Goal: Task Accomplishment & Management: Use online tool/utility

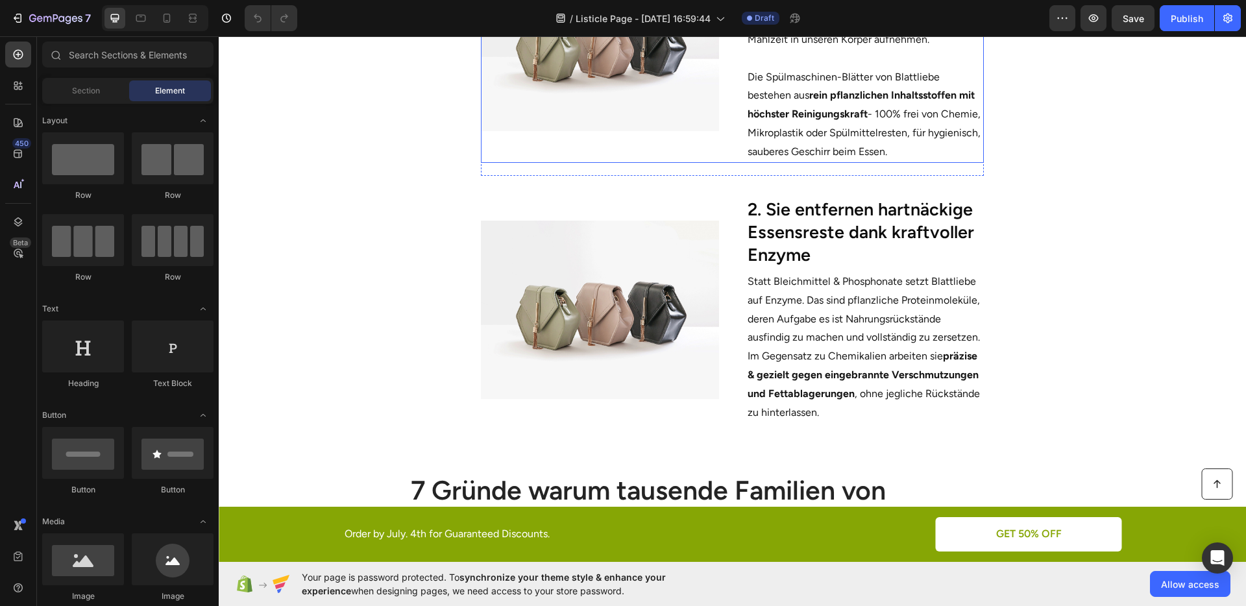
scroll to position [673, 0]
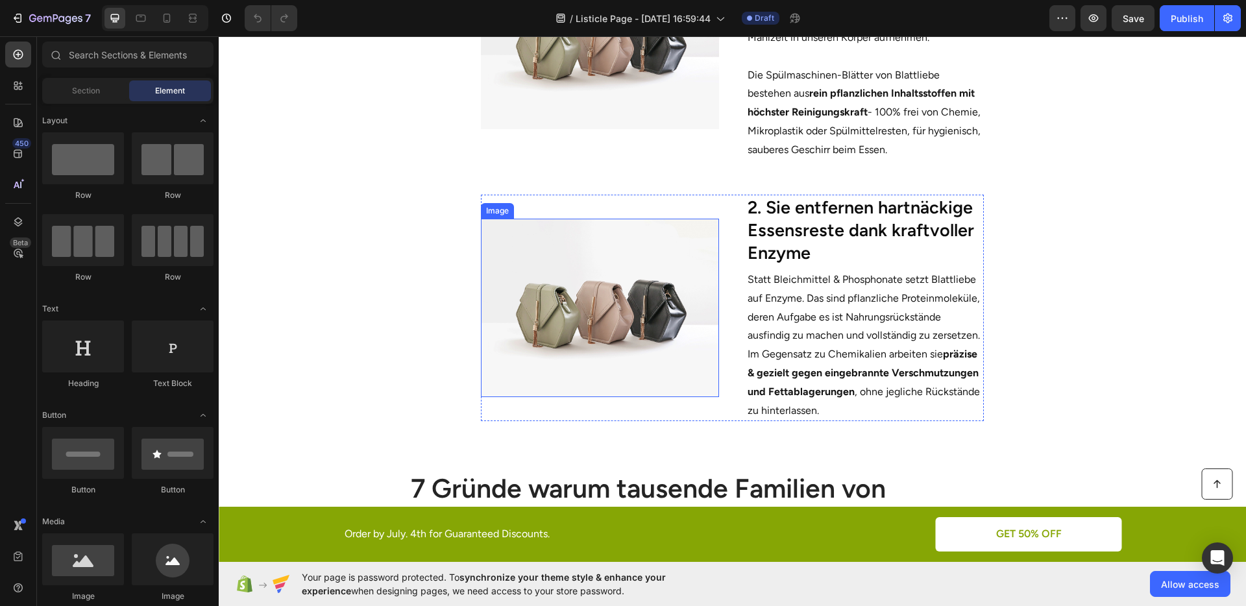
click at [590, 298] on img at bounding box center [600, 308] width 238 height 178
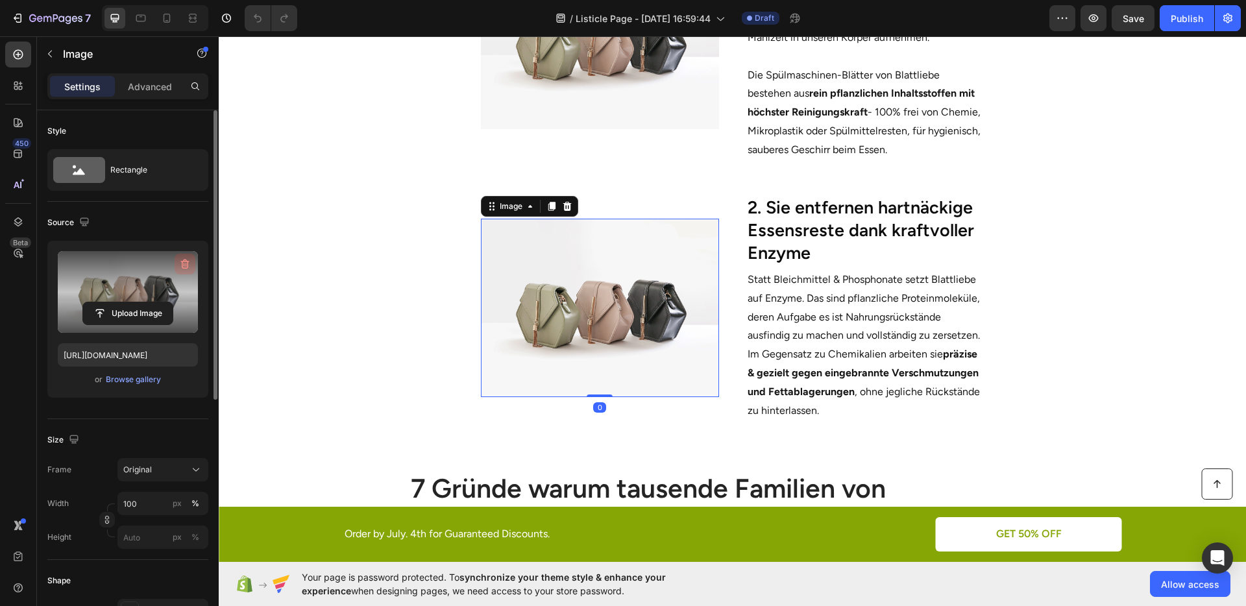
click at [186, 263] on icon "button" at bounding box center [186, 265] width 1 height 4
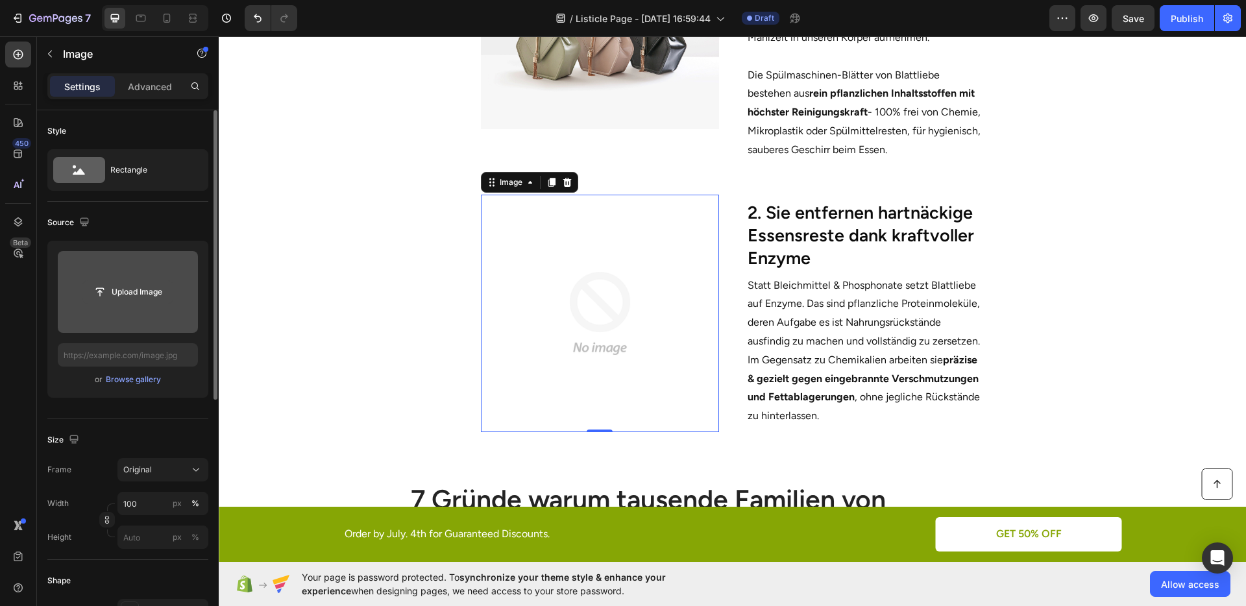
click at [119, 301] on input "file" at bounding box center [128, 292] width 90 height 22
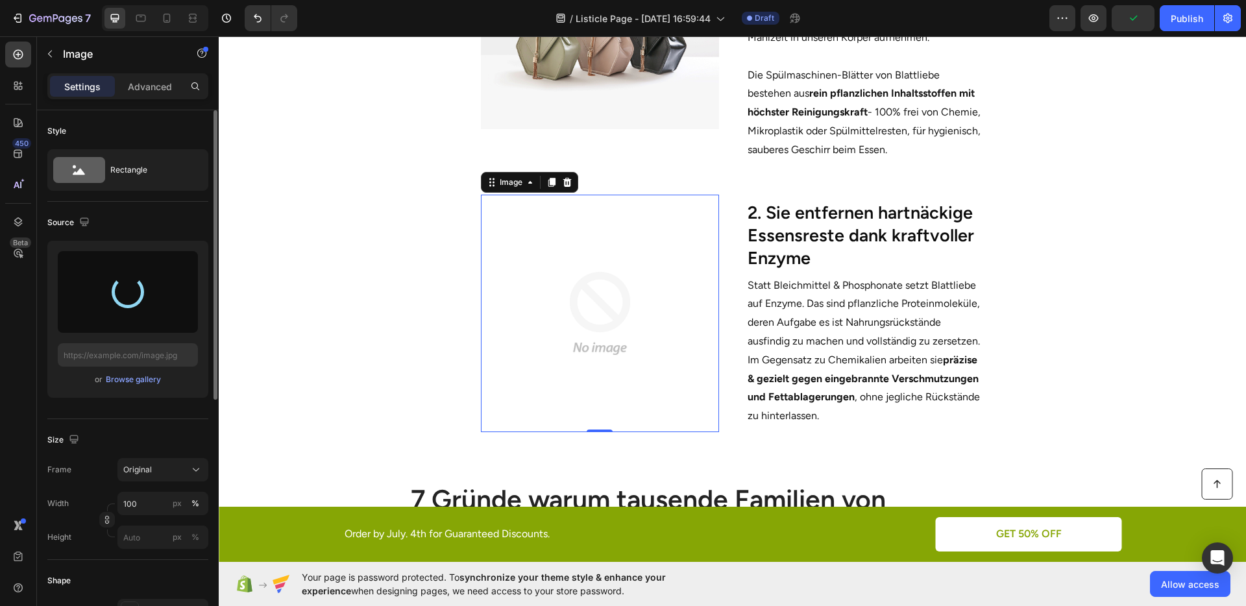
type input "[URL][DOMAIN_NAME]"
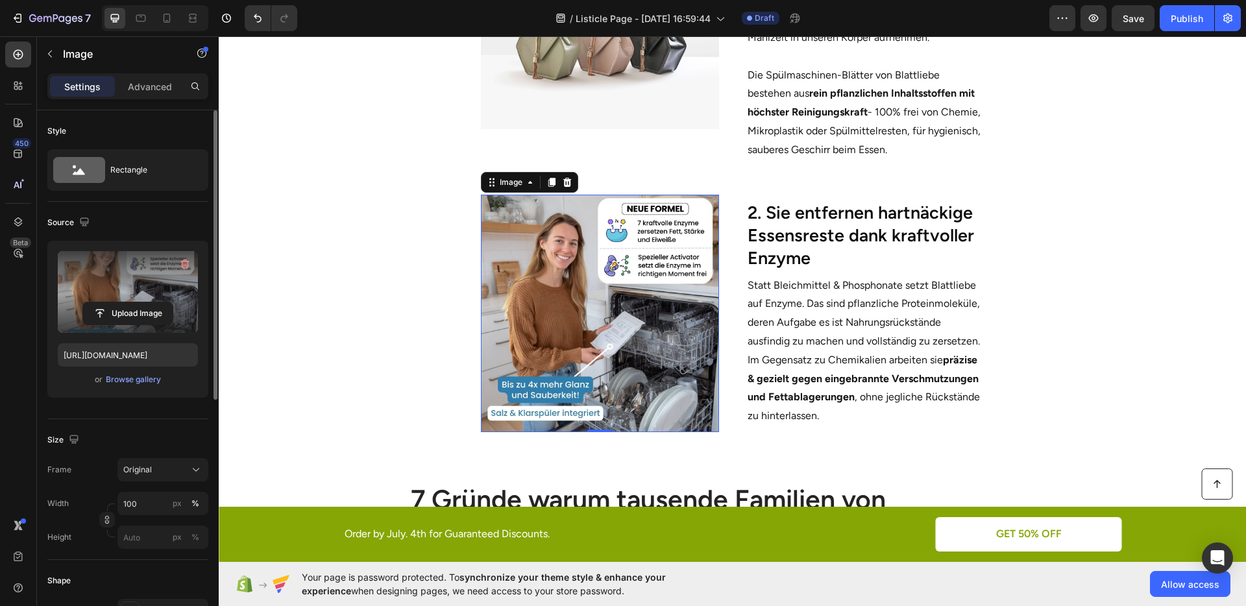
click at [1061, 340] on section "Image 0 2. Sie entfernen hartnäckige Essensreste dank kraftvoller Enzyme Headin…" at bounding box center [732, 311] width 740 height 275
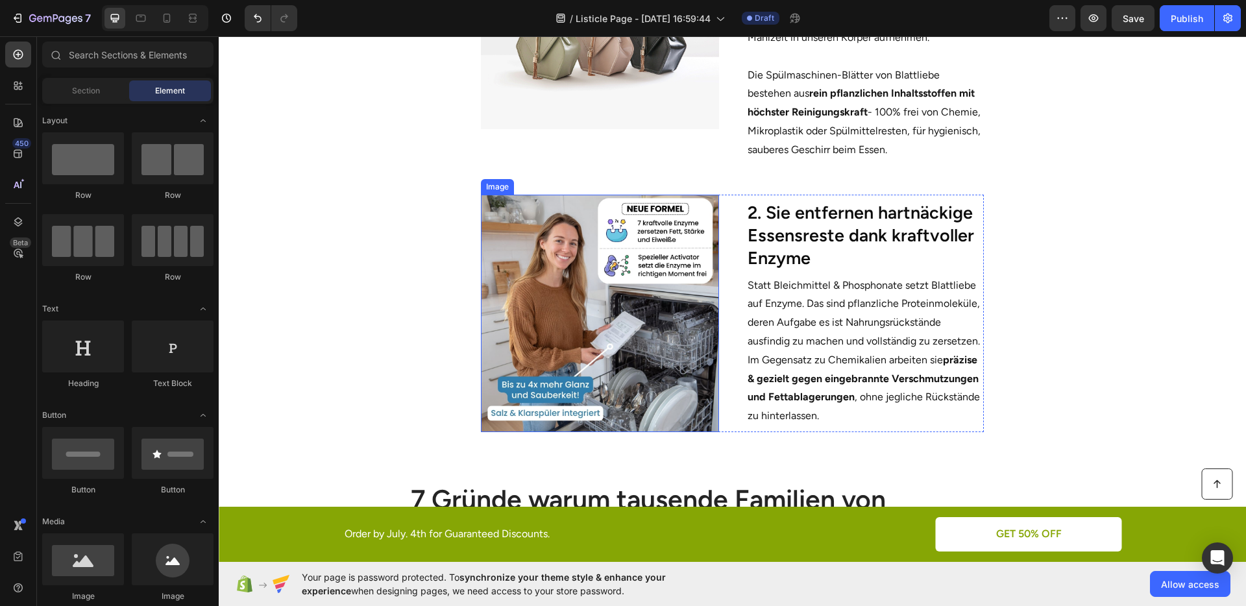
click at [611, 297] on img at bounding box center [600, 314] width 238 height 238
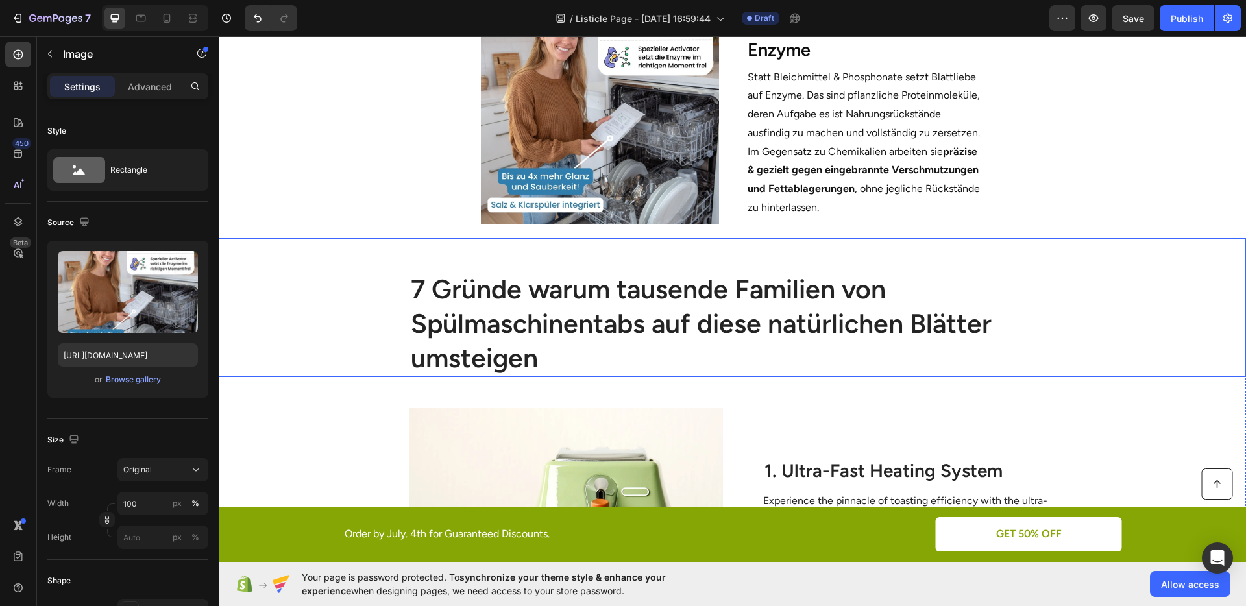
scroll to position [709, 0]
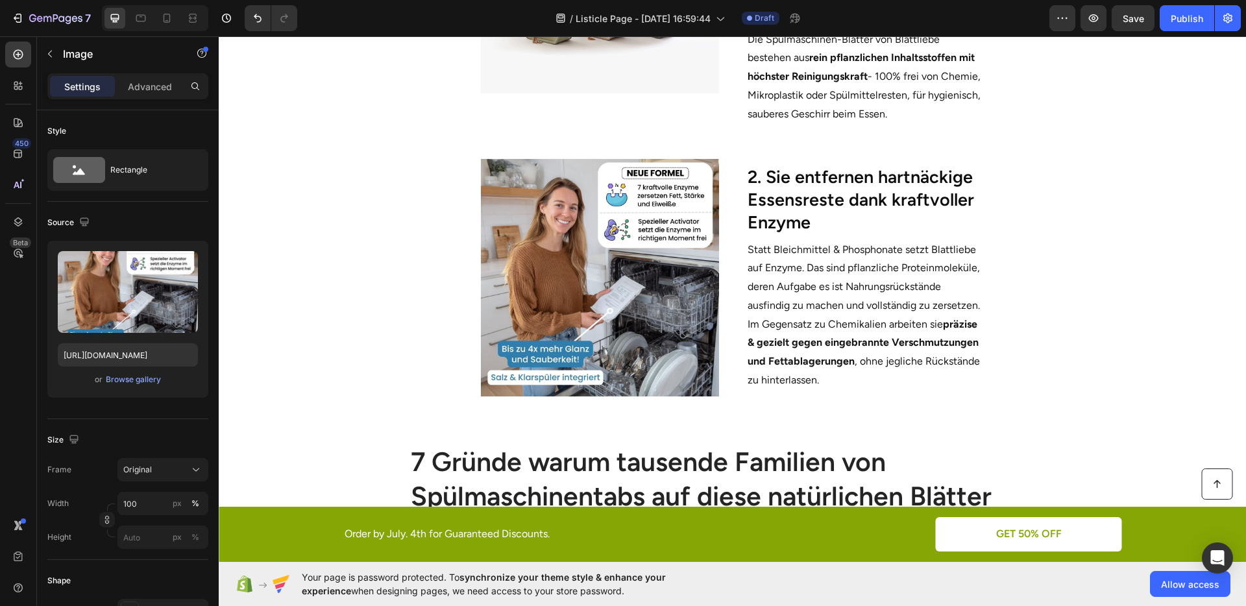
click at [678, 285] on img at bounding box center [600, 278] width 238 height 238
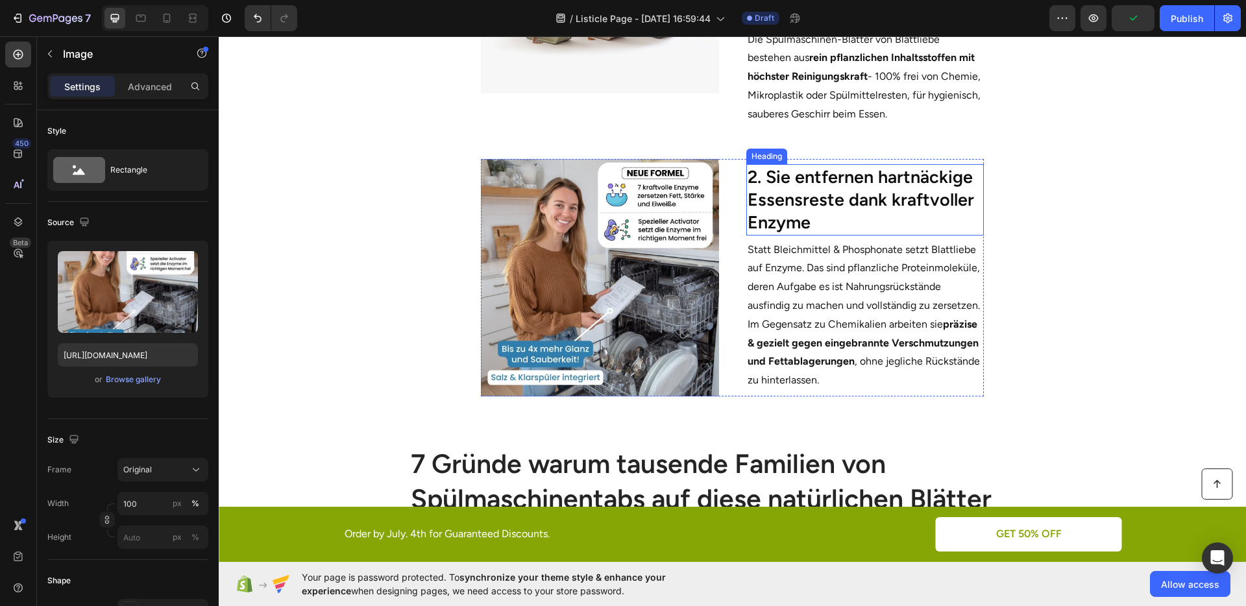
click at [848, 216] on h2 "2. Sie entfernen hartnäckige Essensreste dank kraftvoller Enzyme" at bounding box center [865, 199] width 238 height 71
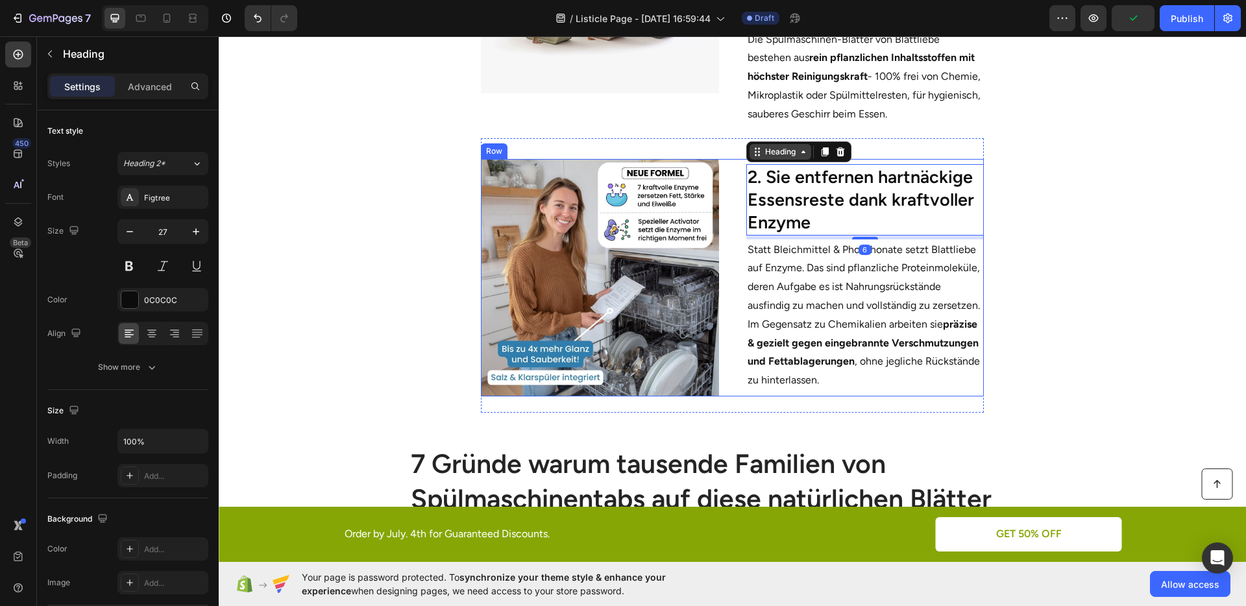
click at [756, 156] on div "Heading" at bounding box center [781, 152] width 62 height 16
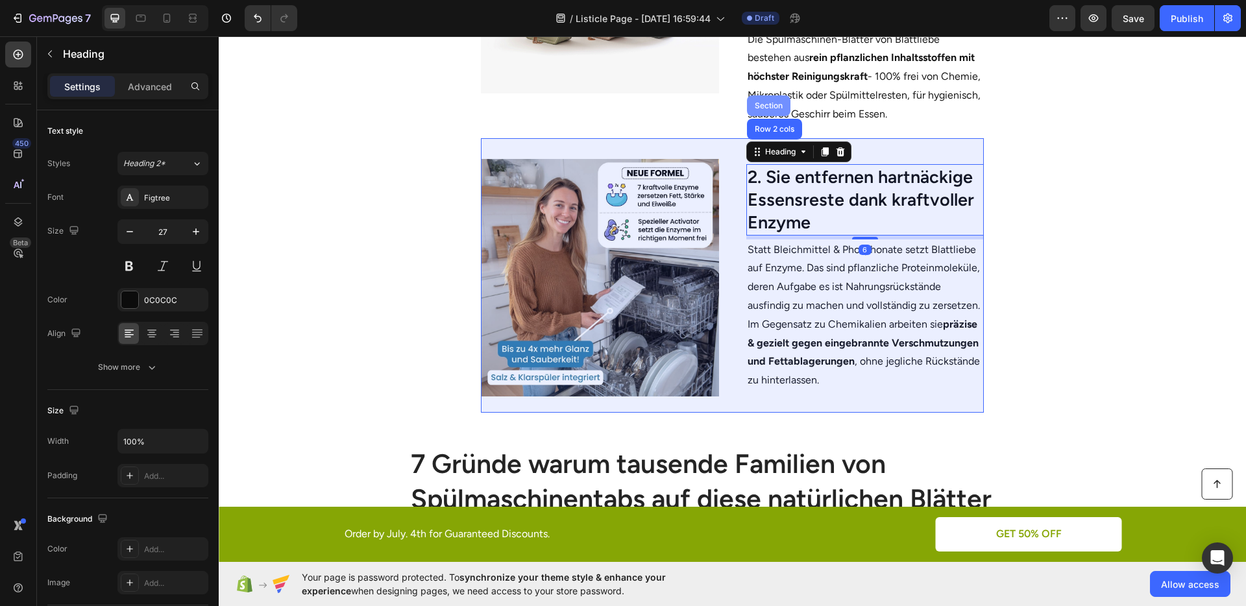
click at [757, 106] on div "Section" at bounding box center [768, 106] width 33 height 8
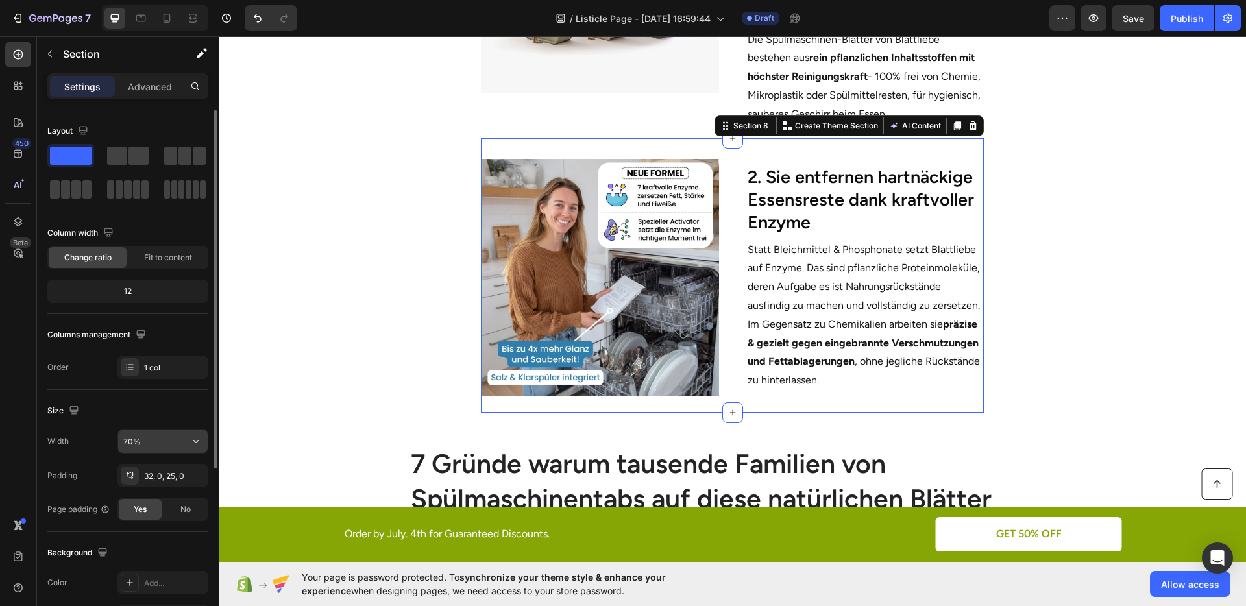
click at [121, 430] on input "70%" at bounding box center [163, 441] width 90 height 23
type input "75%"
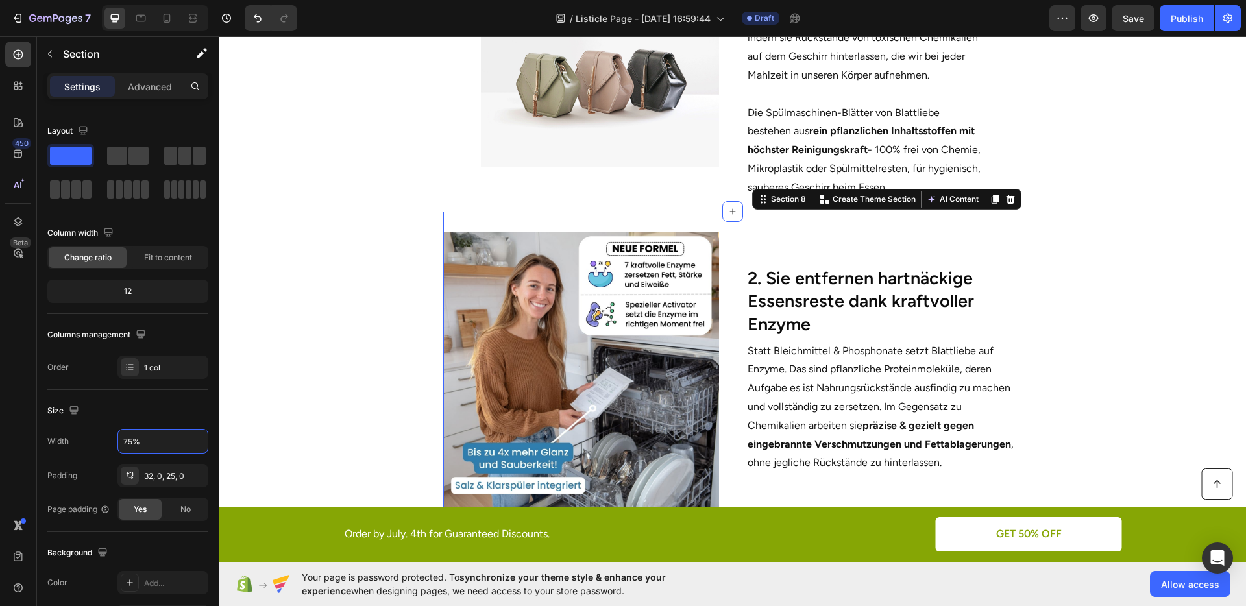
scroll to position [487, 0]
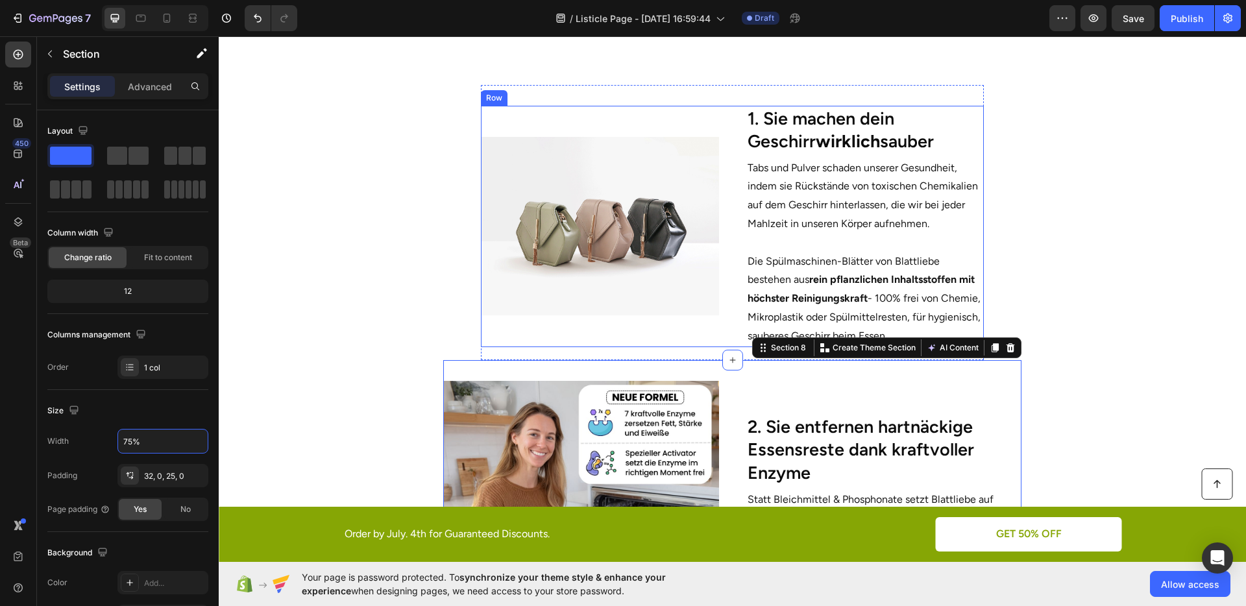
click at [626, 346] on div "Image" at bounding box center [600, 226] width 238 height 241
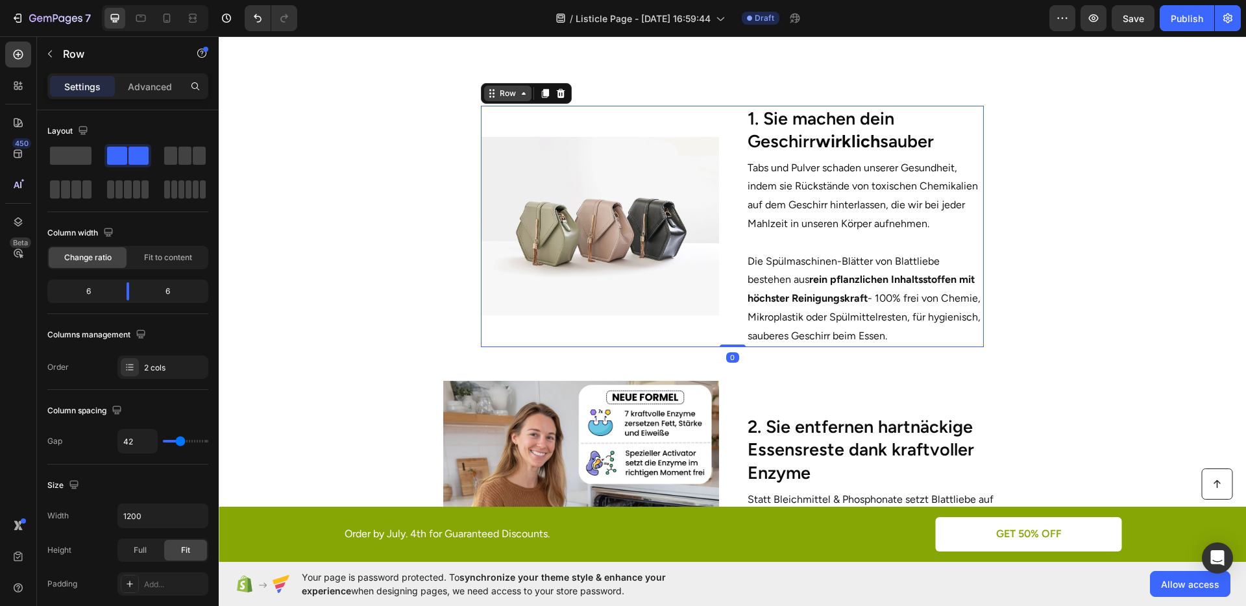
click at [521, 97] on icon at bounding box center [524, 93] width 10 height 10
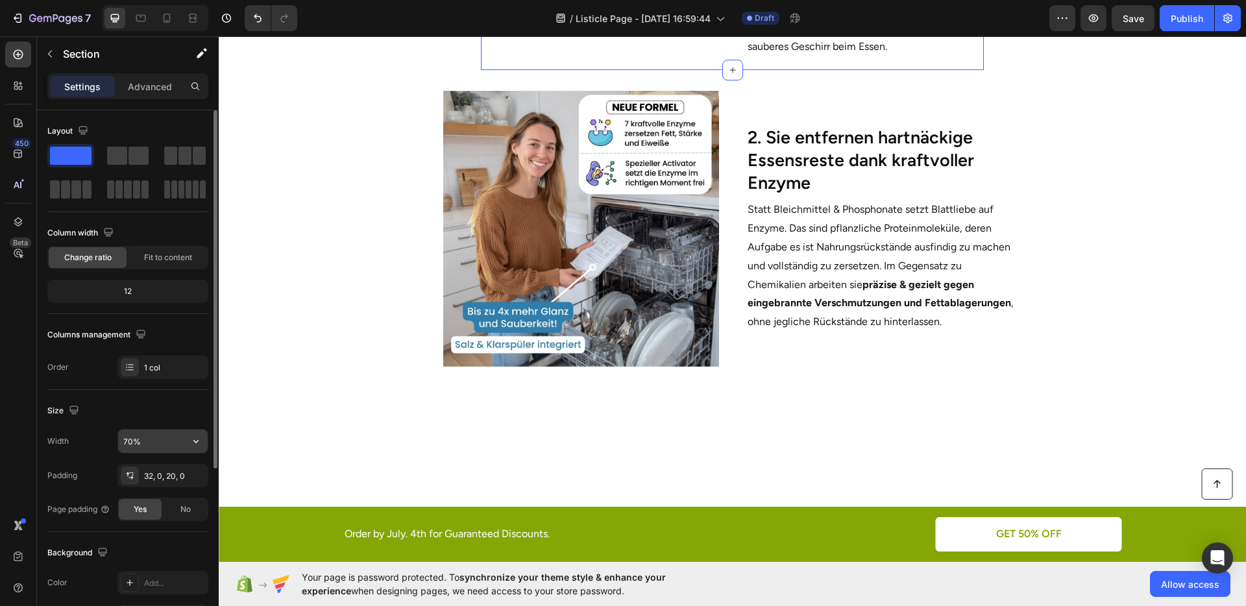
click at [129, 441] on input "70%" at bounding box center [163, 441] width 90 height 23
type input "75%"
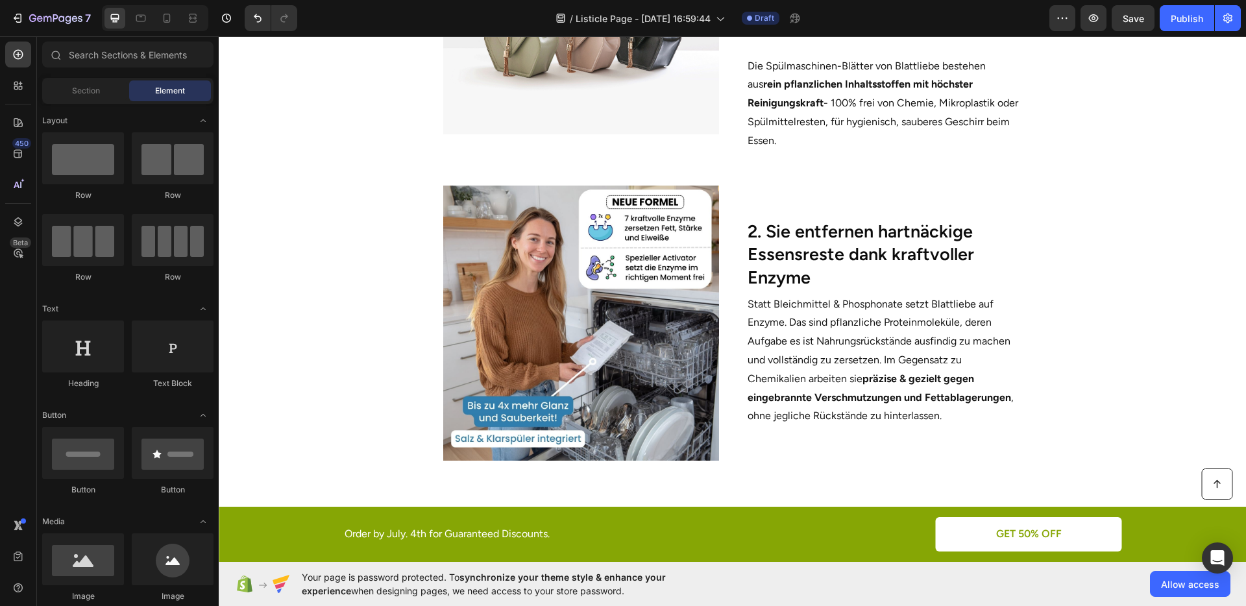
scroll to position [751, 0]
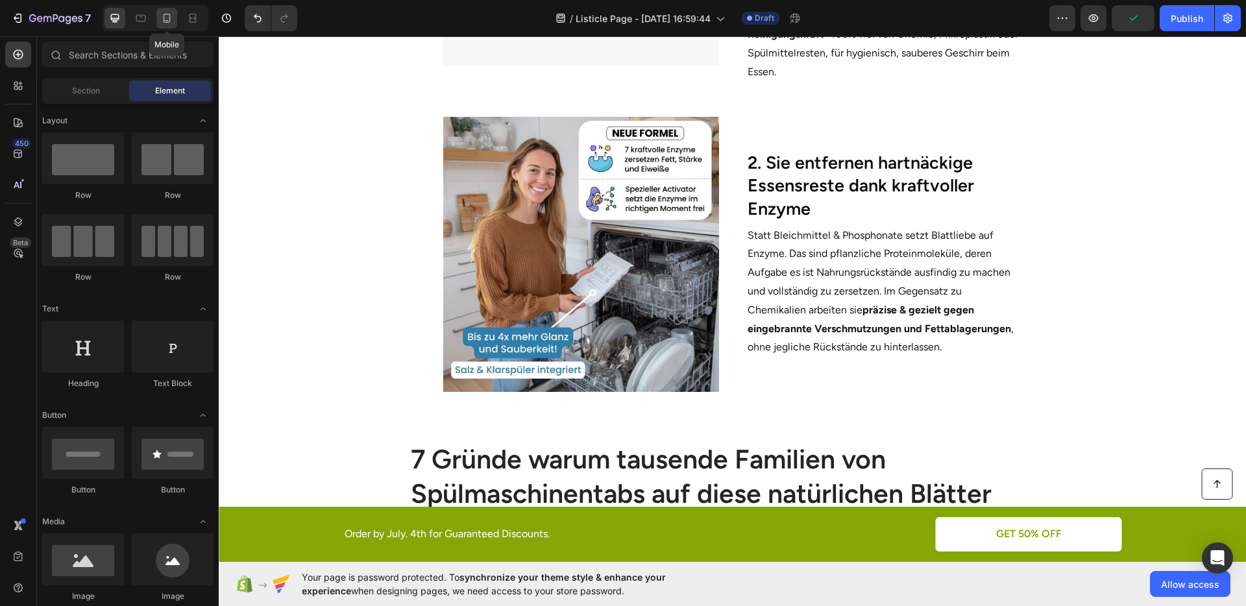
click at [167, 21] on icon at bounding box center [167, 18] width 7 height 9
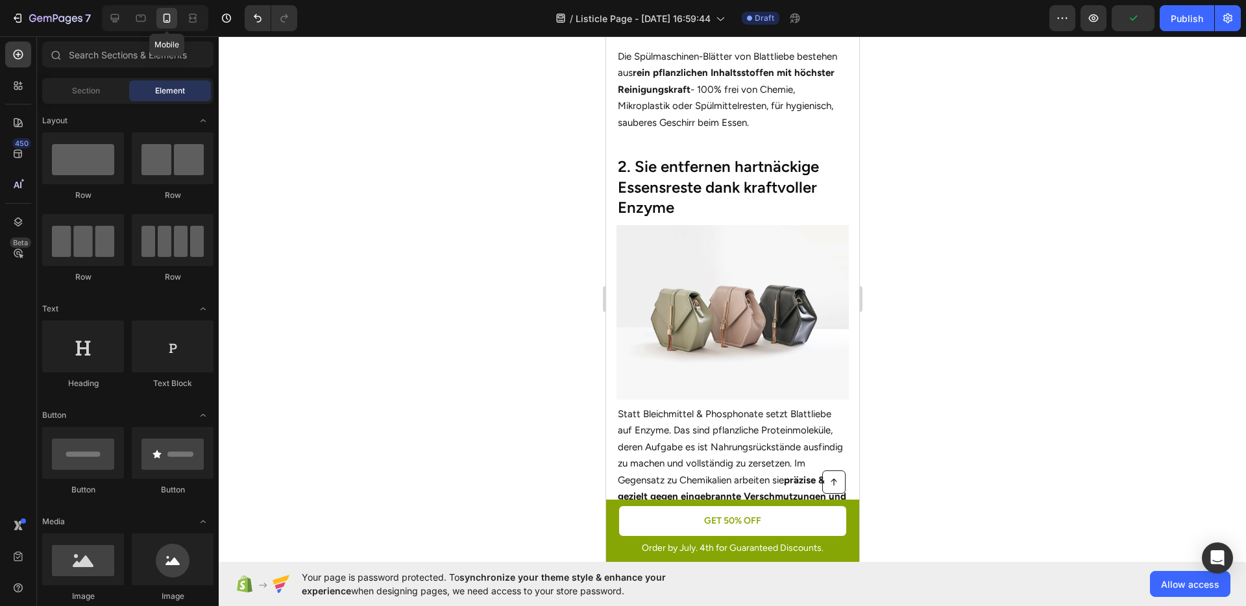
scroll to position [843, 0]
click at [919, 264] on div at bounding box center [732, 321] width 1027 height 570
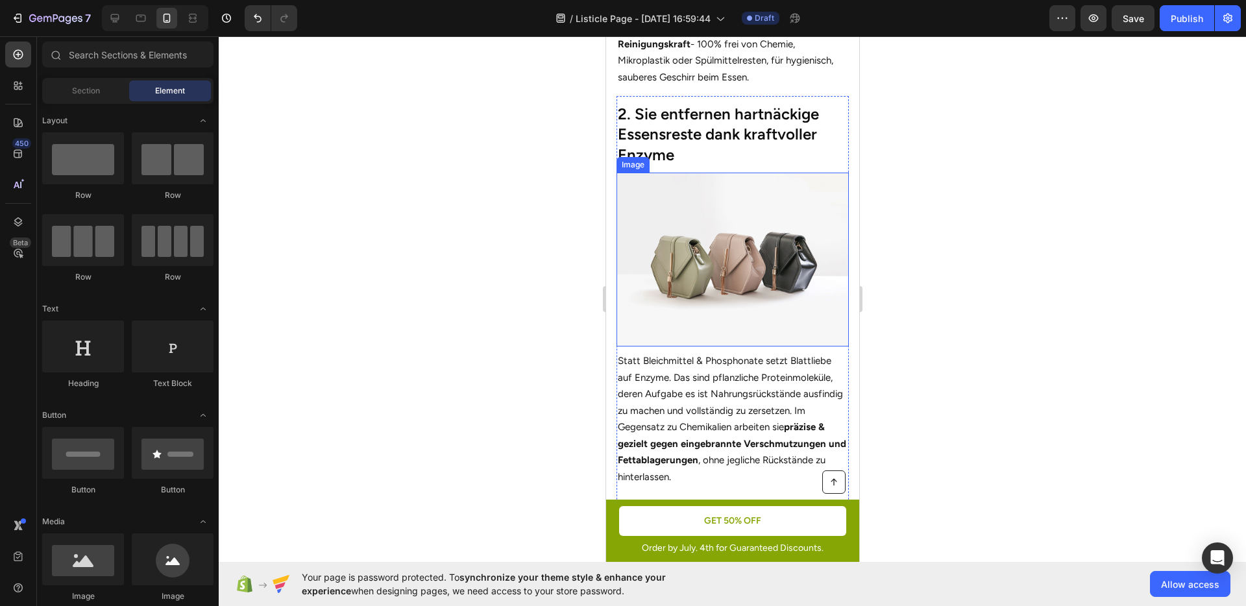
scroll to position [873, 0]
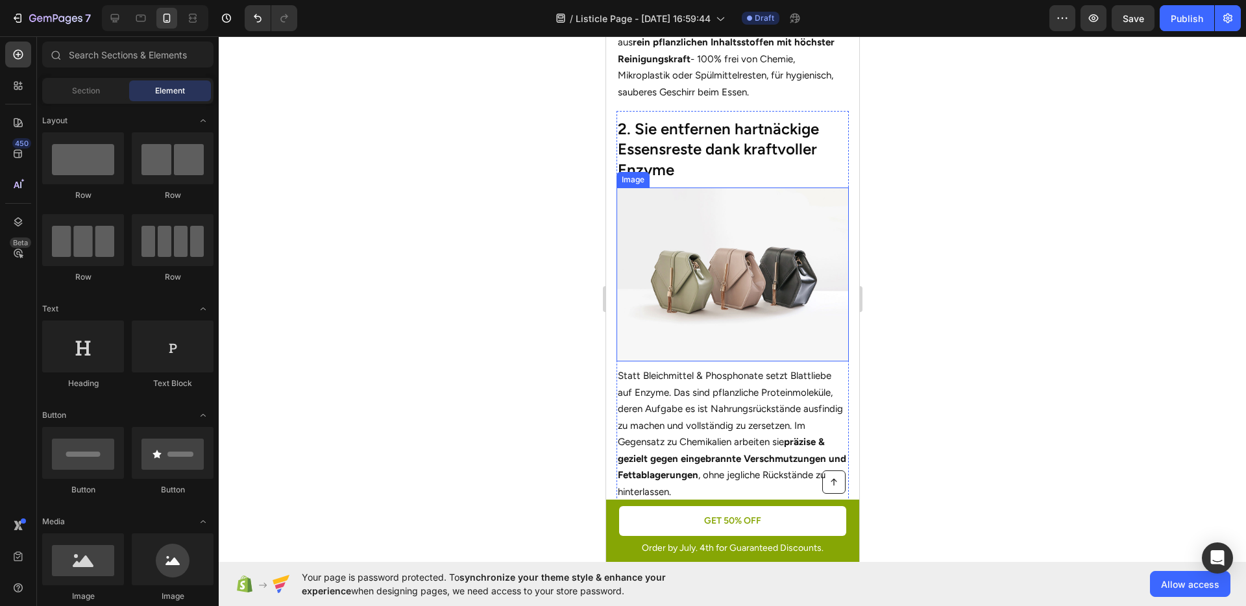
click at [730, 308] on img at bounding box center [732, 275] width 232 height 175
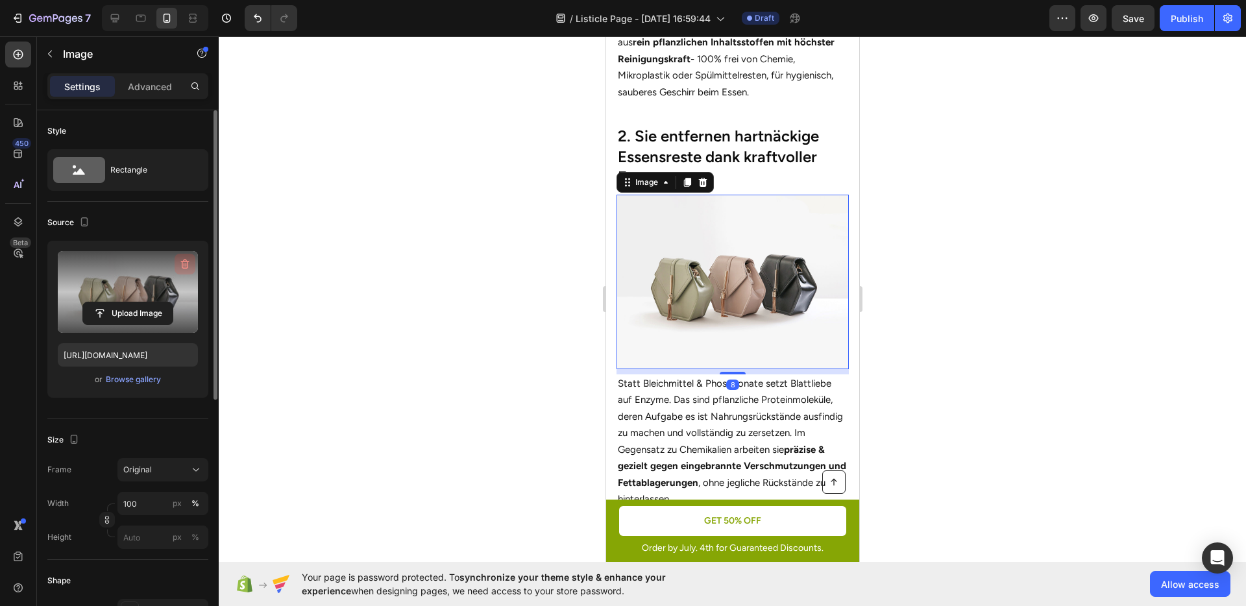
click at [180, 264] on icon "button" at bounding box center [184, 264] width 13 height 13
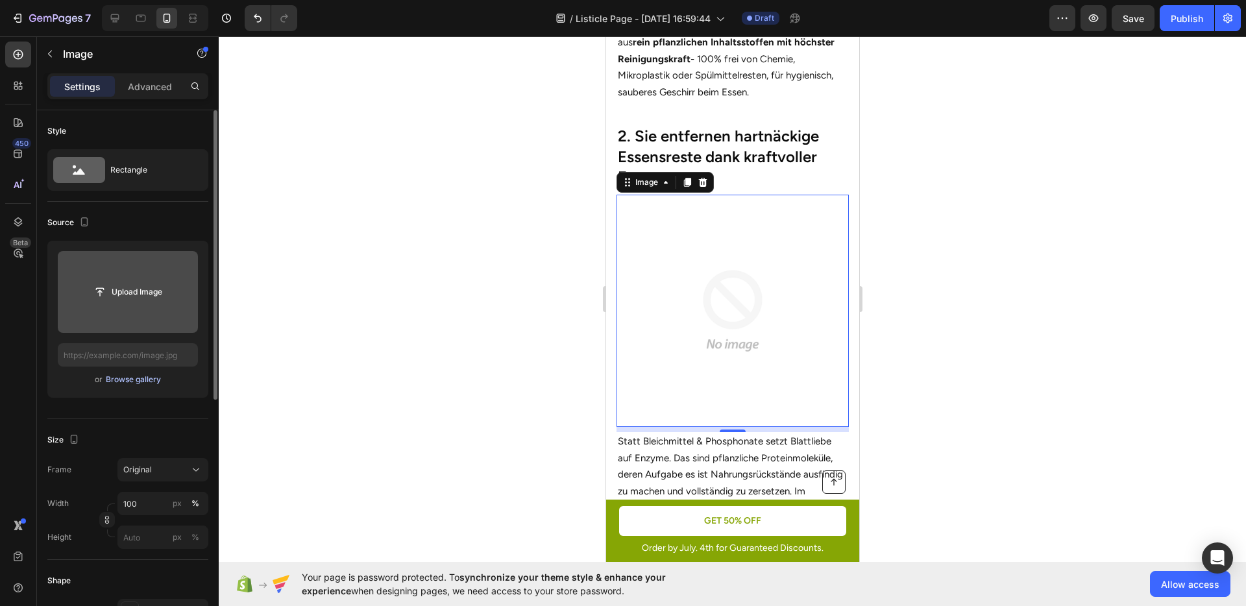
click at [134, 378] on div "Browse gallery" at bounding box center [133, 380] width 55 height 12
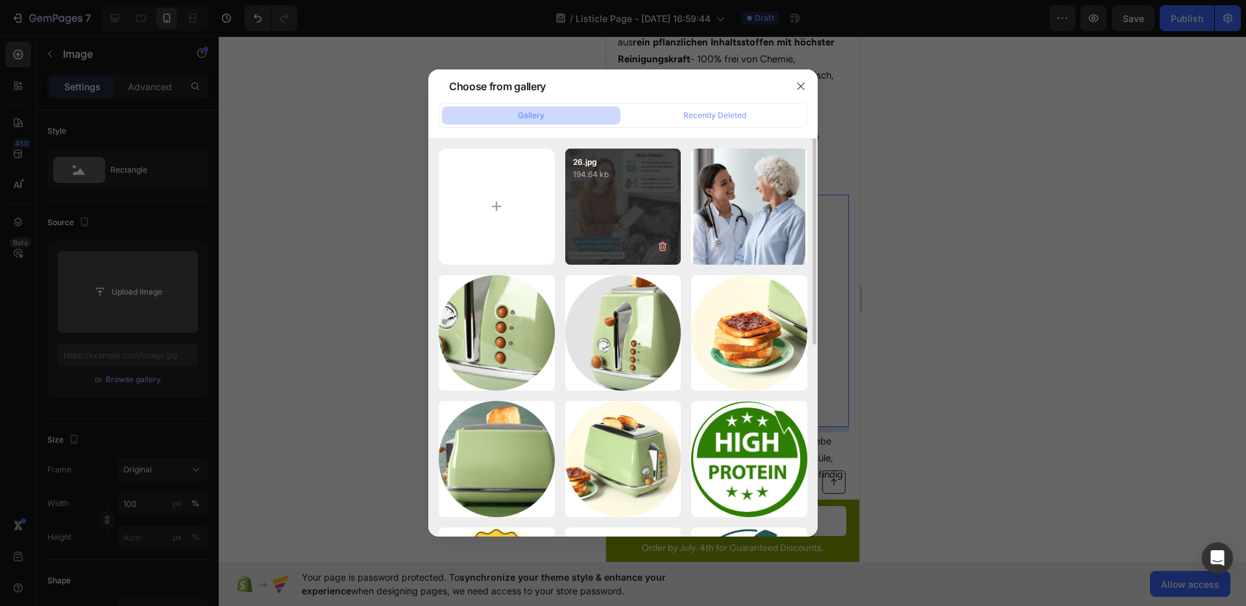
click at [653, 202] on div "26.jpg 194.64 kb" at bounding box center [623, 207] width 116 height 116
type input "[URL][DOMAIN_NAME]"
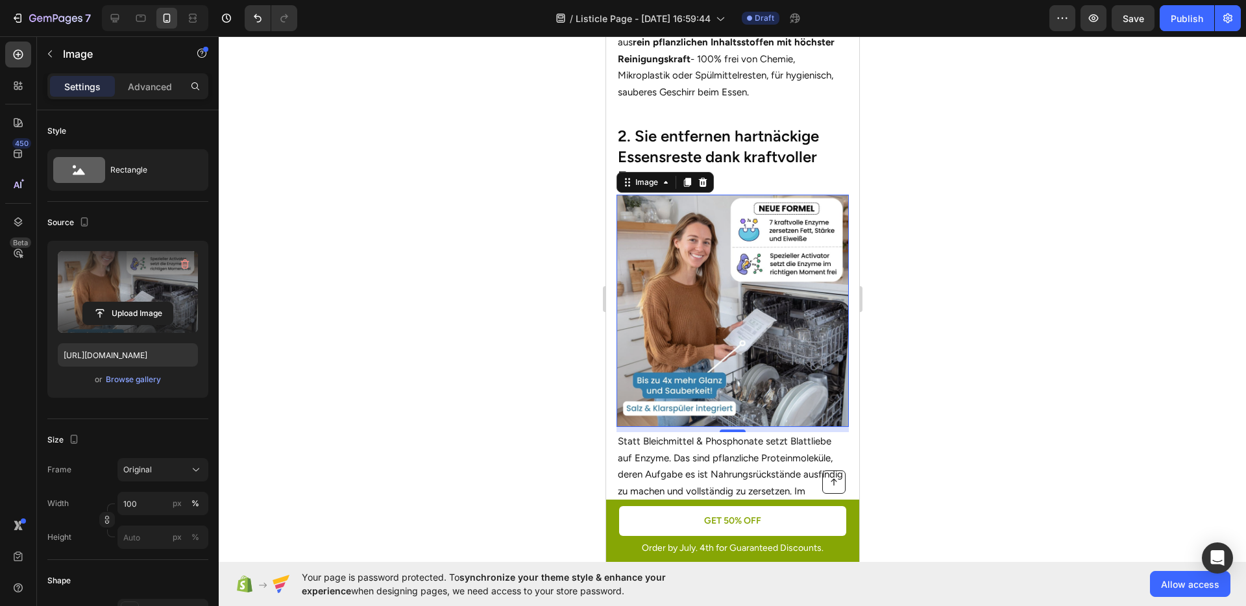
click at [1068, 271] on div at bounding box center [732, 321] width 1027 height 570
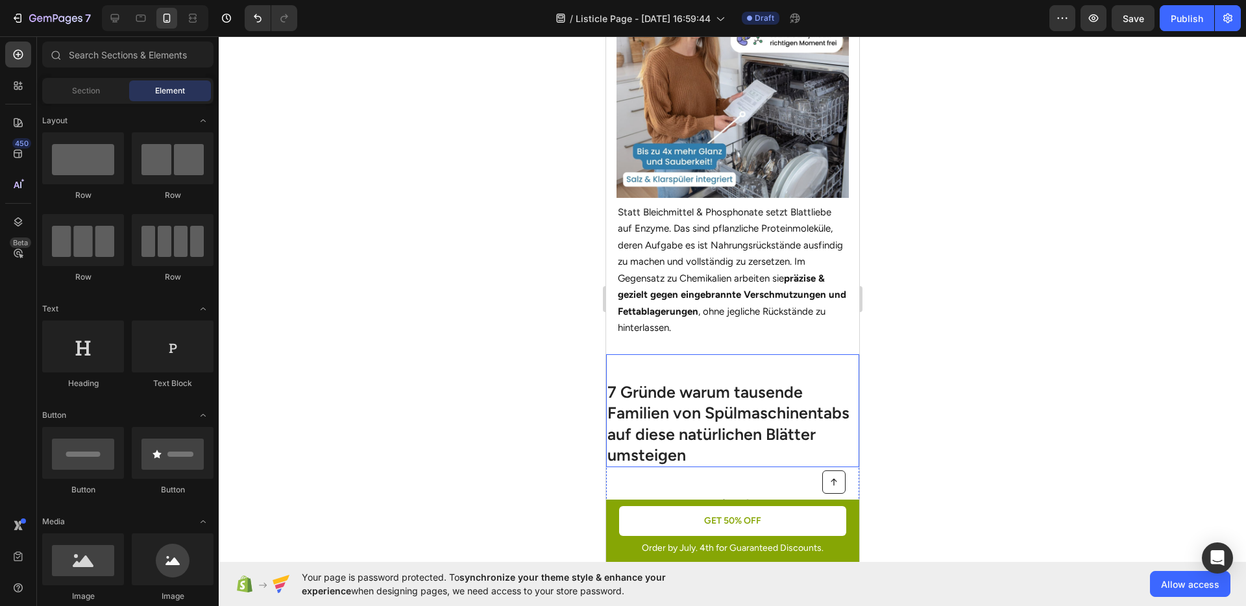
scroll to position [1034, 0]
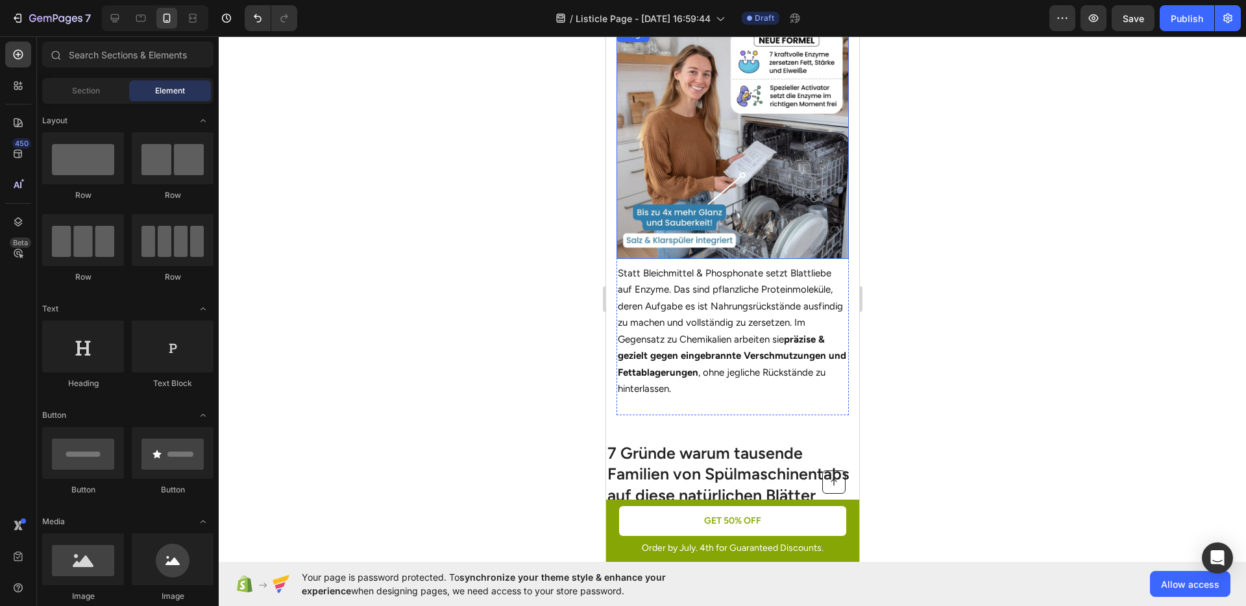
click at [759, 211] on img at bounding box center [732, 143] width 232 height 232
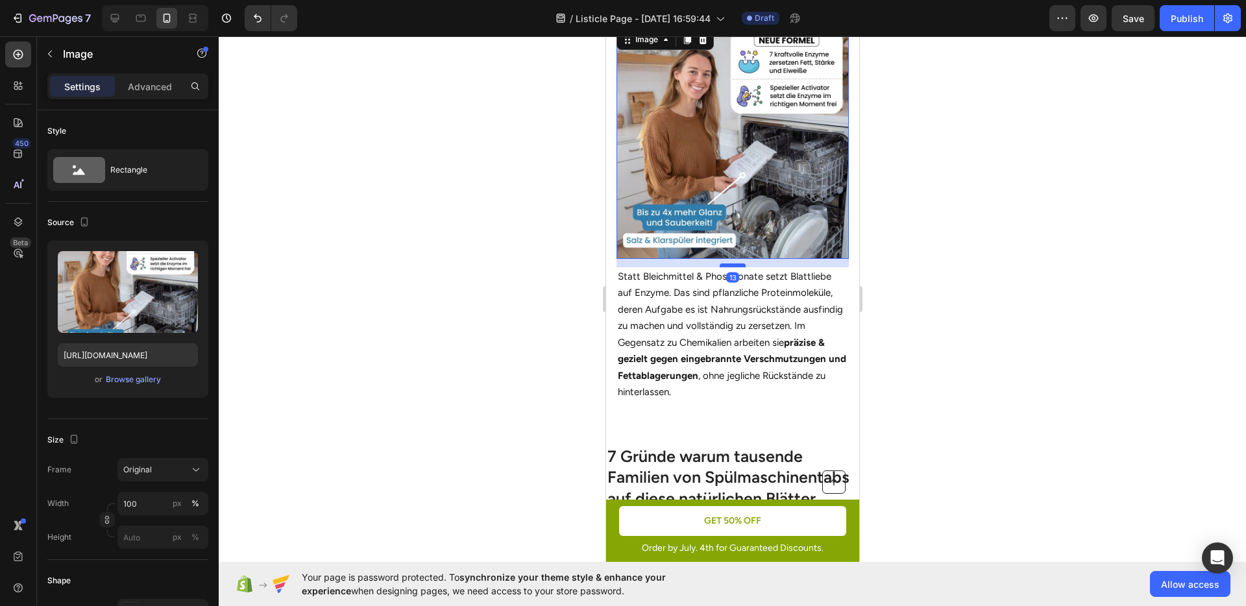
click at [726, 264] on div at bounding box center [732, 266] width 26 height 4
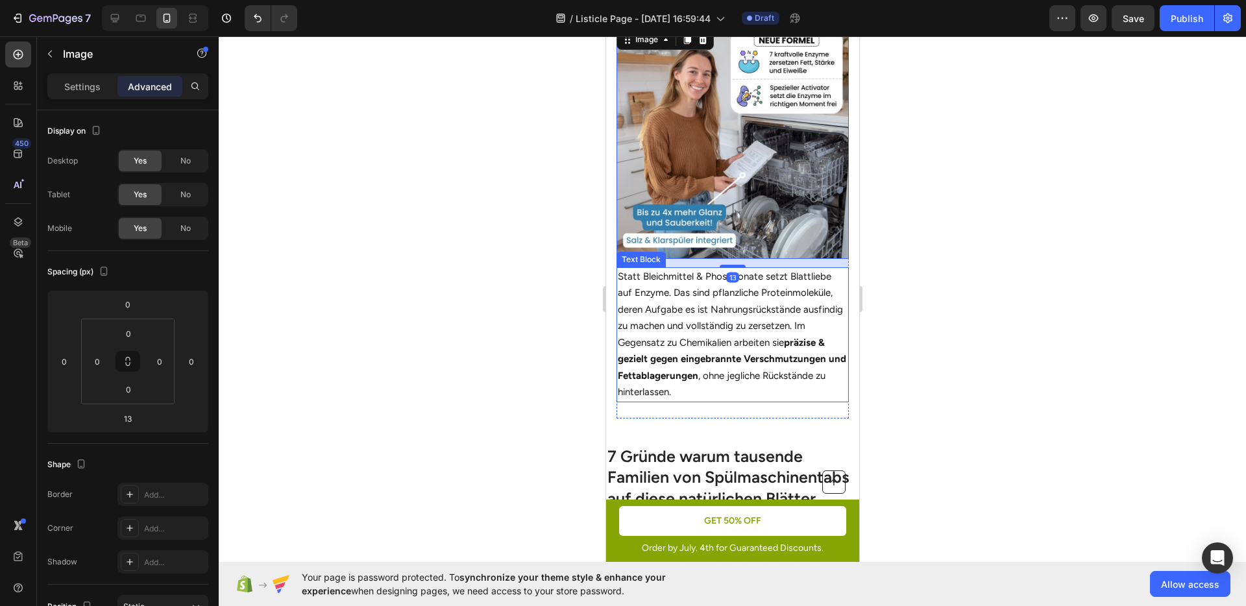
click at [935, 295] on div at bounding box center [732, 321] width 1027 height 570
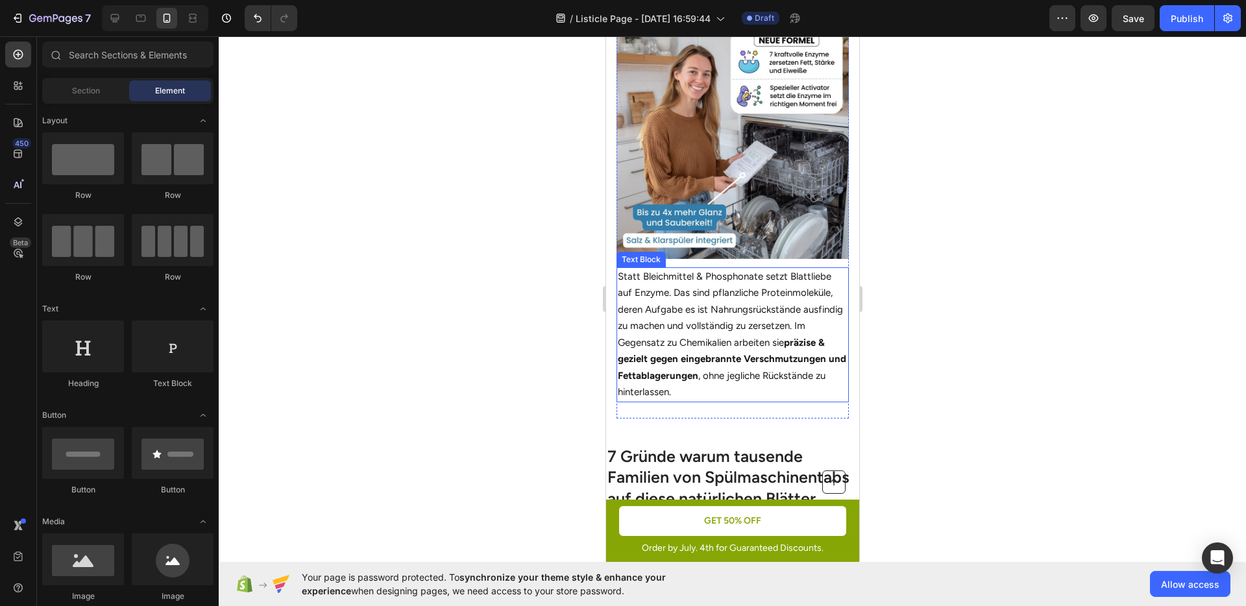
click at [642, 315] on p "Statt Bleichmittel & Phosphonate setzt Blattliebe auf Enzyme. Das sind pflanzli…" at bounding box center [732, 335] width 230 height 132
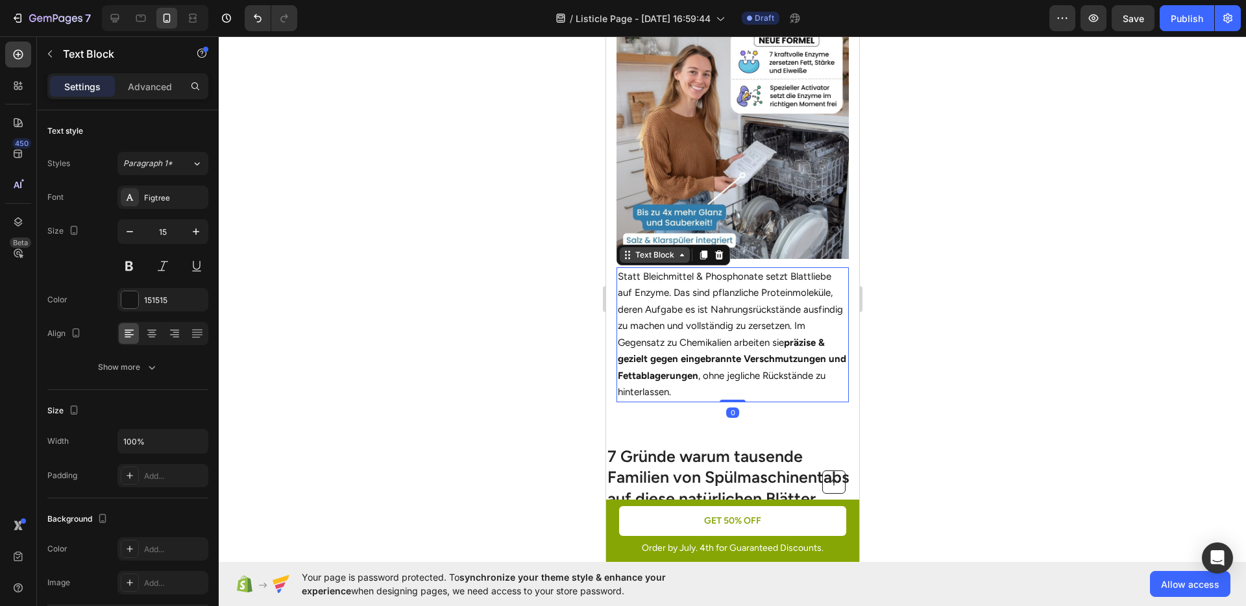
click at [634, 251] on div "Text Block" at bounding box center [654, 255] width 44 height 12
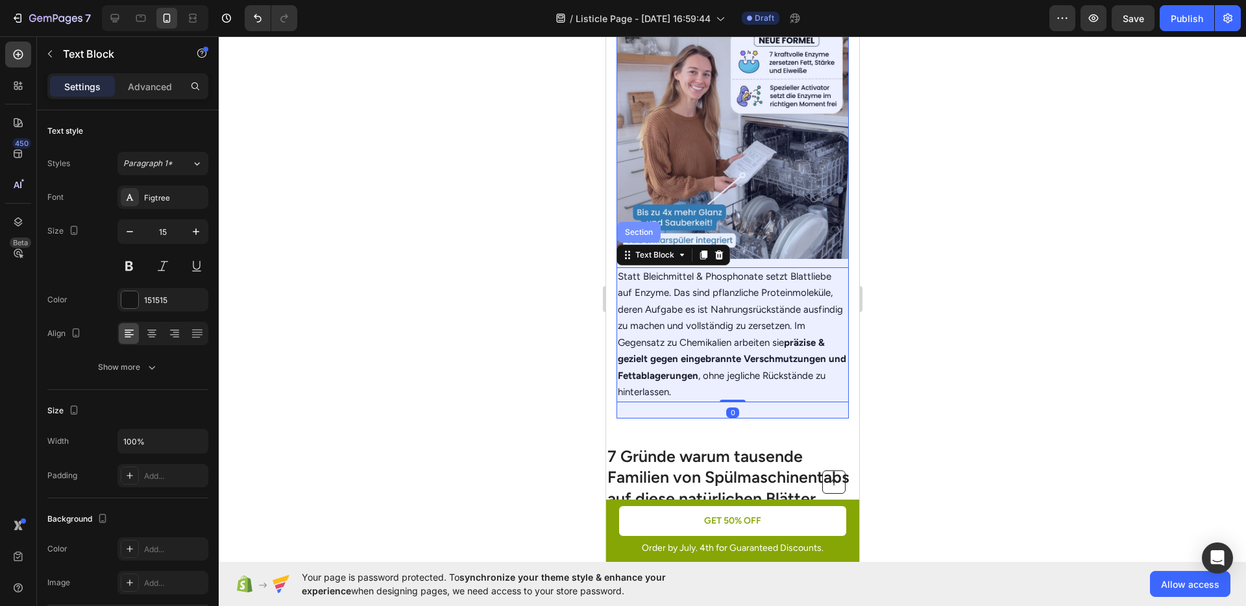
click at [636, 229] on div "Section" at bounding box center [638, 232] width 43 height 21
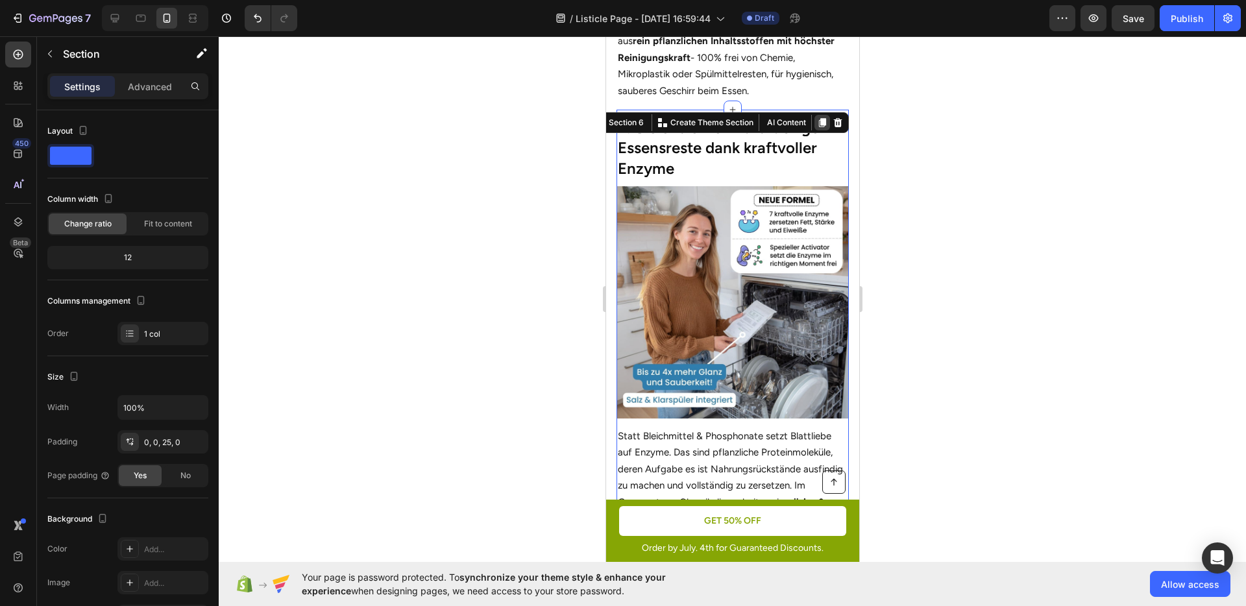
click at [818, 125] on icon at bounding box center [821, 122] width 7 height 9
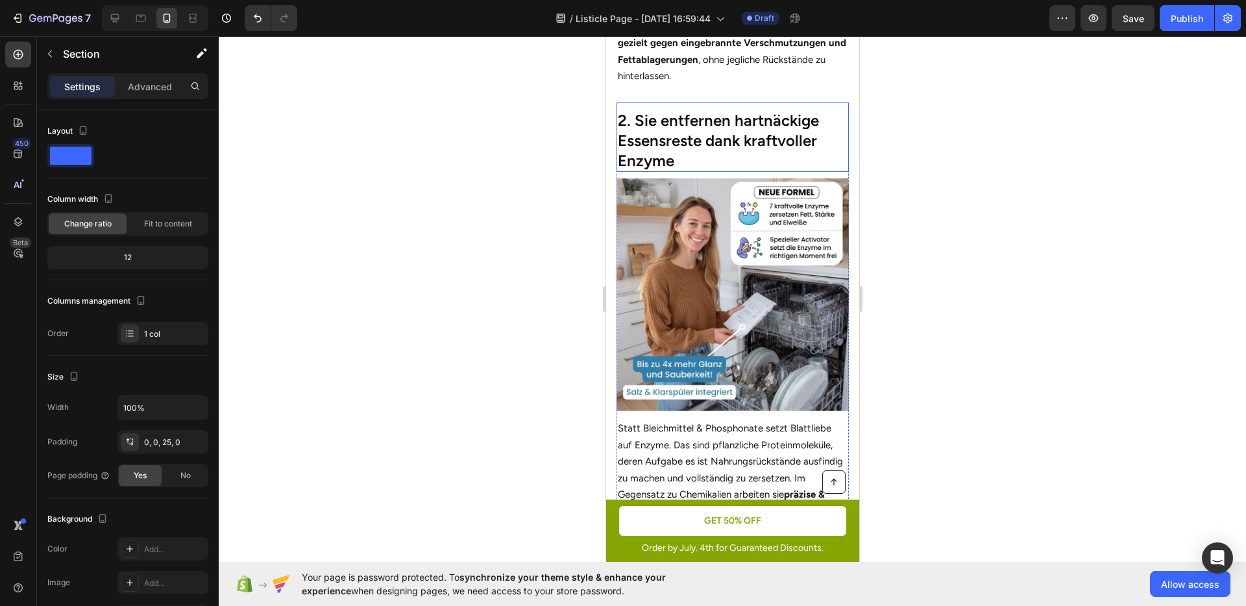
scroll to position [1361, 0]
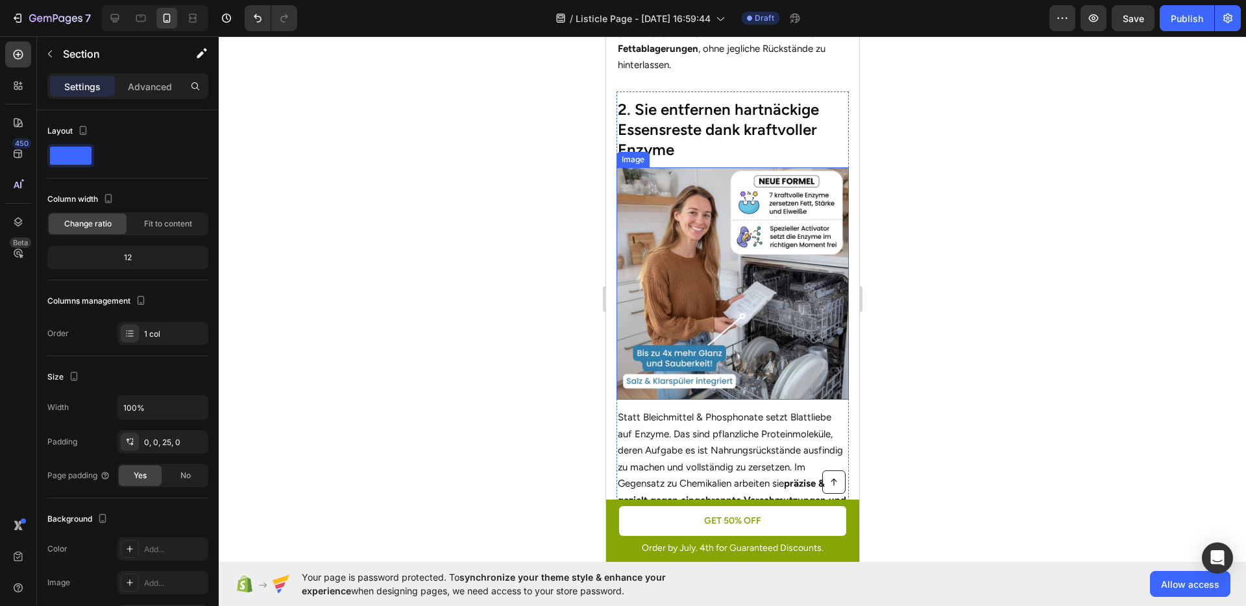
click at [700, 218] on img at bounding box center [732, 283] width 232 height 232
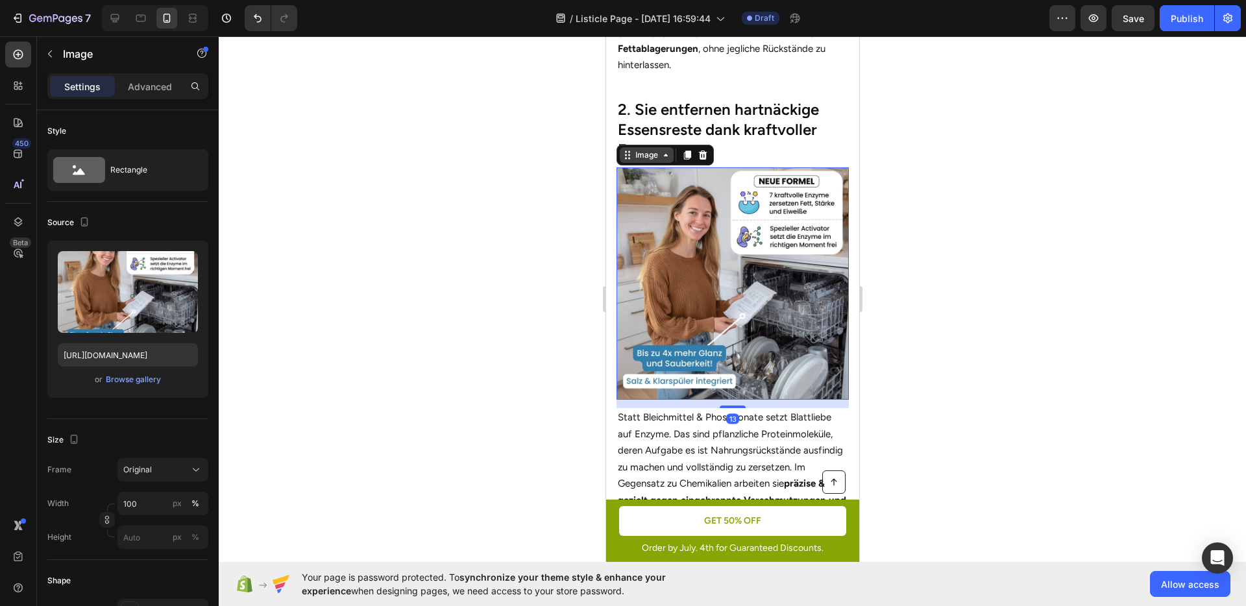
click at [643, 149] on div "Image" at bounding box center [646, 155] width 28 height 12
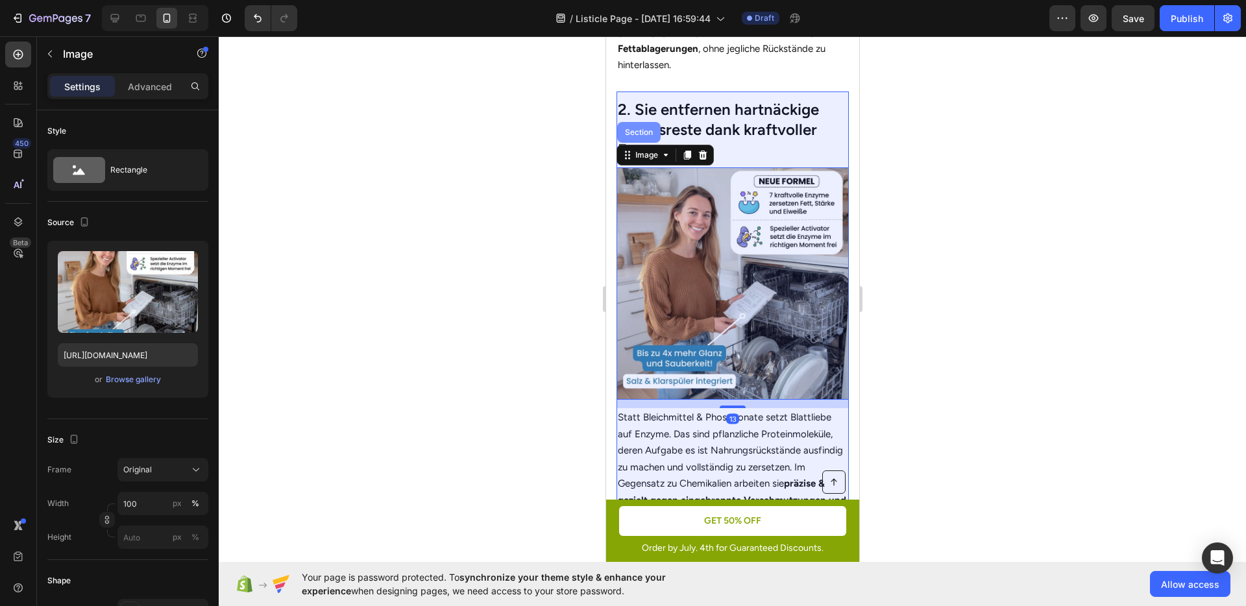
click at [636, 132] on div "Section" at bounding box center [638, 132] width 43 height 21
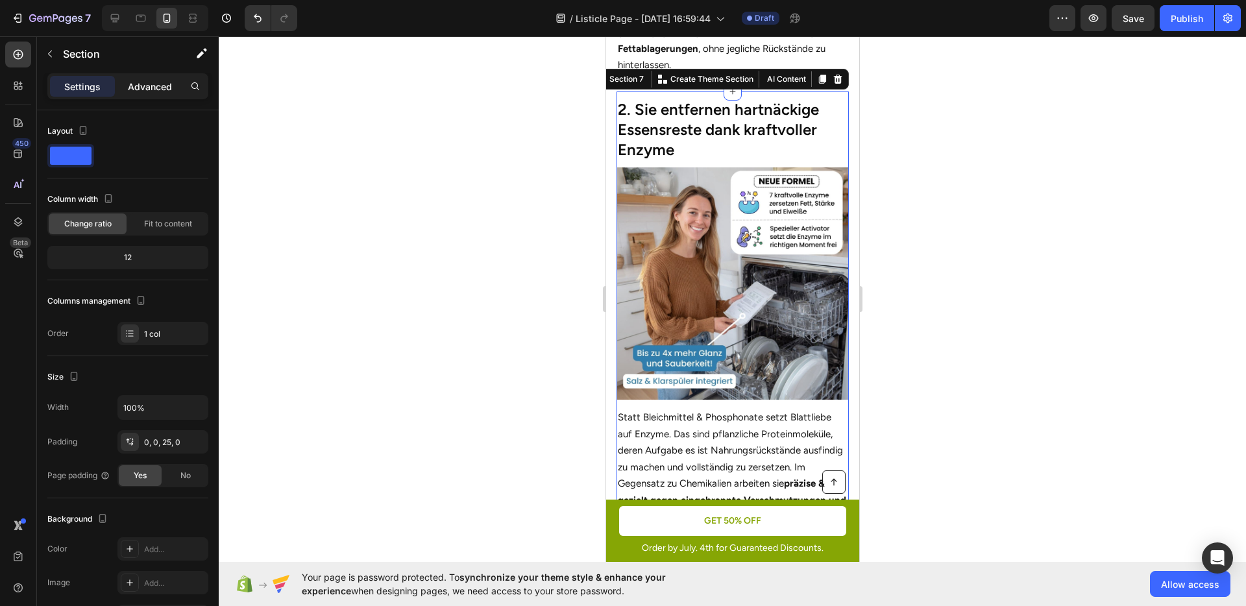
click at [158, 89] on p "Advanced" at bounding box center [150, 87] width 44 height 14
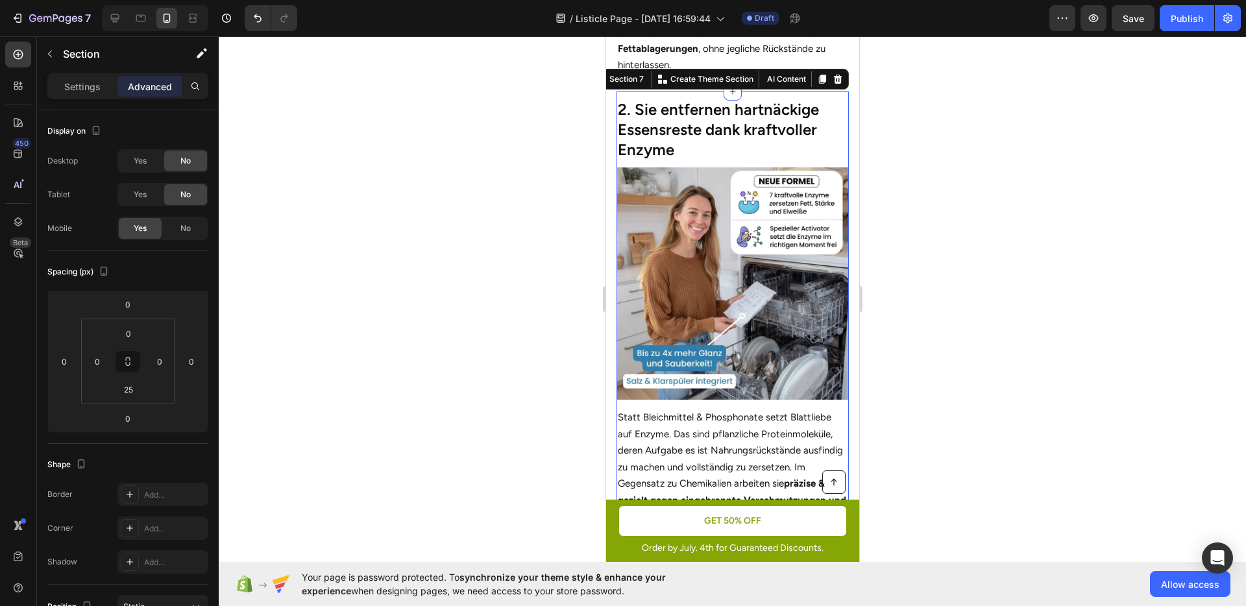
click at [983, 297] on div at bounding box center [732, 321] width 1027 height 570
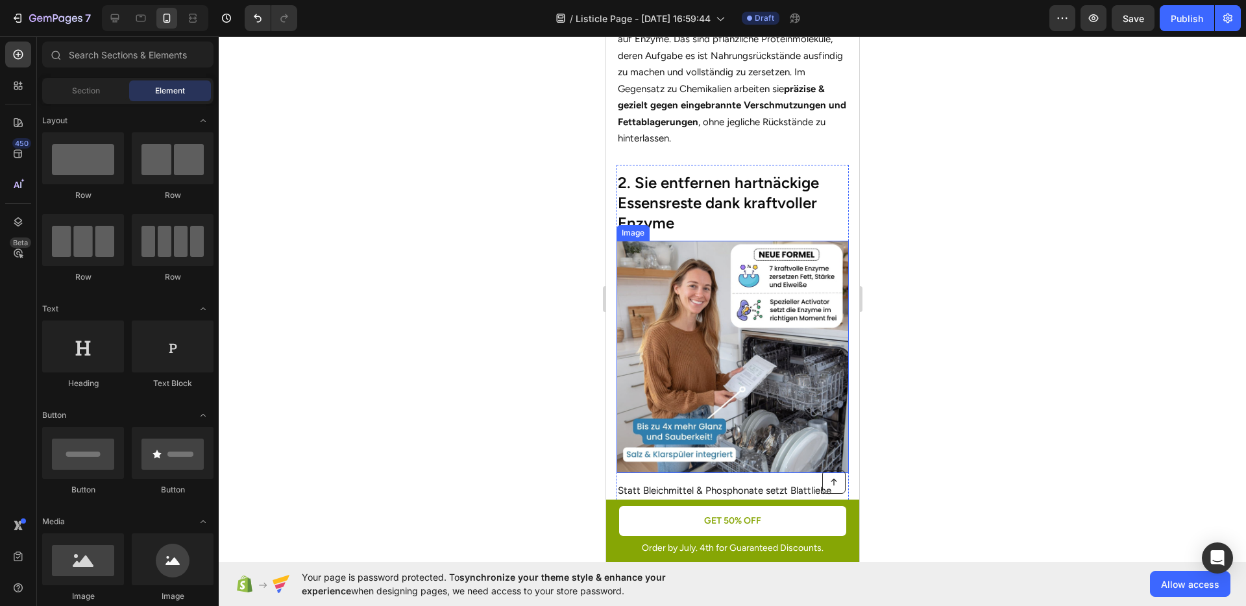
scroll to position [1286, 0]
click at [669, 195] on h2 "2. Sie entfernen hartnäckige Essensreste dank kraftvoller Enzyme" at bounding box center [732, 205] width 232 height 64
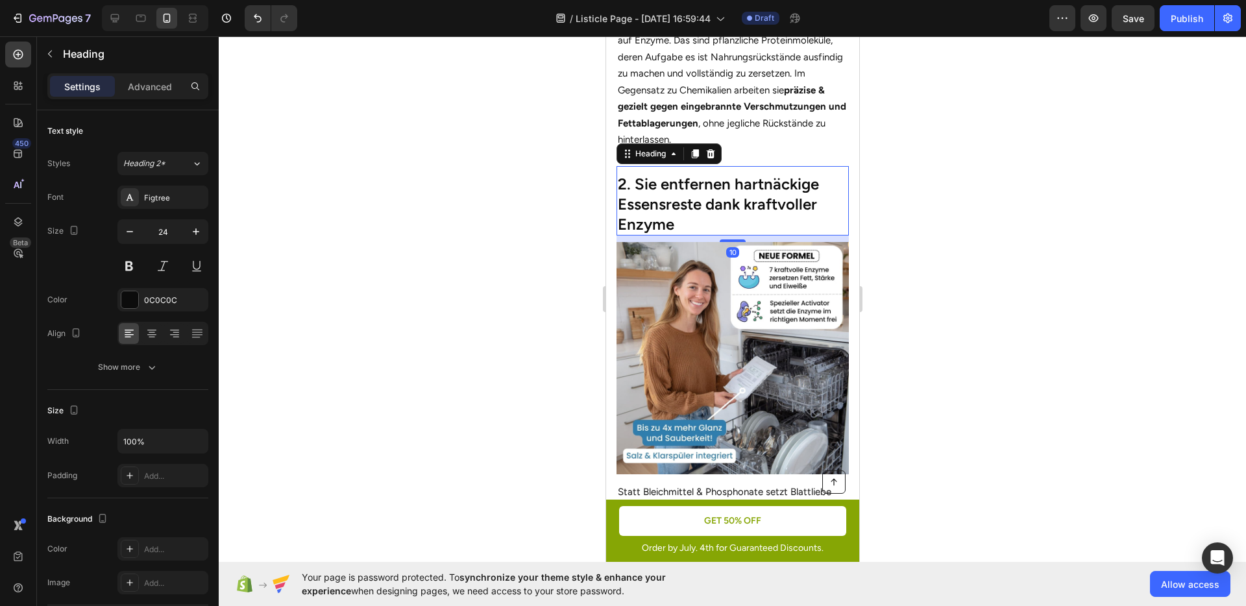
click at [669, 194] on h2 "2. Sie entfernen hartnäckige Essensreste dank kraftvoller Enzyme" at bounding box center [732, 205] width 232 height 64
click at [669, 194] on p "2. Sie entfernen hartnäckige Essensreste dank kraftvoller Enzyme" at bounding box center [732, 204] width 230 height 61
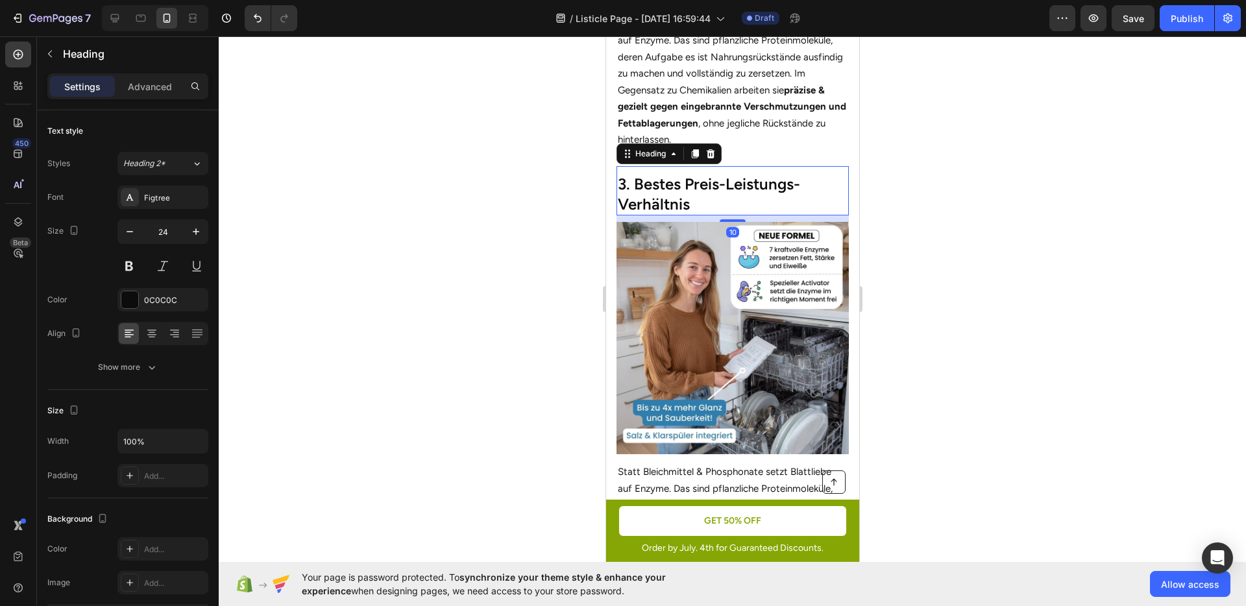
click at [944, 278] on div at bounding box center [732, 321] width 1027 height 570
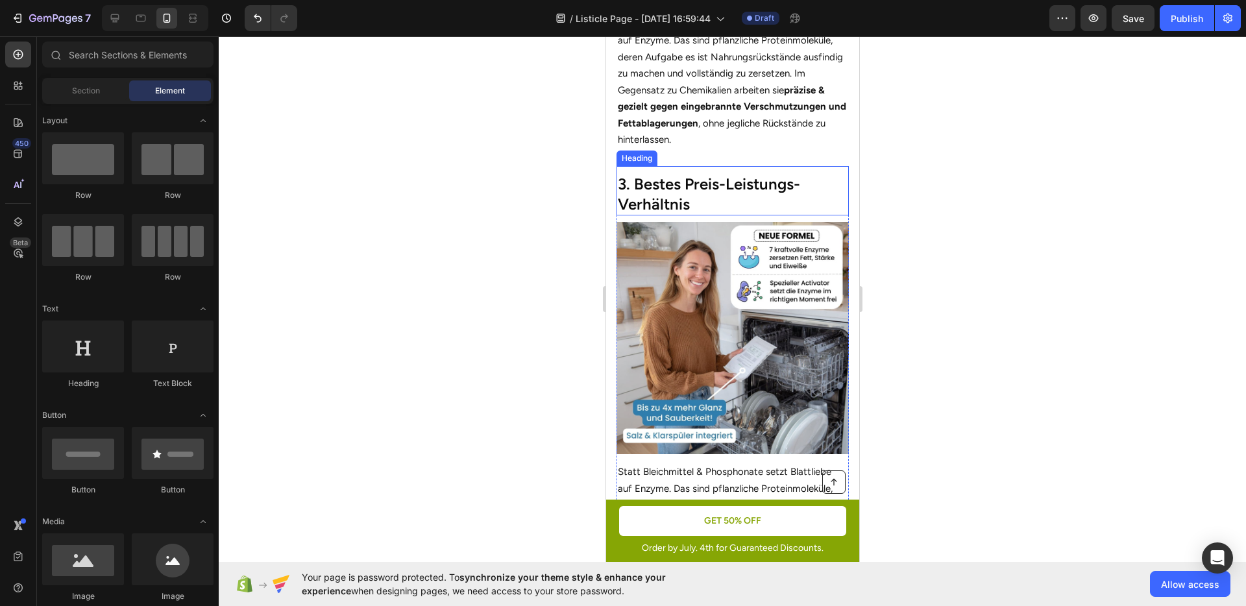
click at [741, 191] on p "3. Bestes Preis-Leistungs-Verhältnis" at bounding box center [732, 194] width 230 height 40
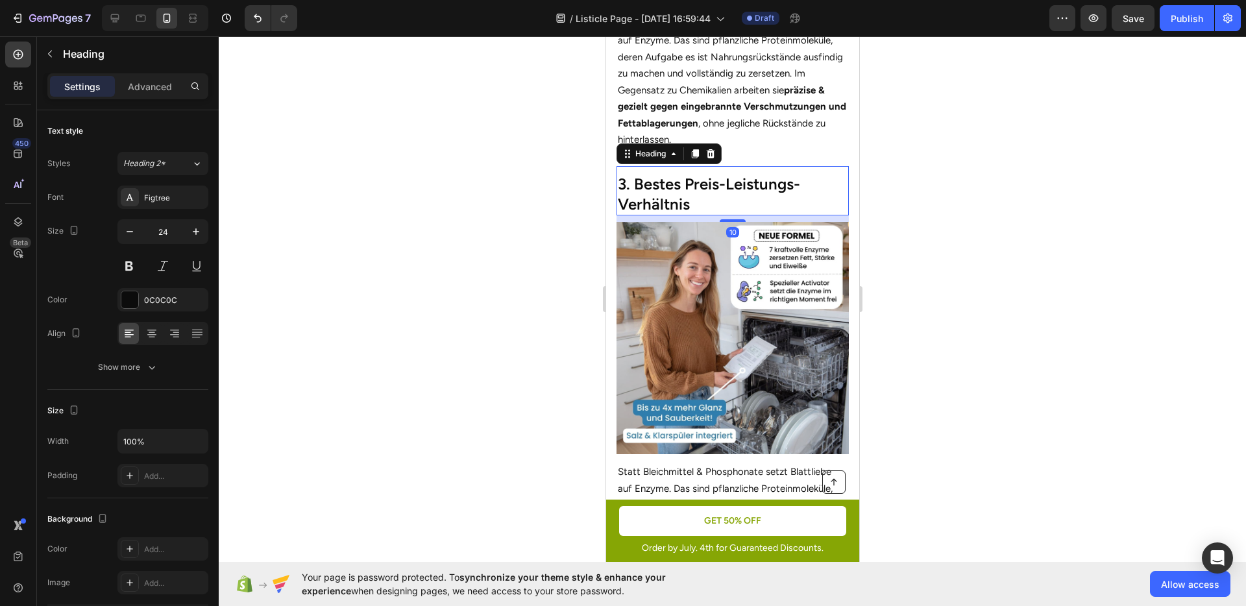
click at [533, 219] on div at bounding box center [732, 321] width 1027 height 570
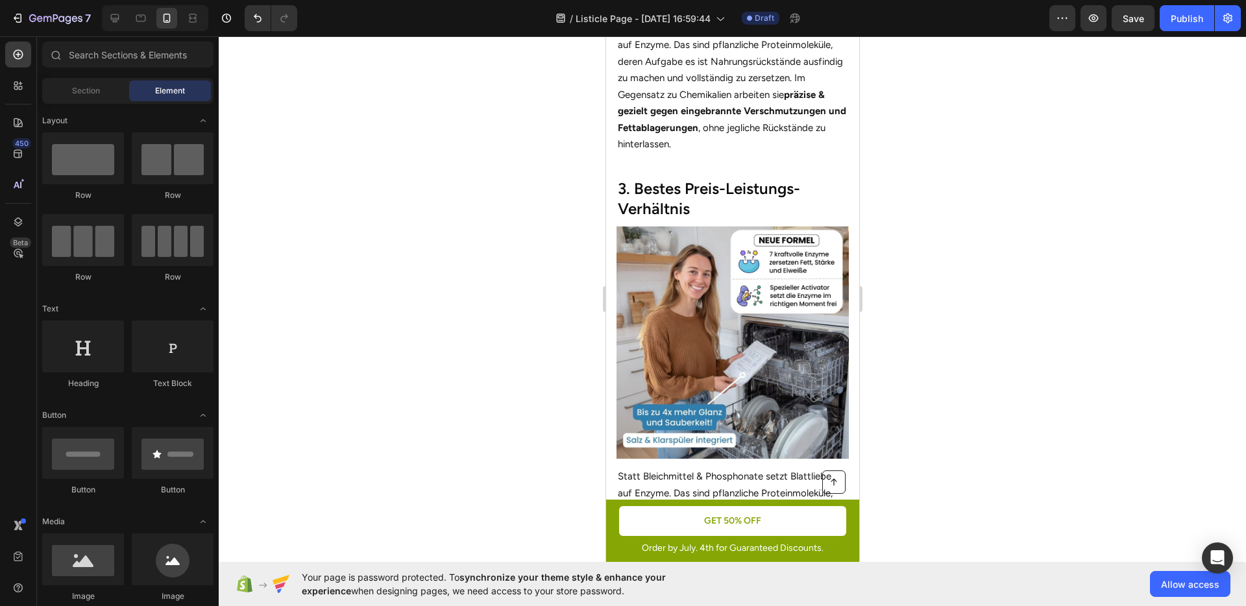
scroll to position [1317, 0]
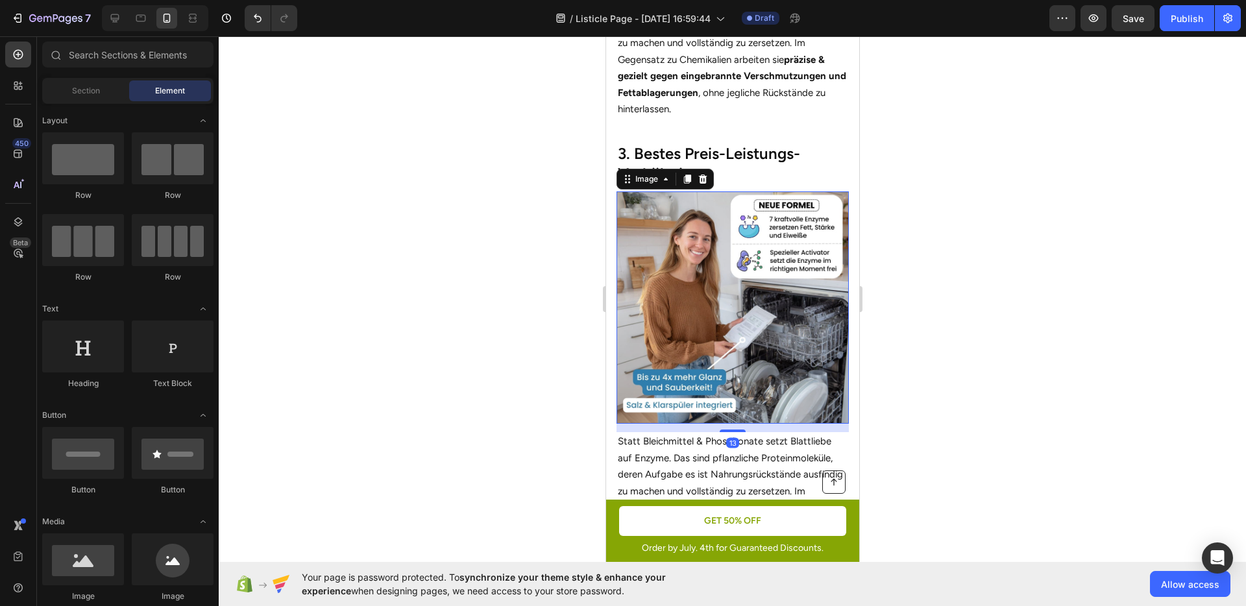
click at [723, 271] on img at bounding box center [732, 307] width 232 height 232
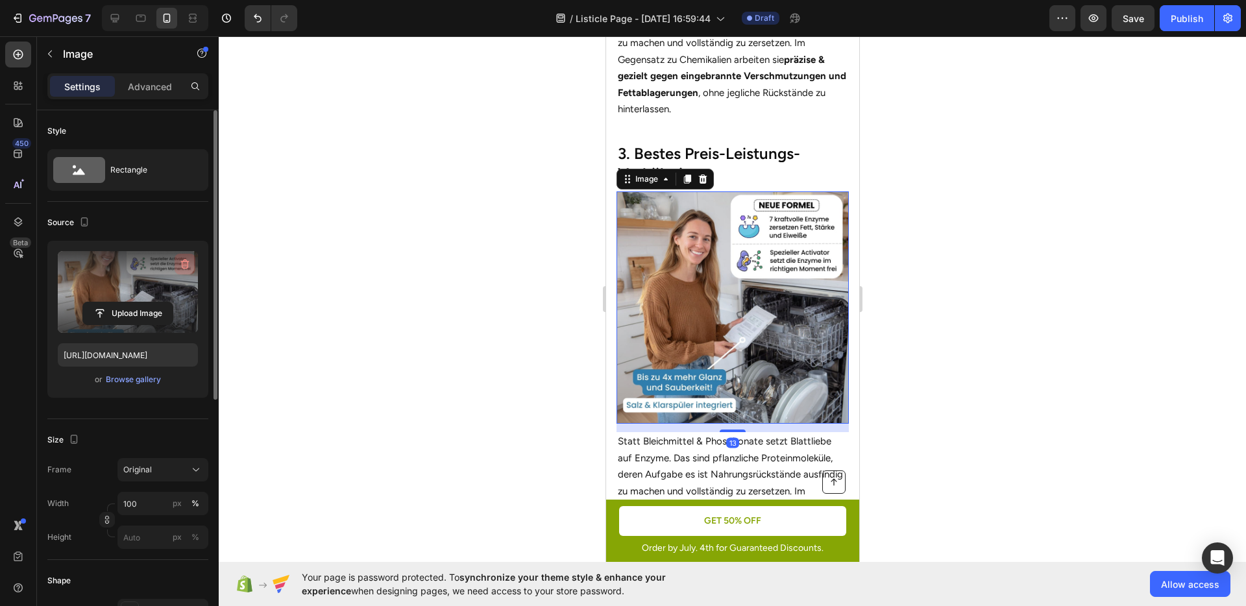
click at [180, 260] on icon "button" at bounding box center [184, 264] width 13 height 13
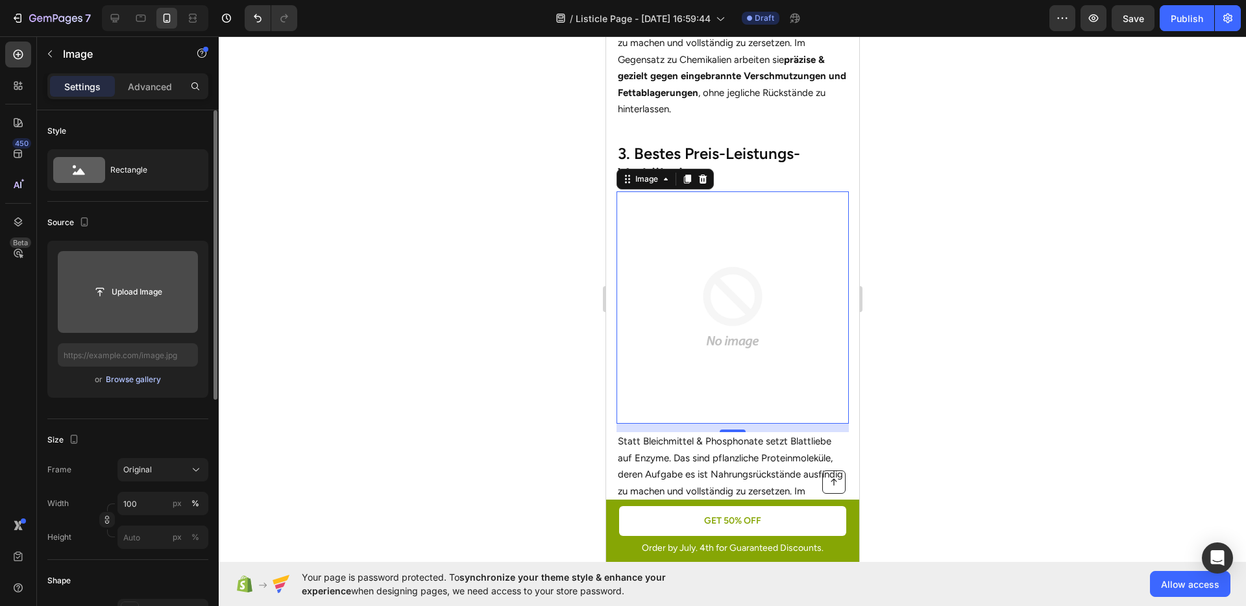
click at [128, 375] on div "Browse gallery" at bounding box center [133, 380] width 55 height 12
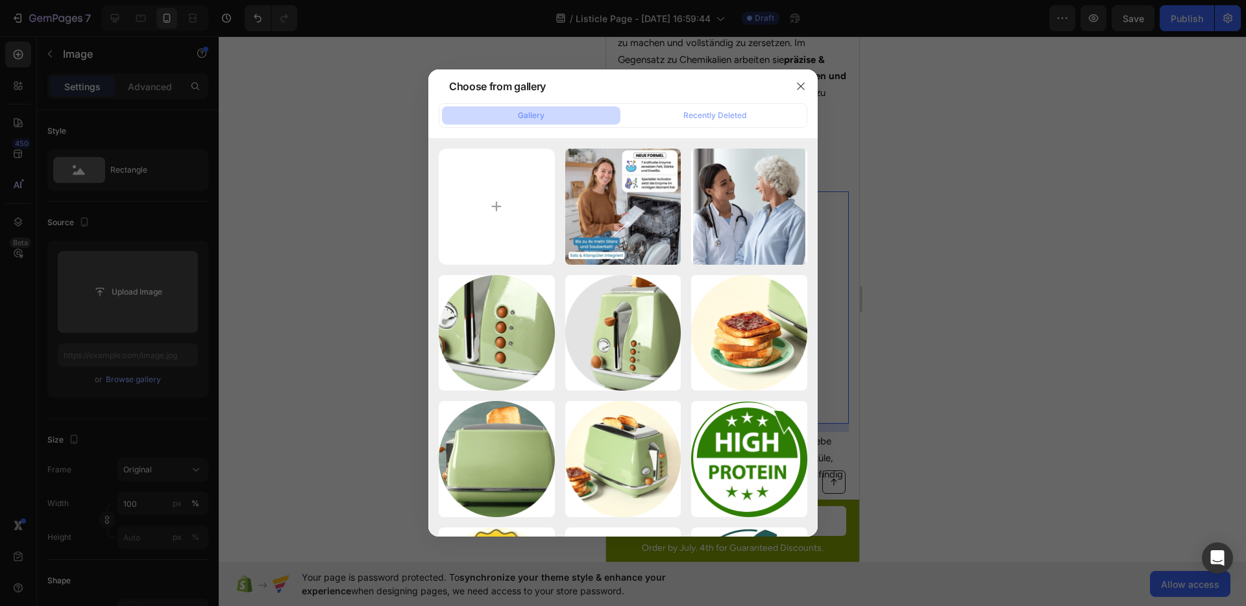
click at [102, 327] on div at bounding box center [623, 303] width 1246 height 606
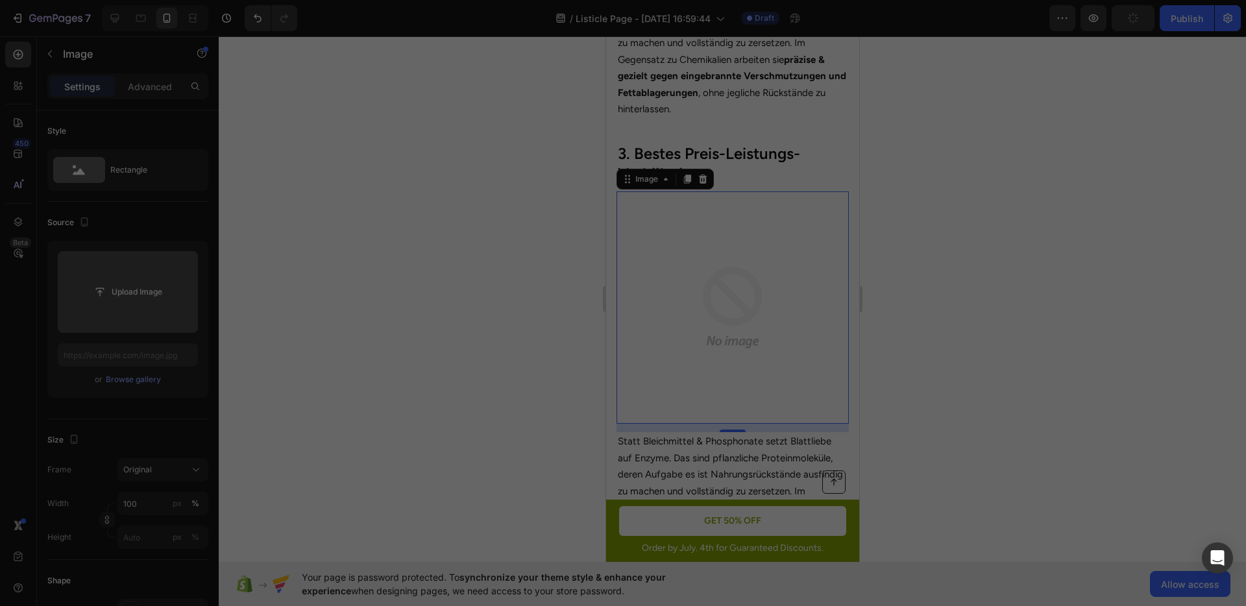
click at [112, 304] on input "file" at bounding box center [128, 292] width 140 height 82
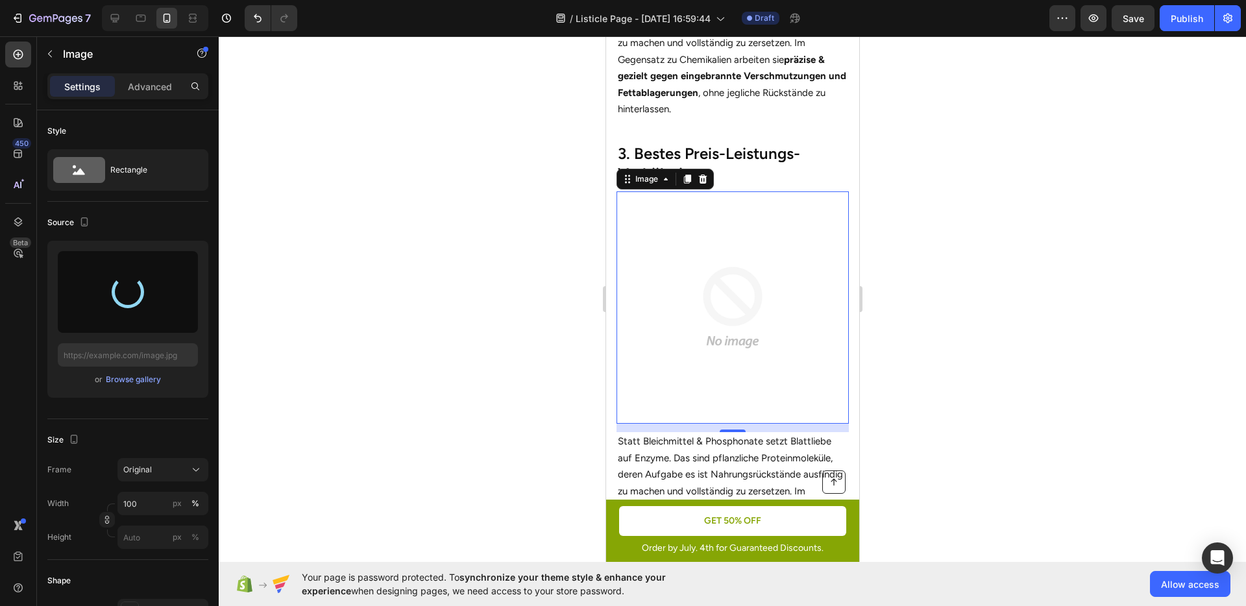
type input "[URL][DOMAIN_NAME]"
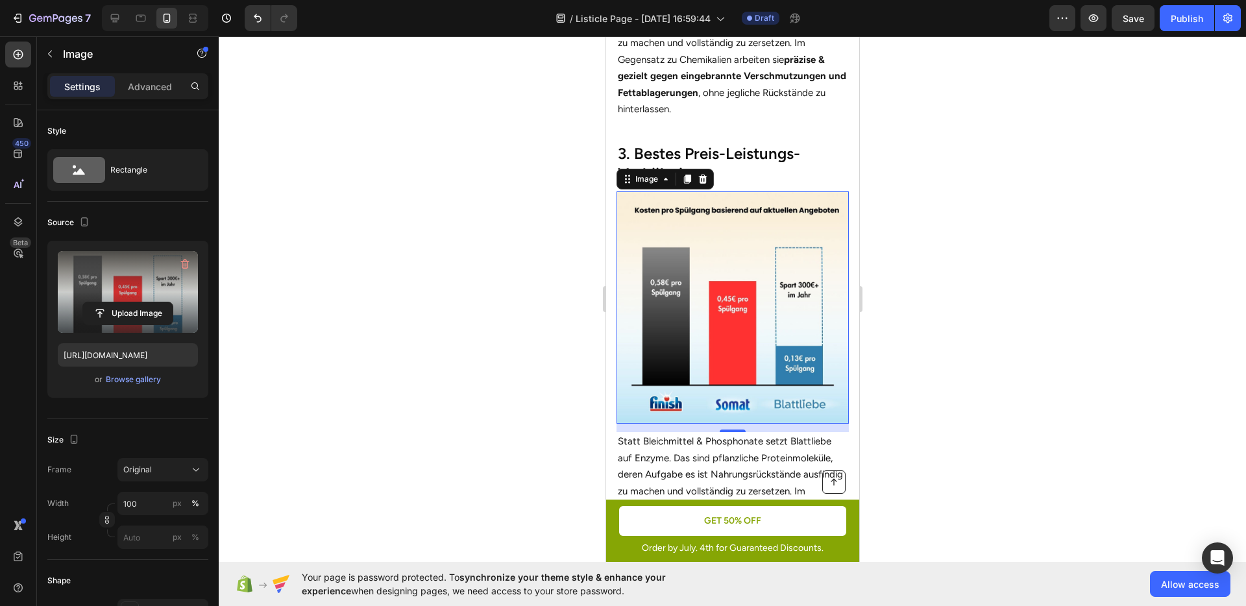
click at [876, 214] on div at bounding box center [732, 321] width 1027 height 570
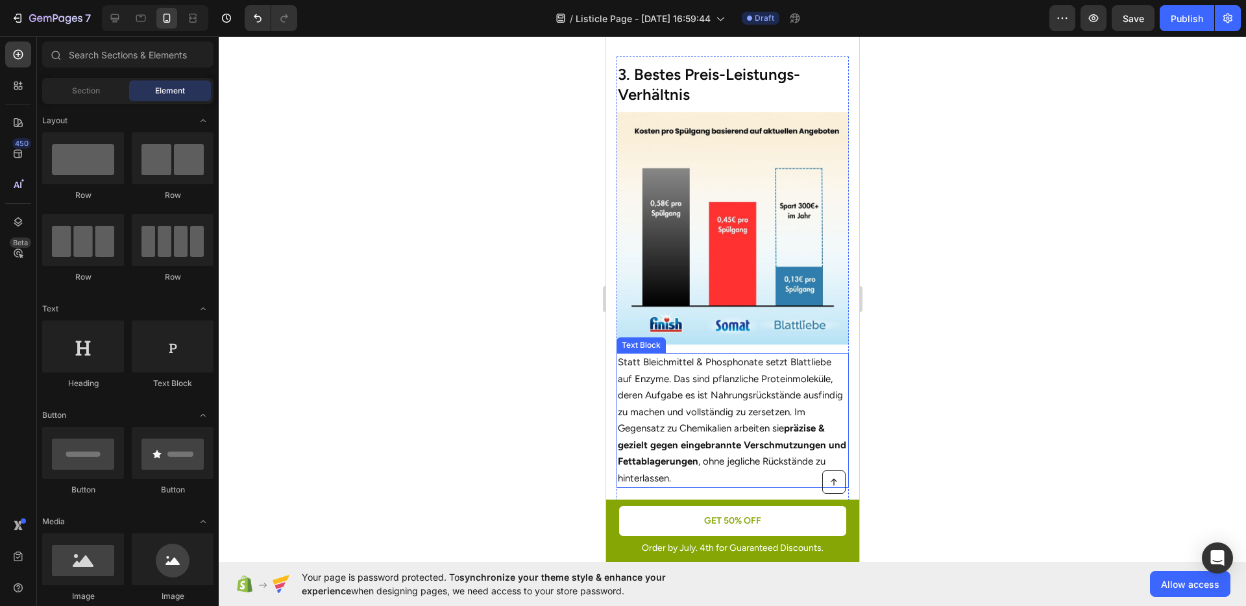
scroll to position [1400, 0]
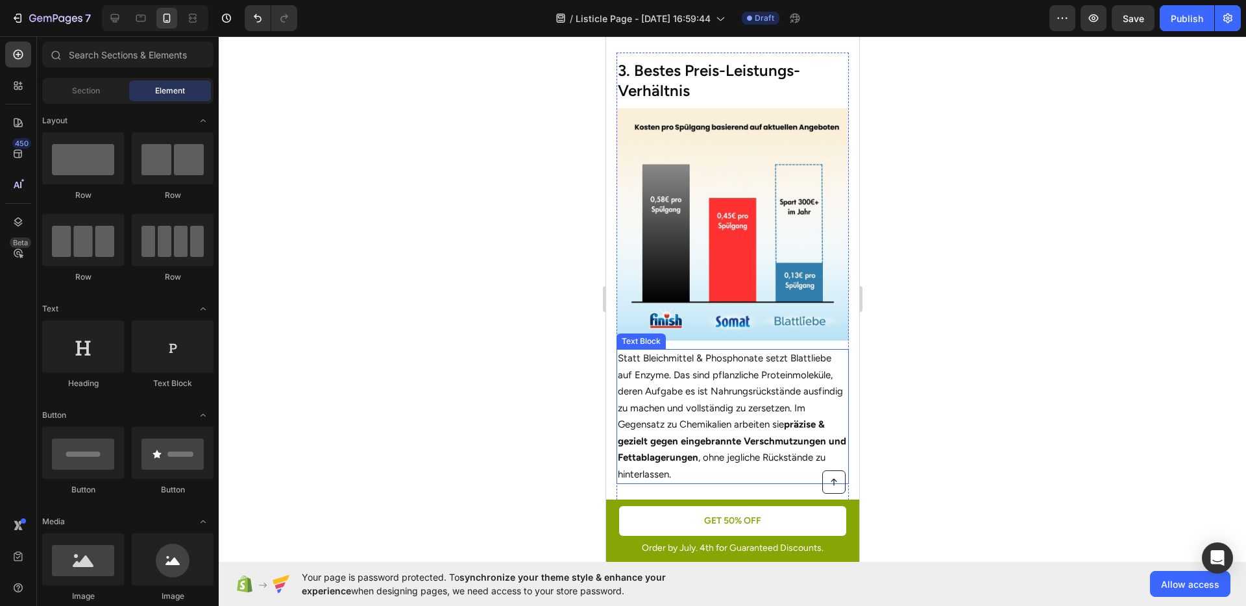
click at [727, 405] on p "Statt Bleichmittel & Phosphonate setzt Blattliebe auf Enzyme. Das sind pflanzli…" at bounding box center [732, 417] width 230 height 132
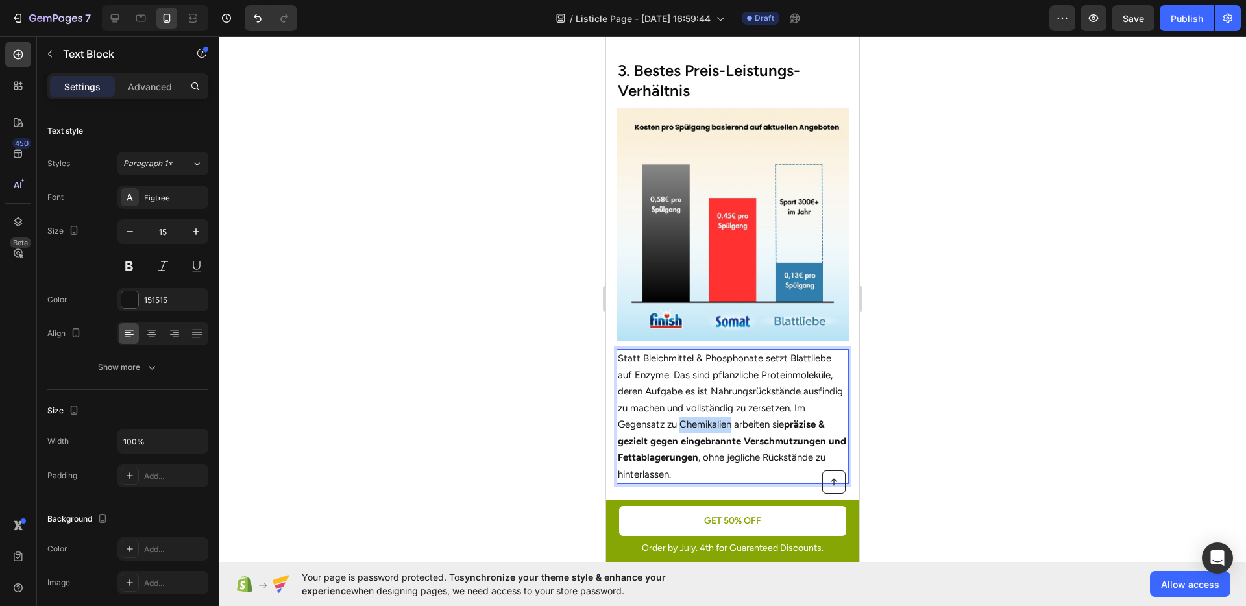
click at [727, 405] on p "Statt Bleichmittel & Phosphonate setzt Blattliebe auf Enzyme. Das sind pflanzli…" at bounding box center [732, 417] width 230 height 132
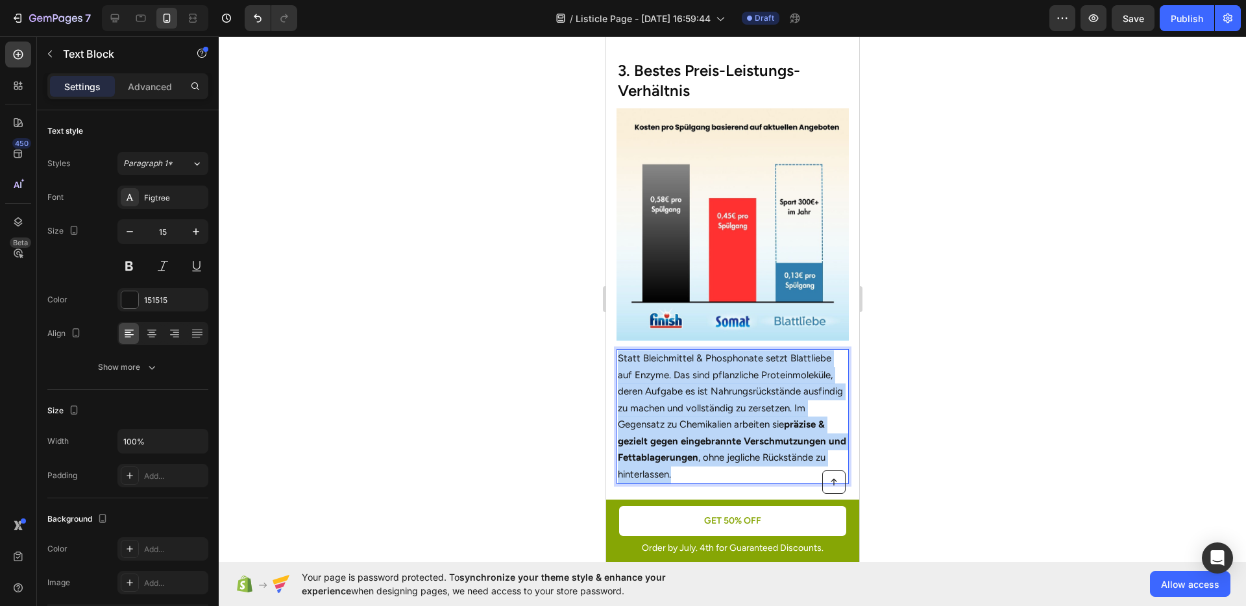
click at [727, 405] on p "Statt Bleichmittel & Phosphonate setzt Blattliebe auf Enzyme. Das sind pflanzli…" at bounding box center [732, 417] width 230 height 132
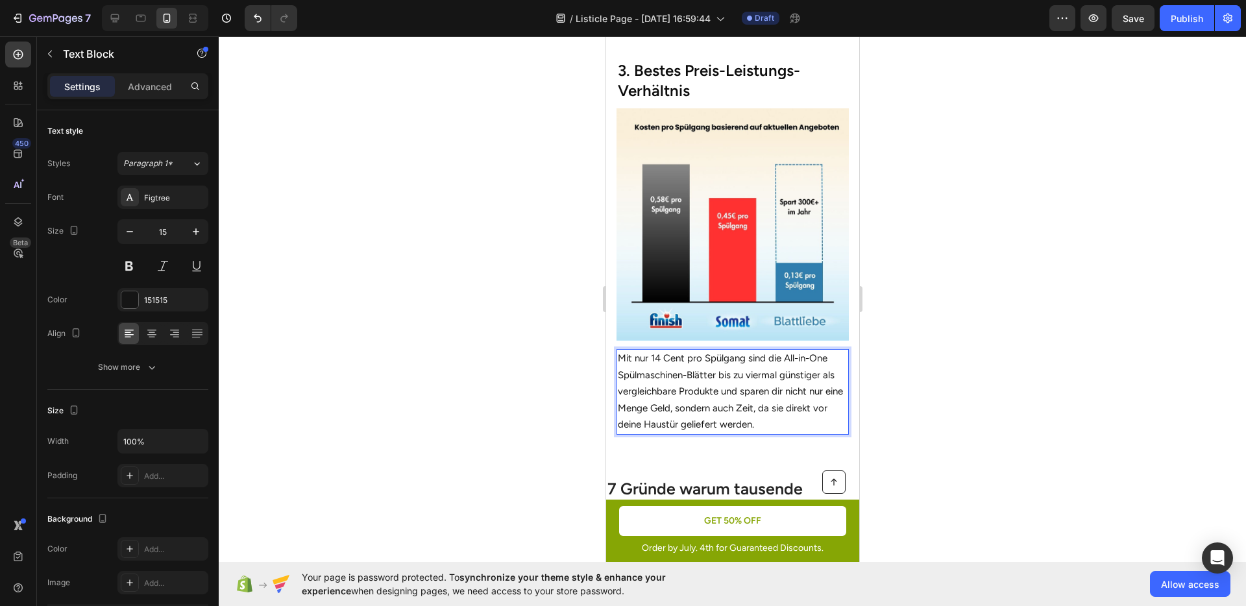
click at [751, 356] on p "Mit nur 14 Cent pro Spülgang sind die All-in-One Spülmaschinen-Blätter bis zu v…" at bounding box center [732, 392] width 230 height 83
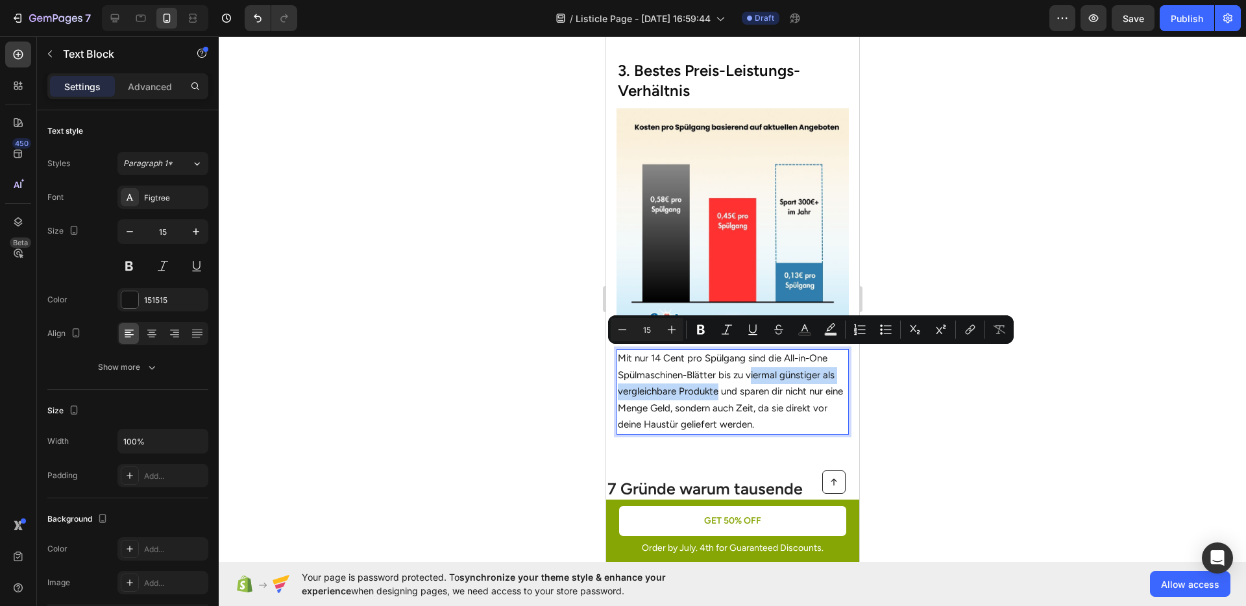
drag, startPoint x: 753, startPoint y: 358, endPoint x: 719, endPoint y: 376, distance: 38.3
click at [719, 376] on p "Mit nur 14 Cent pro Spülgang sind die All-in-One Spülmaschinen-Blätter bis zu v…" at bounding box center [732, 392] width 230 height 83
drag, startPoint x: 746, startPoint y: 357, endPoint x: 717, endPoint y: 373, distance: 33.1
click at [717, 373] on p "Mit nur 14 Cent pro Spülgang sind die All-in-One Spülmaschinen-Blätter bis zu v…" at bounding box center [732, 392] width 230 height 83
click at [700, 331] on icon "Editor contextual toolbar" at bounding box center [701, 329] width 13 height 13
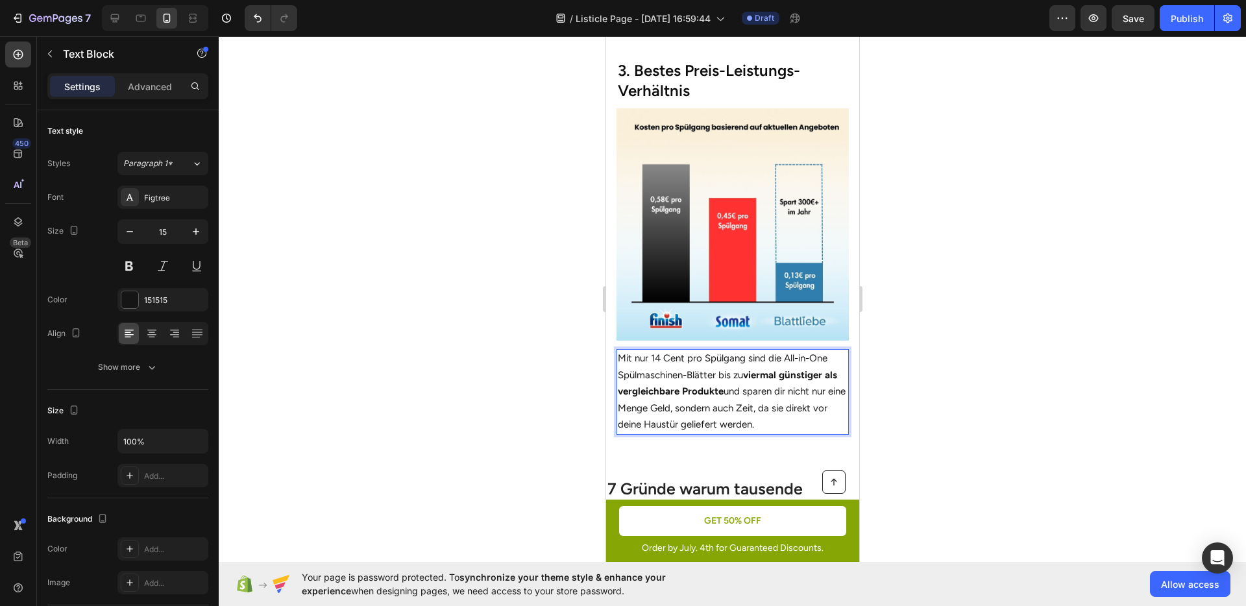
click at [757, 381] on p "Mit nur 14 Cent pro Spülgang sind die All-in-One Spülmaschinen-Blätter bis zu v…" at bounding box center [732, 392] width 230 height 83
click at [950, 402] on div at bounding box center [732, 321] width 1027 height 570
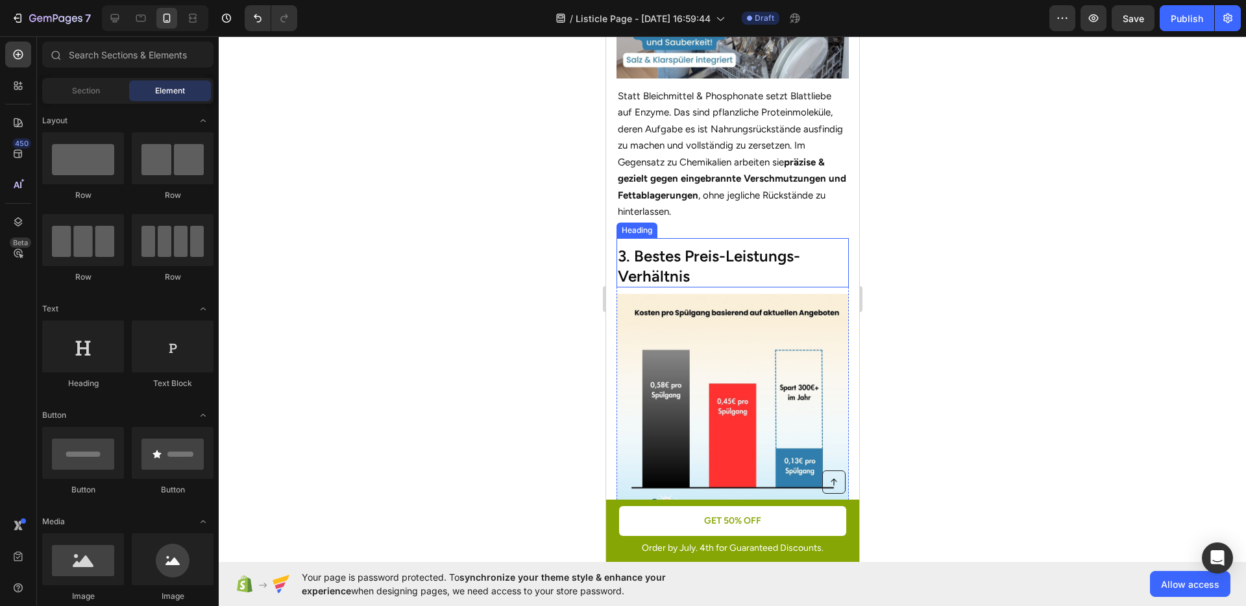
scroll to position [1198, 0]
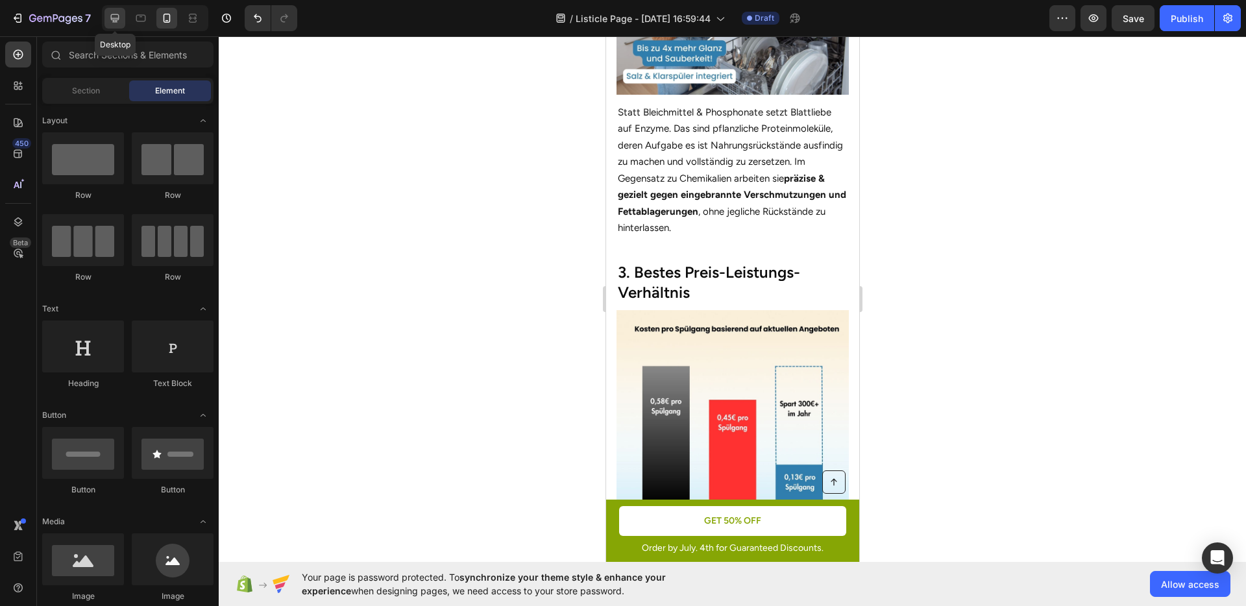
click at [119, 23] on icon at bounding box center [114, 18] width 13 height 13
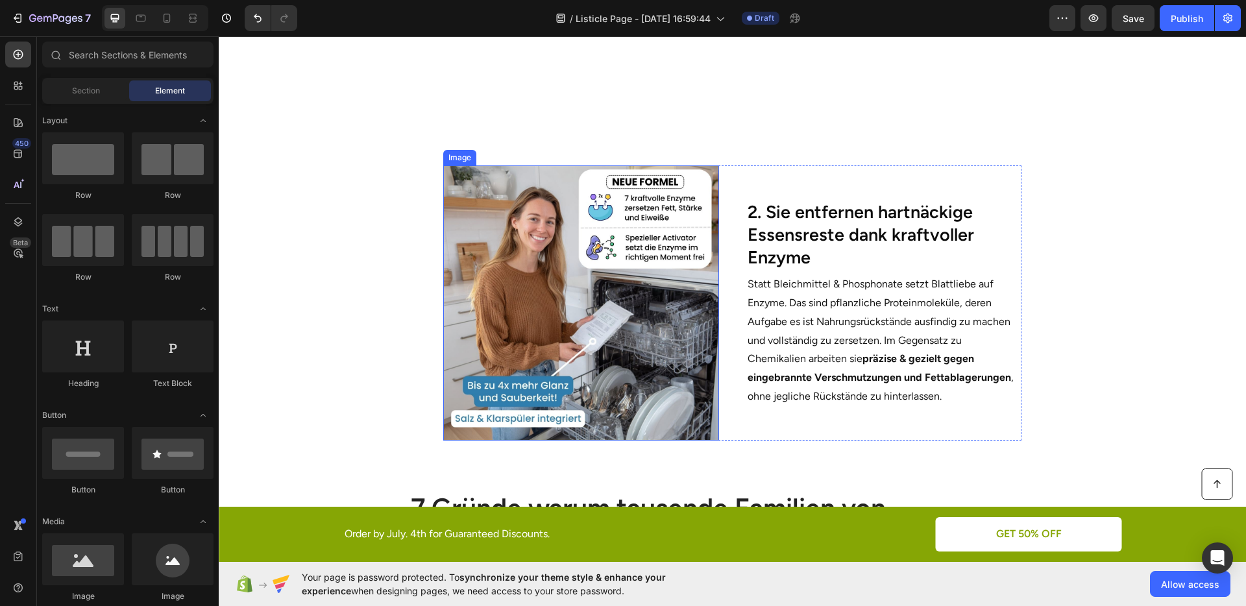
click at [493, 288] on img at bounding box center [580, 303] width 275 height 275
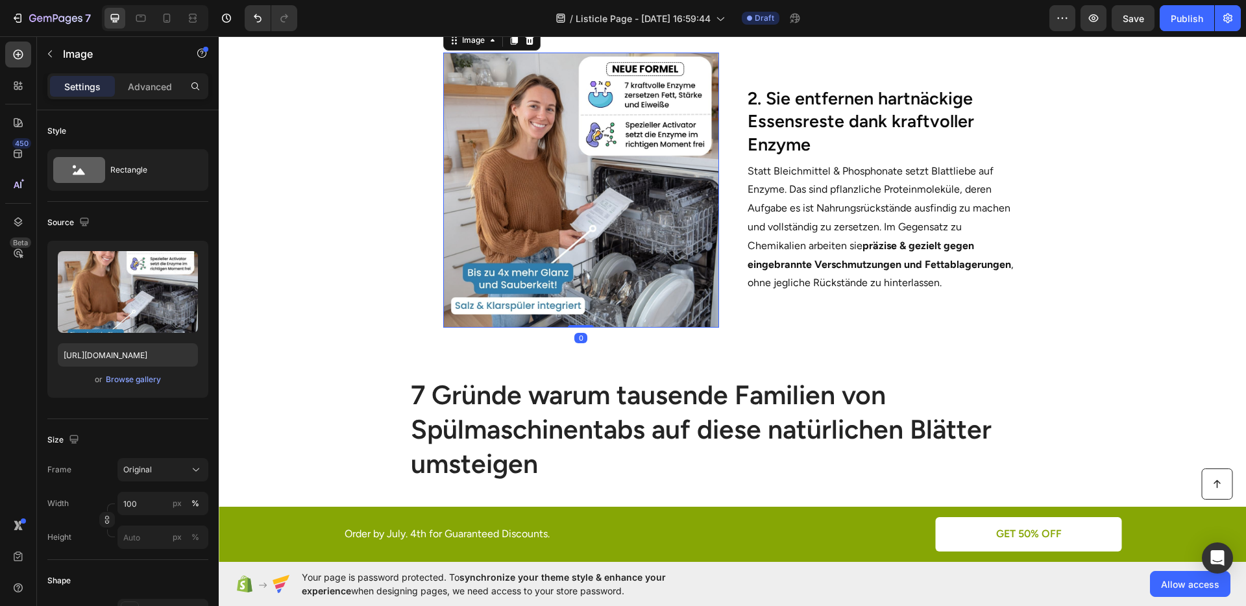
scroll to position [658, 0]
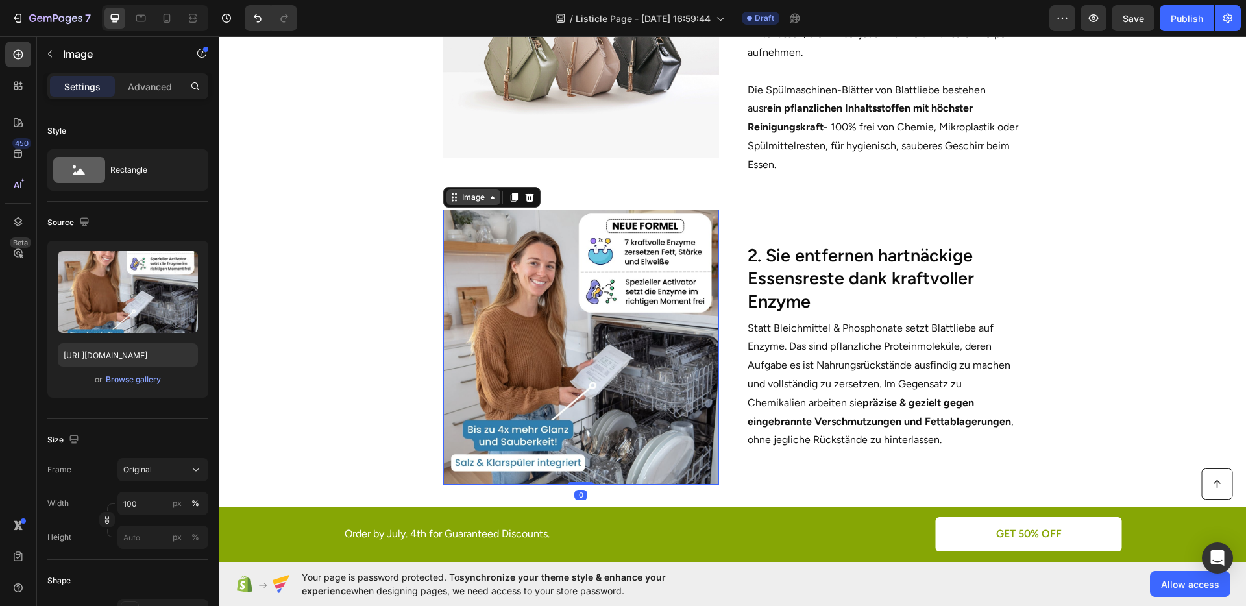
click at [482, 199] on div "Image" at bounding box center [474, 197] width 28 height 12
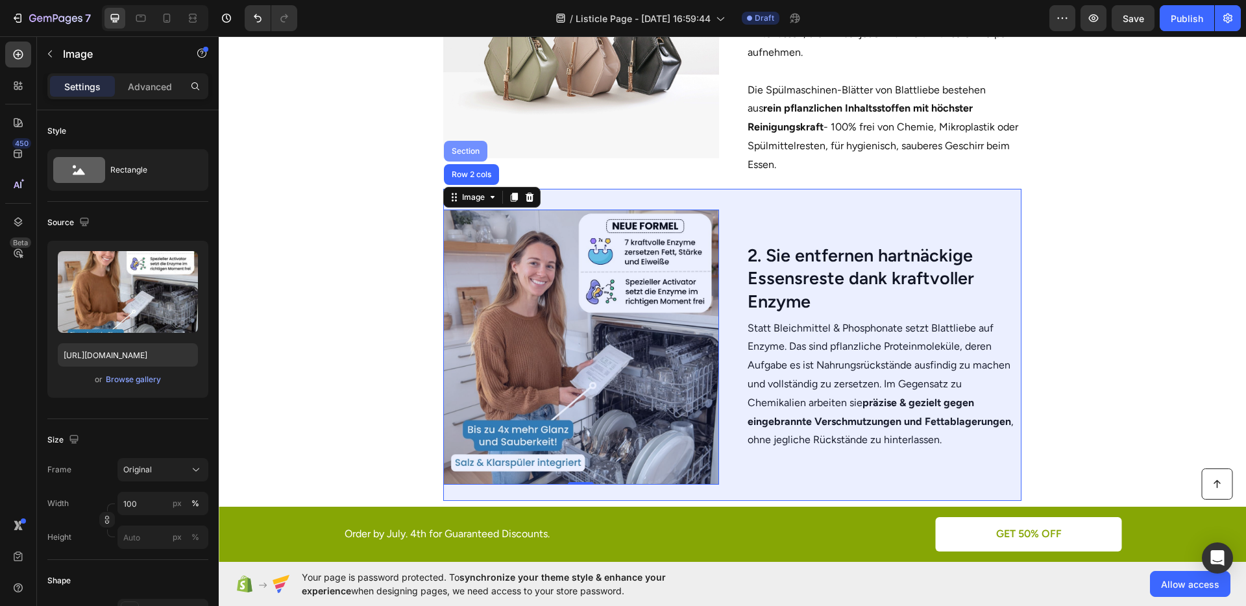
click at [463, 153] on div "Section" at bounding box center [465, 151] width 33 height 8
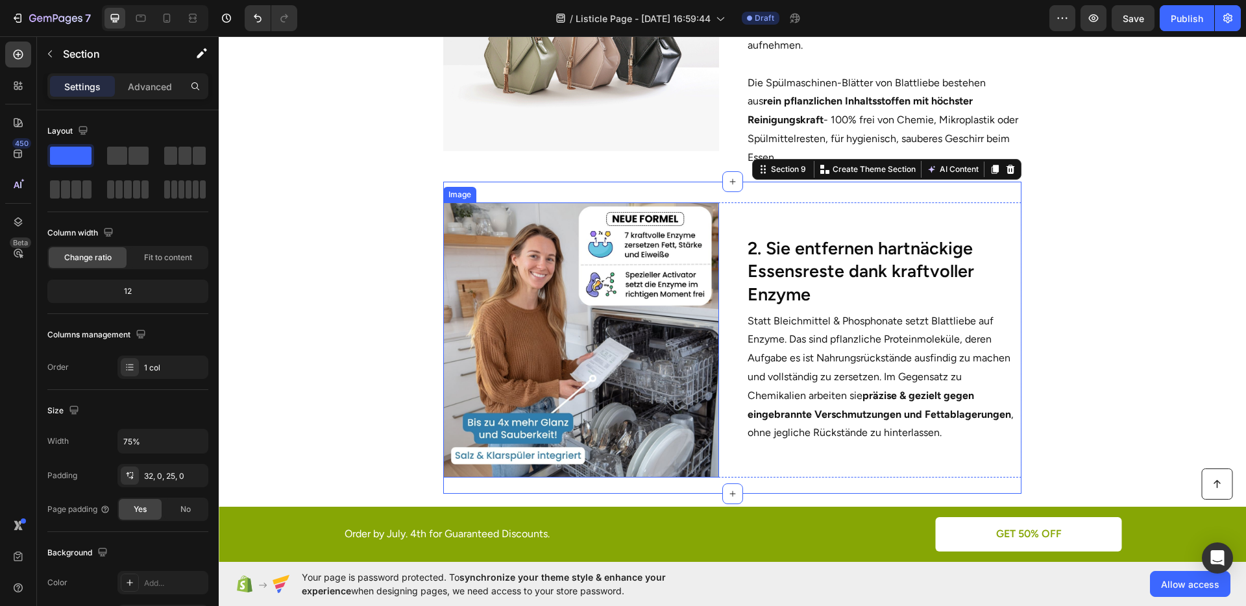
scroll to position [678, 0]
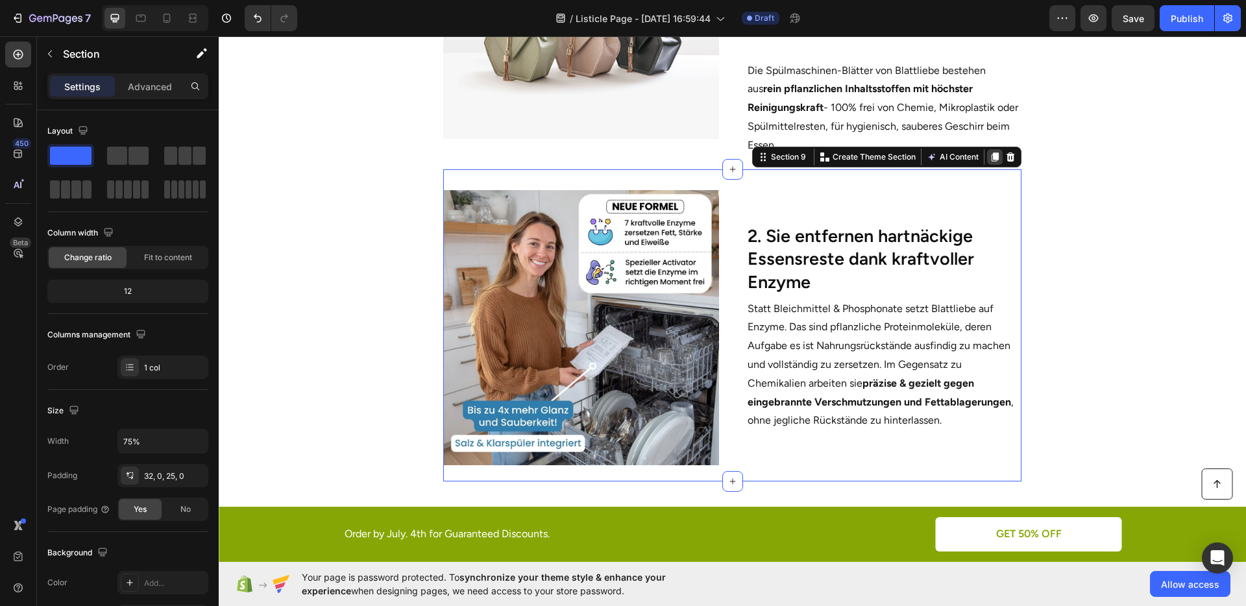
click at [990, 160] on icon at bounding box center [995, 157] width 10 height 10
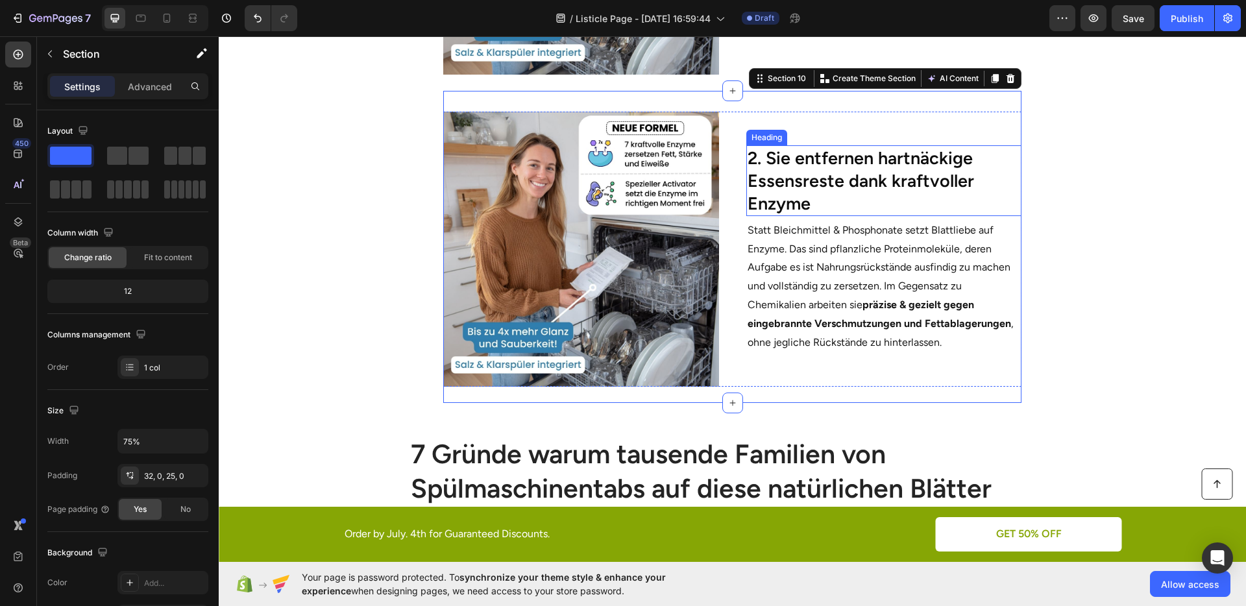
scroll to position [1075, 0]
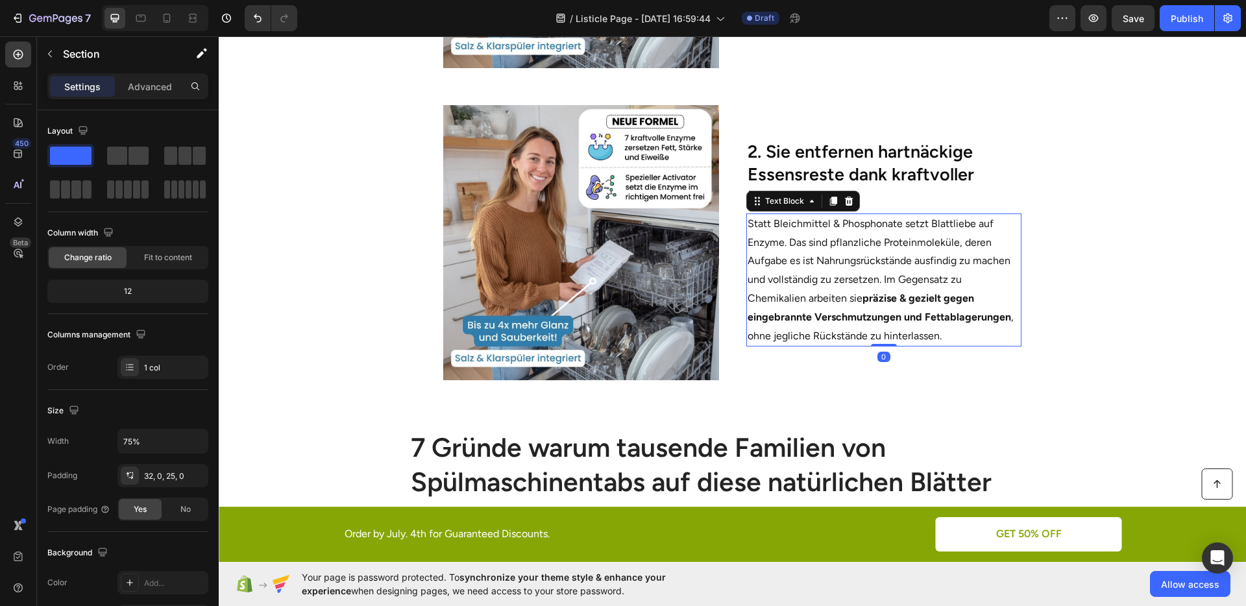
click at [814, 254] on p "Statt Bleichmittel & Phosphonate setzt Blattliebe auf Enzyme. Das sind pflanzli…" at bounding box center [884, 280] width 273 height 131
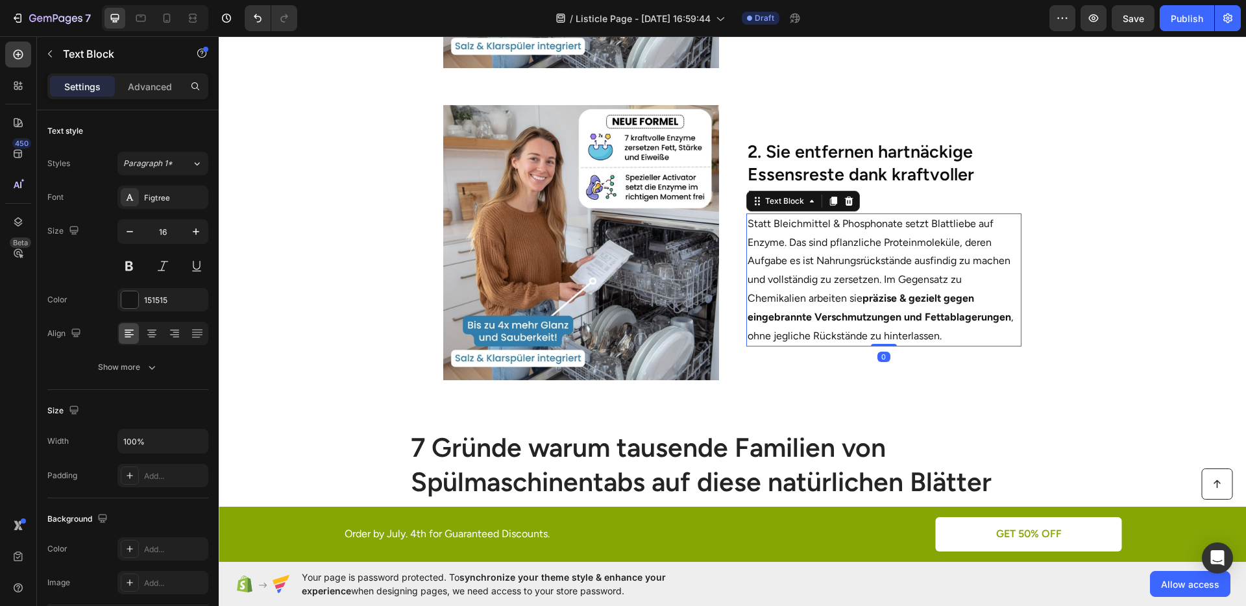
click at [814, 254] on p "Statt Bleichmittel & Phosphonate setzt Blattliebe auf Enzyme. Das sind pflanzli…" at bounding box center [884, 280] width 273 height 131
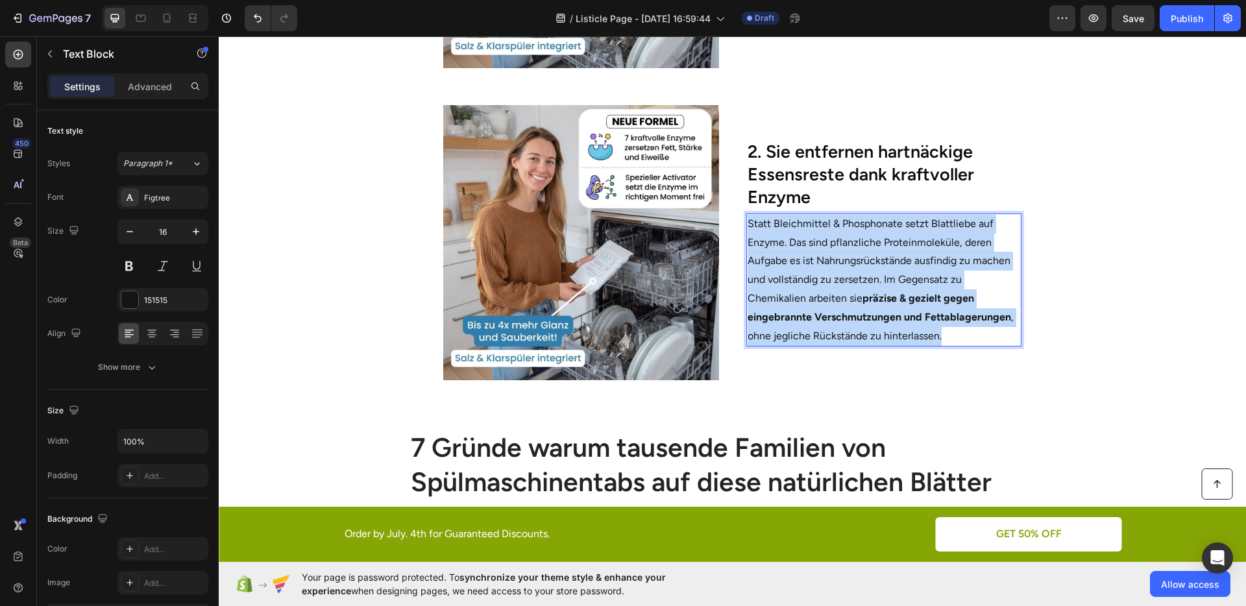
click at [814, 254] on p "Statt Bleichmittel & Phosphonate setzt Blattliebe auf Enzyme. Das sind pflanzli…" at bounding box center [884, 280] width 273 height 131
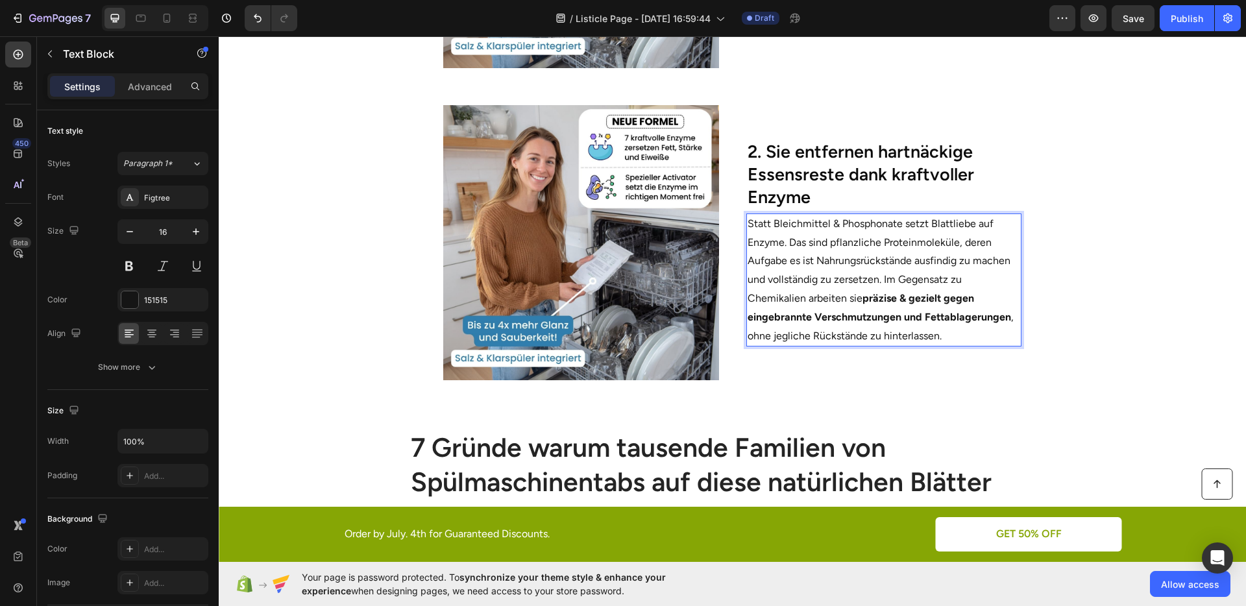
scroll to position [1093, 0]
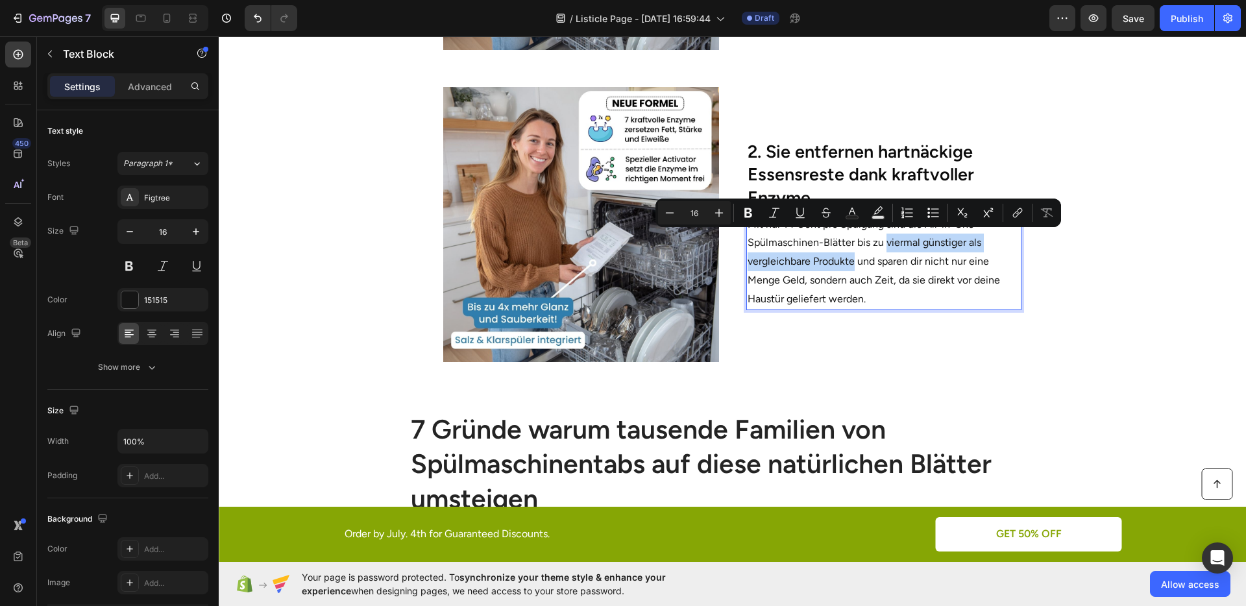
drag, startPoint x: 883, startPoint y: 243, endPoint x: 848, endPoint y: 264, distance: 40.7
click at [848, 264] on p "Mit nur 14 Cent pro Spülgang sind die All-in-One Spülmaschinen-Blätter bis zu v…" at bounding box center [884, 261] width 273 height 93
click at [749, 212] on icon "Editor contextual toolbar" at bounding box center [748, 213] width 8 height 10
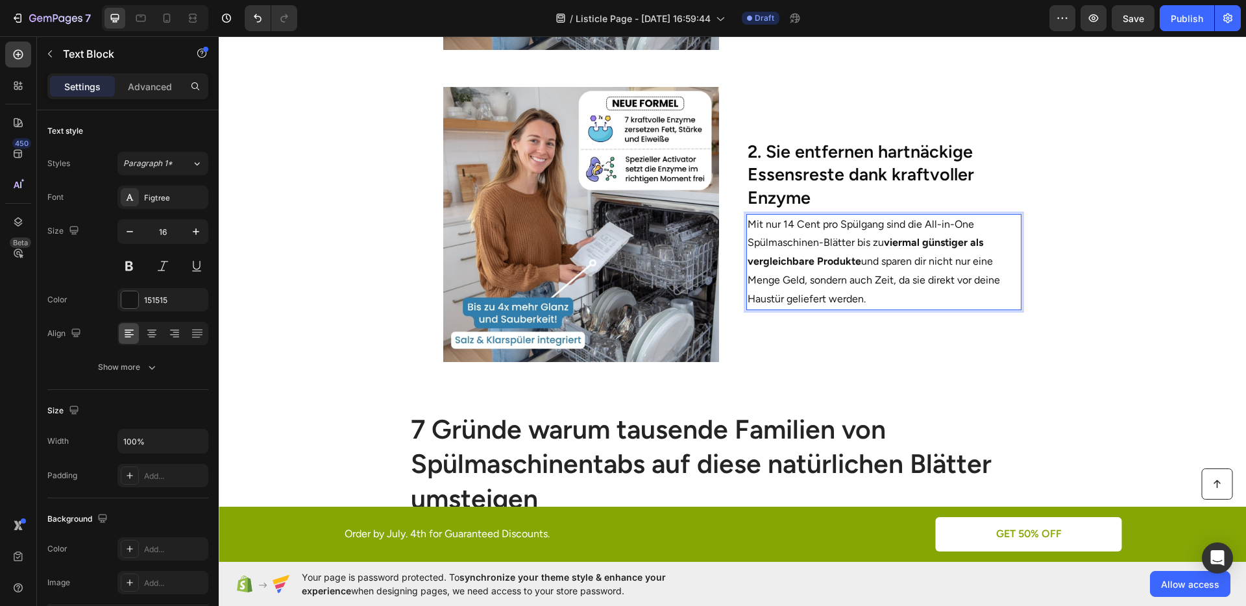
click at [857, 257] on p "Mit nur 14 Cent pro Spülgang sind die All-in-One Spülmaschinen-Blätter bis zu v…" at bounding box center [884, 261] width 273 height 93
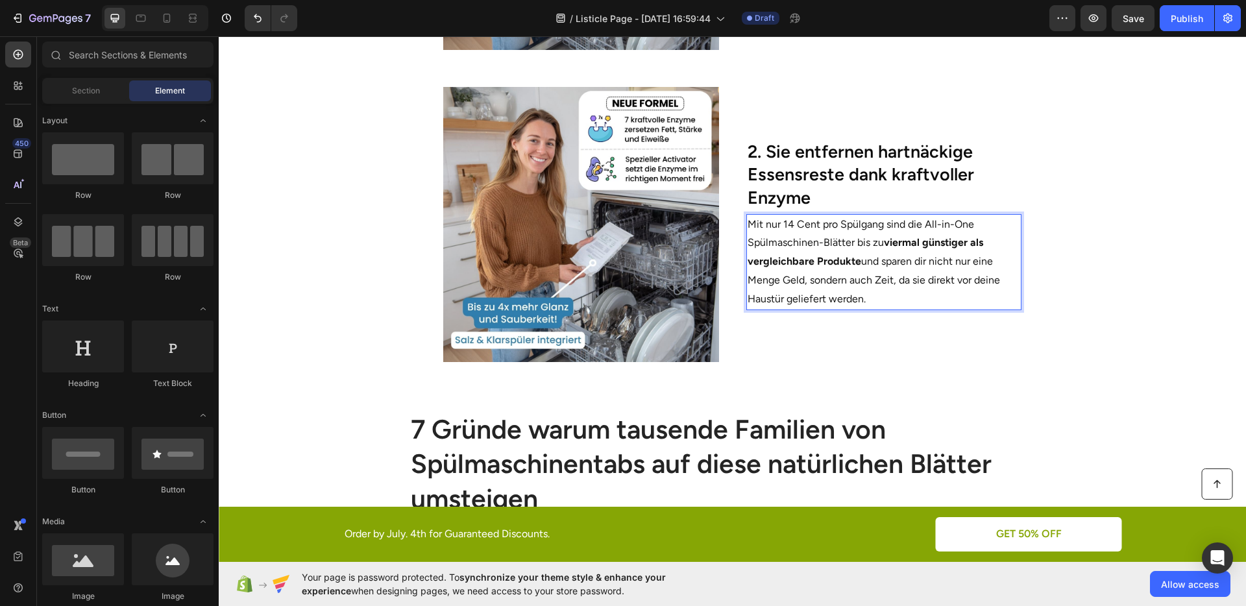
click at [1094, 289] on section "Image 2. Sie entfernen hartnäckige Essensreste dank kraftvoller Enzyme Heading …" at bounding box center [732, 222] width 791 height 312
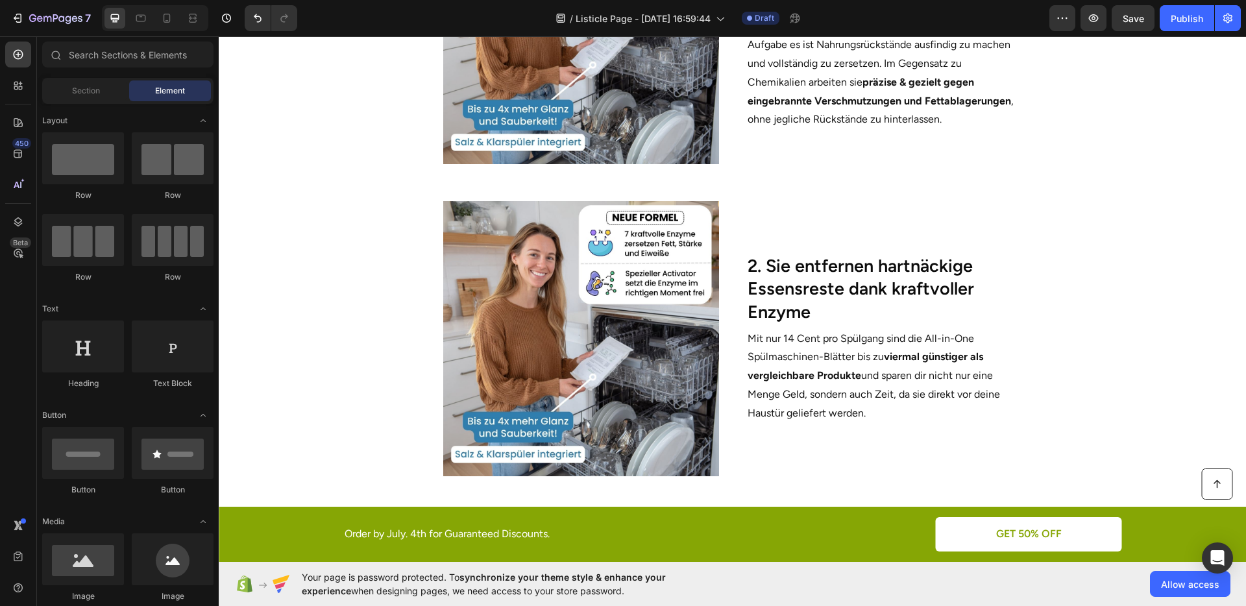
scroll to position [979, 0]
click at [845, 301] on h2 "2. Sie entfernen hartnäckige Essensreste dank kraftvoller Enzyme" at bounding box center [883, 287] width 275 height 71
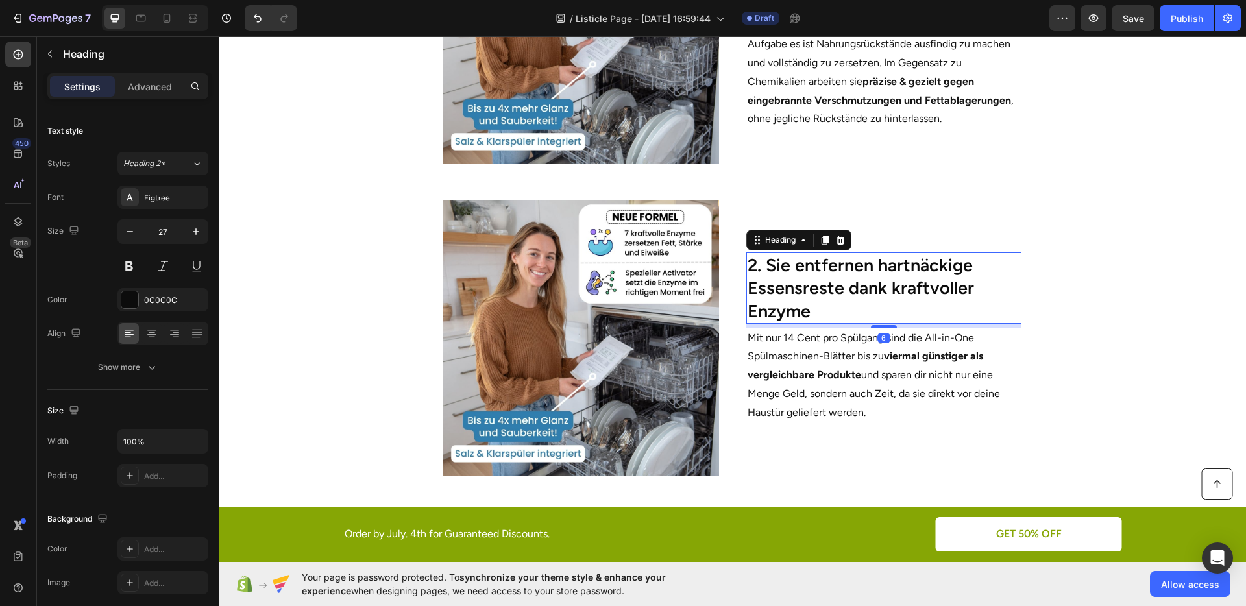
click at [845, 301] on h2 "2. Sie entfernen hartnäckige Essensreste dank kraftvoller Enzyme" at bounding box center [883, 287] width 275 height 71
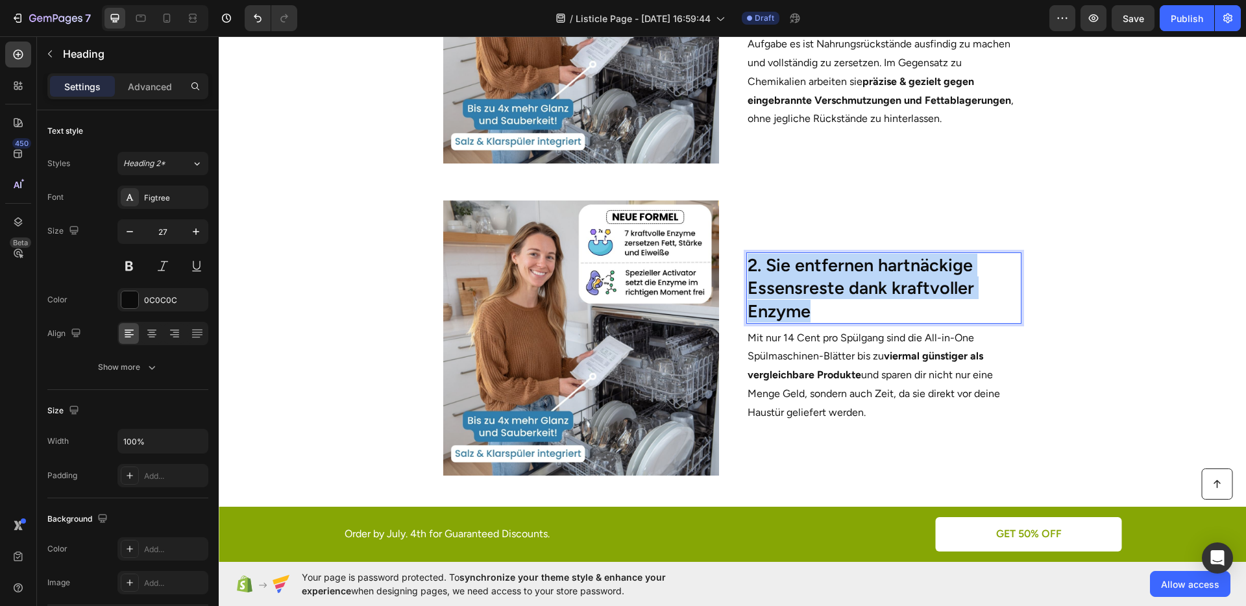
click at [845, 301] on p "2. Sie entfernen hartnäckige Essensreste dank kraftvoller Enzyme" at bounding box center [884, 288] width 273 height 68
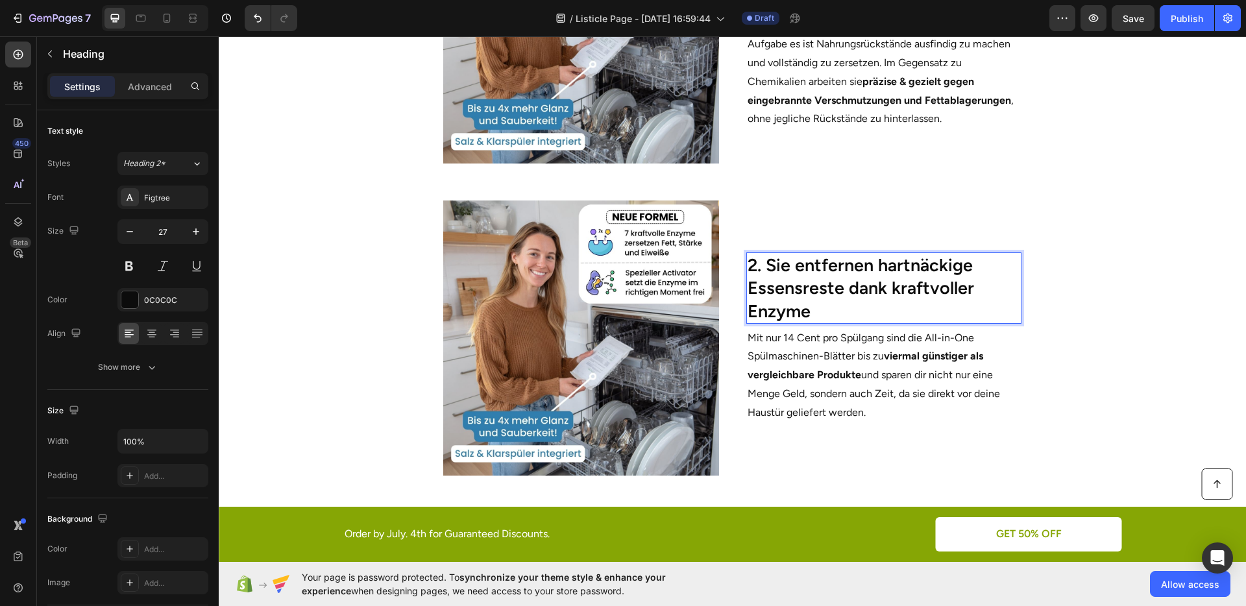
scroll to position [991, 0]
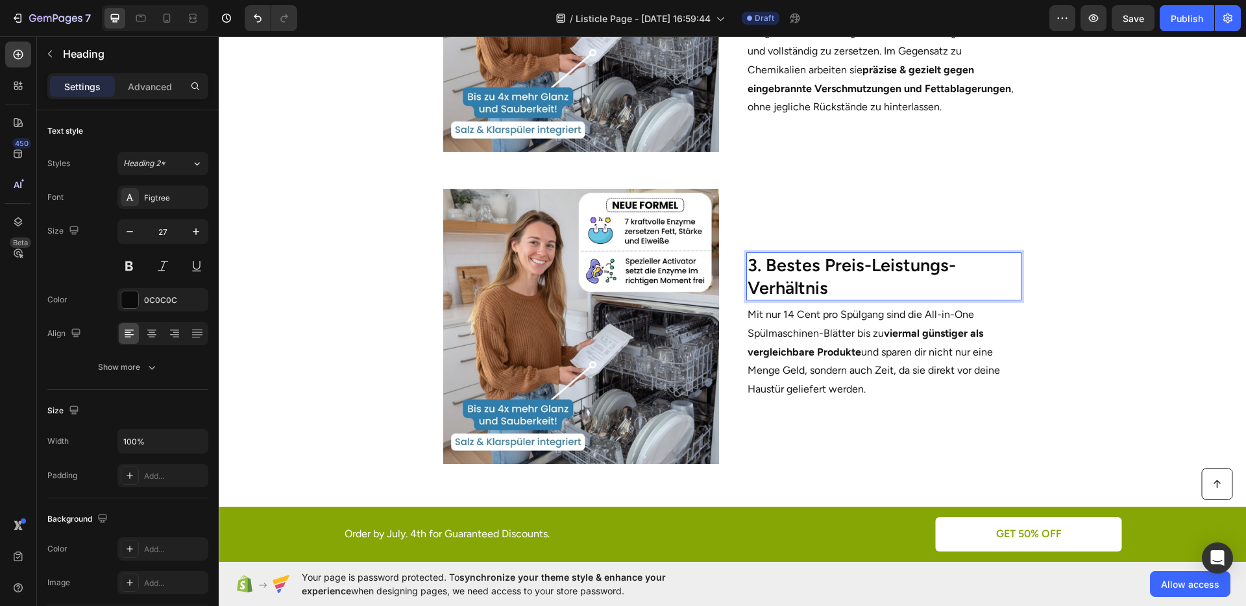
click at [1079, 352] on section "Image 3. Bestes Preis-Leistungs-Verhältnis Heading 6 Mit nur 14 Cent pro Spülga…" at bounding box center [732, 324] width 791 height 312
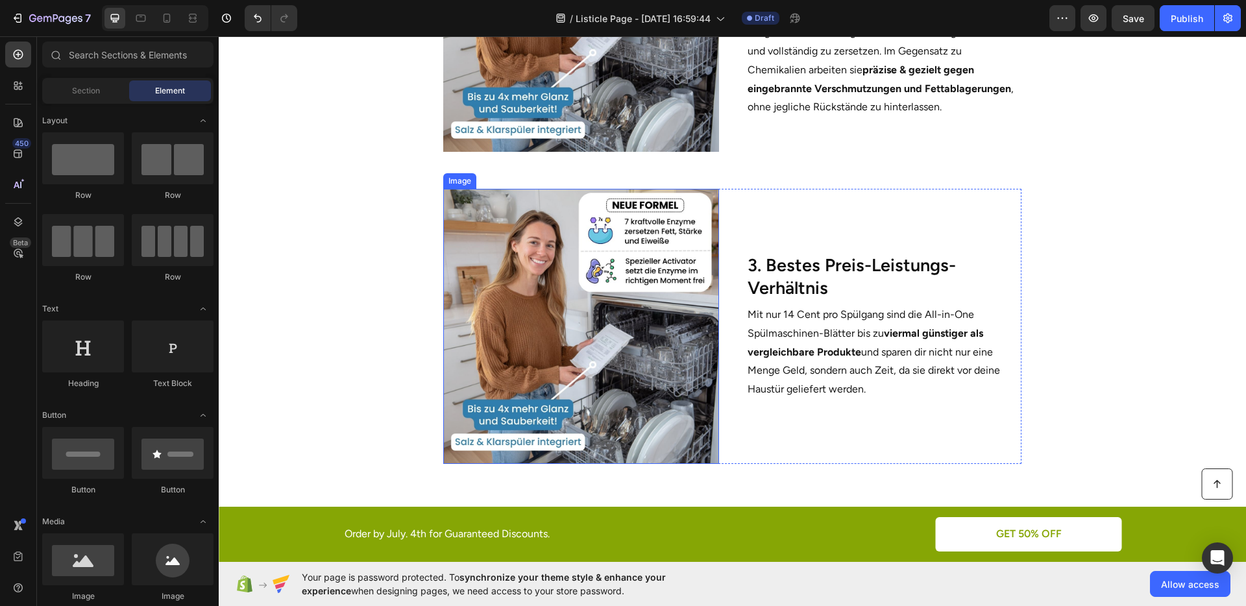
click at [576, 294] on img at bounding box center [580, 326] width 275 height 275
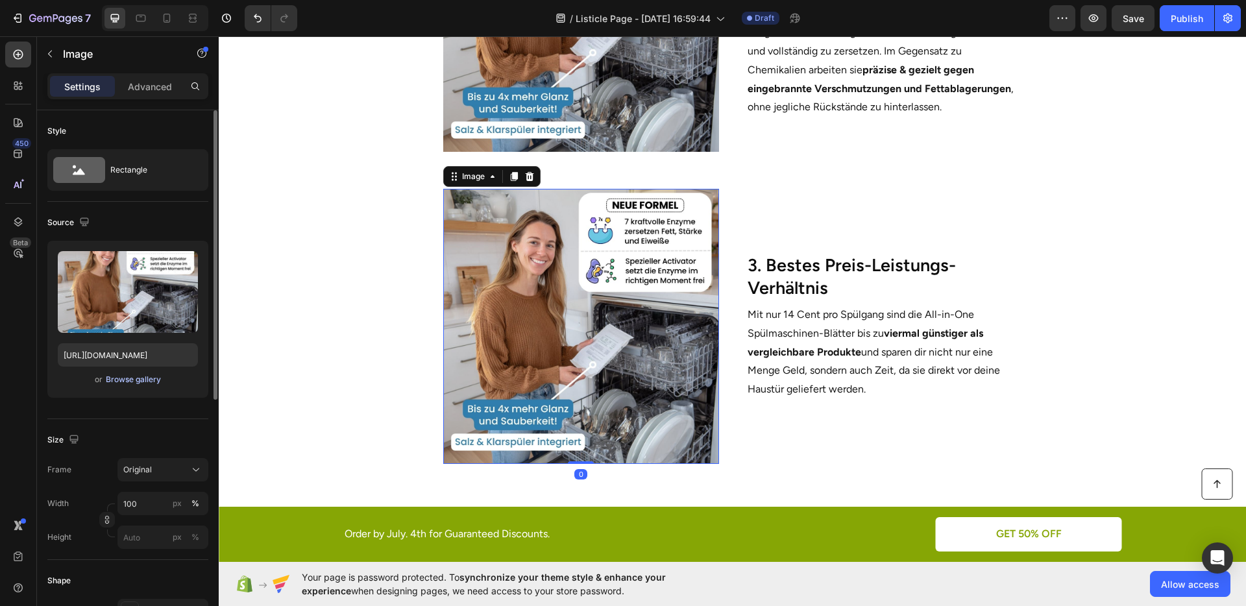
click at [138, 377] on div "Browse gallery" at bounding box center [133, 380] width 55 height 12
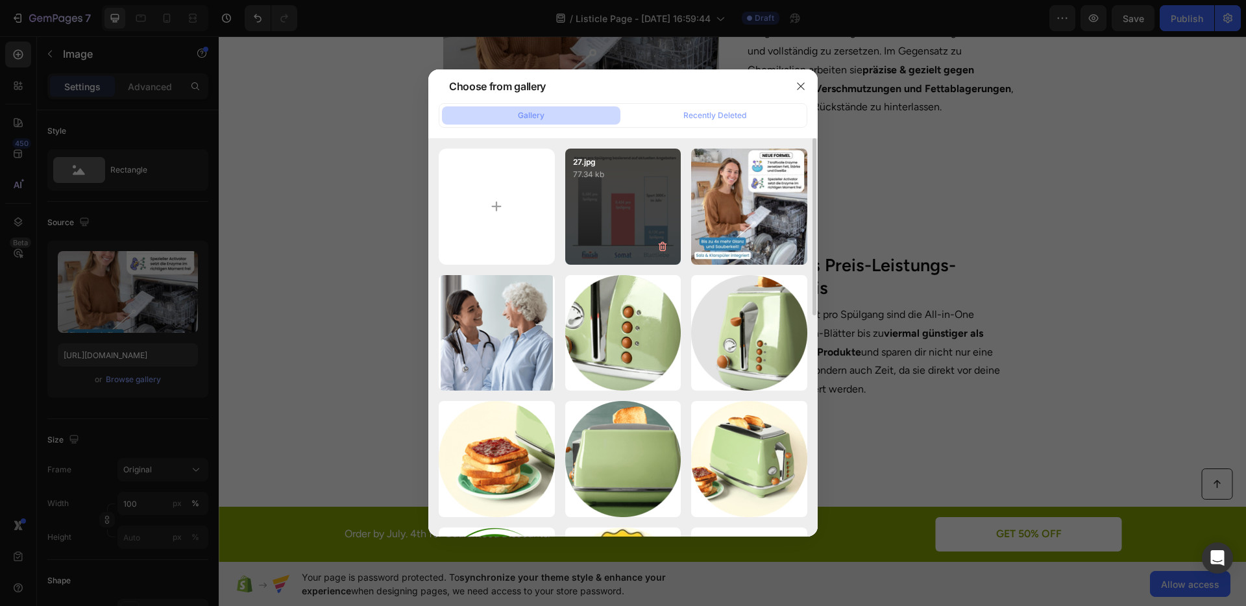
click at [608, 210] on div "27.jpg 77.34 kb" at bounding box center [623, 207] width 116 height 116
type input "[URL][DOMAIN_NAME]"
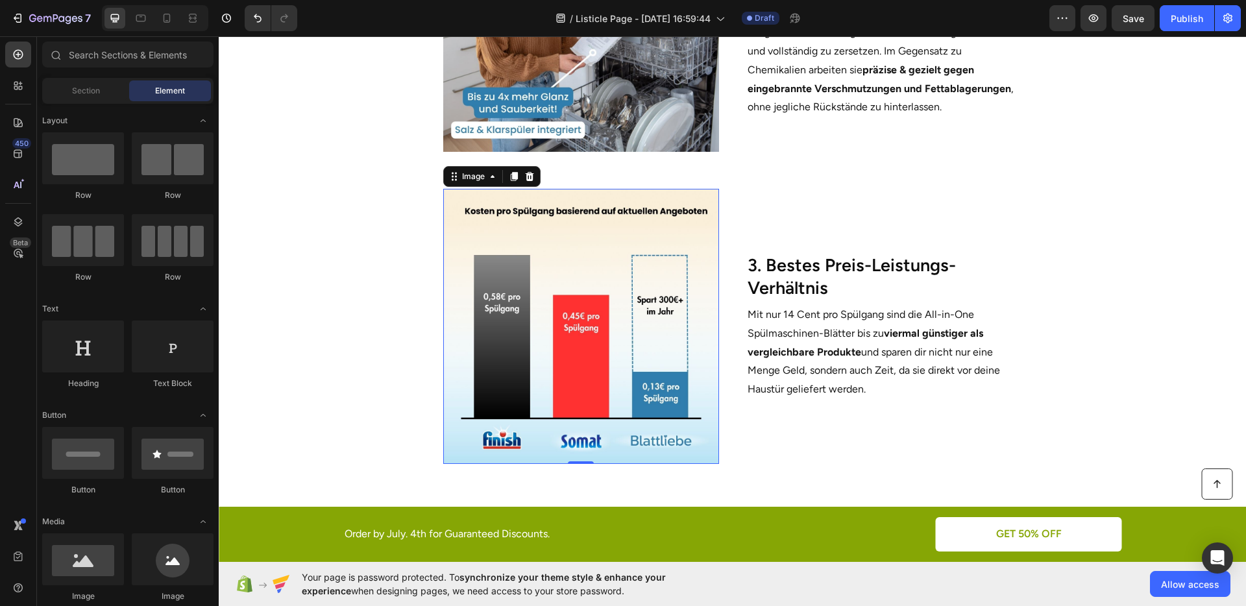
click at [1104, 286] on section "Image 0 3. Bestes Preis-Leistungs-Verhältnis Heading Mit nur 14 Cent pro Spülga…" at bounding box center [732, 324] width 791 height 312
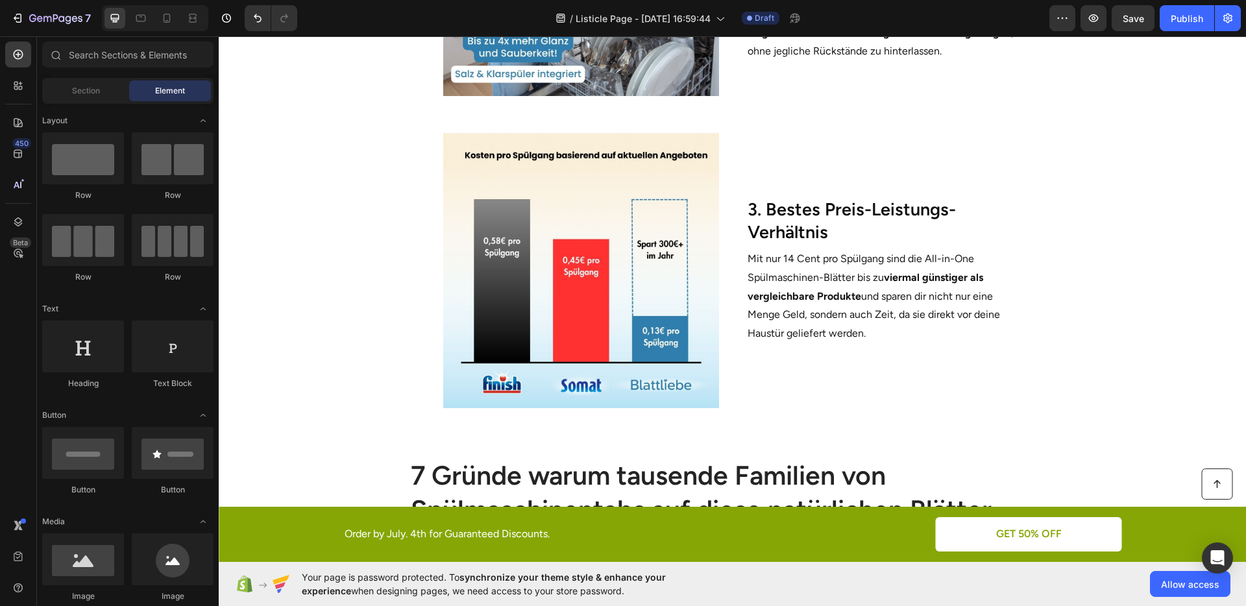
scroll to position [1065, 0]
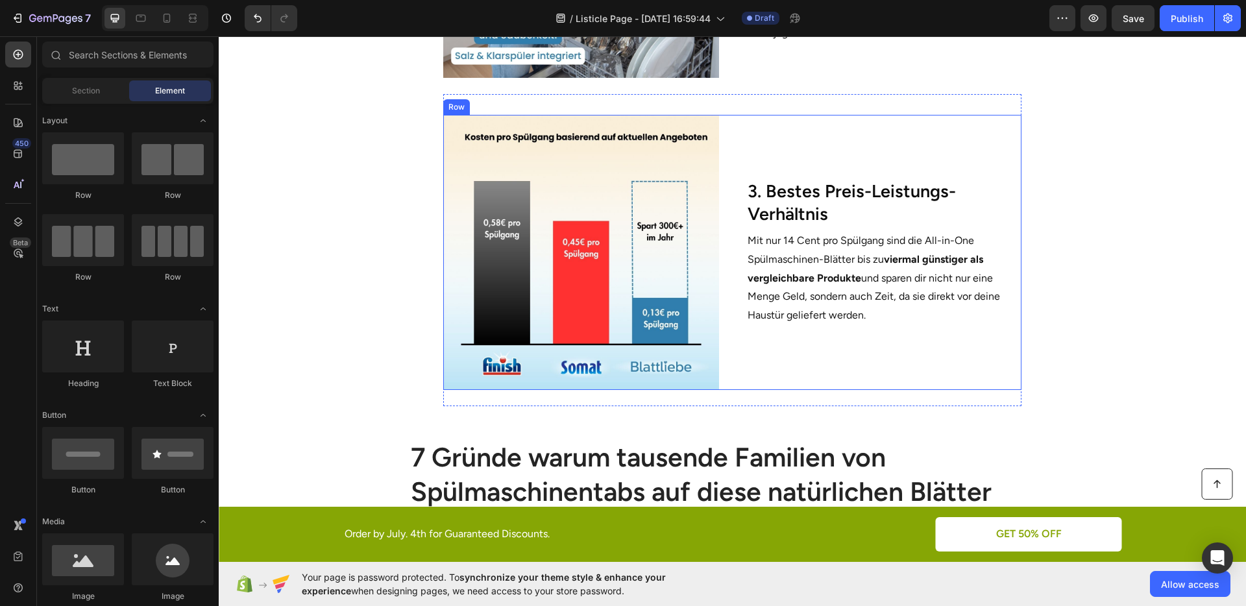
click at [811, 332] on div "3. Bestes Preis-Leistungs-Verhältnis Heading Mit nur 14 Cent pro Spülgang sind …" at bounding box center [883, 252] width 275 height 275
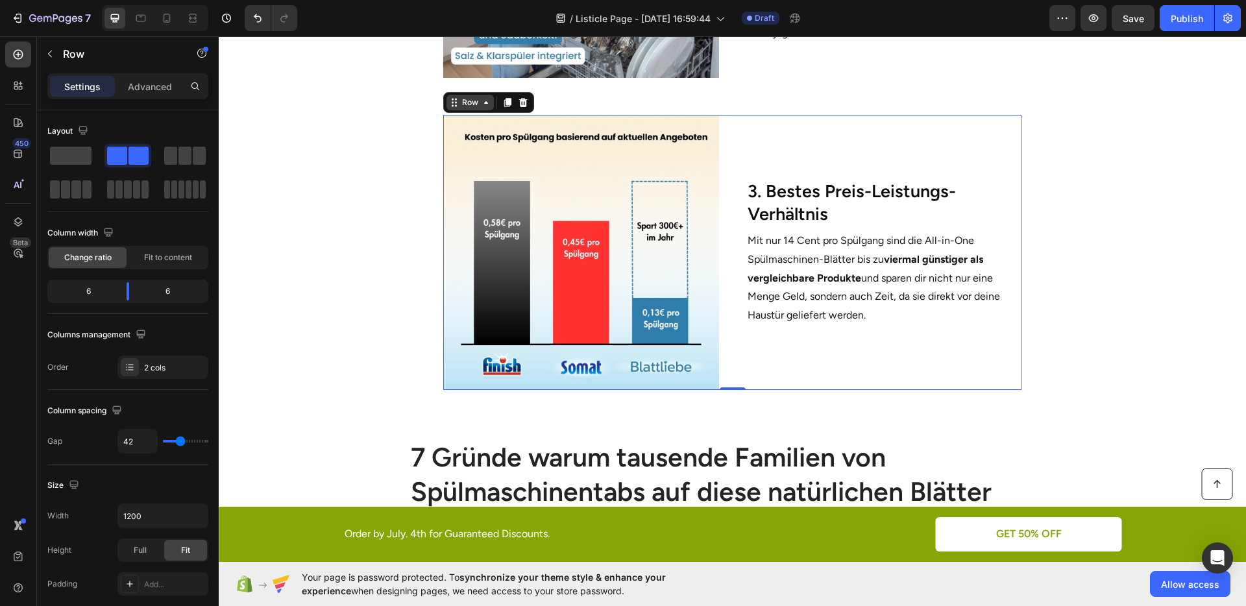
click at [463, 105] on div "Row" at bounding box center [470, 103] width 21 height 12
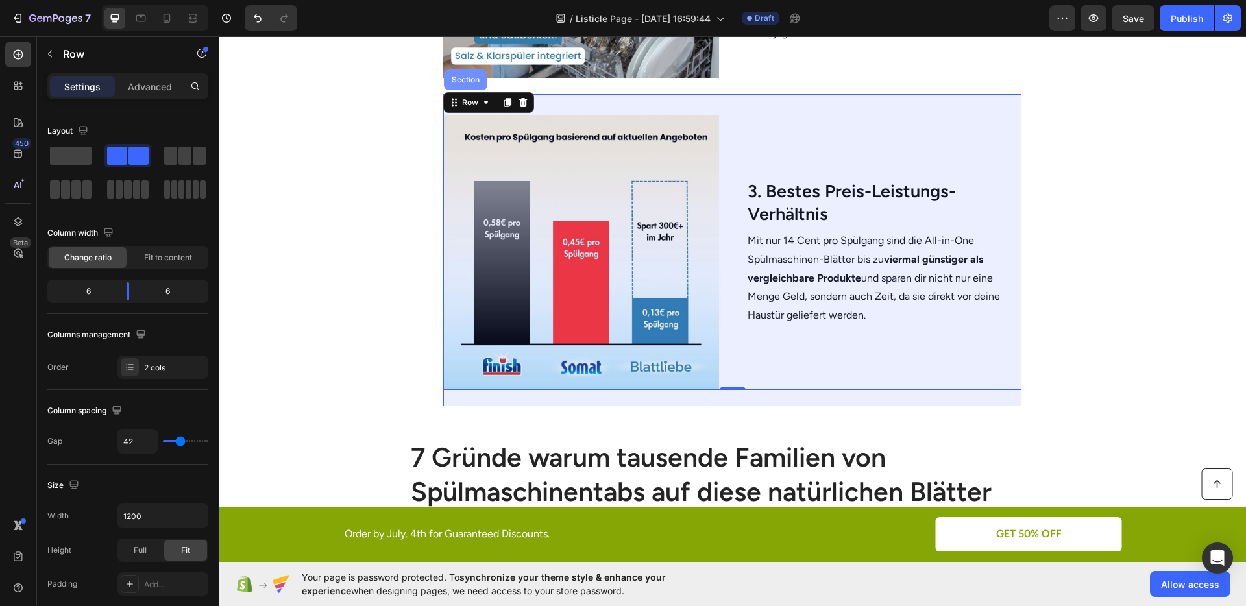
click at [460, 88] on div "Section" at bounding box center [465, 79] width 43 height 21
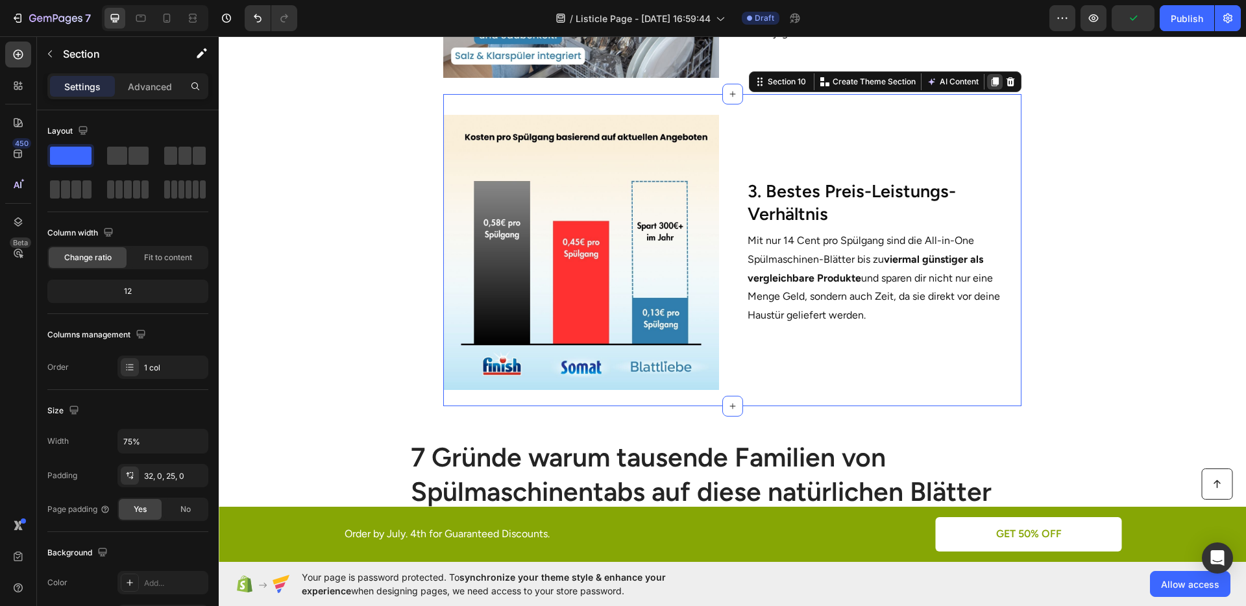
click at [990, 80] on icon at bounding box center [995, 82] width 10 height 10
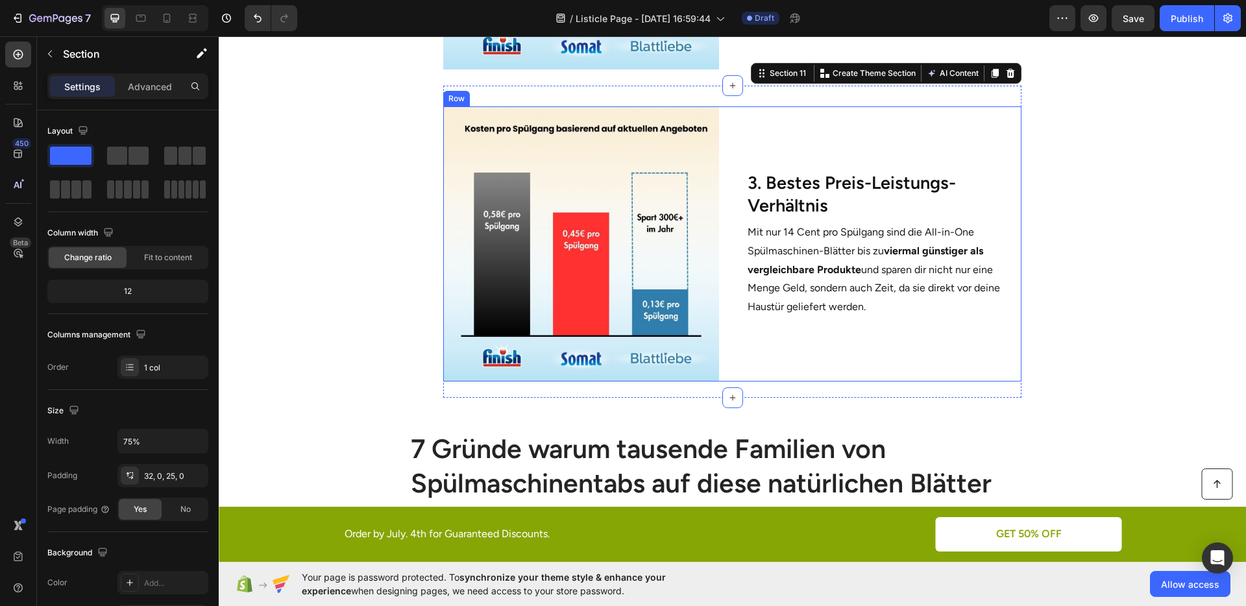
scroll to position [1384, 0]
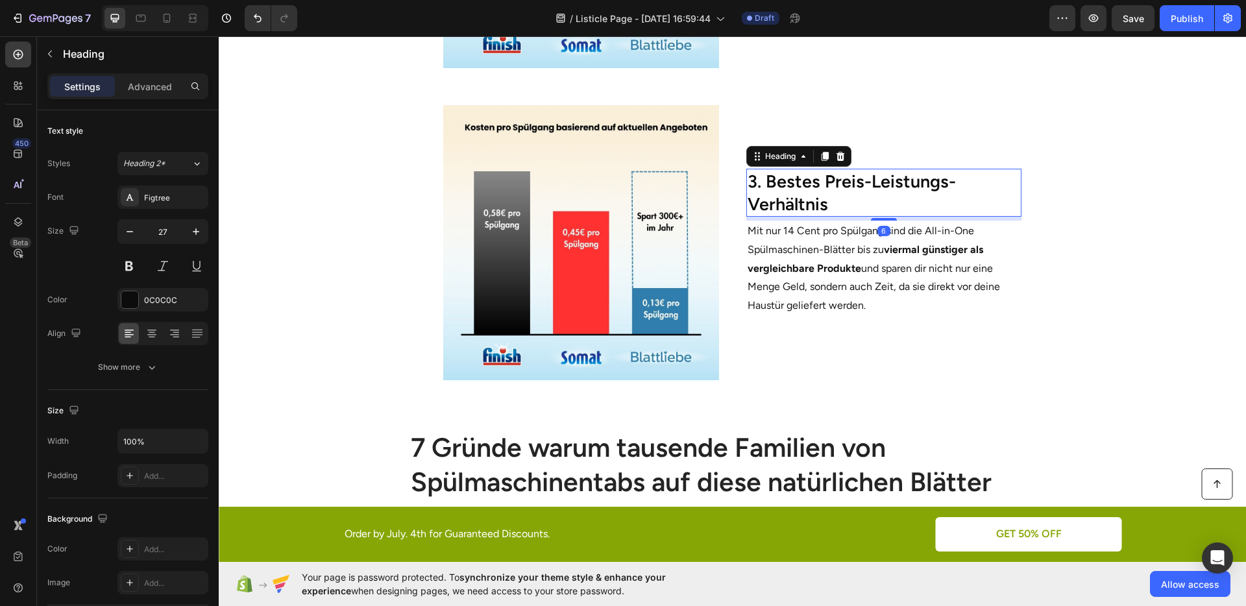
click at [785, 184] on h2 "3. Bestes Preis-Leistungs-Verhältnis" at bounding box center [883, 193] width 275 height 48
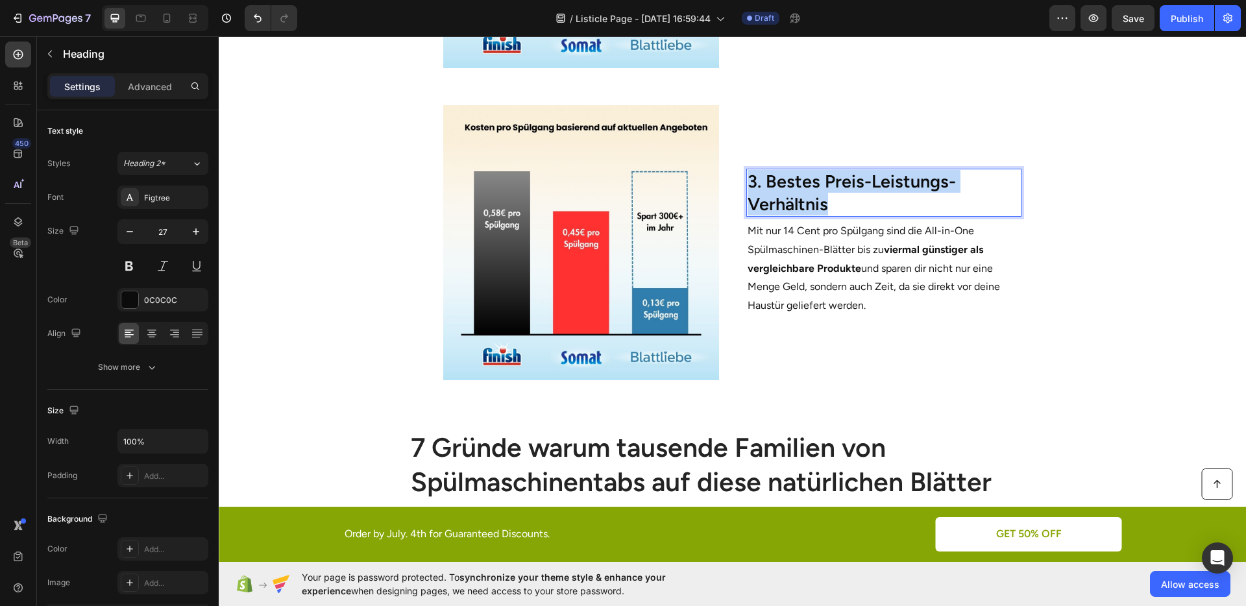
click at [785, 184] on p "3. Bestes Preis-Leistungs-Verhältnis" at bounding box center [884, 192] width 273 height 45
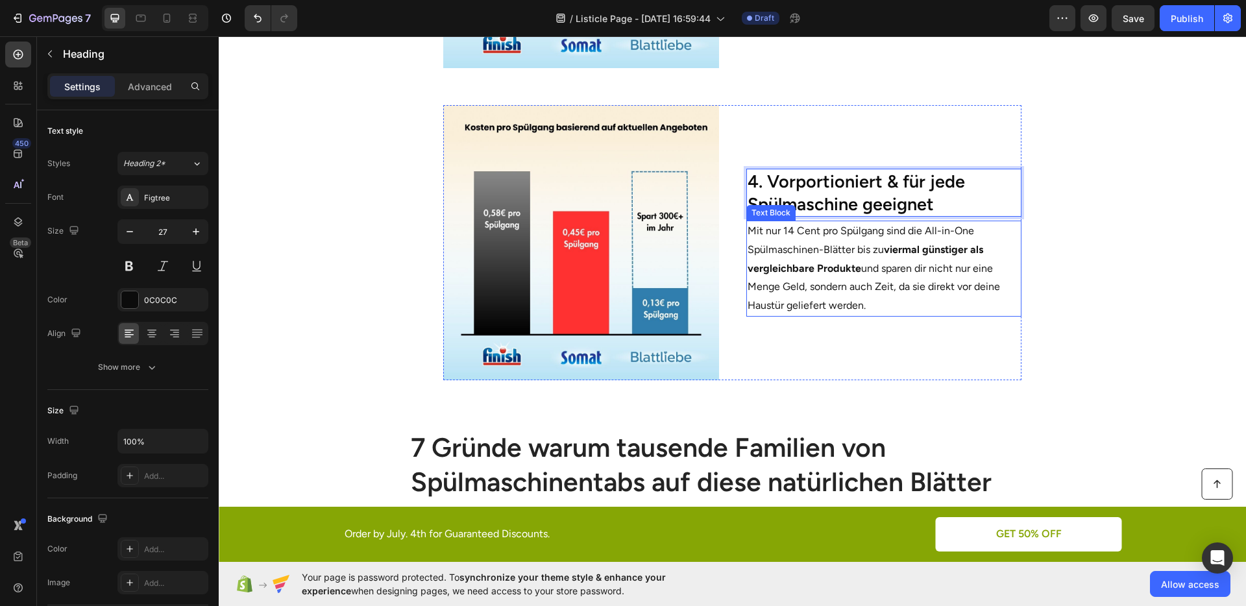
click at [938, 265] on p "Mit nur 14 Cent pro Spülgang sind die All-in-One Spülmaschinen-Blätter bis zu v…" at bounding box center [884, 268] width 273 height 93
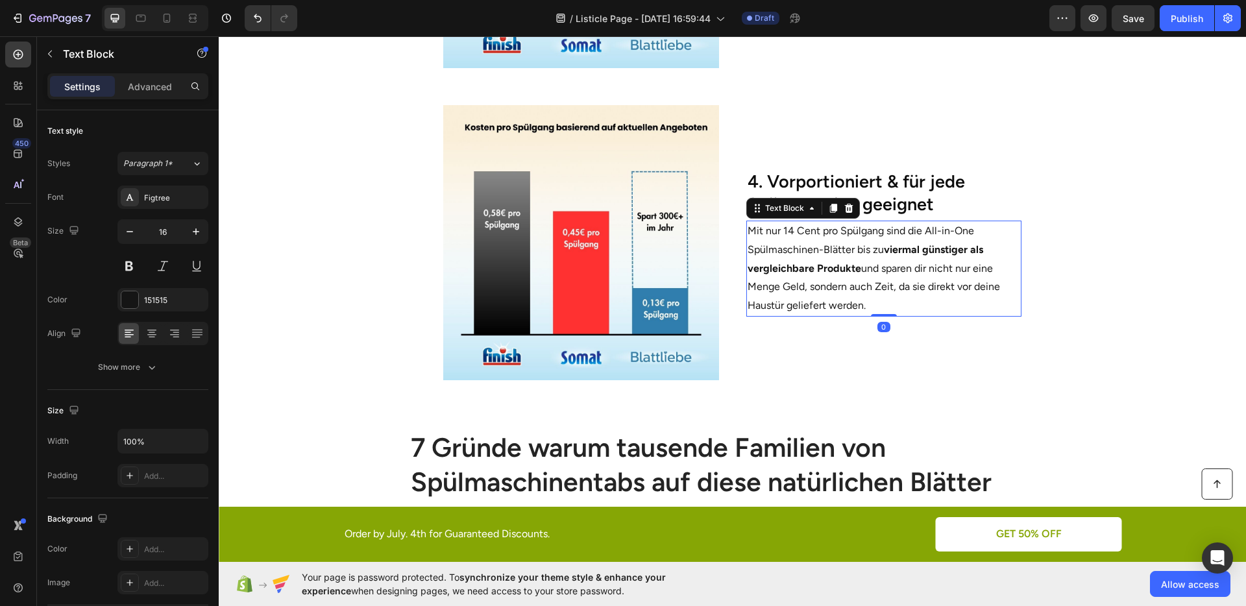
click at [1086, 289] on section "Image 4. Vorportioniert & für jede Spülmaschine geeignet Heading Mit nur 14 Cen…" at bounding box center [732, 240] width 791 height 312
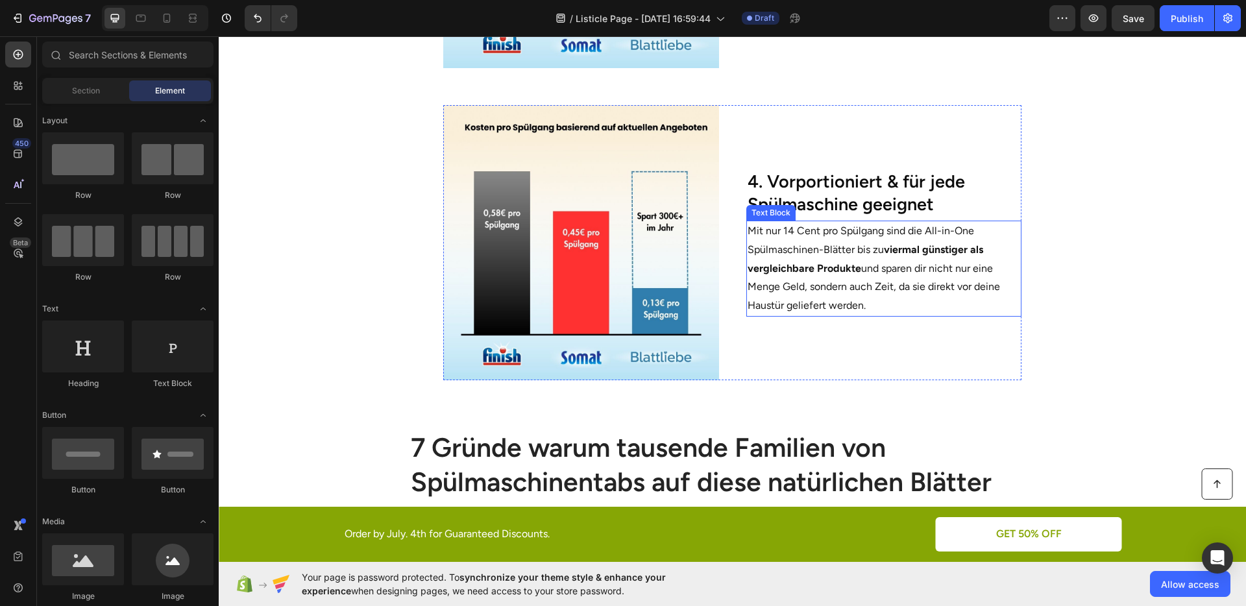
click at [810, 284] on p "Mit nur 14 Cent pro Spülgang sind die All-in-One Spülmaschinen-Blätter bis zu v…" at bounding box center [884, 268] width 273 height 93
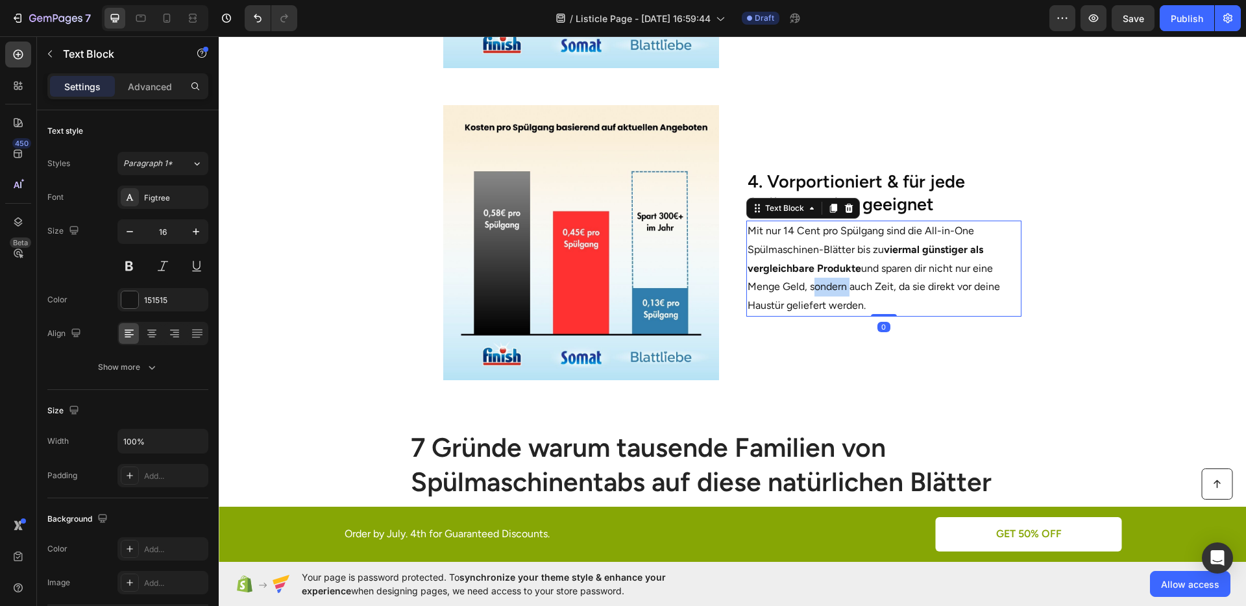
click at [810, 284] on p "Mit nur 14 Cent pro Spülgang sind die All-in-One Spülmaschinen-Blätter bis zu v…" at bounding box center [884, 268] width 273 height 93
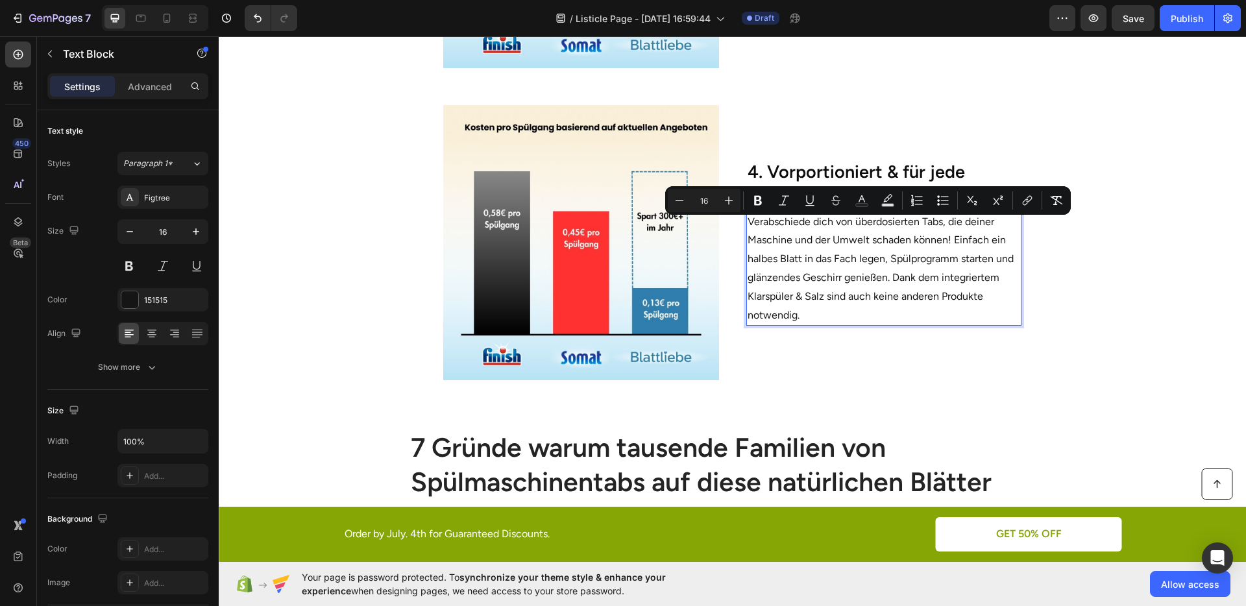
scroll to position [1375, 0]
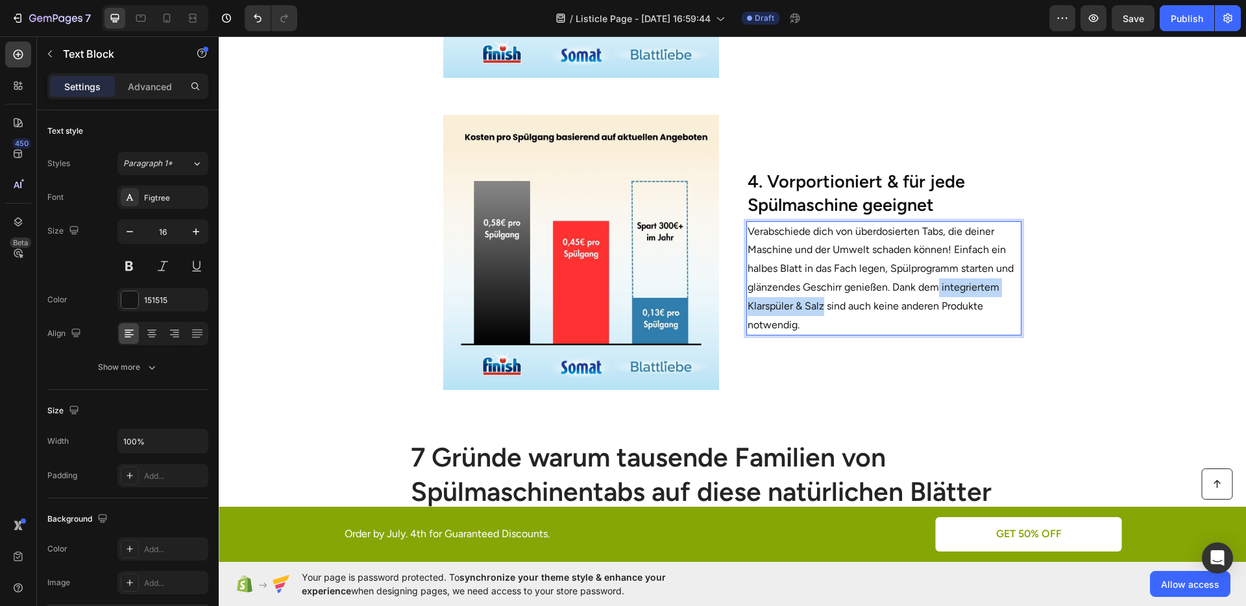
drag, startPoint x: 933, startPoint y: 278, endPoint x: 817, endPoint y: 308, distance: 119.3
click at [817, 308] on p "Verabschiede dich von überdosierten Tabs, die deiner Maschine und der Umwelt sc…" at bounding box center [884, 279] width 273 height 112
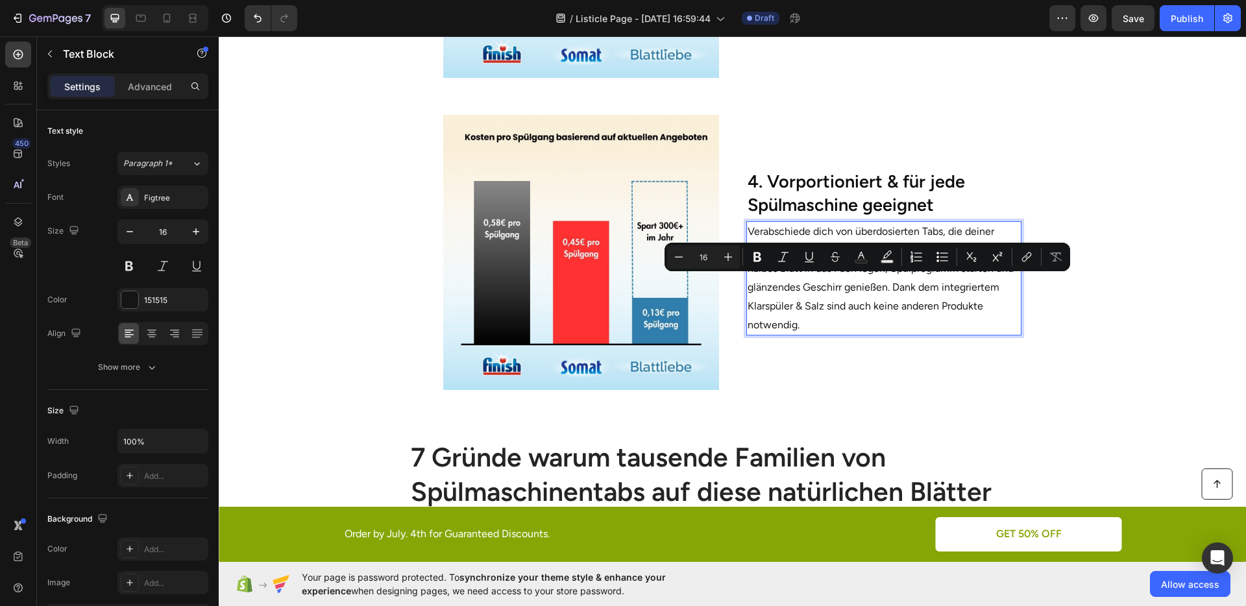
click at [892, 302] on p "Verabschiede dich von überdosierten Tabs, die deiner Maschine und der Umwelt sc…" at bounding box center [884, 279] width 273 height 112
drag, startPoint x: 937, startPoint y: 284, endPoint x: 820, endPoint y: 297, distance: 117.6
click at [820, 297] on p "Verabschiede dich von überdosierten Tabs, die deiner Maschine und der Umwelt sc…" at bounding box center [884, 279] width 273 height 112
drag, startPoint x: 749, startPoint y: 255, endPoint x: 776, endPoint y: 267, distance: 29.1
click at [750, 255] on button "Bold" at bounding box center [757, 256] width 23 height 23
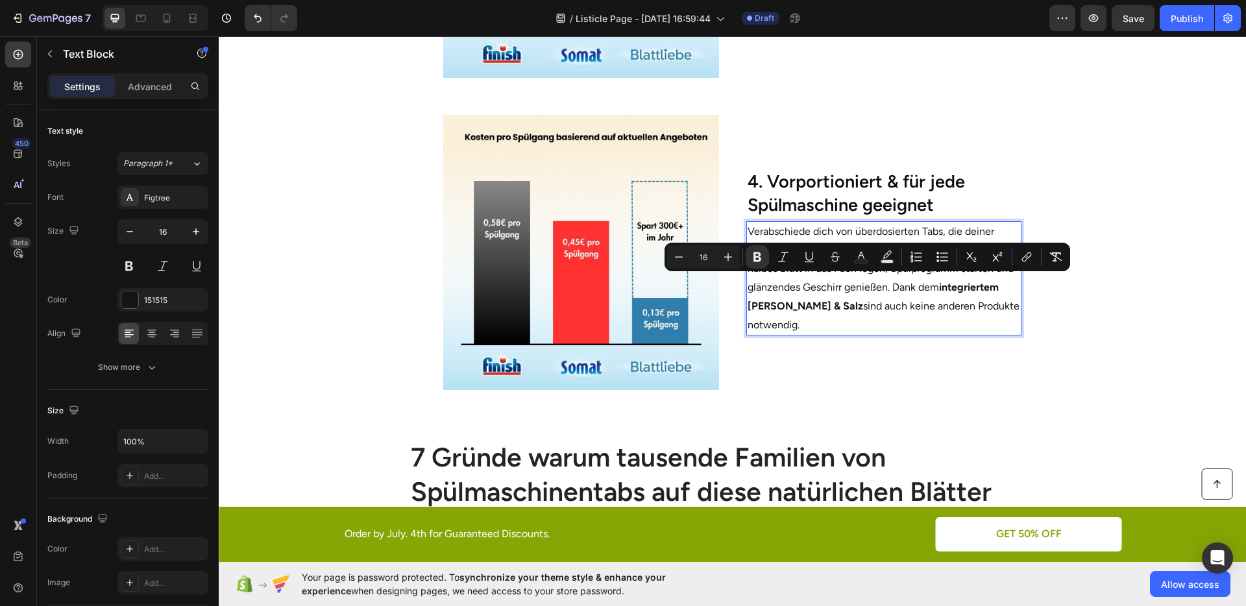
click at [858, 292] on p "Verabschiede dich von überdosierten Tabs, die deiner Maschine und der Umwelt sc…" at bounding box center [884, 279] width 273 height 112
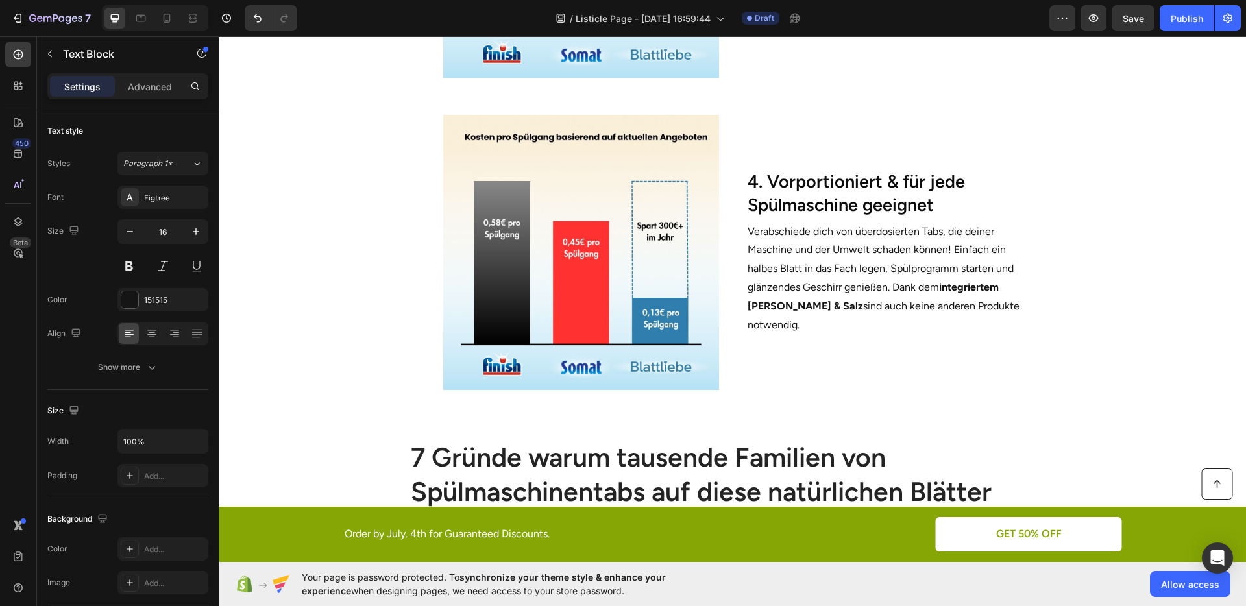
click at [1085, 323] on section "Image 4. Vorportioniert & für jede Spülmaschine geeignet Heading Verabschiede d…" at bounding box center [732, 250] width 791 height 312
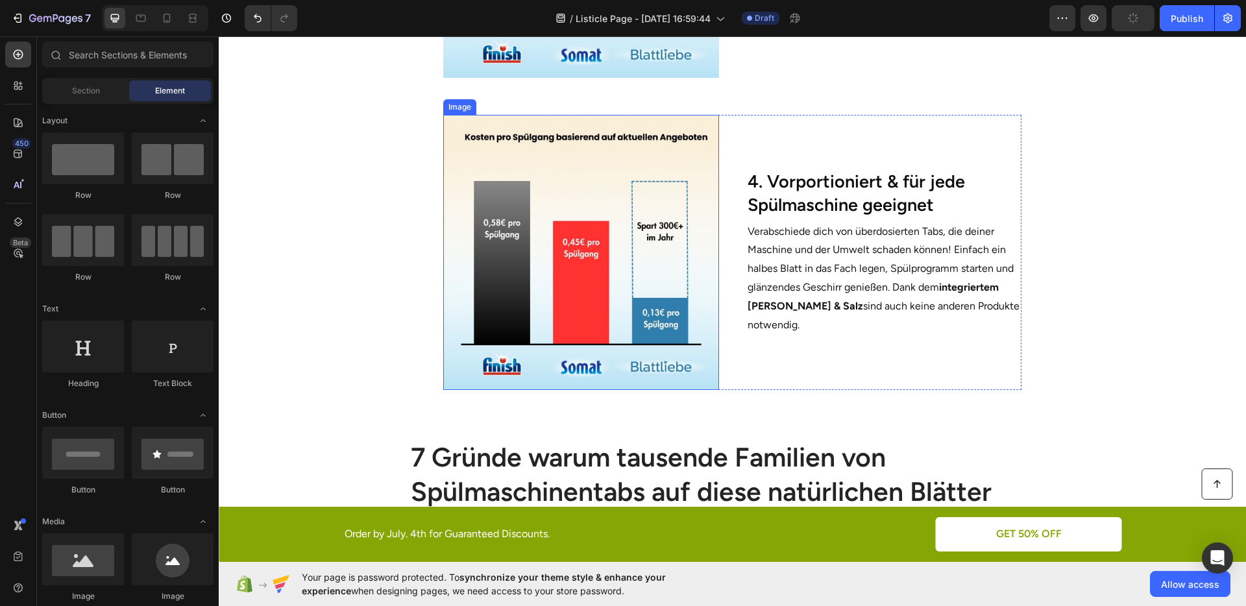
click at [540, 212] on img at bounding box center [580, 252] width 275 height 275
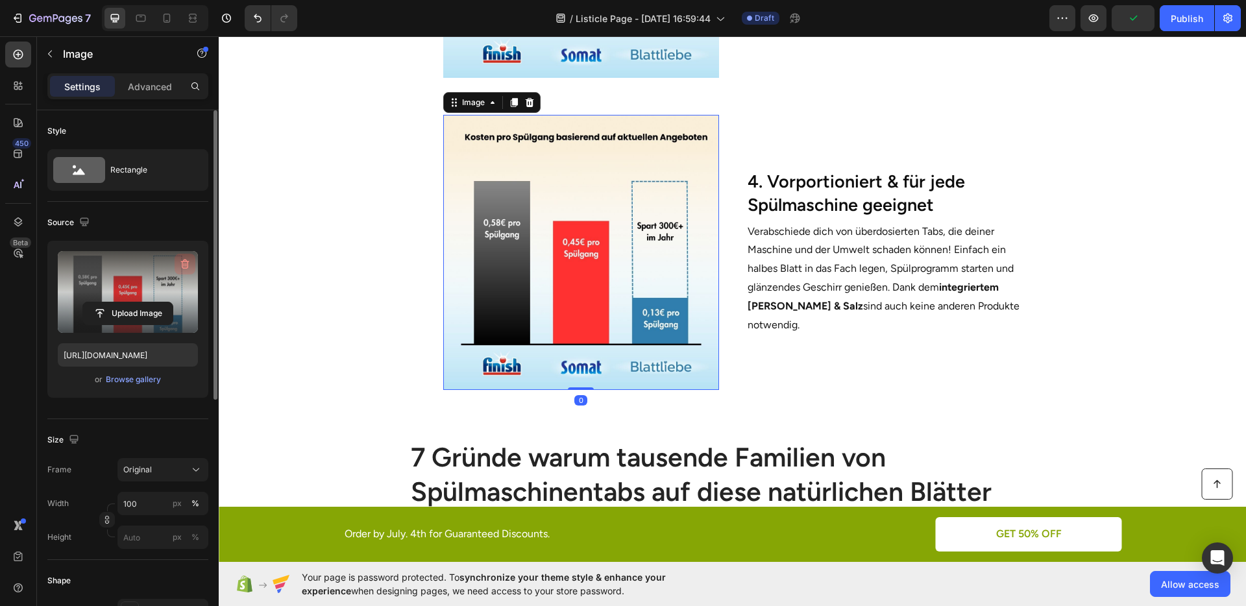
click at [189, 259] on icon "button" at bounding box center [184, 264] width 13 height 13
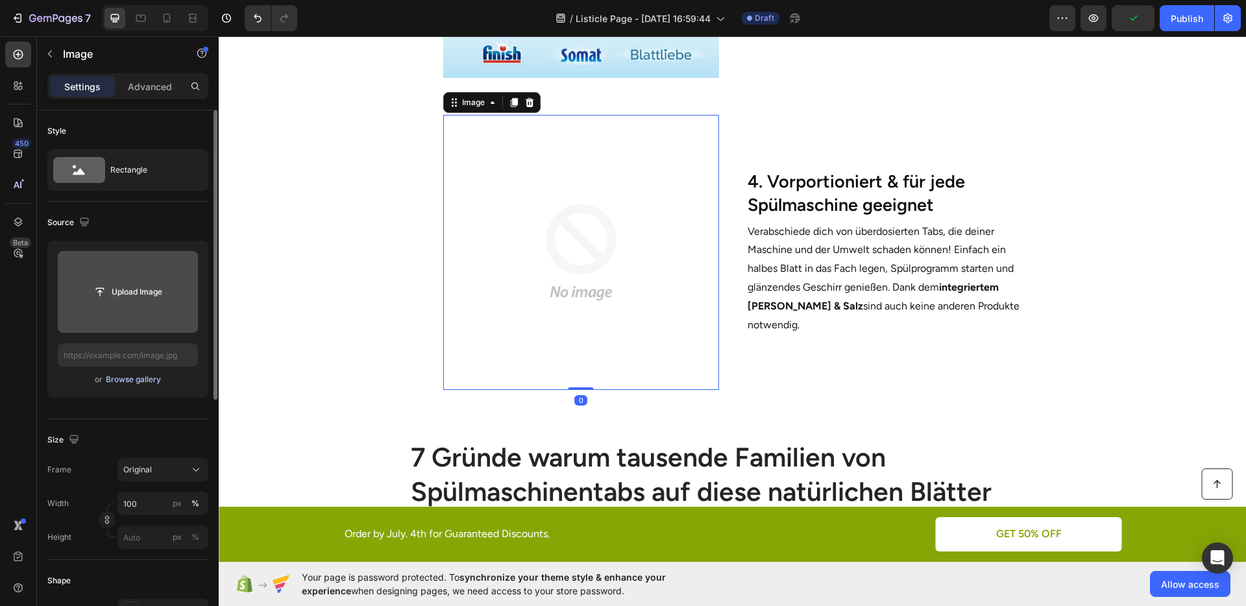
click at [144, 376] on div "Browse gallery" at bounding box center [133, 380] width 55 height 12
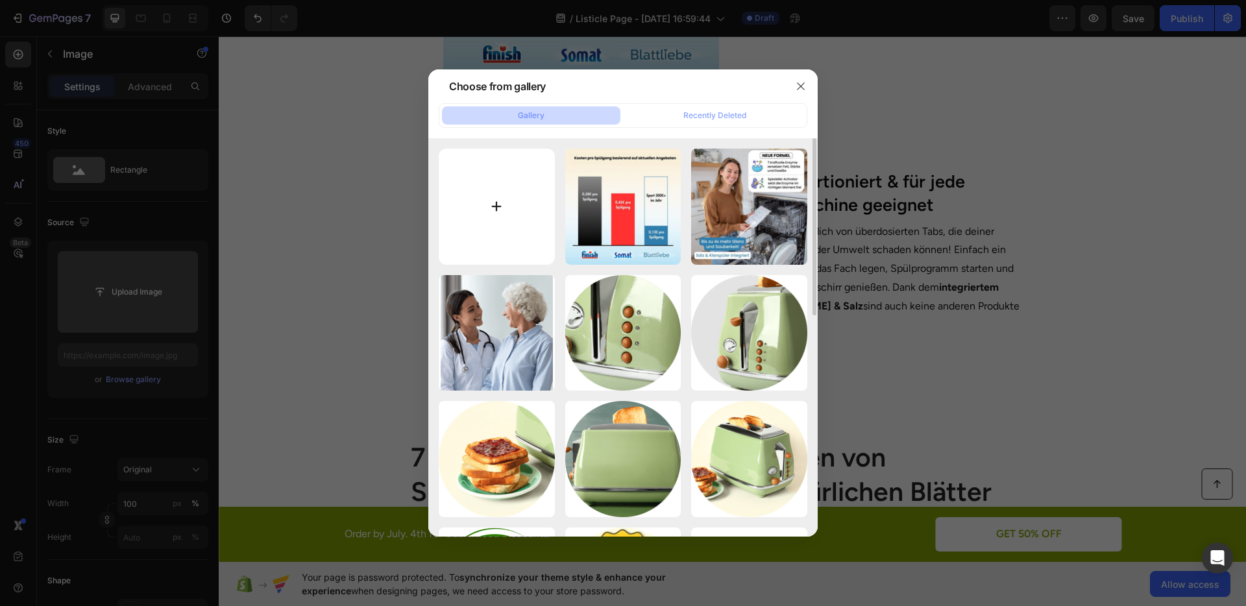
click at [492, 186] on input "file" at bounding box center [497, 207] width 116 height 116
type input "C:\fakepath\28.jpg"
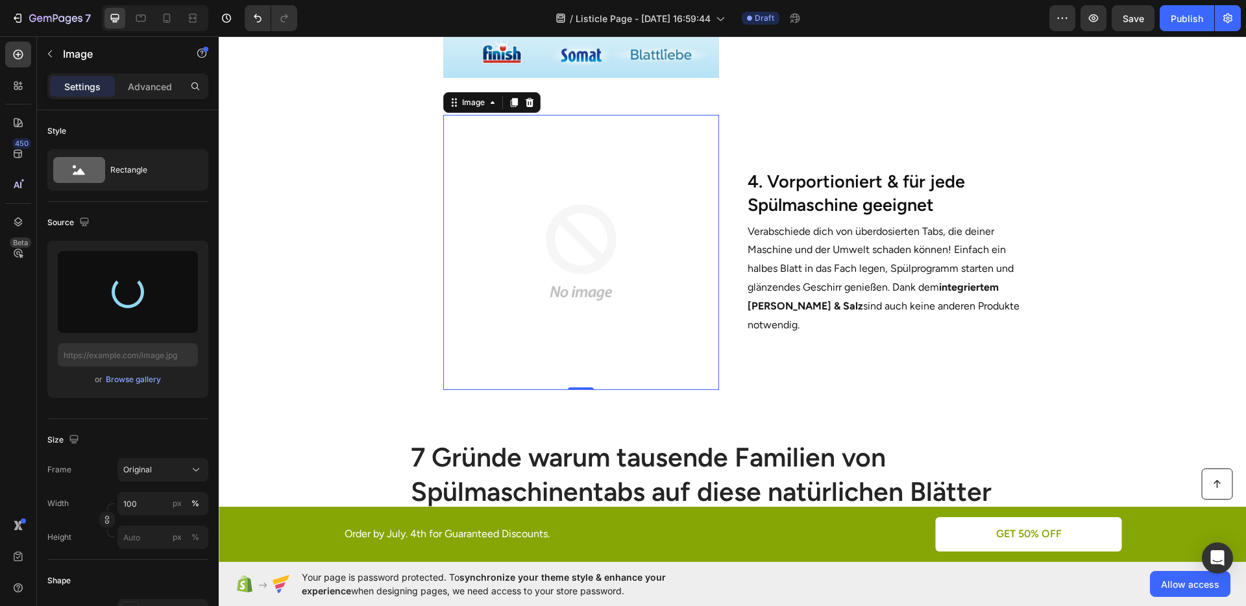
type input "[URL][DOMAIN_NAME]"
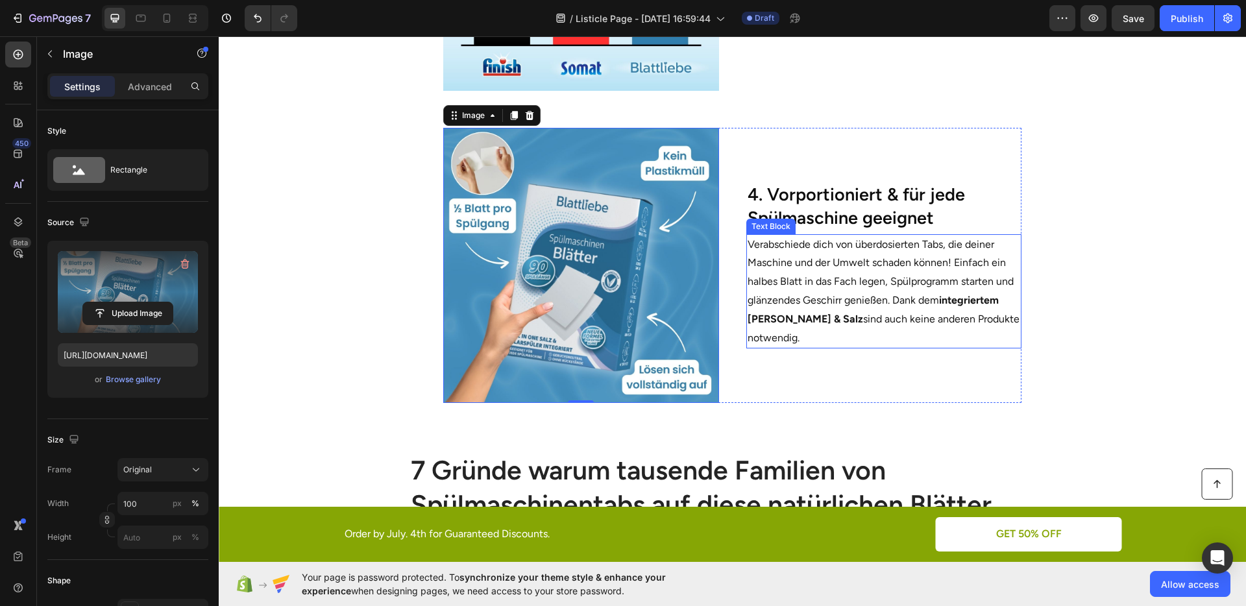
scroll to position [1359, 0]
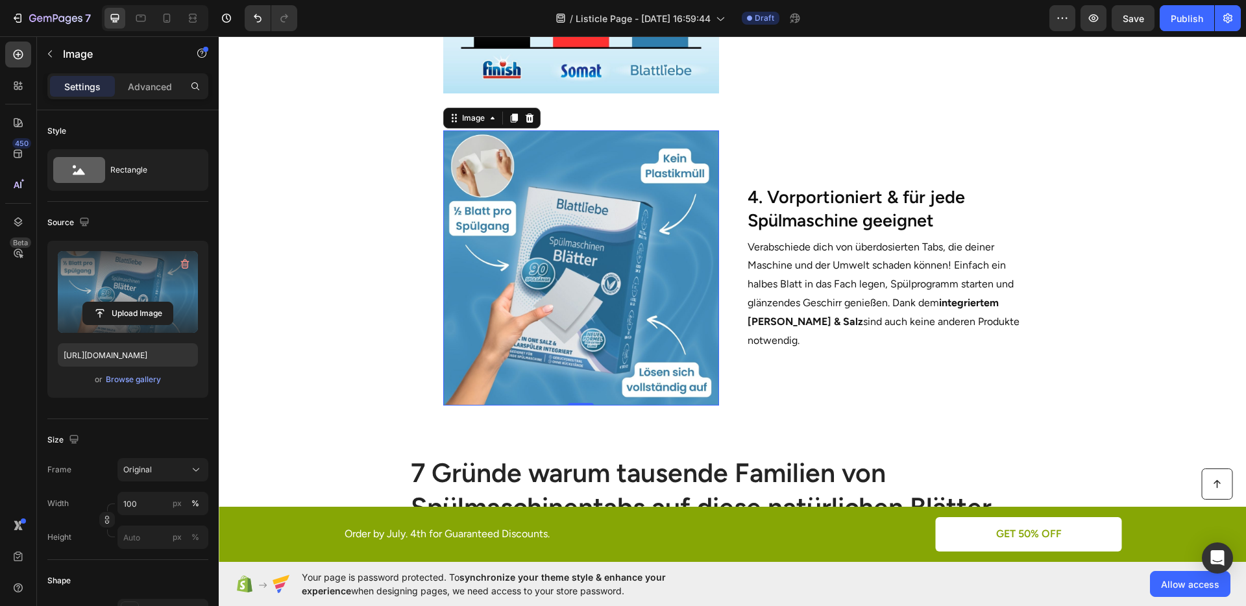
click at [1063, 281] on section "Image 0 4. Vorportioniert & für jede Spülmaschine geeignet Heading Verabschiede…" at bounding box center [732, 266] width 791 height 312
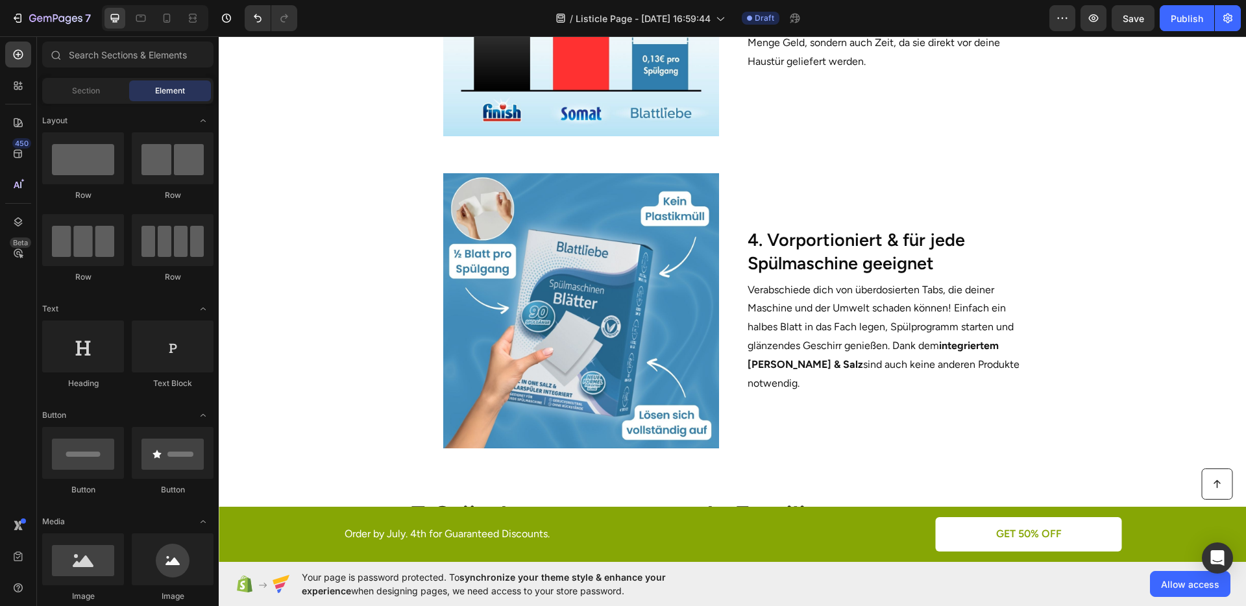
scroll to position [1314, 0]
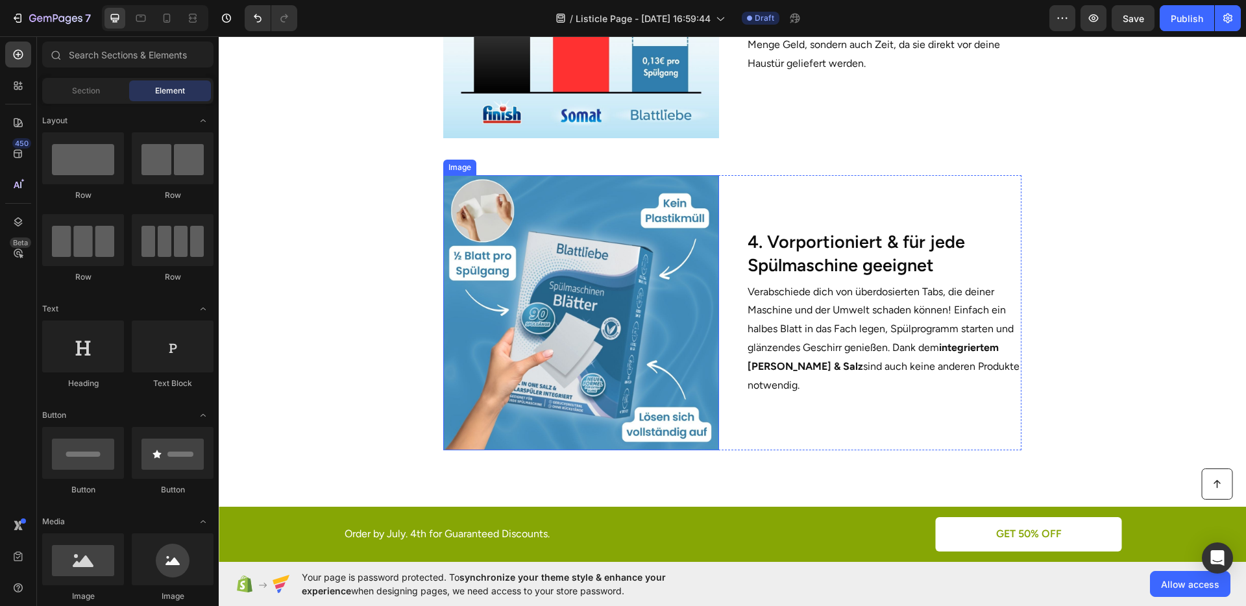
click at [526, 241] on img at bounding box center [580, 312] width 275 height 275
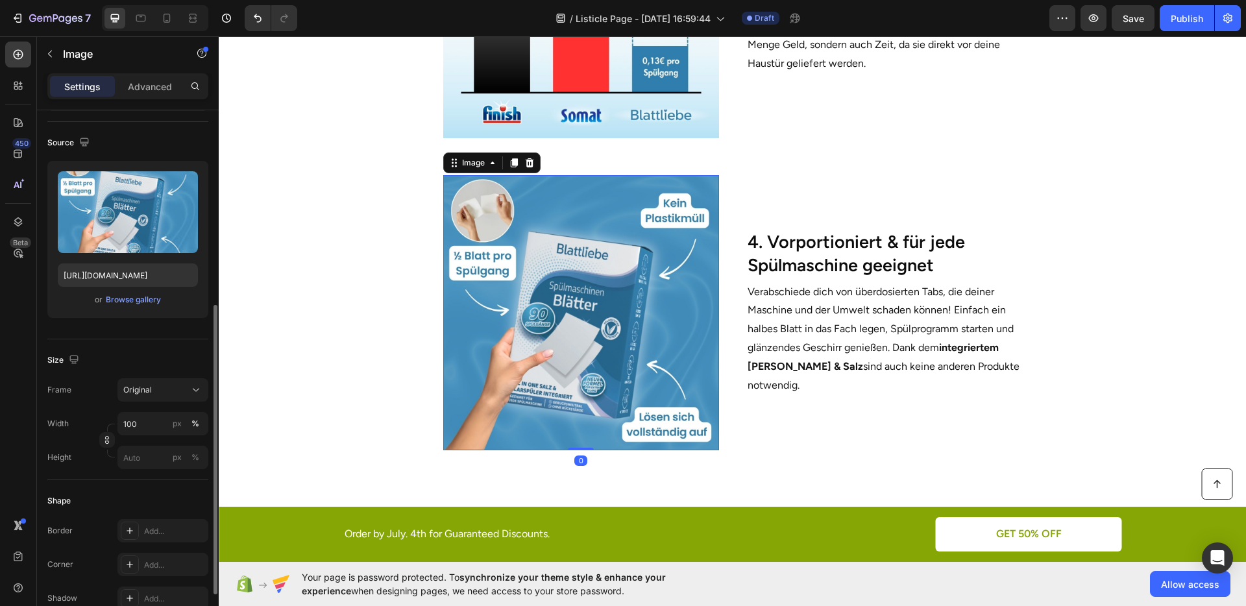
scroll to position [178, 0]
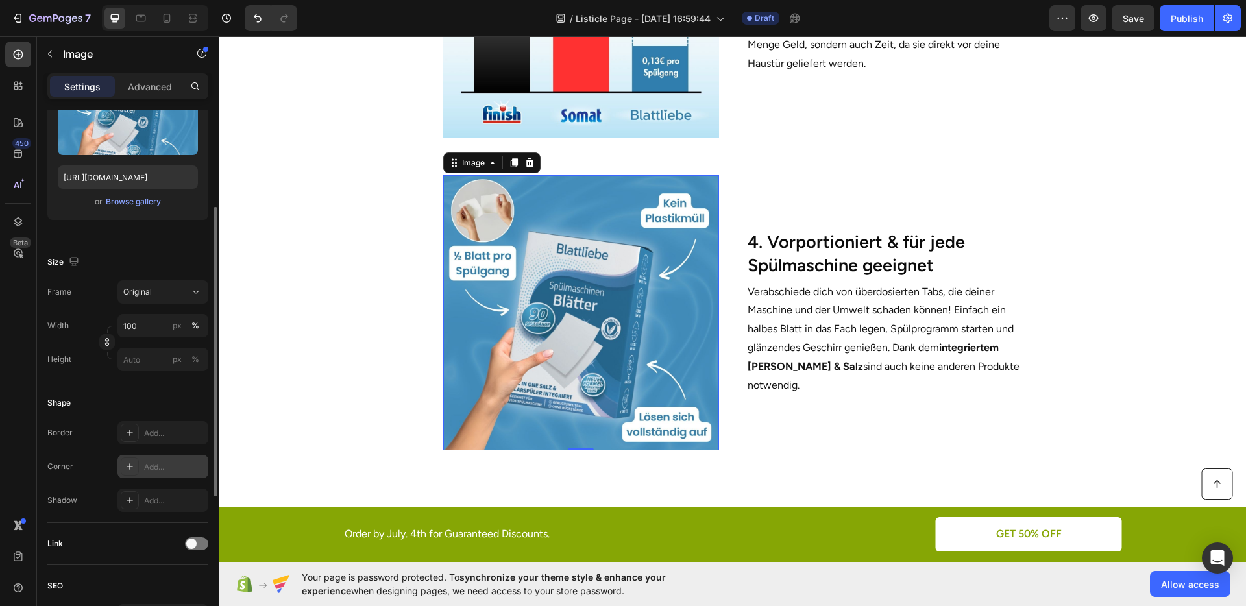
click at [148, 462] on div "Add..." at bounding box center [174, 467] width 61 height 12
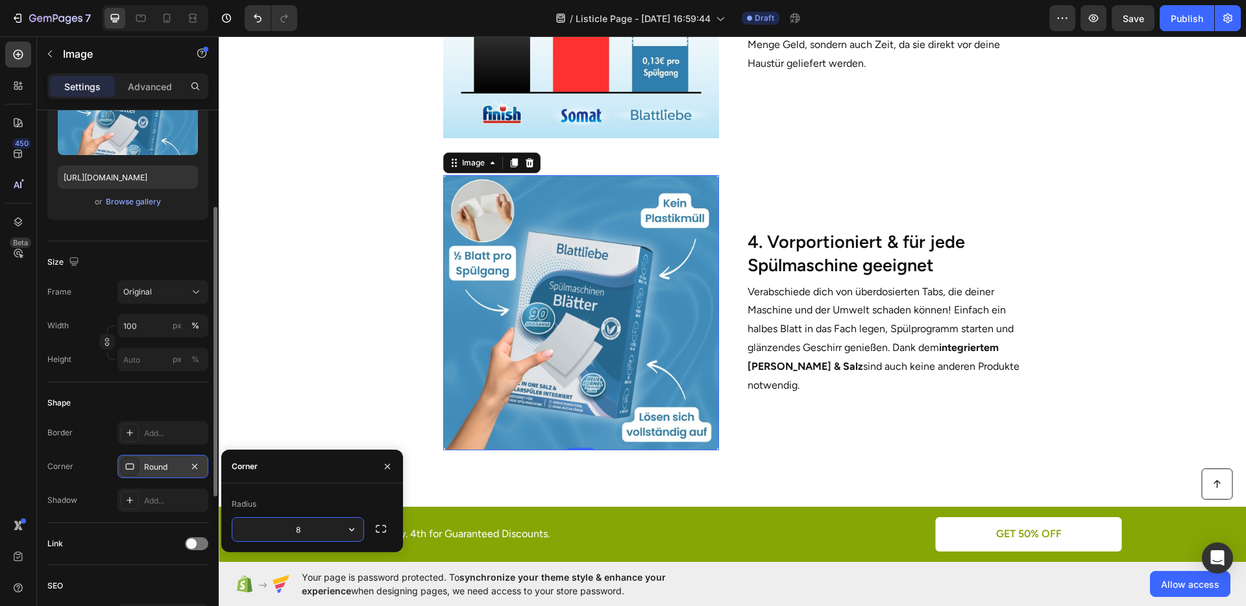
click at [93, 447] on div "Border Add... Corner Round Shadow Add..." at bounding box center [127, 466] width 161 height 91
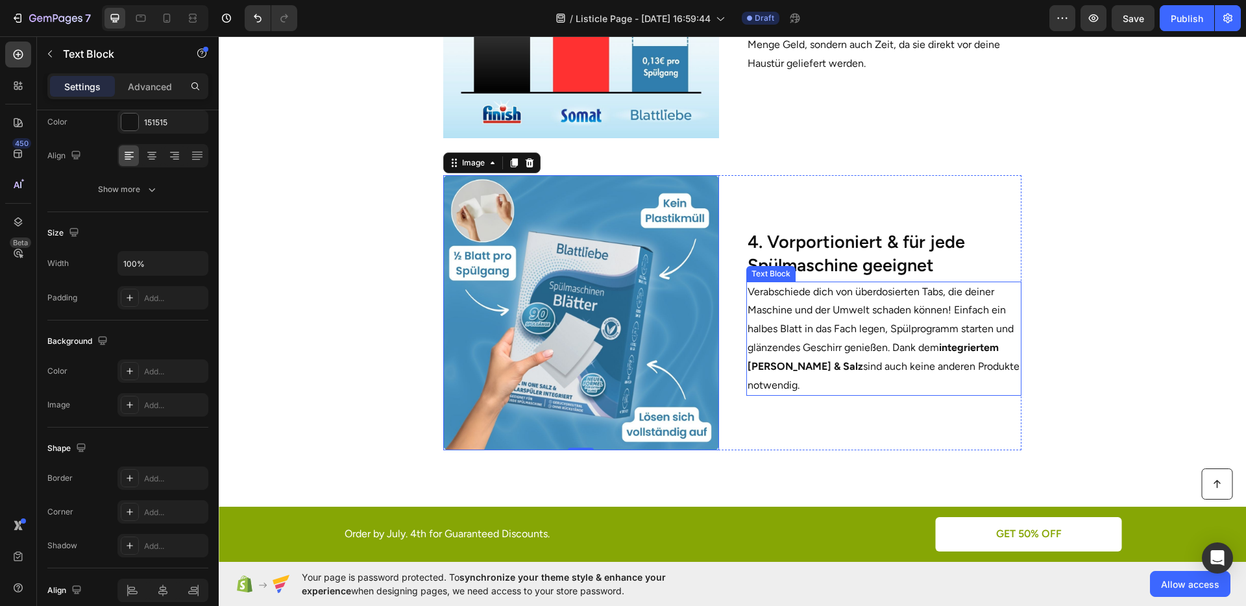
click at [941, 351] on p "Verabschiede dich von überdosierten Tabs, die deiner Maschine und der Umwelt sc…" at bounding box center [884, 339] width 273 height 112
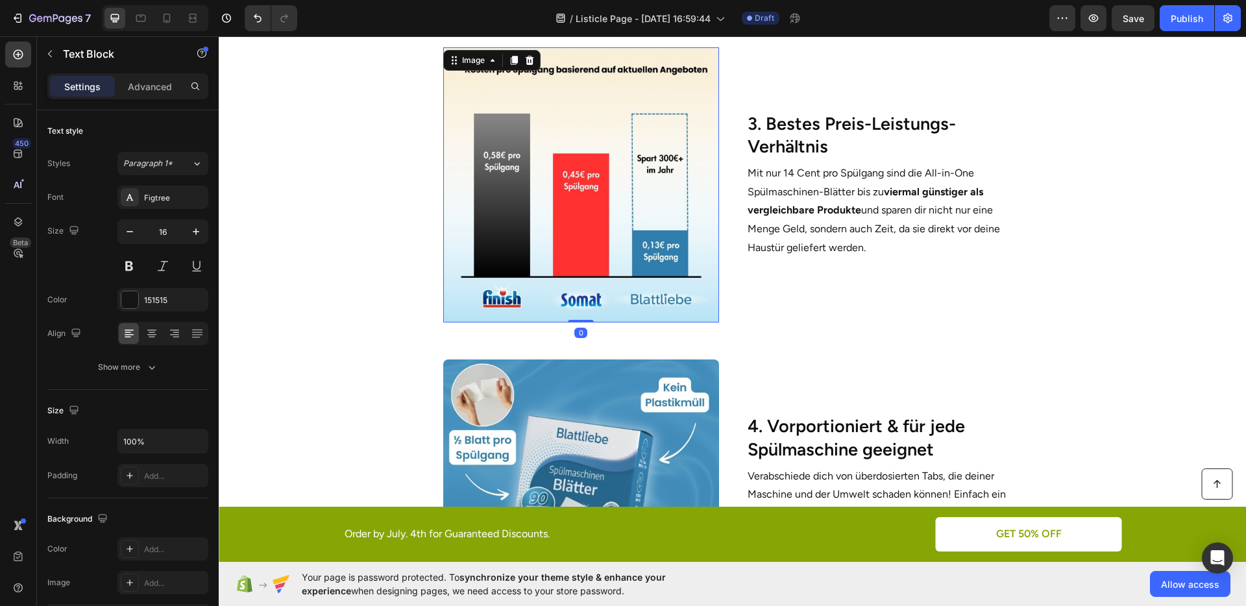
click at [565, 197] on img at bounding box center [580, 184] width 275 height 275
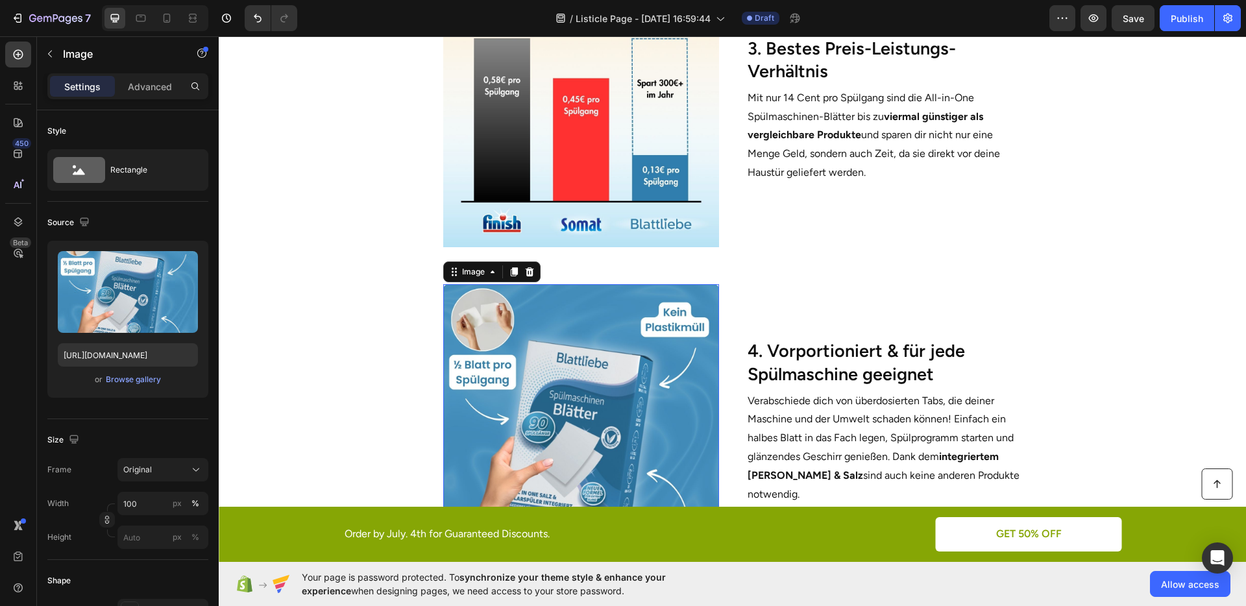
click at [593, 354] on img at bounding box center [580, 421] width 275 height 275
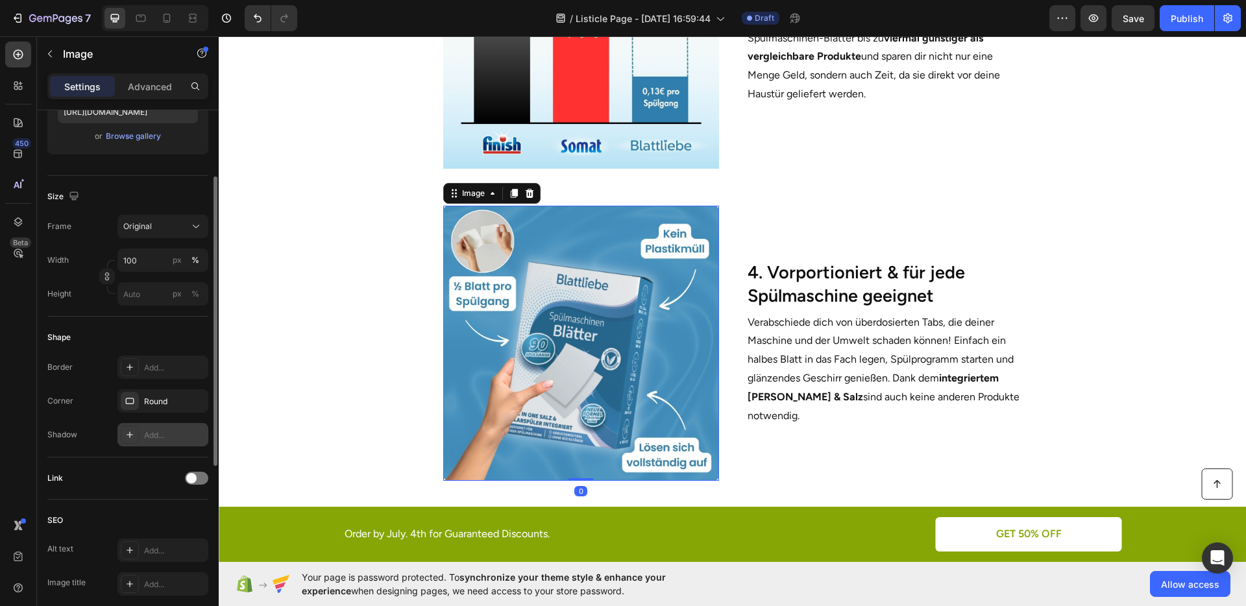
scroll to position [285, 0]
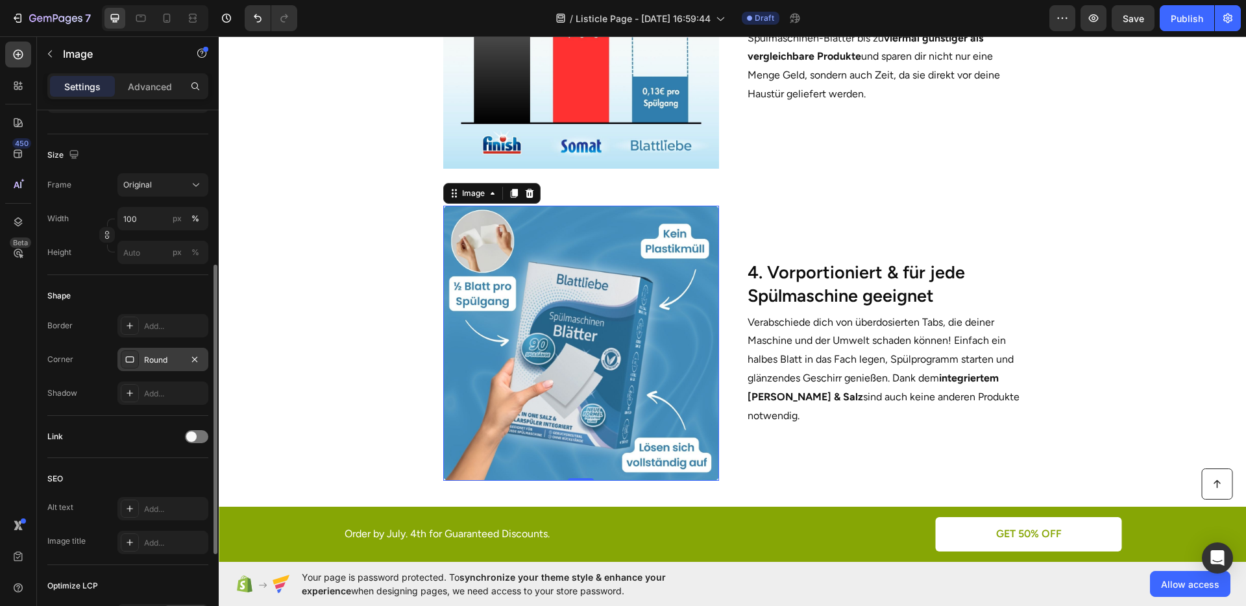
click at [150, 358] on div "Round" at bounding box center [163, 360] width 38 height 12
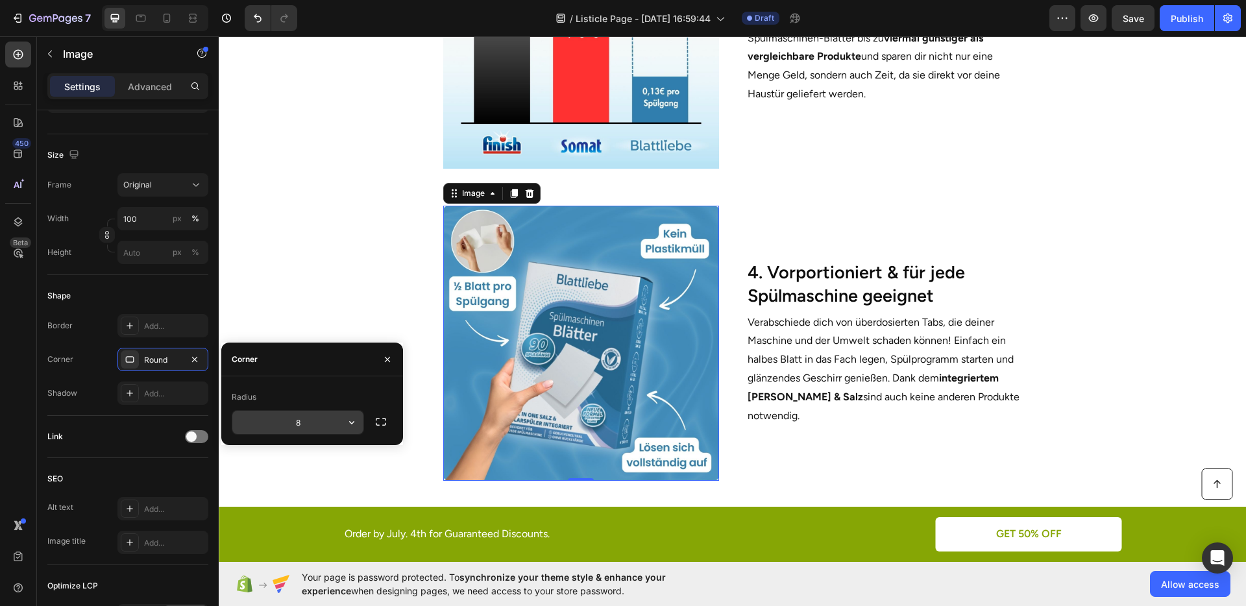
click at [291, 430] on input "8" at bounding box center [297, 422] width 131 height 23
type input "16"
click at [300, 400] on div "Radius" at bounding box center [312, 397] width 161 height 21
click at [95, 356] on div "Corner 16, 16, 16, 16" at bounding box center [127, 359] width 161 height 23
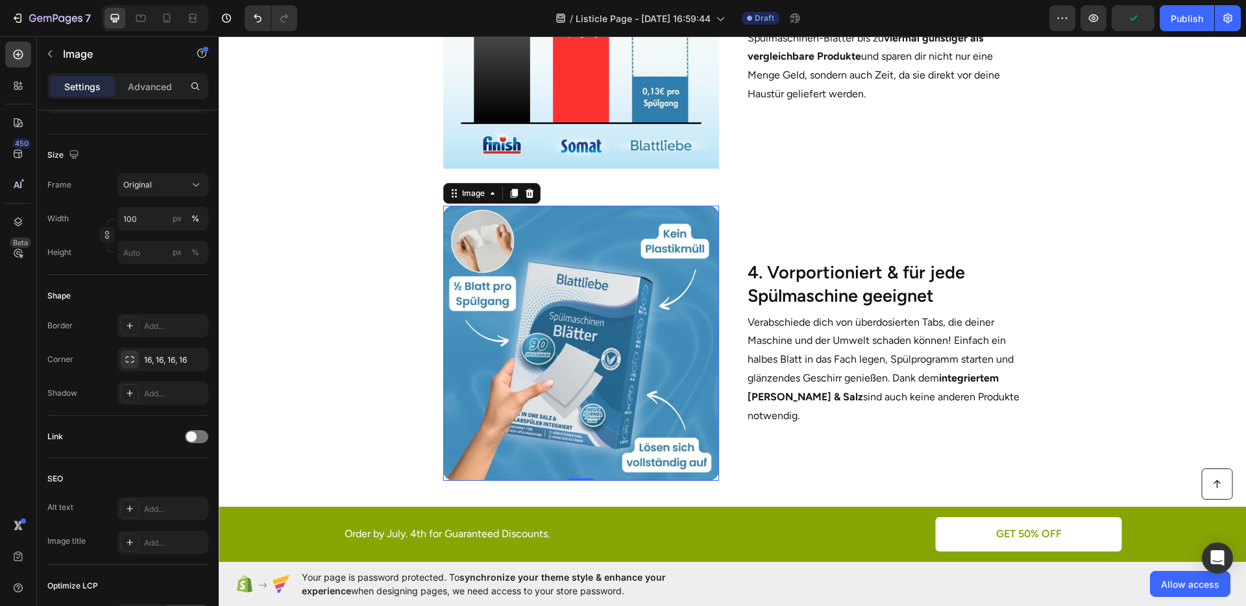
click at [388, 333] on section "Image 0 4. Vorportioniert & für jede Spülmaschine geeignet Heading Verabschiede…" at bounding box center [732, 341] width 791 height 312
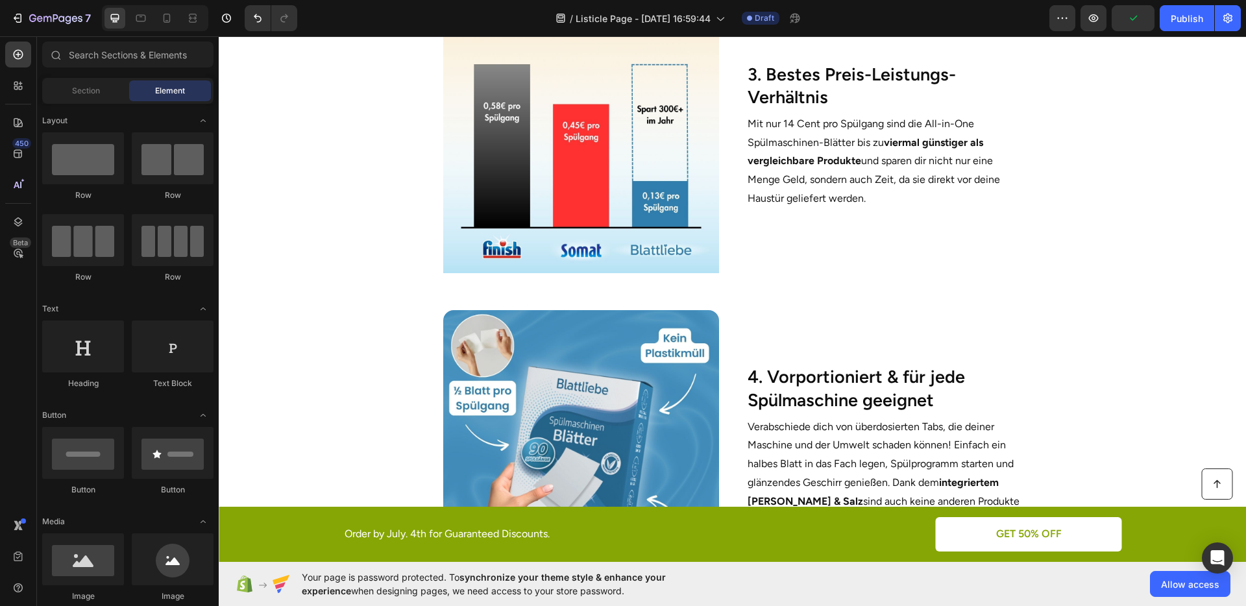
scroll to position [1116, 0]
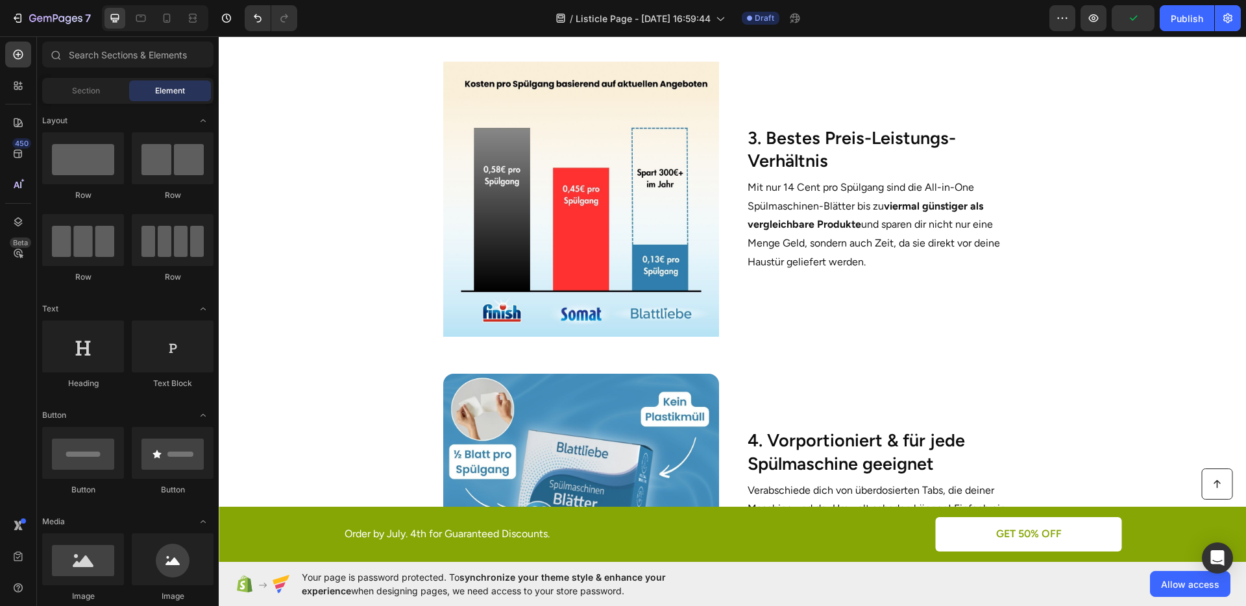
click at [494, 262] on img at bounding box center [580, 199] width 275 height 275
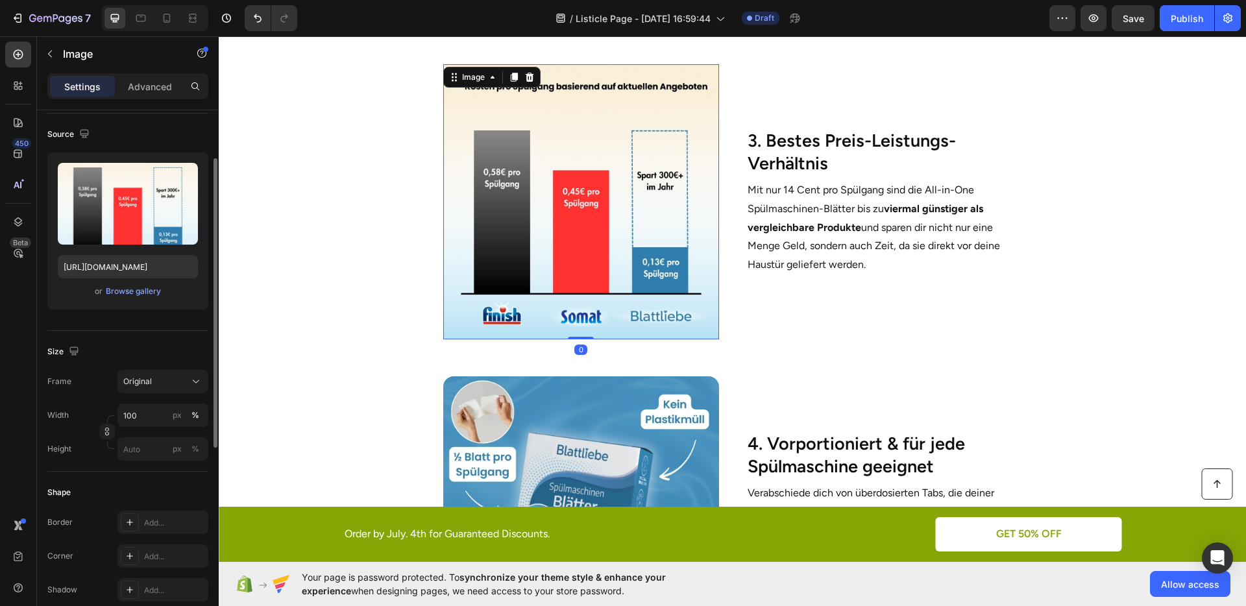
scroll to position [107, 0]
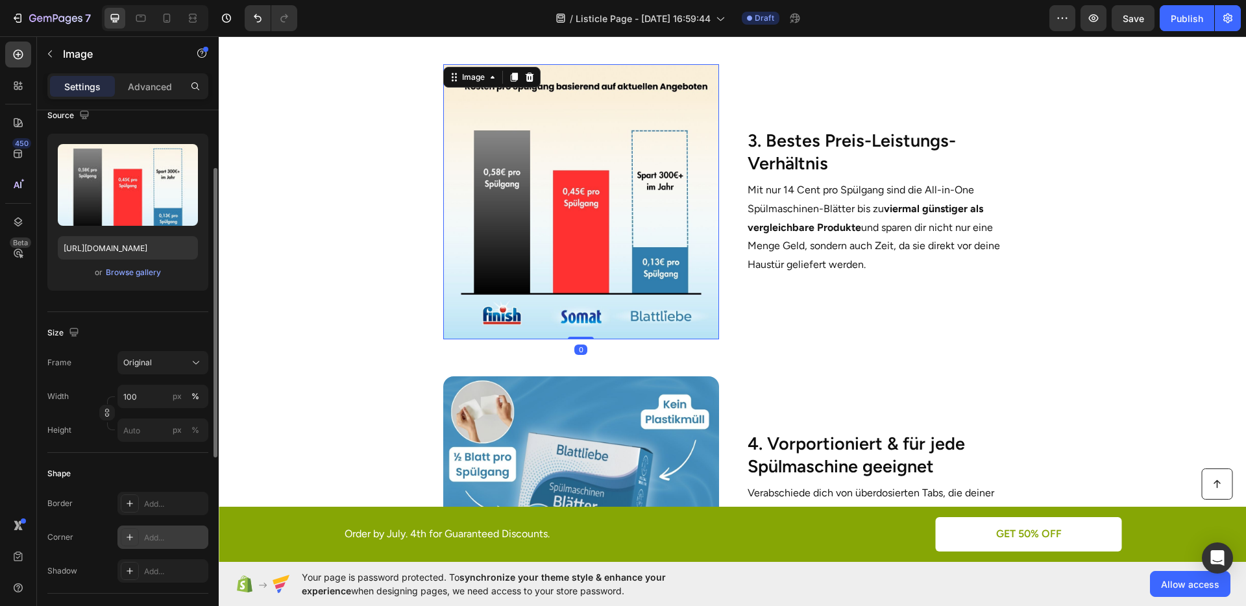
click at [157, 533] on div "Add..." at bounding box center [174, 538] width 61 height 12
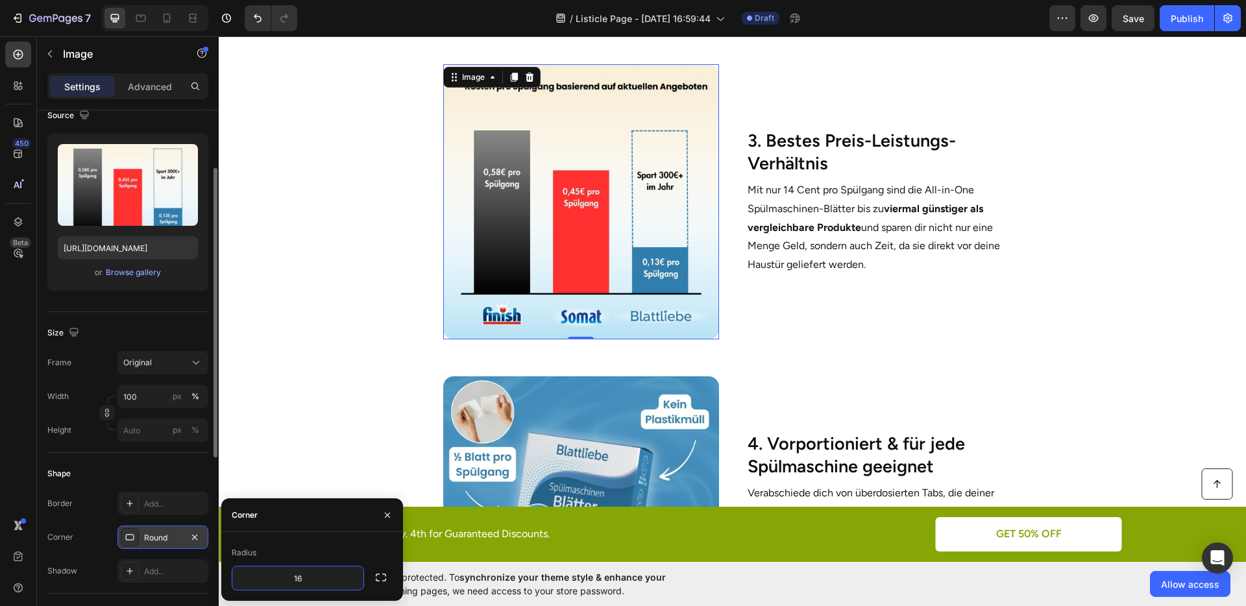
type input "16"
click at [302, 550] on div "Radius" at bounding box center [312, 553] width 161 height 21
click at [93, 526] on div "Corner 16, 16, 16, 16" at bounding box center [127, 537] width 161 height 23
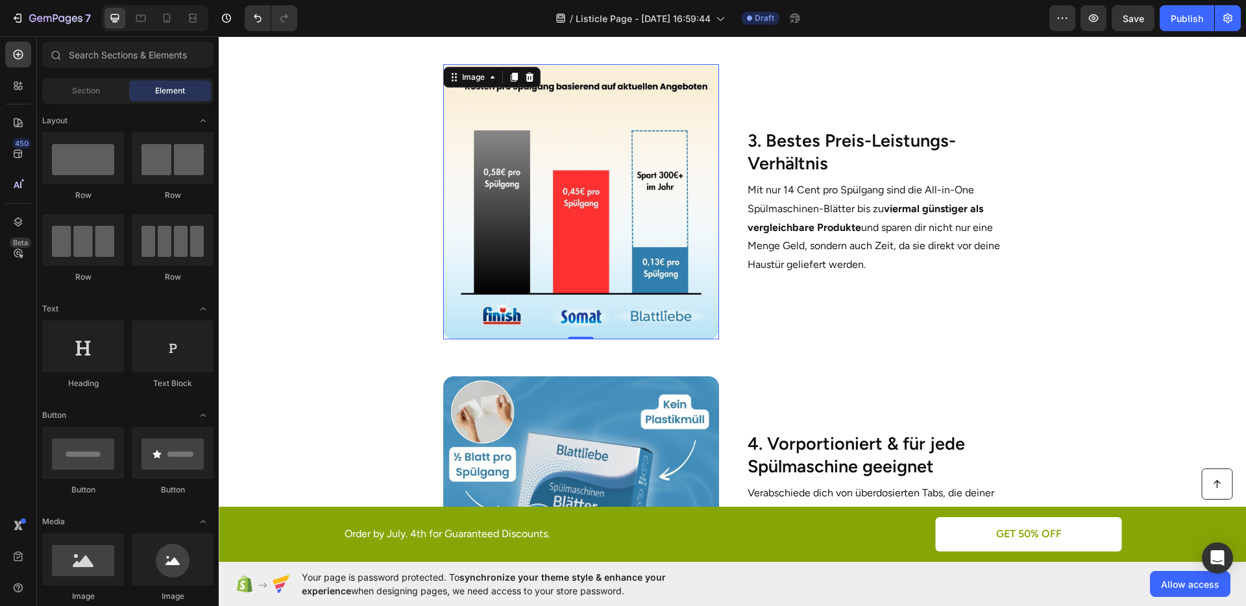
click at [340, 427] on section "Image 4. Vorportioniert & für jede Spülmaschine geeignet Heading Verabschiede d…" at bounding box center [732, 512] width 791 height 312
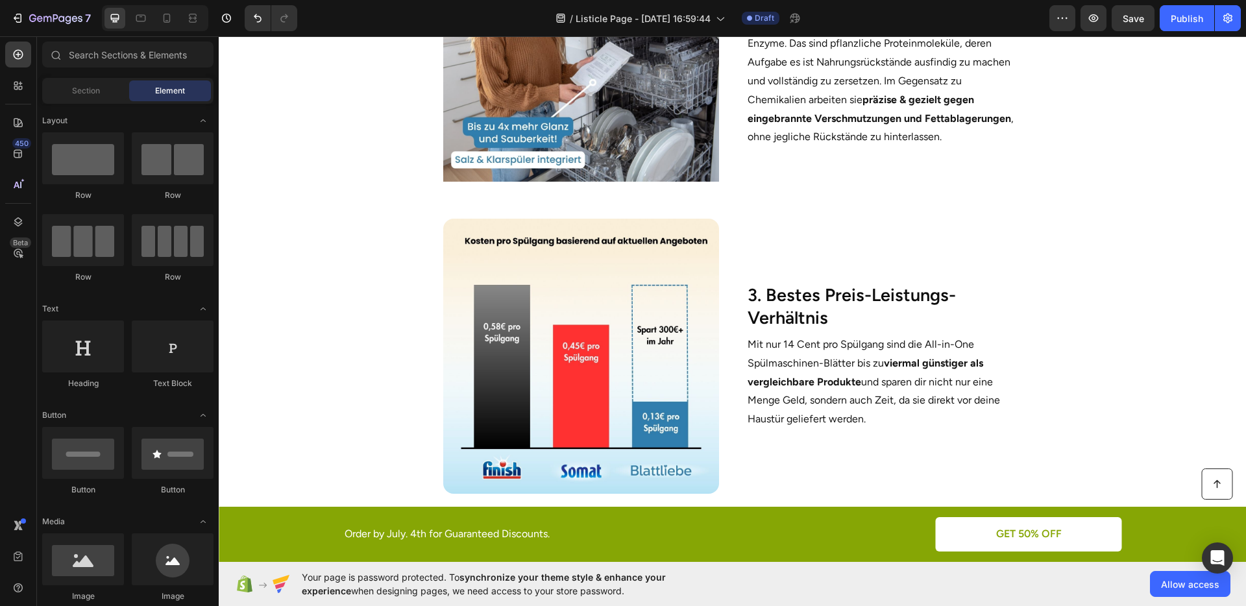
scroll to position [874, 0]
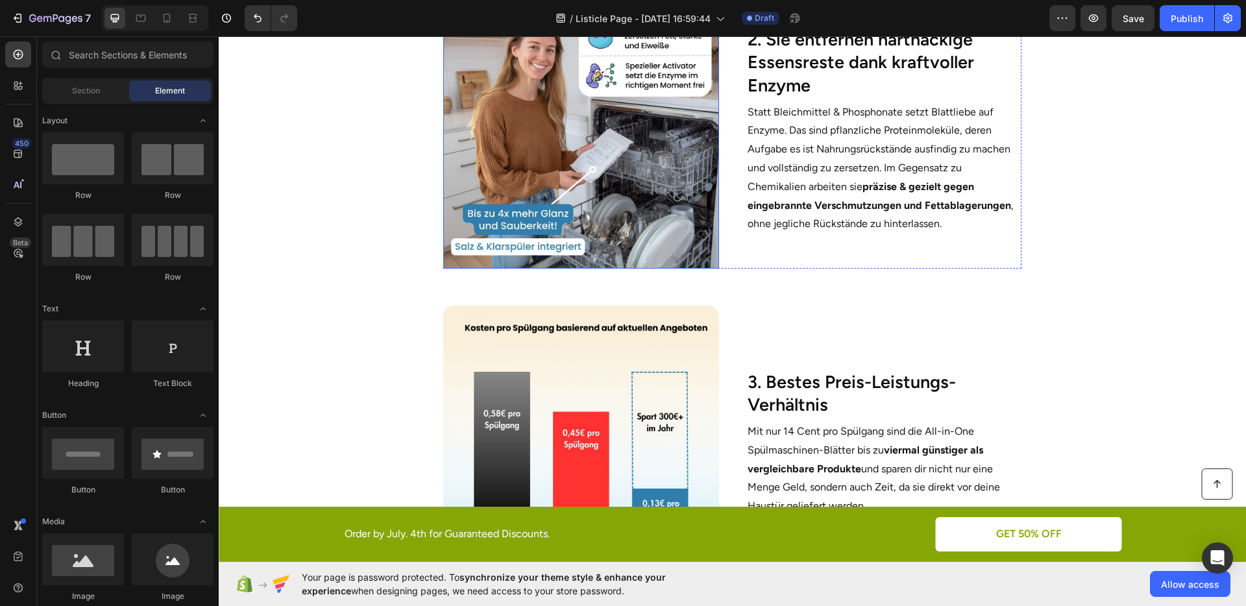
click at [518, 220] on img at bounding box center [580, 131] width 275 height 275
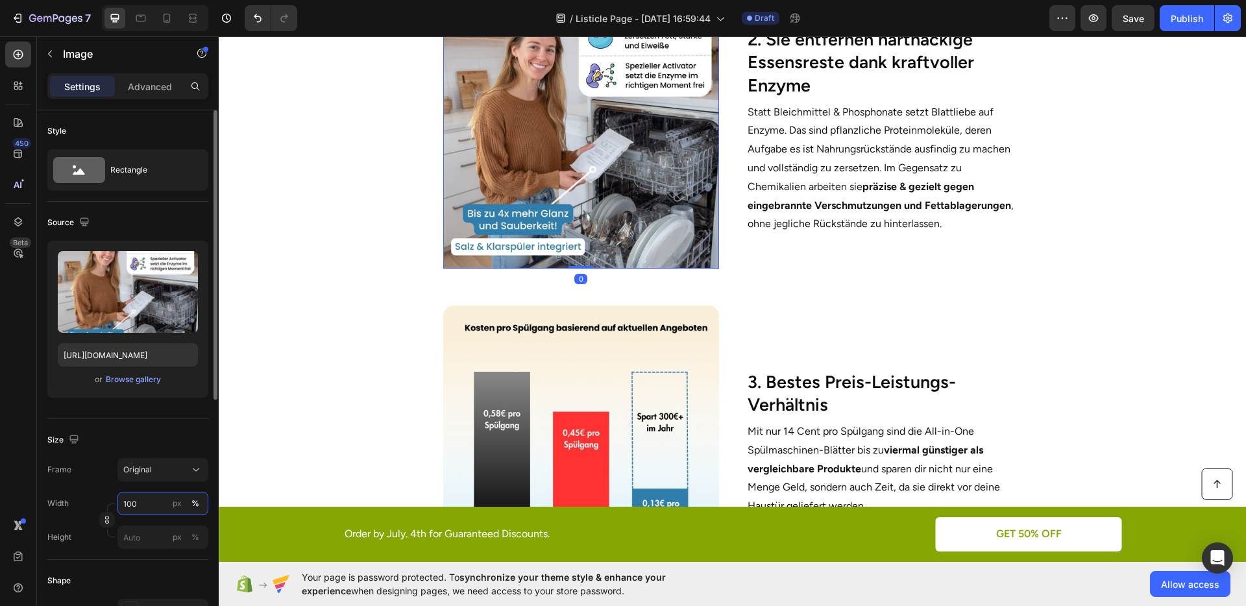
click at [151, 496] on input "100" at bounding box center [162, 503] width 91 height 23
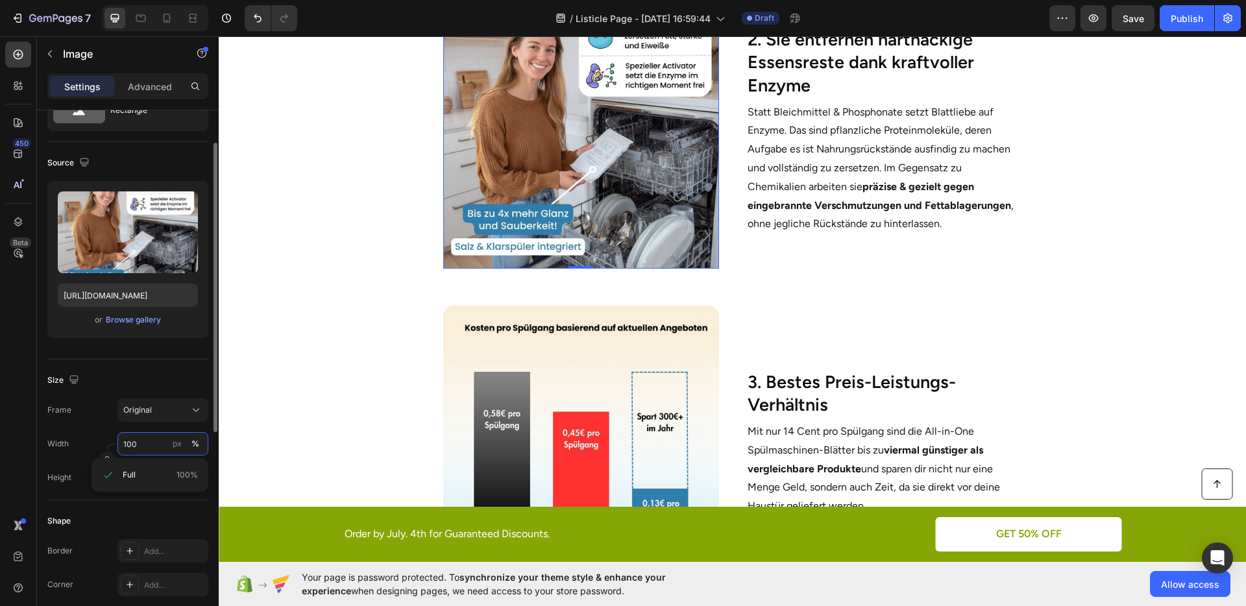
scroll to position [80, 0]
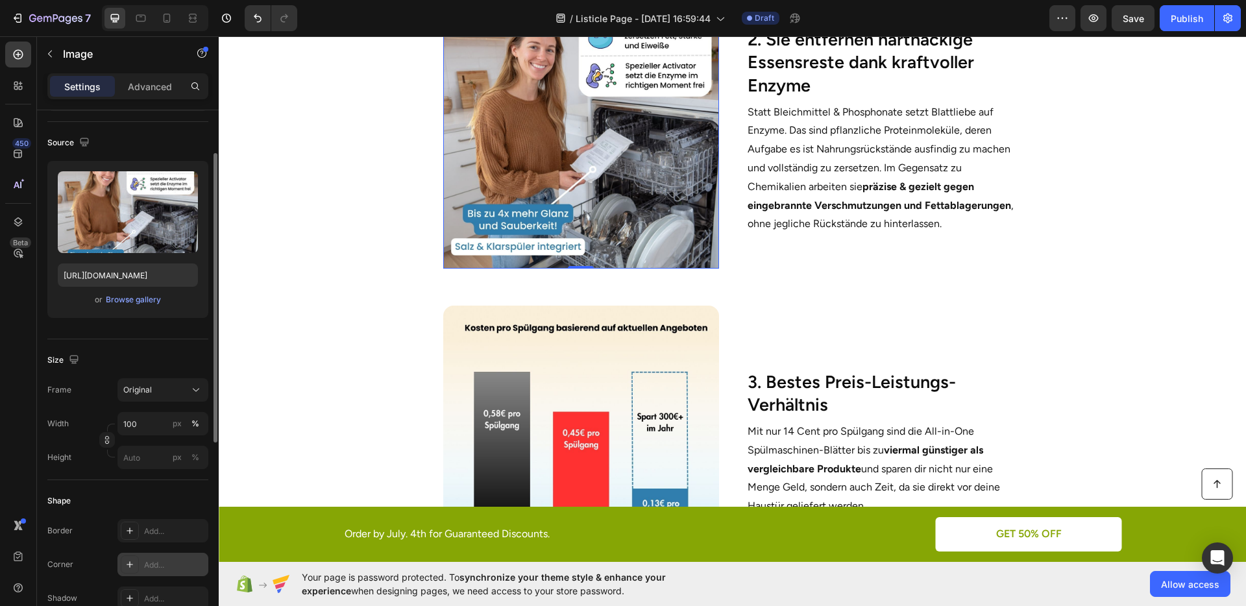
click at [154, 560] on div "Add..." at bounding box center [174, 566] width 61 height 12
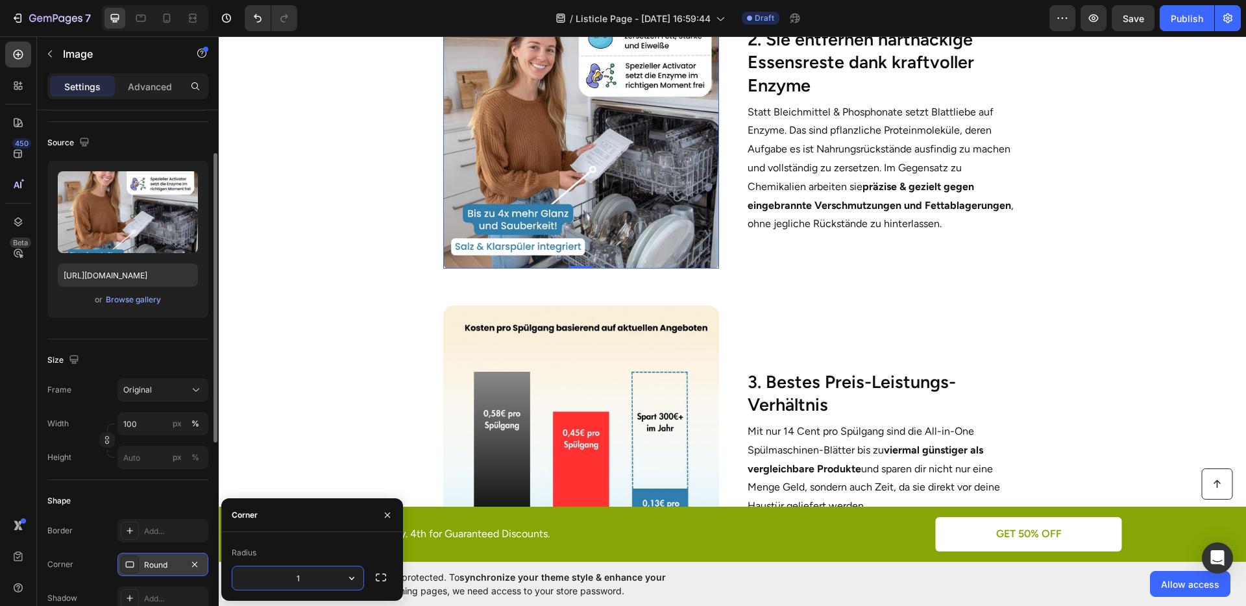
type input "16"
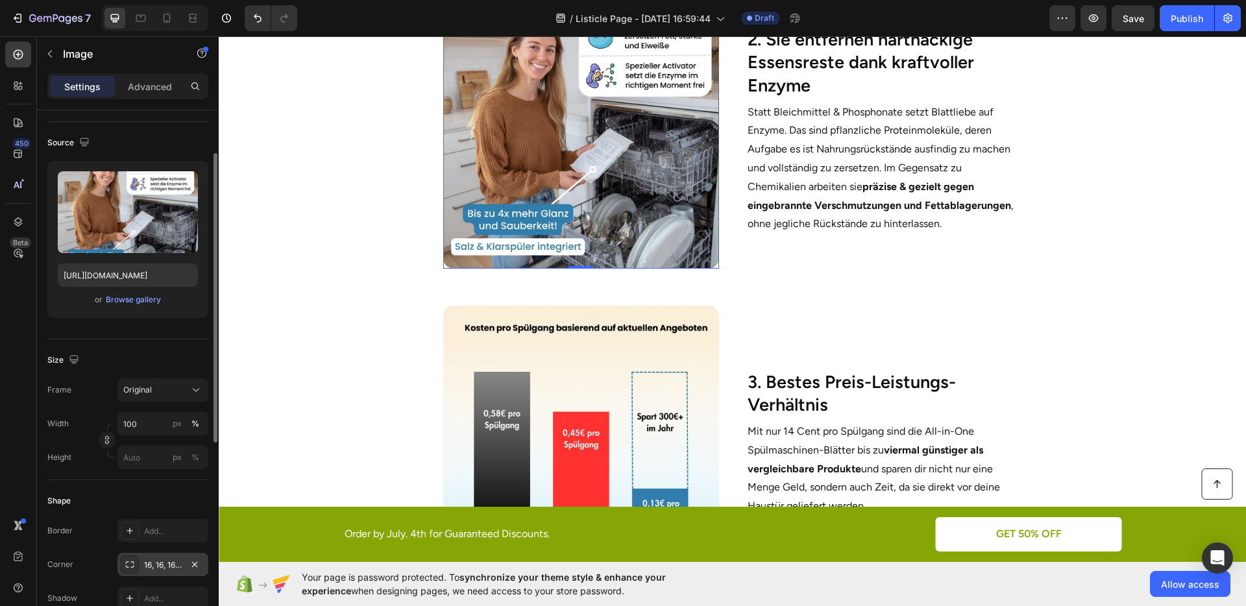
click at [97, 562] on div "Corner 16, 16, 16, 16" at bounding box center [127, 564] width 161 height 23
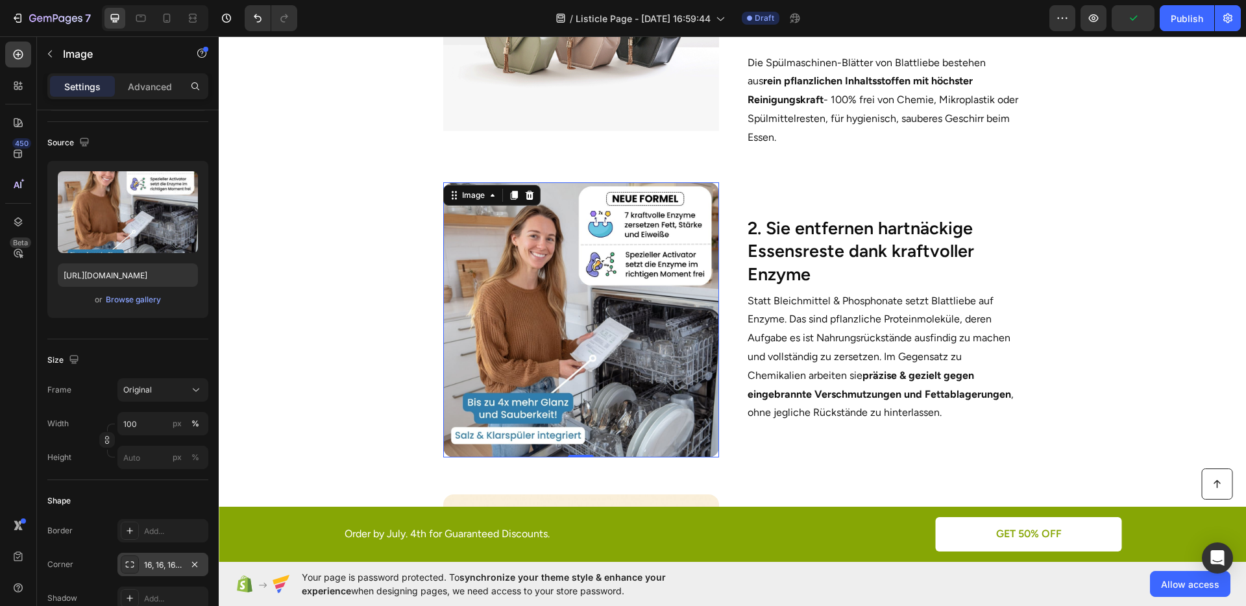
click at [345, 373] on section "Image 0 2. Sie entfernen hartnäckige Essensreste dank kraftvoller Enzyme Headin…" at bounding box center [732, 318] width 791 height 312
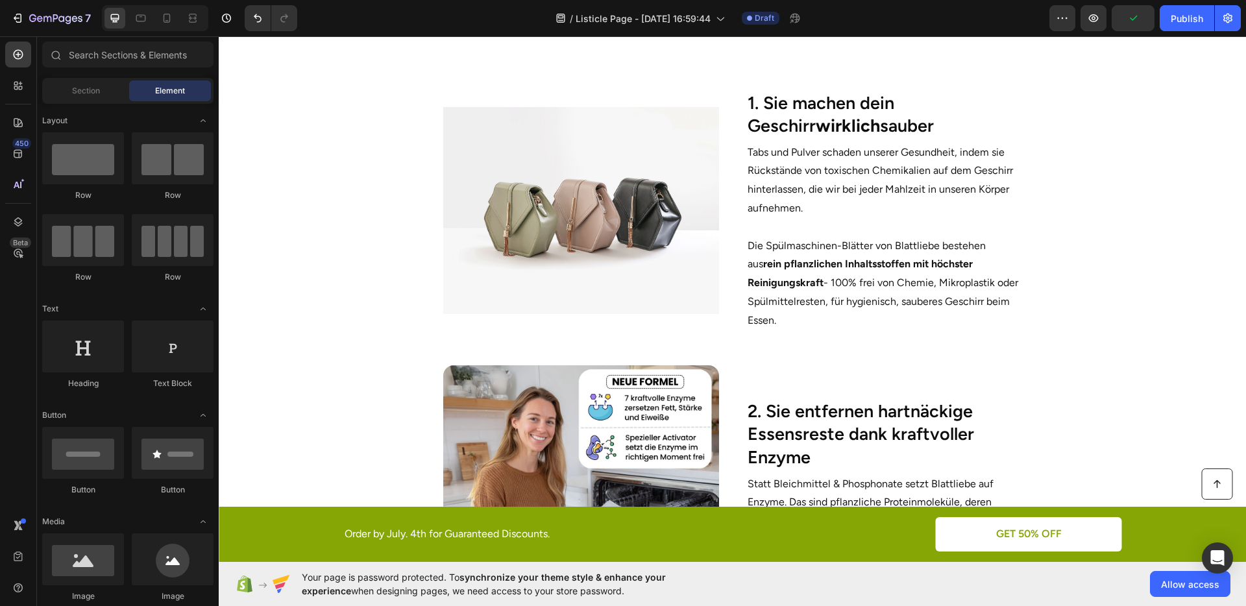
scroll to position [491, 0]
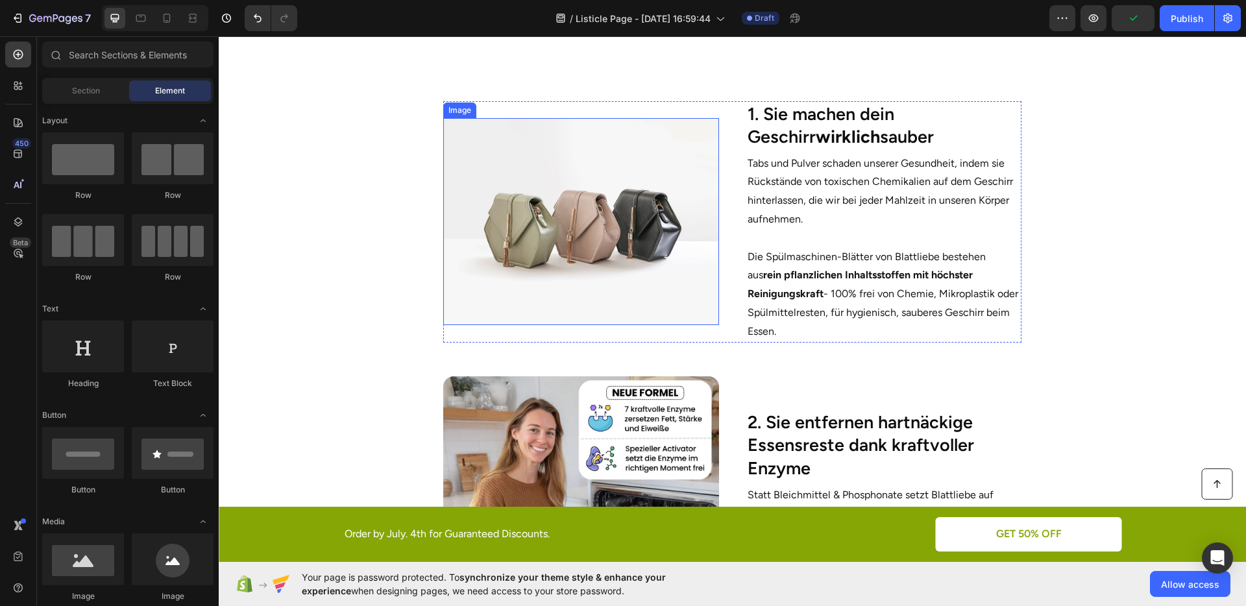
click at [544, 281] on img at bounding box center [580, 221] width 275 height 206
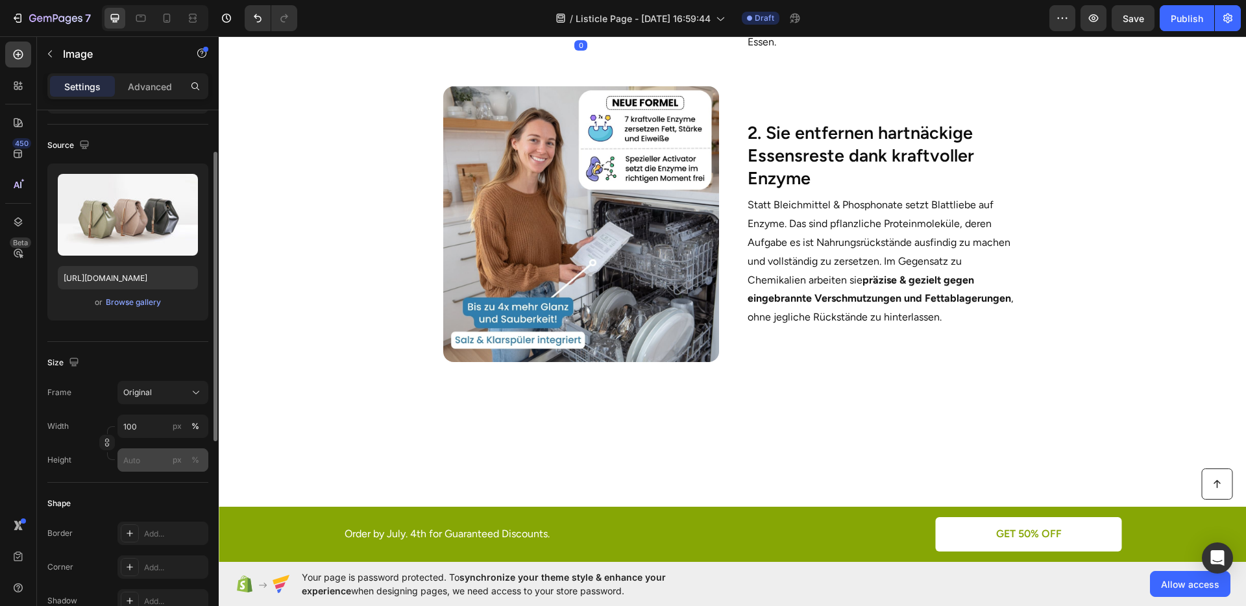
scroll to position [91, 0]
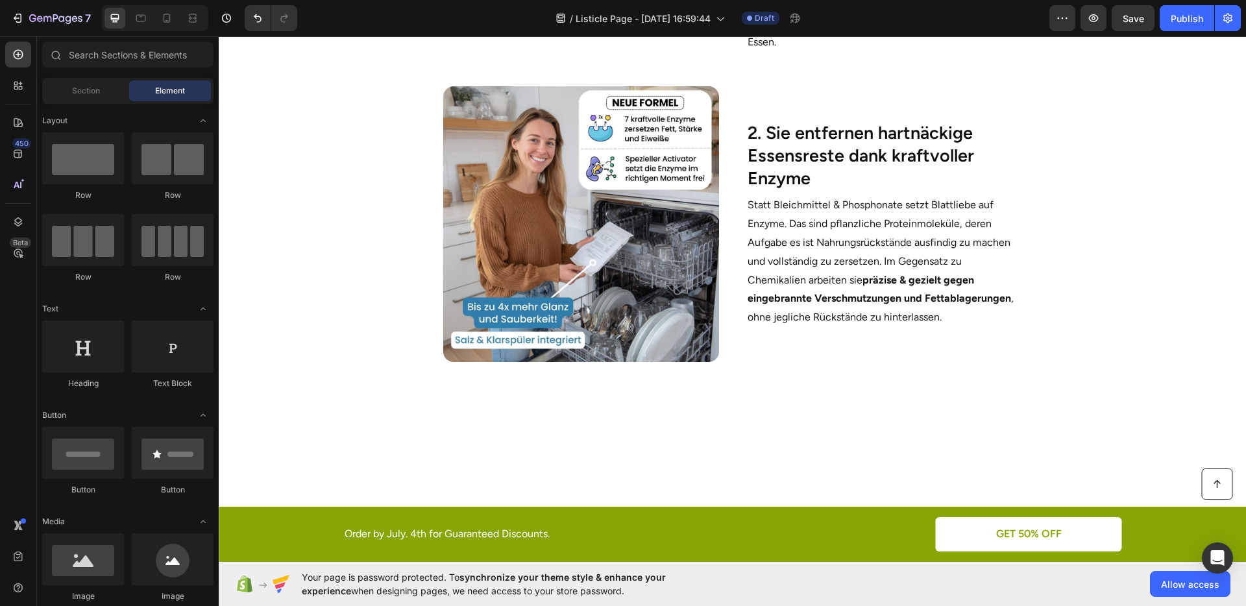
click at [355, 378] on section "Image 2. Sie entfernen hartnäckige Essensreste dank kraftvoller Enzyme Heading …" at bounding box center [732, 222] width 791 height 312
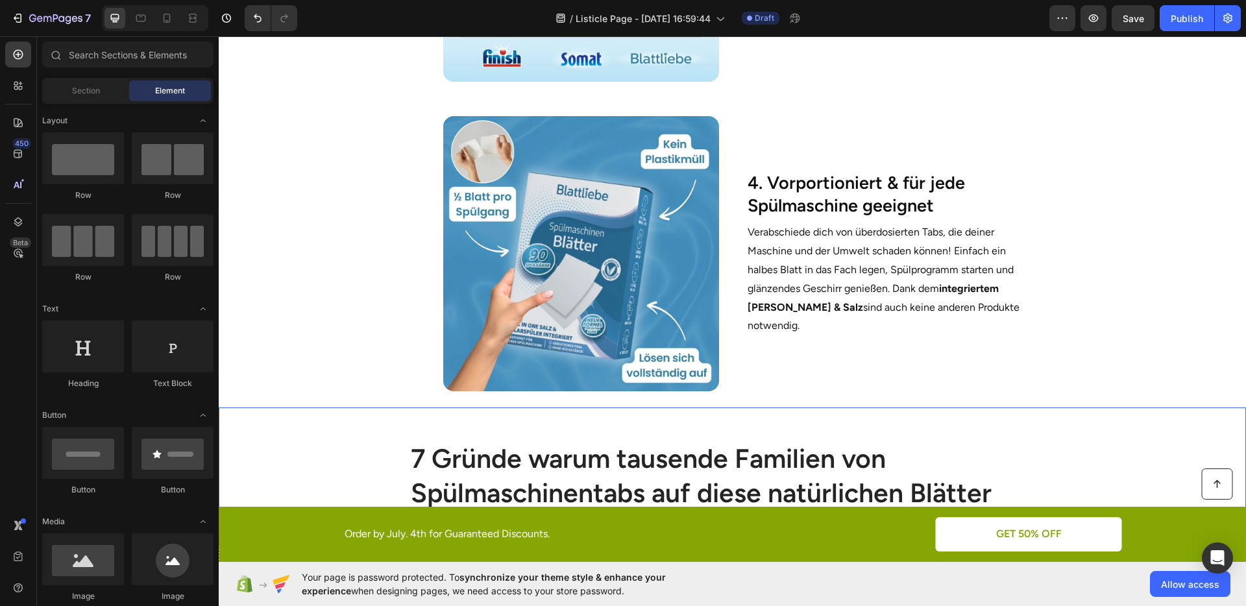
scroll to position [1338, 0]
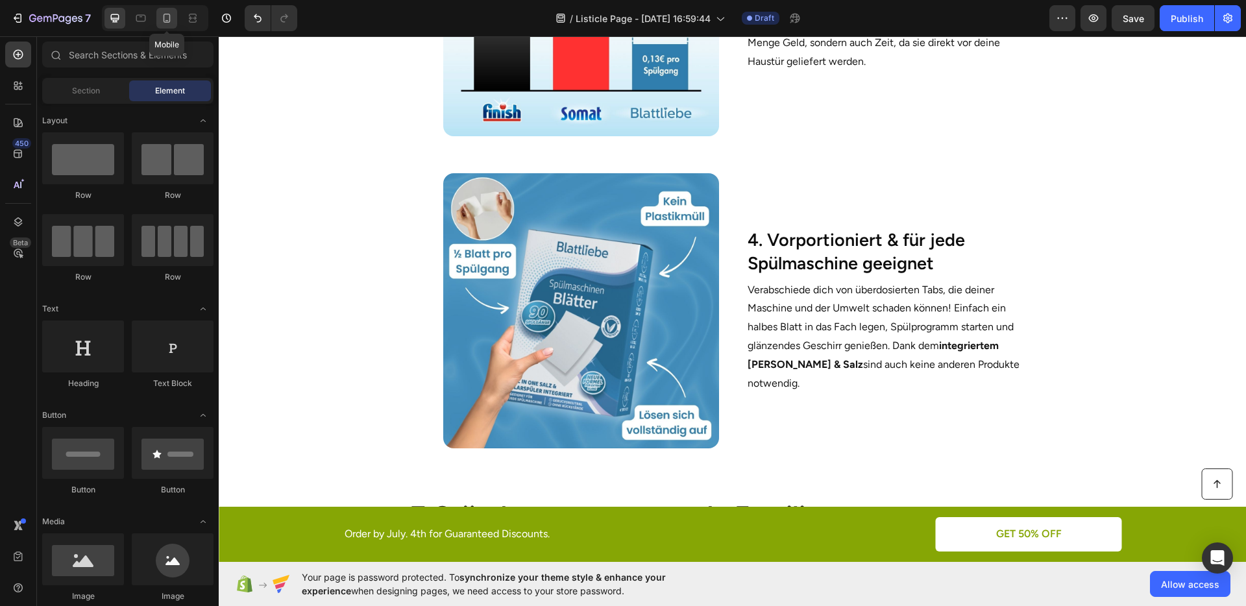
click at [169, 19] on icon at bounding box center [167, 18] width 7 height 9
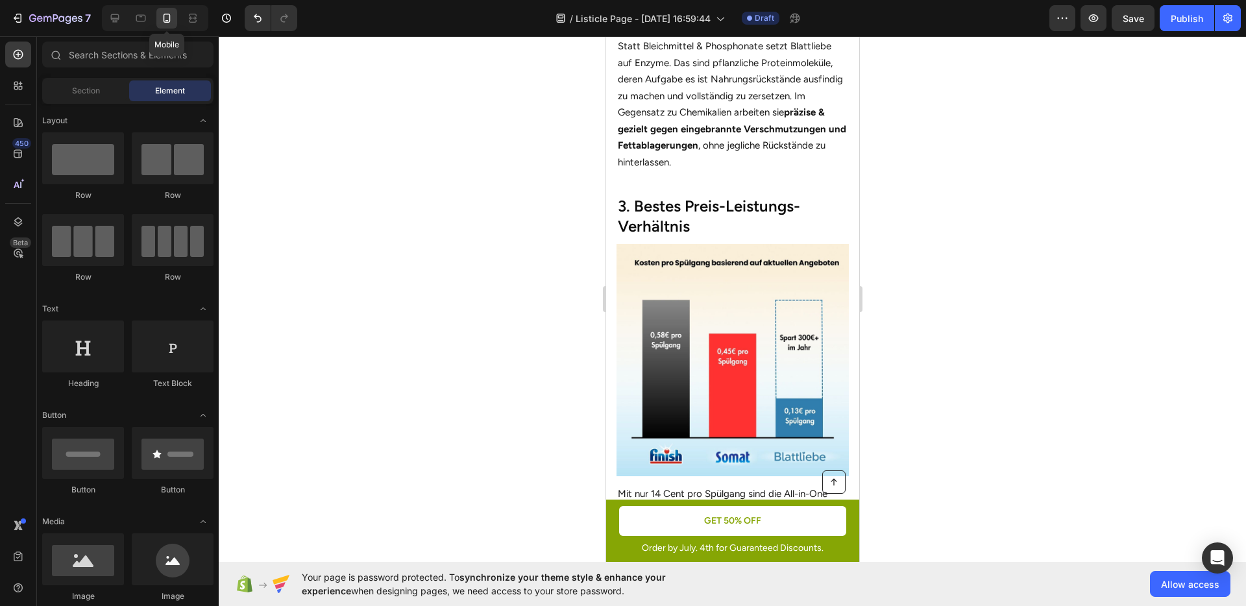
scroll to position [1297, 0]
click at [994, 271] on div at bounding box center [732, 321] width 1027 height 570
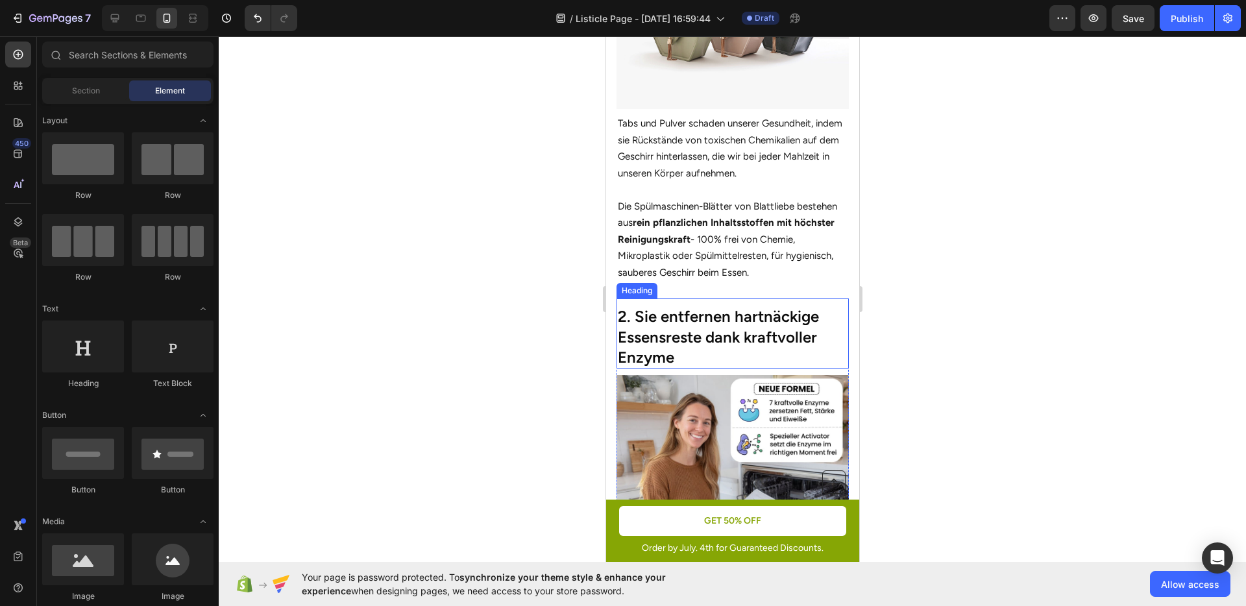
scroll to position [709, 0]
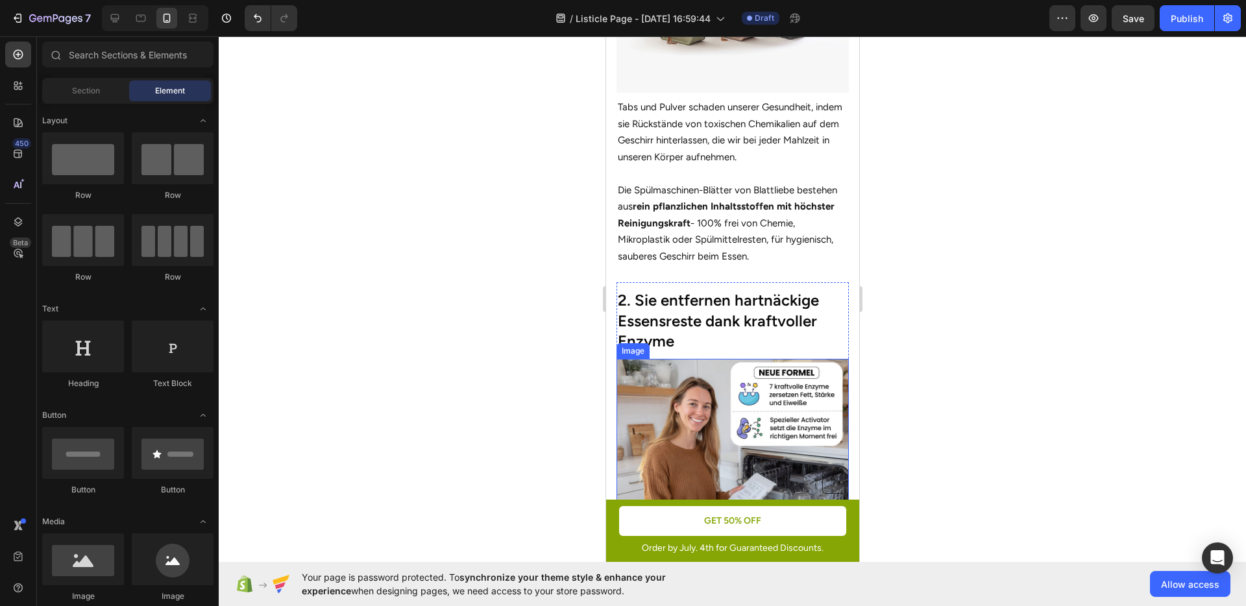
click at [695, 406] on img at bounding box center [732, 475] width 232 height 232
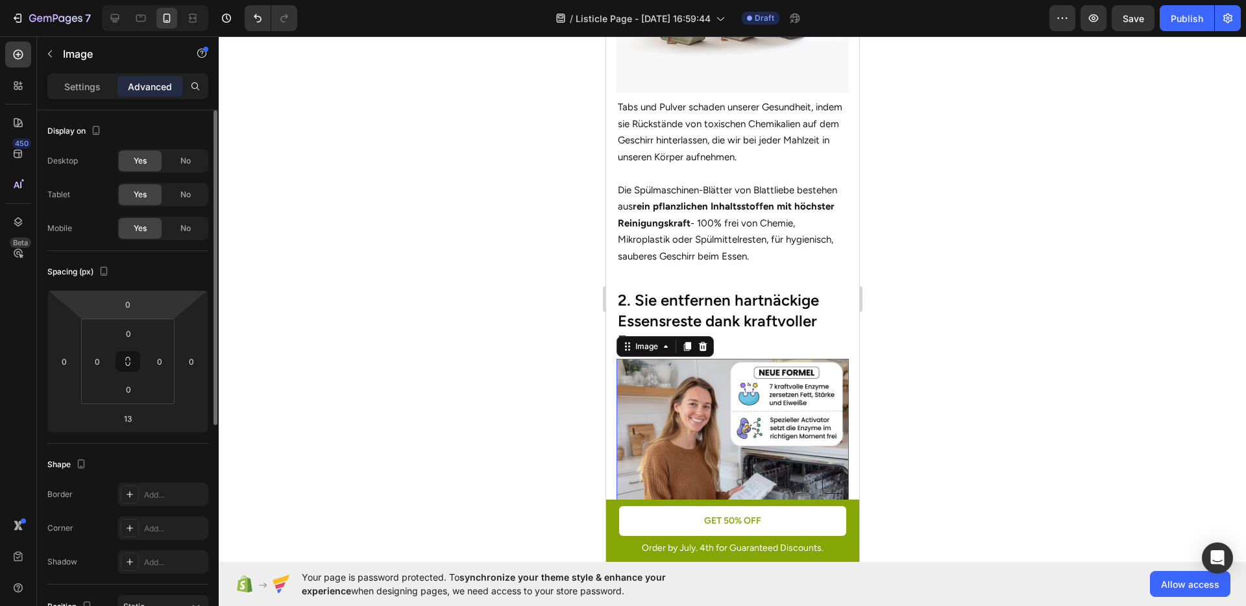
scroll to position [18, 0]
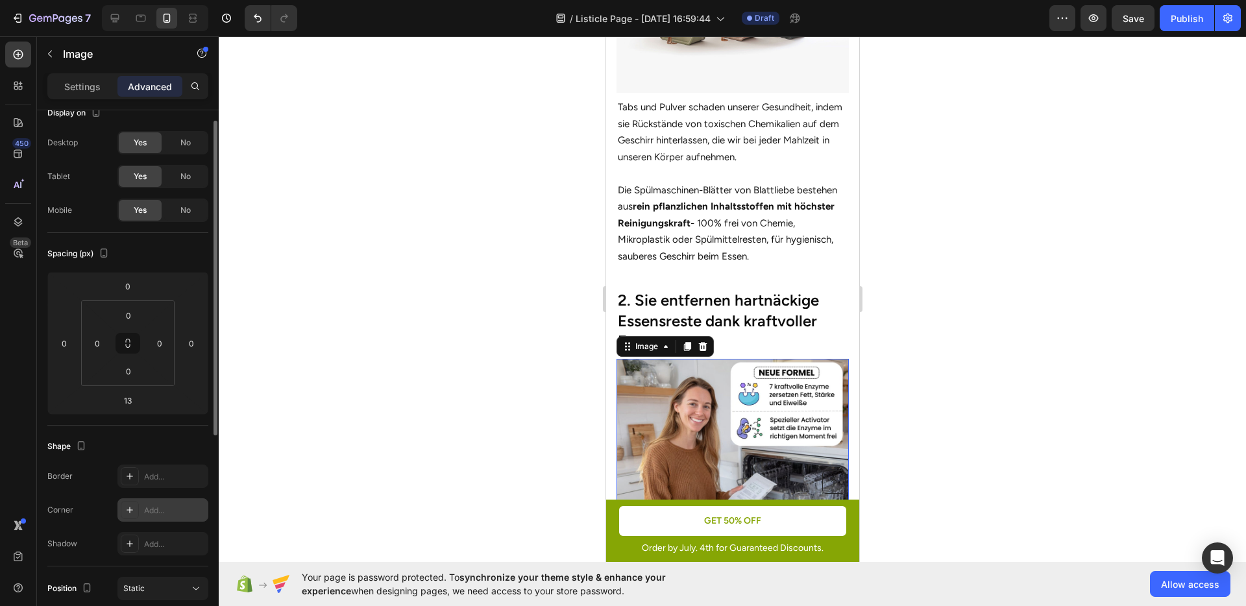
click at [143, 501] on div "Add..." at bounding box center [162, 509] width 91 height 23
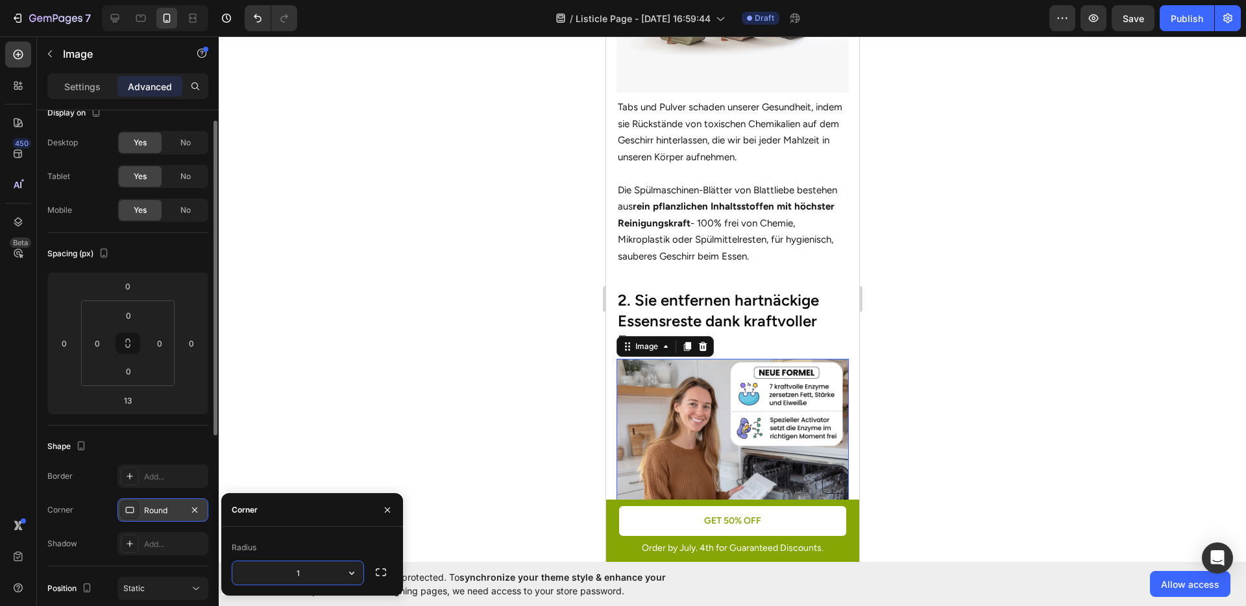
type input "16"
click at [101, 513] on div "Corner Round" at bounding box center [127, 509] width 161 height 23
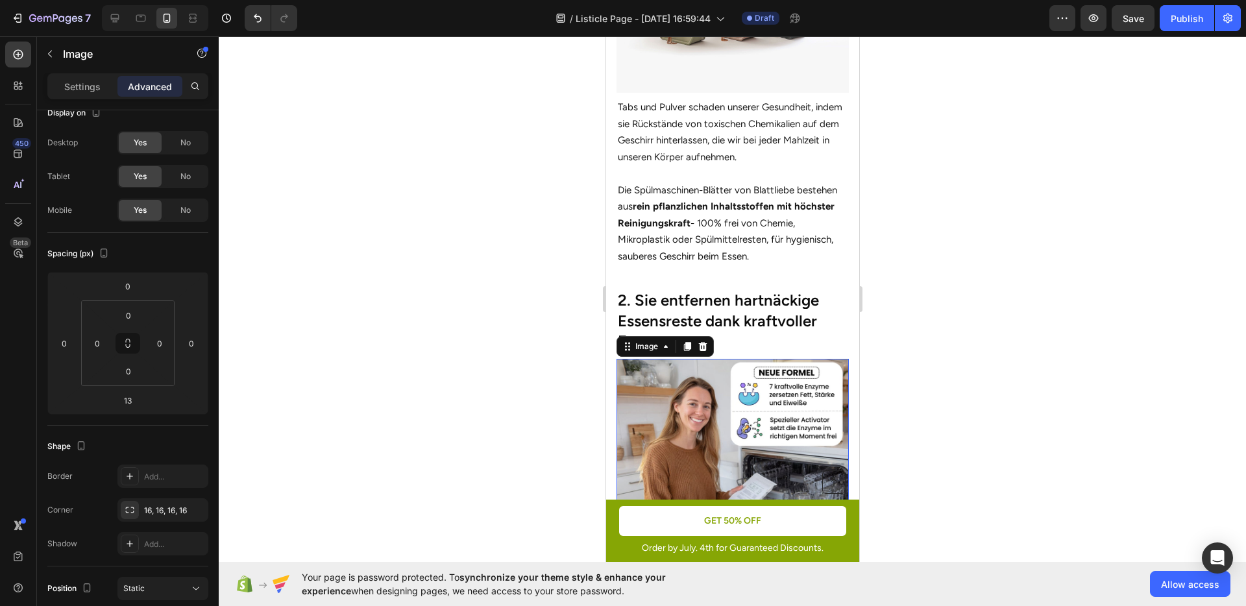
click at [944, 389] on div at bounding box center [732, 321] width 1027 height 570
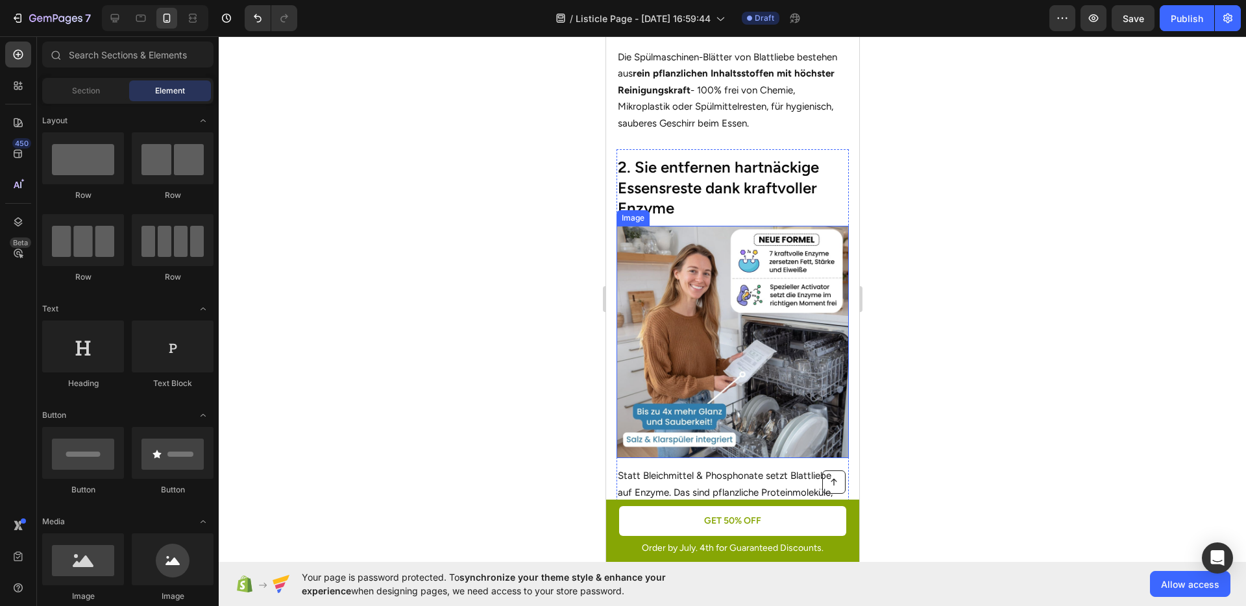
scroll to position [857, 0]
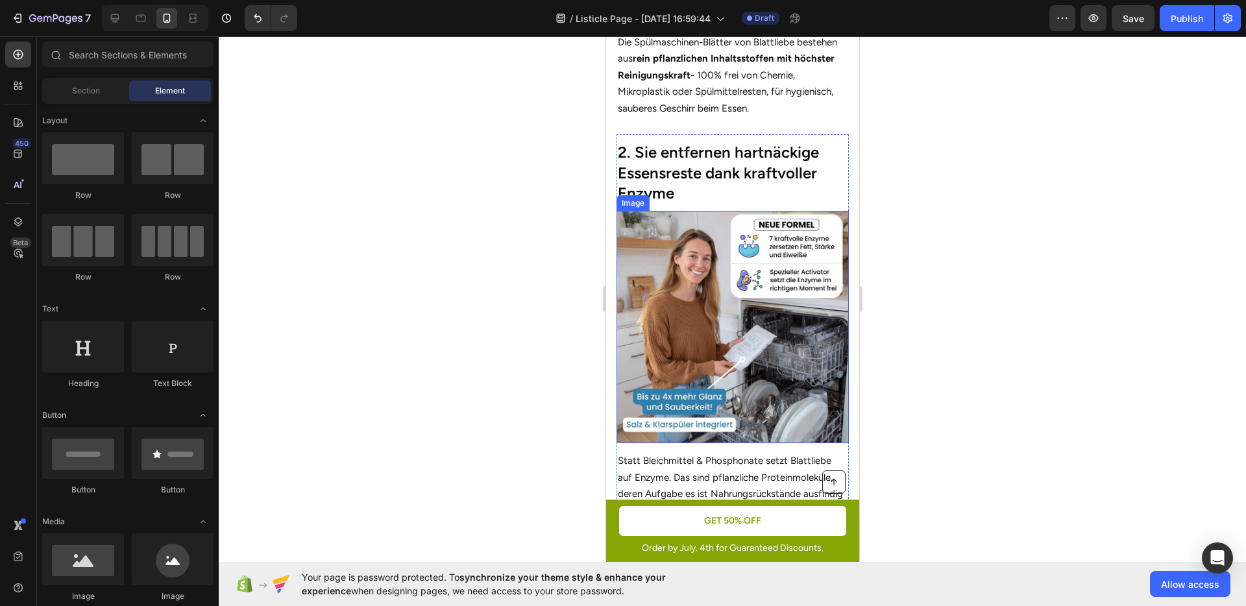
click at [769, 281] on img at bounding box center [732, 327] width 232 height 232
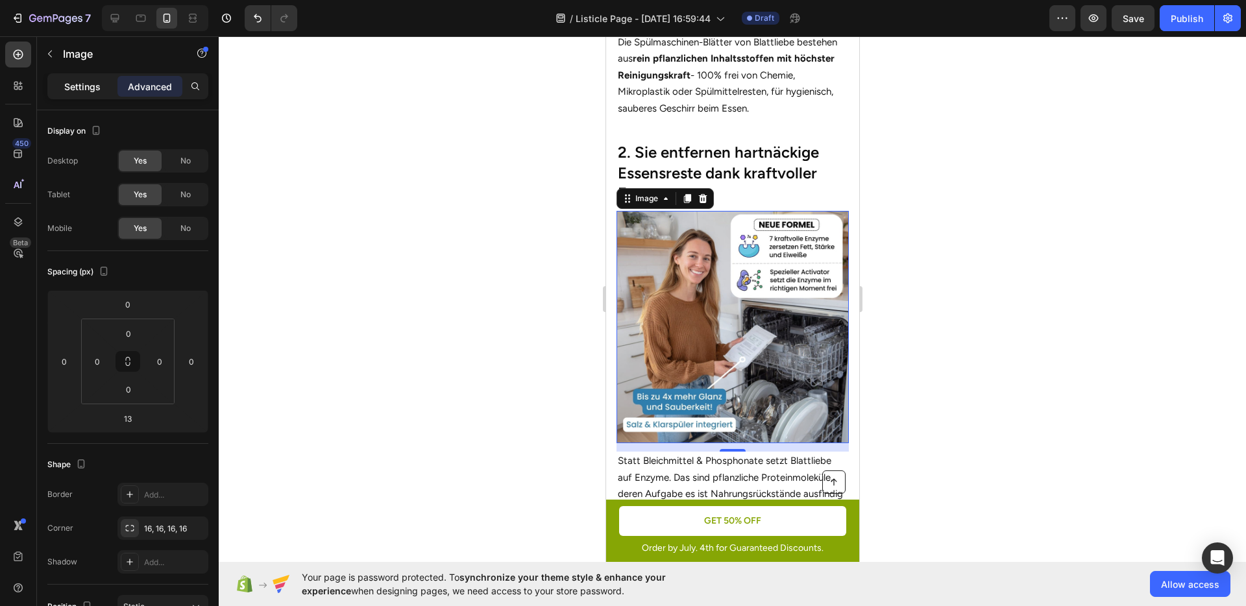
click at [101, 92] on div "Settings" at bounding box center [82, 86] width 65 height 21
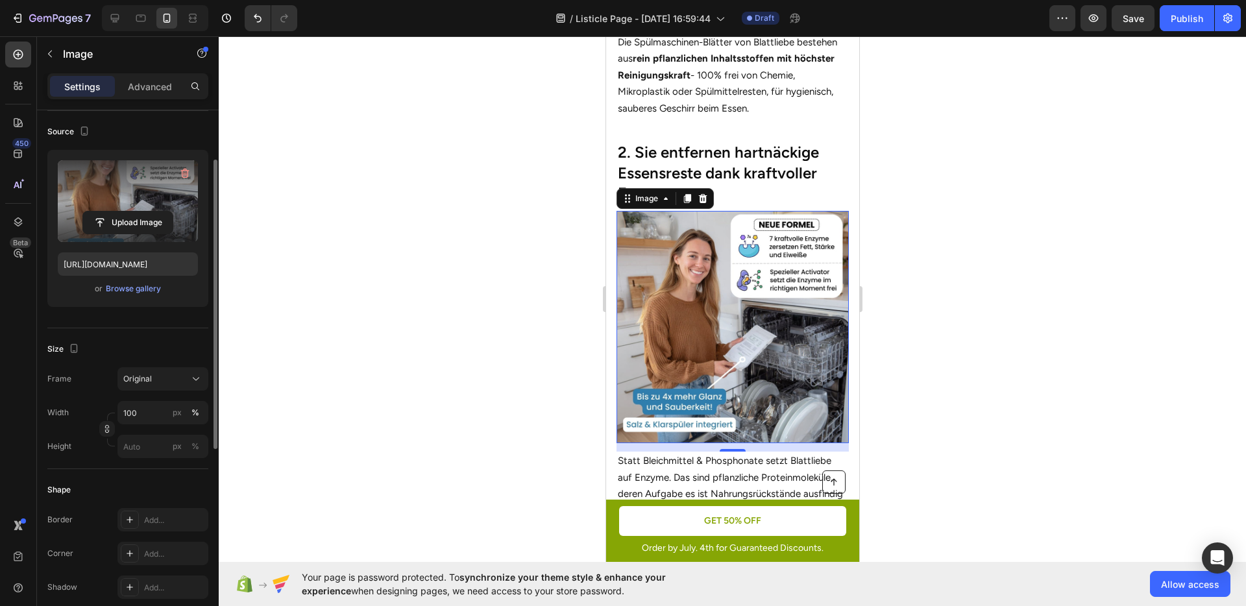
scroll to position [158, 0]
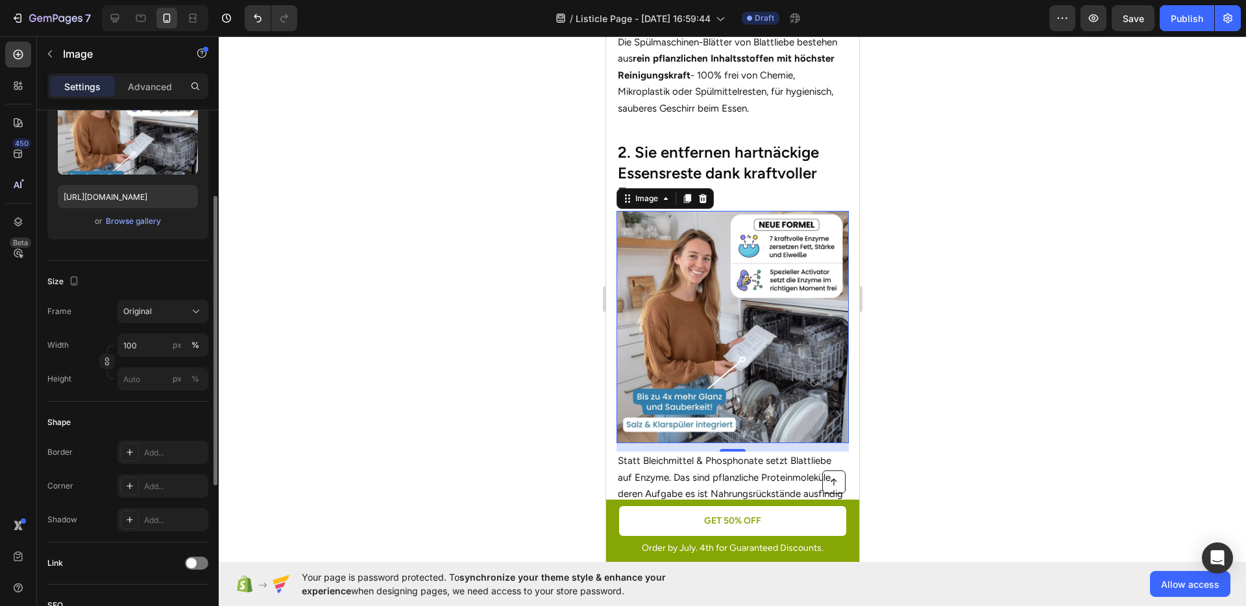
click at [153, 97] on div "Settings Advanced" at bounding box center [127, 86] width 161 height 26
click at [140, 86] on p "Advanced" at bounding box center [150, 87] width 44 height 14
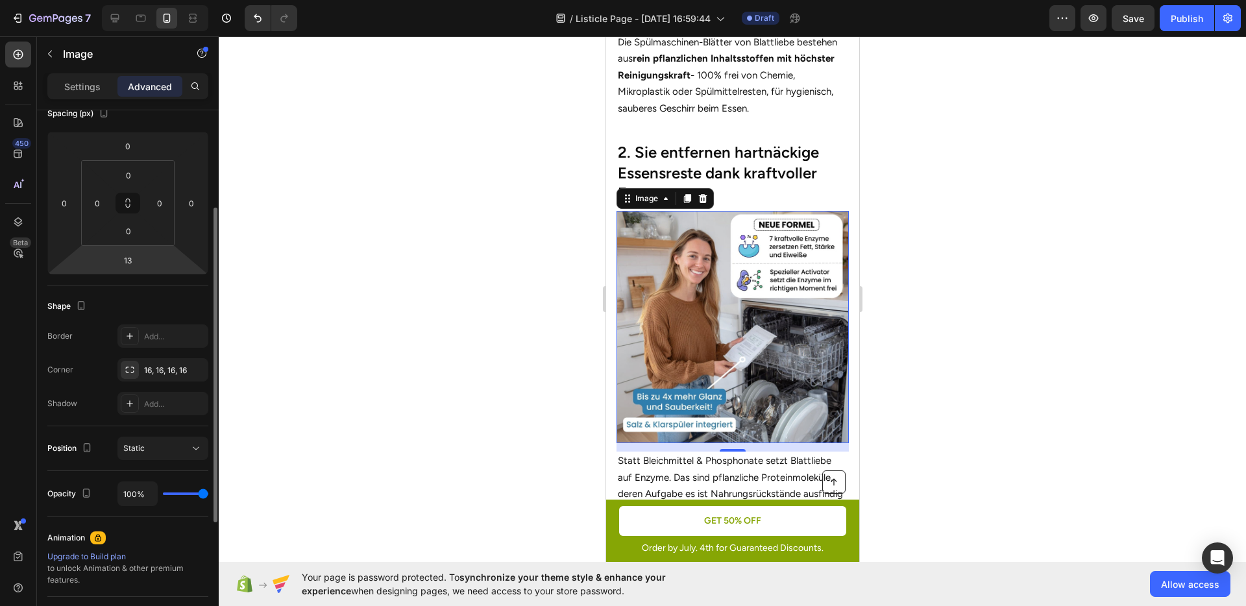
scroll to position [177, 0]
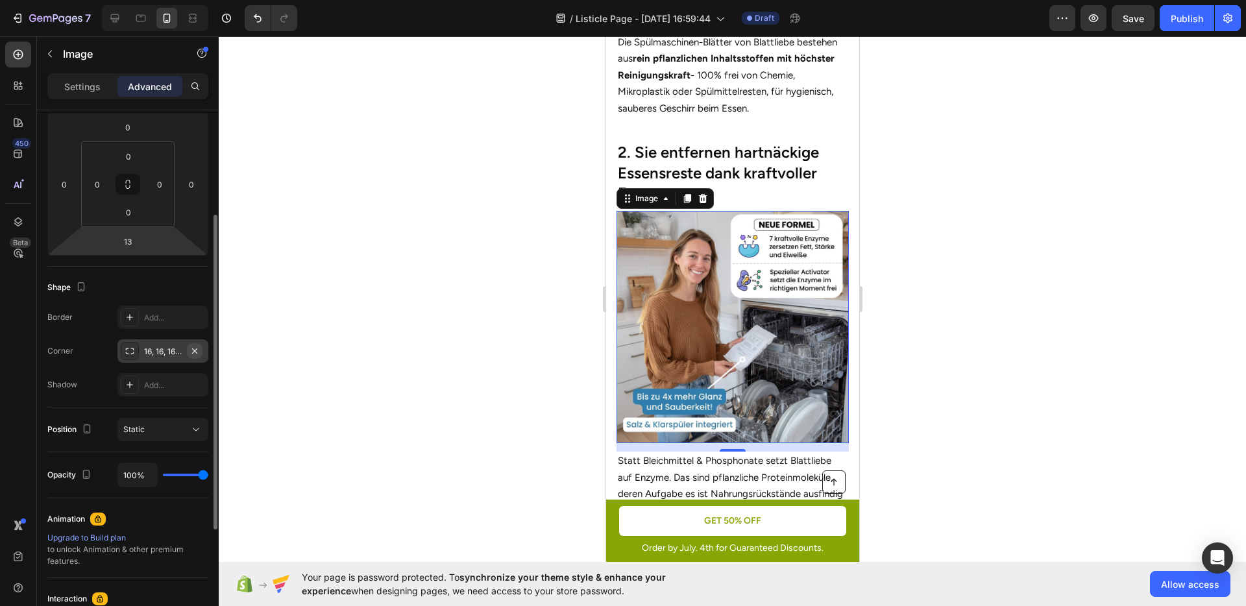
click at [198, 349] on icon "button" at bounding box center [195, 351] width 10 height 10
click at [105, 354] on div "Corner Add..." at bounding box center [127, 350] width 161 height 23
click at [71, 91] on p "Settings" at bounding box center [82, 87] width 36 height 14
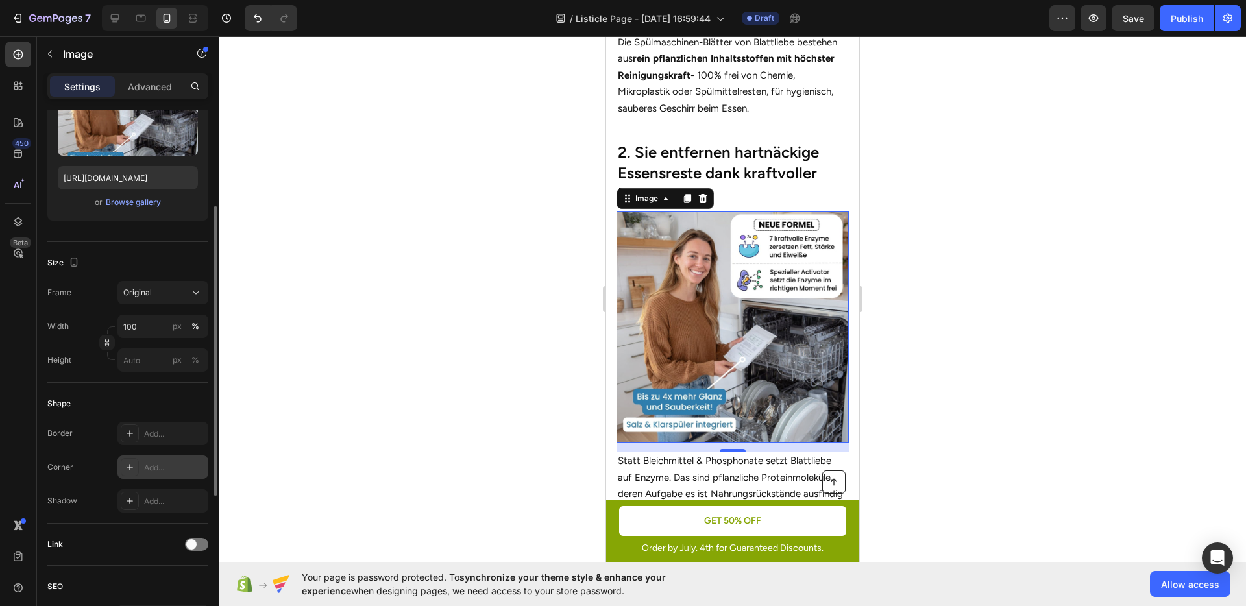
click at [145, 456] on div "Add..." at bounding box center [162, 467] width 91 height 23
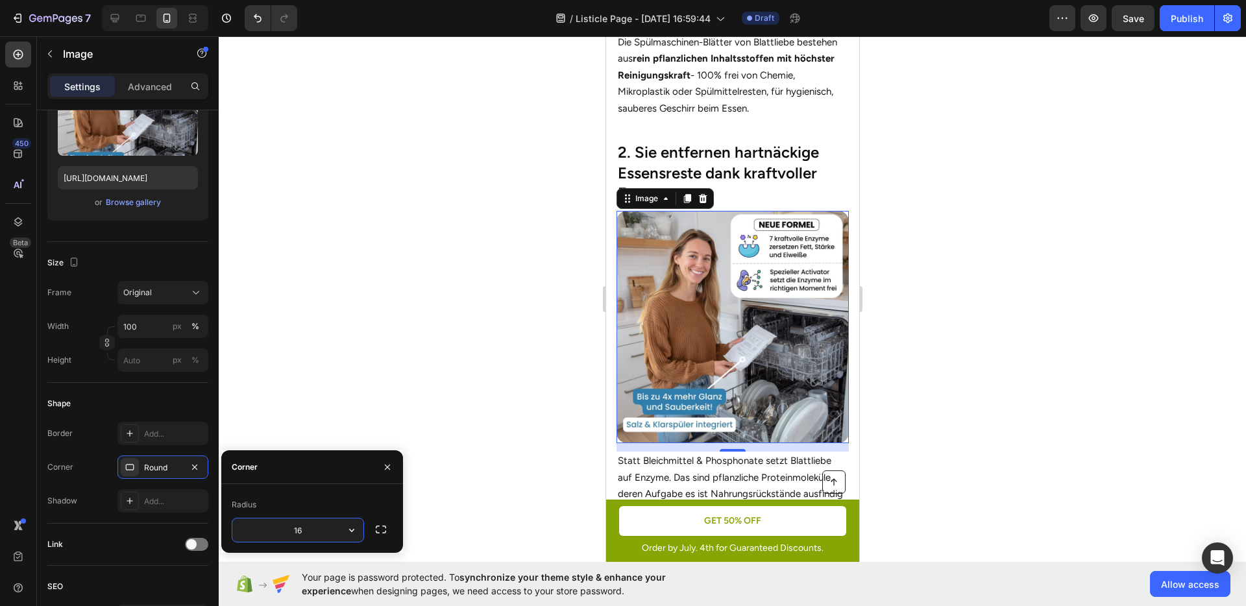
type input "16"
click at [97, 463] on div "Corner 16, 16, 16, 16" at bounding box center [127, 467] width 161 height 23
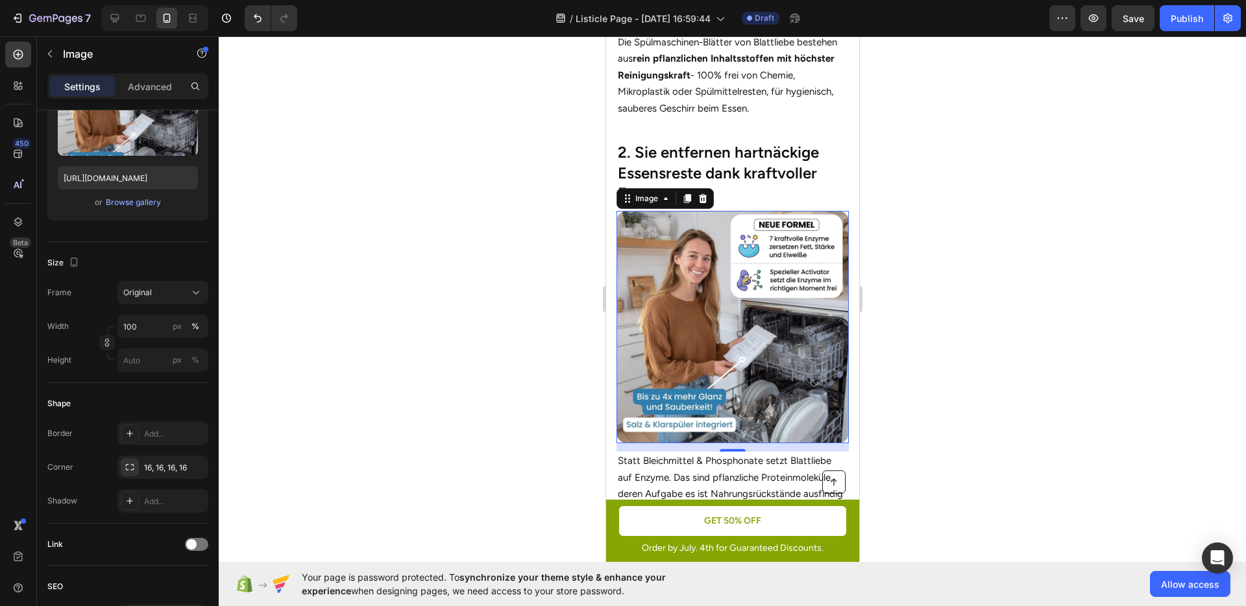
click at [935, 335] on div at bounding box center [732, 321] width 1027 height 570
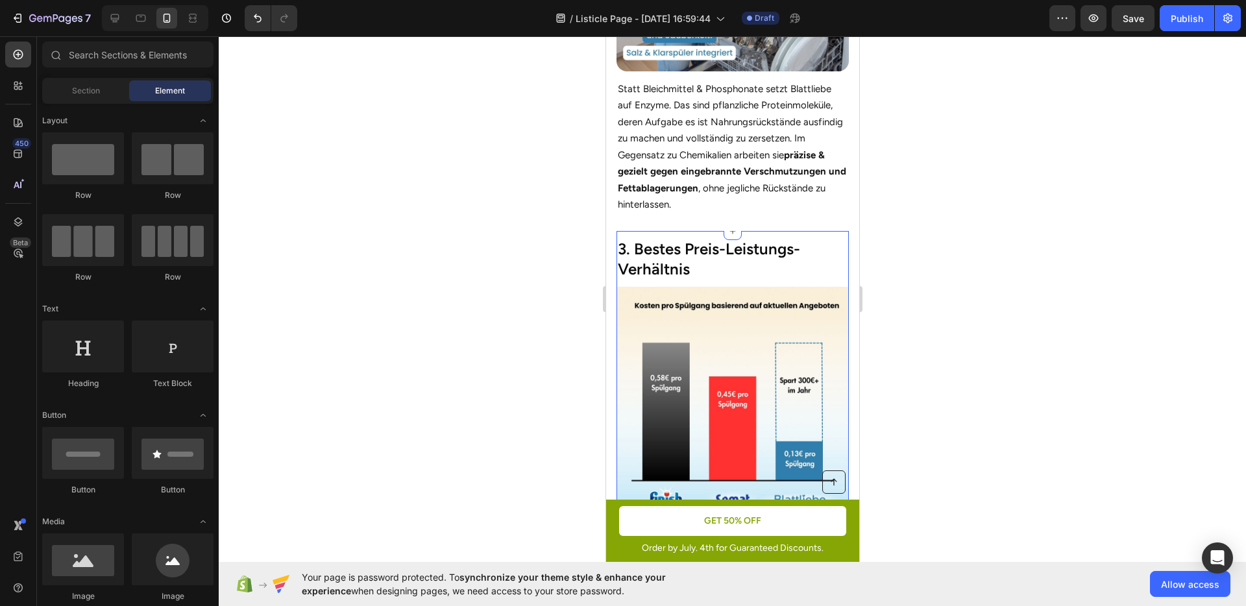
scroll to position [1232, 0]
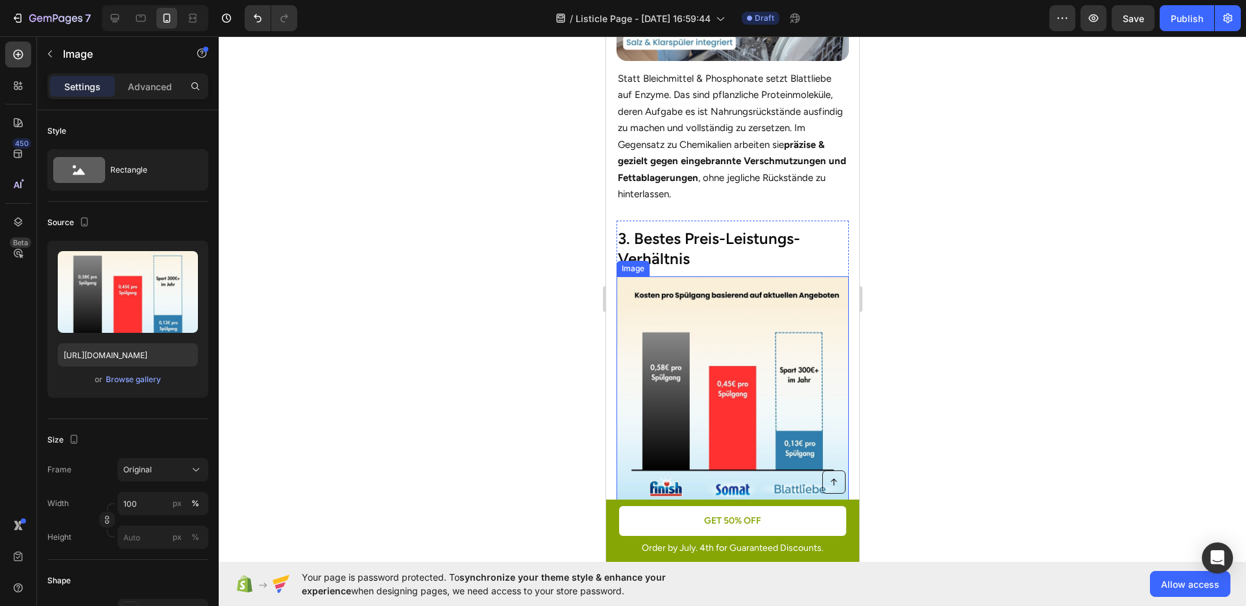
click at [739, 346] on img at bounding box center [732, 393] width 232 height 232
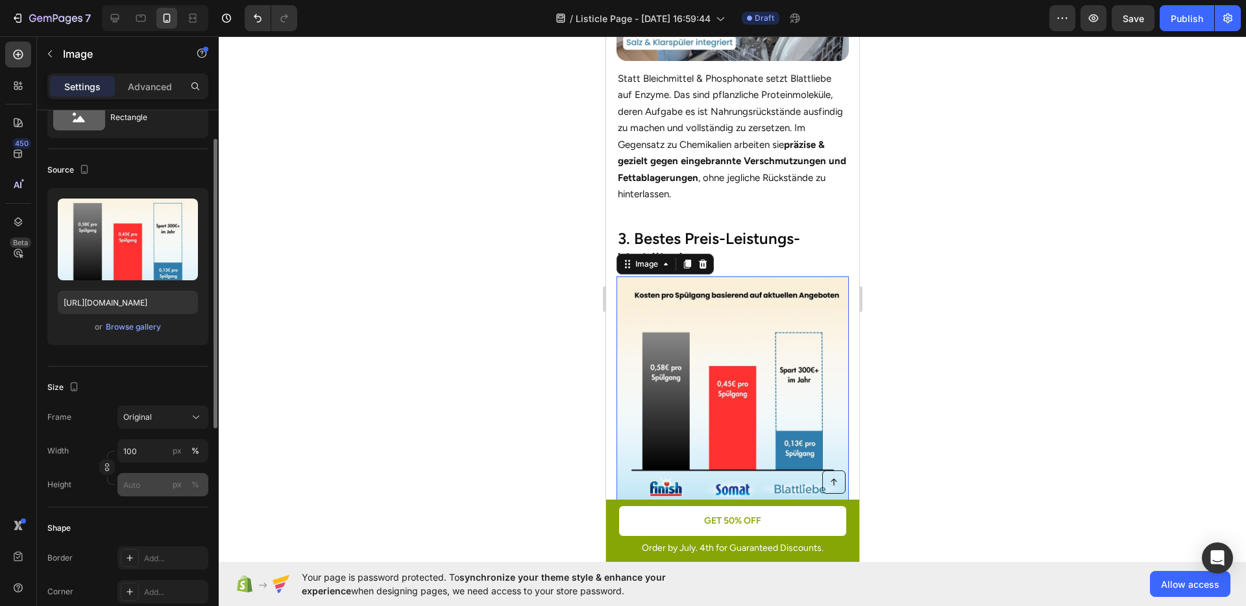
scroll to position [136, 0]
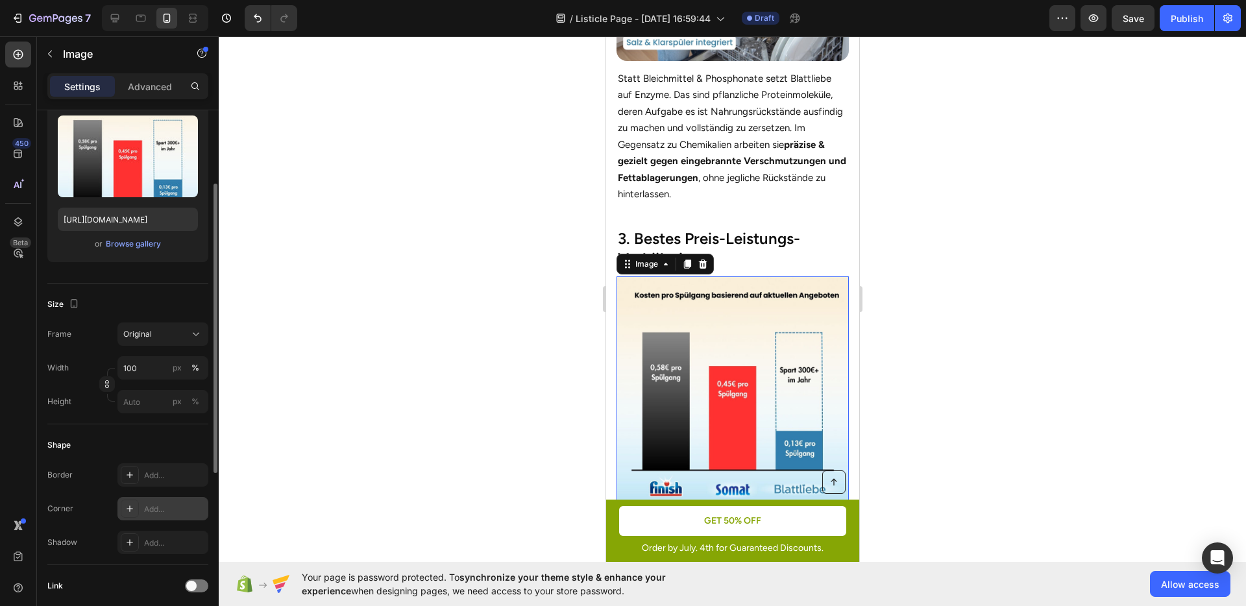
click at [144, 506] on div "Add..." at bounding box center [174, 510] width 61 height 12
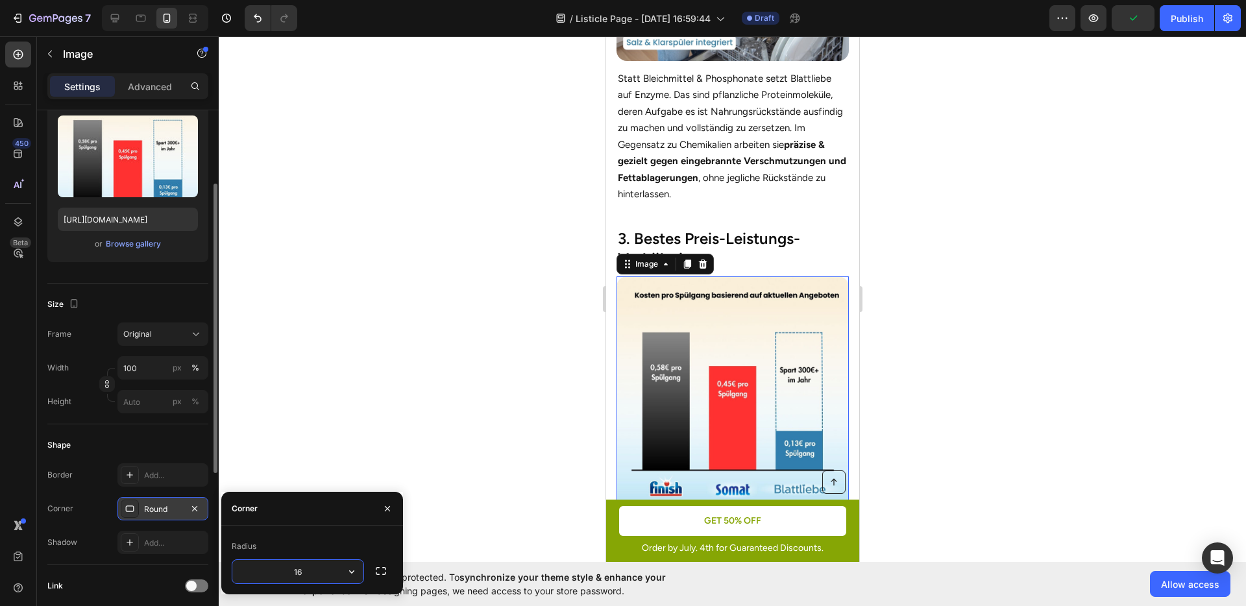
type input "16"
click at [101, 506] on div "Corner 16, 16, 16, 16" at bounding box center [127, 508] width 161 height 23
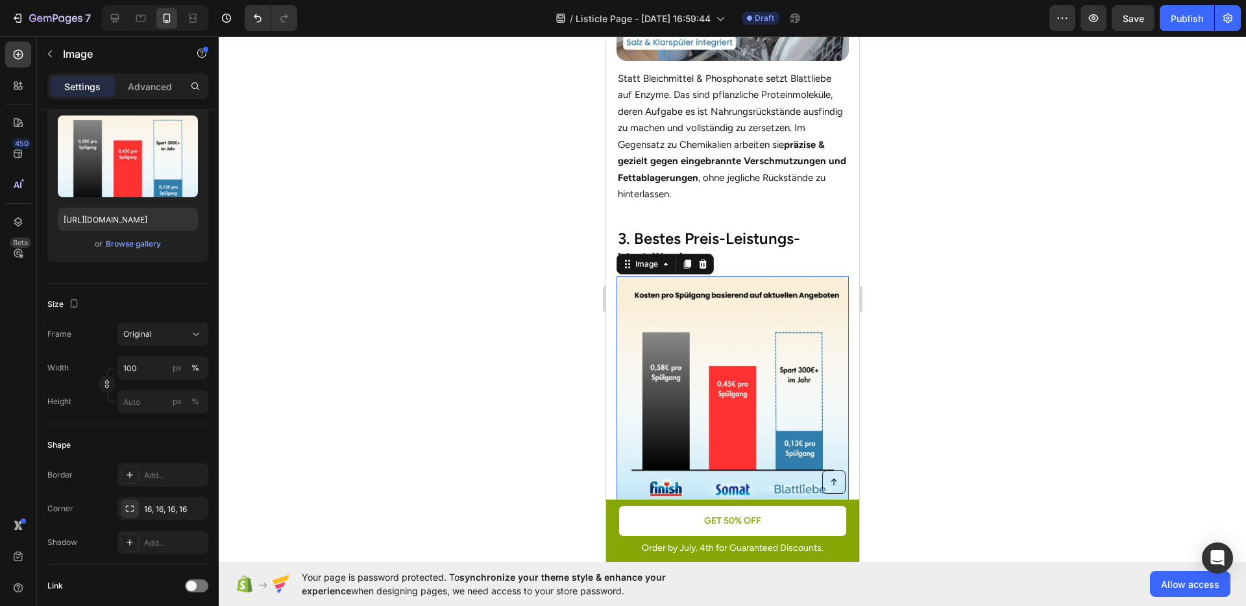
click at [1018, 356] on div at bounding box center [732, 321] width 1027 height 570
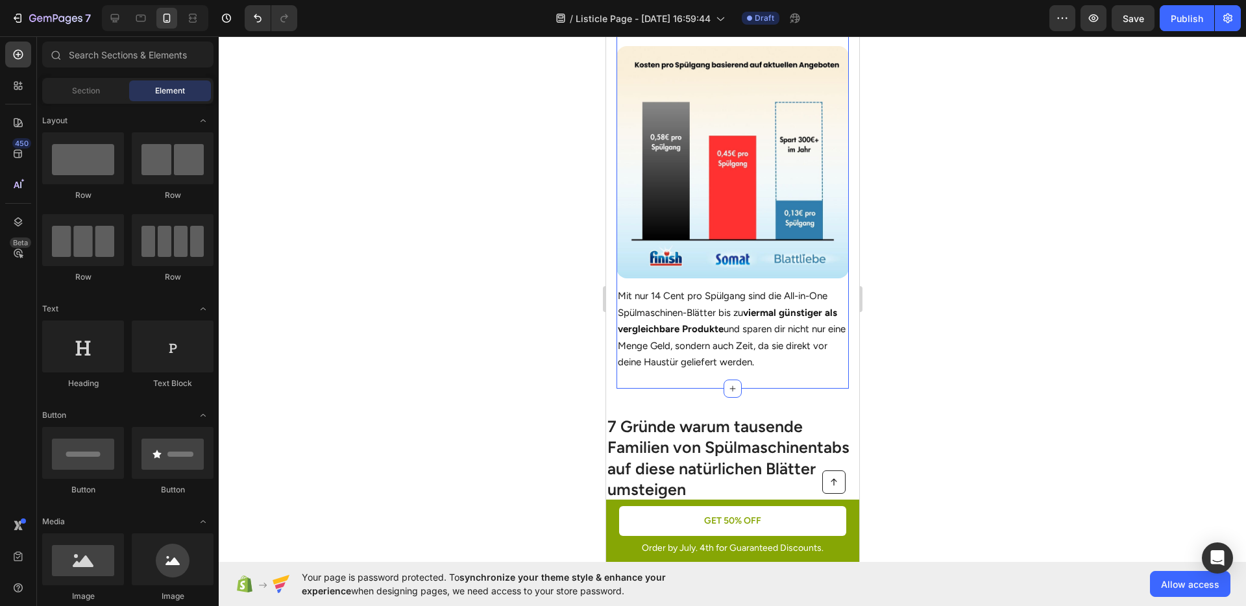
scroll to position [1442, 0]
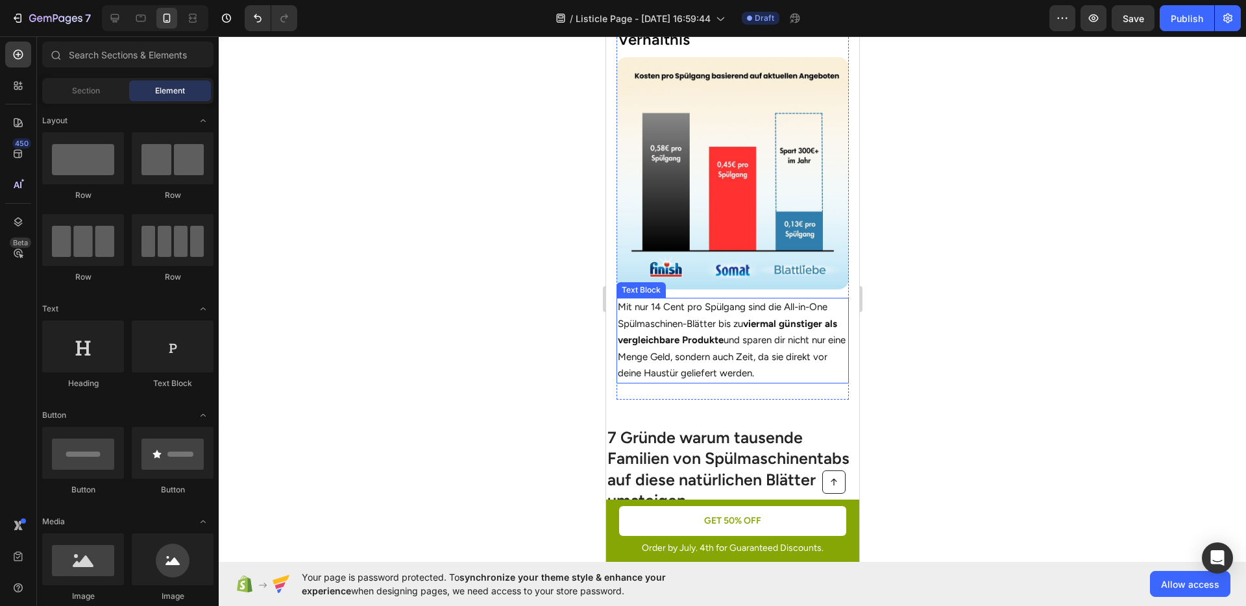
click at [767, 325] on p "Mit nur 14 Cent pro Spülgang sind die All-in-One Spülmaschinen-Blätter bis zu v…" at bounding box center [732, 340] width 230 height 83
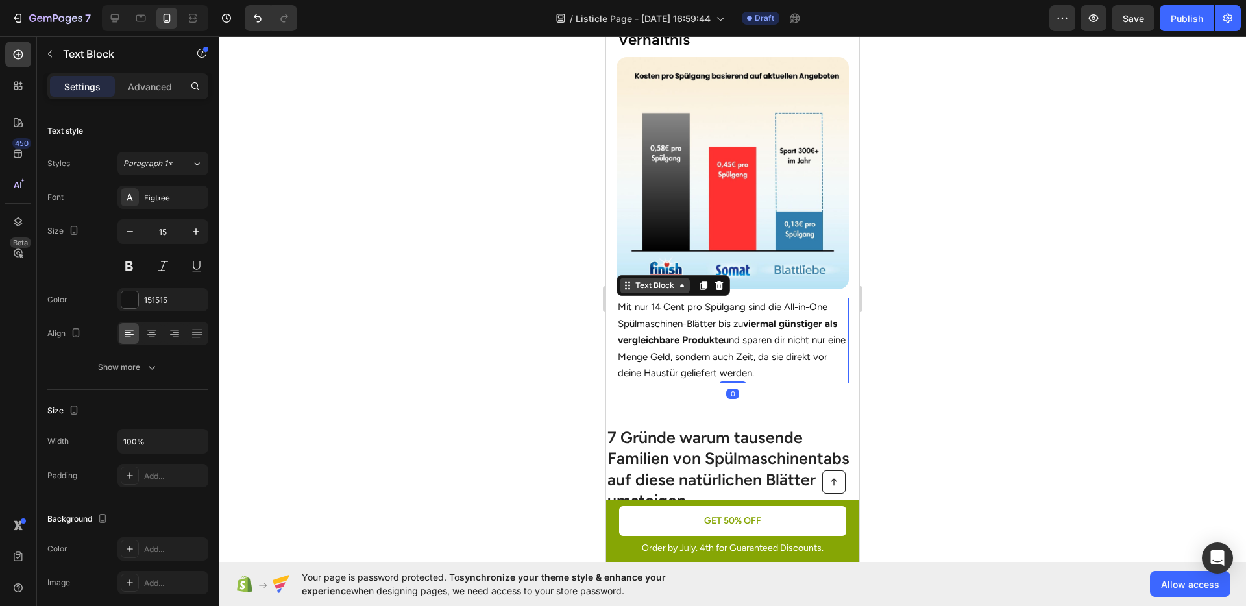
click at [653, 278] on div "Text Block" at bounding box center [654, 286] width 70 height 16
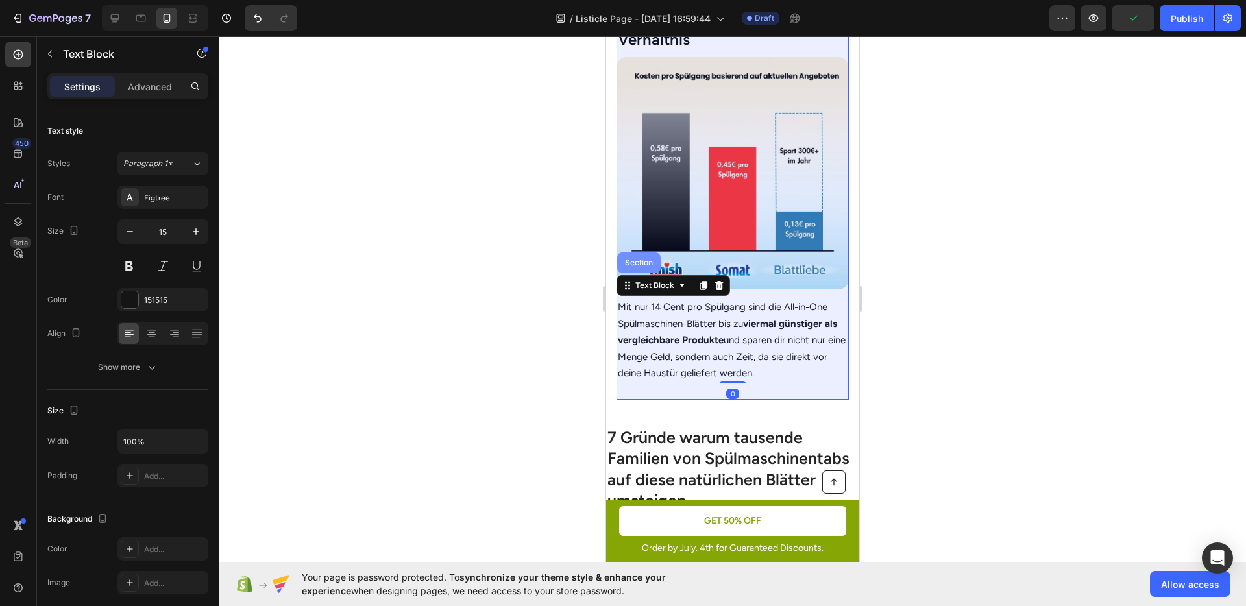
click at [645, 259] on div "Section" at bounding box center [638, 263] width 33 height 8
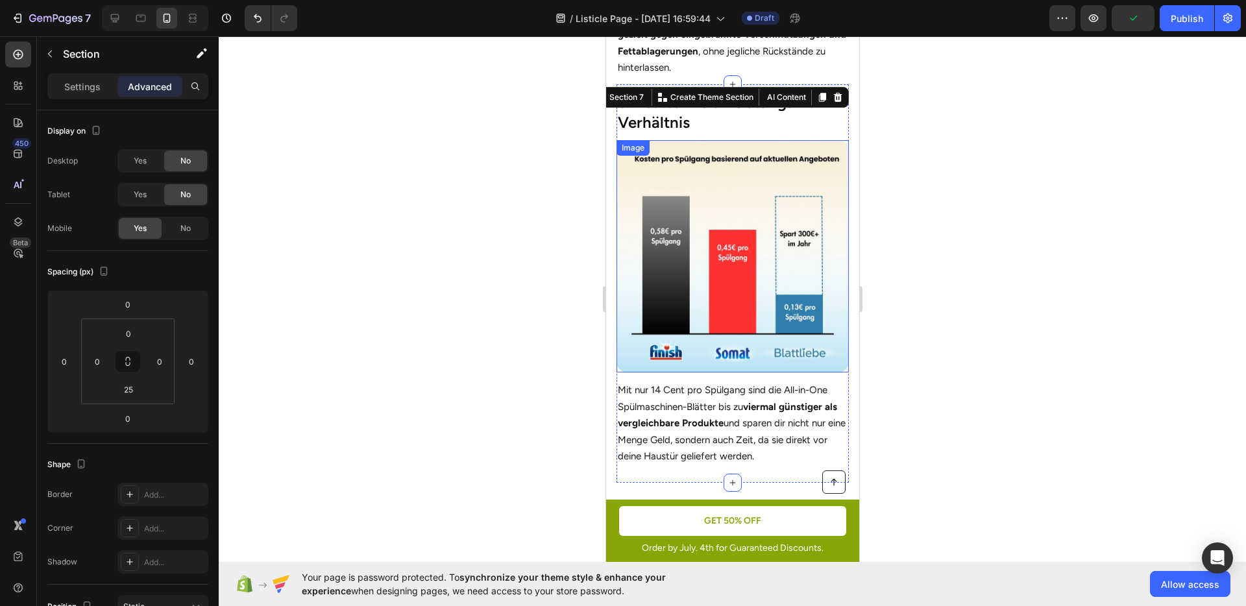
scroll to position [1358, 0]
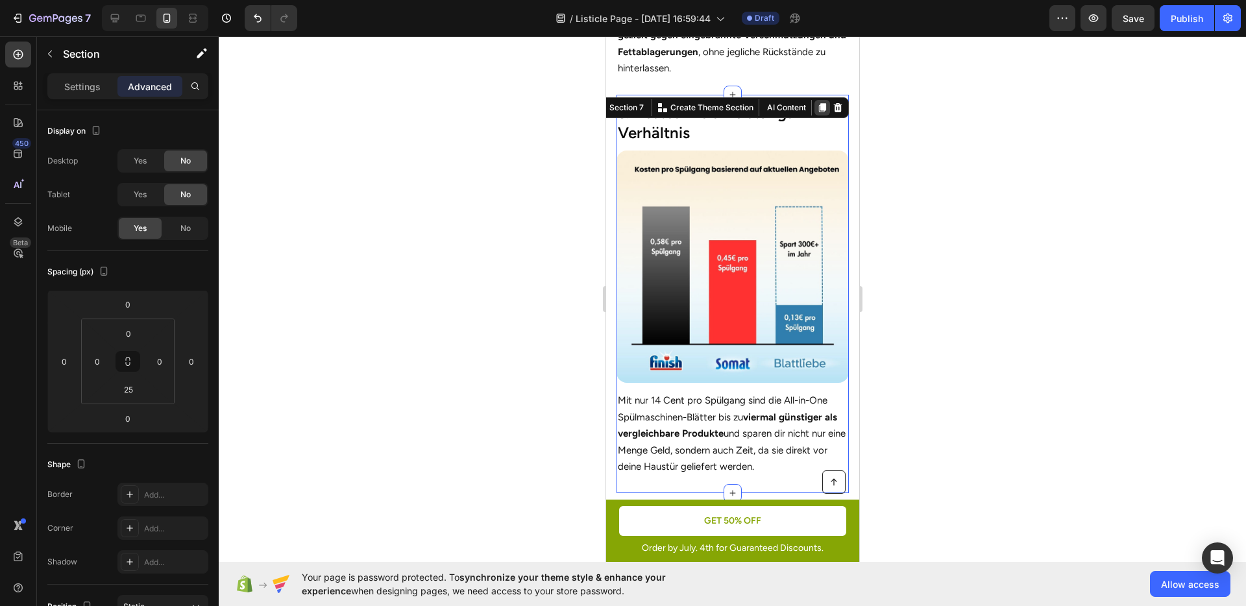
click at [817, 103] on icon at bounding box center [822, 108] width 10 height 10
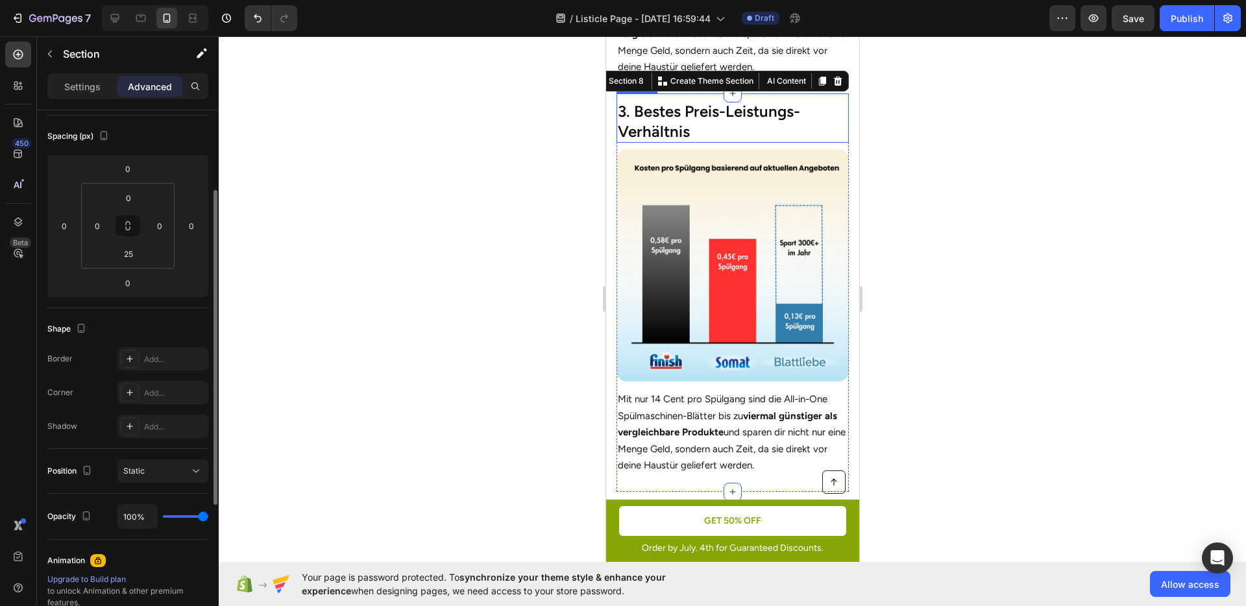
scroll to position [1750, 0]
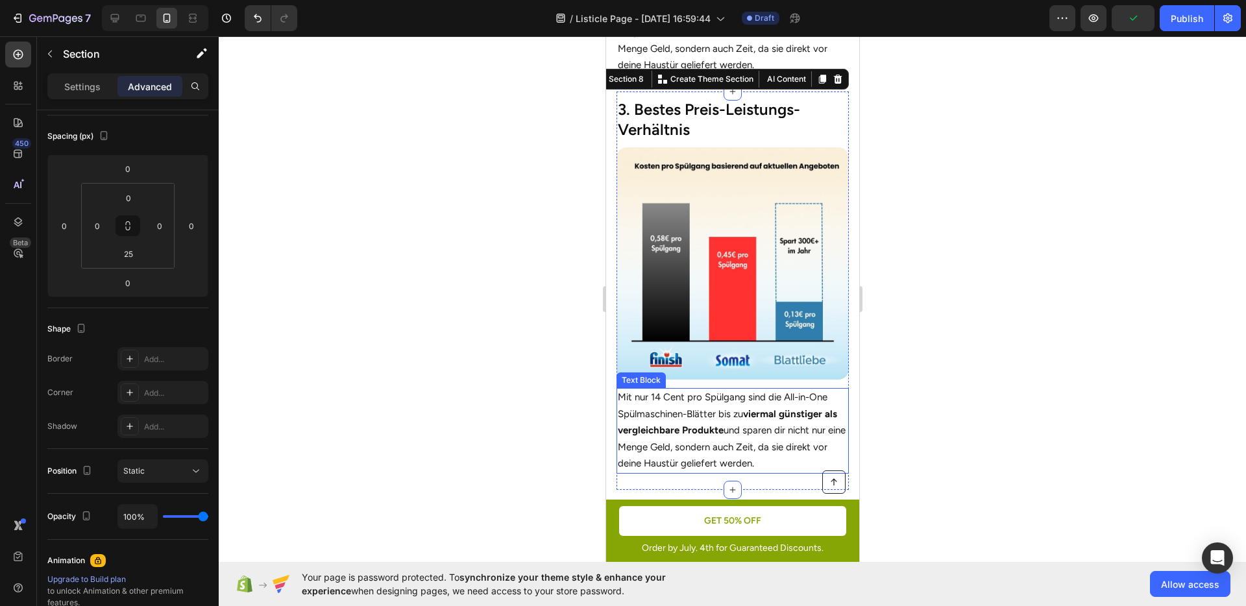
click at [709, 400] on p "Mit nur 14 Cent pro Spülgang sind die All-in-One Spülmaschinen-Blätter bis zu v…" at bounding box center [732, 430] width 230 height 83
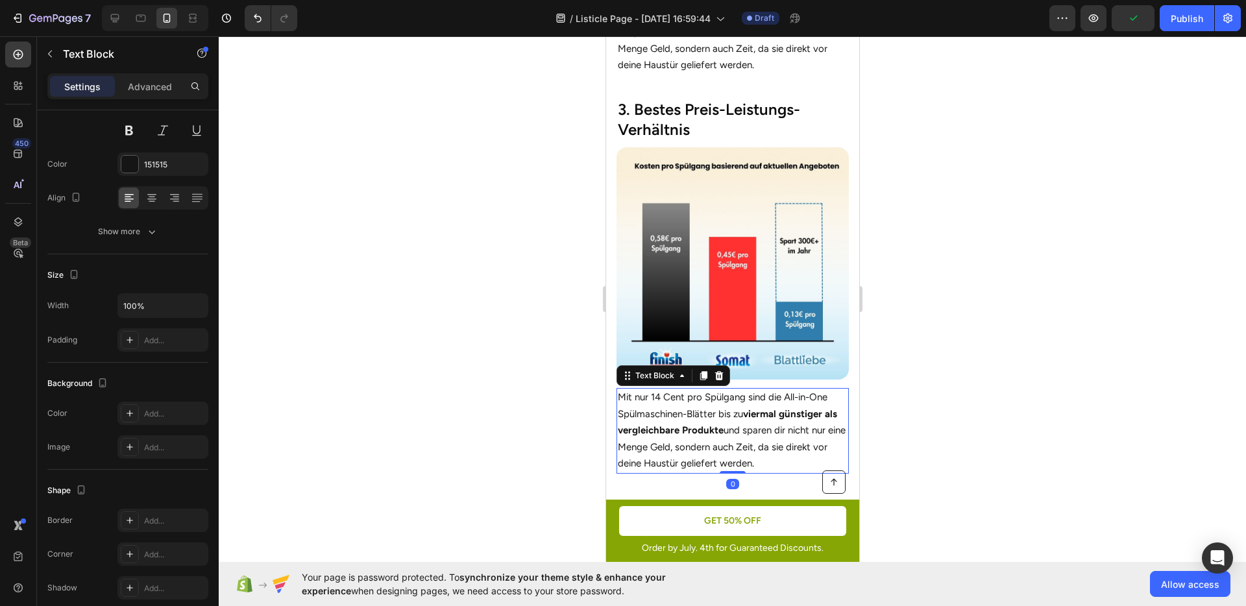
scroll to position [0, 0]
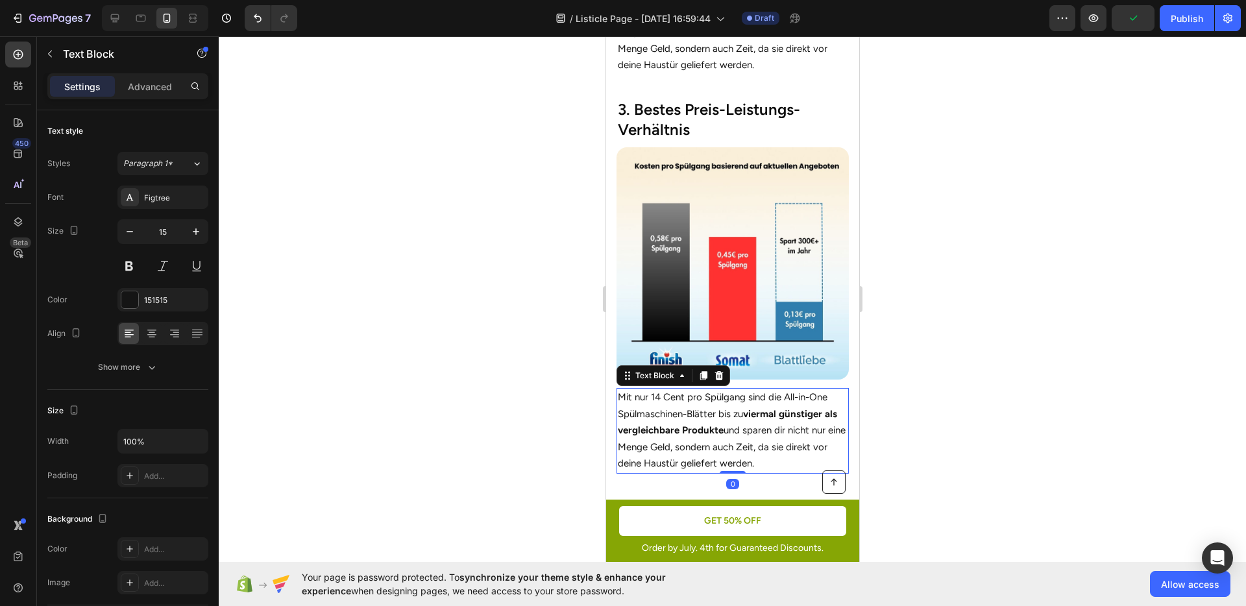
click at [709, 400] on p "Mit nur 14 Cent pro Spülgang sind die All-in-One Spülmaschinen-Blätter bis zu v…" at bounding box center [732, 430] width 230 height 83
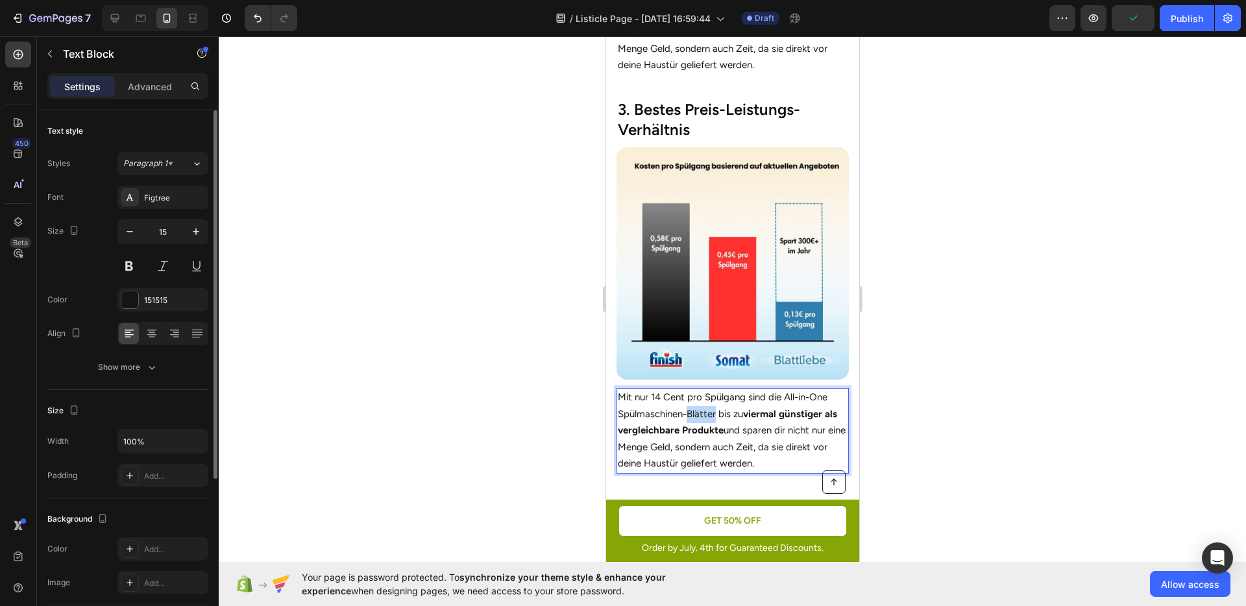
click at [709, 400] on p "Mit nur 14 Cent pro Spülgang sind die All-in-One Spülmaschinen-Blätter bis zu v…" at bounding box center [732, 430] width 230 height 83
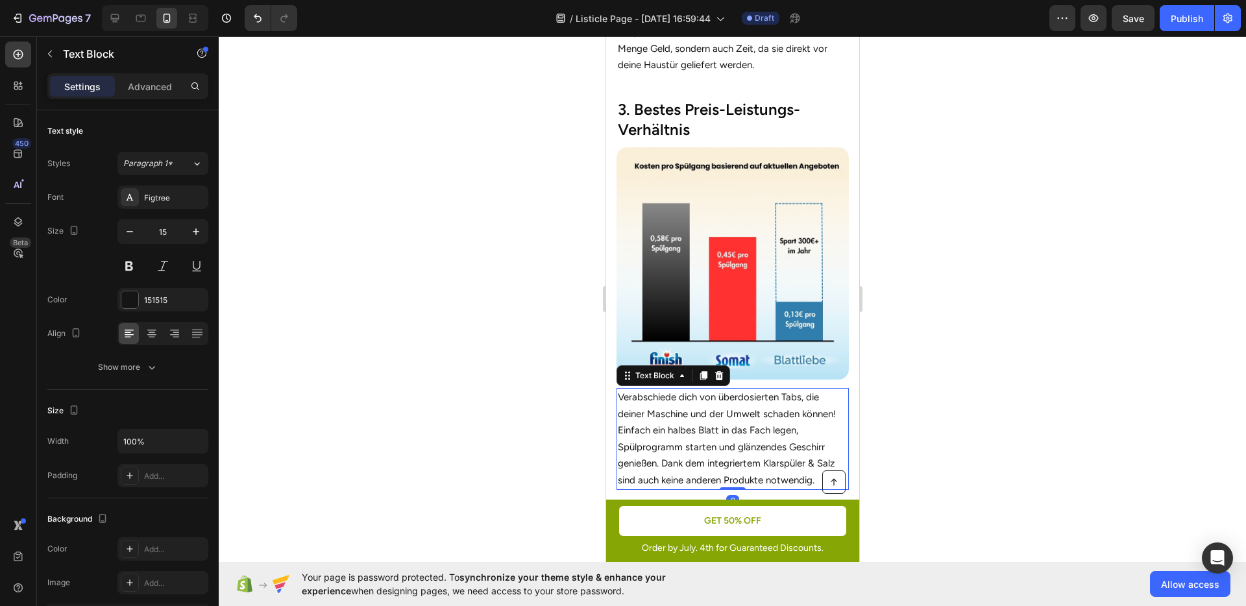
click at [926, 422] on div at bounding box center [732, 321] width 1027 height 570
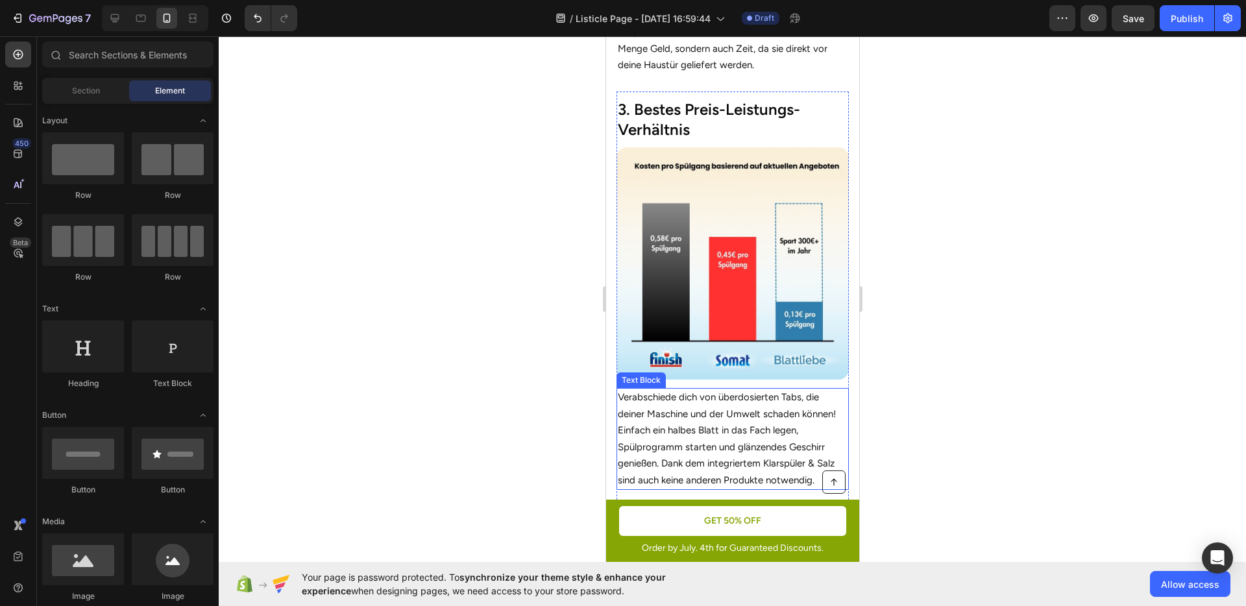
click at [733, 439] on p "Verabschiede dich von überdosierten Tabs, die deiner Maschine und der Umwelt sc…" at bounding box center [732, 438] width 230 height 99
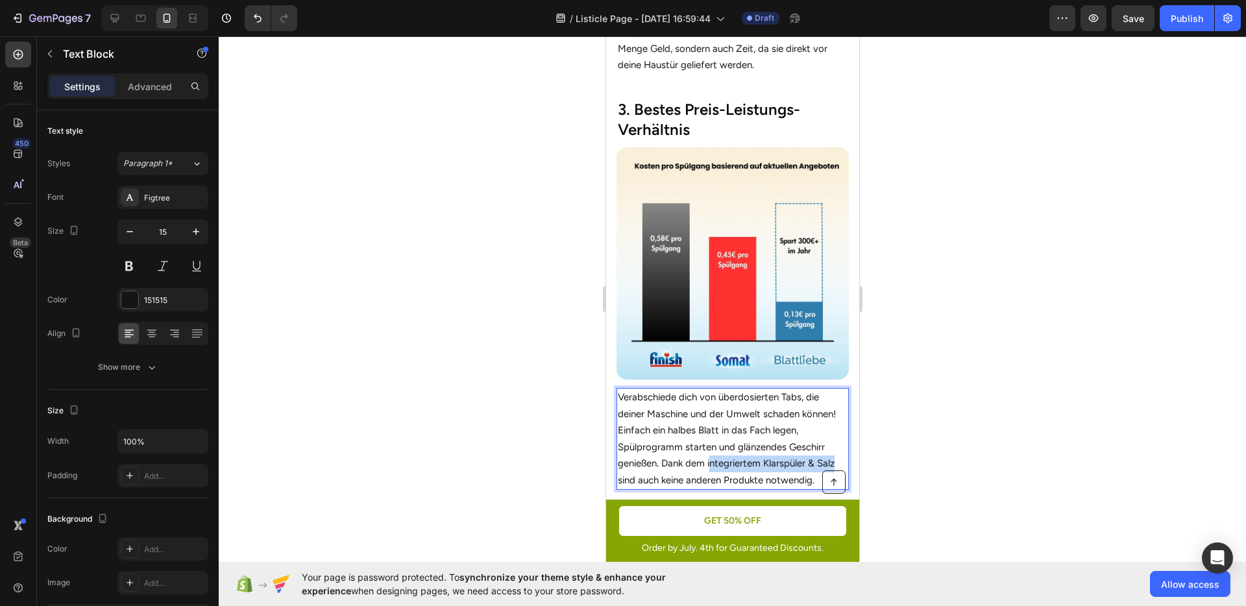
drag, startPoint x: 709, startPoint y: 443, endPoint x: 835, endPoint y: 449, distance: 126.1
click at [835, 449] on p "Verabschiede dich von überdosierten Tabs, die deiner Maschine und der Umwelt sc…" at bounding box center [732, 438] width 230 height 99
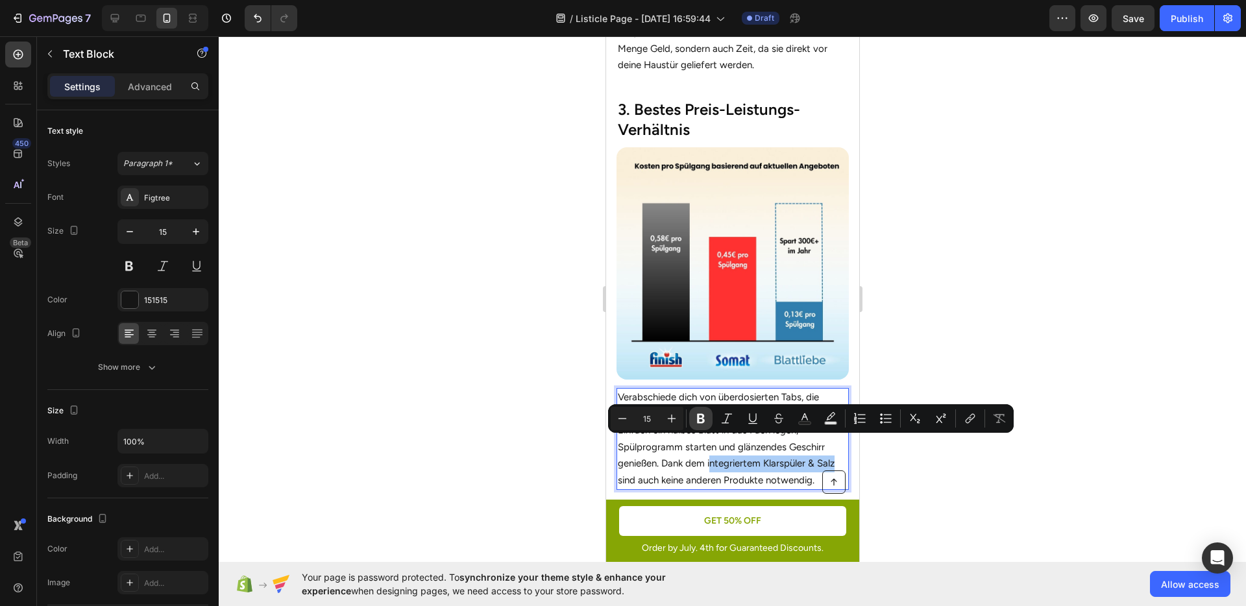
click at [702, 416] on icon "Editor contextual toolbar" at bounding box center [701, 419] width 8 height 10
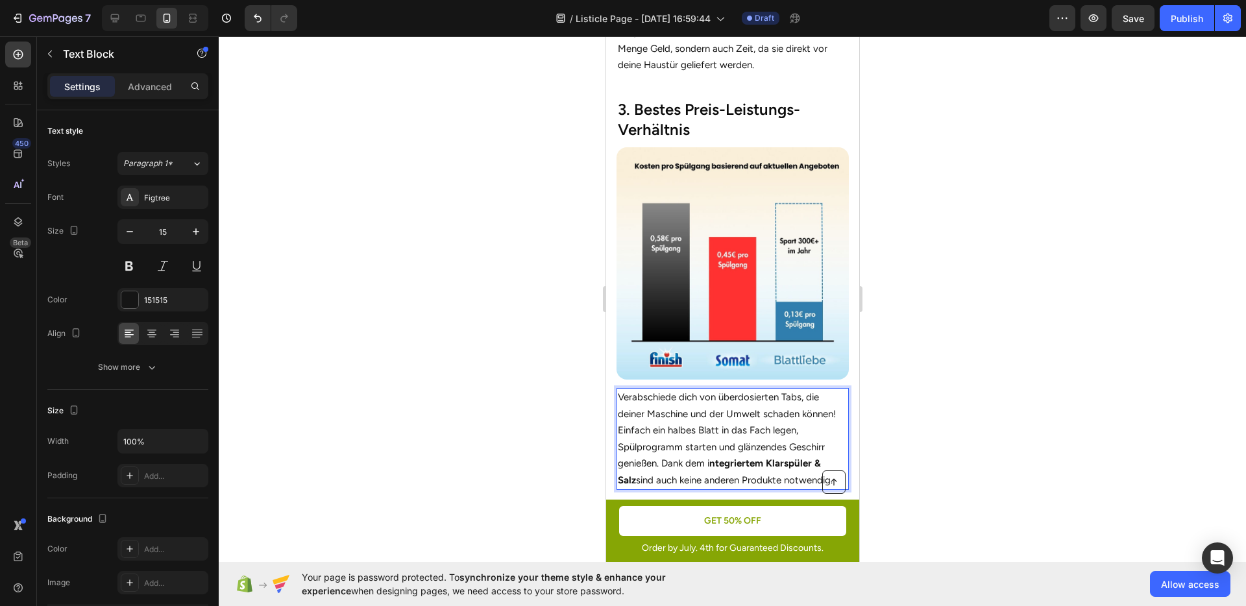
click at [751, 458] on strong "ntegriertem Klarspüler & Salz" at bounding box center [718, 472] width 203 height 29
click at [952, 445] on div at bounding box center [732, 321] width 1027 height 570
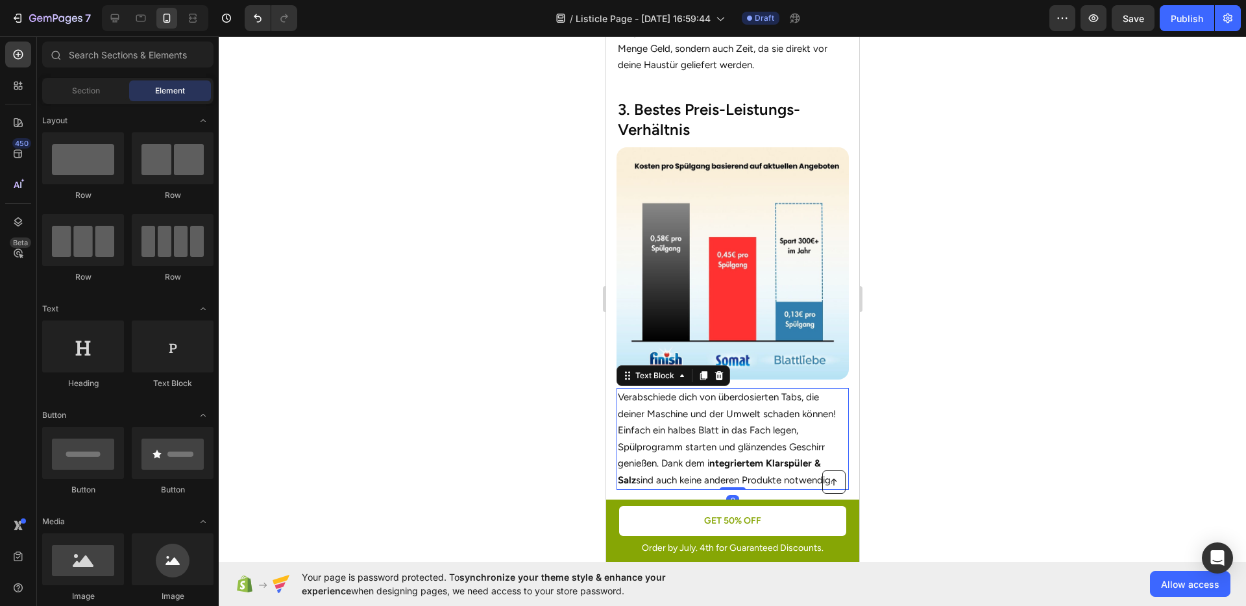
click at [722, 458] on strong "ntegriertem Klarspüler & Salz" at bounding box center [718, 472] width 203 height 29
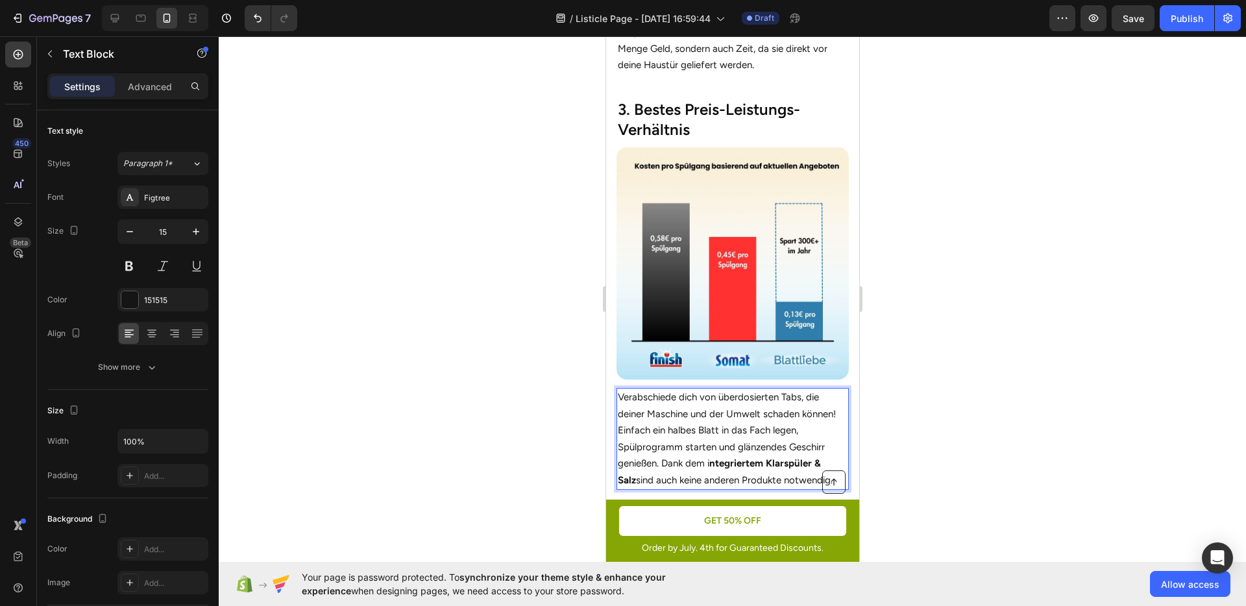
click at [715, 458] on strong "ntegriertem Klarspüler & Salz" at bounding box center [718, 472] width 203 height 29
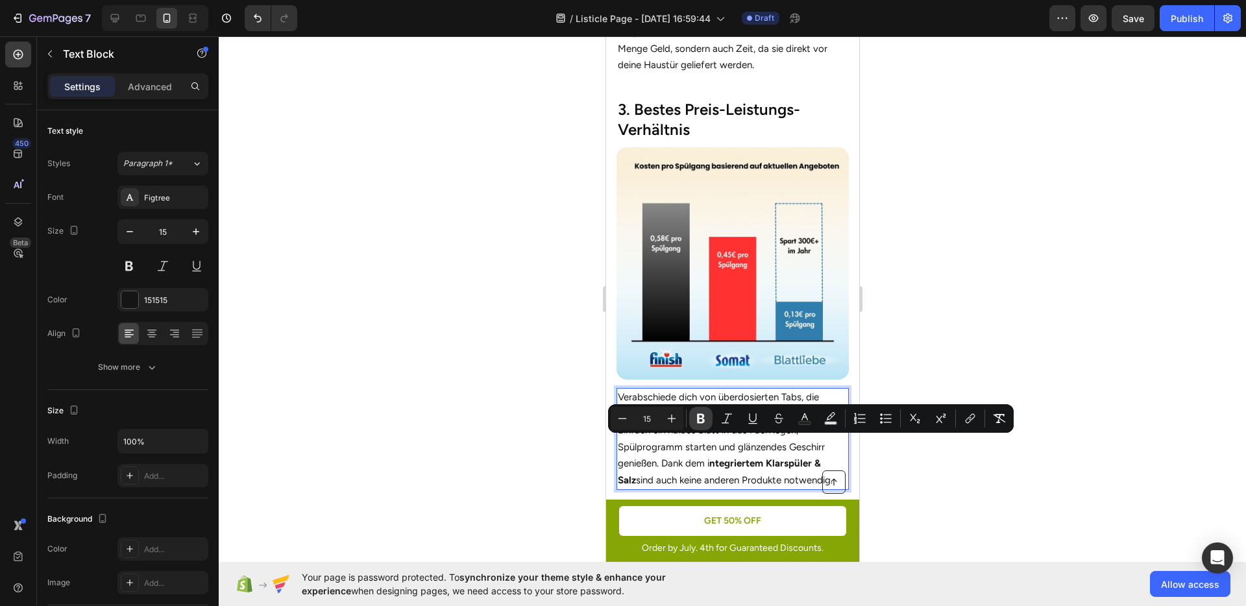
click at [706, 417] on icon "Editor contextual toolbar" at bounding box center [701, 418] width 13 height 13
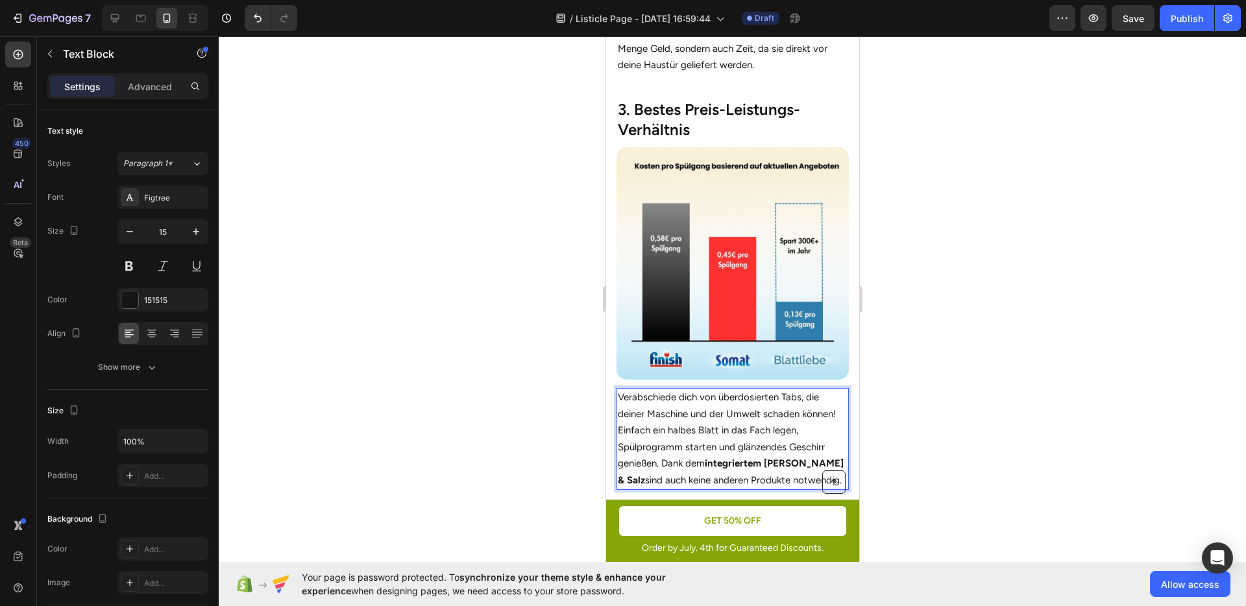
click at [927, 454] on div at bounding box center [732, 321] width 1027 height 570
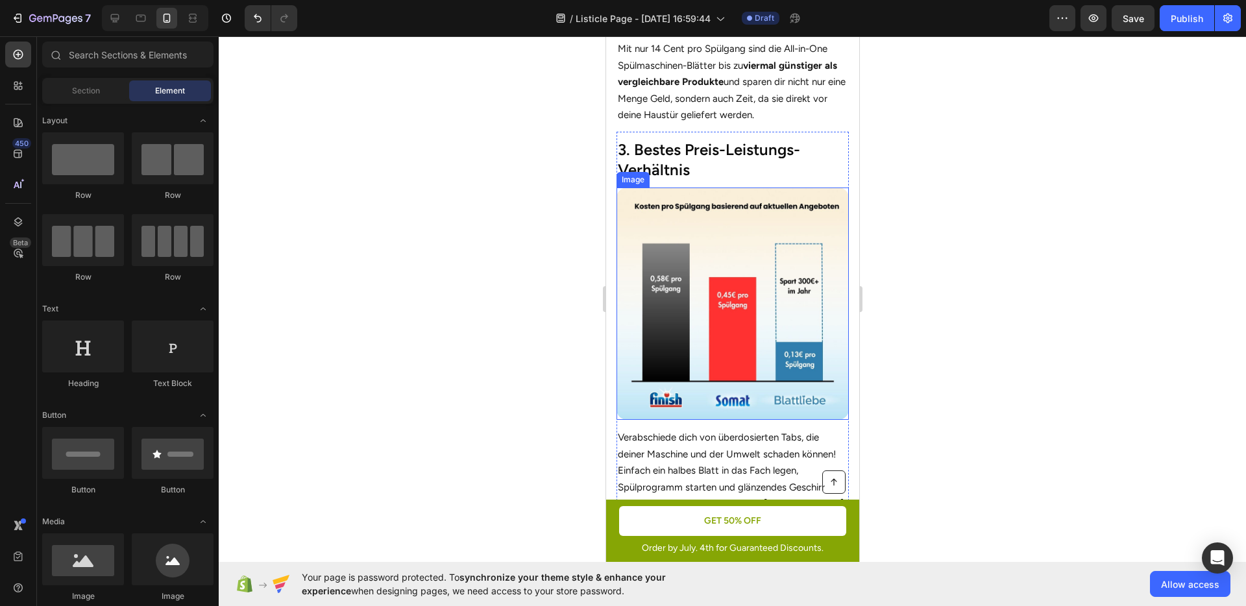
scroll to position [1654, 0]
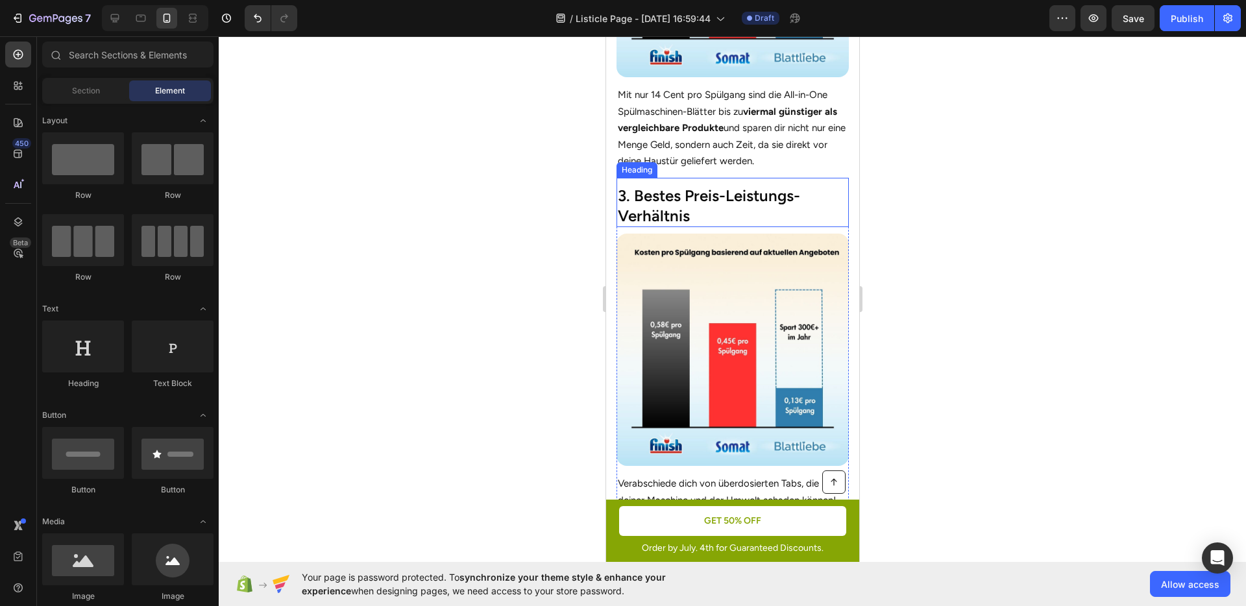
click at [694, 214] on h2 "3. Bestes Preis-Leistungs-Verhältnis" at bounding box center [732, 205] width 232 height 43
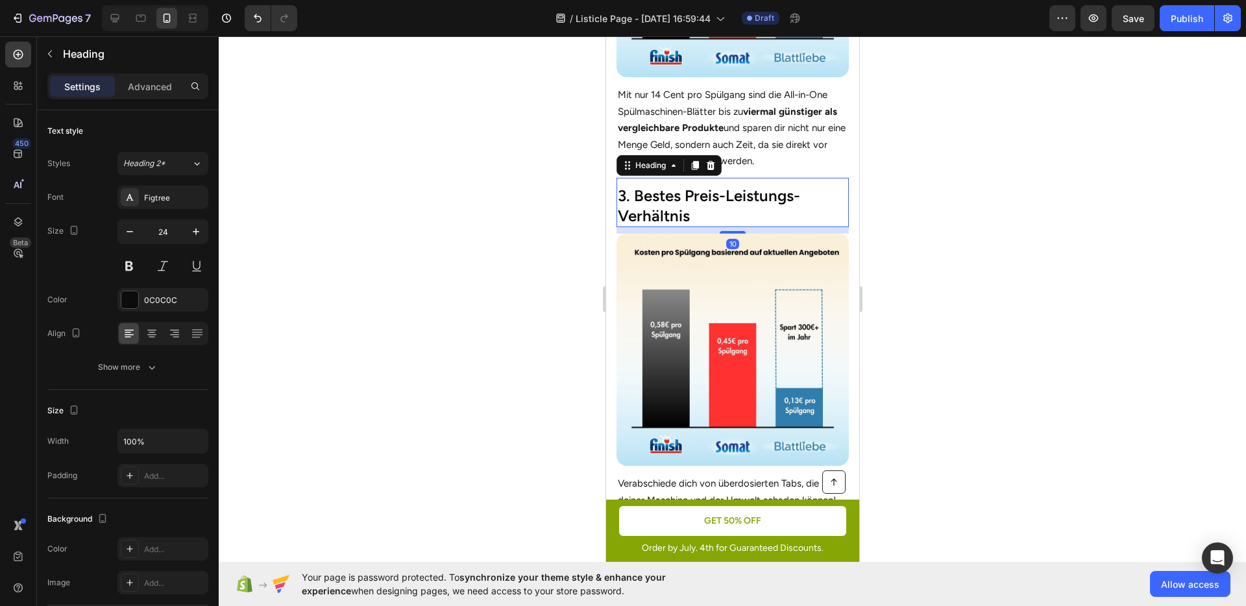
click at [694, 214] on h2 "3. Bestes Preis-Leistungs-Verhältnis" at bounding box center [732, 205] width 232 height 43
click at [694, 214] on p "3. Bestes Preis-Leistungs-Verhältnis" at bounding box center [732, 206] width 230 height 40
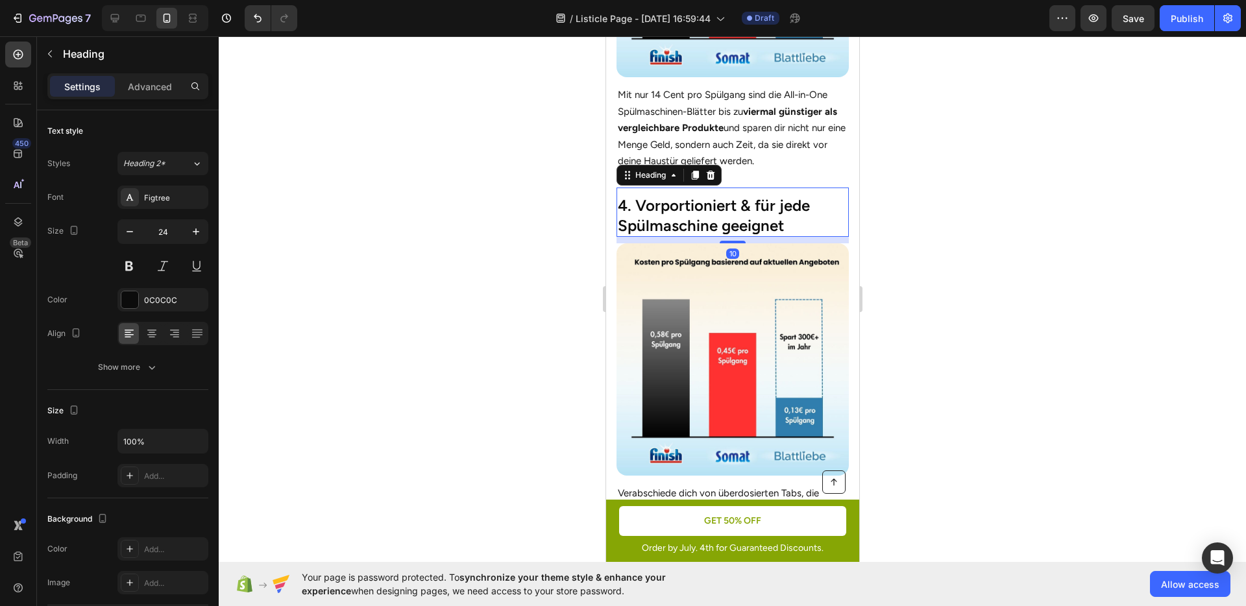
click at [994, 285] on div at bounding box center [732, 321] width 1027 height 570
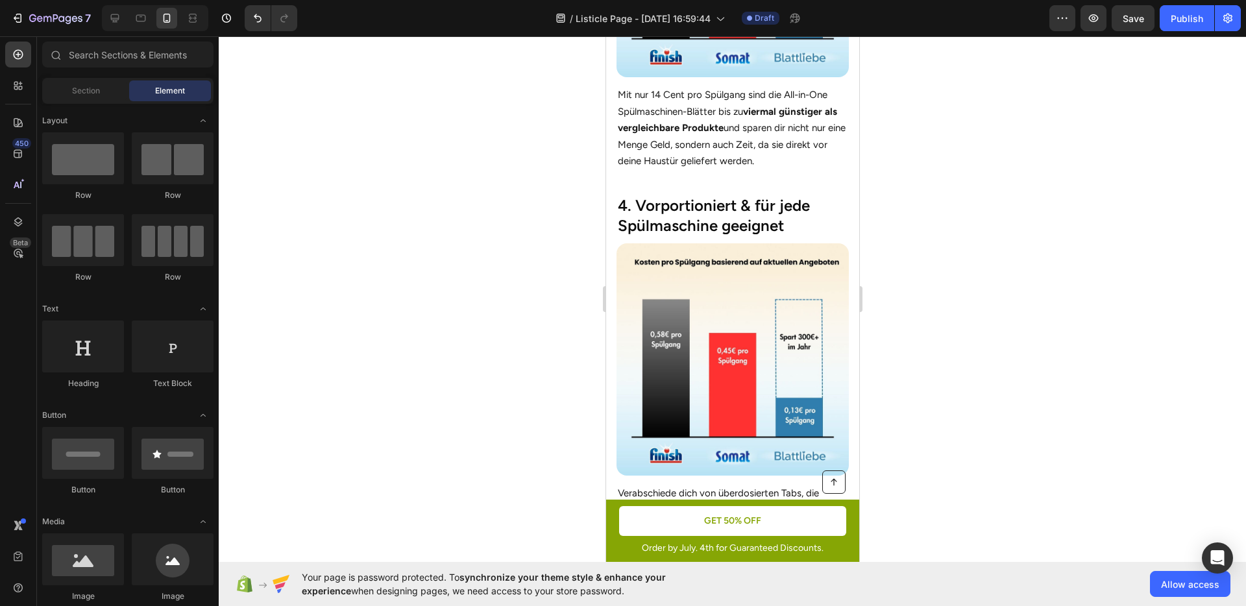
click at [714, 302] on img at bounding box center [732, 359] width 232 height 232
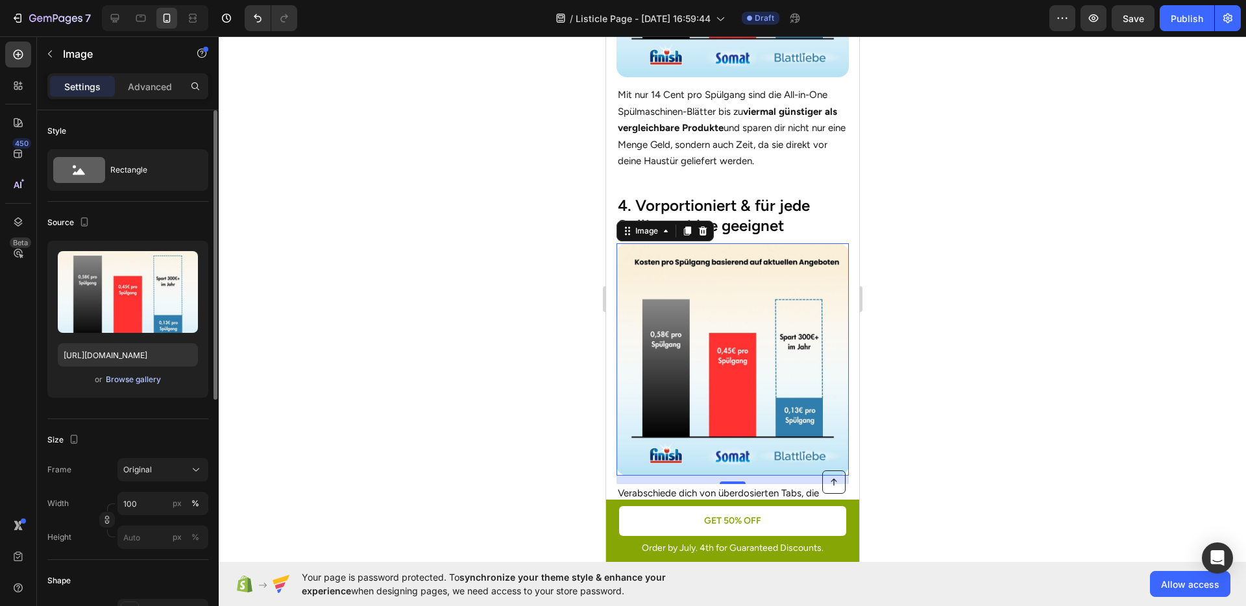
click at [150, 382] on div "Browse gallery" at bounding box center [133, 380] width 55 height 12
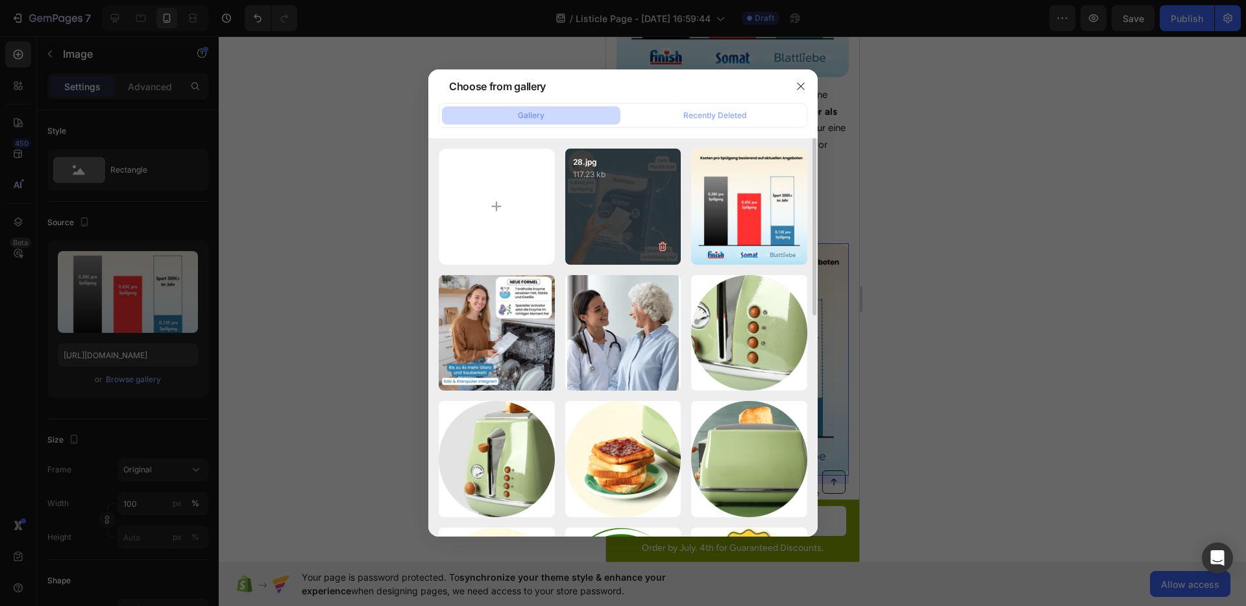
click at [591, 203] on div "28.jpg 117.23 kb" at bounding box center [623, 207] width 116 height 116
type input "[URL][DOMAIN_NAME]"
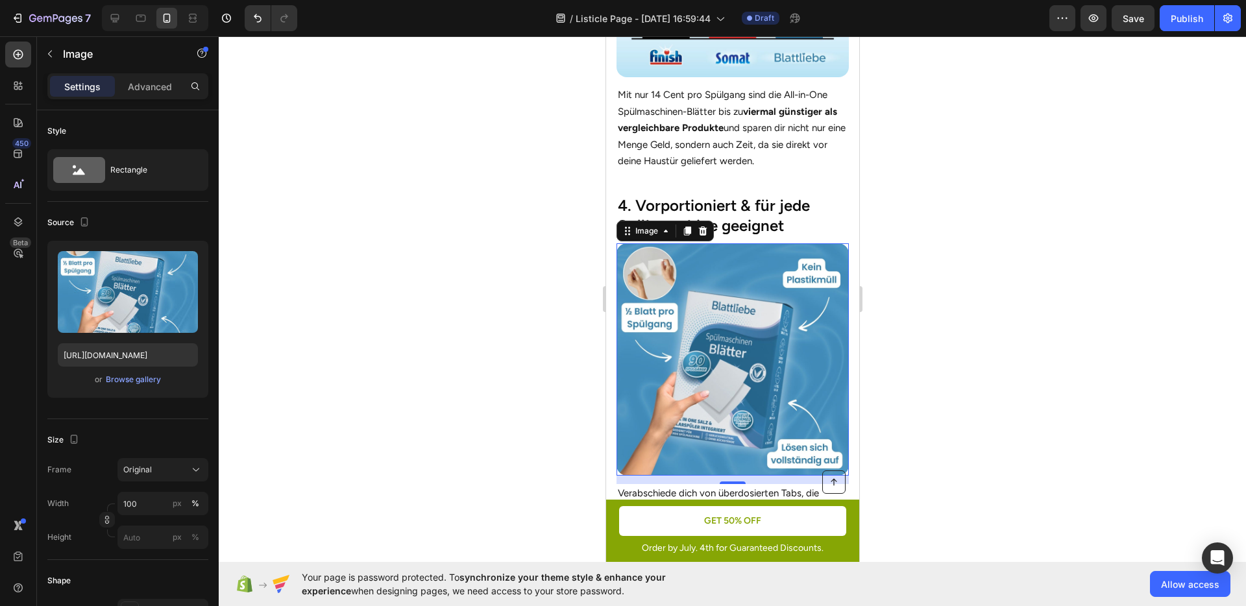
click at [1048, 321] on div at bounding box center [732, 321] width 1027 height 570
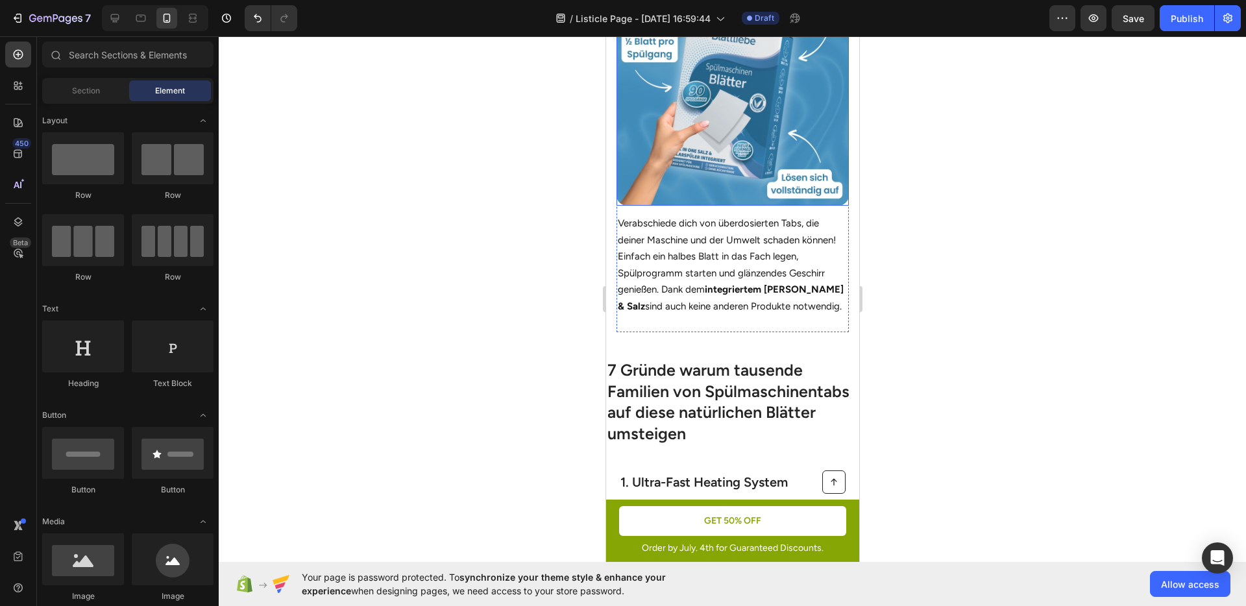
scroll to position [1915, 0]
click at [752, 261] on p "Verabschiede dich von überdosierten Tabs, die deiner Maschine und der Umwelt sc…" at bounding box center [732, 264] width 230 height 99
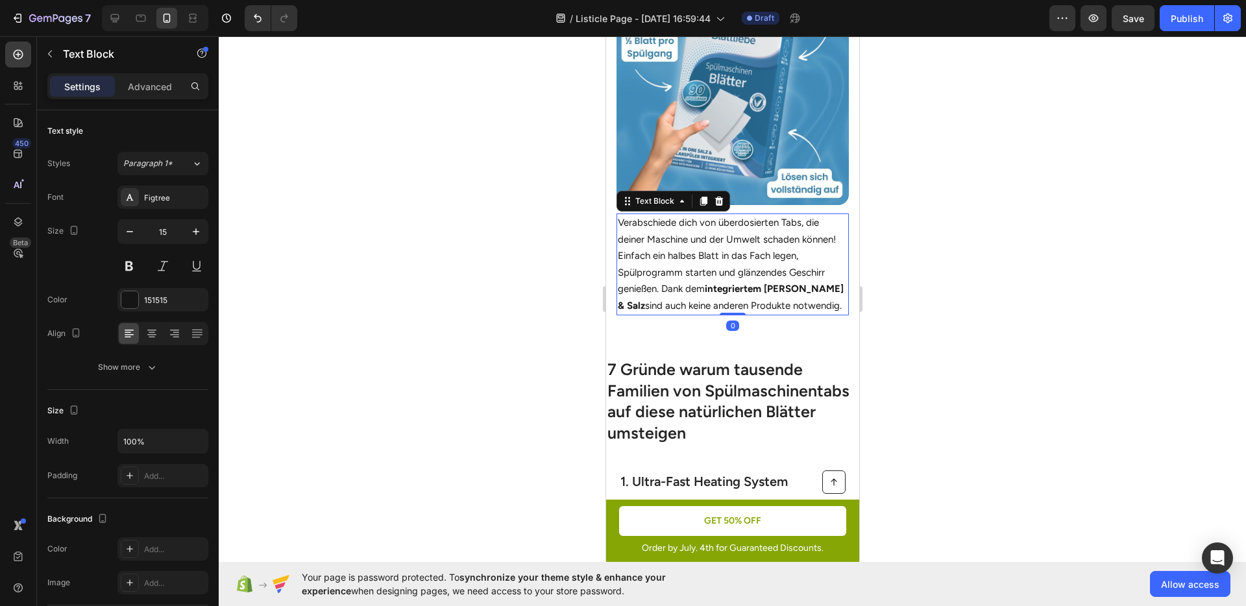
click at [656, 199] on div "Text Block" at bounding box center [673, 201] width 114 height 21
click at [657, 197] on div "Text Block" at bounding box center [654, 201] width 44 height 12
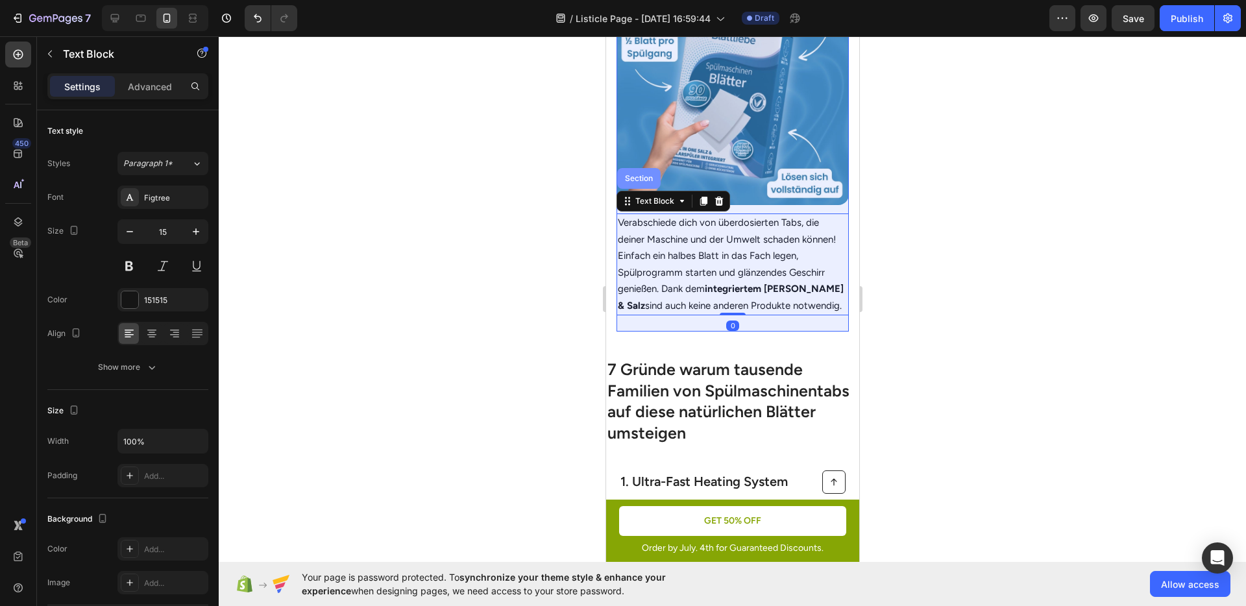
click at [646, 175] on div "Section" at bounding box center [638, 179] width 33 height 8
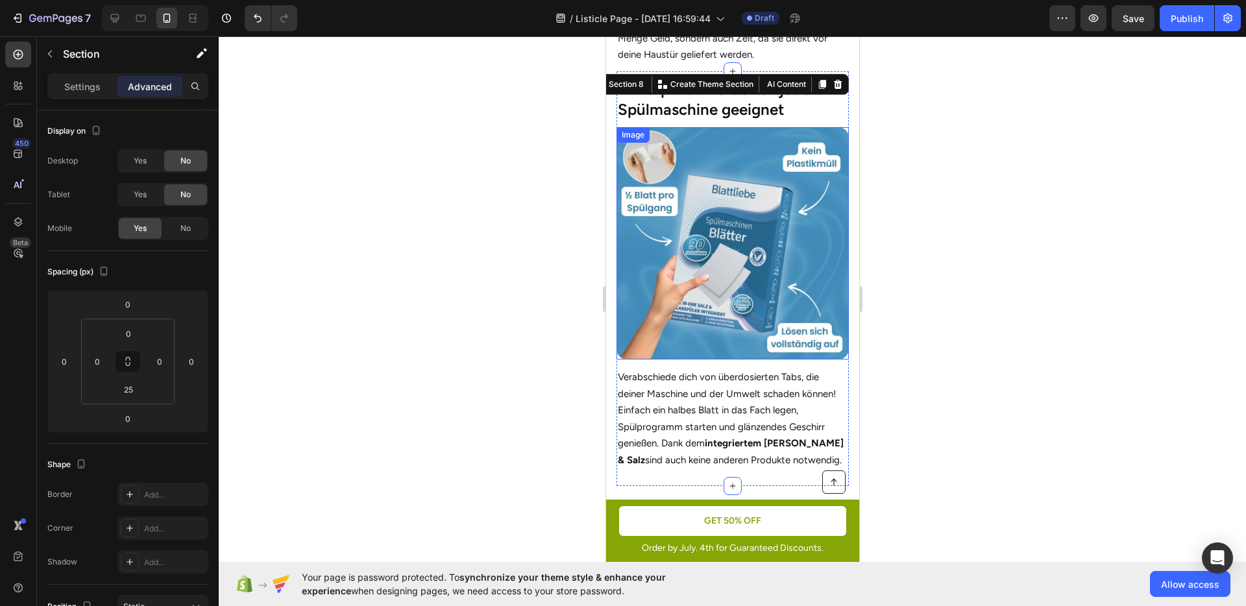
scroll to position [1727, 0]
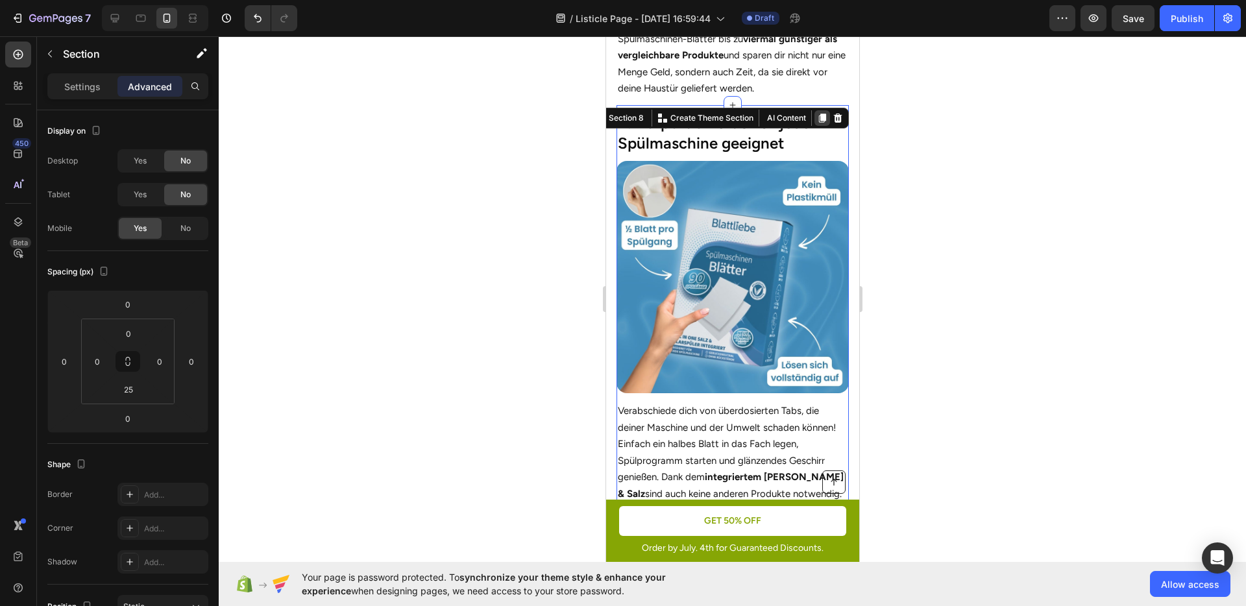
click at [817, 121] on icon at bounding box center [822, 118] width 10 height 10
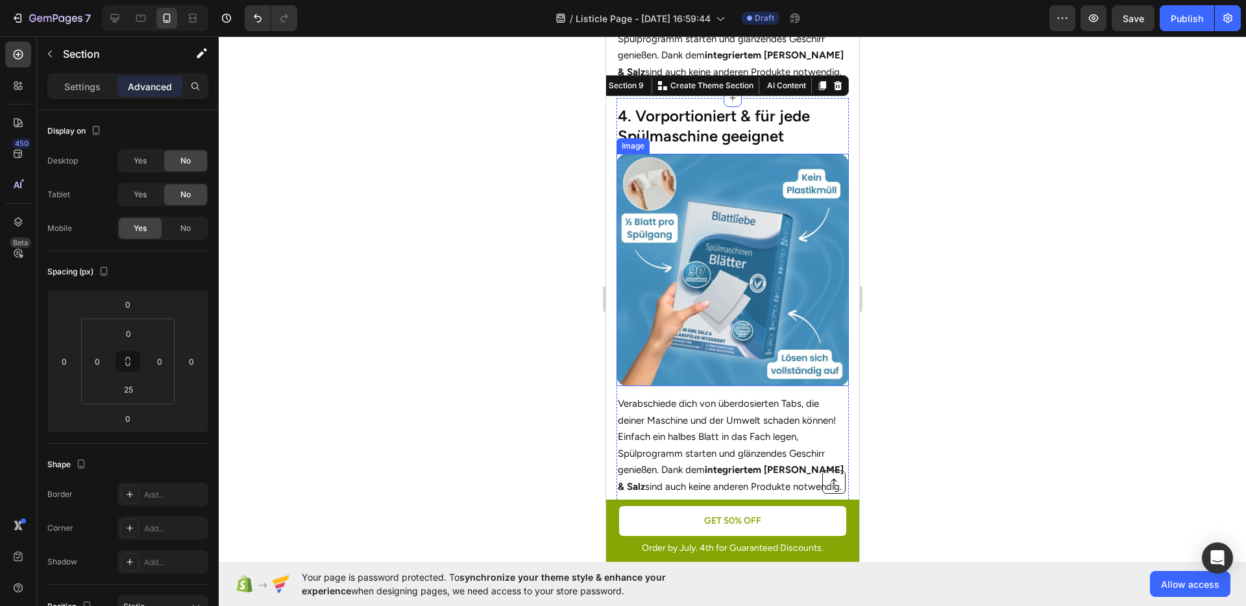
scroll to position [2135, 0]
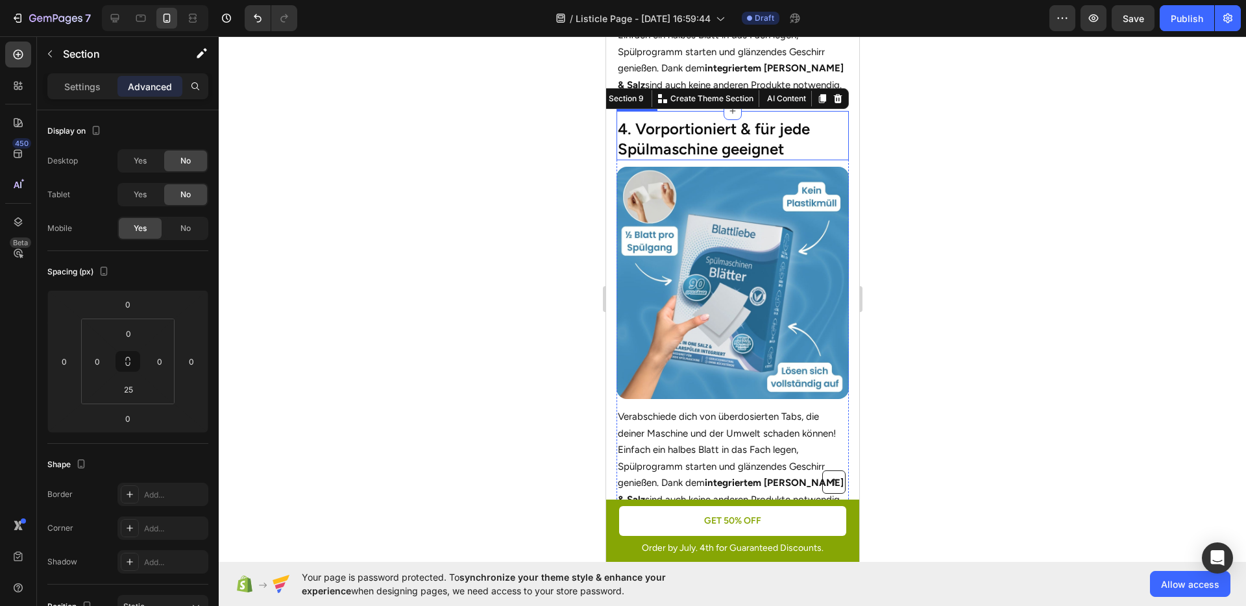
click at [693, 126] on h2 "4. Vorportioniert & für jede Spülmaschine geeignet" at bounding box center [732, 138] width 232 height 43
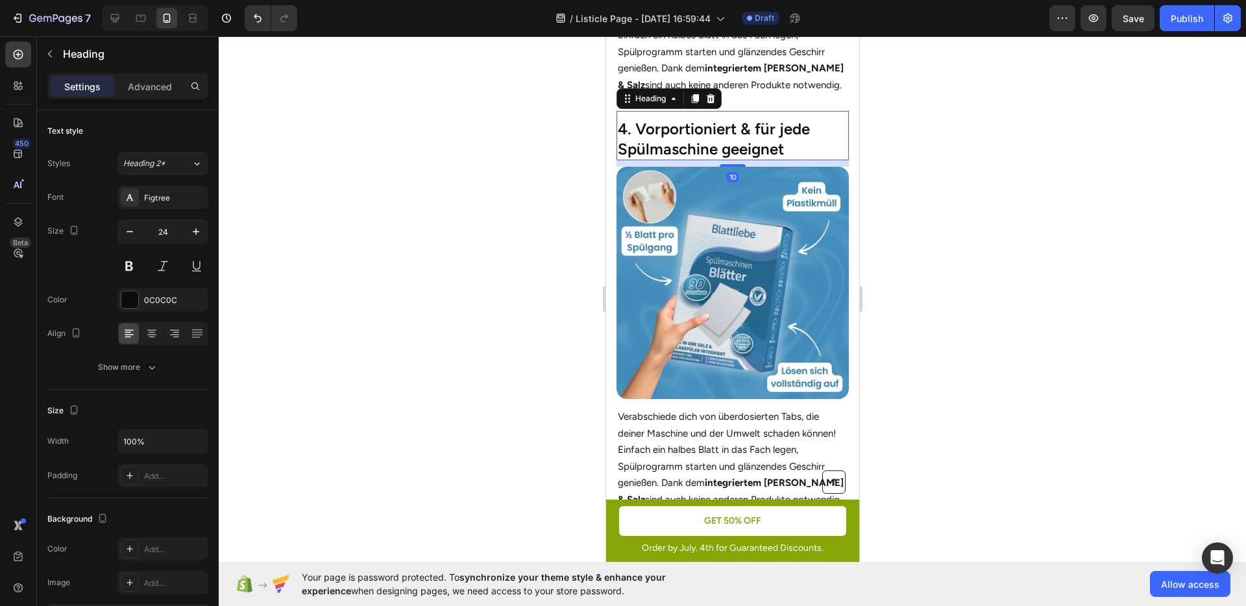
click at [693, 126] on h2 "4. Vorportioniert & für jede Spülmaschine geeignet" at bounding box center [732, 138] width 232 height 43
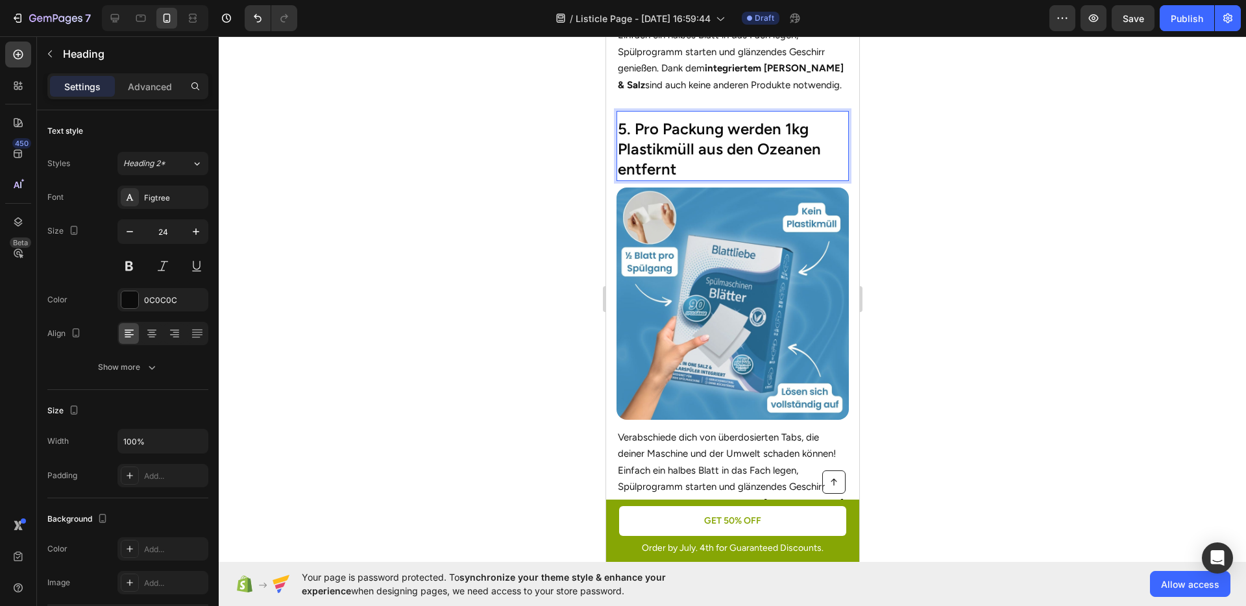
click at [957, 214] on div at bounding box center [732, 321] width 1027 height 570
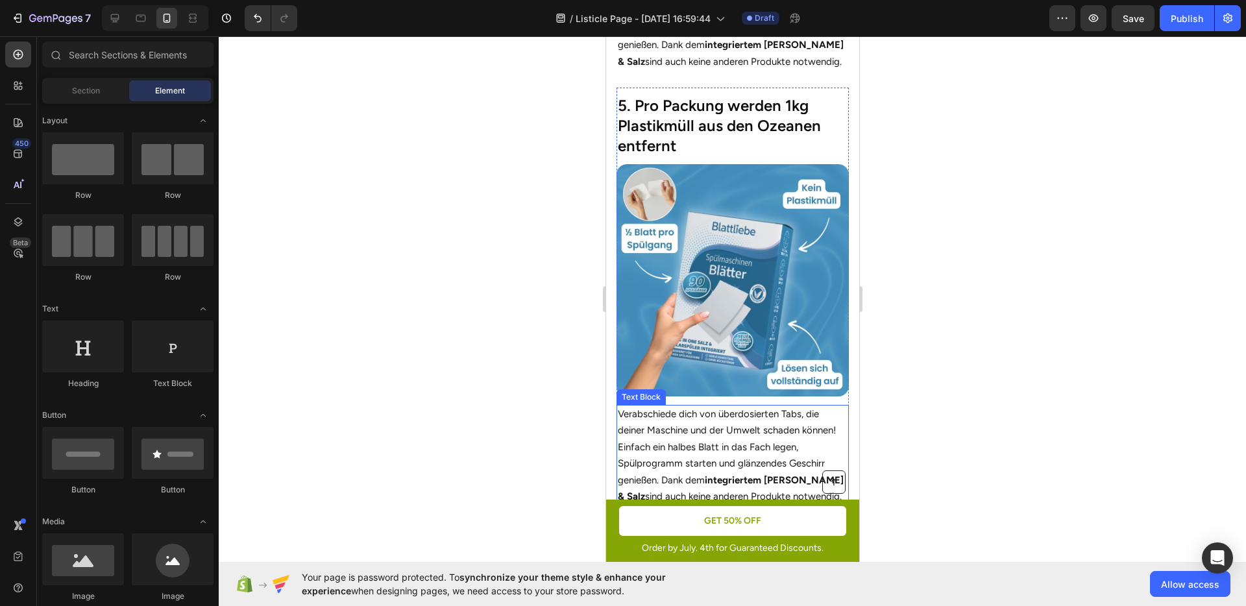
scroll to position [2191, 0]
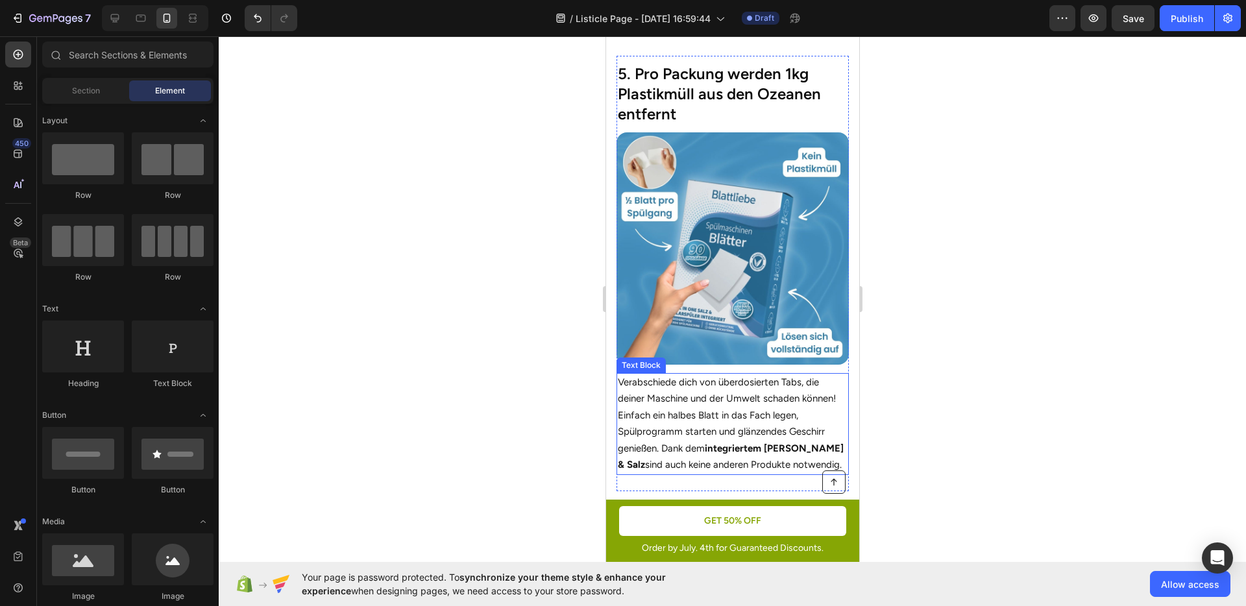
click at [685, 397] on p "Verabschiede dich von überdosierten Tabs, die deiner Maschine und der Umwelt sc…" at bounding box center [732, 424] width 230 height 99
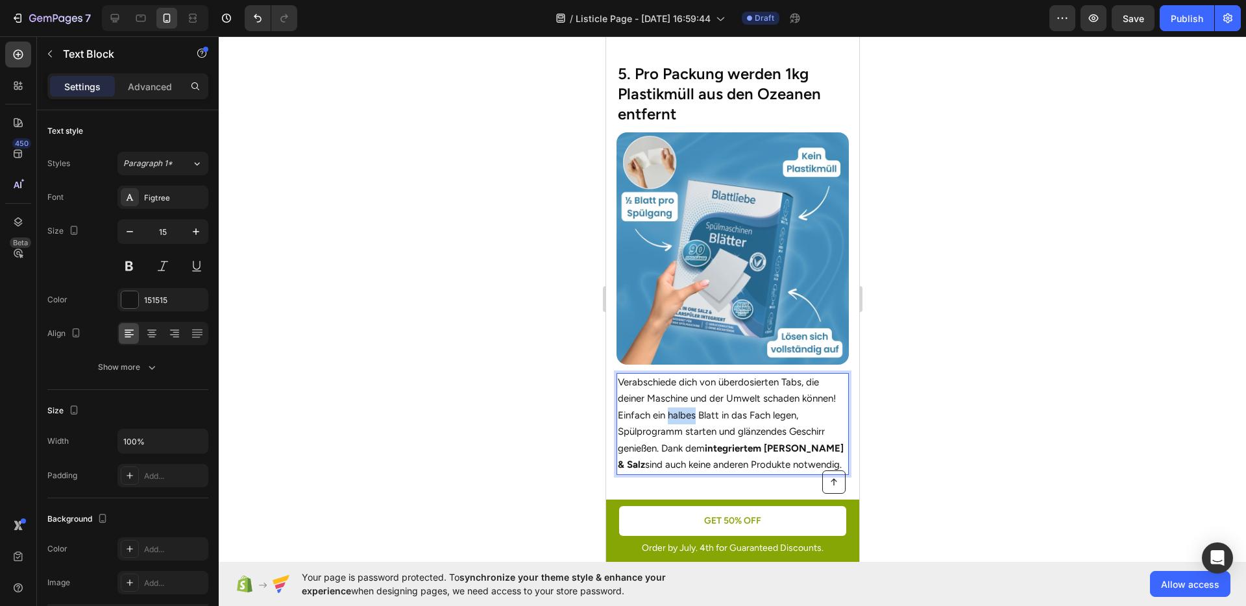
click at [685, 397] on p "Verabschiede dich von überdosierten Tabs, die deiner Maschine und der Umwelt sc…" at bounding box center [732, 424] width 230 height 99
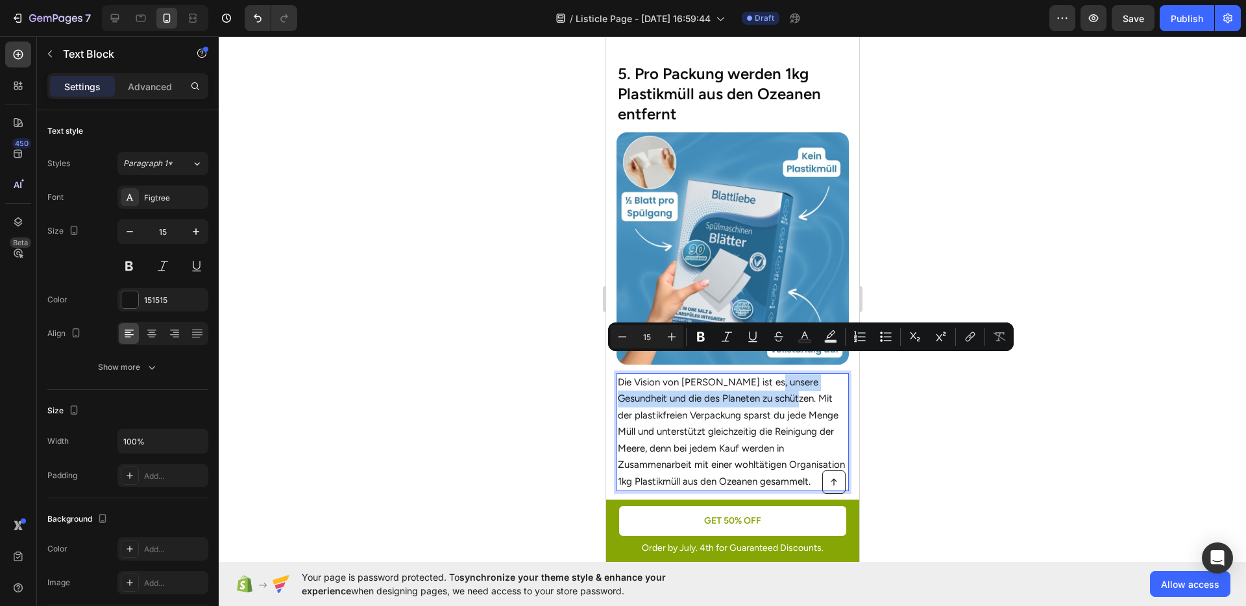
drag, startPoint x: 756, startPoint y: 363, endPoint x: 763, endPoint y: 377, distance: 16.0
click at [763, 378] on p "Die Vision von [PERSON_NAME] ist es, unsere Gesundheit und die des Planeten zu …" at bounding box center [732, 433] width 230 height 116
click at [756, 375] on p "Die Vision von [PERSON_NAME] ist es, unsere Gesundheit und die des Planeten zu …" at bounding box center [732, 433] width 230 height 116
drag, startPoint x: 753, startPoint y: 363, endPoint x: 765, endPoint y: 379, distance: 20.0
click at [765, 379] on p "Die Vision von [PERSON_NAME] ist es, unsere Gesundheit und die des Planeten zu …" at bounding box center [732, 433] width 230 height 116
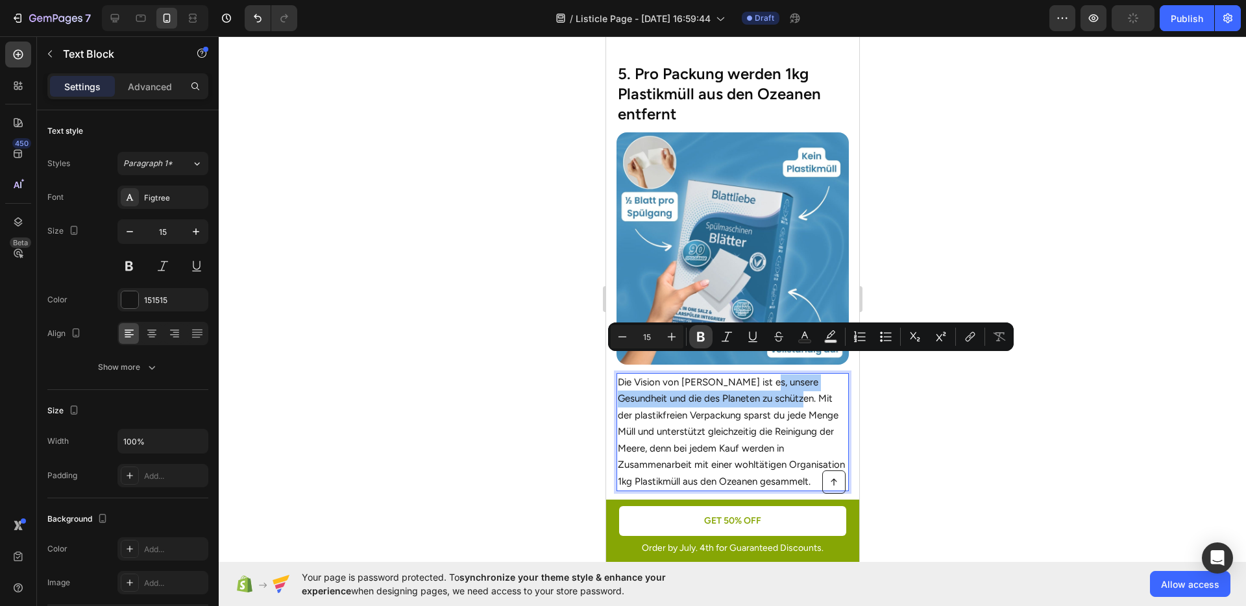
click at [705, 335] on icon "Editor contextual toolbar" at bounding box center [701, 336] width 13 height 13
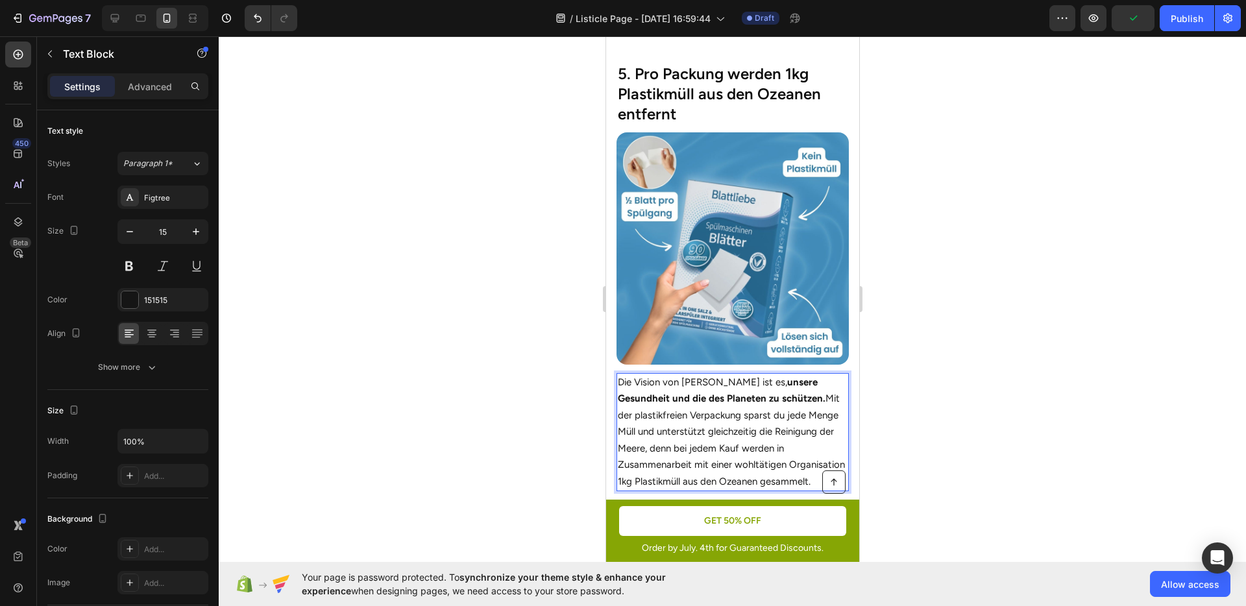
click at [762, 408] on p "Die Vision von [PERSON_NAME] ist es, unsere Gesundheit und die des Planeten zu …" at bounding box center [732, 433] width 230 height 116
click at [931, 414] on div at bounding box center [732, 321] width 1027 height 570
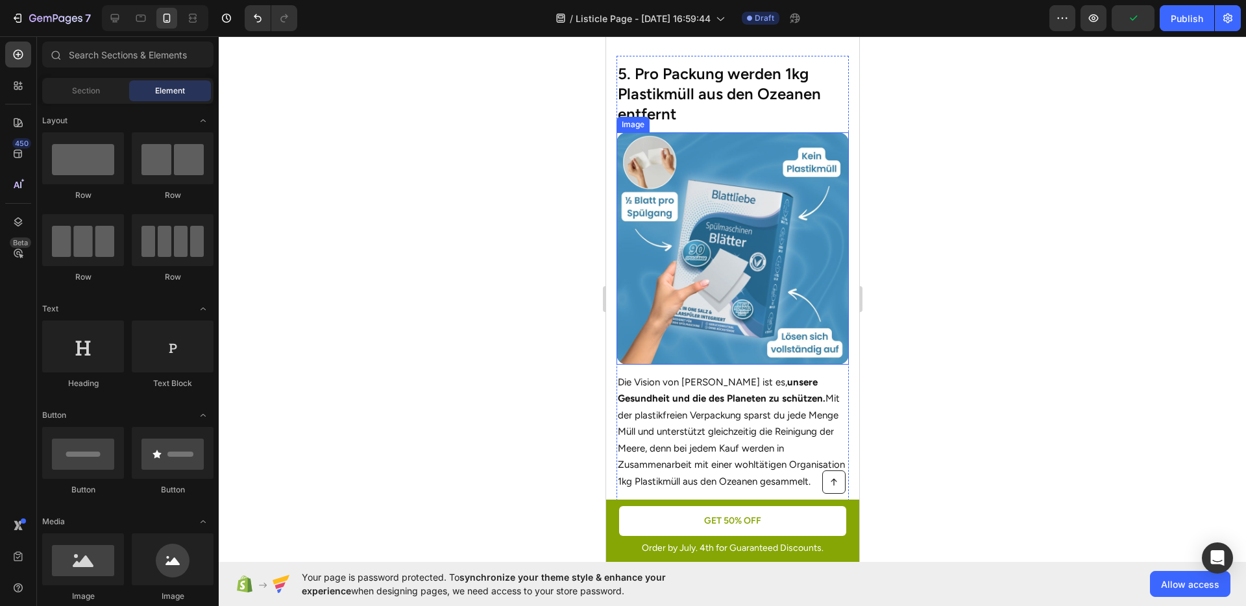
click at [721, 252] on img at bounding box center [732, 248] width 232 height 232
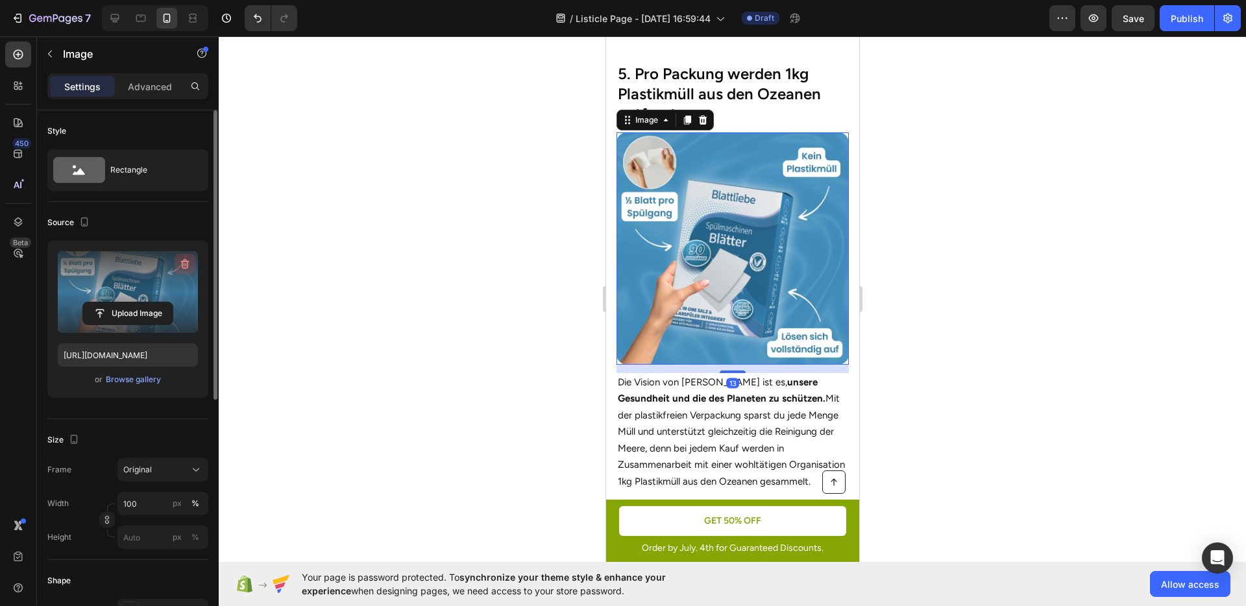
click at [187, 264] on icon "button" at bounding box center [184, 264] width 13 height 13
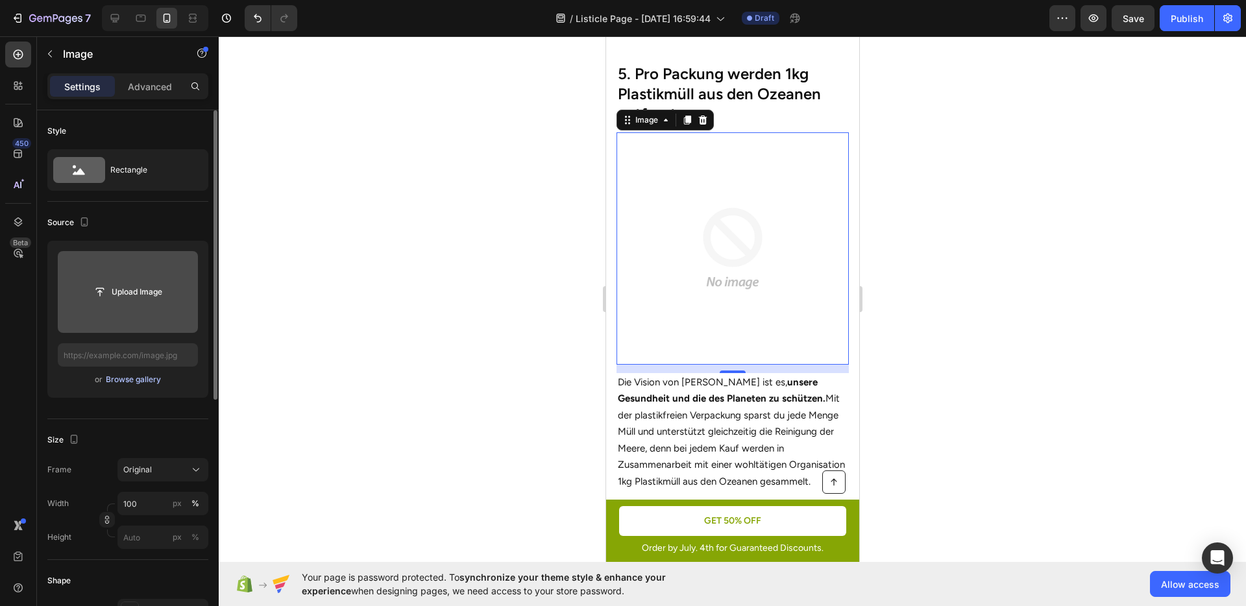
click at [154, 383] on div "Browse gallery" at bounding box center [133, 380] width 55 height 12
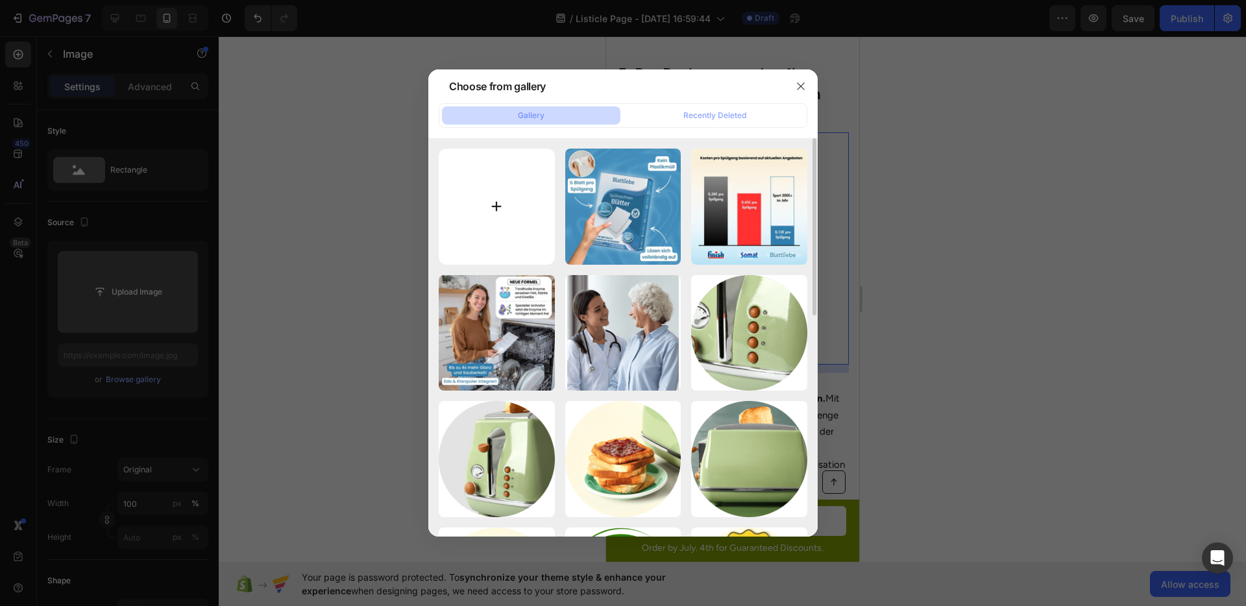
click at [526, 194] on input "file" at bounding box center [497, 207] width 116 height 116
type input "C:\fakepath\29.jpg"
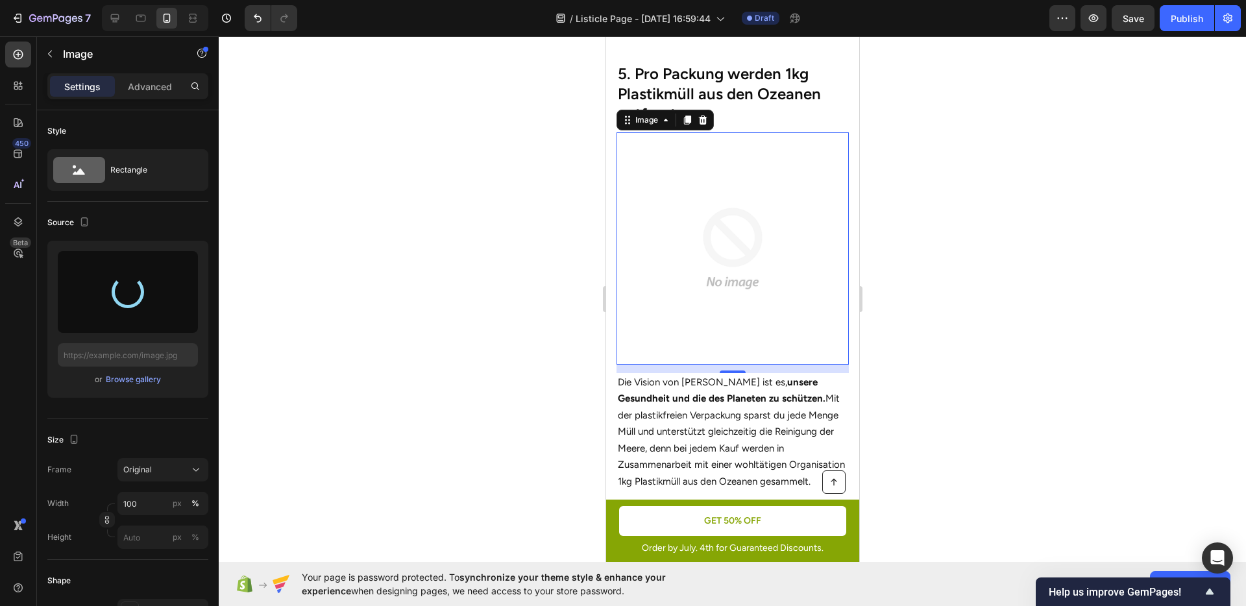
type input "[URL][DOMAIN_NAME]"
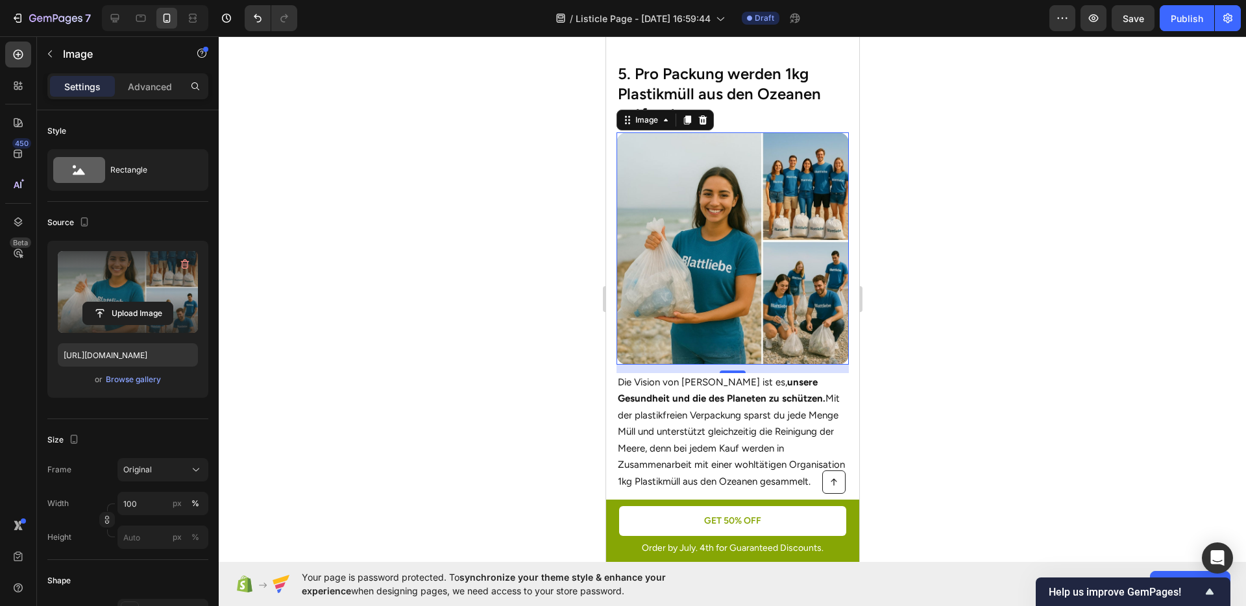
click at [948, 318] on div at bounding box center [732, 321] width 1027 height 570
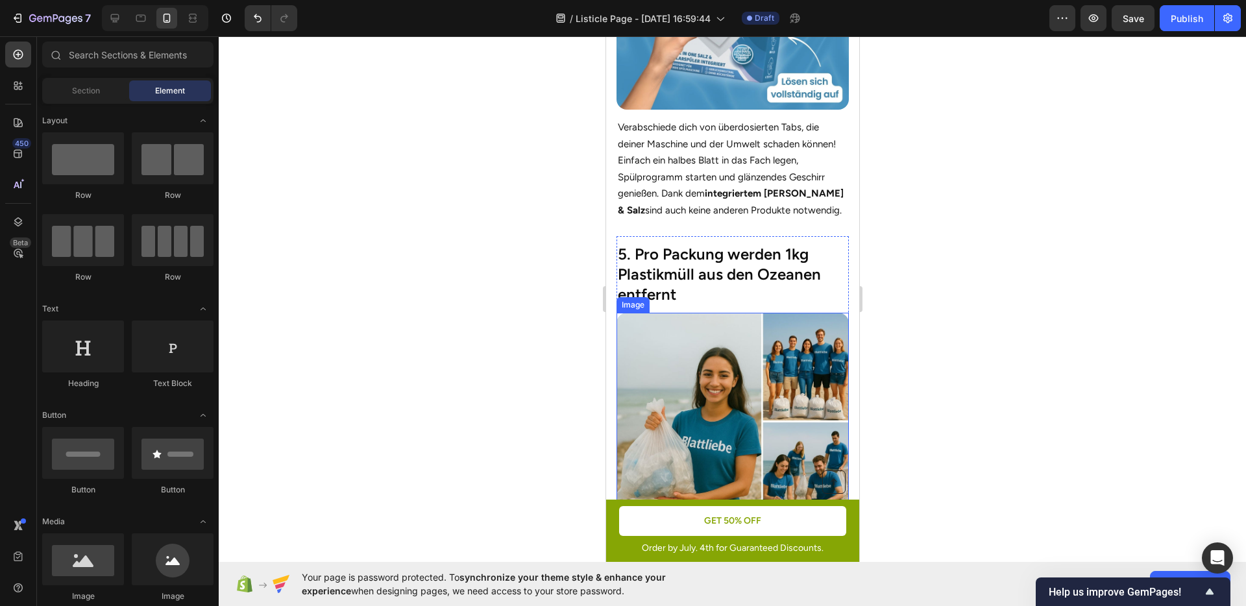
scroll to position [2007, 0]
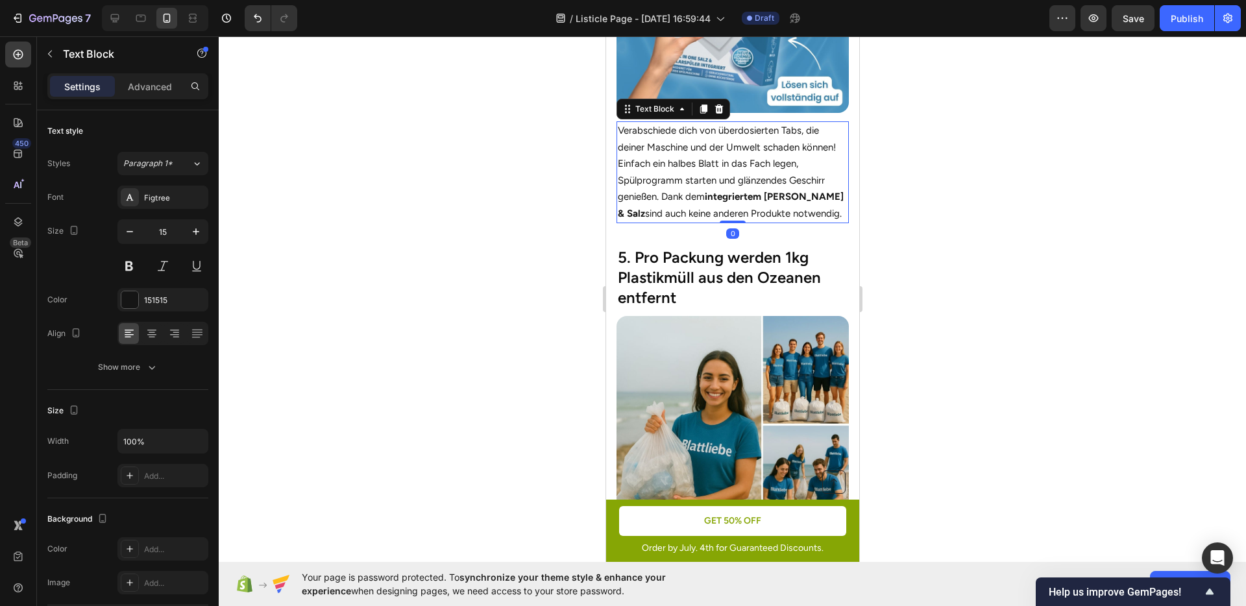
click at [746, 200] on p "Verabschiede dich von überdosierten Tabs, die deiner Maschine und der Umwelt sc…" at bounding box center [732, 172] width 230 height 99
click at [974, 271] on div at bounding box center [732, 321] width 1027 height 570
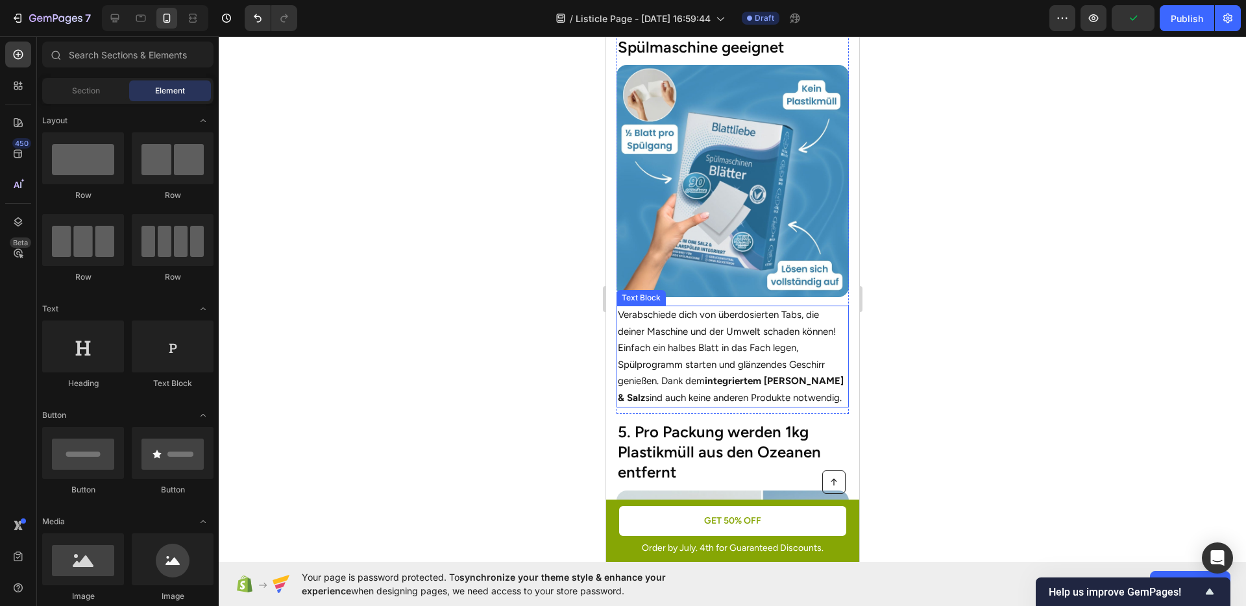
scroll to position [1789, 0]
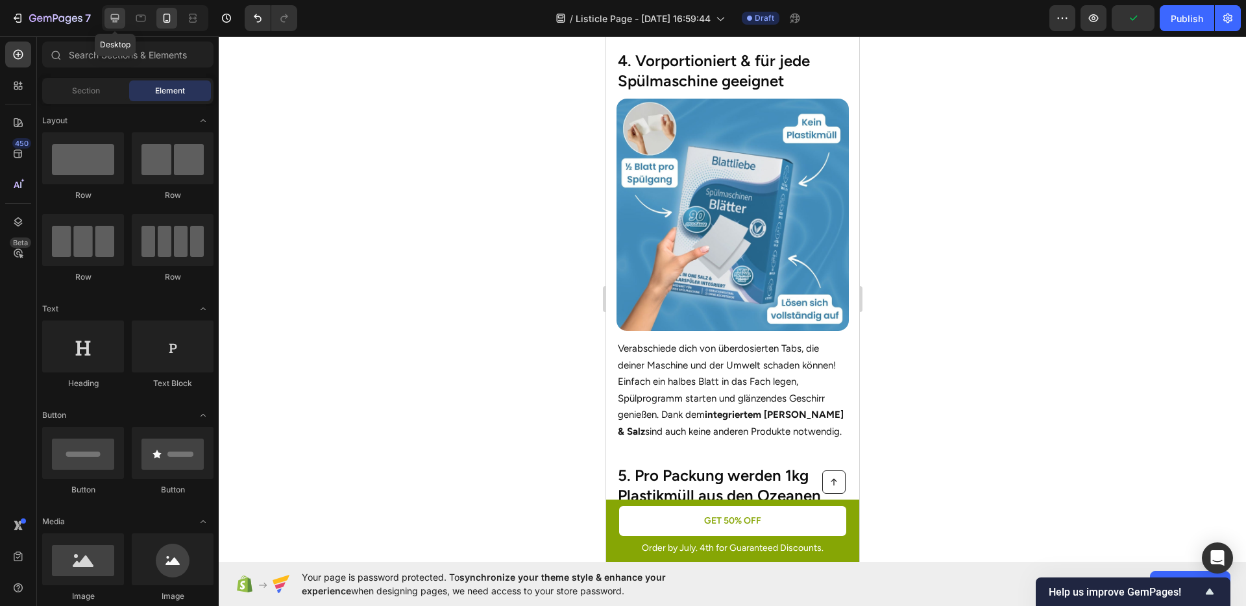
click at [116, 20] on icon at bounding box center [115, 18] width 8 height 8
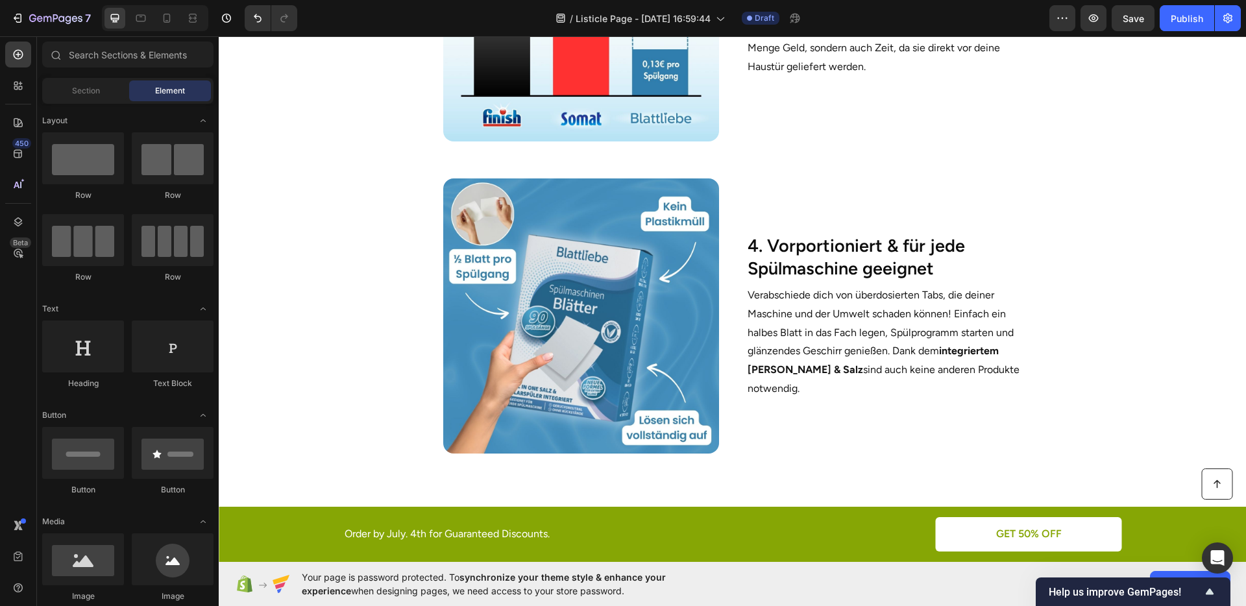
scroll to position [1329, 0]
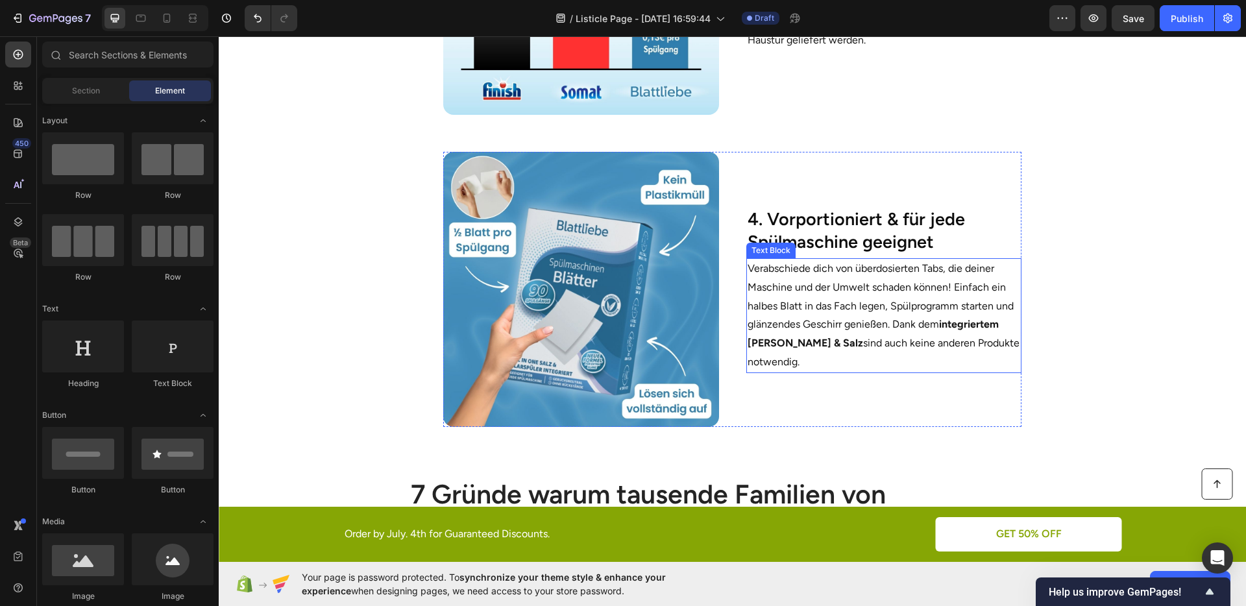
click at [773, 367] on p "Verabschiede dich von überdosierten Tabs, die deiner Maschine und der Umwelt sc…" at bounding box center [884, 316] width 273 height 112
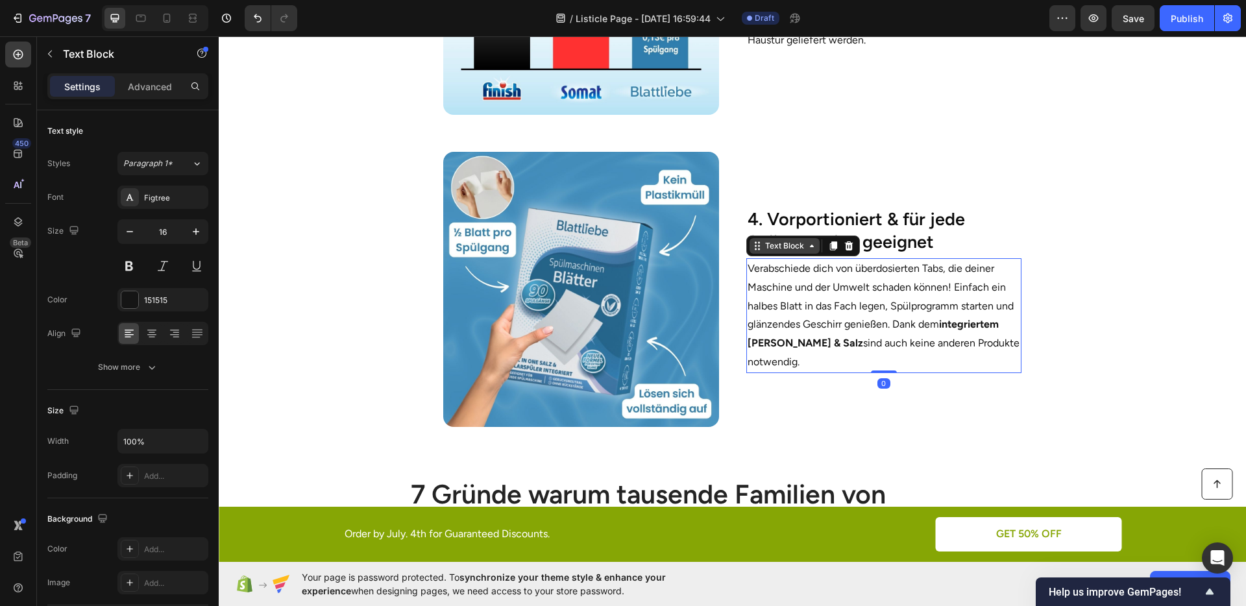
click at [778, 248] on div "Text Block" at bounding box center [785, 246] width 70 height 16
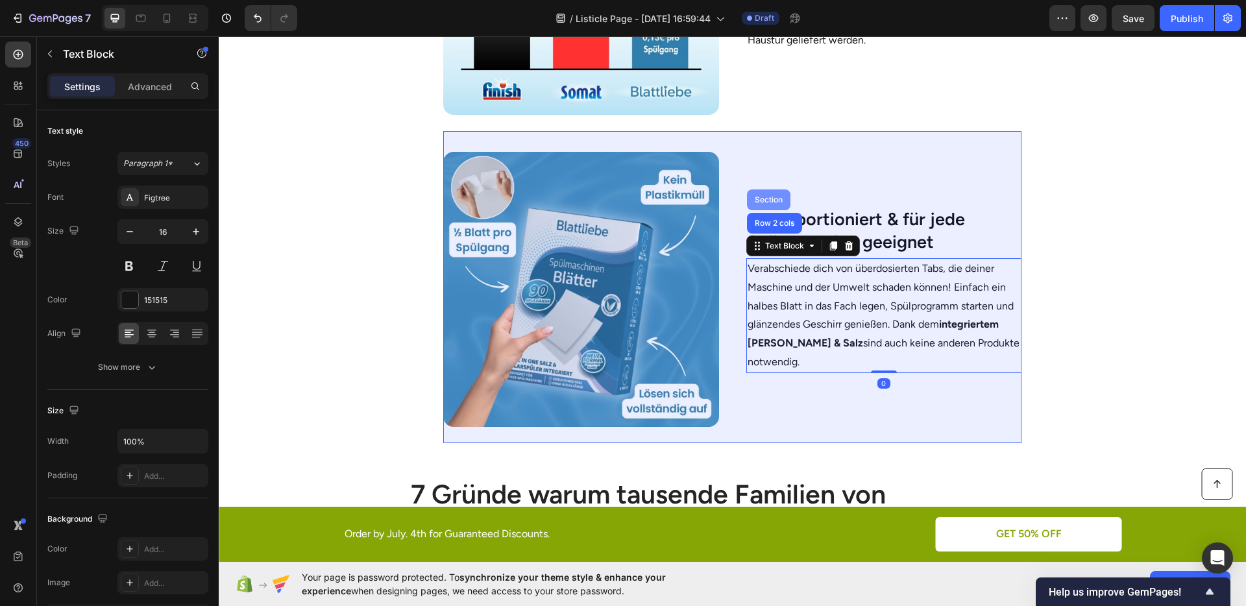
click at [757, 198] on div "Section" at bounding box center [768, 200] width 33 height 8
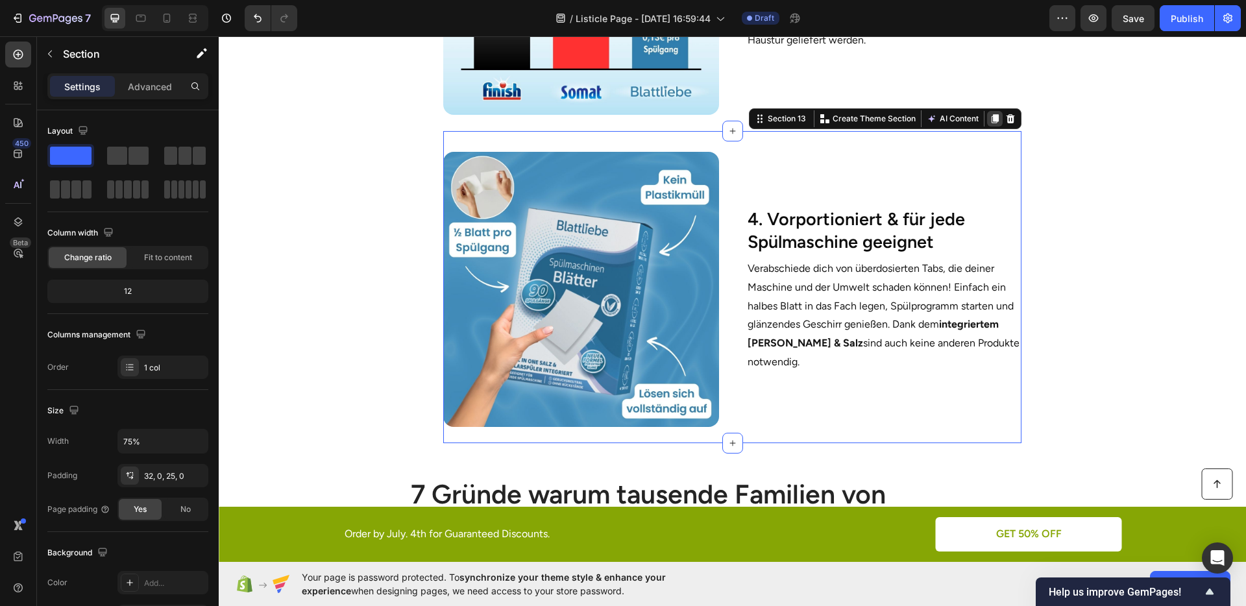
click at [991, 119] on icon at bounding box center [994, 118] width 7 height 9
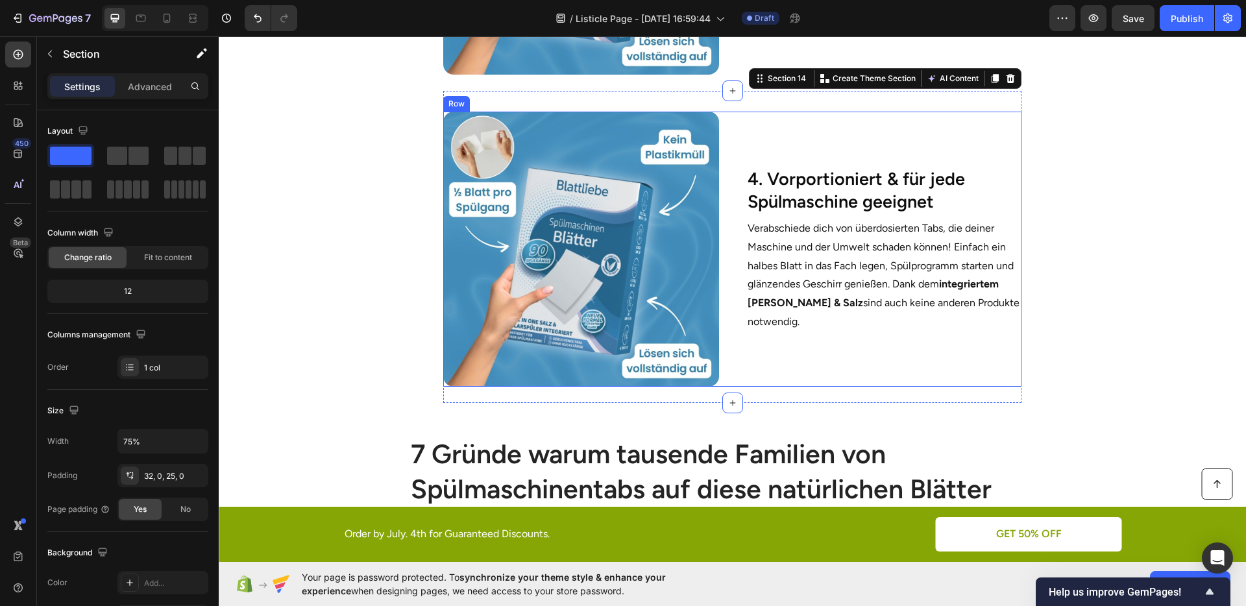
scroll to position [1686, 0]
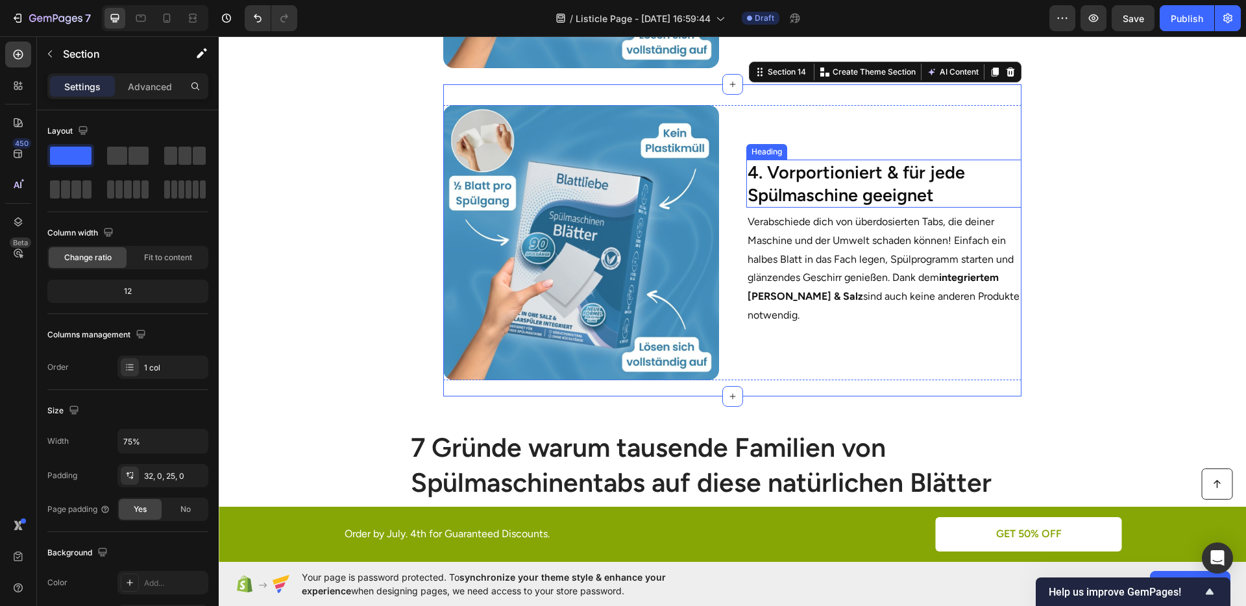
click at [831, 191] on h2 "4. Vorportioniert & für jede Spülmaschine geeignet" at bounding box center [883, 184] width 275 height 48
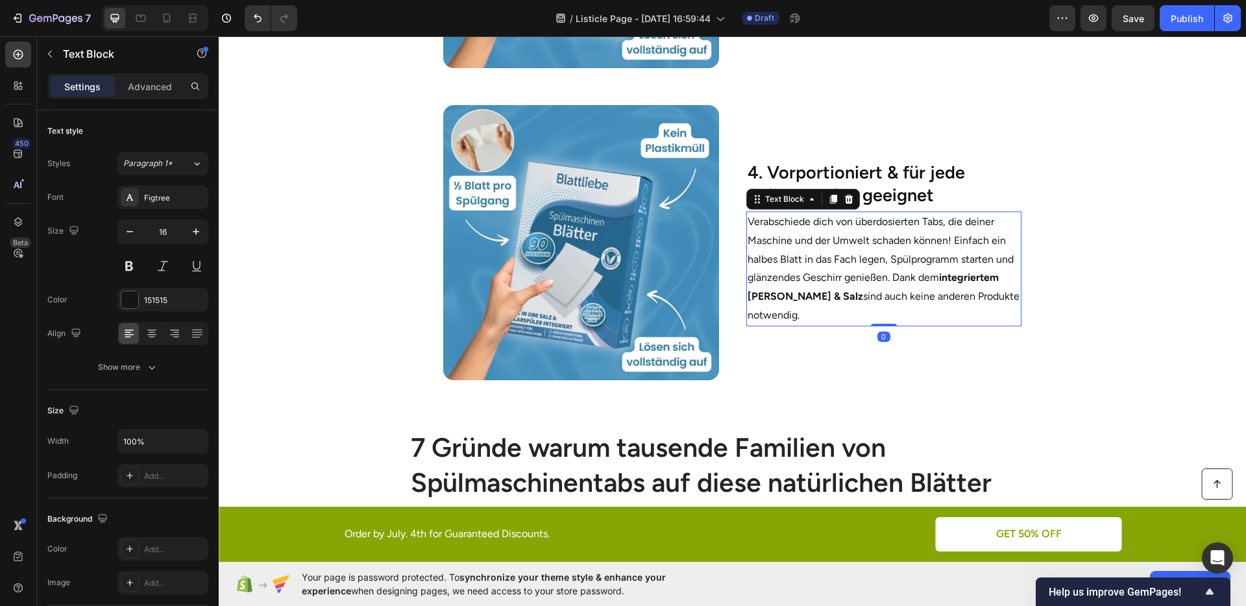
click at [812, 236] on p "Verabschiede dich von überdosierten Tabs, die deiner Maschine und der Umwelt sc…" at bounding box center [884, 269] width 273 height 112
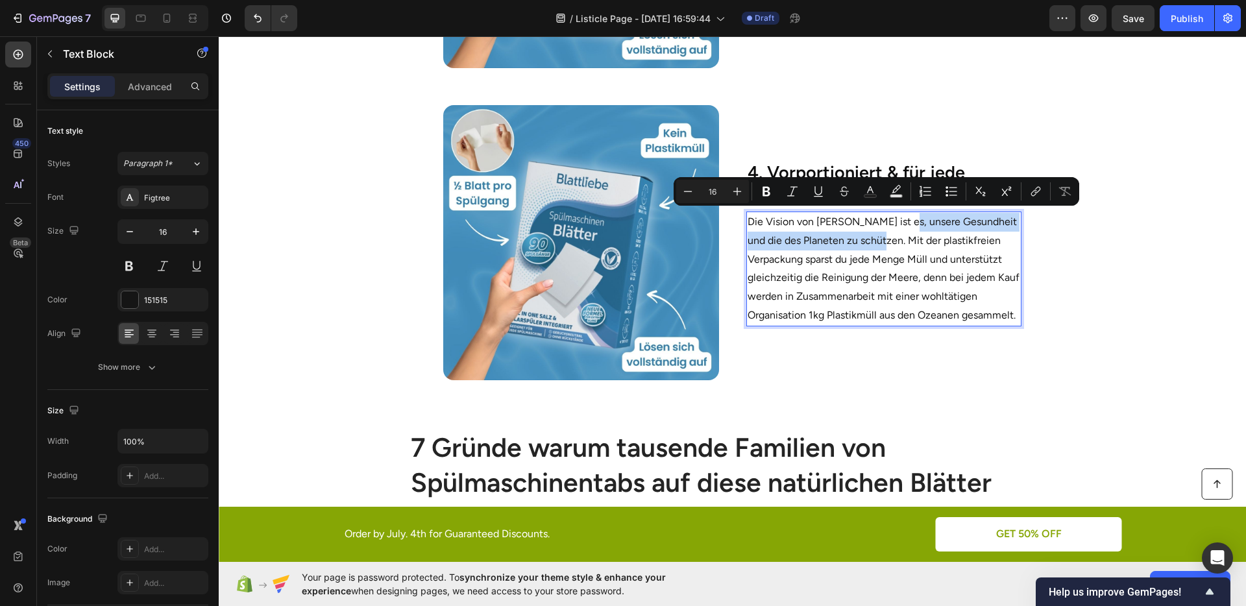
drag, startPoint x: 887, startPoint y: 214, endPoint x: 859, endPoint y: 239, distance: 37.2
click at [859, 239] on p "Die Vision von [PERSON_NAME] ist es, unsere Gesundheit und die des Planeten zu …" at bounding box center [884, 269] width 273 height 112
drag, startPoint x: 865, startPoint y: 234, endPoint x: 889, endPoint y: 221, distance: 27.6
click at [889, 221] on p "Die Vision von [PERSON_NAME] ist es, unsere Gesundheit und die des Planeten zu …" at bounding box center [884, 269] width 273 height 112
click at [770, 195] on icon "Editor contextual toolbar" at bounding box center [766, 191] width 13 height 13
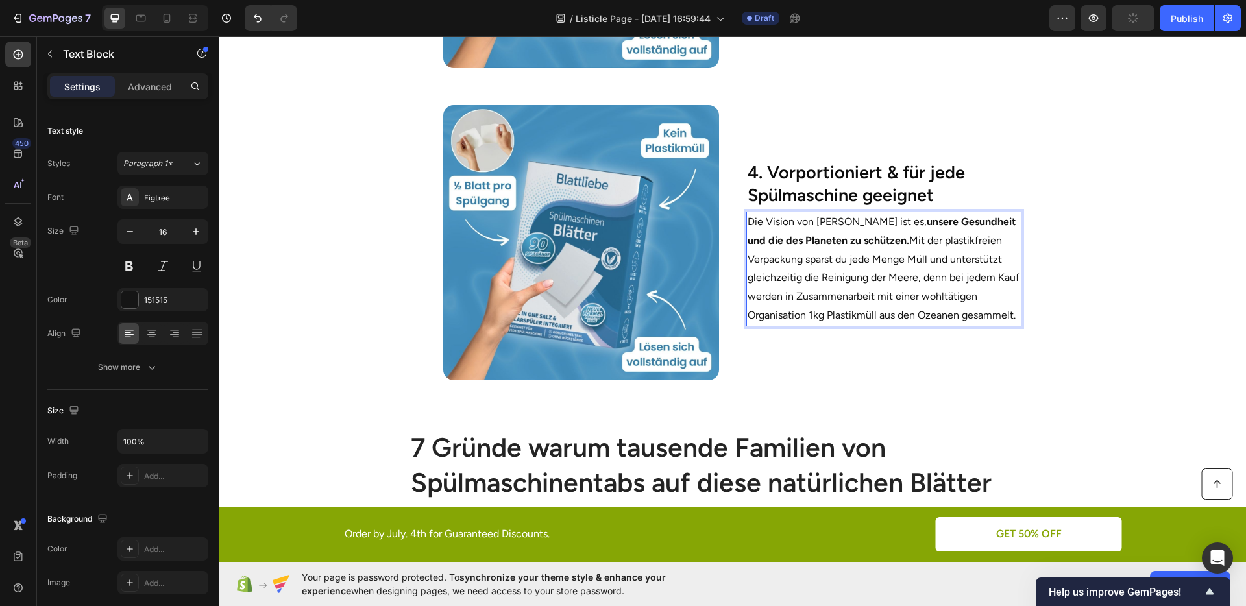
click at [924, 251] on p "Die Vision von [PERSON_NAME] ist es, unsere Gesundheit und die des Planeten zu …" at bounding box center [884, 269] width 273 height 112
click at [1090, 270] on section "Image 4. Vorportioniert & für jede Spülmaschine geeignet Heading Die Vision von…" at bounding box center [732, 240] width 791 height 312
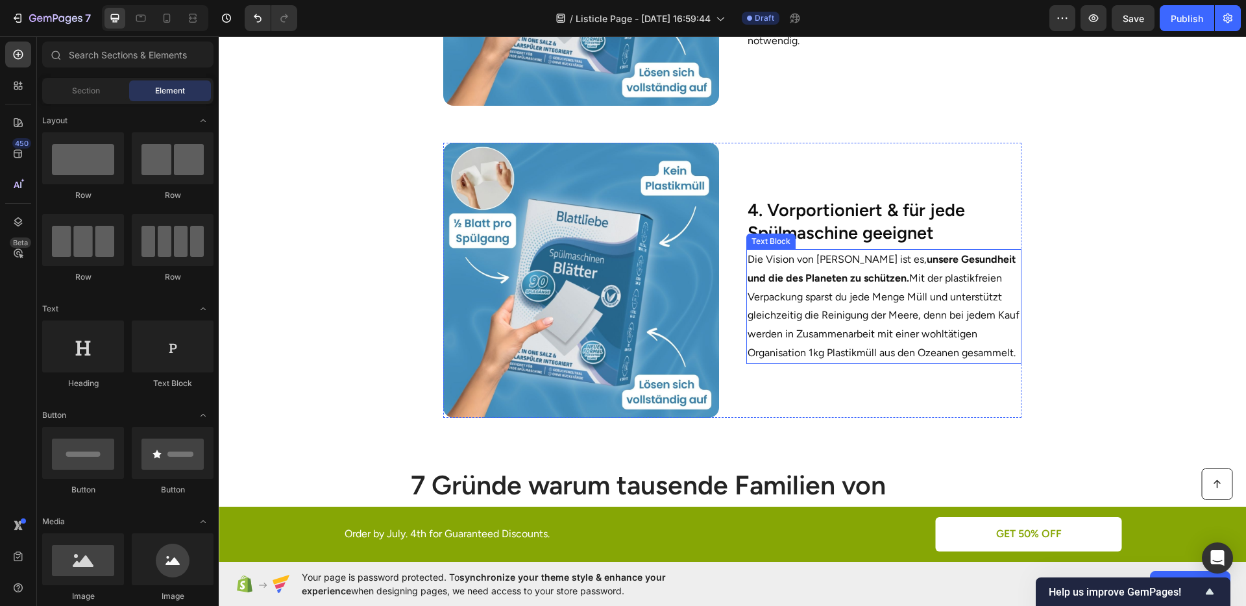
scroll to position [1597, 0]
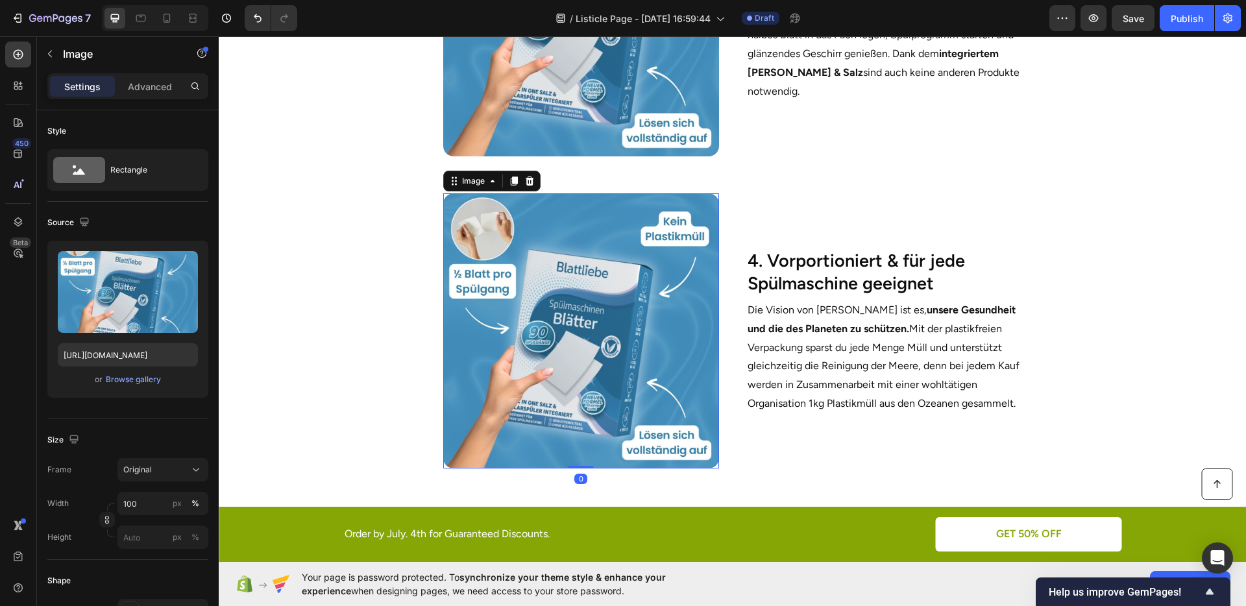
click at [619, 299] on img at bounding box center [580, 330] width 275 height 275
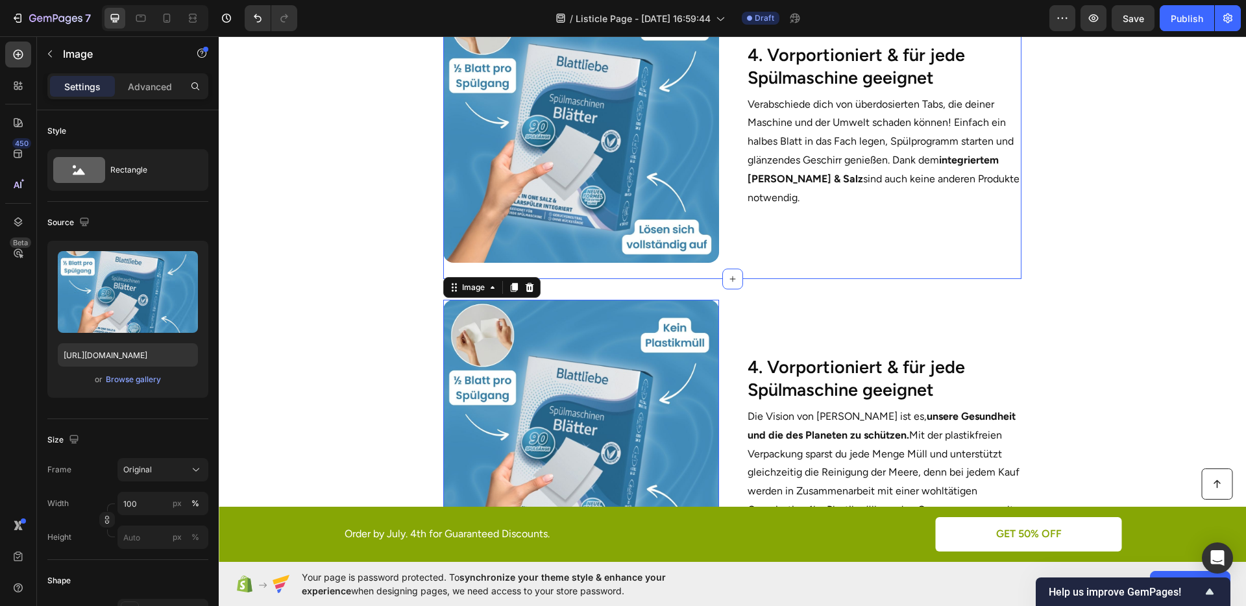
scroll to position [1490, 0]
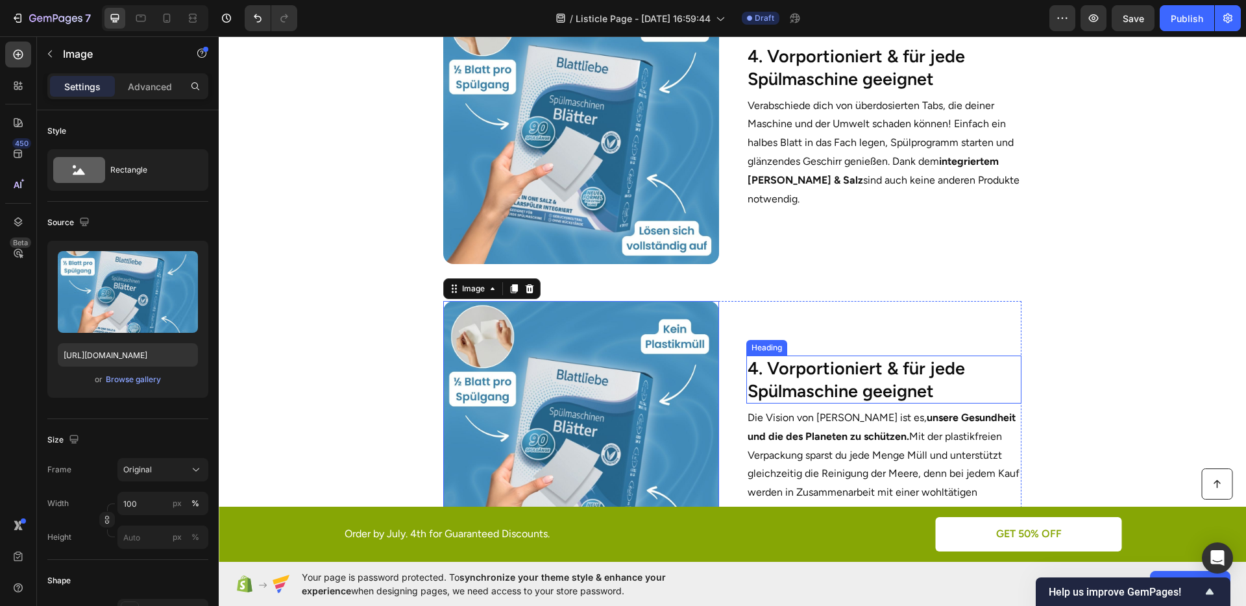
click at [803, 367] on h2 "4. Vorportioniert & für jede Spülmaschine geeignet" at bounding box center [883, 380] width 275 height 48
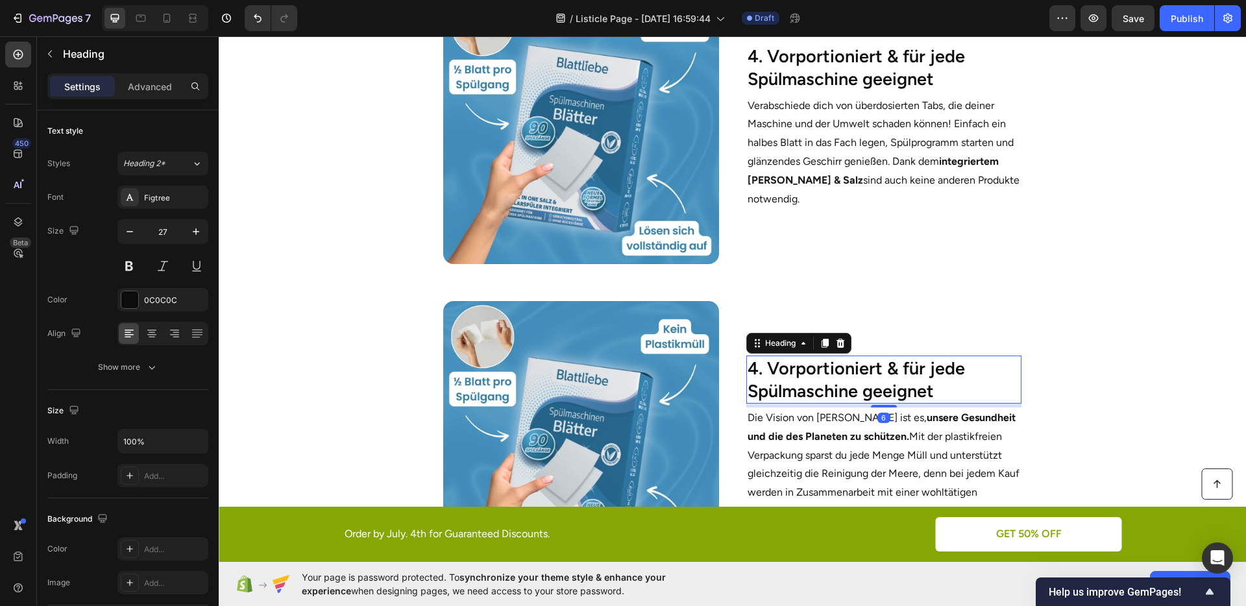
click at [803, 367] on h2 "4. Vorportioniert & für jede Spülmaschine geeignet" at bounding box center [883, 380] width 275 height 48
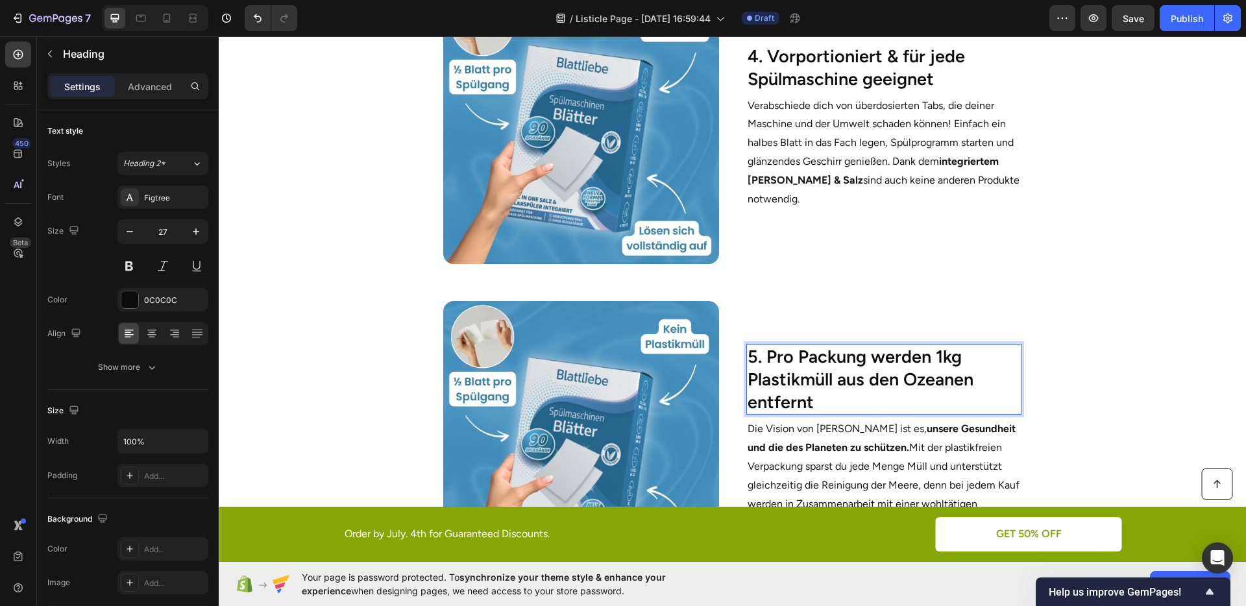
scroll to position [1479, 0]
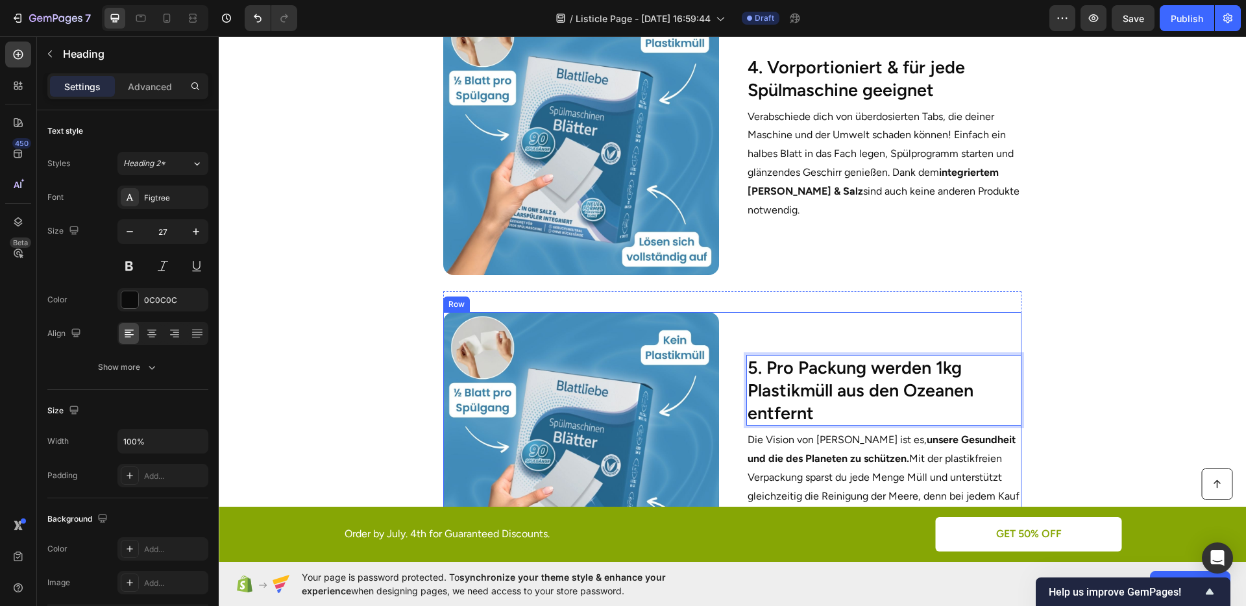
click at [871, 432] on p "Die Vision von [PERSON_NAME] ist es, unsere Gesundheit und die des Planeten zu …" at bounding box center [884, 487] width 273 height 112
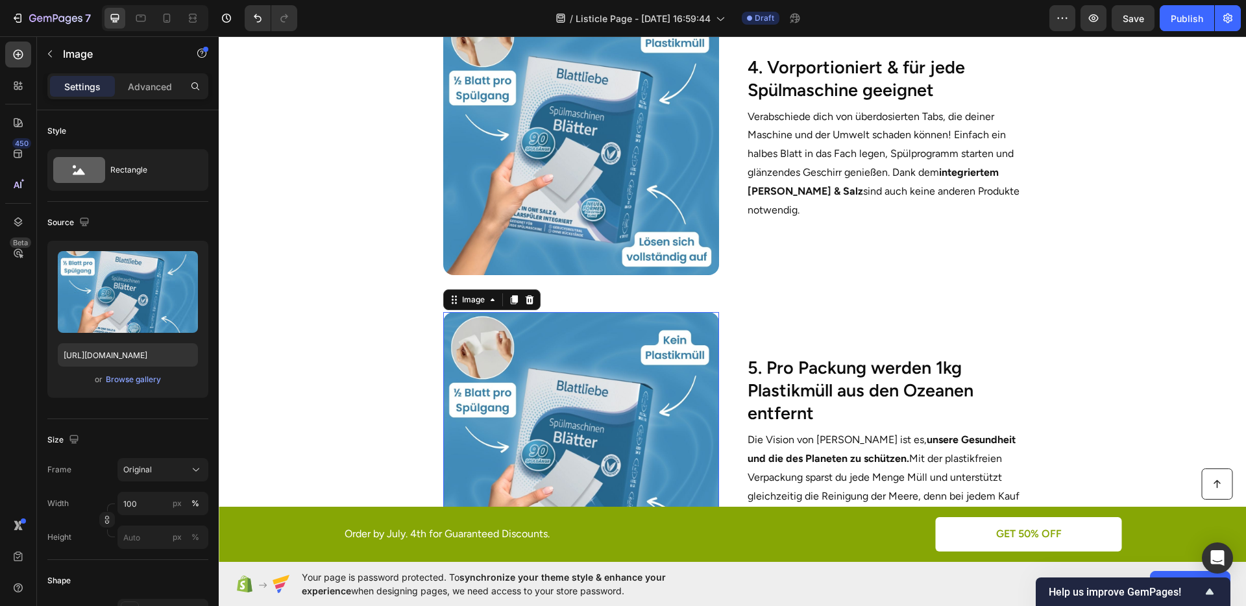
click at [591, 402] on img at bounding box center [580, 449] width 275 height 275
click at [145, 380] on div "Browse gallery" at bounding box center [133, 380] width 55 height 12
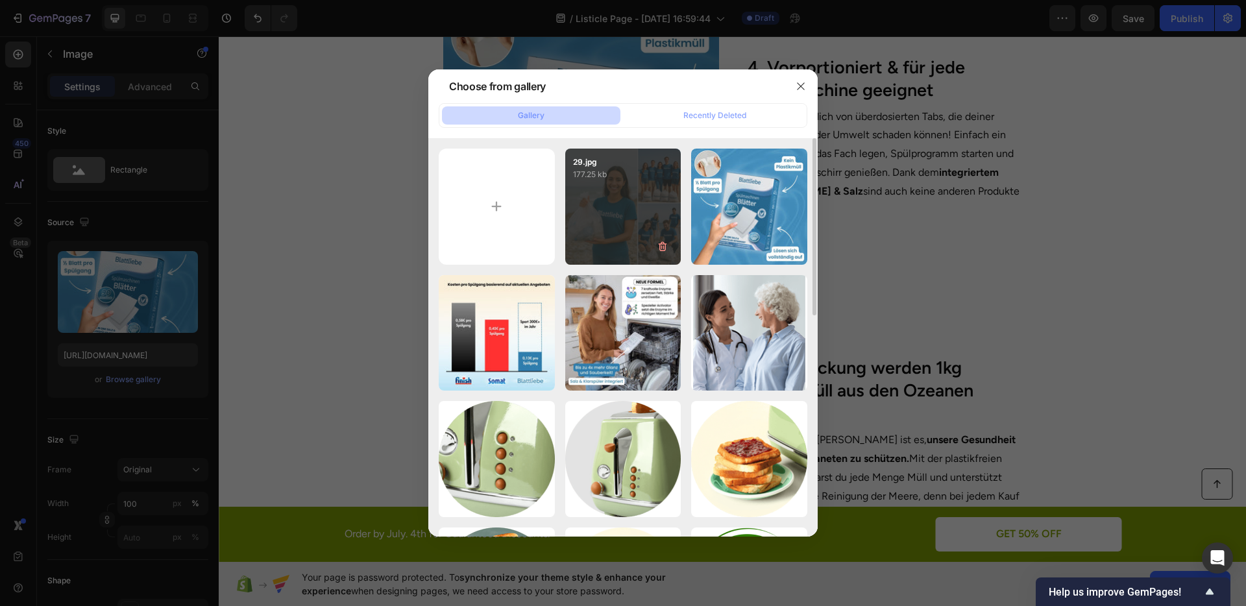
click at [632, 210] on div "29.jpg 177.25 kb" at bounding box center [623, 207] width 116 height 116
type input "[URL][DOMAIN_NAME]"
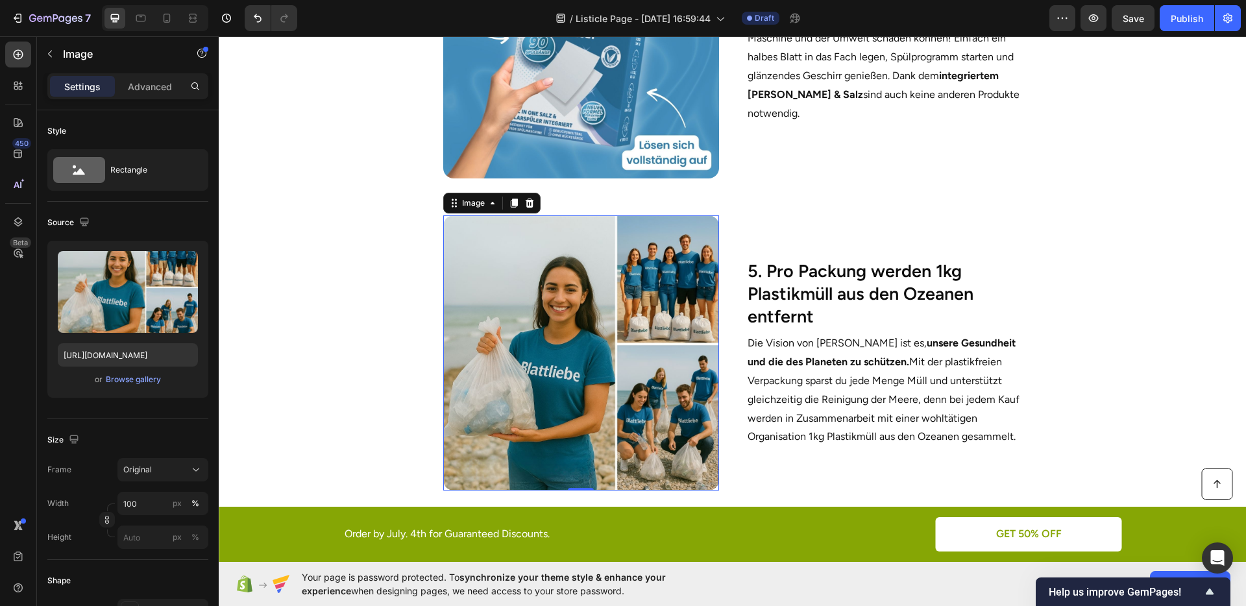
click at [1109, 309] on section "Image 0 5. Pro Packung werden 1kg Plastikmüll aus den Ozeanen entfernt Heading …" at bounding box center [732, 351] width 791 height 312
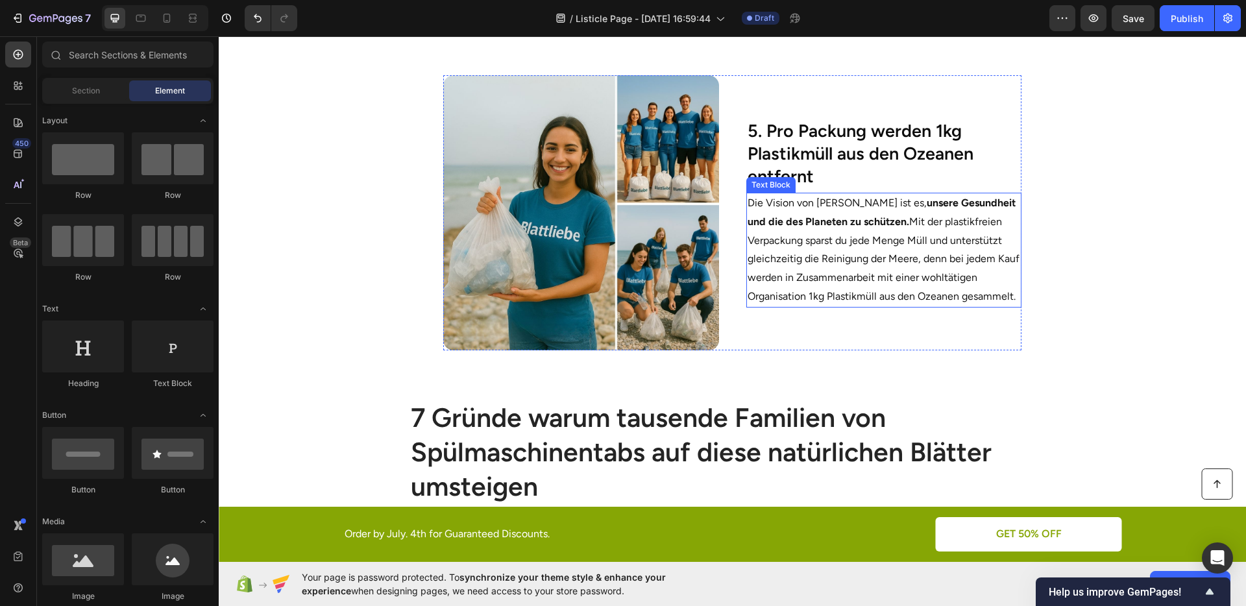
scroll to position [1695, 0]
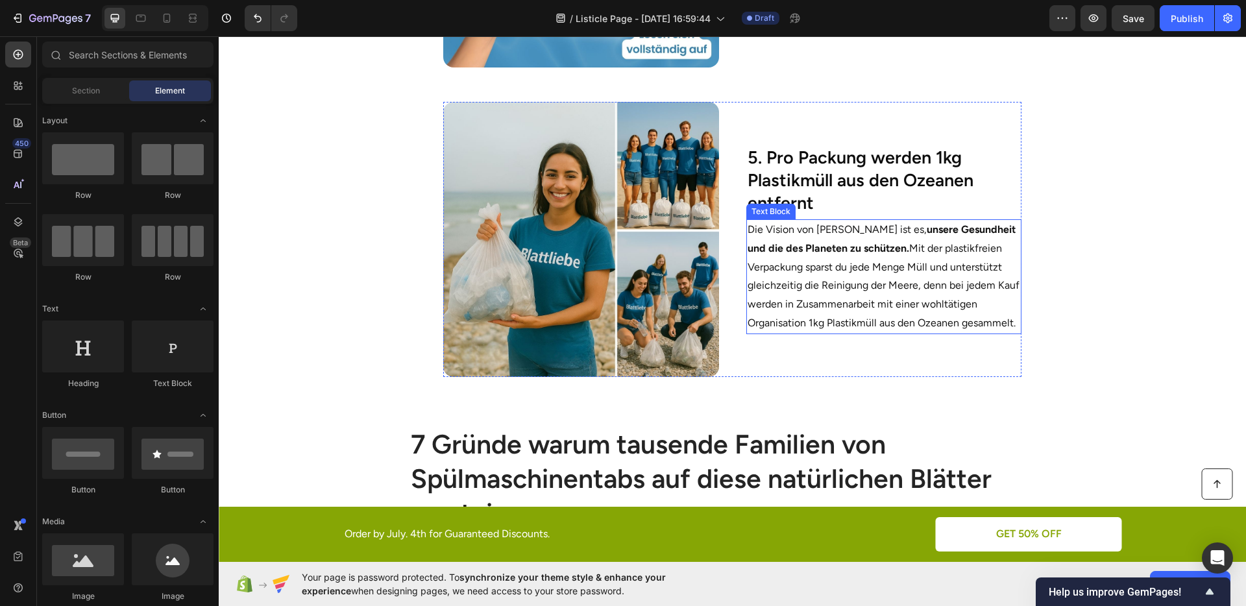
click at [939, 293] on p "Die Vision von [PERSON_NAME] ist es, unsere Gesundheit und die des Planeten zu …" at bounding box center [884, 277] width 273 height 112
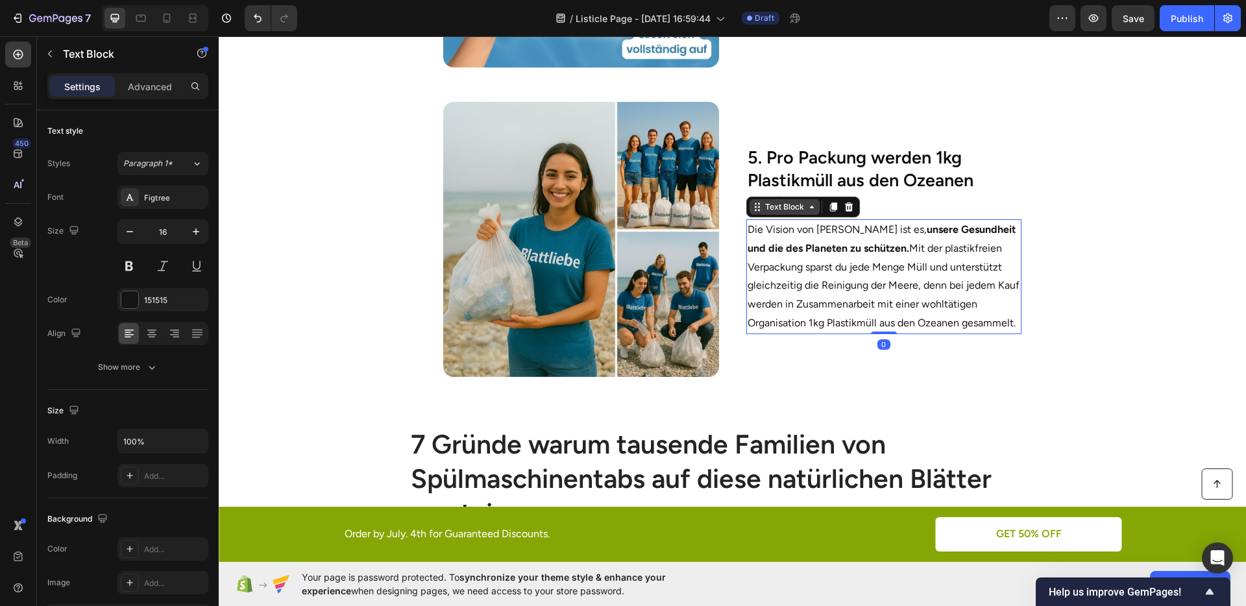
click at [782, 206] on div "Text Block" at bounding box center [785, 207] width 44 height 12
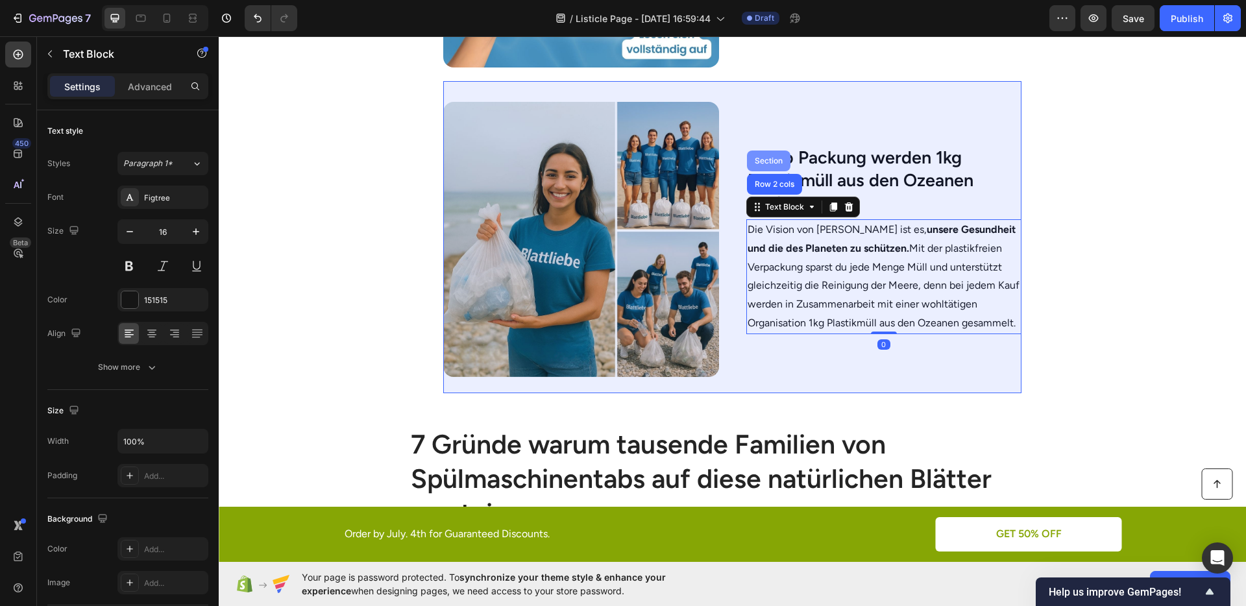
click at [756, 160] on div "Section" at bounding box center [768, 161] width 33 height 8
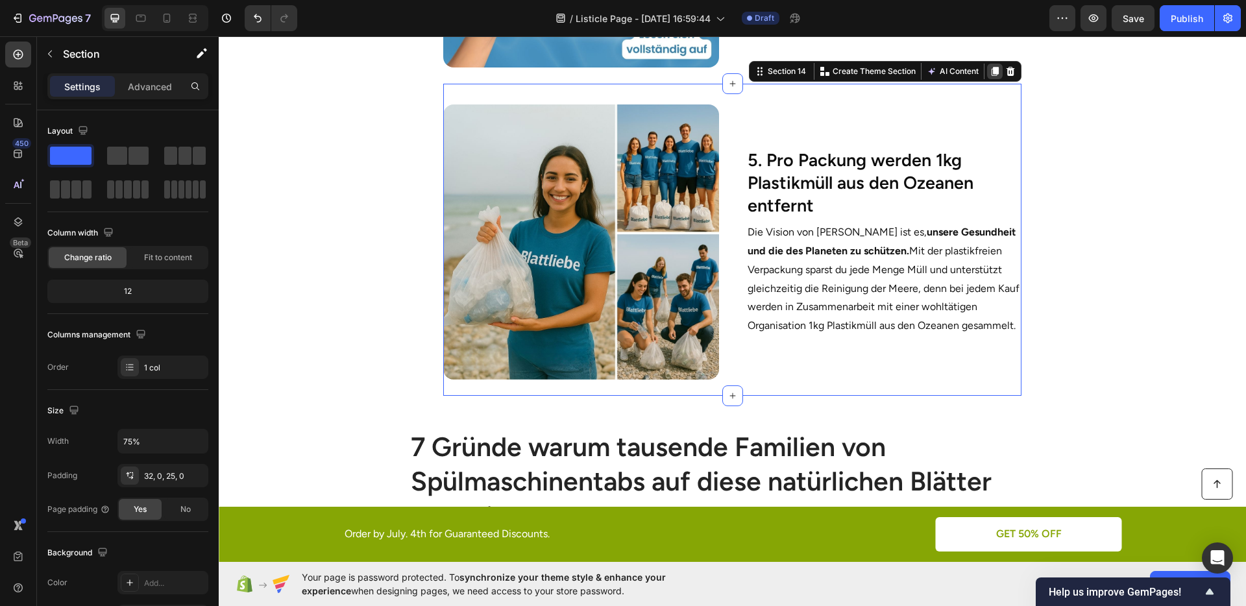
click at [990, 68] on icon at bounding box center [995, 71] width 10 height 10
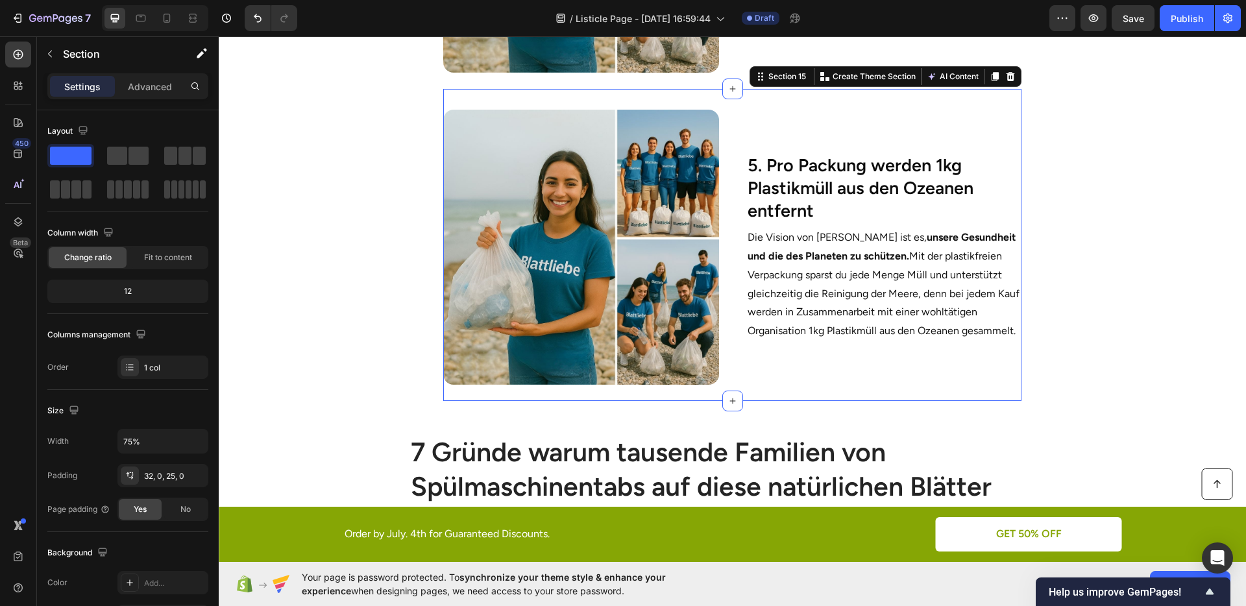
scroll to position [2004, 0]
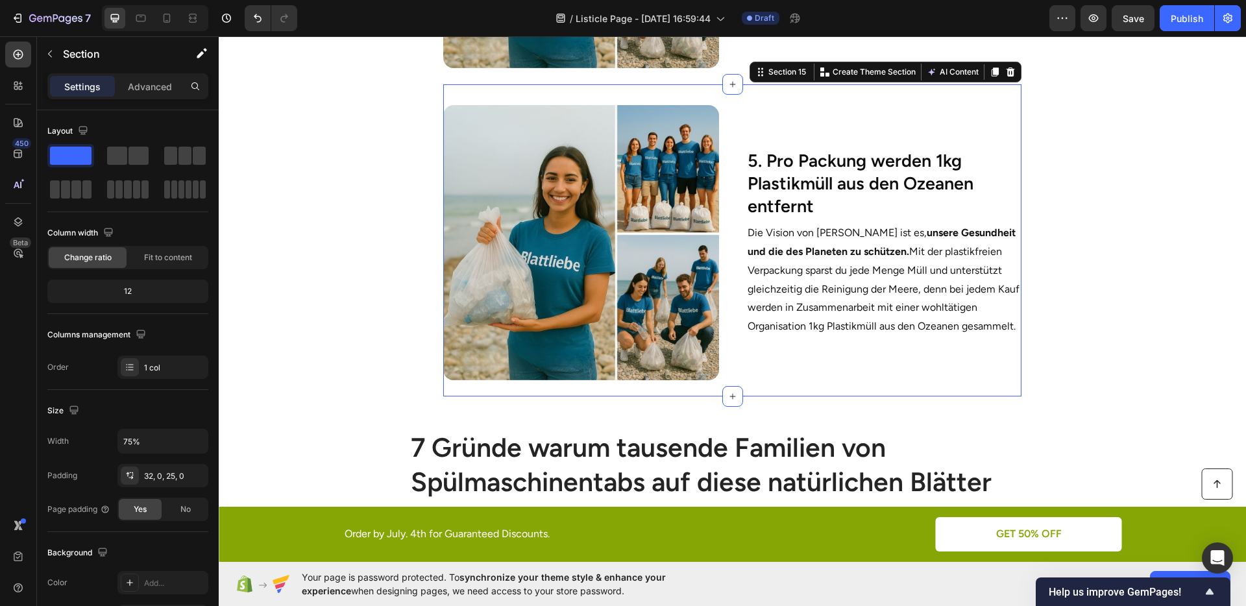
click at [933, 381] on div "Image 5. Pro Packung werden 1kg Plastikmüll aus den Ozeanen entfernt Heading Di…" at bounding box center [732, 240] width 578 height 312
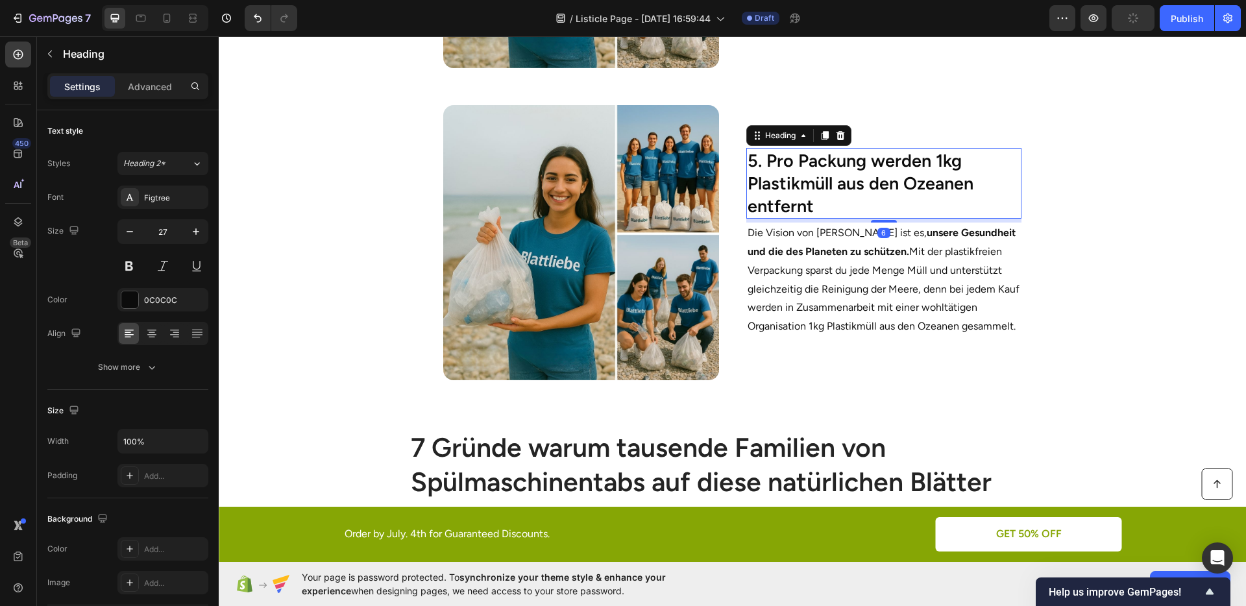
click at [793, 164] on h2 "5. Pro Packung werden 1kg Plastikmüll aus den Ozeanen entfernt" at bounding box center [883, 183] width 275 height 71
click at [793, 163] on h2 "5. Pro Packung werden 1kg Plastikmüll aus den Ozeanen entfernt" at bounding box center [883, 183] width 275 height 71
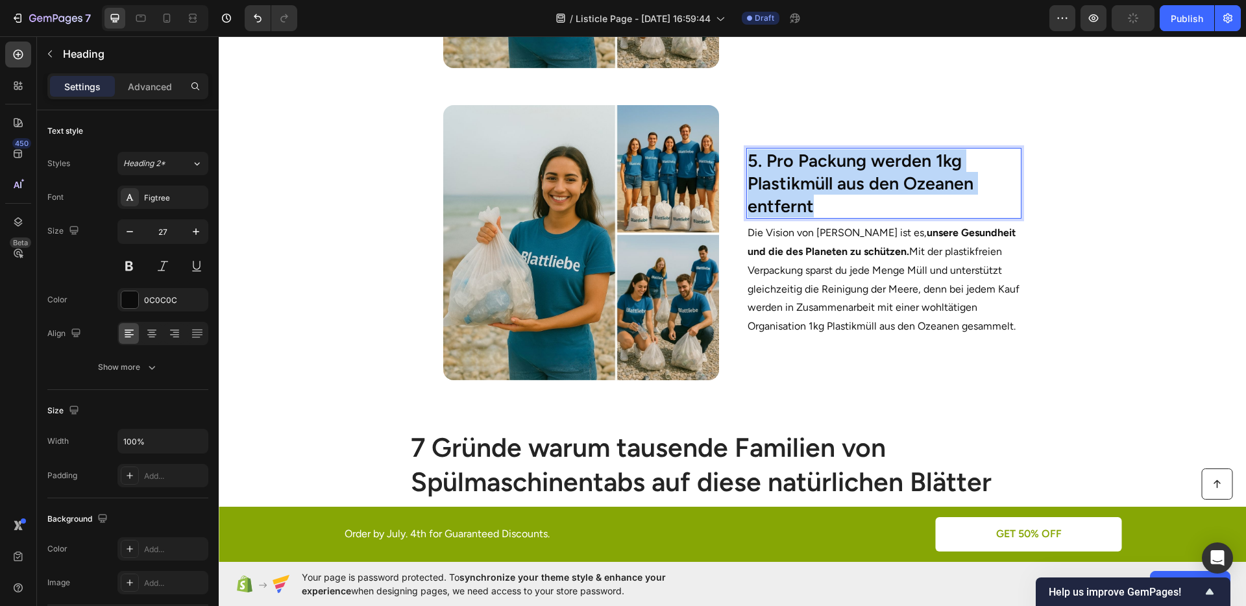
click at [793, 163] on p "5. Pro Packung werden 1kg Plastikmüll aus den Ozeanen entfernt" at bounding box center [884, 183] width 273 height 68
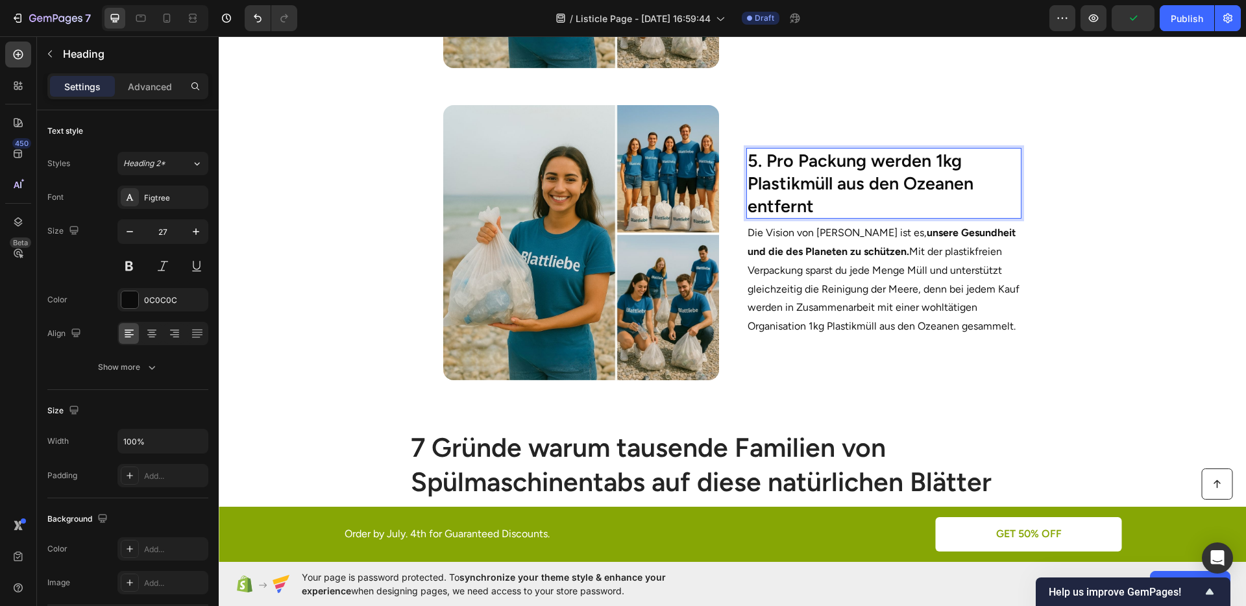
scroll to position [2015, 0]
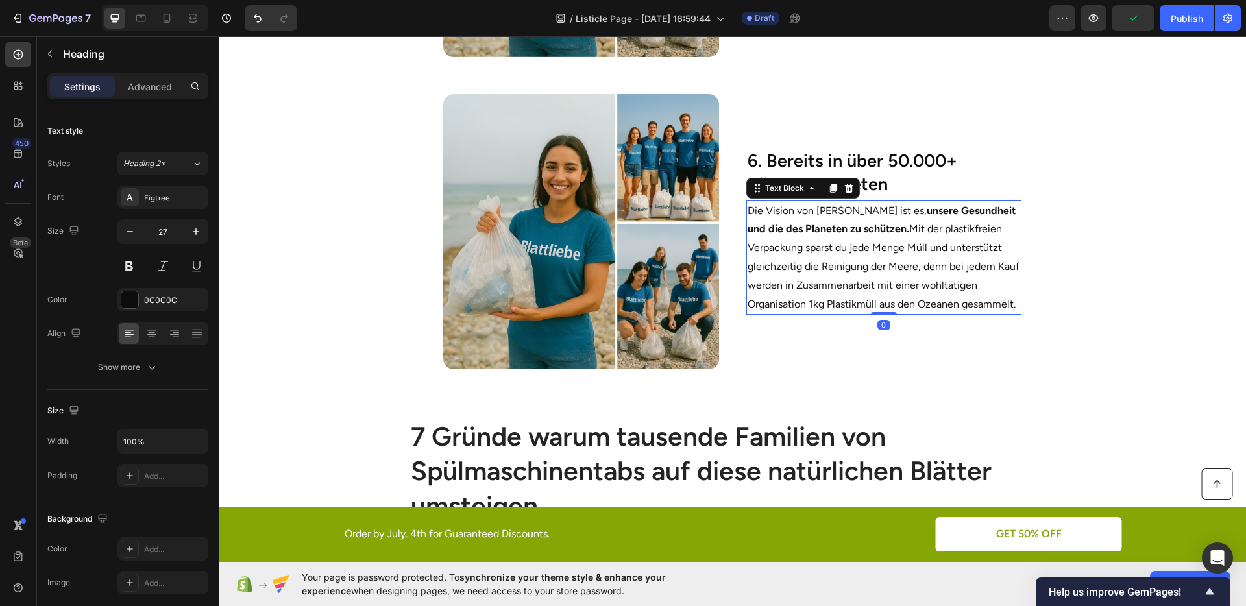
click at [793, 223] on strong "unsere Gesundheit und die des Planeten zu schützen." at bounding box center [882, 219] width 268 height 31
click at [1072, 252] on section "Image 6. Bereits in über 50.000+ Küchen vertreten Heading Die Vision von [PERSO…" at bounding box center [732, 229] width 791 height 312
click at [805, 252] on p "Die Vision von [PERSON_NAME] ist es, unsere Gesundheit und die des Planeten zu …" at bounding box center [884, 258] width 273 height 112
click at [805, 251] on p "Die Vision von [PERSON_NAME] ist es, unsere Gesundheit und die des Planeten zu …" at bounding box center [884, 258] width 273 height 112
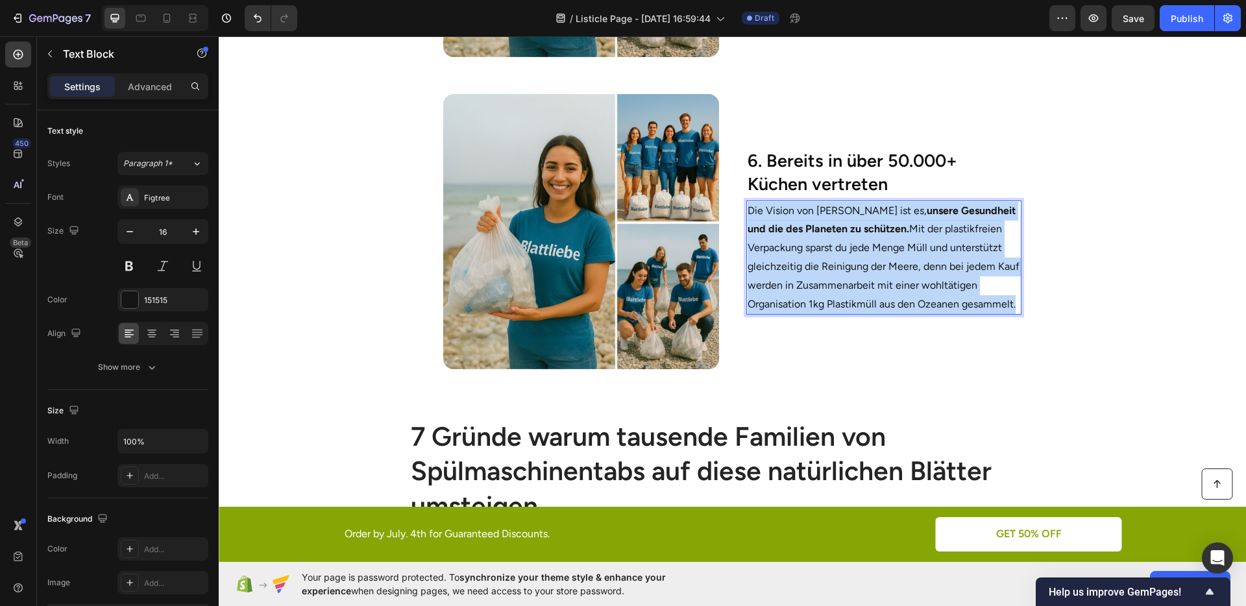
click at [805, 251] on p "Die Vision von [PERSON_NAME] ist es, unsere Gesundheit und die des Planeten zu …" at bounding box center [884, 258] width 273 height 112
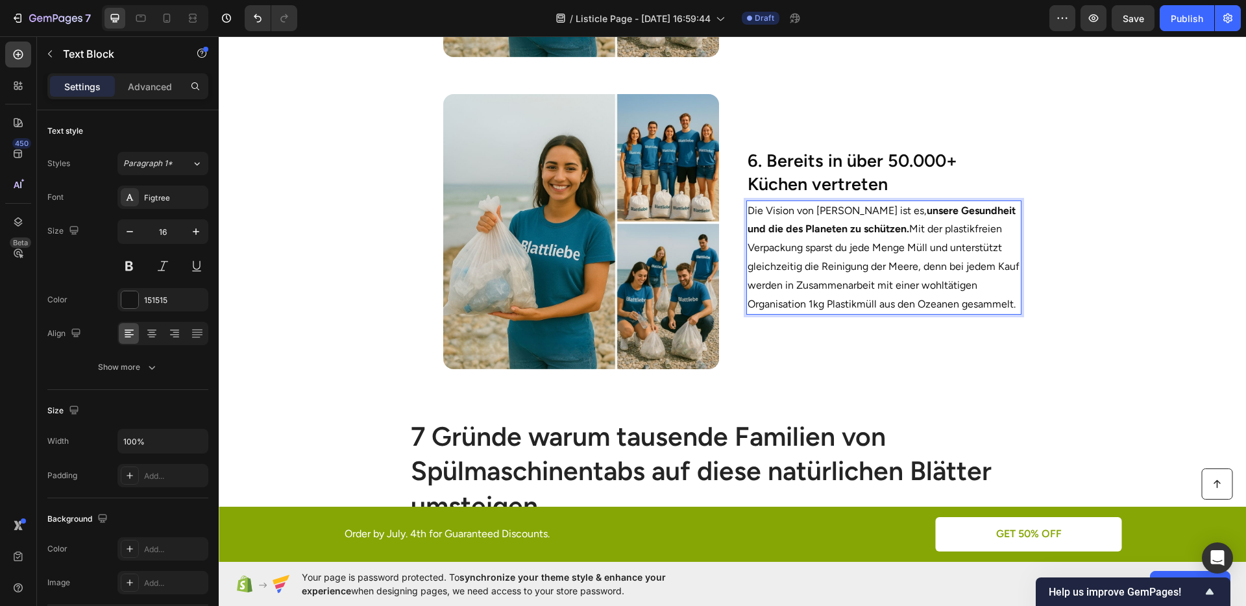
scroll to position [2024, 0]
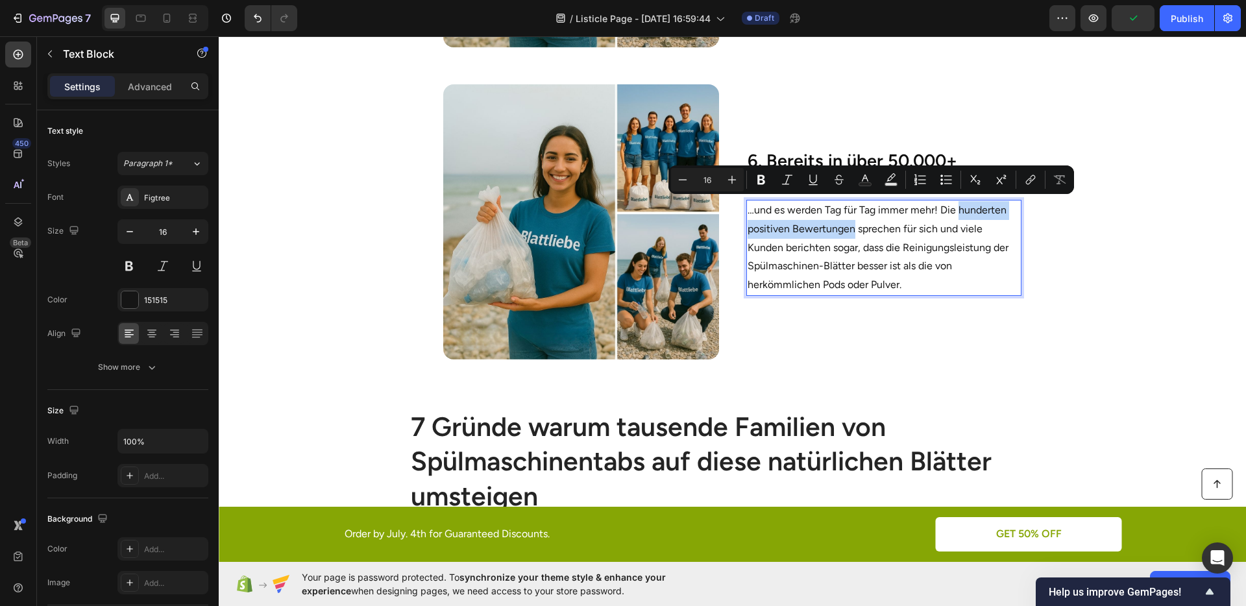
drag, startPoint x: 952, startPoint y: 202, endPoint x: 850, endPoint y: 229, distance: 105.5
click at [850, 229] on p "…und es werden Tag für Tag immer mehr! Die hunderten positiven Bewertungen spre…" at bounding box center [884, 247] width 273 height 93
click at [758, 186] on icon "Editor contextual toolbar" at bounding box center [761, 179] width 13 height 13
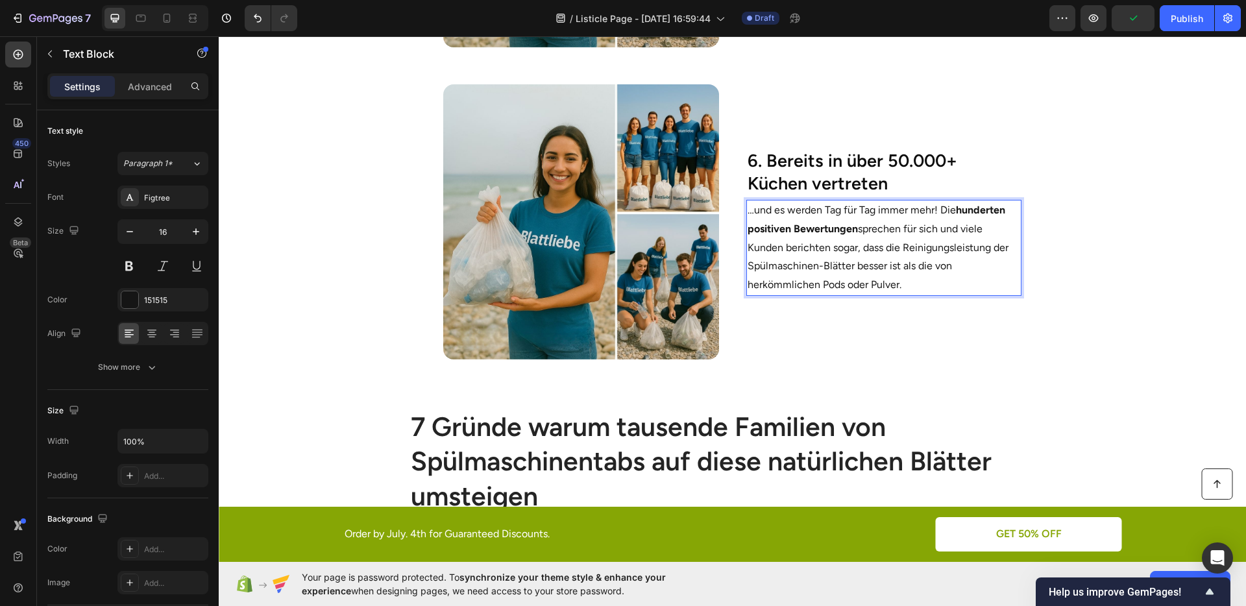
click at [923, 243] on p "…und es werden Tag für Tag immer mehr! Die hunderten positiven Bewertungen spre…" at bounding box center [884, 247] width 273 height 93
click at [1056, 256] on section "Image 6. Bereits in über 50.000+ Küchen vertreten Heading …und es werden Tag fü…" at bounding box center [732, 220] width 791 height 312
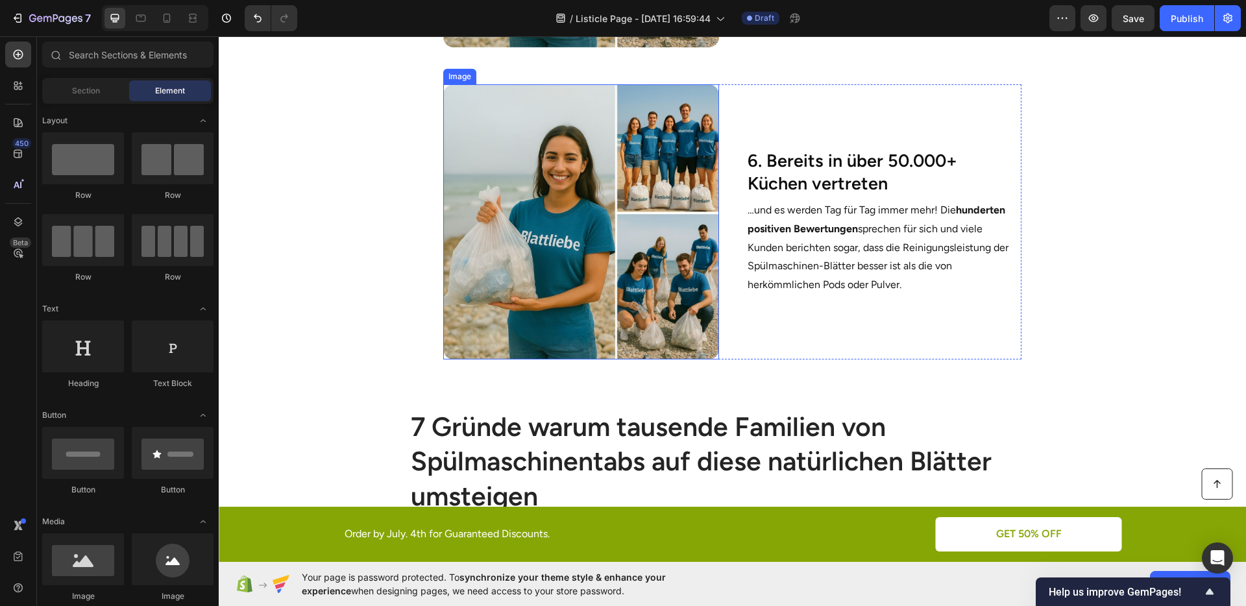
click at [511, 211] on img at bounding box center [580, 221] width 275 height 275
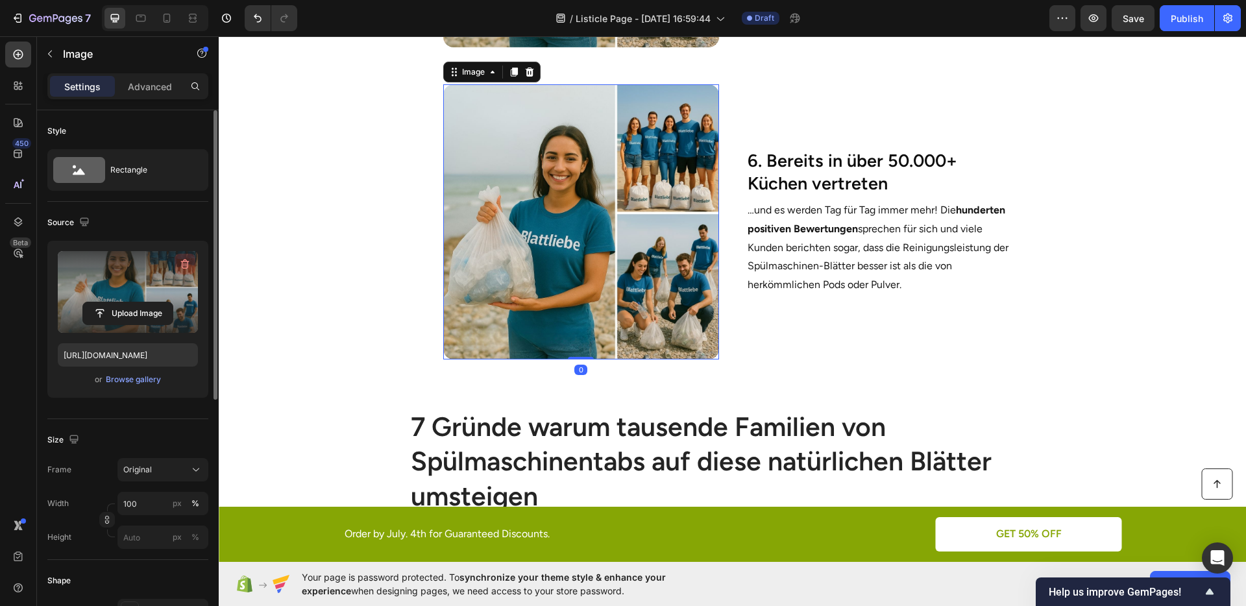
click at [184, 260] on icon "button" at bounding box center [185, 265] width 8 height 10
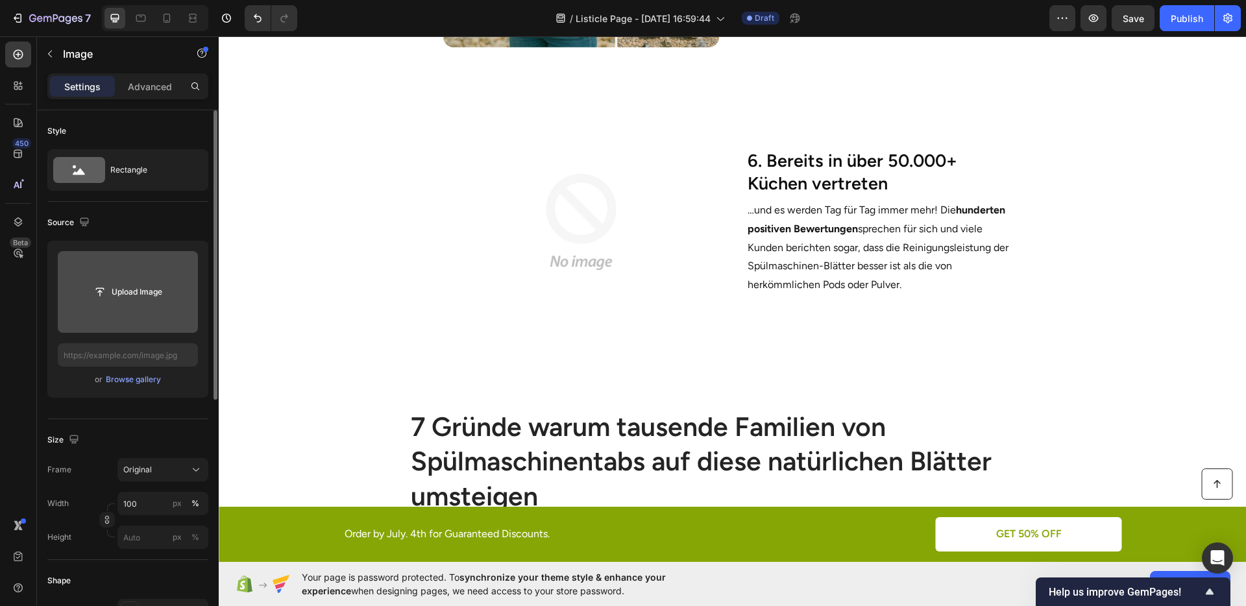
click at [1036, 267] on section "Image 6. Bereits in über 50.000+ Küchen vertreten Heading …und es werden Tag fü…" at bounding box center [732, 220] width 791 height 312
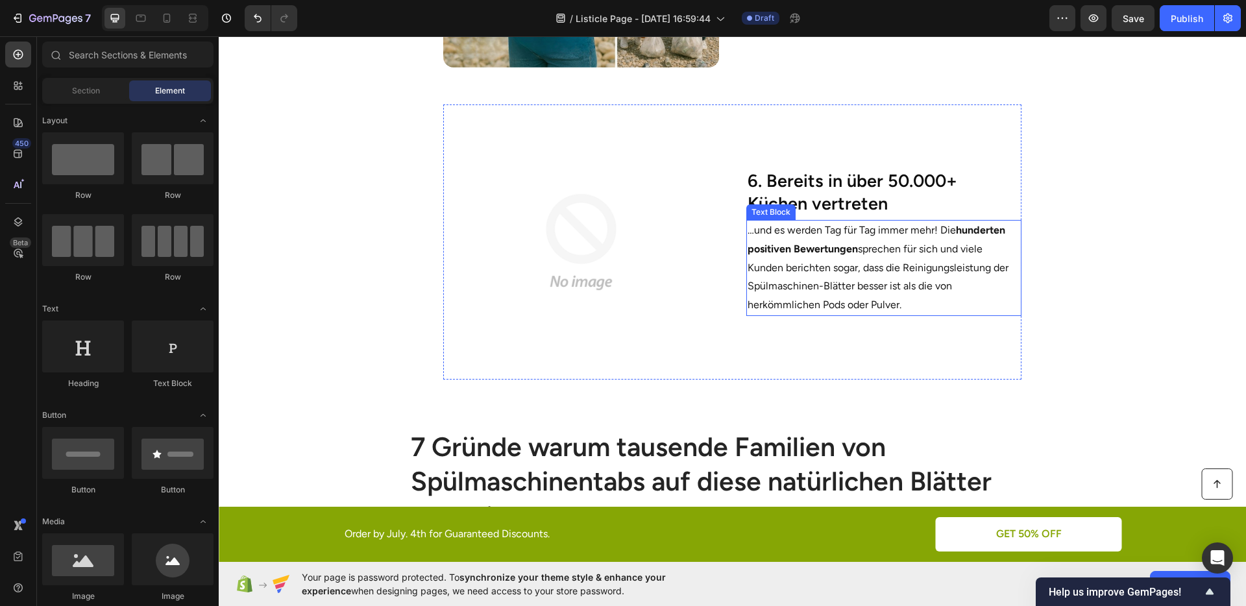
scroll to position [2002, 0]
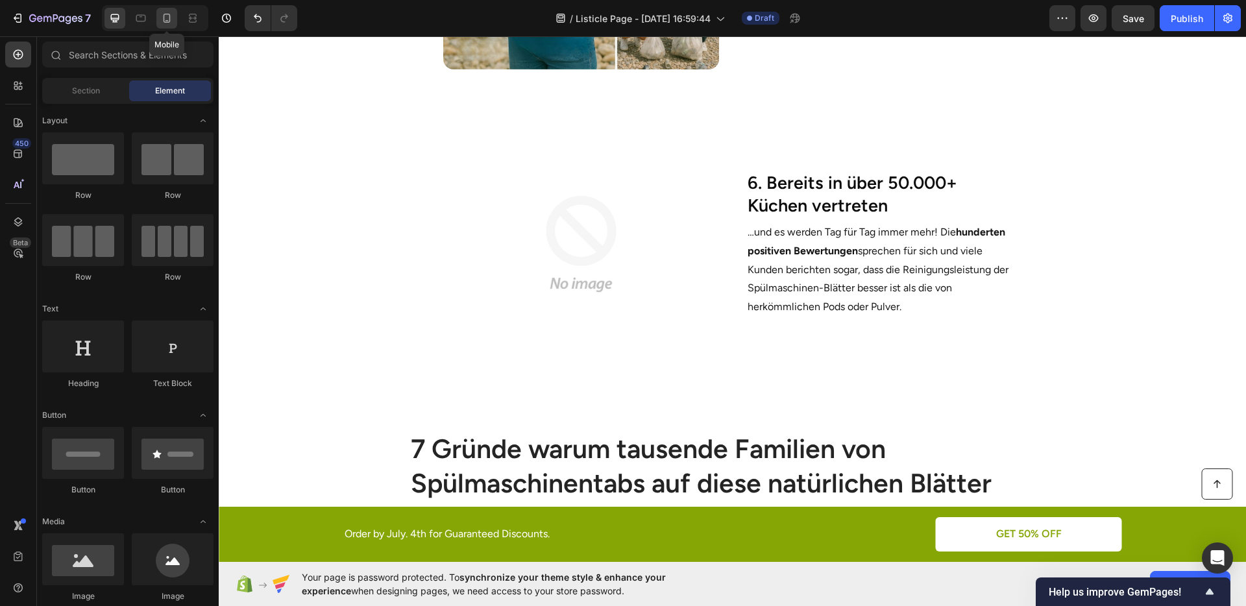
click at [170, 23] on icon at bounding box center [166, 18] width 13 height 13
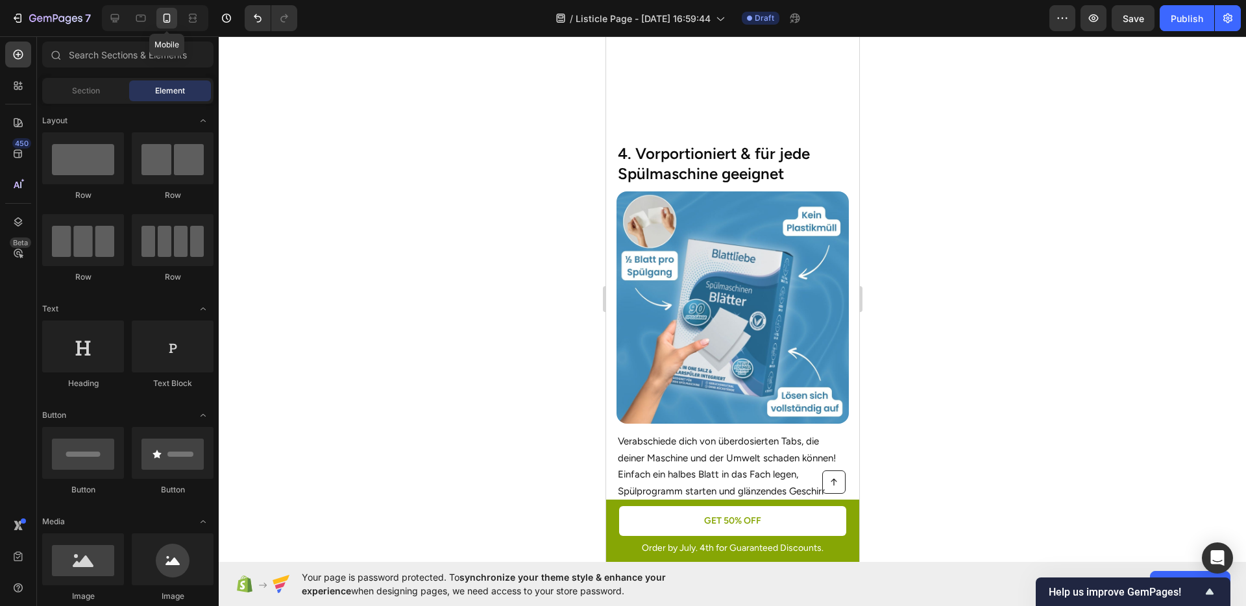
scroll to position [2236, 0]
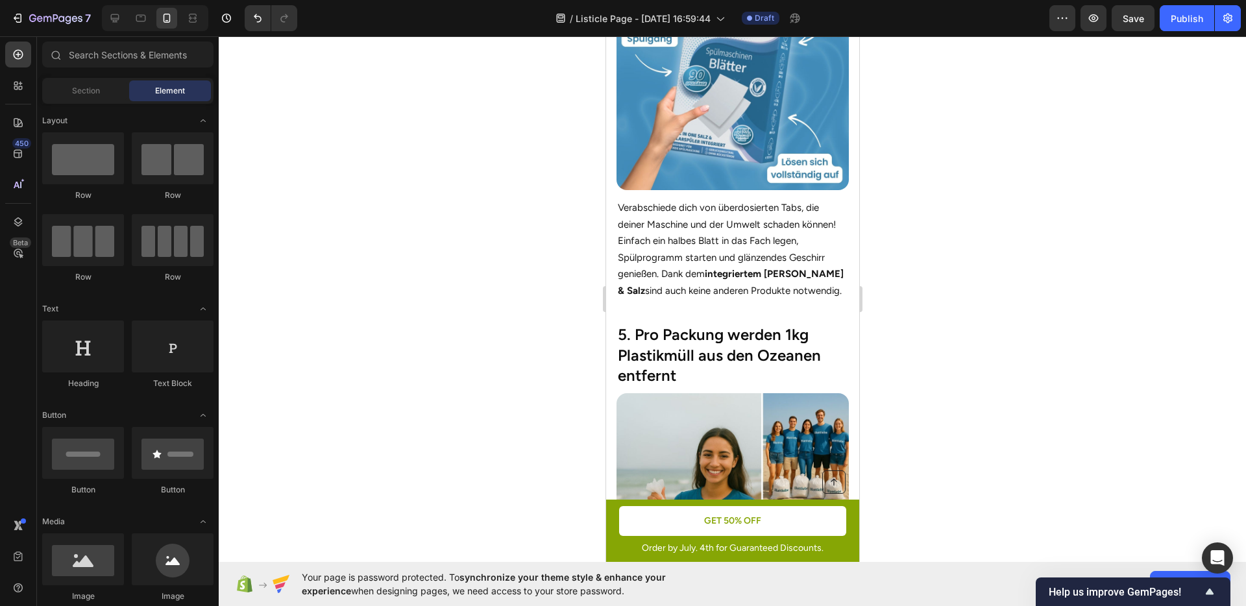
click at [978, 275] on div at bounding box center [732, 321] width 1027 height 570
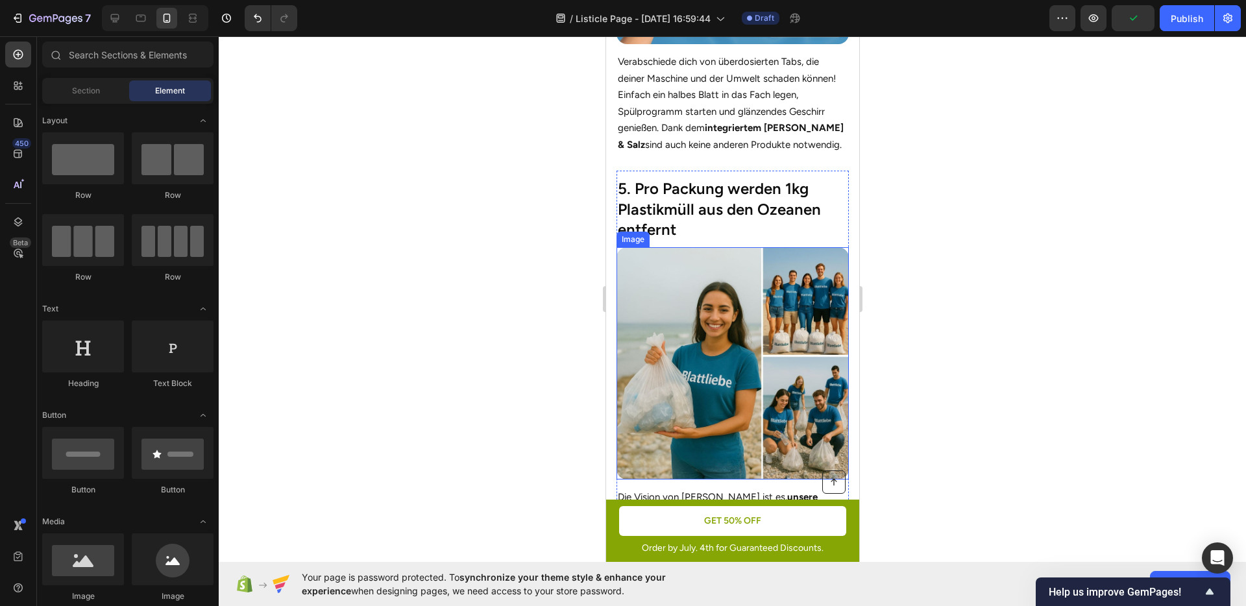
scroll to position [2383, 0]
click at [725, 311] on img at bounding box center [732, 363] width 232 height 232
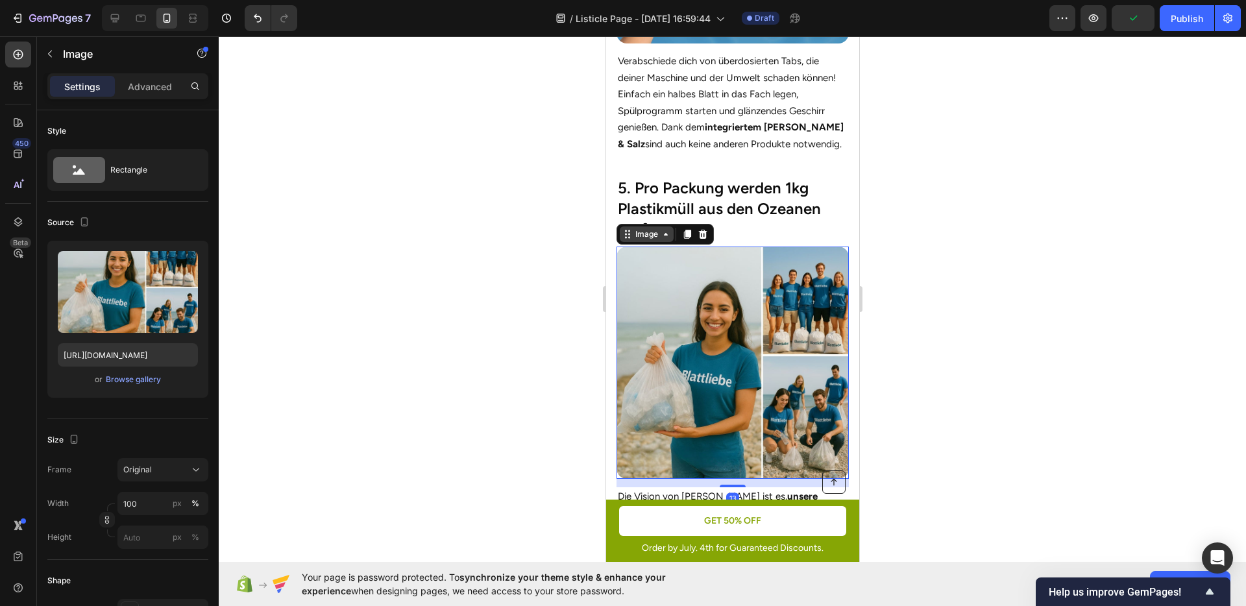
click at [645, 228] on div "Image" at bounding box center [646, 234] width 28 height 12
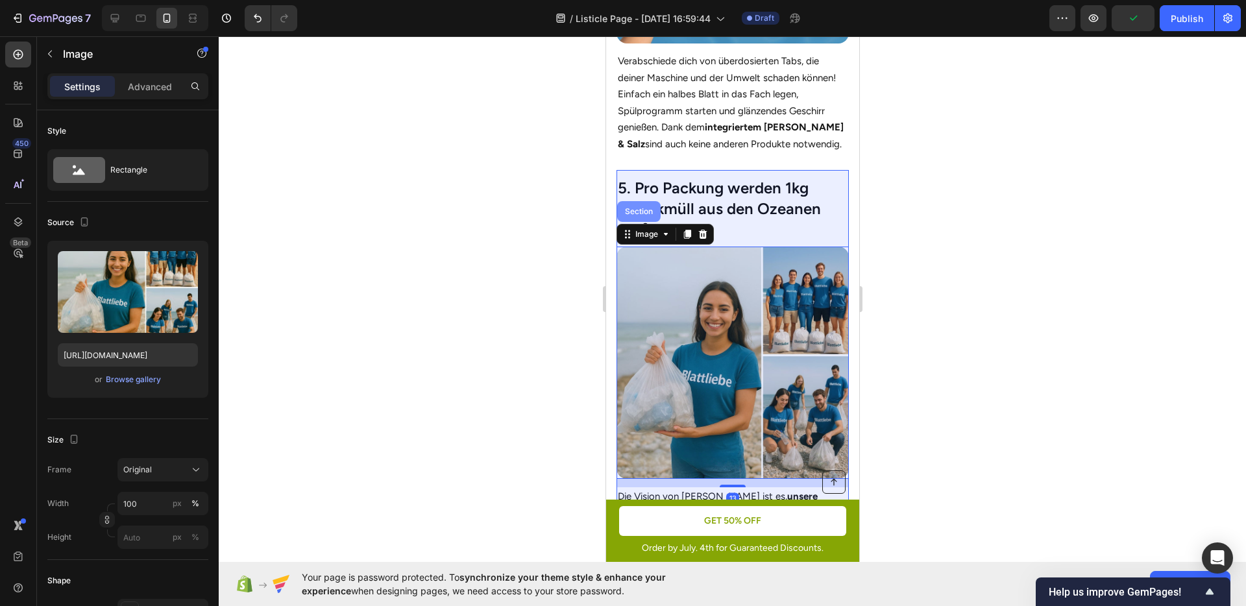
click at [640, 208] on div "Section" at bounding box center [638, 211] width 43 height 21
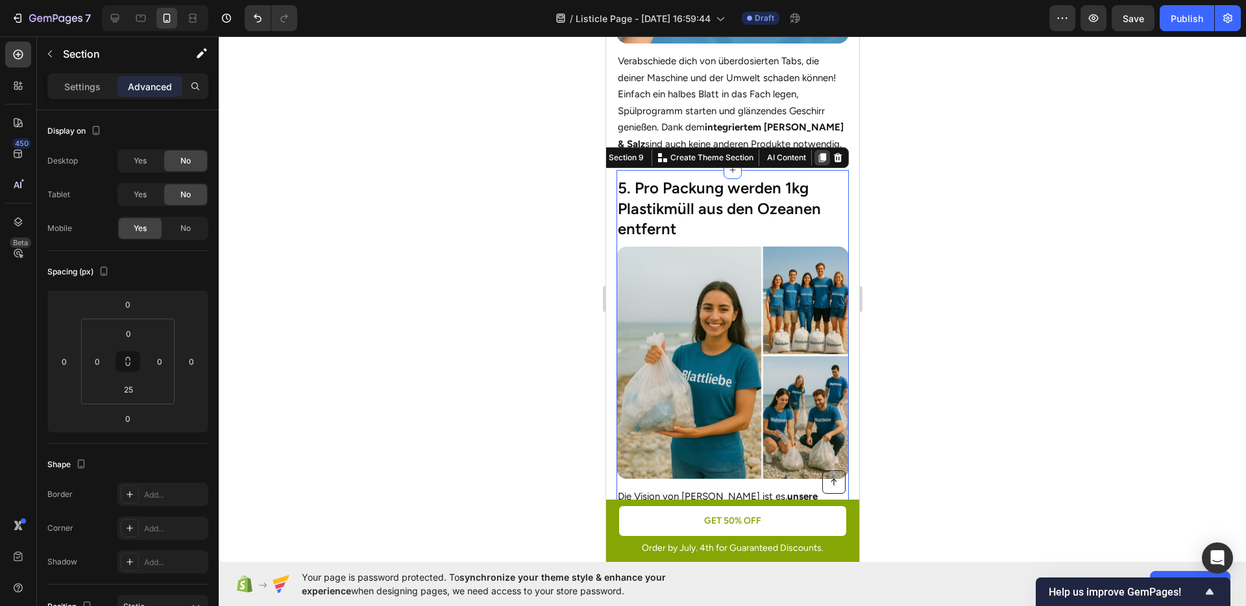
click at [817, 153] on icon at bounding box center [822, 158] width 10 height 10
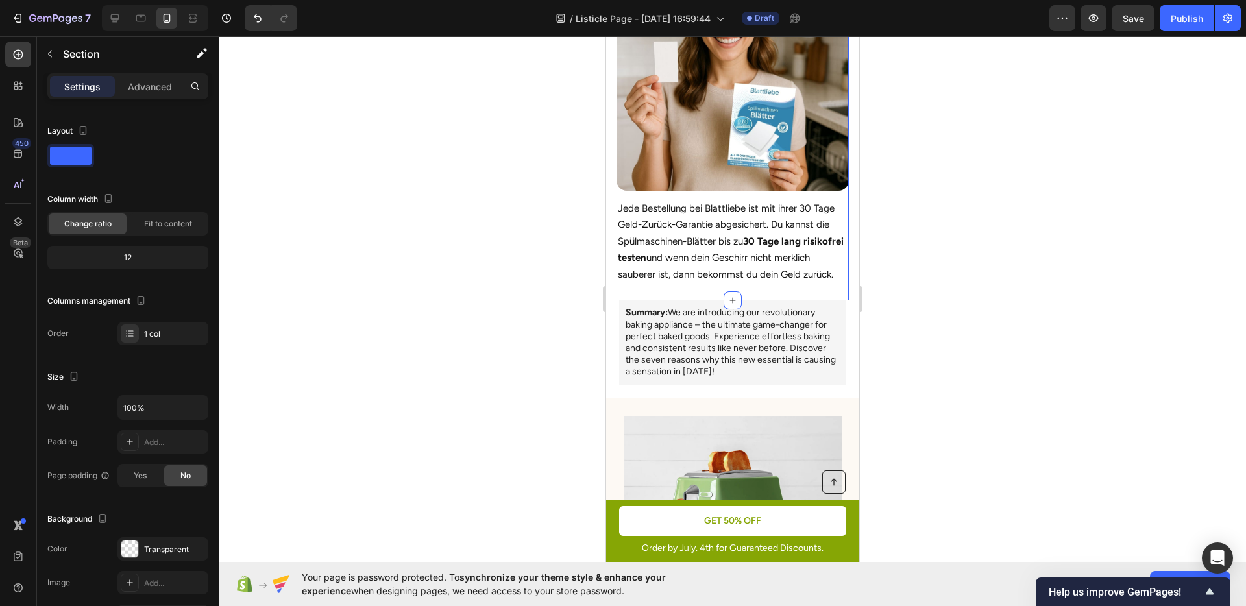
scroll to position [3504, 0]
click at [706, 320] on p "Summary: We are introducing our revolutionary baking appliance – the ultimate g…" at bounding box center [732, 343] width 214 height 71
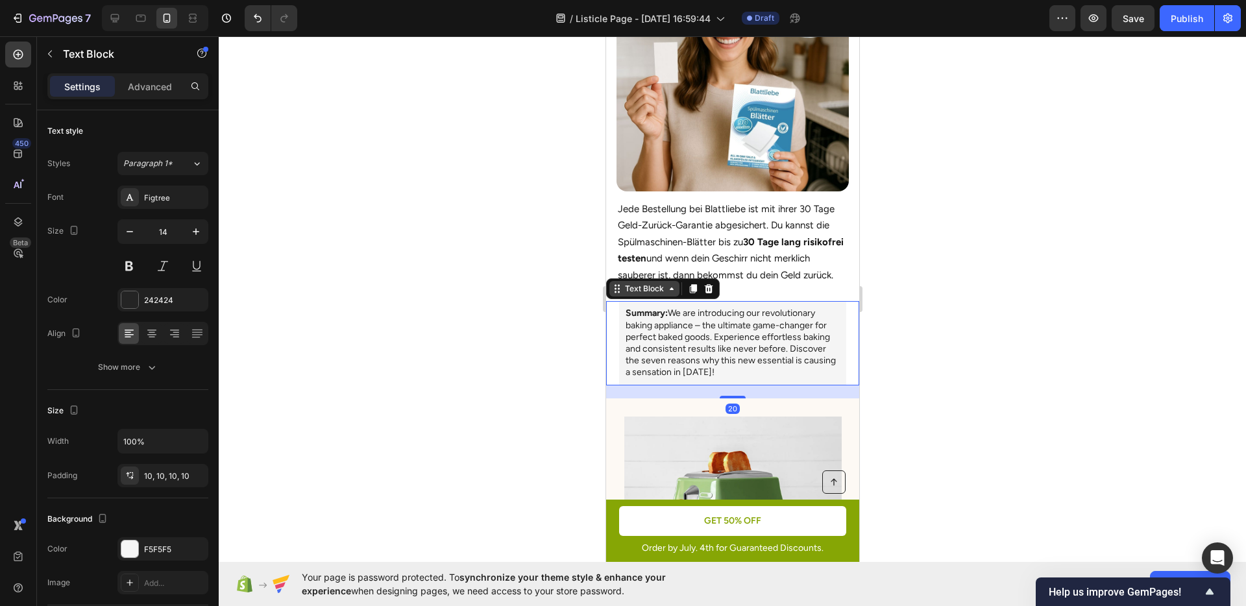
click at [634, 295] on div "Text Block" at bounding box center [644, 289] width 44 height 12
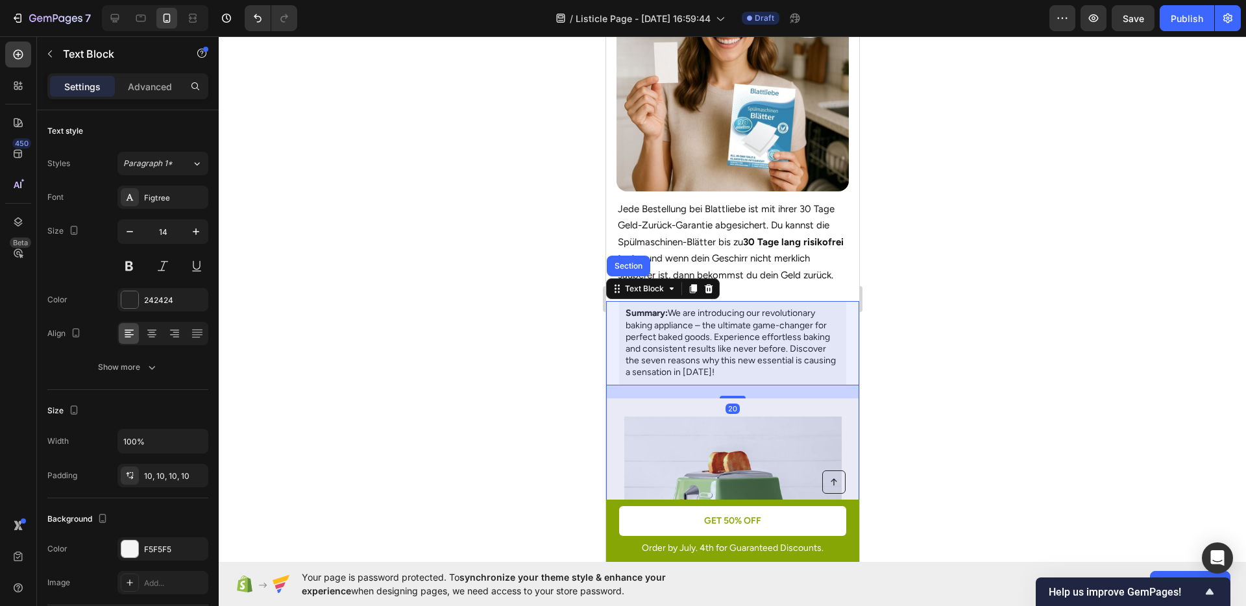
click at [632, 277] on div "Section" at bounding box center [627, 266] width 43 height 21
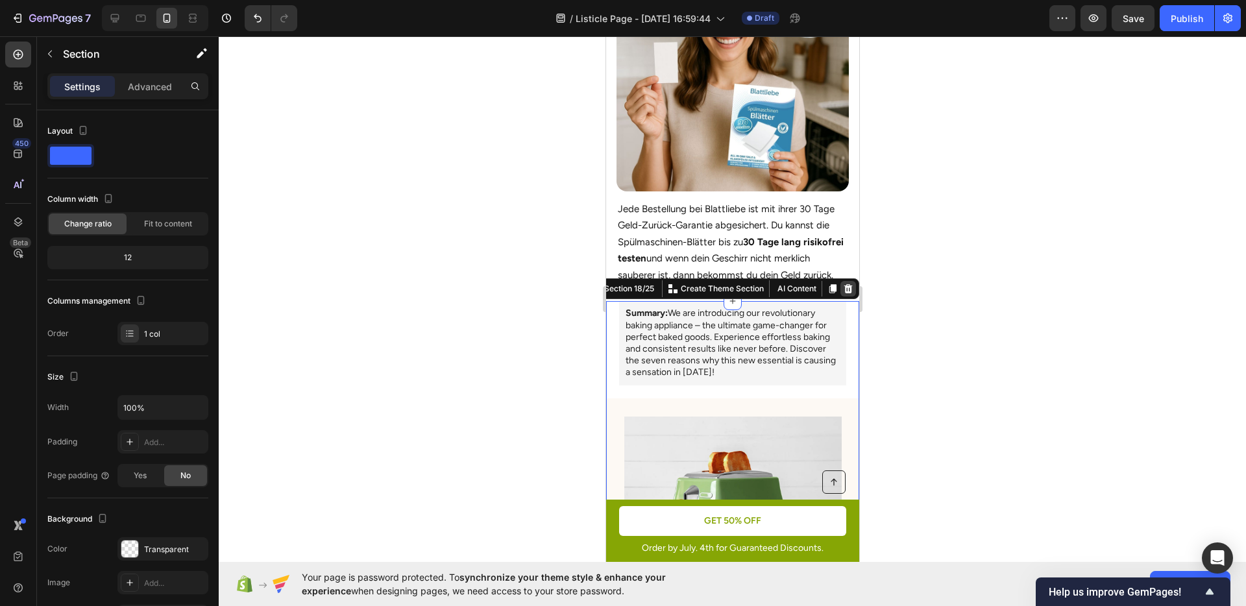
click at [844, 291] on icon at bounding box center [848, 288] width 8 height 9
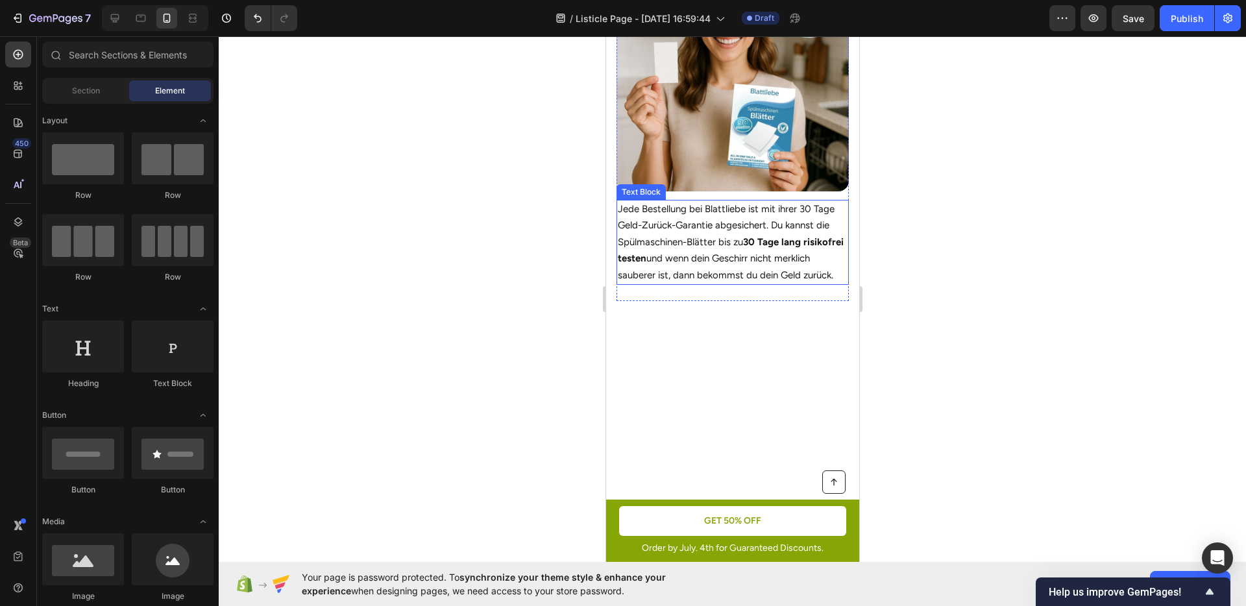
click at [744, 269] on p "Jede Bestellung bei Blattliebe ist mit ihrer 30 Tage Geld-Zurück-Garantie abges…" at bounding box center [732, 242] width 230 height 83
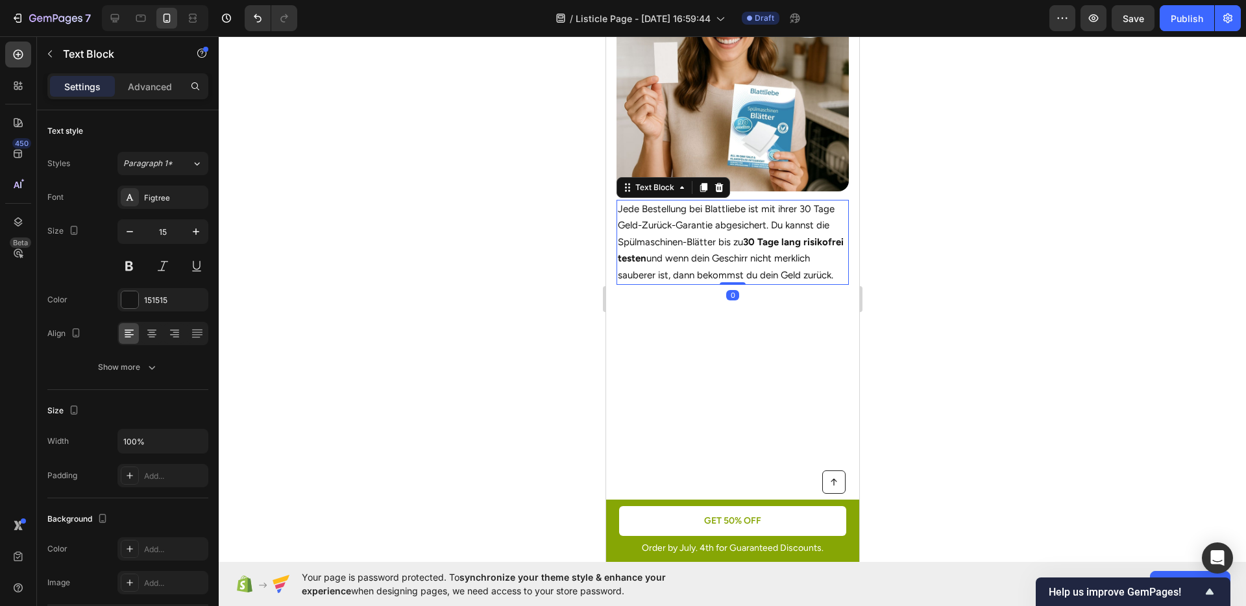
click at [931, 258] on div at bounding box center [732, 321] width 1027 height 570
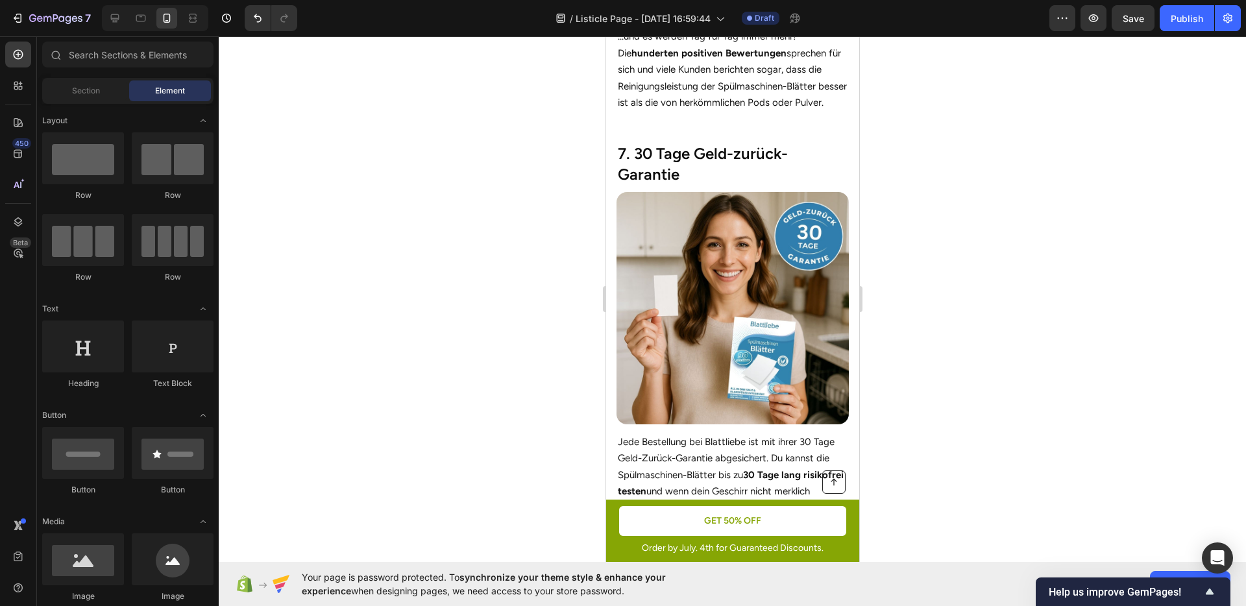
scroll to position [3262, 0]
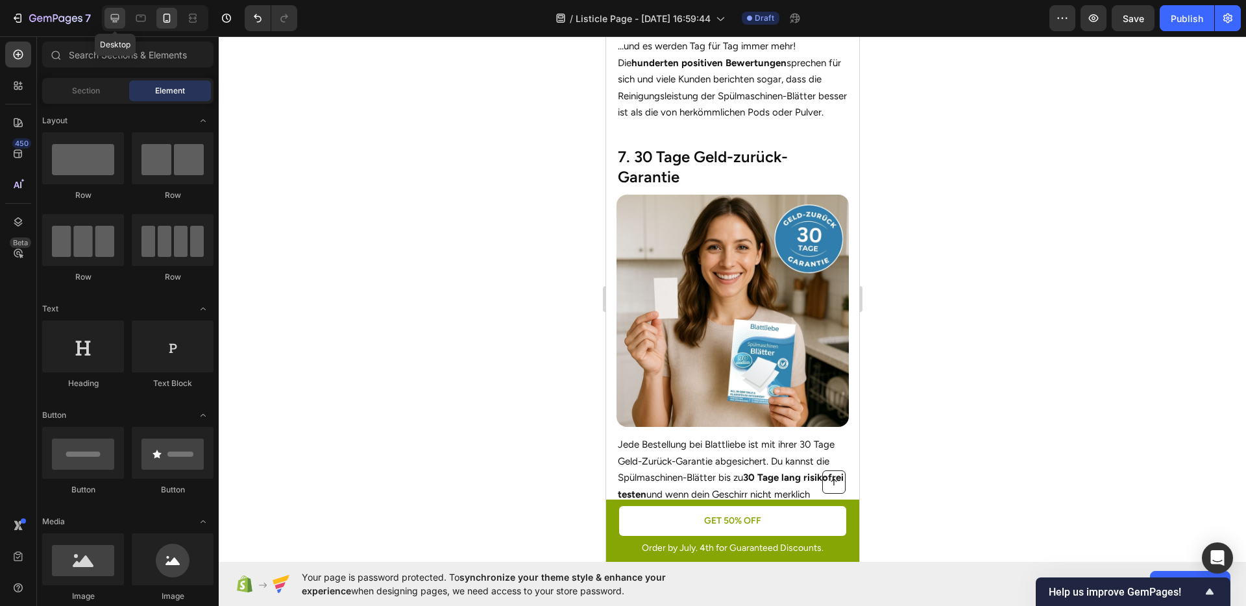
click at [110, 14] on icon at bounding box center [114, 18] width 13 height 13
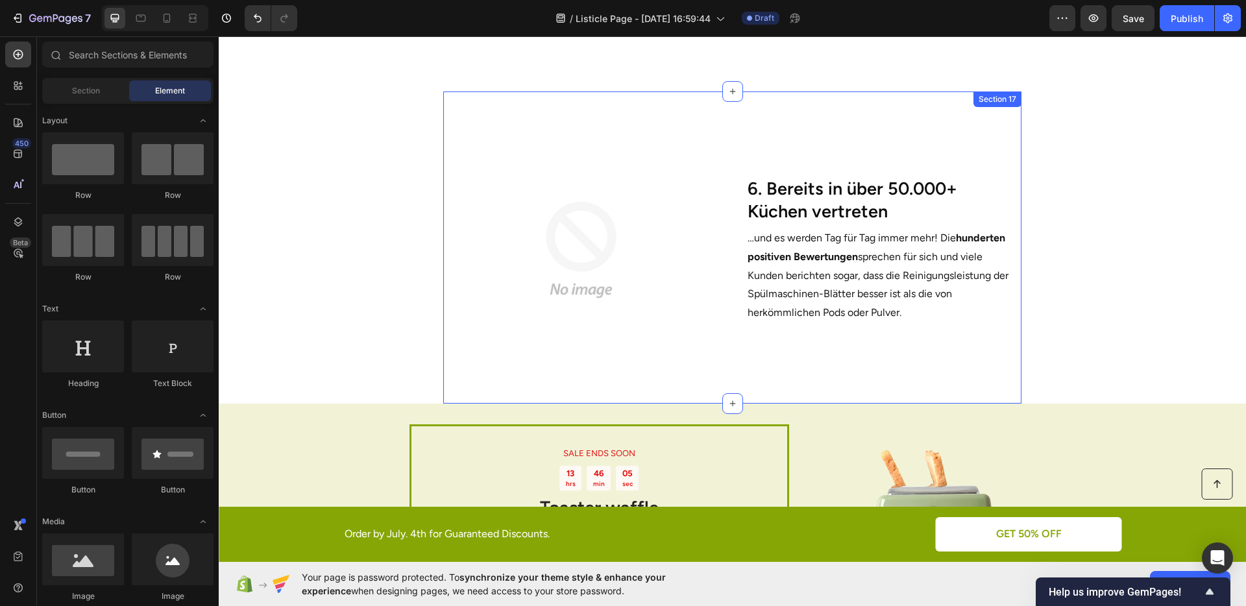
scroll to position [1834, 0]
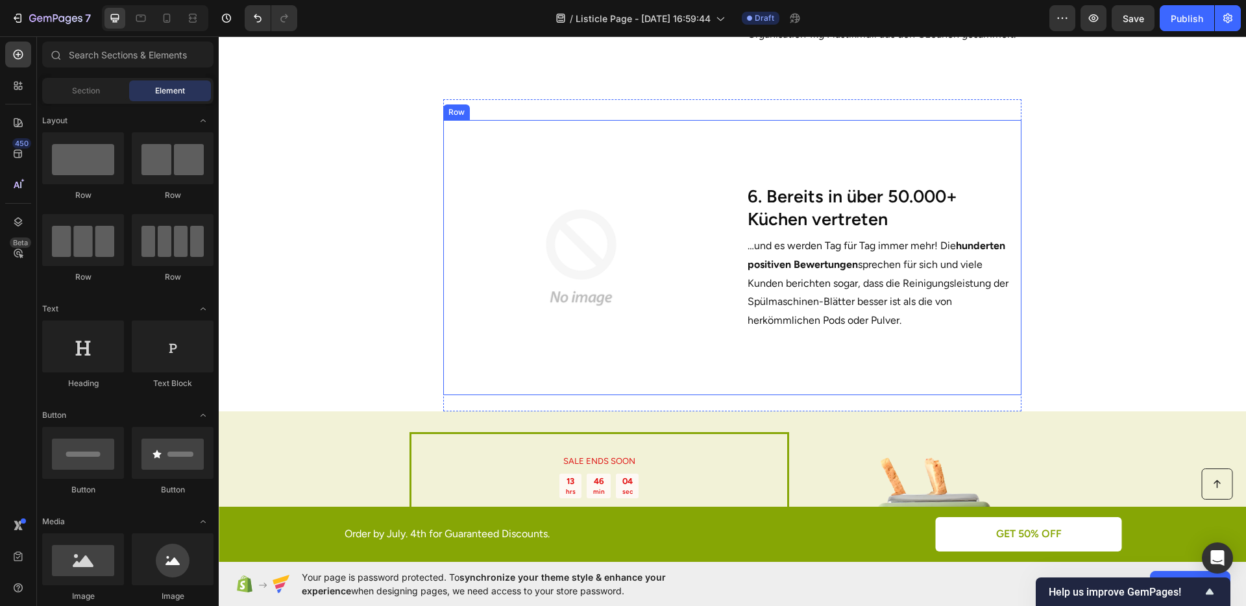
click at [812, 169] on div "6. Bereits in über 50.000+ Küchen vertreten Heading …und es werden Tag für Tag …" at bounding box center [883, 257] width 275 height 275
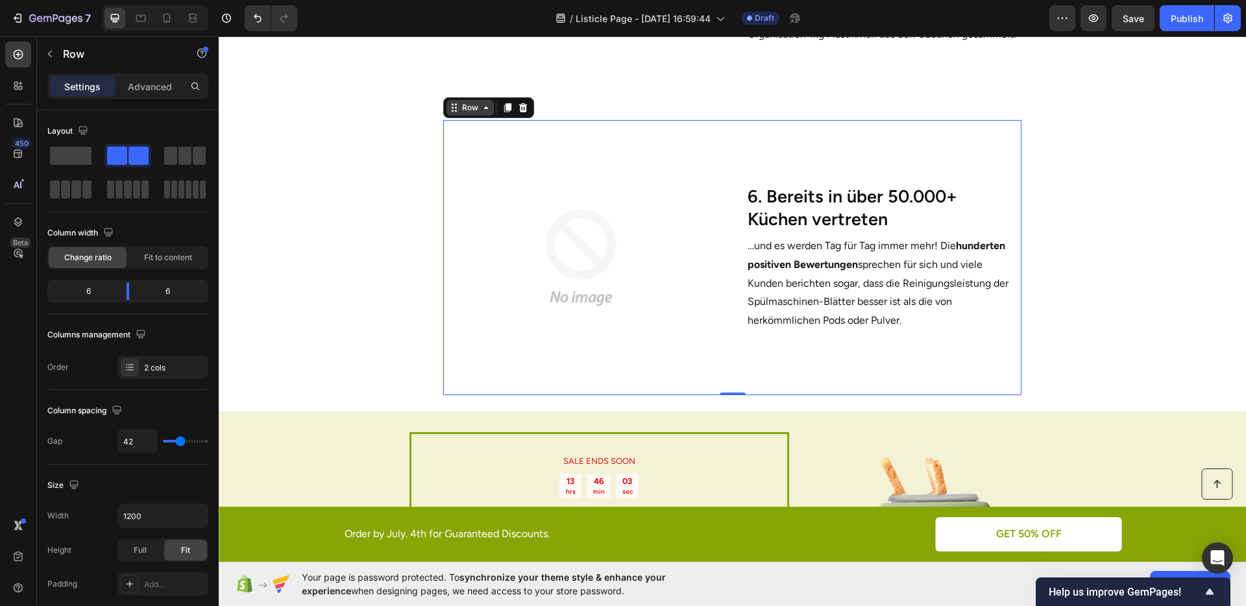
click at [469, 112] on div "Button Order by July. 4th for Guaranteed Discounts. Text Block GET 50% OFF Butt…" at bounding box center [732, 201] width 1027 height 3945
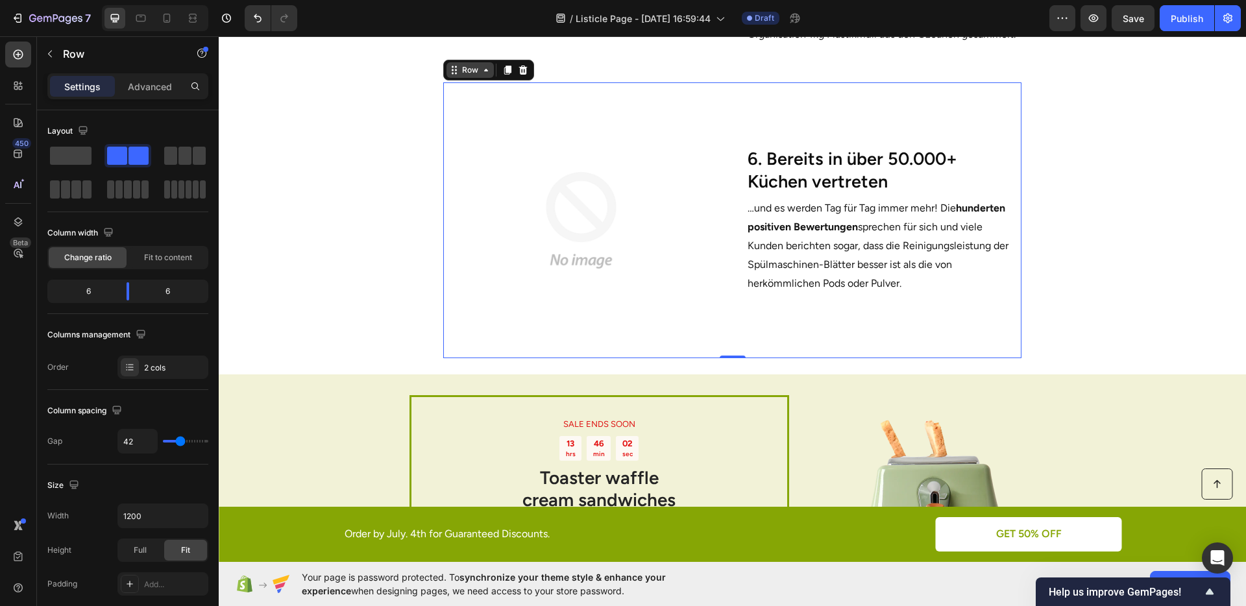
click at [466, 76] on div "Row" at bounding box center [470, 70] width 21 height 12
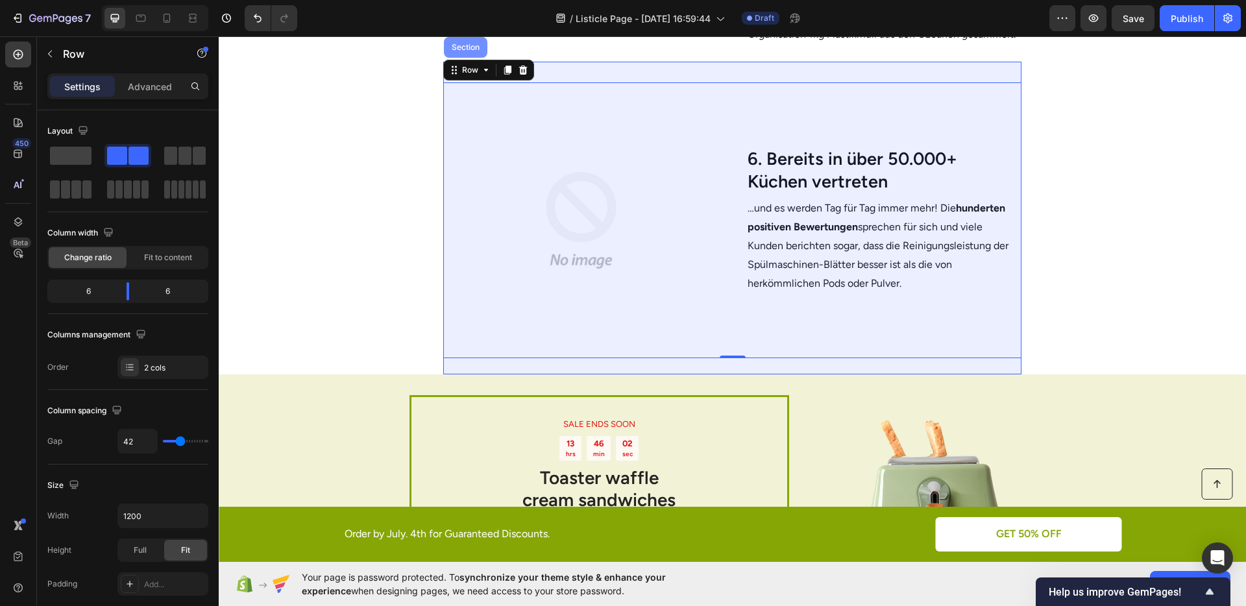
click at [454, 51] on div "Section" at bounding box center [465, 47] width 33 height 8
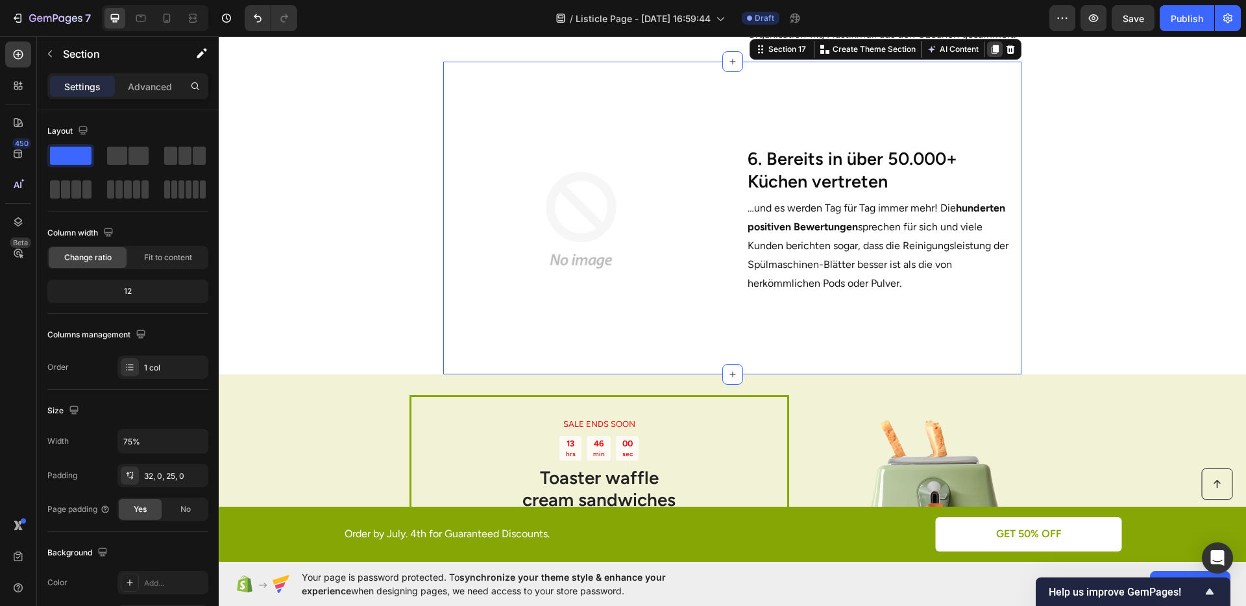
click at [991, 54] on icon at bounding box center [994, 49] width 7 height 9
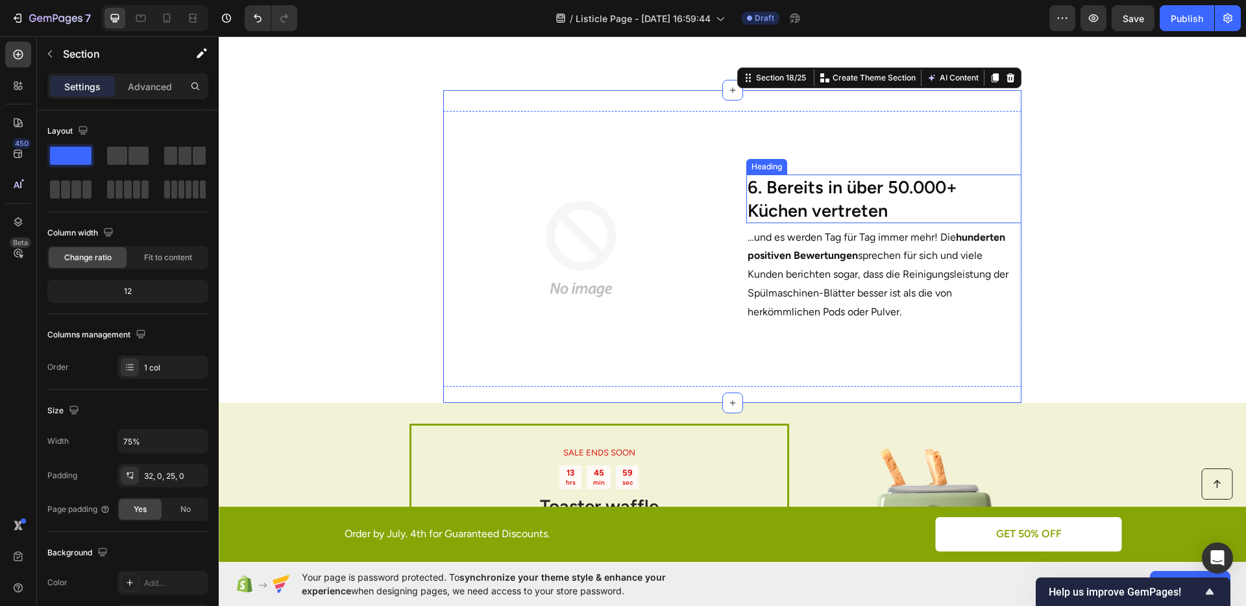
scroll to position [2207, 0]
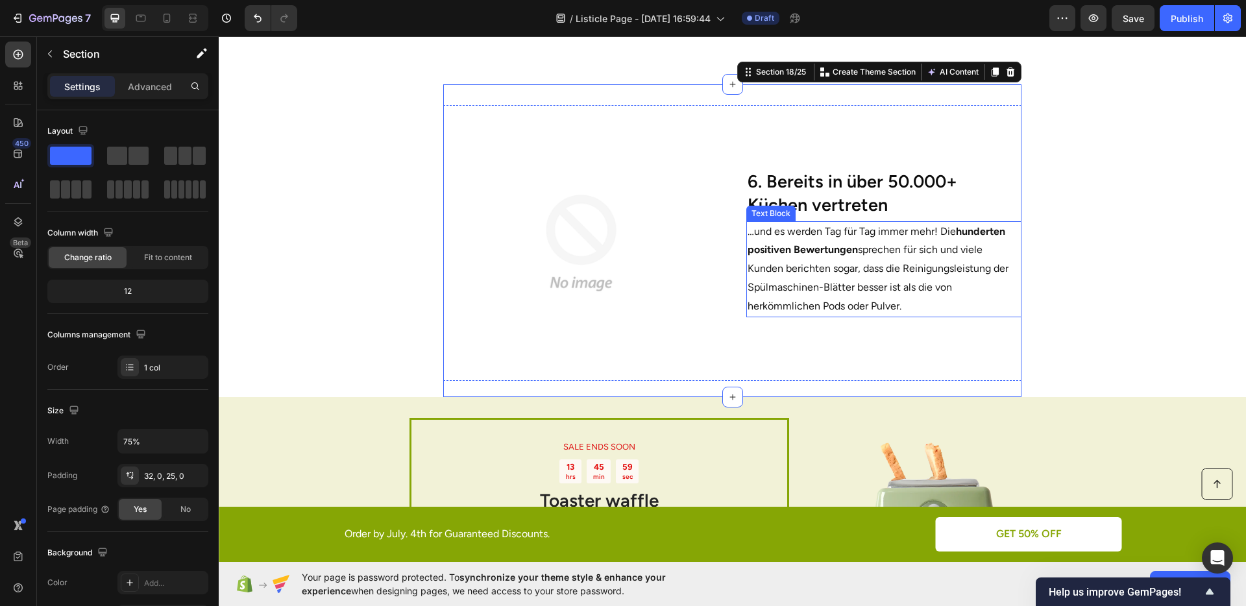
click at [843, 262] on p "…und es werden Tag für Tag immer mehr! Die hunderten positiven Bewertungen spre…" at bounding box center [884, 269] width 273 height 93
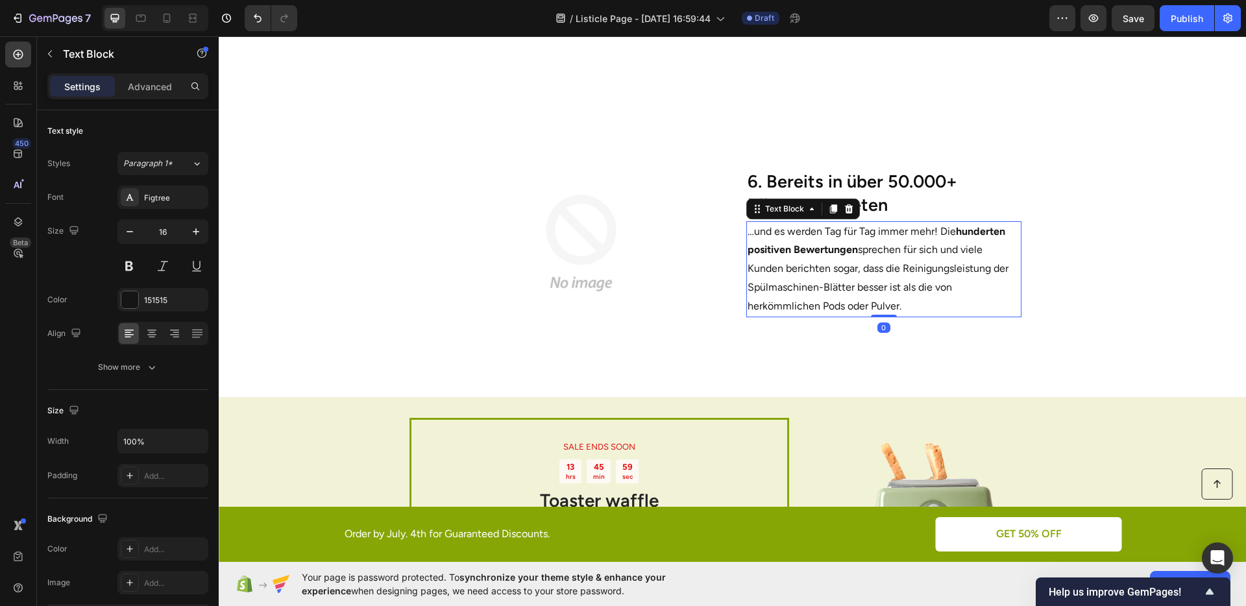
click at [843, 262] on p "…und es werden Tag für Tag immer mehr! Die hunderten positiven Bewertungen spre…" at bounding box center [884, 269] width 273 height 93
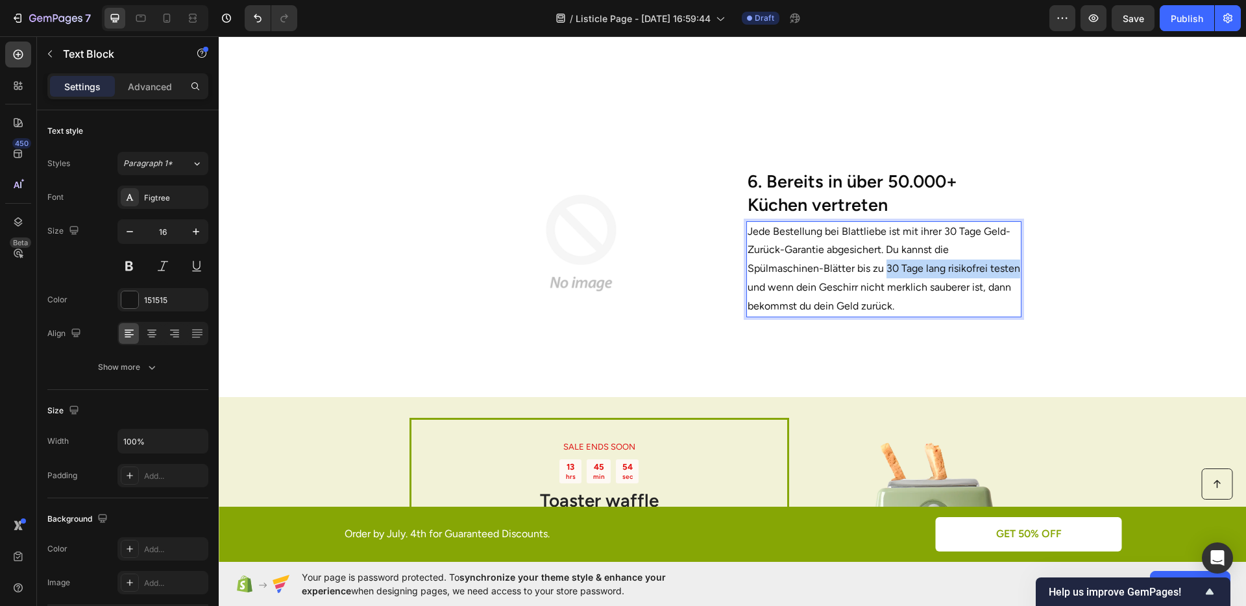
drag, startPoint x: 880, startPoint y: 265, endPoint x: 770, endPoint y: 286, distance: 112.3
click at [770, 286] on p "Jede Bestellung bei Blattliebe ist mit ihrer 30 Tage Geld-Zurück-Garantie abges…" at bounding box center [884, 269] width 273 height 93
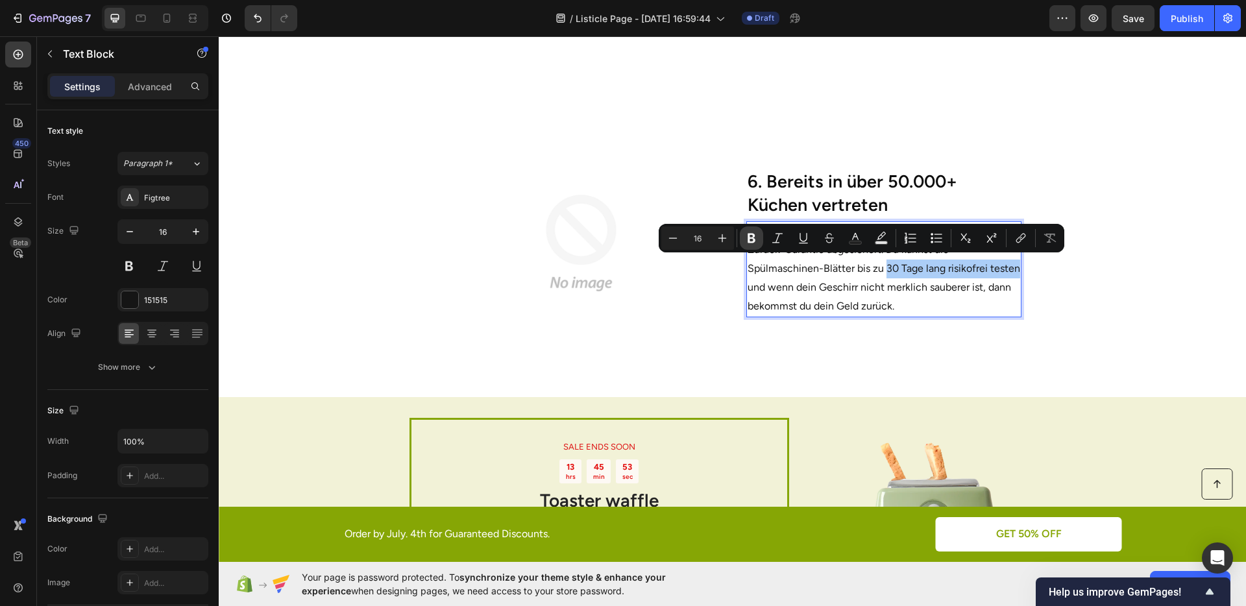
click at [741, 242] on button "Bold" at bounding box center [751, 238] width 23 height 23
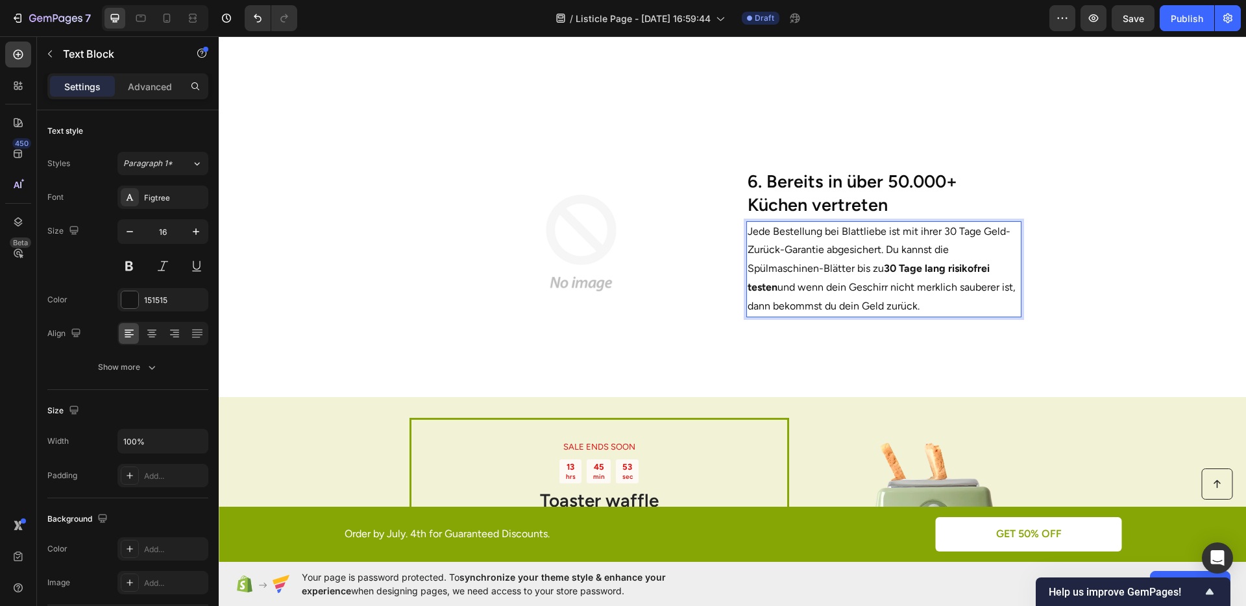
click at [909, 280] on p "Jede Bestellung bei Blattliebe ist mit ihrer 30 Tage Geld-Zurück-Garantie abges…" at bounding box center [884, 269] width 273 height 93
click at [1100, 293] on section "Image 6. Bereits in über 50.000+ Küchen vertreten Heading Jede Bestellung bei B…" at bounding box center [732, 240] width 791 height 312
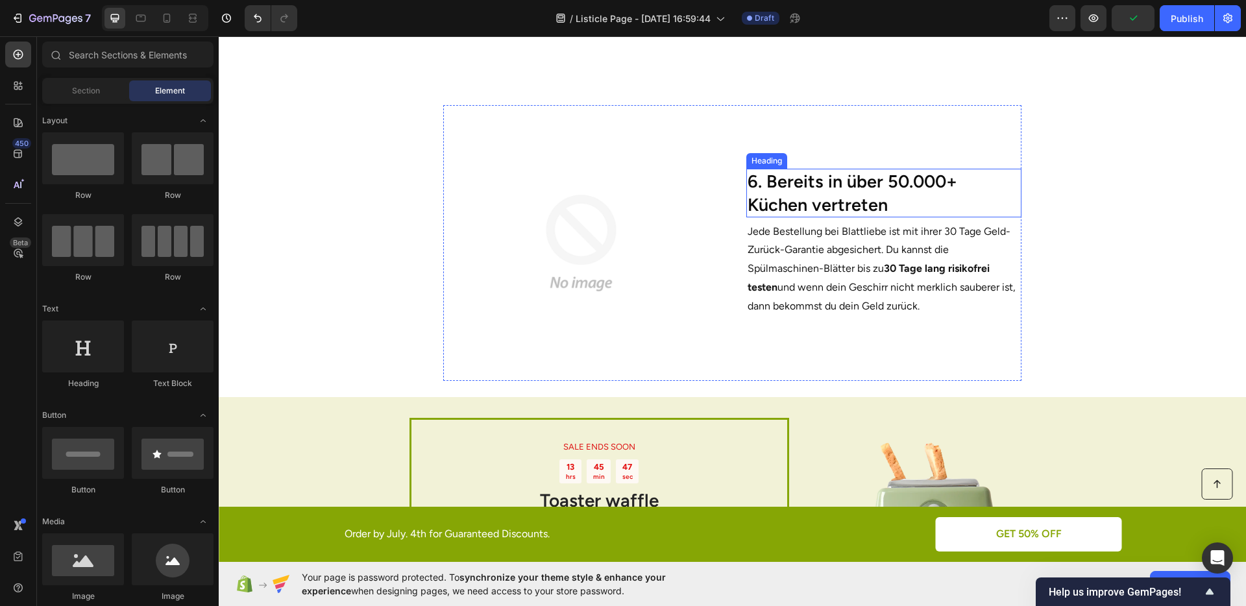
click at [814, 192] on h2 "6. Bereits in über 50.000+ Küchen vertreten" at bounding box center [883, 193] width 275 height 48
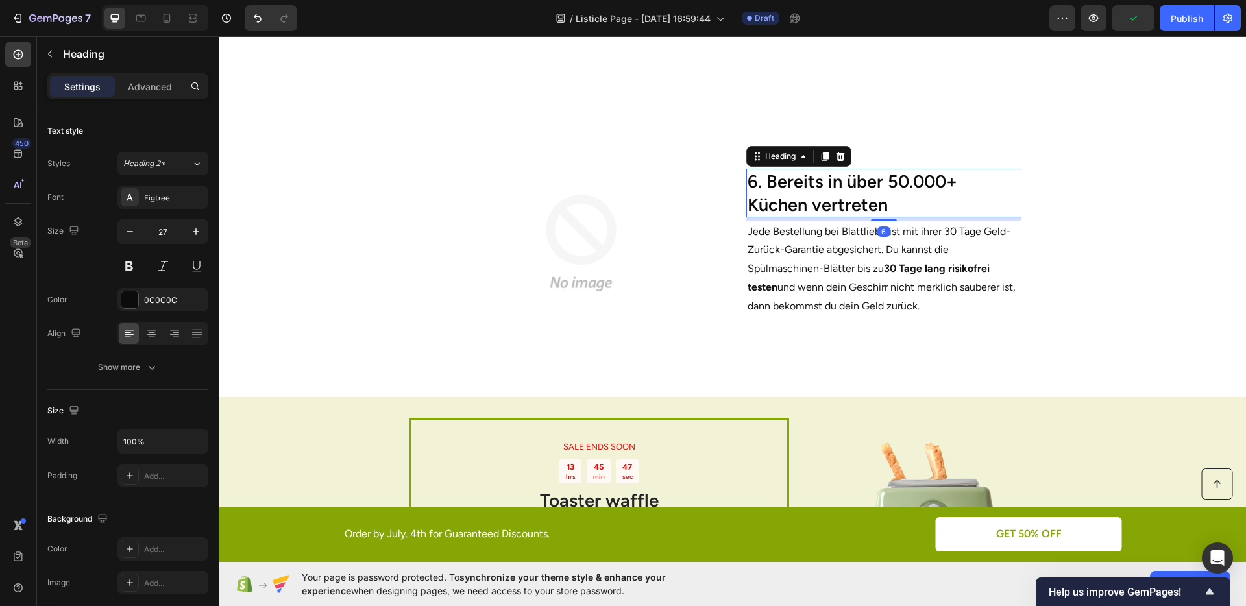
click at [814, 192] on h2 "6. Bereits in über 50.000+ Küchen vertreten" at bounding box center [883, 193] width 275 height 48
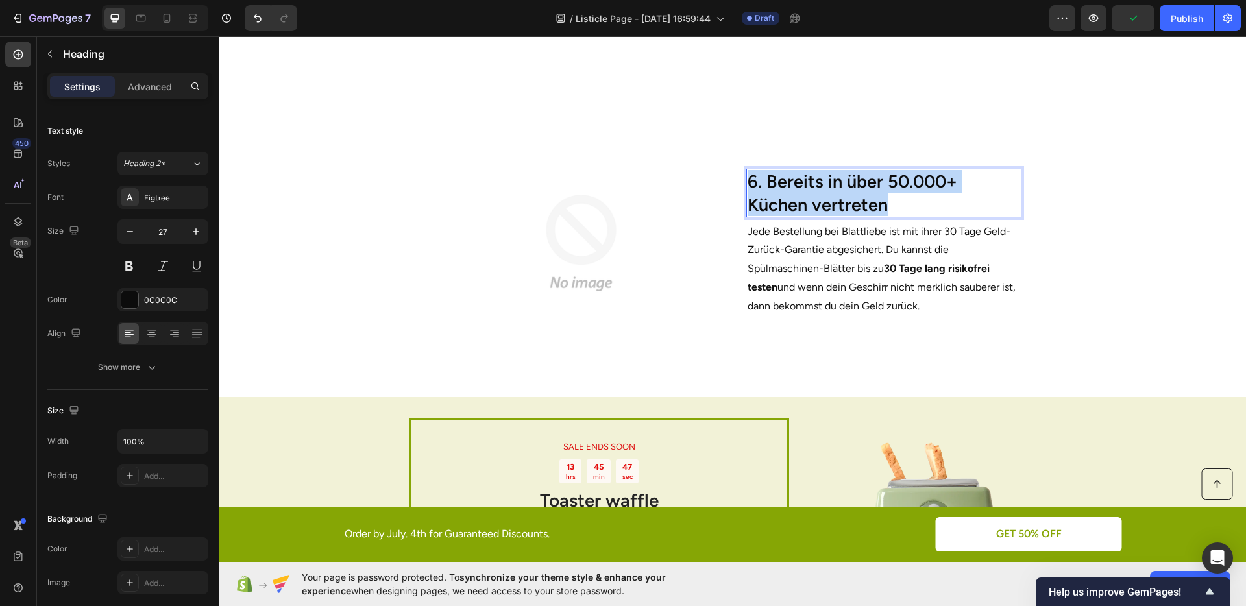
click at [814, 192] on p "6. Bereits in über 50.000+ Küchen vertreten" at bounding box center [884, 192] width 273 height 45
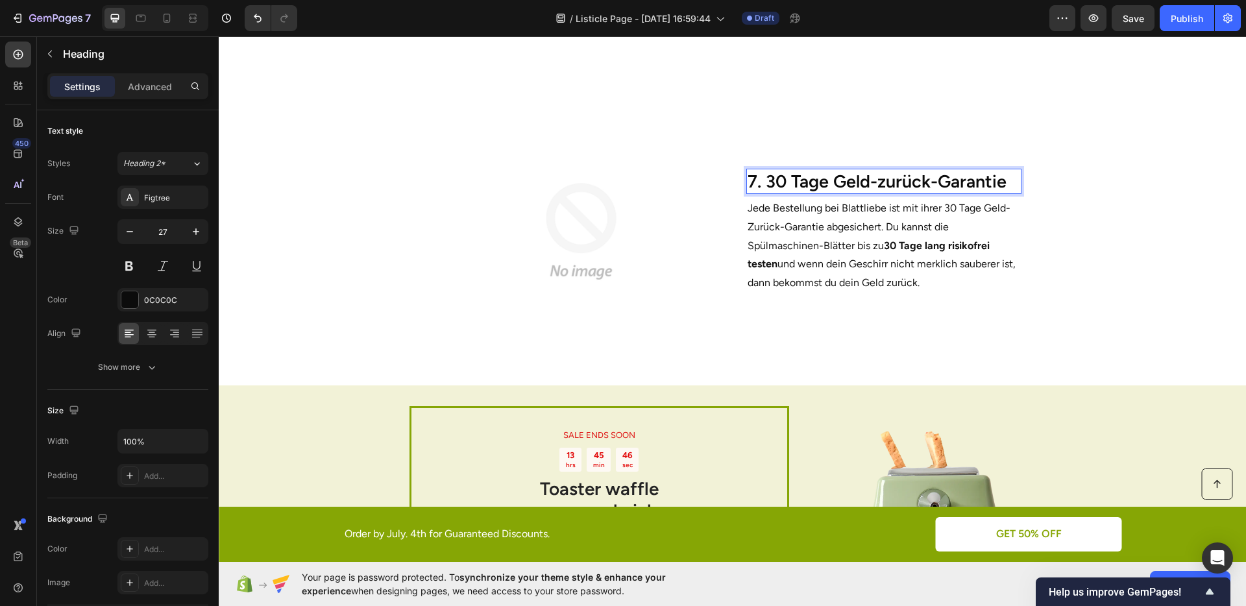
click at [1083, 267] on section "Image 7. 30 Tage Geld-zurück-Garantie Heading 6 Jede Bestellung bei Blattliebe …" at bounding box center [732, 229] width 791 height 312
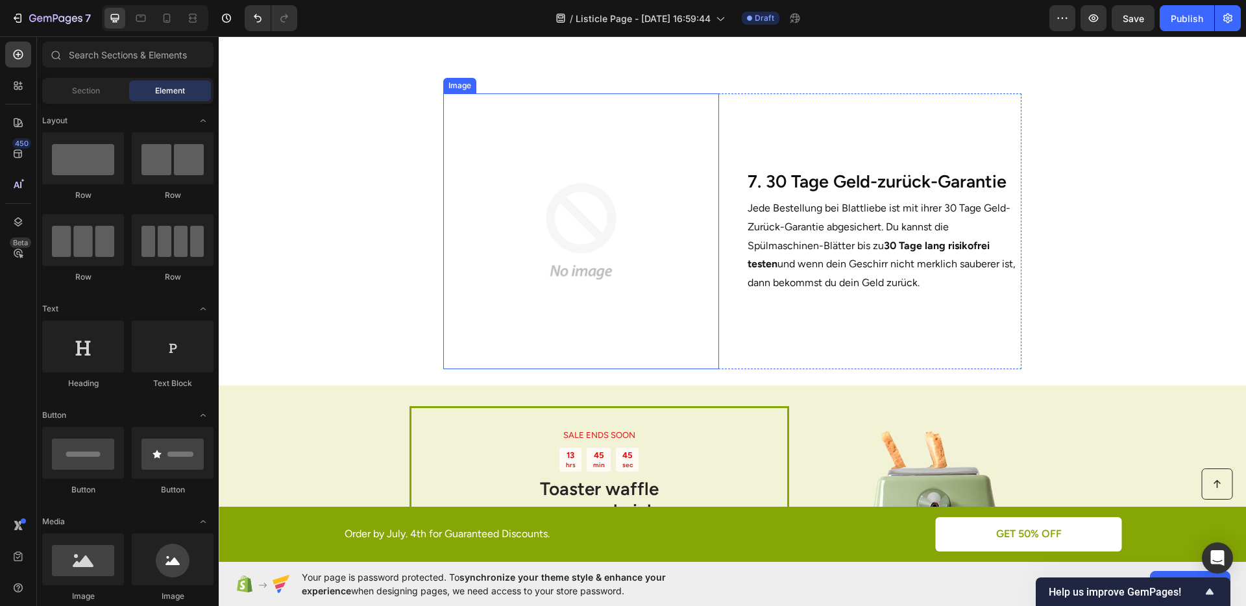
click at [606, 240] on img at bounding box center [580, 230] width 275 height 275
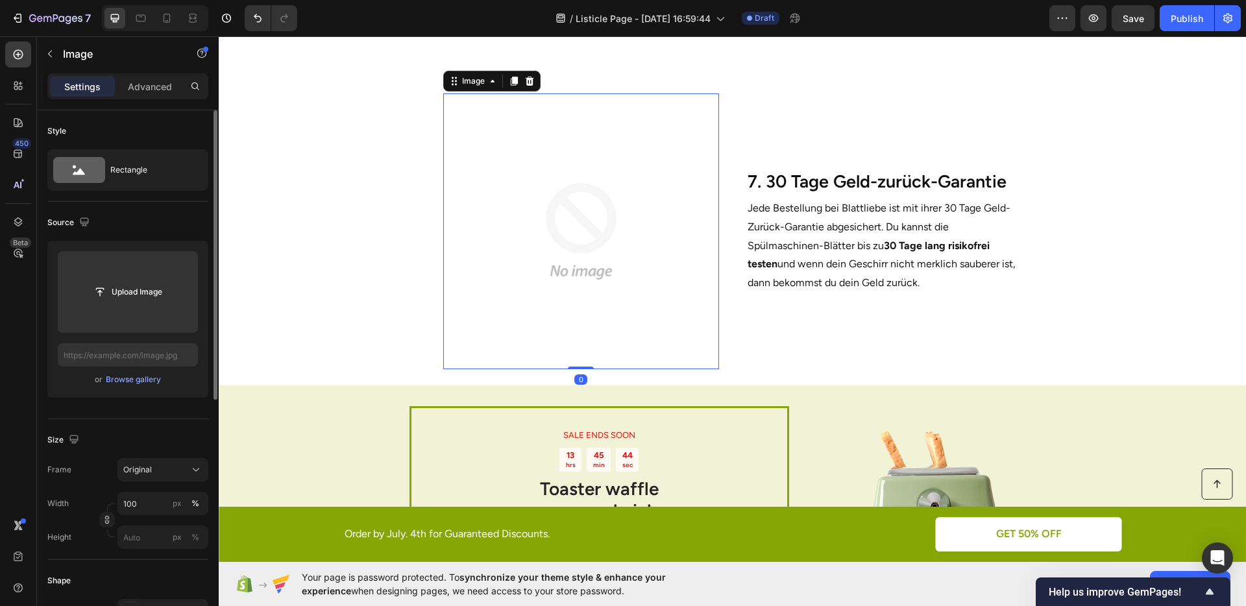
click at [137, 372] on div "or Browse gallery" at bounding box center [128, 380] width 140 height 16
click at [145, 378] on div "Browse gallery" at bounding box center [133, 380] width 55 height 12
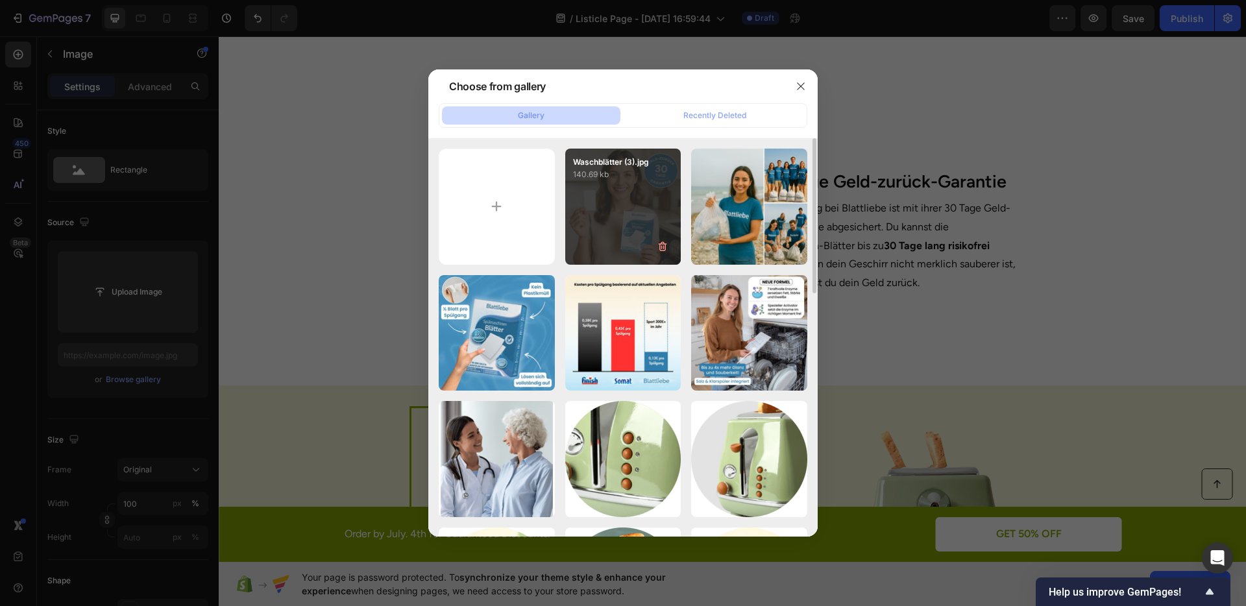
click at [599, 216] on div "Waschblätter (3).jpg 140.69 kb" at bounding box center [623, 207] width 116 height 116
type input "[URL][DOMAIN_NAME]"
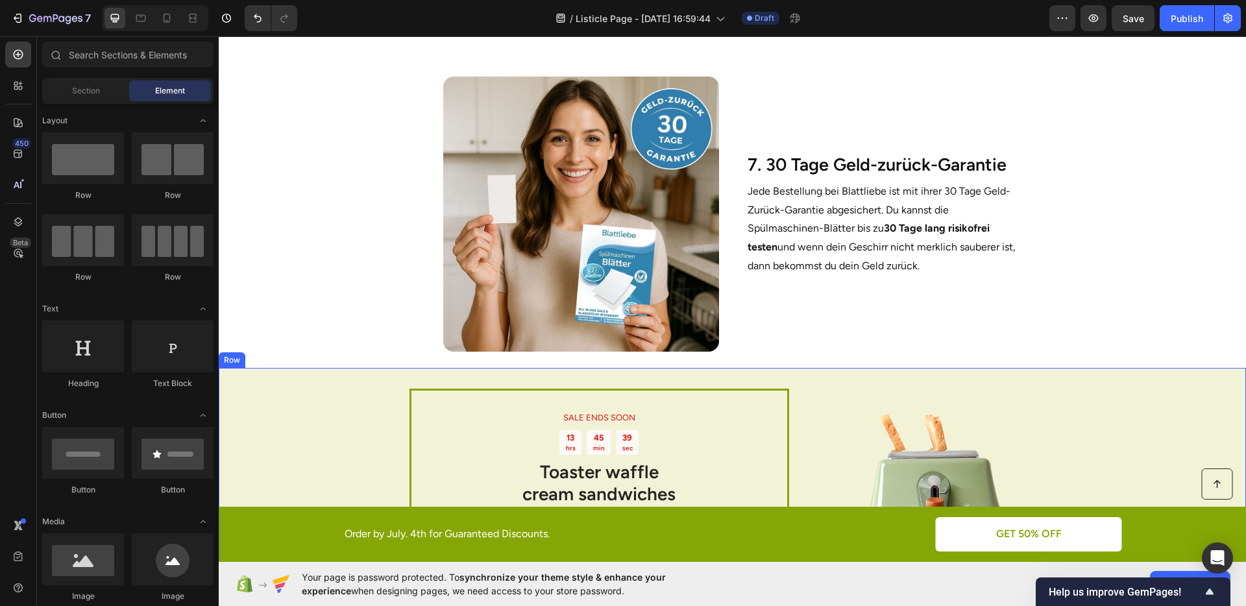
scroll to position [2384, 0]
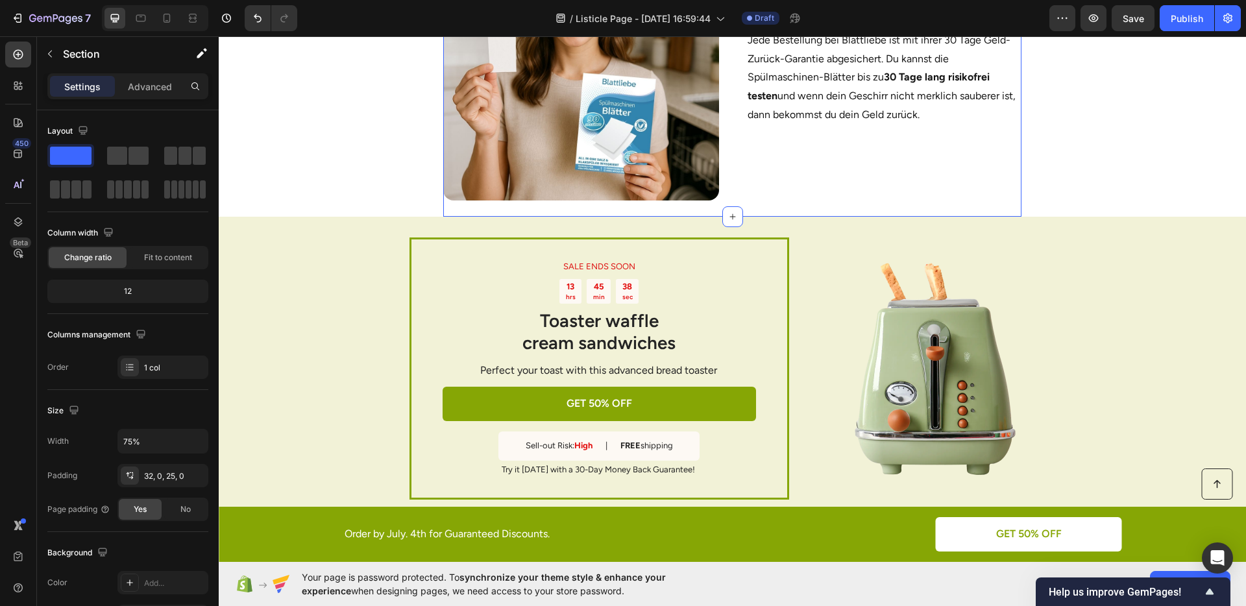
click at [804, 203] on div "Image 7. 30 Tage Geld-zurück-Garantie Heading Jede Bestellung bei Blattliebe is…" at bounding box center [732, 61] width 578 height 312
click at [139, 91] on p "Advanced" at bounding box center [150, 87] width 44 height 14
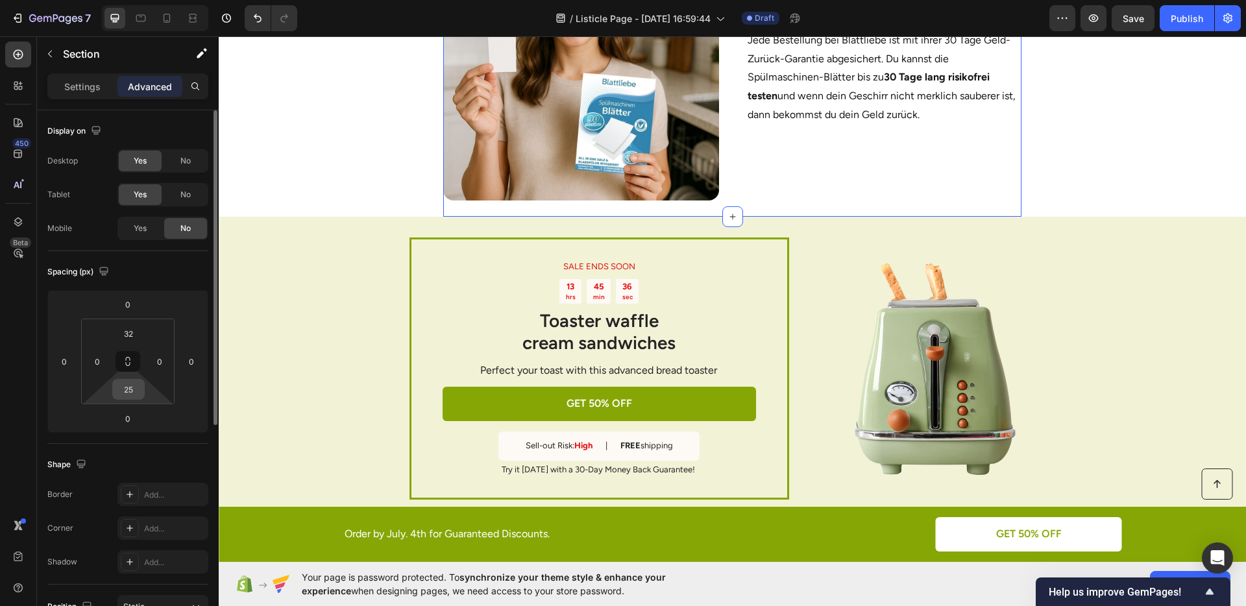
click at [129, 384] on input "25" at bounding box center [129, 389] width 26 height 19
type input "50"
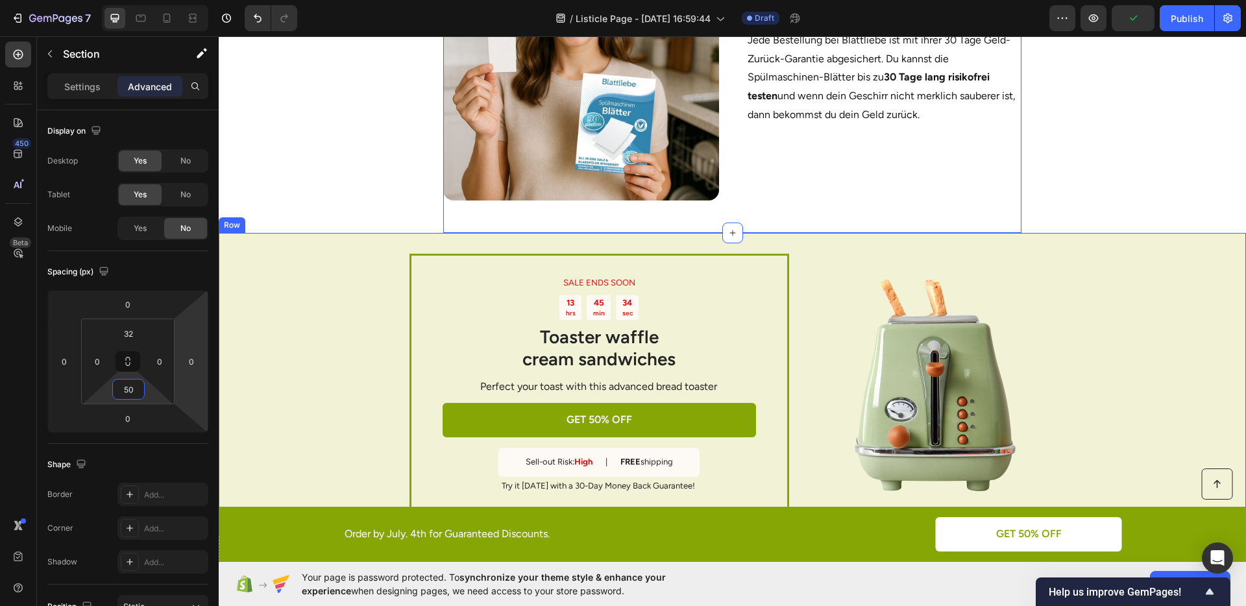
click at [355, 344] on div "SALE ENDS SOON Text Block 13 hrs 45 min 34 sec Countdown Timer Toaster waffle c…" at bounding box center [732, 384] width 1027 height 303
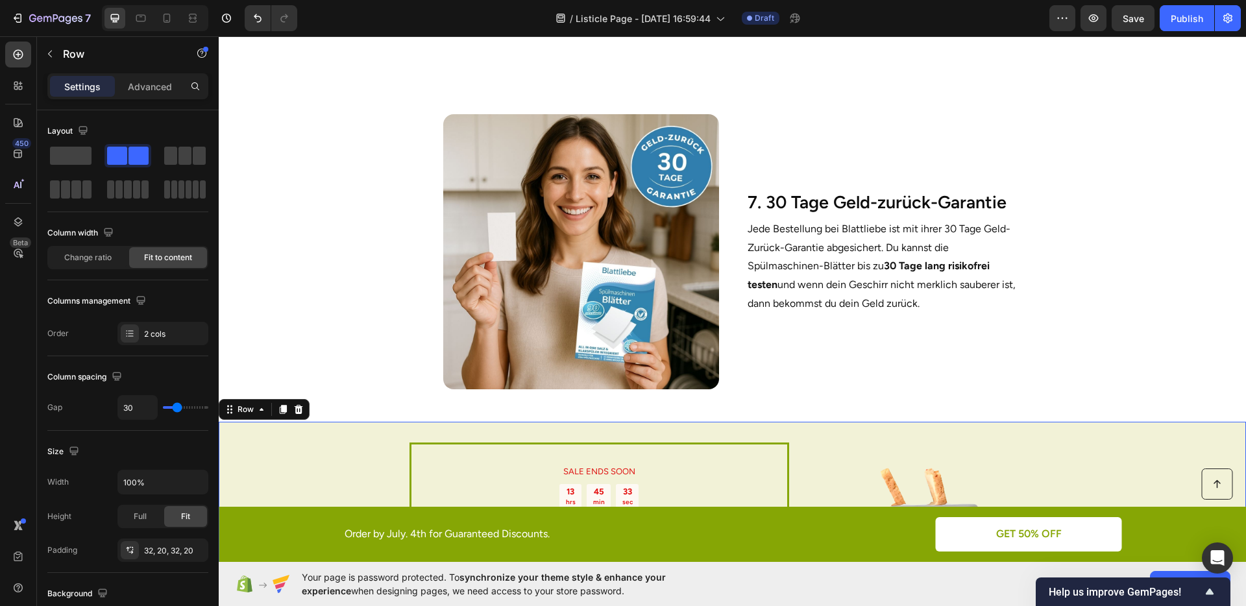
click at [1151, 280] on div "Button Order by July. 4th for Guaranteed Discounts. Text Block GET 50% OFF Butt…" at bounding box center [732, 26] width 1027 height 4317
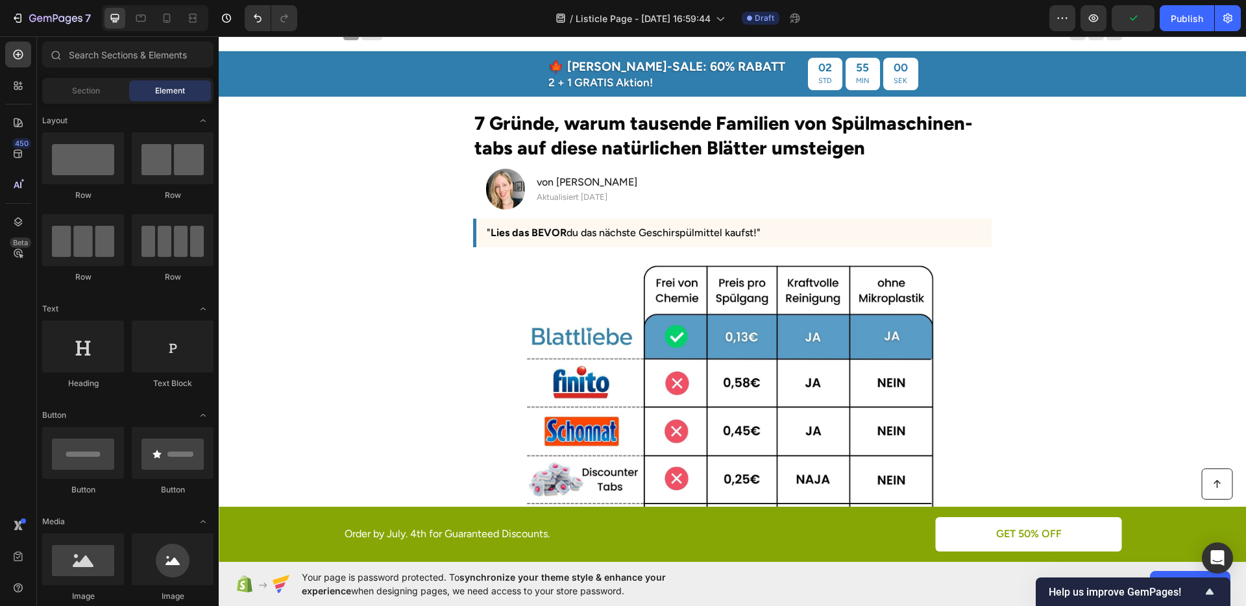
scroll to position [0, 0]
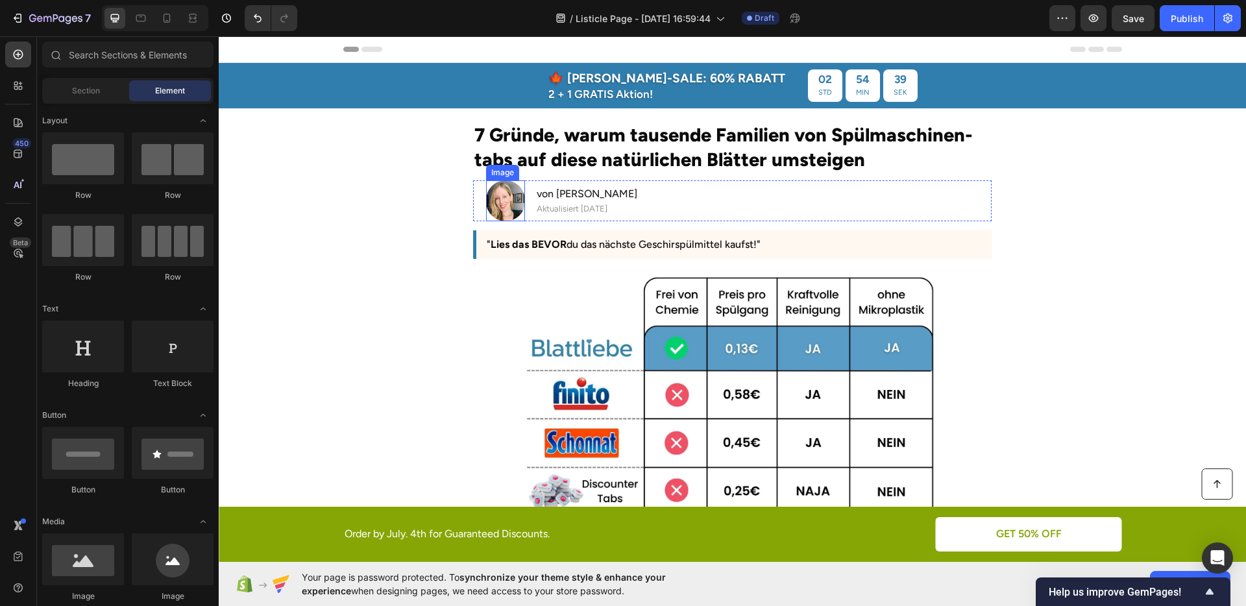
click at [517, 191] on img at bounding box center [505, 200] width 39 height 40
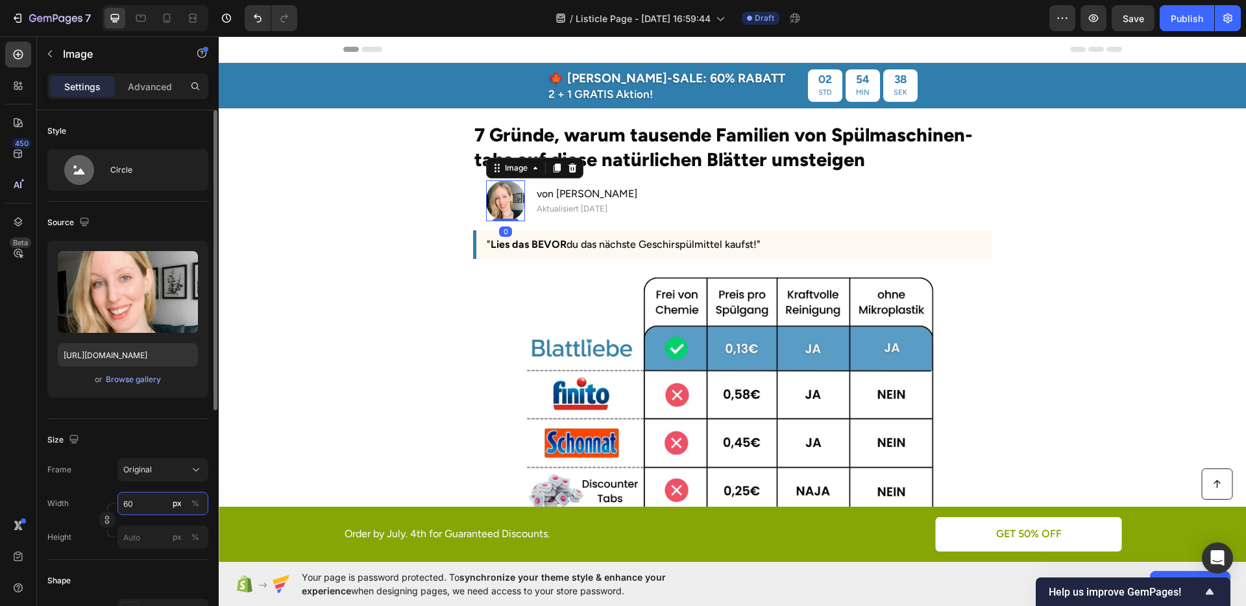
click at [145, 498] on input "60" at bounding box center [162, 503] width 91 height 23
type input "55"
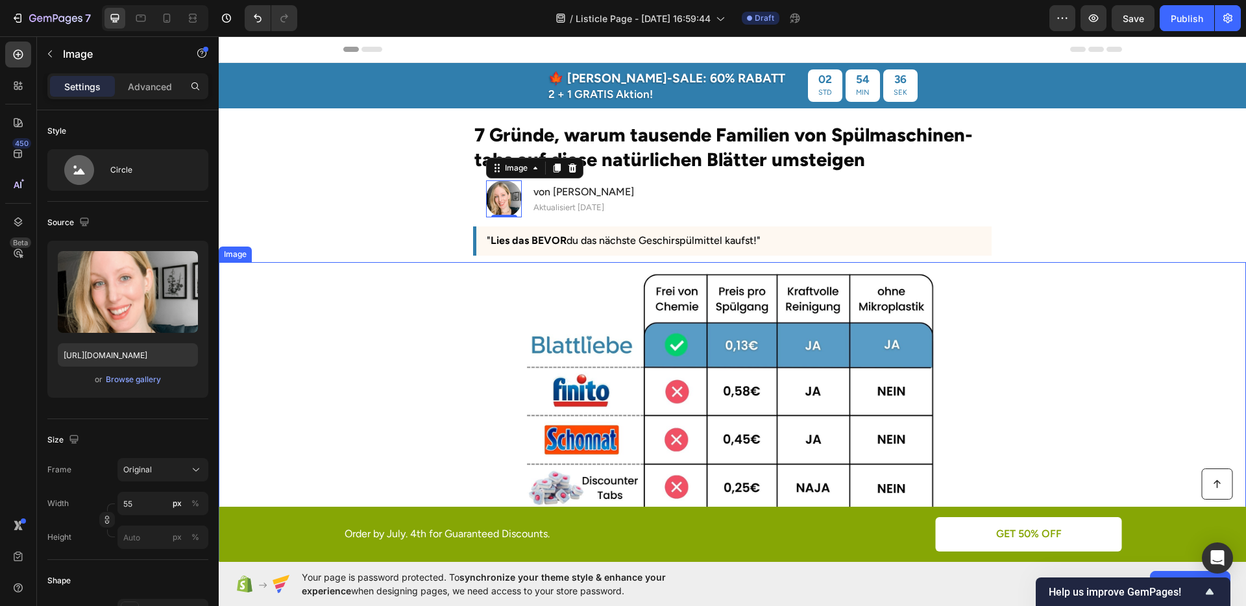
click at [405, 383] on div at bounding box center [732, 415] width 1027 height 292
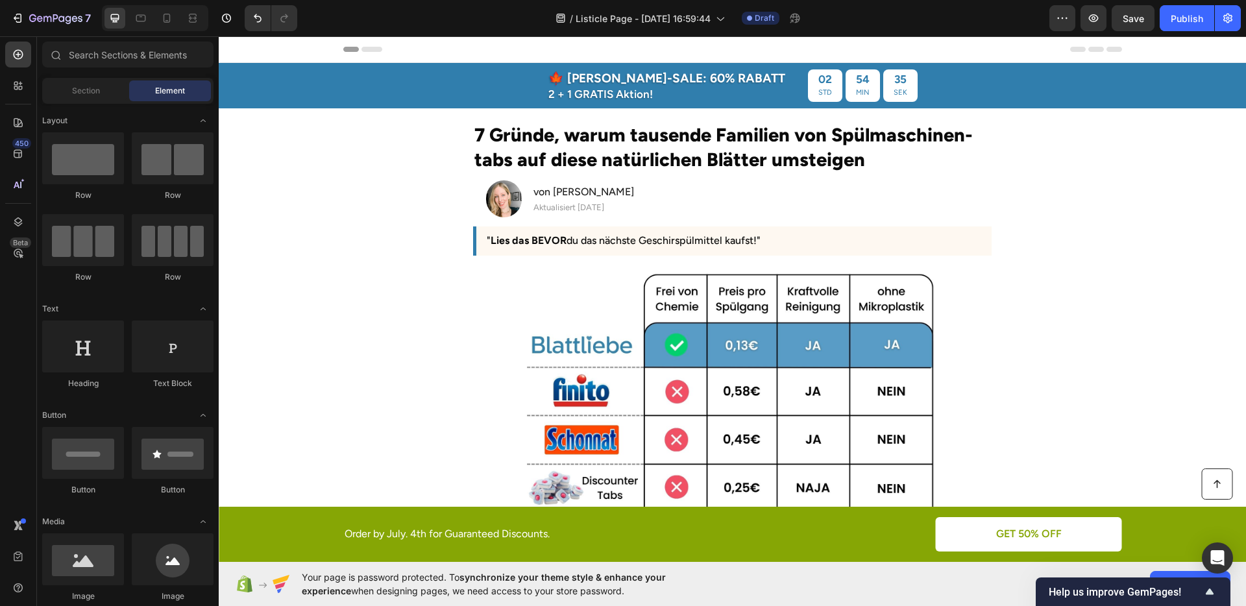
click at [1091, 170] on section "7 Gründe, warum tausende Familien von Spülmaschinen-tabs auf diese natürlichen …" at bounding box center [732, 185] width 740 height 154
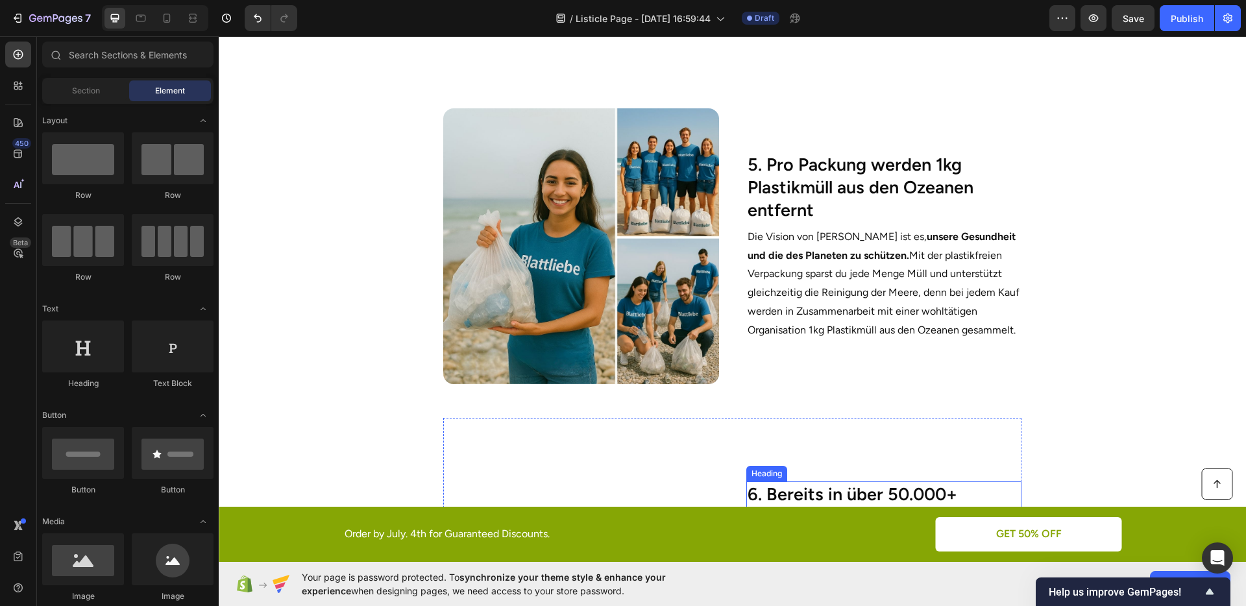
scroll to position [1681, 0]
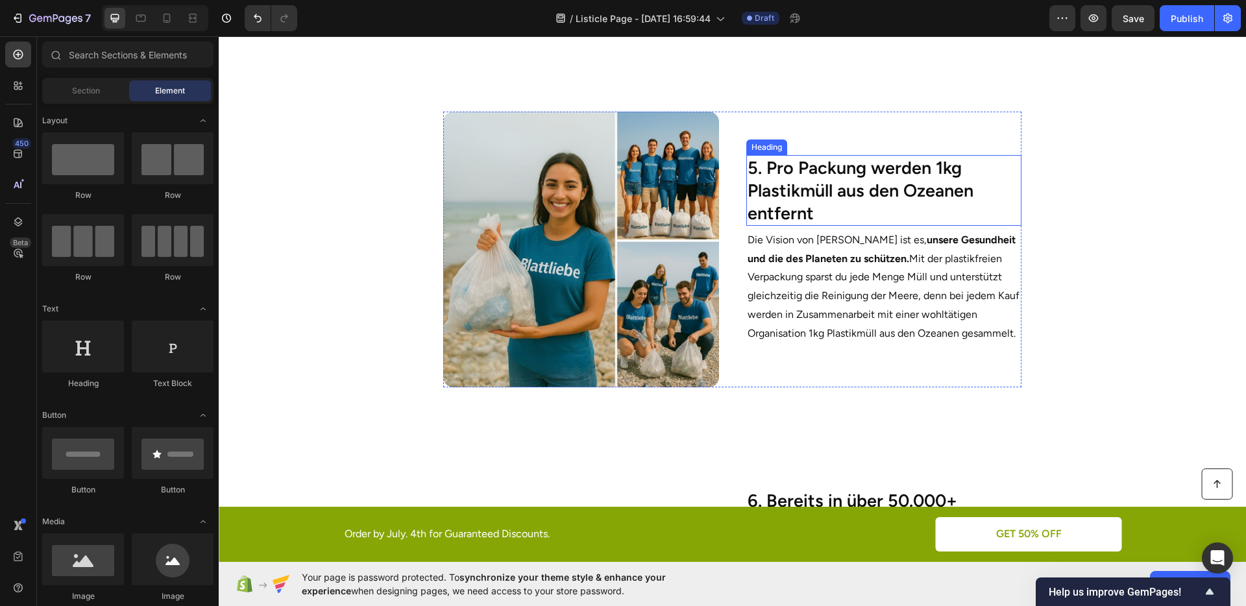
click at [924, 192] on h2 "5. Pro Packung werden 1kg Plastikmüll aus den Ozeanen entfernt" at bounding box center [883, 190] width 275 height 71
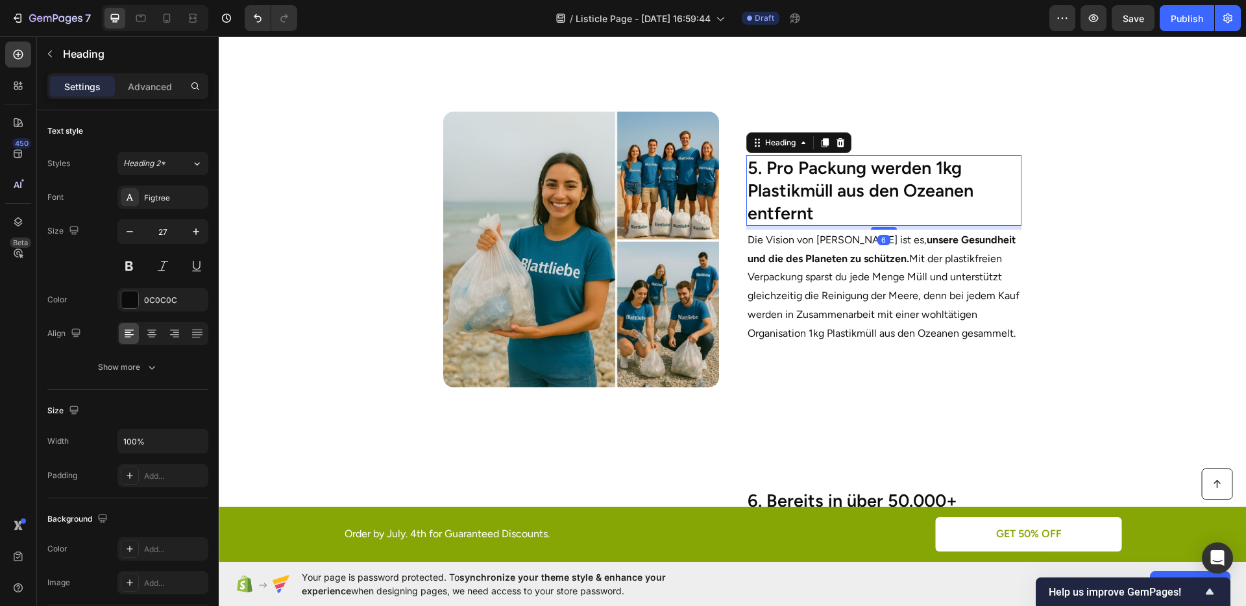
click at [935, 169] on h2 "5. Pro Packung werden 1kg Plastikmüll aus den Ozeanen entfernt" at bounding box center [883, 190] width 275 height 71
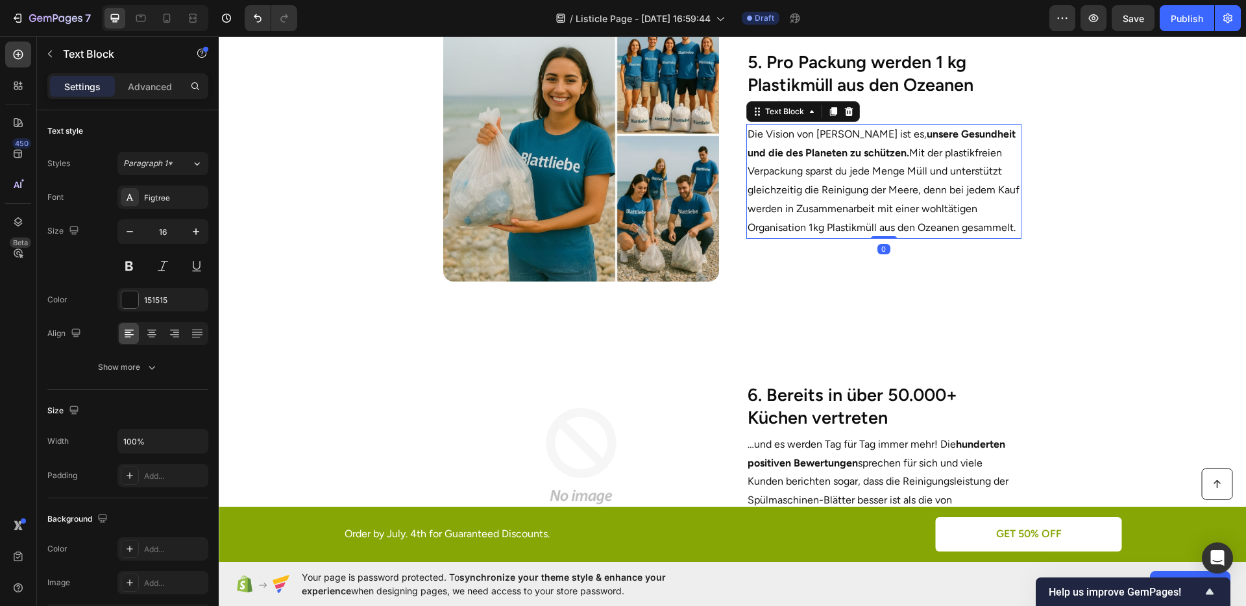
click at [887, 238] on p "Die Vision von [PERSON_NAME] ist es, unsere Gesundheit und die des Planeten zu …" at bounding box center [884, 181] width 273 height 112
click at [1063, 289] on section "Image 5. Pro Packung werden 1 kg Plastikmüll aus den Ozeanen entfernt Heading D…" at bounding box center [732, 141] width 791 height 312
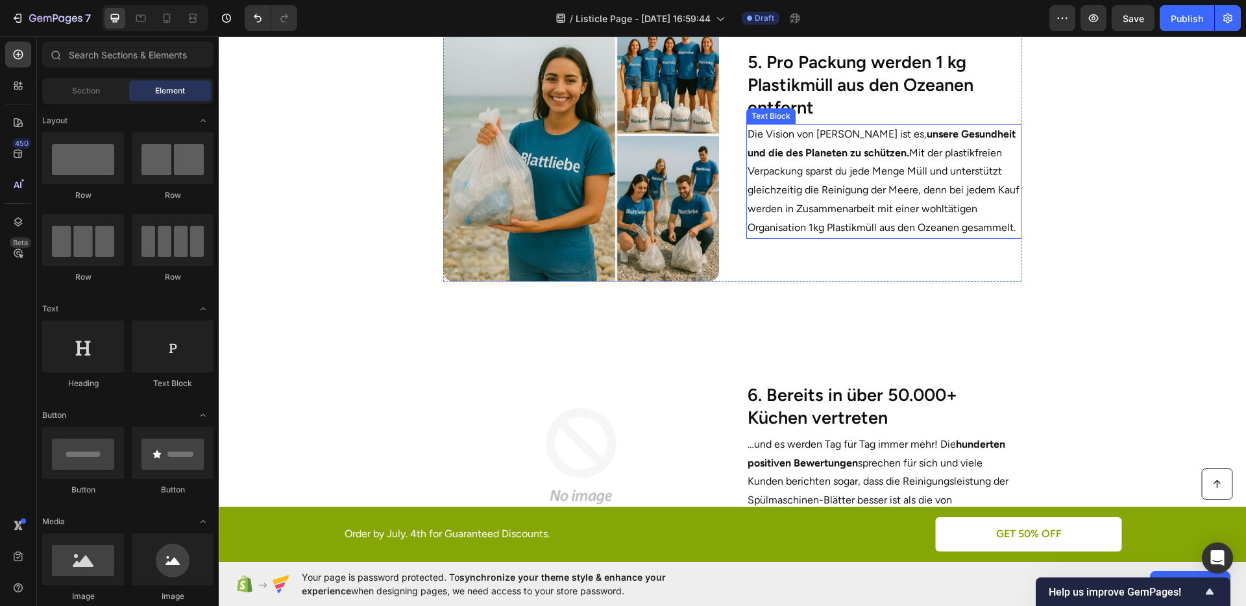
click at [828, 238] on p "Die Vision von [PERSON_NAME] ist es, unsere Gesundheit und die des Planeten zu …" at bounding box center [884, 181] width 273 height 112
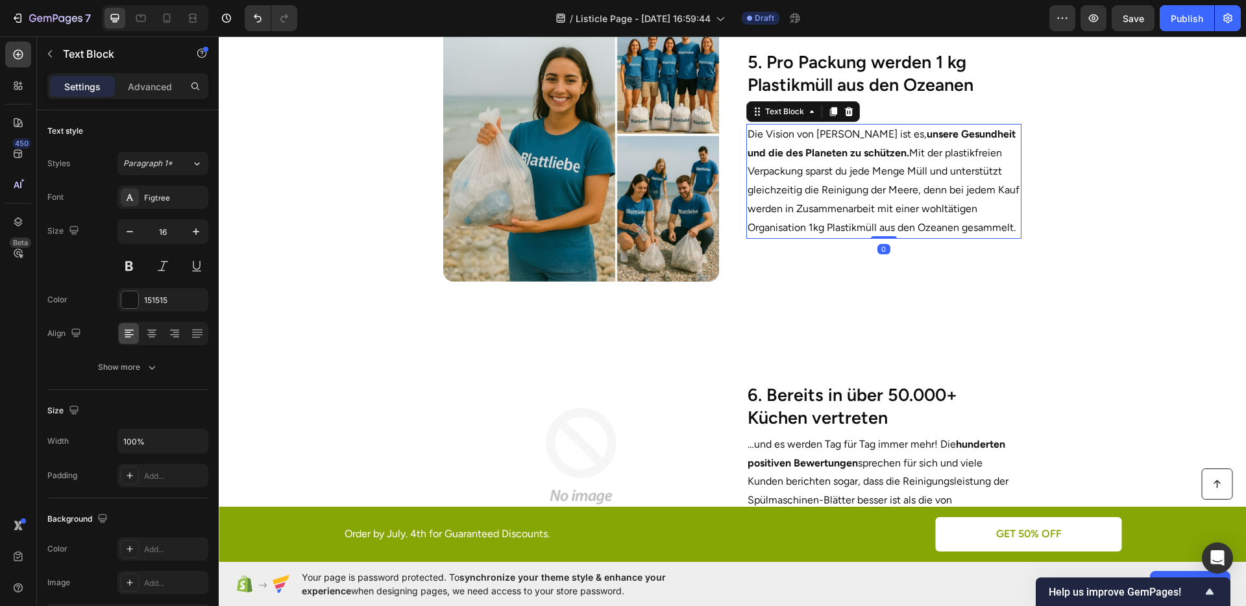
click at [807, 238] on p "Die Vision von [PERSON_NAME] ist es, unsere Gesundheit und die des Planeten zu …" at bounding box center [884, 181] width 273 height 112
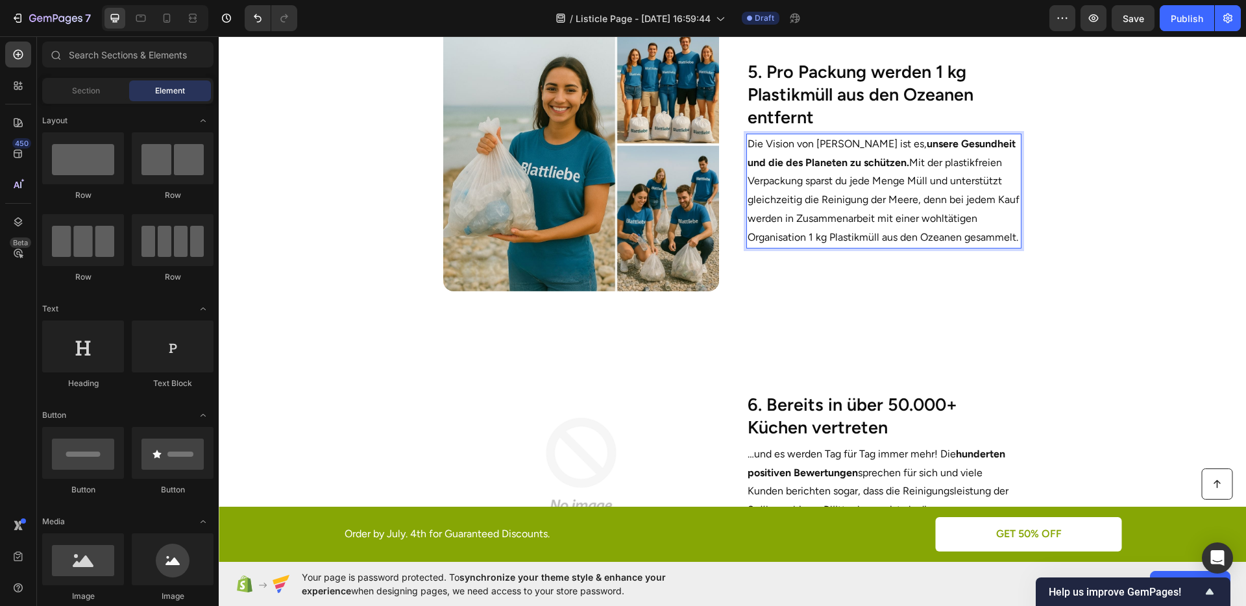
click at [1068, 302] on section "Image 5. Pro Packung werden 1 kg Plastikmüll aus den Ozeanen entfernt Heading D…" at bounding box center [732, 151] width 791 height 312
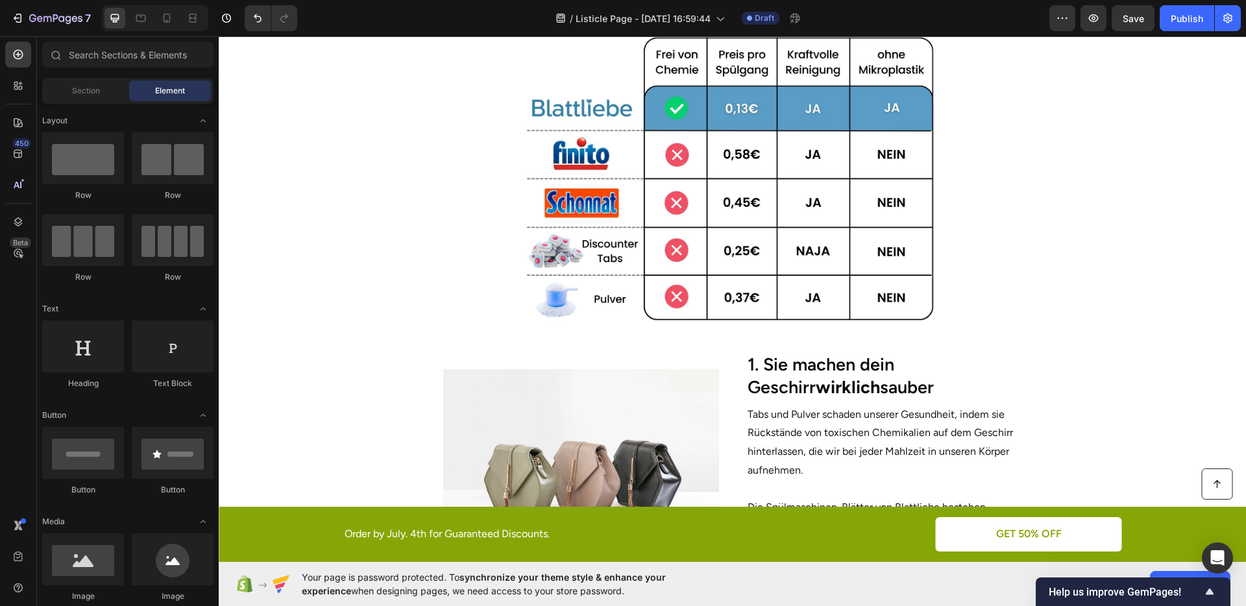
scroll to position [0, 0]
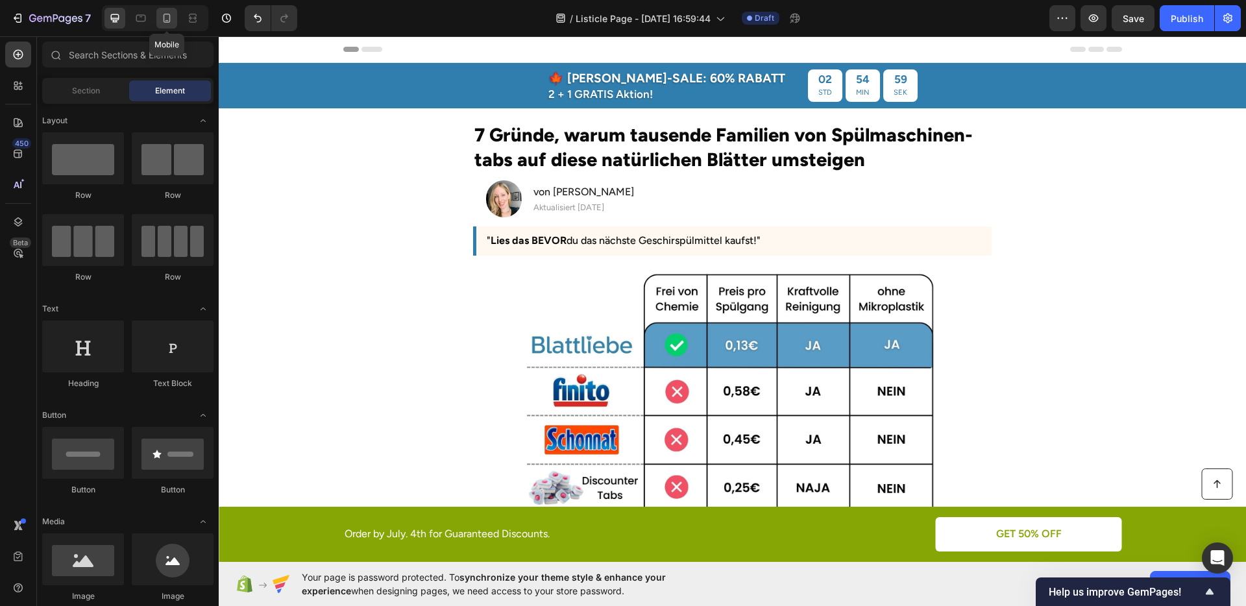
click at [173, 15] on div at bounding box center [166, 18] width 21 height 21
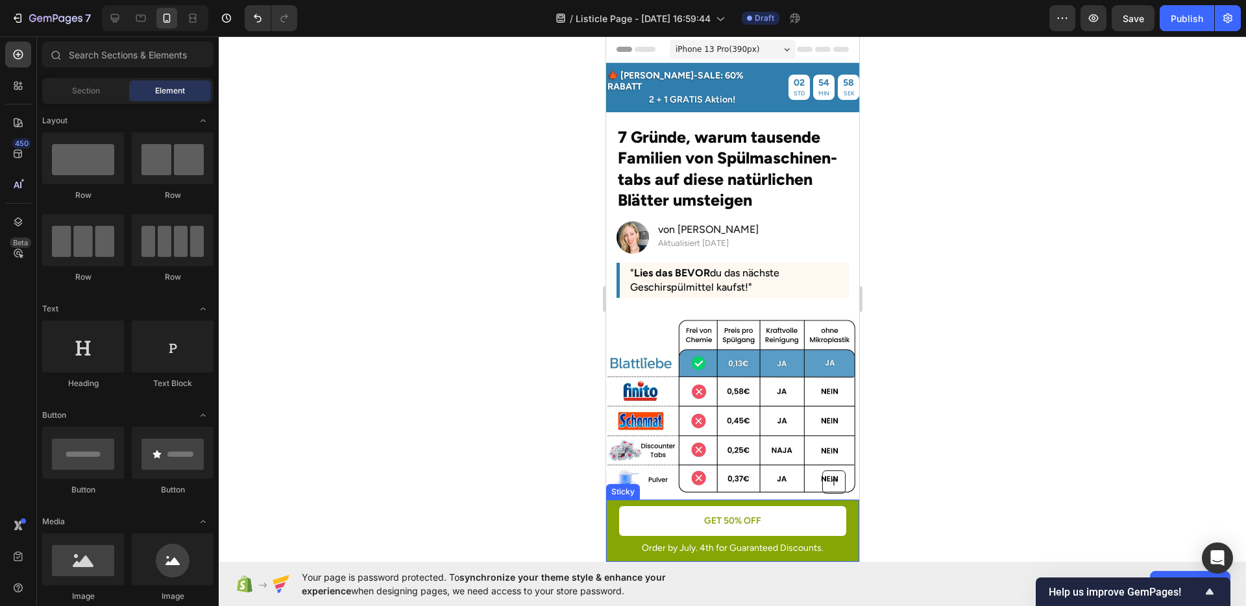
click at [837, 525] on div "Button Order by July. 4th for Guaranteed Discounts. Text Block GET 50% OFF Butt…" at bounding box center [732, 531] width 253 height 62
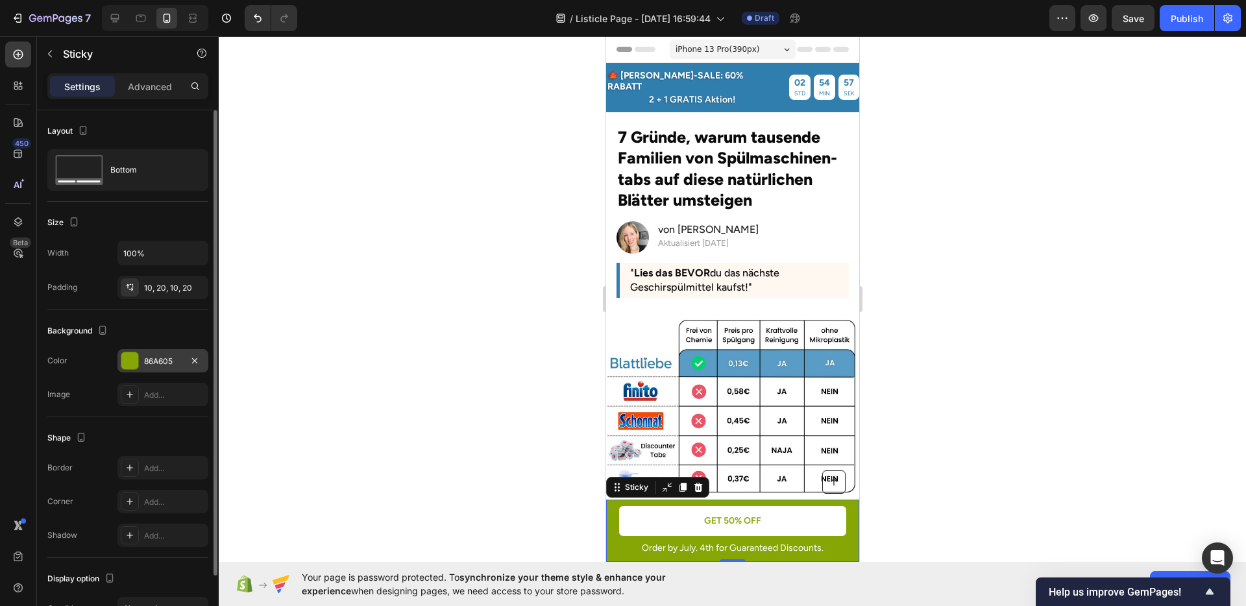
click at [148, 363] on div "86A605" at bounding box center [163, 362] width 38 height 12
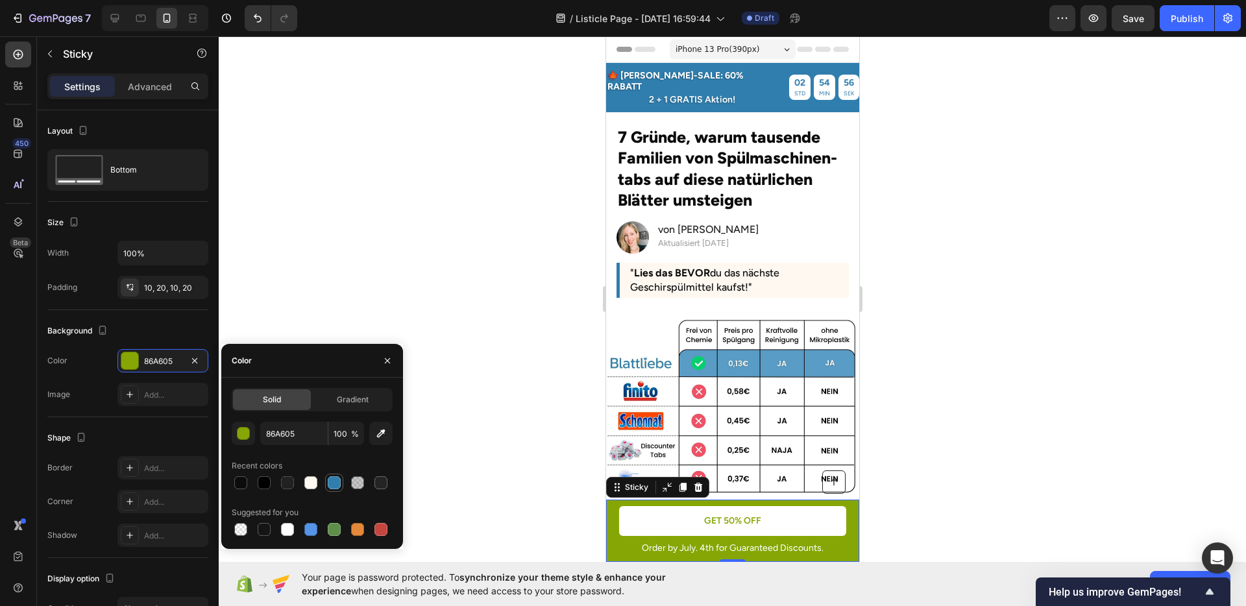
click at [332, 480] on div at bounding box center [334, 482] width 13 height 13
type input "307EAD"
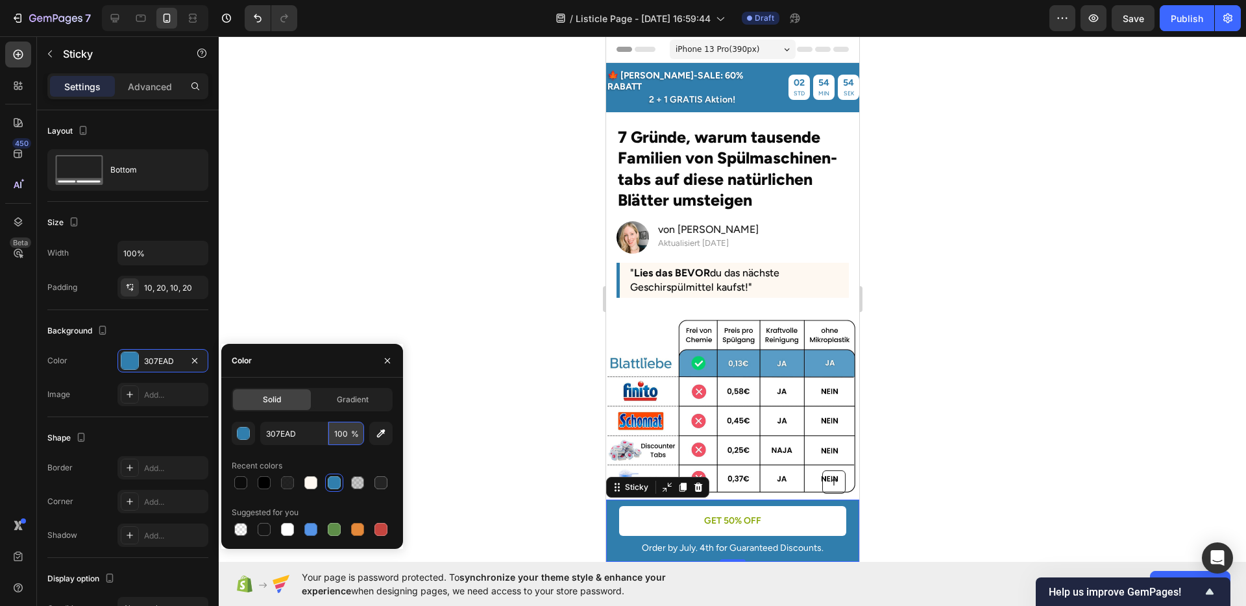
click at [341, 436] on input "100" at bounding box center [346, 433] width 36 height 23
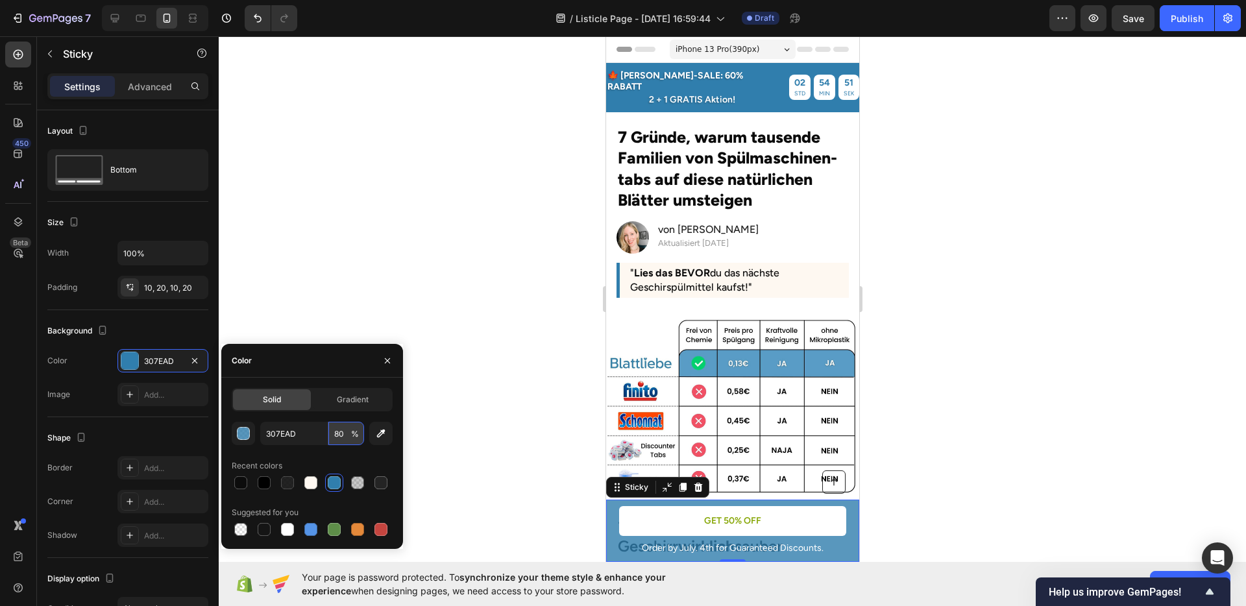
click at [345, 437] on input "80" at bounding box center [346, 433] width 36 height 23
click at [342, 436] on input "80" at bounding box center [346, 433] width 36 height 23
click at [338, 434] on input "80" at bounding box center [346, 433] width 36 height 23
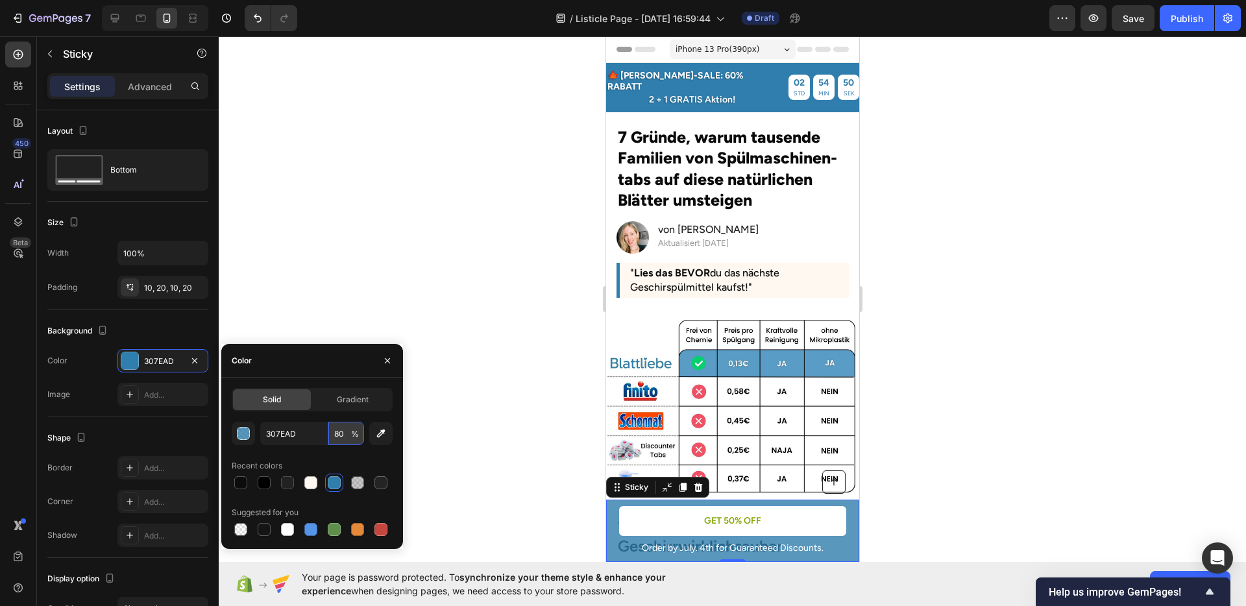
click at [338, 434] on input "80" at bounding box center [346, 433] width 36 height 23
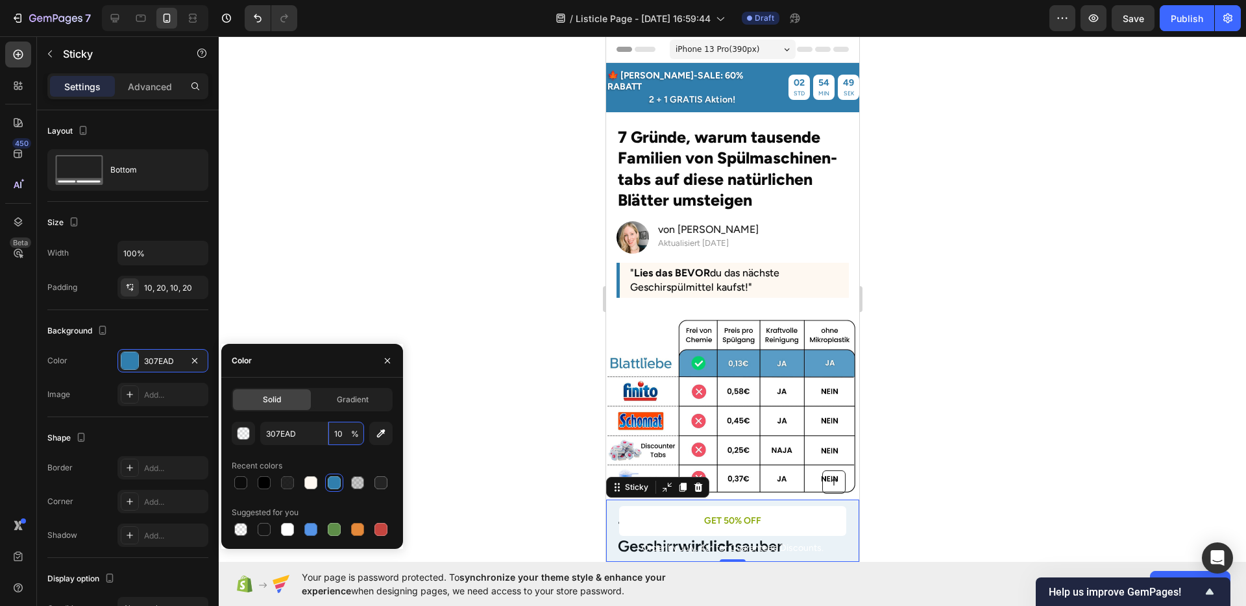
type input "100"
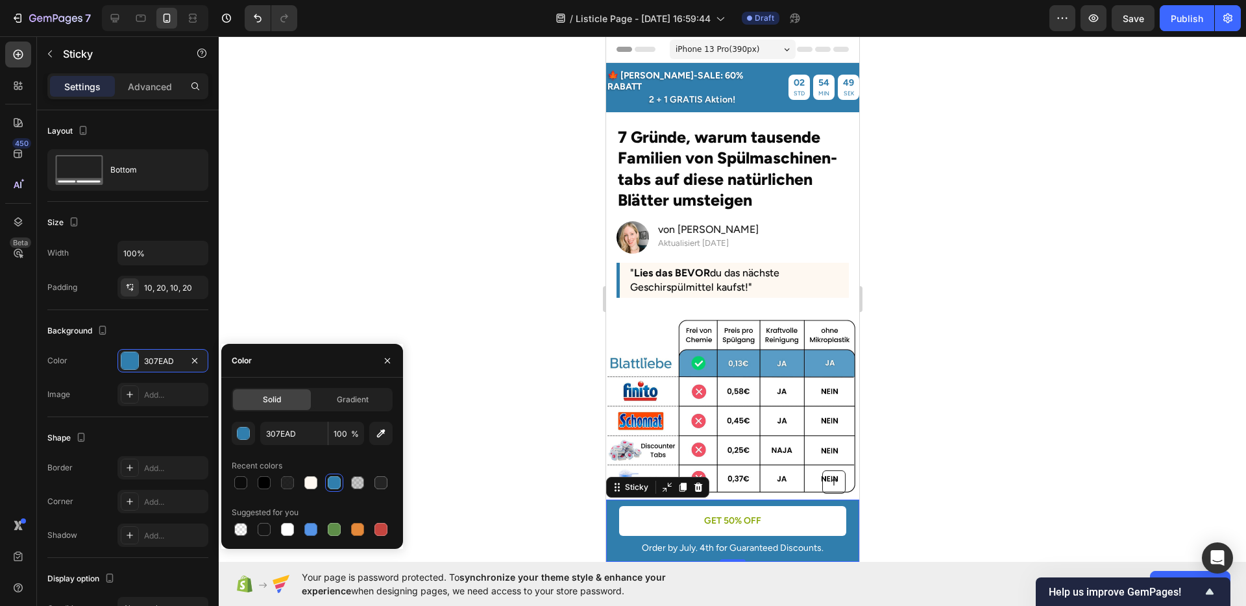
click at [330, 449] on div "307EAD 100 % Recent colors Suggested for you" at bounding box center [312, 480] width 161 height 117
click at [282, 441] on input "307EAD" at bounding box center [294, 433] width 68 height 23
paste input "#599cc5"
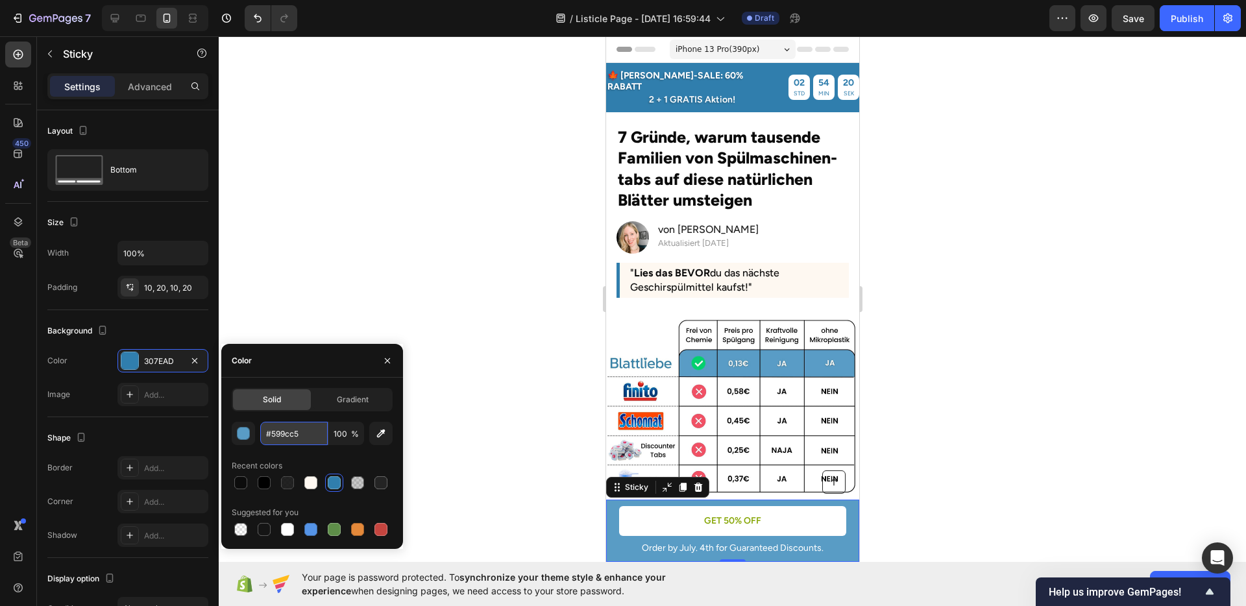
click at [269, 436] on input "#599cc5" at bounding box center [294, 433] width 68 height 23
click at [296, 450] on div "599cc5 100 % Recent colors Suggested for you" at bounding box center [312, 480] width 161 height 117
type input "599CC5"
click at [1027, 459] on div at bounding box center [732, 321] width 1027 height 570
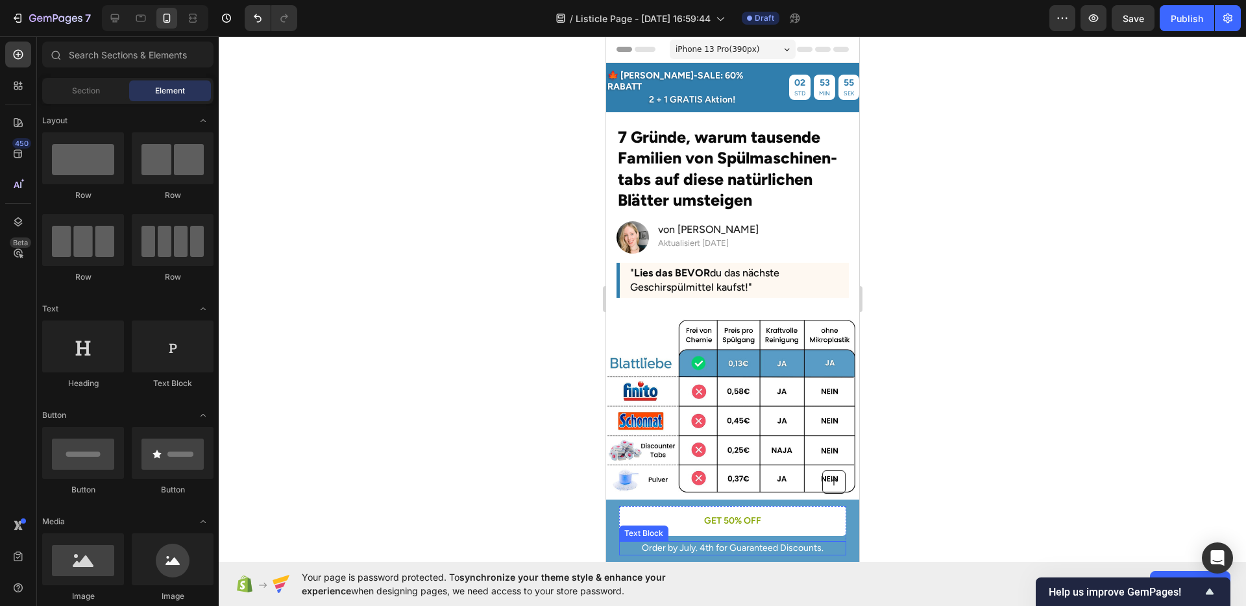
click at [704, 545] on p "Order by July. 4th for Guaranteed Discounts." at bounding box center [732, 549] width 225 height 12
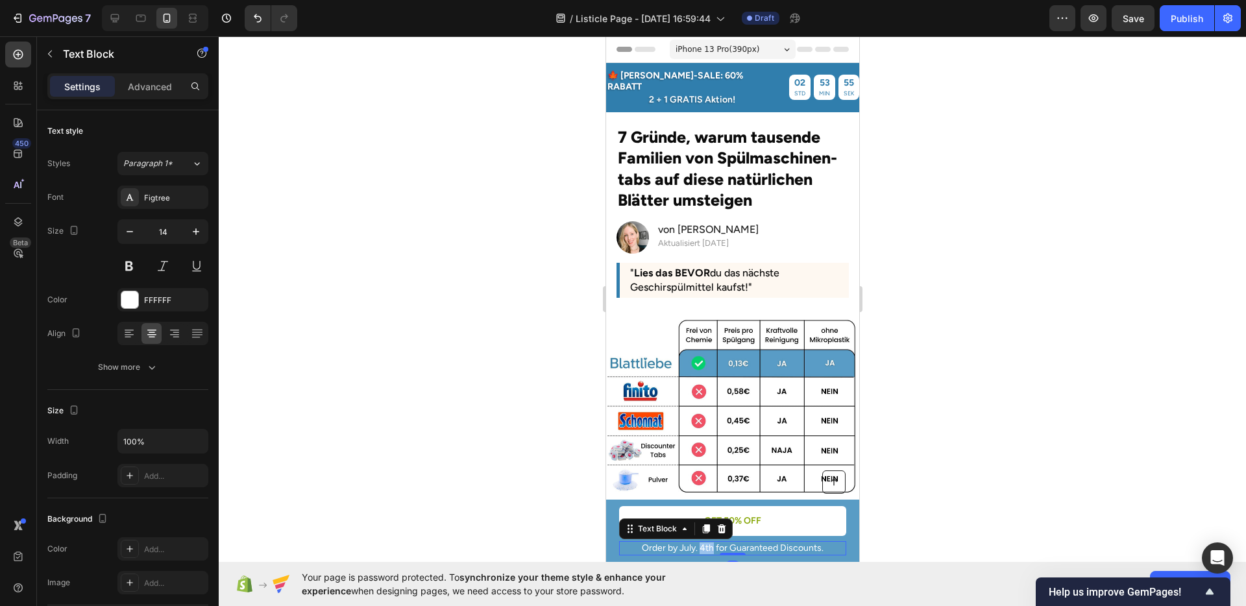
click at [704, 545] on p "Order by July. 4th for Guaranteed Discounts." at bounding box center [732, 549] width 225 height 12
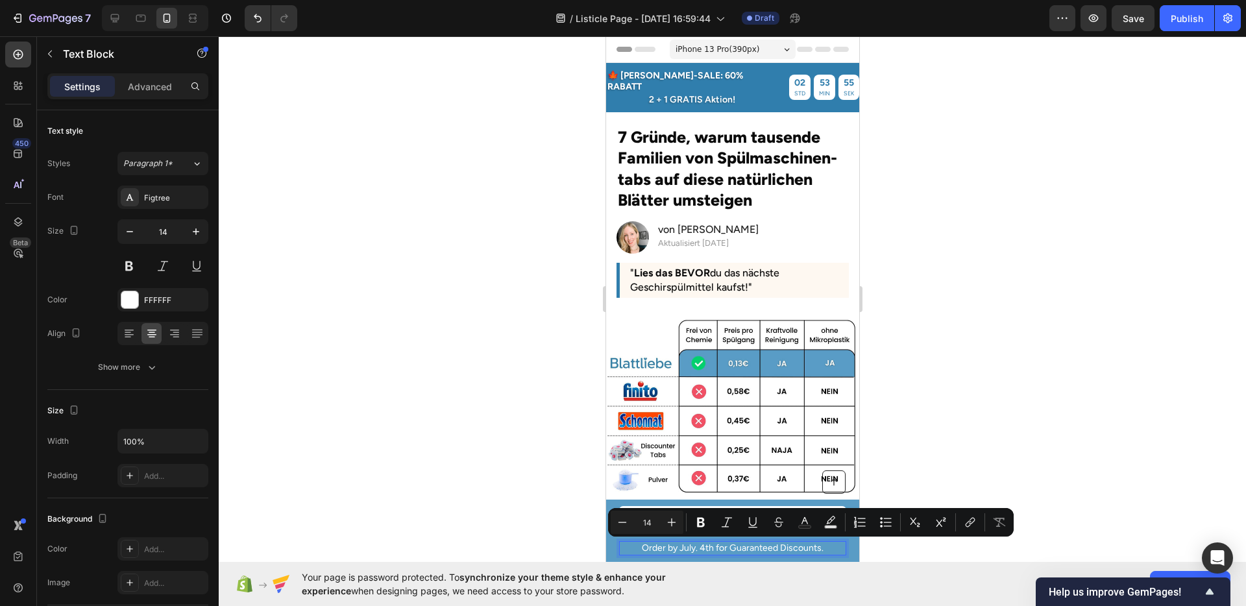
scroll to position [5, 0]
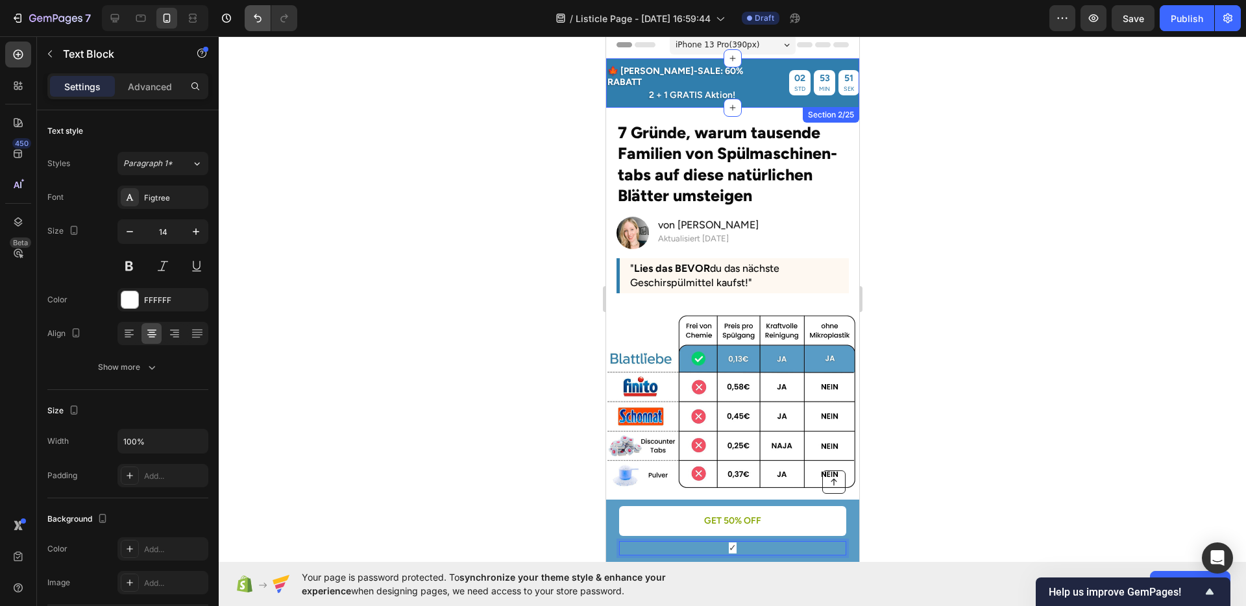
click at [257, 22] on icon "Undo/Redo" at bounding box center [258, 18] width 8 height 8
click at [257, 22] on icon "Undo/Redo" at bounding box center [257, 18] width 13 height 13
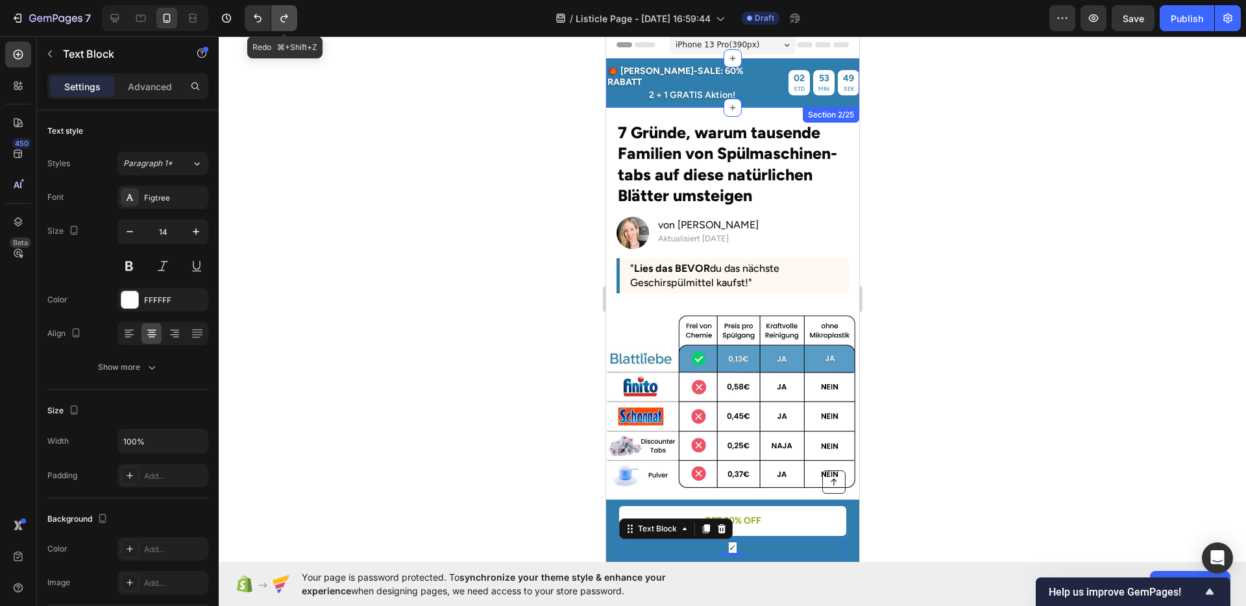
click at [285, 14] on icon "Undo/Redo" at bounding box center [284, 18] width 13 height 13
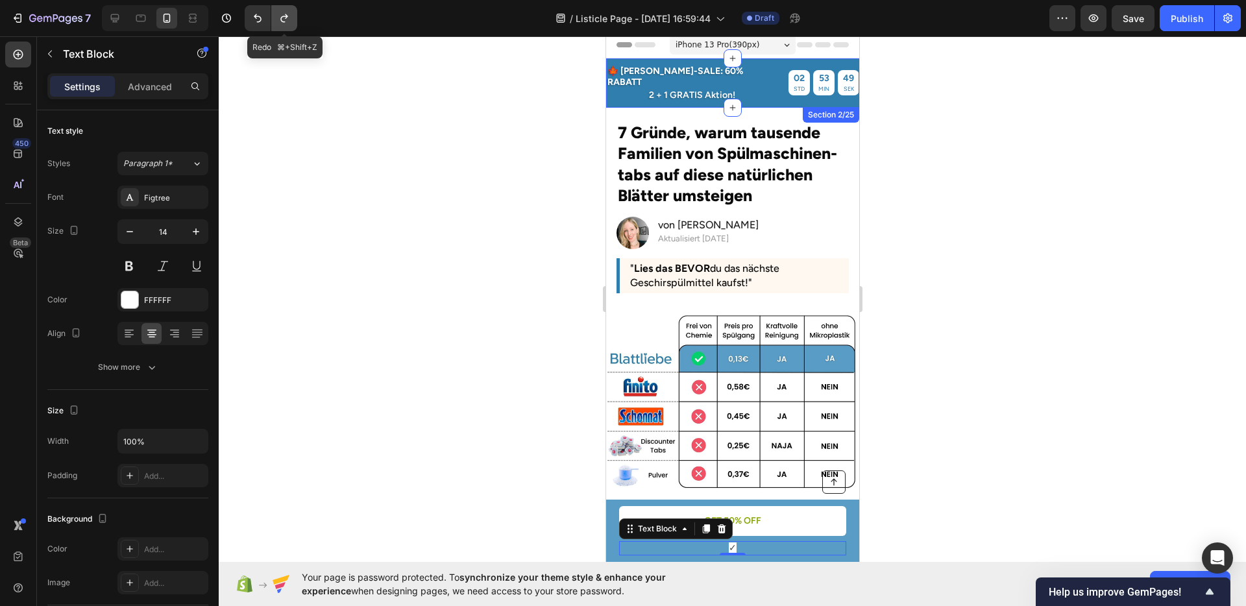
click at [285, 14] on icon "Undo/Redo" at bounding box center [284, 18] width 13 height 13
click at [486, 307] on div at bounding box center [732, 321] width 1027 height 570
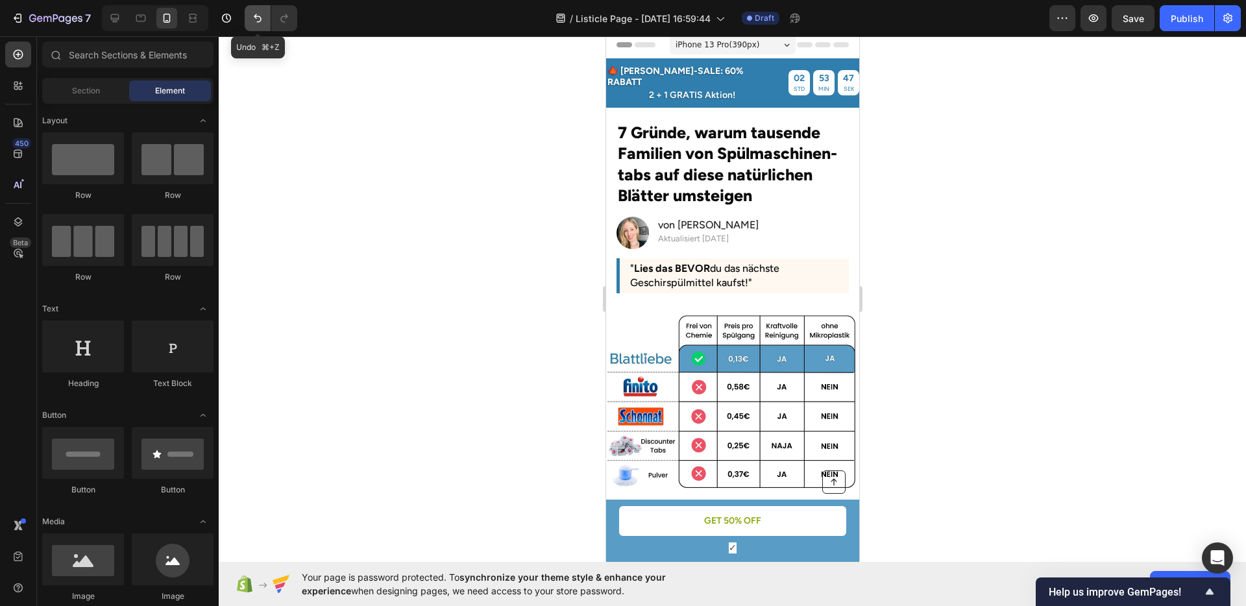
click at [256, 23] on icon "Undo/Redo" at bounding box center [257, 18] width 13 height 13
click at [749, 550] on p "Order by July. 4th for Guaranteed Discounts." at bounding box center [732, 549] width 225 height 12
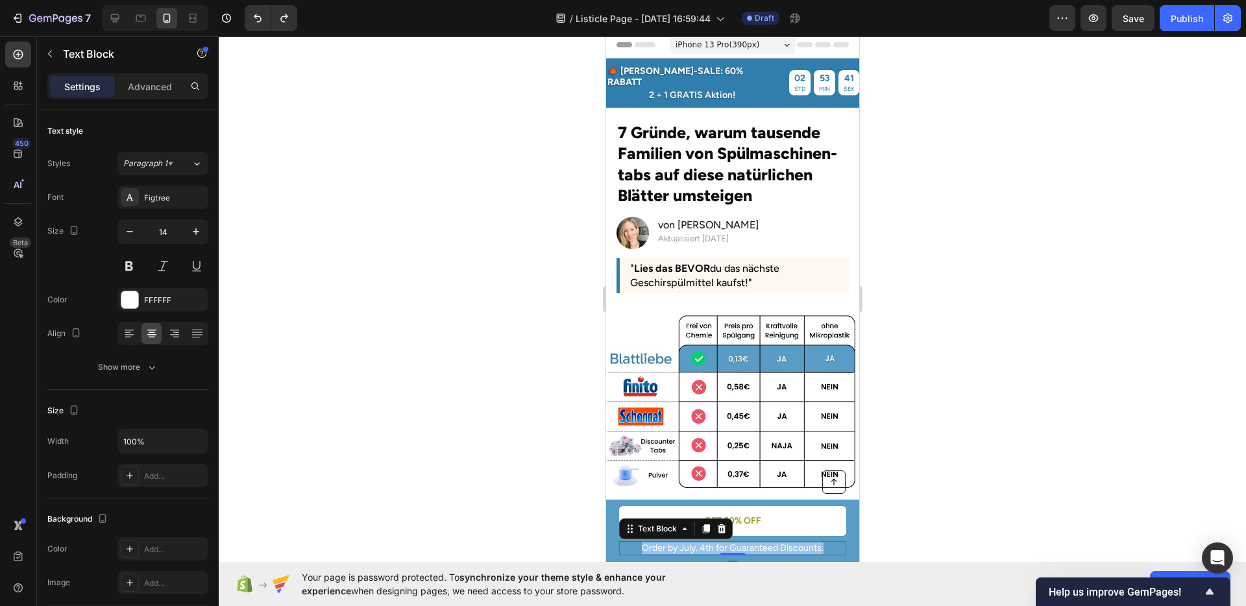
click at [749, 550] on p "Order by July. 4th for Guaranteed Discounts." at bounding box center [732, 549] width 225 height 12
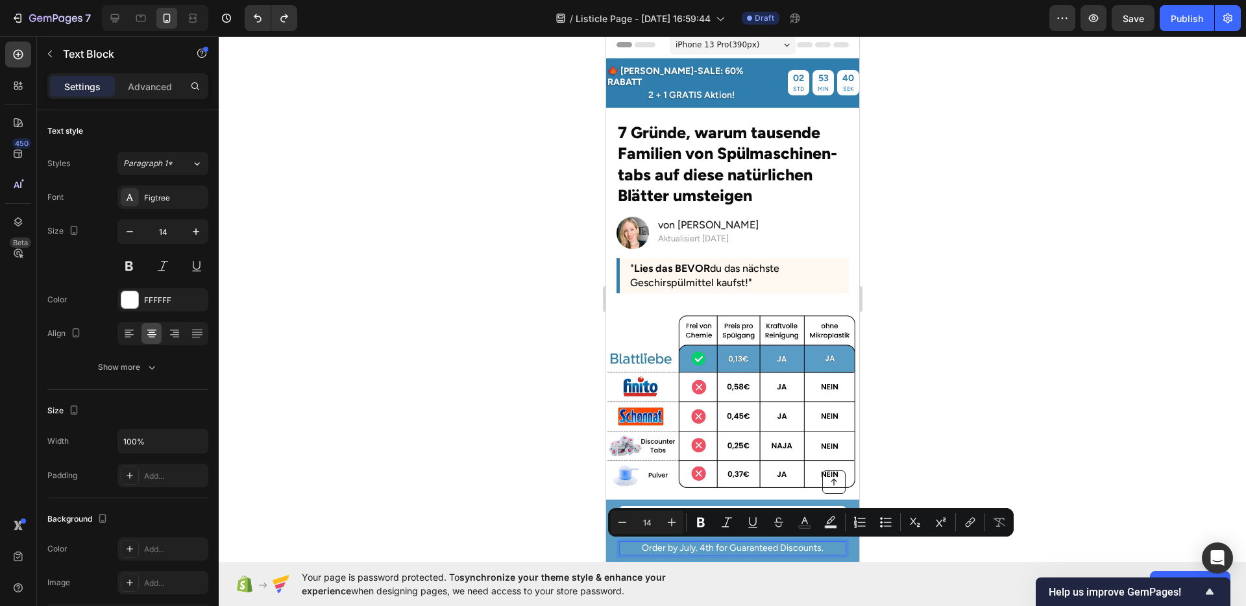
scroll to position [9, 0]
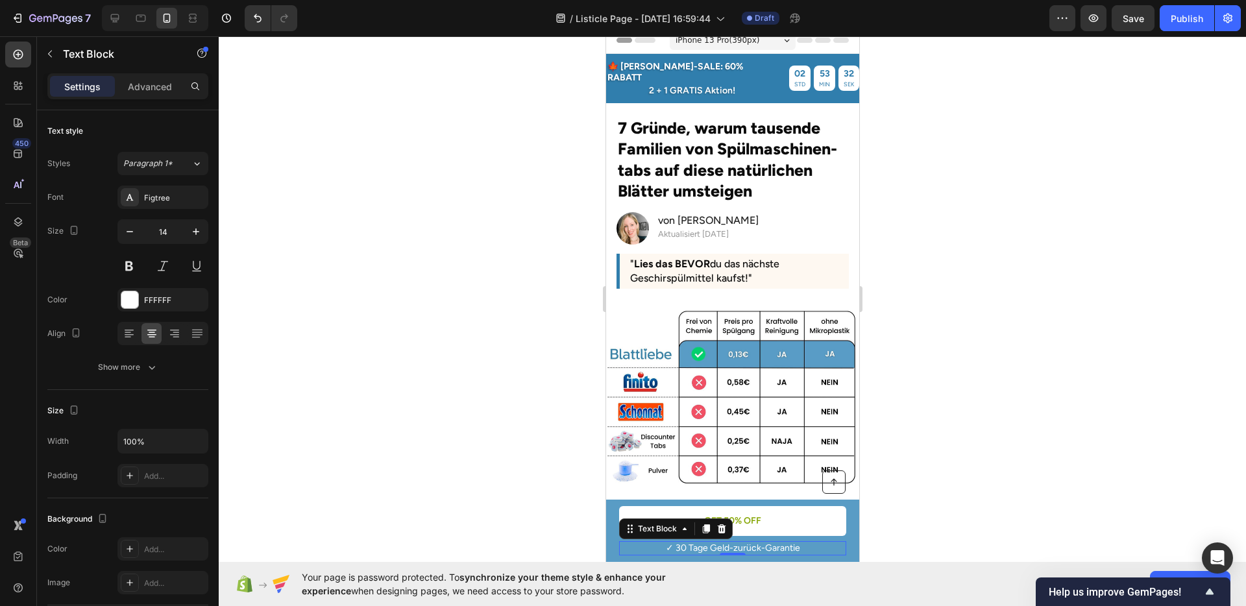
click at [990, 473] on div at bounding box center [732, 321] width 1027 height 570
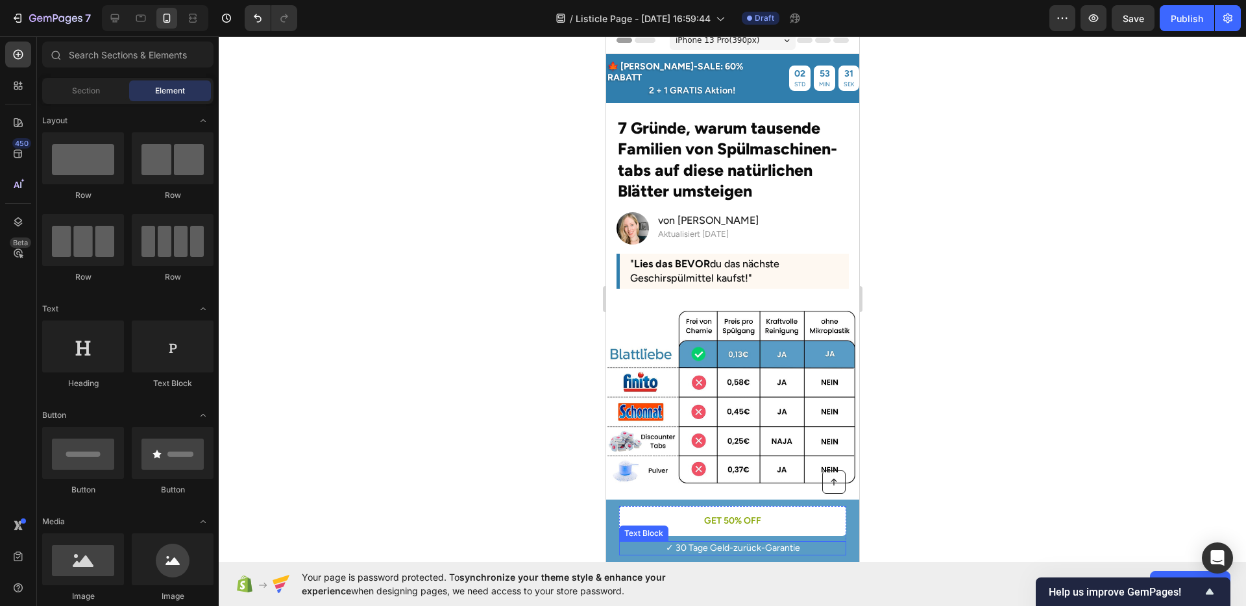
click at [759, 551] on p "✓ 30 Tage Geld-zurück-Garantie" at bounding box center [732, 549] width 225 height 12
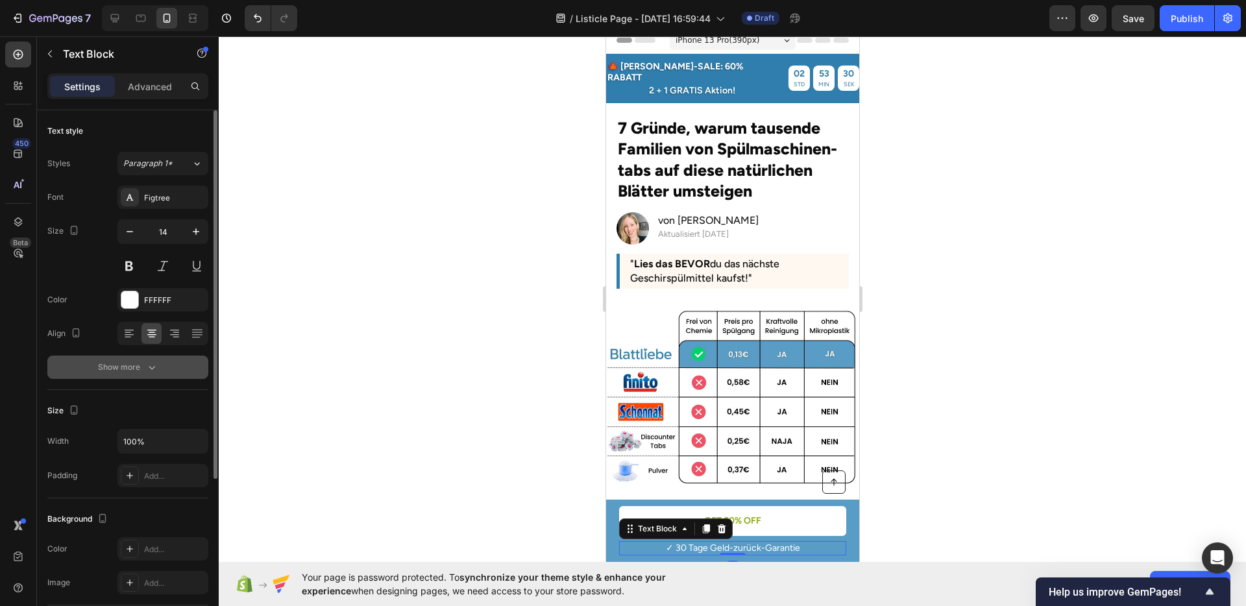
click at [154, 376] on button "Show more" at bounding box center [127, 367] width 161 height 23
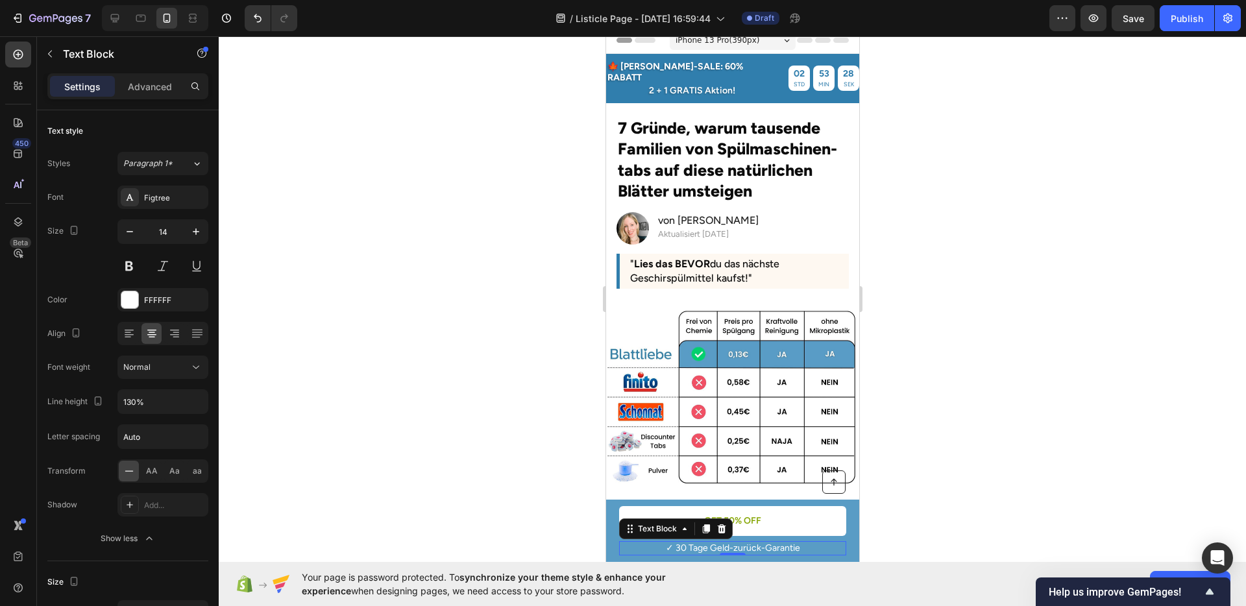
click at [476, 445] on div at bounding box center [732, 321] width 1027 height 570
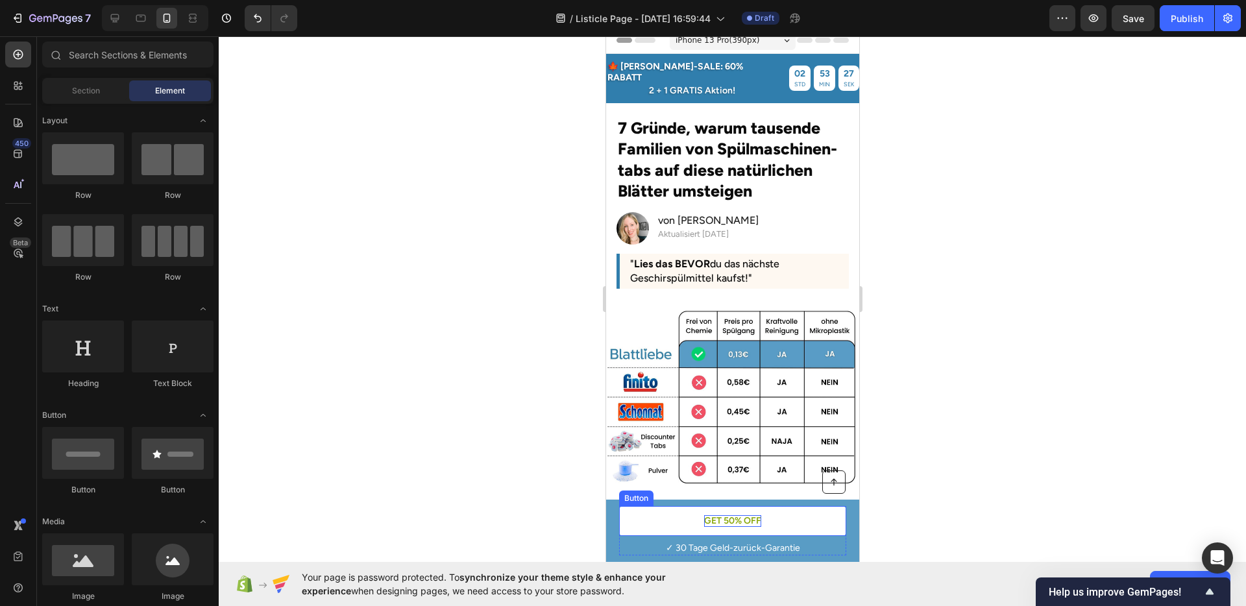
click at [706, 517] on p "GET 50% OFF" at bounding box center [732, 521] width 57 height 12
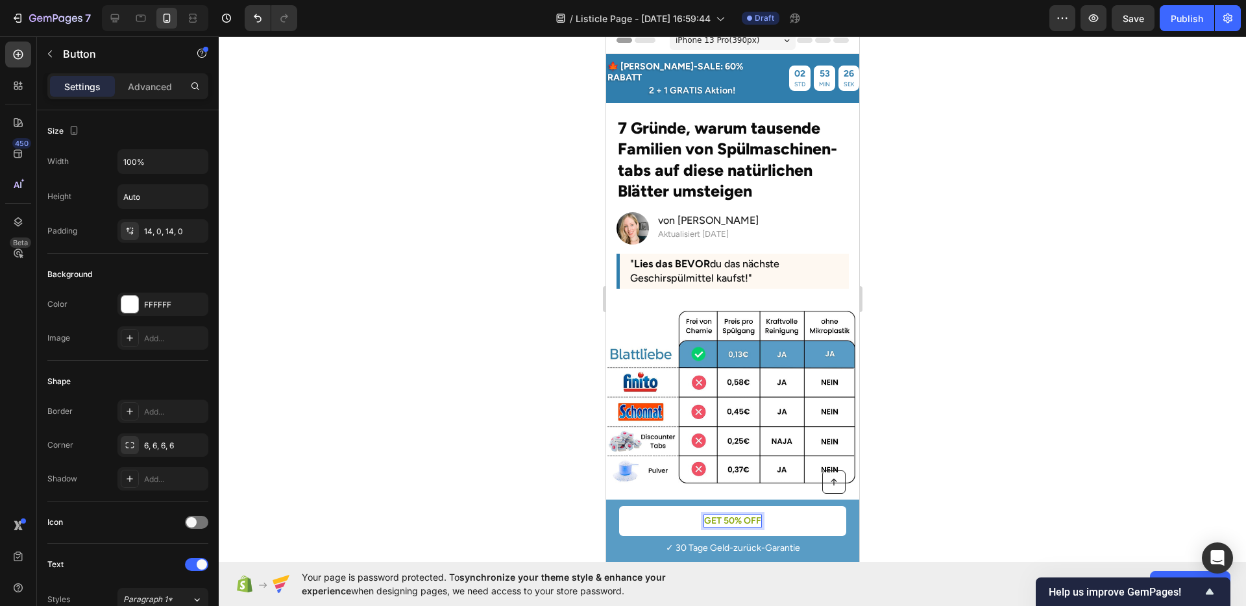
click at [713, 518] on p "GET 50% OFF" at bounding box center [732, 521] width 57 height 12
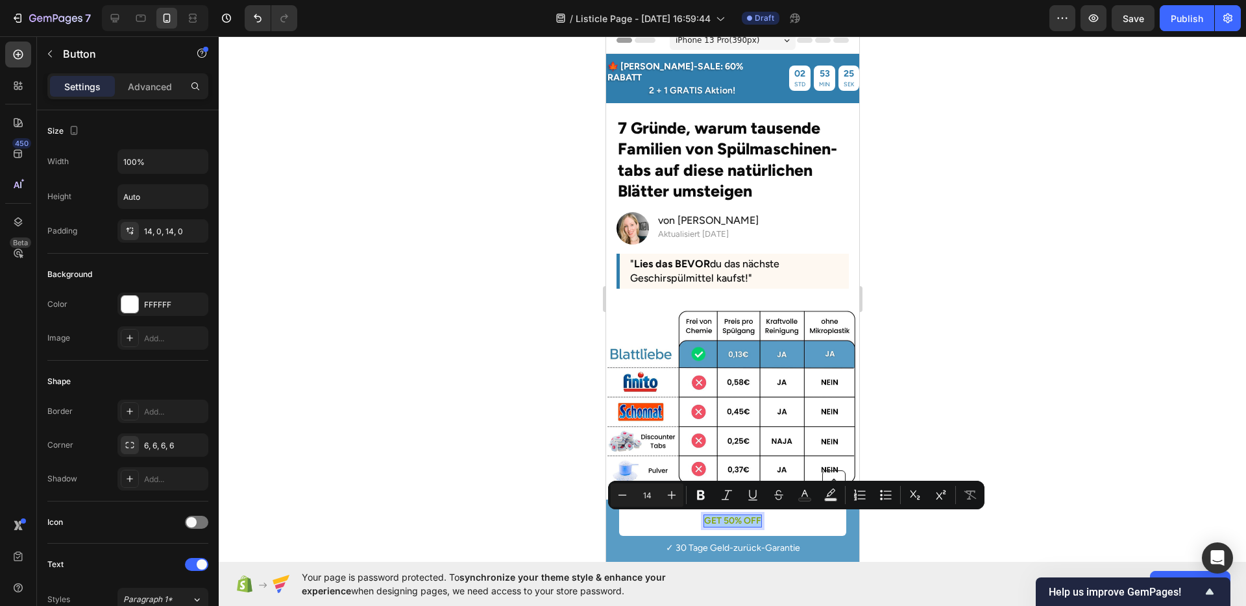
click at [465, 434] on div at bounding box center [732, 321] width 1027 height 570
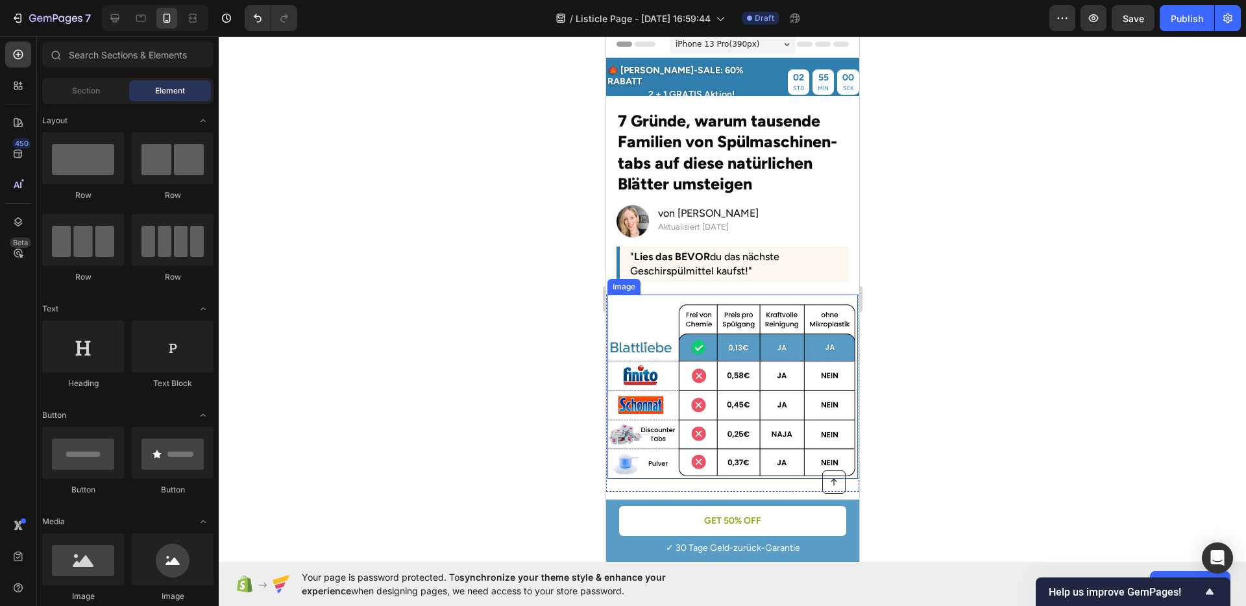
scroll to position [0, 0]
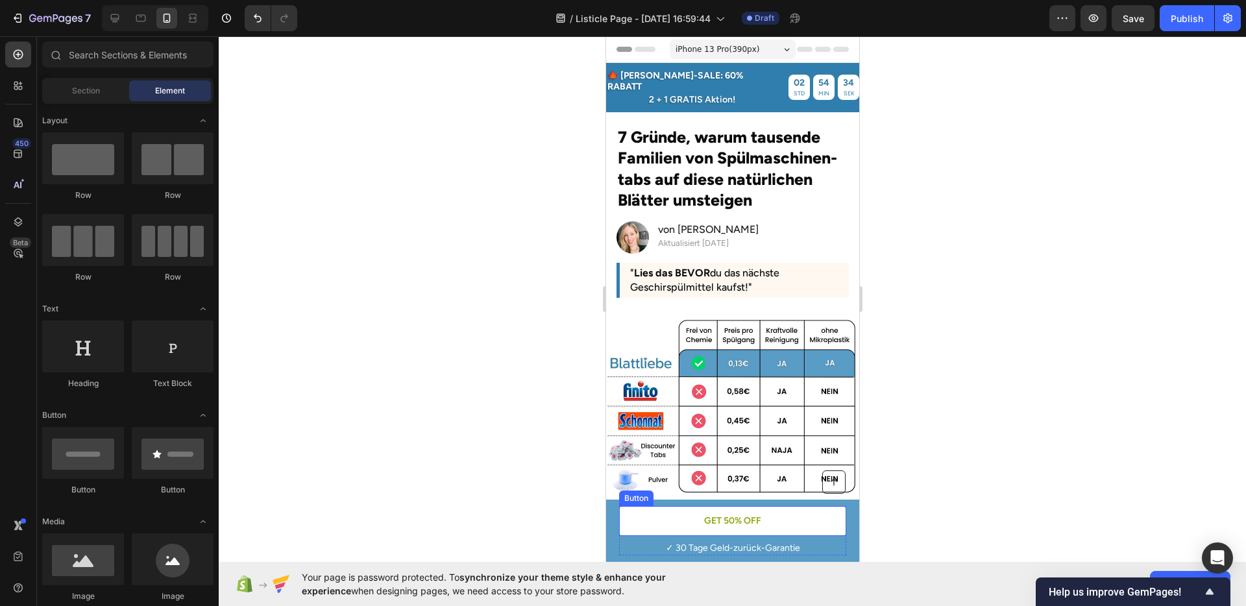
click at [640, 519] on link "GET 50% OFF" at bounding box center [732, 521] width 227 height 30
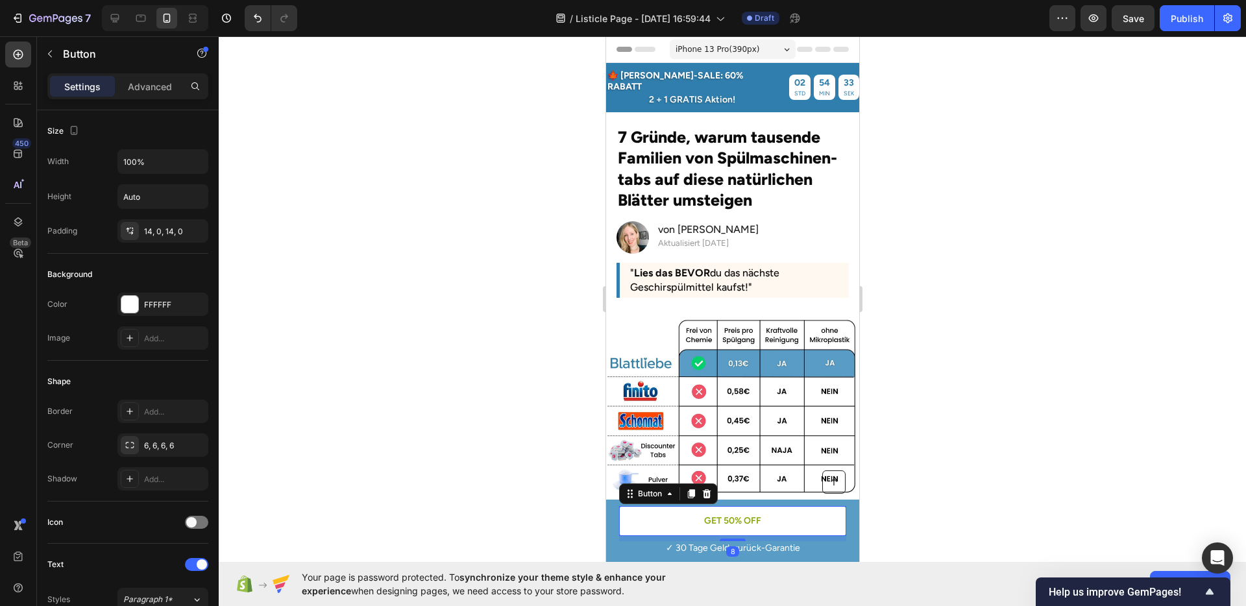
click at [643, 501] on div "Button" at bounding box center [668, 494] width 99 height 21
click at [643, 497] on div "Button" at bounding box center [649, 494] width 29 height 12
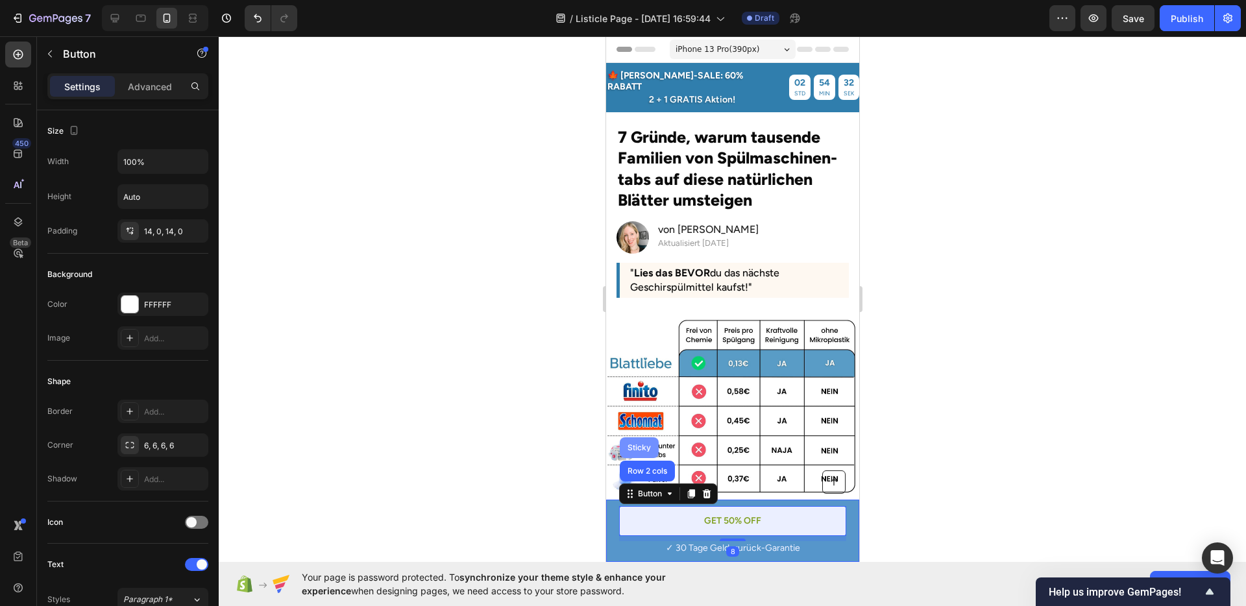
click at [643, 447] on div "Sticky" at bounding box center [638, 448] width 29 height 8
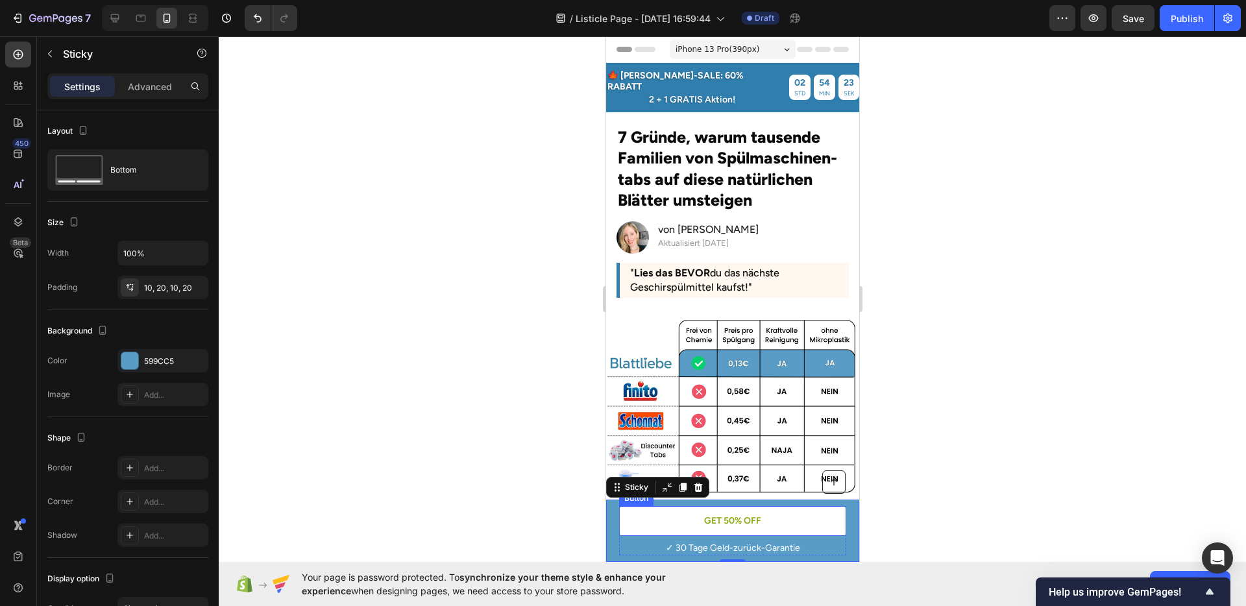
click at [667, 518] on link "GET 50% OFF" at bounding box center [732, 521] width 227 height 30
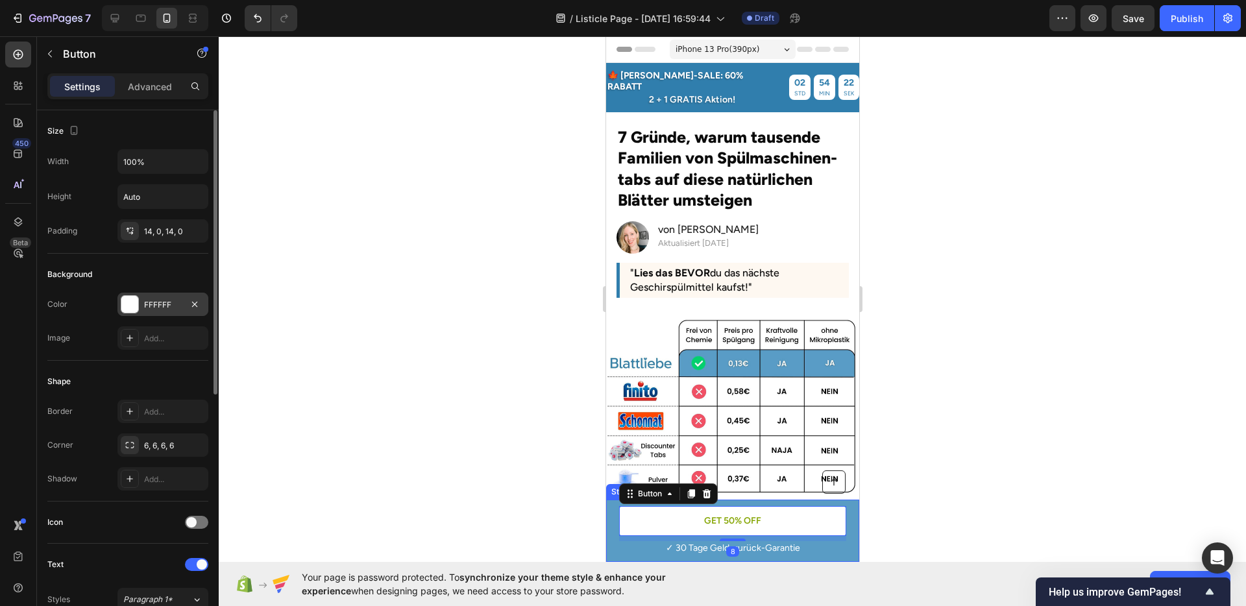
click at [144, 312] on div "FFFFFF" at bounding box center [162, 304] width 91 height 23
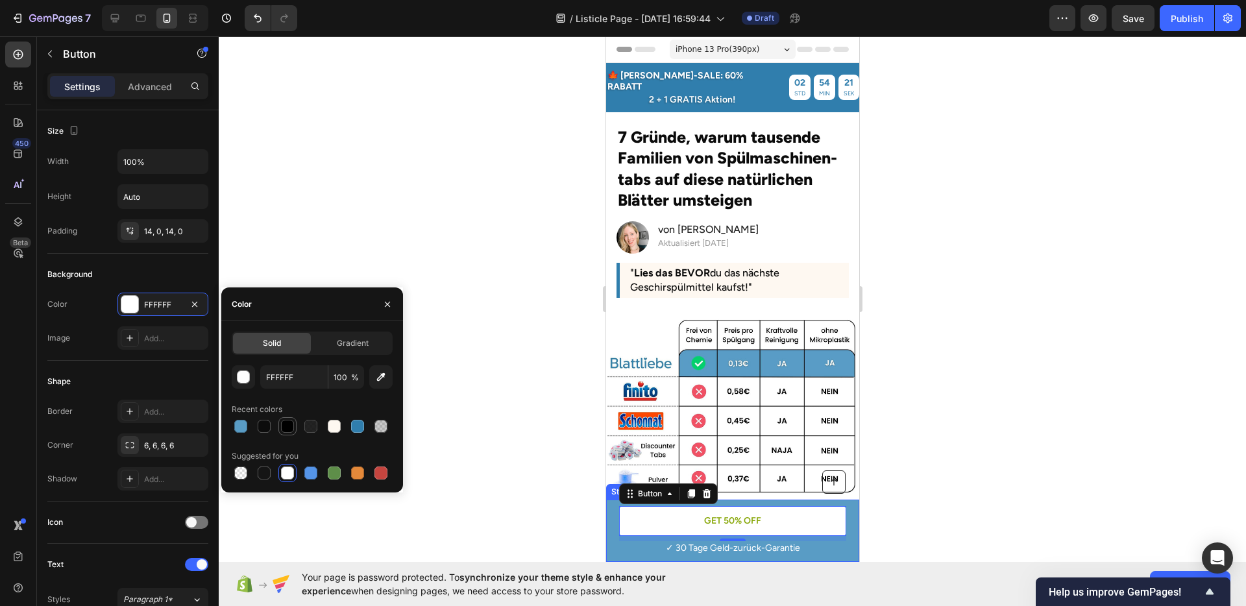
click at [288, 434] on div at bounding box center [288, 427] width 16 height 16
type input "000000"
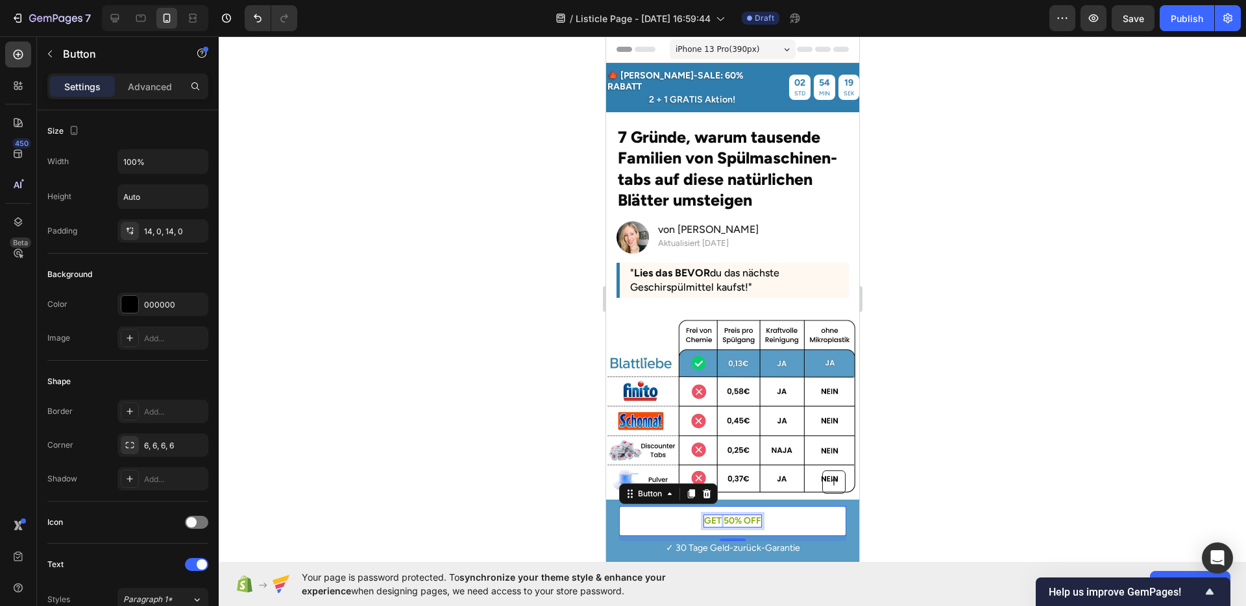
click at [715, 517] on p "GET 50% OFF" at bounding box center [732, 521] width 57 height 12
click at [1042, 419] on div at bounding box center [732, 321] width 1027 height 570
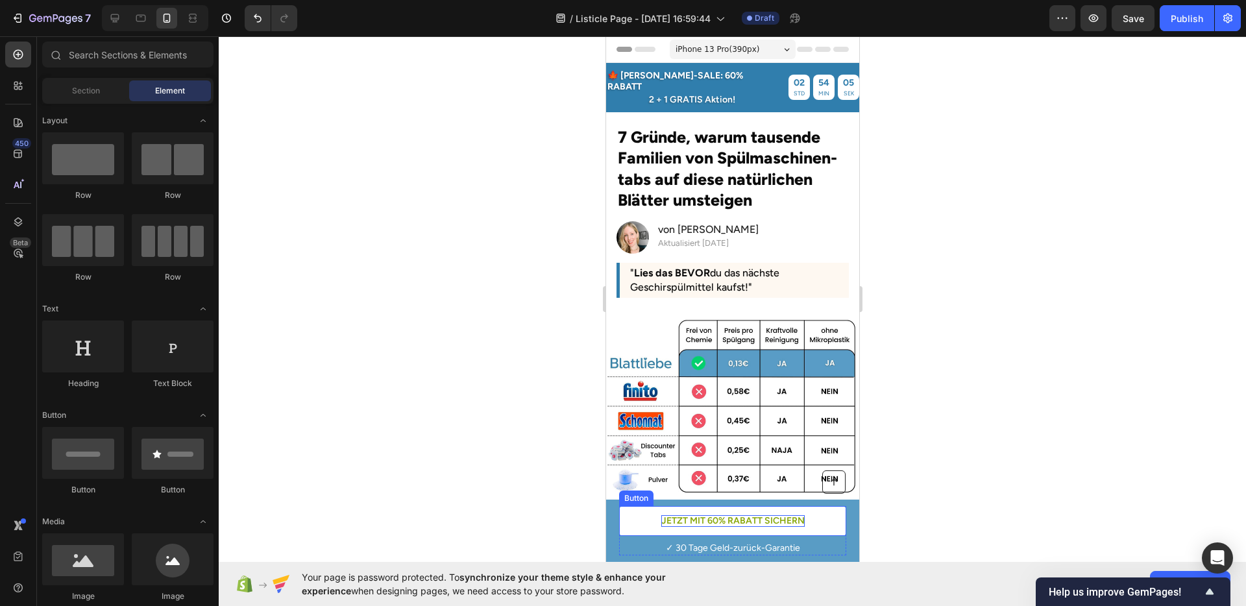
click at [746, 518] on p "JETZT MIT 60% RABATT SICHERN" at bounding box center [732, 521] width 143 height 12
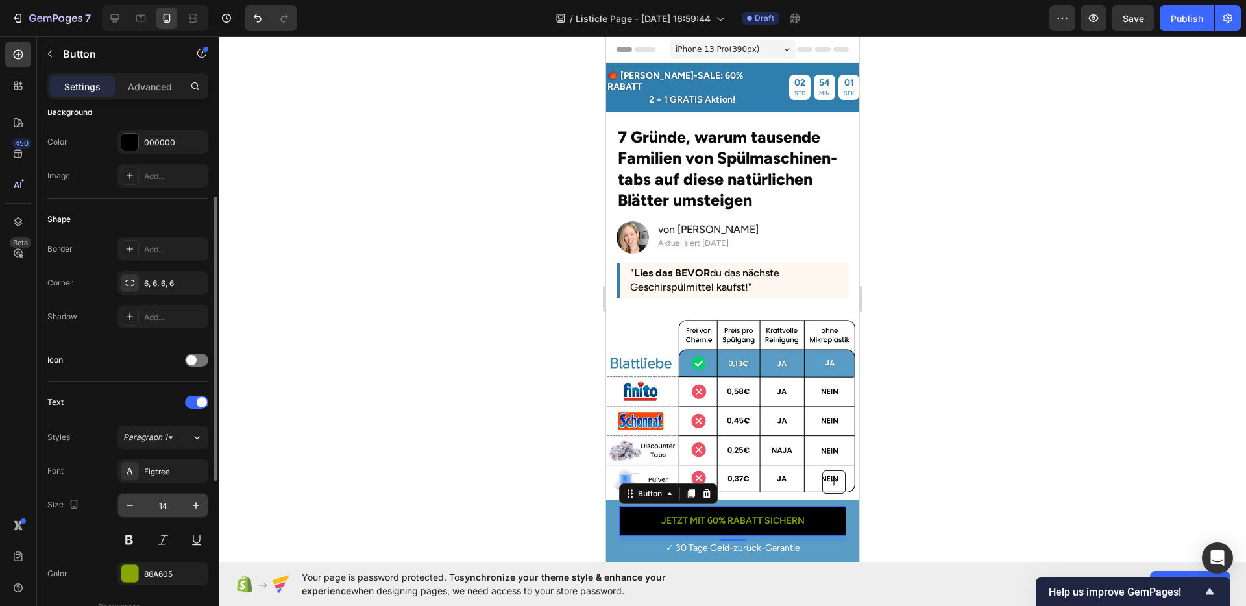
scroll to position [186, 0]
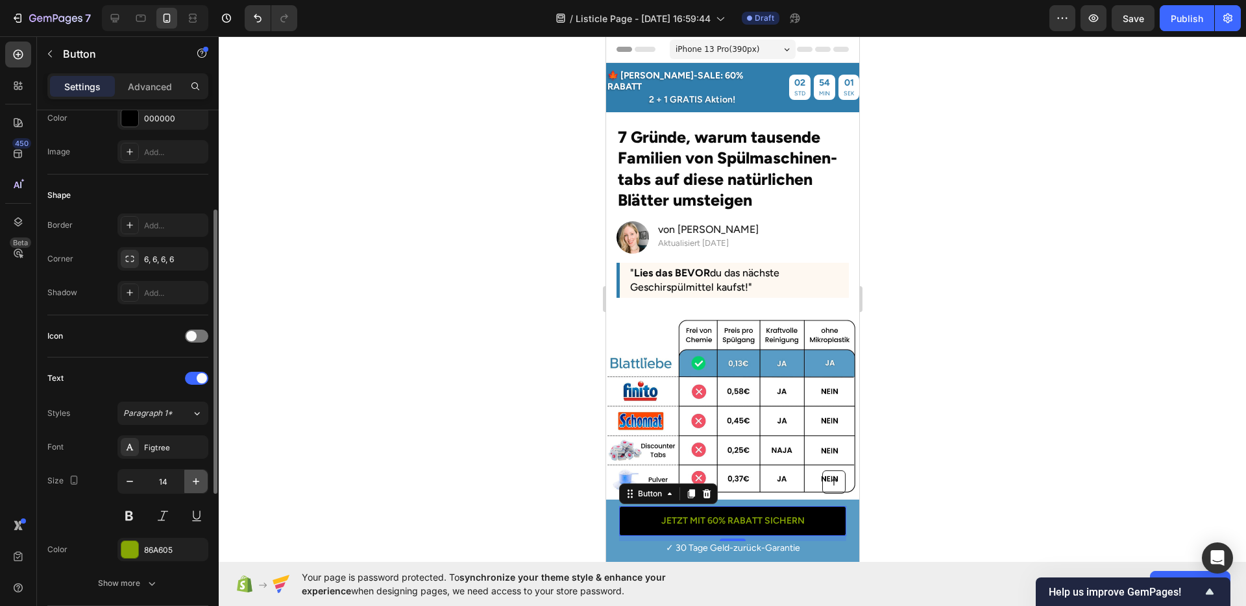
click at [187, 481] on button "button" at bounding box center [195, 481] width 23 height 23
type input "15"
click at [134, 541] on div at bounding box center [129, 549] width 17 height 17
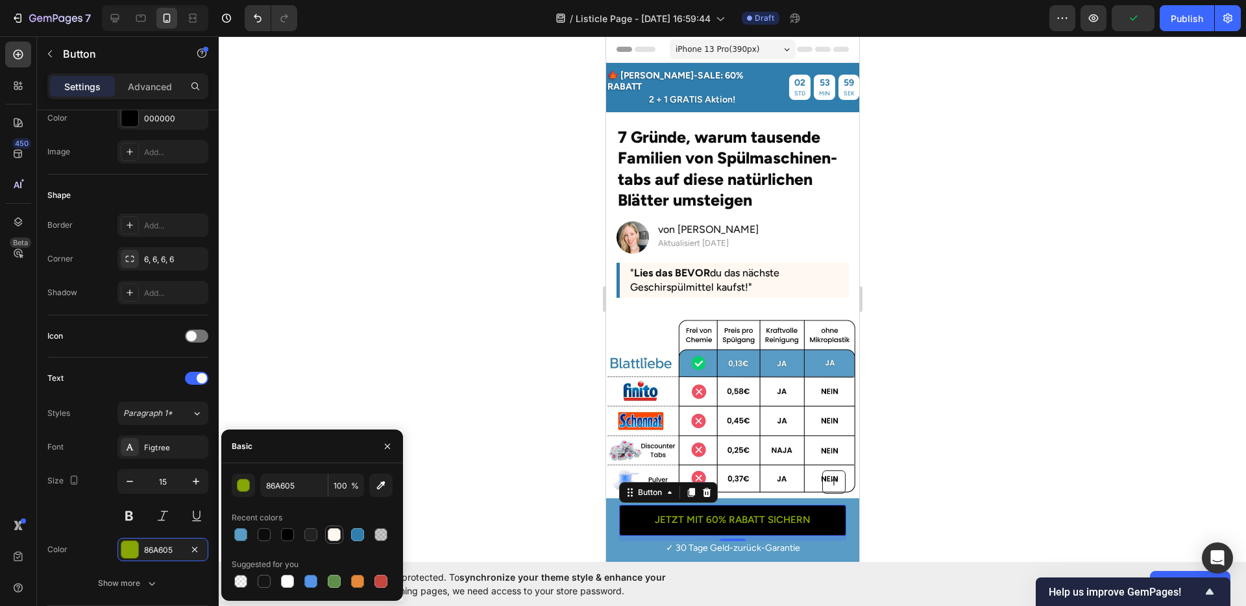
click at [334, 532] on div at bounding box center [334, 534] width 13 height 13
click at [280, 491] on input "FEF8F1" at bounding box center [294, 485] width 68 height 23
click at [249, 491] on div "button" at bounding box center [243, 485] width 13 height 13
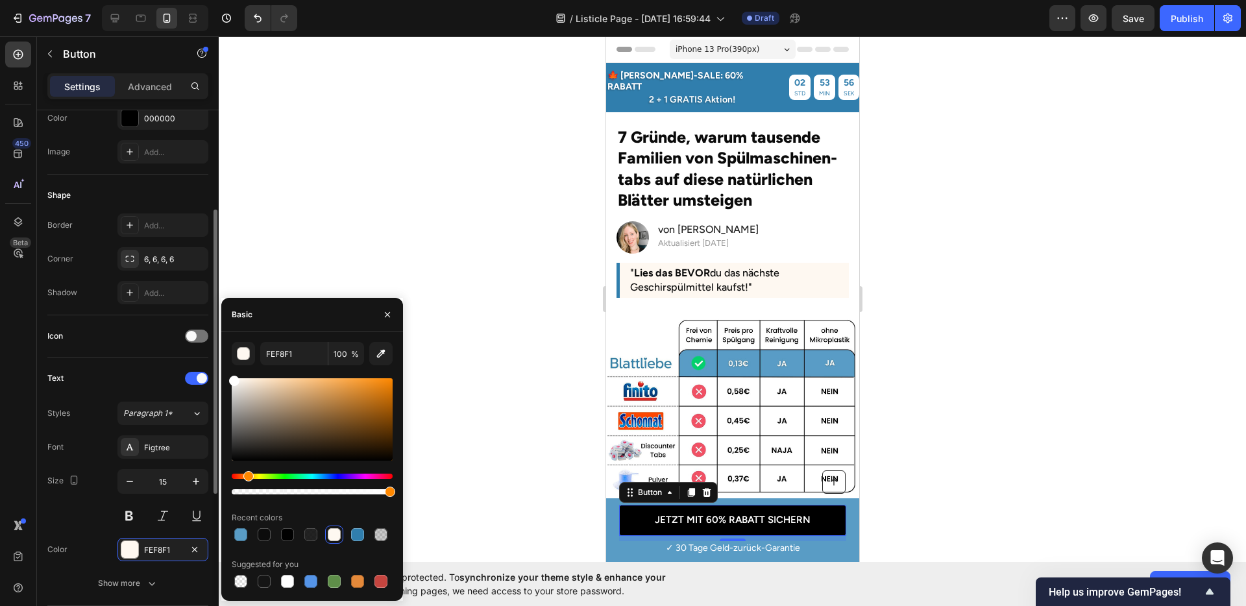
drag, startPoint x: 243, startPoint y: 389, endPoint x: 208, endPoint y: 355, distance: 48.7
click at [208, 355] on div "450 Beta Sections(18) Elements(83) Section Element Hero Section Product Detail …" at bounding box center [109, 321] width 219 height 570
type input "FFFFFF"
click at [96, 446] on div "Font Figtree" at bounding box center [127, 447] width 161 height 23
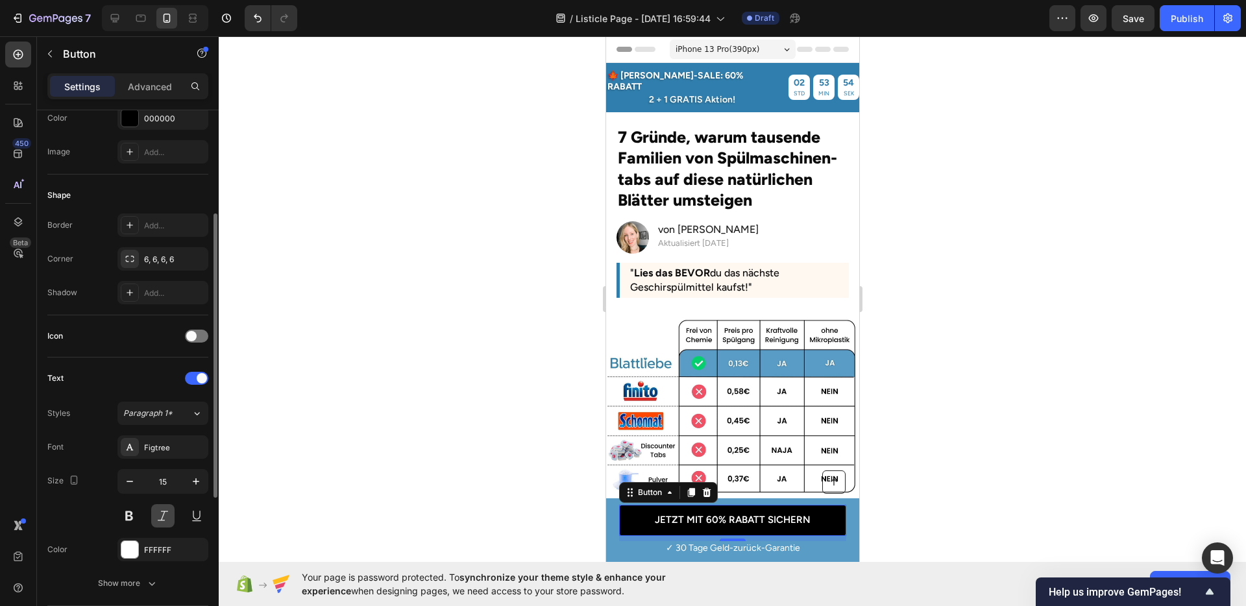
scroll to position [279, 0]
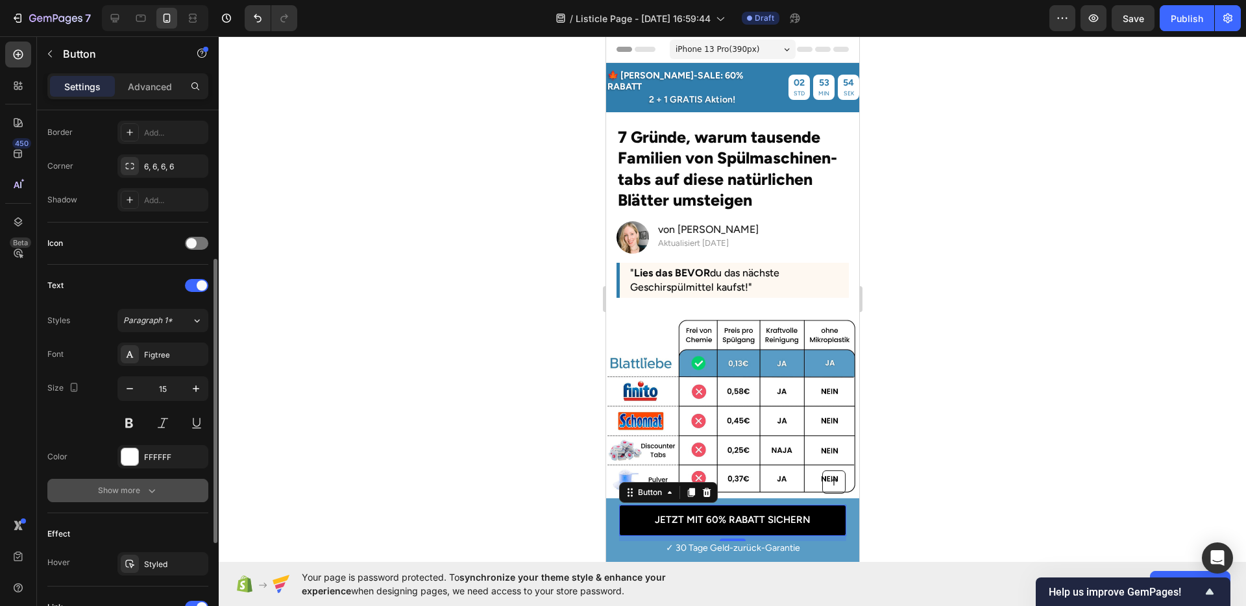
click at [145, 495] on icon "button" at bounding box center [151, 490] width 13 height 13
click at [160, 489] on span "Semi Bold" at bounding box center [141, 491] width 37 height 10
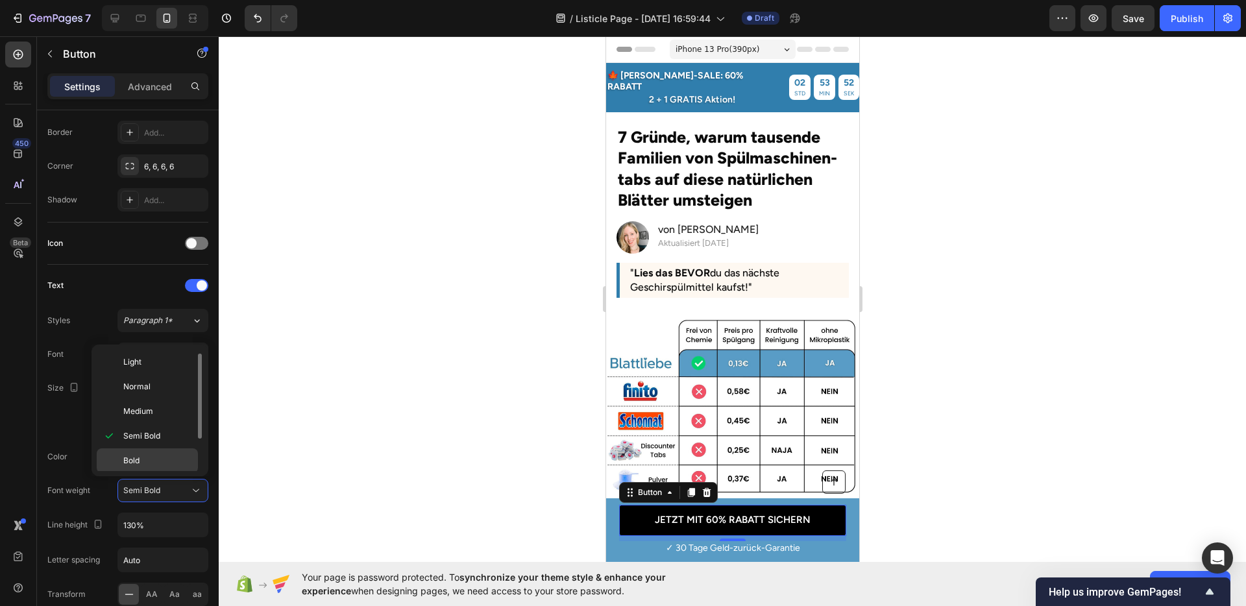
scroll to position [3, 0]
click at [151, 460] on p "Bold" at bounding box center [157, 458] width 69 height 12
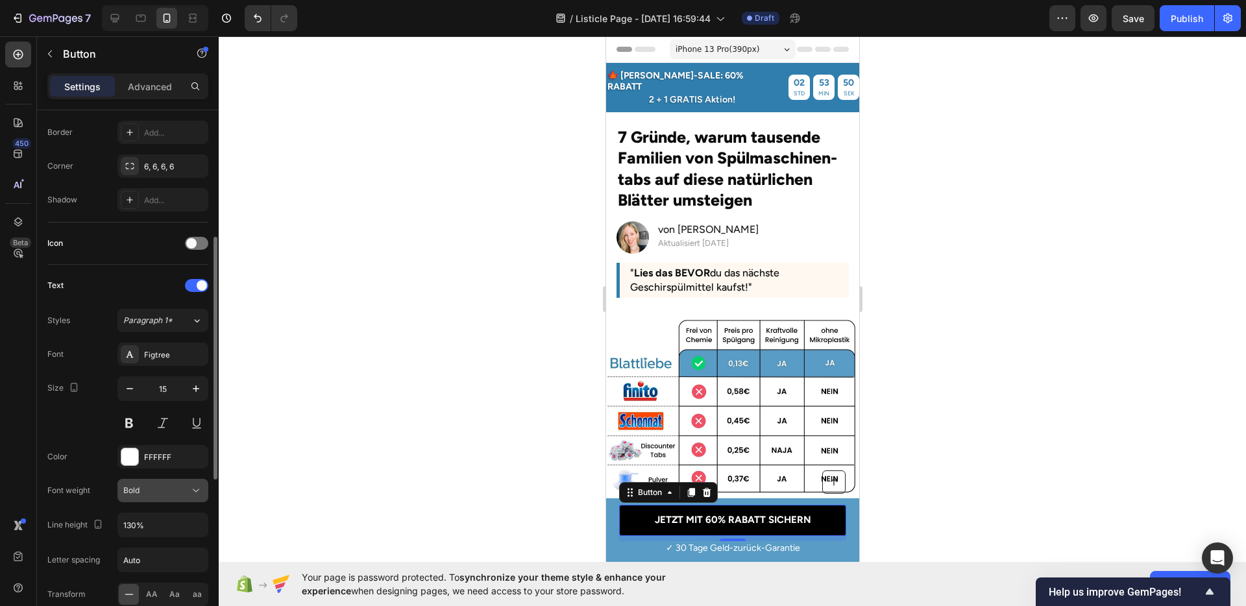
click at [163, 484] on div "Bold" at bounding box center [162, 490] width 79 height 13
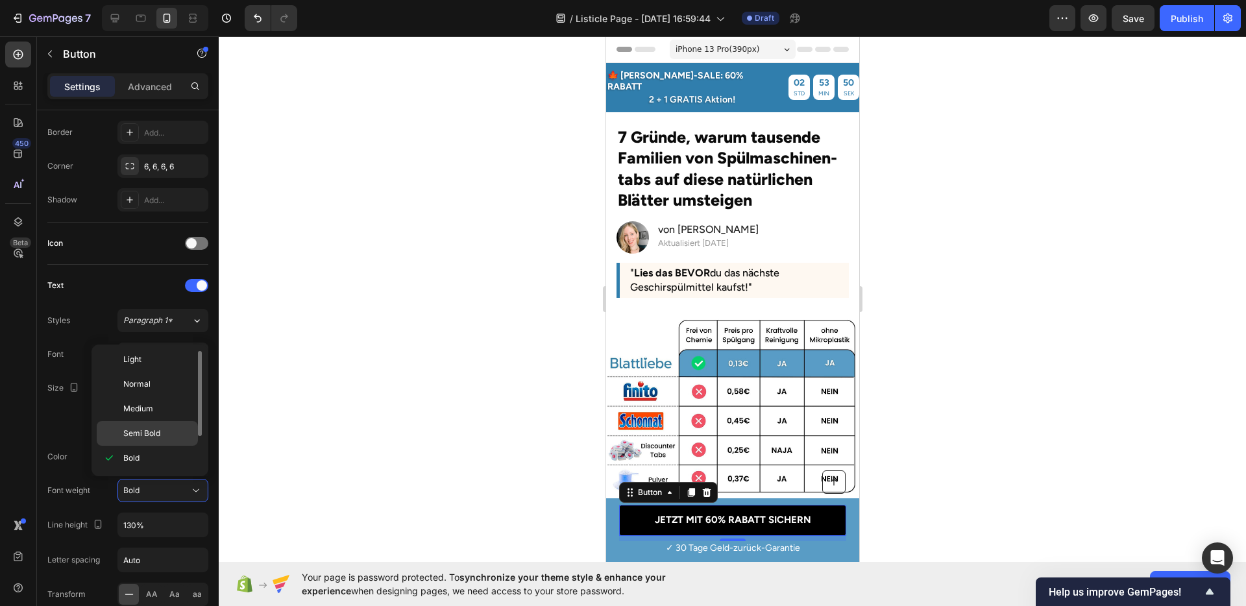
scroll to position [24, 0]
click at [150, 460] on span "Extra Bold" at bounding box center [142, 462] width 38 height 12
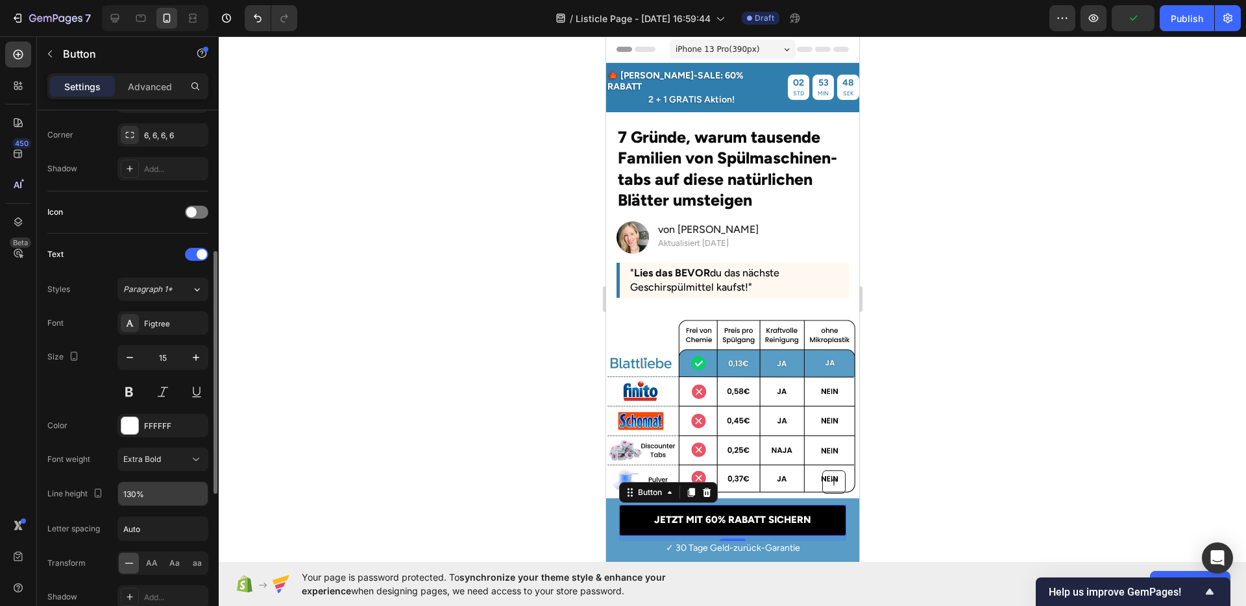
scroll to position [391, 0]
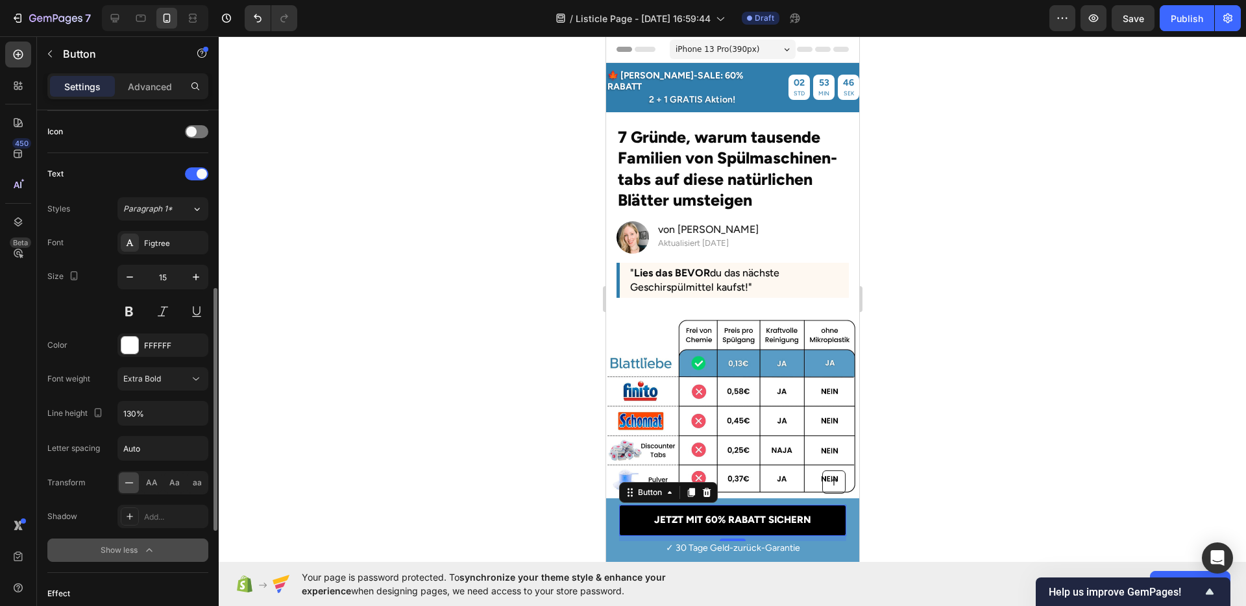
click at [145, 461] on div "Font Figtree Size 15 Color FFFFFF Font weight Extra Bold Line height 130% Lette…" at bounding box center [127, 396] width 161 height 331
click at [150, 452] on input "Auto" at bounding box center [163, 448] width 90 height 23
type input "1.01"
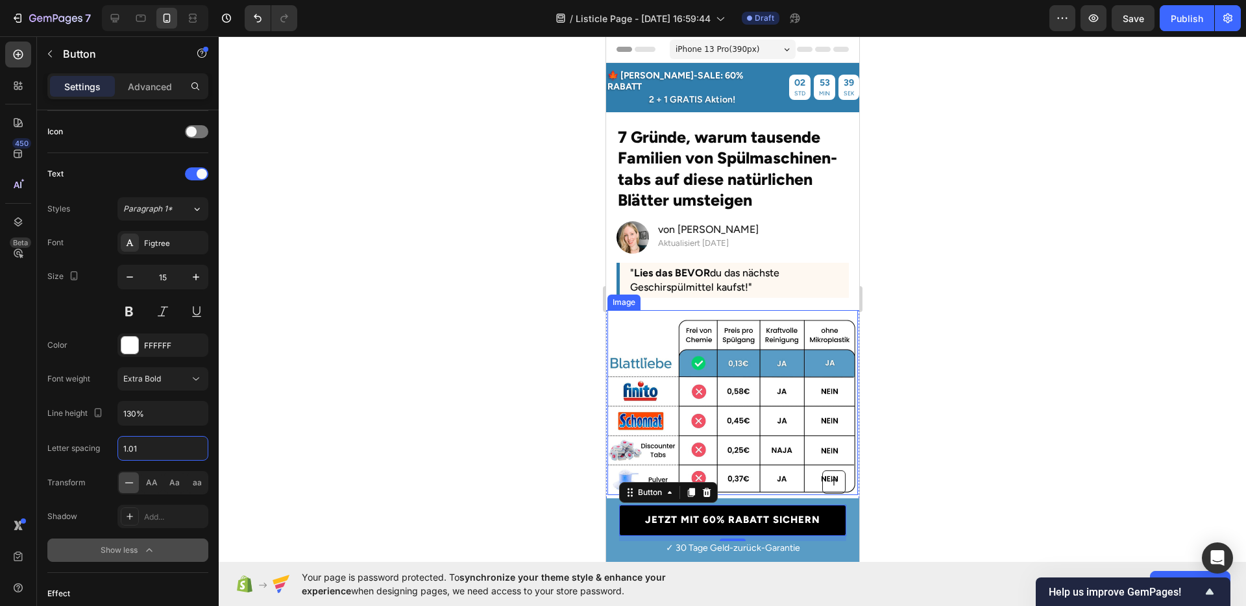
click at [991, 419] on div at bounding box center [732, 321] width 1027 height 570
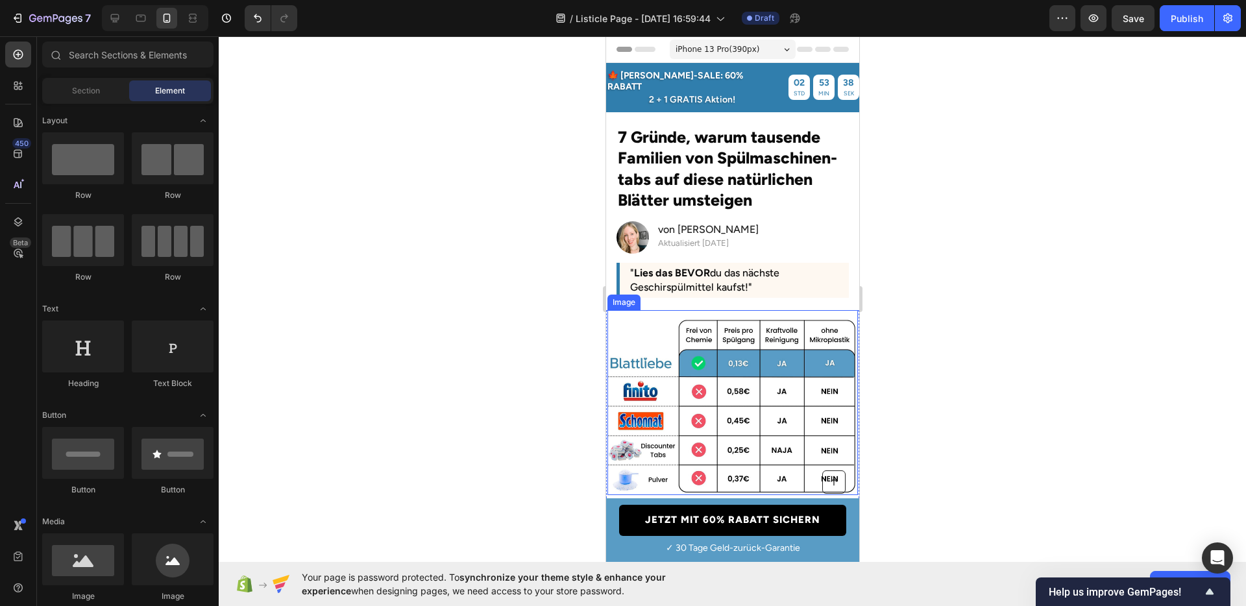
click at [911, 422] on div at bounding box center [732, 321] width 1027 height 570
click at [611, 89] on div "🍁 HERBST-SALE: 60% RABATT Text Block 2 + 1 GRATIS Aktion! Text Block 02 STD 53 …" at bounding box center [732, 87] width 253 height 36
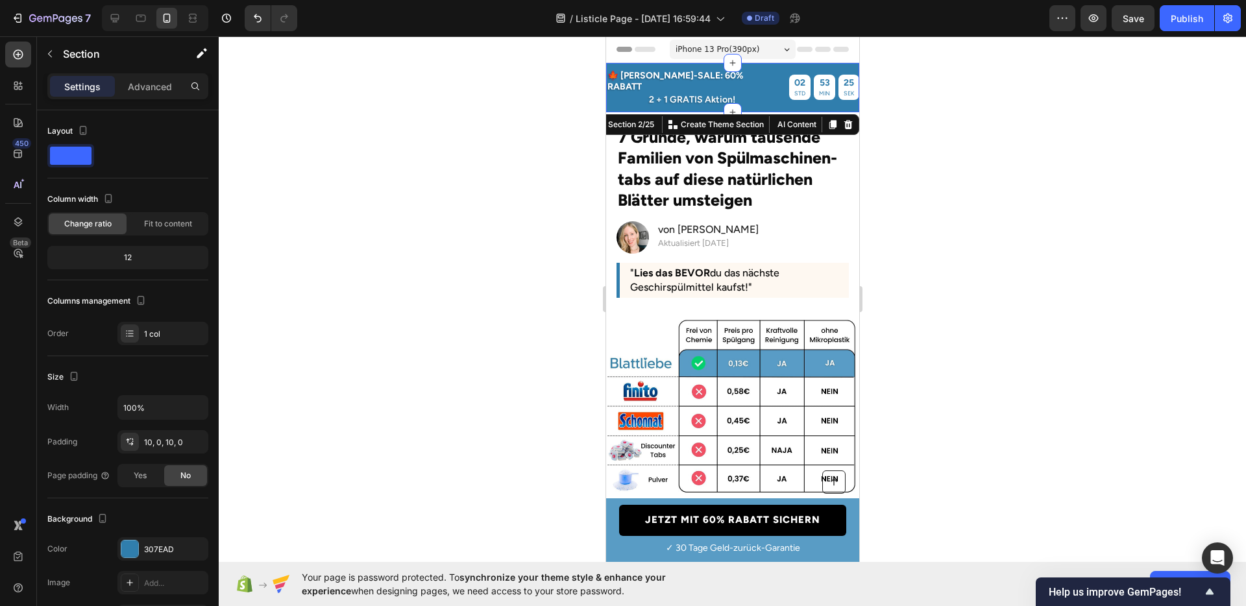
click at [763, 99] on div "🍁 HERBST-SALE: 60% RABATT Text Block 2 + 1 GRATIS Aktion! Text Block 02 STD 53 …" at bounding box center [732, 87] width 253 height 49
click at [155, 541] on div "307EAD" at bounding box center [162, 548] width 91 height 23
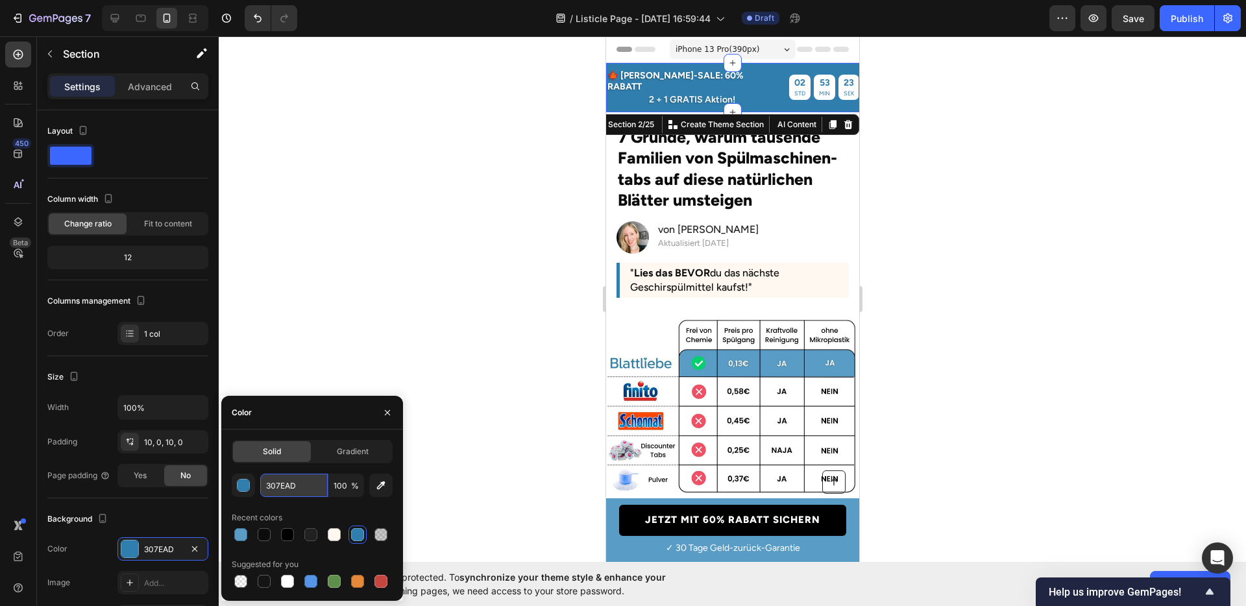
click at [289, 491] on input "307EAD" at bounding box center [294, 485] width 68 height 23
click at [1007, 472] on div at bounding box center [732, 321] width 1027 height 570
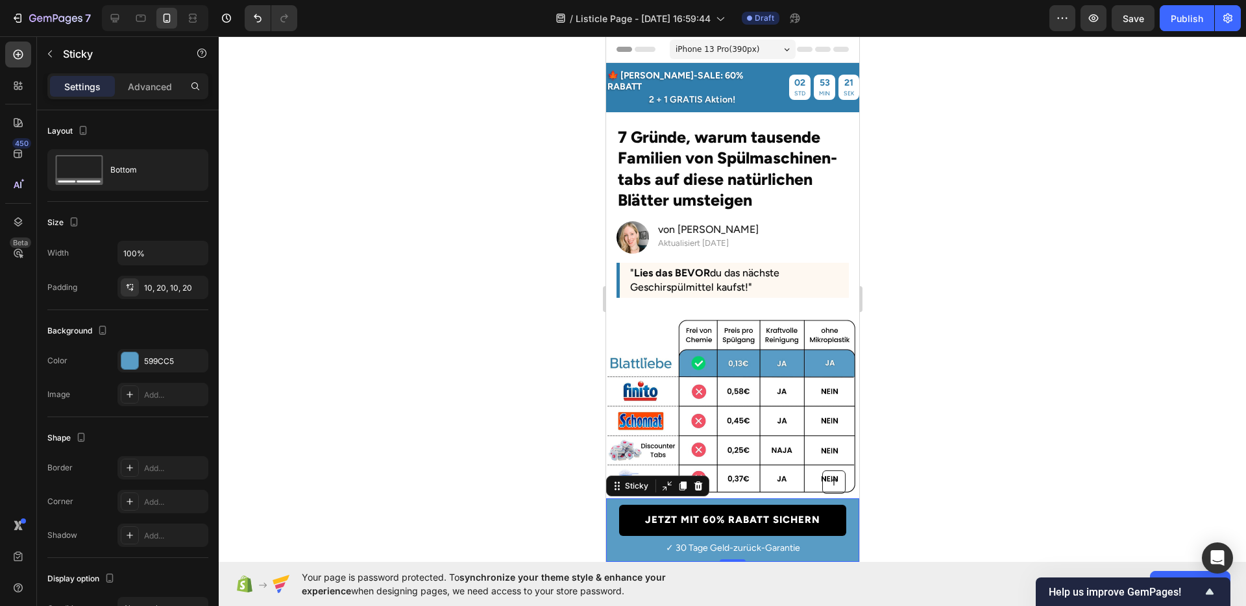
drag, startPoint x: 611, startPoint y: 542, endPoint x: 1190, endPoint y: 574, distance: 579.9
click at [611, 542] on div "Button ✓ 30 Tage Geld-zurück-Garantie Text Block JETZT MIT 60% RABATT SICHERN B…" at bounding box center [732, 530] width 253 height 64
click at [156, 365] on div "599CC5" at bounding box center [163, 362] width 38 height 12
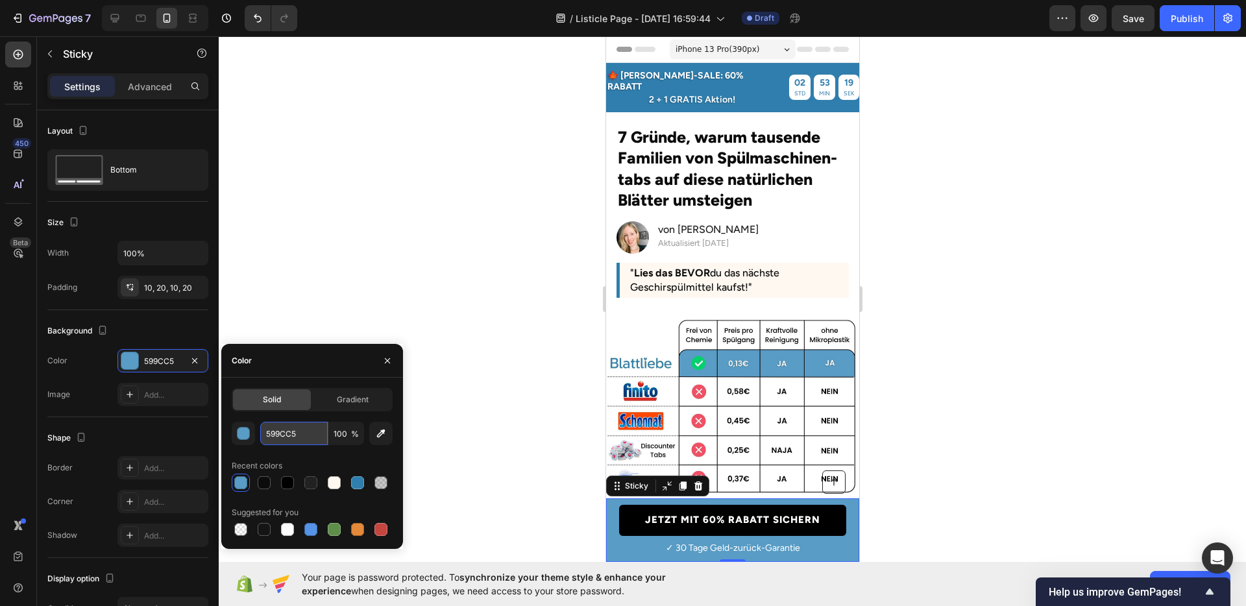
click at [284, 443] on input "599CC5" at bounding box center [294, 433] width 68 height 23
paste input "307EAD"
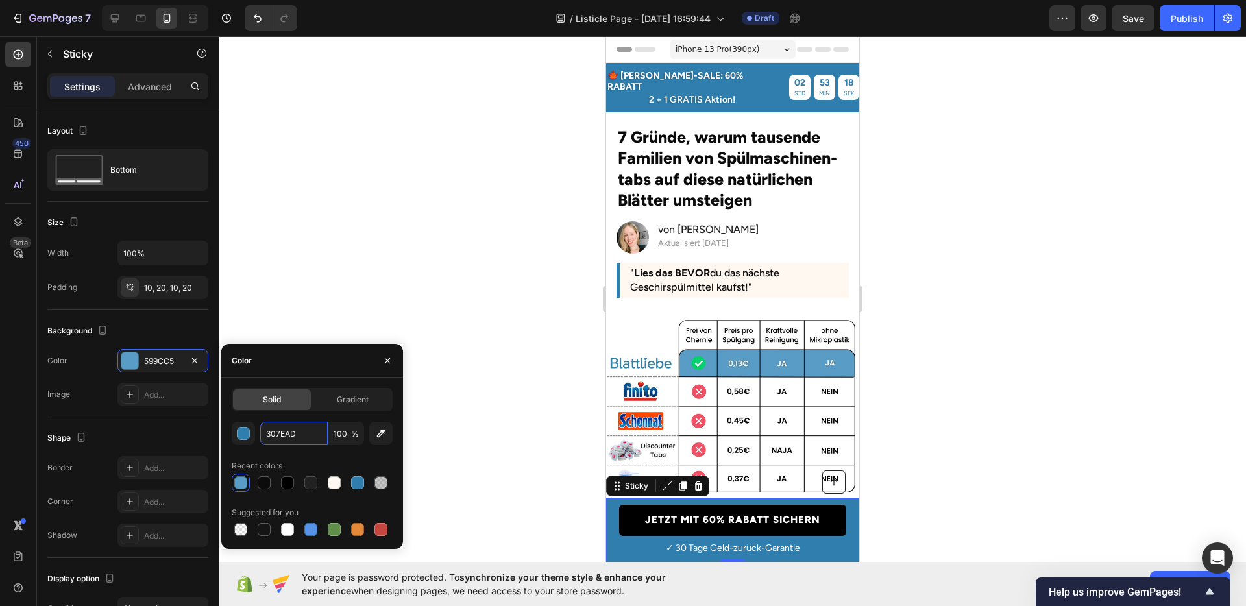
type input "307EAD"
click at [287, 454] on div "307EAD 100 % Recent colors Suggested for you" at bounding box center [312, 480] width 161 height 117
click at [928, 442] on div at bounding box center [732, 321] width 1027 height 570
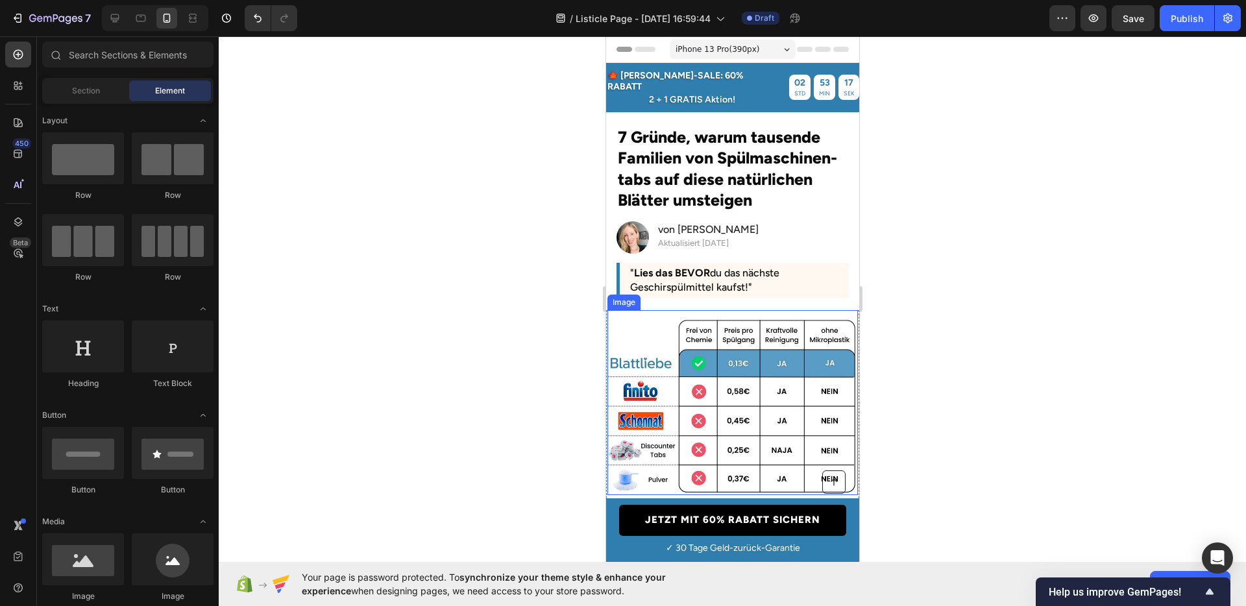
click at [989, 416] on div at bounding box center [732, 321] width 1027 height 570
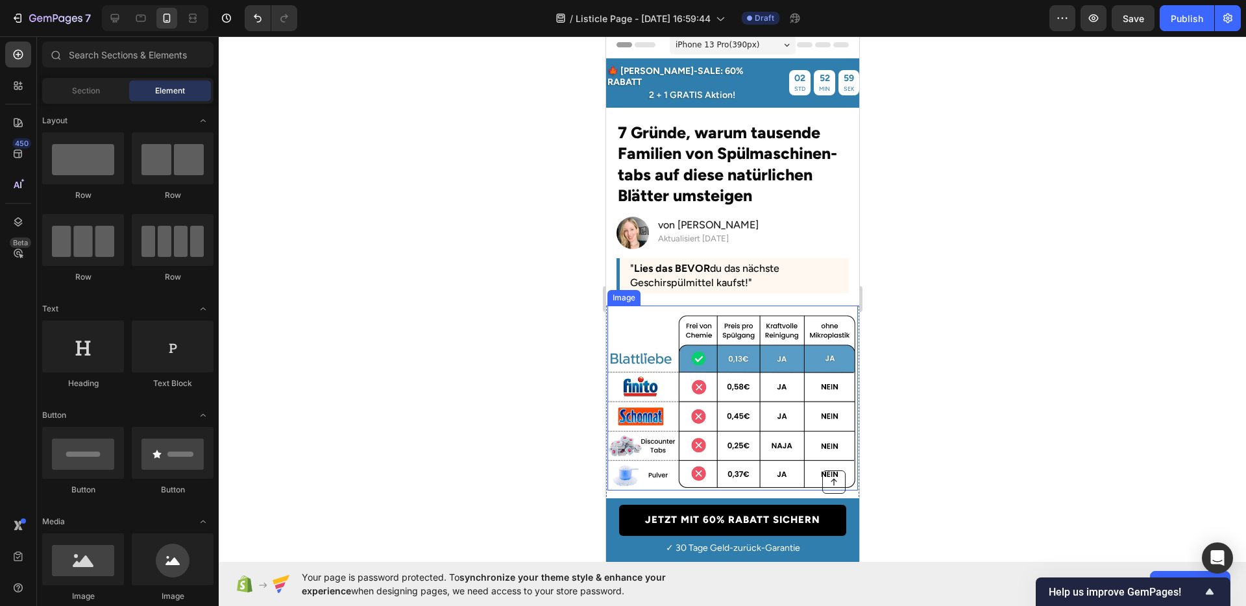
scroll to position [0, 0]
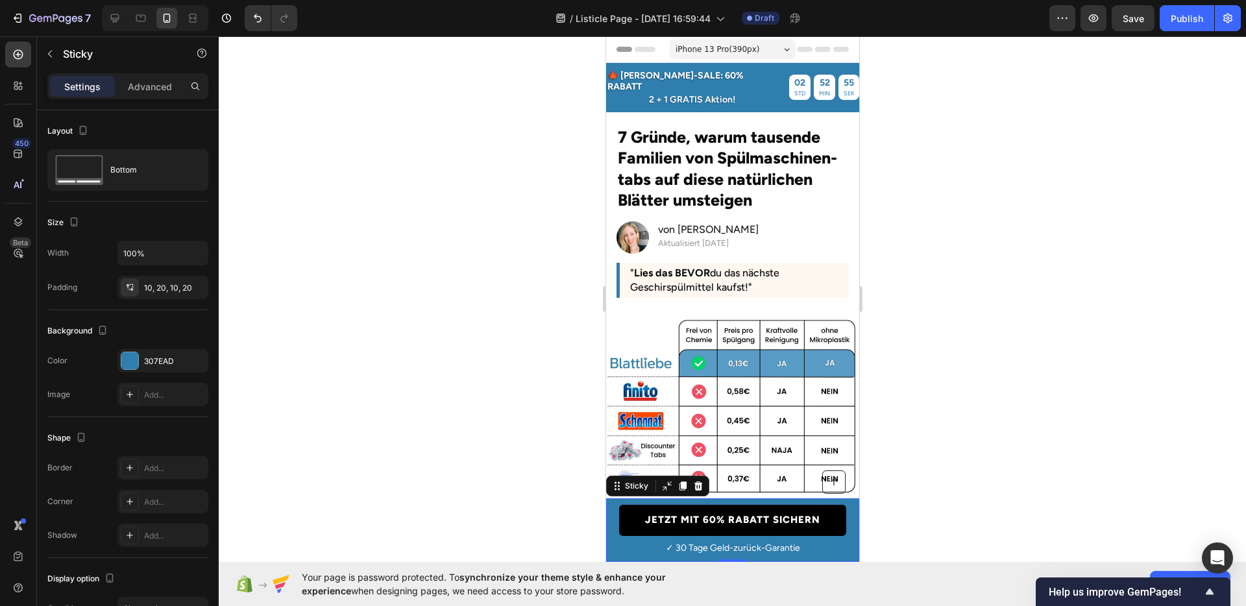
click at [844, 519] on div "Button ✓ 30 Tage Geld-zurück-Garantie Text Block JETZT MIT 60% RABATT SICHERN B…" at bounding box center [732, 530] width 253 height 64
click at [149, 367] on div "307EAD" at bounding box center [162, 360] width 91 height 23
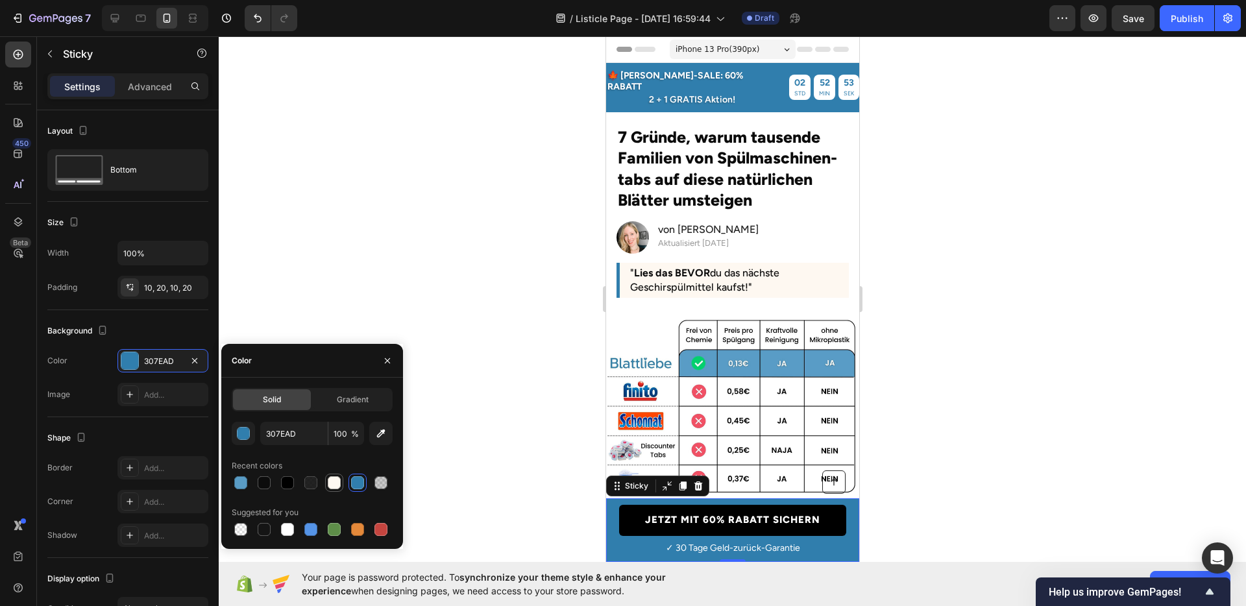
click at [332, 482] on div at bounding box center [334, 482] width 13 height 13
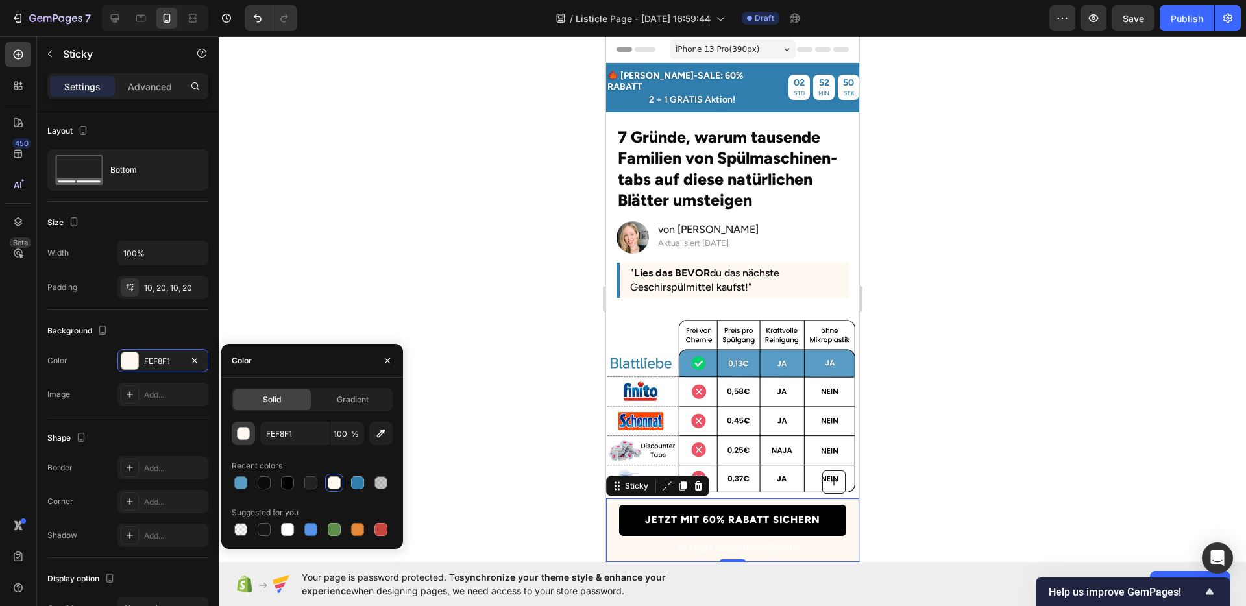
click at [252, 434] on button "button" at bounding box center [243, 433] width 23 height 23
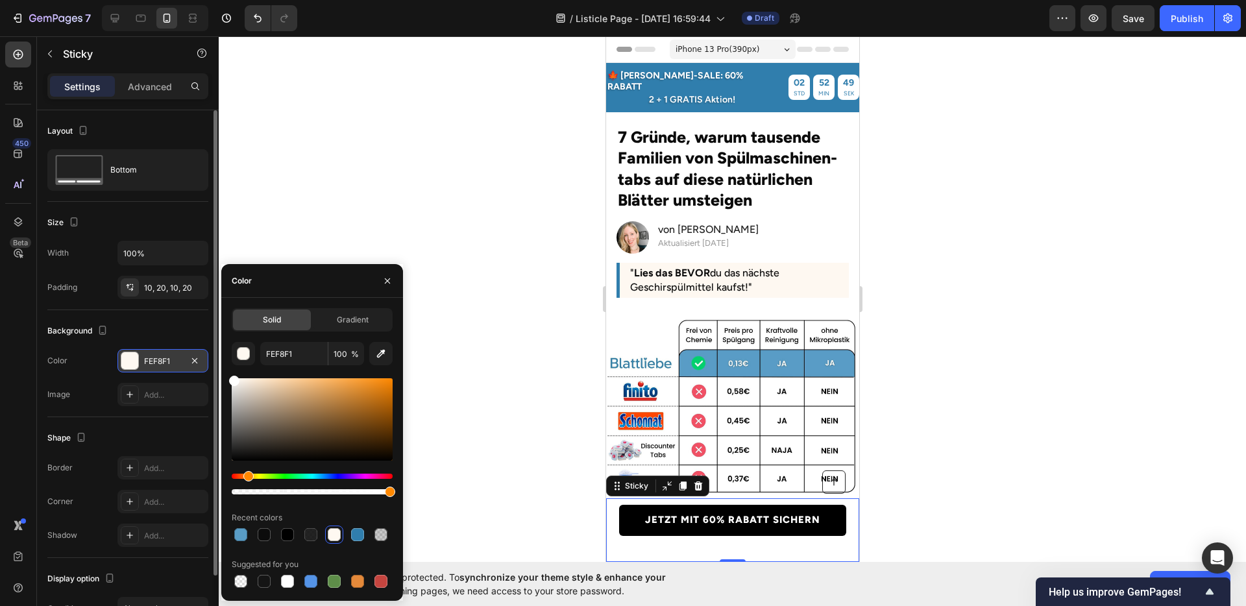
drag, startPoint x: 219, startPoint y: 371, endPoint x: 206, endPoint y: 352, distance: 22.0
click at [206, 352] on div "450 Beta Sections(18) Elements(83) Section Element Hero Section Product Detail …" at bounding box center [109, 321] width 219 height 570
type input "FFFFFF"
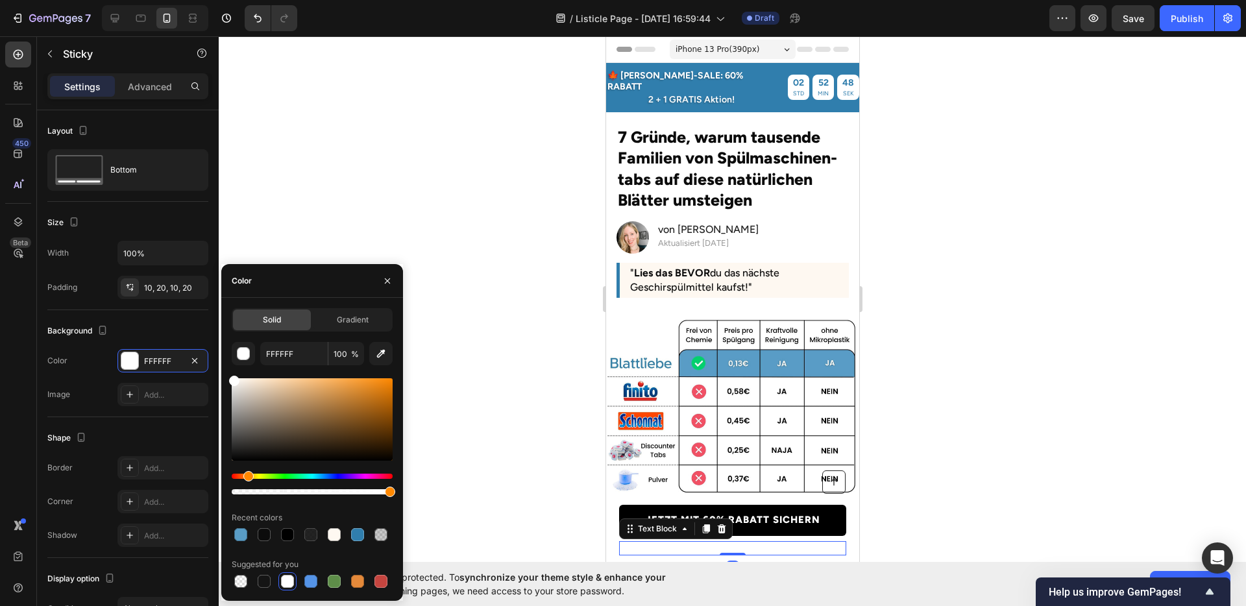
click at [676, 548] on p "✓ 30 Tage Geld-zurück-Garantie" at bounding box center [732, 549] width 225 height 12
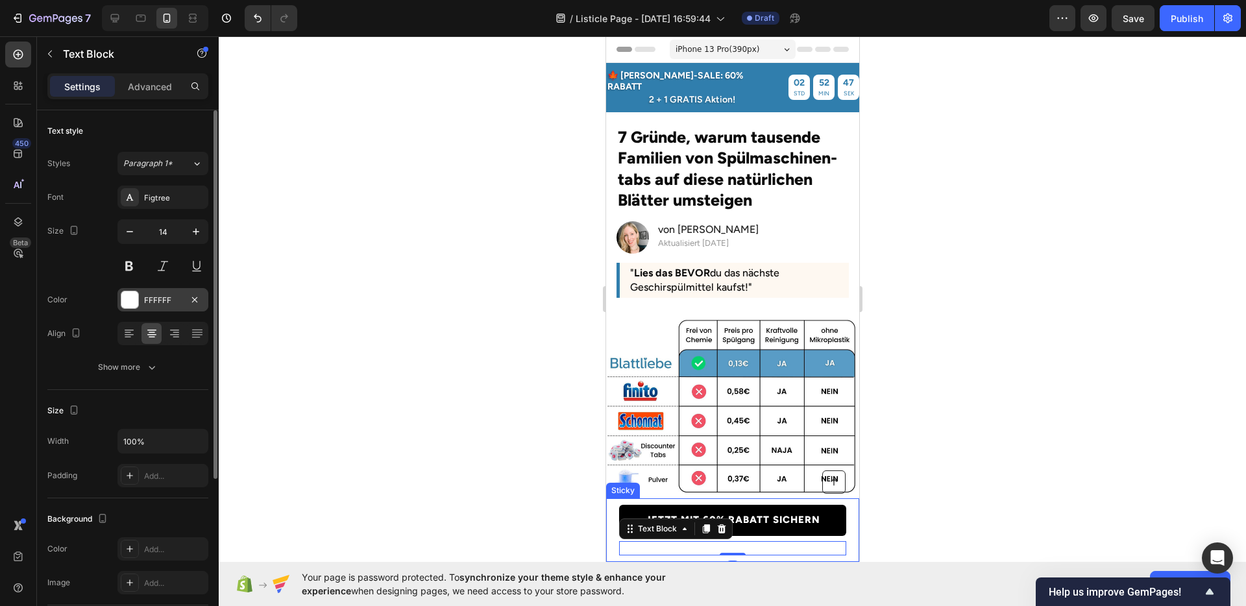
click at [140, 301] on div "FFFFFF" at bounding box center [162, 299] width 91 height 23
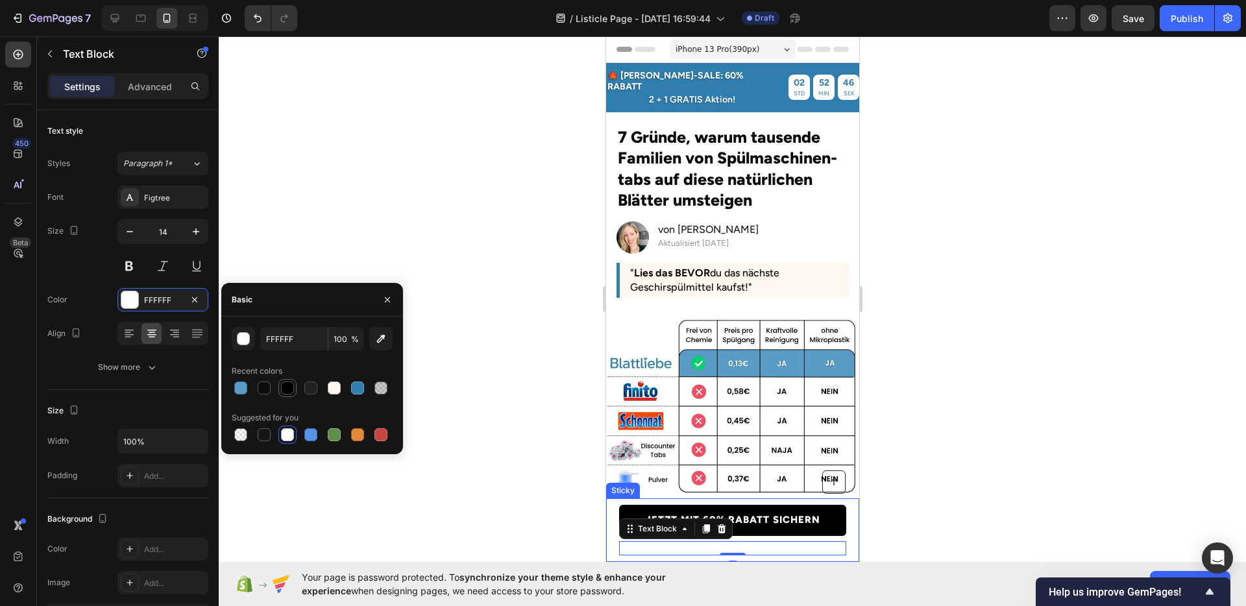
click at [285, 386] on div at bounding box center [287, 388] width 13 height 13
type input "000000"
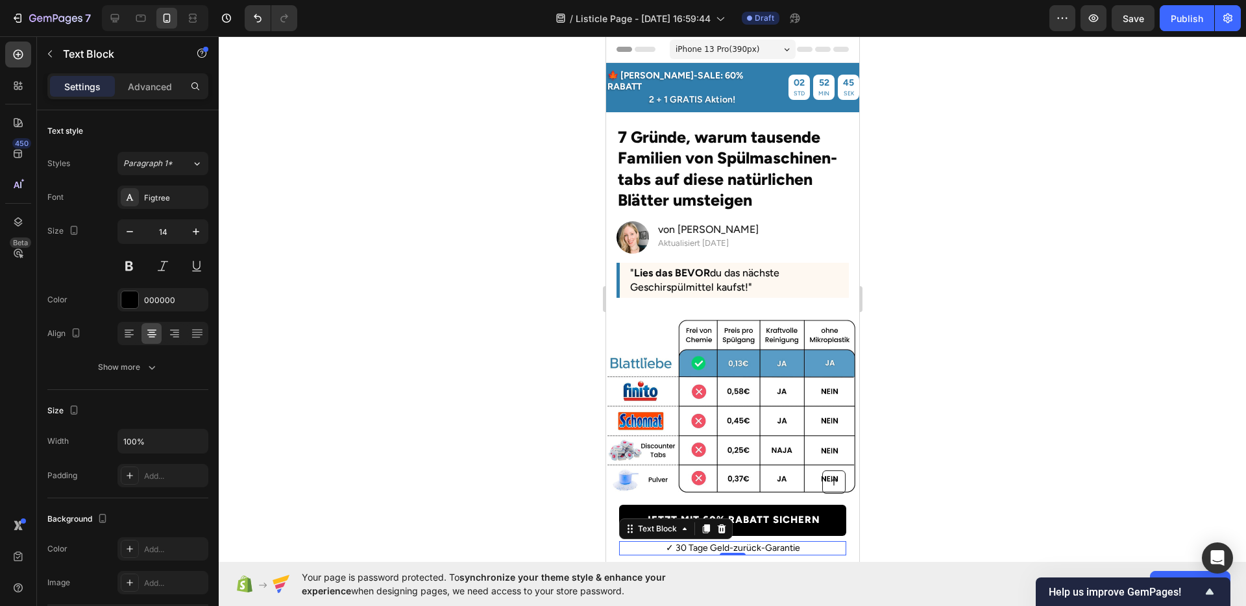
click at [953, 470] on div at bounding box center [732, 321] width 1027 height 570
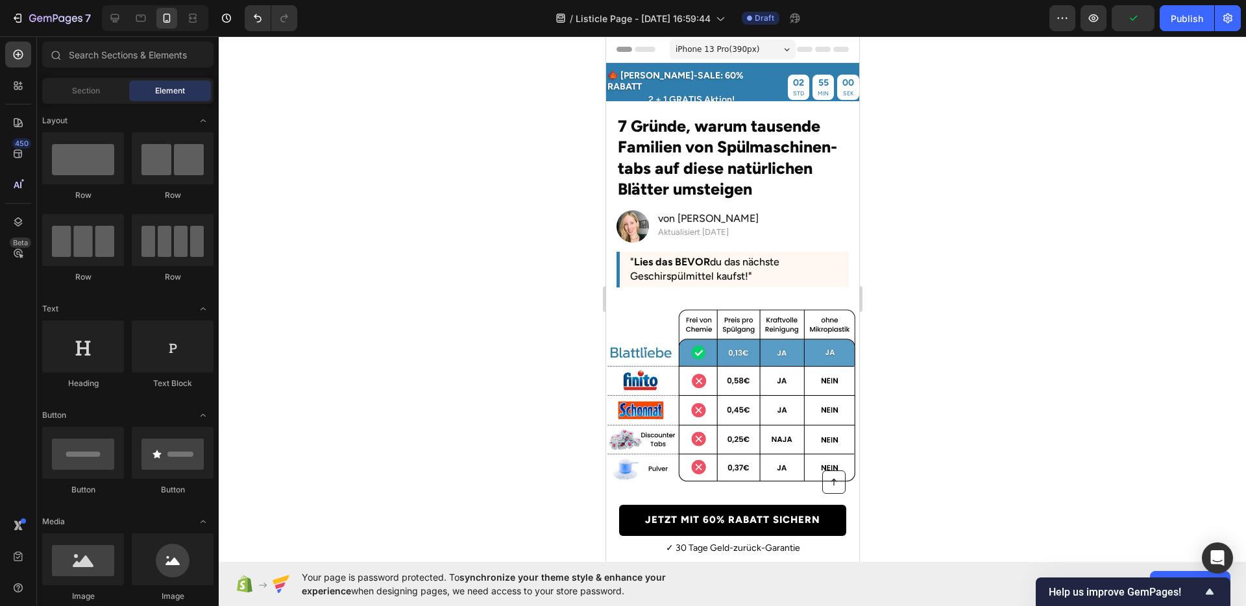
click at [1006, 260] on div at bounding box center [732, 321] width 1027 height 570
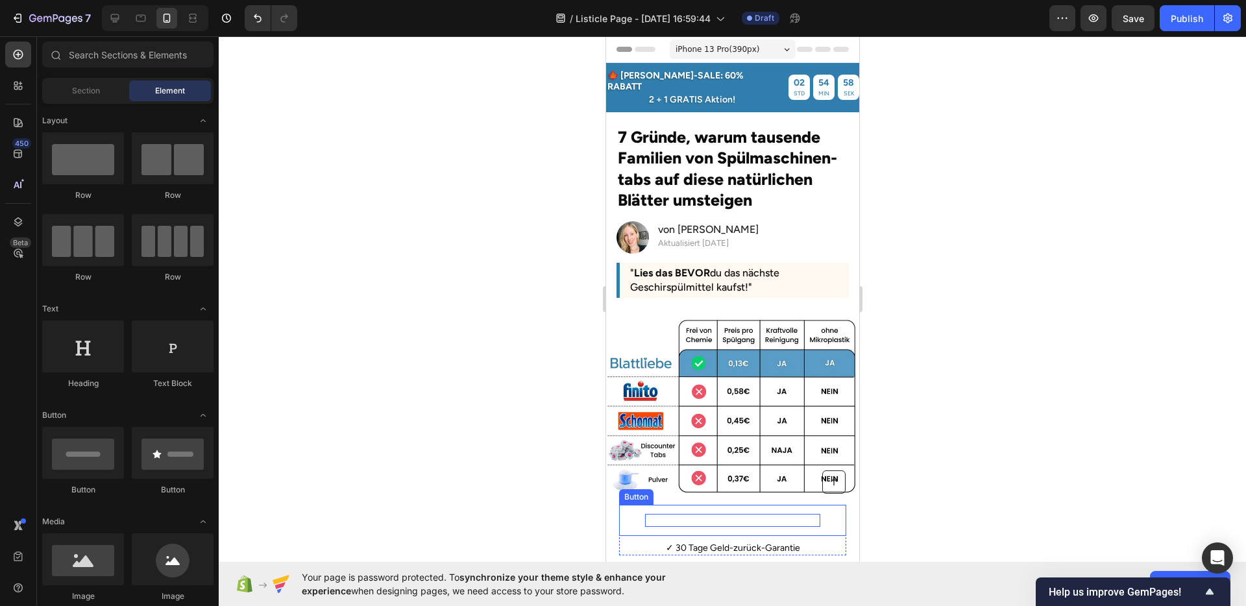
click at [770, 514] on p "JETZT MIT 60% RABATT SICHERN" at bounding box center [732, 520] width 175 height 13
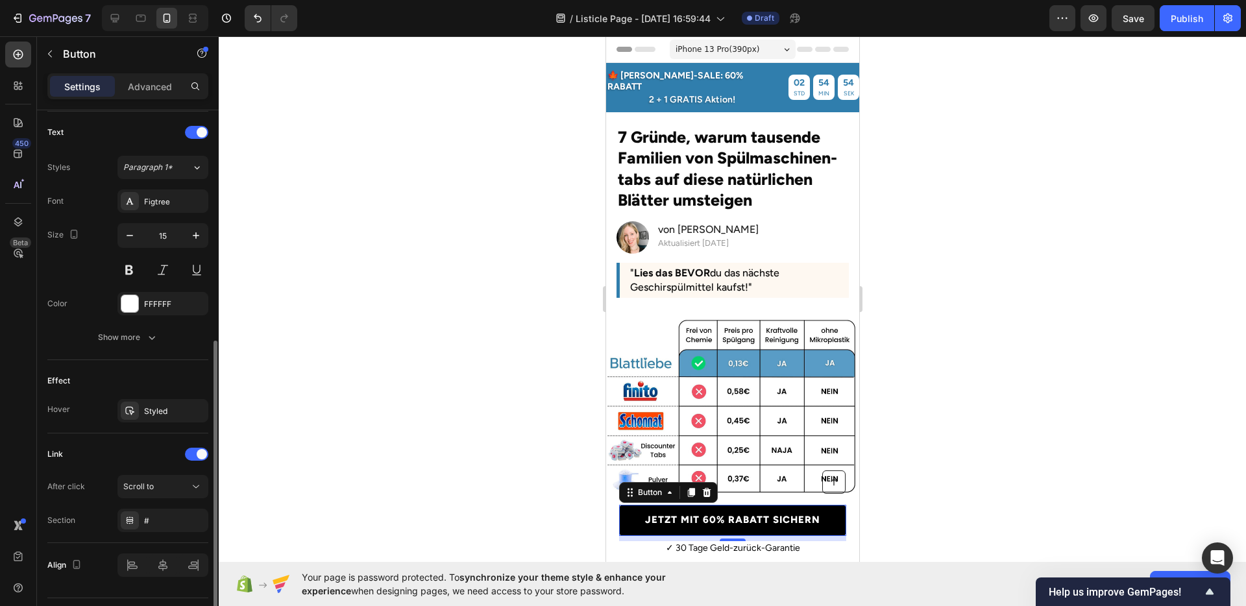
scroll to position [465, 0]
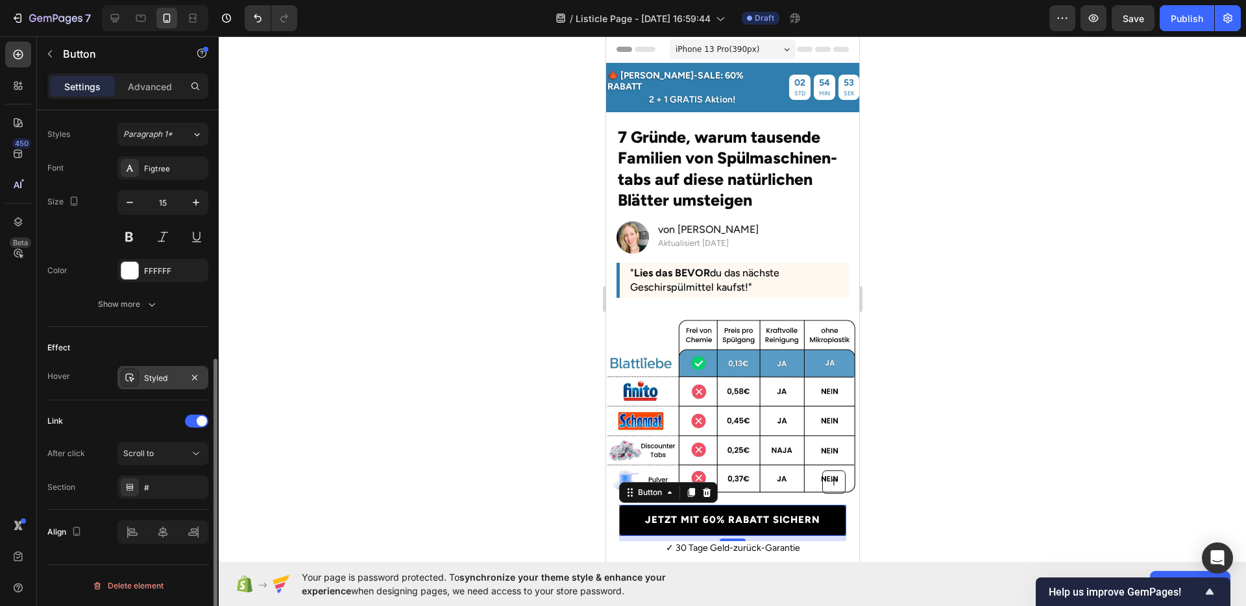
click at [154, 378] on div "Styled" at bounding box center [163, 379] width 38 height 12
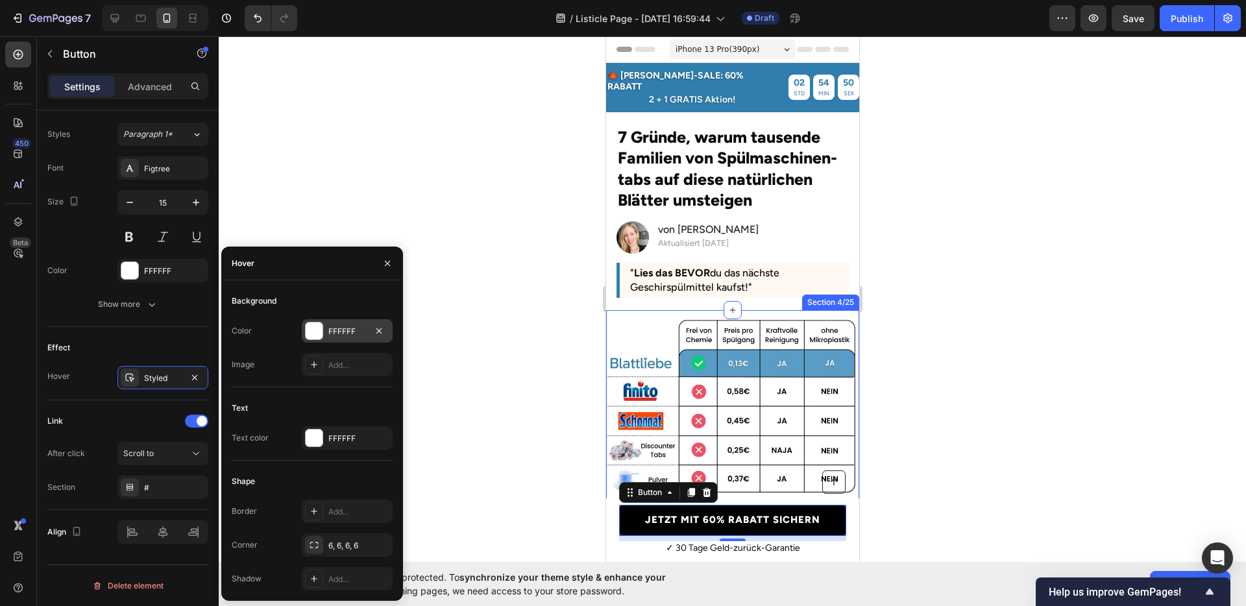
click at [320, 332] on div at bounding box center [314, 331] width 17 height 17
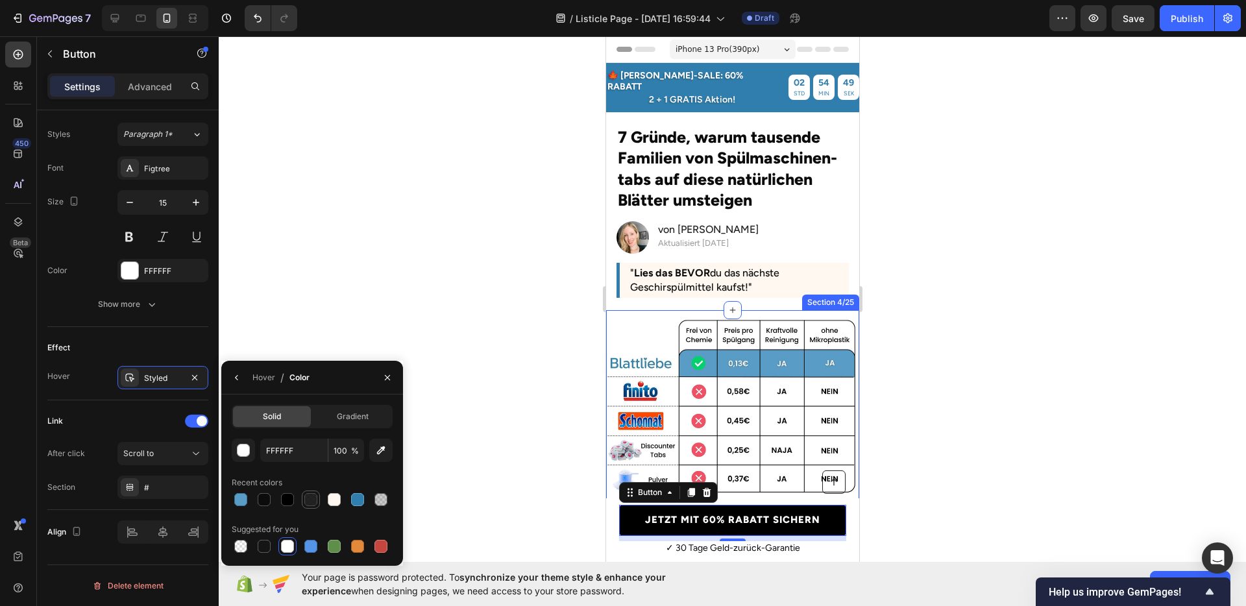
click at [312, 502] on div at bounding box center [310, 499] width 13 height 13
type input "0B0B0B"
type input "90"
click at [156, 396] on div "Effect Hover Styled" at bounding box center [127, 363] width 161 height 73
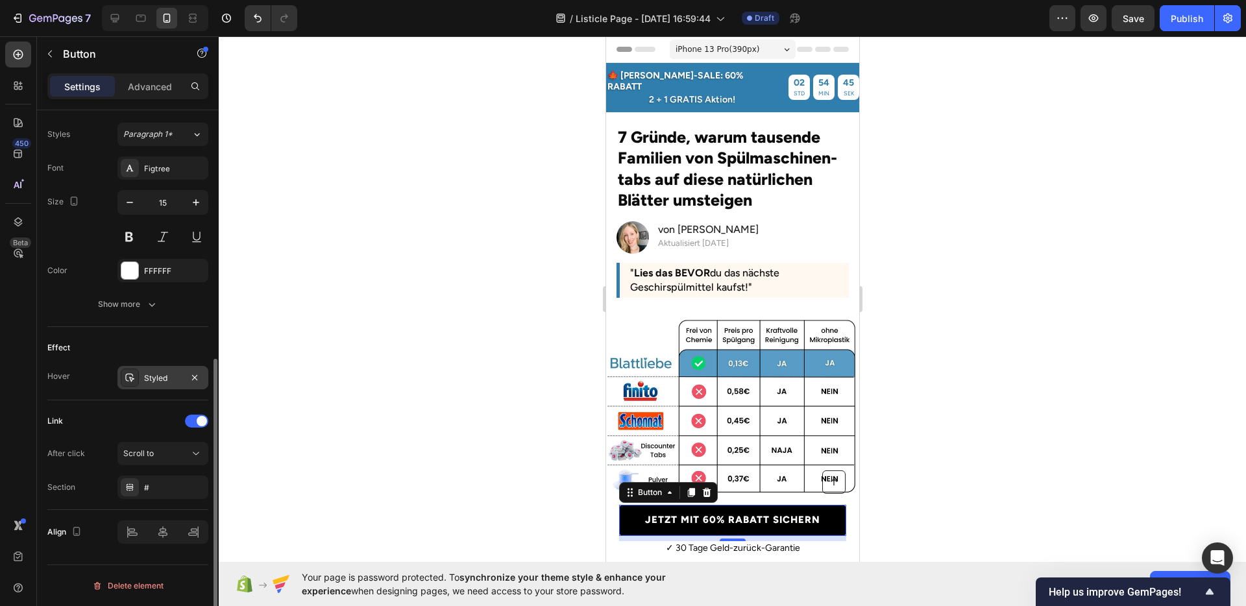
click at [147, 382] on div "Styled" at bounding box center [163, 379] width 38 height 12
click at [547, 511] on div at bounding box center [732, 321] width 1027 height 570
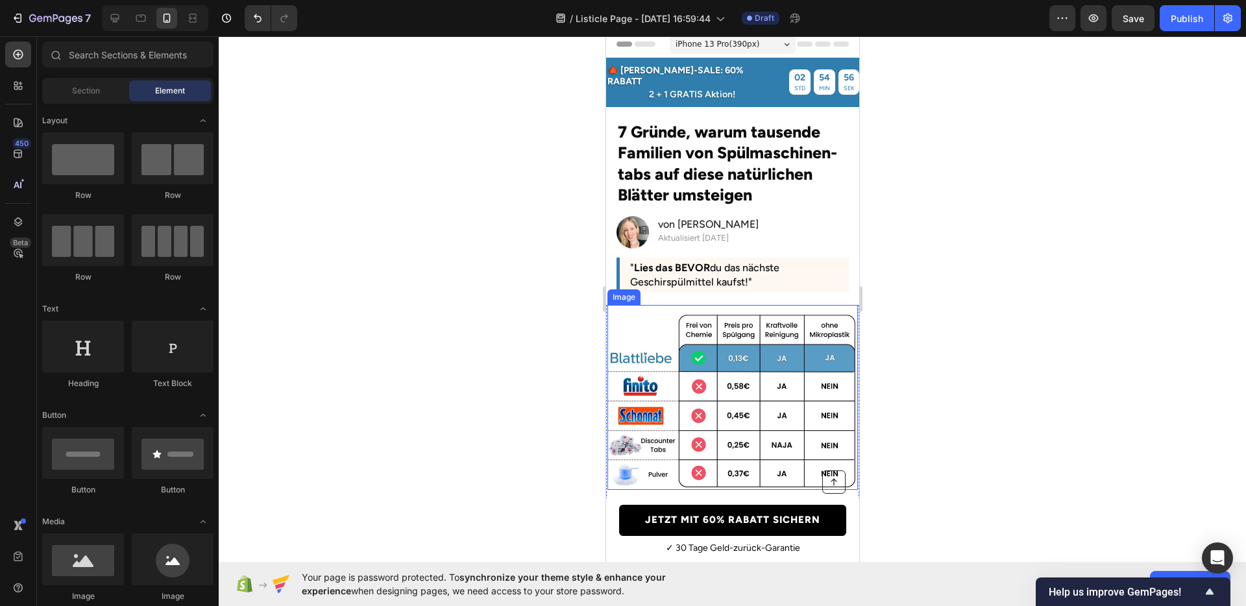
scroll to position [0, 0]
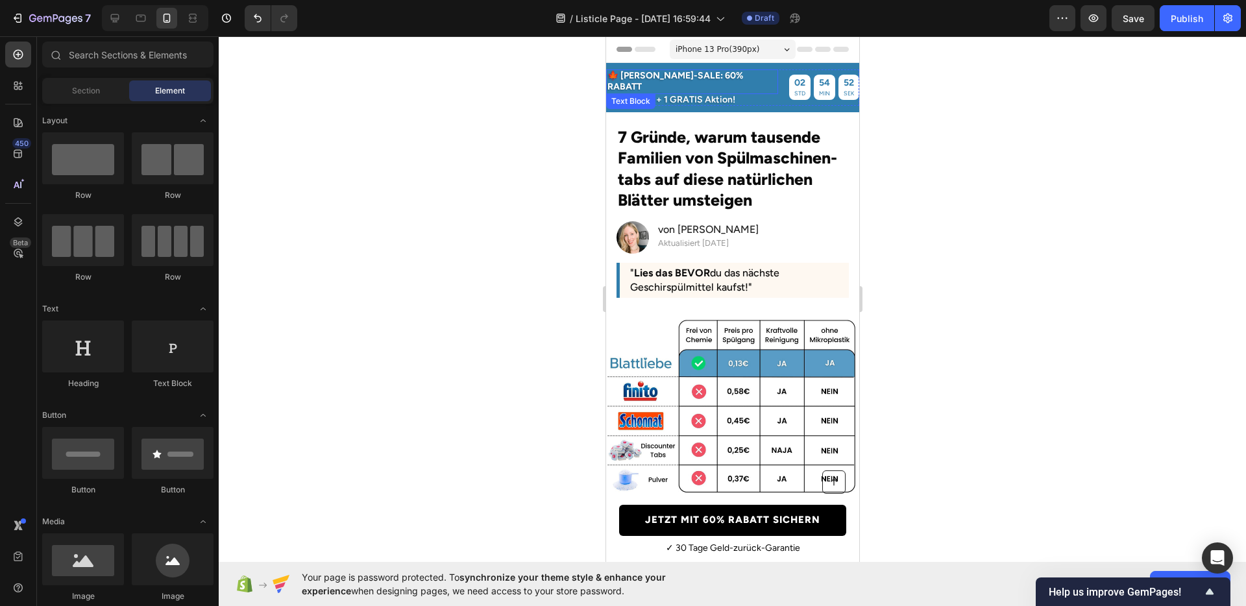
click at [687, 77] on p "🍁 [PERSON_NAME]-SALE: 60% RABATT" at bounding box center [691, 82] width 169 height 22
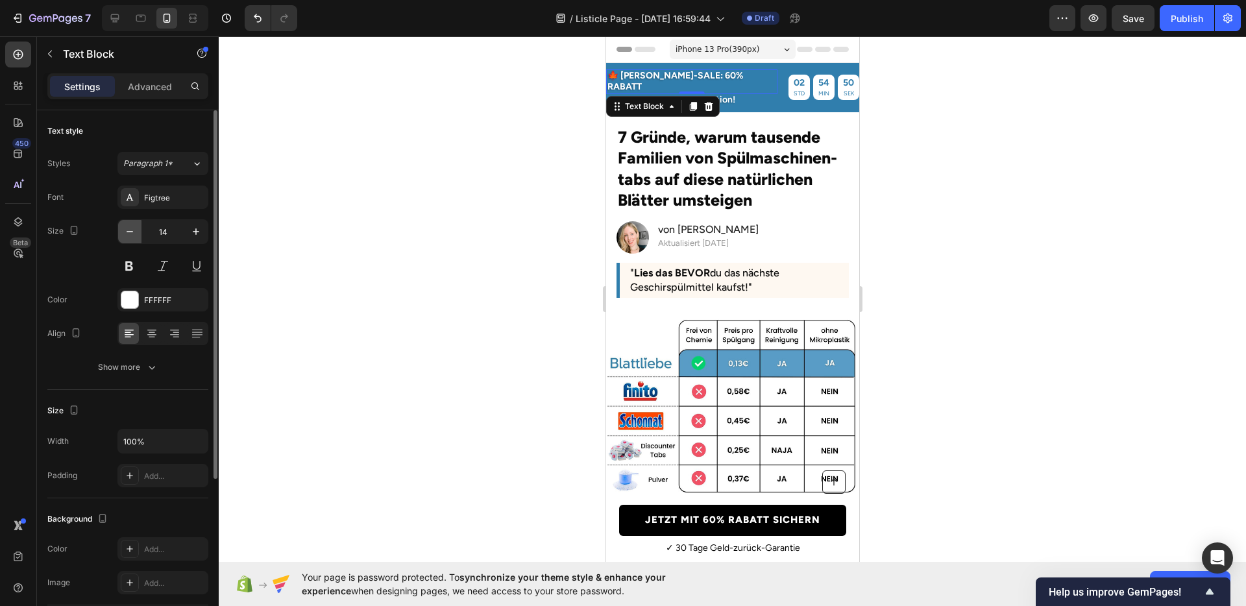
click at [136, 231] on button "button" at bounding box center [129, 231] width 23 height 23
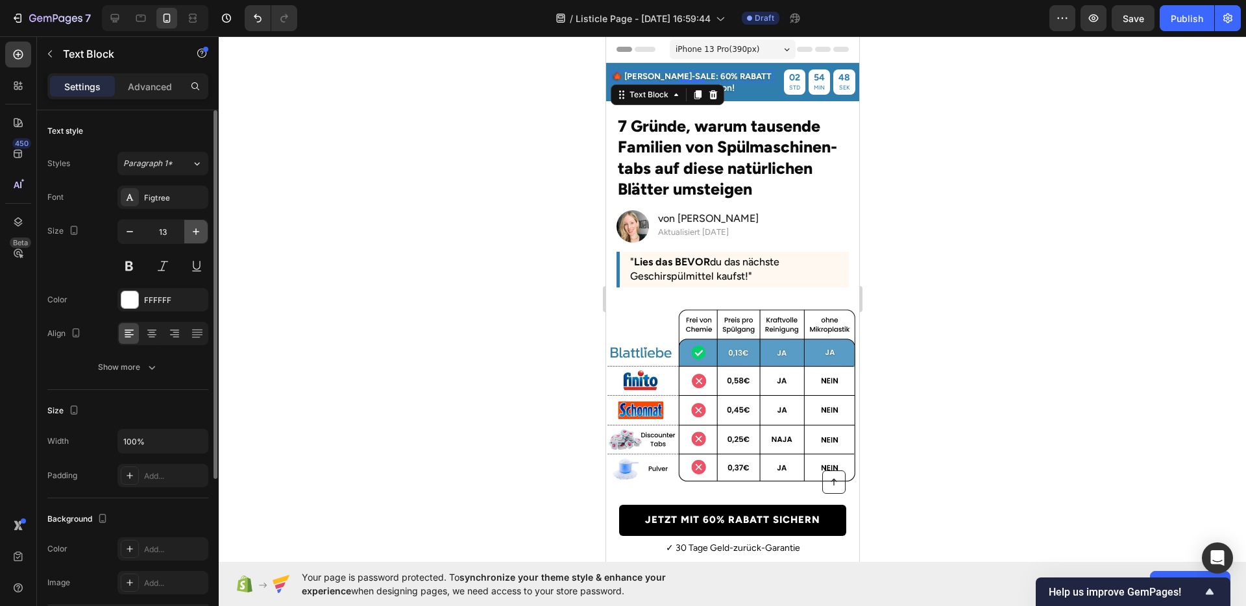
click at [190, 230] on icon "button" at bounding box center [196, 231] width 13 height 13
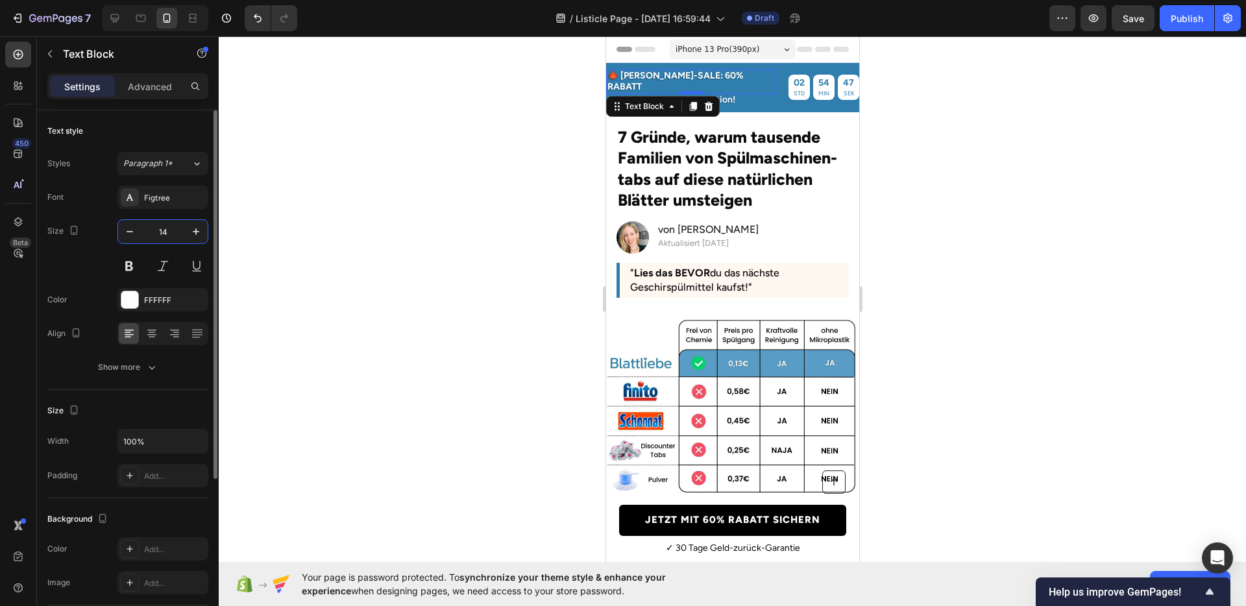
click at [169, 230] on input "14" at bounding box center [162, 231] width 43 height 23
type input "1"
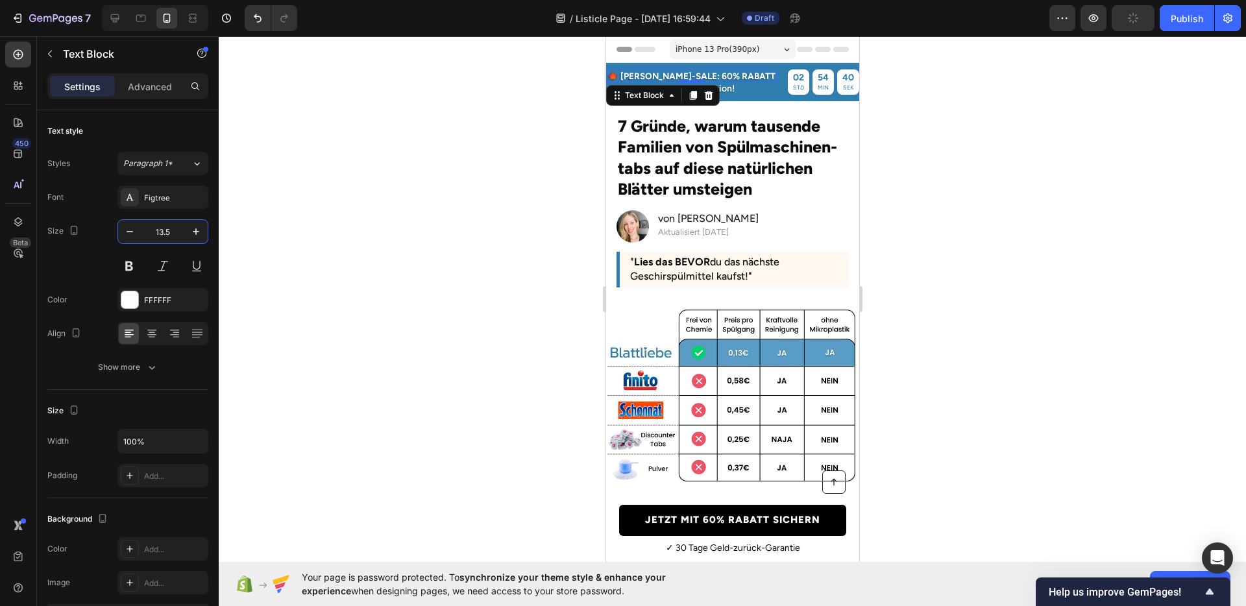
type input "13.5"
click at [896, 214] on div at bounding box center [732, 321] width 1027 height 570
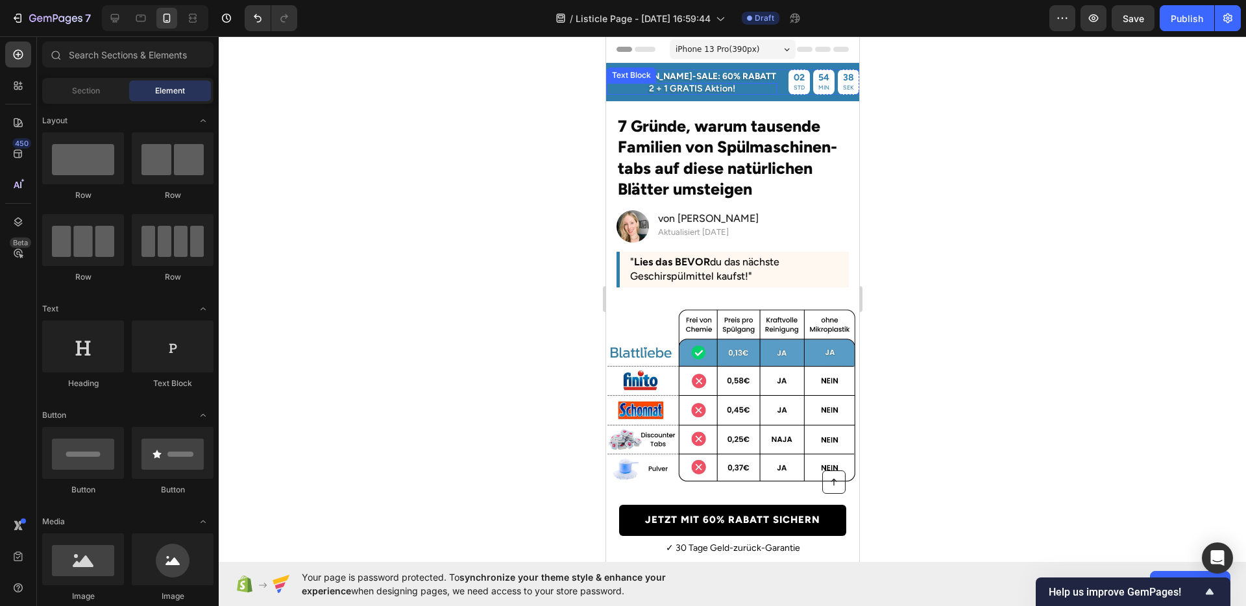
click at [699, 90] on p "2 + 1 GRATIS Aktion!" at bounding box center [692, 88] width 168 height 9
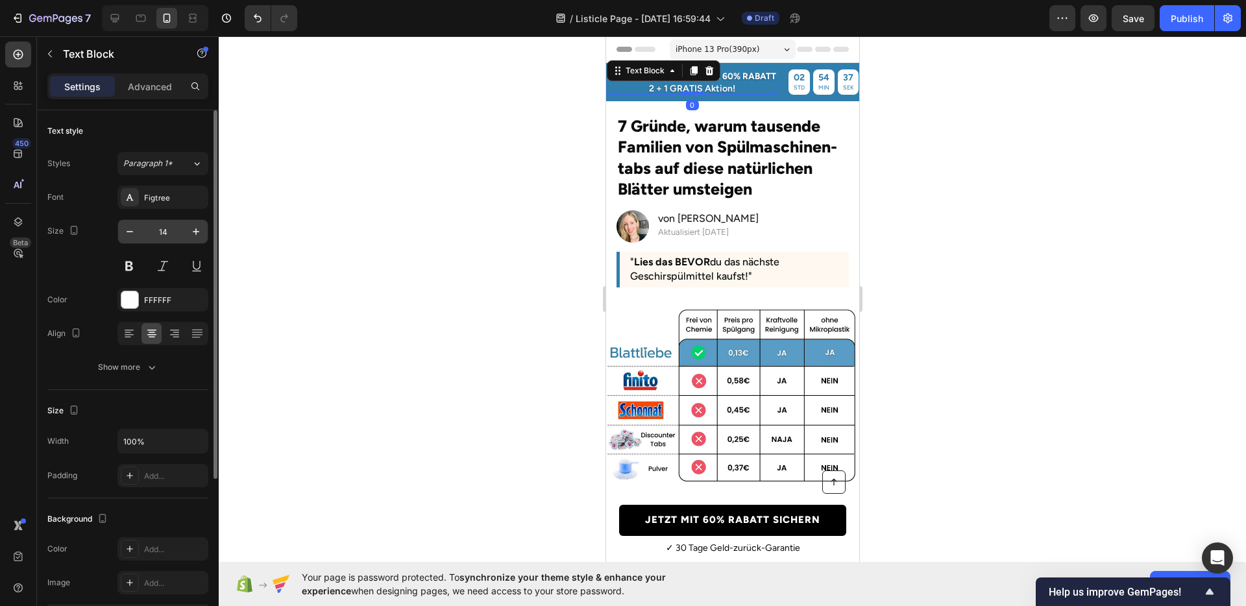
click at [163, 240] on input "14" at bounding box center [162, 231] width 43 height 23
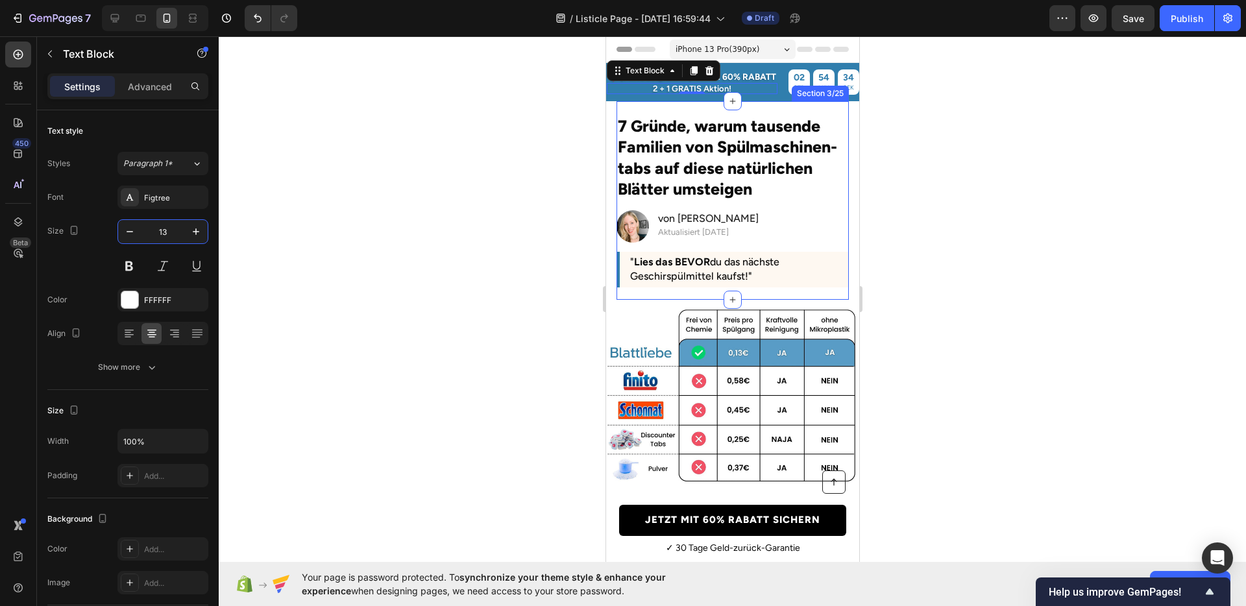
type input "13"
click at [985, 255] on div at bounding box center [732, 321] width 1027 height 570
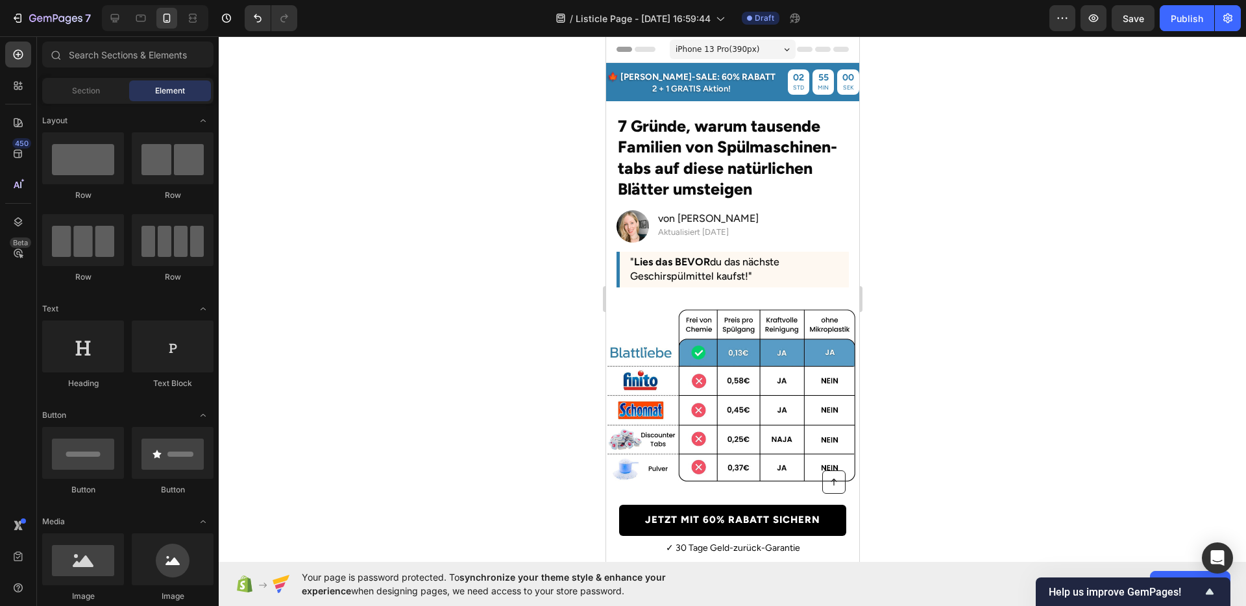
click at [421, 162] on div at bounding box center [732, 321] width 1027 height 570
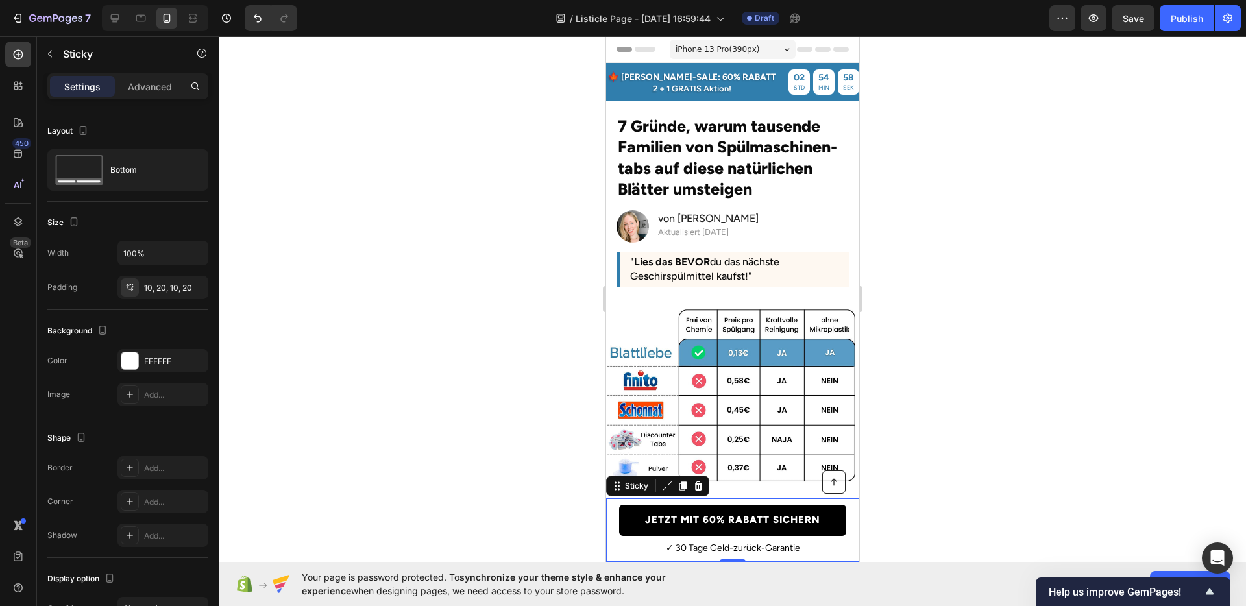
drag, startPoint x: 608, startPoint y: 513, endPoint x: 1205, endPoint y: 548, distance: 598.2
click at [608, 513] on div "Button ✓ 30 Tage Geld-zurück-Garantie Text Block JETZT MIT 60% RABATT SICHERN B…" at bounding box center [732, 530] width 253 height 64
click at [150, 82] on p "Advanced" at bounding box center [150, 87] width 44 height 14
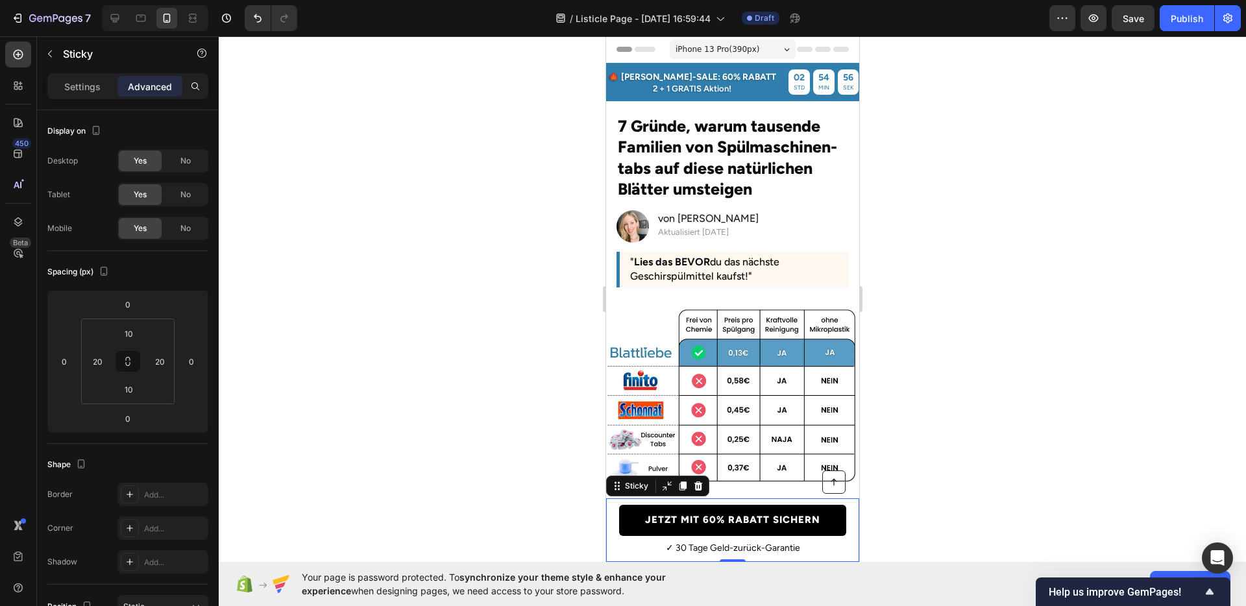
click at [498, 209] on div at bounding box center [732, 321] width 1027 height 570
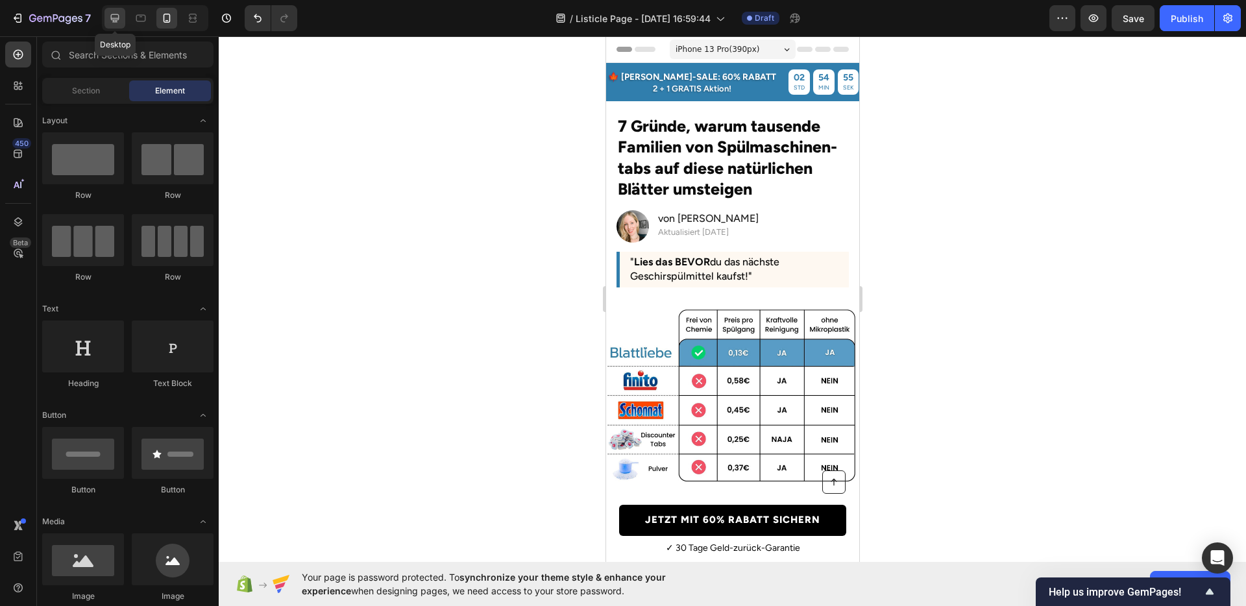
click at [121, 21] on div at bounding box center [115, 18] width 21 height 21
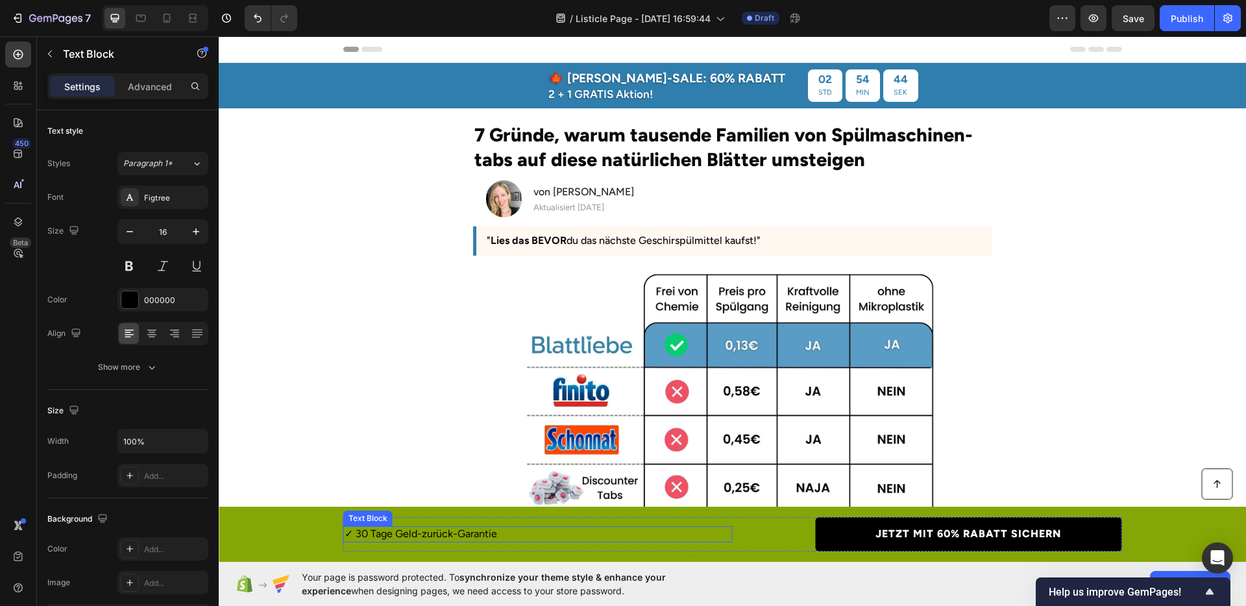
click at [606, 539] on p "✓ 30 Tage Geld-zurück-Garantie" at bounding box center [538, 535] width 387 height 14
click at [388, 511] on div "Text Block" at bounding box center [382, 514] width 44 height 12
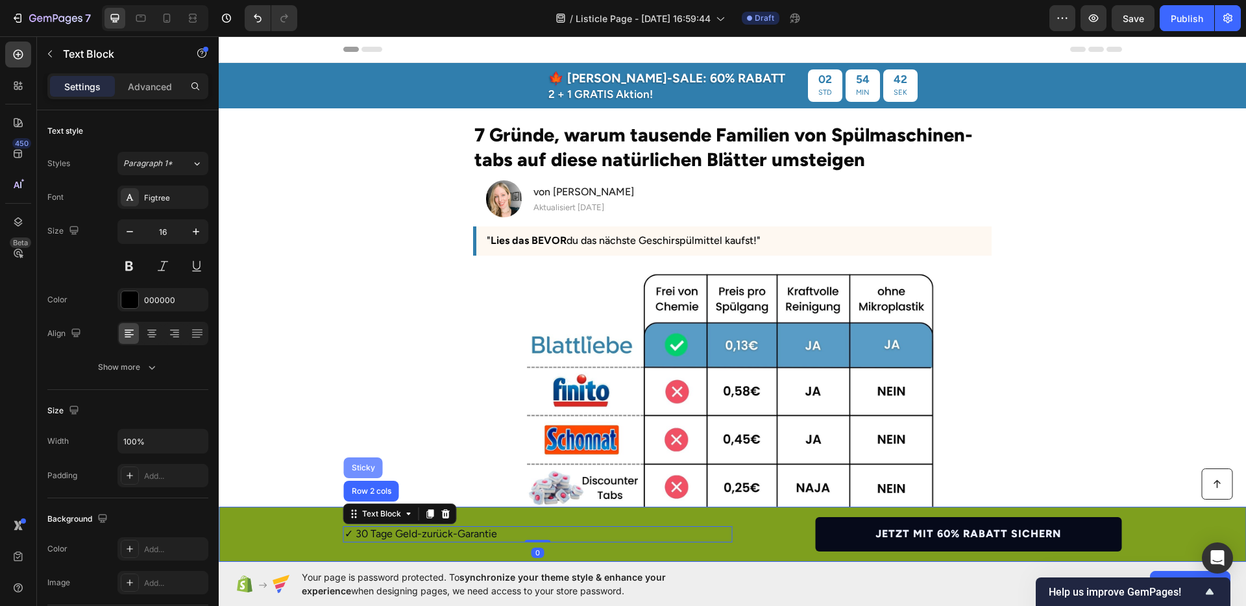
click at [354, 466] on div "Sticky" at bounding box center [363, 468] width 29 height 8
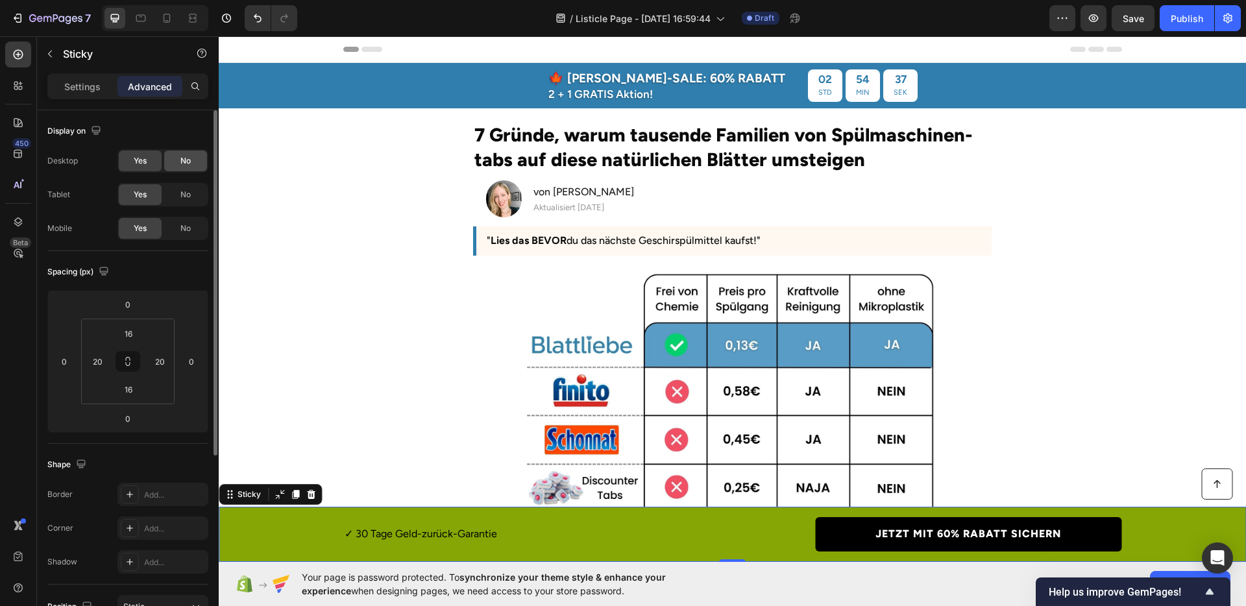
click at [184, 162] on span "No" at bounding box center [185, 161] width 10 height 12
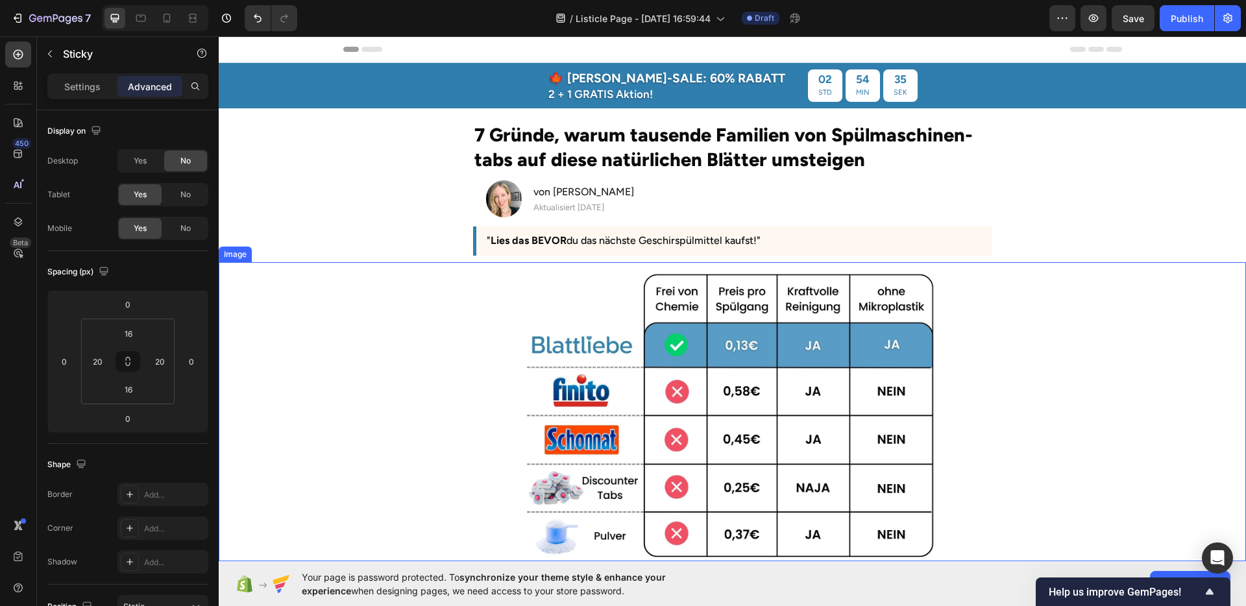
click at [475, 294] on div at bounding box center [732, 415] width 1027 height 292
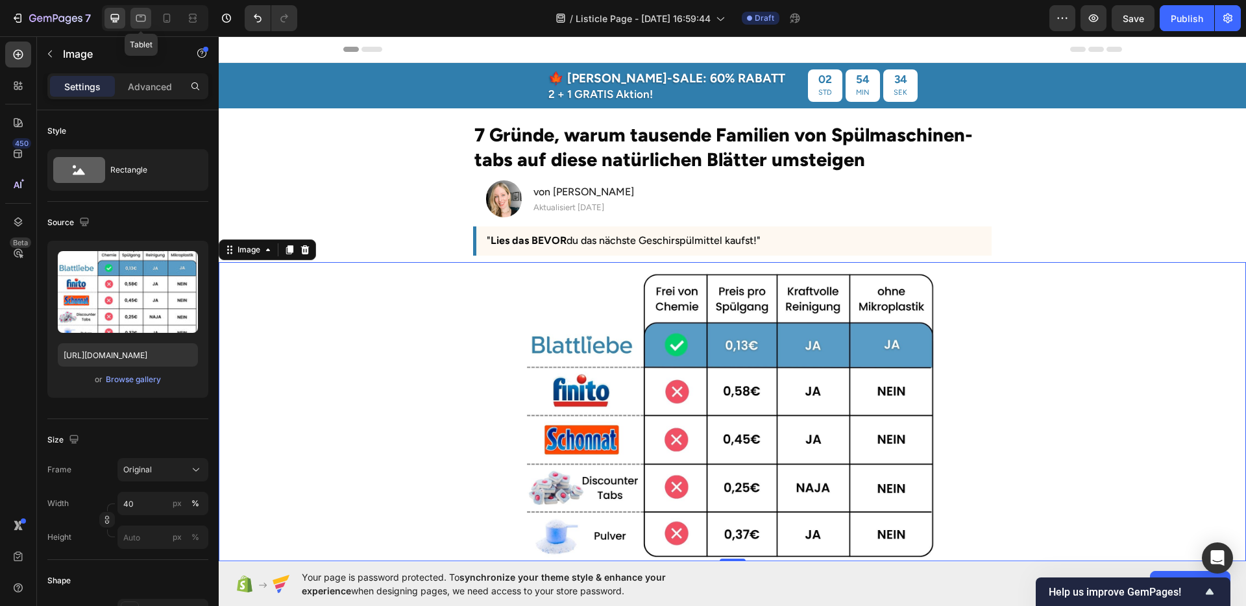
click at [148, 23] on div at bounding box center [140, 18] width 21 height 21
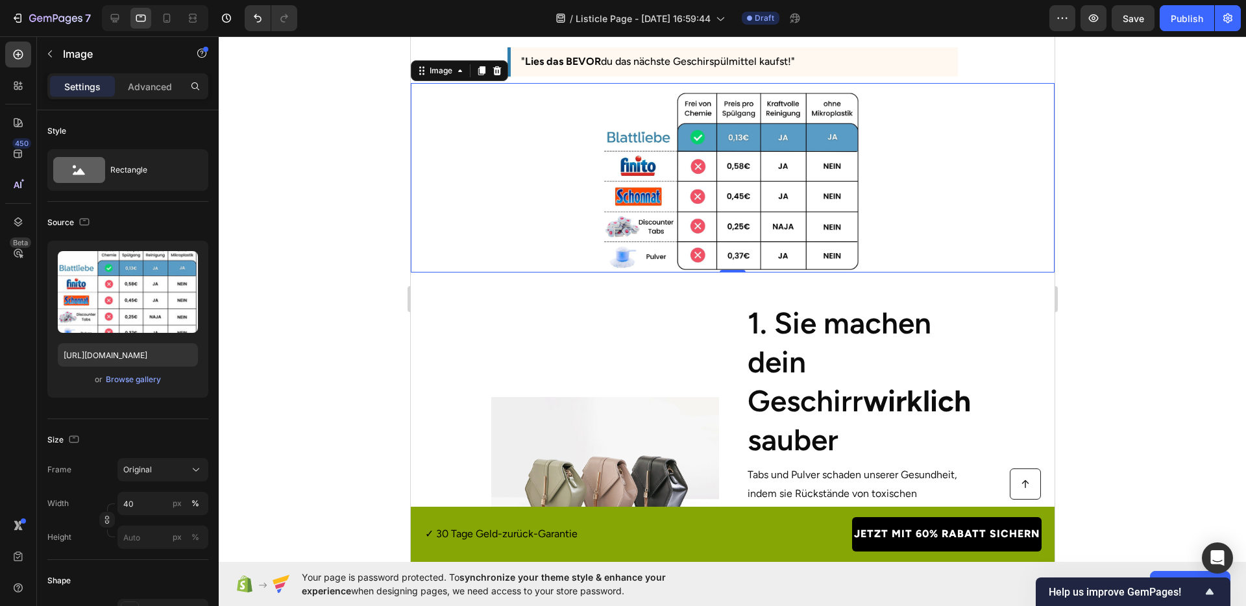
scroll to position [299, 0]
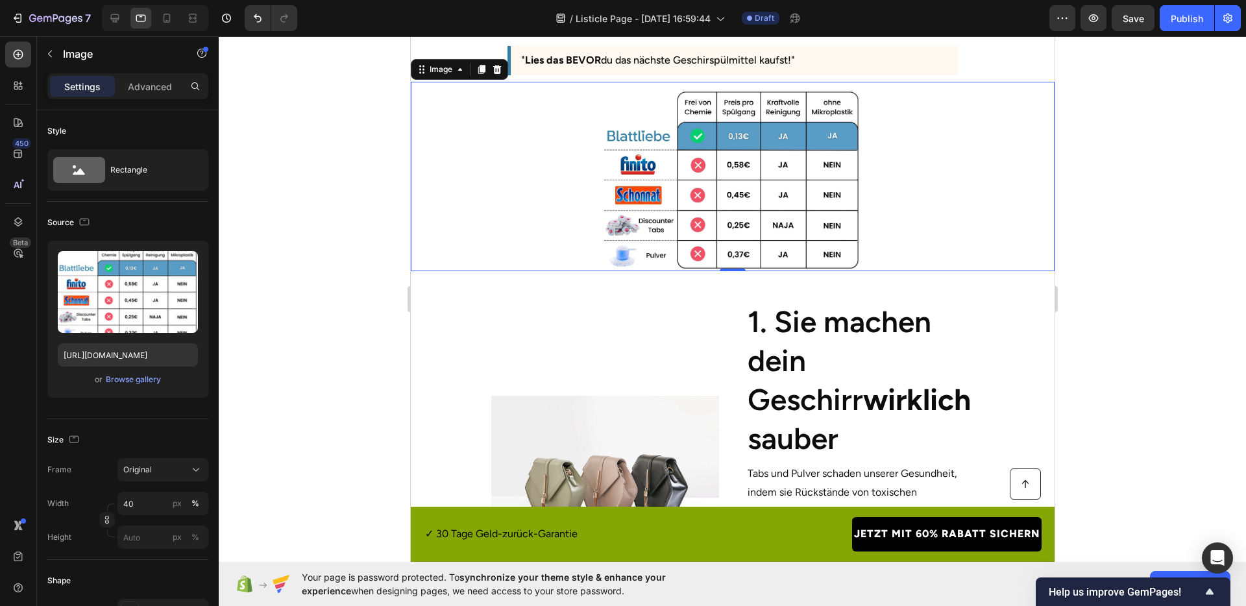
click at [1110, 334] on div at bounding box center [732, 321] width 1027 height 570
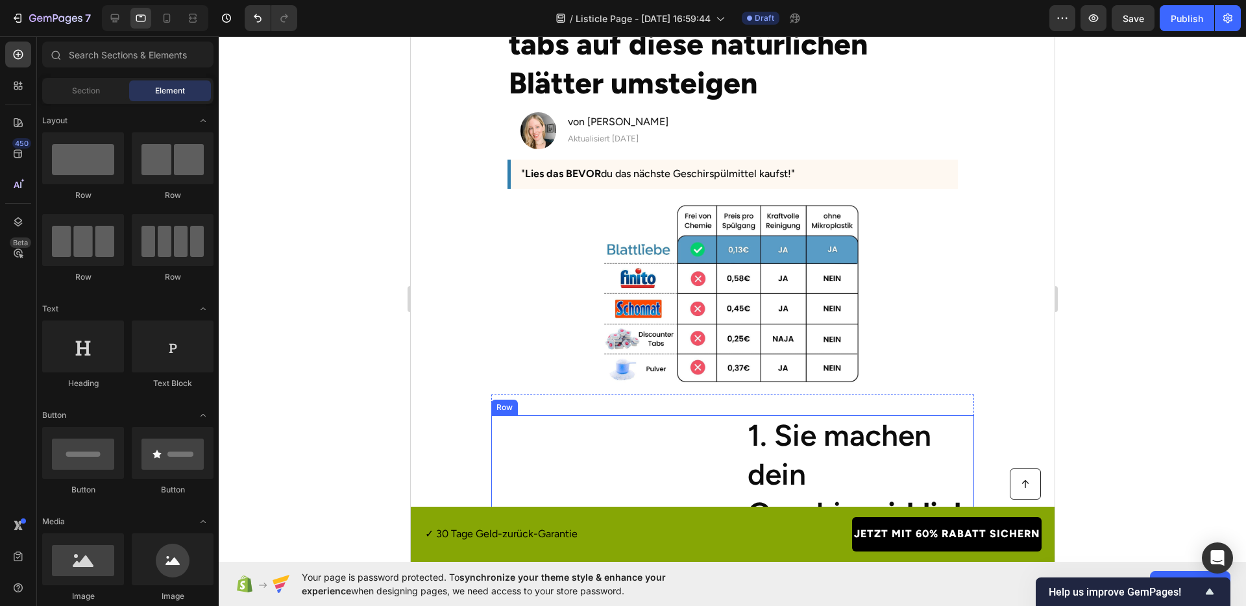
scroll to position [114, 0]
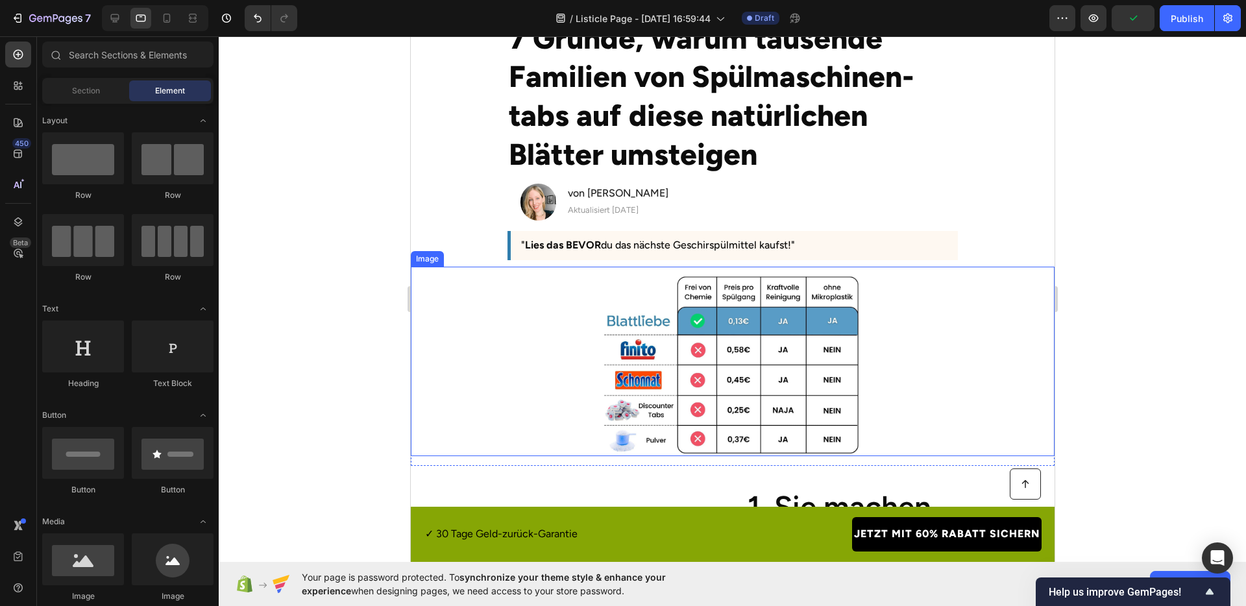
click at [952, 368] on div at bounding box center [732, 364] width 644 height 183
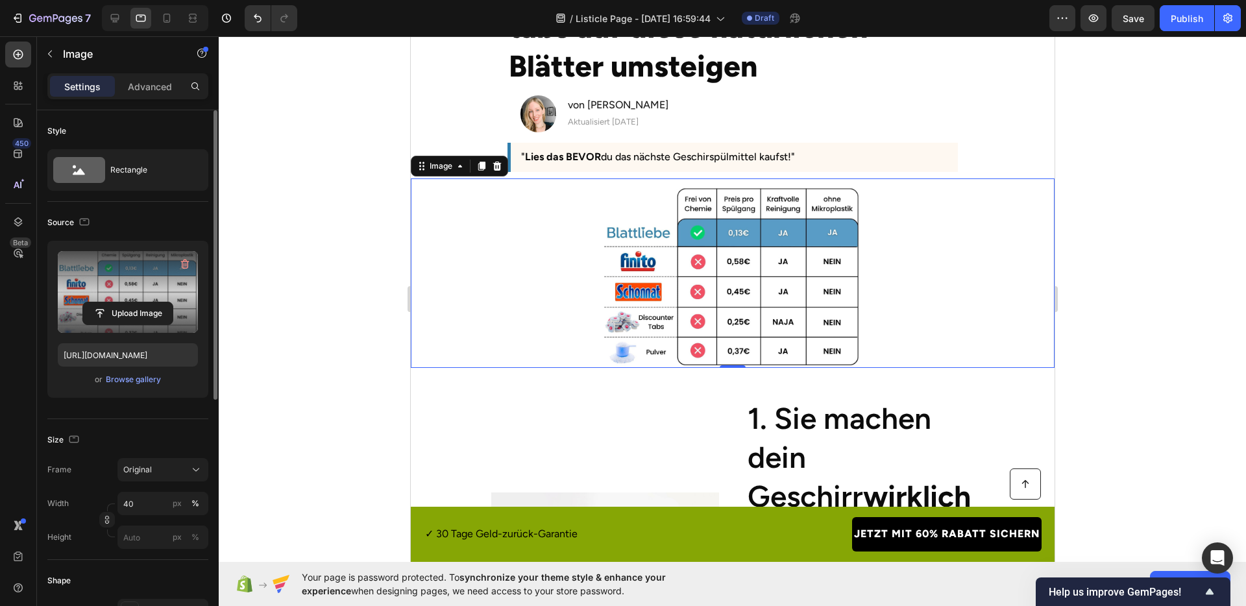
scroll to position [186, 0]
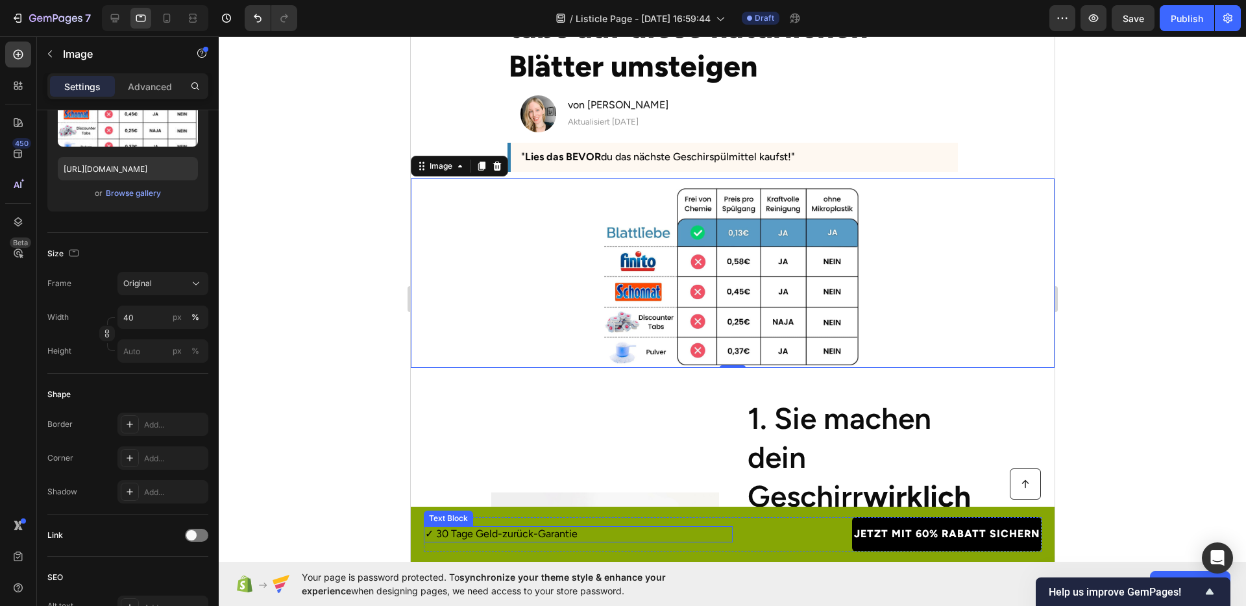
click at [671, 533] on p "✓ 30 Tage Geld-zurück-Garantie" at bounding box center [577, 535] width 306 height 14
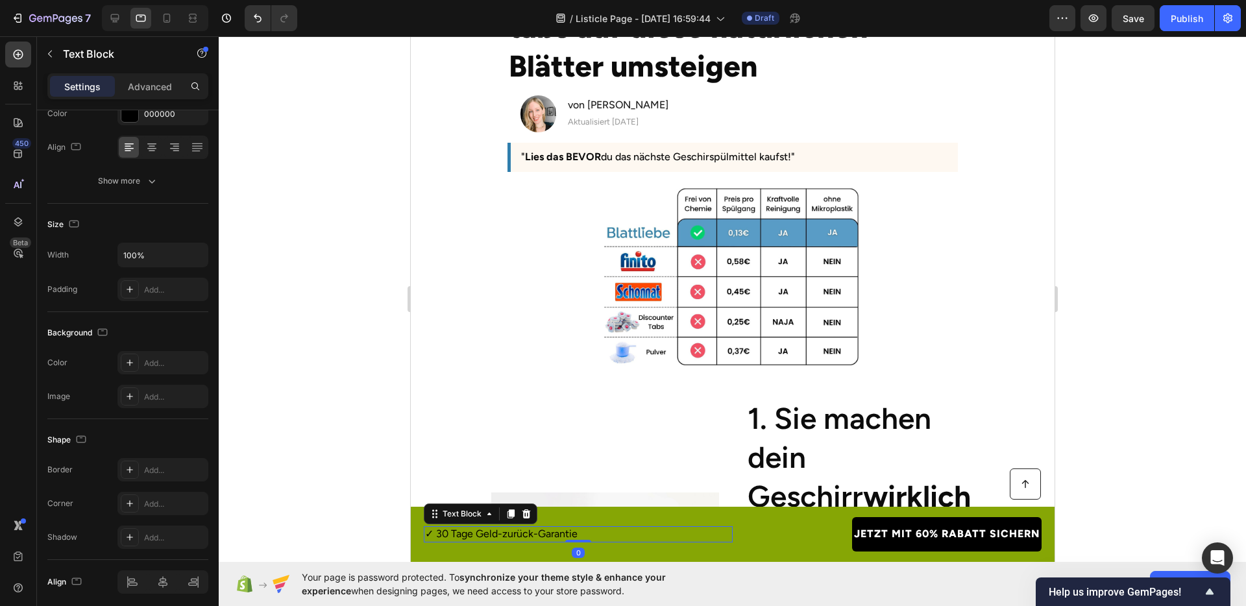
scroll to position [0, 0]
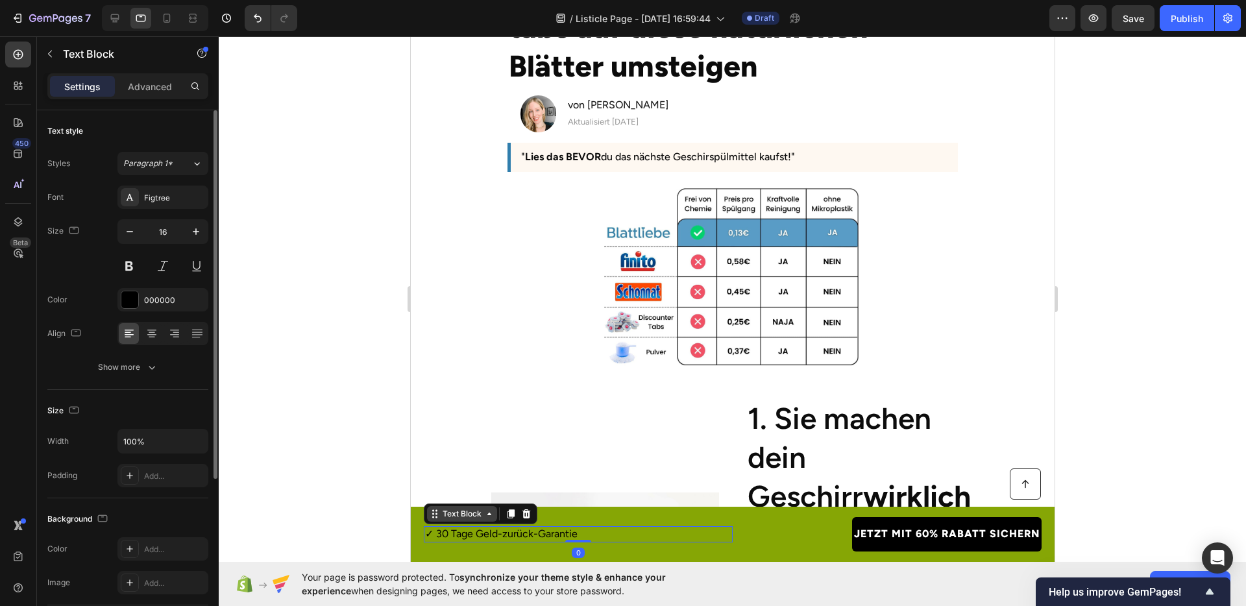
click at [454, 510] on div "Text Block" at bounding box center [461, 514] width 44 height 12
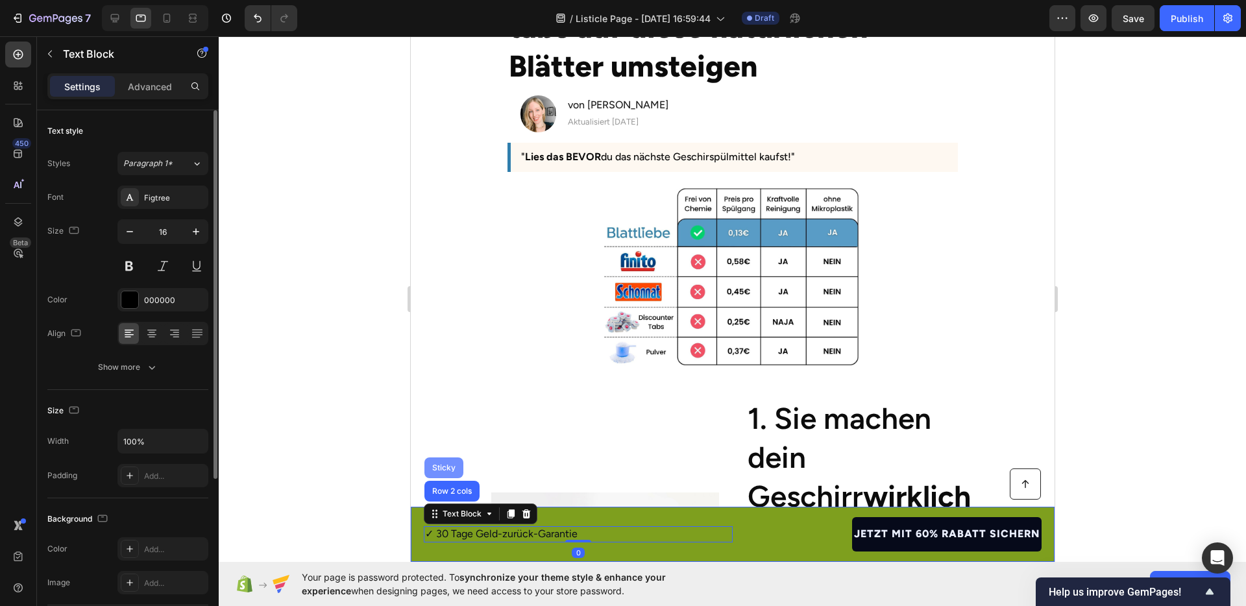
click at [443, 468] on div "Sticky" at bounding box center [443, 468] width 29 height 8
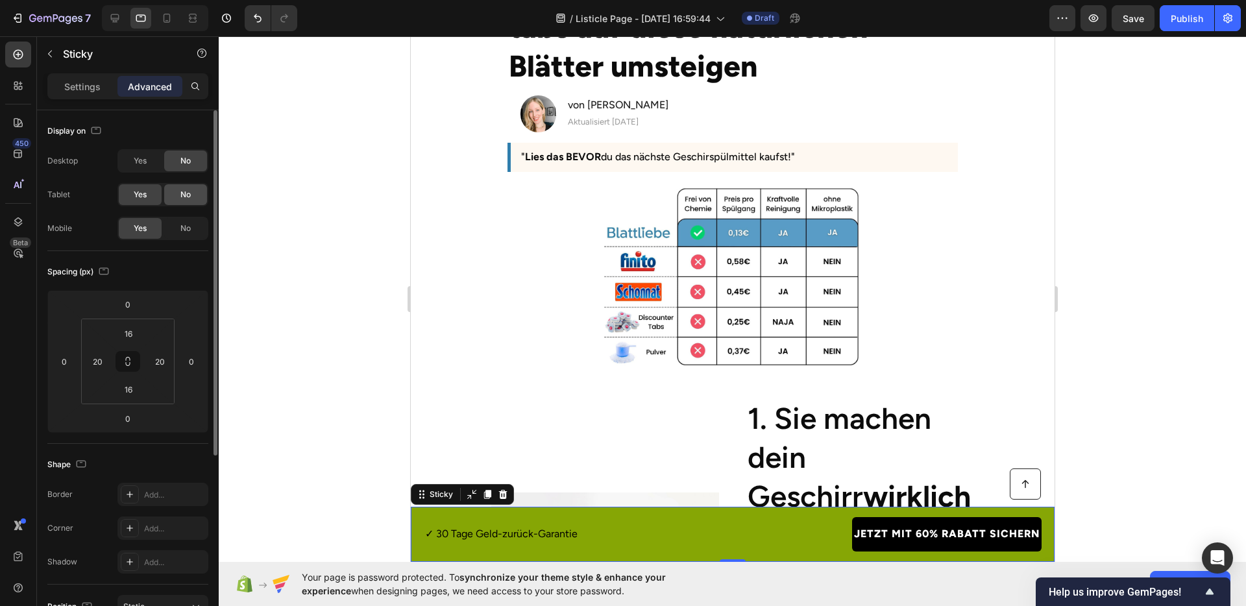
click at [182, 201] on div "No" at bounding box center [185, 194] width 43 height 21
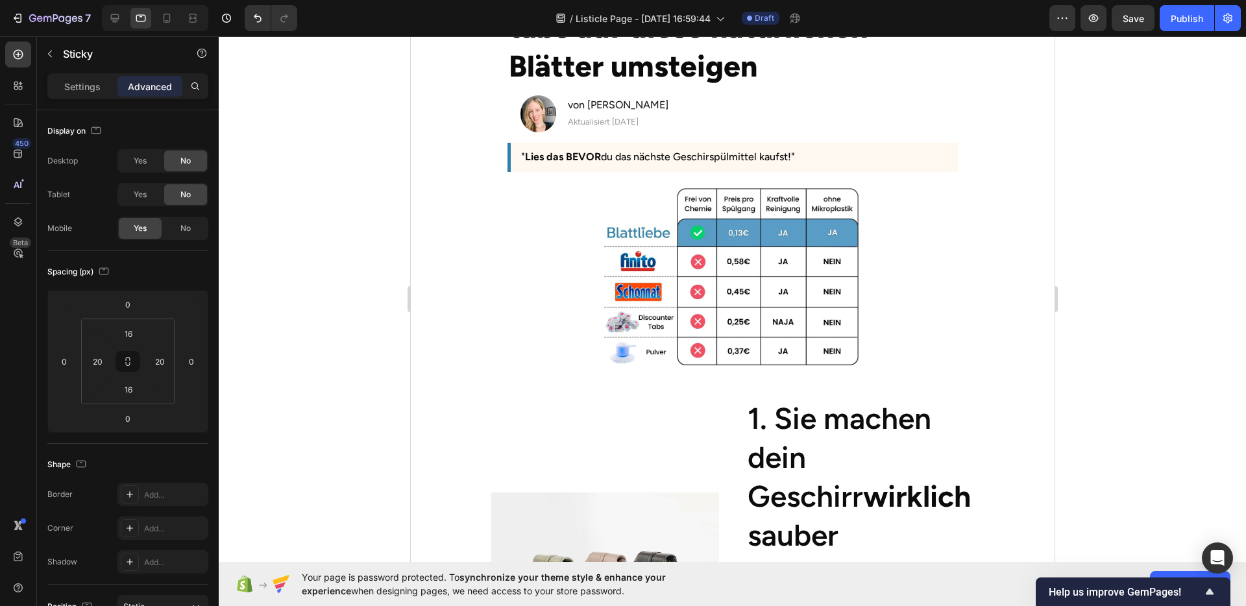
click at [396, 269] on div at bounding box center [732, 321] width 1027 height 570
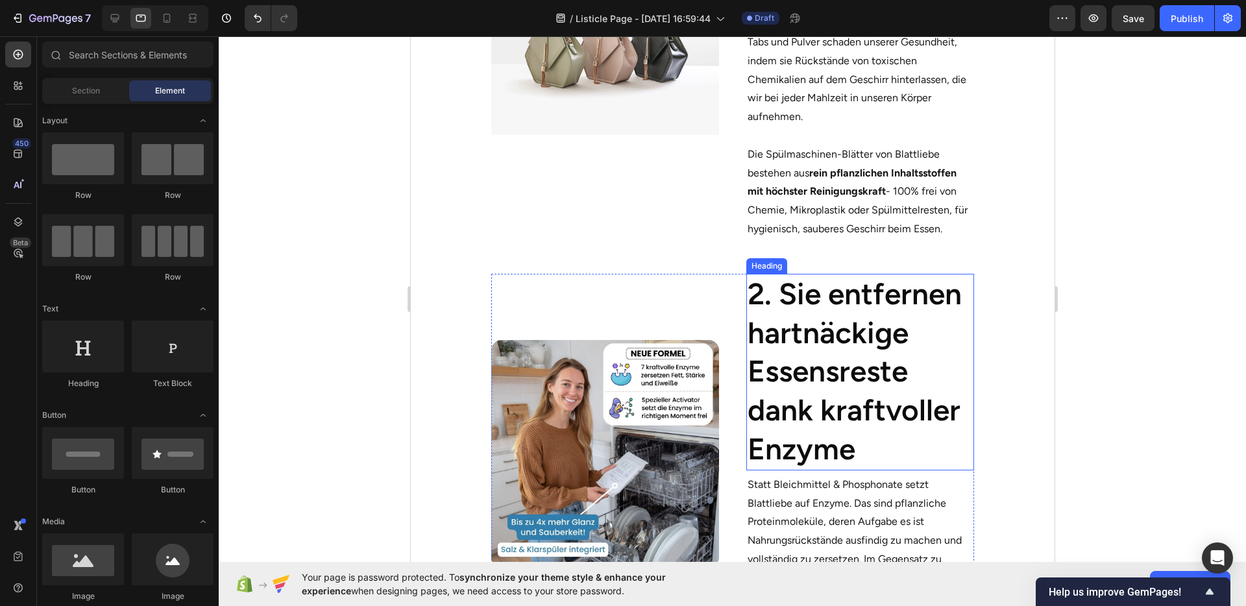
scroll to position [729, 0]
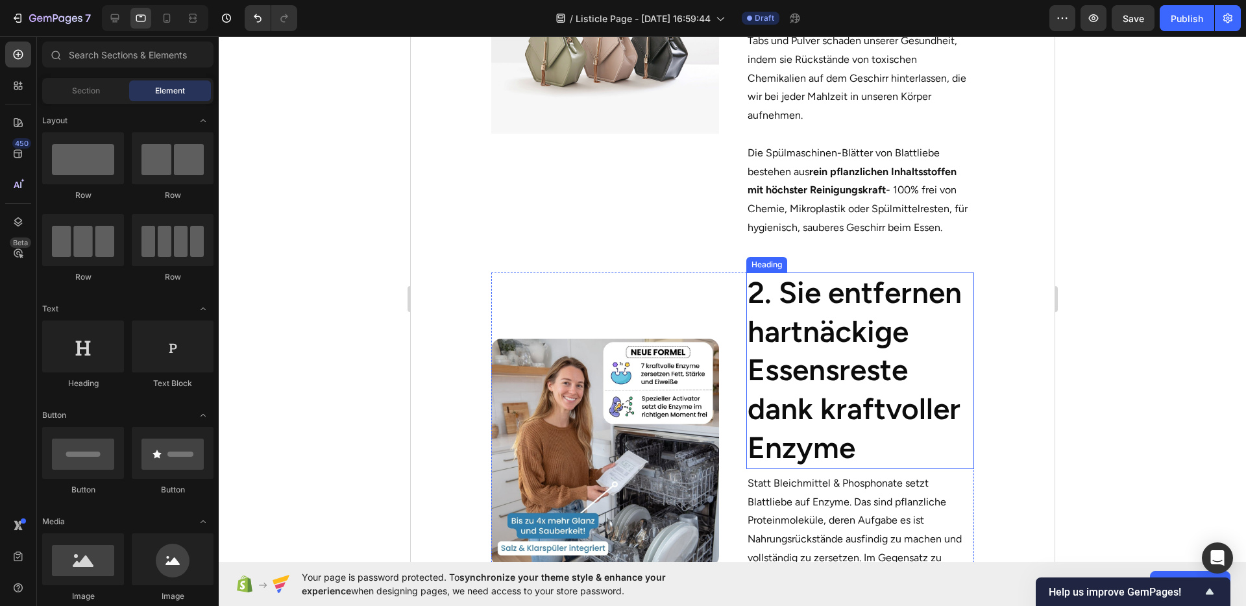
click at [895, 341] on h2 "2. Sie entfernen hartnäckige Essensreste dank kraftvoller Enzyme" at bounding box center [860, 371] width 228 height 197
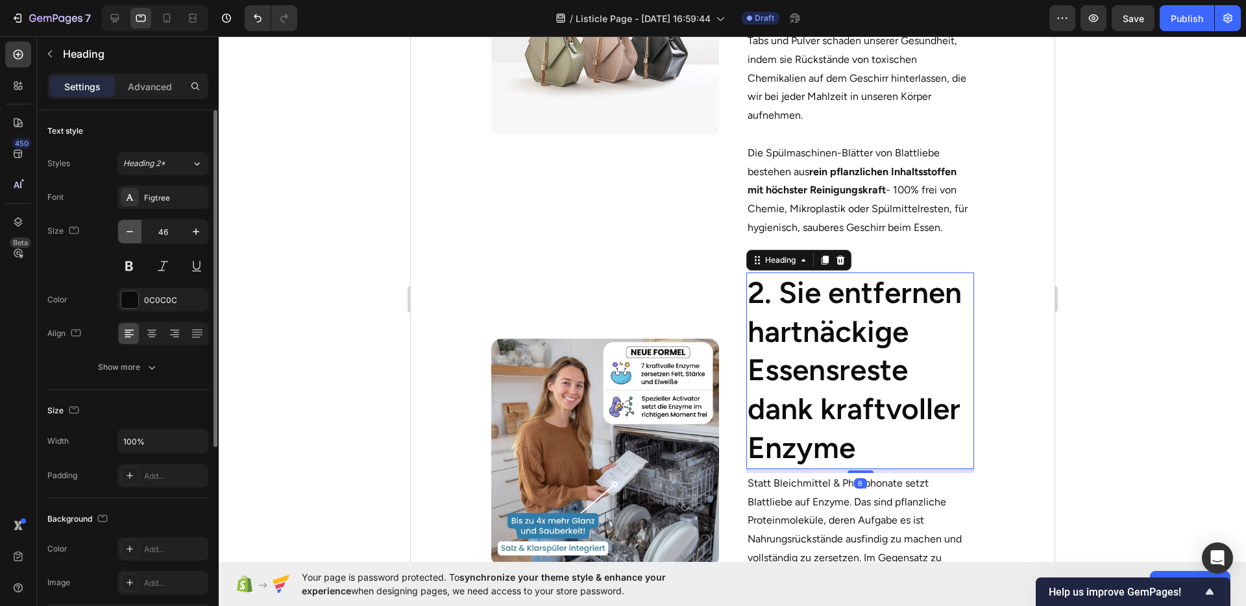
click at [130, 230] on icon "button" at bounding box center [129, 231] width 13 height 13
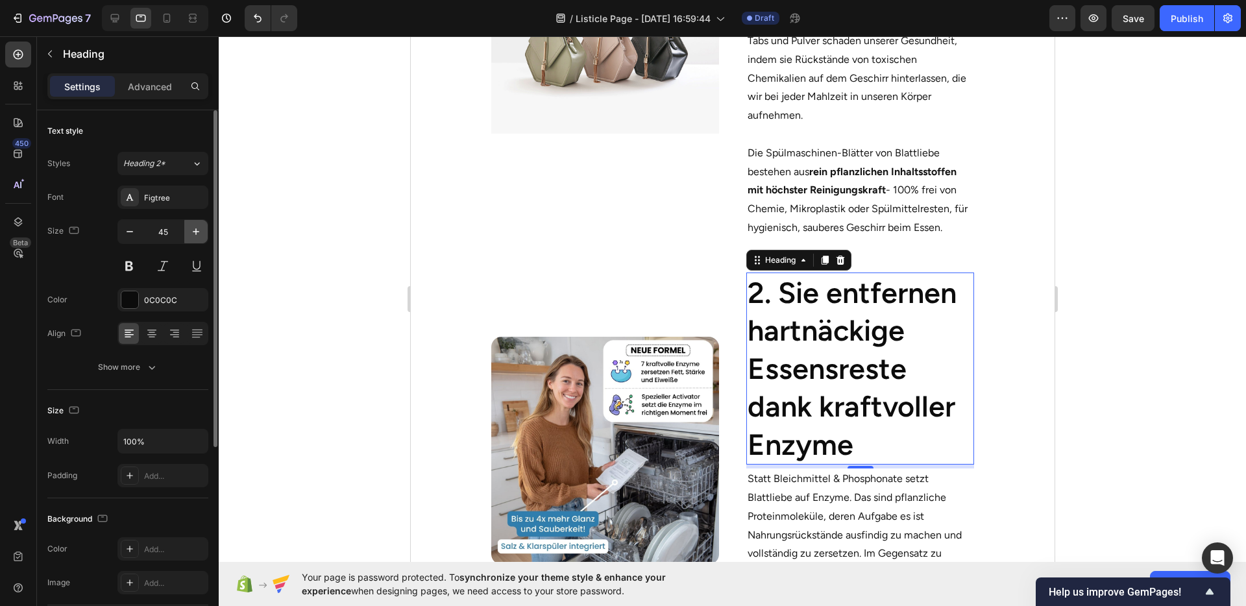
click at [191, 228] on icon "button" at bounding box center [196, 231] width 13 height 13
type input "46"
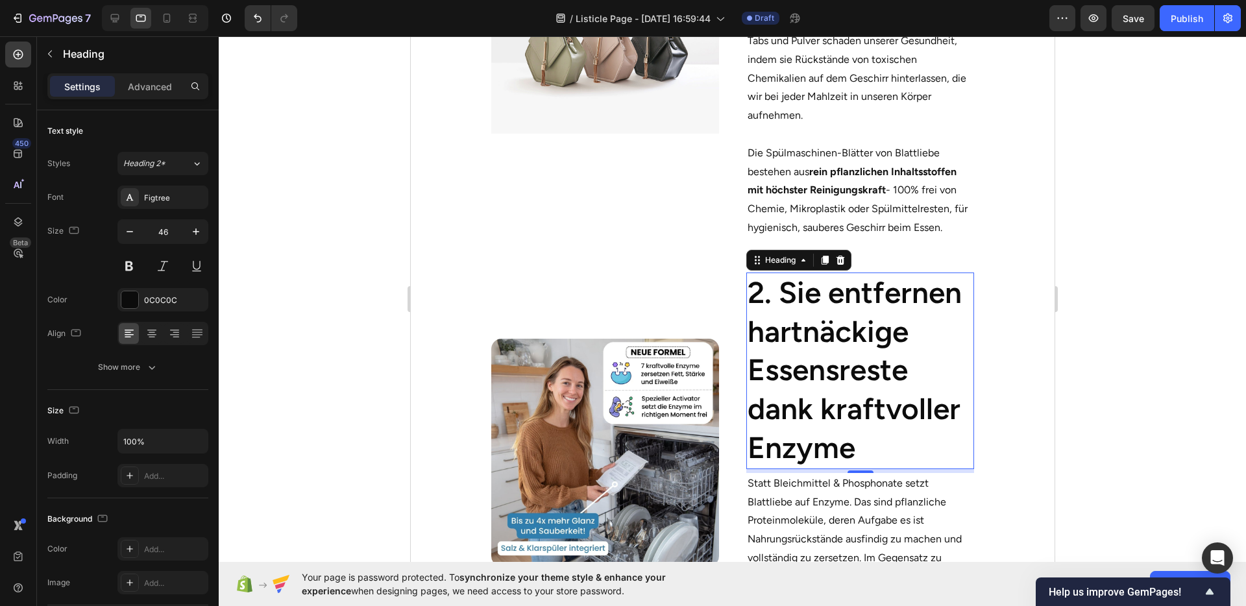
click at [370, 230] on div at bounding box center [732, 321] width 1027 height 570
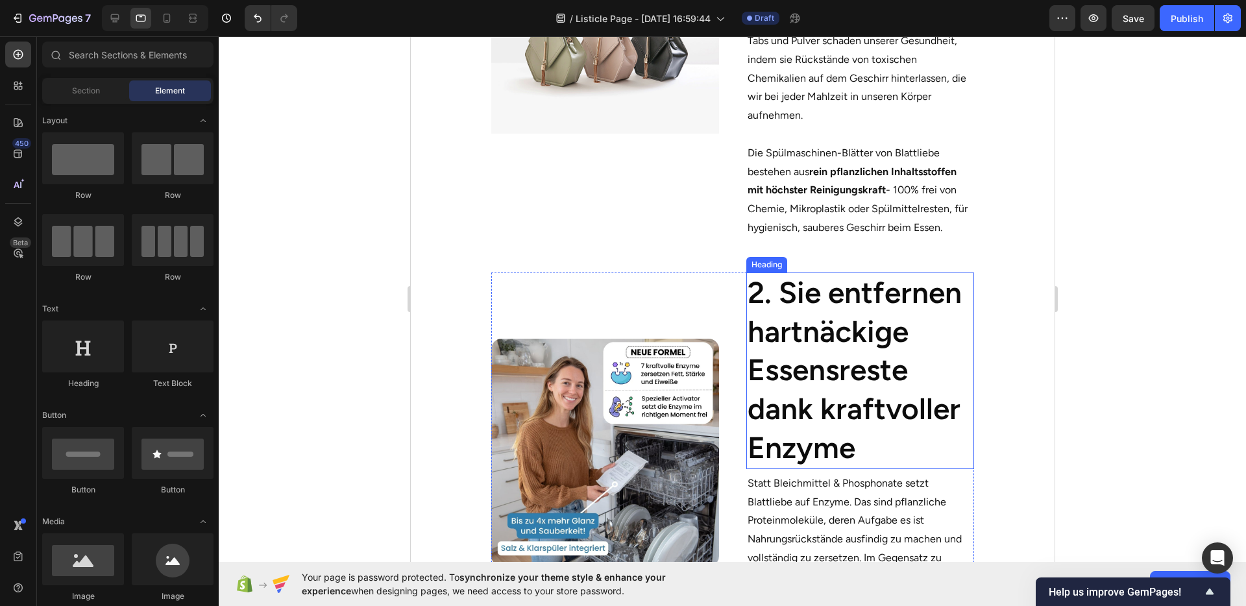
click at [827, 332] on h2 "2. Sie entfernen hartnäckige Essensreste dank kraftvoller Enzyme" at bounding box center [860, 371] width 228 height 197
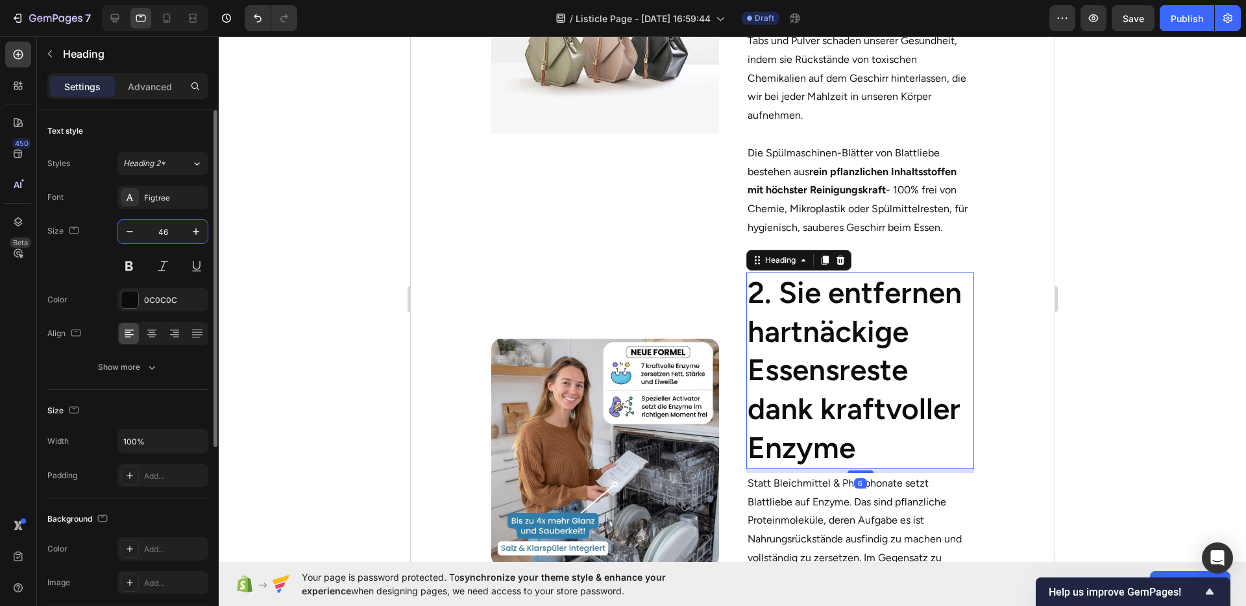
click at [162, 236] on input "46" at bounding box center [162, 231] width 43 height 23
click at [164, 234] on input "46" at bounding box center [162, 231] width 43 height 23
type input "25"
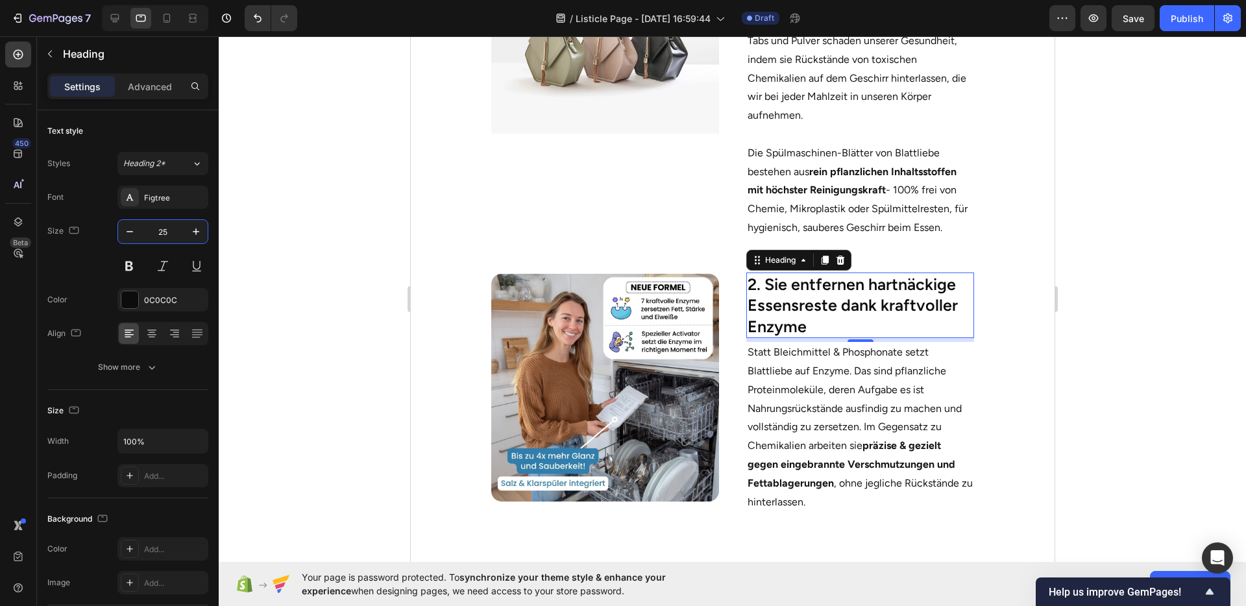
click at [974, 388] on section "Image 2. Sie entfernen hartnäckige Essensreste dank kraftvoller Enzyme Heading …" at bounding box center [732, 391] width 644 height 278
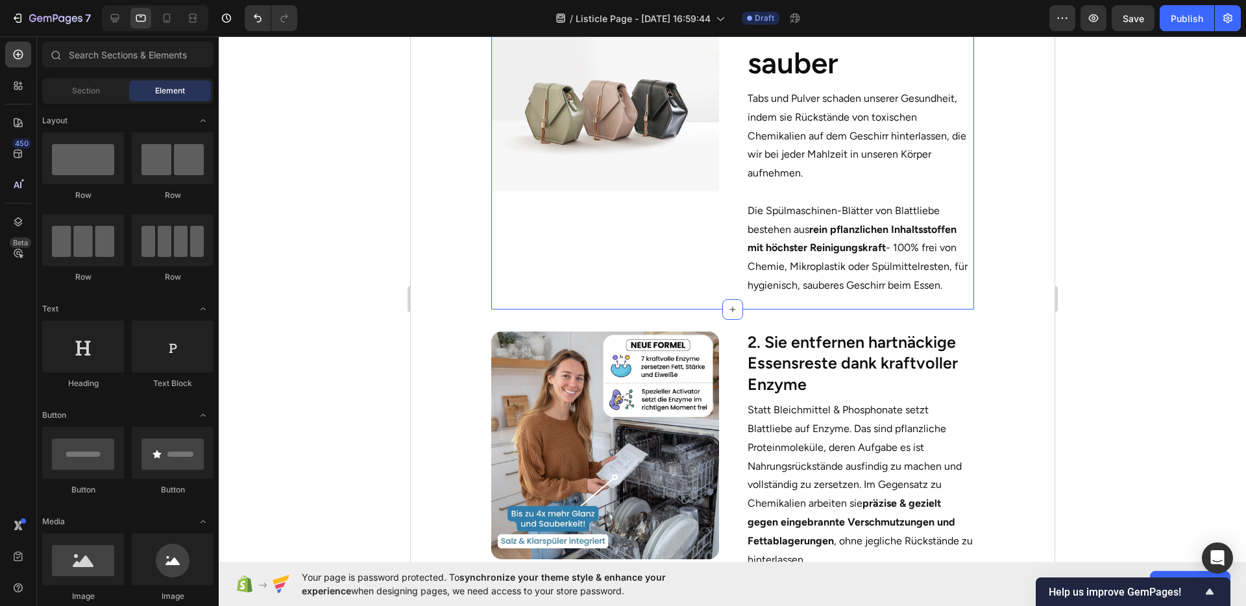
scroll to position [528, 0]
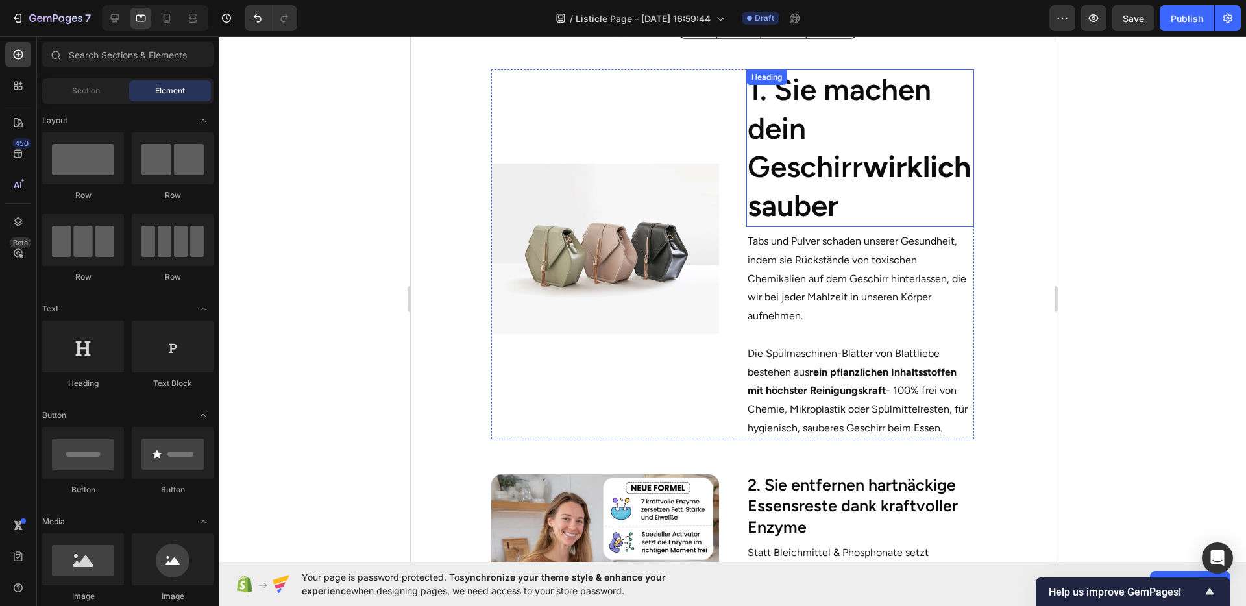
click at [863, 153] on strong "wirklich" at bounding box center [917, 167] width 108 height 36
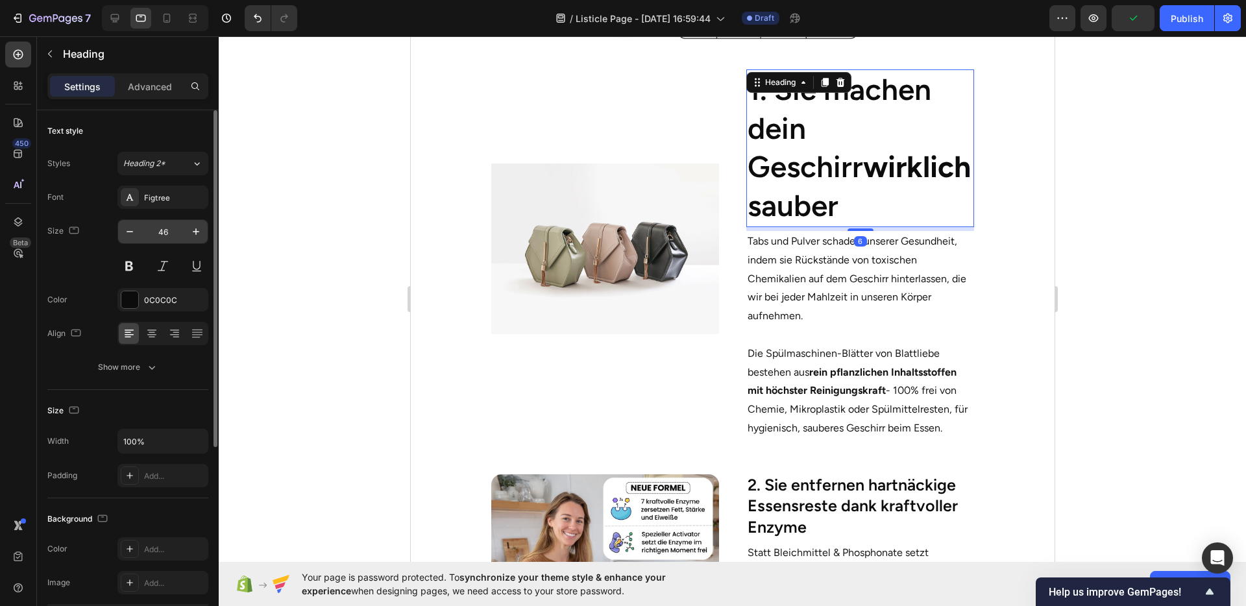
click at [158, 223] on input "46" at bounding box center [162, 231] width 43 height 23
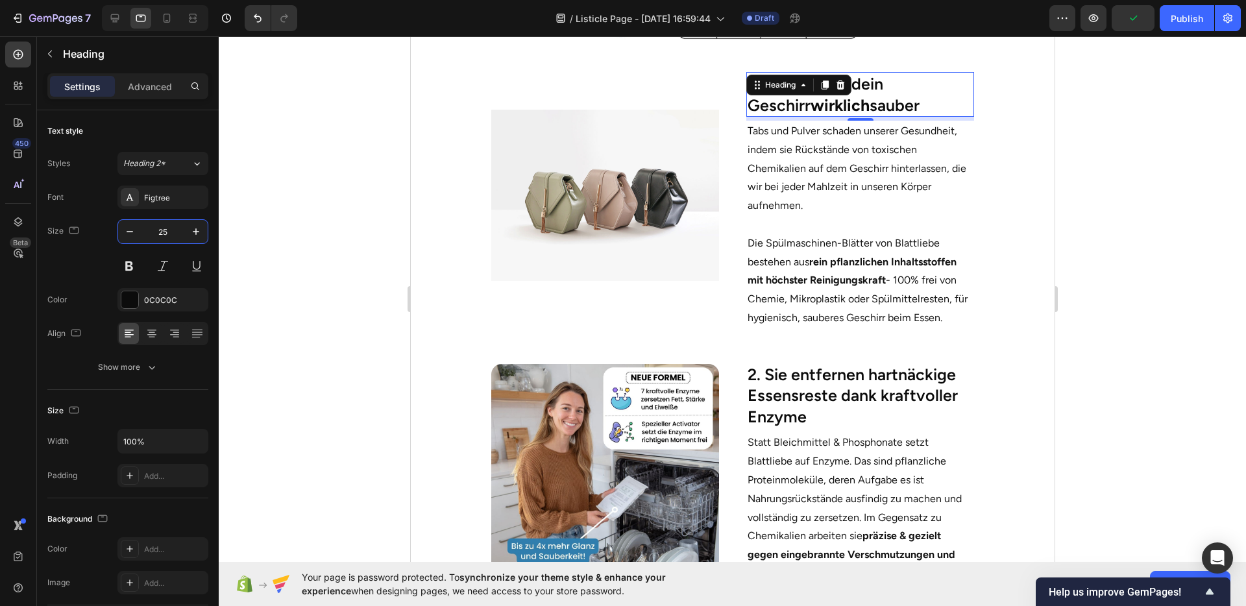
type input "25"
click at [1155, 275] on div at bounding box center [732, 321] width 1027 height 570
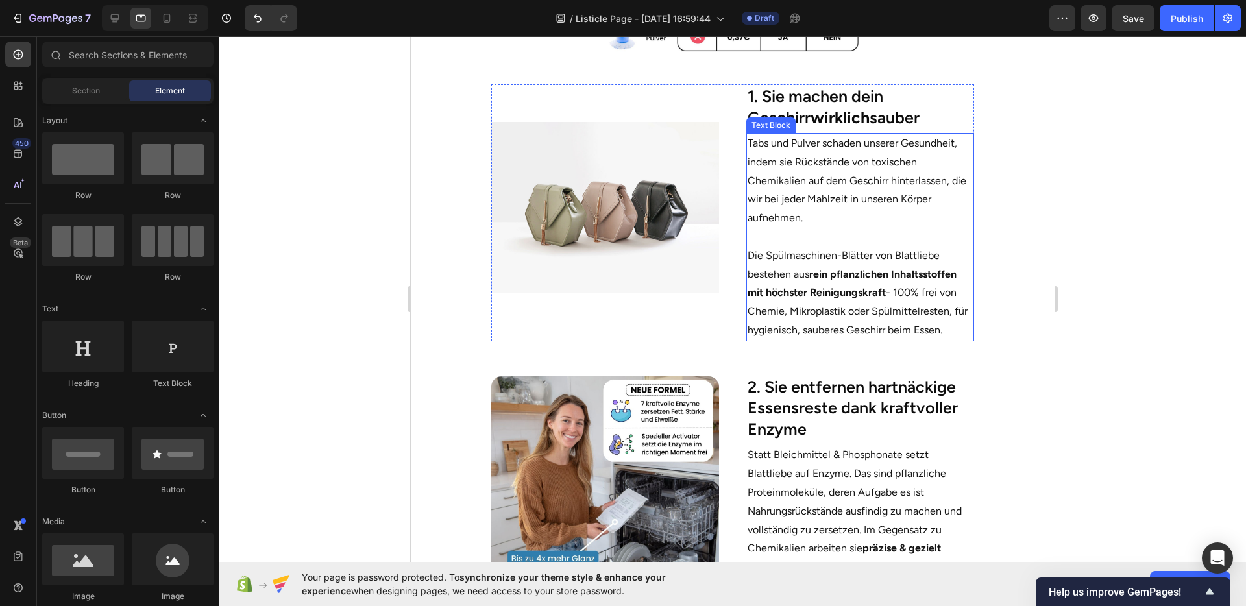
scroll to position [513, 0]
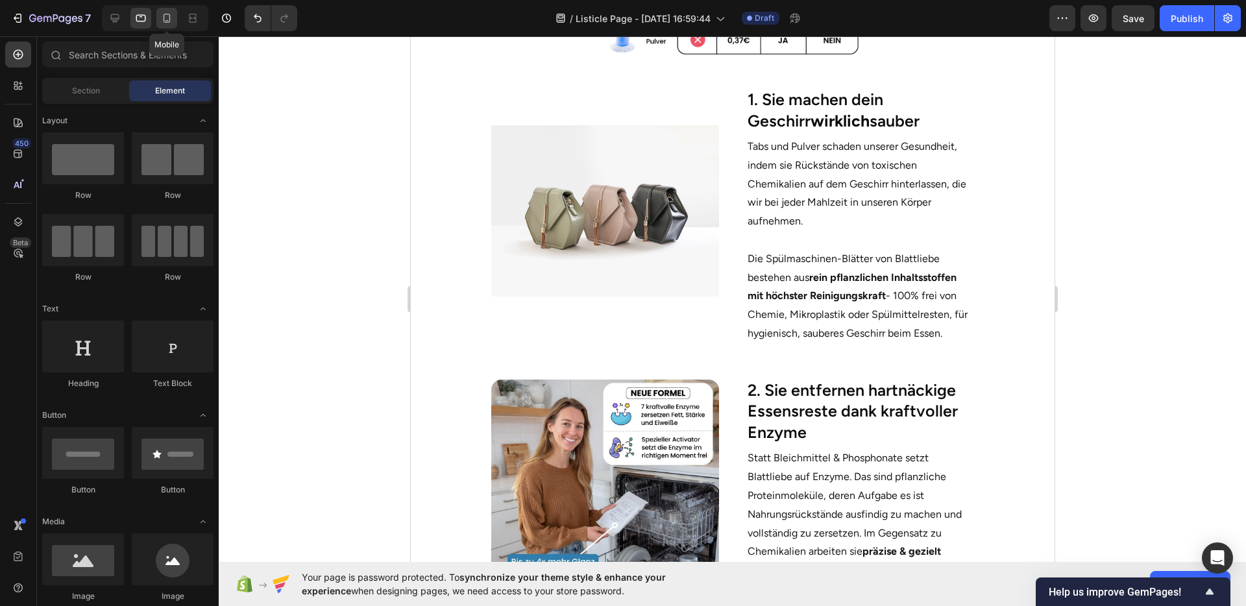
click at [167, 24] on icon at bounding box center [166, 18] width 13 height 13
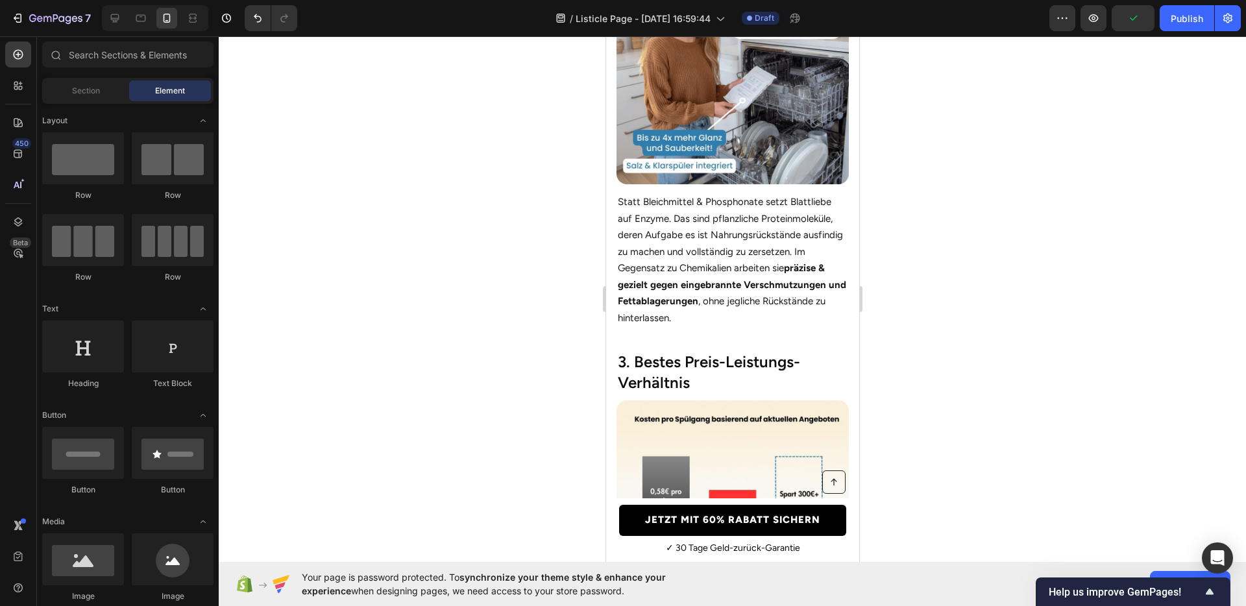
scroll to position [1048, 0]
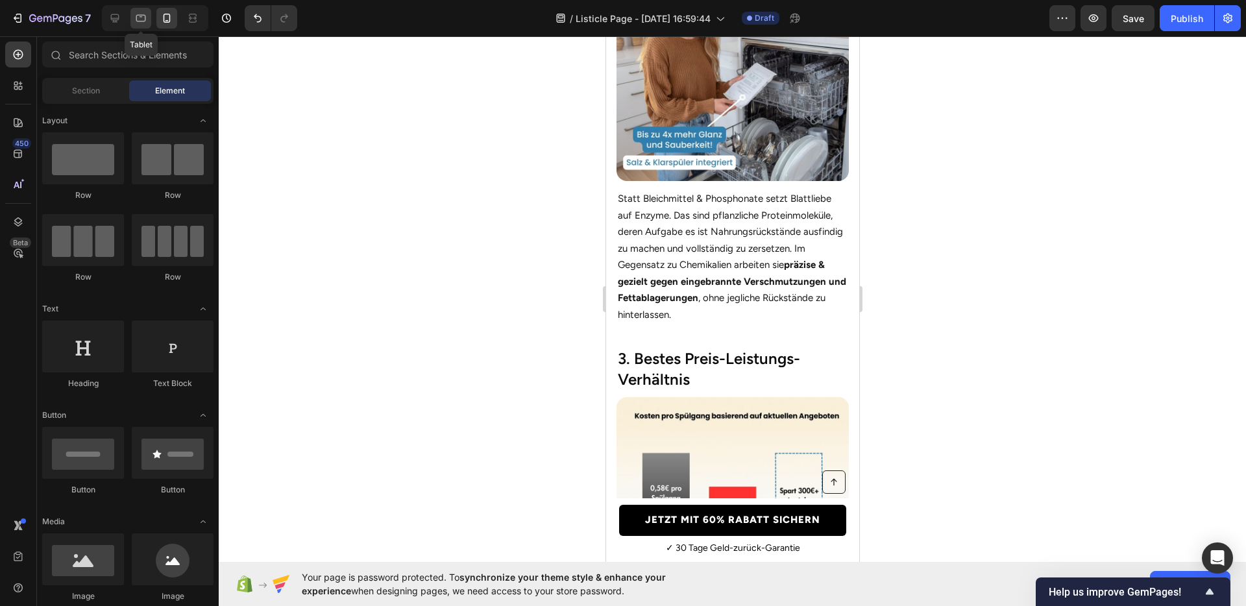
click at [138, 27] on div at bounding box center [140, 18] width 21 height 21
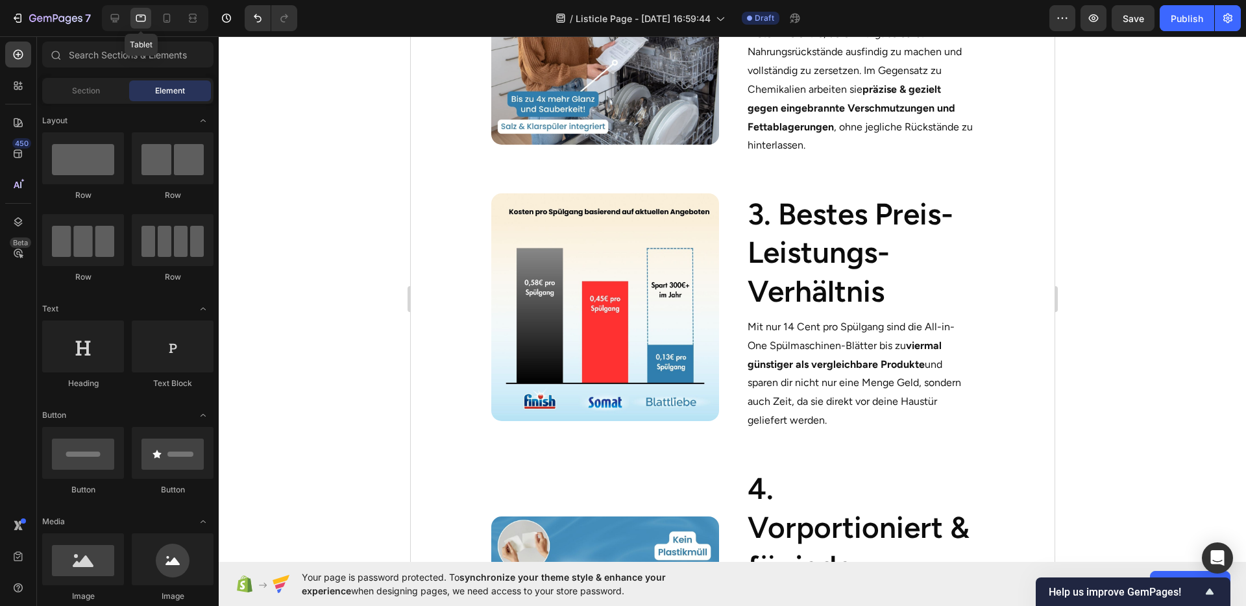
scroll to position [933, 0]
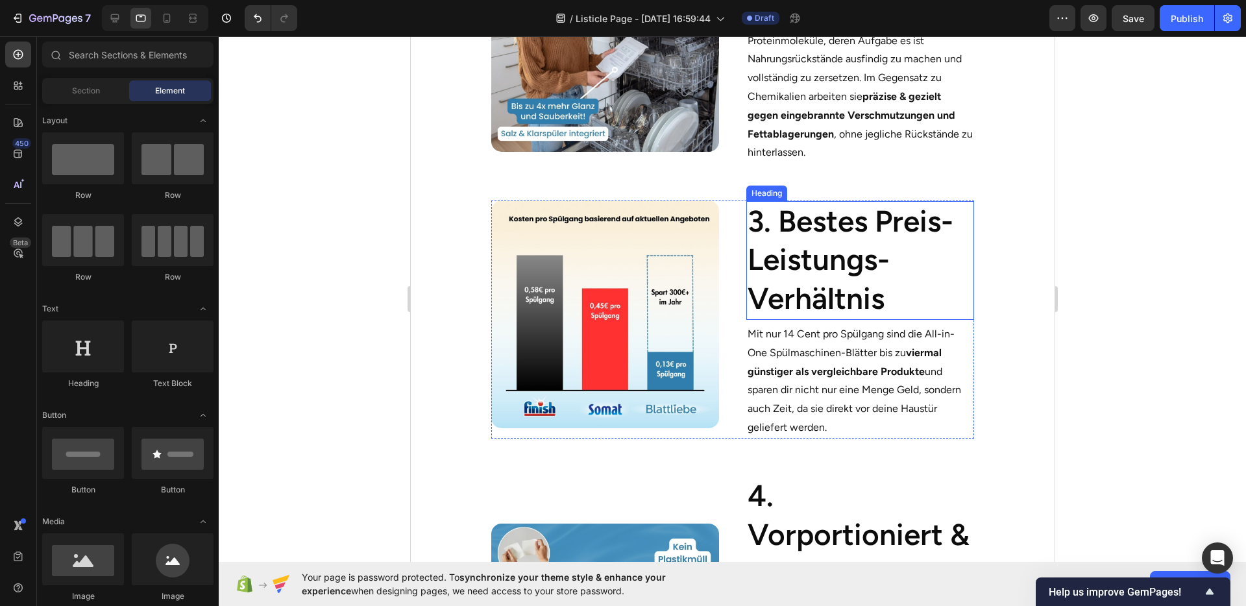
click at [801, 267] on h2 "3. Bestes Preis-Leistungs-Verhältnis" at bounding box center [860, 260] width 228 height 119
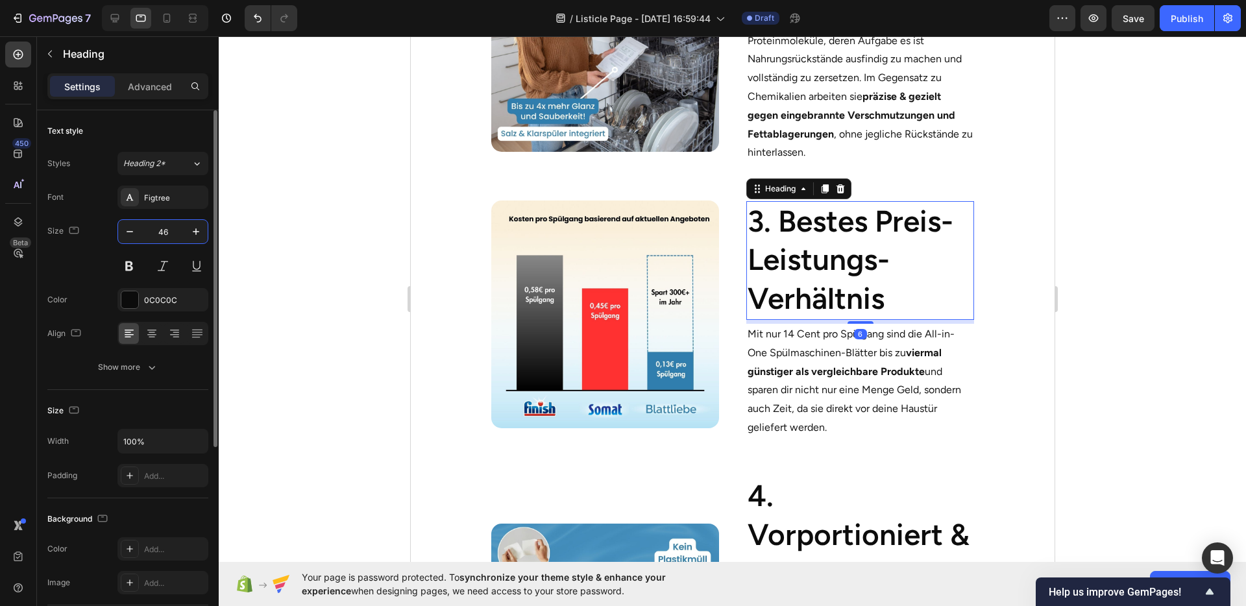
click at [169, 237] on input "46" at bounding box center [162, 231] width 43 height 23
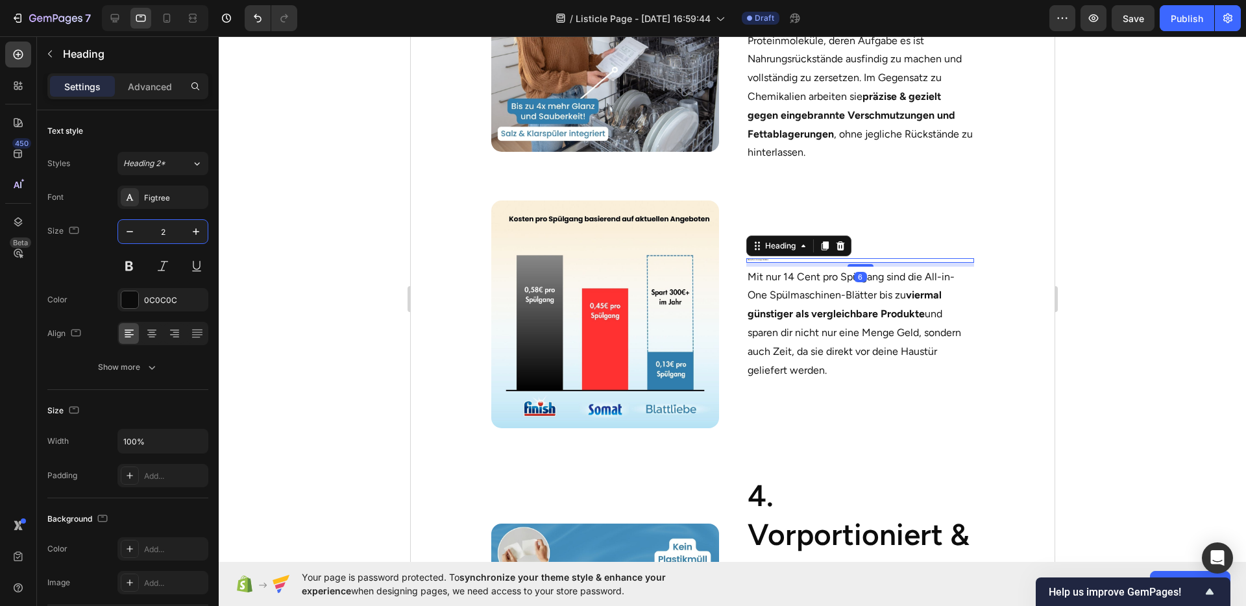
type input "25"
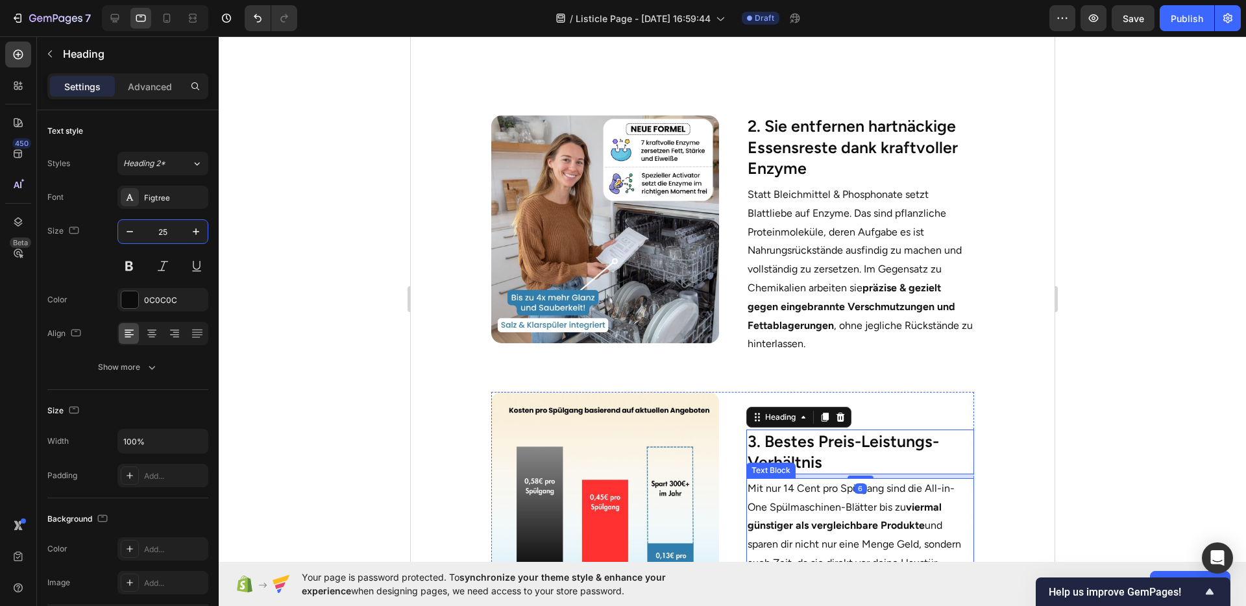
scroll to position [739, 0]
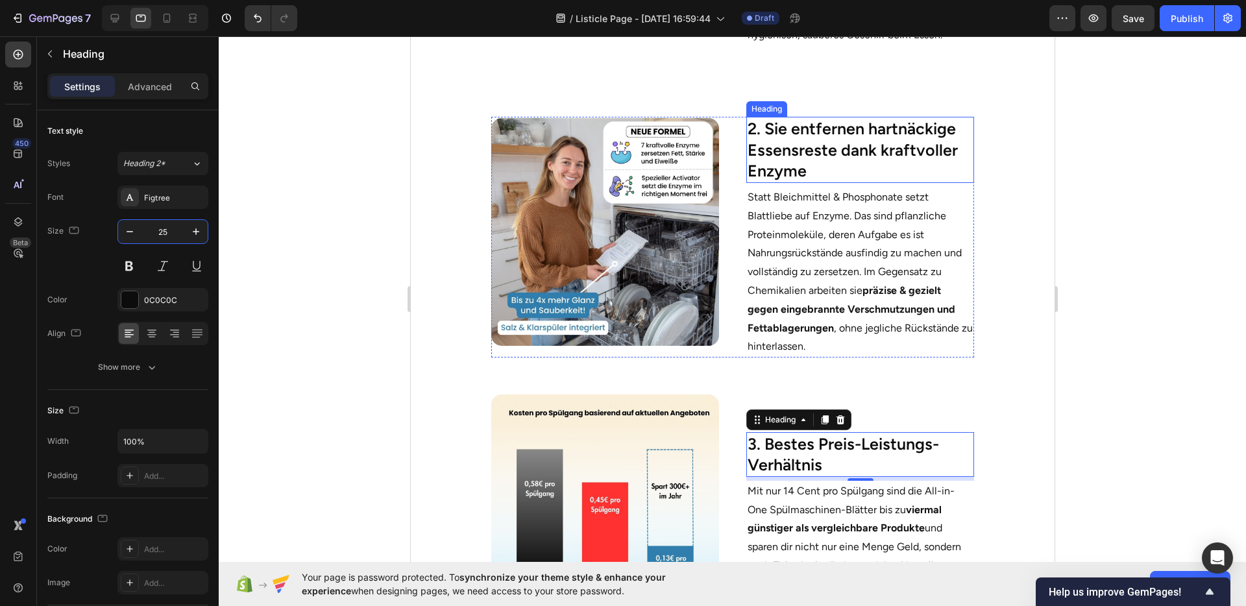
click at [819, 158] on h2 "2. Sie entfernen hartnäckige Essensreste dank kraftvoller Enzyme" at bounding box center [860, 150] width 228 height 66
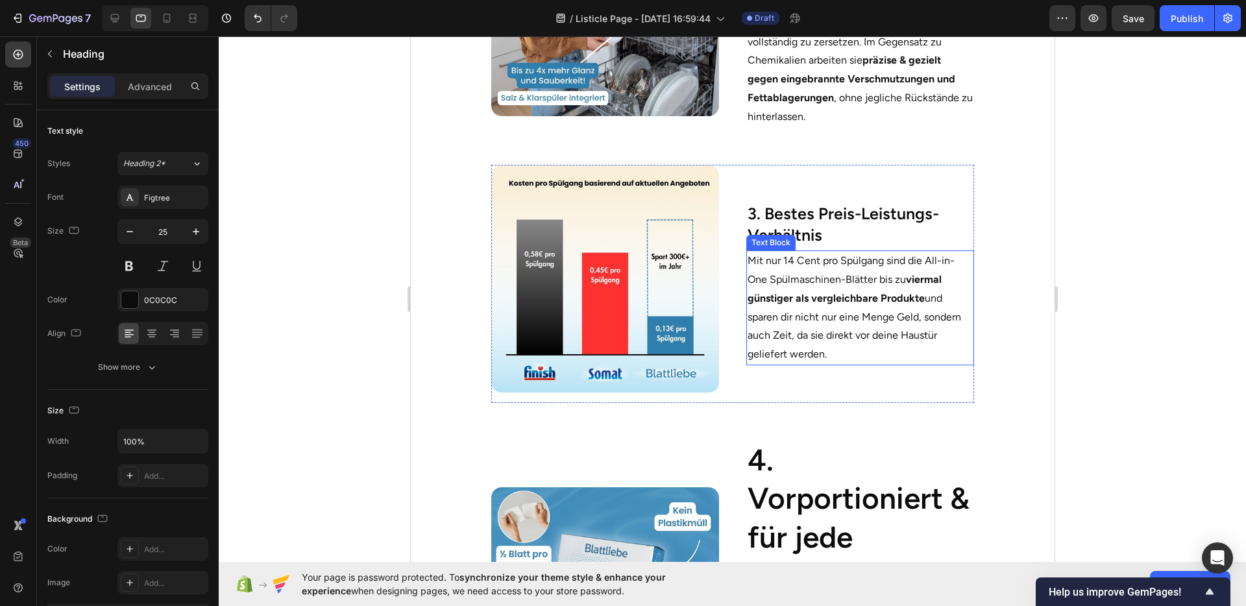
scroll to position [964, 0]
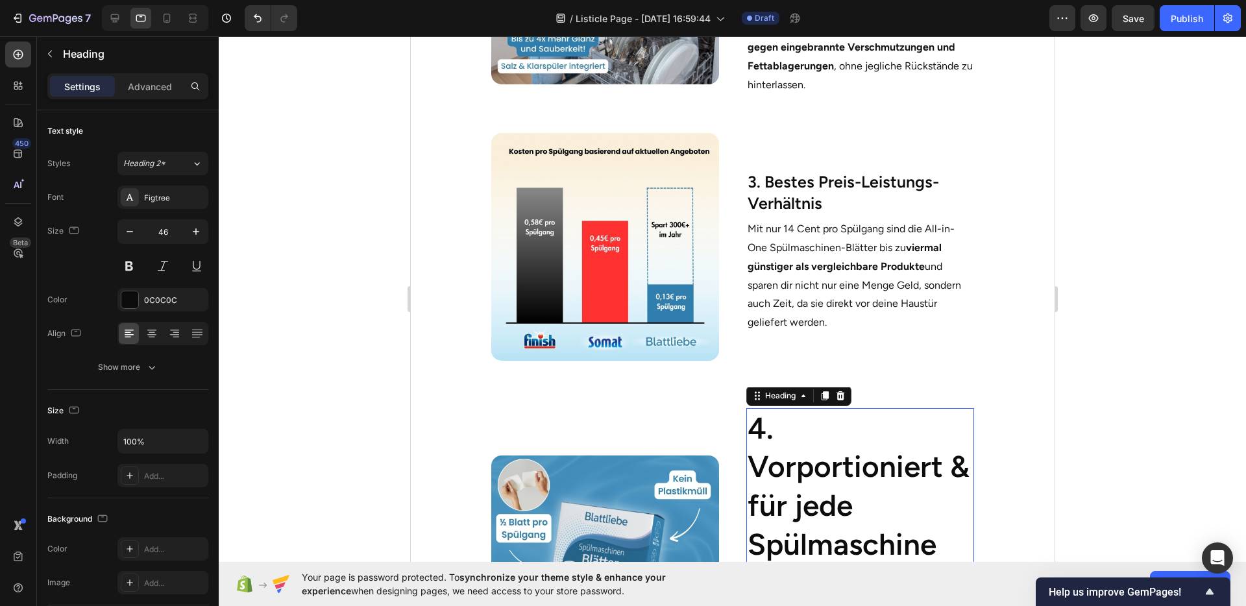
click at [836, 460] on h2 "4. Vorportioniert & für jede Spülmaschine geeignet" at bounding box center [860, 506] width 228 height 197
click at [153, 230] on input "46" at bounding box center [162, 231] width 43 height 23
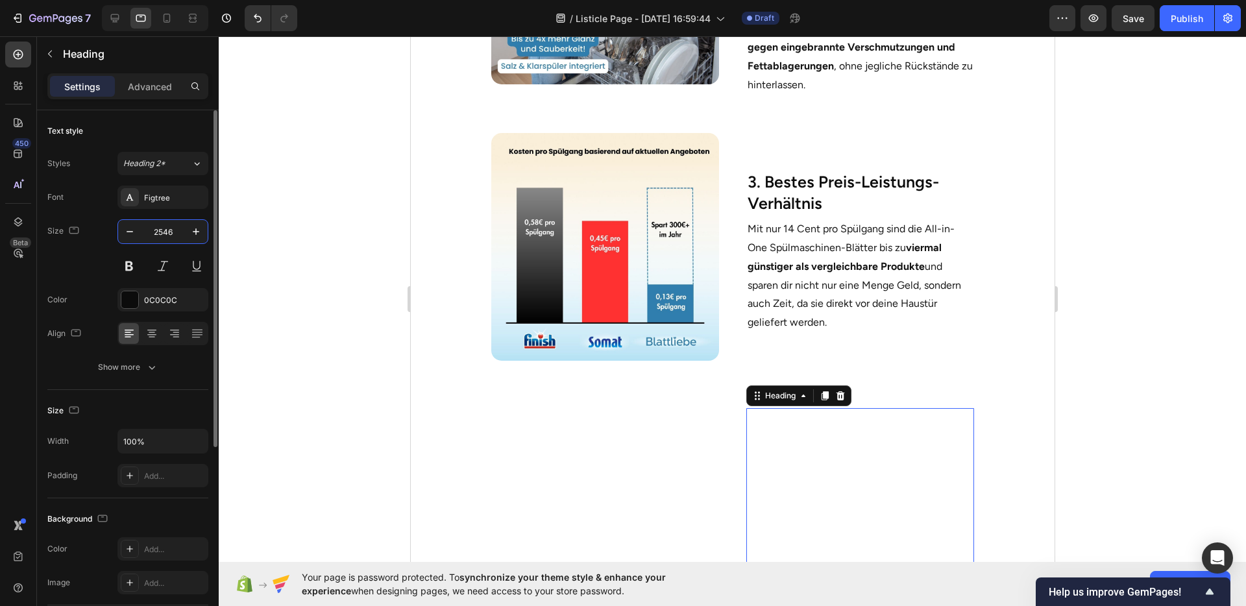
click at [166, 235] on input "2546" at bounding box center [162, 231] width 43 height 23
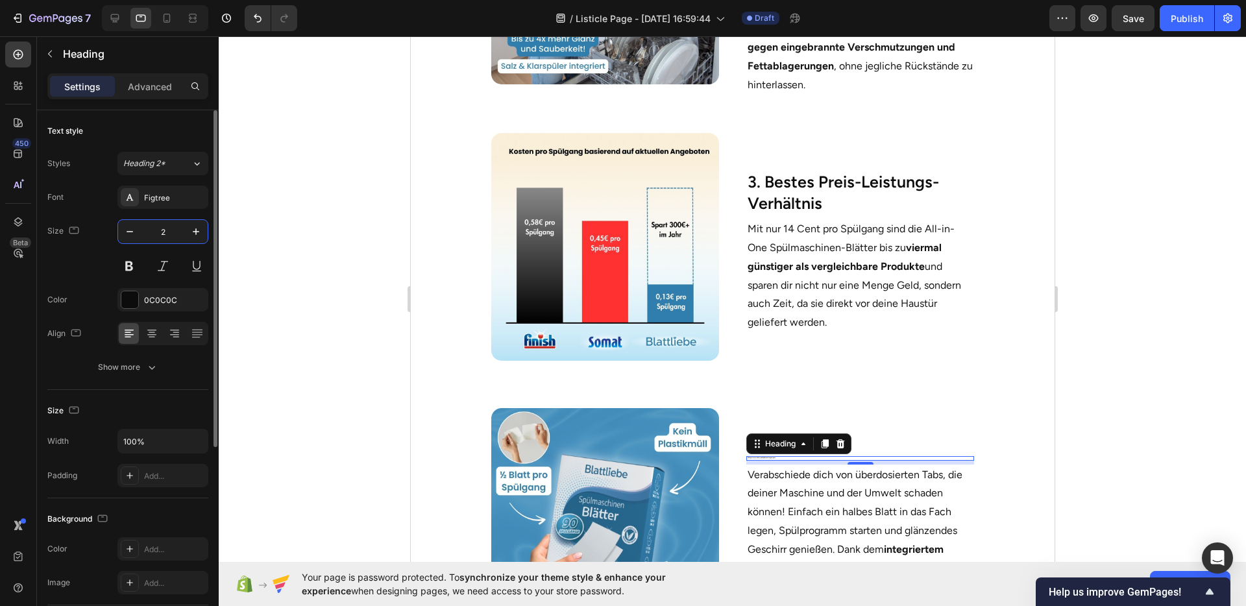
type input "25"
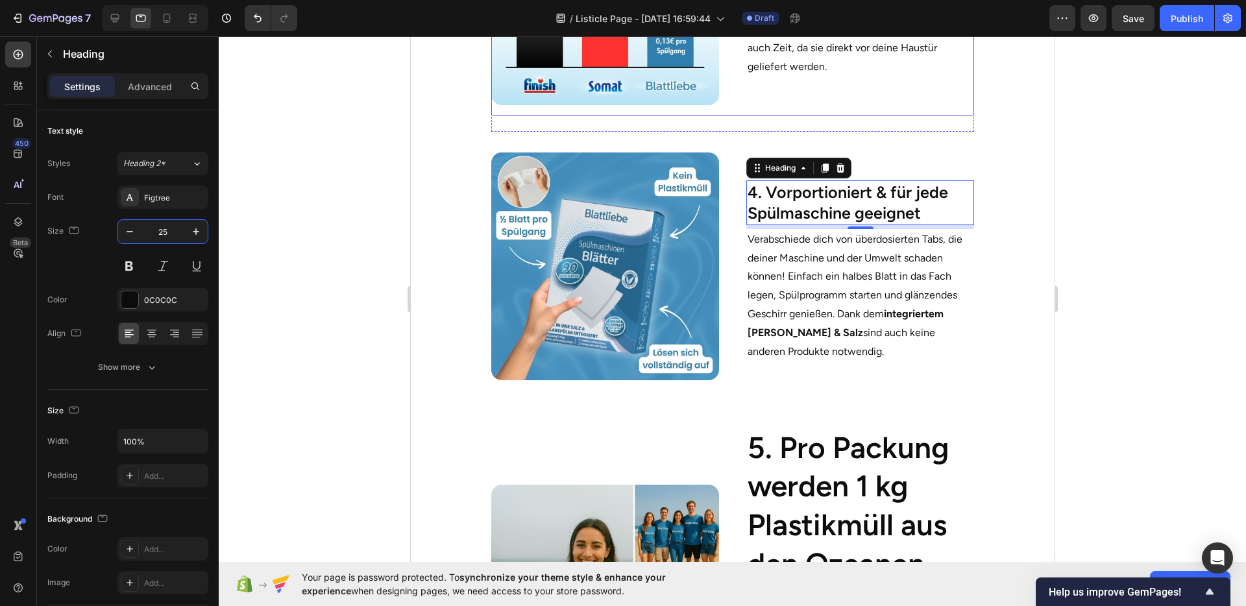
scroll to position [1253, 0]
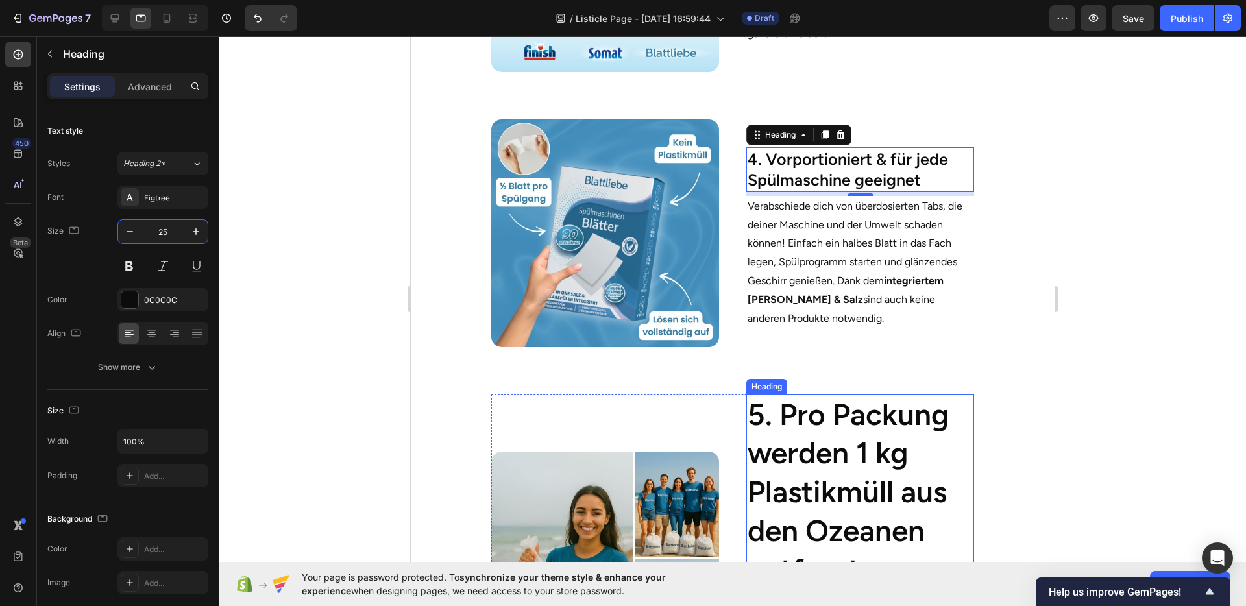
click at [820, 444] on h2 "5. Pro Packung werden 1 kg Plastikmüll aus den Ozeanen entfernt" at bounding box center [860, 493] width 228 height 197
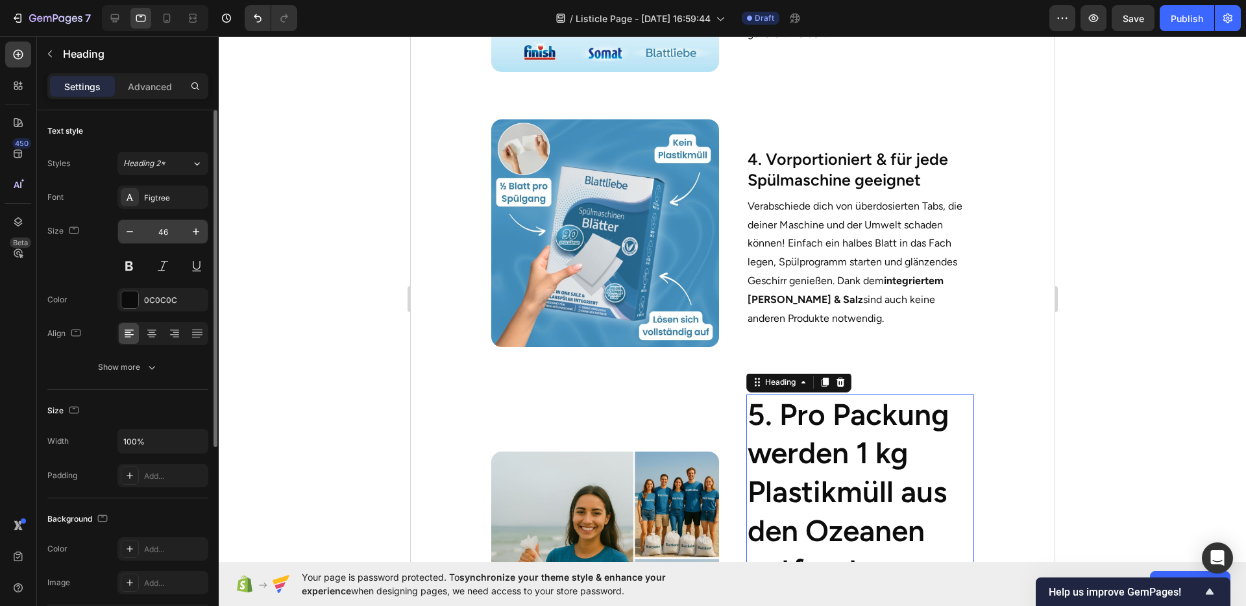
click at [161, 234] on input "46" at bounding box center [162, 231] width 43 height 23
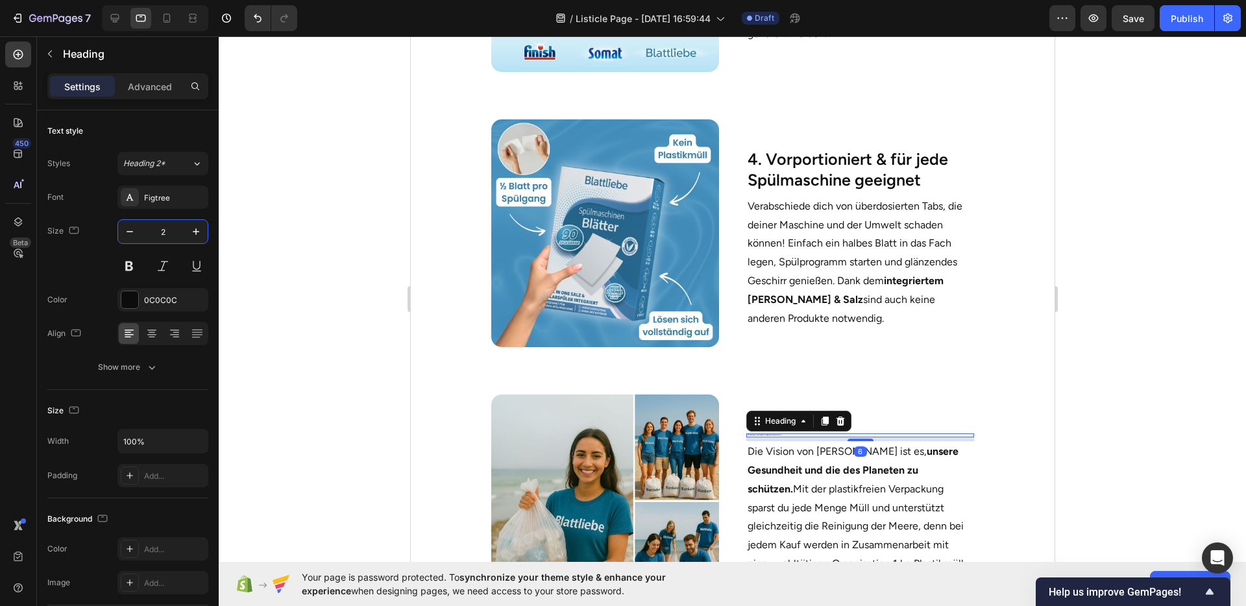
type input "25"
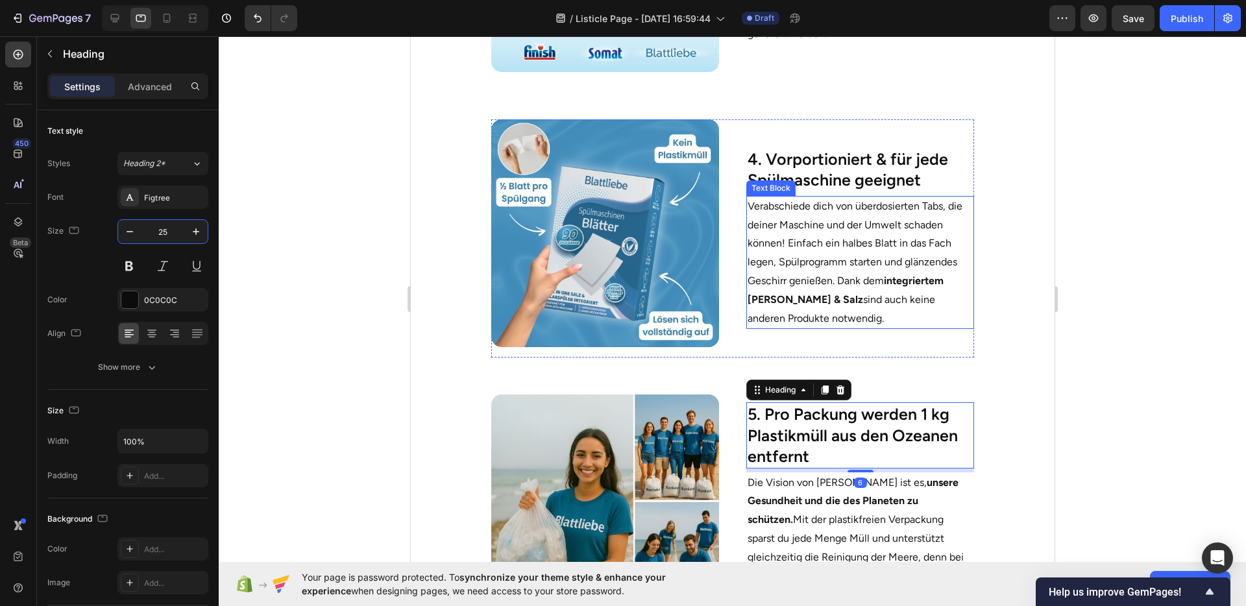
click at [859, 305] on p "Verabschiede dich von überdosierten Tabs, die deiner Maschine und der Umwelt sc…" at bounding box center [859, 262] width 225 height 131
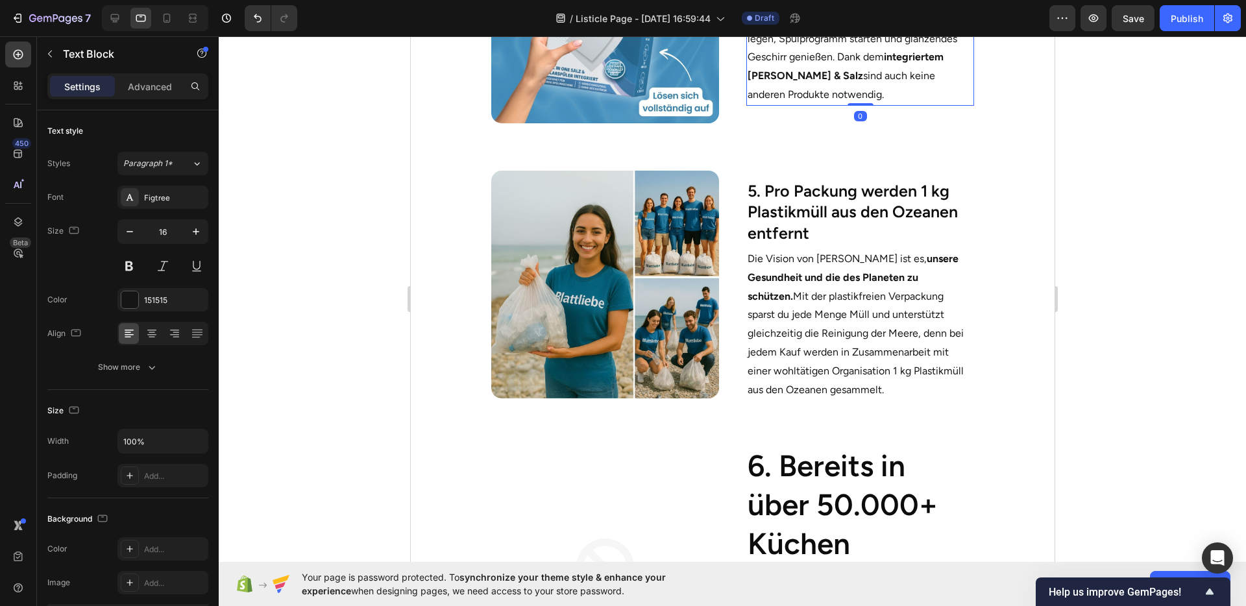
scroll to position [1535, 0]
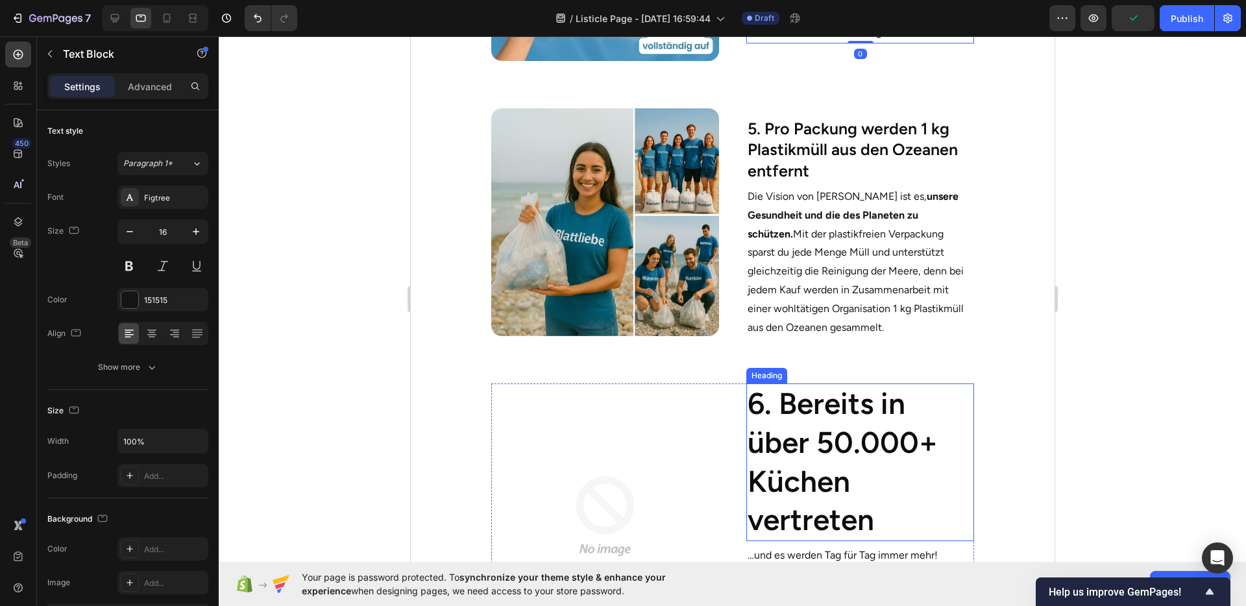
click at [820, 414] on h2 "6. Bereits in über 50.000+ Küchen vertreten" at bounding box center [860, 463] width 228 height 158
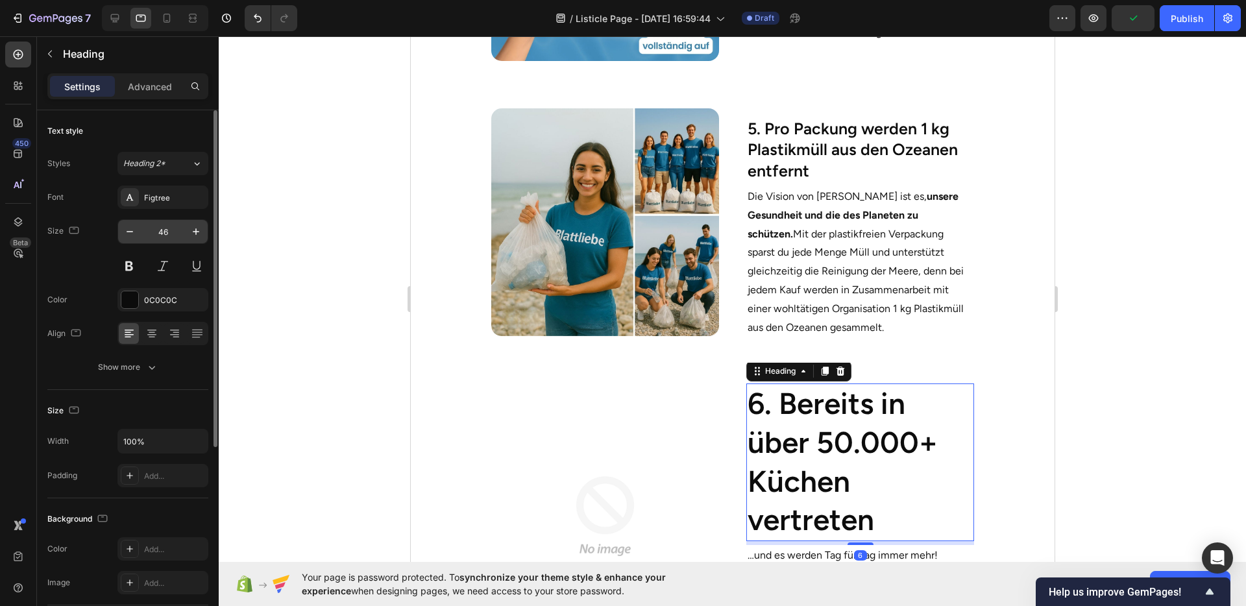
click at [161, 232] on input "46" at bounding box center [162, 231] width 43 height 23
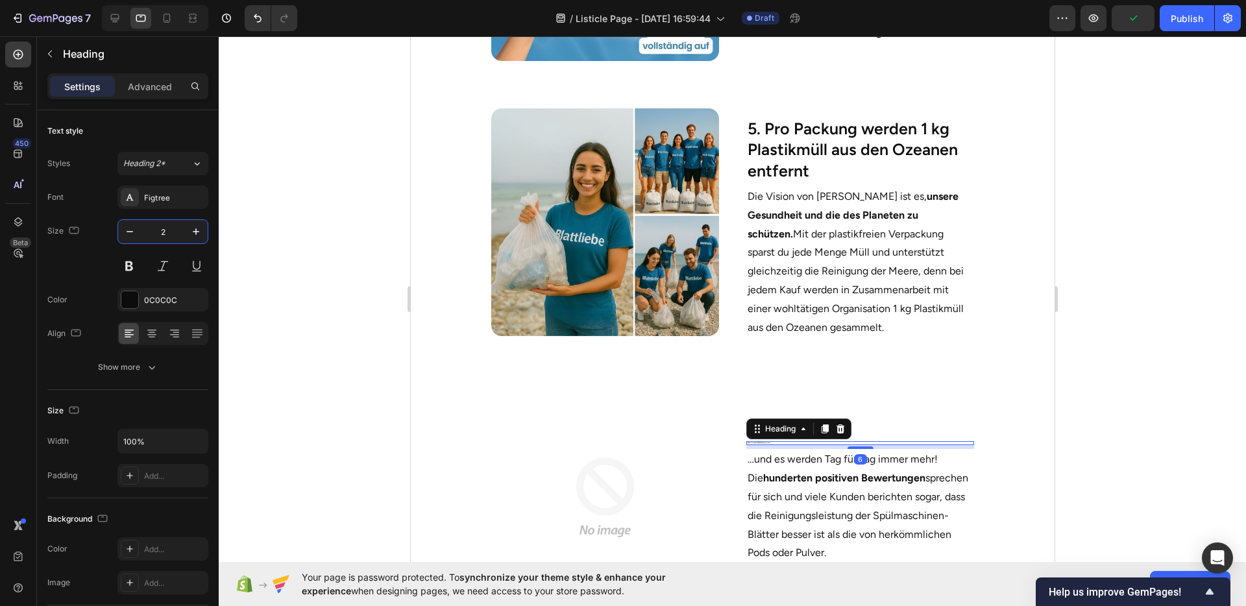
type input "25"
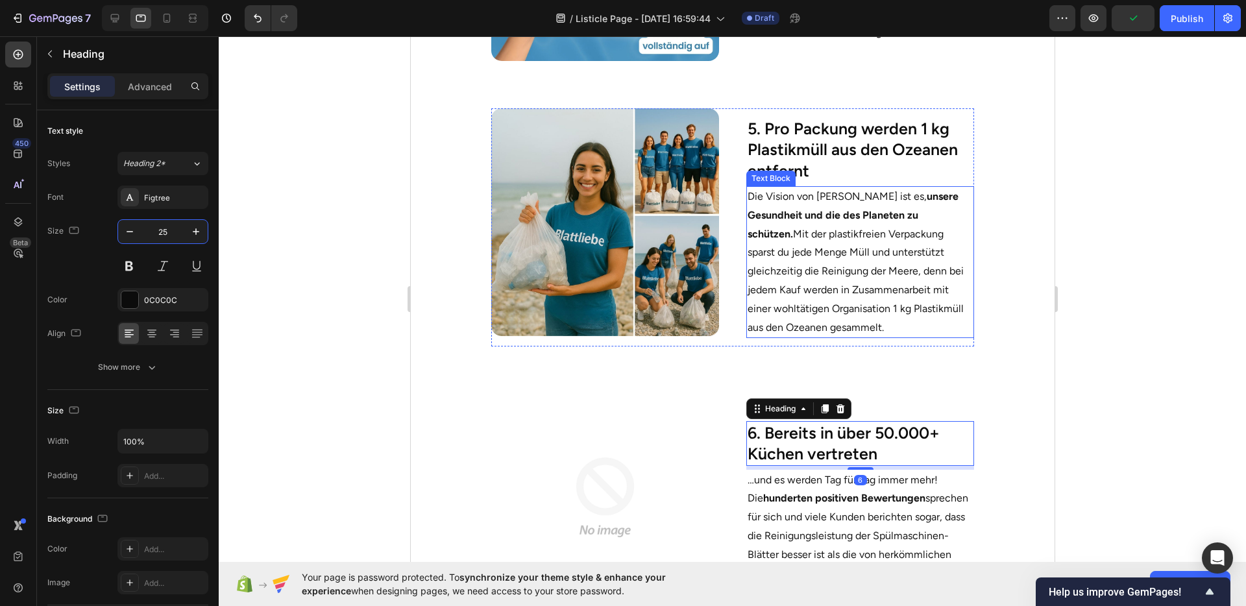
click at [924, 302] on p "Die Vision von Blattliebe ist es, unsere Gesundheit und die des Planeten zu sch…" at bounding box center [859, 262] width 225 height 149
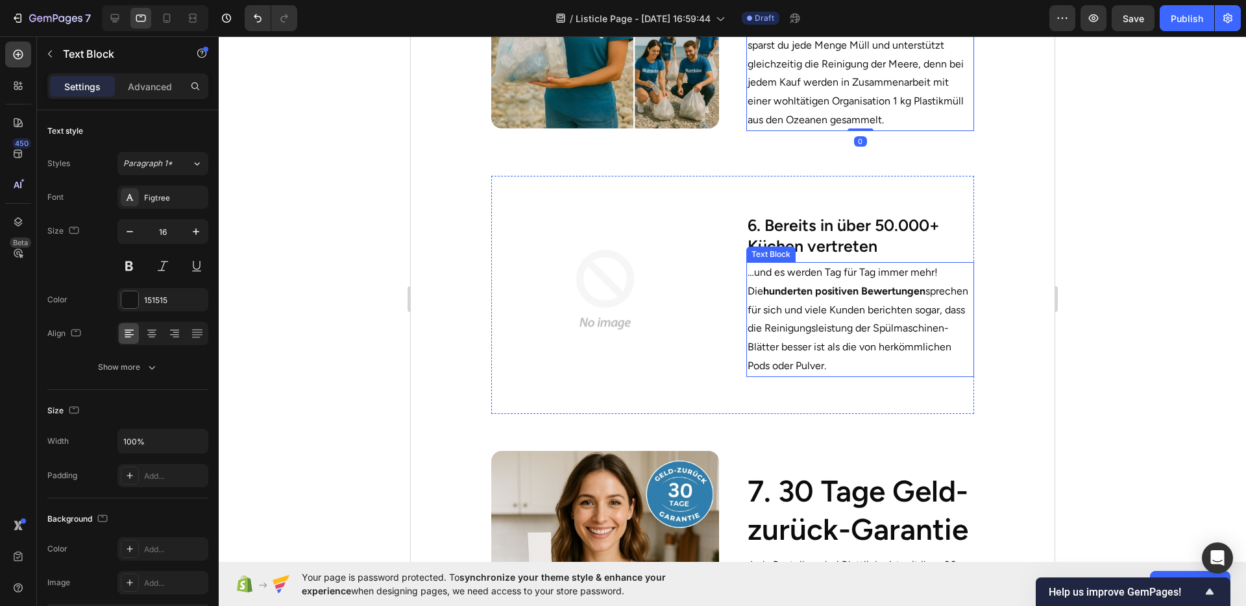
scroll to position [1906, 0]
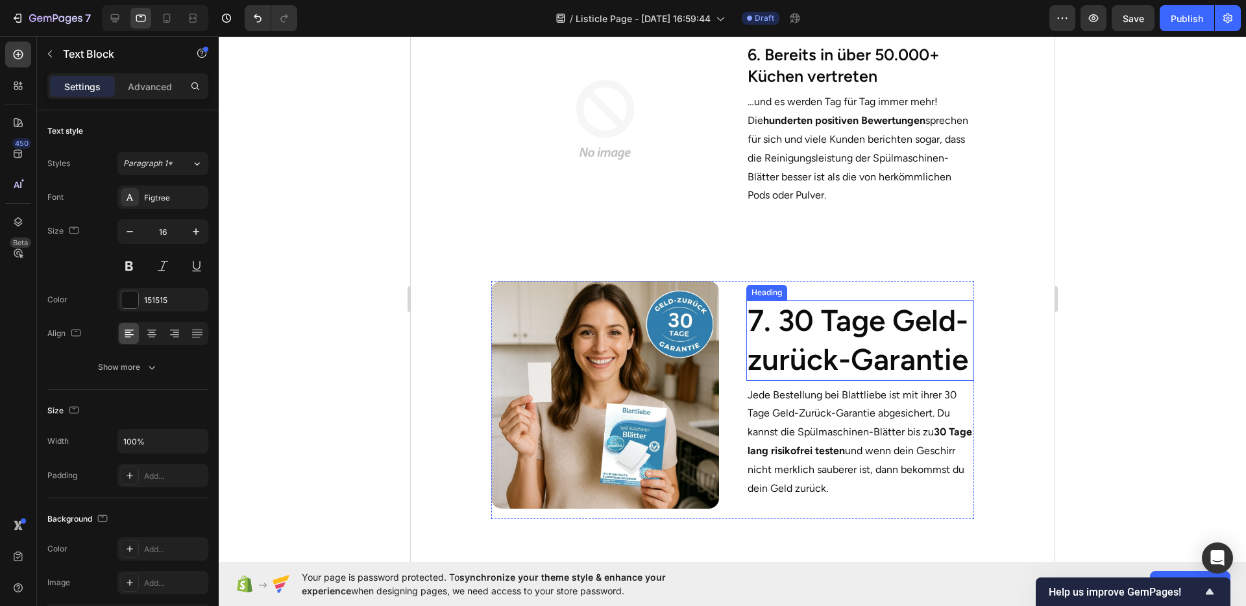
click at [834, 323] on h2 "7. 30 Tage Geld-zurück-Garantie" at bounding box center [860, 341] width 228 height 80
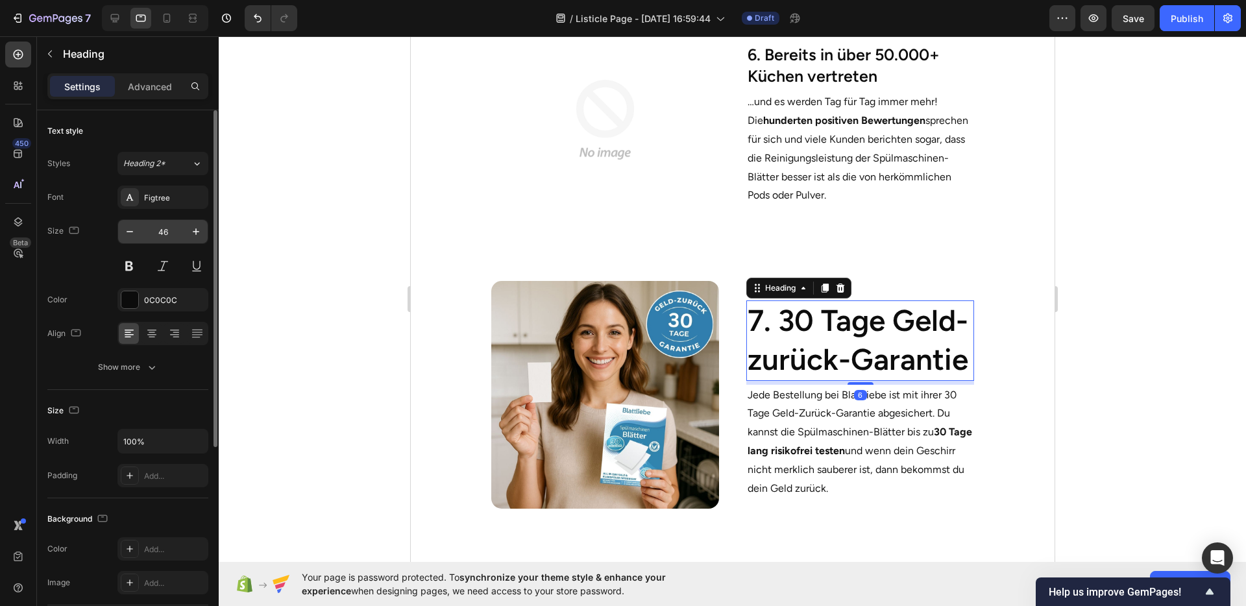
click at [161, 230] on input "46" at bounding box center [162, 231] width 43 height 23
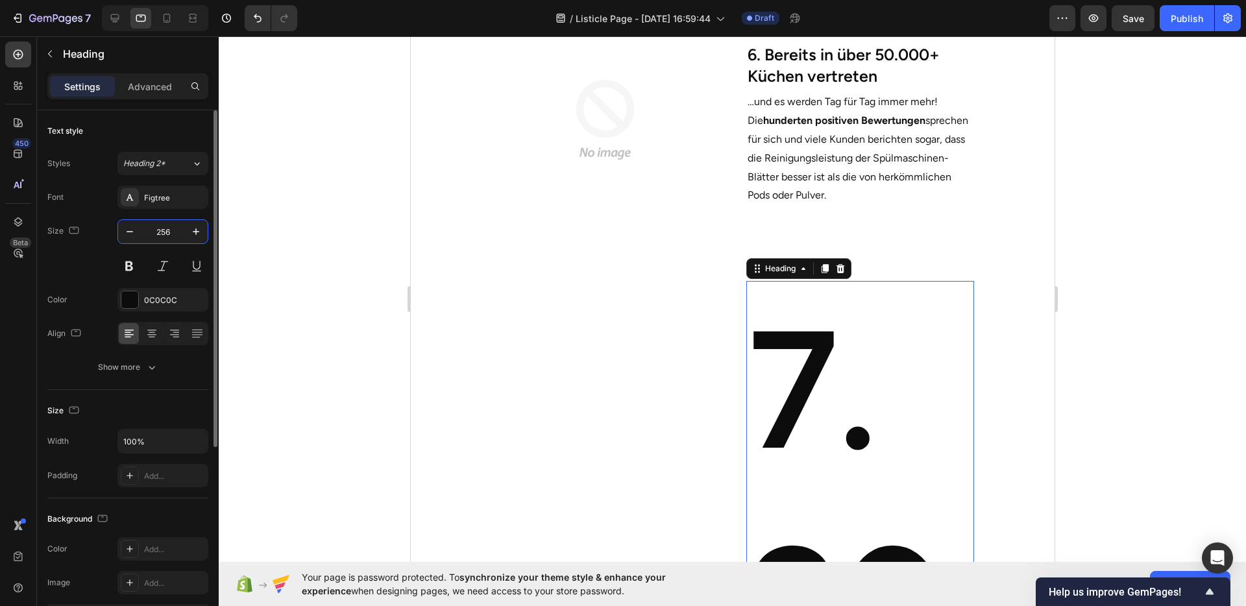
click at [167, 240] on input "256" at bounding box center [162, 231] width 43 height 23
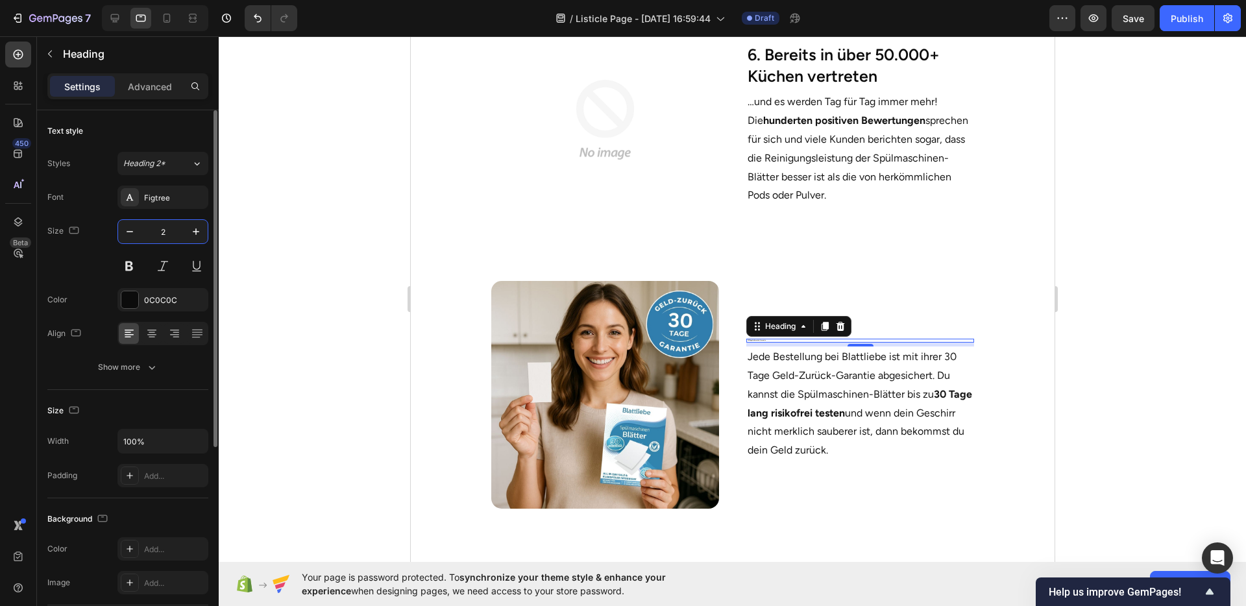
type input "25"
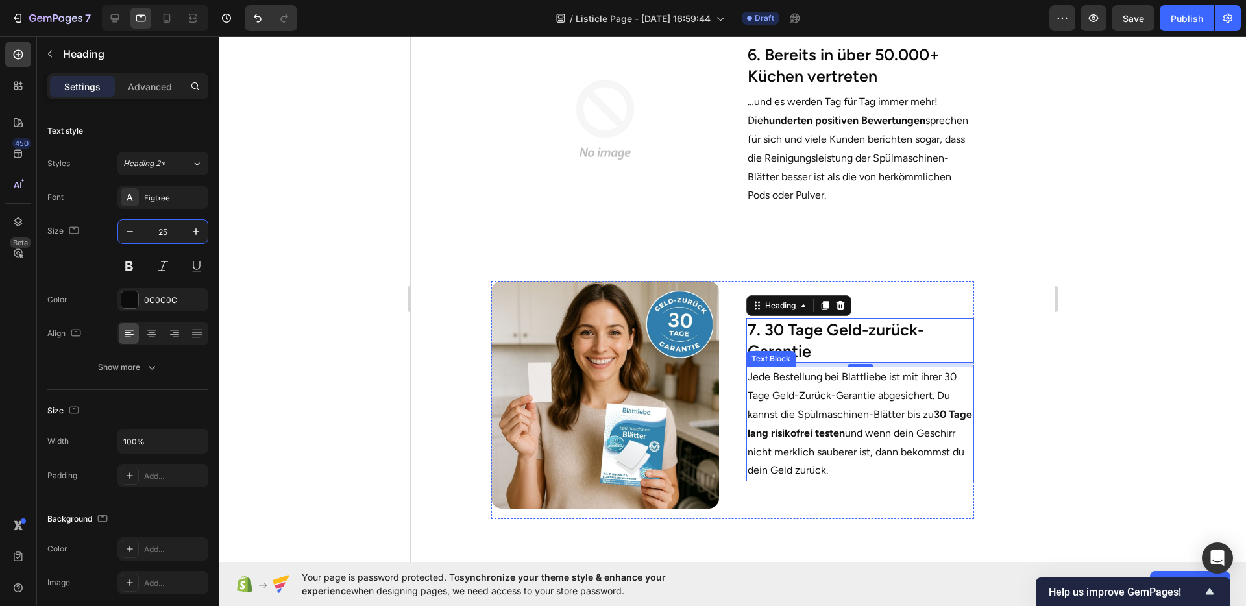
click at [895, 425] on p "Jede Bestellung bei Blattliebe ist mit ihrer 30 Tage Geld-Zurück-Garantie abges…" at bounding box center [859, 424] width 225 height 112
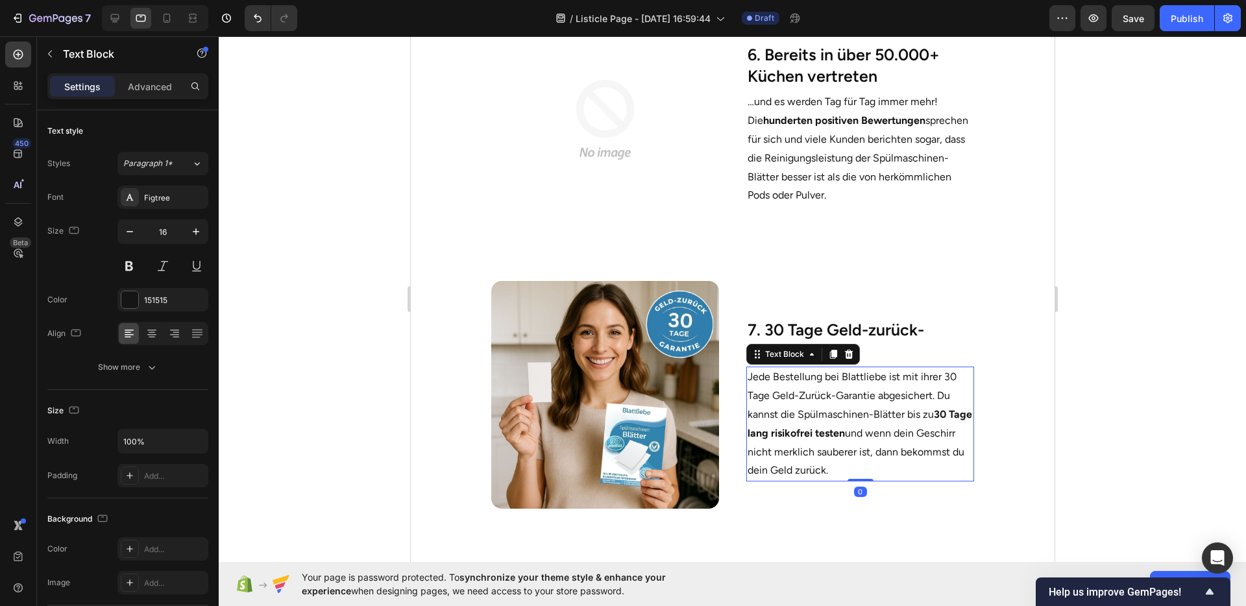
click at [984, 418] on section "Image 7. 30 Tage Geld-zurück-Garantie Heading Jede Bestellung bei Blattliebe is…" at bounding box center [732, 405] width 644 height 291
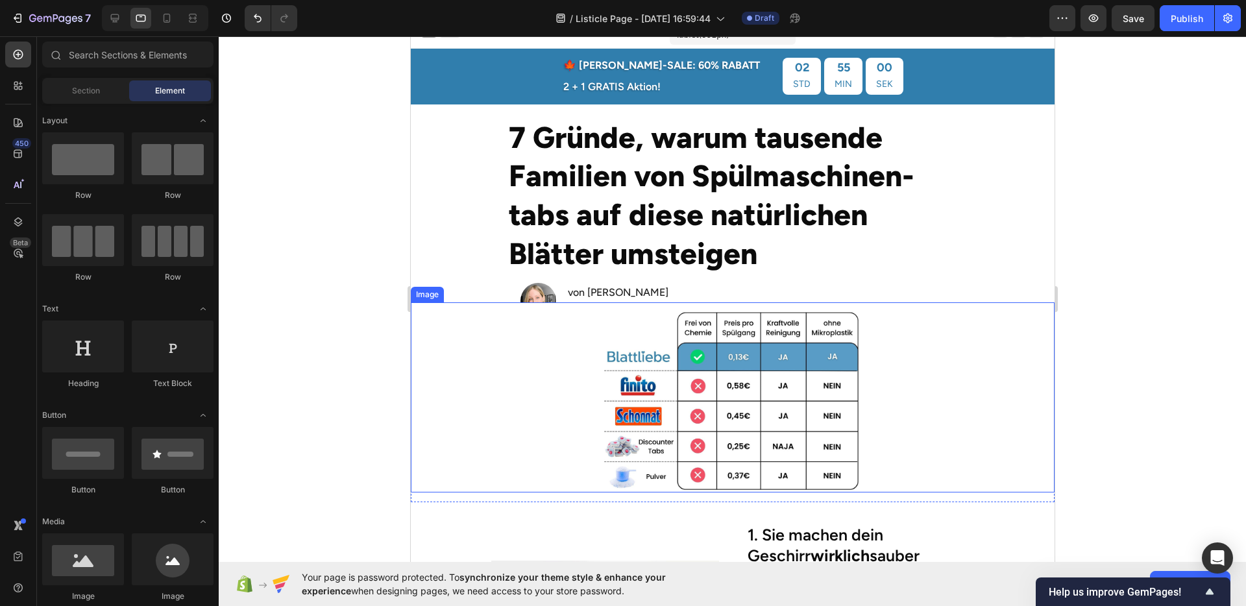
scroll to position [0, 0]
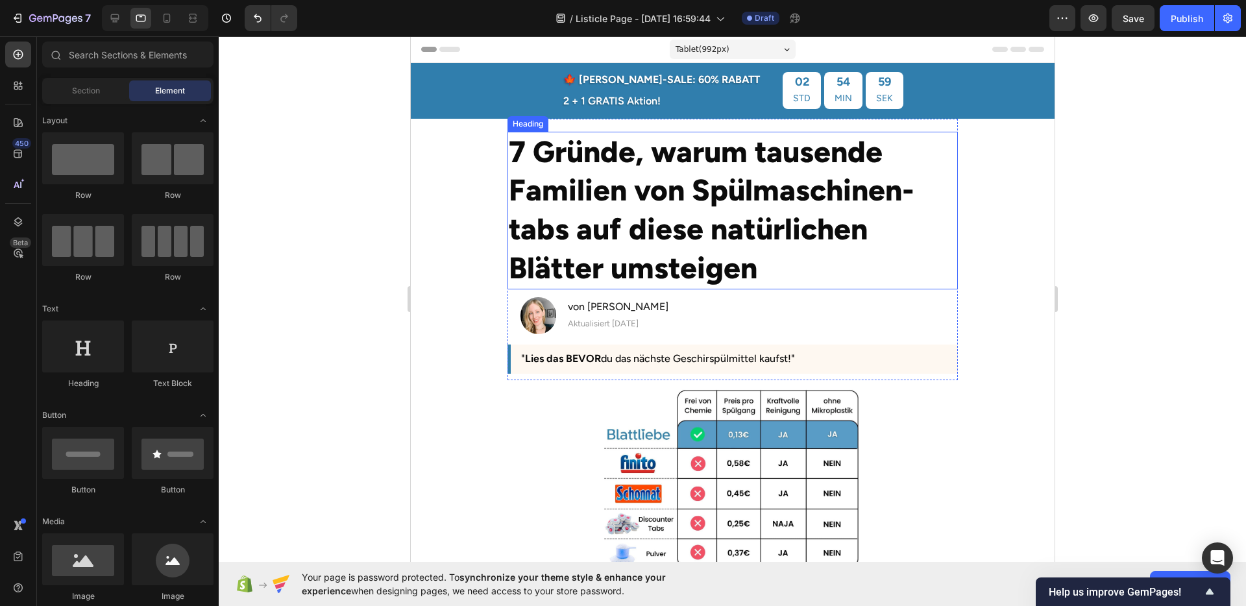
click at [710, 228] on h2 "7 Gründe, warum tausende Familien von Spülmaschinen-tabs auf diese natürlichen …" at bounding box center [732, 211] width 450 height 158
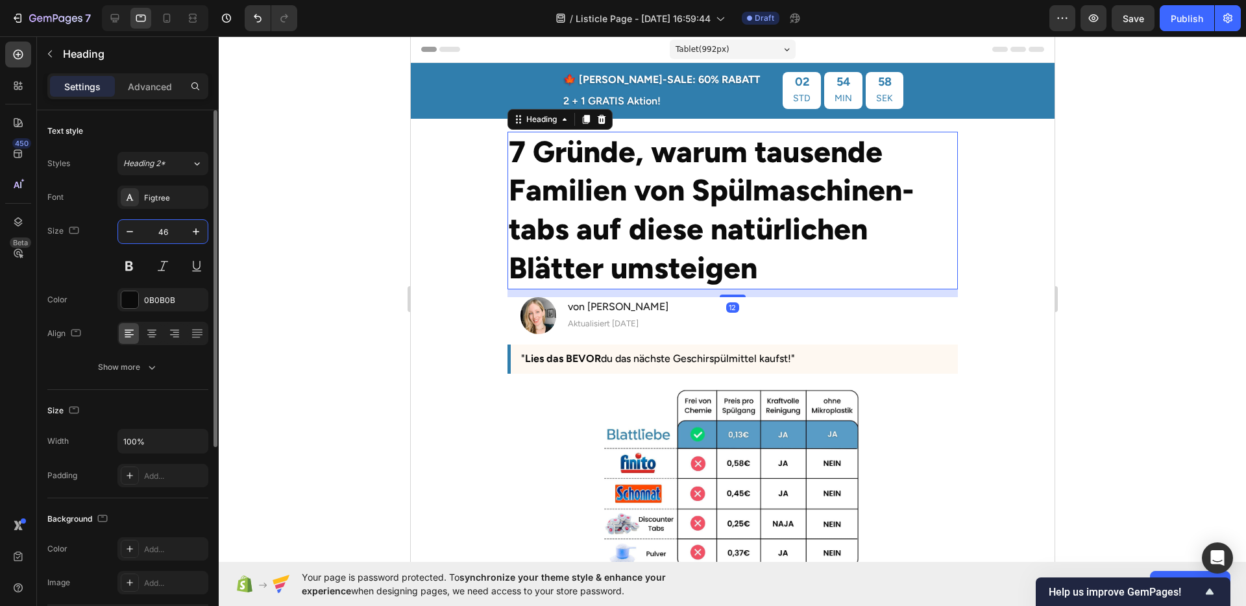
click at [161, 230] on input "46" at bounding box center [162, 231] width 43 height 23
type input "30"
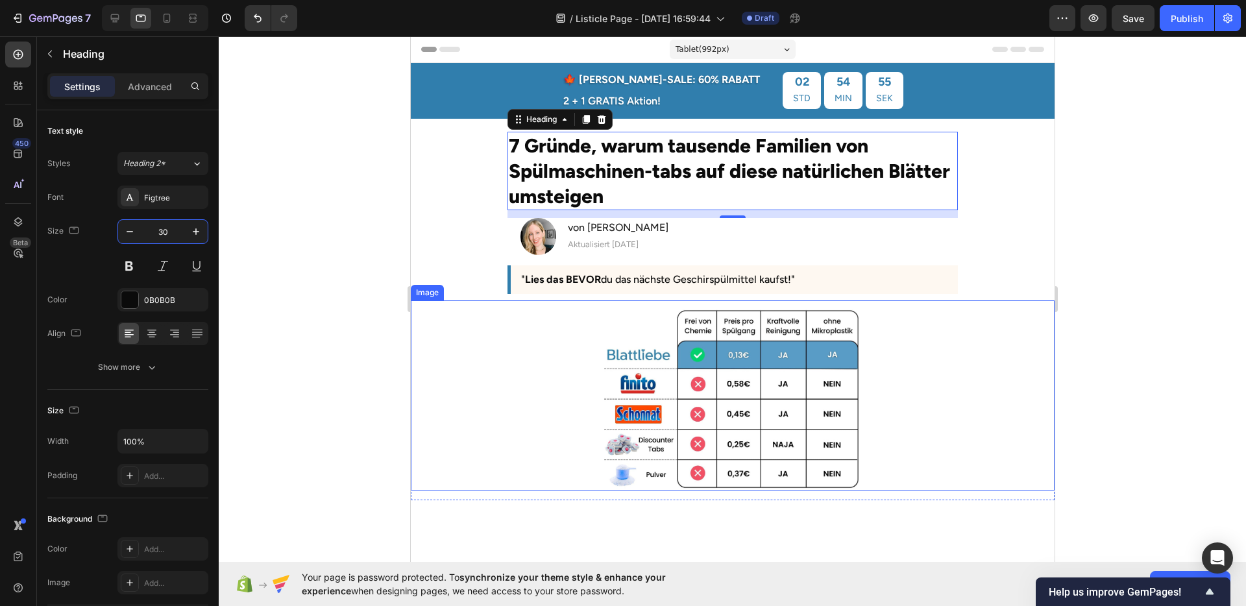
click at [928, 336] on div at bounding box center [732, 398] width 644 height 183
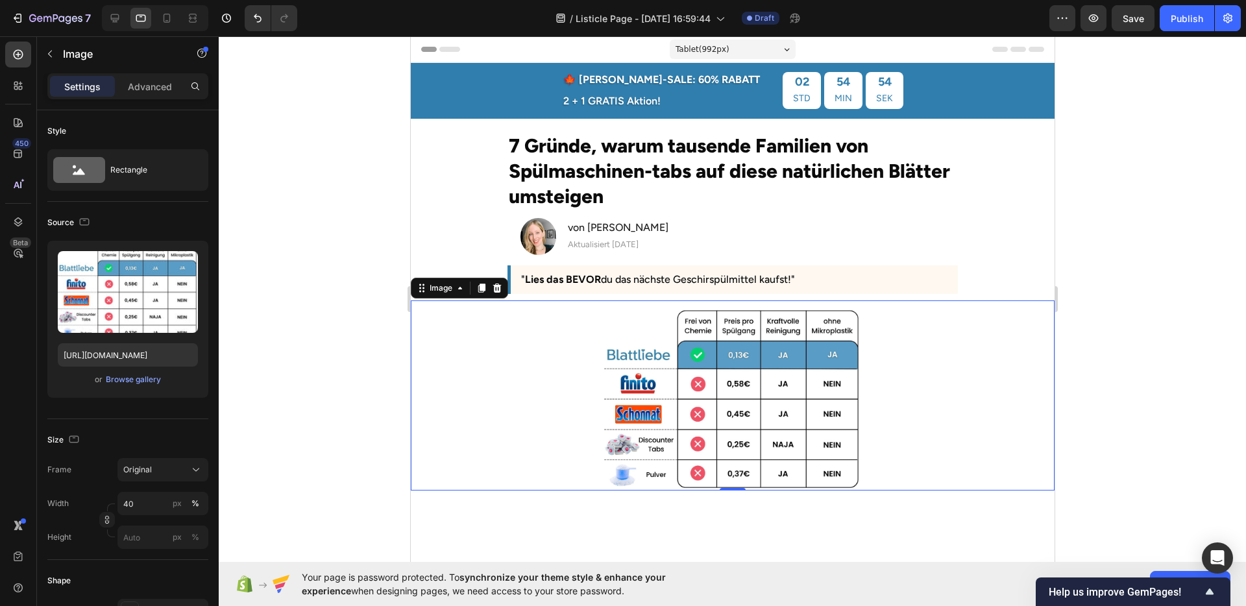
click at [1167, 348] on div at bounding box center [732, 321] width 1027 height 570
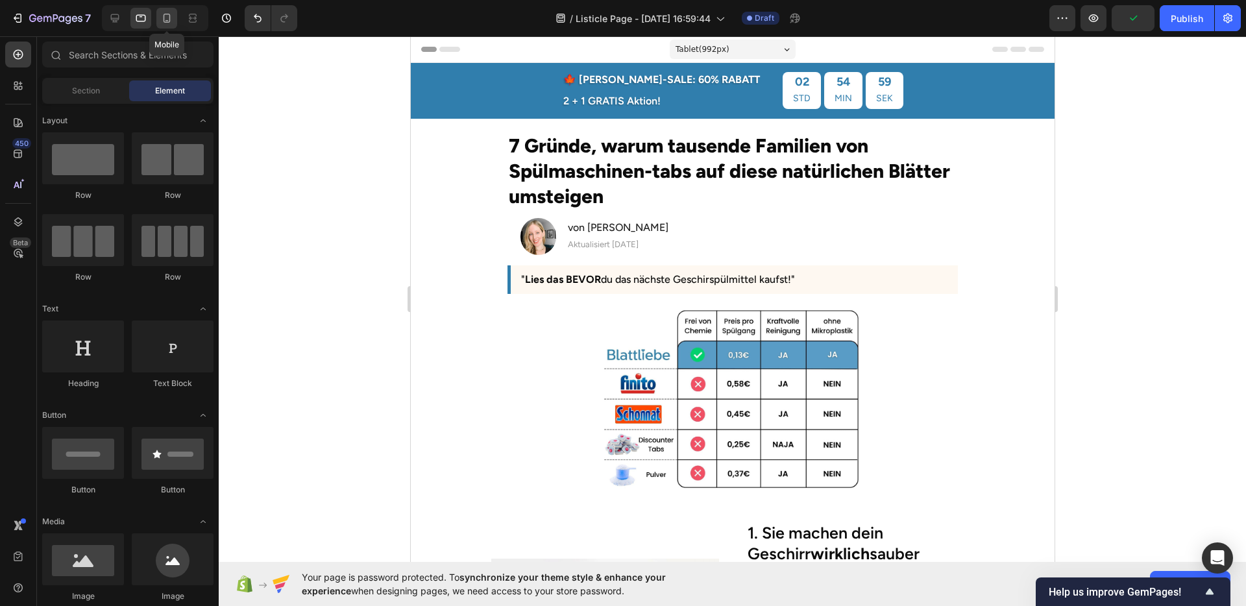
click at [174, 24] on div at bounding box center [166, 18] width 21 height 21
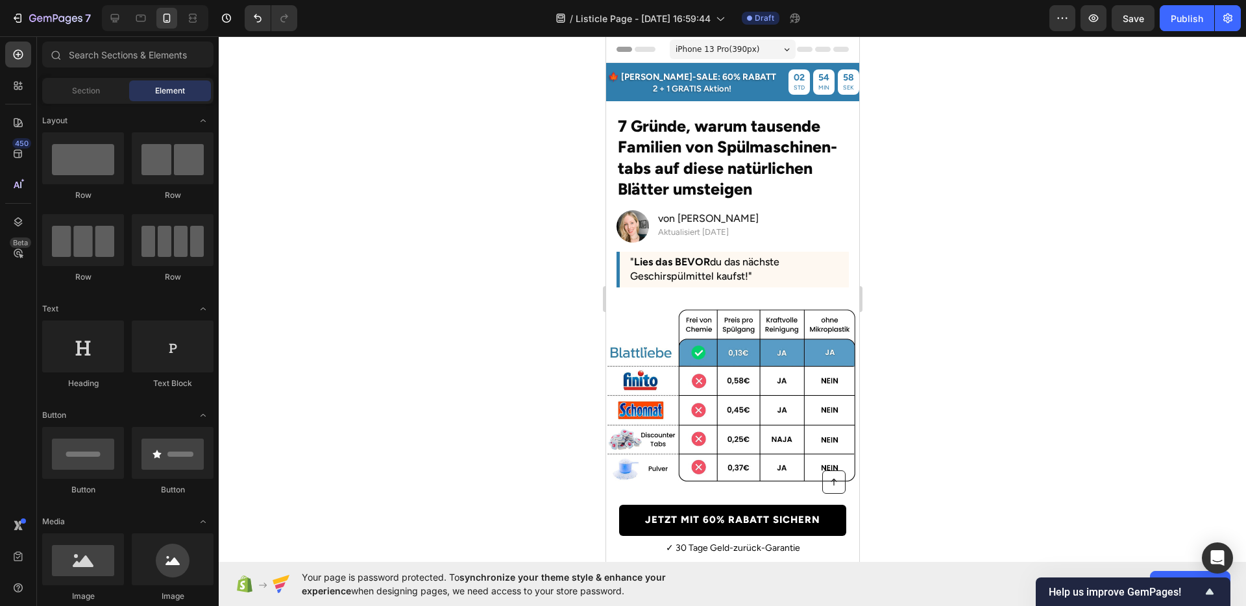
click at [984, 244] on div at bounding box center [732, 321] width 1027 height 570
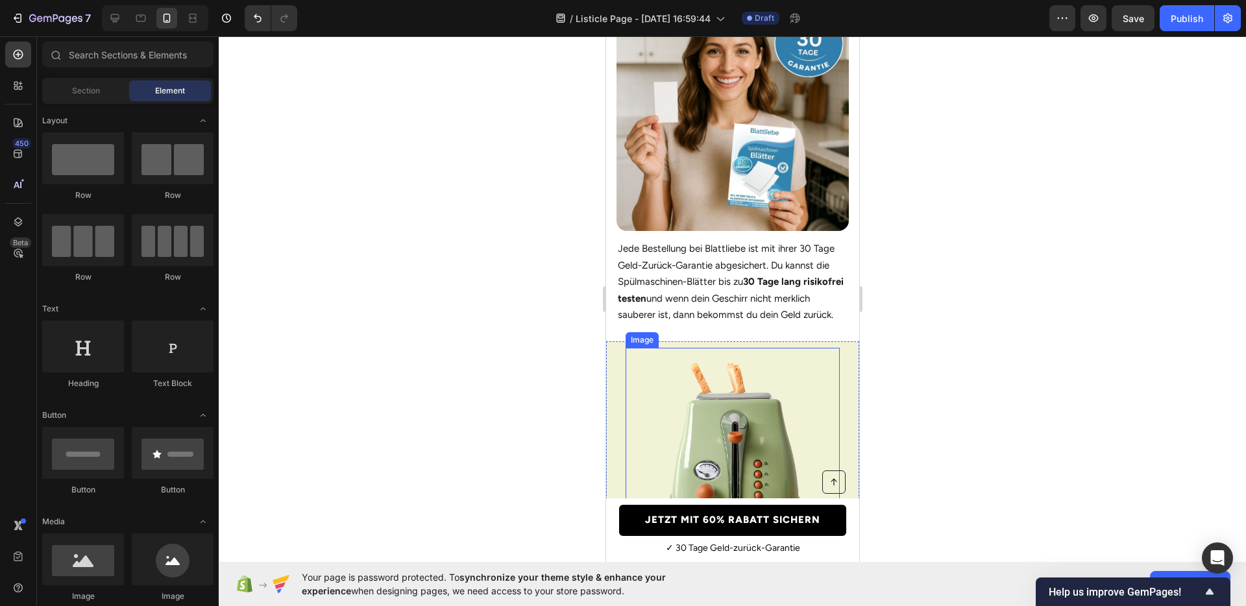
scroll to position [3073, 0]
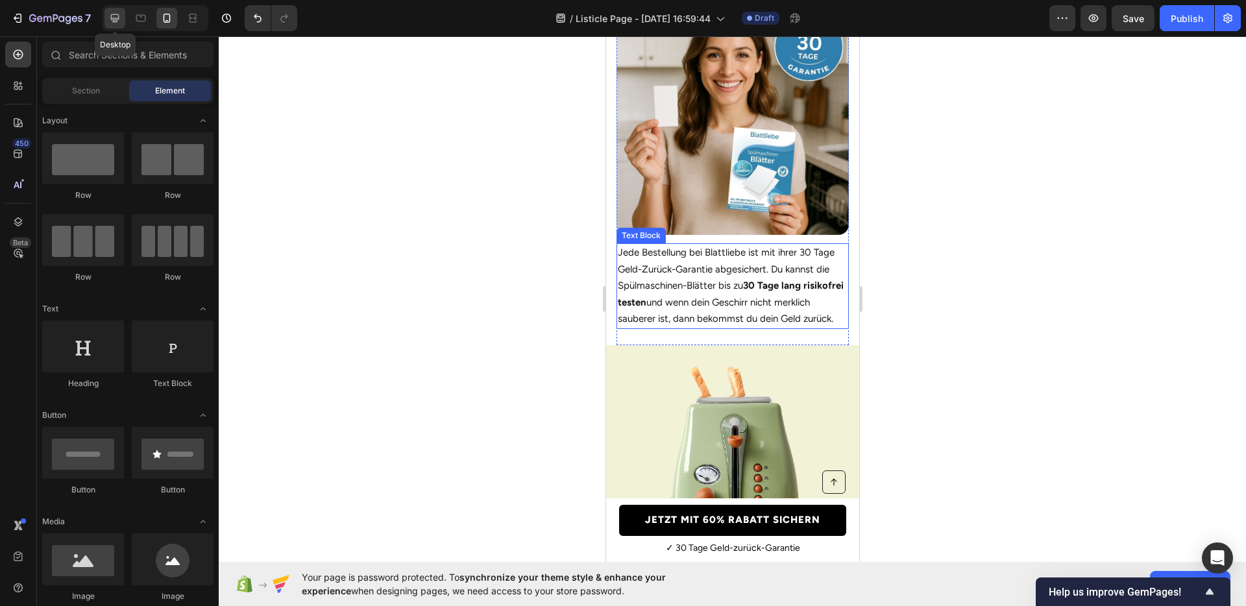
click at [121, 27] on div at bounding box center [115, 18] width 21 height 21
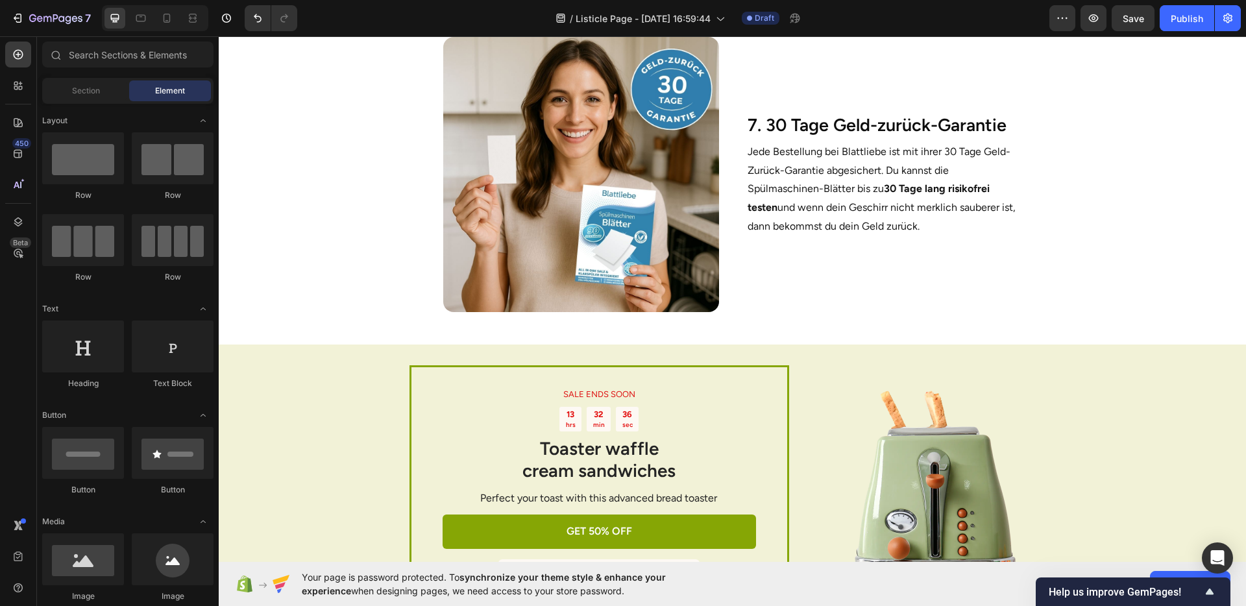
scroll to position [2472, 0]
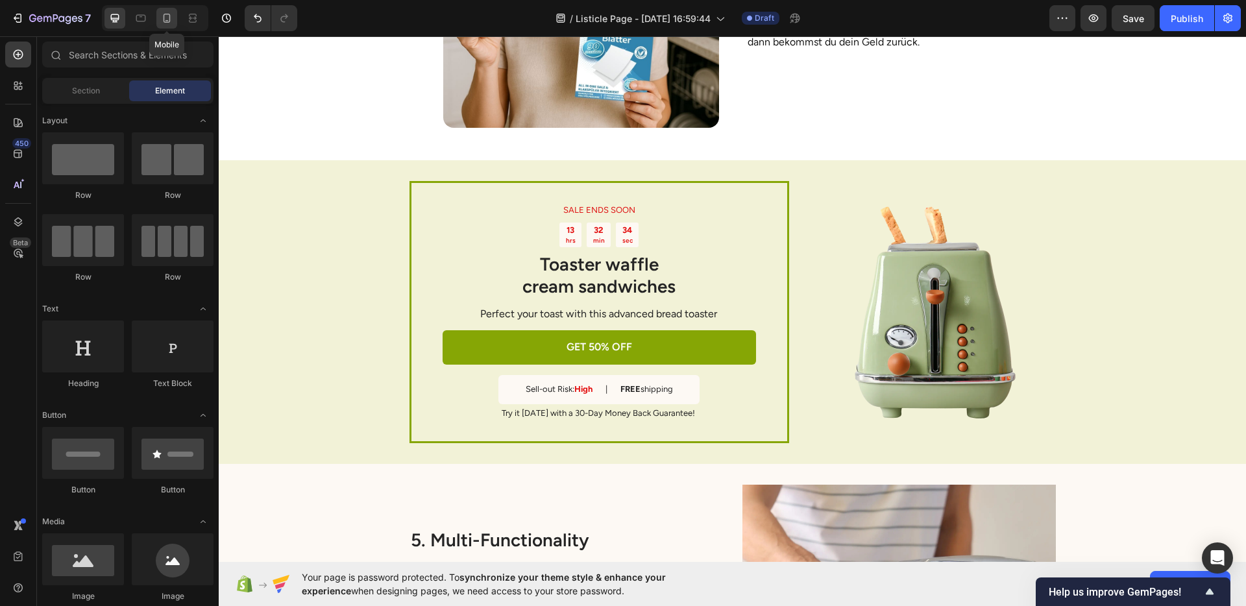
click at [166, 25] on div at bounding box center [166, 18] width 21 height 21
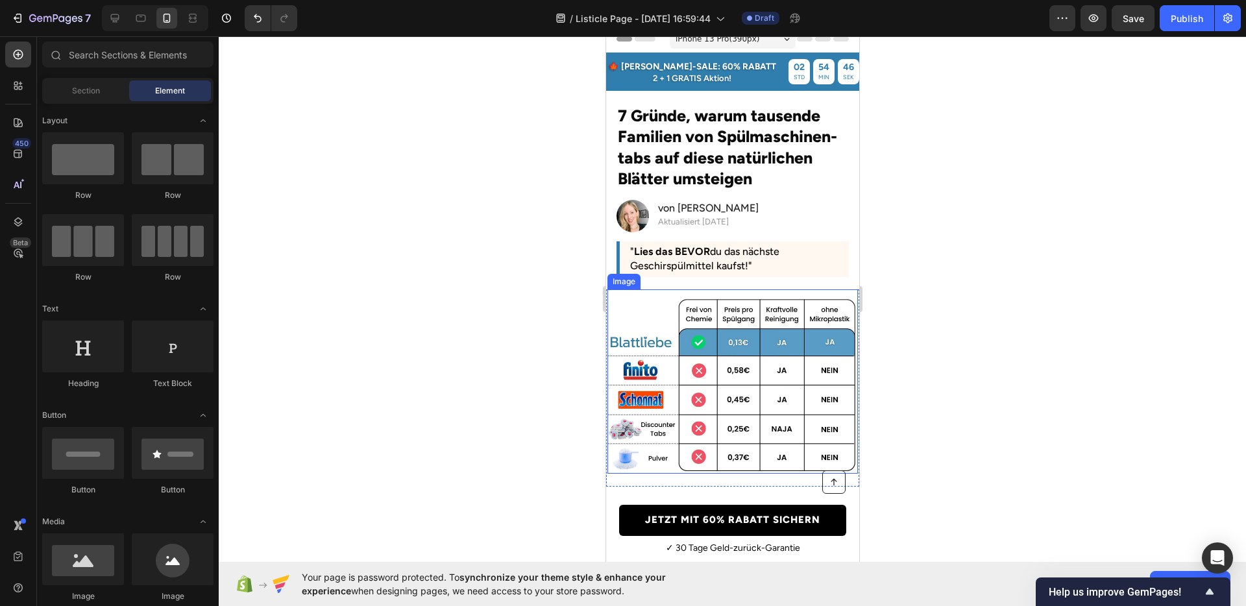
scroll to position [13, 0]
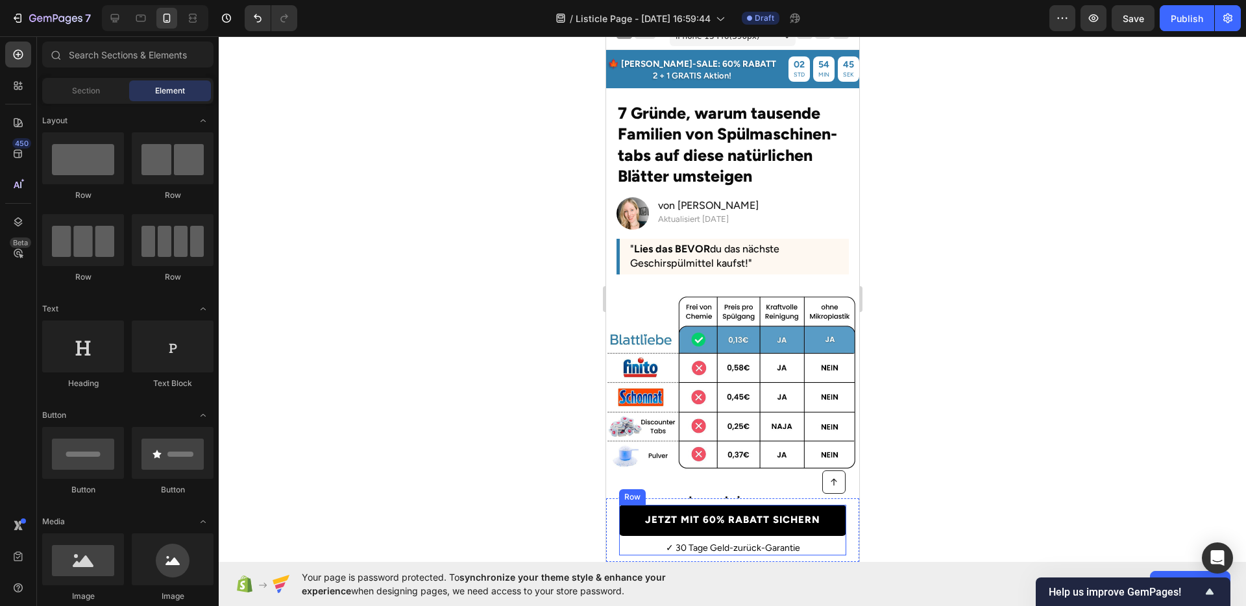
click at [813, 539] on div "JETZT MIT 60% RABATT SICHERN Button" at bounding box center [732, 523] width 227 height 36
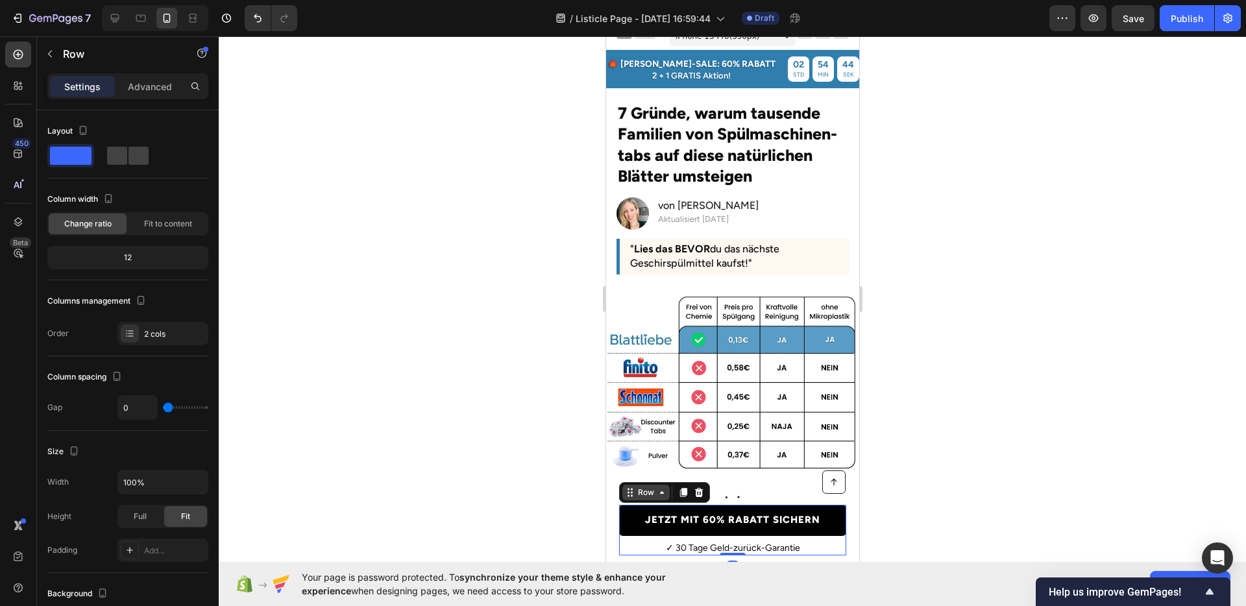
click at [656, 496] on icon at bounding box center [661, 492] width 10 height 10
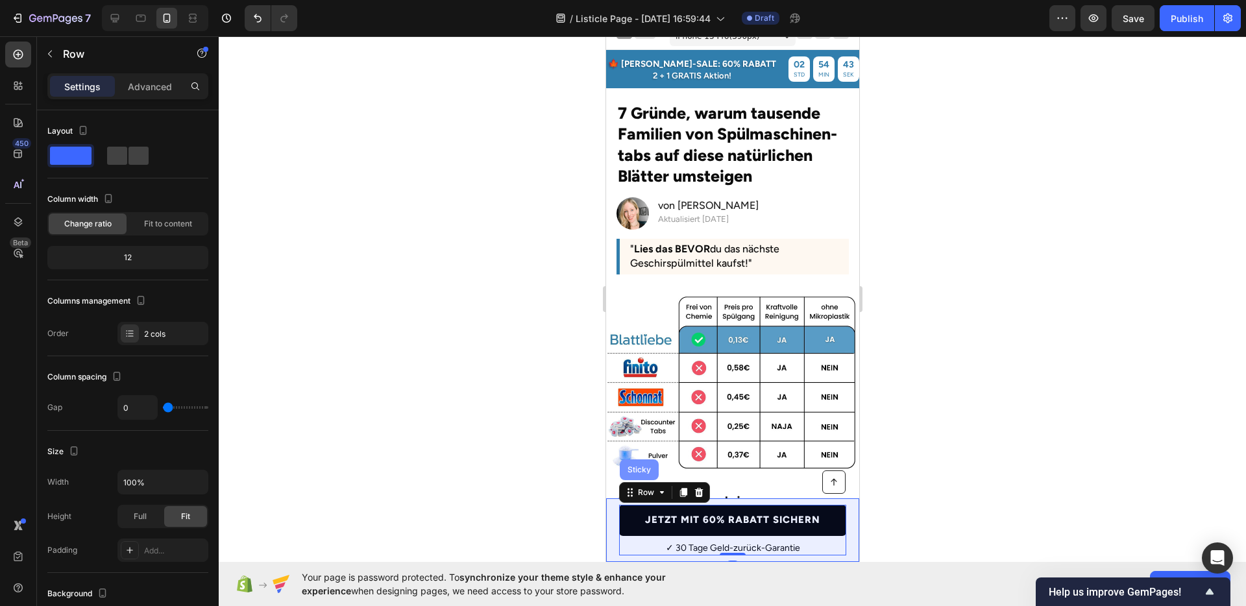
click at [622, 469] on div "Sticky" at bounding box center [638, 470] width 39 height 21
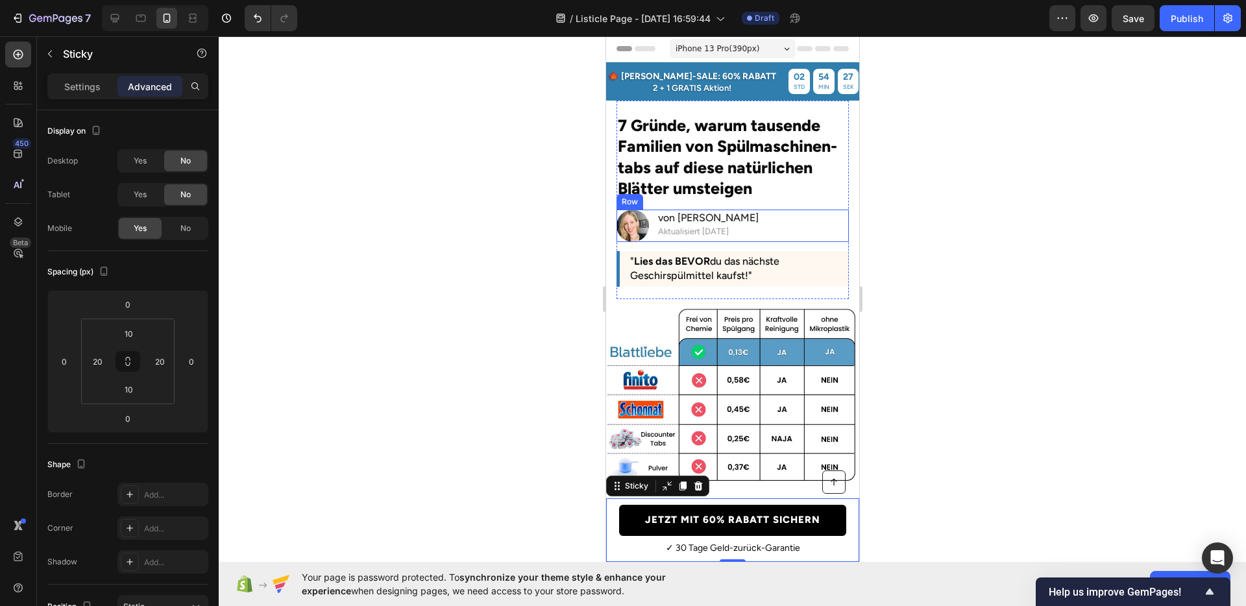
scroll to position [0, 0]
click at [994, 370] on div at bounding box center [732, 321] width 1027 height 570
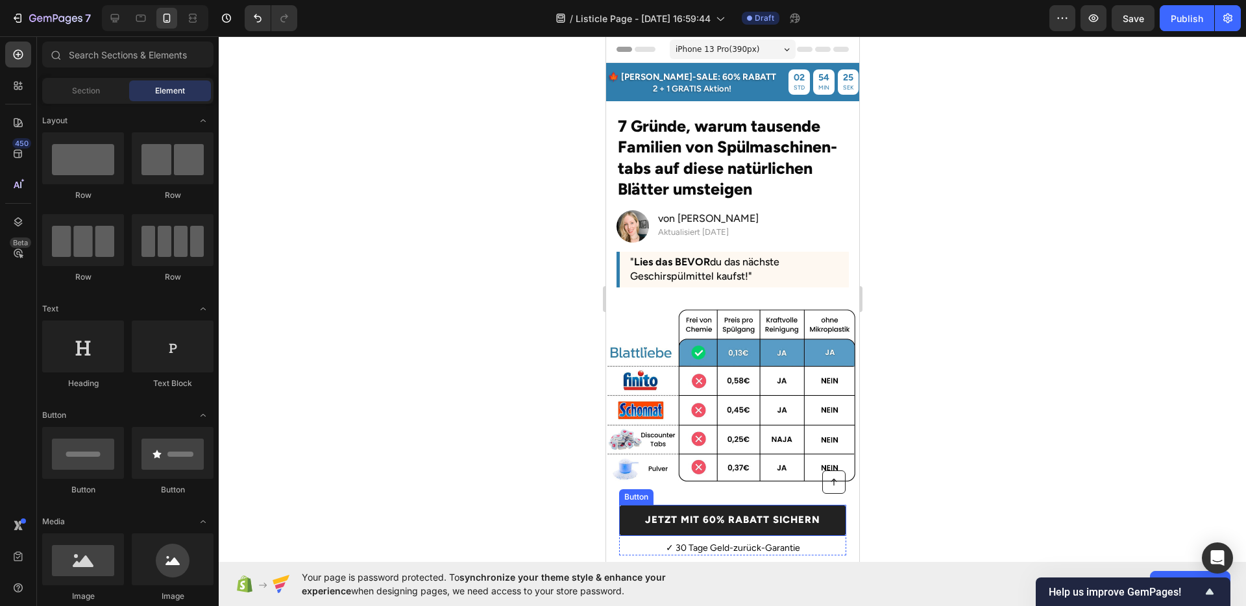
click at [813, 527] on link "JETZT MIT 60% RABATT SICHERN" at bounding box center [732, 520] width 227 height 31
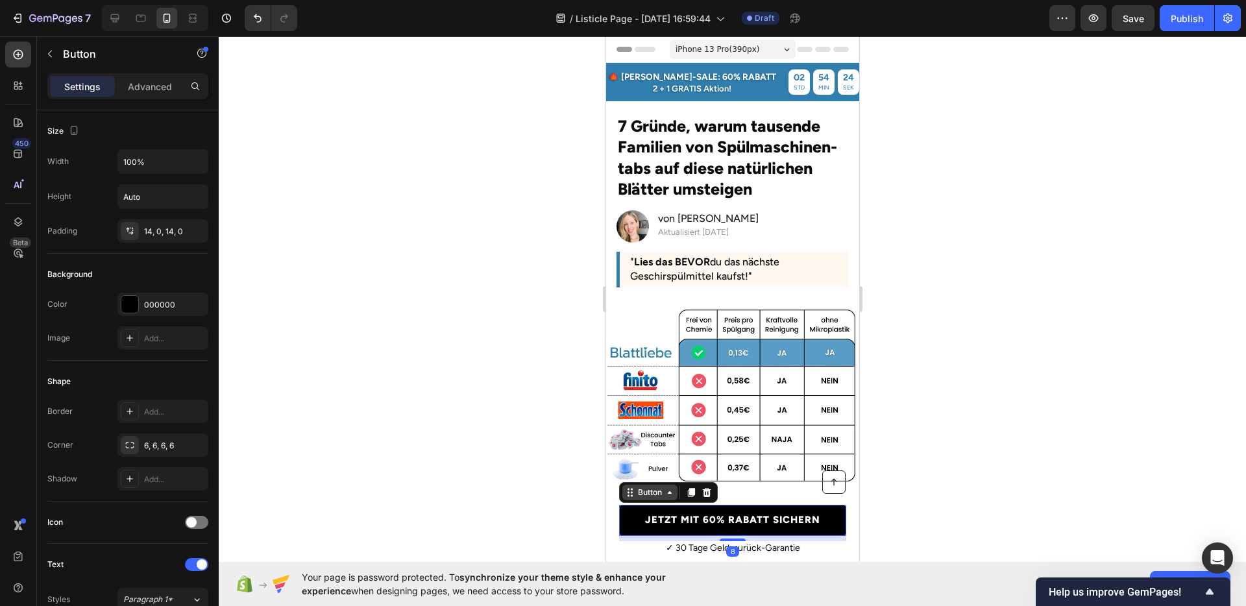
click at [661, 497] on div "Button" at bounding box center [649, 493] width 29 height 12
drag, startPoint x: 650, startPoint y: 491, endPoint x: 1180, endPoint y: 495, distance: 529.7
click at [650, 491] on div "Button" at bounding box center [649, 493] width 29 height 12
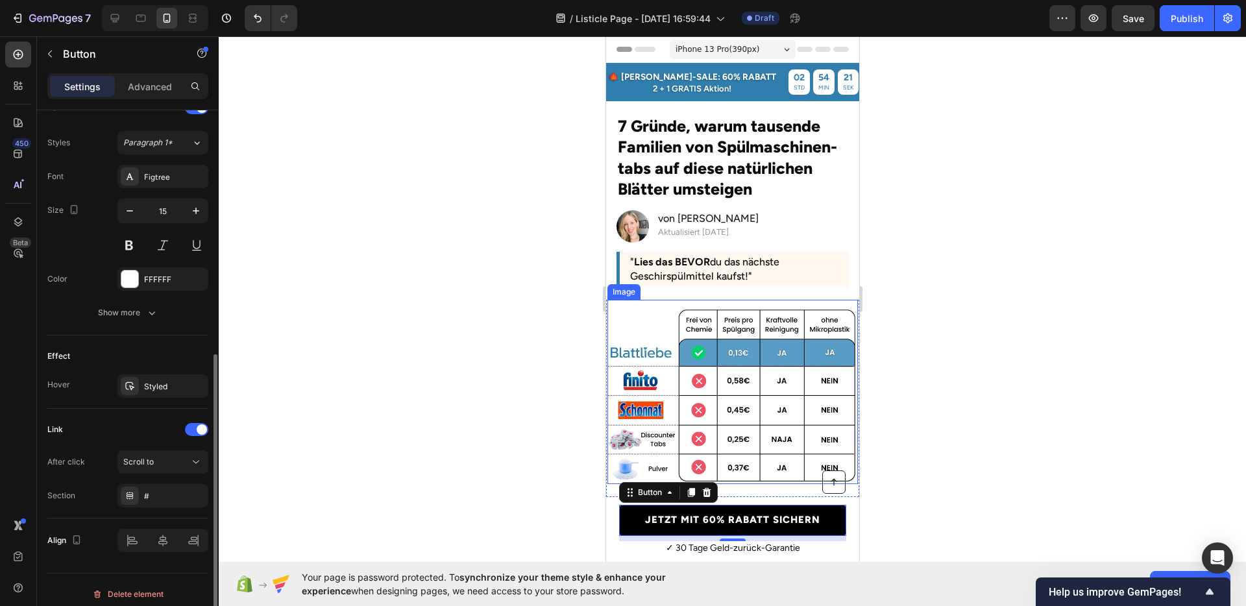
scroll to position [465, 0]
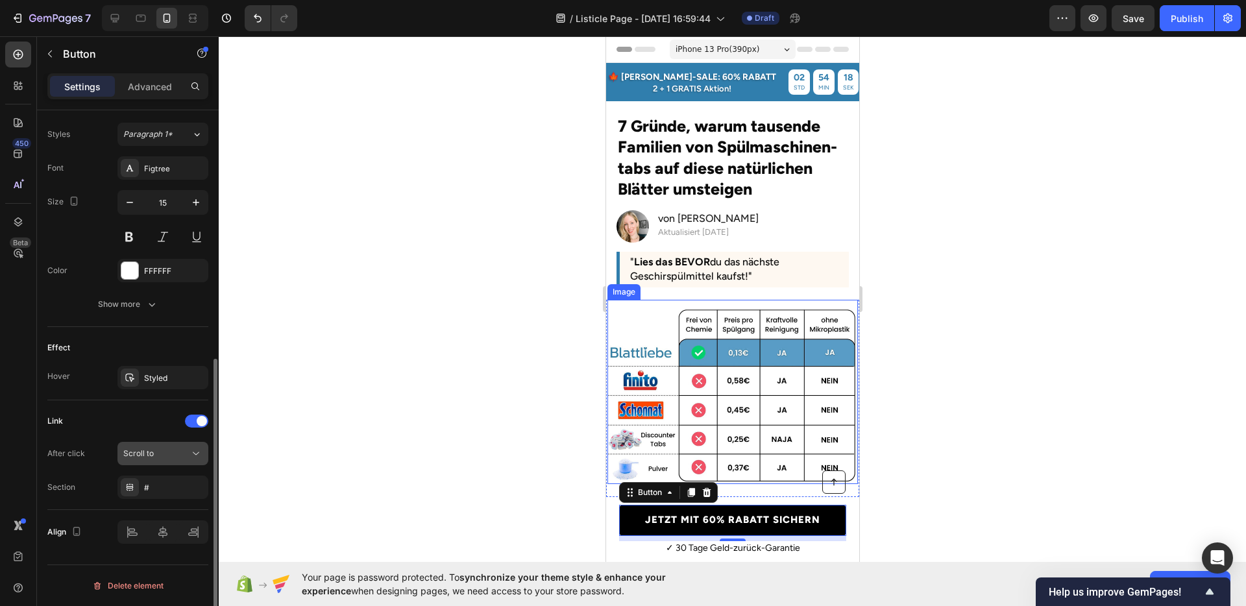
click at [168, 454] on div "Scroll to" at bounding box center [156, 454] width 66 height 12
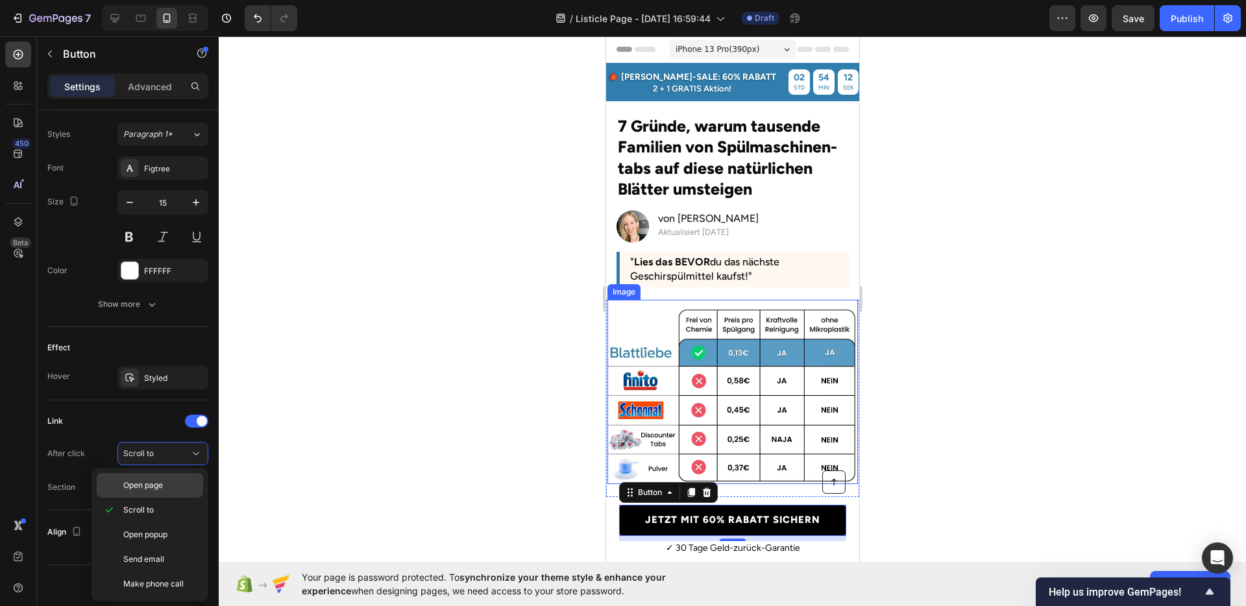
click at [156, 483] on span "Open page" at bounding box center [143, 486] width 40 height 12
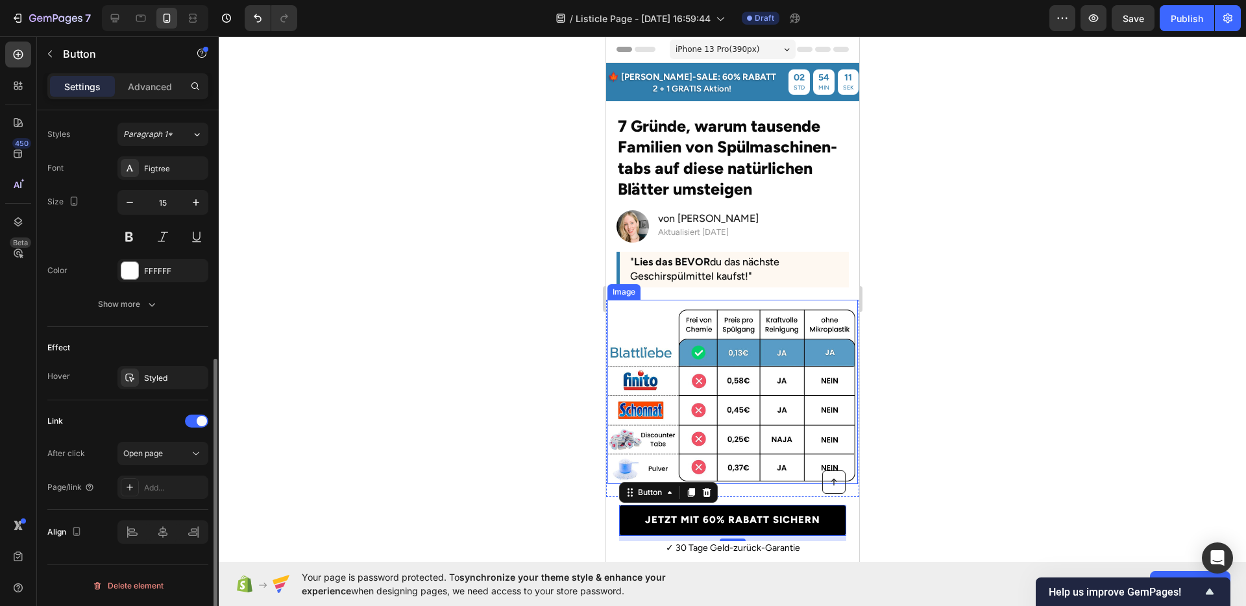
click at [156, 474] on div "After click Open page Page/link Add..." at bounding box center [127, 470] width 161 height 57
click at [153, 480] on div "Add..." at bounding box center [162, 487] width 91 height 23
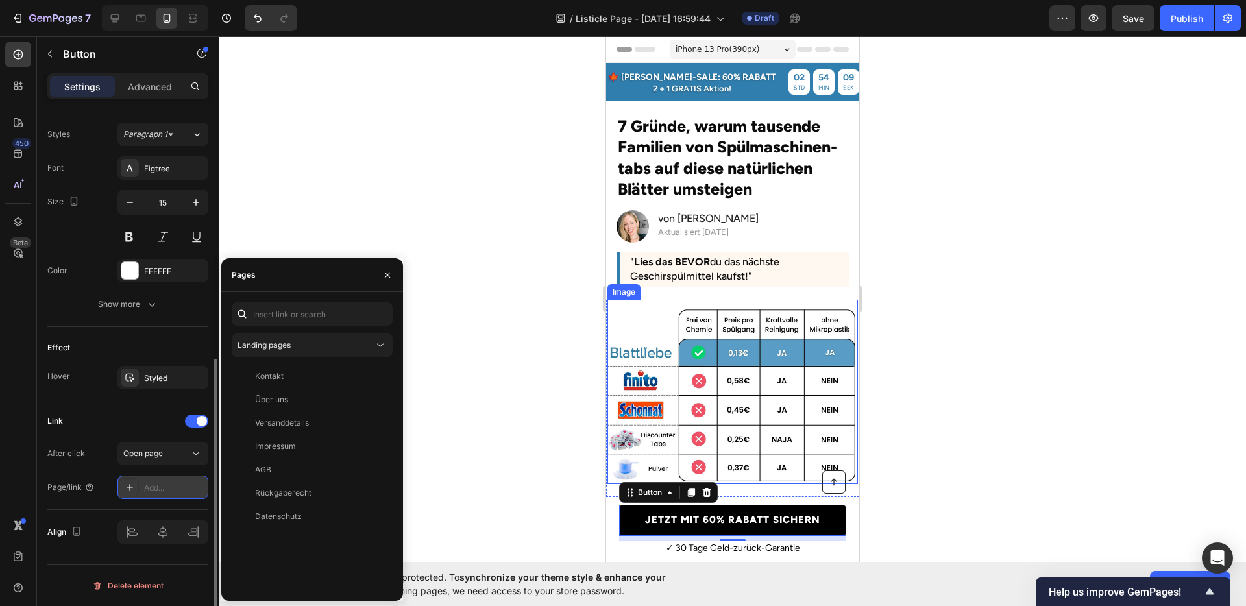
click at [153, 480] on div "Add..." at bounding box center [162, 487] width 91 height 23
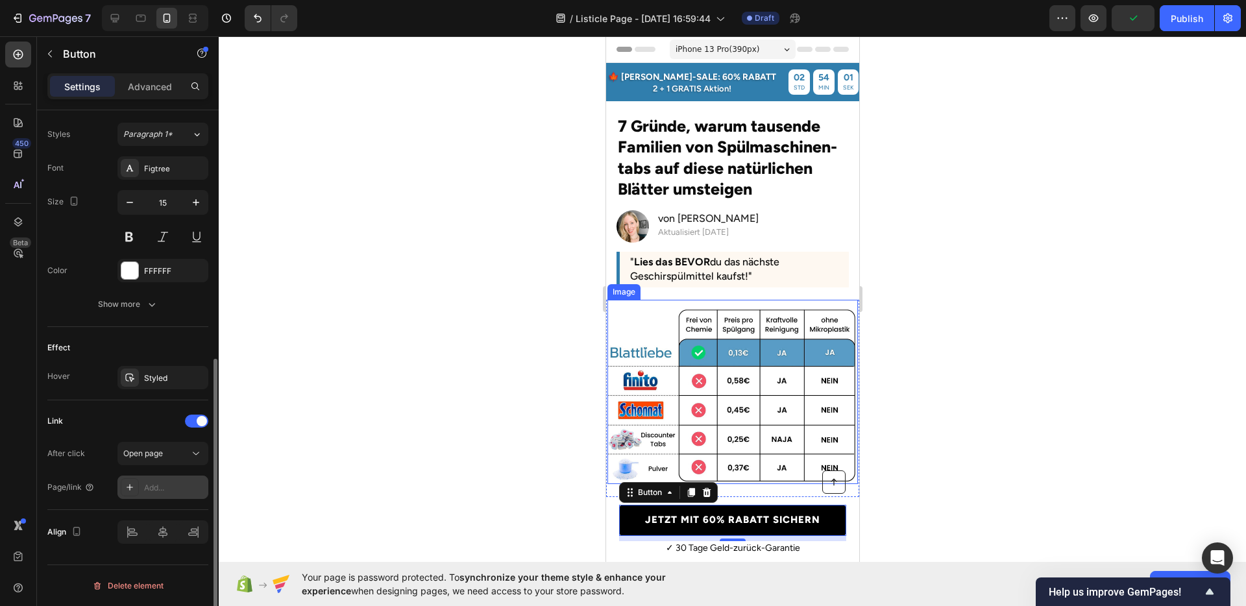
click at [160, 486] on div "Add..." at bounding box center [174, 488] width 61 height 12
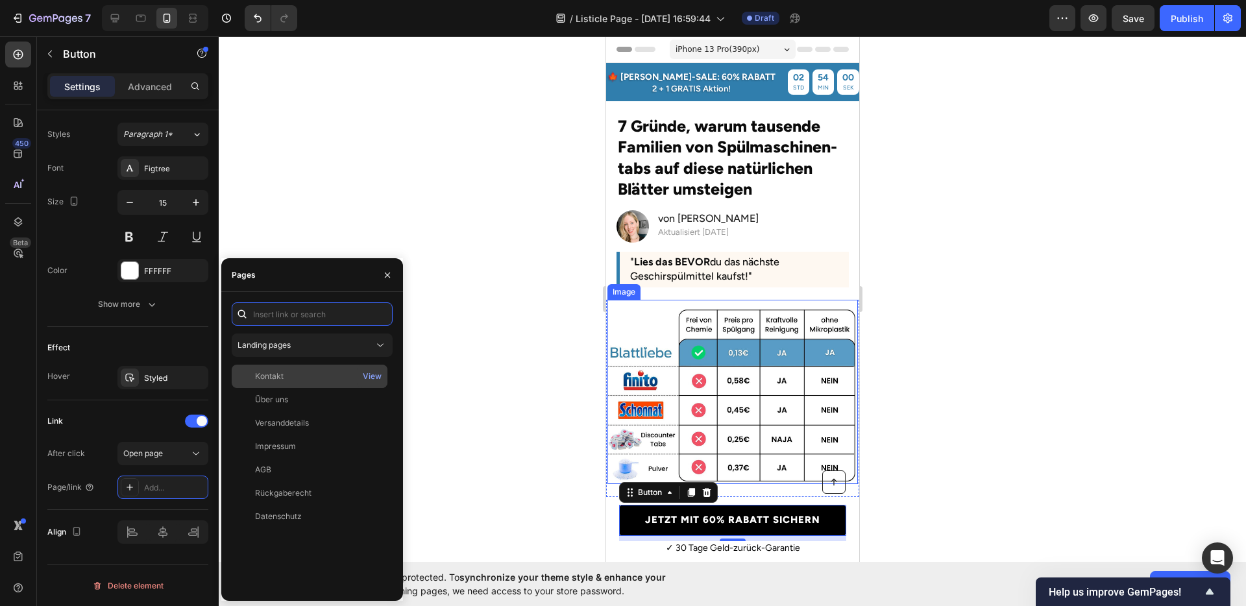
paste input "https://blattliebe.com/products/spulblatter"
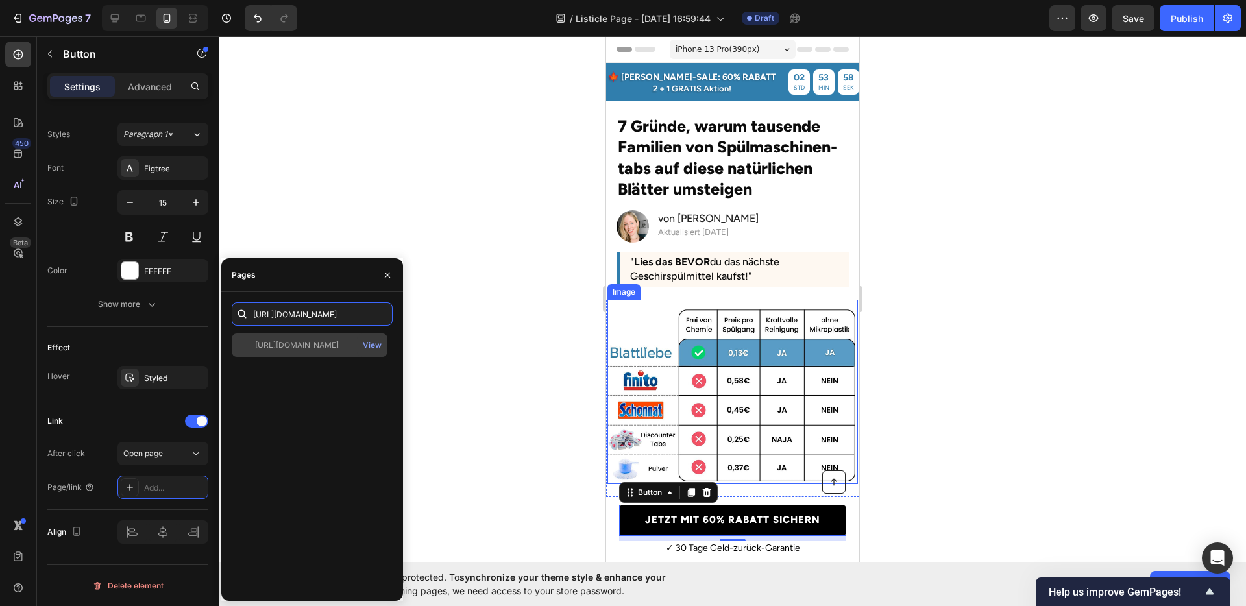
type input "https://blattliebe.com/products/spulblatter"
click at [306, 352] on div "https://blattliebe.com/products/spulblatter View" at bounding box center [310, 345] width 156 height 23
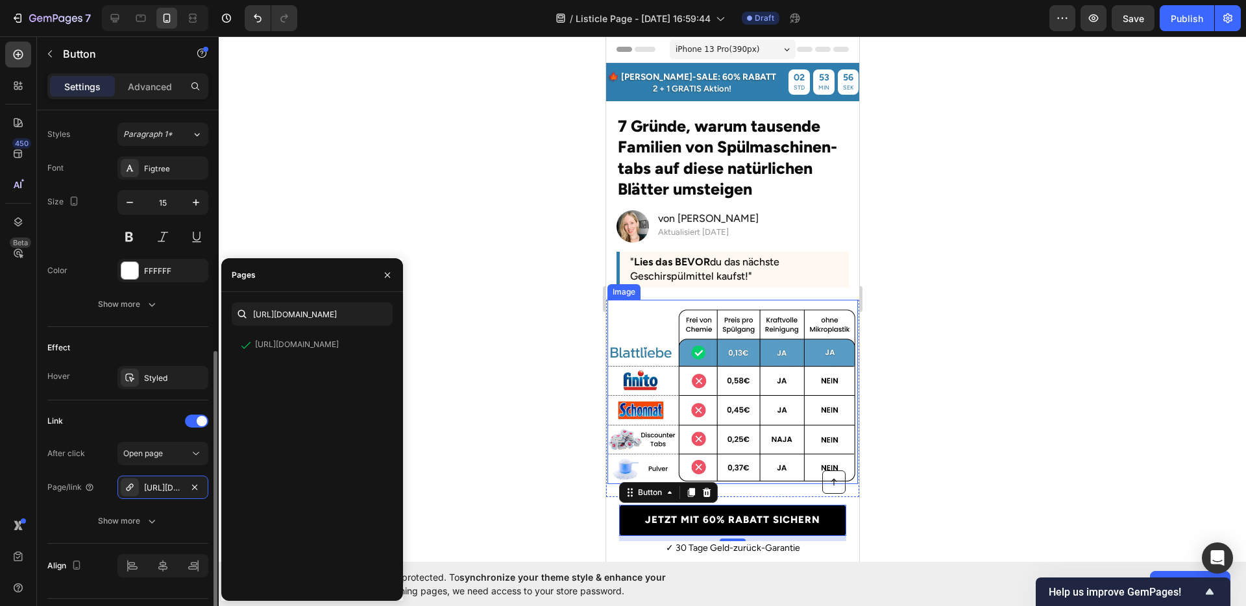
click at [101, 433] on div "Link After click Open page Page/link https://blattliebe.com/spulblatter Show mo…" at bounding box center [127, 472] width 161 height 122
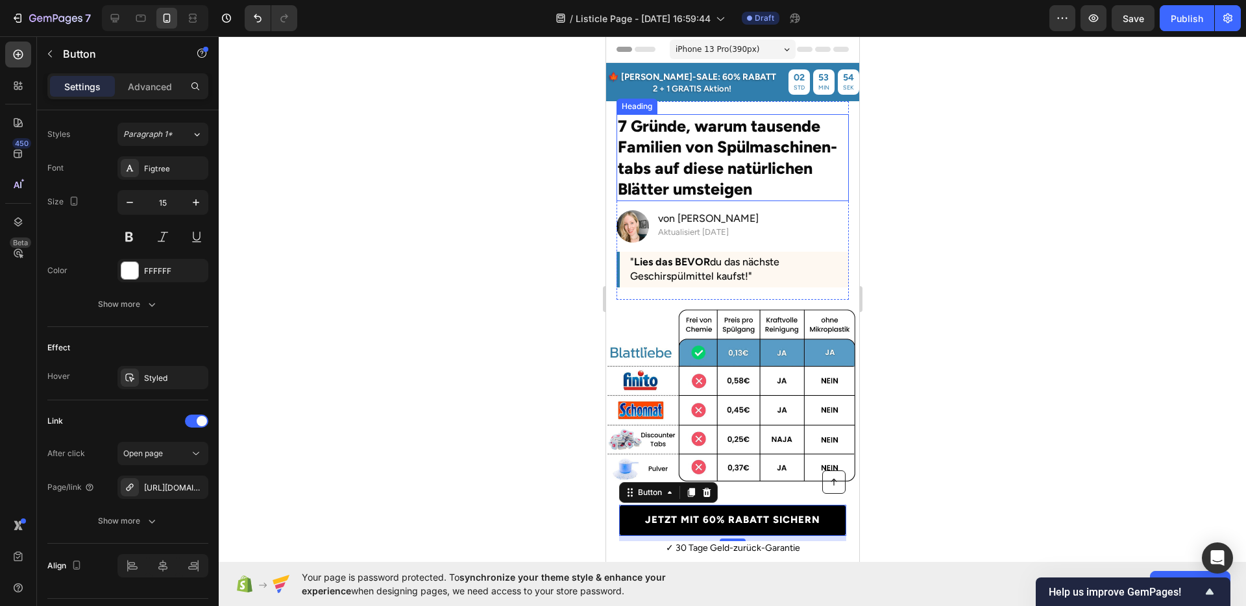
click at [747, 144] on h2 "7 Gründe, warum tausende Familien von Spülmaschinen-tabs auf diese natürlichen …" at bounding box center [732, 157] width 232 height 87
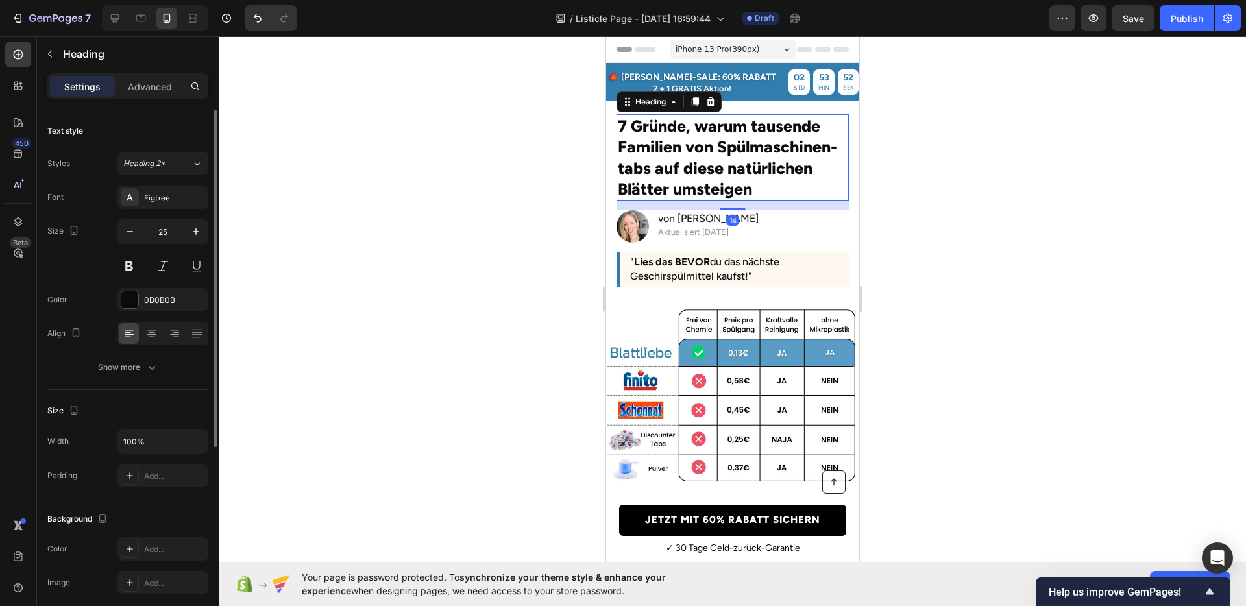
click at [920, 221] on div at bounding box center [732, 321] width 1027 height 570
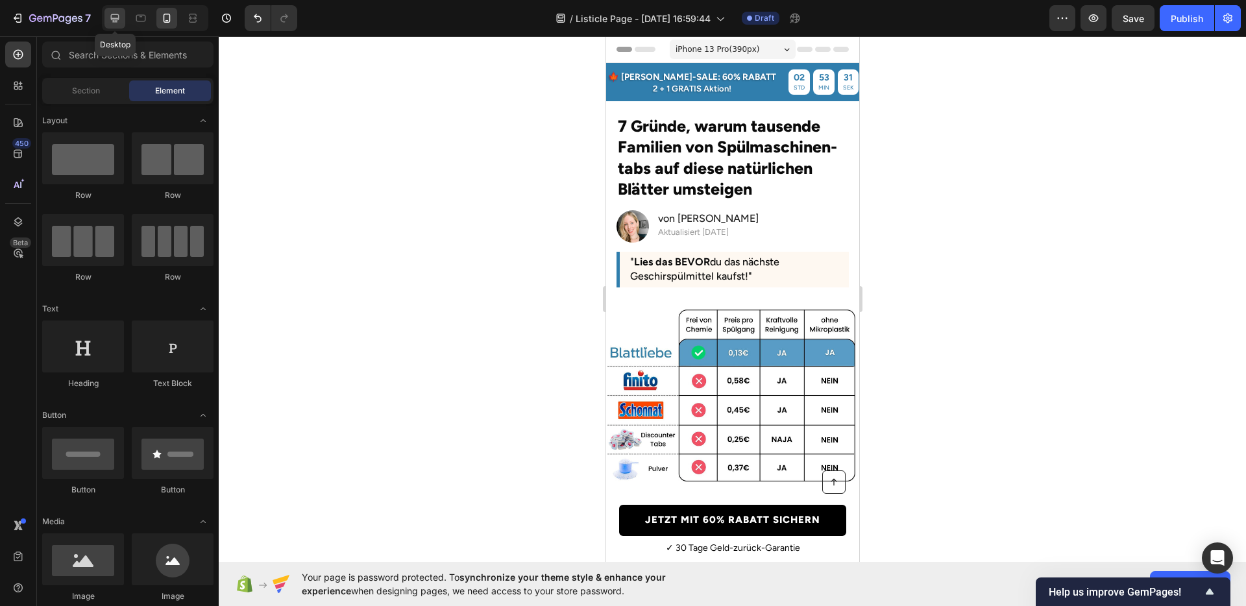
click at [121, 16] on div at bounding box center [115, 18] width 21 height 21
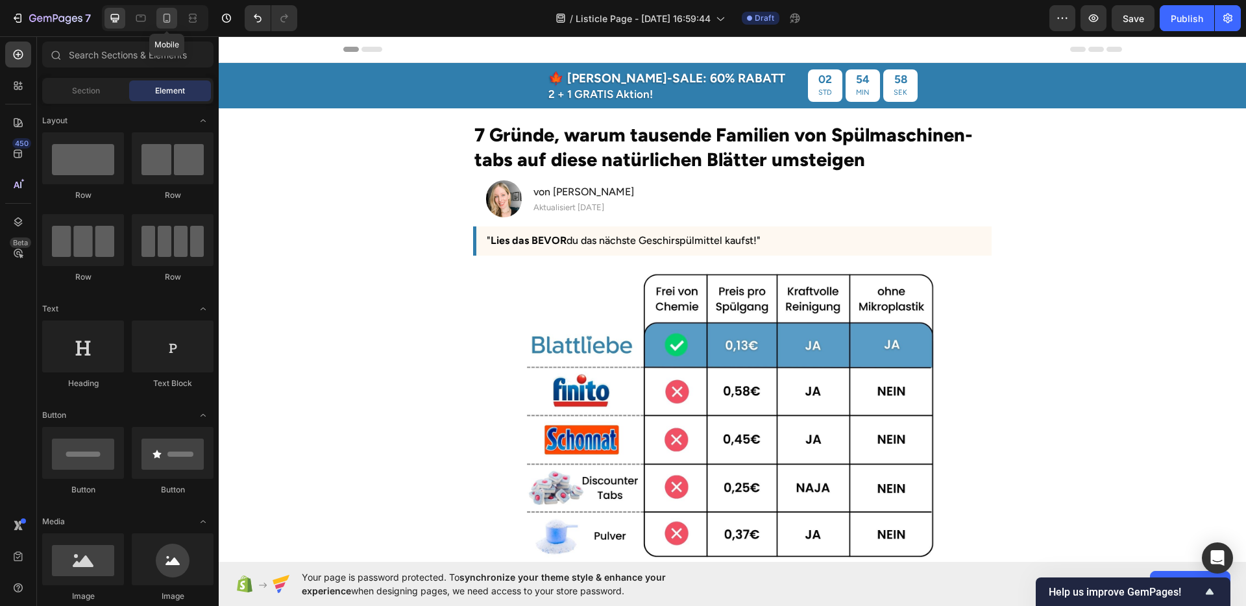
click at [175, 19] on div at bounding box center [166, 18] width 21 height 21
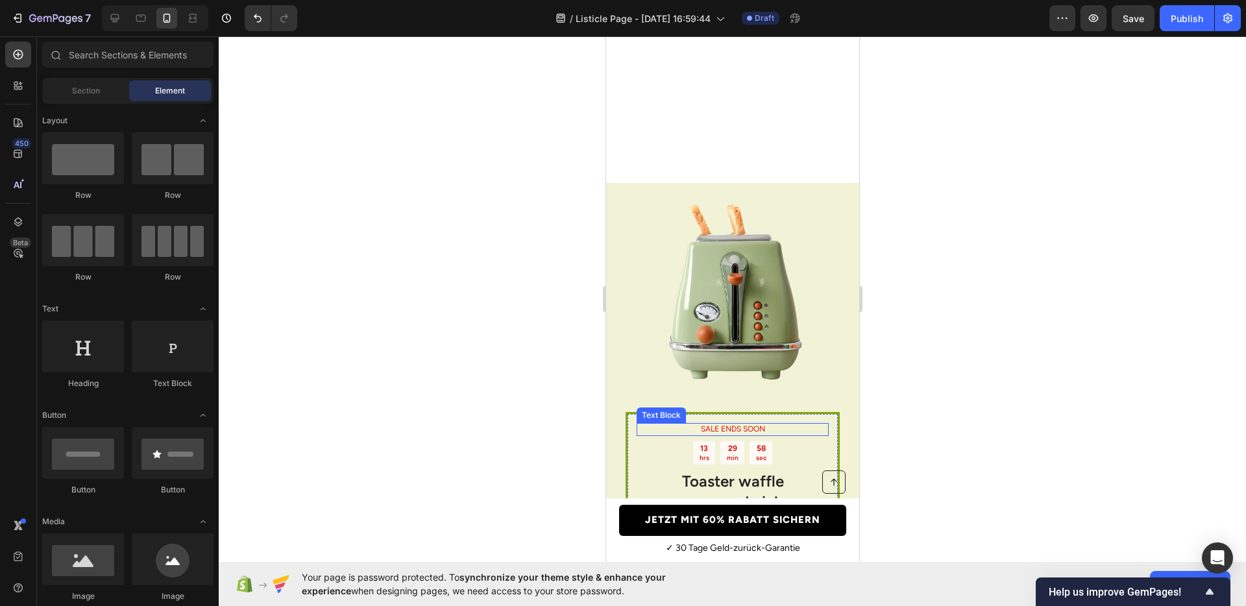
scroll to position [3239, 0]
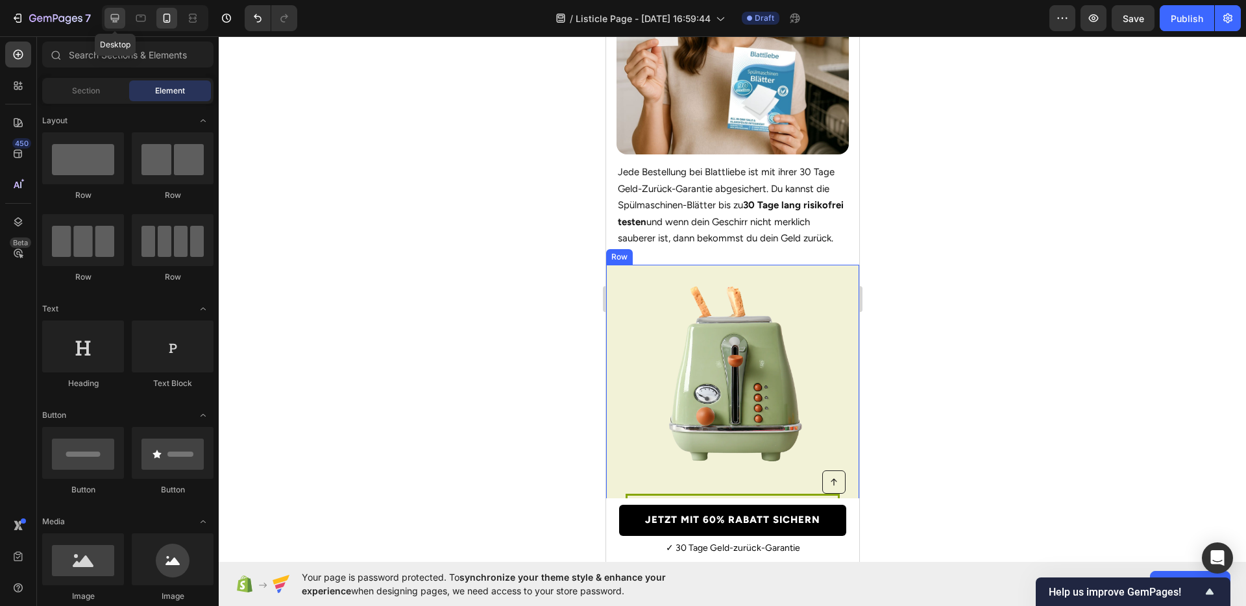
click at [117, 14] on icon at bounding box center [115, 18] width 8 height 8
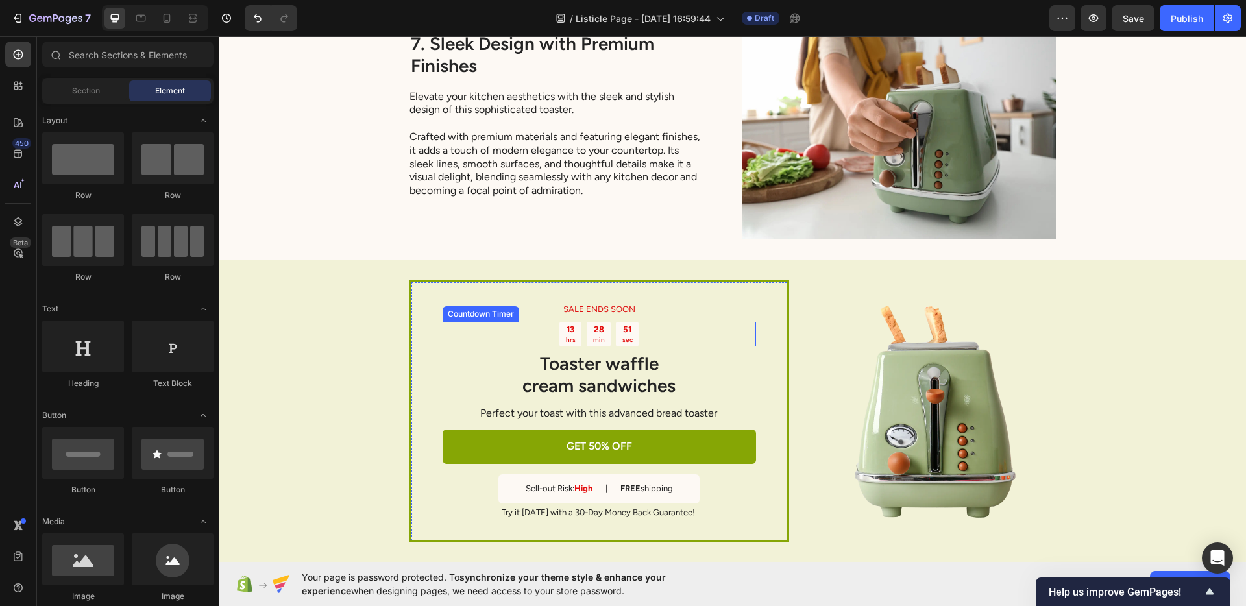
scroll to position [3411, 0]
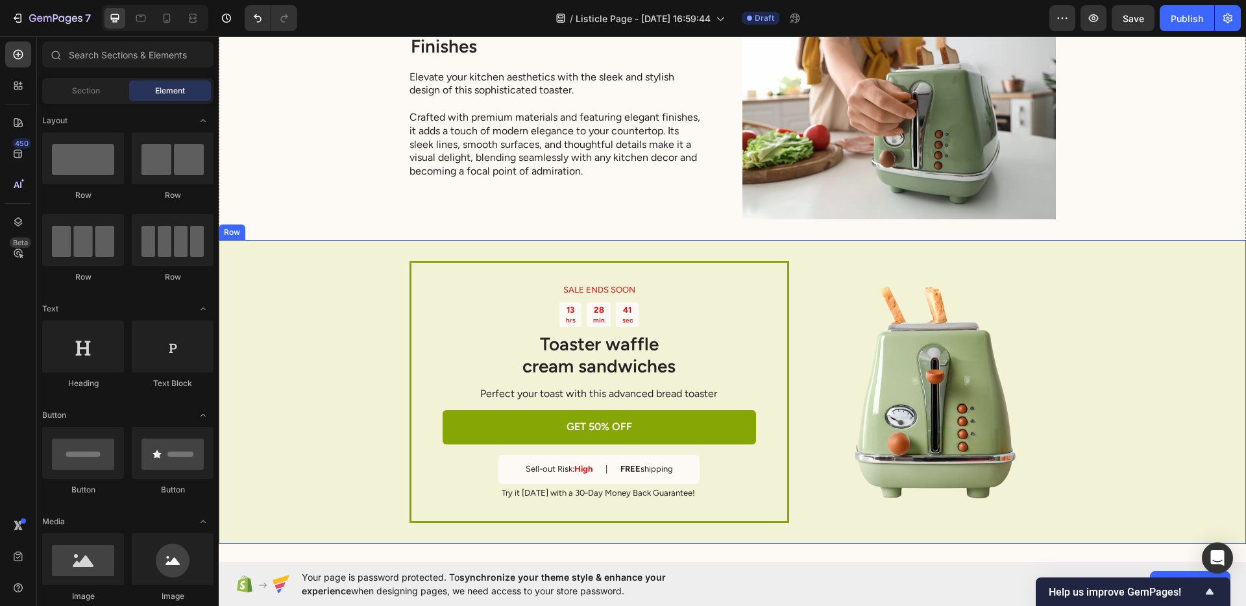
click at [321, 349] on div "SALE ENDS SOON Text Block 13 hrs 28 min 41 sec Countdown Timer Toaster waffle c…" at bounding box center [732, 391] width 1027 height 303
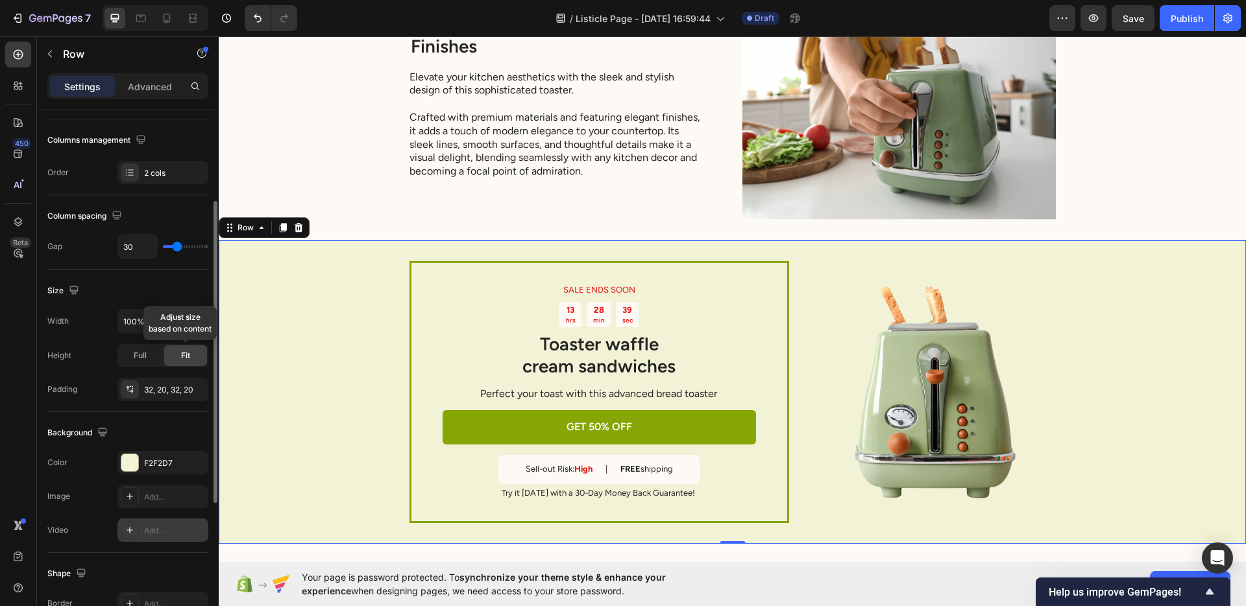
scroll to position [354, 0]
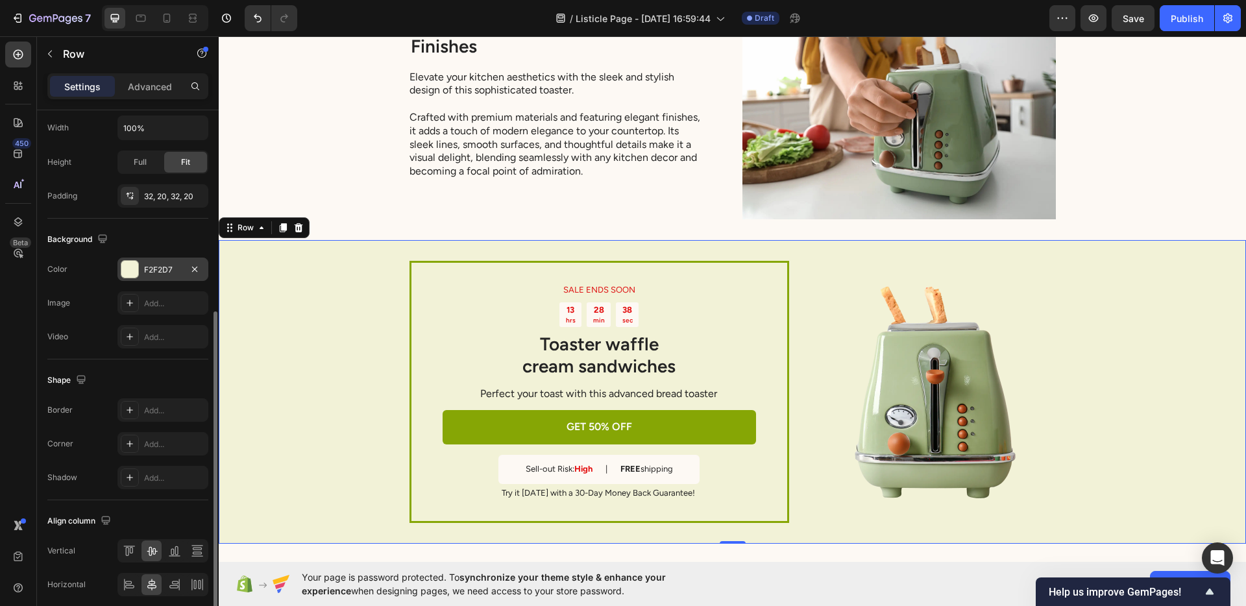
click at [149, 269] on div "F2F2D7" at bounding box center [163, 270] width 38 height 12
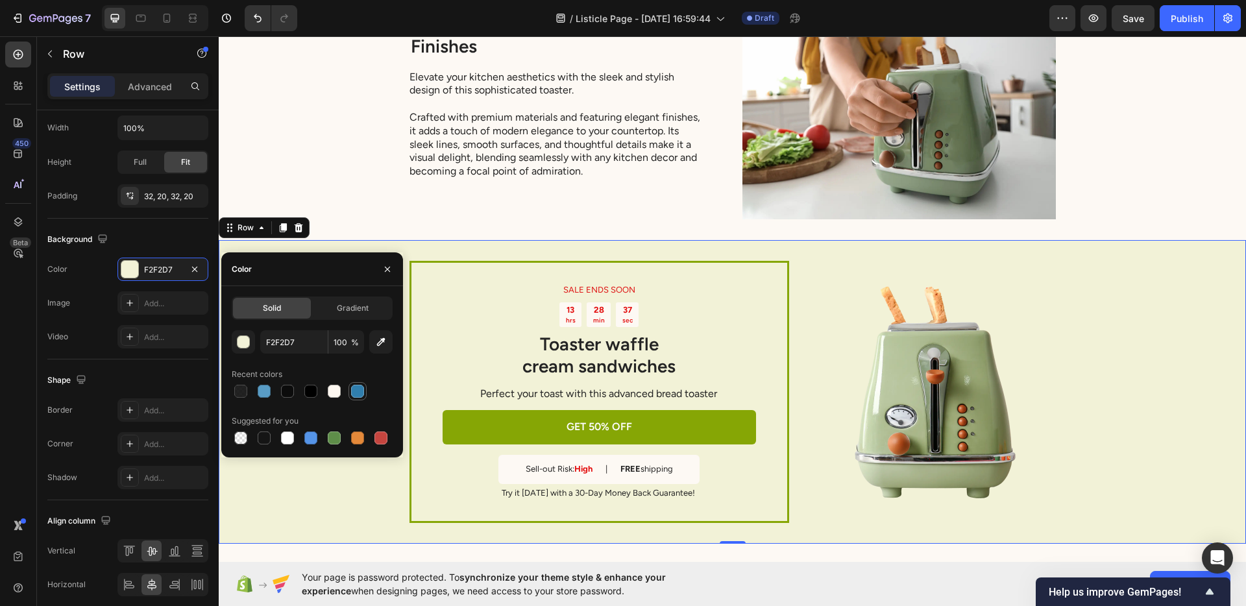
click at [355, 384] on div at bounding box center [358, 392] width 16 height 16
type input "307EAD"
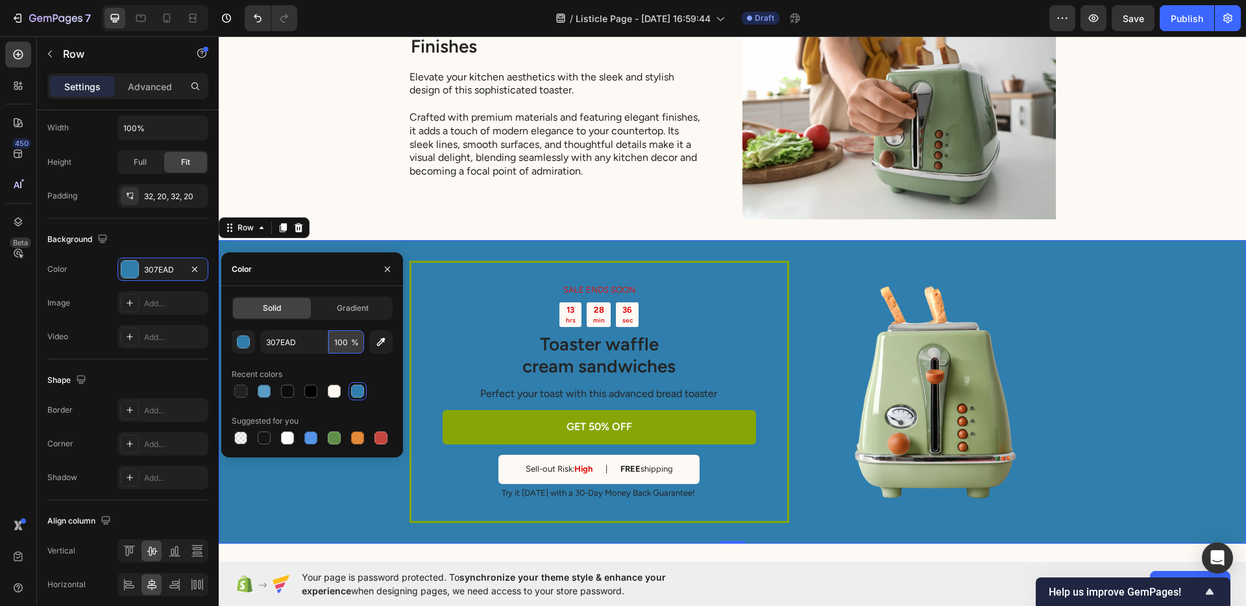
click at [339, 347] on input "100" at bounding box center [346, 341] width 36 height 23
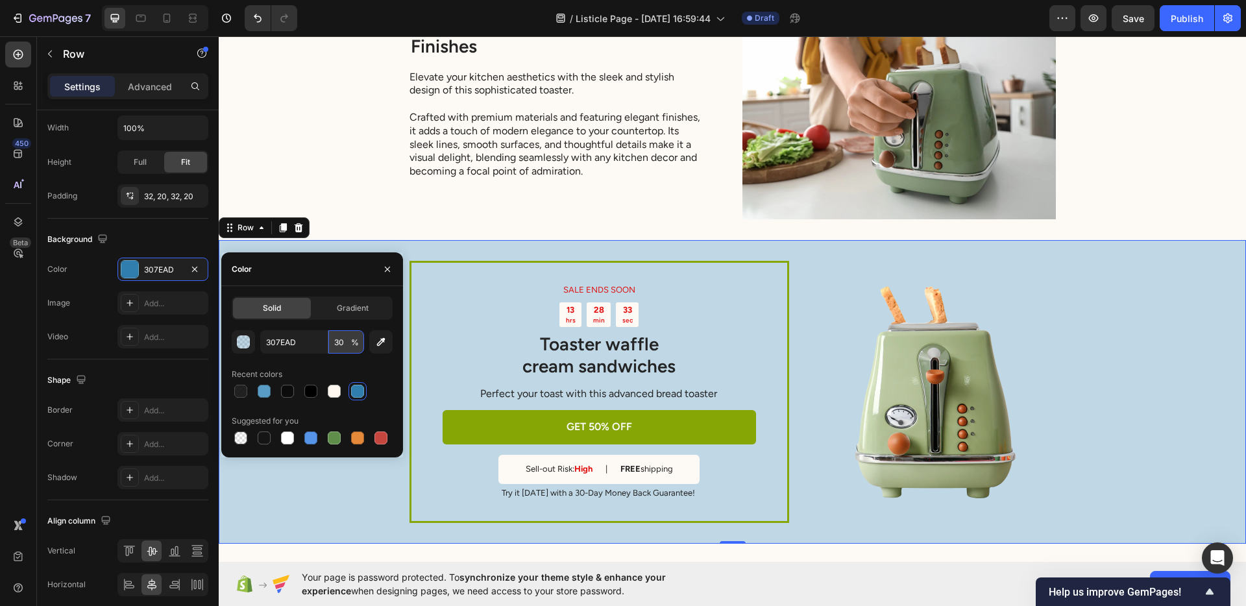
click at [338, 346] on input "30" at bounding box center [346, 341] width 36 height 23
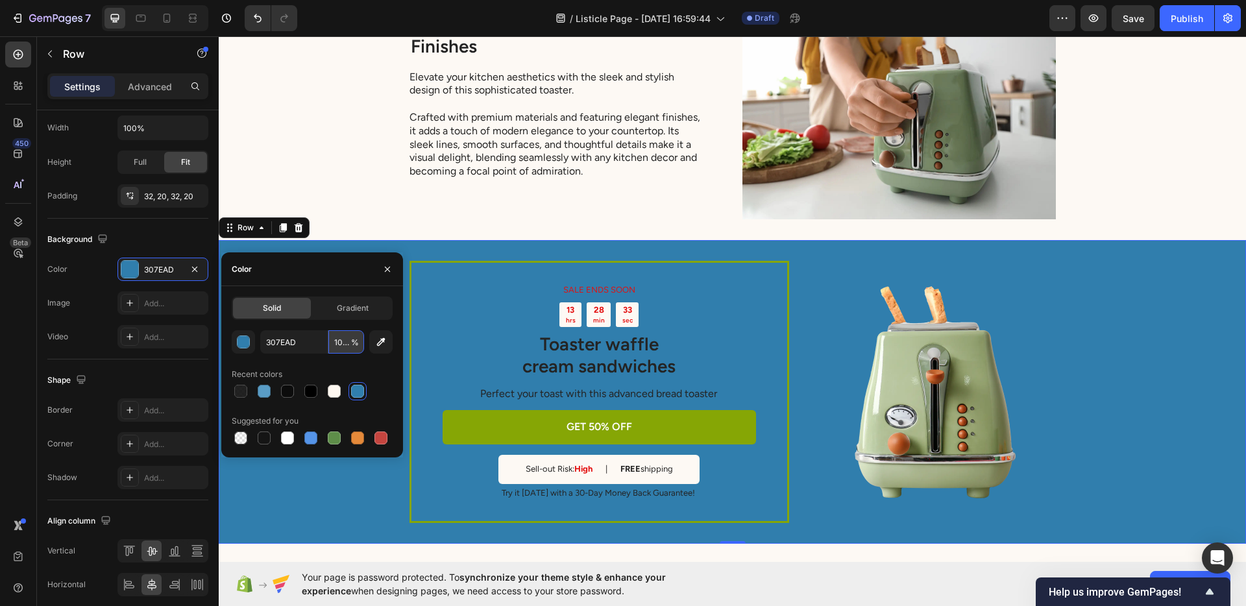
scroll to position [0, 1]
click at [338, 346] on input "1000" at bounding box center [346, 341] width 36 height 23
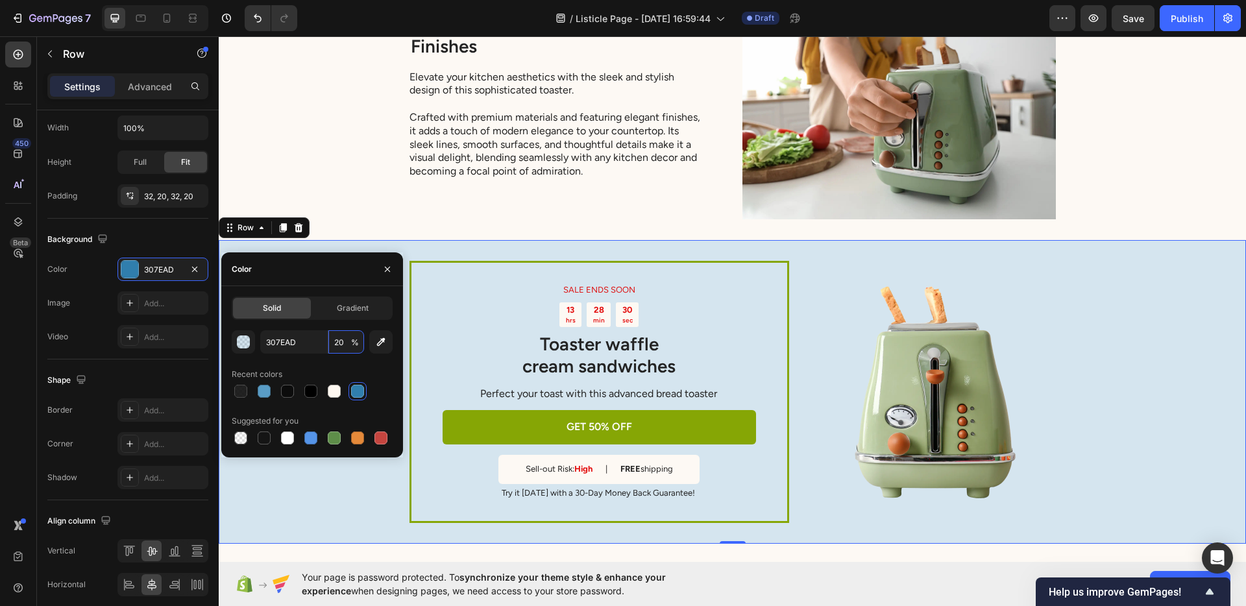
type input "20"
click at [324, 358] on div "307EAD 20 % Recent colors Suggested for you" at bounding box center [312, 388] width 161 height 117
click at [1102, 330] on div "SALE ENDS SOON Text Block 13 hrs 28 min 29 sec Countdown Timer Toaster waffle c…" at bounding box center [732, 391] width 1027 height 303
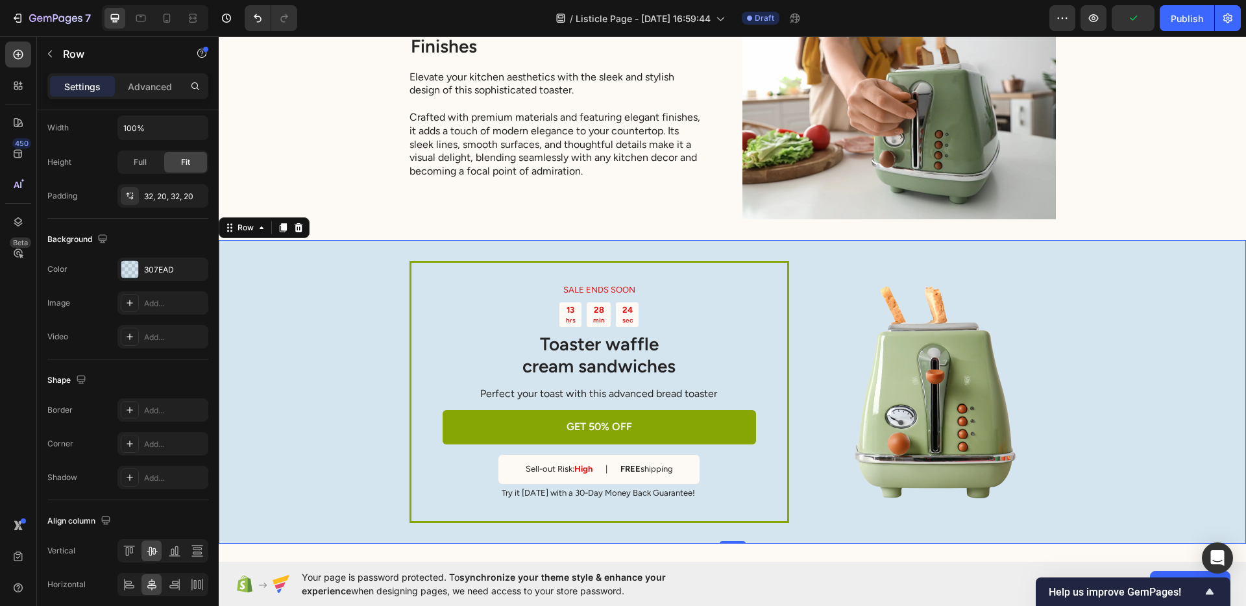
click at [470, 260] on div "SALE ENDS SOON Text Block 13 hrs 28 min 24 sec Countdown Timer Toaster waffle c…" at bounding box center [732, 391] width 1027 height 303
click at [459, 267] on div "SALE ENDS SOON Text Block 13 hrs 28 min 23 sec Countdown Timer Toaster waffle c…" at bounding box center [600, 392] width 380 height 262
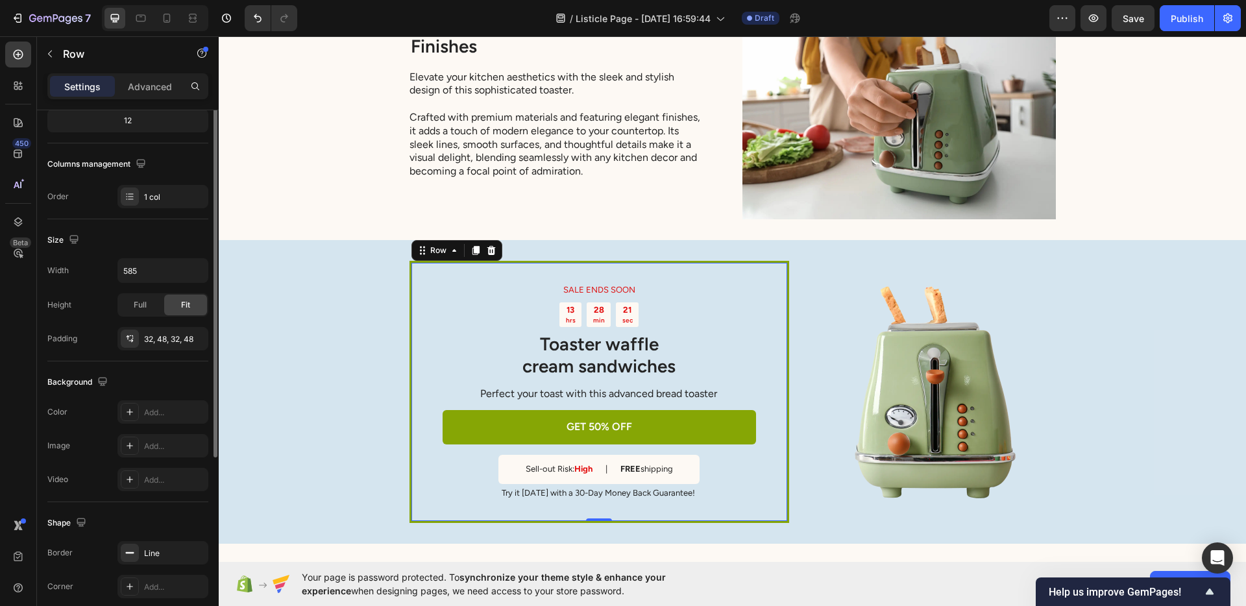
scroll to position [247, 0]
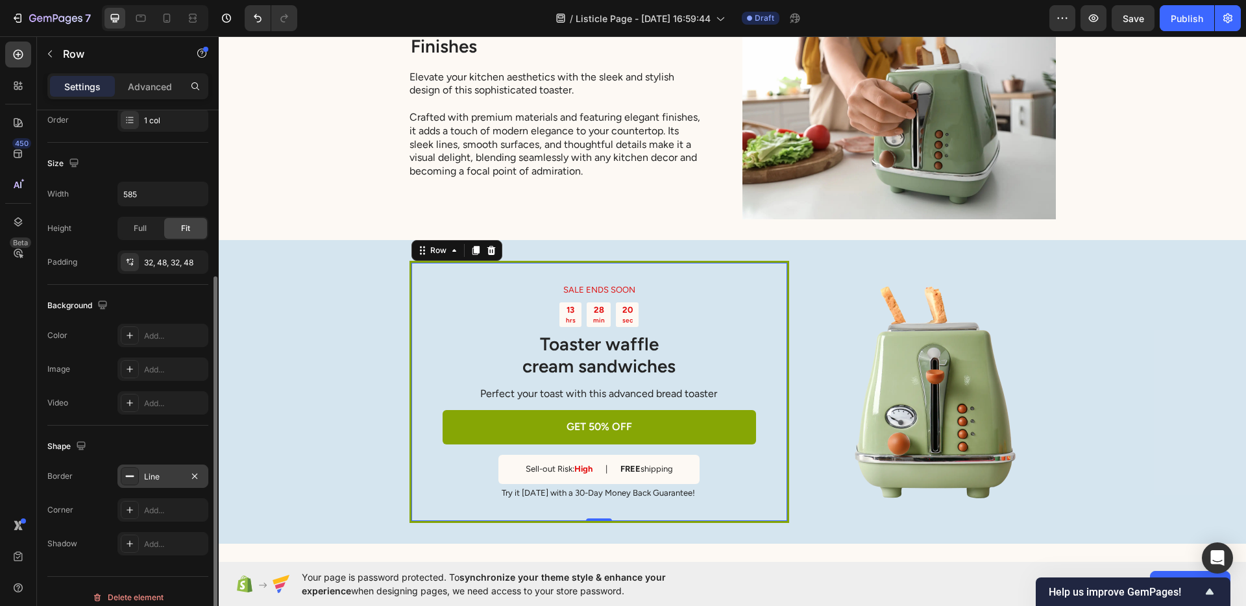
click at [145, 473] on div "Line" at bounding box center [163, 477] width 38 height 12
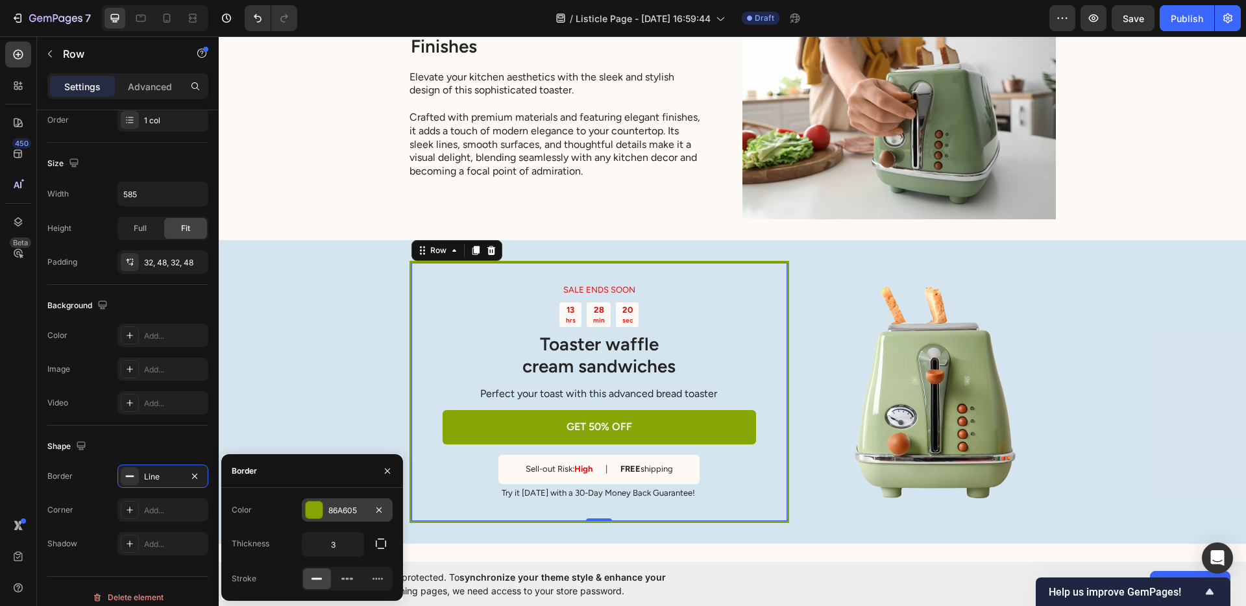
click at [334, 510] on div "86A605" at bounding box center [347, 511] width 38 height 12
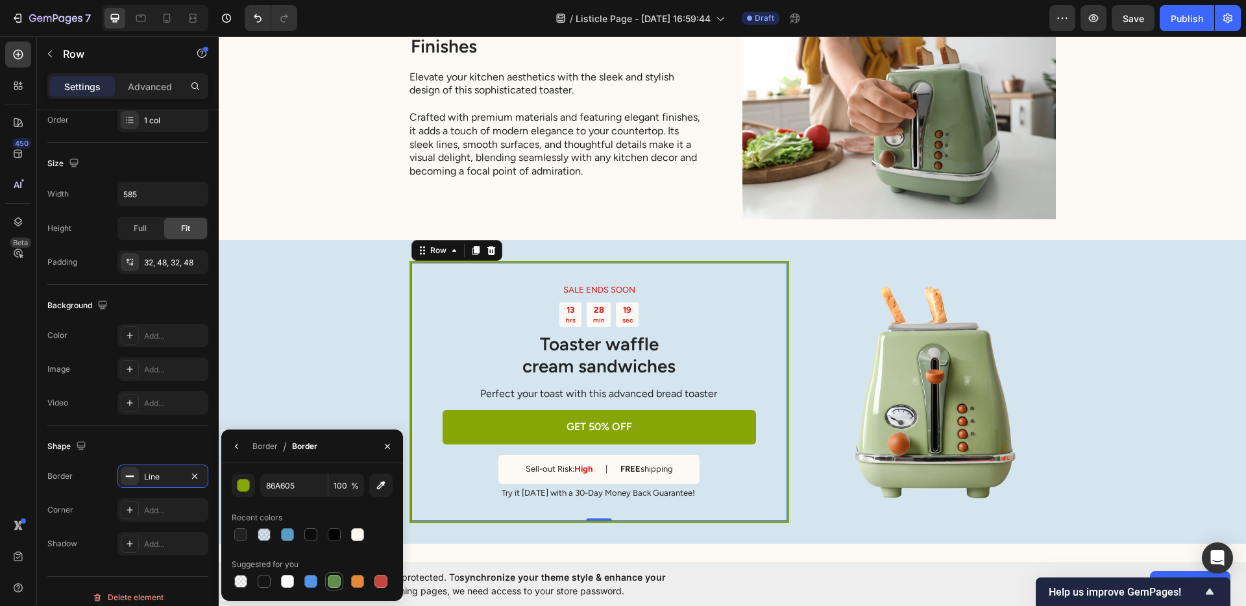
drag, startPoint x: 306, startPoint y: 572, endPoint x: 328, endPoint y: 583, distance: 24.7
click at [309, 572] on div "Suggested for you" at bounding box center [312, 572] width 161 height 36
click at [317, 581] on div at bounding box center [310, 581] width 13 height 13
type input "5594E7"
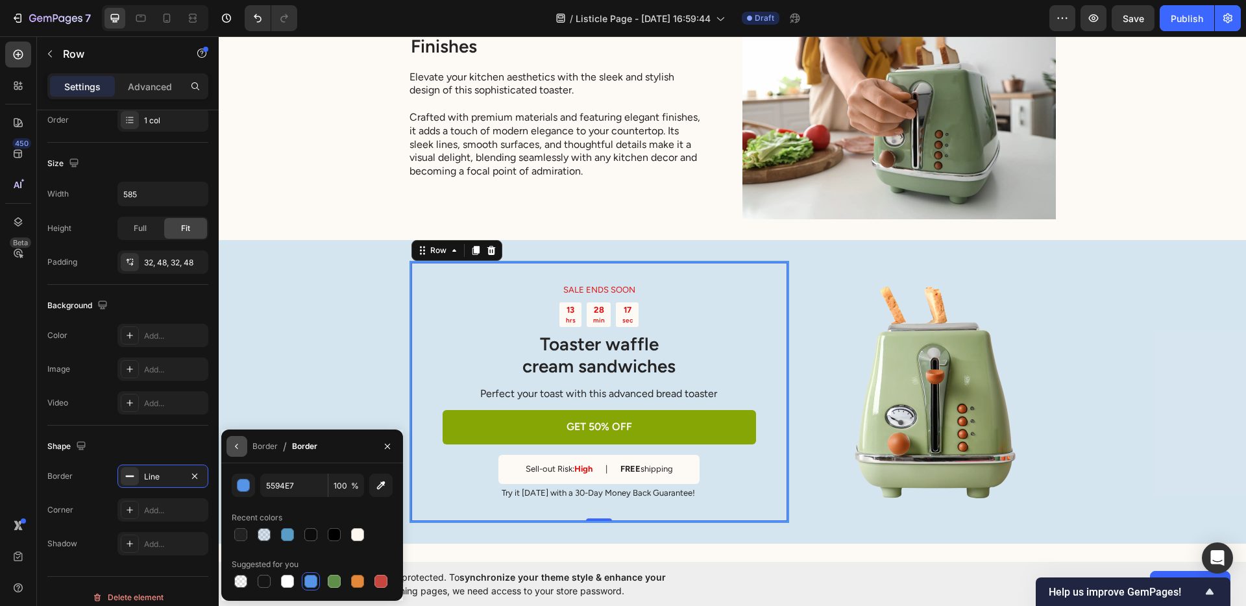
click at [238, 446] on icon "button" at bounding box center [237, 446] width 10 height 10
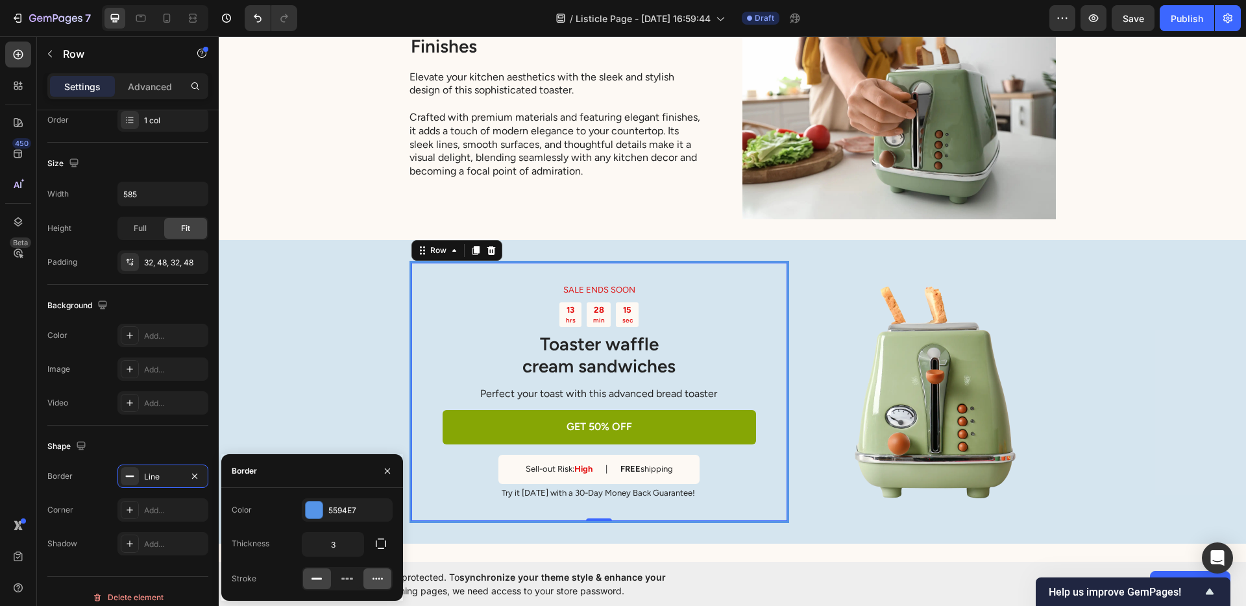
click at [372, 577] on icon at bounding box center [377, 578] width 13 height 13
click at [326, 358] on div "SALE ENDS SOON Text Block 13 hrs 28 min 14 sec Countdown Timer Toaster waffle c…" at bounding box center [732, 391] width 1027 height 303
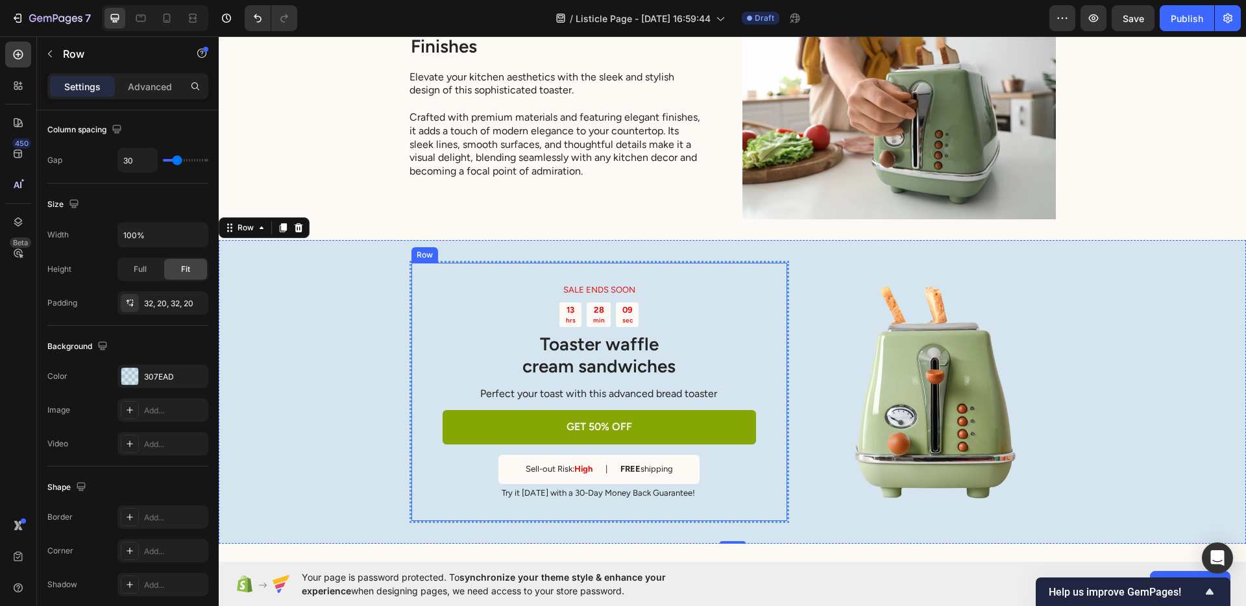
click at [463, 265] on div "SALE ENDS SOON Text Block 13 hrs 28 min 09 sec Countdown Timer Toaster waffle c…" at bounding box center [600, 392] width 380 height 262
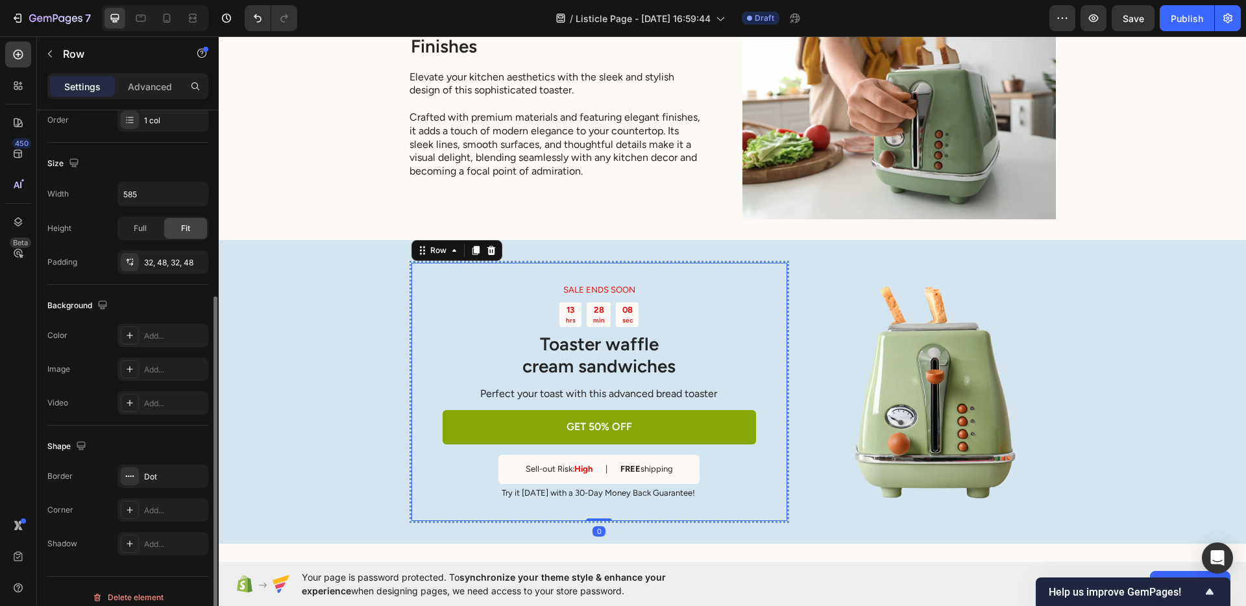
scroll to position [259, 0]
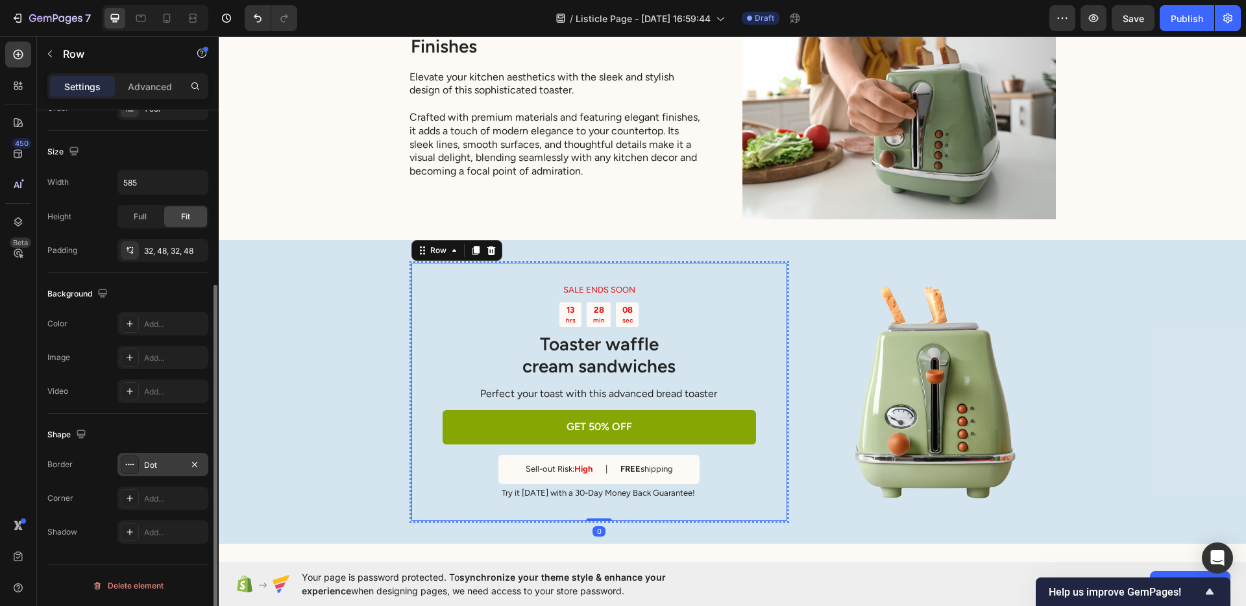
click at [148, 471] on div "Dot" at bounding box center [162, 464] width 91 height 23
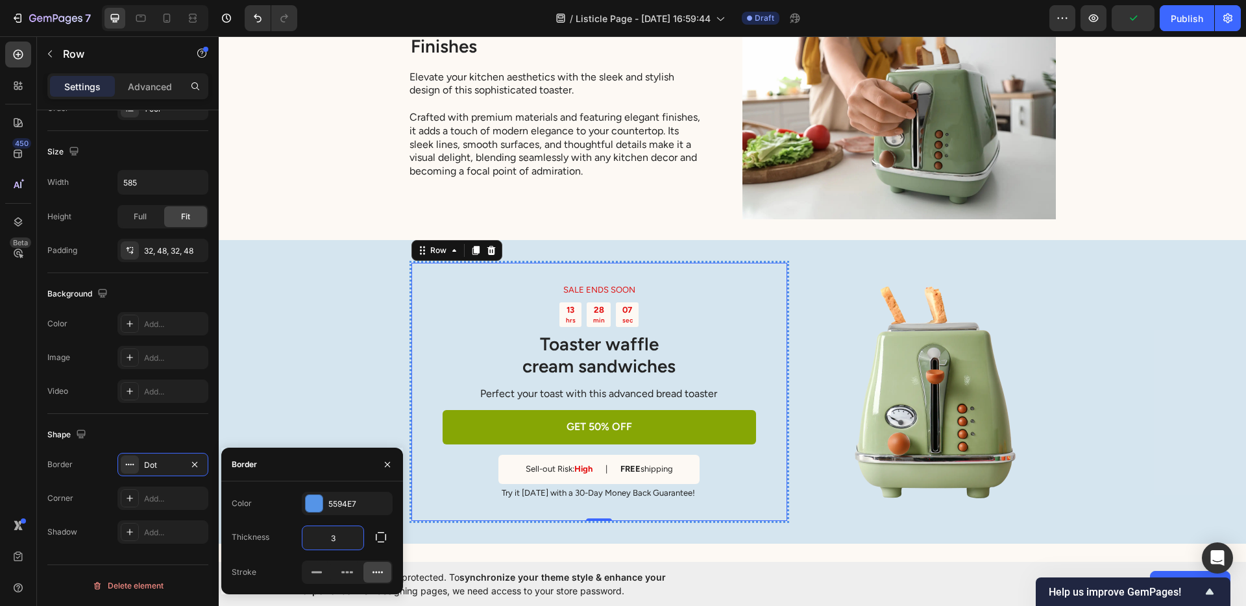
click at [341, 532] on input "3" at bounding box center [332, 537] width 61 height 23
type input "2"
click at [339, 355] on div "SALE ENDS SOON Text Block 13 hrs 28 min 05 sec Countdown Timer Toaster waffle c…" at bounding box center [732, 391] width 1027 height 302
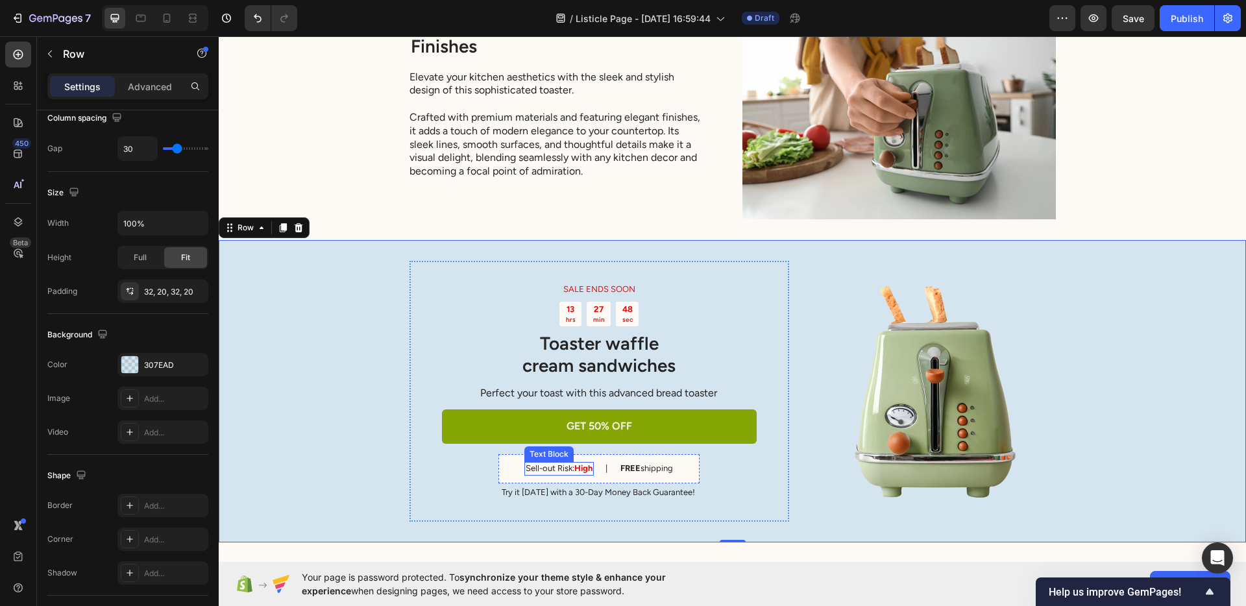
click at [548, 464] on p "Sell-out Risk: High" at bounding box center [559, 468] width 67 height 11
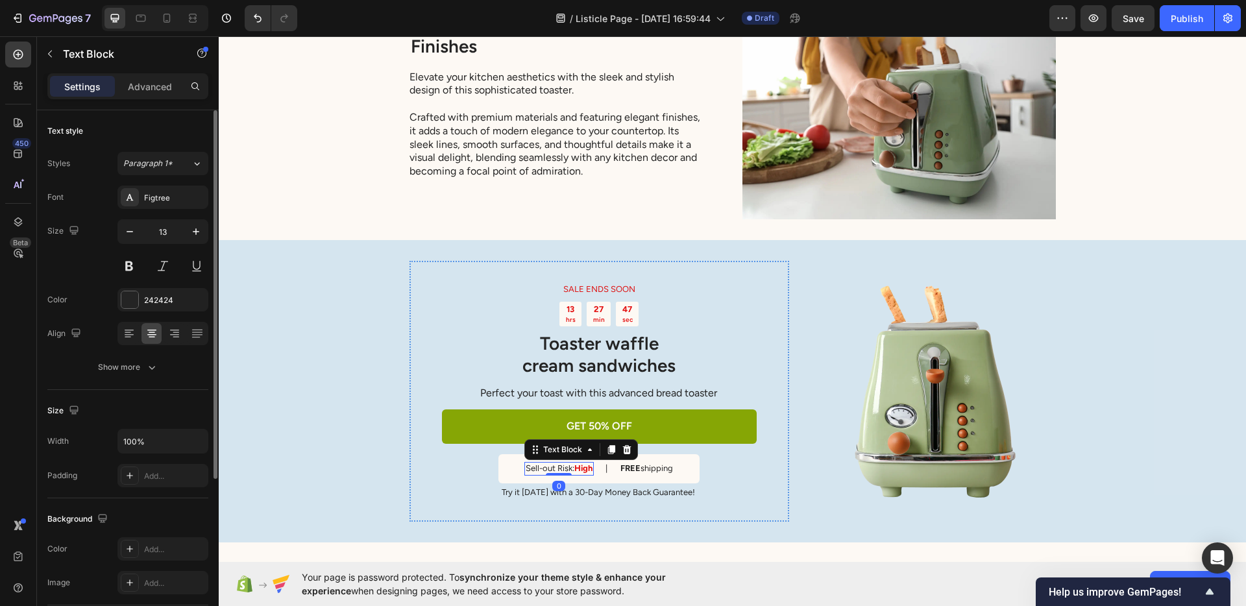
click at [548, 464] on p "Sell-out Risk: High" at bounding box center [559, 468] width 67 height 11
click at [562, 467] on p "Sell-out Risk: High" at bounding box center [559, 468] width 67 height 11
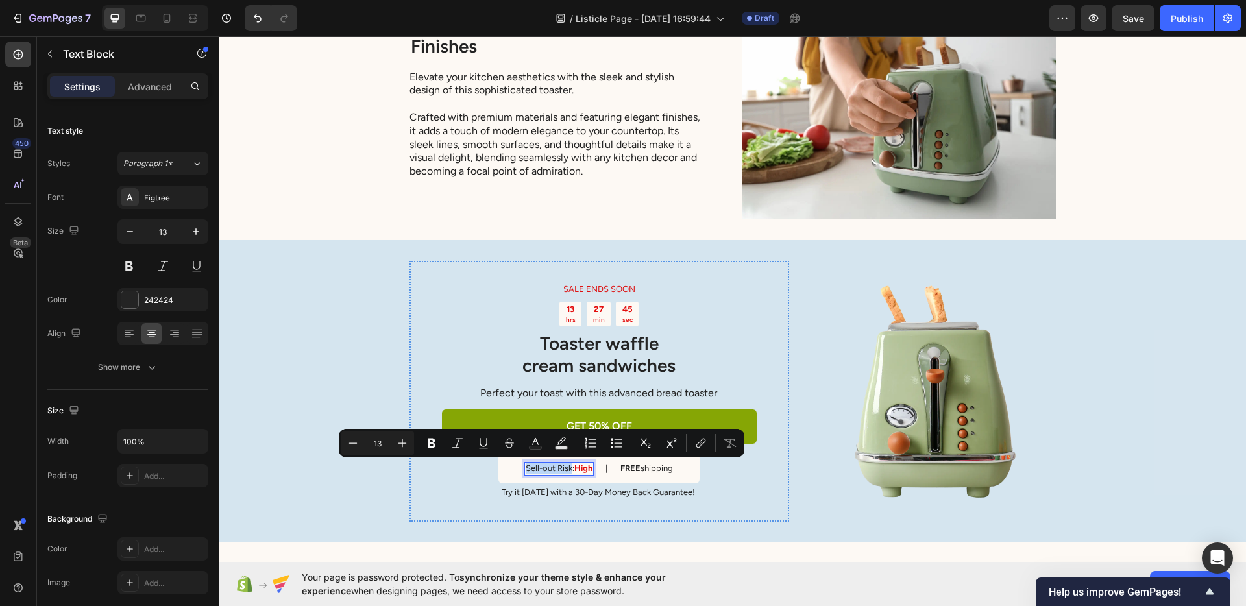
drag, startPoint x: 564, startPoint y: 467, endPoint x: 519, endPoint y: 467, distance: 44.8
click at [526, 467] on p "Sell-out Risk: High" at bounding box center [559, 468] width 67 height 11
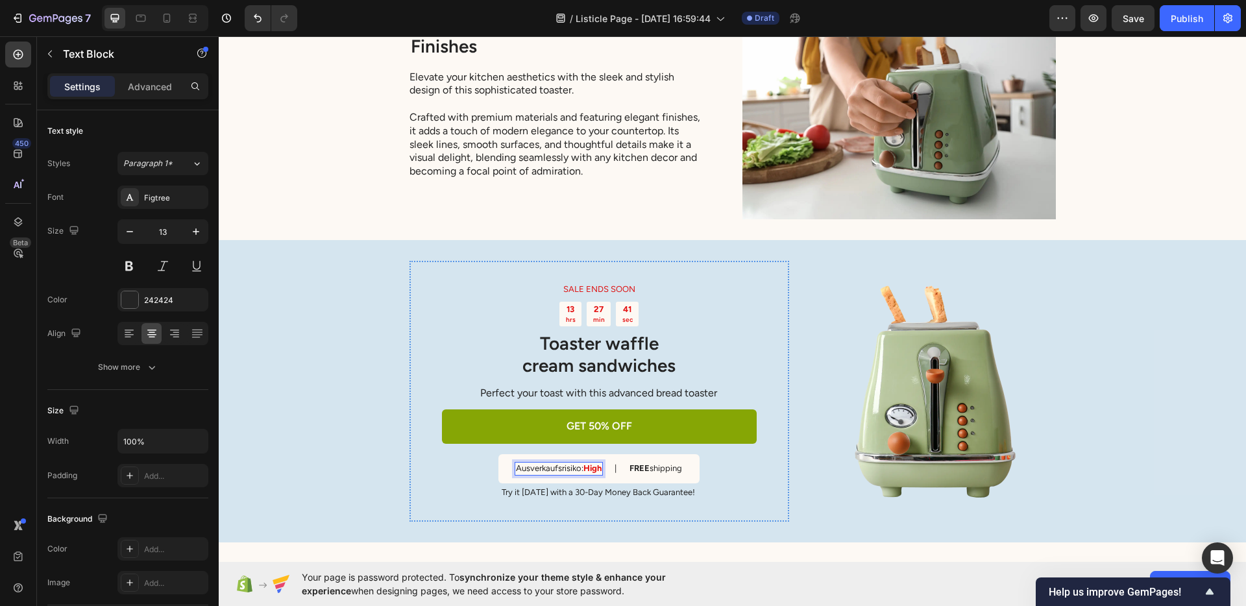
click at [586, 462] on div "Ausverkaufsrisiko: High" at bounding box center [559, 469] width 88 height 14
click at [584, 466] on strong "High" at bounding box center [593, 468] width 18 height 10
click at [678, 473] on p "FREE shipping" at bounding box center [657, 468] width 53 height 11
click at [648, 468] on p "FREE shipping" at bounding box center [657, 468] width 53 height 11
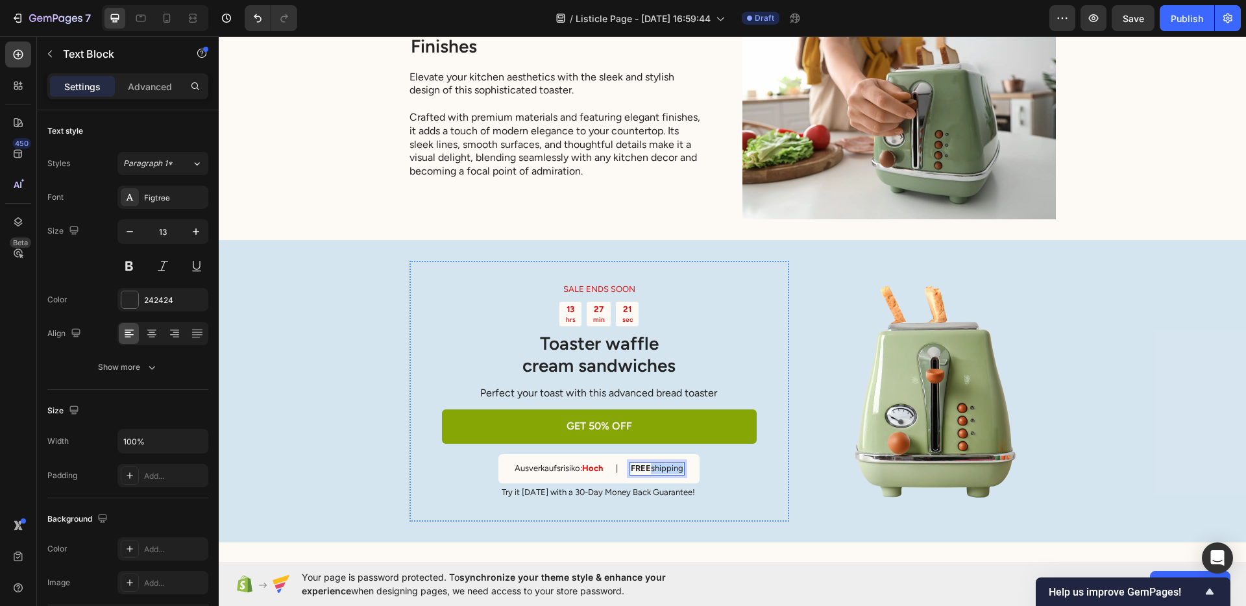
click at [648, 468] on p "FREE shipping" at bounding box center [657, 468] width 53 height 11
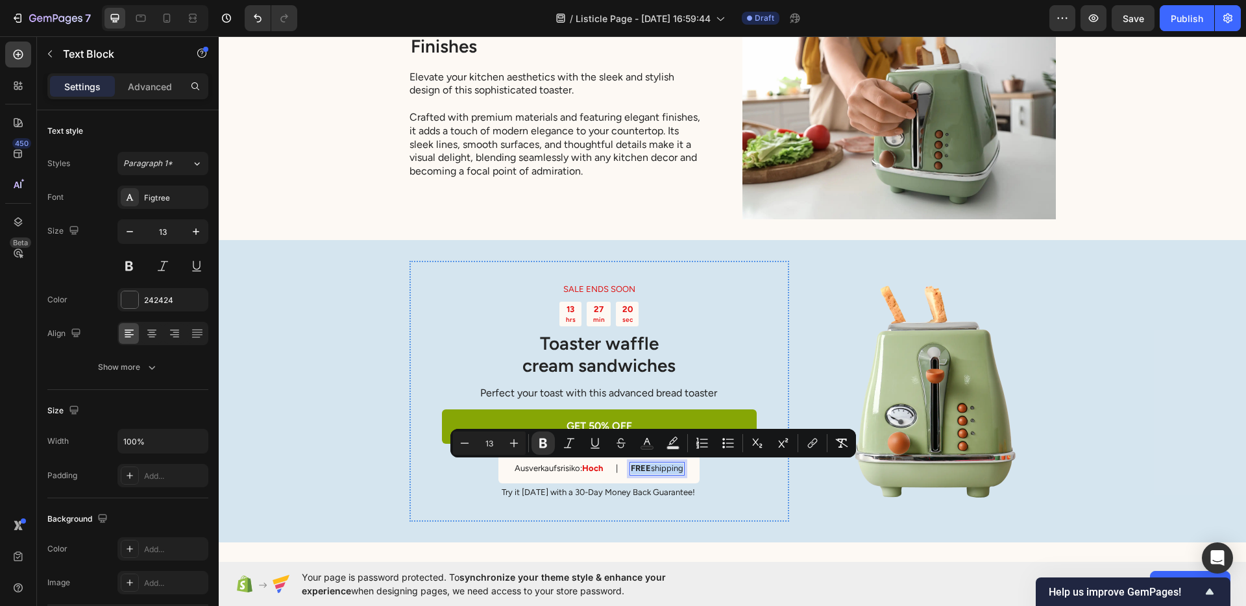
click at [636, 468] on strong "FREE" at bounding box center [641, 468] width 20 height 10
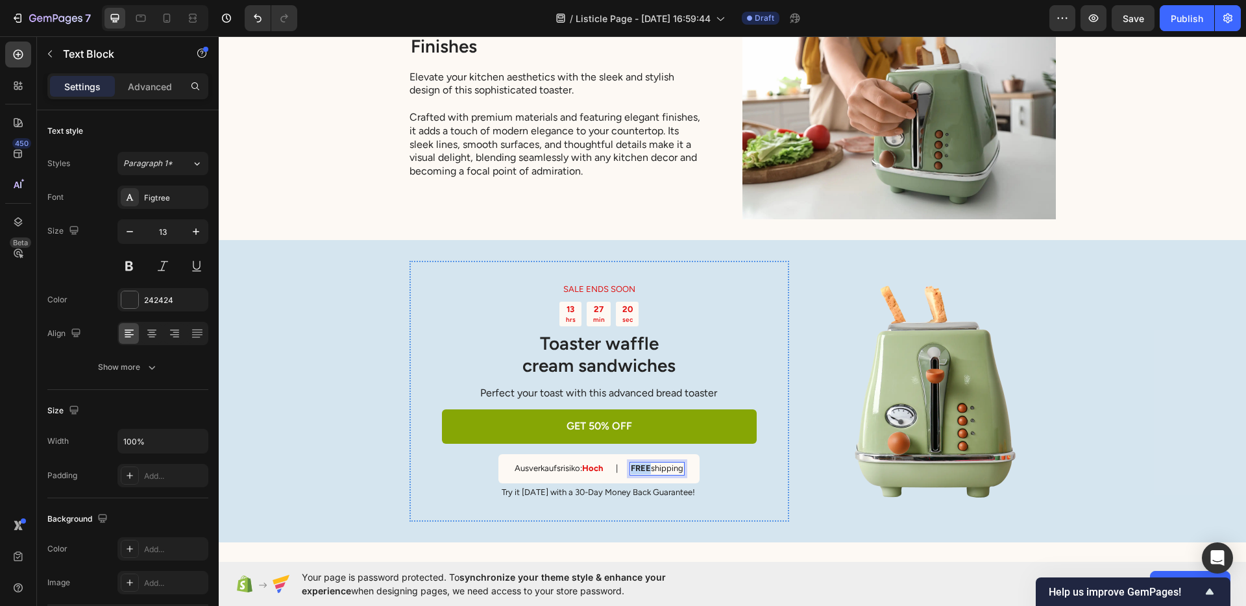
click at [636, 468] on strong "FREE" at bounding box center [641, 468] width 20 height 10
click at [661, 465] on p "GRATIS shipping" at bounding box center [657, 468] width 62 height 11
click at [728, 478] on div "SALE ENDS SOON Text Block 13 hrs 27 min 15 sec Countdown Timer Toaster waffle c…" at bounding box center [599, 391] width 315 height 216
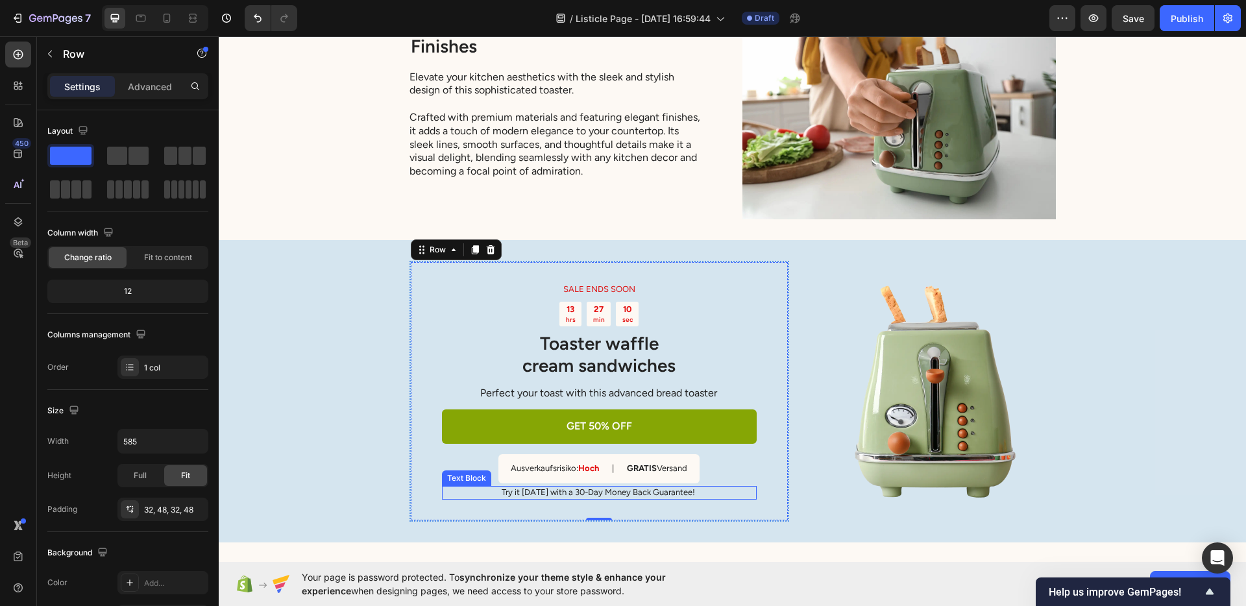
click at [600, 493] on p "Try it today with a 30-Day Money Back Guarantee!" at bounding box center [599, 492] width 314 height 11
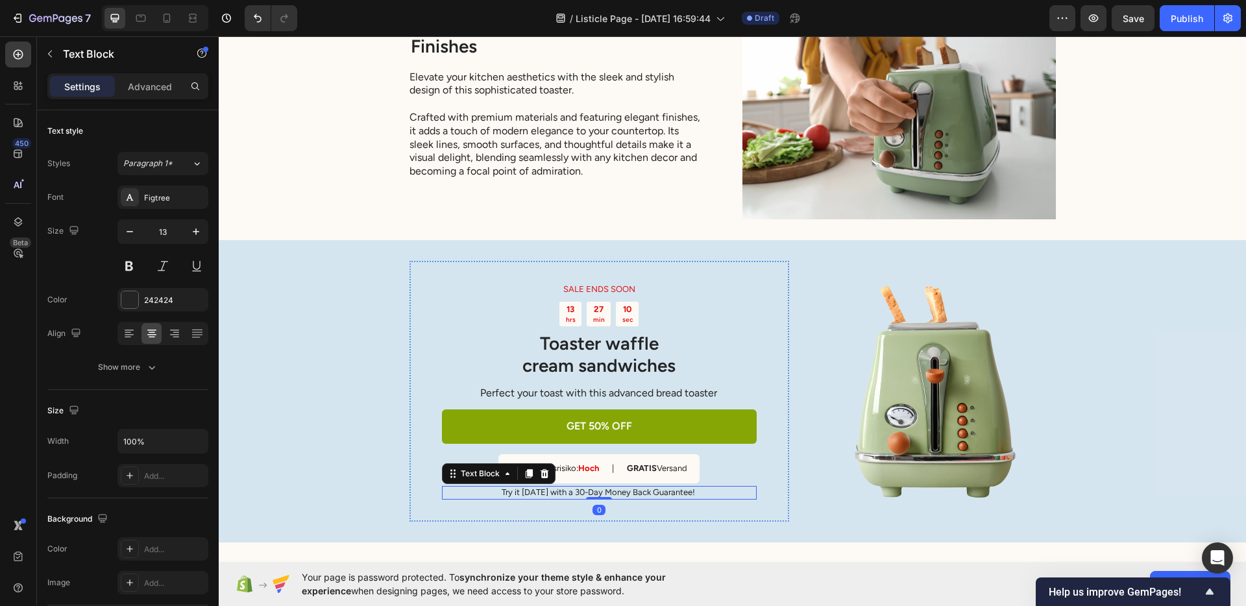
click at [600, 493] on p "Try it today with a 30-Day Money Back Guarantee!" at bounding box center [599, 492] width 314 height 11
click at [838, 469] on img at bounding box center [932, 390] width 247 height 247
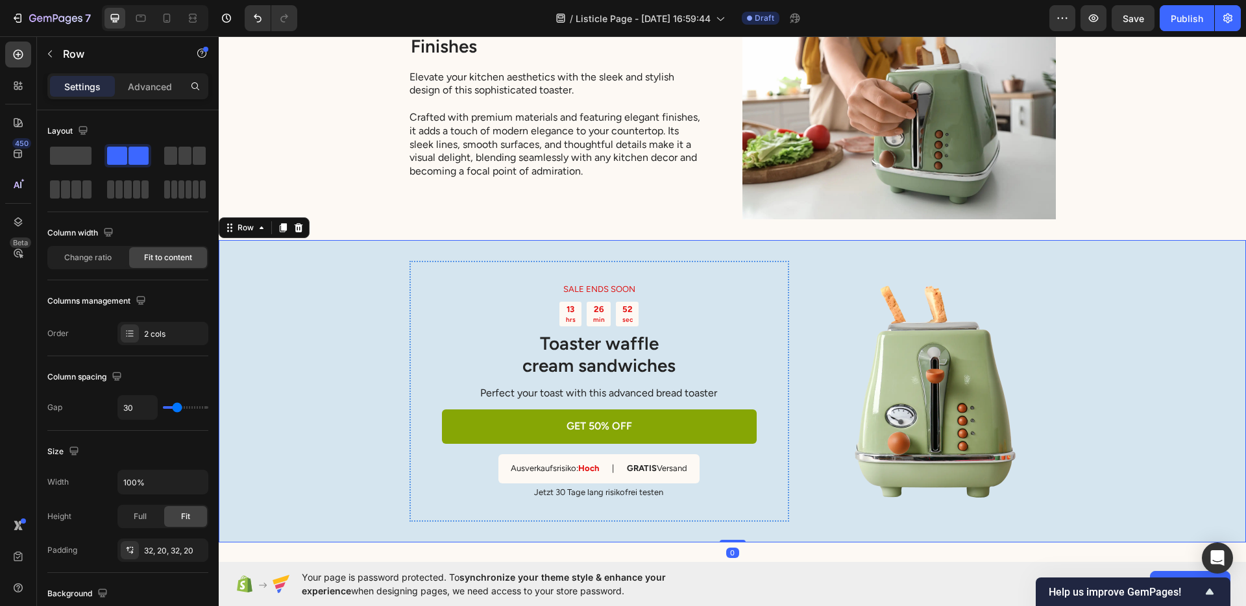
click at [323, 304] on div "SALE ENDS SOON Text Block 13 hrs 26 min 52 sec Countdown Timer Toaster waffle c…" at bounding box center [732, 391] width 1027 height 302
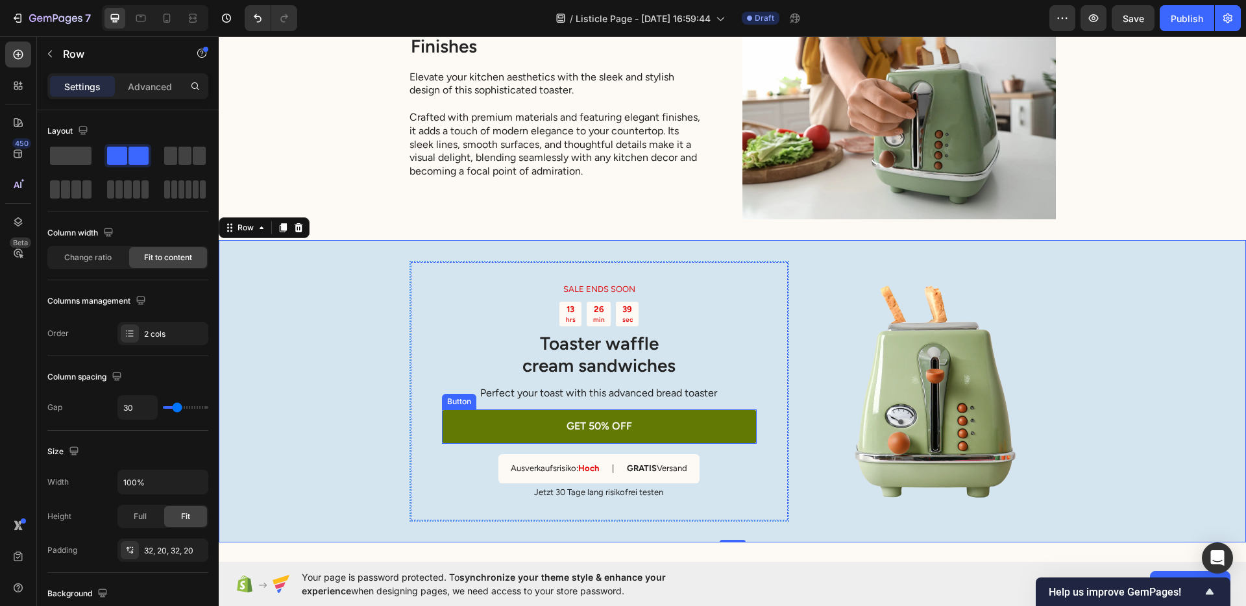
click at [523, 427] on link "GET 50% OFF" at bounding box center [599, 427] width 315 height 34
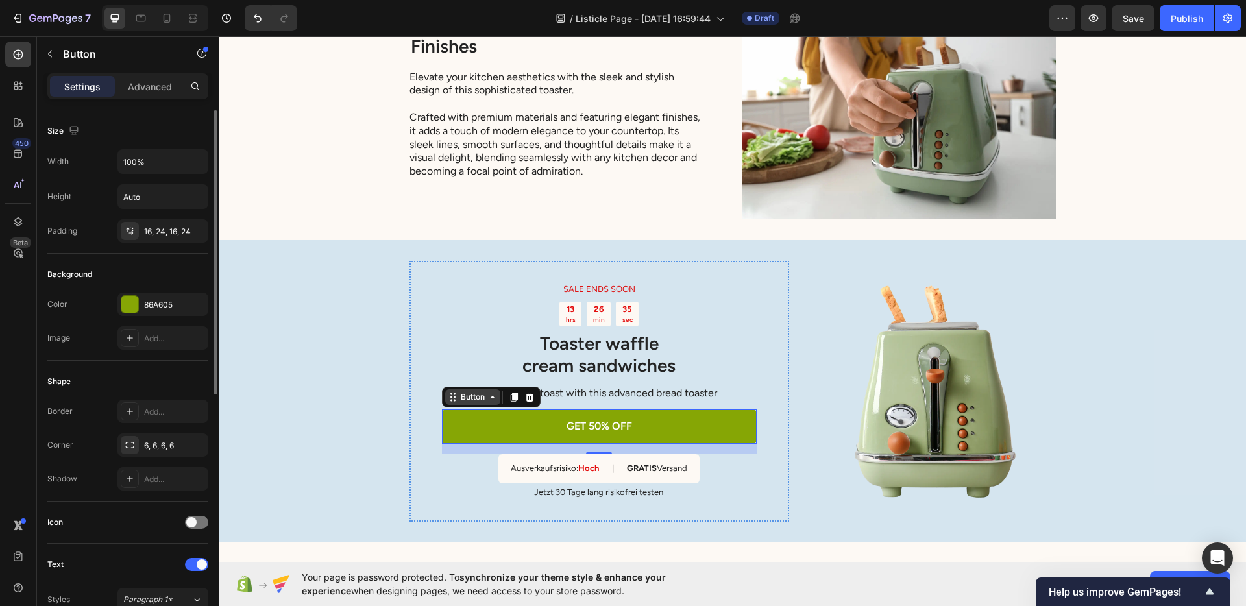
click at [460, 397] on div "Button" at bounding box center [472, 397] width 29 height 12
click at [105, 263] on div "Background Color 86A605 Image Add..." at bounding box center [127, 307] width 161 height 107
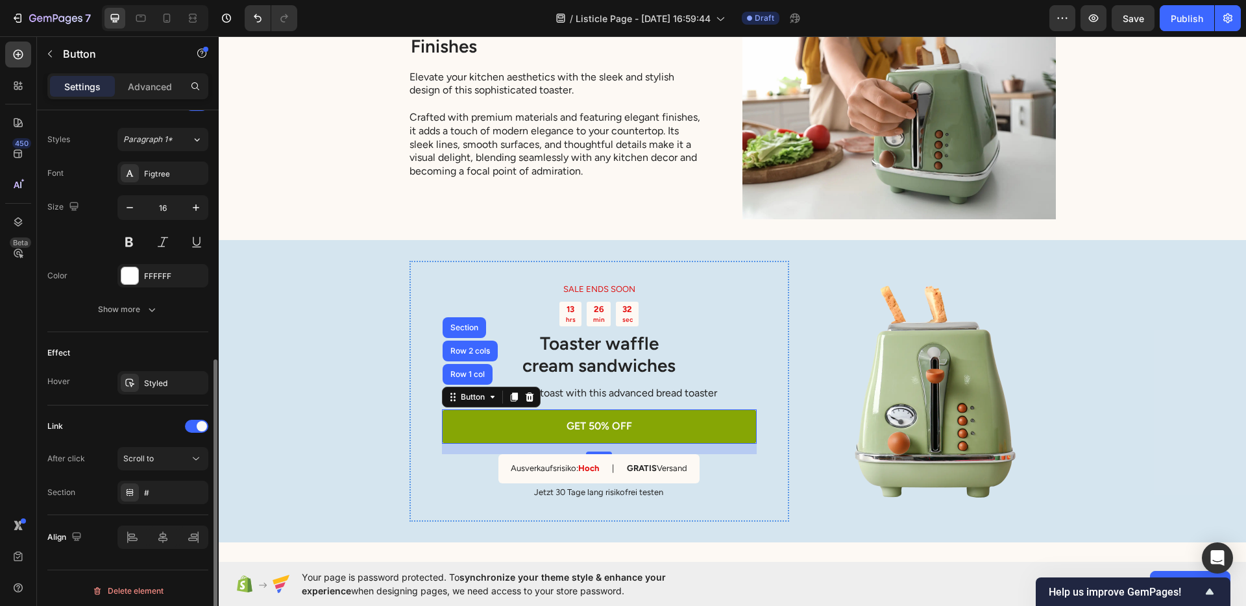
scroll to position [465, 0]
click at [159, 381] on div "Styled" at bounding box center [163, 379] width 38 height 12
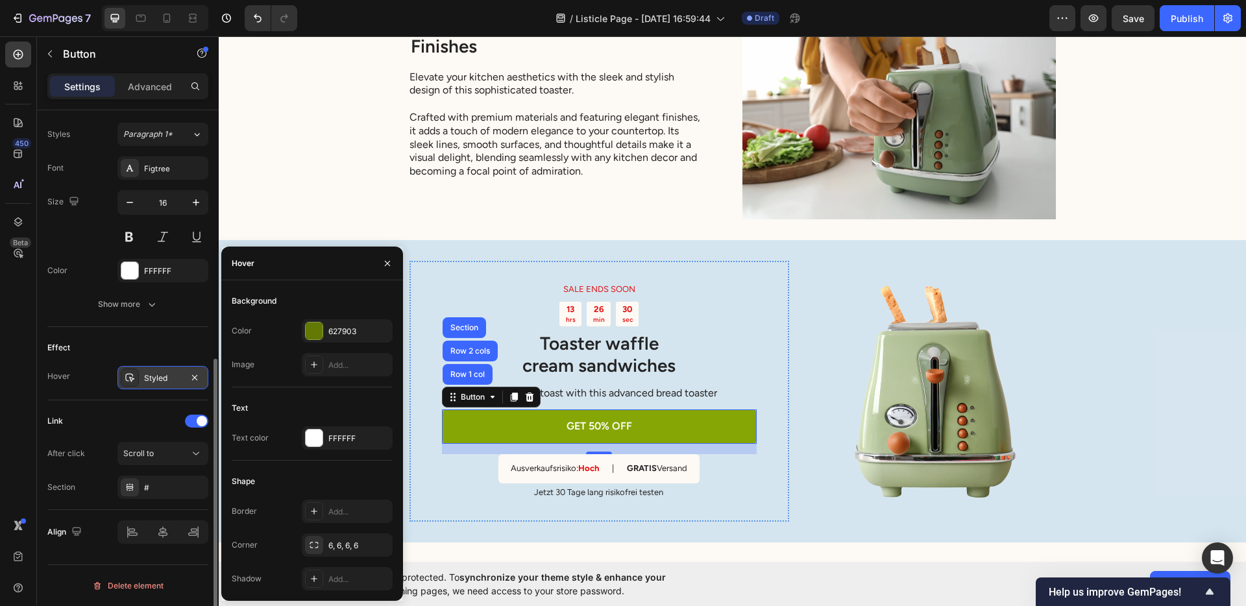
click at [159, 381] on div "Styled" at bounding box center [163, 379] width 38 height 12
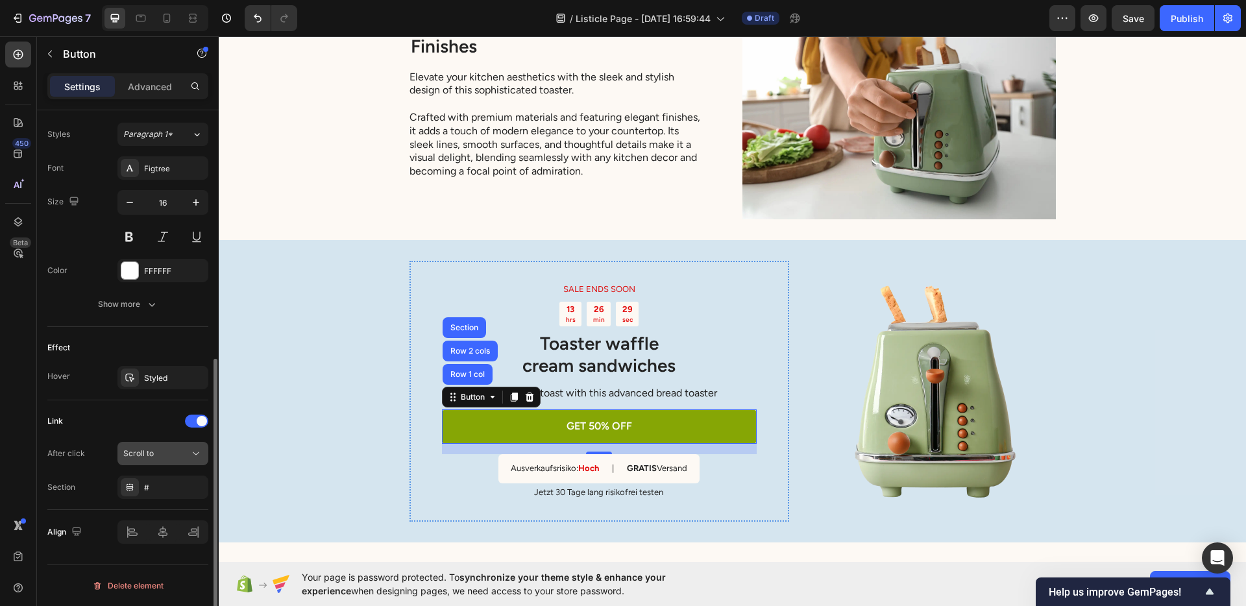
click at [164, 455] on div "Scroll to" at bounding box center [156, 454] width 66 height 12
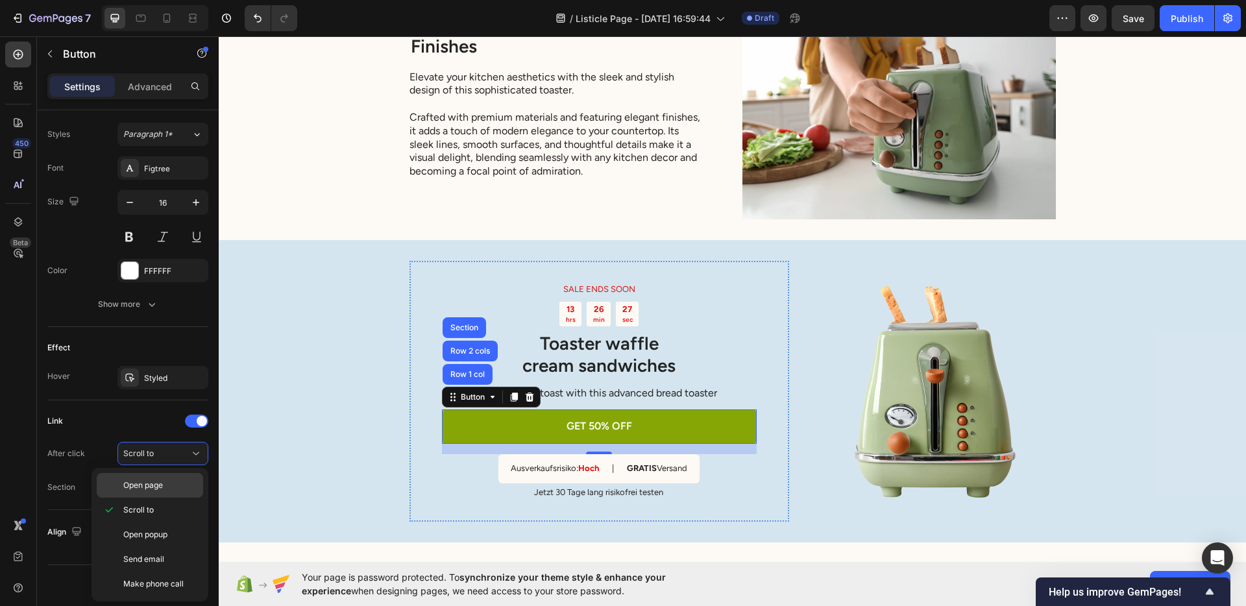
click at [150, 480] on span "Open page" at bounding box center [143, 486] width 40 height 12
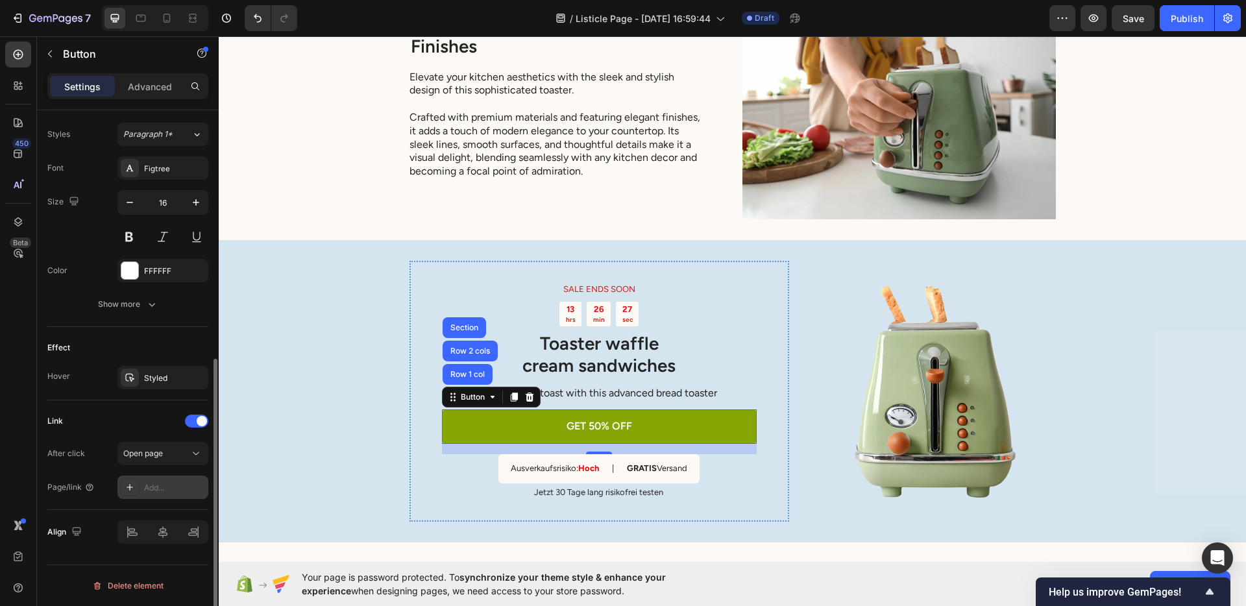
click at [154, 483] on div "Add..." at bounding box center [174, 488] width 61 height 12
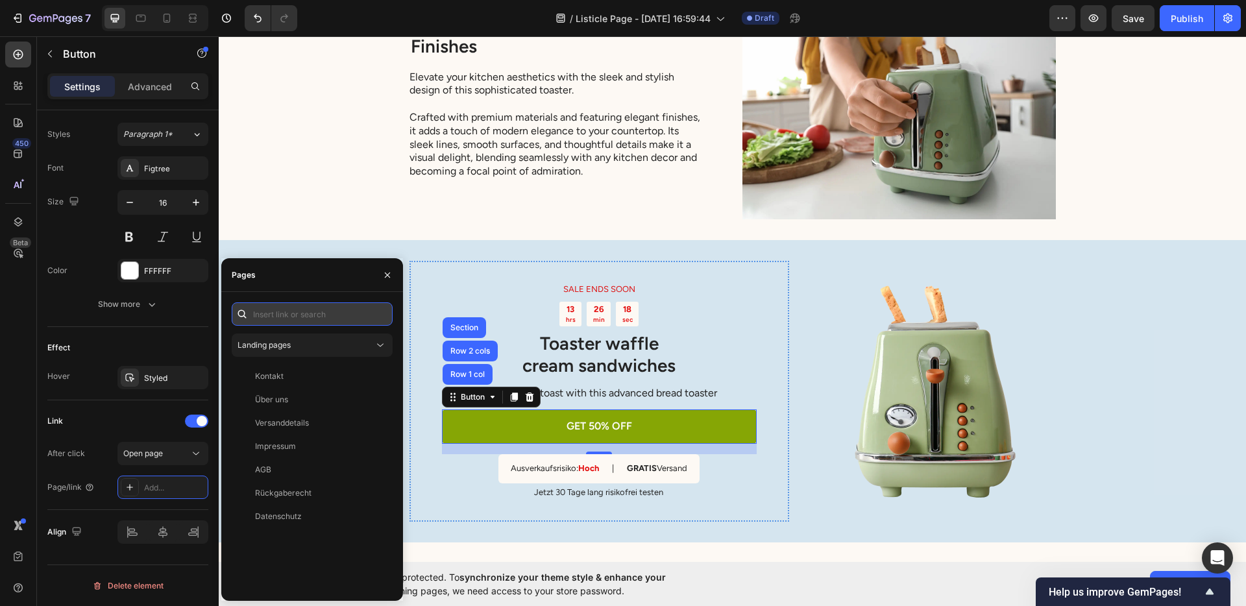
click at [299, 308] on input "text" at bounding box center [312, 313] width 161 height 23
paste input "https://blattliebe.com/products/spulblatter"
type input "https://blattliebe.com/products/spulblatter"
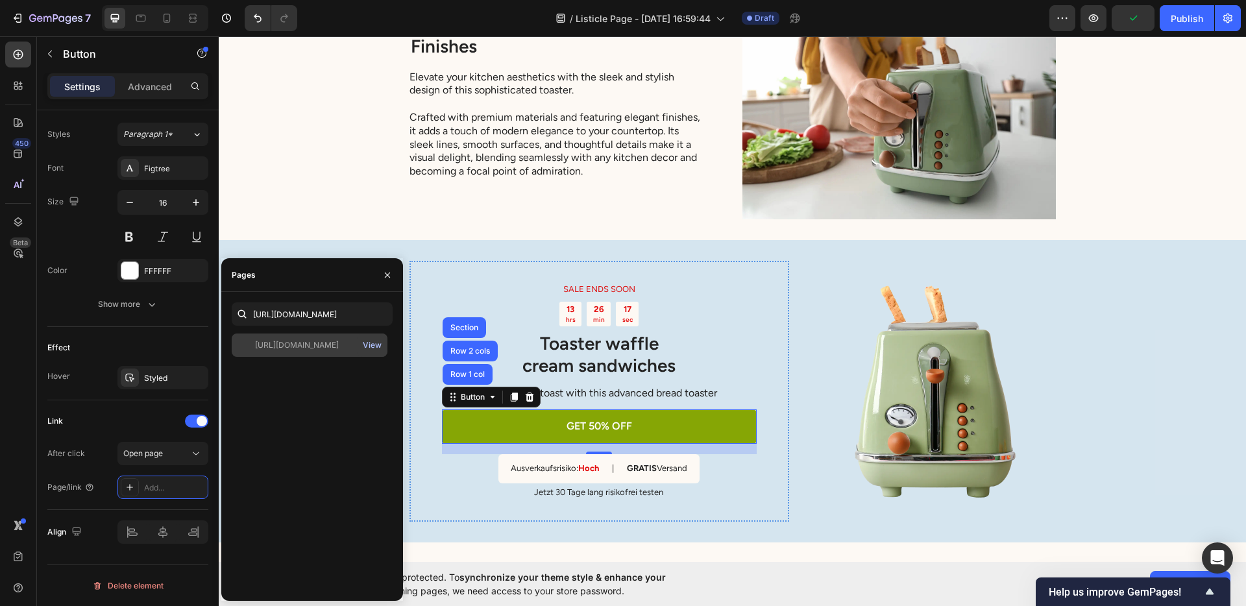
scroll to position [0, 0]
click at [367, 347] on div "View" at bounding box center [372, 345] width 19 height 12
click at [304, 351] on div "https://blattliebe.com/products/spulblatter View" at bounding box center [310, 345] width 156 height 23
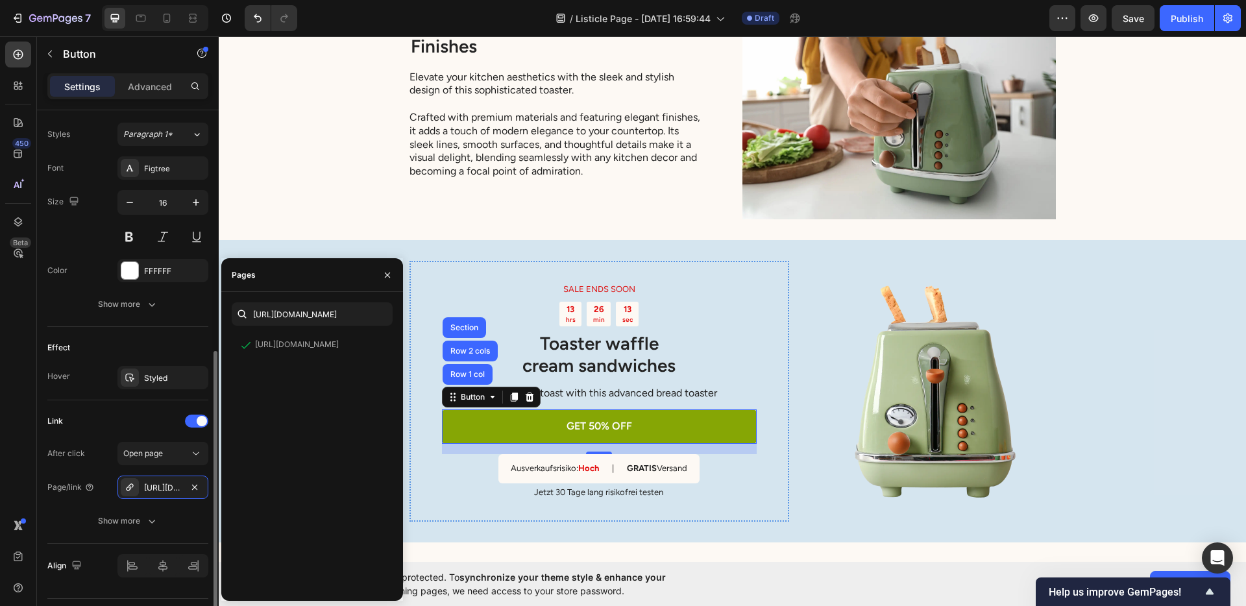
click at [99, 435] on div "Link After click Open page Page/link https://blattliebe.com/spulblatter Show mo…" at bounding box center [127, 472] width 161 height 122
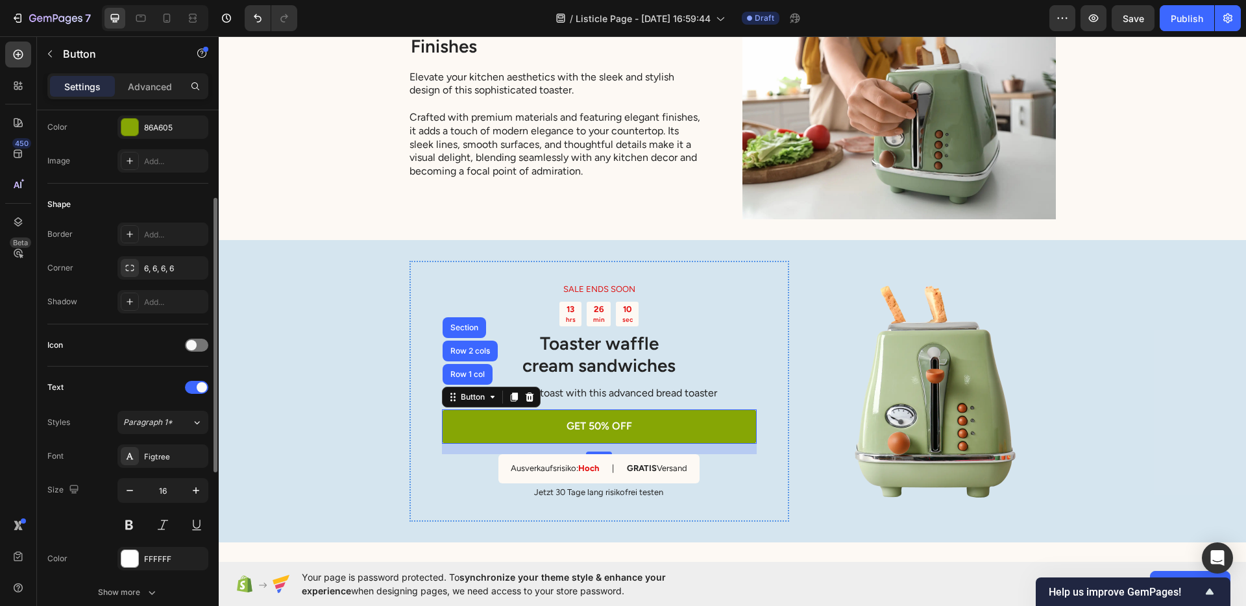
scroll to position [175, 0]
click at [144, 129] on div "86A605" at bounding box center [163, 131] width 38 height 12
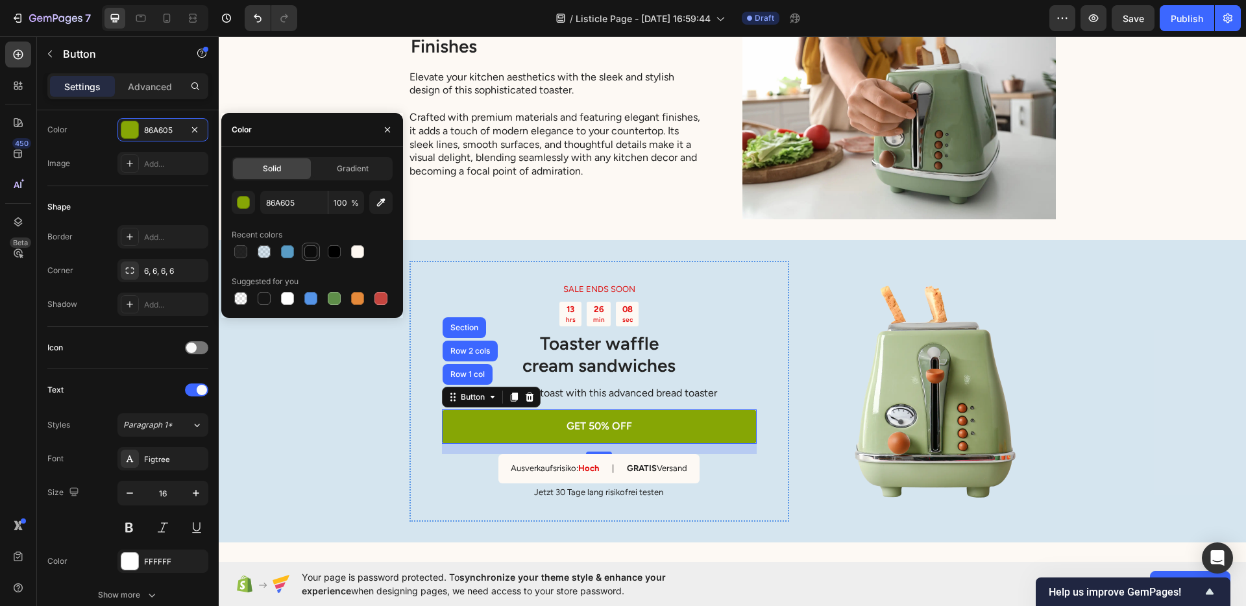
click at [314, 251] on div at bounding box center [310, 251] width 13 height 13
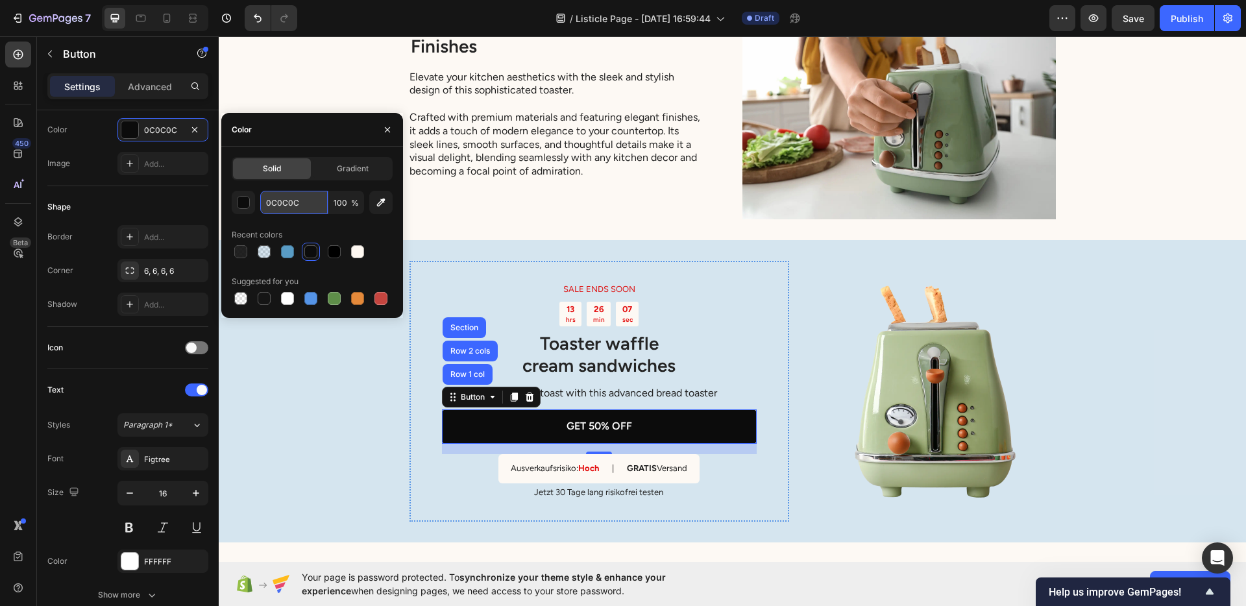
click at [293, 209] on input "0C0C0C" at bounding box center [294, 202] width 68 height 23
click at [251, 206] on button "button" at bounding box center [243, 202] width 23 height 23
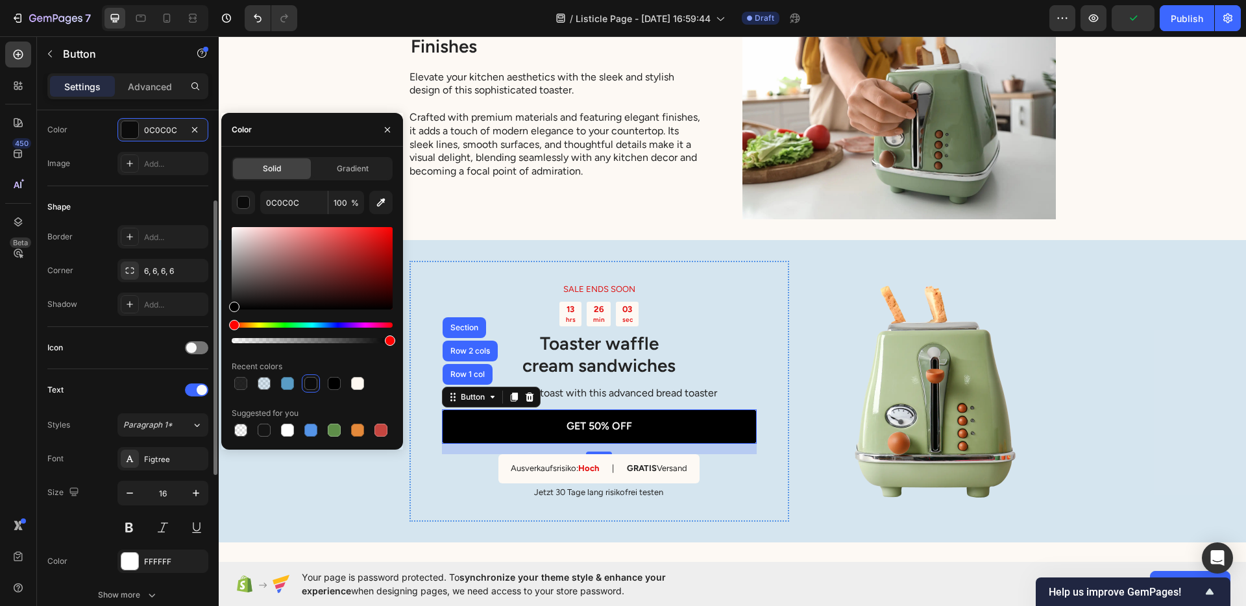
drag, startPoint x: 234, startPoint y: 303, endPoint x: 188, endPoint y: 359, distance: 72.0
click at [188, 359] on div "450 Beta Sections(18) Elements(83) Section Element Hero Section Product Detail …" at bounding box center [109, 321] width 219 height 570
type input "000000"
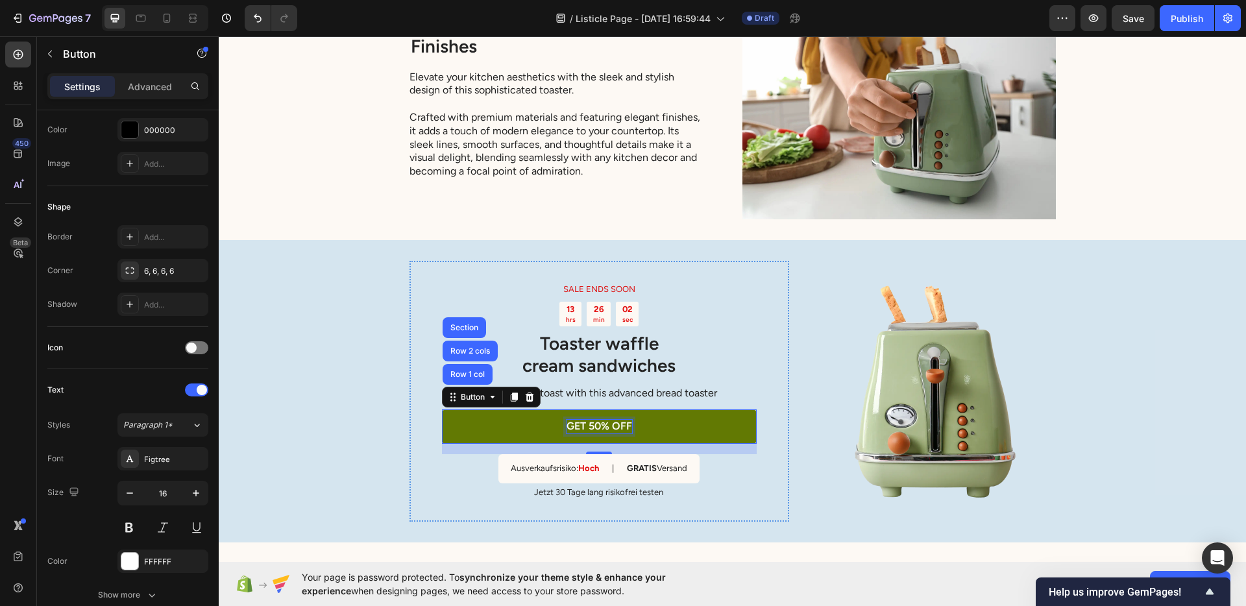
click at [580, 421] on p "GET 50% OFF" at bounding box center [600, 427] width 66 height 14
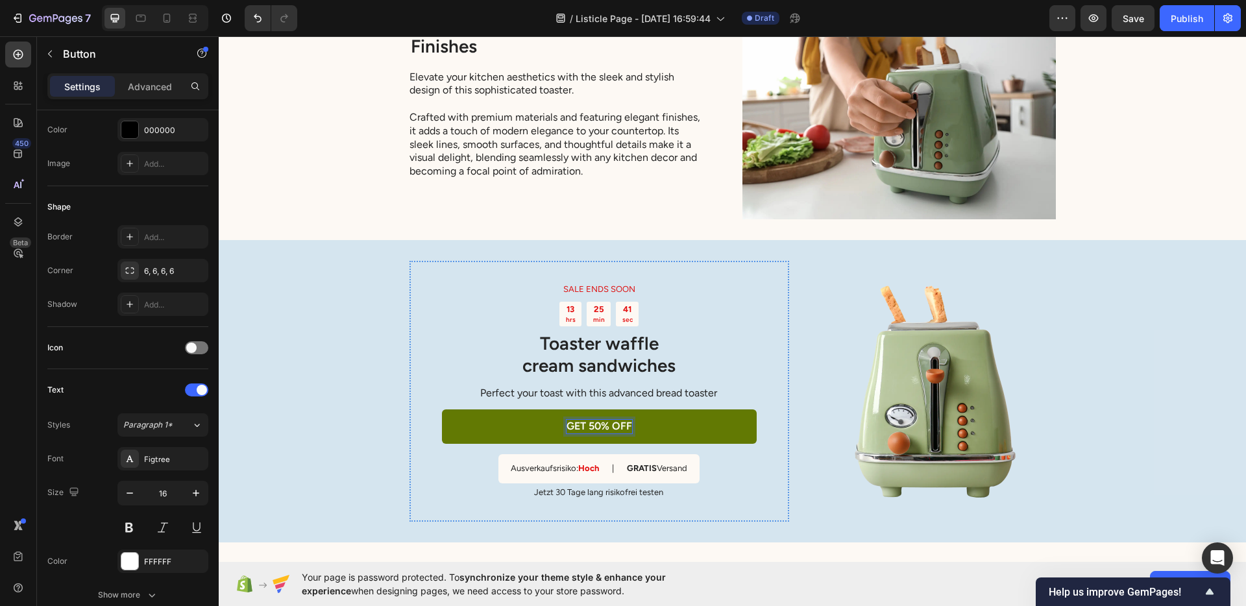
click at [586, 428] on p "GET 50% OFF" at bounding box center [600, 427] width 66 height 14
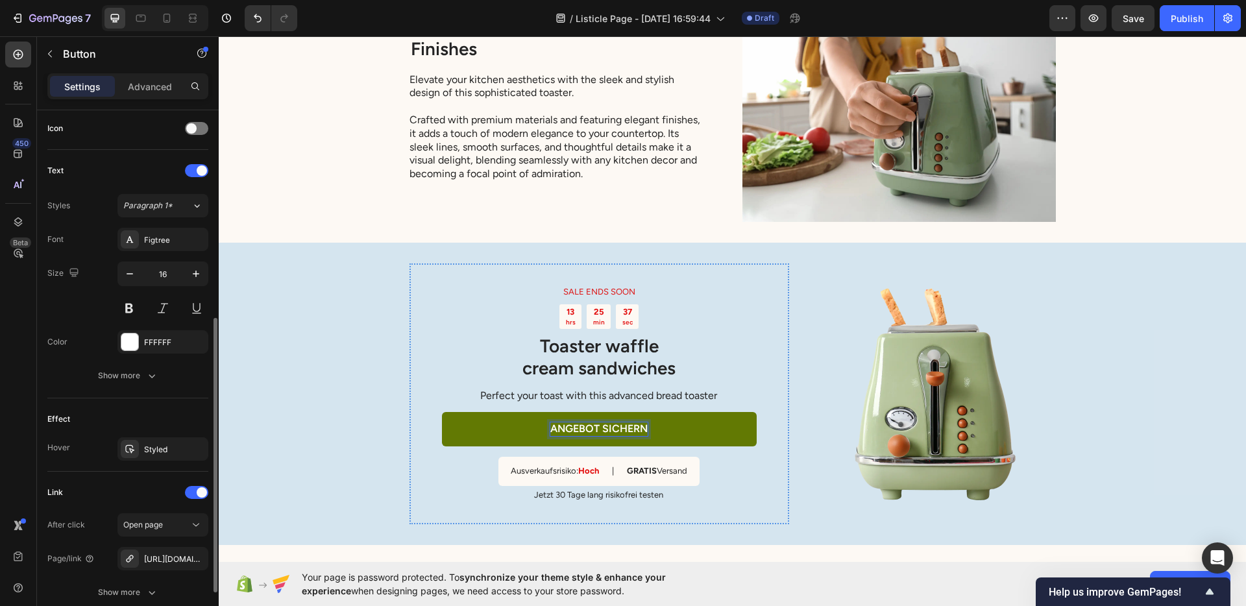
scroll to position [416, 0]
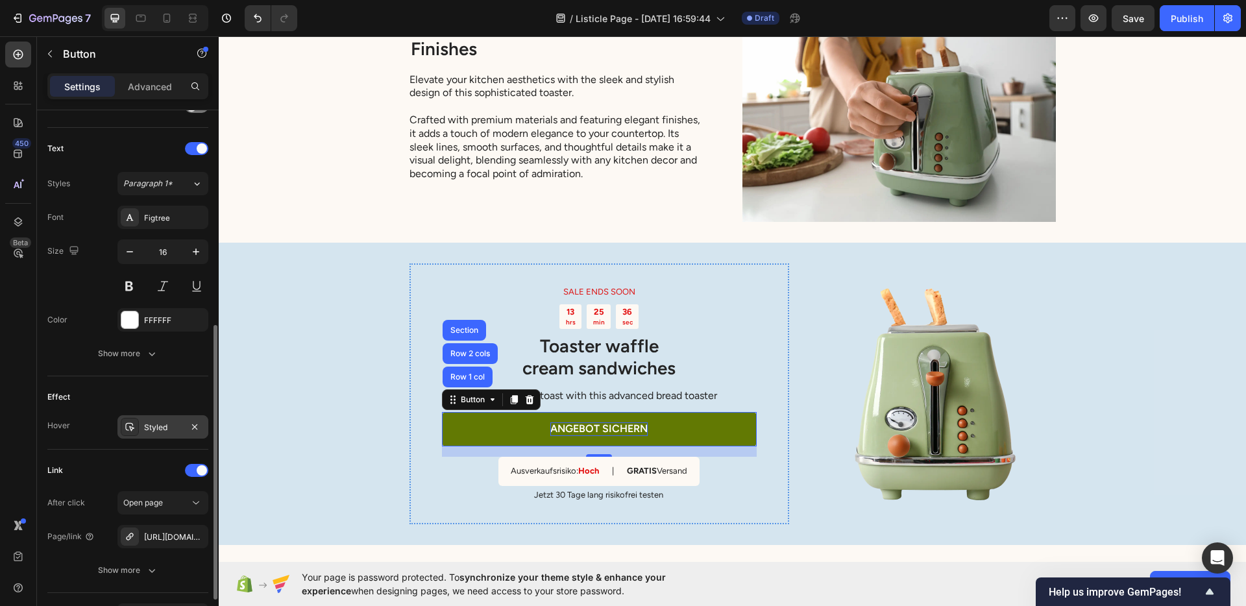
click at [144, 430] on div "Styled" at bounding box center [163, 428] width 38 height 12
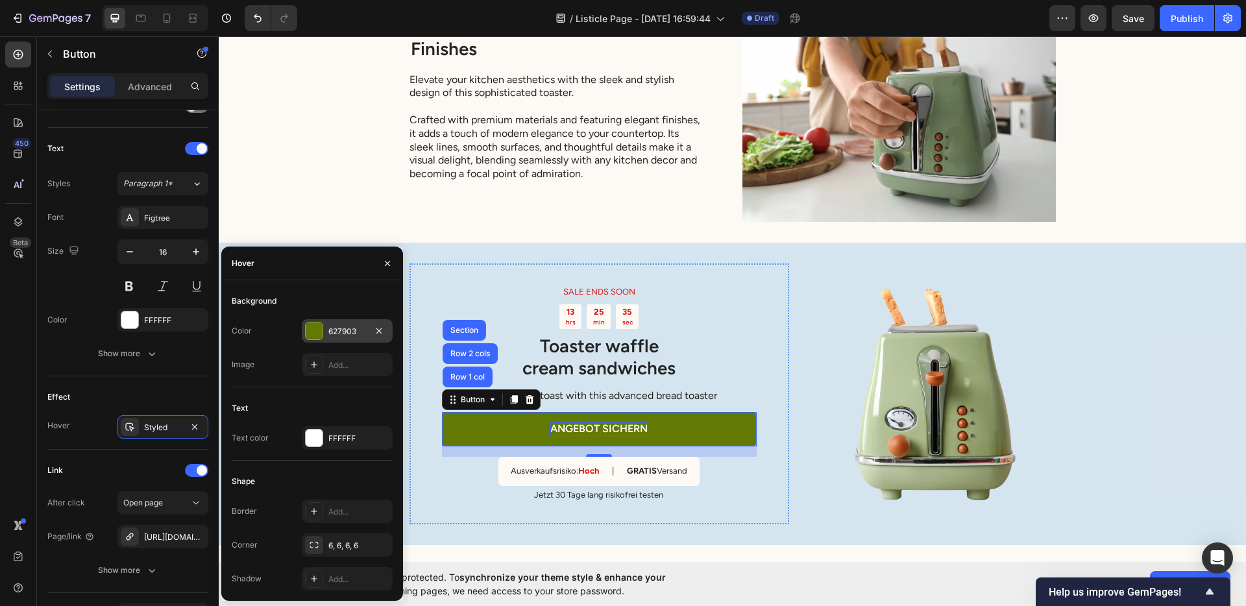
click at [313, 336] on div at bounding box center [314, 331] width 17 height 17
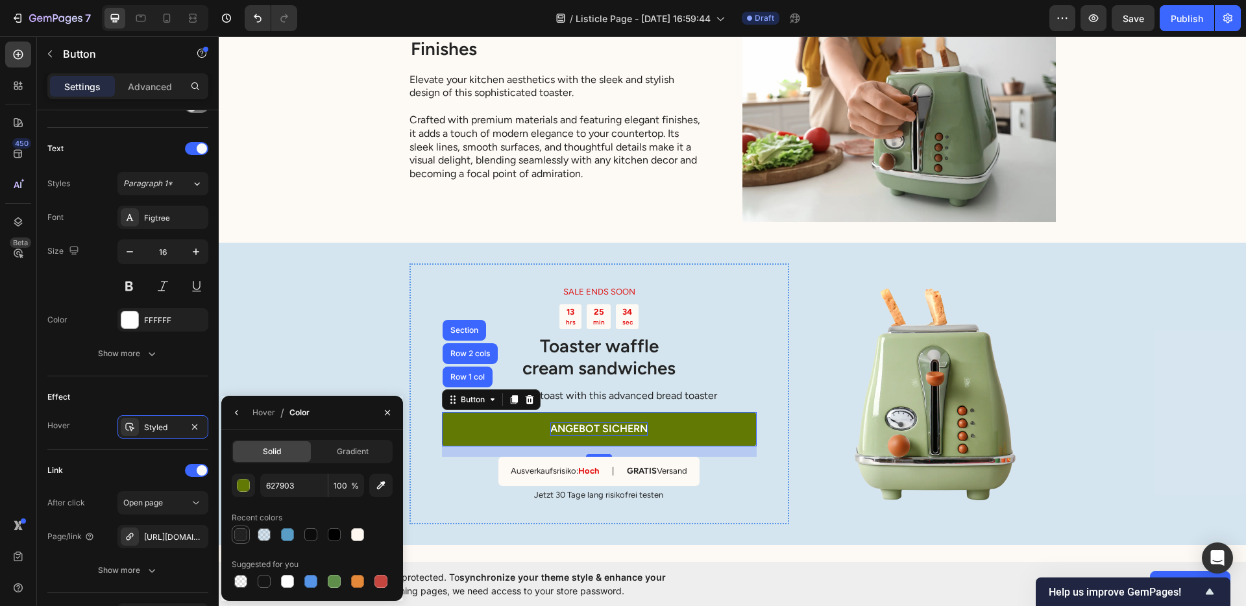
click at [238, 535] on div at bounding box center [240, 534] width 13 height 13
type input "0B0B0B"
type input "90"
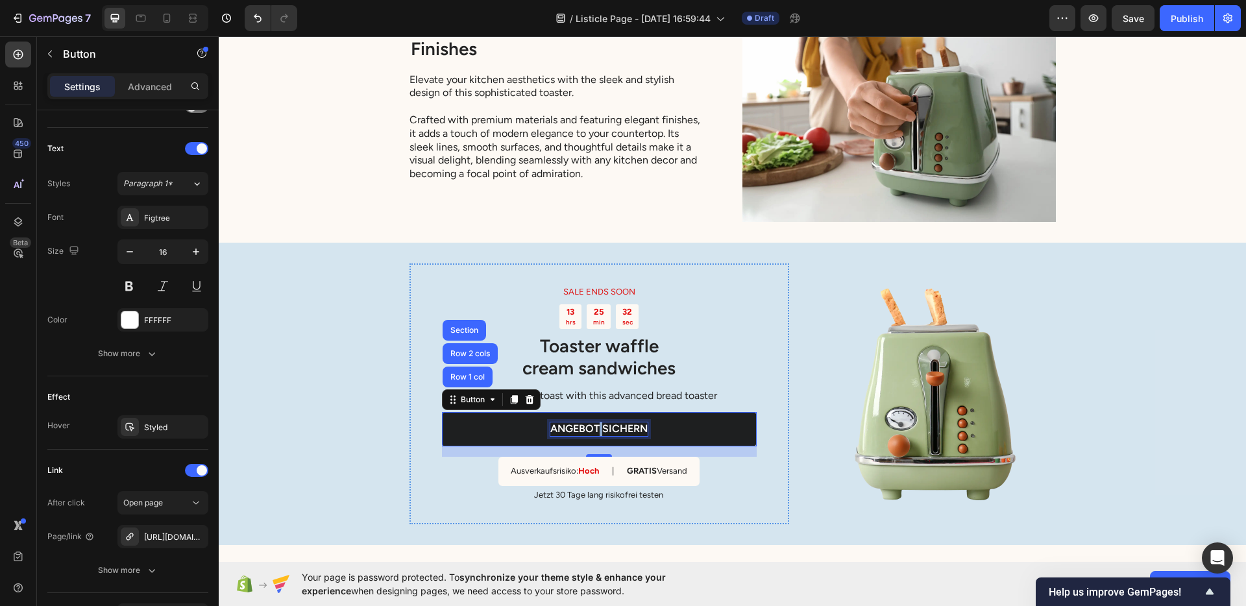
click at [593, 432] on p "ANGEBOT SICHERN" at bounding box center [598, 430] width 97 height 14
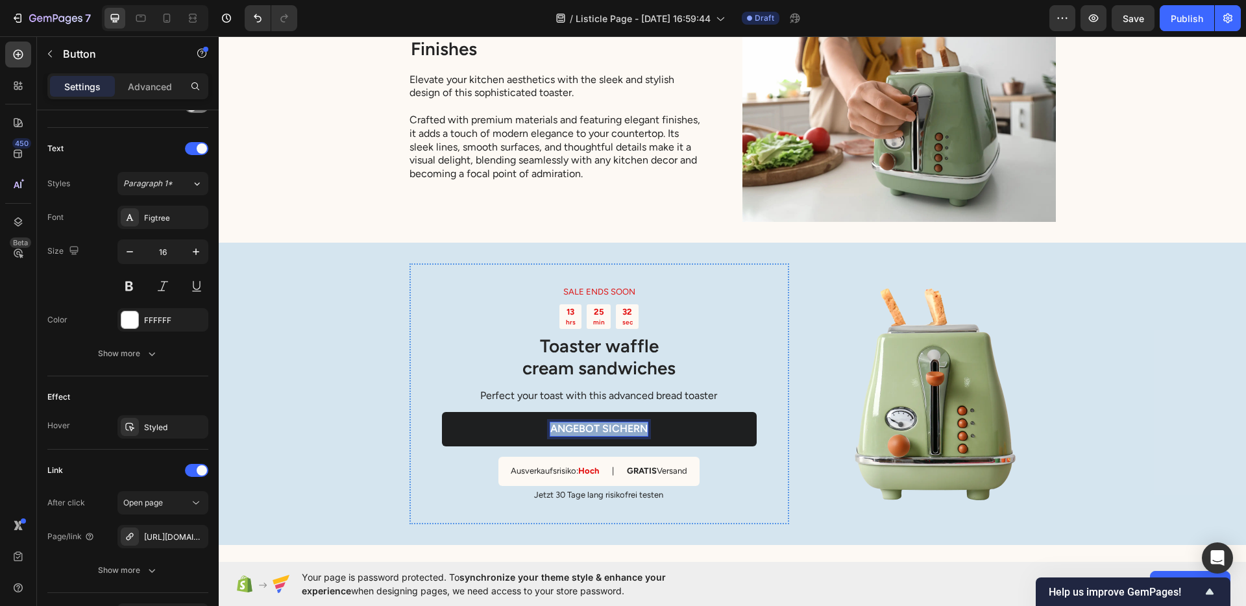
click at [593, 432] on p "ANGEBOT SICHERN" at bounding box center [598, 430] width 97 height 14
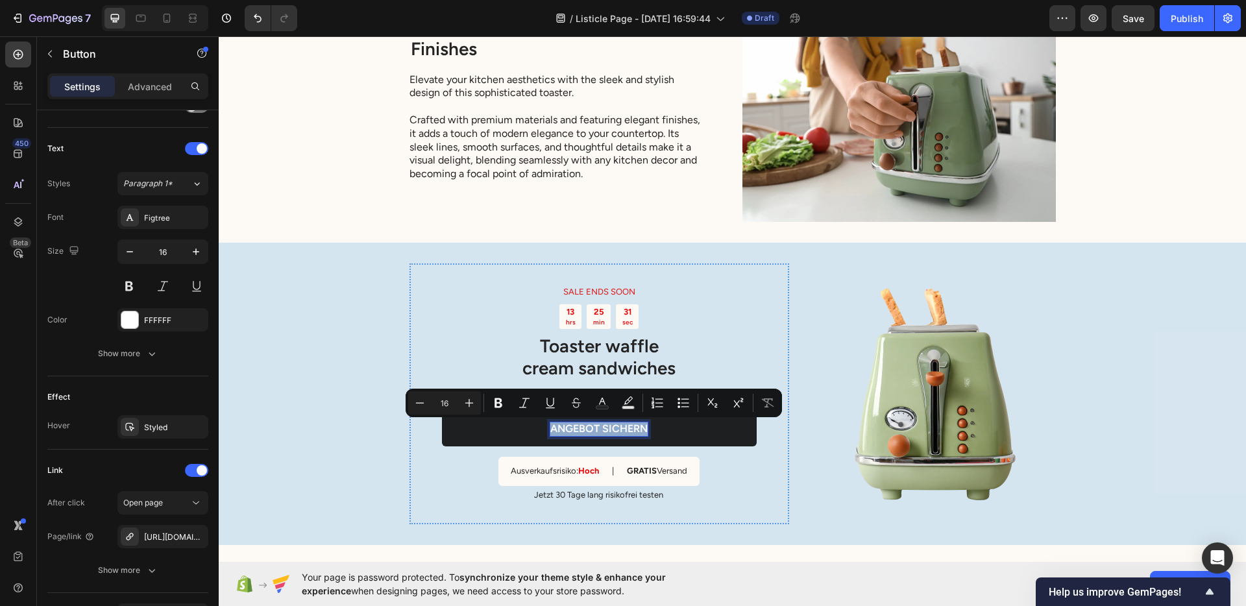
click at [571, 425] on p "ANGEBOT SICHERN" at bounding box center [598, 430] width 97 height 14
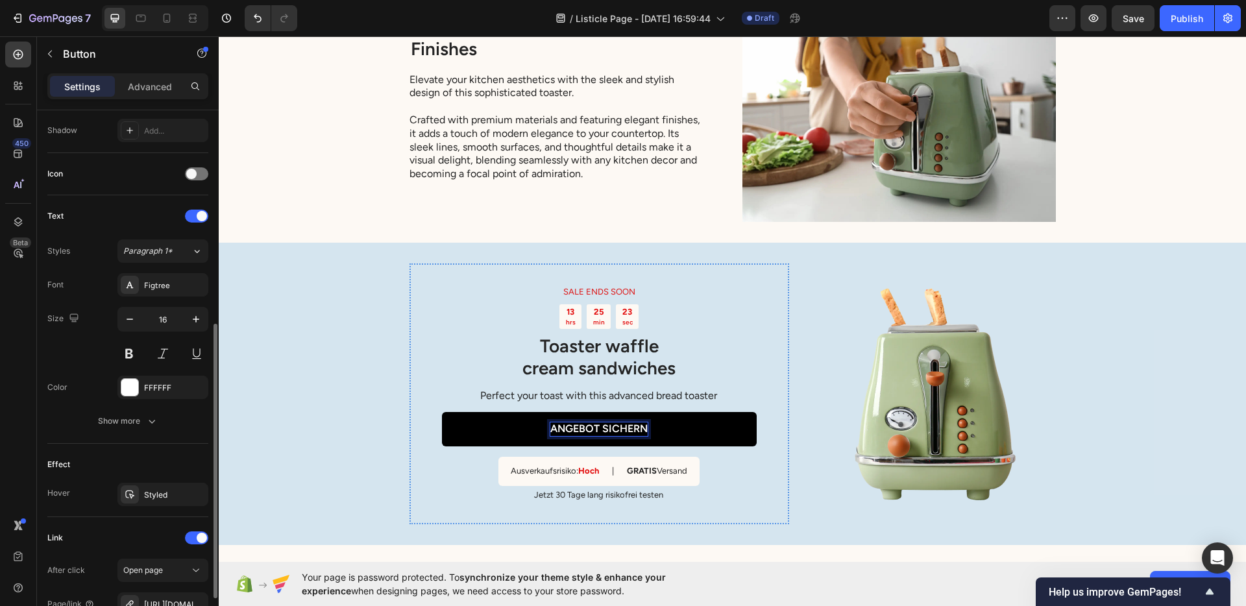
scroll to position [308, 0]
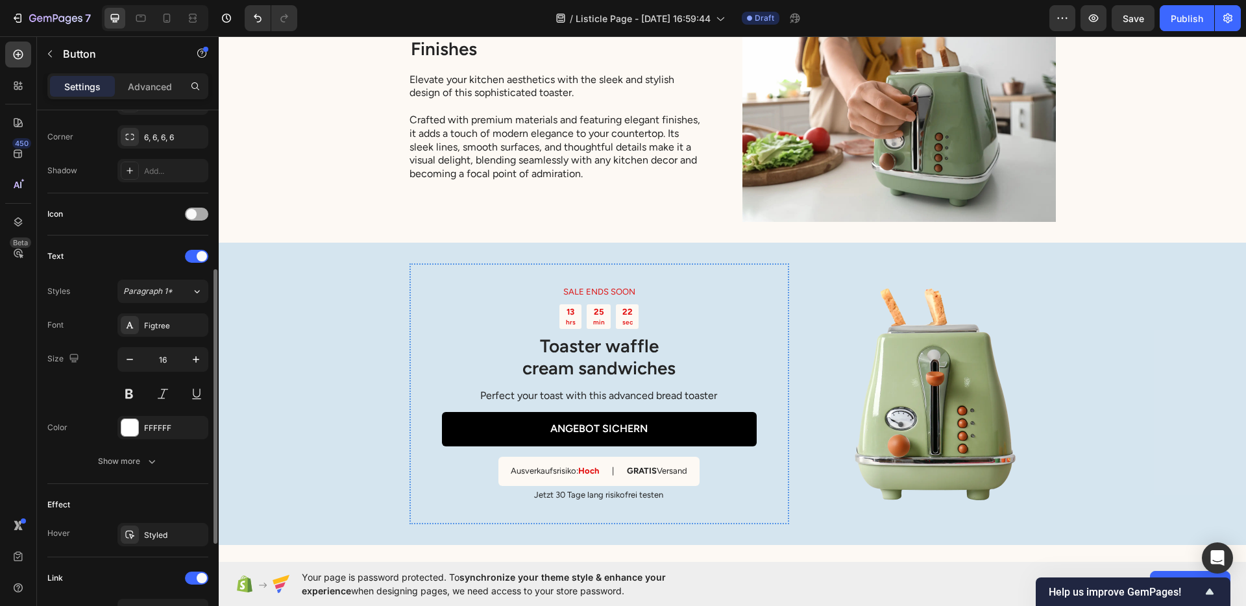
click at [197, 216] on div at bounding box center [196, 214] width 23 height 13
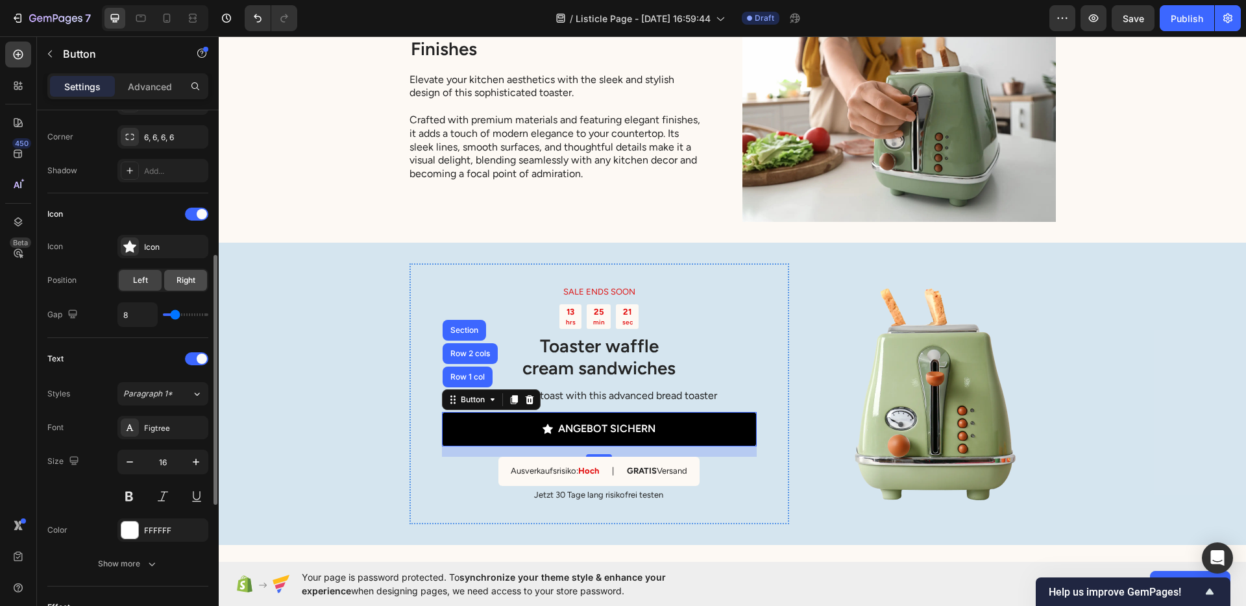
click at [172, 280] on div "Right" at bounding box center [185, 280] width 43 height 21
click at [152, 249] on div "Icon" at bounding box center [174, 247] width 61 height 12
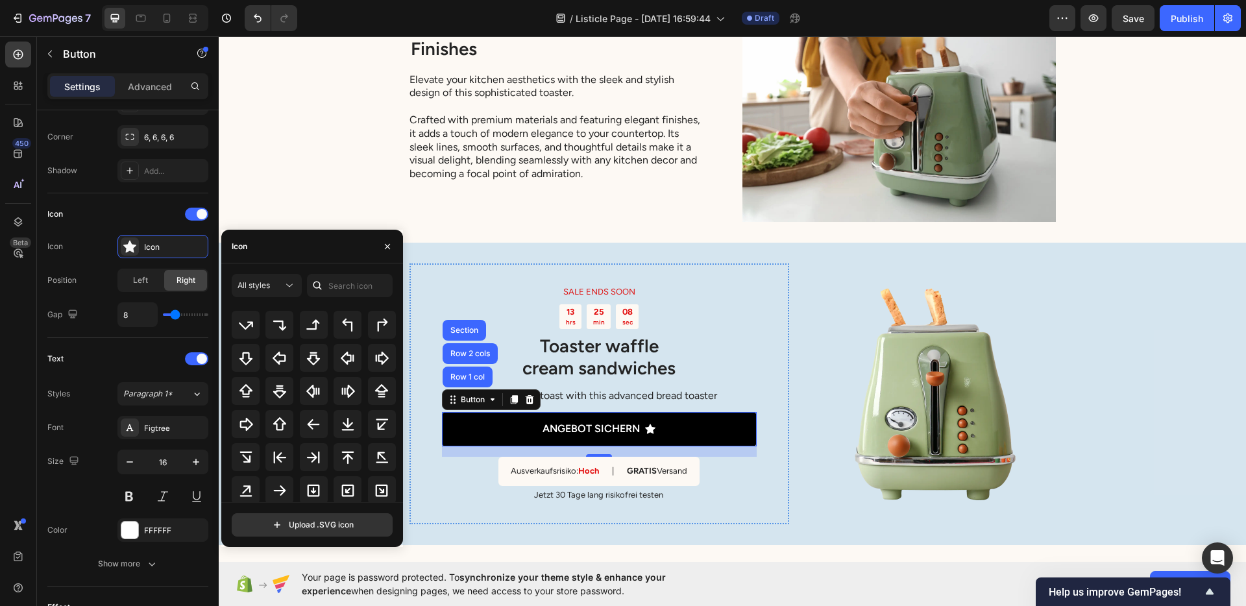
scroll to position [422, 0]
click at [282, 493] on icon at bounding box center [280, 489] width 16 height 16
click at [644, 403] on p "Perfect your toast with this advanced bread toaster" at bounding box center [599, 396] width 314 height 14
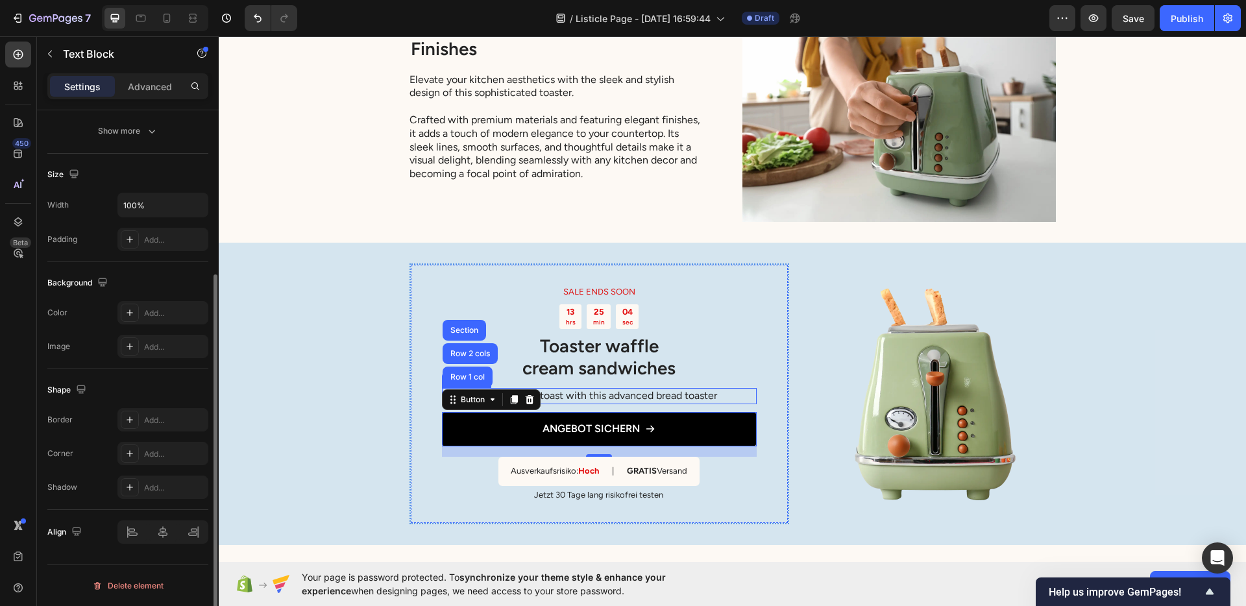
scroll to position [0, 0]
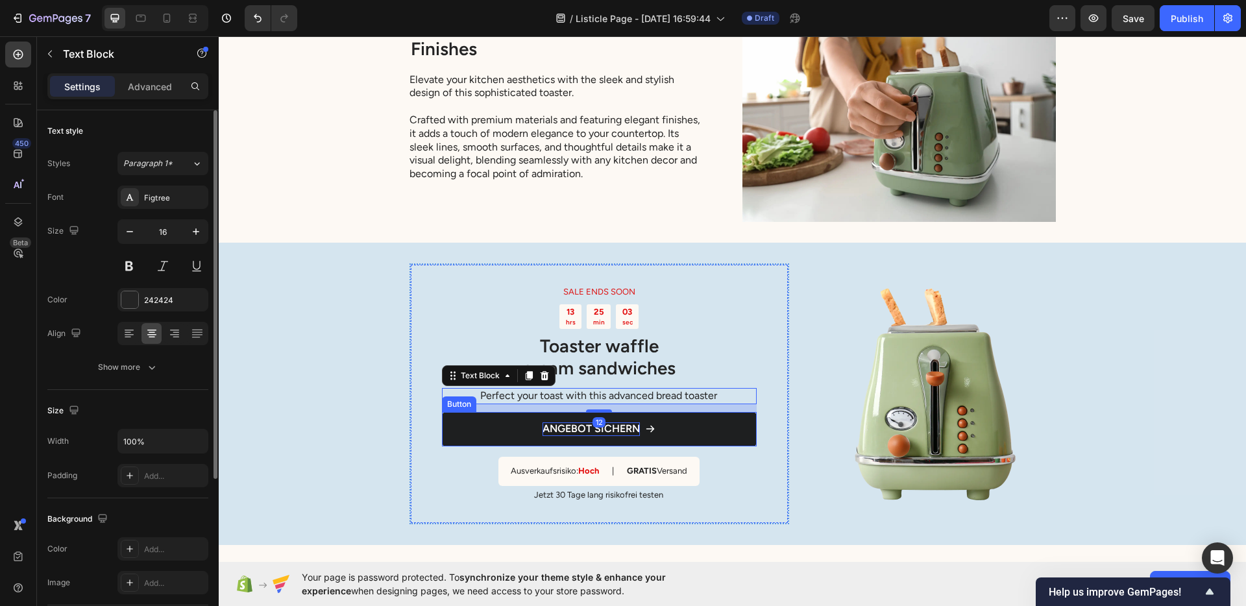
click at [608, 432] on p "ANGEBOT SICHERN" at bounding box center [591, 430] width 97 height 14
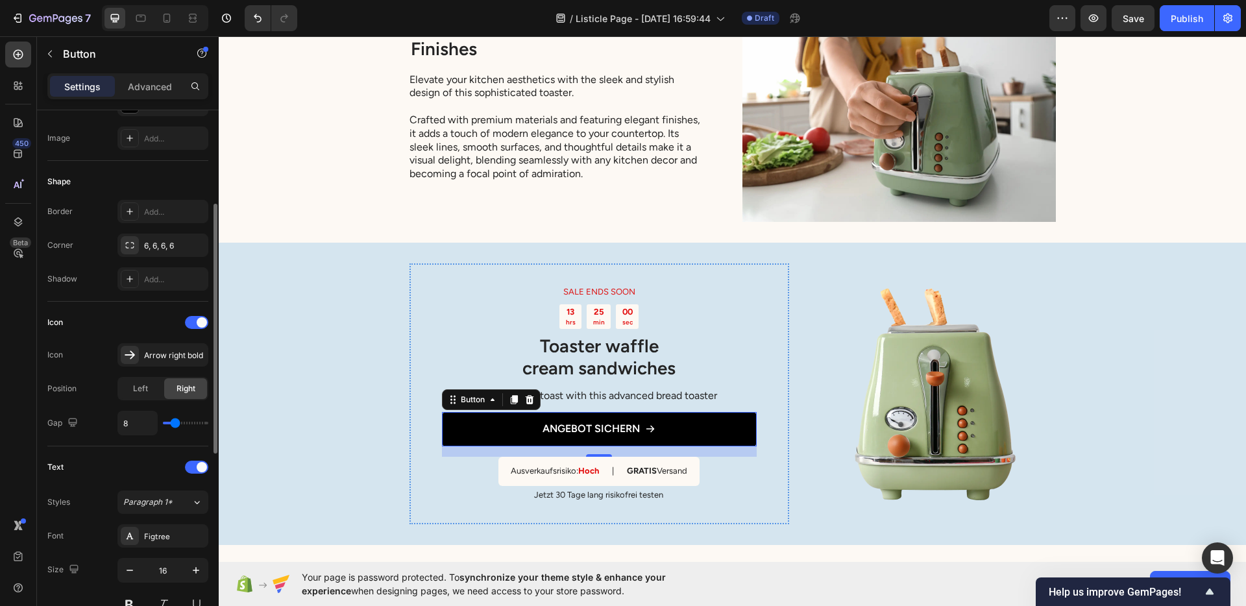
scroll to position [284, 0]
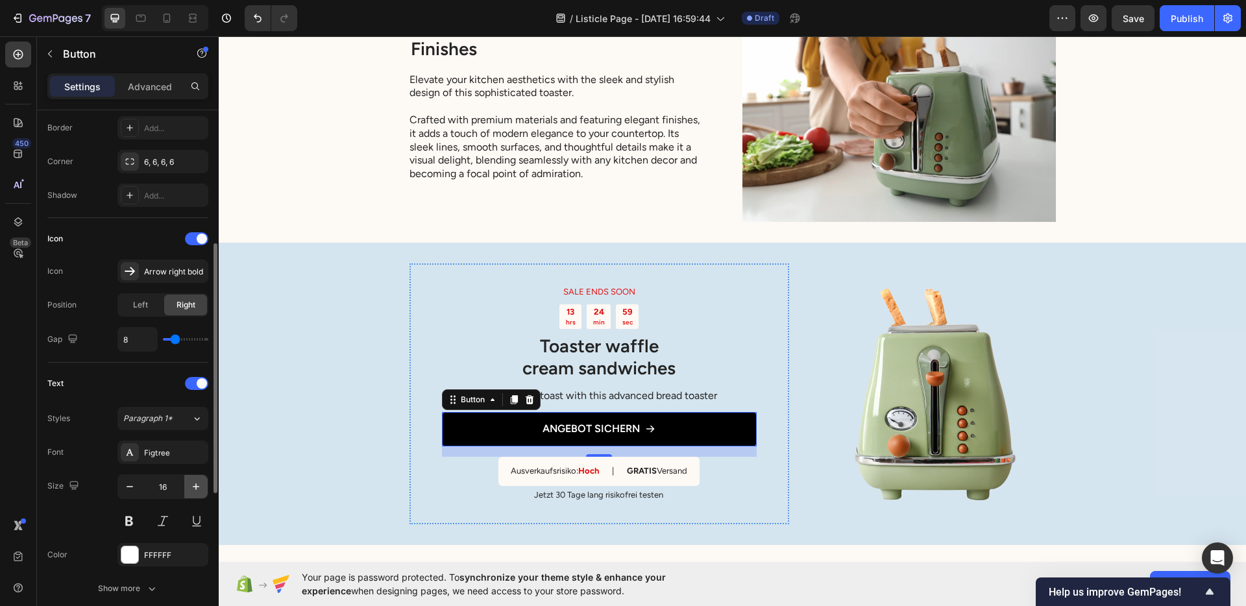
click at [195, 491] on icon "button" at bounding box center [196, 486] width 13 height 13
type input "19"
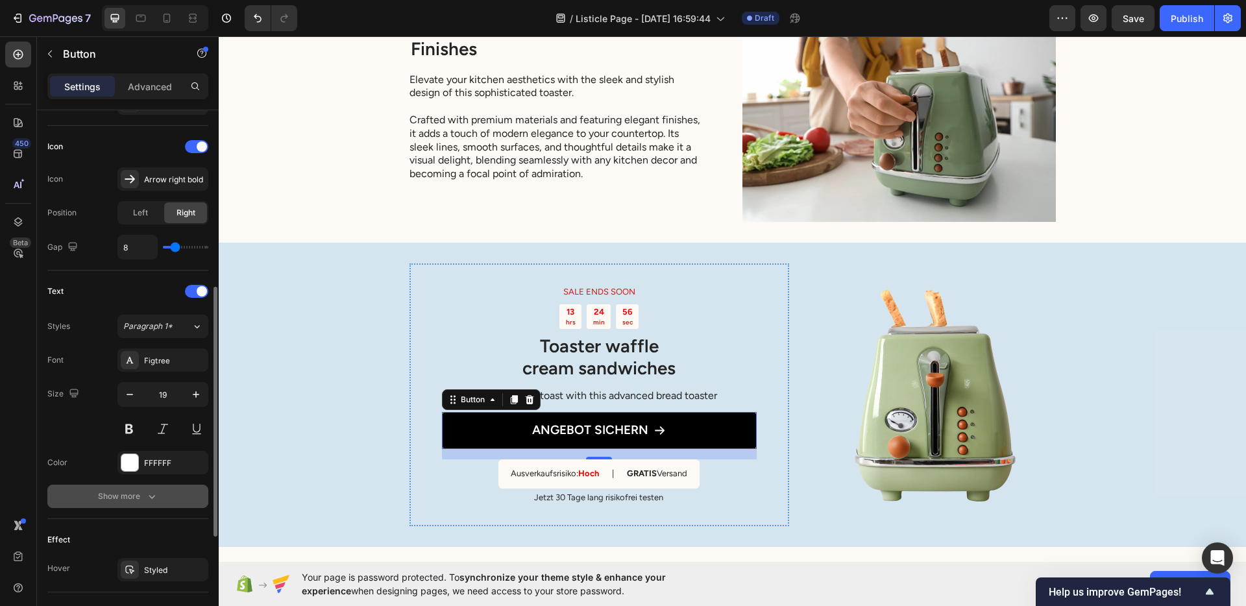
click at [155, 490] on icon "button" at bounding box center [151, 496] width 13 height 13
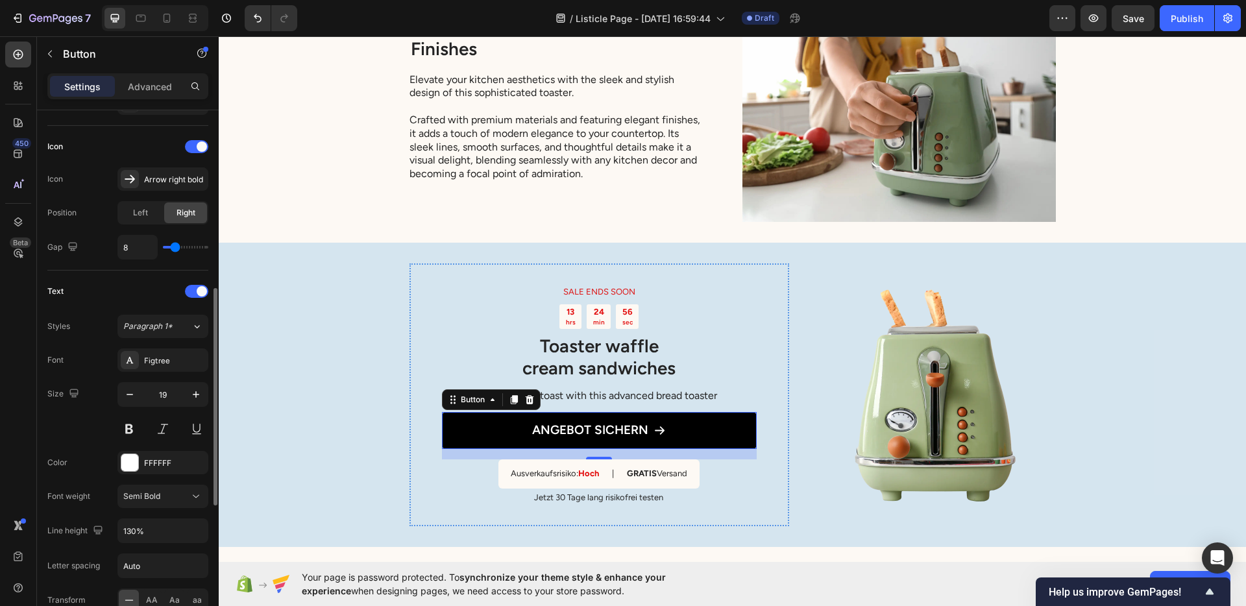
scroll to position [437, 0]
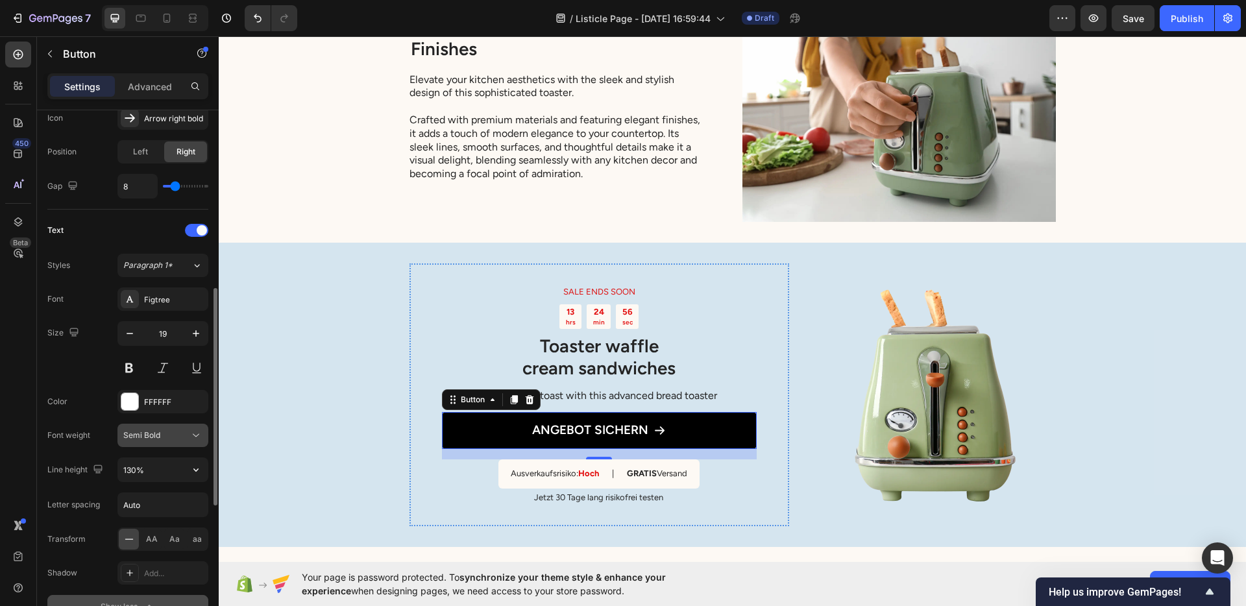
click at [162, 441] on div "Semi Bold" at bounding box center [162, 435] width 79 height 13
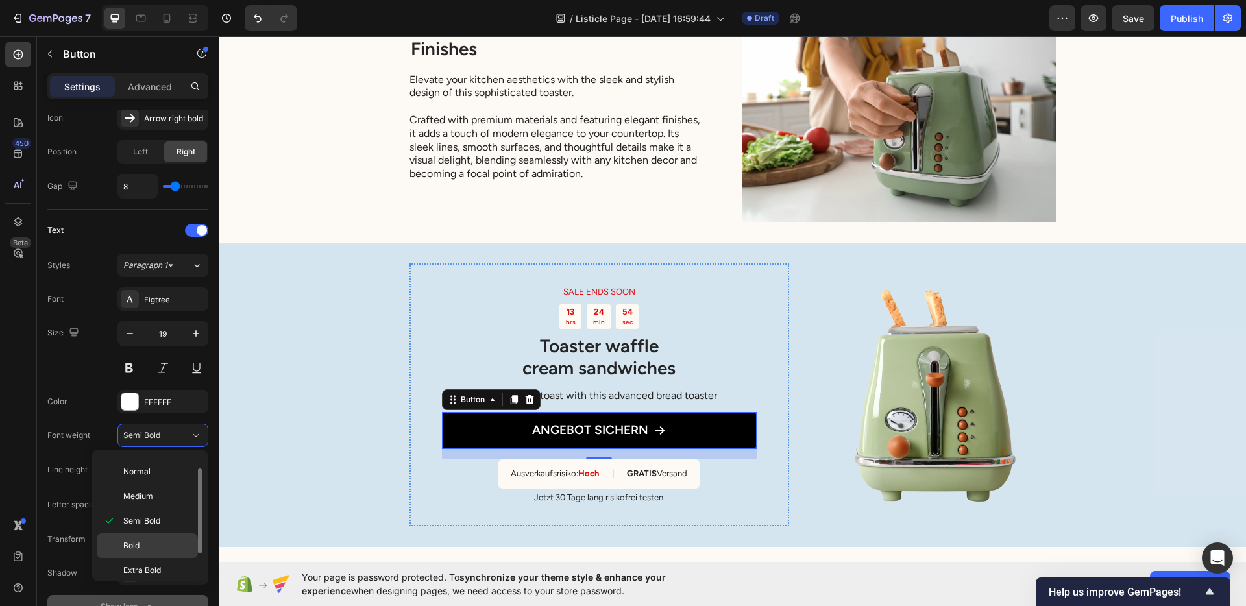
click at [143, 535] on div "Bold" at bounding box center [147, 546] width 101 height 25
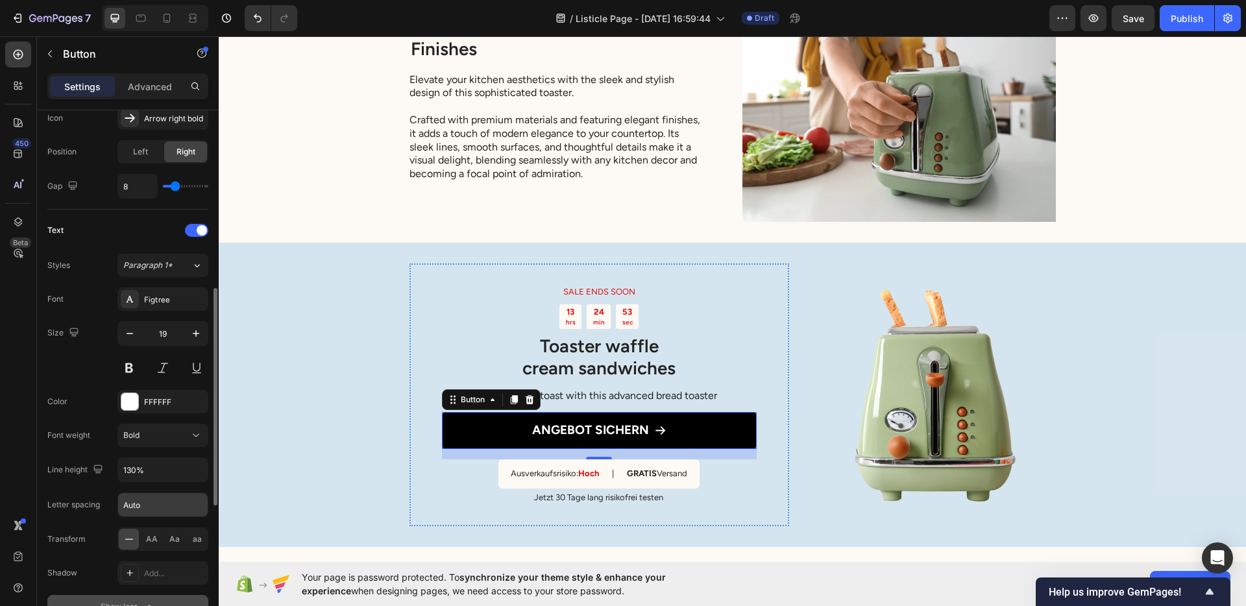
click at [143, 511] on input "Auto" at bounding box center [163, 504] width 90 height 23
type input "1.1"
click at [373, 445] on div "SALE ENDS SOON Text Block 13 hrs 24 min 47 sec Countdown Timer Toaster waffle c…" at bounding box center [732, 395] width 1027 height 304
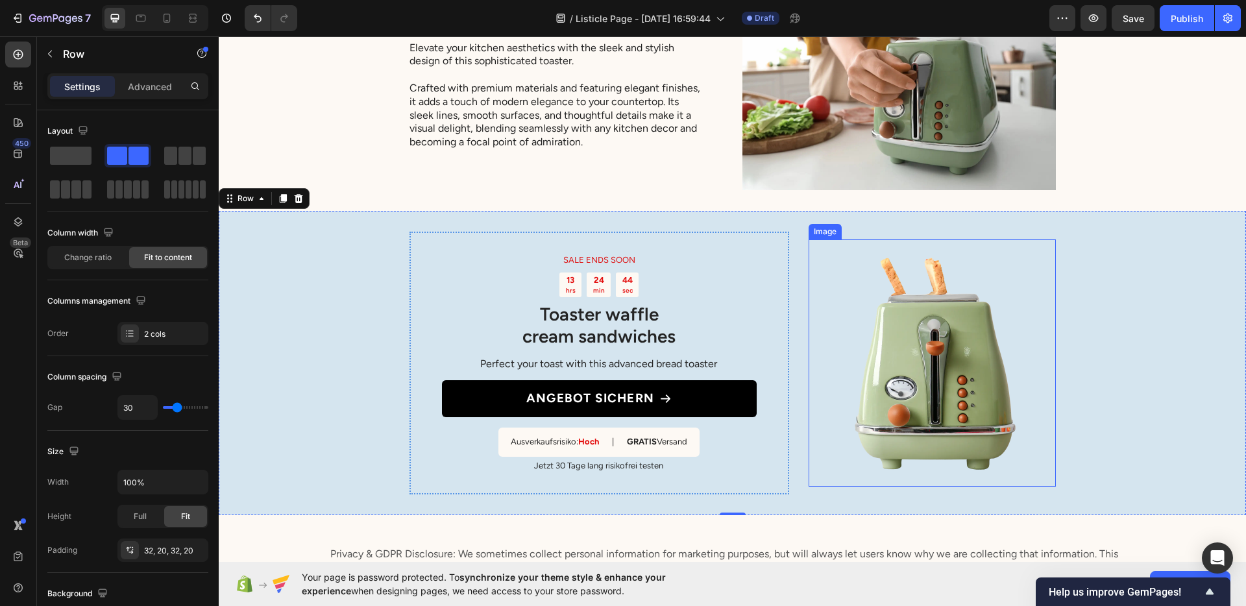
scroll to position [3432, 0]
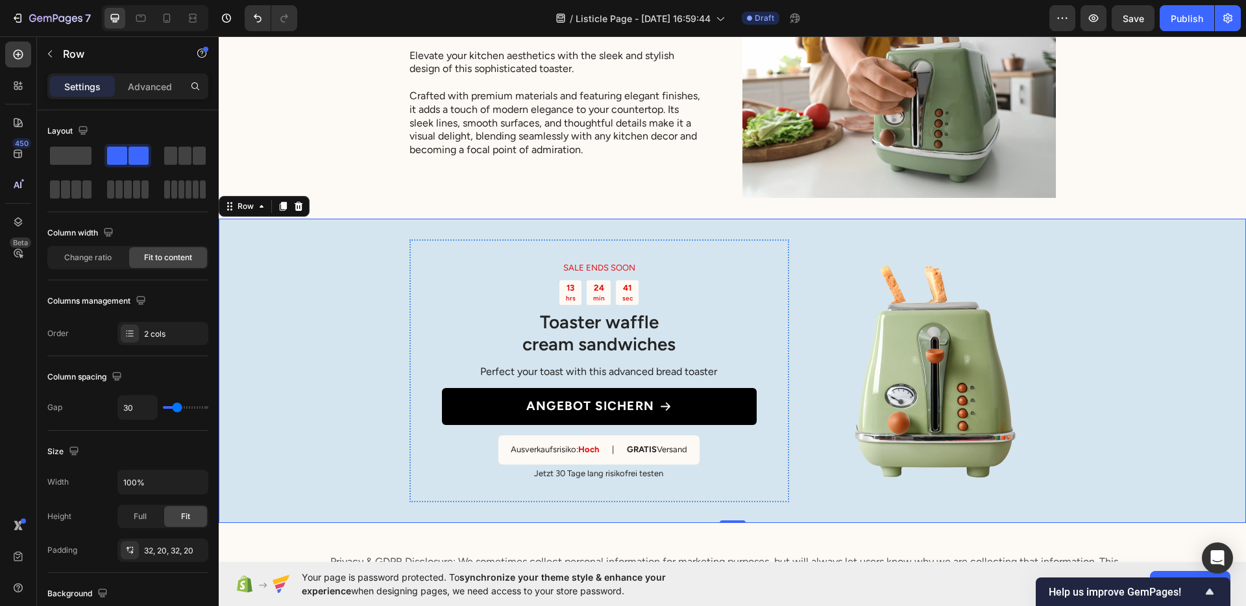
click at [358, 268] on div "SALE ENDS SOON Text Block 13 hrs 24 min 41 sec Countdown Timer Toaster waffle c…" at bounding box center [732, 371] width 1027 height 304
click at [534, 293] on div "13 hrs 24 min 35 sec" at bounding box center [599, 292] width 315 height 25
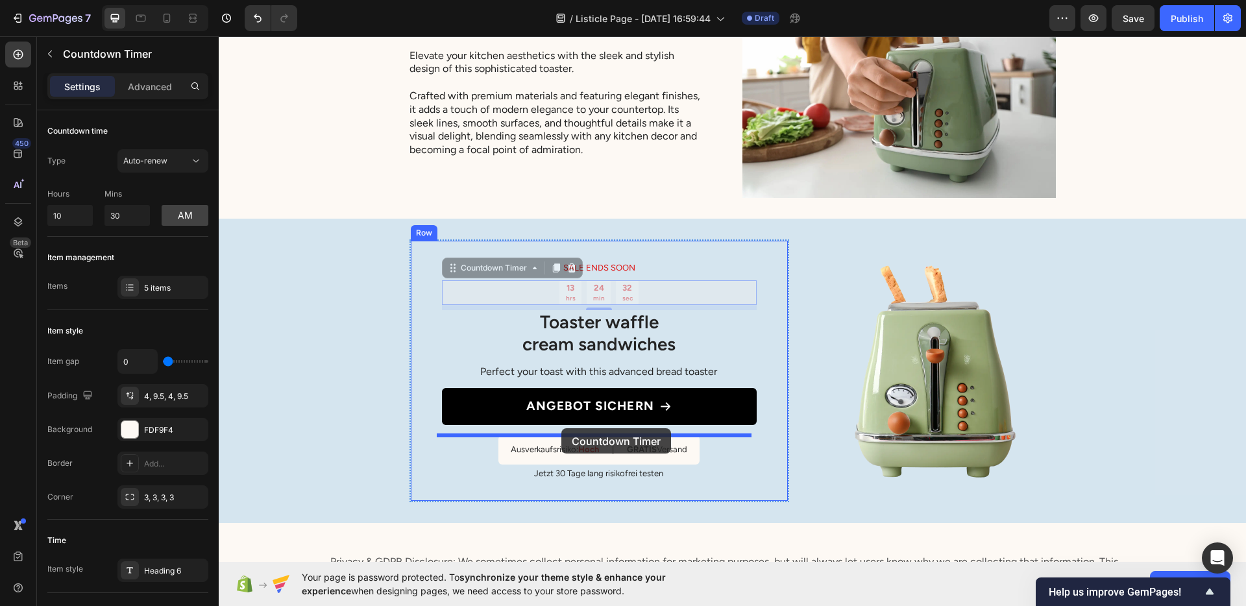
drag, startPoint x: 480, startPoint y: 270, endPoint x: 561, endPoint y: 428, distance: 177.9
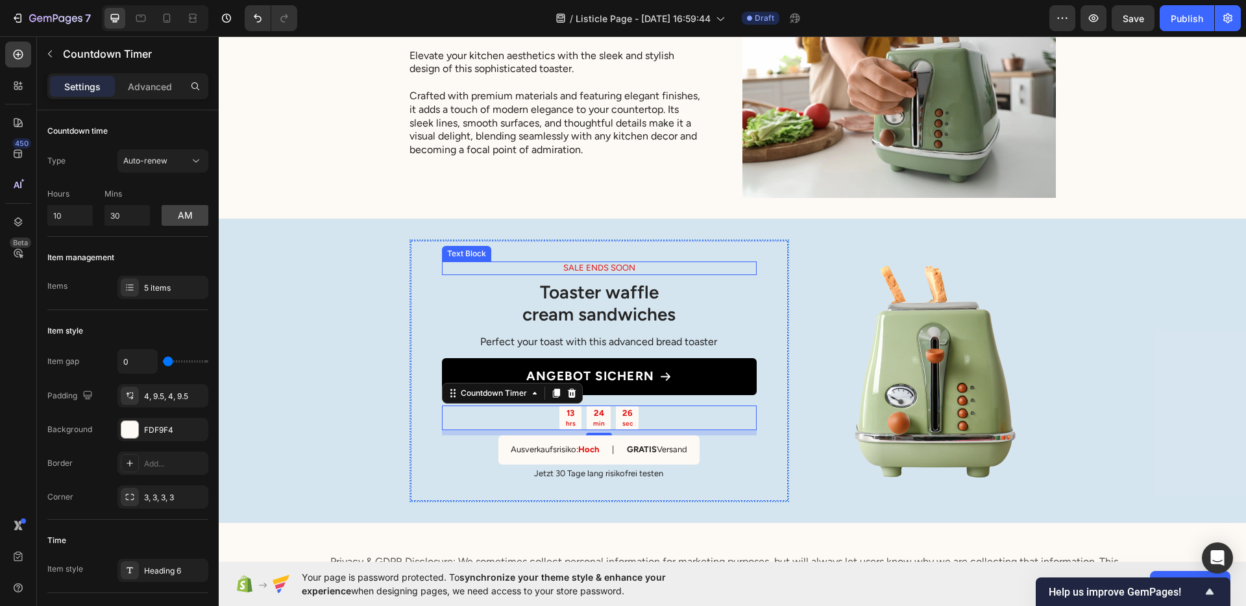
click at [537, 263] on p "SALE ENDS SOON" at bounding box center [599, 268] width 312 height 11
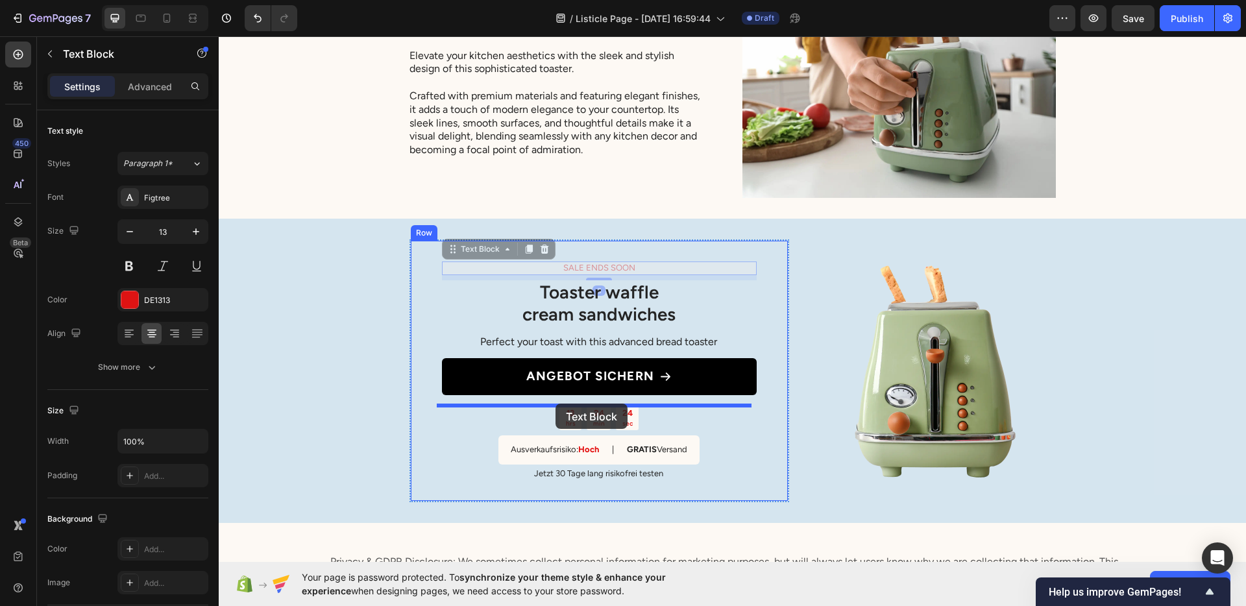
drag, startPoint x: 465, startPoint y: 251, endPoint x: 556, endPoint y: 404, distance: 178.1
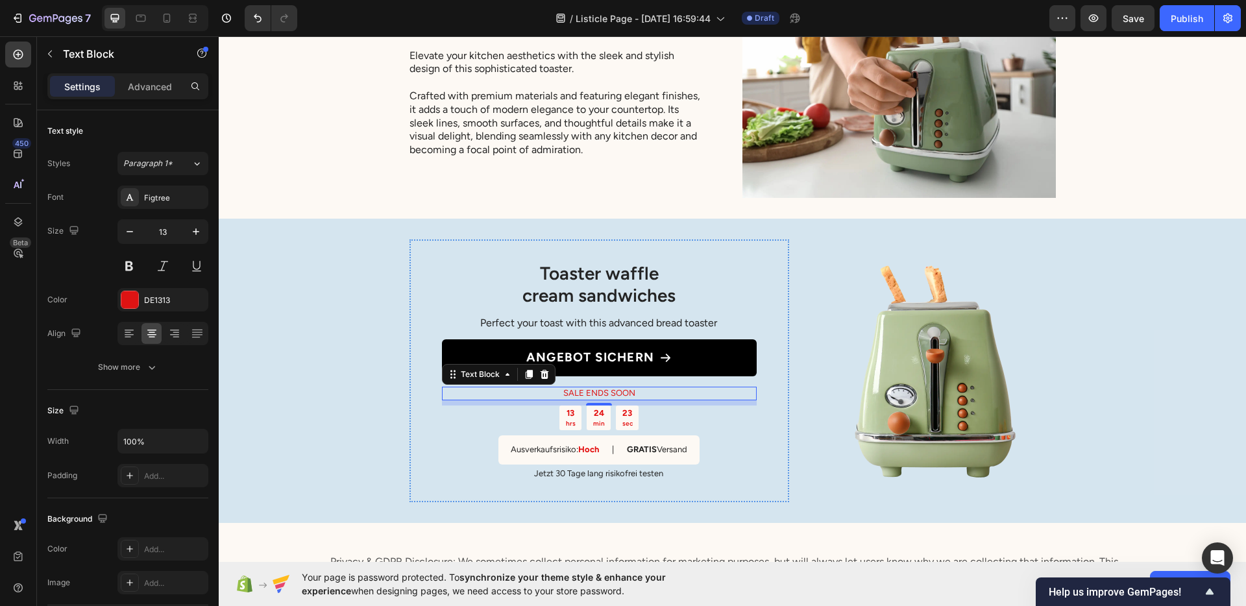
click at [579, 393] on p "SALE ENDS SOON" at bounding box center [599, 393] width 312 height 11
click at [1090, 389] on div "Toaster waffle cream sandwiches Heading Perfect your toast with this advanced b…" at bounding box center [732, 371] width 1027 height 304
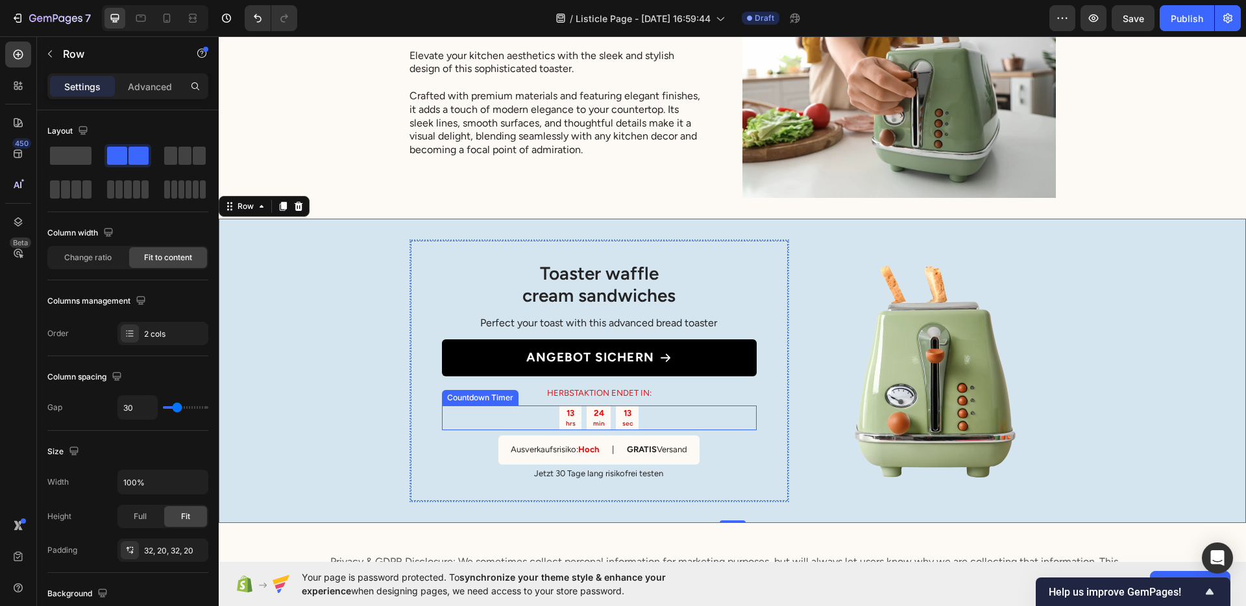
click at [545, 420] on div "13 hrs 24 min 13 sec" at bounding box center [599, 418] width 315 height 25
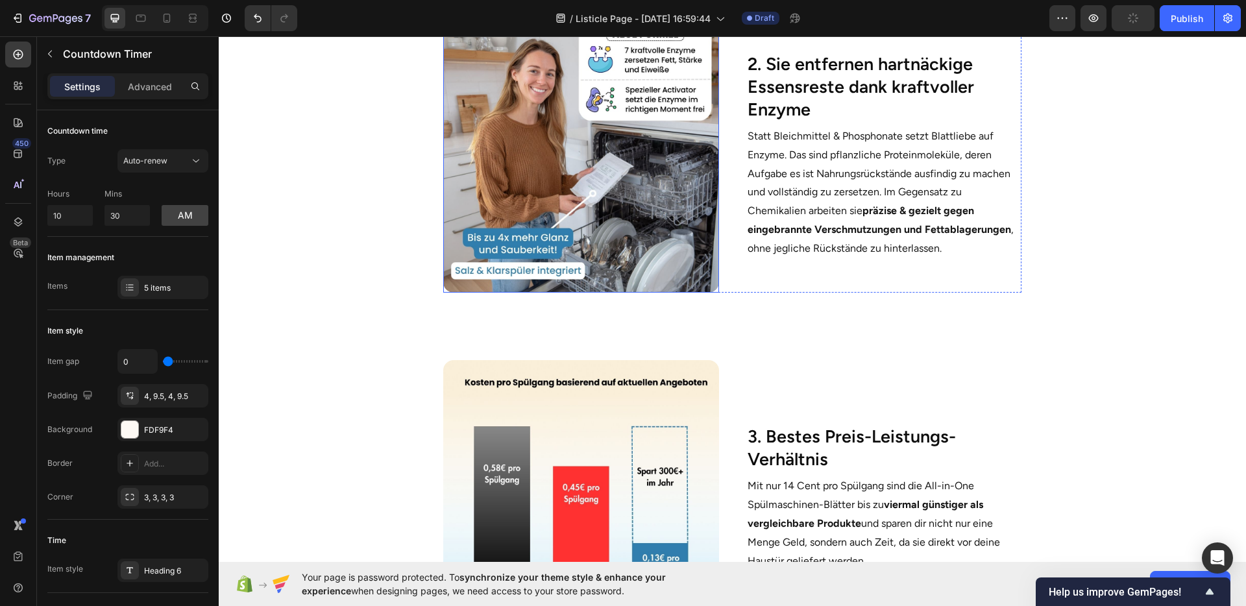
scroll to position [0, 0]
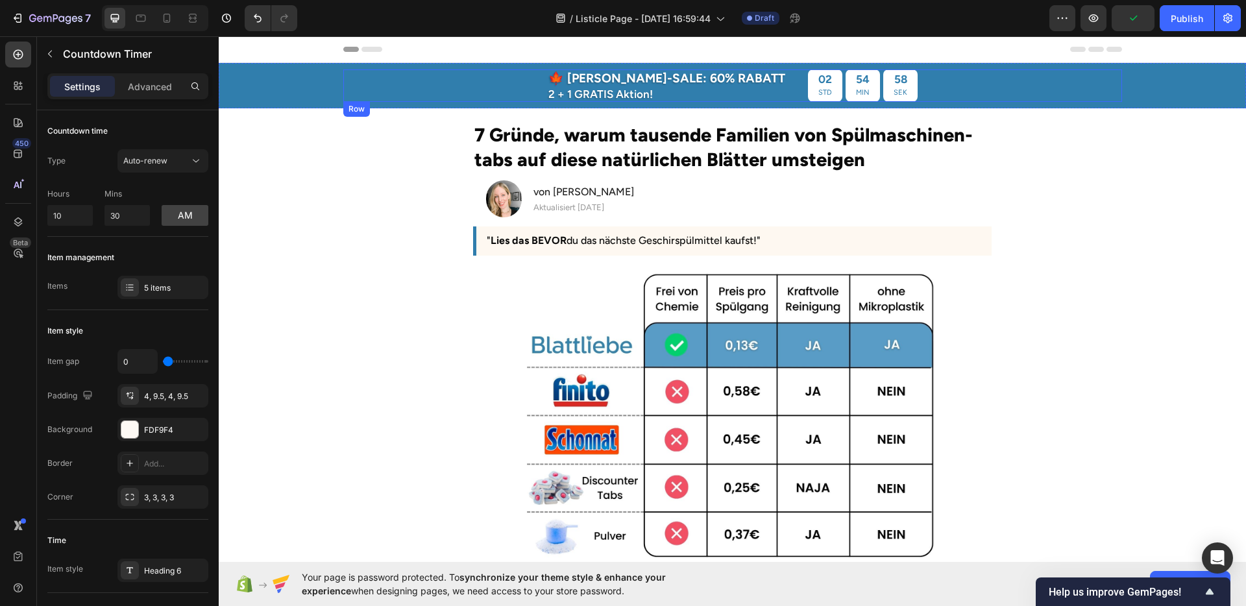
click at [916, 86] on div "🍁 HERBST-SALE: 60% RABATT Text Block 2 + 1 GRATIS Aktion! Text Block 02 STD 54 …" at bounding box center [732, 85] width 779 height 32
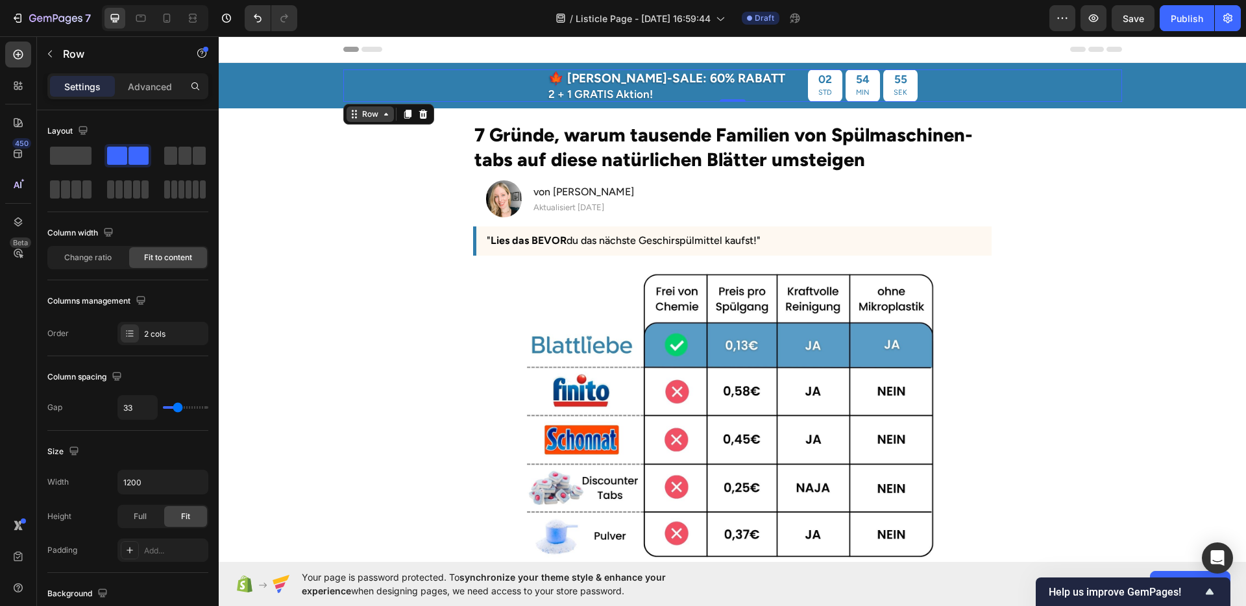
click at [368, 108] on div "Row" at bounding box center [370, 114] width 21 height 12
click at [365, 94] on div "Section" at bounding box center [365, 92] width 33 height 8
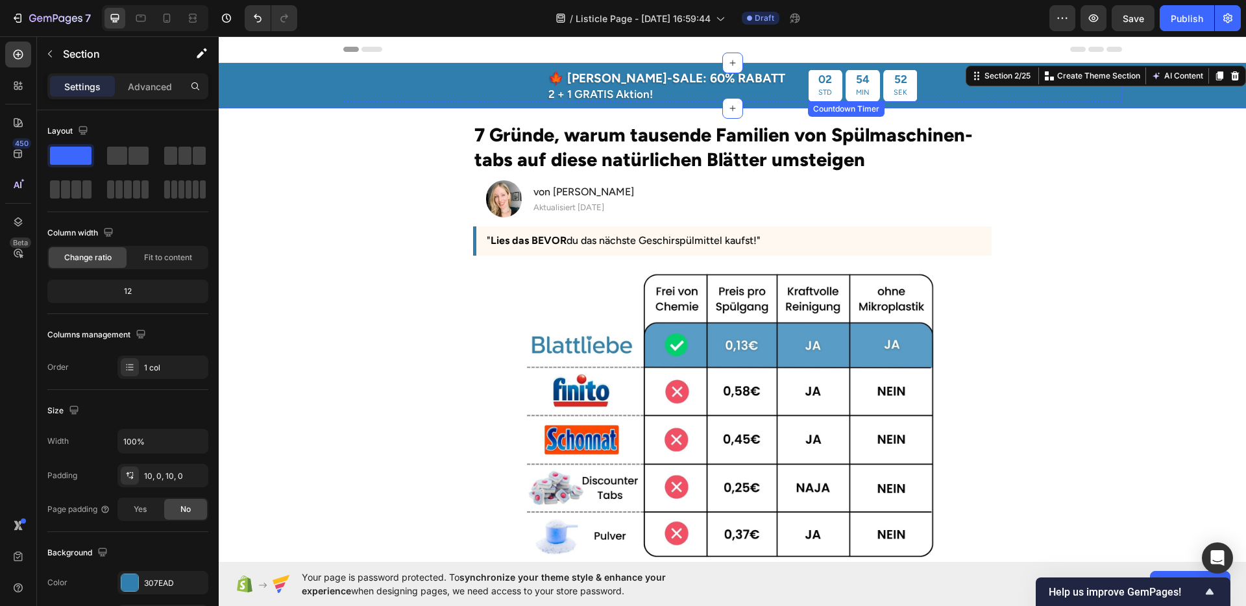
click at [856, 85] on div "54" at bounding box center [863, 79] width 14 height 14
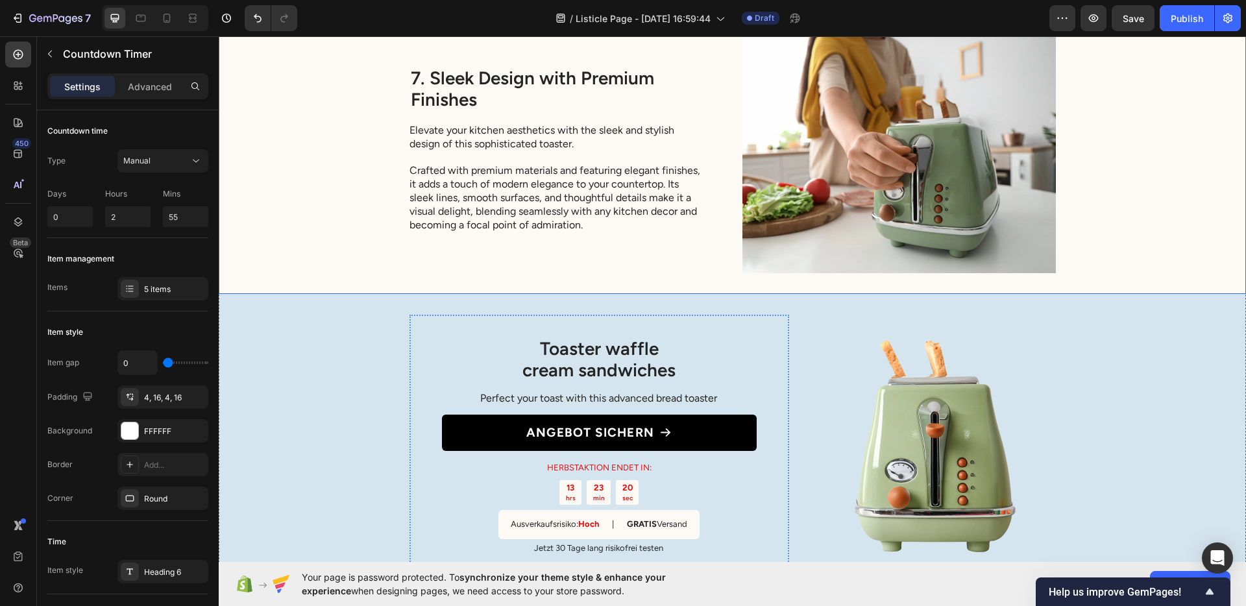
scroll to position [3395, 0]
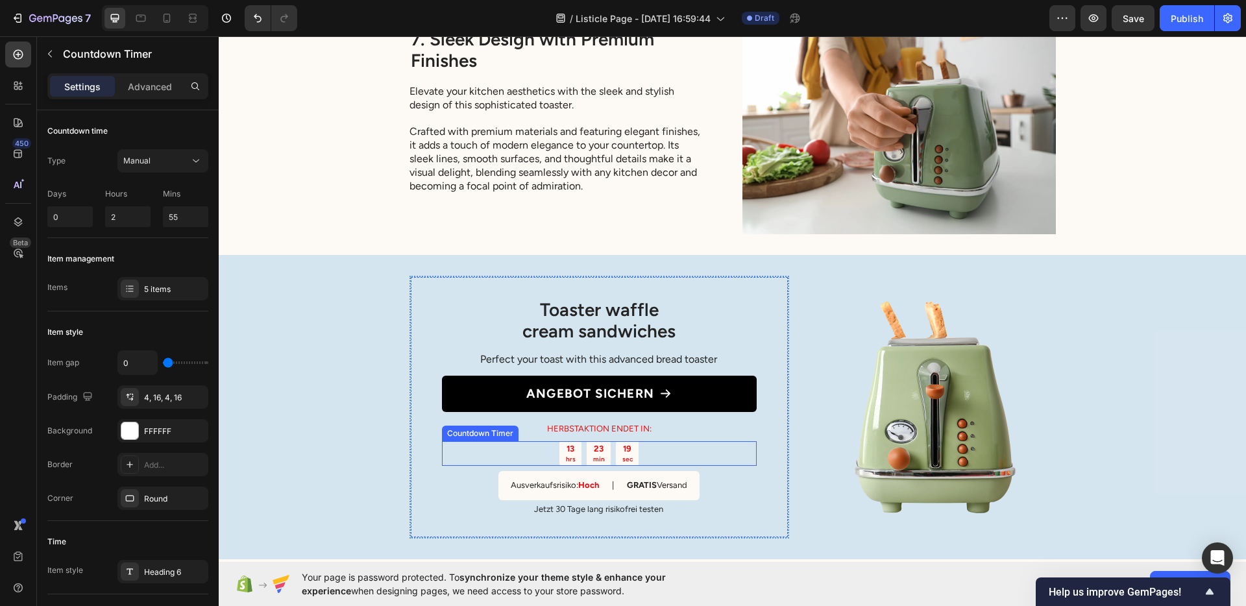
click at [654, 452] on div "13 hrs 23 min 19 sec" at bounding box center [599, 453] width 315 height 25
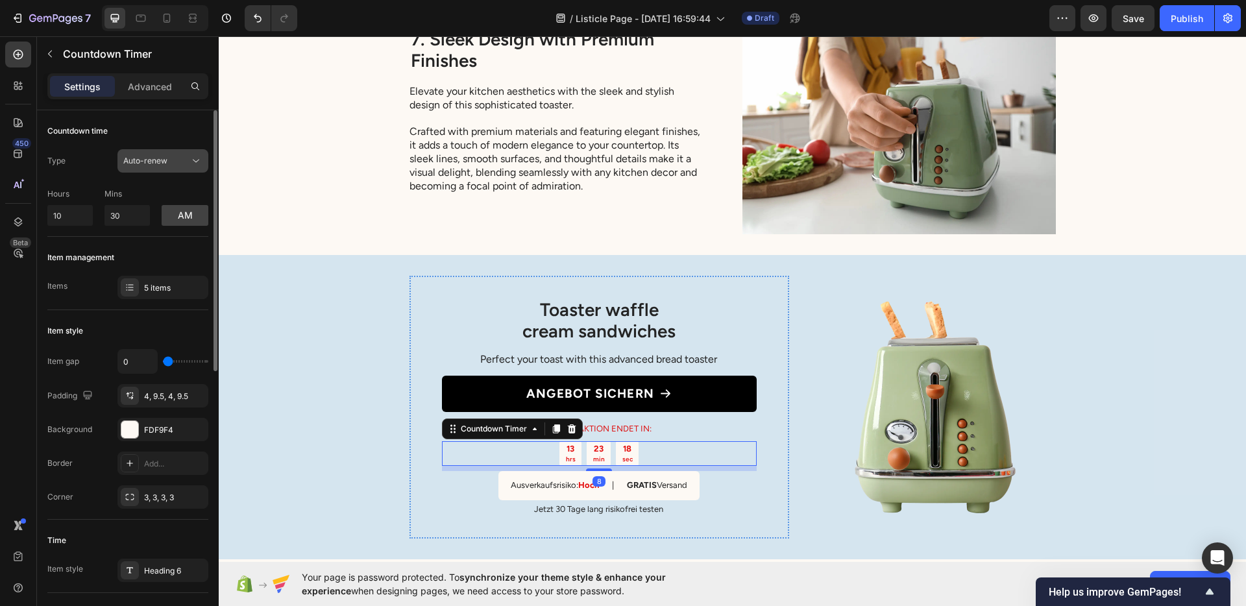
click at [140, 168] on button "Auto-renew" at bounding box center [162, 160] width 91 height 23
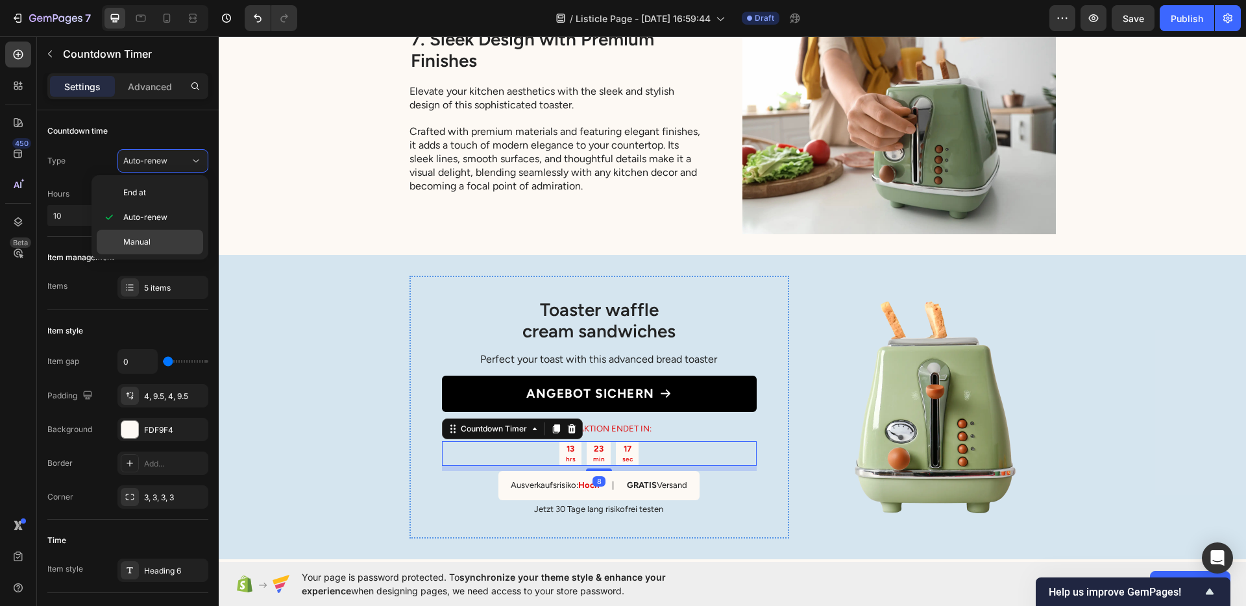
click at [157, 238] on p "Manual" at bounding box center [160, 242] width 74 height 12
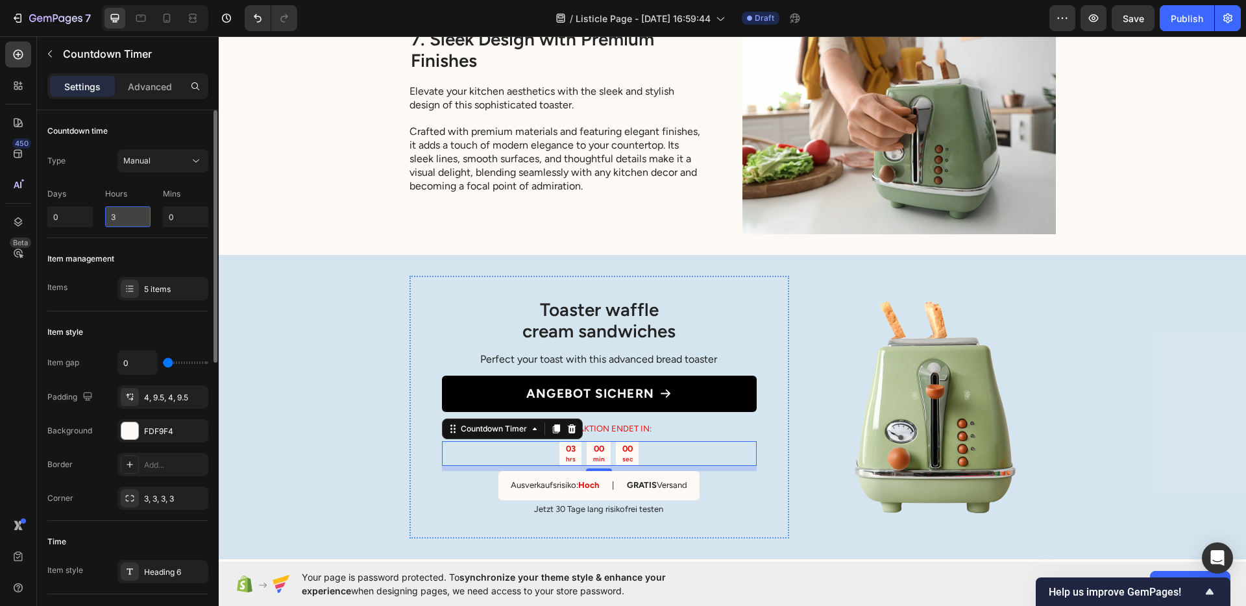
click at [132, 221] on input "3" at bounding box center [127, 216] width 45 height 21
click at [132, 220] on input "3" at bounding box center [127, 216] width 45 height 21
drag, startPoint x: 130, startPoint y: 220, endPoint x: 108, endPoint y: 215, distance: 22.5
click at [97, 217] on div "Days 0 Hours 3 Mins 0" at bounding box center [127, 205] width 161 height 44
type input "2"
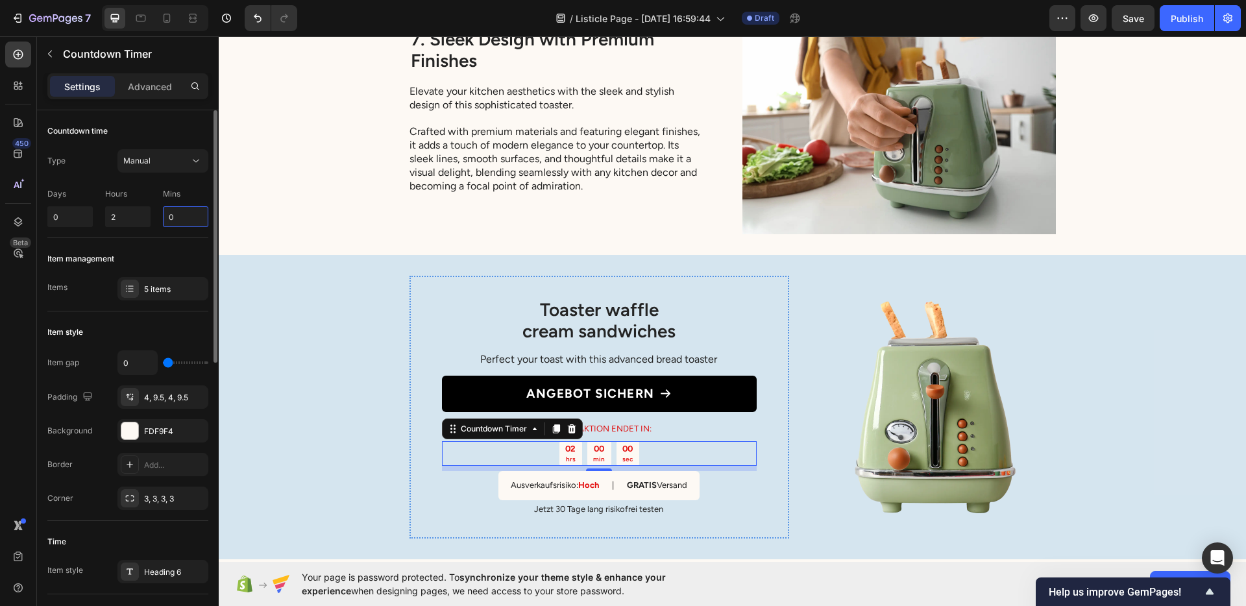
drag, startPoint x: 186, startPoint y: 214, endPoint x: 156, endPoint y: 214, distance: 30.5
click at [156, 214] on div "Days 0 Hours 2 Mins 0" at bounding box center [127, 205] width 161 height 44
type input "55"
click at [167, 238] on div "Item management Items 5 items" at bounding box center [127, 274] width 161 height 73
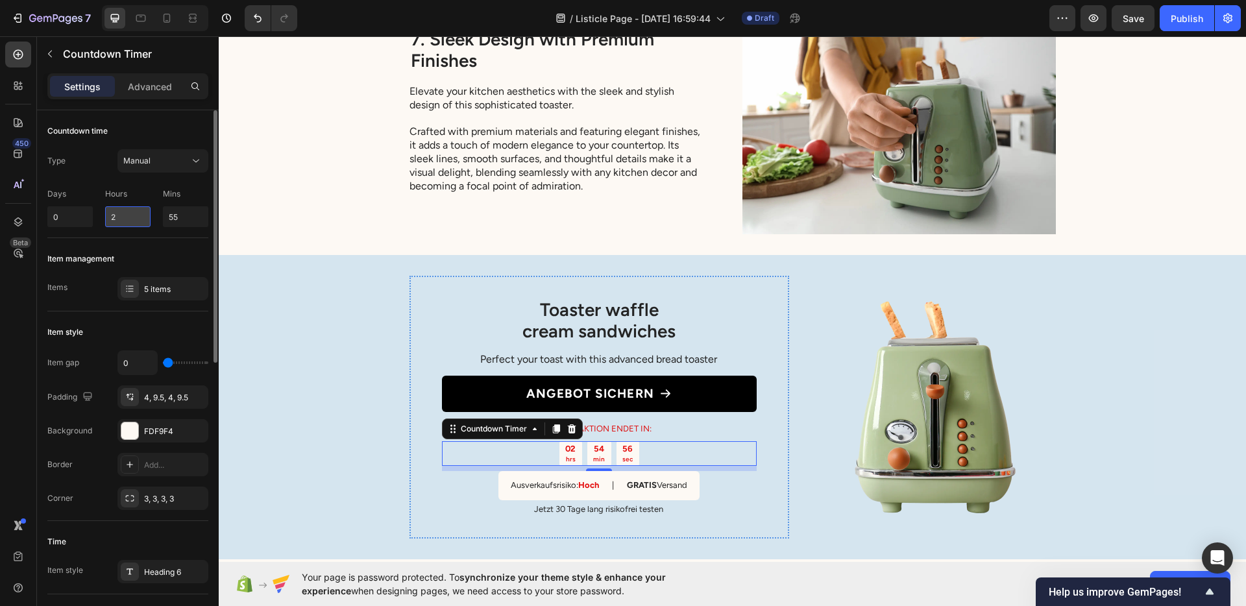
click at [127, 224] on input "2" at bounding box center [127, 216] width 45 height 21
click at [136, 243] on div "Item management Items 5 items" at bounding box center [127, 274] width 161 height 73
click at [143, 269] on div "Item management" at bounding box center [127, 259] width 161 height 21
click at [153, 284] on div "5 items" at bounding box center [174, 290] width 61 height 12
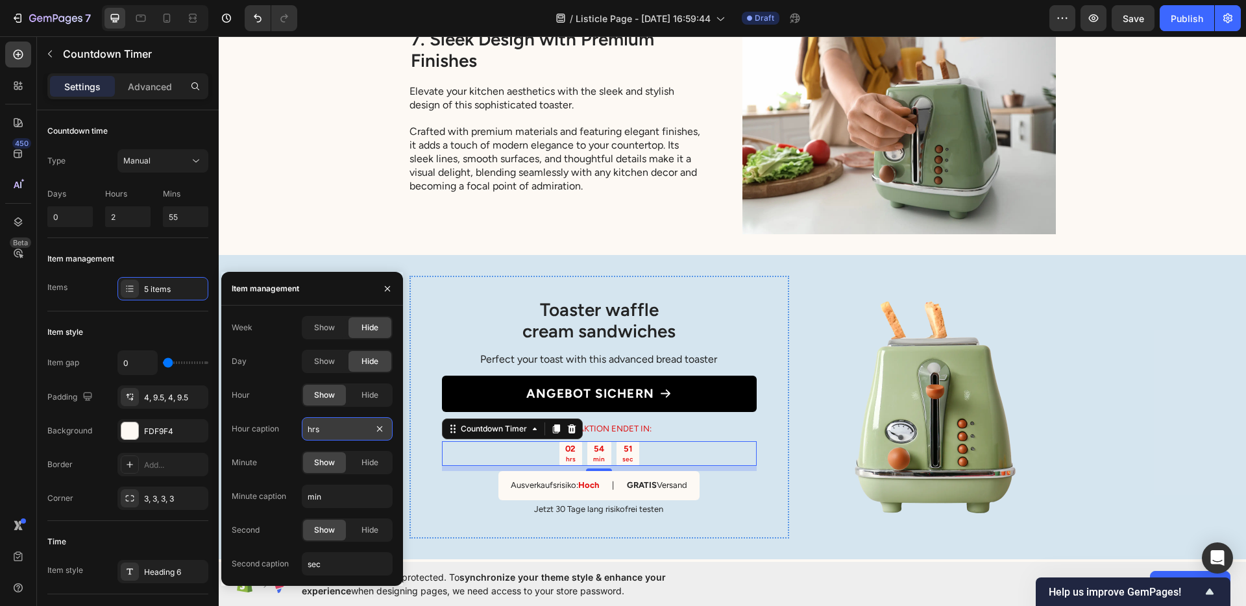
click at [344, 427] on input "hrs" at bounding box center [347, 428] width 91 height 23
type input "Stunden"
click at [320, 504] on input "min" at bounding box center [347, 496] width 91 height 23
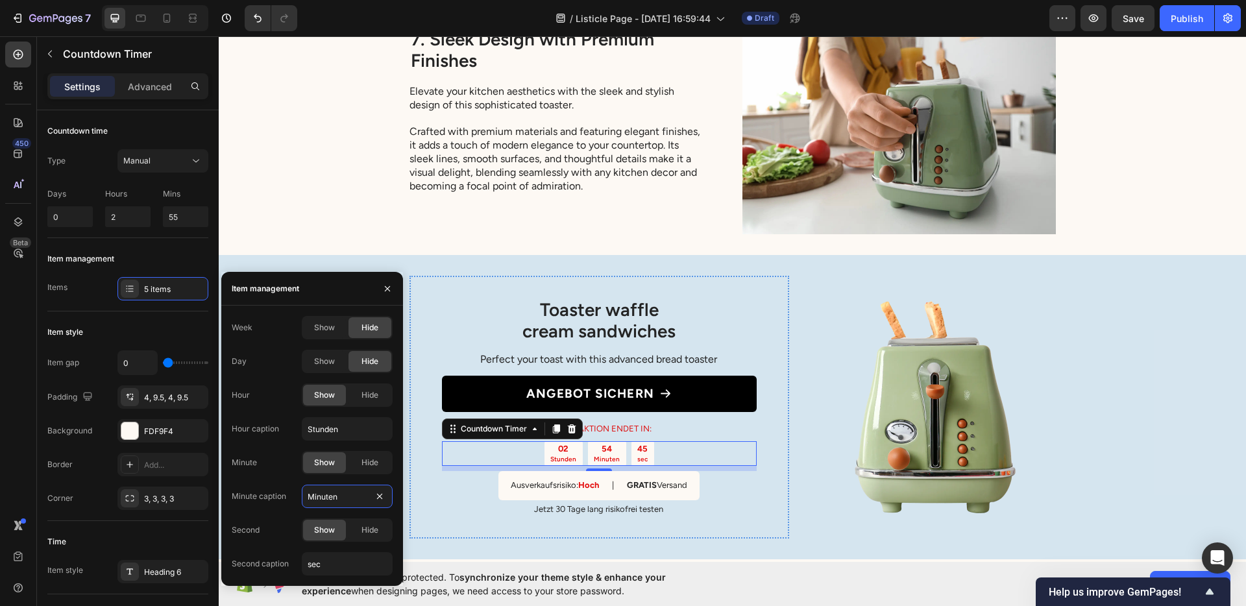
type input "Minuten"
click at [317, 550] on div "Week Show Hide Day Show Hide Hour Show Hide Hour caption Stunden Minute Show Hi…" at bounding box center [312, 446] width 161 height 260
click at [315, 559] on input "sec" at bounding box center [347, 563] width 91 height 23
type input "Sekunden"
click at [750, 480] on div "Toaster waffle cream sandwiches Heading Perfect your toast with this advanced b…" at bounding box center [599, 407] width 315 height 219
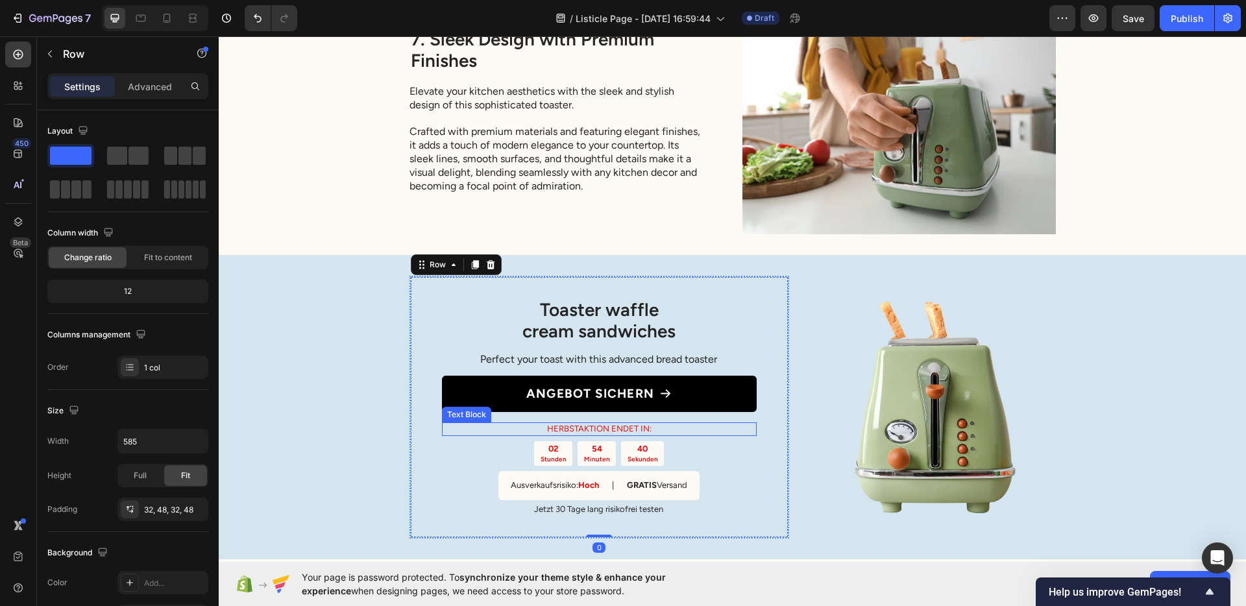
click at [631, 424] on p "HERBSTAKTION ENDET IN:" at bounding box center [599, 429] width 312 height 11
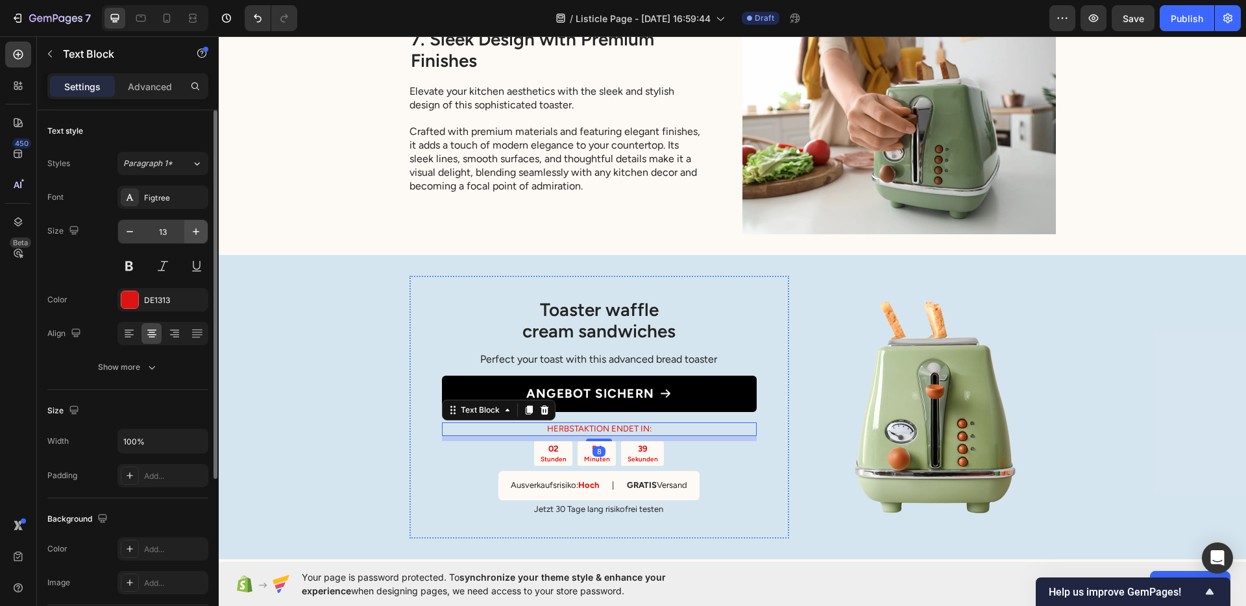
click at [193, 235] on icon "button" at bounding box center [196, 231] width 13 height 13
click at [138, 238] on button "button" at bounding box center [129, 231] width 23 height 23
click at [134, 237] on icon "button" at bounding box center [129, 231] width 13 height 13
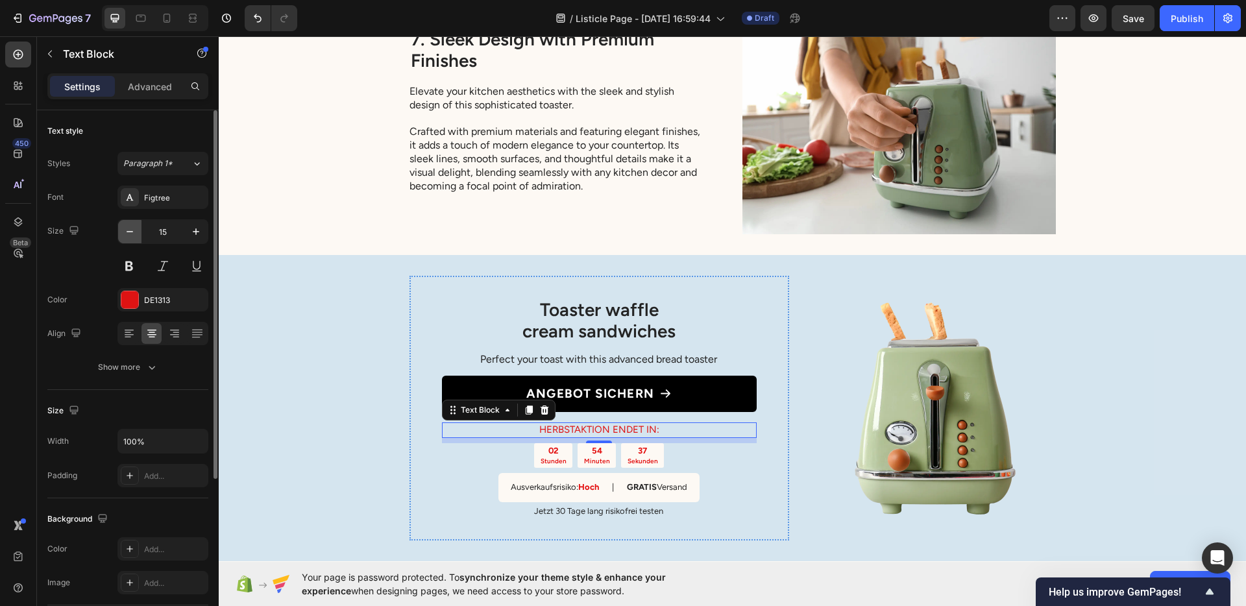
type input "14"
click at [149, 373] on icon "button" at bounding box center [151, 367] width 13 height 13
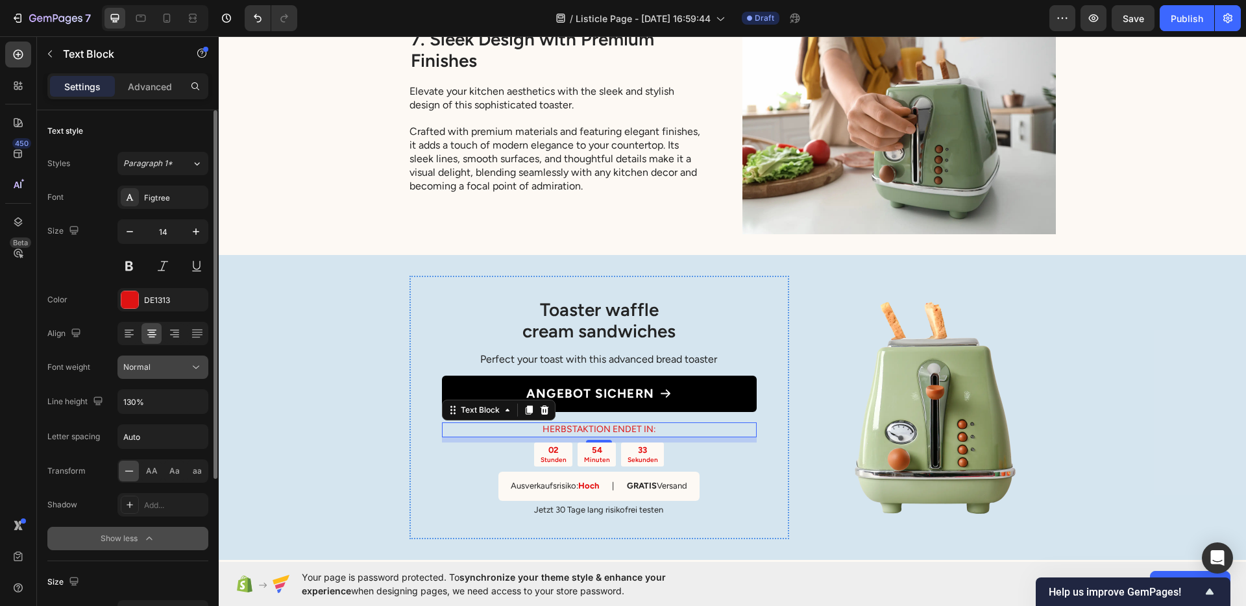
click at [144, 378] on button "Normal" at bounding box center [162, 367] width 91 height 23
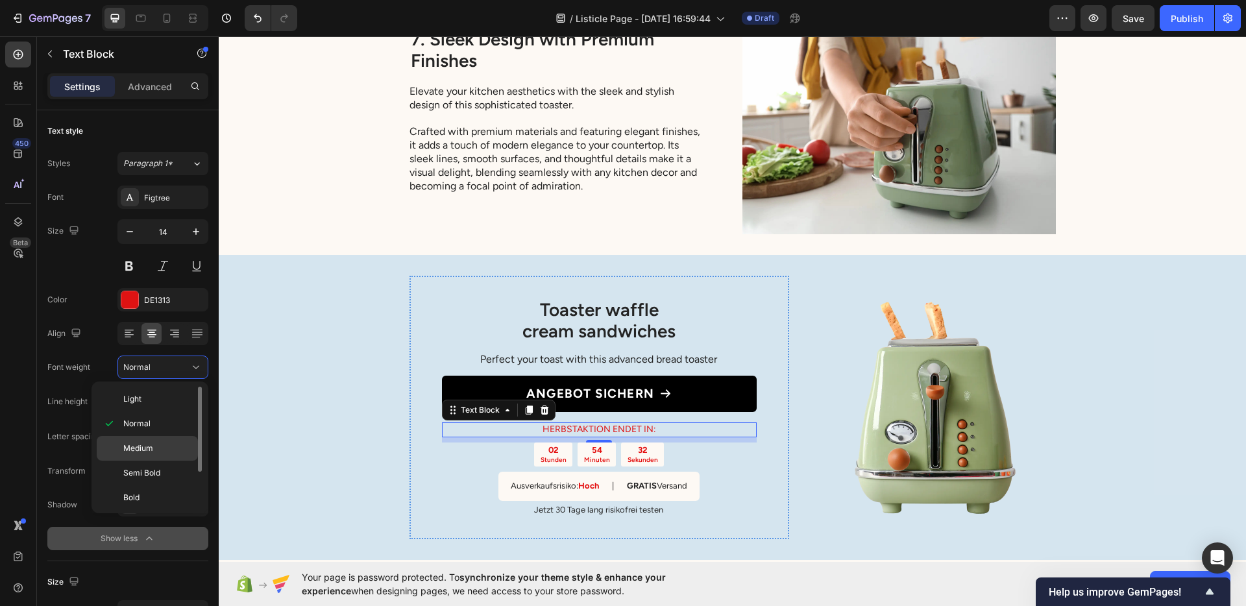
click at [145, 454] on div "Medium" at bounding box center [147, 448] width 101 height 25
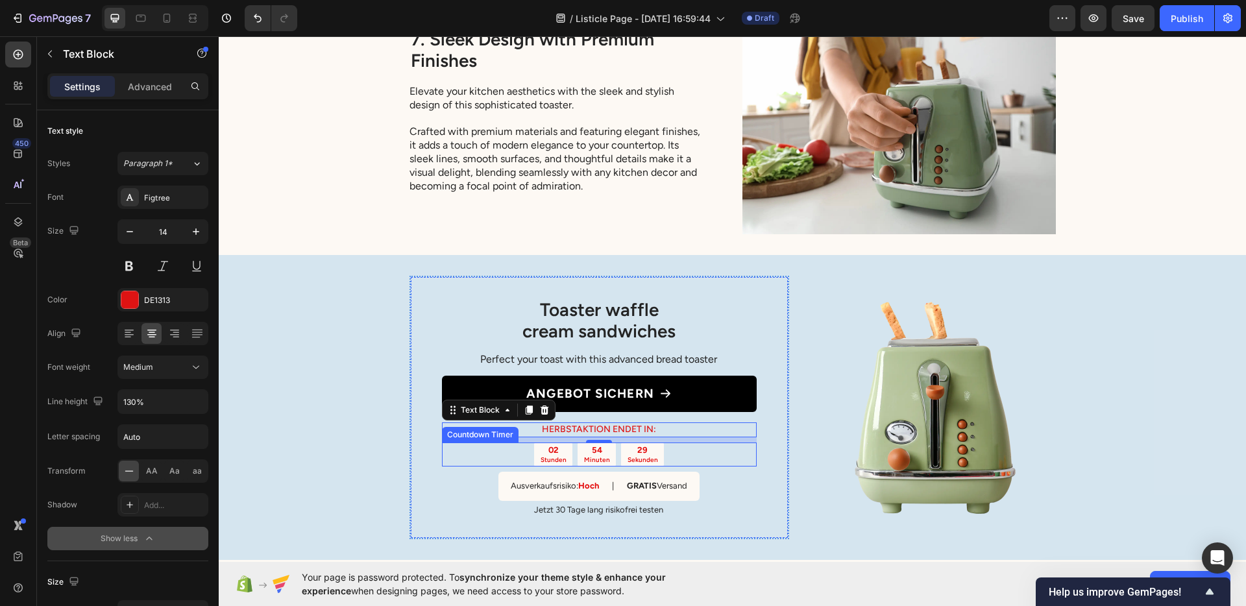
click at [516, 456] on div "02 Stunden 54 Minuten 29 Sekunden" at bounding box center [599, 455] width 315 height 25
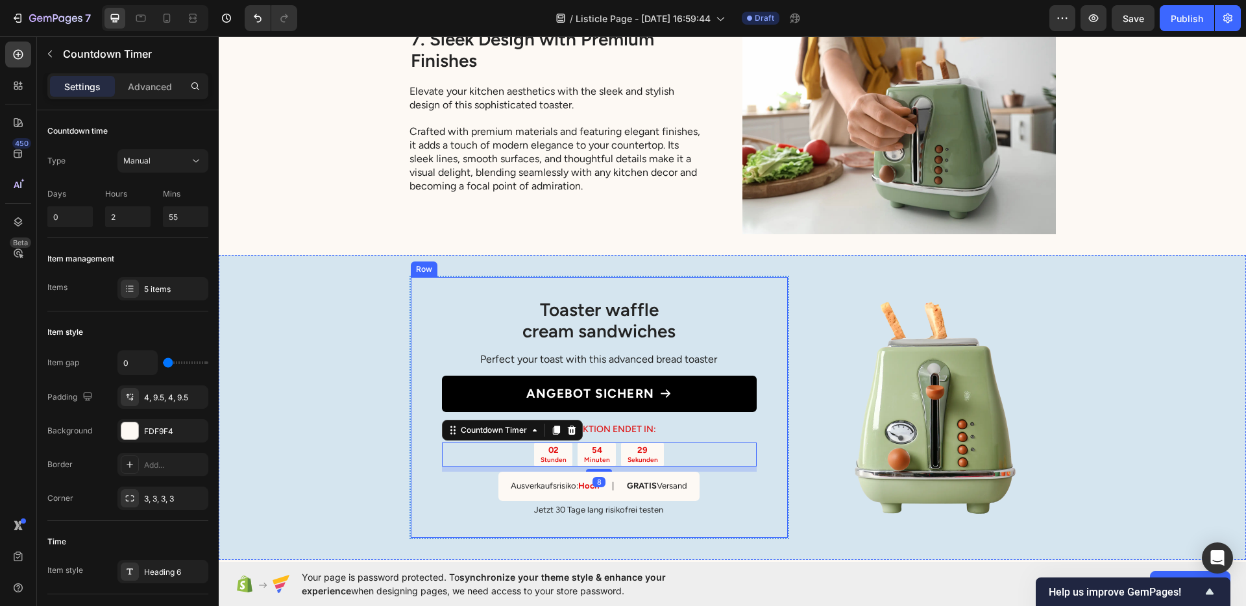
click at [643, 427] on p "HERBSTAKTION ENDET IN:" at bounding box center [599, 430] width 312 height 12
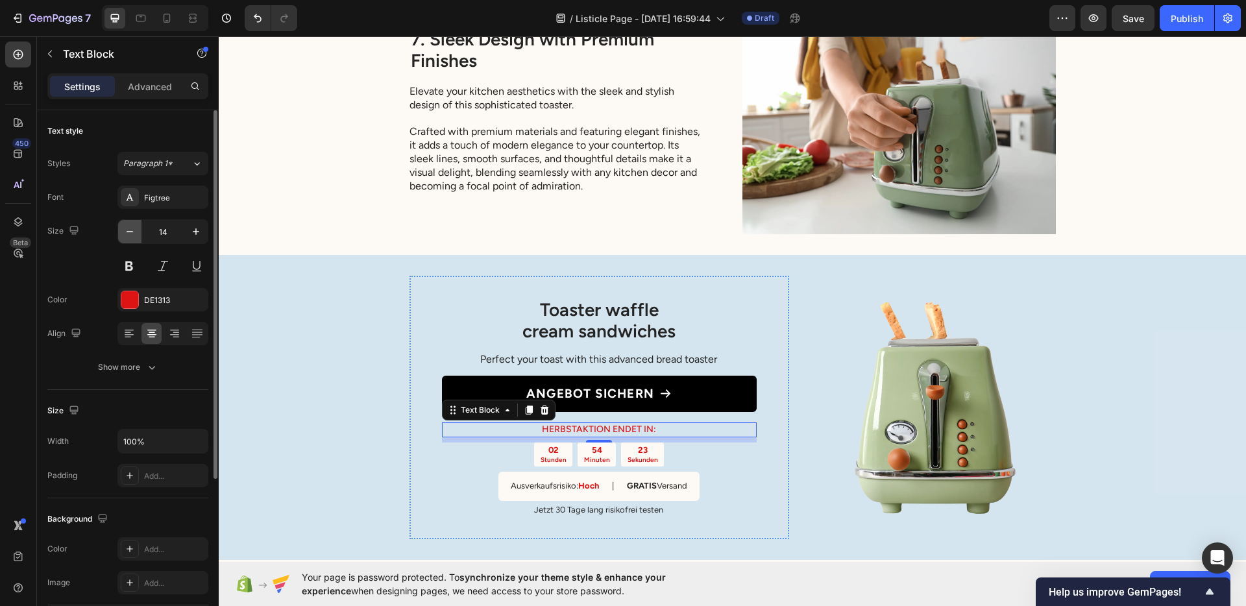
click at [134, 239] on button "button" at bounding box center [129, 231] width 23 height 23
type input "13"
click at [373, 402] on div "Toaster waffle cream sandwiches Heading Perfect your toast with this advanced b…" at bounding box center [732, 407] width 1027 height 304
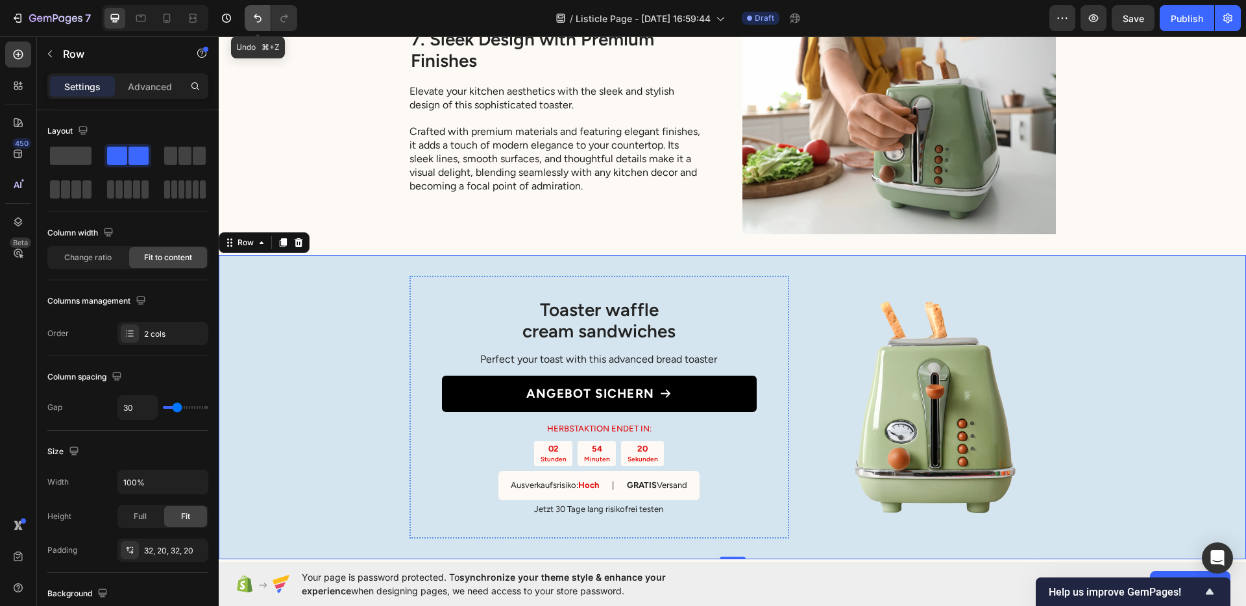
click at [263, 21] on icon "Undo/Redo" at bounding box center [257, 18] width 13 height 13
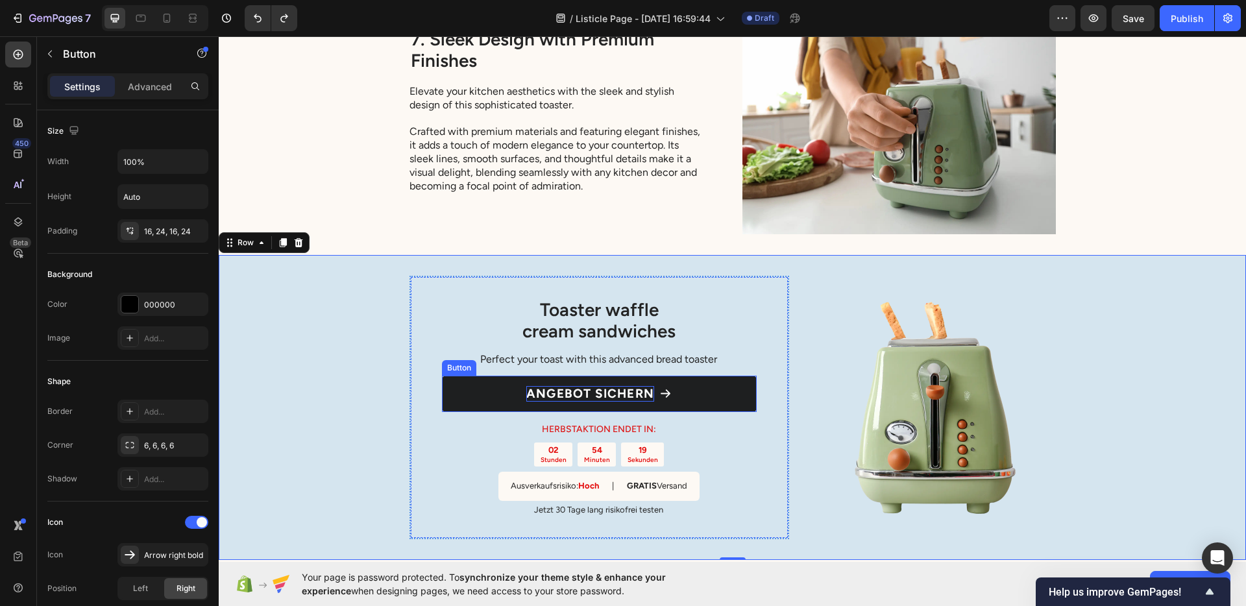
click at [635, 389] on p "ANGEBOT SICHERN" at bounding box center [590, 394] width 128 height 16
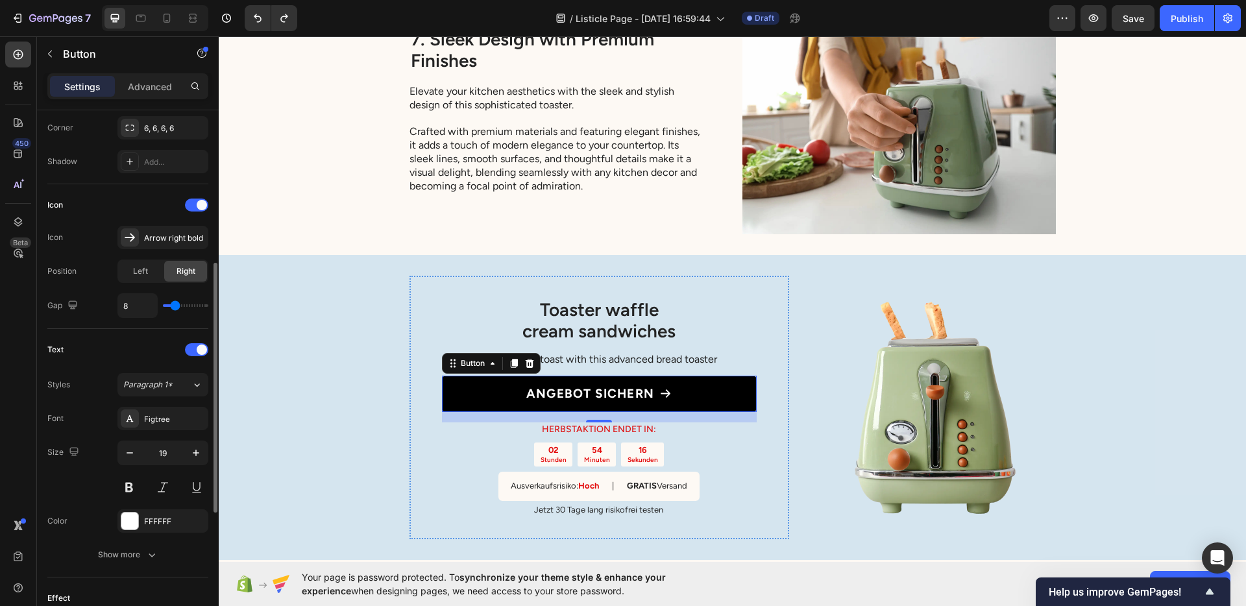
scroll to position [333, 0]
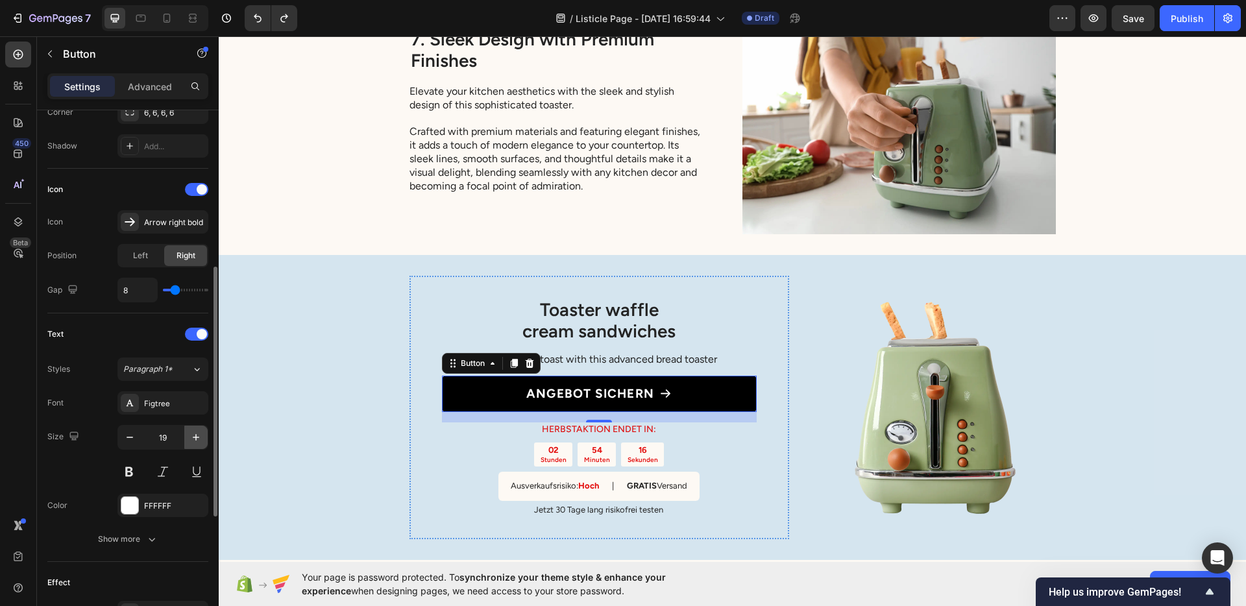
click at [193, 437] on icon "button" at bounding box center [196, 437] width 6 height 6
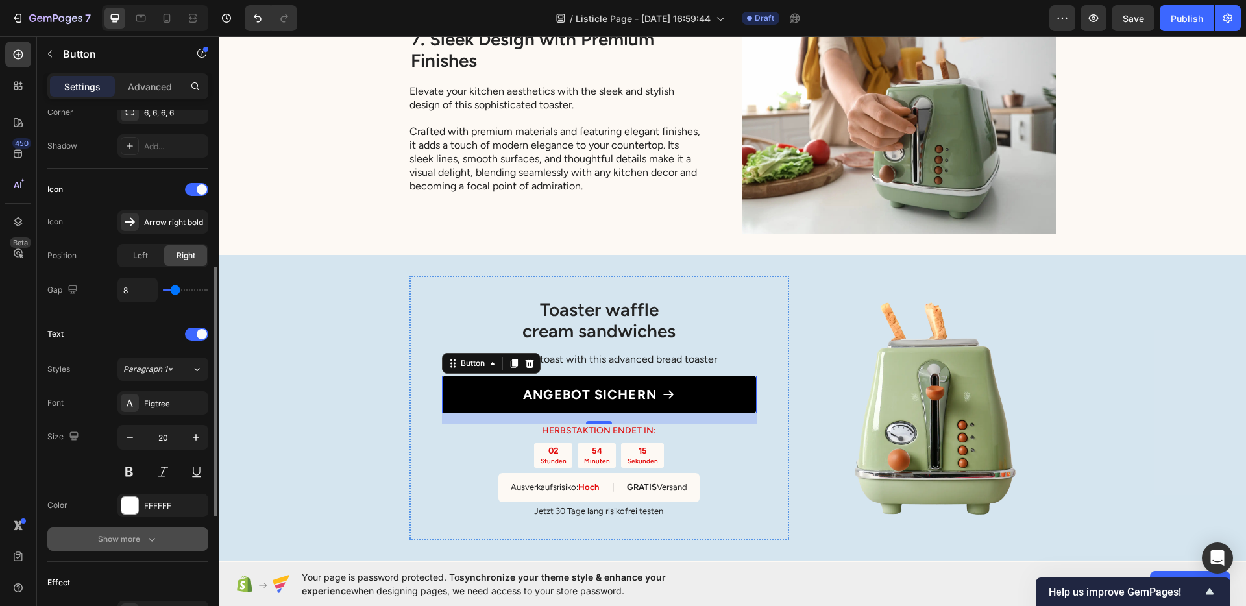
click at [140, 530] on button "Show more" at bounding box center [127, 539] width 161 height 23
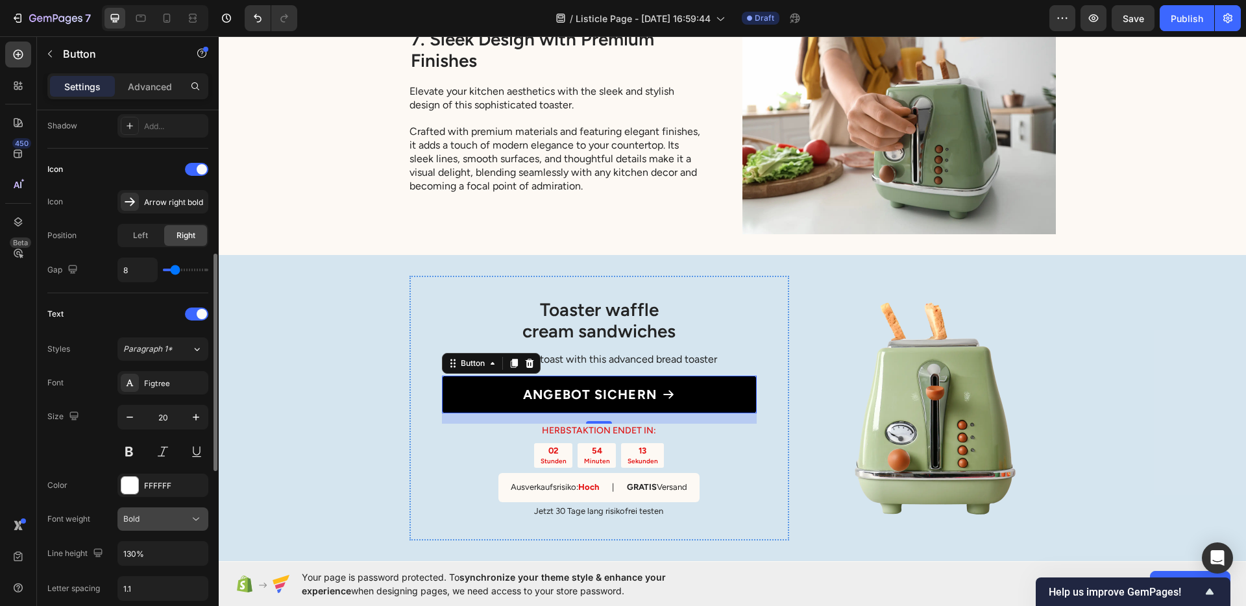
click at [142, 521] on div "Bold" at bounding box center [156, 519] width 66 height 12
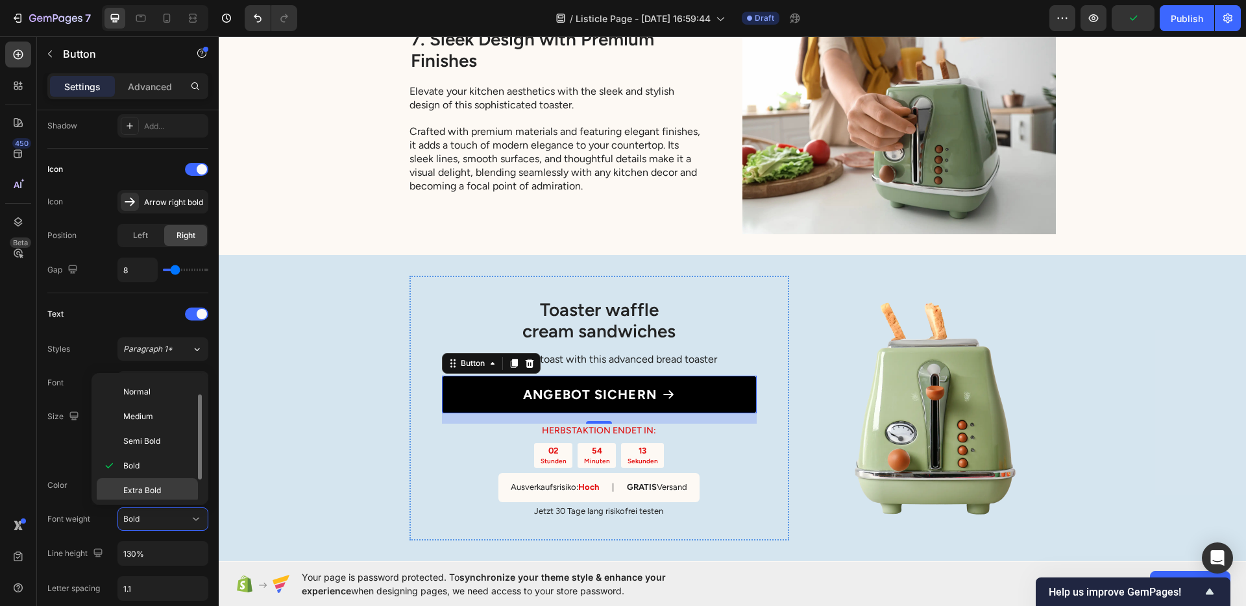
click at [150, 493] on span "Extra Bold" at bounding box center [142, 491] width 38 height 12
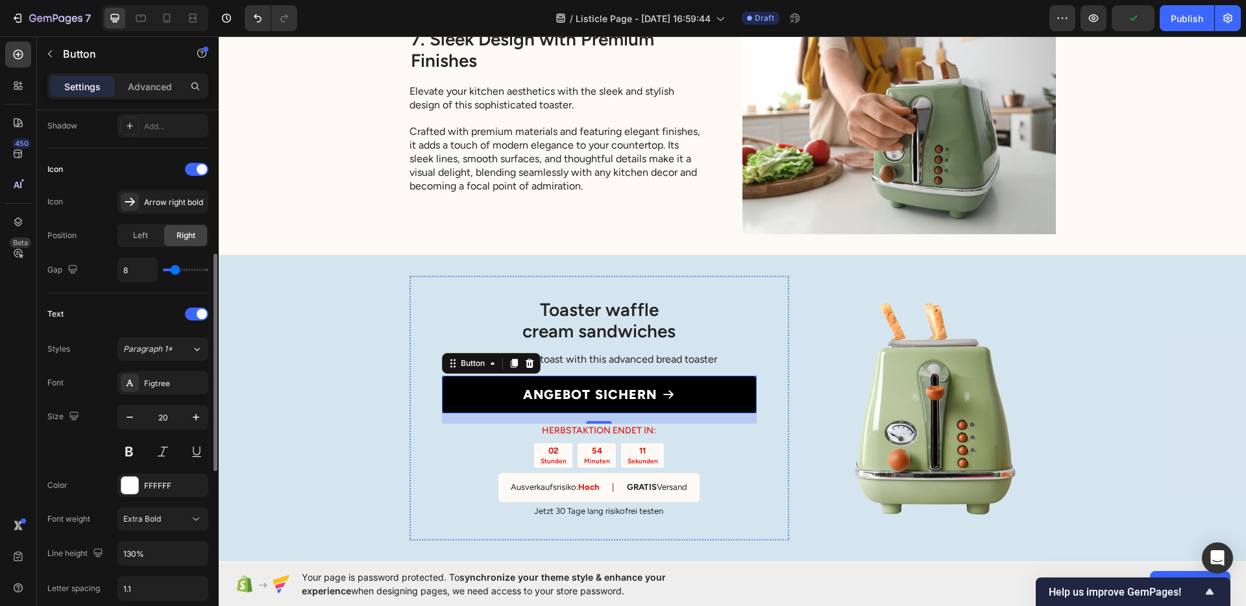
click at [124, 399] on div "Font Figtree Size 20 Color FFFFFF Font weight Extra Bold Line height 130% Lette…" at bounding box center [127, 536] width 161 height 331
click at [130, 417] on icon "button" at bounding box center [130, 417] width 6 height 1
type input "19"
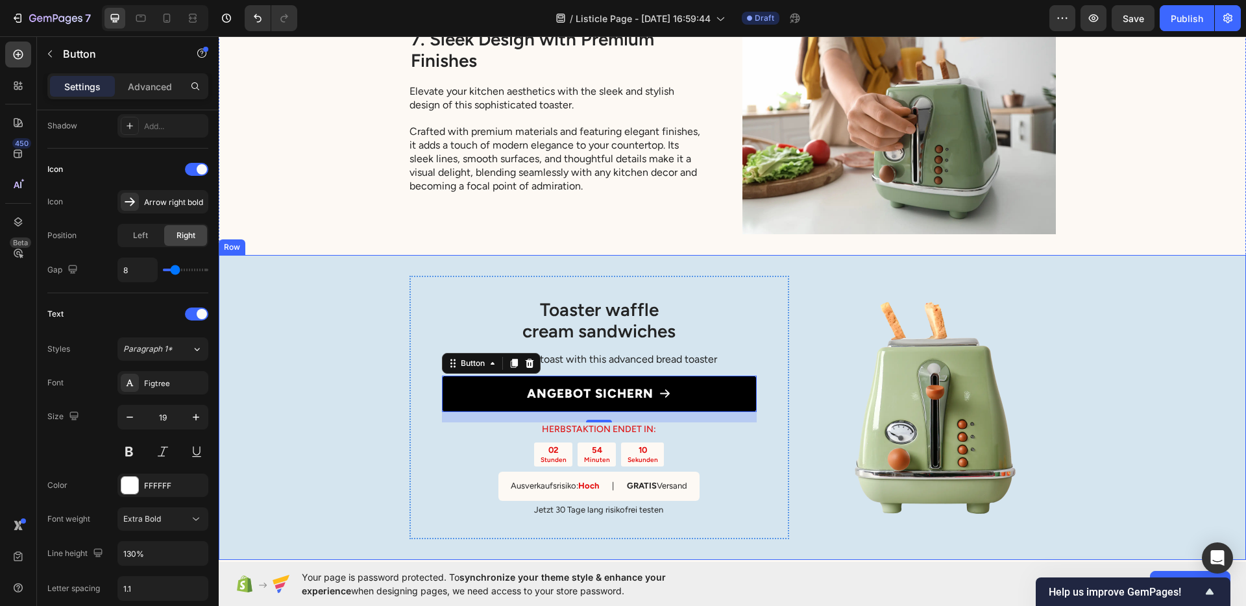
click at [336, 427] on div "Toaster waffle cream sandwiches Heading Perfect your toast with this advanced b…" at bounding box center [732, 408] width 1027 height 306
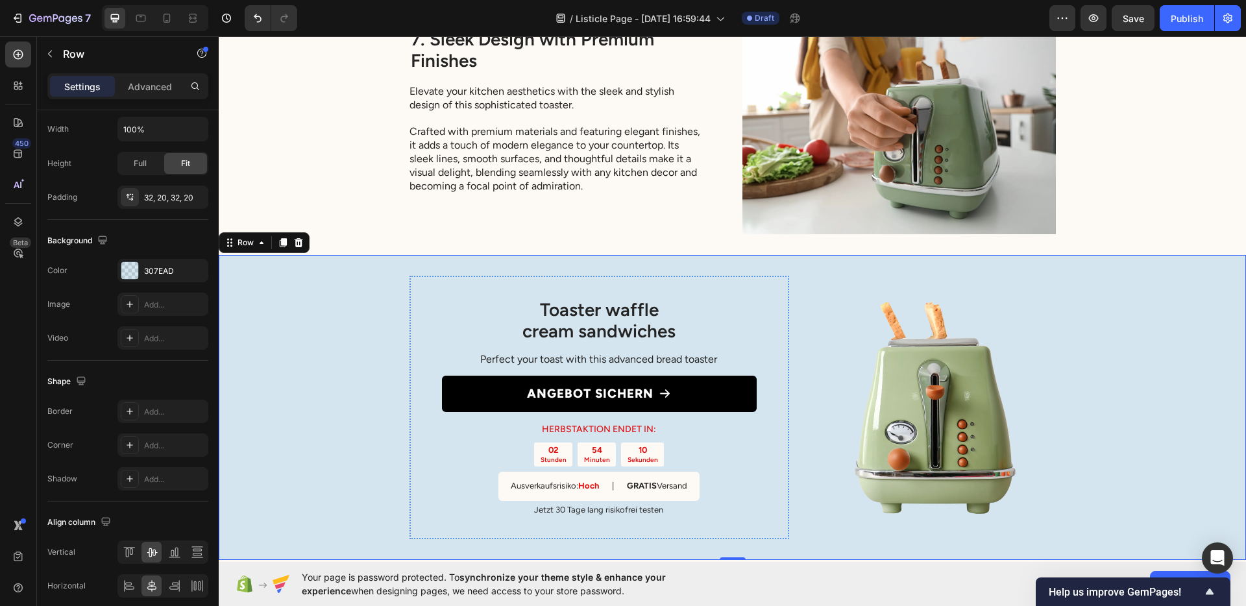
scroll to position [0, 0]
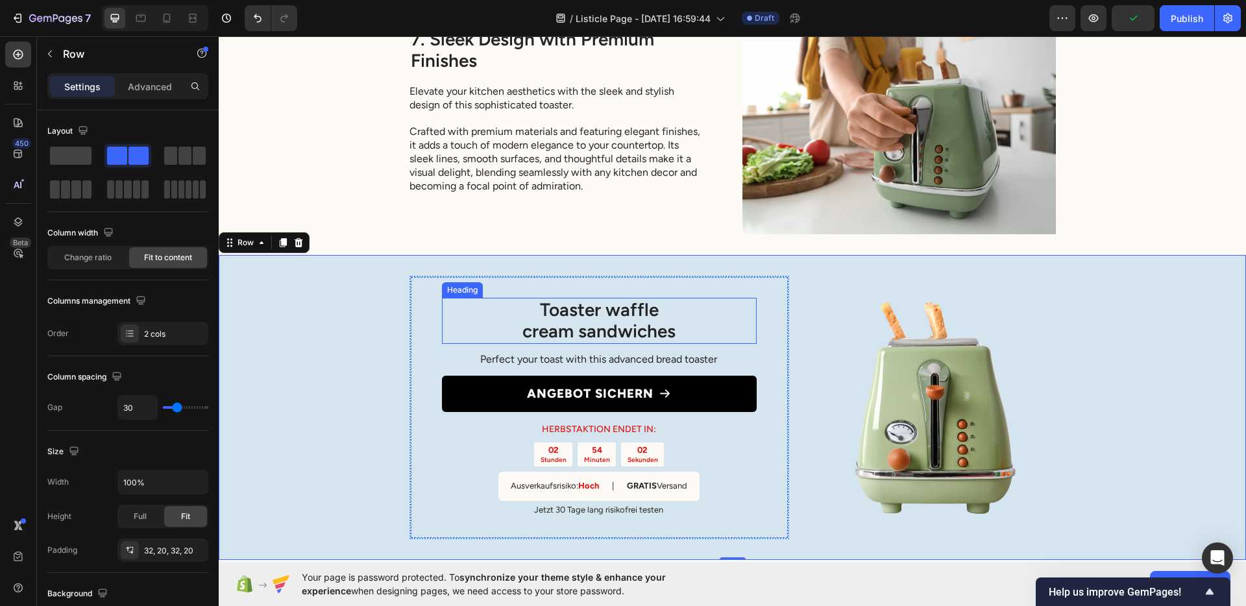
click at [603, 311] on h2 "Toaster waffle cream sandwiches" at bounding box center [599, 321] width 315 height 46
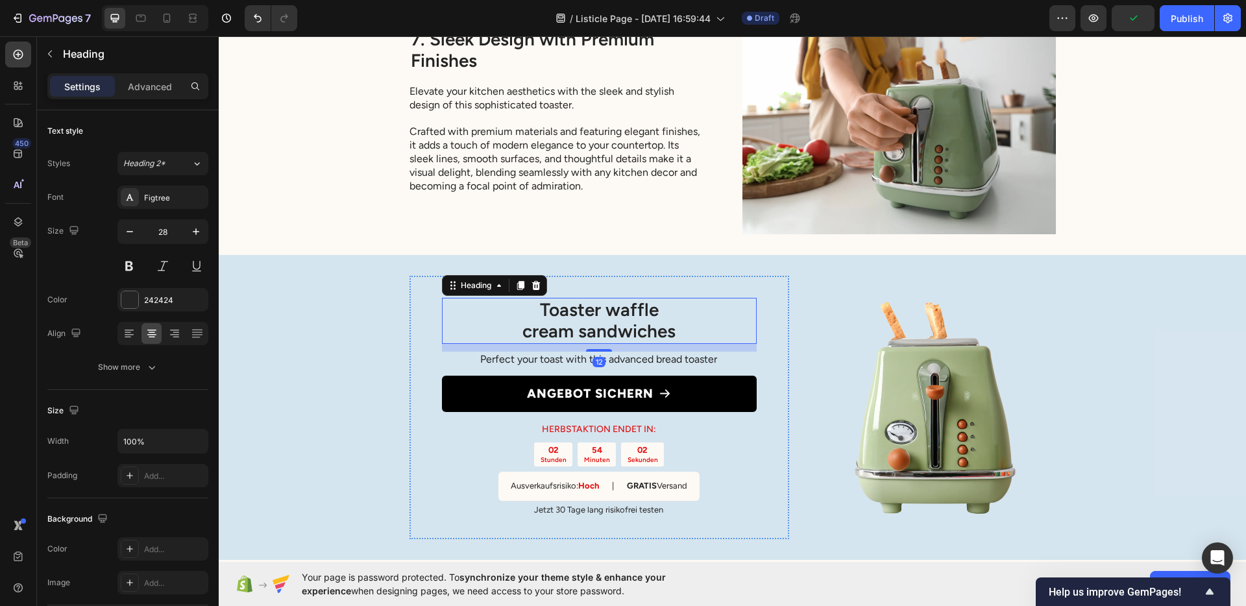
click at [603, 311] on h2 "Toaster waffle cream sandwiches" at bounding box center [599, 321] width 315 height 46
click at [603, 311] on p "Toaster waffle cream sandwiches" at bounding box center [599, 320] width 312 height 43
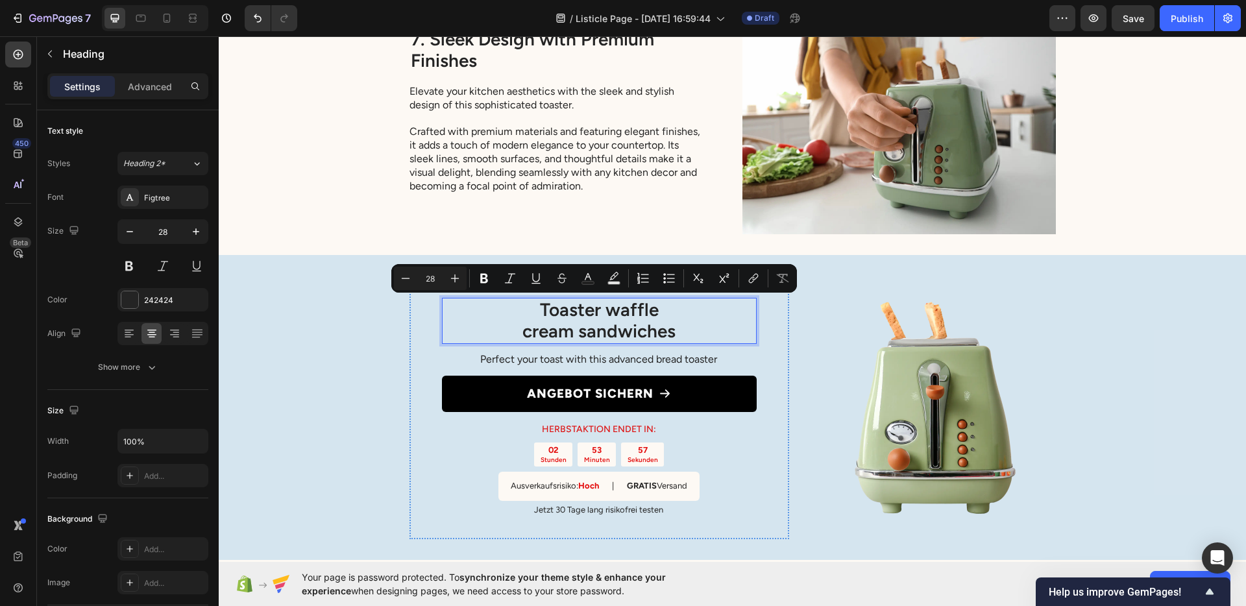
click at [578, 320] on p "Toaster waffle cream sandwiches" at bounding box center [599, 320] width 312 height 43
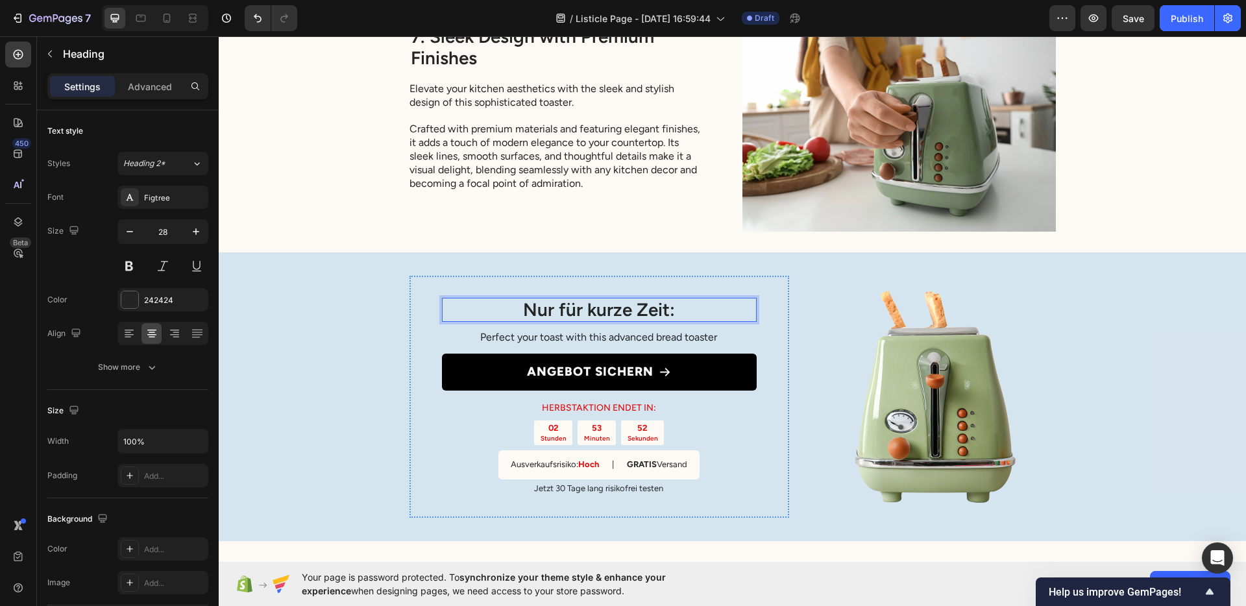
scroll to position [3395, 0]
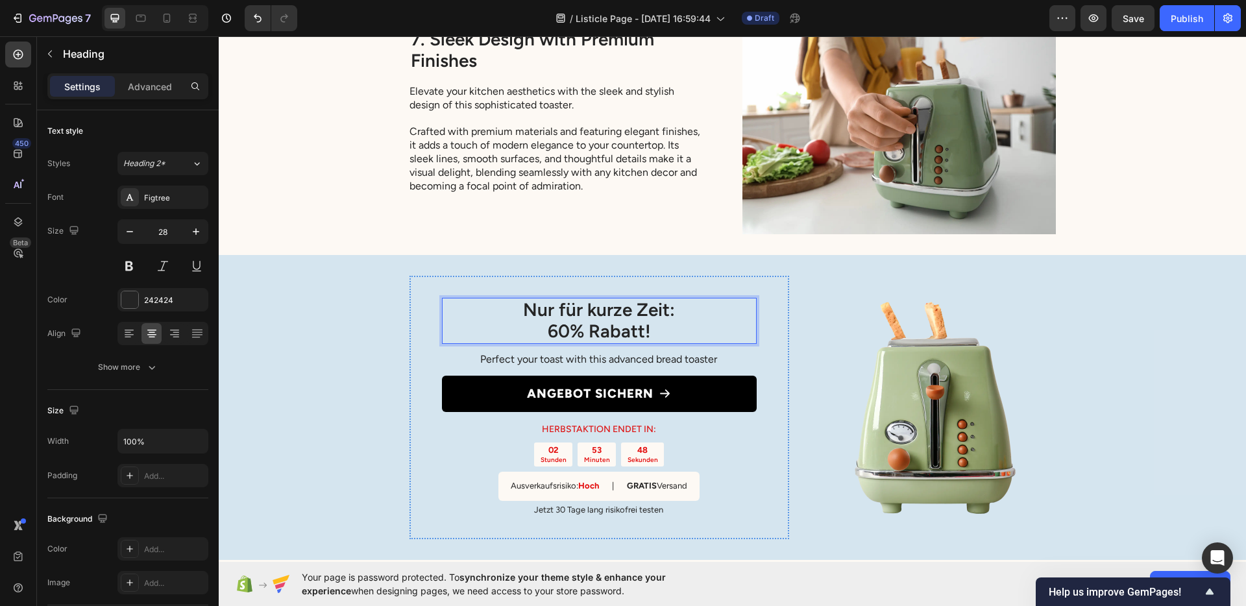
click at [646, 312] on p "Nur für kurze Zeit: 60% Rabatt!" at bounding box center [599, 320] width 312 height 43
click at [671, 319] on p "Nur für kurze Zeit: 60% Rabatt!" at bounding box center [599, 320] width 312 height 43
click at [1079, 376] on div "Nur für kurze Zeit: 60% Rabatt! Heading 12 Perfect your toast with this advance…" at bounding box center [732, 408] width 1027 height 306
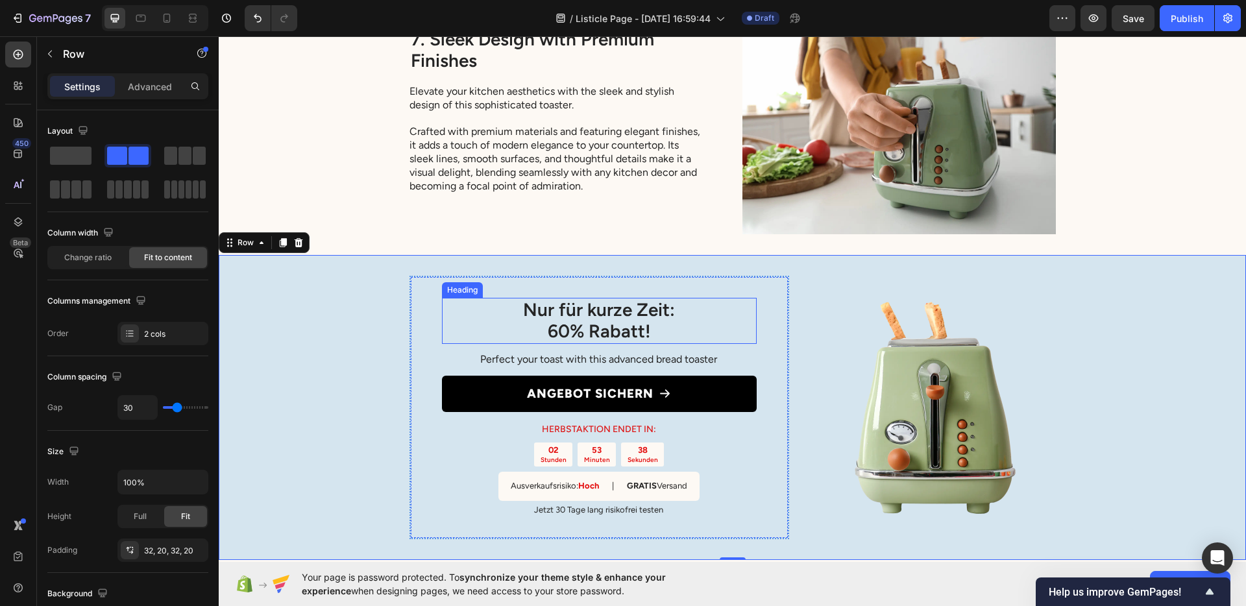
click at [621, 322] on p "Nur für kurze Zeit: 60% Rabatt!" at bounding box center [599, 320] width 312 height 43
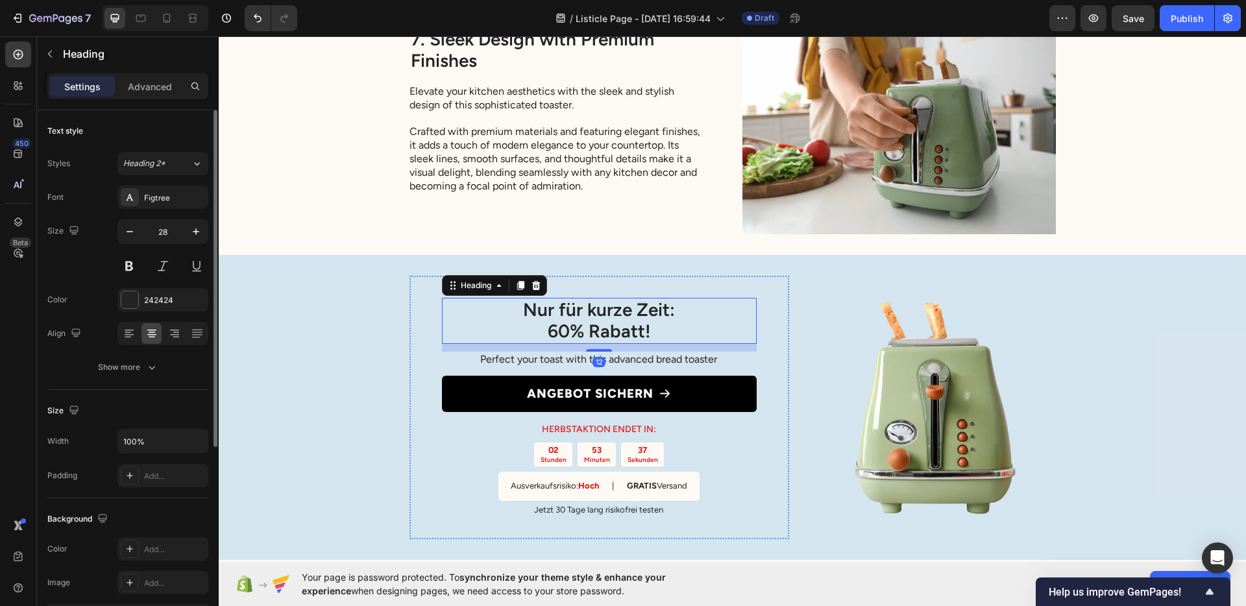
click at [153, 288] on div "Font Figtree Size 28 Color 242424 Align Show more" at bounding box center [127, 282] width 161 height 193
click at [154, 304] on div "242424" at bounding box center [163, 301] width 38 height 12
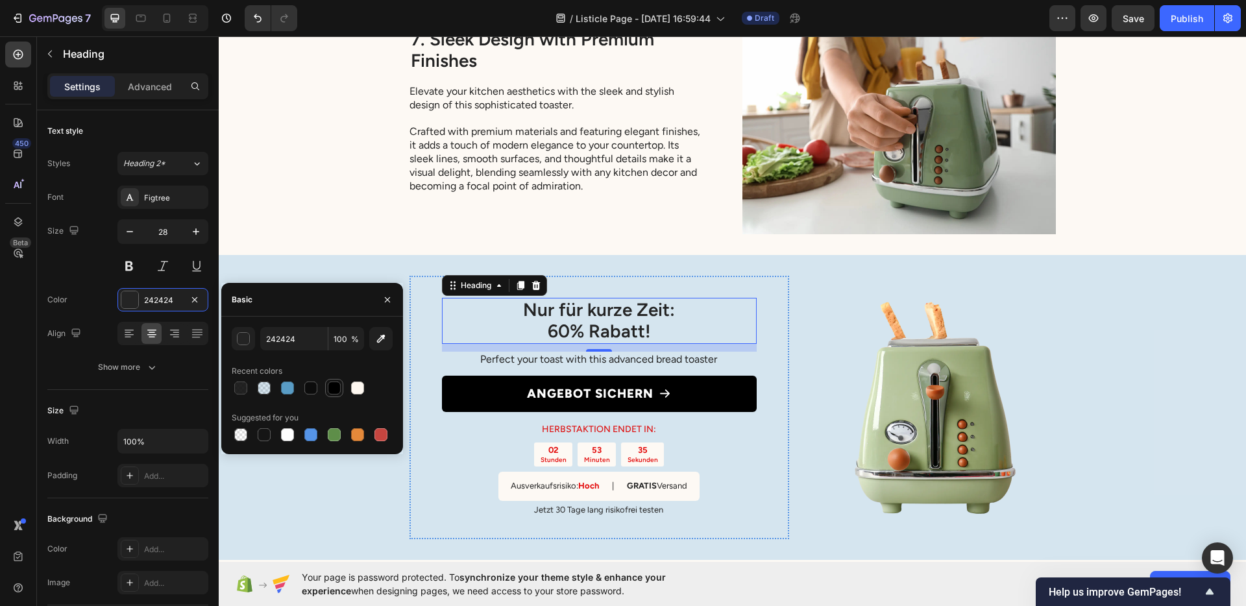
click at [336, 392] on div at bounding box center [334, 388] width 13 height 13
click at [319, 389] on div at bounding box center [311, 388] width 18 height 18
type input "0C0C0C"
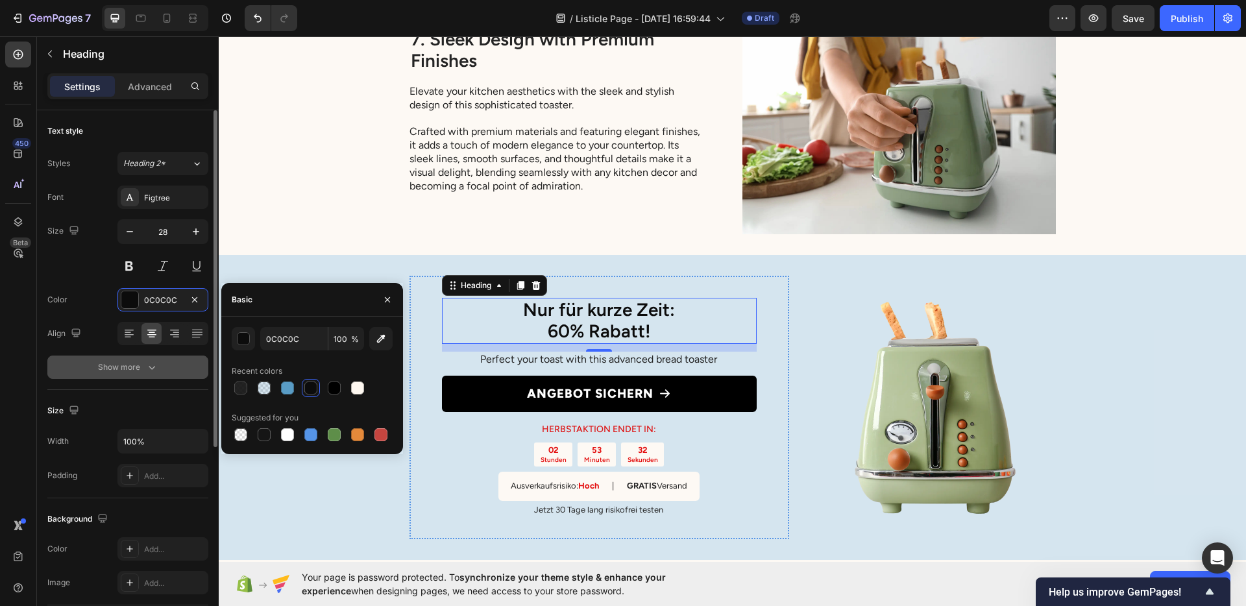
click at [143, 366] on div "Show more" at bounding box center [128, 367] width 60 height 13
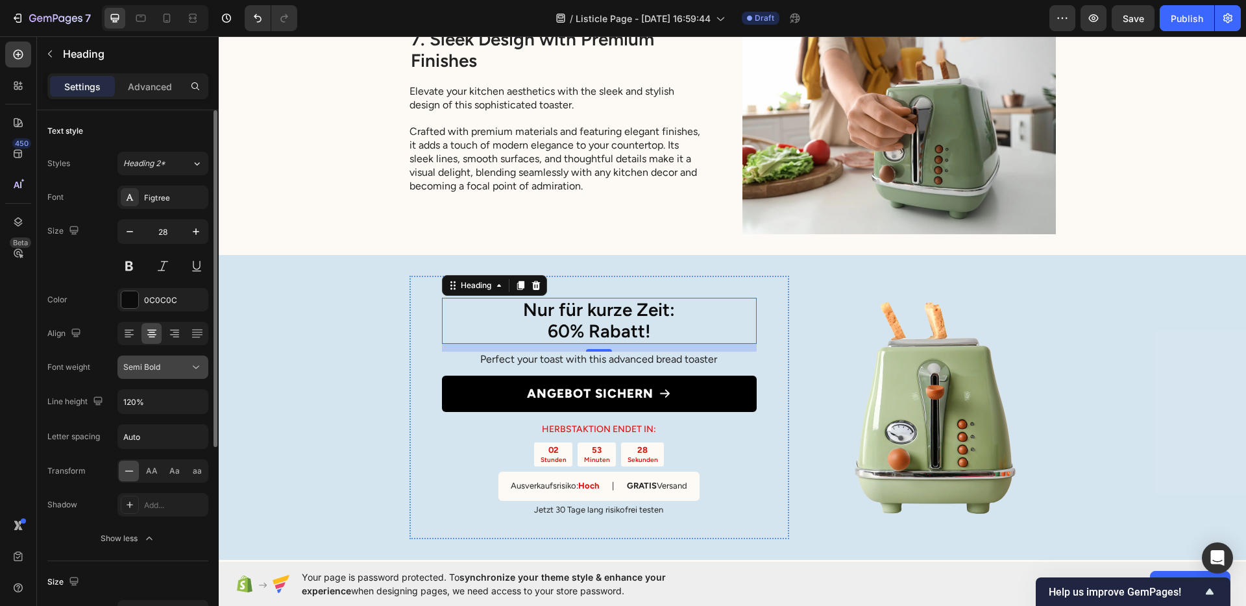
click at [160, 366] on div "Semi Bold" at bounding box center [156, 368] width 66 height 12
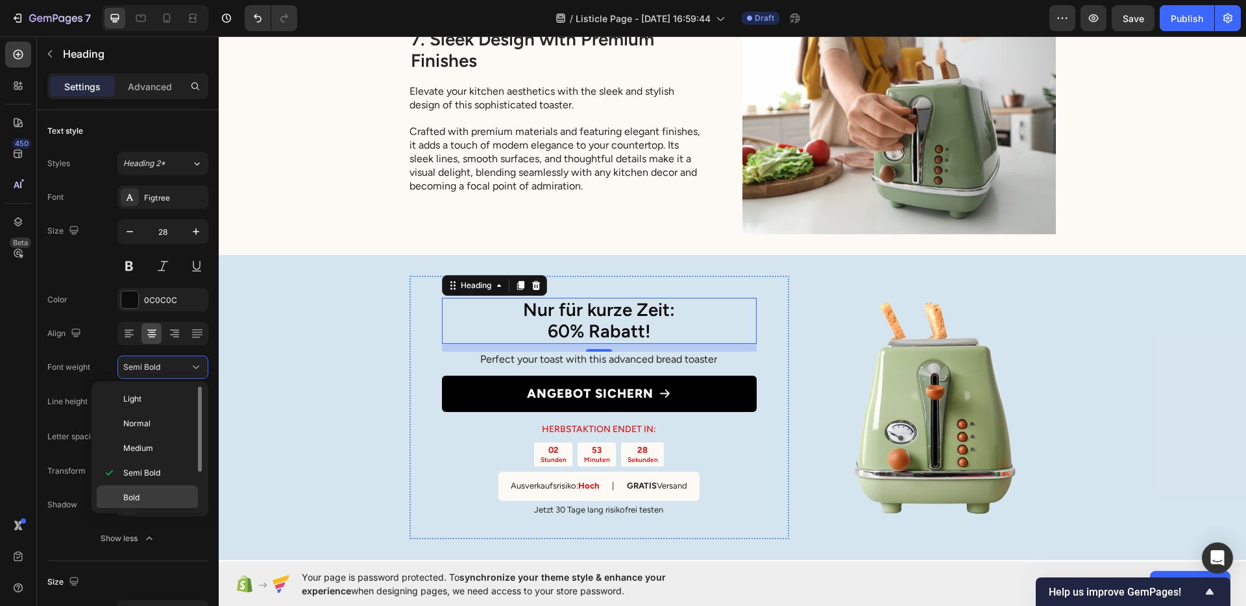
click at [152, 501] on p "Bold" at bounding box center [157, 498] width 69 height 12
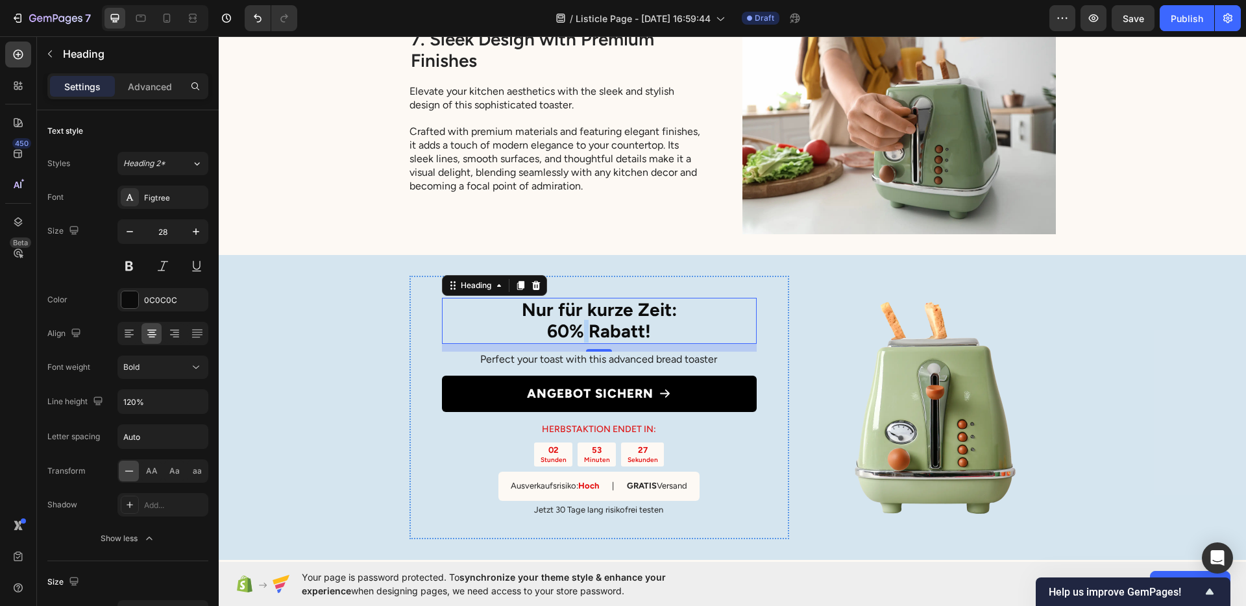
click at [580, 326] on p "Nur für kurze Zeit: 60% Rabatt!" at bounding box center [599, 320] width 312 height 43
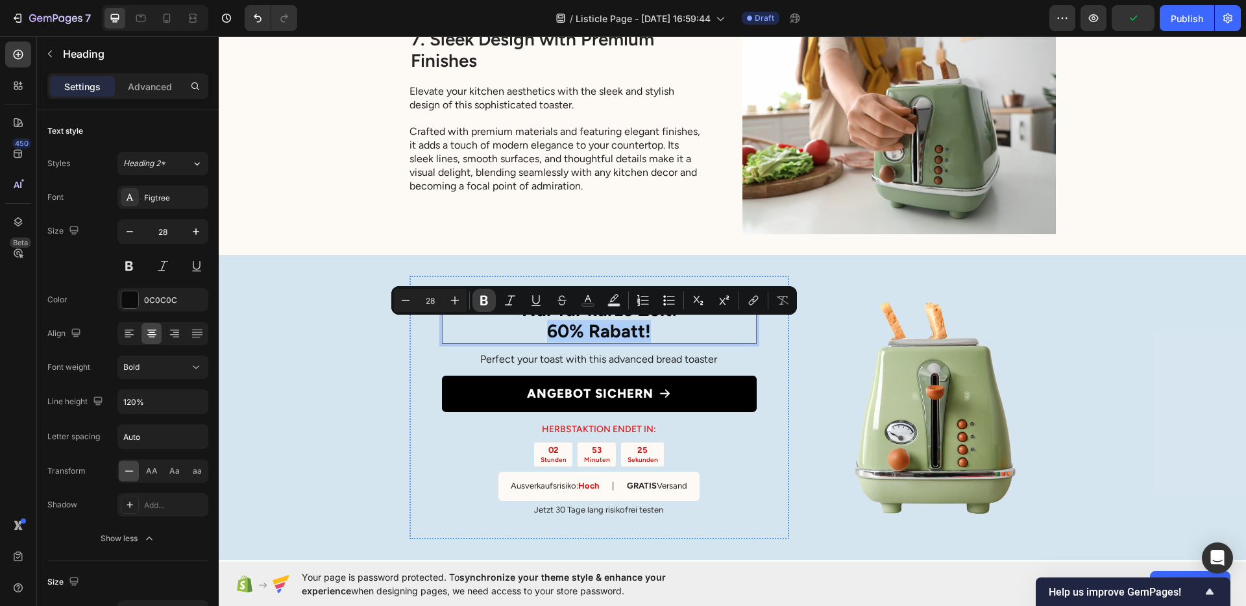
click at [486, 299] on icon "Editor contextual toolbar" at bounding box center [484, 301] width 8 height 10
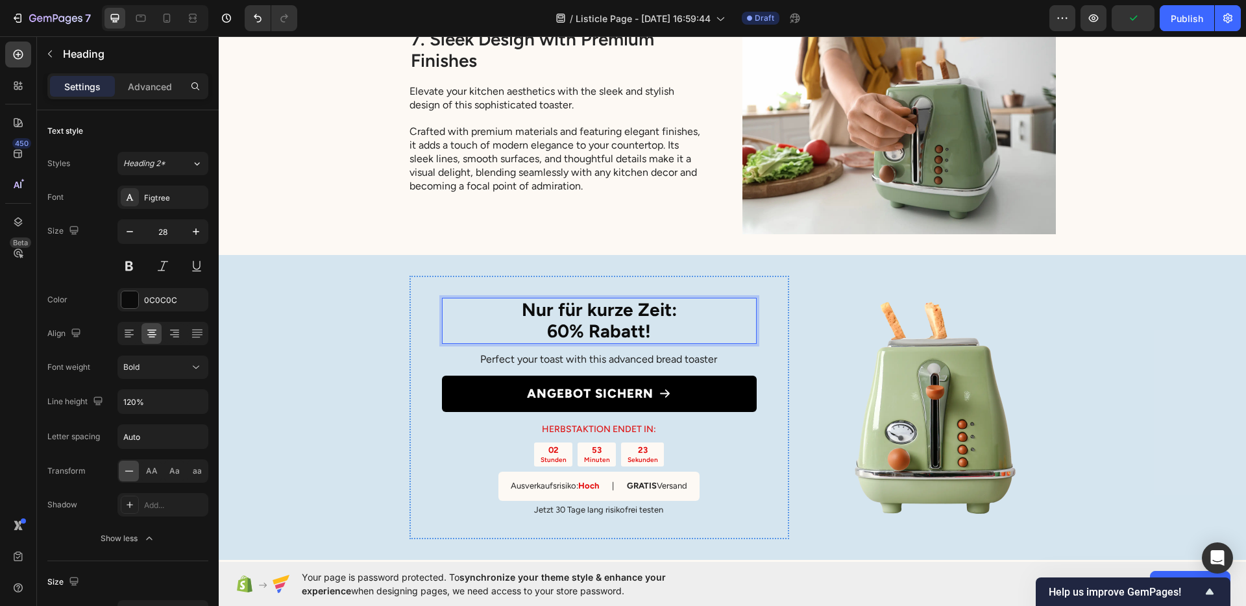
click at [578, 331] on strong "60% Rabatt!" at bounding box center [599, 331] width 104 height 22
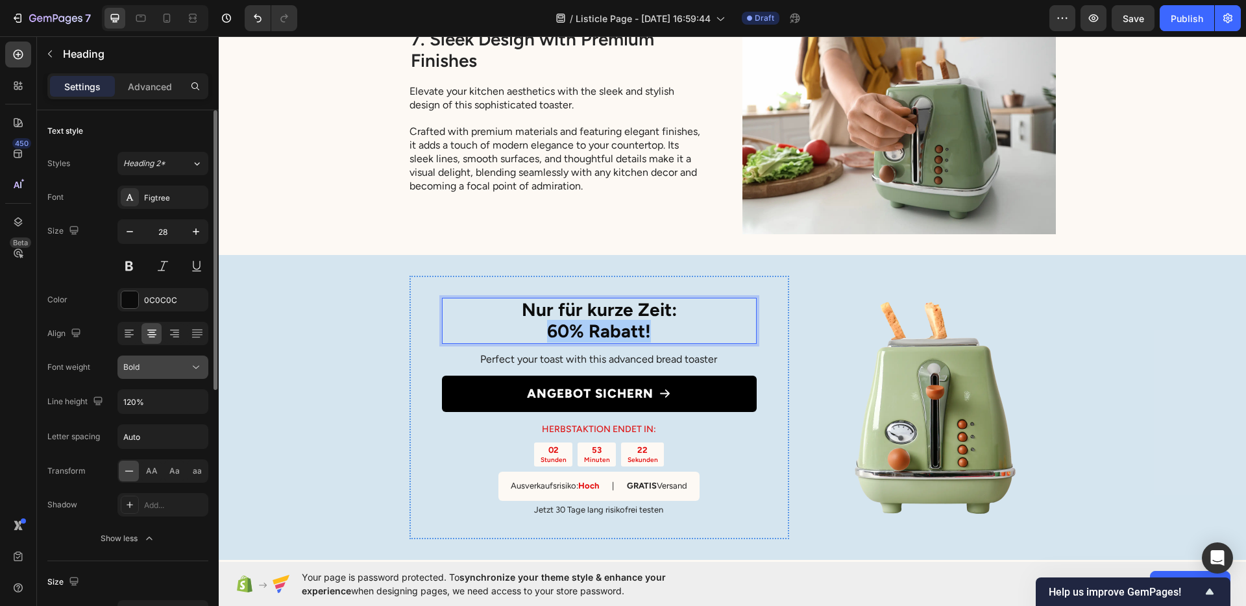
click at [182, 366] on div "Bold" at bounding box center [156, 368] width 66 height 12
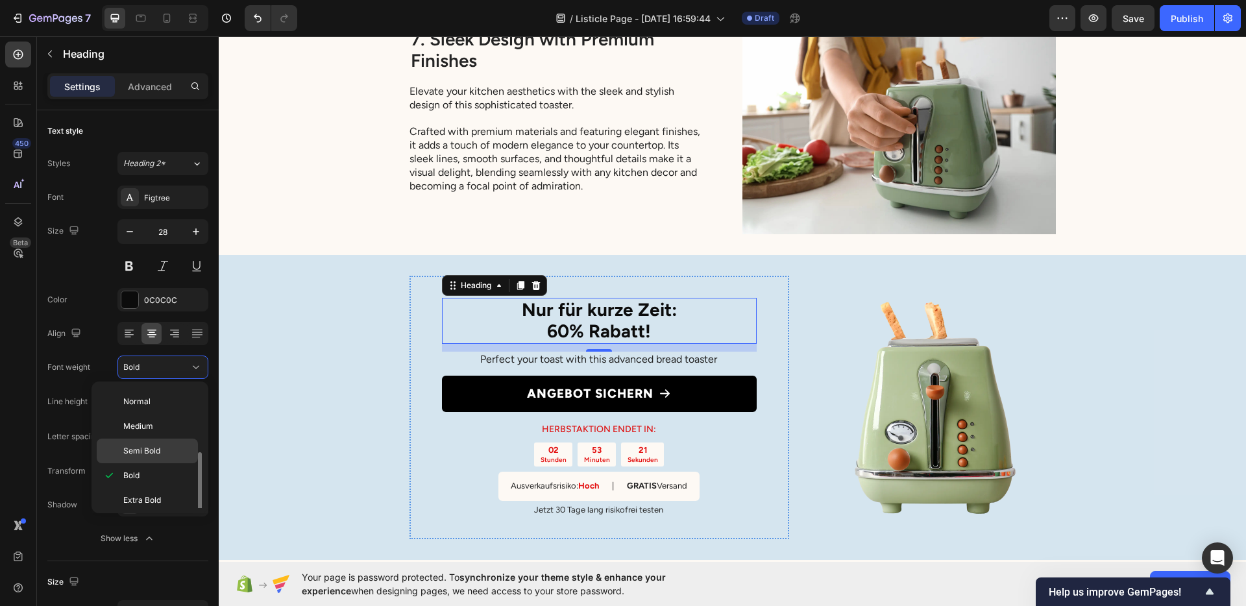
scroll to position [51, 0]
click at [150, 474] on span "Extra Bold" at bounding box center [142, 471] width 38 height 12
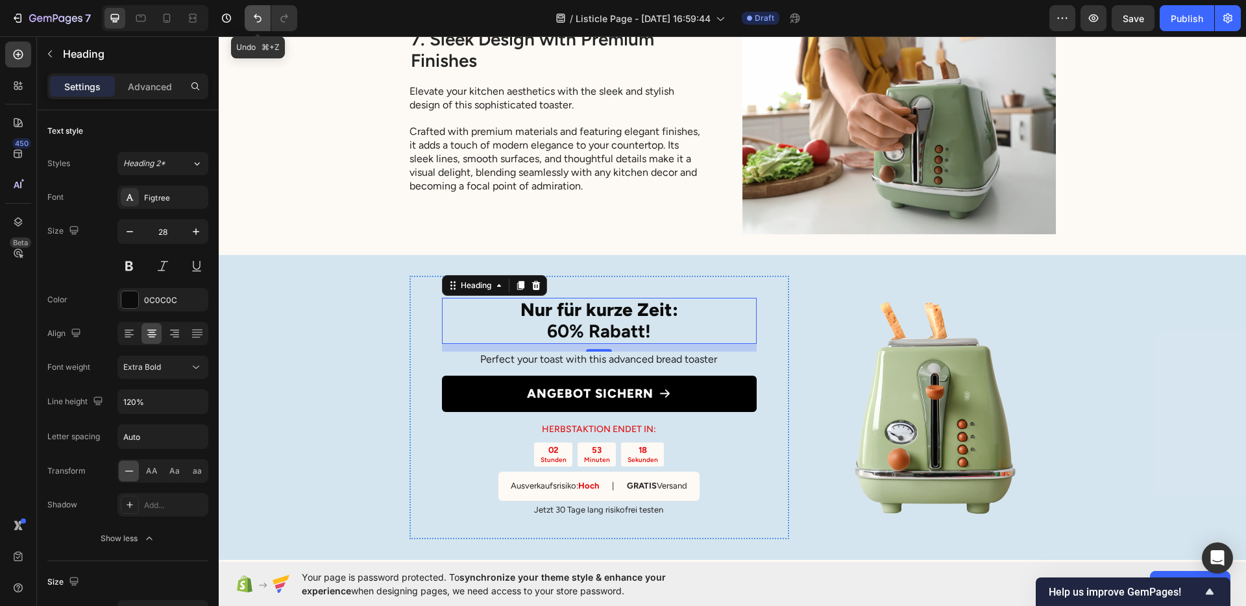
click at [257, 27] on button "Undo/Redo" at bounding box center [258, 18] width 26 height 26
click at [626, 316] on p "Nur für kurze Zeit: 60% Rabatt!" at bounding box center [599, 320] width 312 height 43
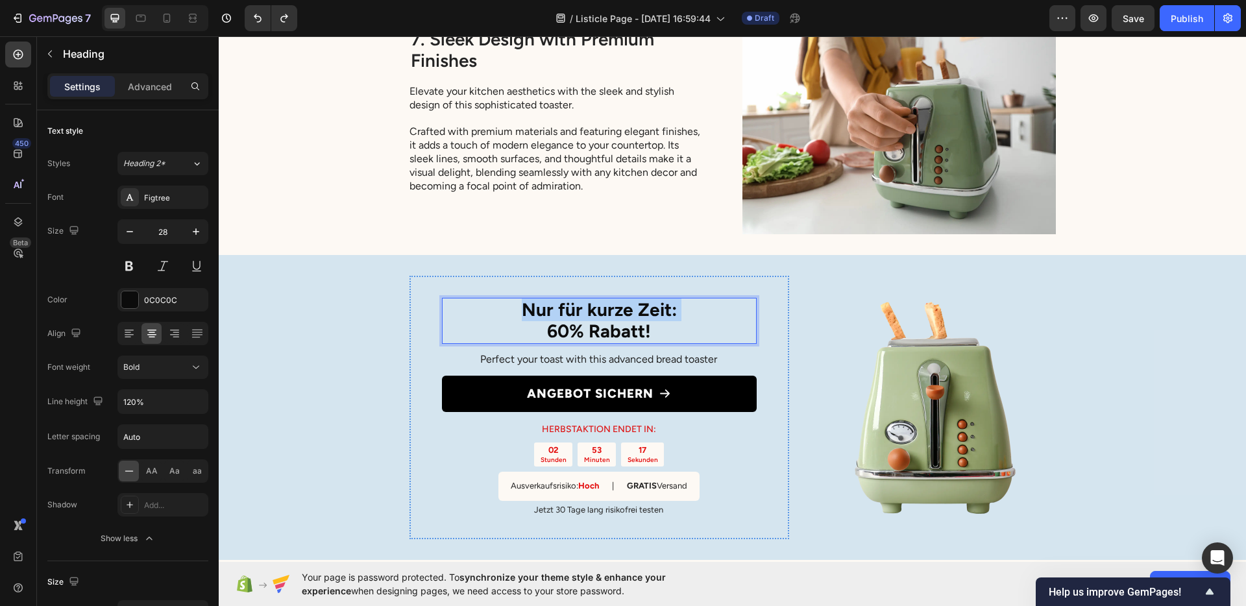
click at [626, 316] on p "Nur für kurze Zeit: 60% Rabatt!" at bounding box center [599, 320] width 312 height 43
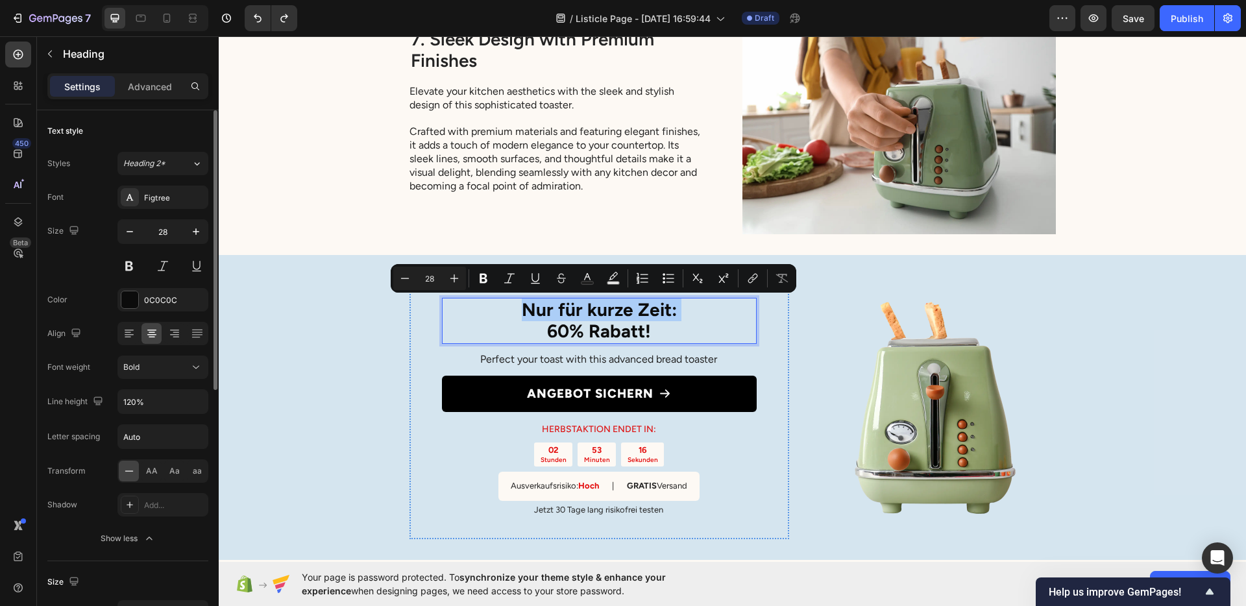
click at [147, 380] on div "Font Figtree Size 28 Color 0C0C0C Align Font weight Bold Line height 120% Lette…" at bounding box center [127, 368] width 161 height 365
click at [149, 370] on div "Bold" at bounding box center [156, 368] width 66 height 12
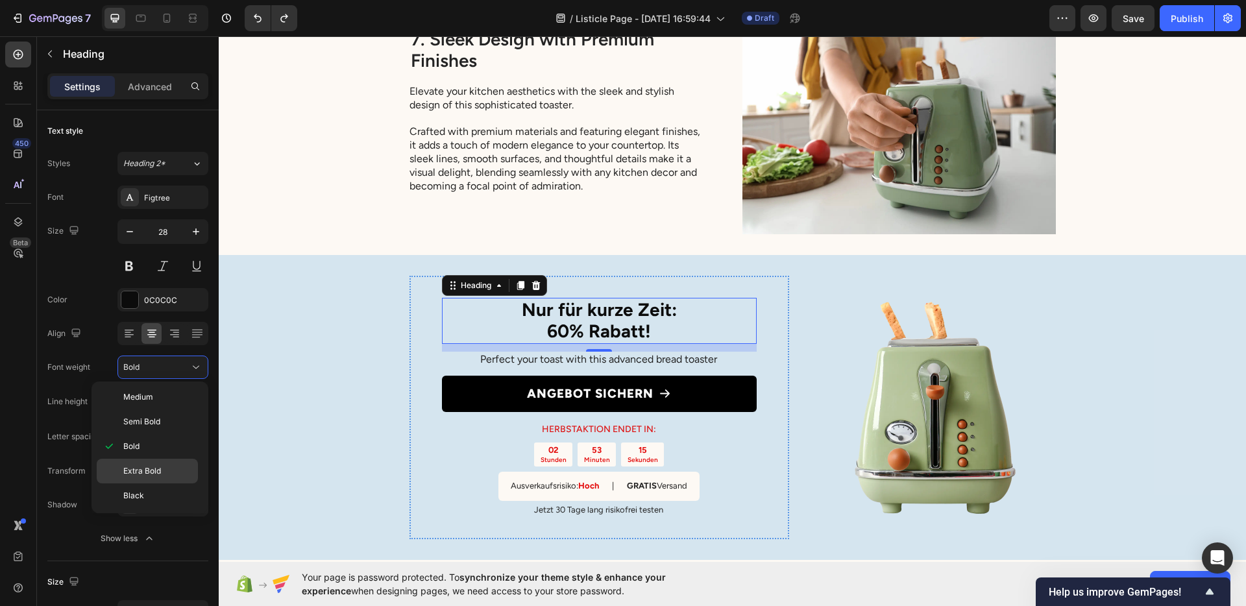
click at [143, 465] on div "Extra Bold" at bounding box center [147, 471] width 101 height 25
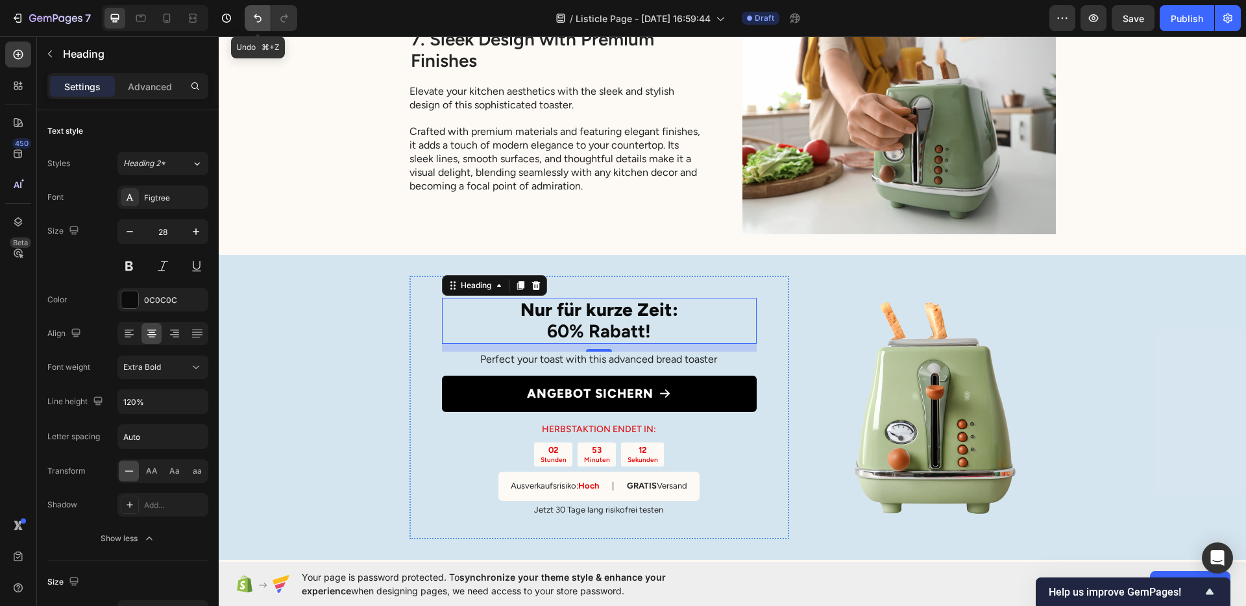
click at [254, 26] on button "Undo/Redo" at bounding box center [258, 18] width 26 height 26
click at [579, 325] on strong "60% Rabatt!" at bounding box center [599, 331] width 104 height 22
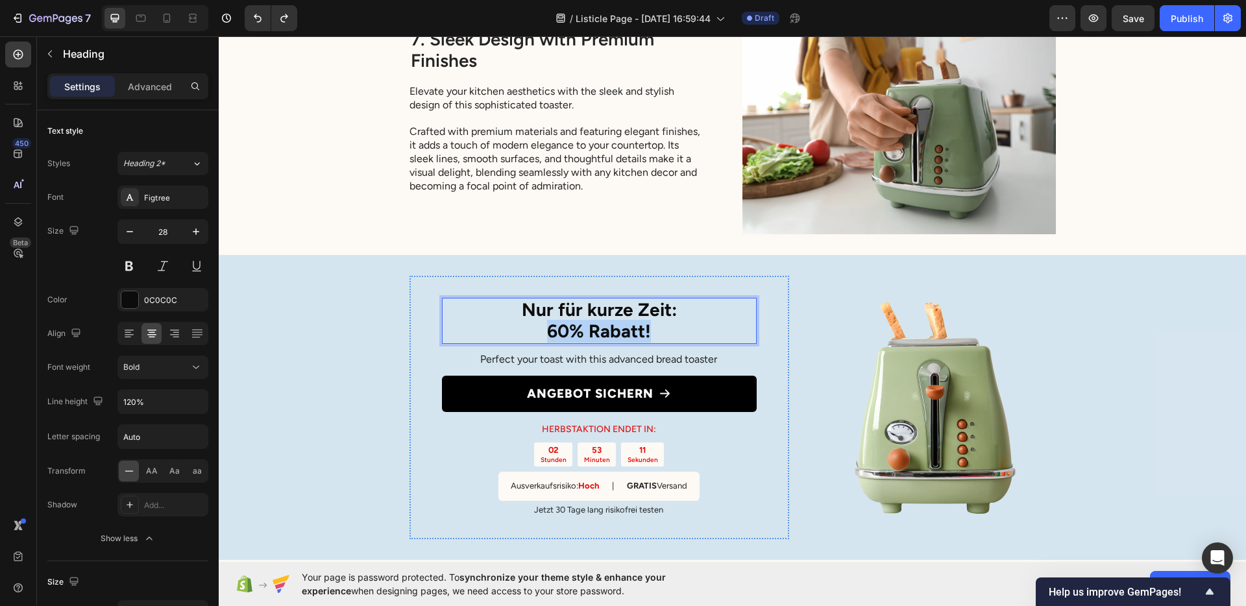
click at [579, 325] on strong "60% Rabatt!" at bounding box center [599, 331] width 104 height 22
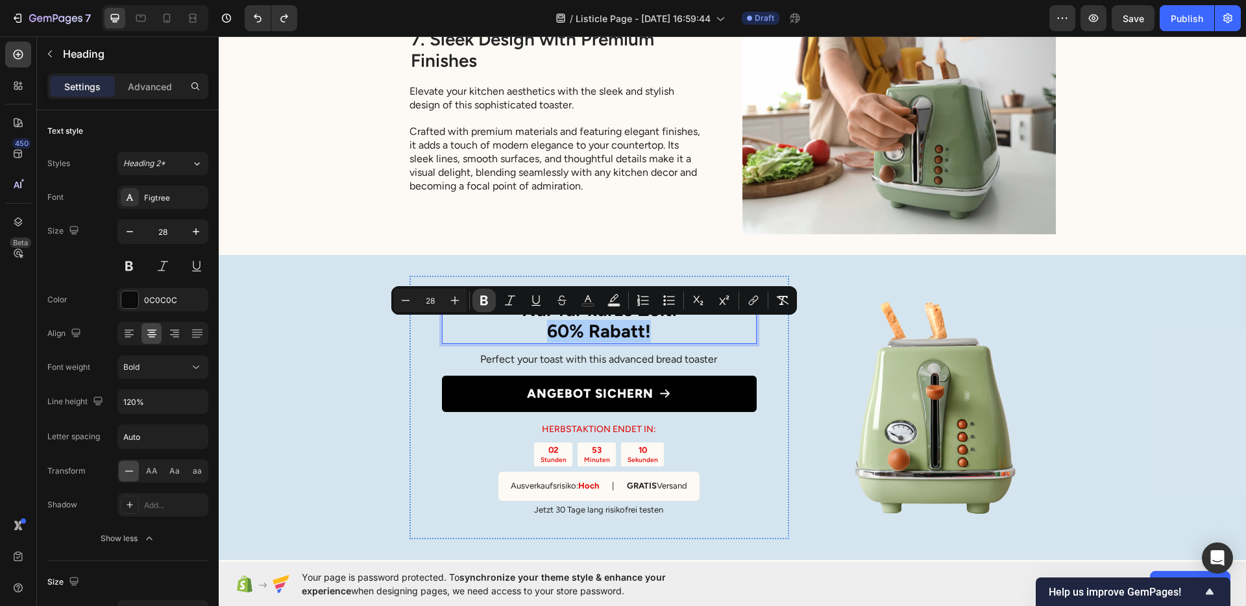
click at [492, 300] on button "Bold" at bounding box center [484, 300] width 23 height 23
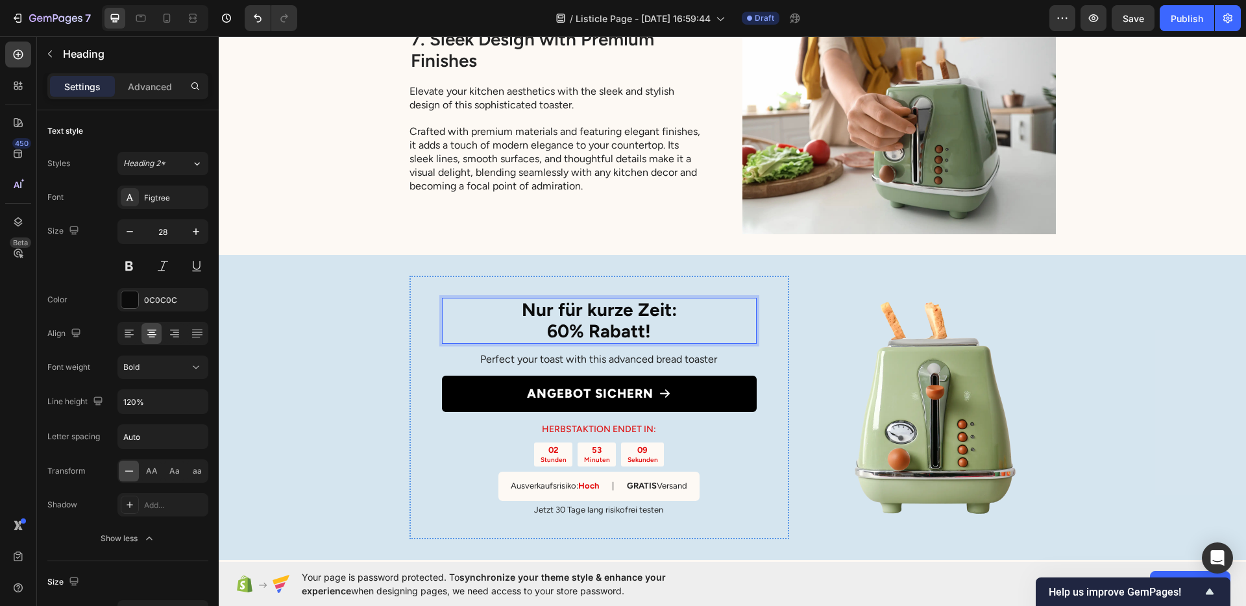
click at [560, 328] on p "Nur für kurze Zeit: 60% Rabatt!" at bounding box center [599, 320] width 312 height 43
click at [537, 315] on p "Nur für kurze Zeit: 60% Rabatt!" at bounding box center [599, 320] width 312 height 43
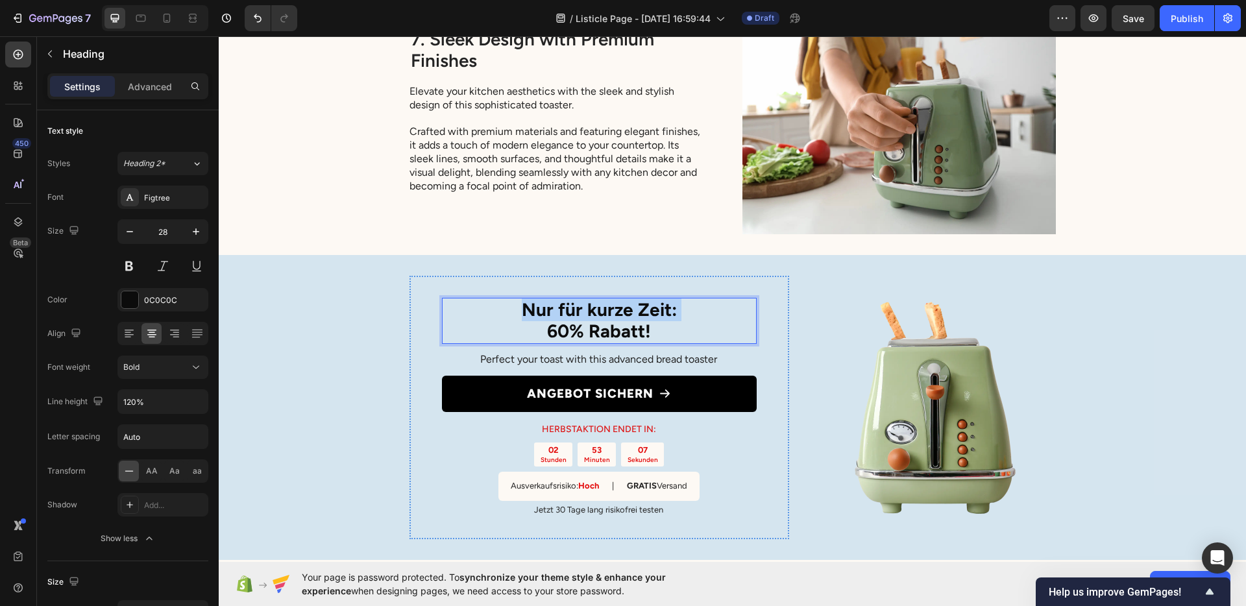
click at [537, 315] on p "Nur für kurze Zeit: 60% Rabatt!" at bounding box center [599, 320] width 312 height 43
click at [519, 356] on p "Perfect your toast with this advanced bread toaster" at bounding box center [599, 360] width 314 height 14
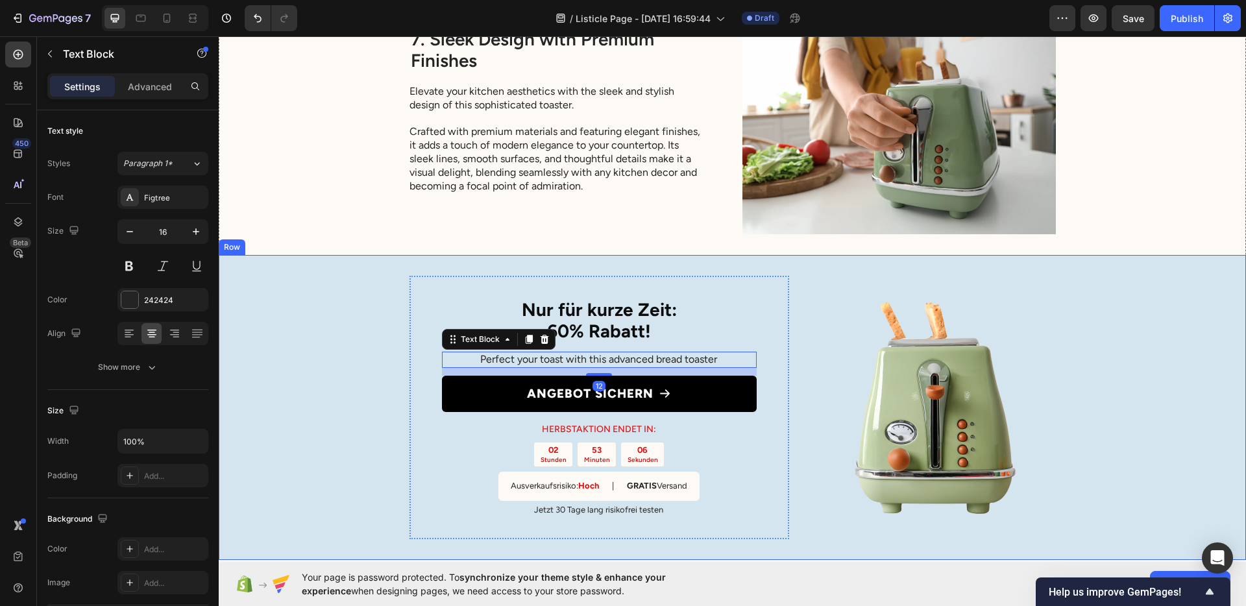
click at [341, 406] on div "Nur für kurze Zeit: 60% Rabatt! Heading Perfect your toast with this advanced b…" at bounding box center [732, 408] width 1027 height 306
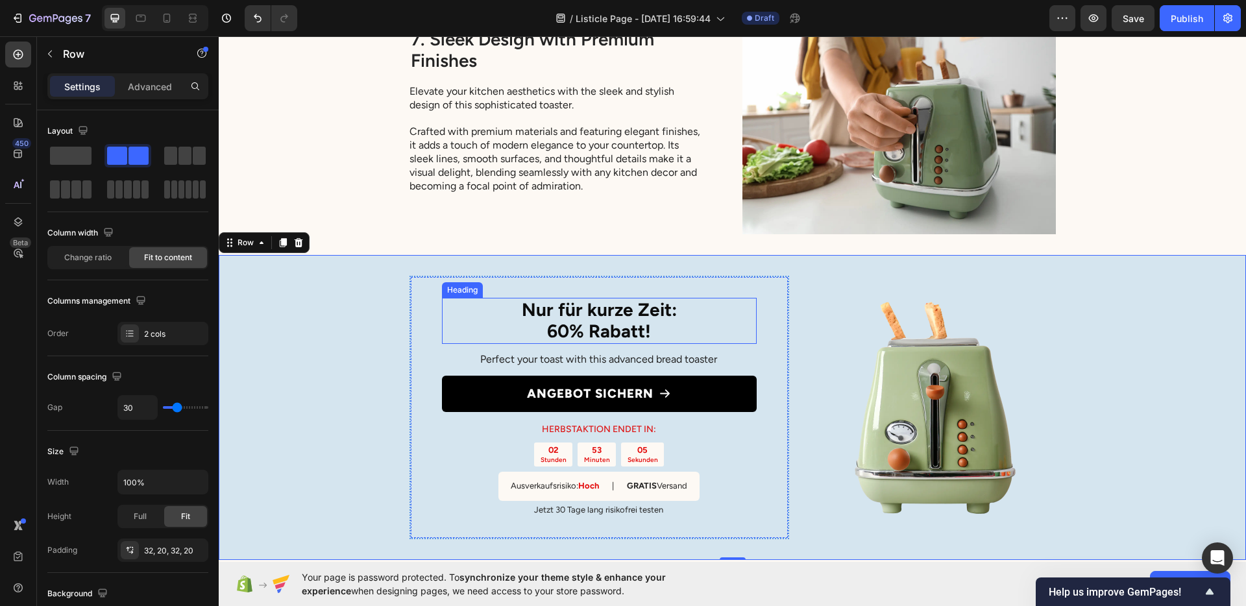
click at [539, 325] on p "Nur für kurze Zeit: 60% Rabatt!" at bounding box center [599, 320] width 312 height 43
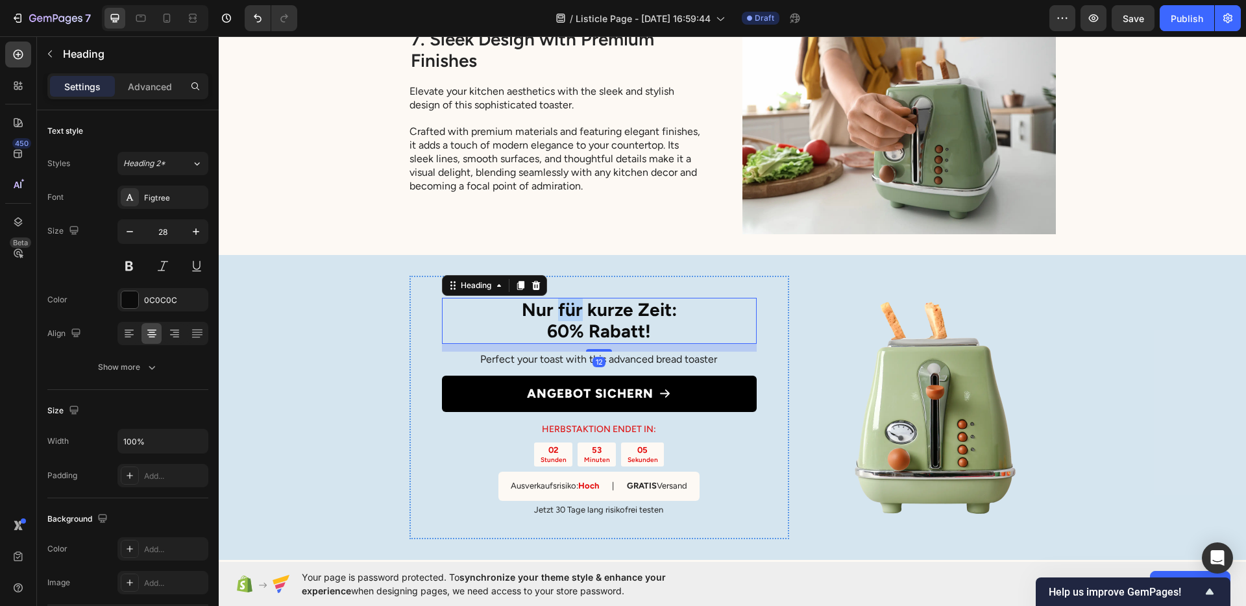
click at [555, 305] on p "Nur für kurze Zeit: 60% Rabatt!" at bounding box center [599, 320] width 312 height 43
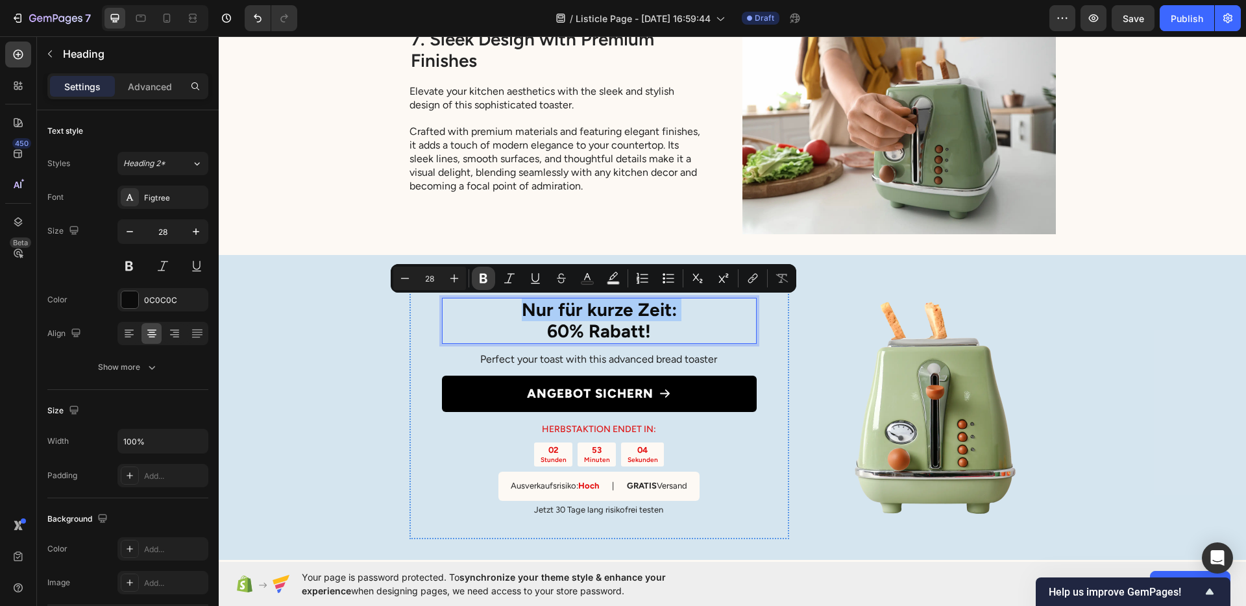
click at [486, 278] on icon "Editor contextual toolbar" at bounding box center [483, 278] width 13 height 13
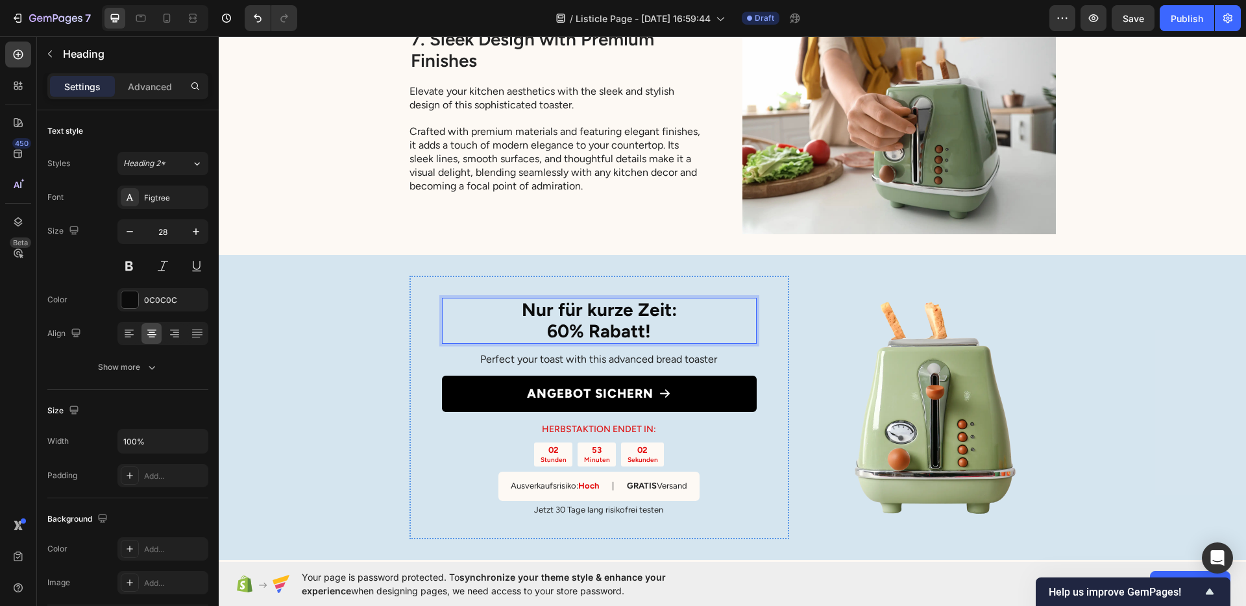
click at [574, 334] on p "Nur für kurze Zeit: 60% Rabatt!" at bounding box center [599, 320] width 312 height 43
click at [150, 358] on button "Show more" at bounding box center [127, 367] width 161 height 23
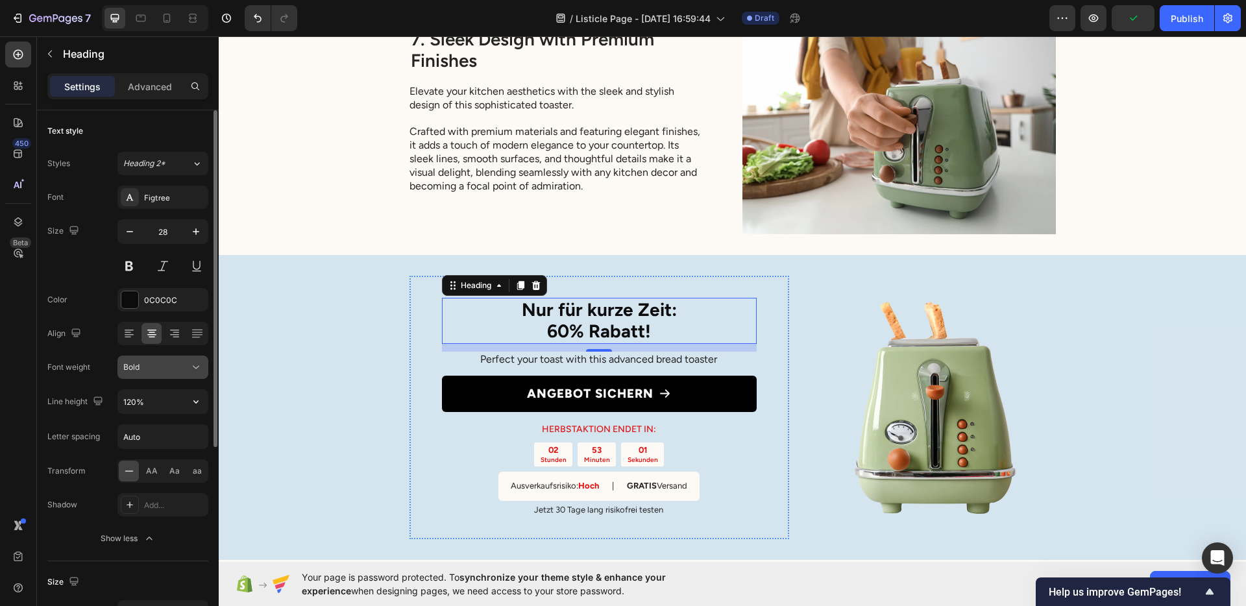
click at [156, 377] on button "Bold" at bounding box center [162, 367] width 91 height 23
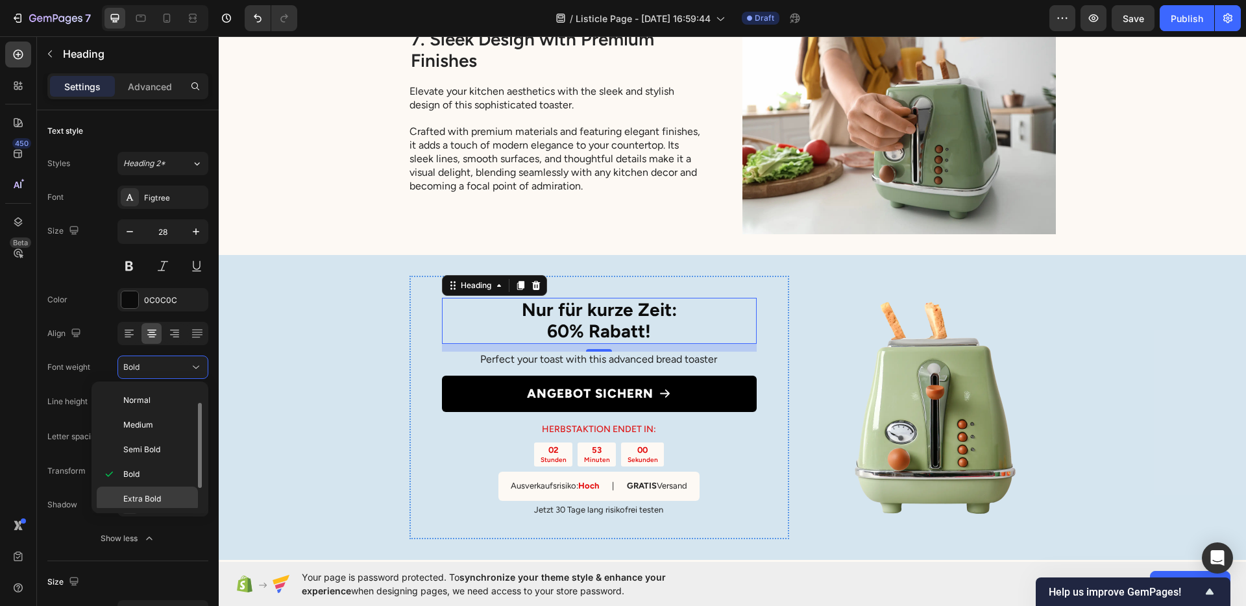
click at [147, 488] on div "Extra Bold" at bounding box center [147, 499] width 101 height 25
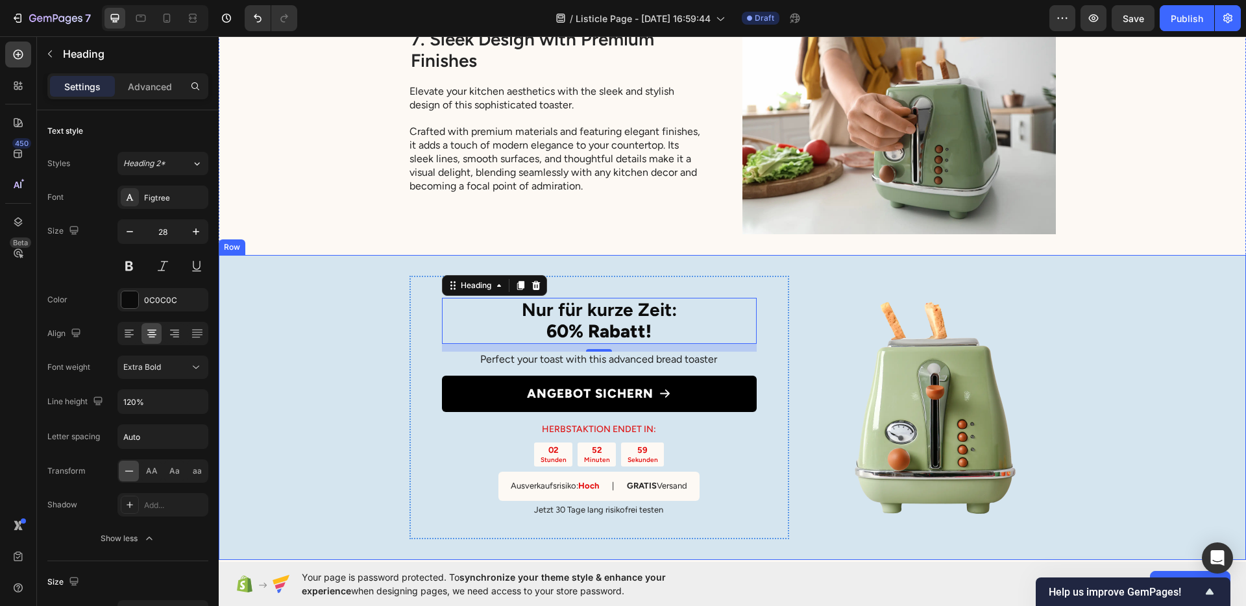
click at [363, 391] on div "⁠⁠⁠⁠⁠⁠⁠ Nur für kurze Zeit: 60% Rabatt! Heading 12 Perfect your toast with this…" at bounding box center [732, 408] width 1027 height 306
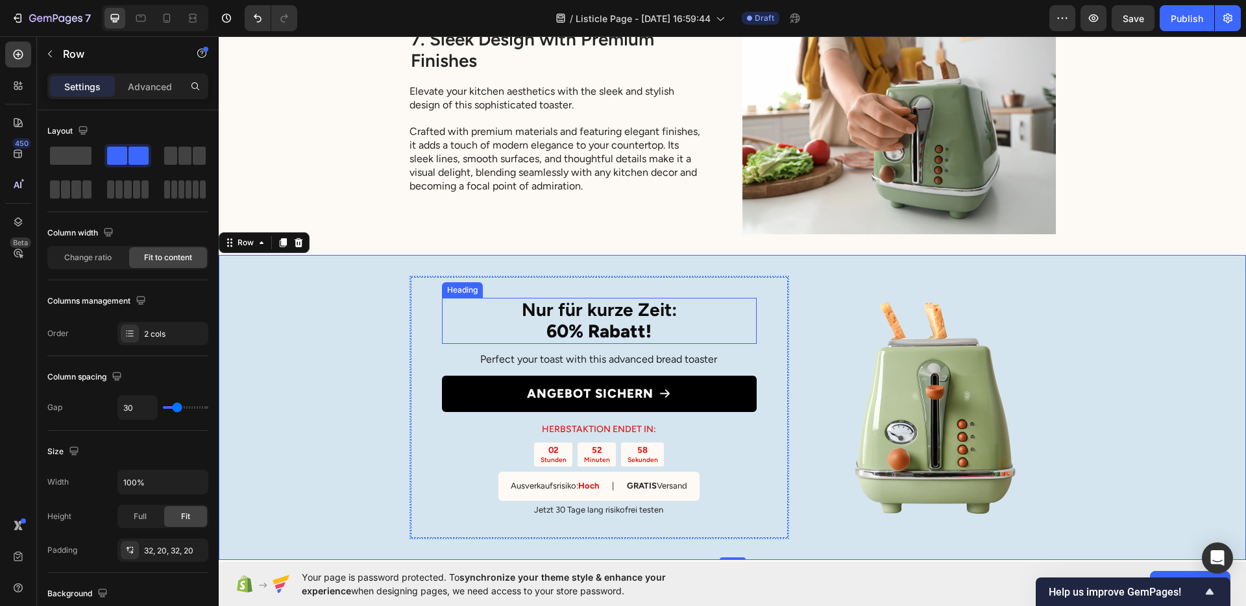
click at [667, 314] on strong "Nur für kurze Zeit:" at bounding box center [599, 310] width 155 height 22
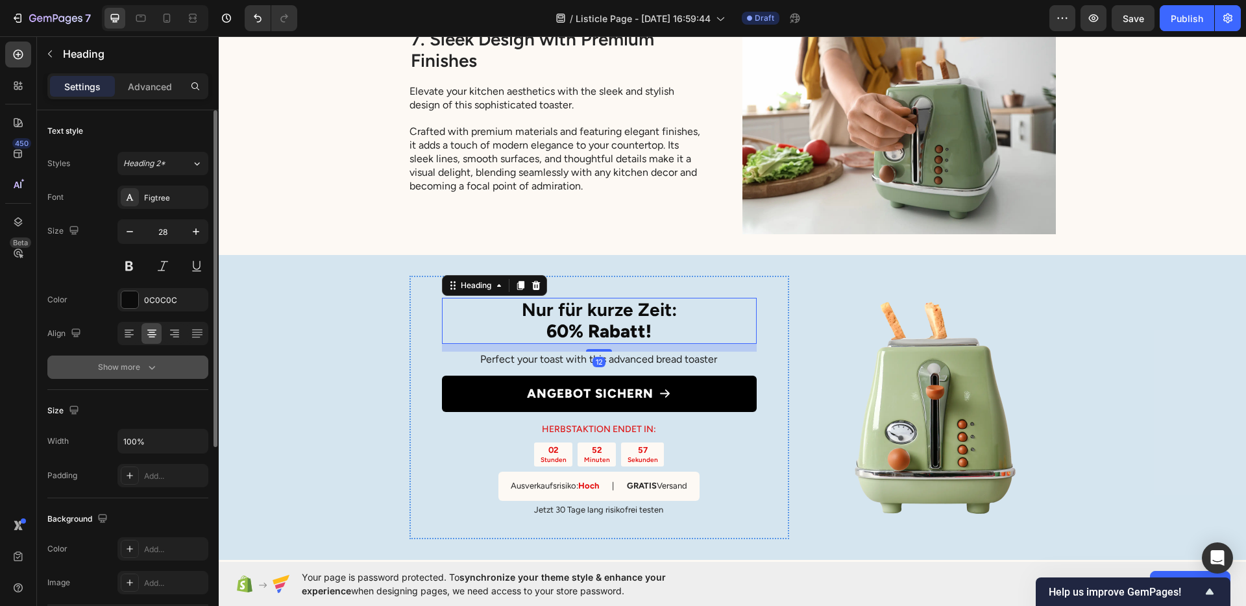
click at [111, 371] on div "Show more" at bounding box center [128, 367] width 60 height 13
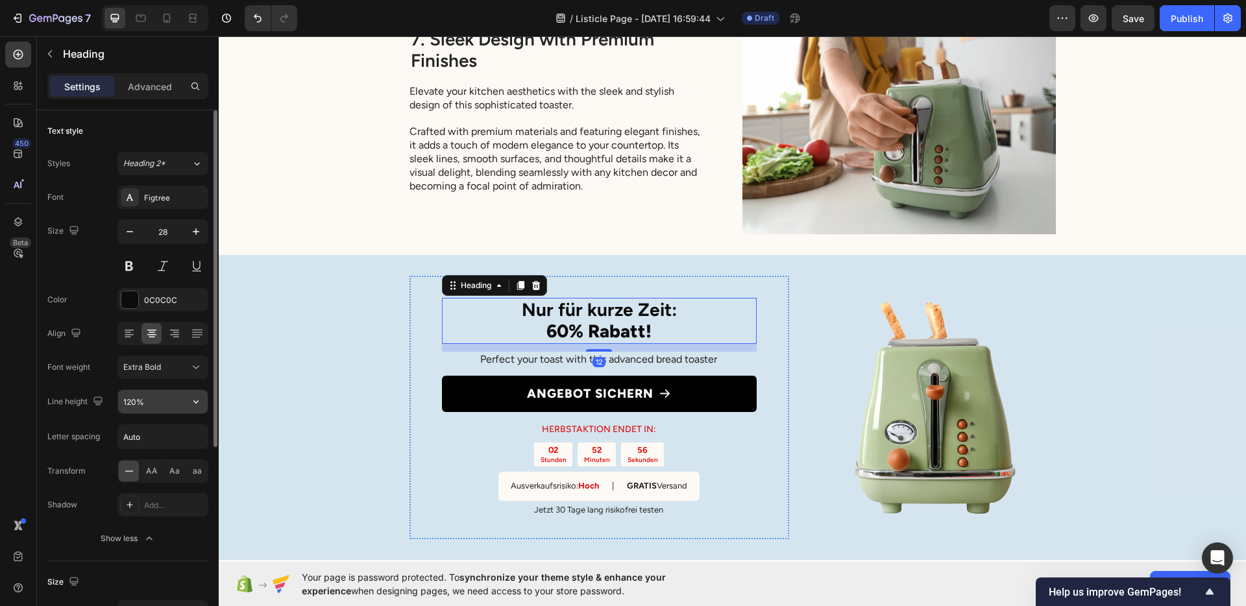
click at [135, 402] on input "120%" at bounding box center [163, 401] width 90 height 23
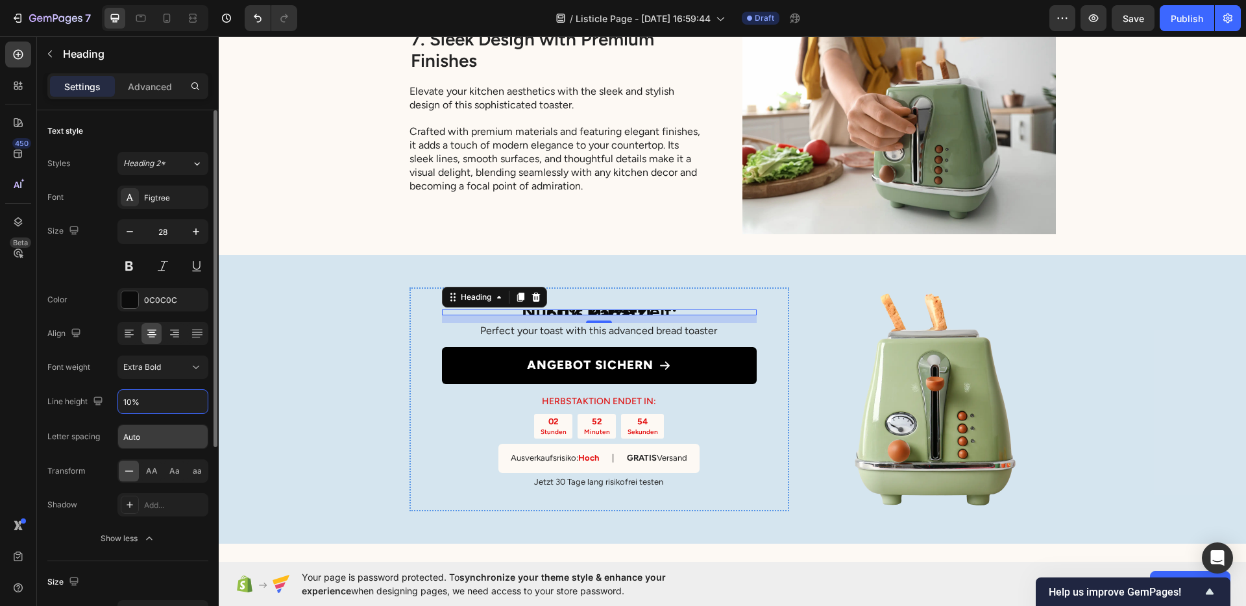
type input "140%"
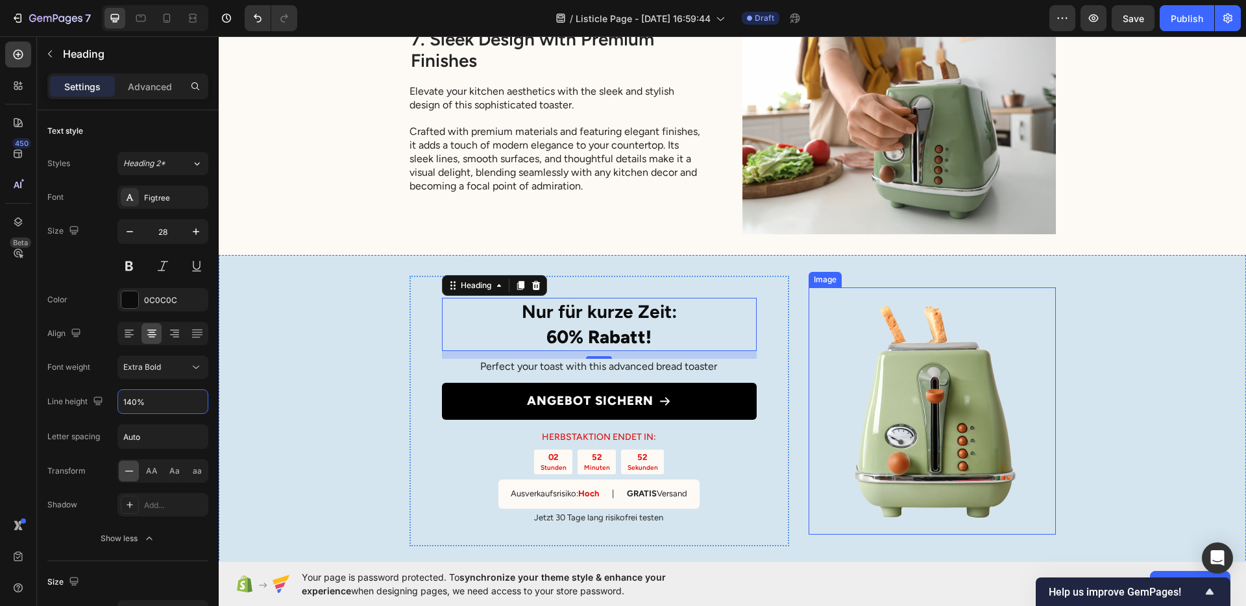
click at [941, 364] on img at bounding box center [932, 411] width 247 height 247
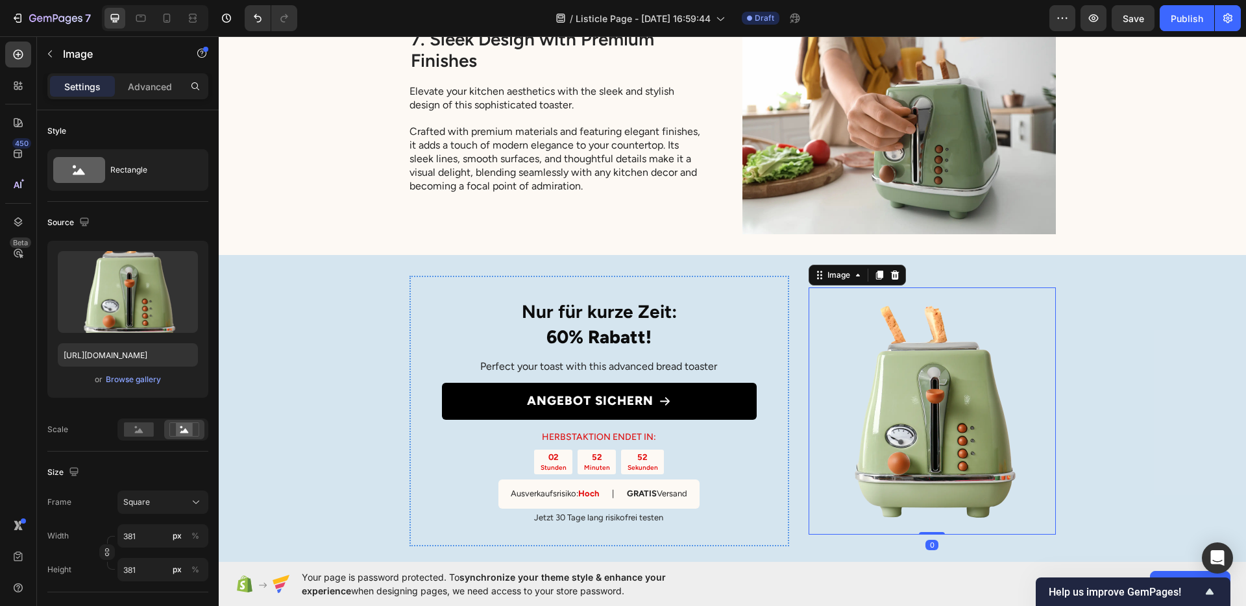
click at [1039, 371] on img at bounding box center [932, 411] width 247 height 247
click at [663, 369] on p "Perfect your toast with this advanced bread toaster" at bounding box center [599, 367] width 314 height 14
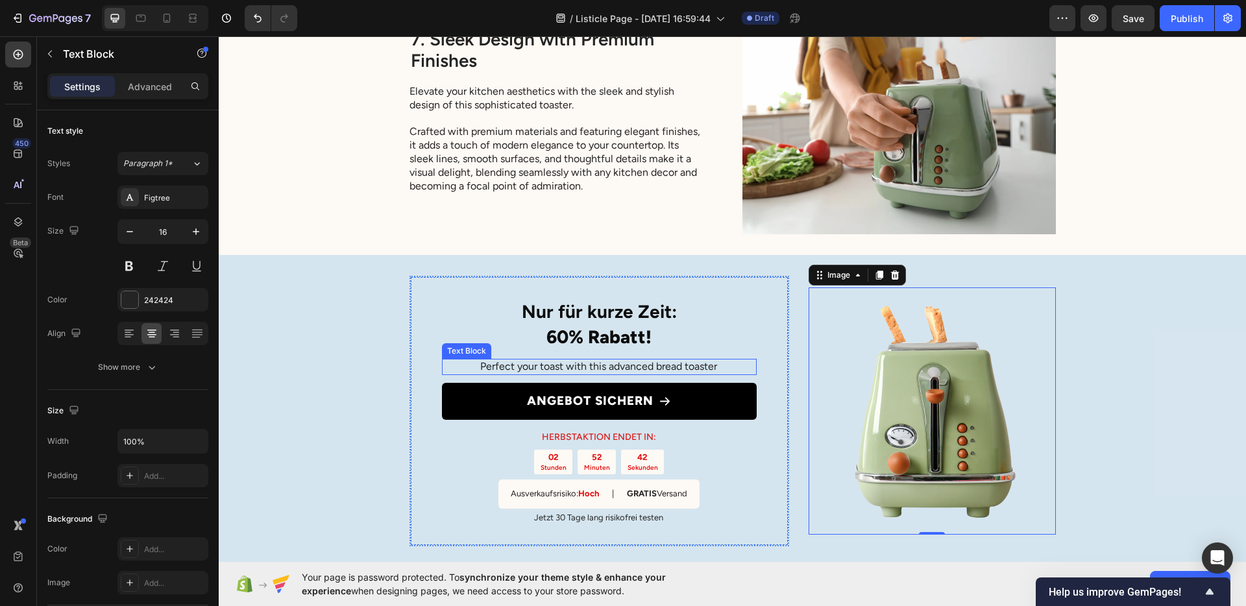
click at [663, 369] on p "Perfect your toast with this advanced bread toaster" at bounding box center [599, 367] width 314 height 14
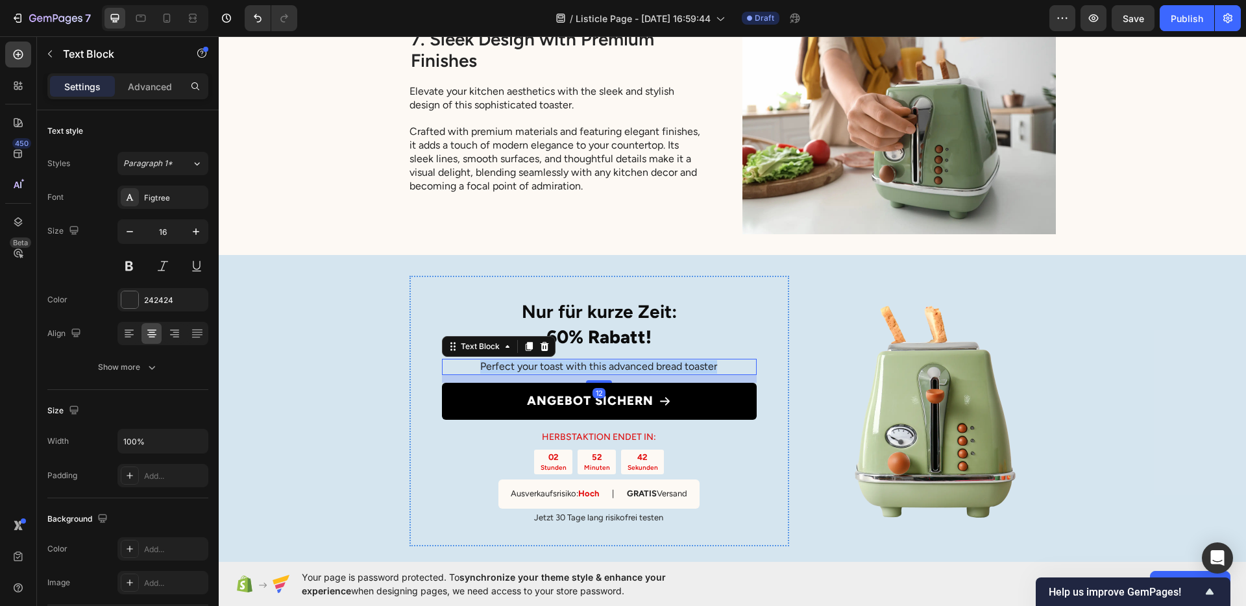
click at [663, 369] on p "Perfect your toast with this advanced bread toaster" at bounding box center [599, 367] width 314 height 14
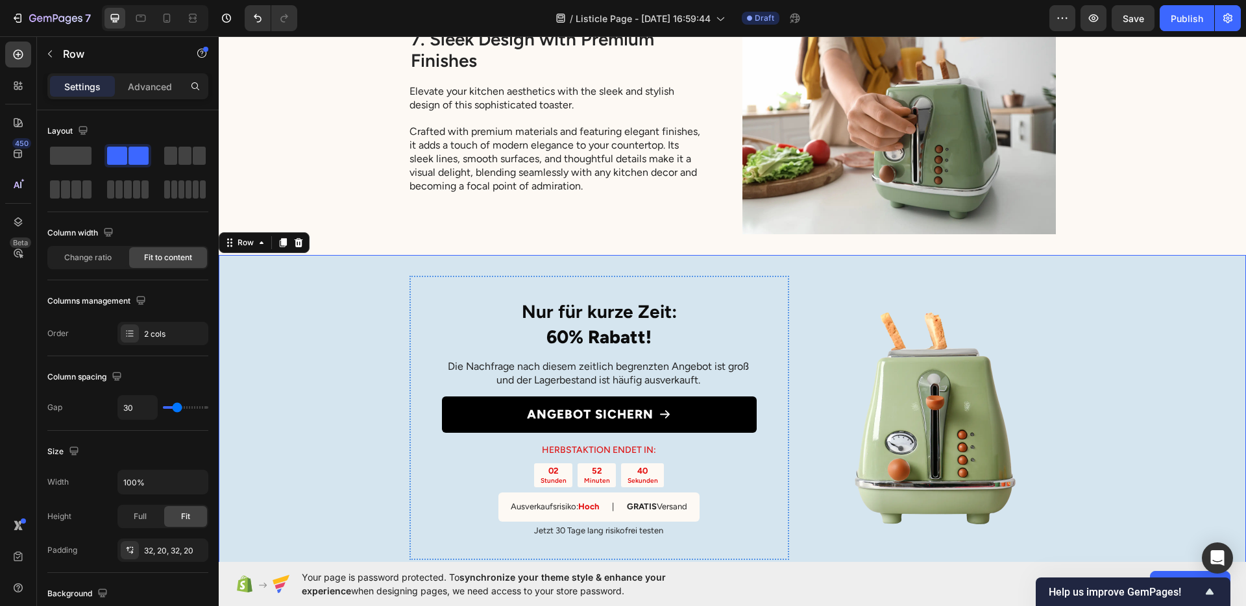
click at [348, 419] on div "⁠⁠⁠⁠⁠⁠⁠ Nur für kurze Zeit: 60% Rabatt! Heading Die Nachfrage nach diesem zeitl…" at bounding box center [732, 418] width 1027 height 326
click at [589, 312] on strong "Nur für kurze Zeit:" at bounding box center [599, 312] width 155 height 22
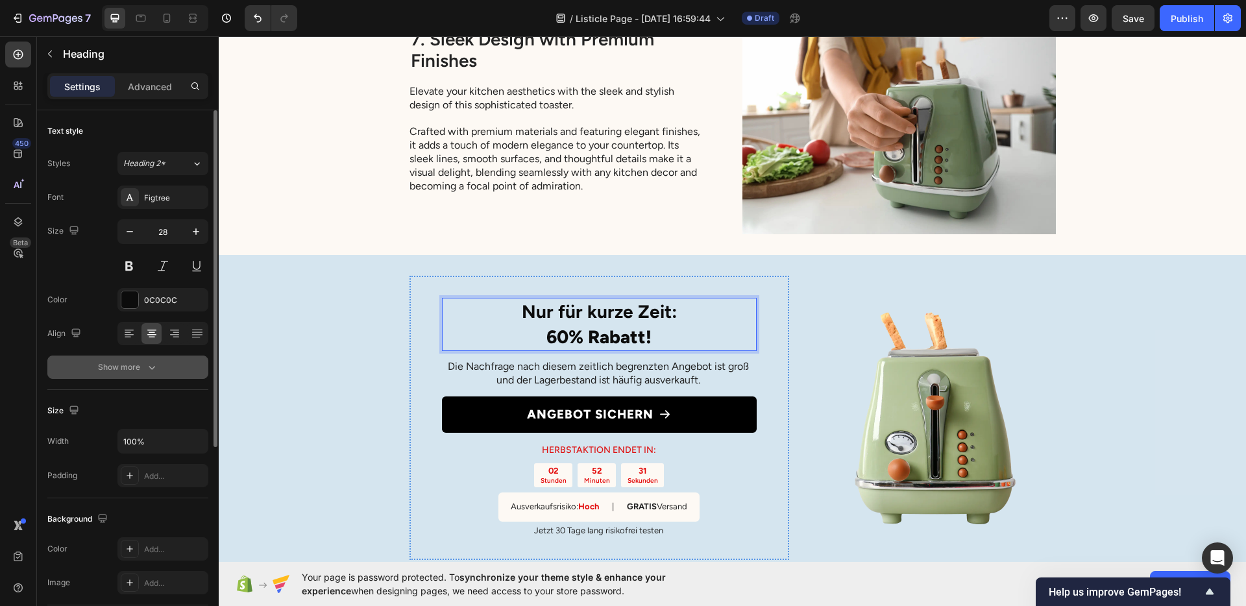
click at [112, 363] on div "Show more" at bounding box center [128, 367] width 60 height 13
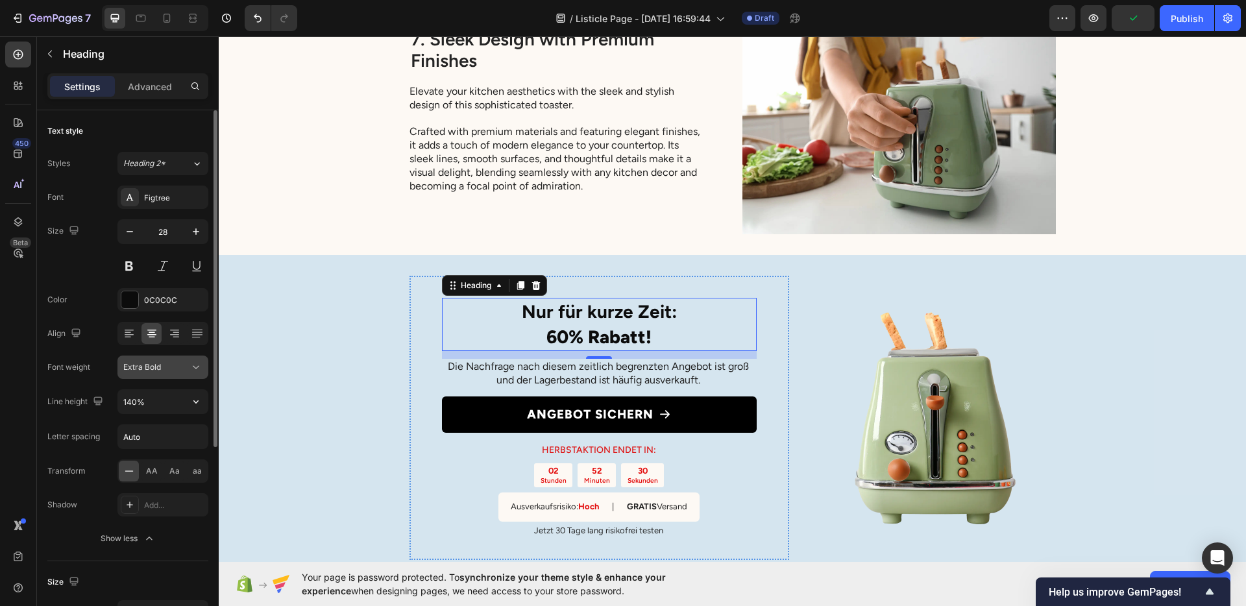
click at [151, 376] on button "Extra Bold" at bounding box center [162, 367] width 91 height 23
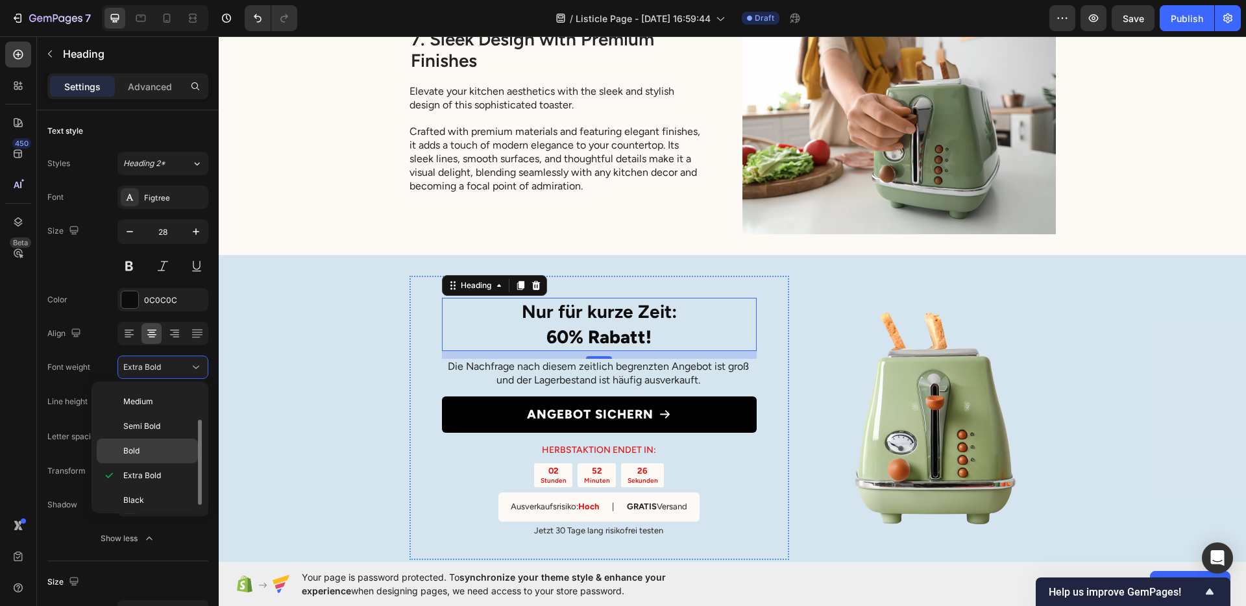
click at [141, 445] on p "Bold" at bounding box center [157, 451] width 69 height 12
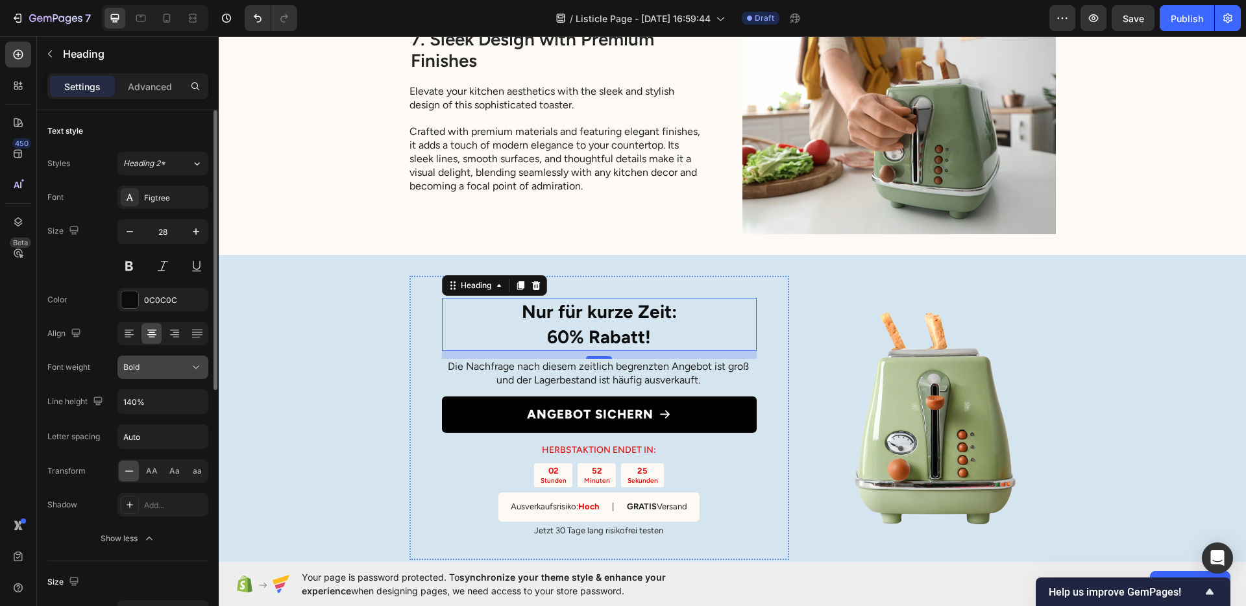
click at [153, 364] on div "Bold" at bounding box center [156, 368] width 66 height 12
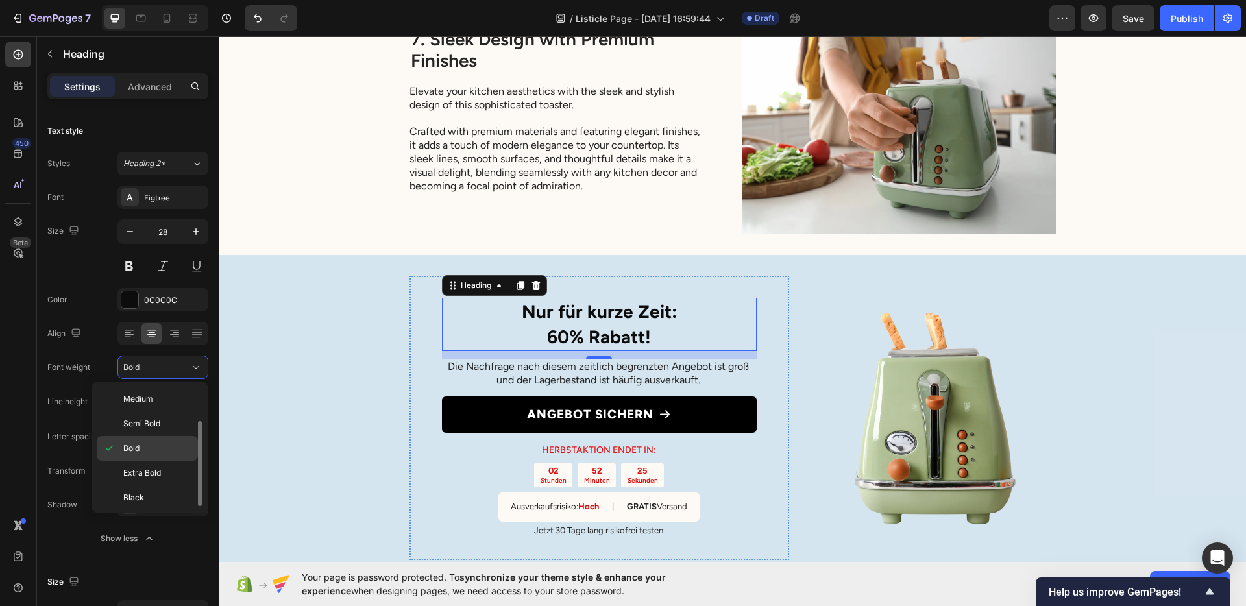
scroll to position [51, 0]
click at [143, 484] on div "Black" at bounding box center [147, 496] width 101 height 25
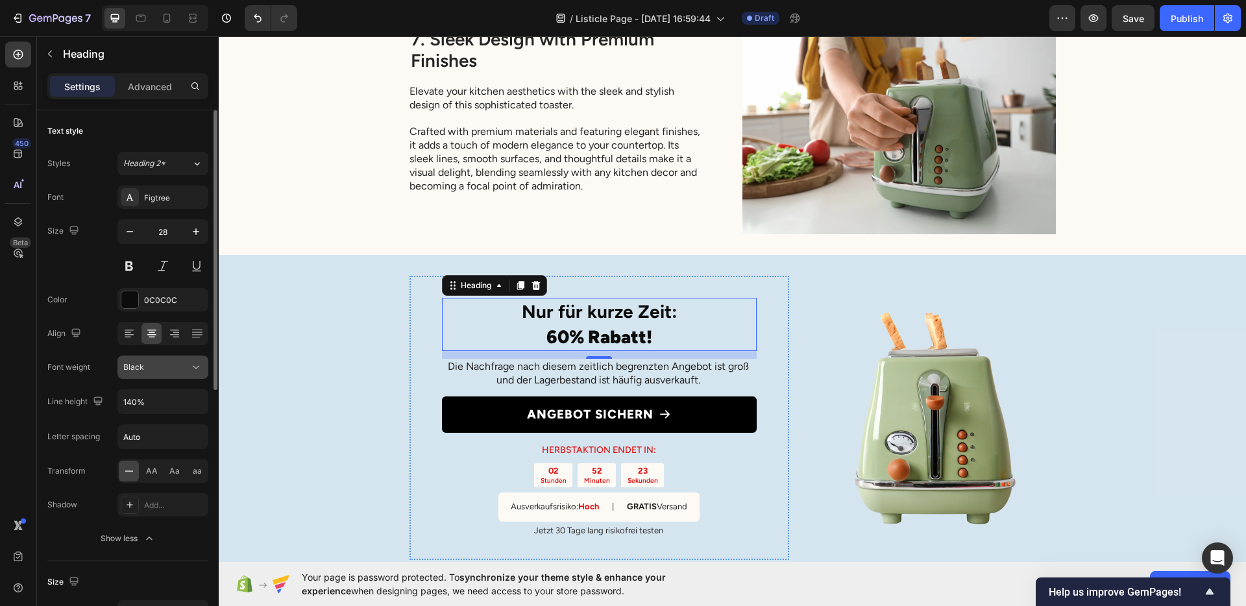
click at [153, 375] on button "Black" at bounding box center [162, 367] width 91 height 23
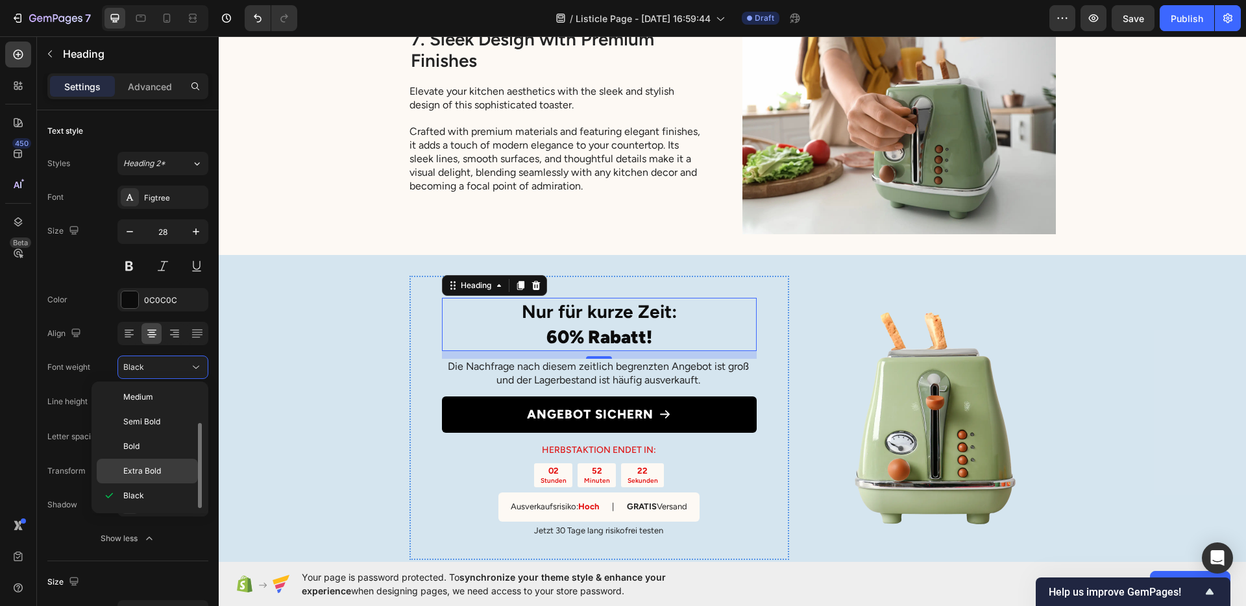
click at [156, 463] on div "Extra Bold" at bounding box center [147, 471] width 101 height 25
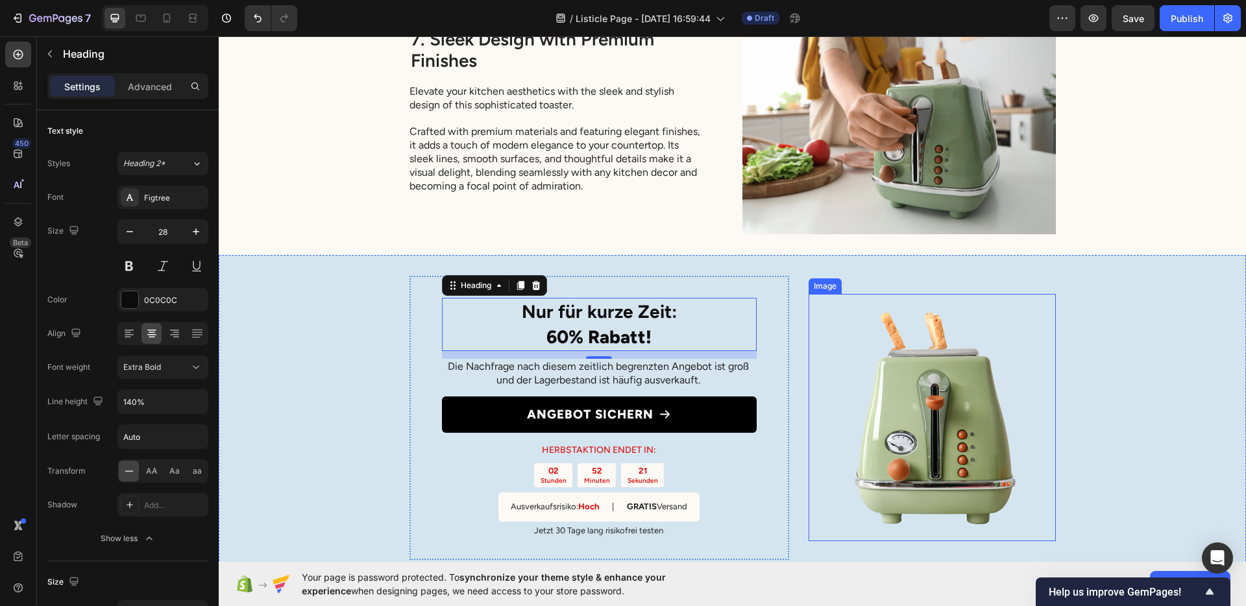
click at [837, 408] on img at bounding box center [932, 417] width 247 height 247
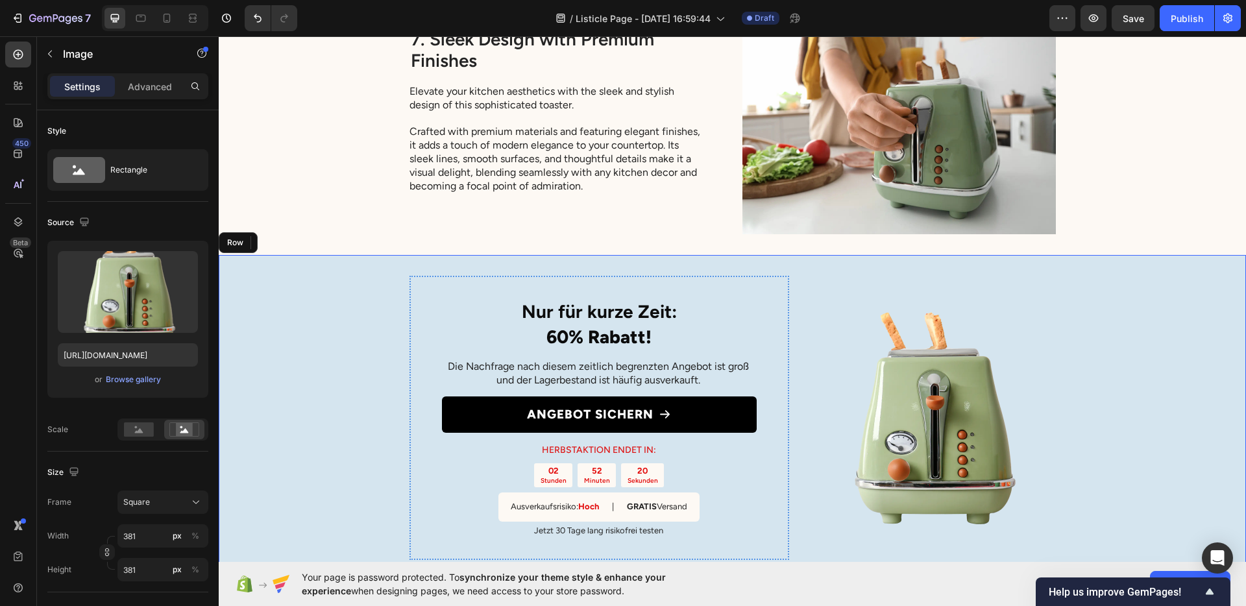
click at [1094, 402] on div "⁠⁠⁠⁠⁠⁠⁠ Nur für kurze Zeit: 60% Rabatt! Heading Die Nachfrage nach diesem zeitl…" at bounding box center [732, 418] width 1027 height 326
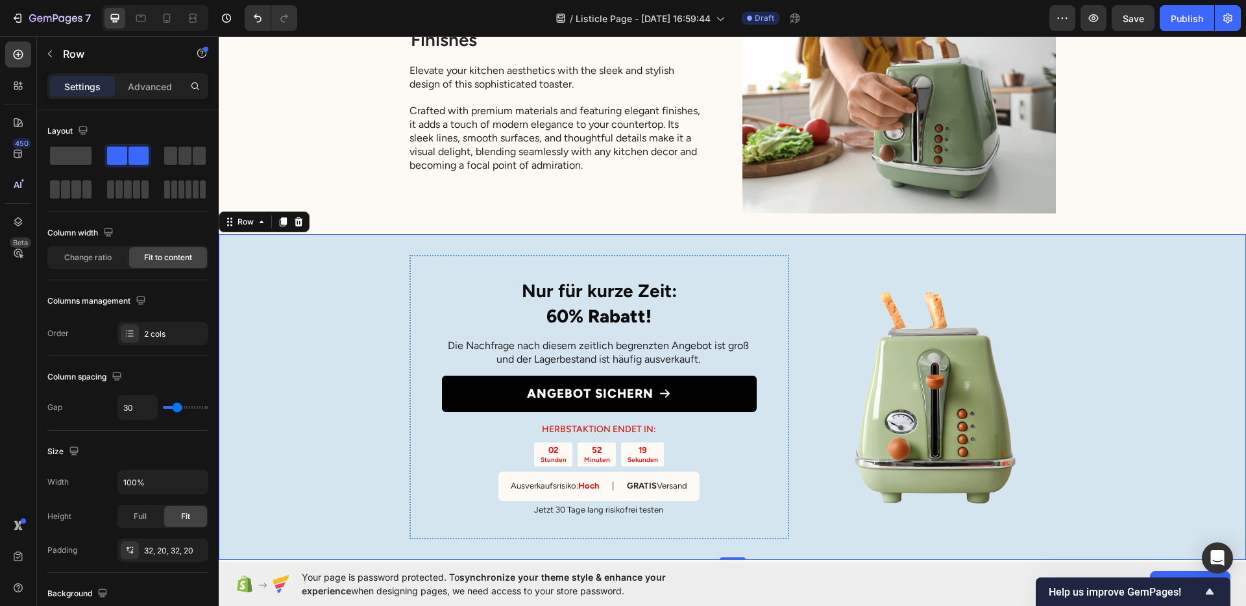
scroll to position [3430, 0]
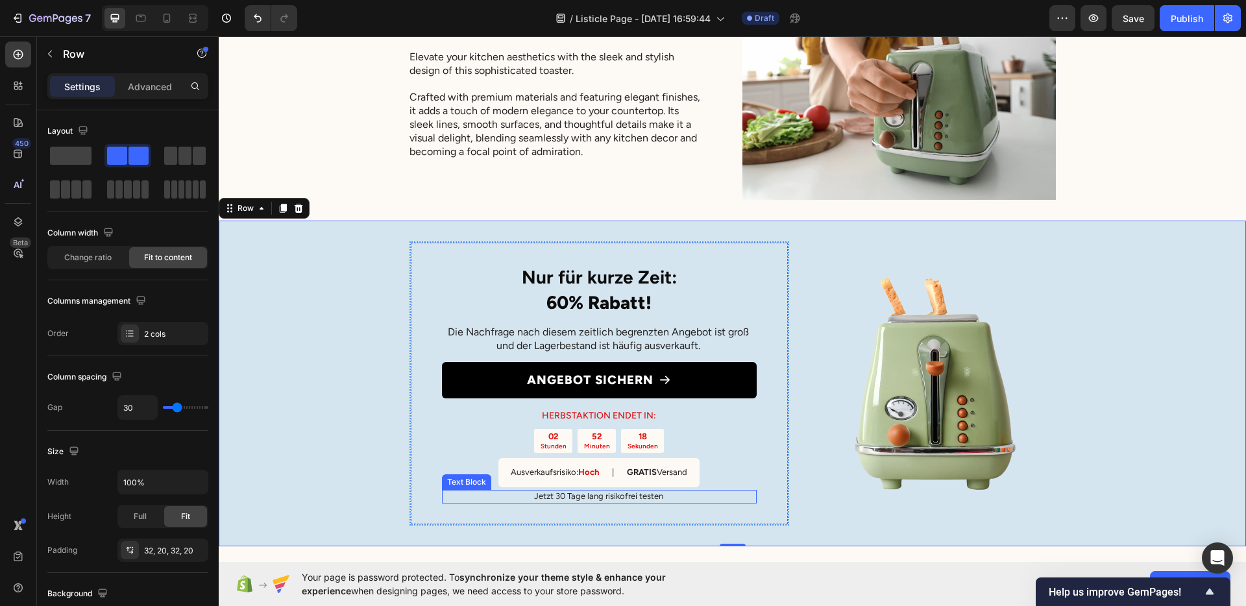
click at [599, 492] on p "Jetzt 30 Tage lang risikofrei testen" at bounding box center [599, 496] width 314 height 11
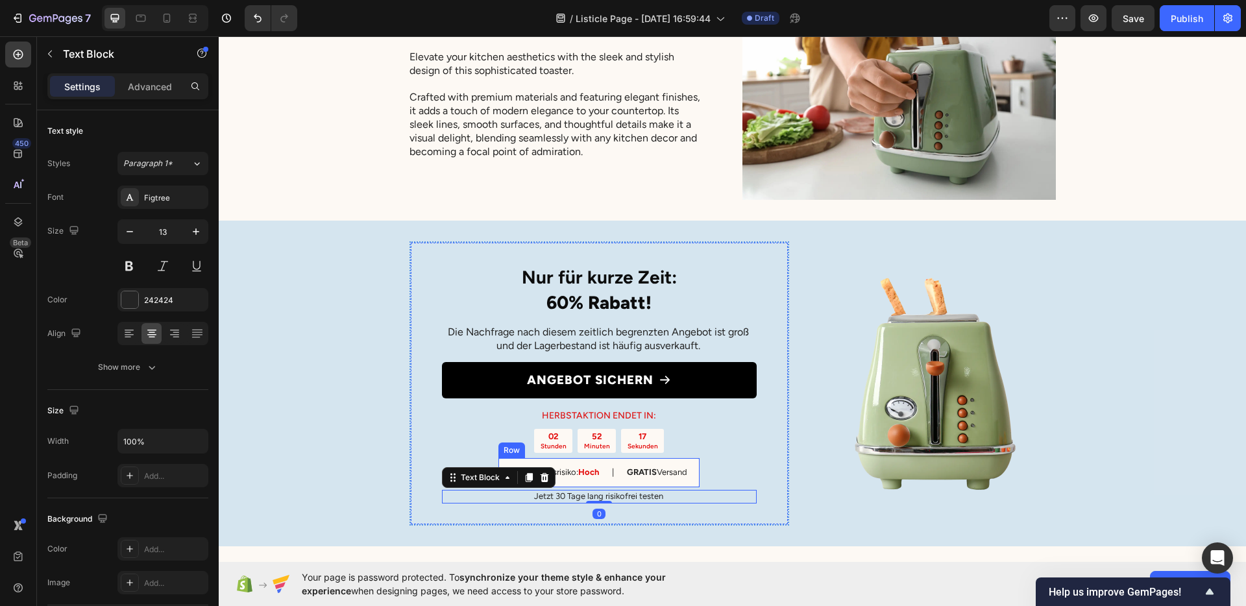
click at [603, 484] on div "Ausverkaufsrisiko: Hoch Text Block | Text Block GRATIS Versand Text Block Row" at bounding box center [598, 472] width 201 height 29
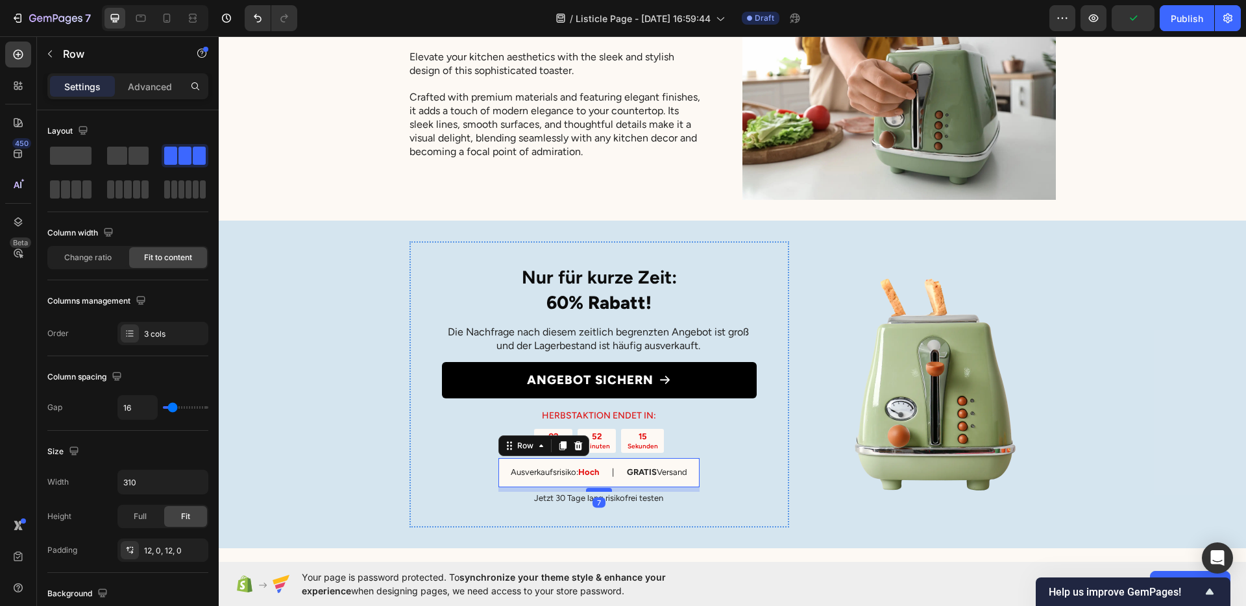
click at [595, 489] on div at bounding box center [599, 490] width 26 height 4
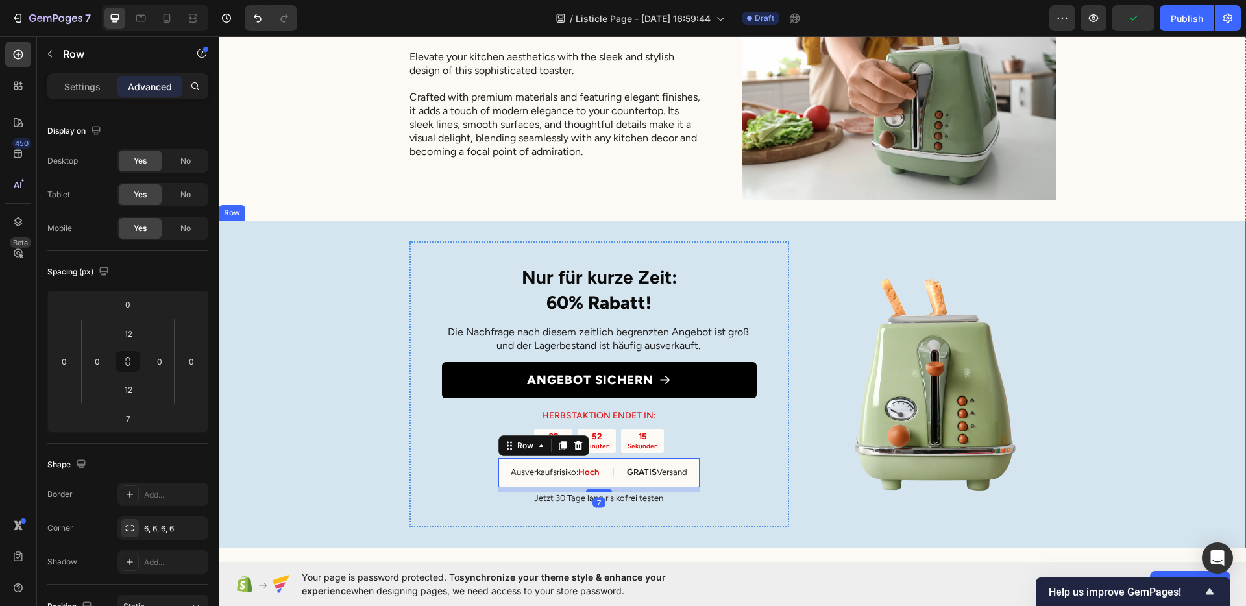
click at [403, 433] on div "⁠⁠⁠⁠⁠⁠⁠ Nur für kurze Zeit: 60% Rabatt! Heading Die Nachfrage nach diesem zeitl…" at bounding box center [732, 385] width 1027 height 328
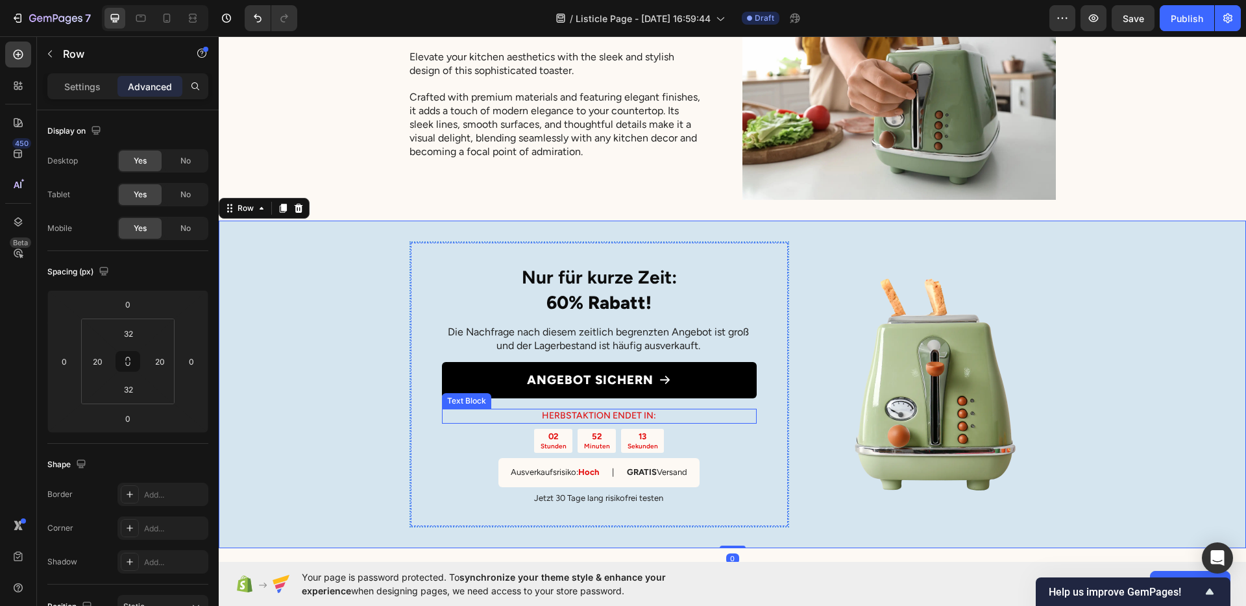
click at [594, 419] on p "HERBSTAKTION ENDET IN:" at bounding box center [599, 416] width 312 height 12
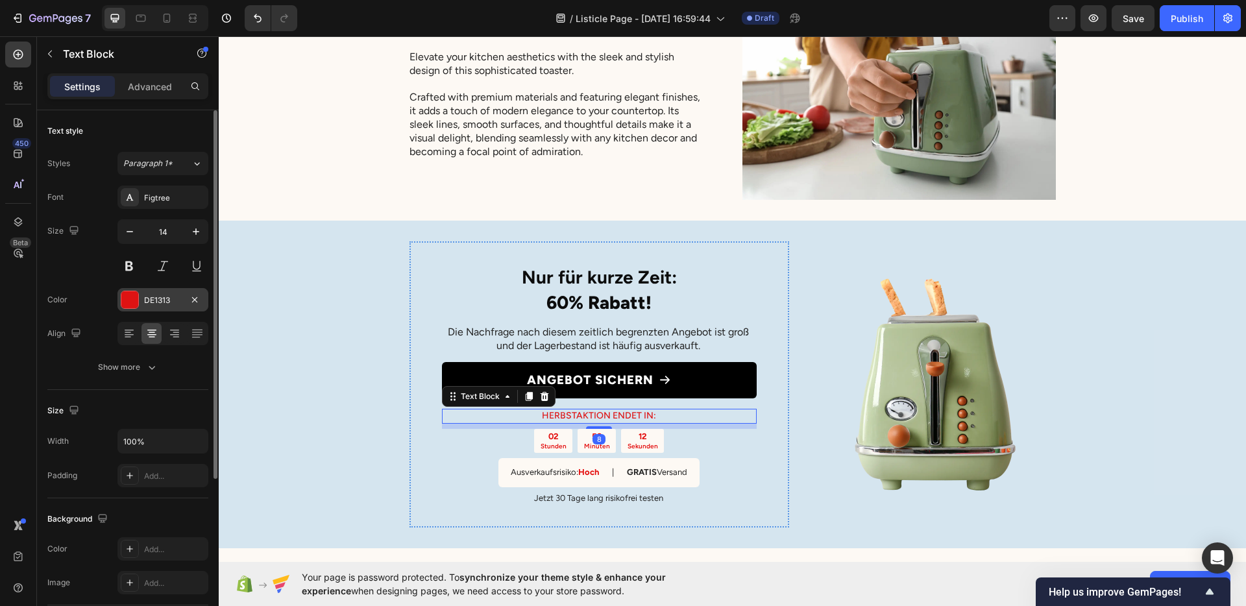
click at [158, 298] on div "DE1313" at bounding box center [163, 301] width 38 height 12
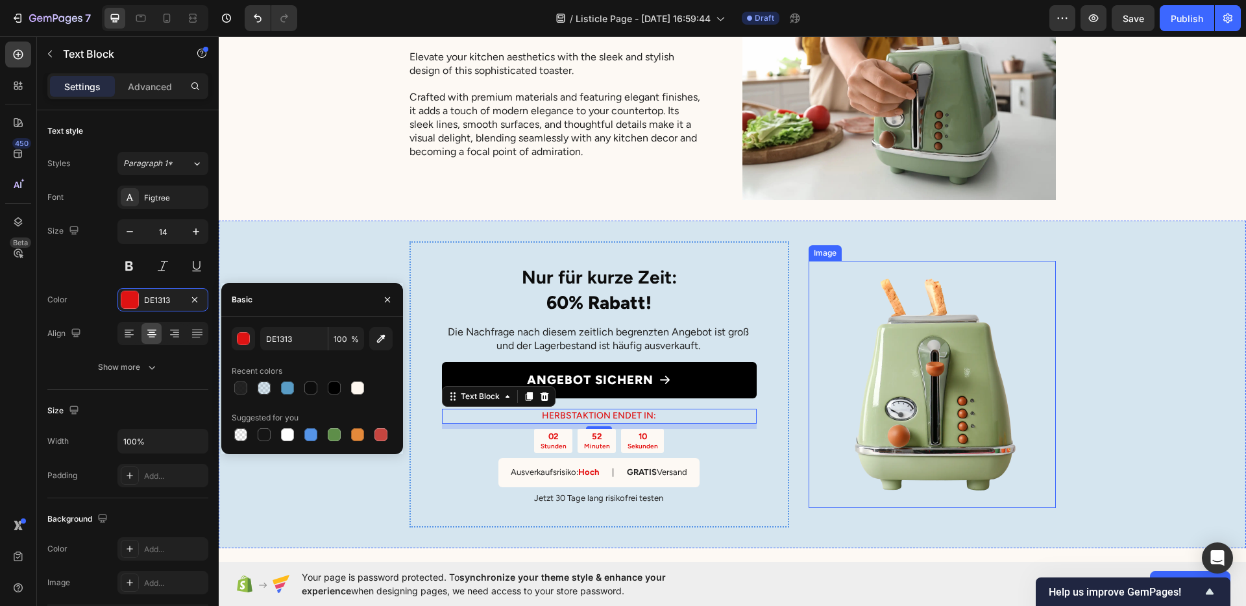
click at [931, 478] on img at bounding box center [932, 384] width 247 height 247
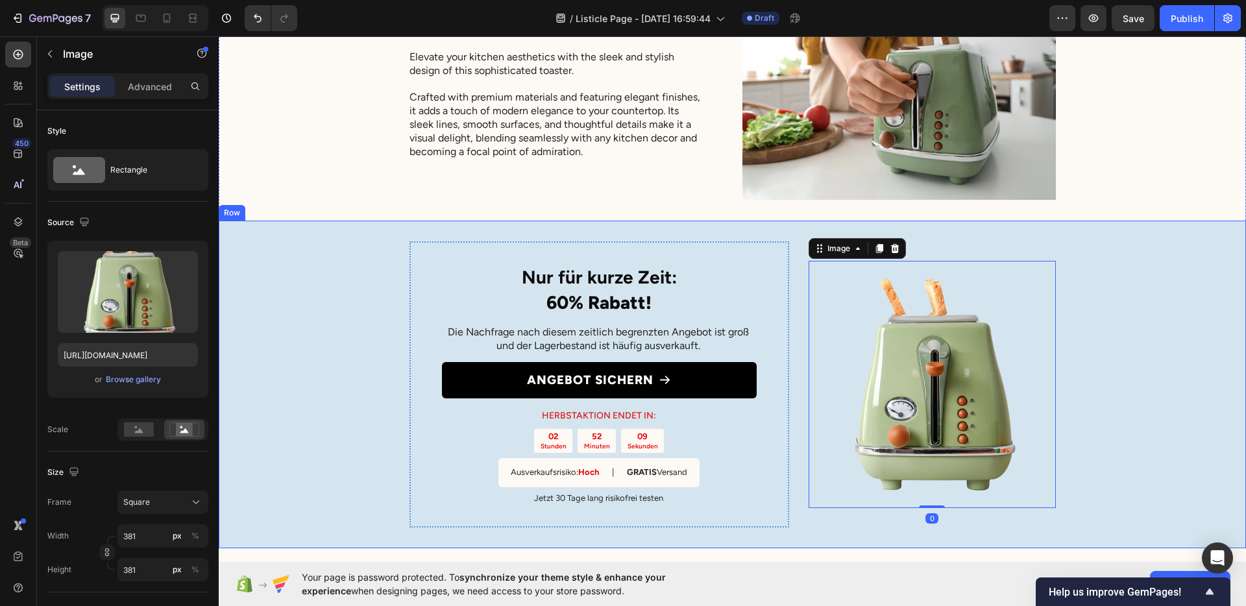
click at [1117, 427] on div "⁠⁠⁠⁠⁠⁠⁠ Nur für kurze Zeit: 60% Rabatt! Heading Die Nachfrage nach diesem zeitl…" at bounding box center [732, 385] width 1027 height 328
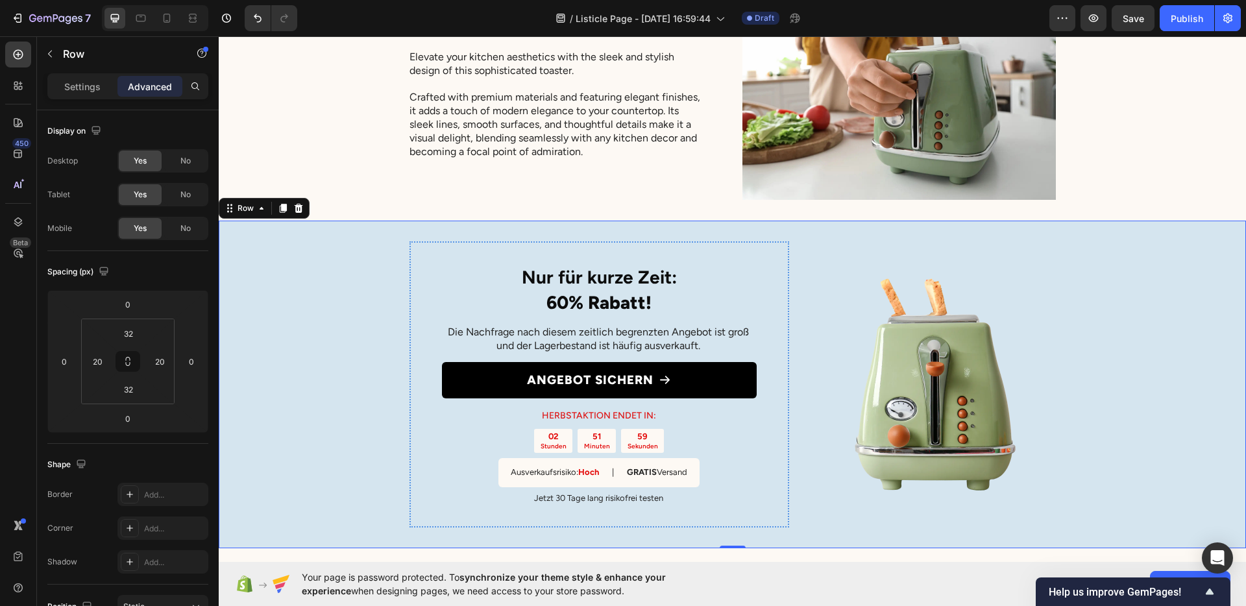
click at [289, 297] on div "⁠⁠⁠⁠⁠⁠⁠ Nur für kurze Zeit: 60% Rabatt! Heading Die Nachfrage nach diesem zeitl…" at bounding box center [732, 385] width 1027 height 328
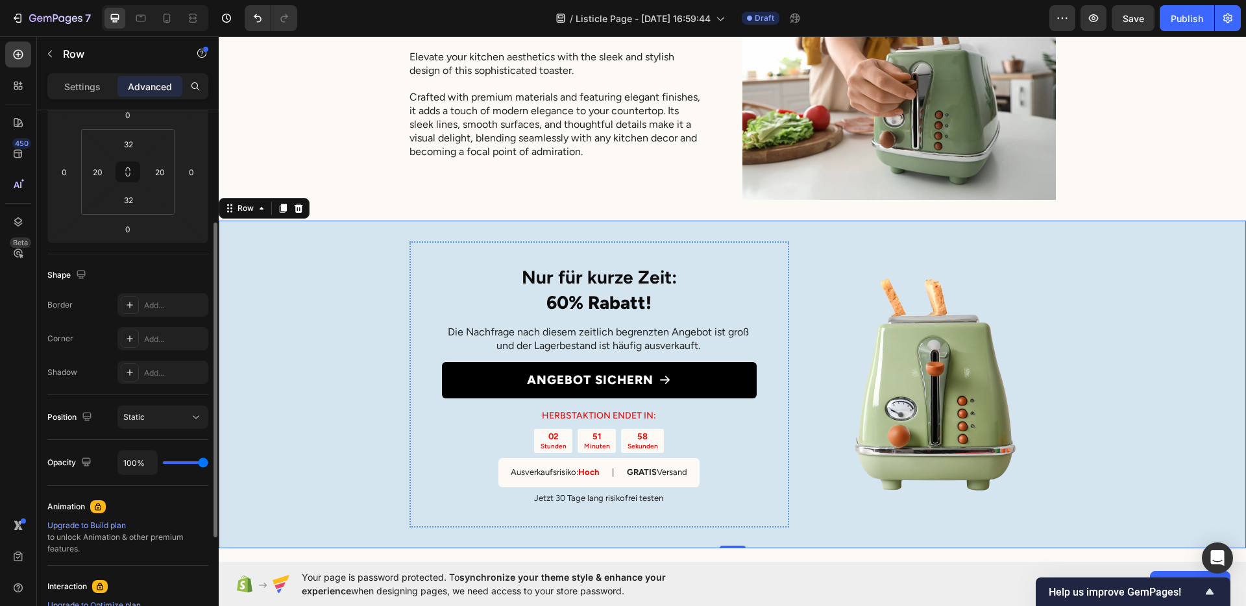
scroll to position [192, 0]
click at [97, 76] on div "Settings" at bounding box center [82, 86] width 65 height 21
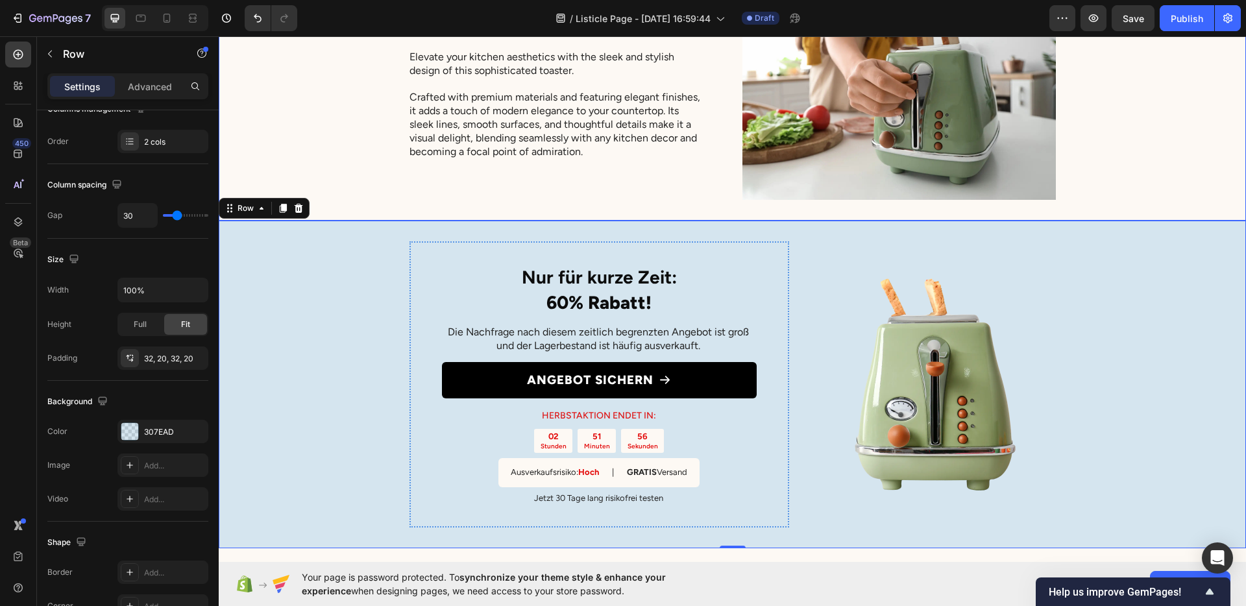
click at [243, 219] on div "7. Sleek Design with Premium Finishes Heading Elevate your kitchen aesthetics w…" at bounding box center [732, 76] width 1027 height 288
click at [273, 367] on div "⁠⁠⁠⁠⁠⁠⁠ Nur für kurze Zeit: 60% Rabatt! Heading Die Nachfrage nach diesem zeitl…" at bounding box center [732, 385] width 1027 height 328
click at [140, 417] on div "Background The changes might be hidden by the video. Color 307EAD Image Add... …" at bounding box center [127, 451] width 161 height 141
click at [143, 428] on div "307EAD" at bounding box center [162, 431] width 91 height 23
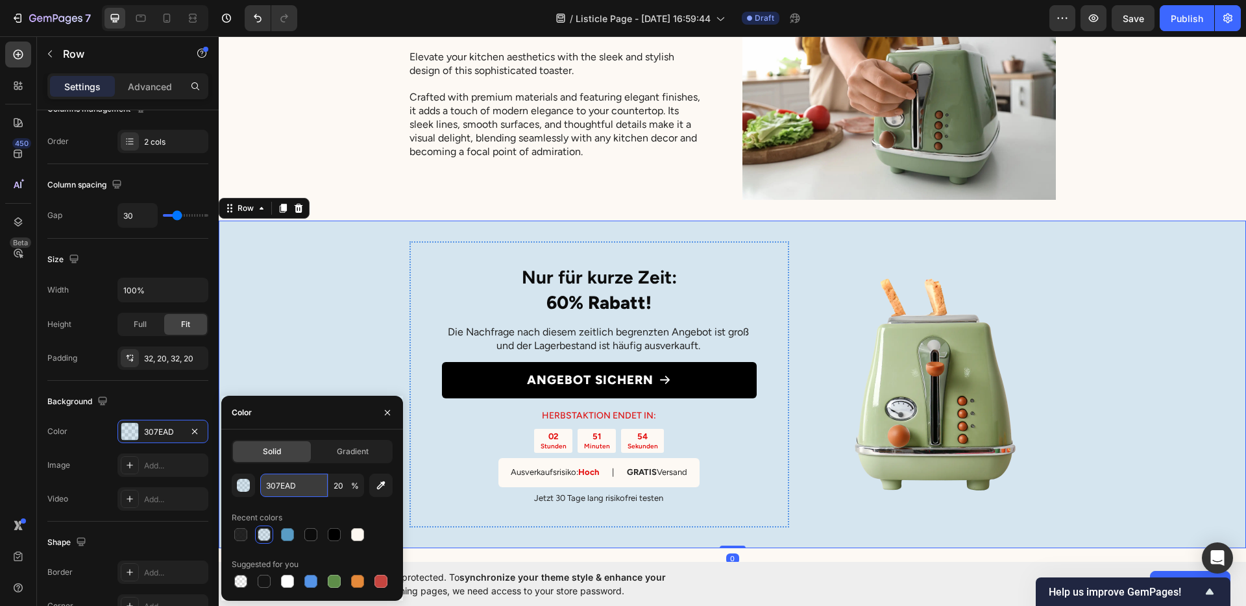
click at [302, 493] on input "307EAD" at bounding box center [294, 485] width 68 height 23
paste input "F5F5F5"
type input "F5F5F5"
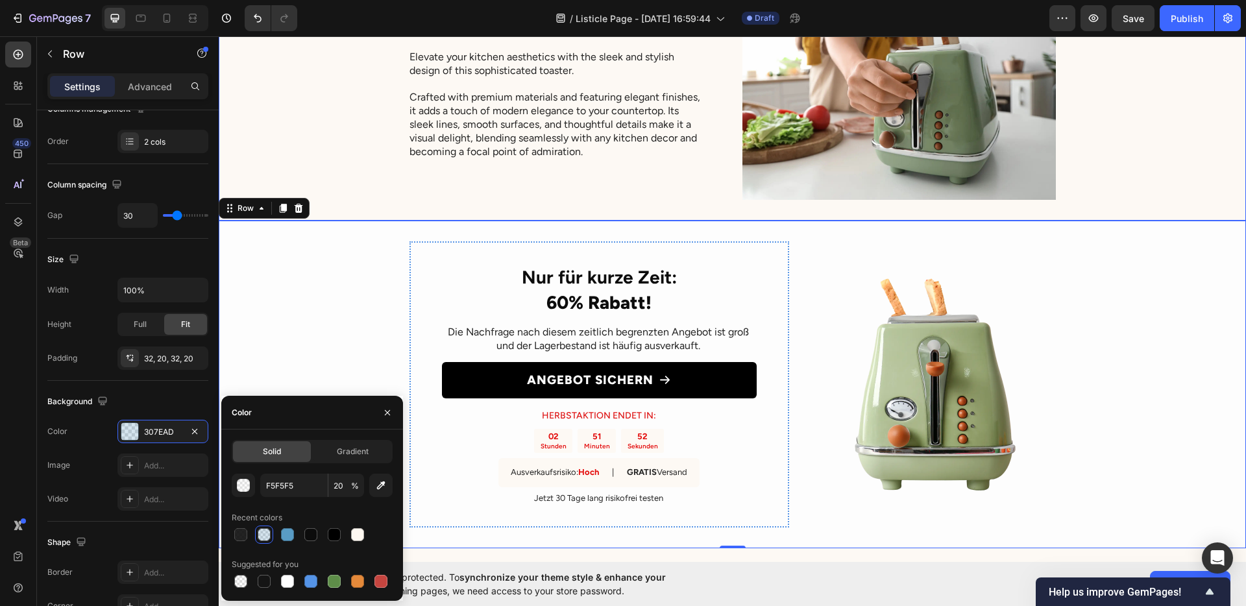
click at [355, 147] on div "7. Sleek Design with Premium Finishes Heading Elevate your kitchen aesthetics w…" at bounding box center [732, 76] width 1027 height 288
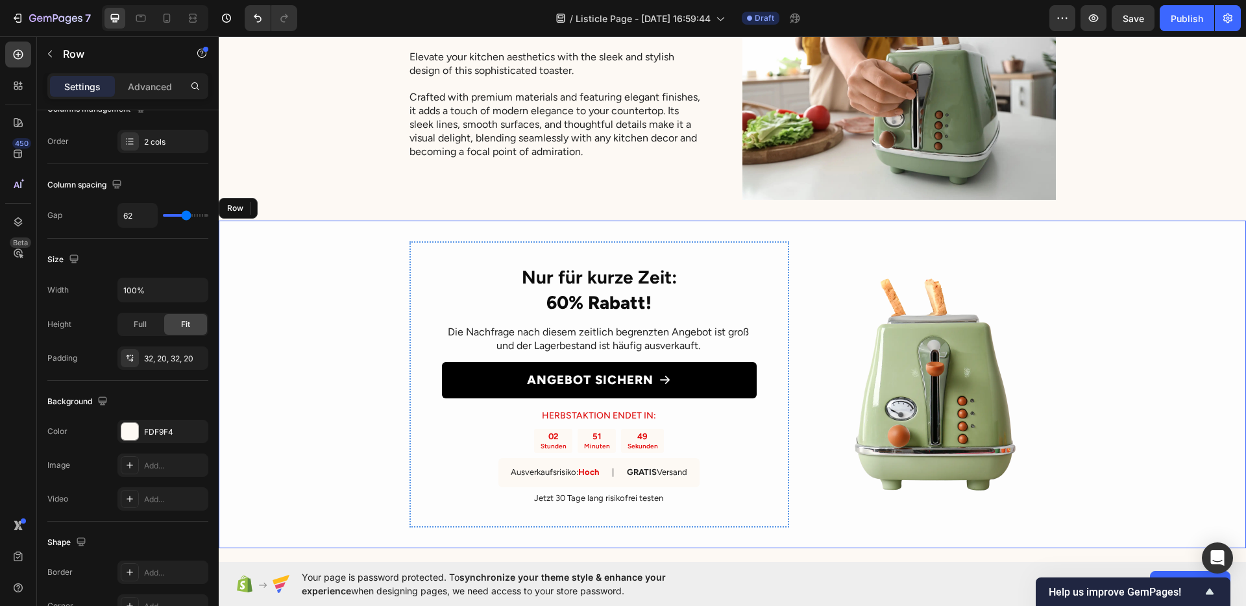
click at [269, 341] on div "⁠⁠⁠⁠⁠⁠⁠ Nur für kurze Zeit: 60% Rabatt! Heading Die Nachfrage nach diesem zeitl…" at bounding box center [732, 385] width 1027 height 328
click at [130, 421] on div "F5F5F5" at bounding box center [162, 431] width 91 height 23
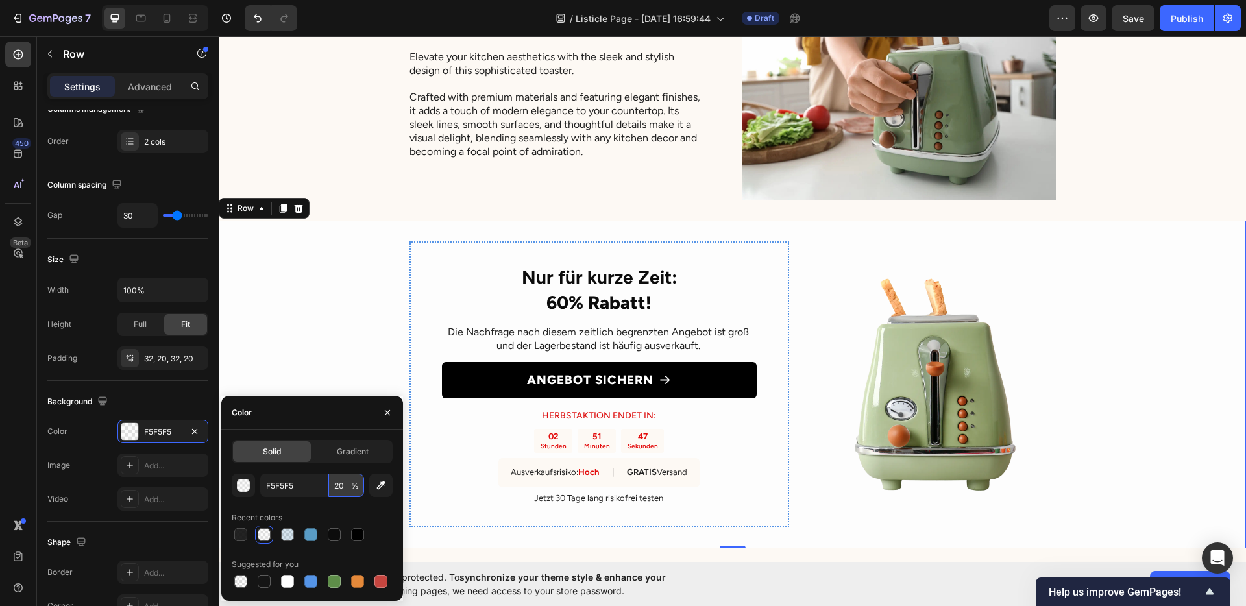
click at [347, 478] on input "20" at bounding box center [346, 485] width 36 height 23
type input "100"
click at [334, 502] on div "F5F5F5 100 % Recent colors Suggested for you" at bounding box center [312, 532] width 161 height 117
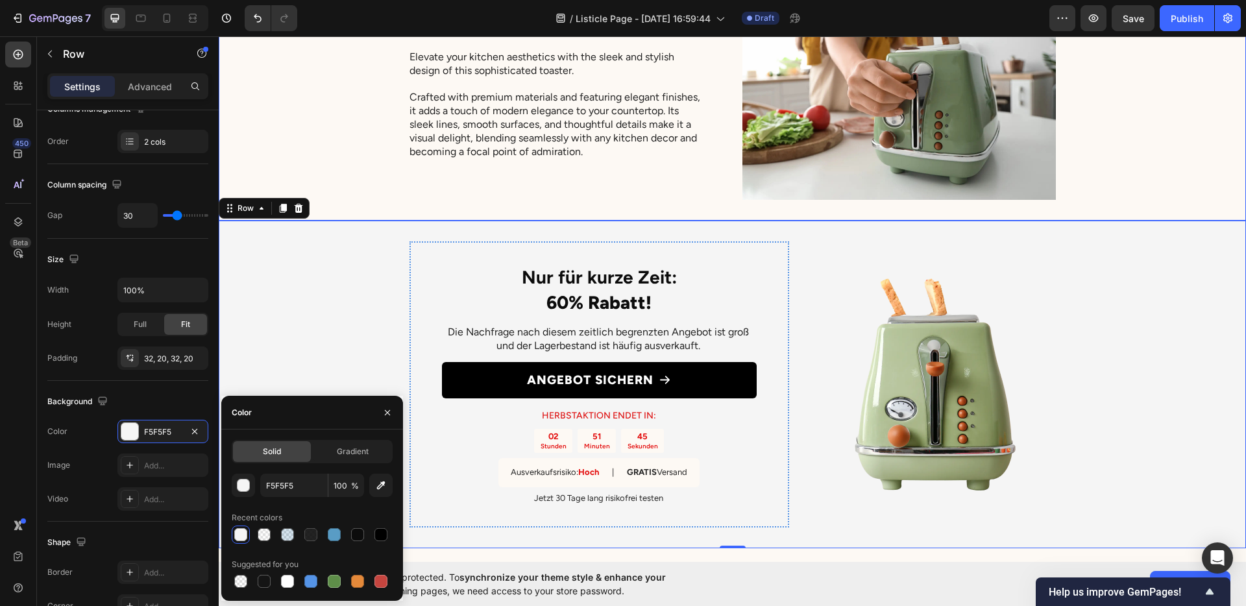
click at [379, 202] on div "7. Sleek Design with Premium Finishes Heading Elevate your kitchen aesthetics w…" at bounding box center [732, 76] width 1027 height 288
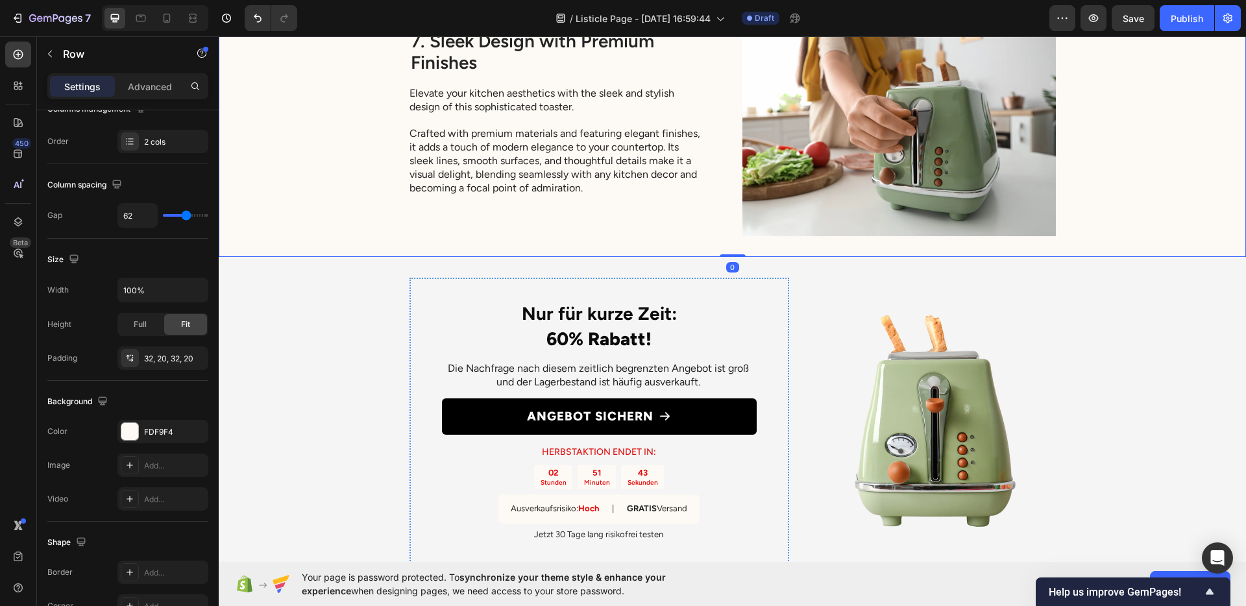
scroll to position [3327, 0]
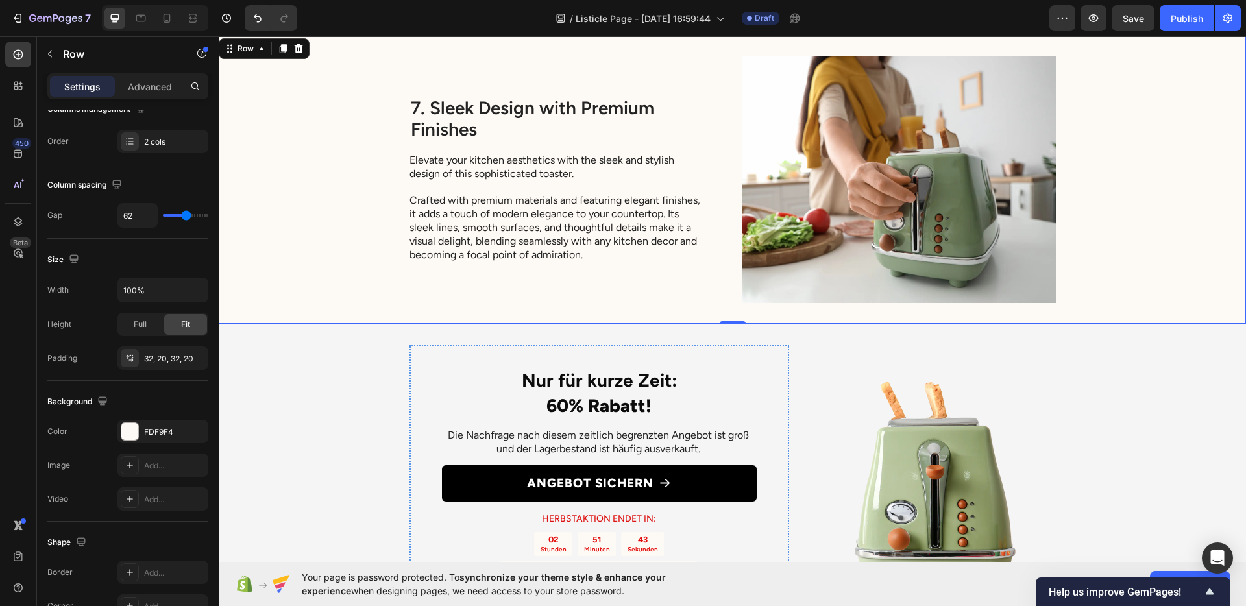
click at [1142, 238] on div "7. Sleek Design with Premium Finishes Heading Elevate your kitchen aesthetics w…" at bounding box center [732, 180] width 1027 height 288
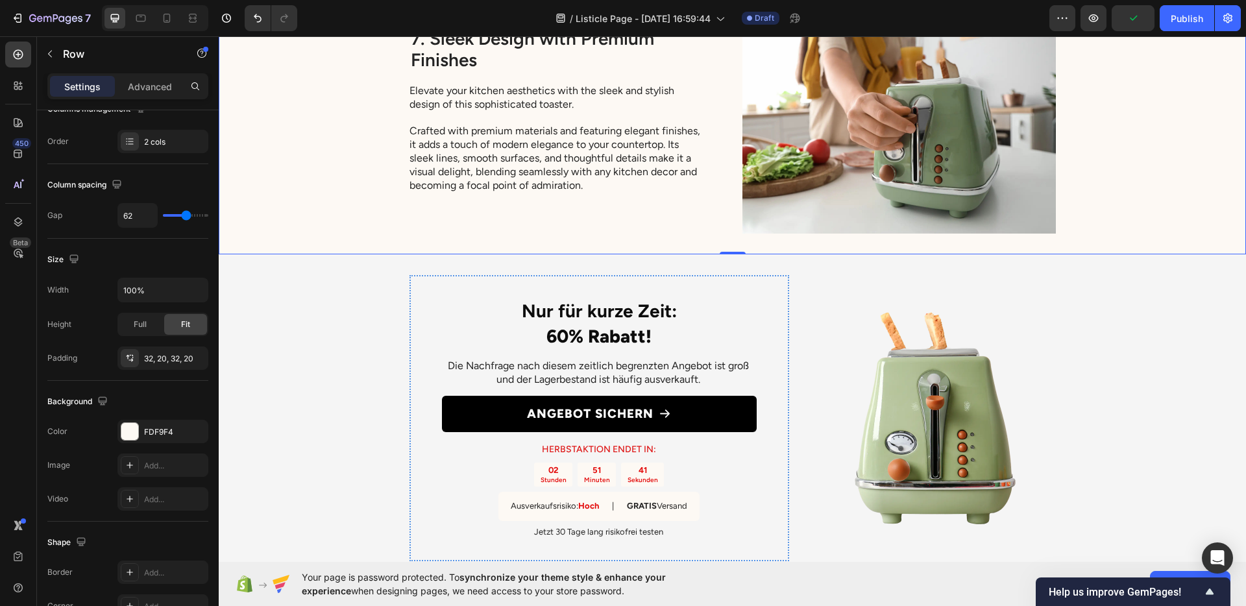
scroll to position [3400, 0]
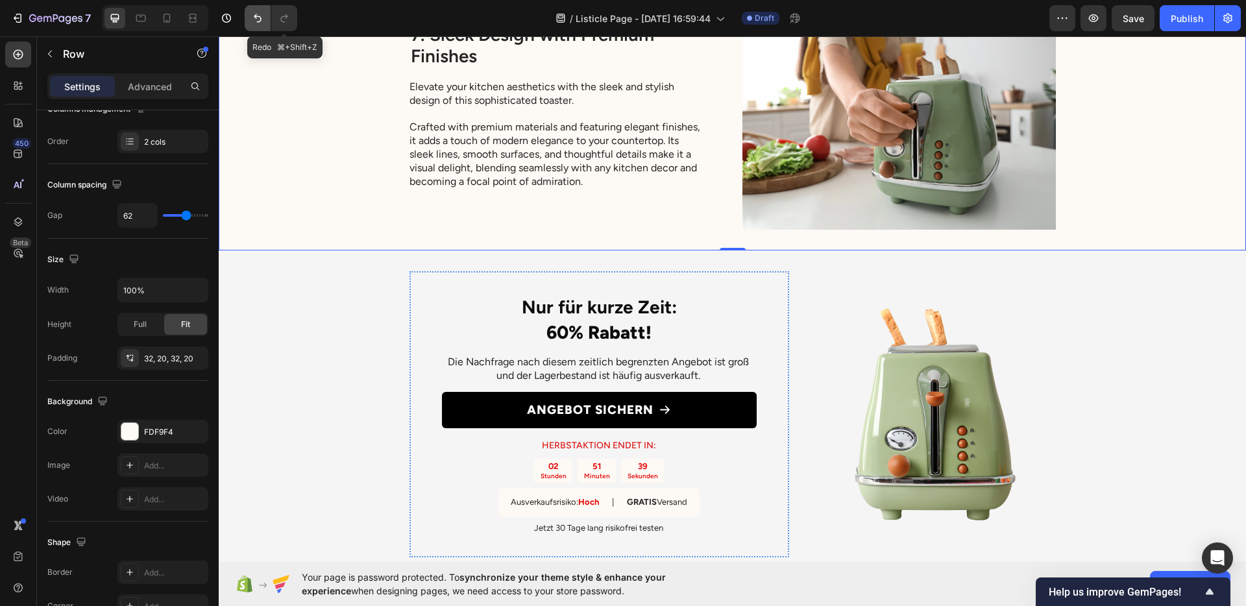
click at [258, 18] on icon "Undo/Redo" at bounding box center [257, 18] width 13 height 13
click at [258, 17] on icon "Undo/Redo" at bounding box center [257, 18] width 13 height 13
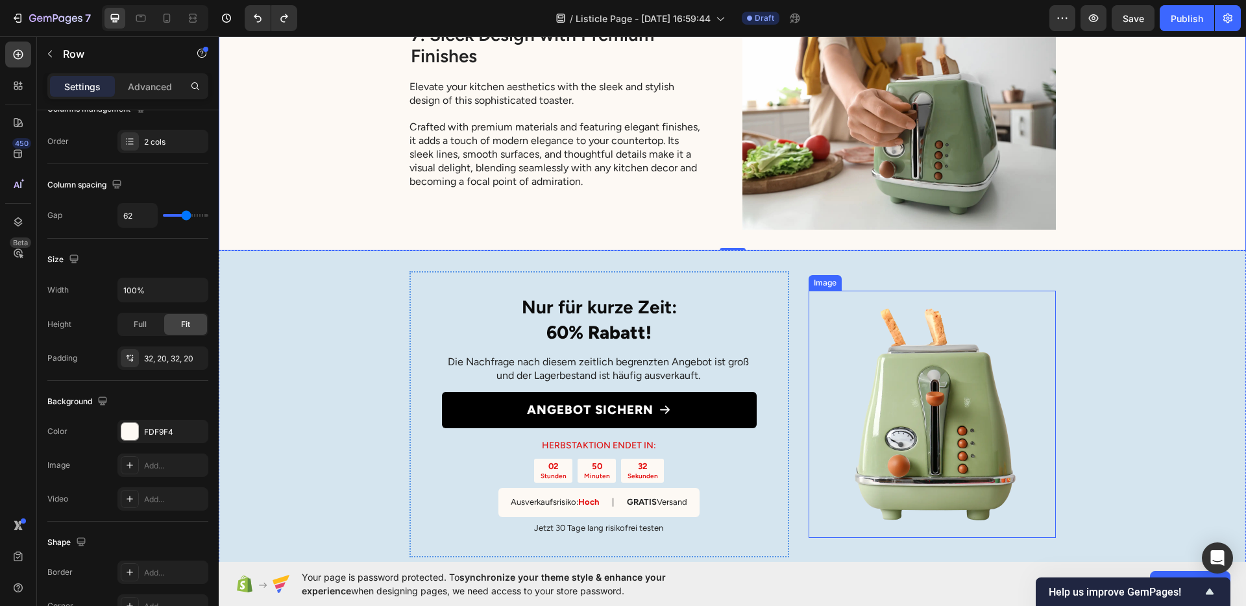
click at [899, 400] on img at bounding box center [932, 414] width 247 height 247
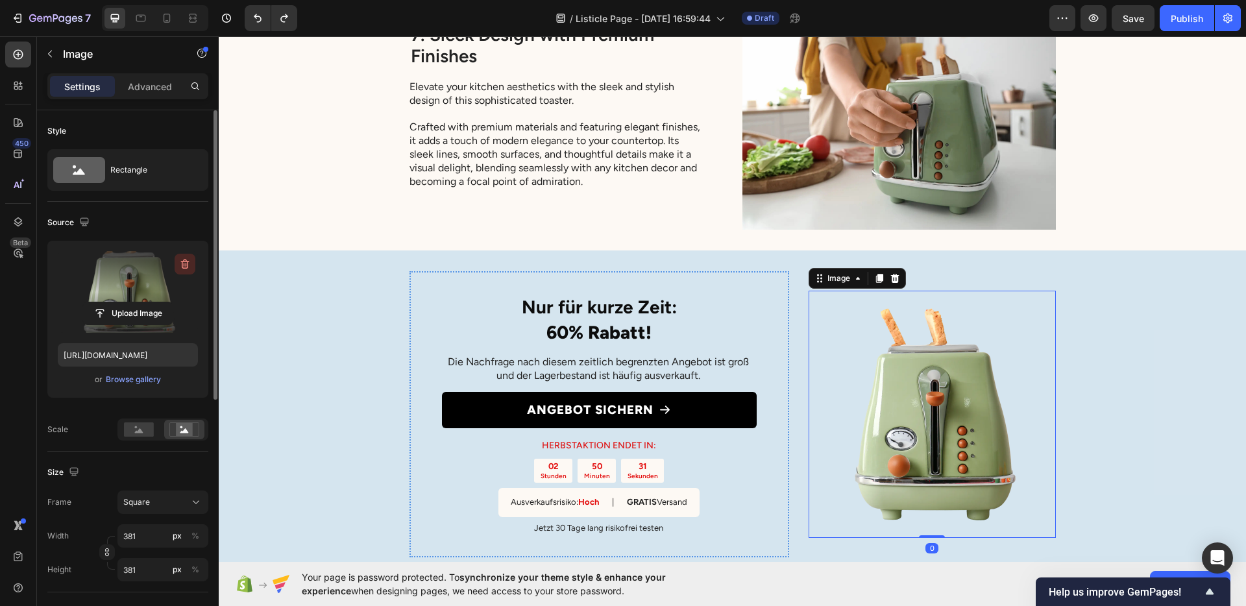
click at [176, 260] on button "button" at bounding box center [185, 264] width 21 height 21
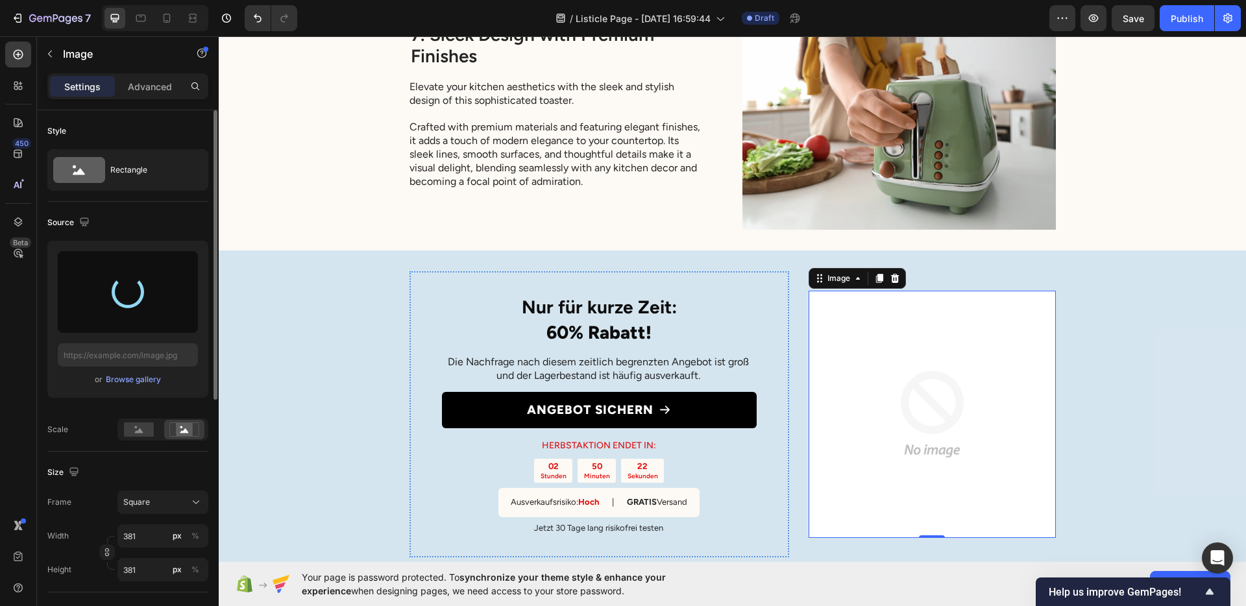
type input "https://cdn.shopify.com/s/files/1/0950/1052/1430/files/gempages_585874185520153…"
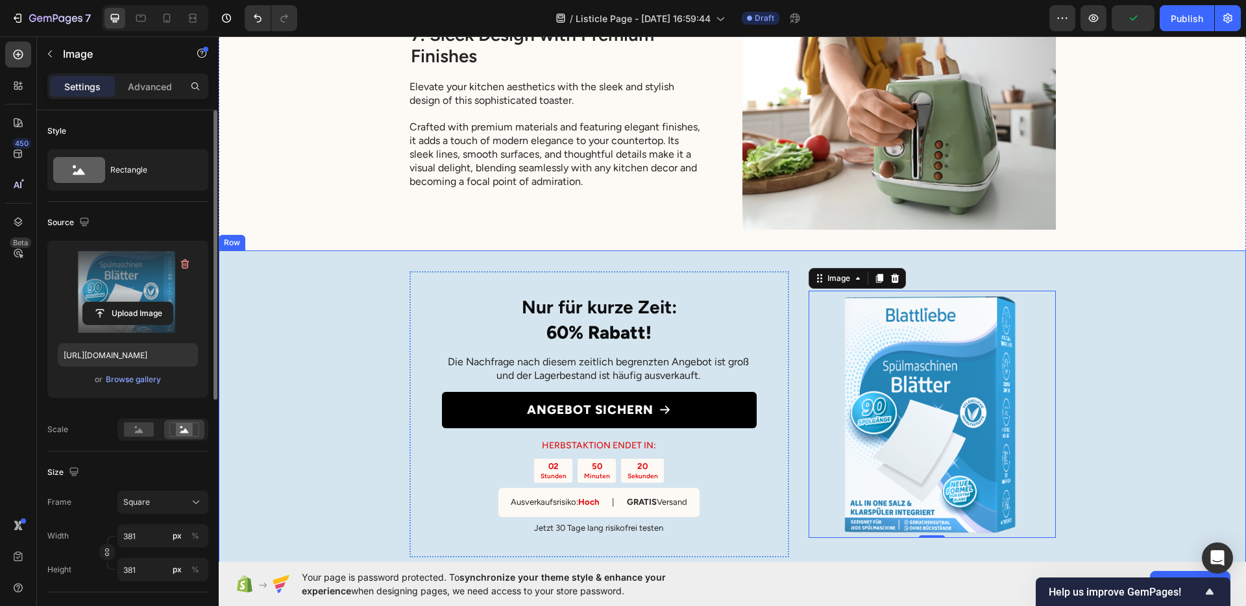
click at [1089, 322] on div "⁠⁠⁠⁠⁠⁠⁠ Nur für kurze Zeit: 60% Rabatt! Heading Die Nachfrage nach diesem zeitl…" at bounding box center [732, 415] width 1027 height 328
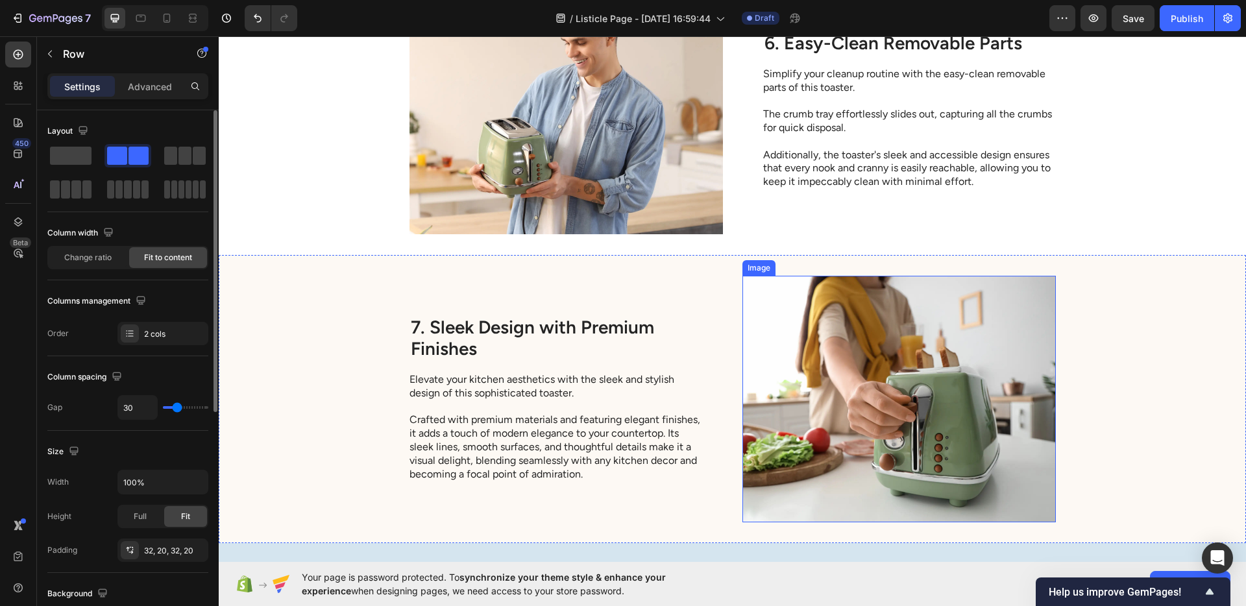
scroll to position [3105, 0]
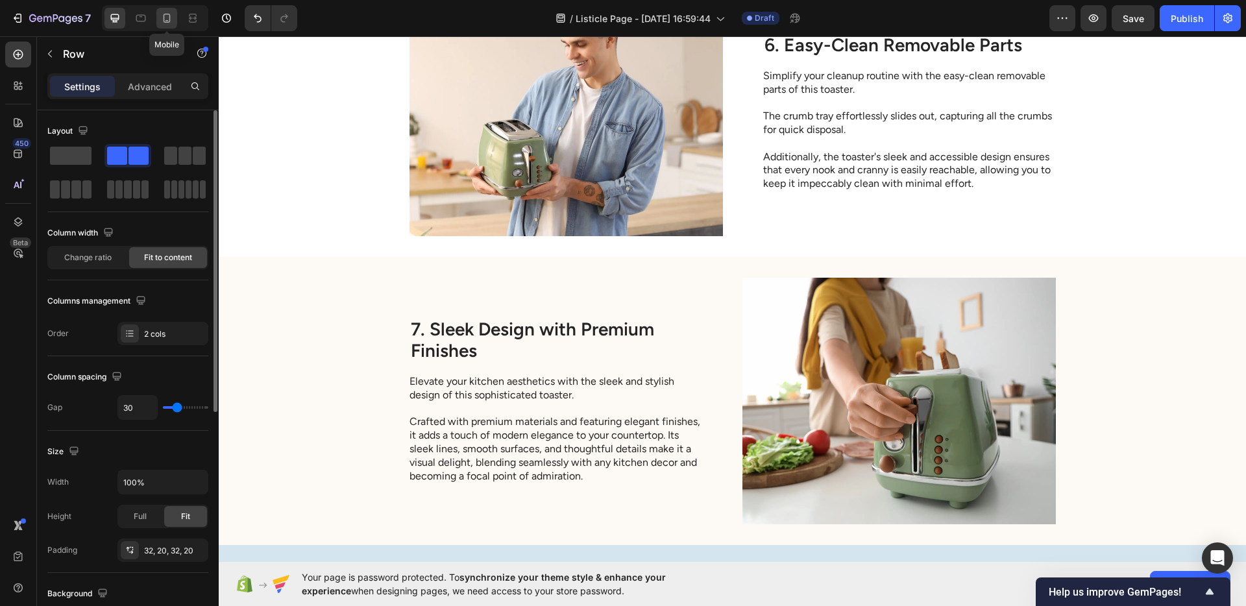
click at [171, 13] on icon at bounding box center [166, 18] width 13 height 13
type input "0"
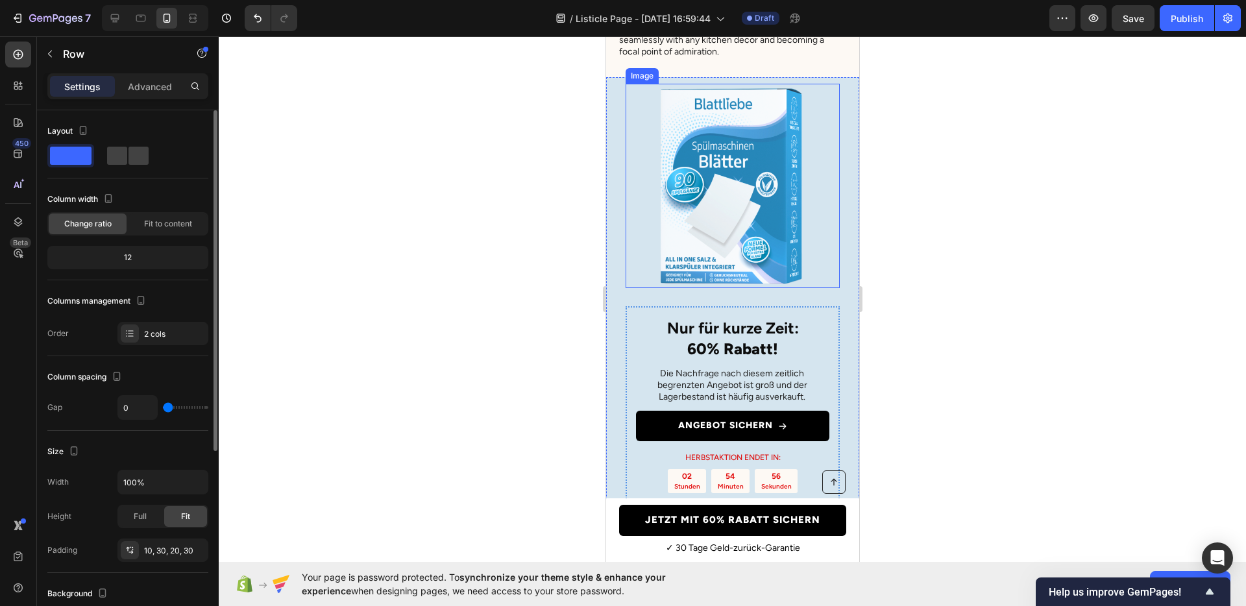
scroll to position [5097, 0]
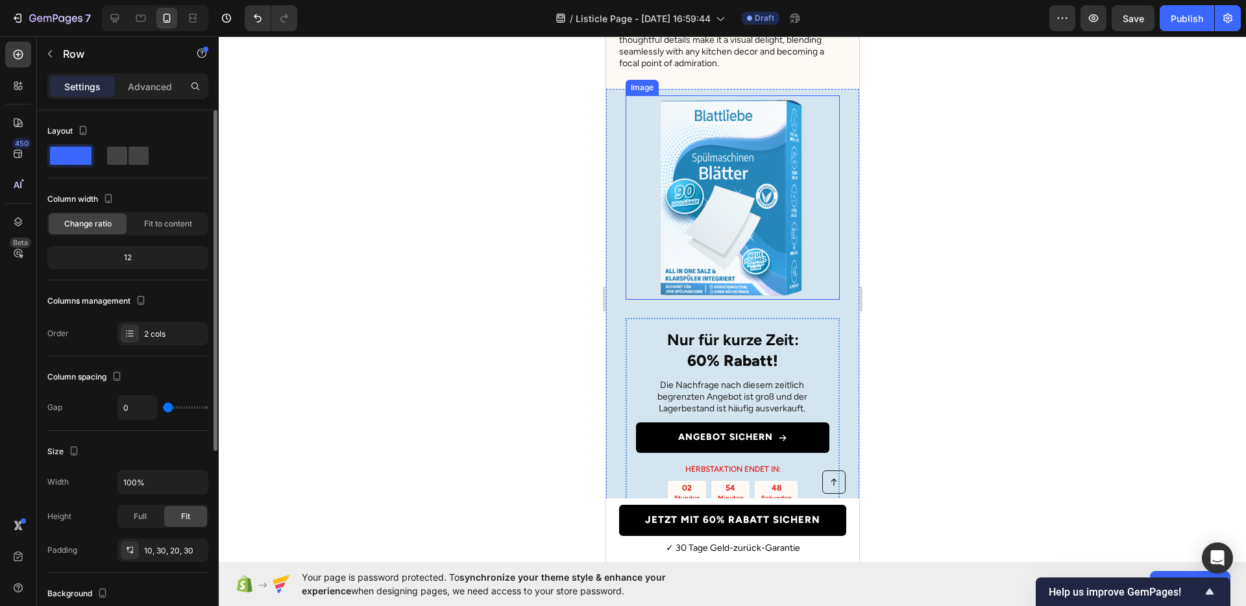
click at [746, 275] on img at bounding box center [732, 197] width 204 height 204
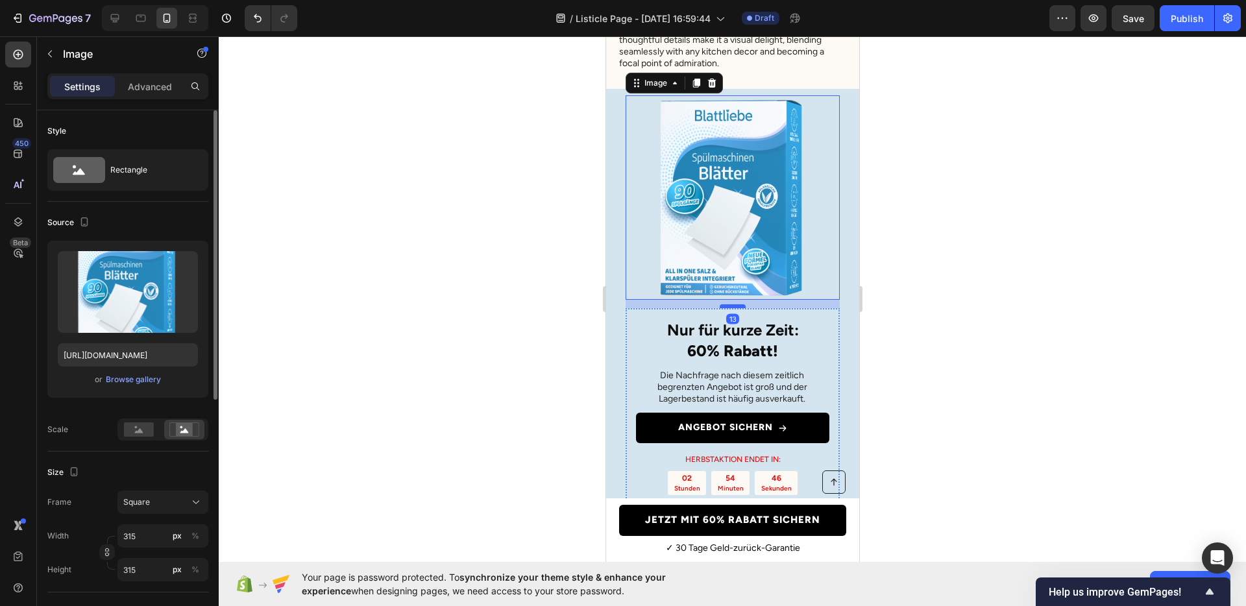
drag, startPoint x: 728, startPoint y: 333, endPoint x: 1574, endPoint y: 400, distance: 848.4
click at [735, 308] on div at bounding box center [732, 306] width 26 height 4
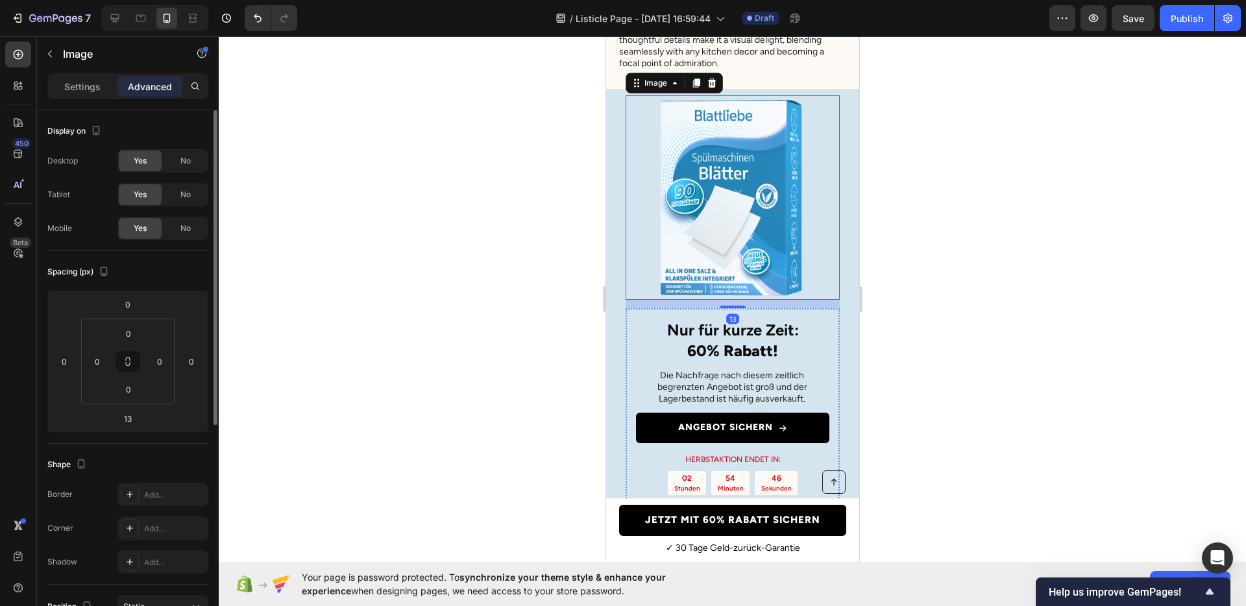
click at [1009, 367] on div at bounding box center [732, 321] width 1027 height 570
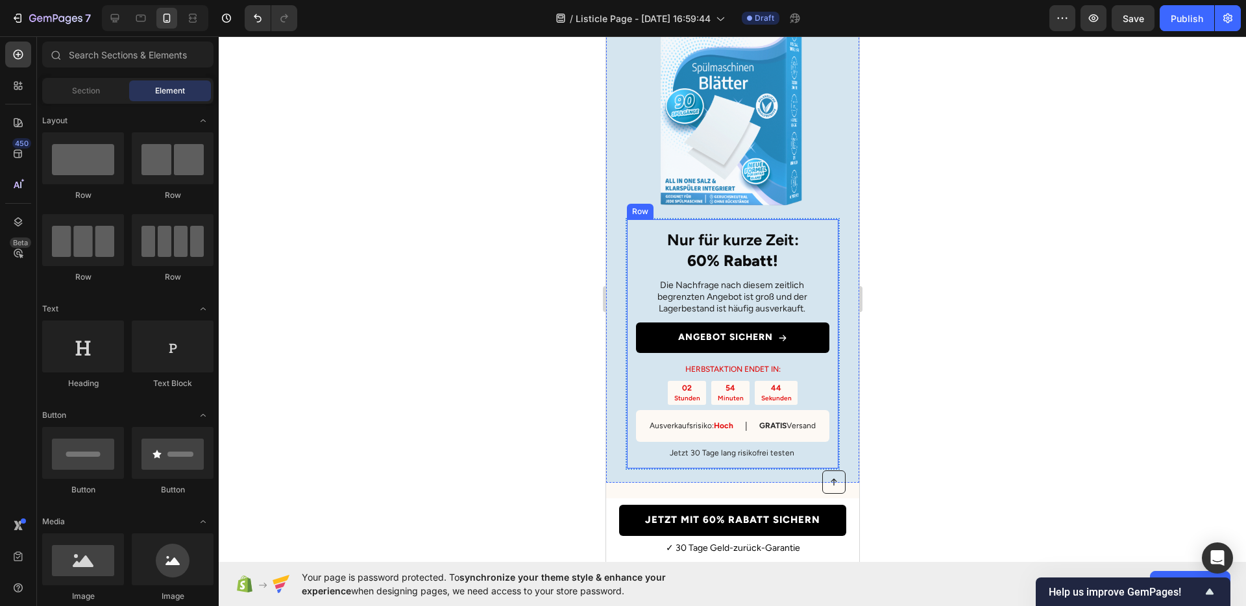
scroll to position [5203, 0]
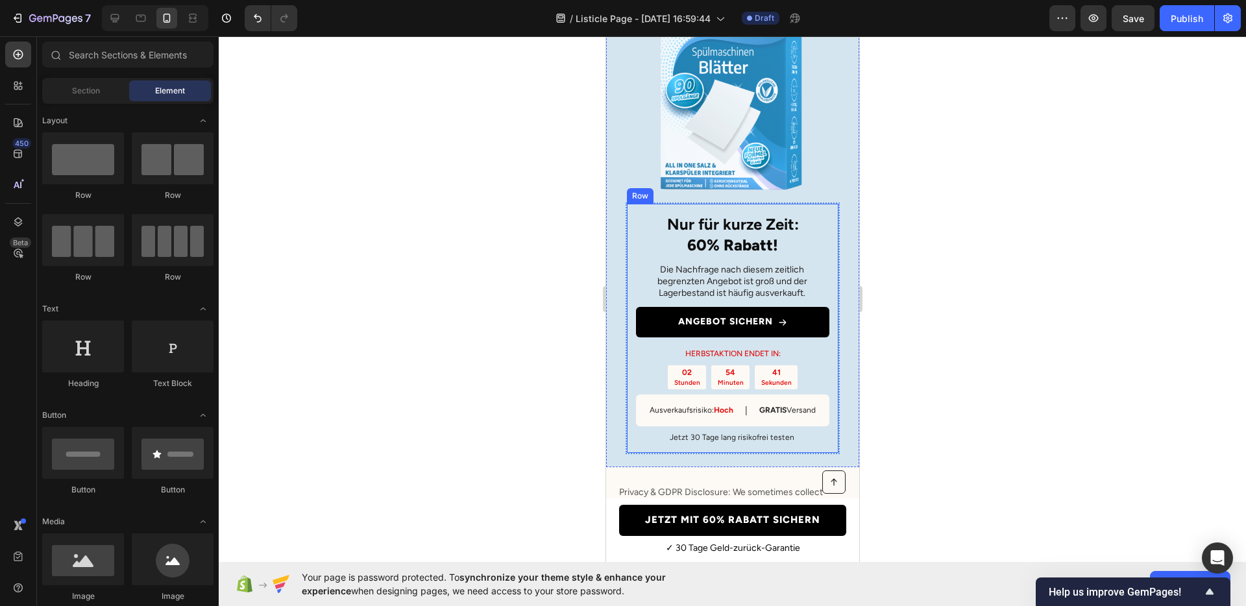
click at [826, 271] on div "Nur für kurze Zeit: 60% Rabatt! Heading Die Nachfrage nach diesem zeitlich begr…" at bounding box center [732, 329] width 214 height 252
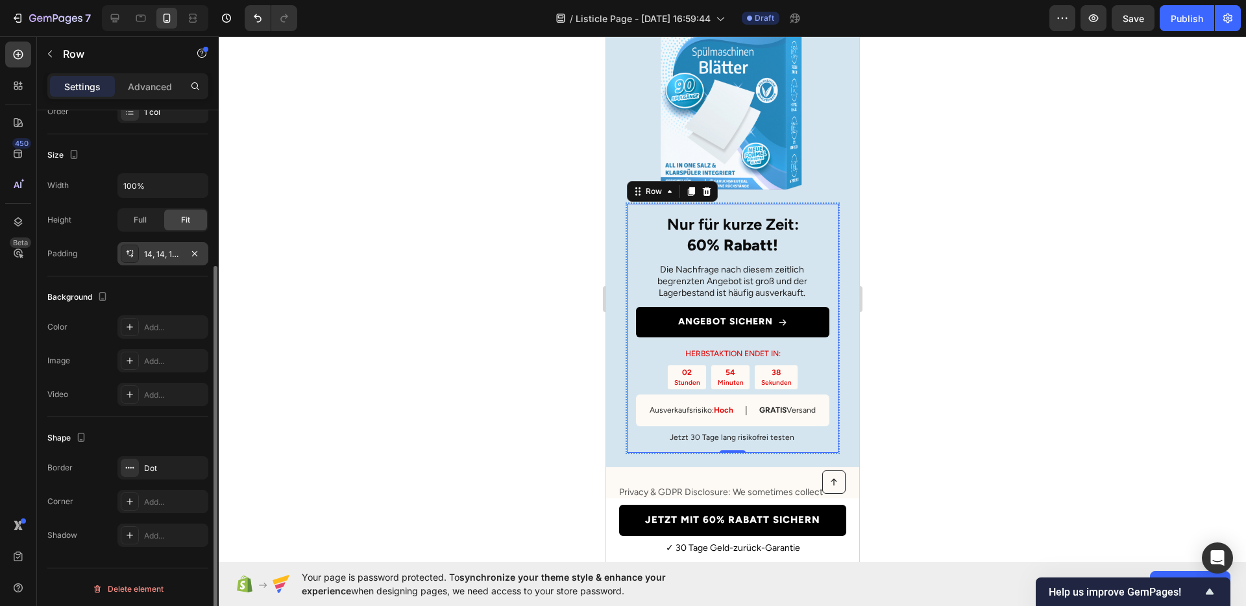
scroll to position [225, 0]
click at [140, 323] on div "Add..." at bounding box center [162, 323] width 91 height 23
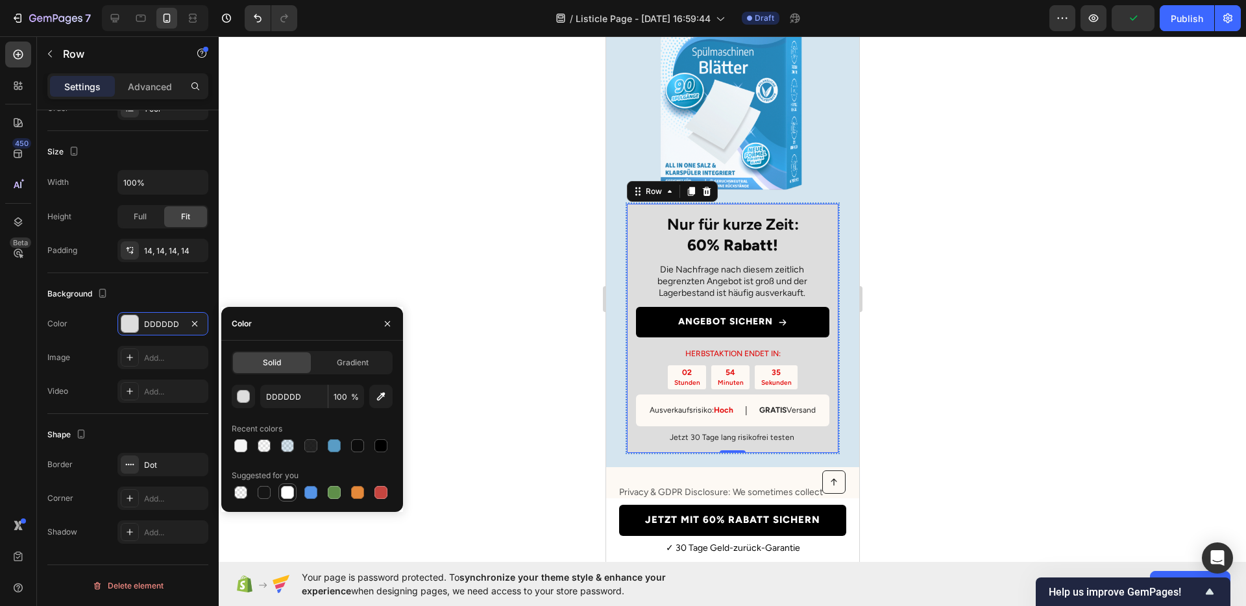
click at [282, 489] on div at bounding box center [287, 492] width 13 height 13
type input "FFFFFF"
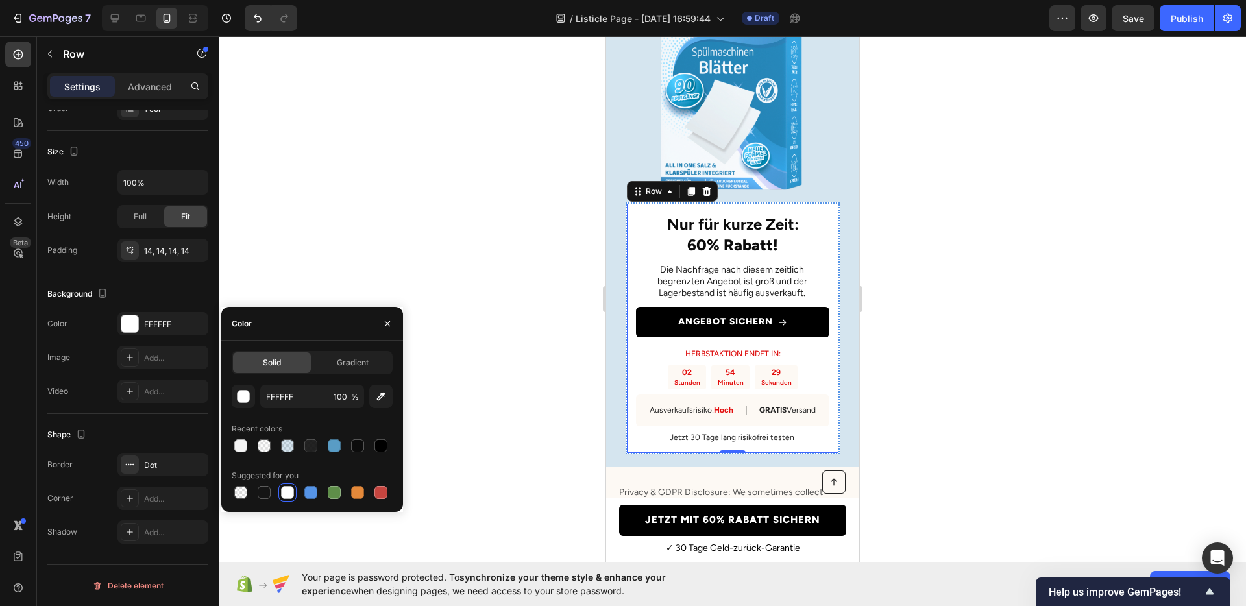
click at [952, 318] on div at bounding box center [732, 321] width 1027 height 570
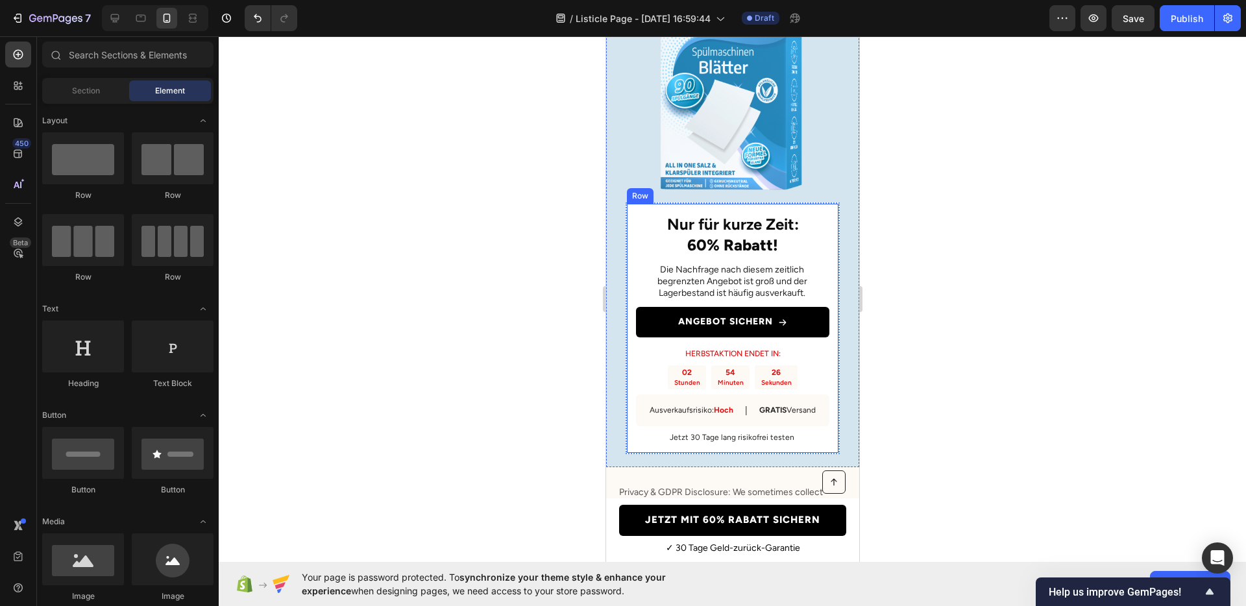
click at [630, 234] on div "Nur für kurze Zeit: 60% Rabatt! Heading Die Nachfrage nach diesem zeitlich begr…" at bounding box center [732, 329] width 214 height 252
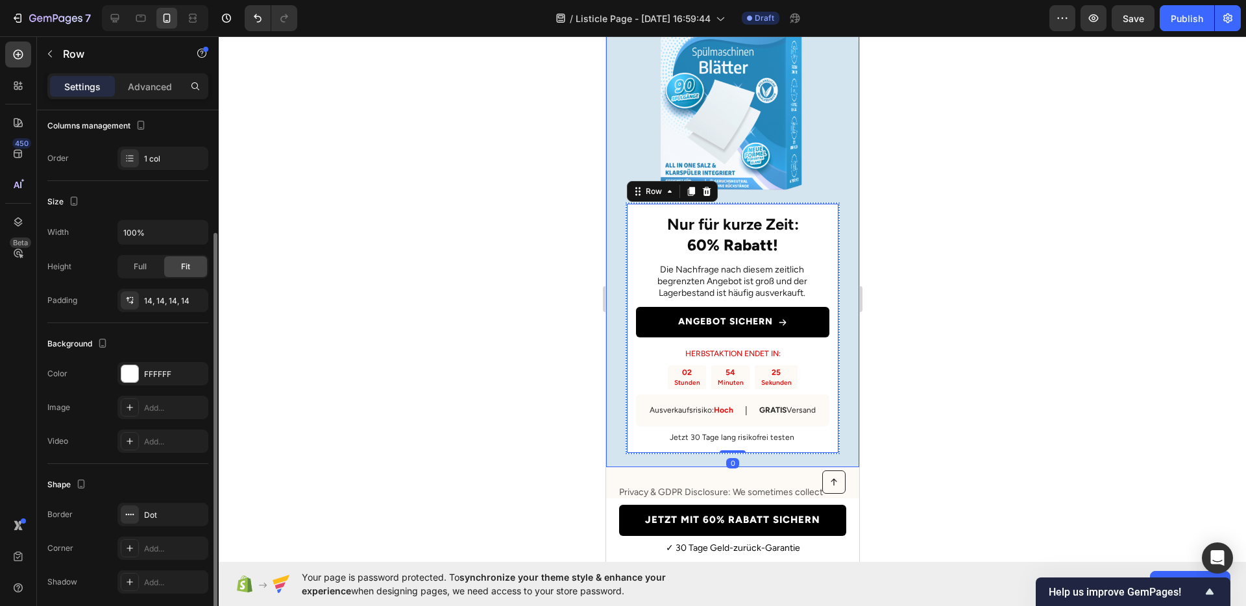
scroll to position [221, 0]
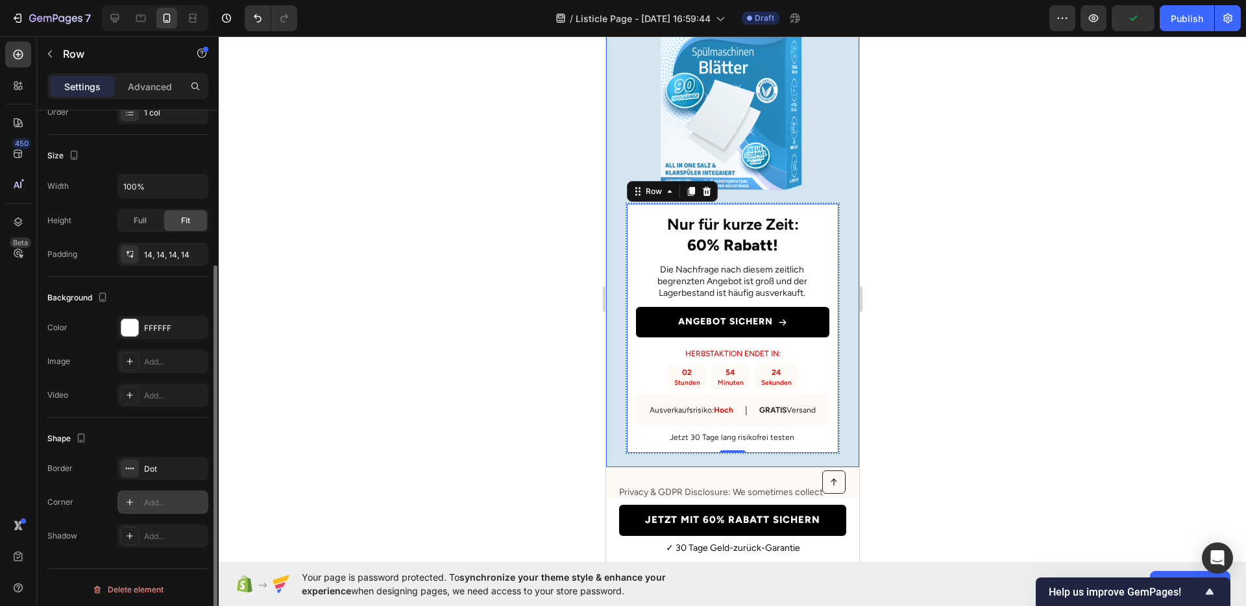
click at [158, 497] on div "Add..." at bounding box center [174, 503] width 61 height 12
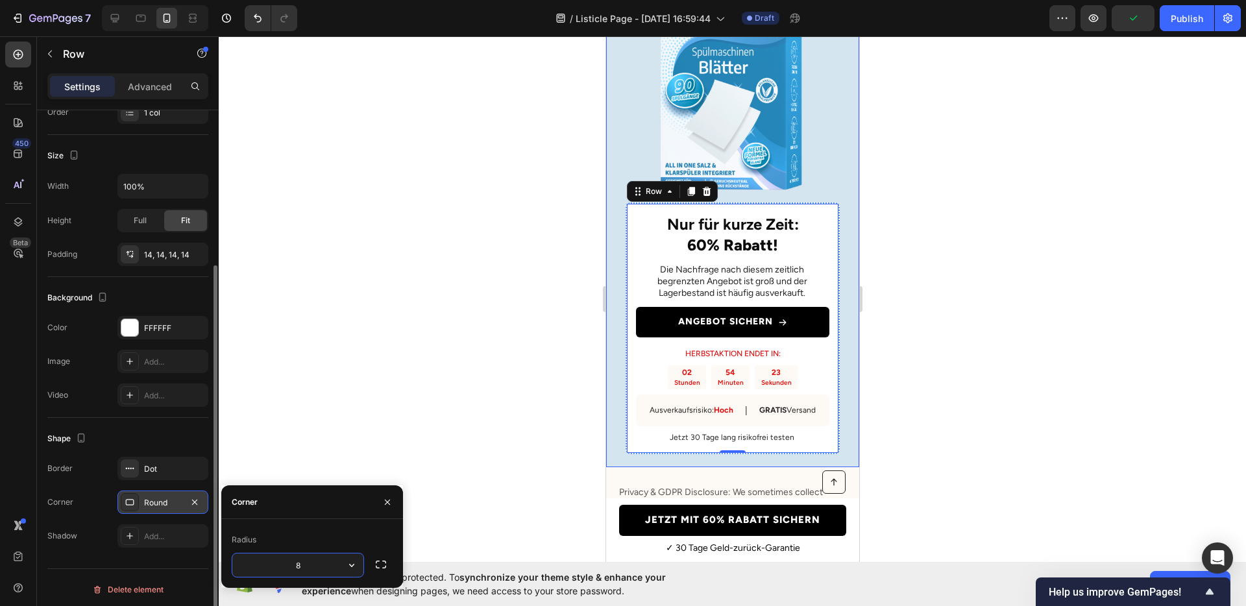
click at [496, 391] on div at bounding box center [732, 321] width 1027 height 570
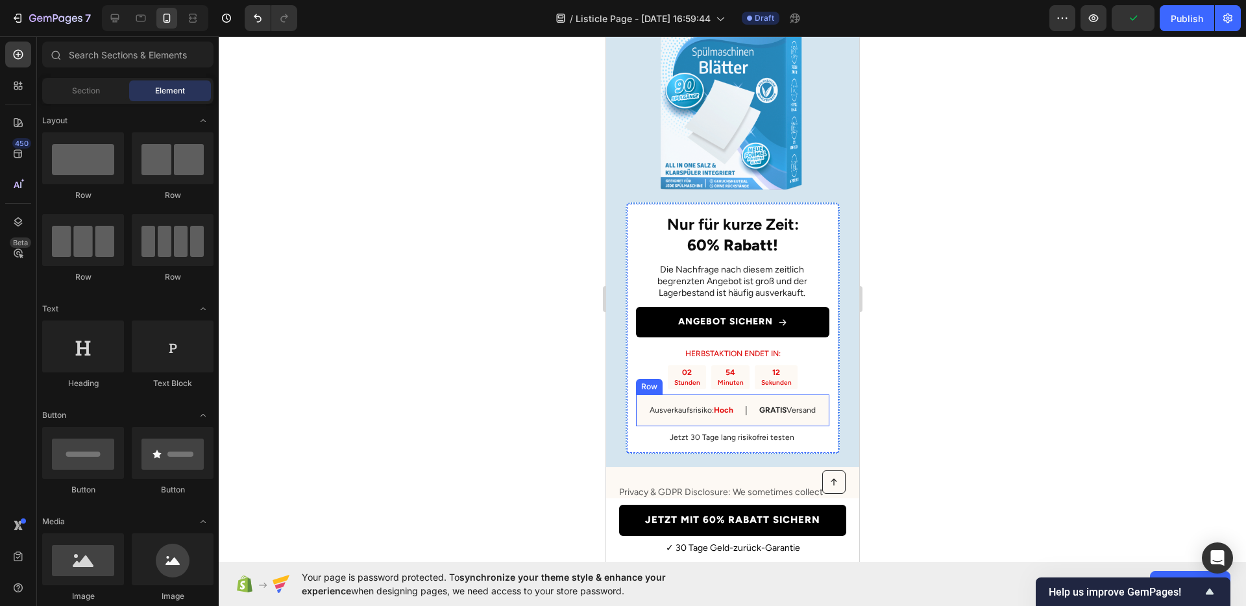
click at [733, 426] on div "Ausverkaufsrisiko: Hoch Text Block | Text Block GRATIS Versand Text Block Row" at bounding box center [731, 411] width 193 height 32
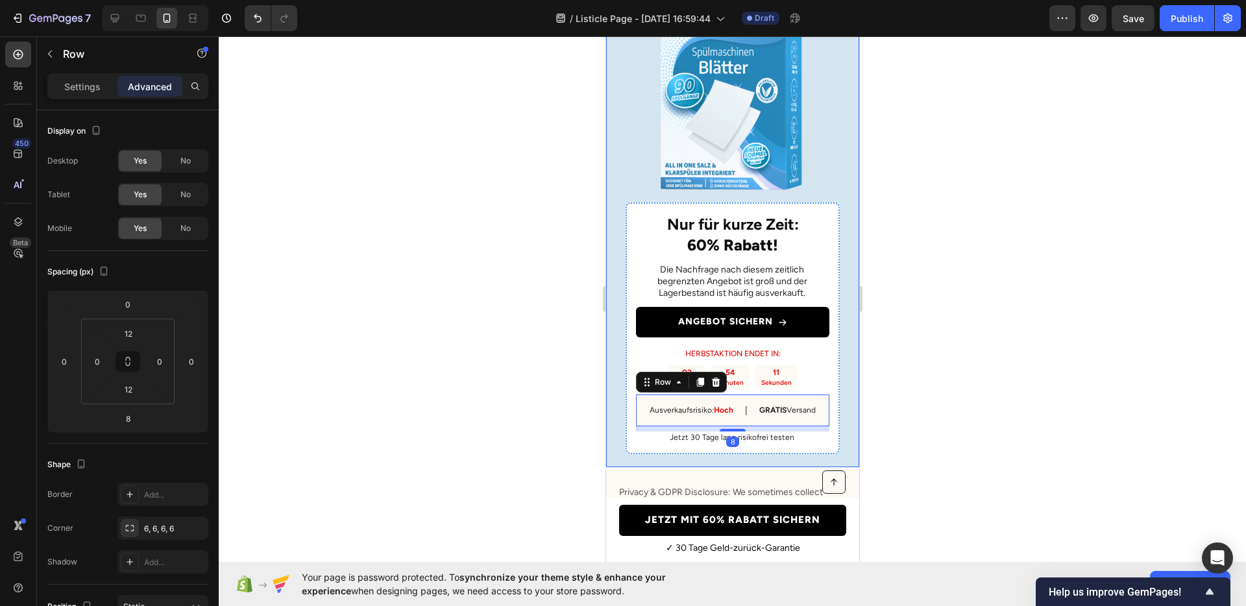
click at [488, 404] on div at bounding box center [732, 321] width 1027 height 570
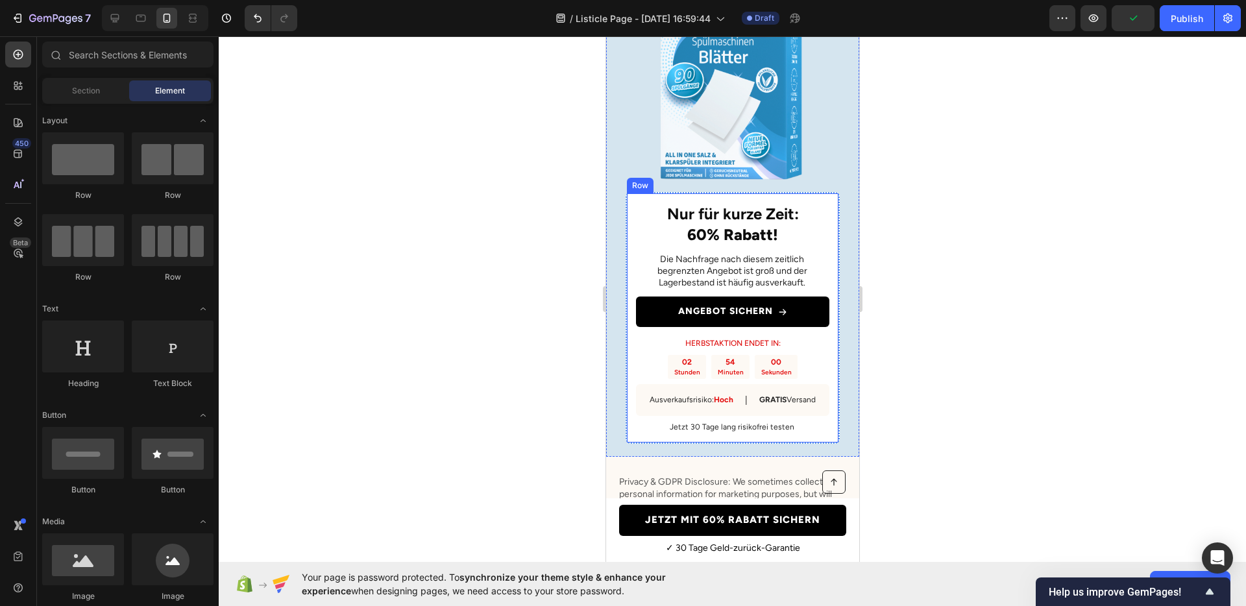
scroll to position [5211, 0]
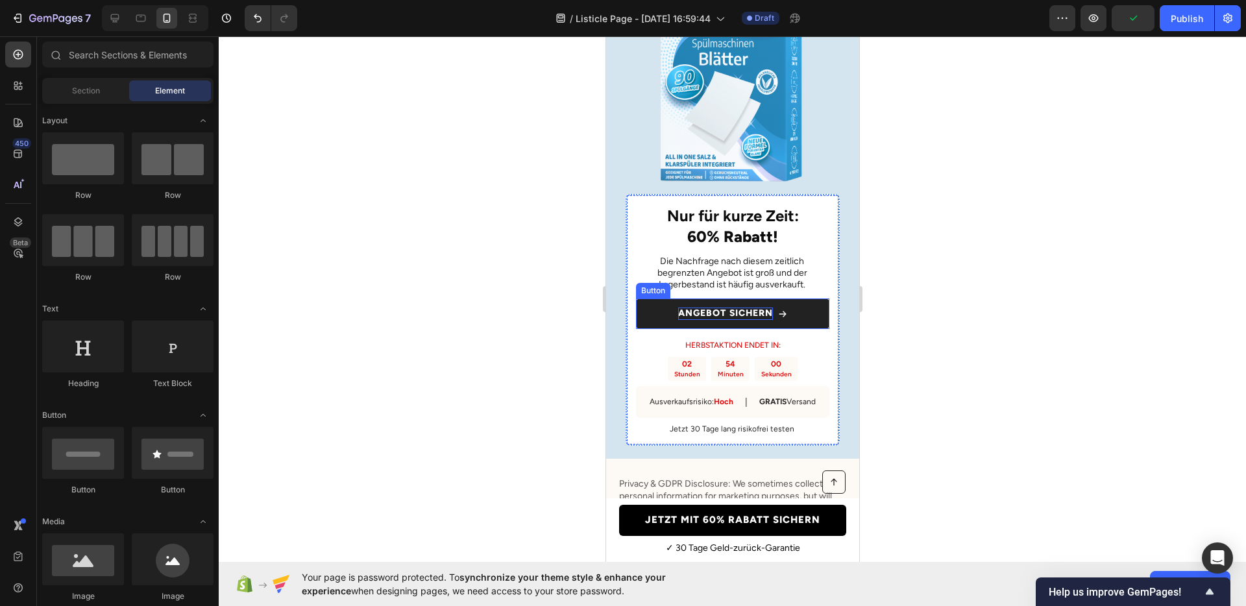
click at [746, 319] on p "ANGEBOT SICHERN" at bounding box center [725, 314] width 95 height 12
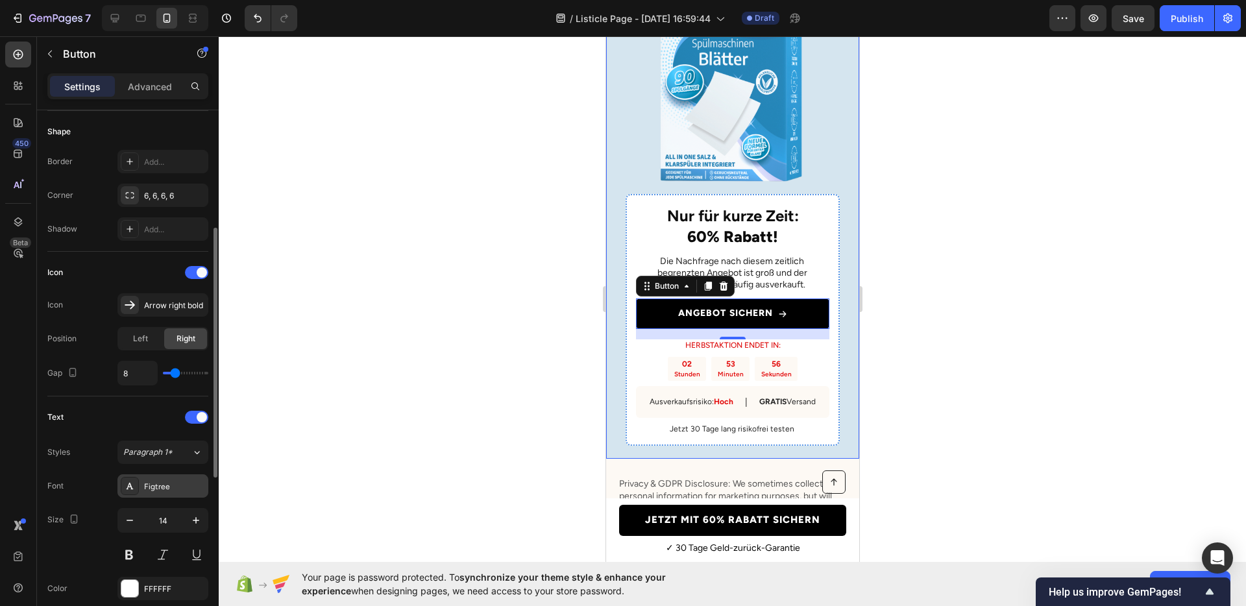
scroll to position [269, 0]
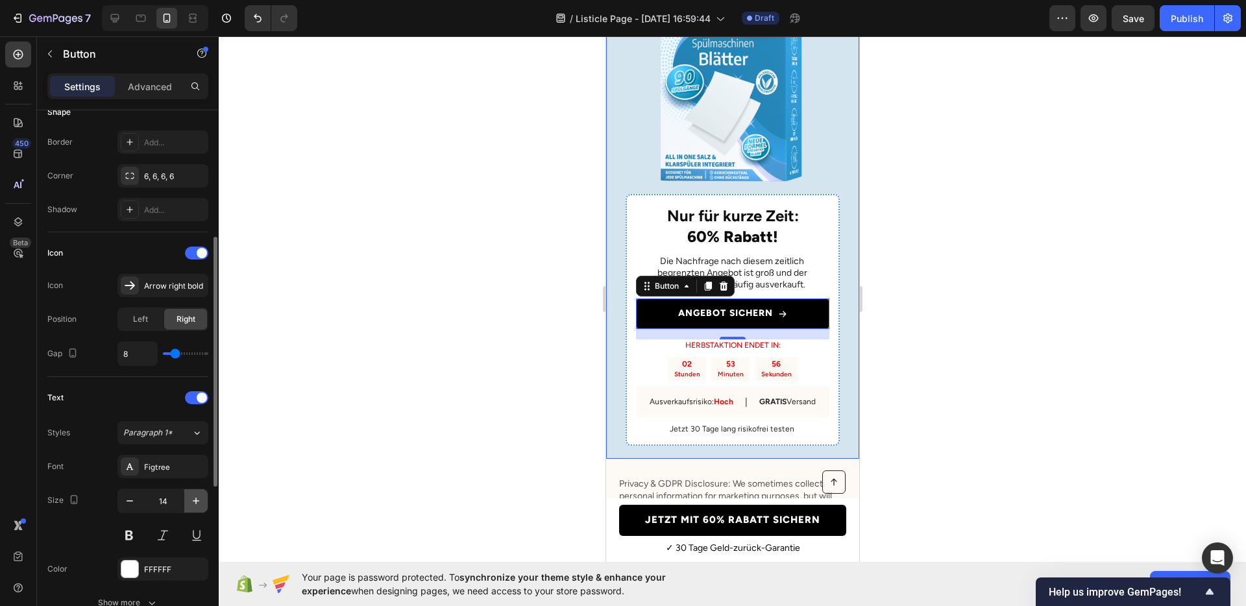
click at [193, 491] on button "button" at bounding box center [195, 500] width 23 height 23
type input "16"
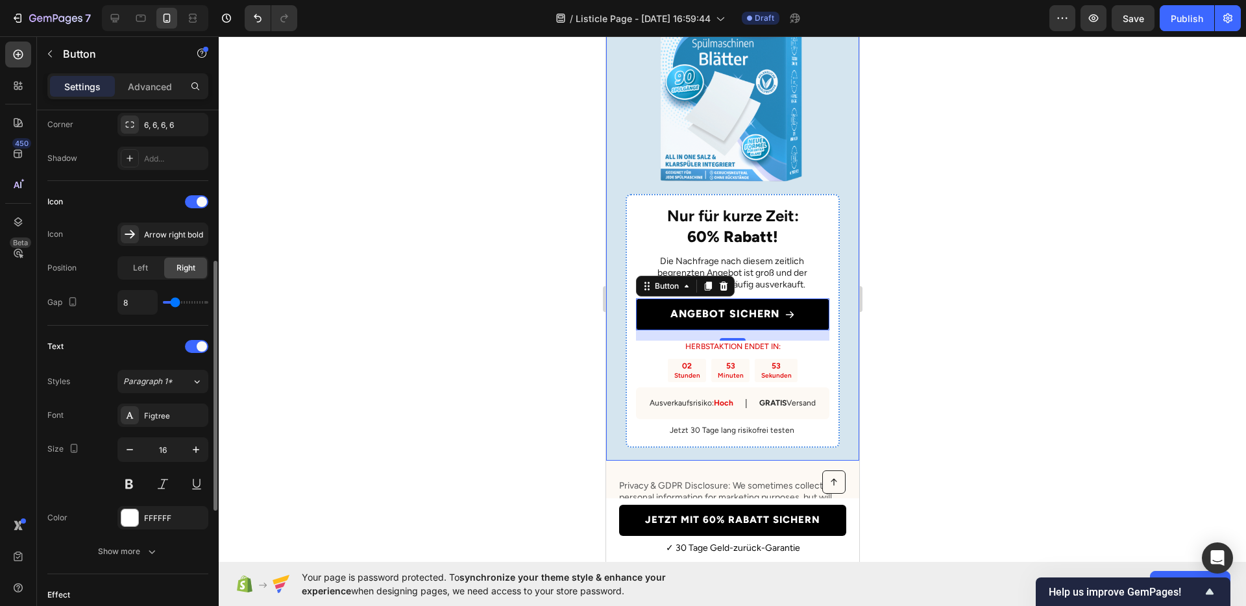
scroll to position [419, 0]
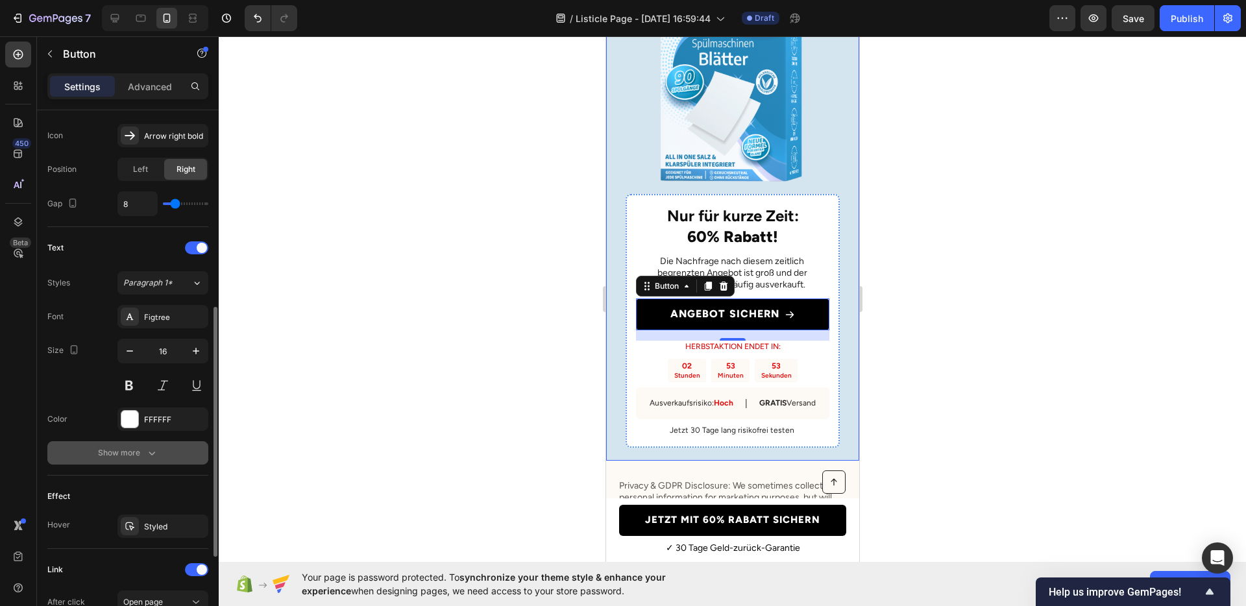
click at [141, 459] on div "Show more" at bounding box center [128, 453] width 60 height 13
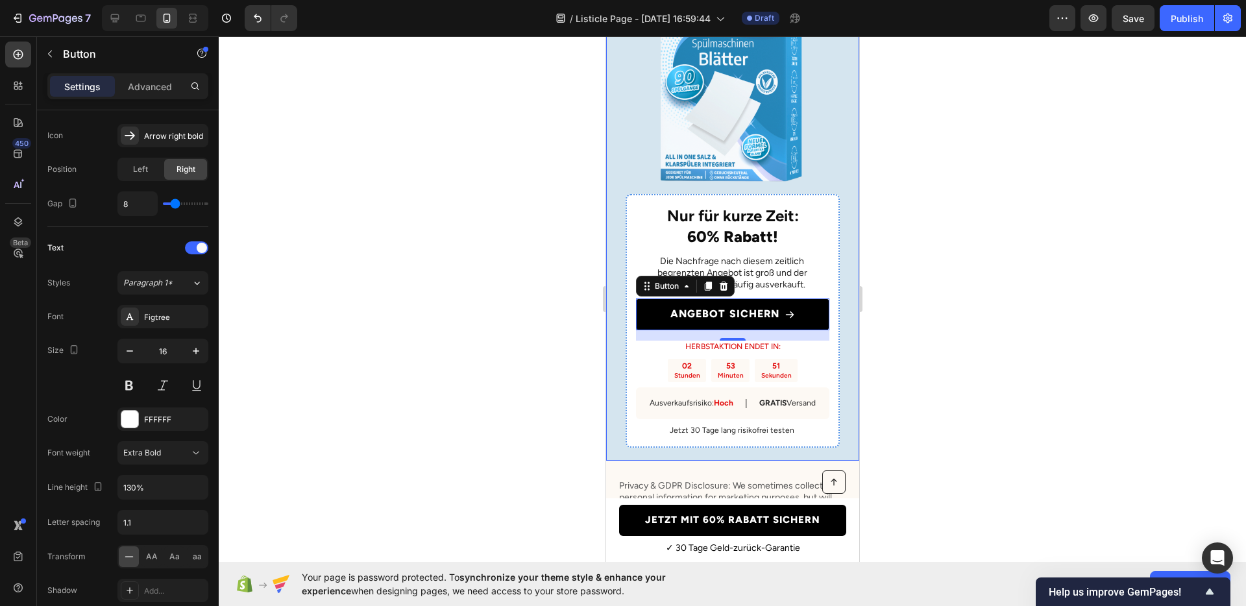
click at [1000, 395] on div at bounding box center [732, 321] width 1027 height 570
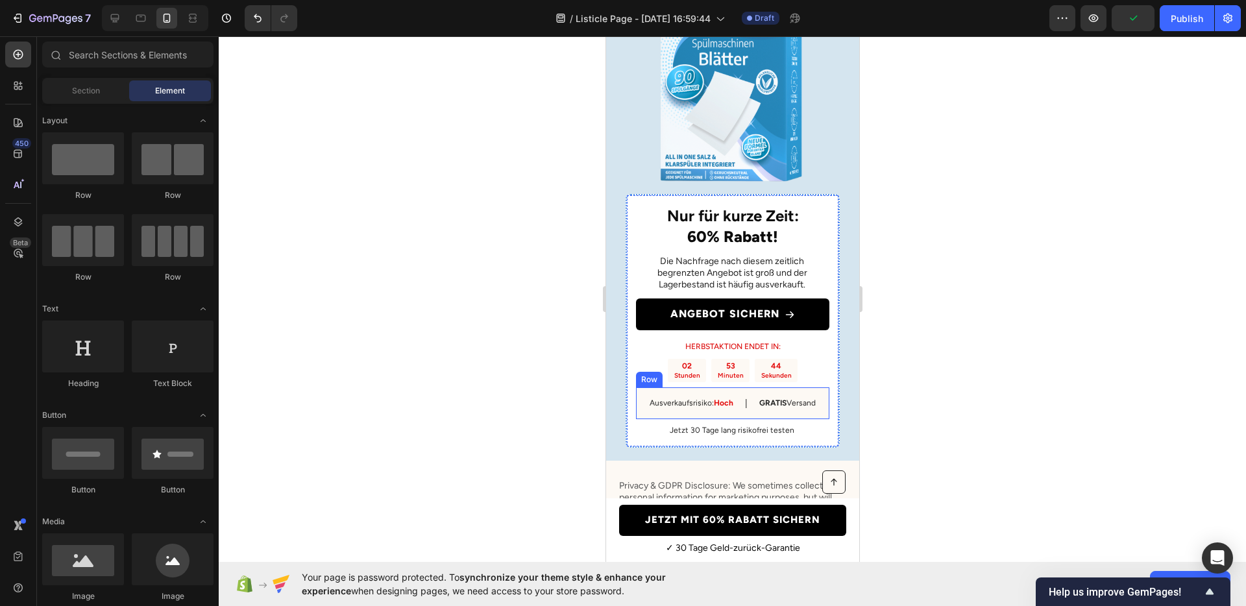
click at [750, 419] on div "Ausverkaufsrisiko: Hoch Text Block | Text Block GRATIS Versand Text Block Row" at bounding box center [731, 404] width 193 height 32
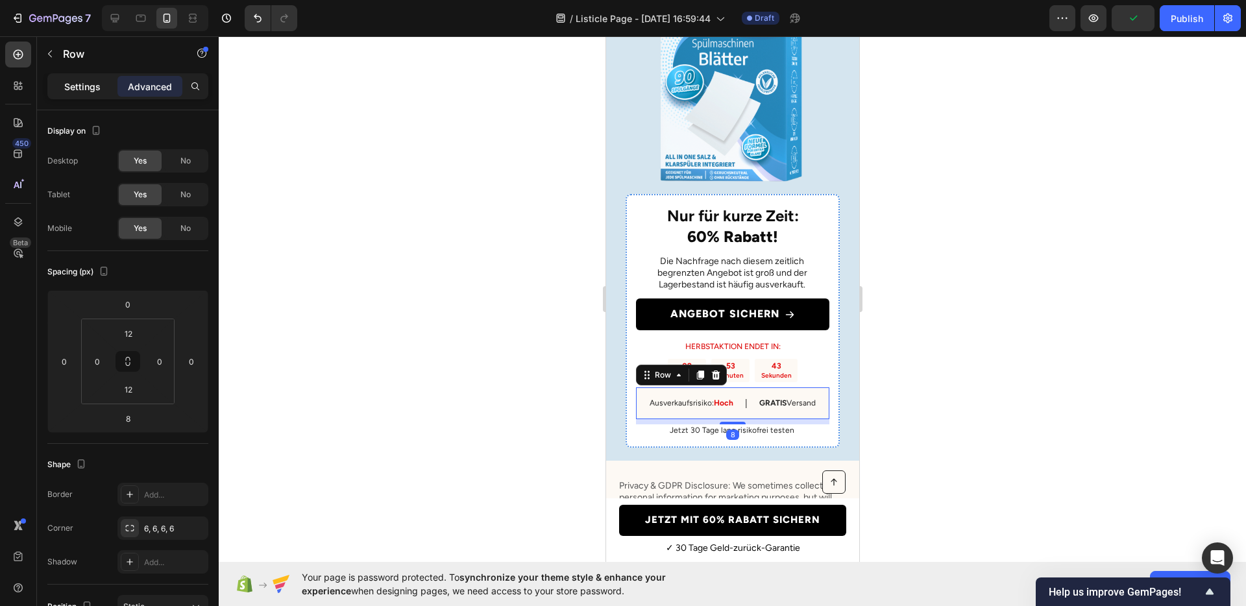
click at [99, 94] on div "Settings" at bounding box center [82, 86] width 65 height 21
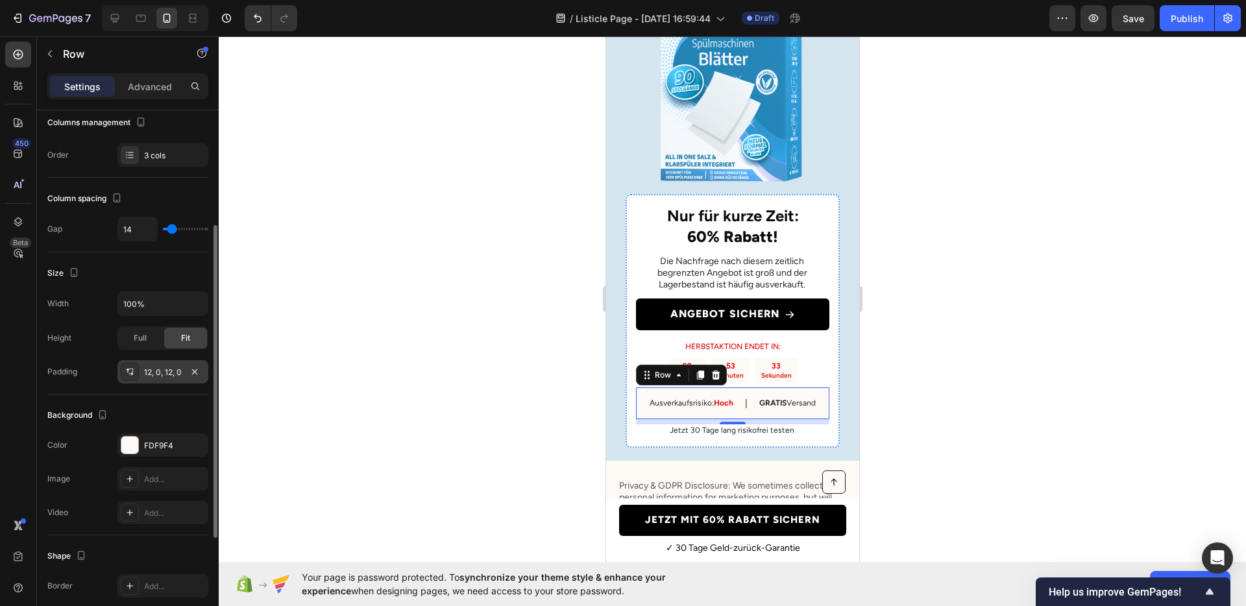
scroll to position [164, 0]
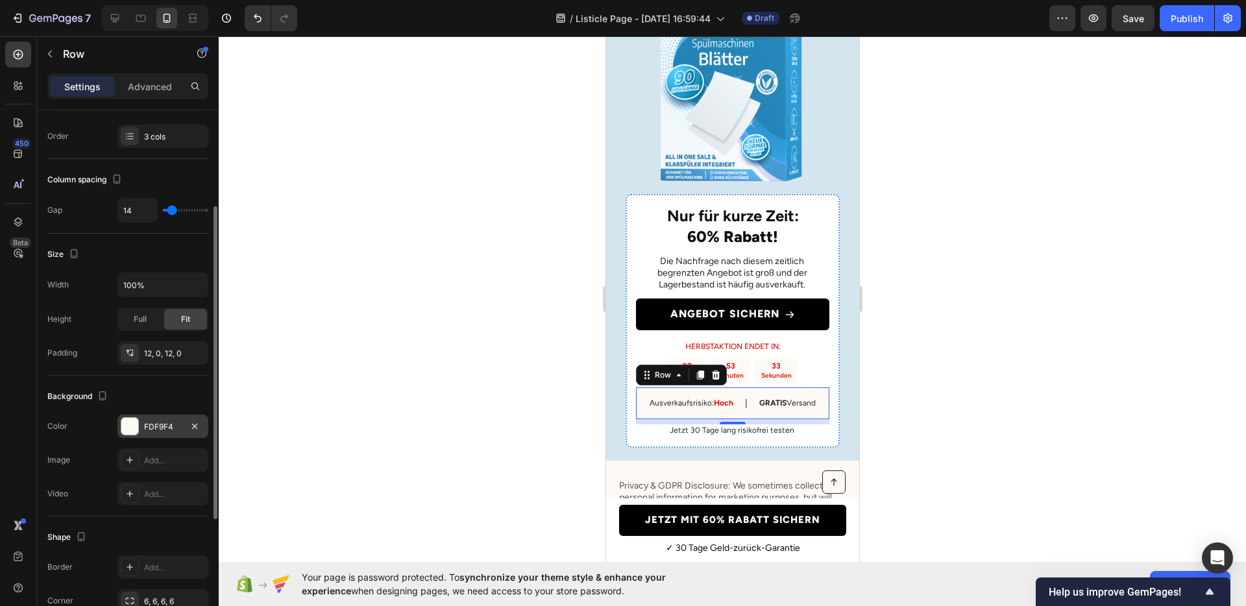
click at [153, 416] on div "FDF9F4" at bounding box center [162, 426] width 91 height 23
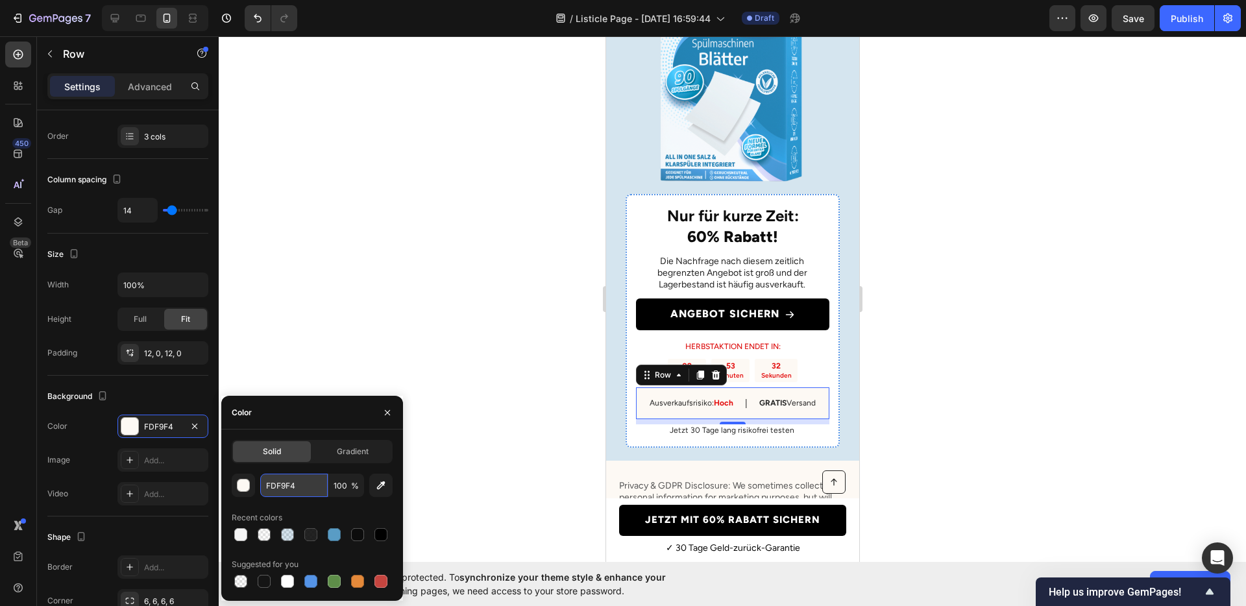
click at [284, 474] on input "FDF9F4" at bounding box center [294, 485] width 68 height 23
paste input "5F5F5"
type input "F5F5F5"
click at [744, 383] on div "02 Stunden 53 Minuten 30 Sekunden" at bounding box center [732, 371] width 130 height 24
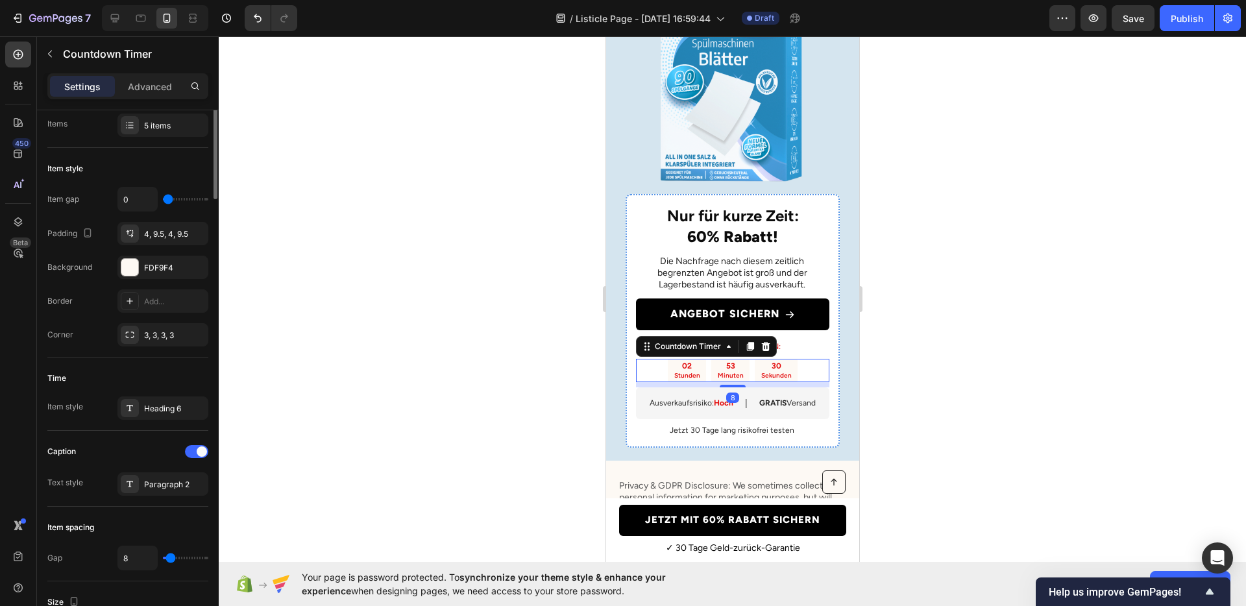
scroll to position [0, 0]
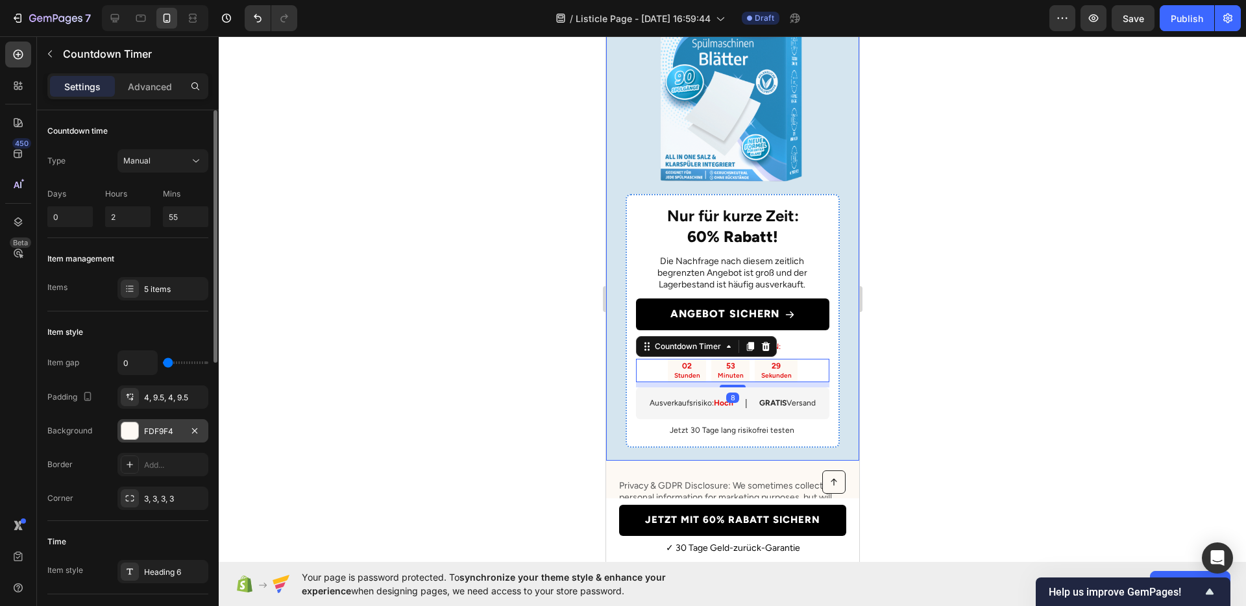
click at [130, 426] on div at bounding box center [129, 431] width 17 height 17
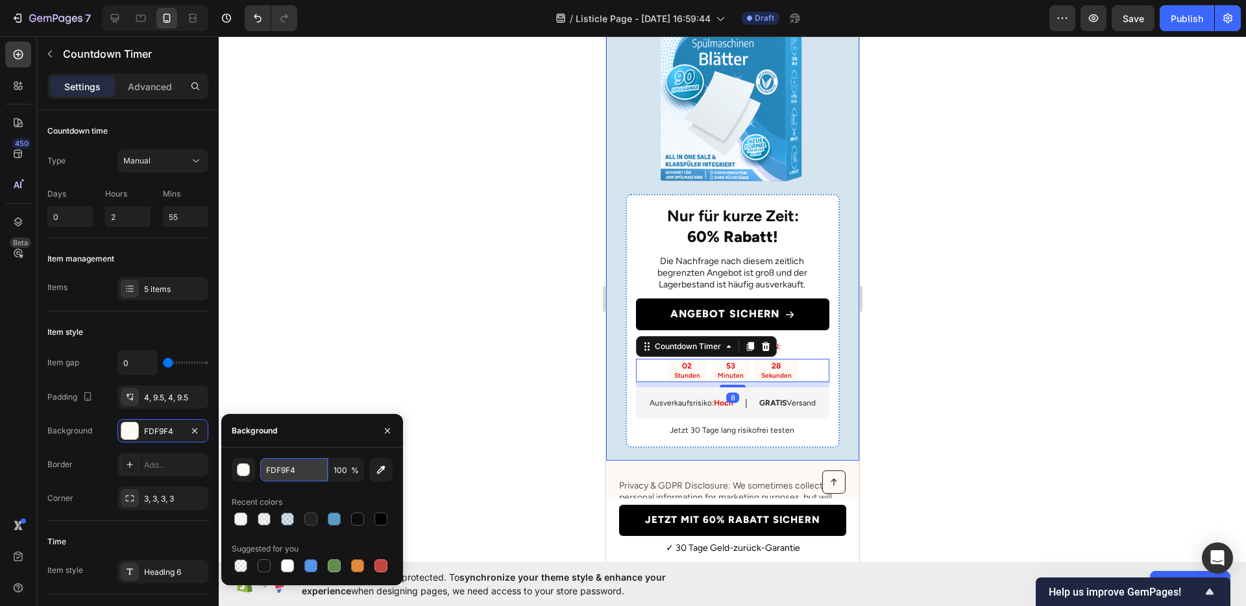
click at [282, 474] on input "FDF9F4" at bounding box center [294, 469] width 68 height 23
paste input "5F5F5"
type input "F5F5F5"
click at [963, 418] on div at bounding box center [732, 321] width 1027 height 570
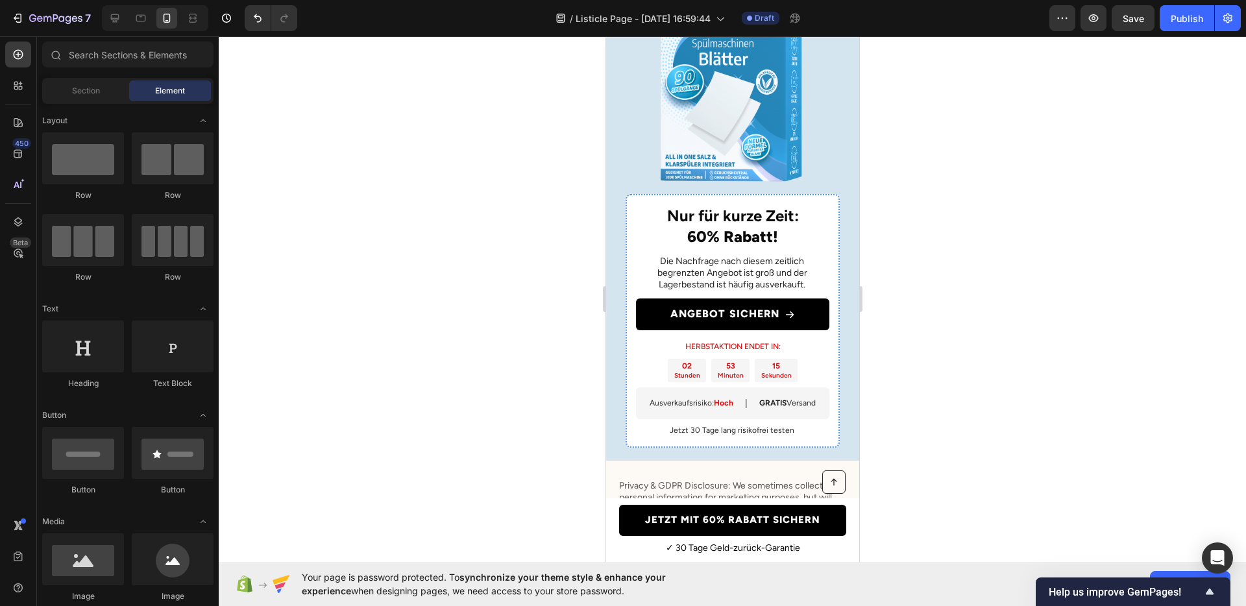
click at [983, 334] on div at bounding box center [732, 321] width 1027 height 570
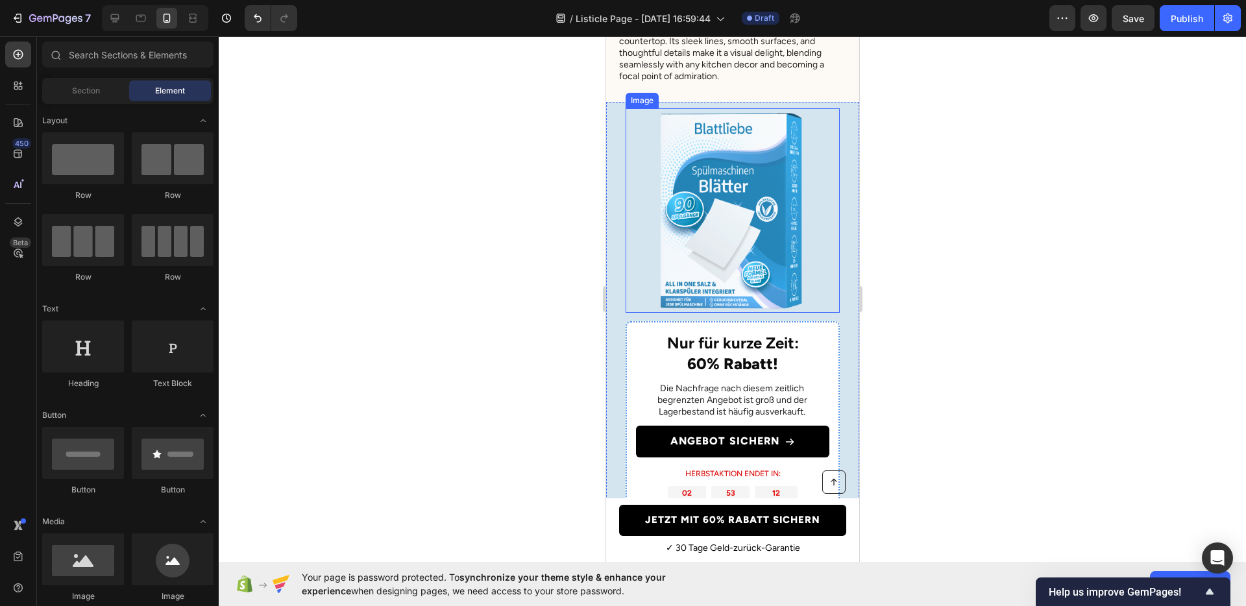
scroll to position [5082, 0]
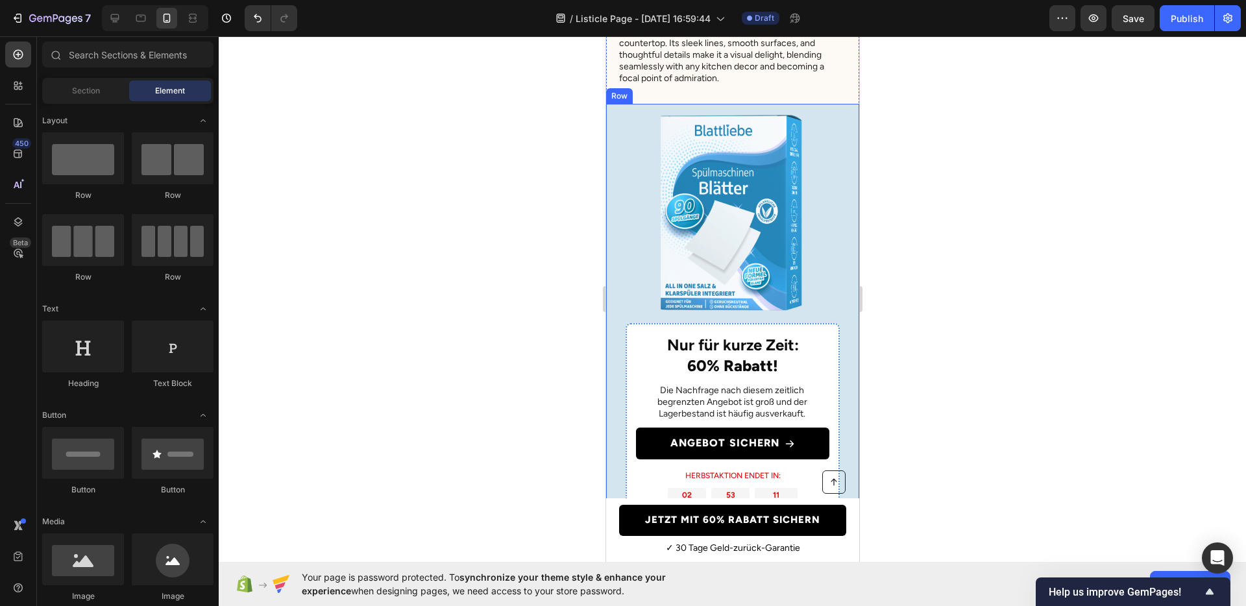
click at [844, 173] on div "Nur für kurze Zeit: 60% Rabatt! Heading Die Nachfrage nach diesem zeitlich begr…" at bounding box center [732, 347] width 253 height 486
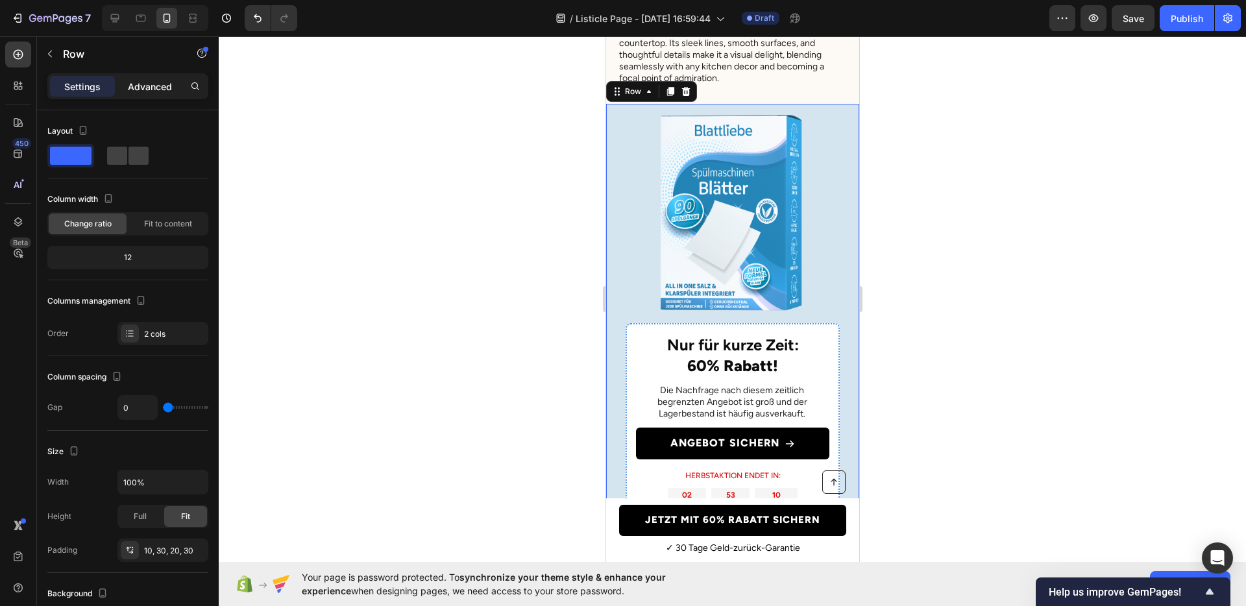
click at [161, 91] on p "Advanced" at bounding box center [150, 87] width 44 height 14
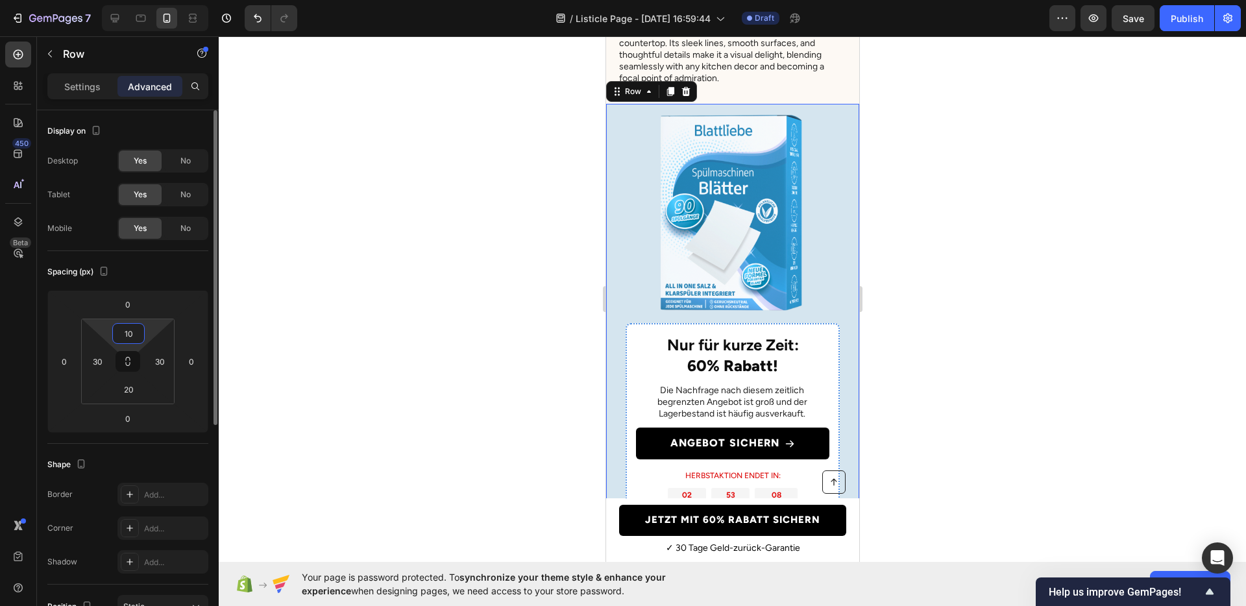
click at [123, 332] on input "10" at bounding box center [129, 333] width 26 height 19
type input "20"
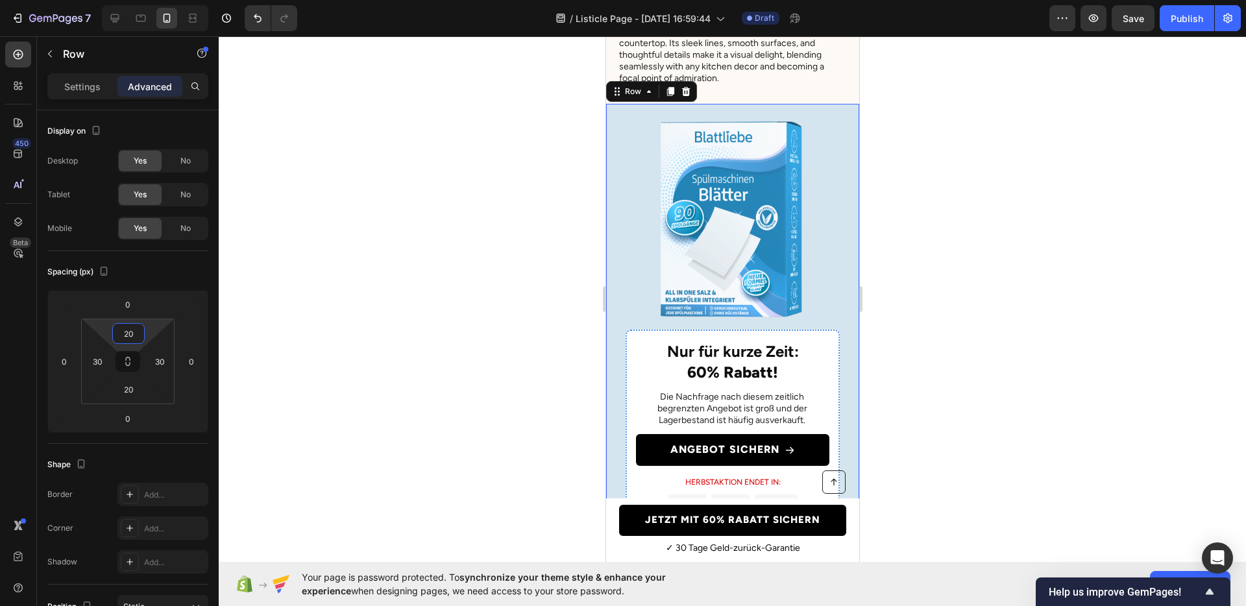
drag, startPoint x: 443, startPoint y: 314, endPoint x: 440, endPoint y: 324, distance: 10.1
click at [440, 324] on div at bounding box center [732, 321] width 1027 height 570
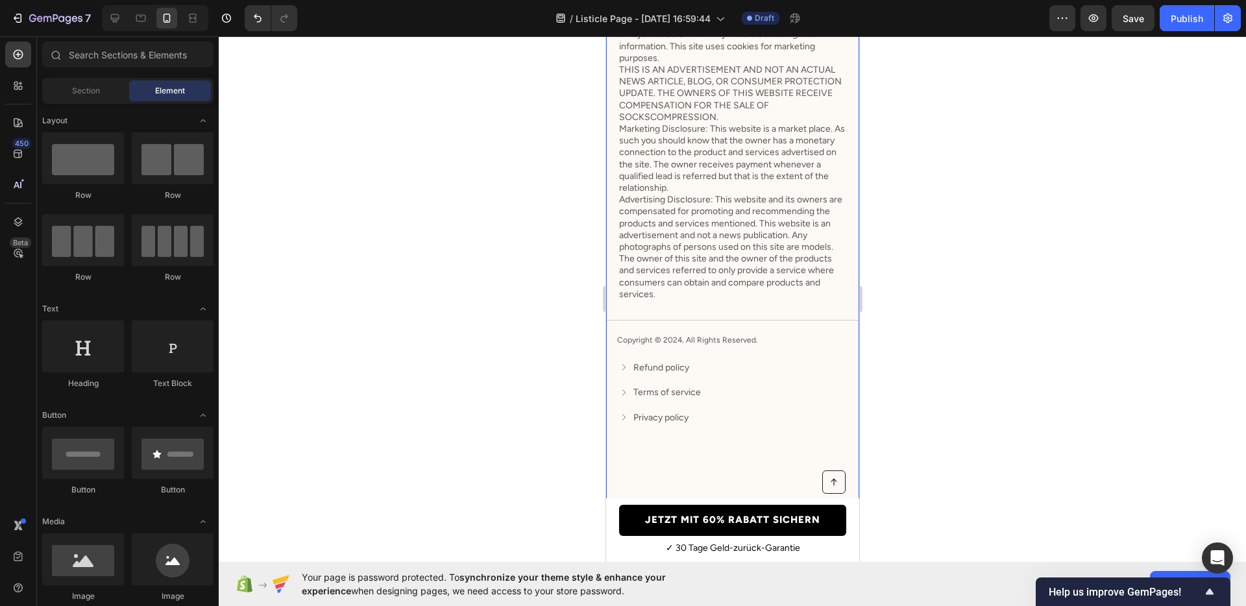
scroll to position [5750, 0]
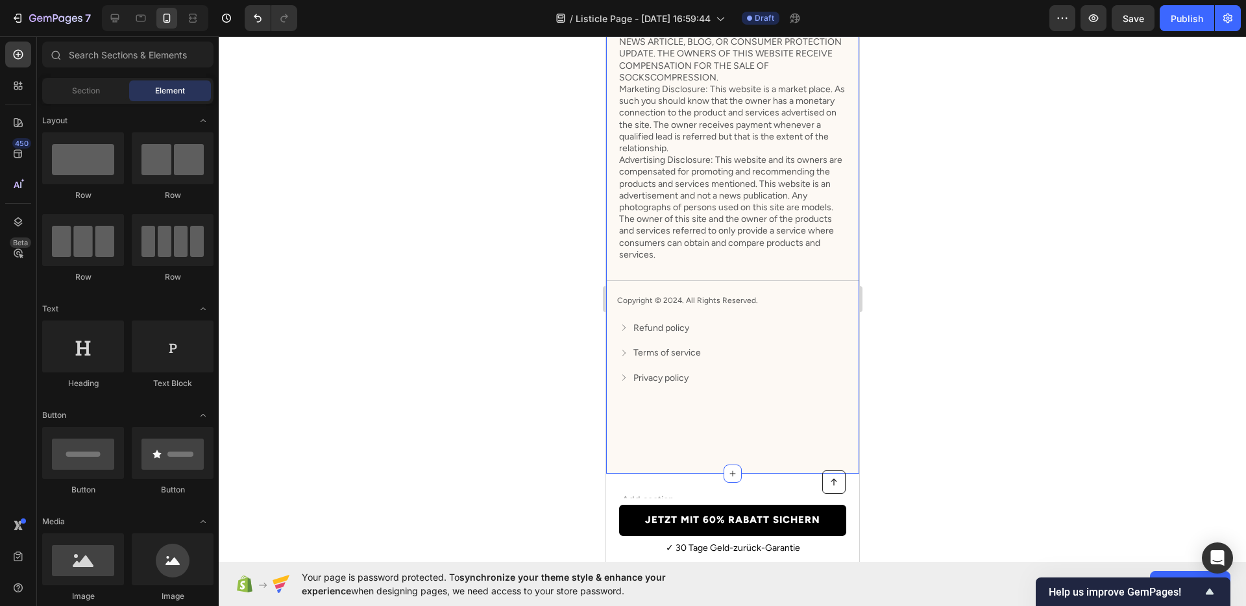
click at [767, 431] on div "Privacy & GDPR Disclosure: We sometimes collect personal information for market…" at bounding box center [732, 210] width 253 height 528
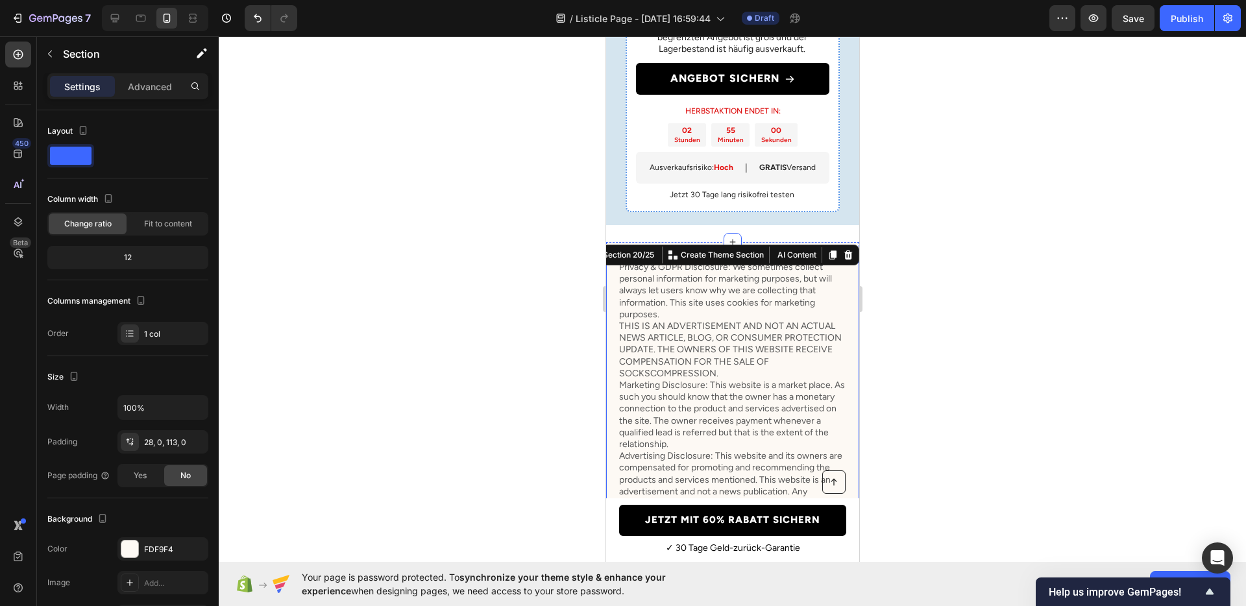
scroll to position [5451, 0]
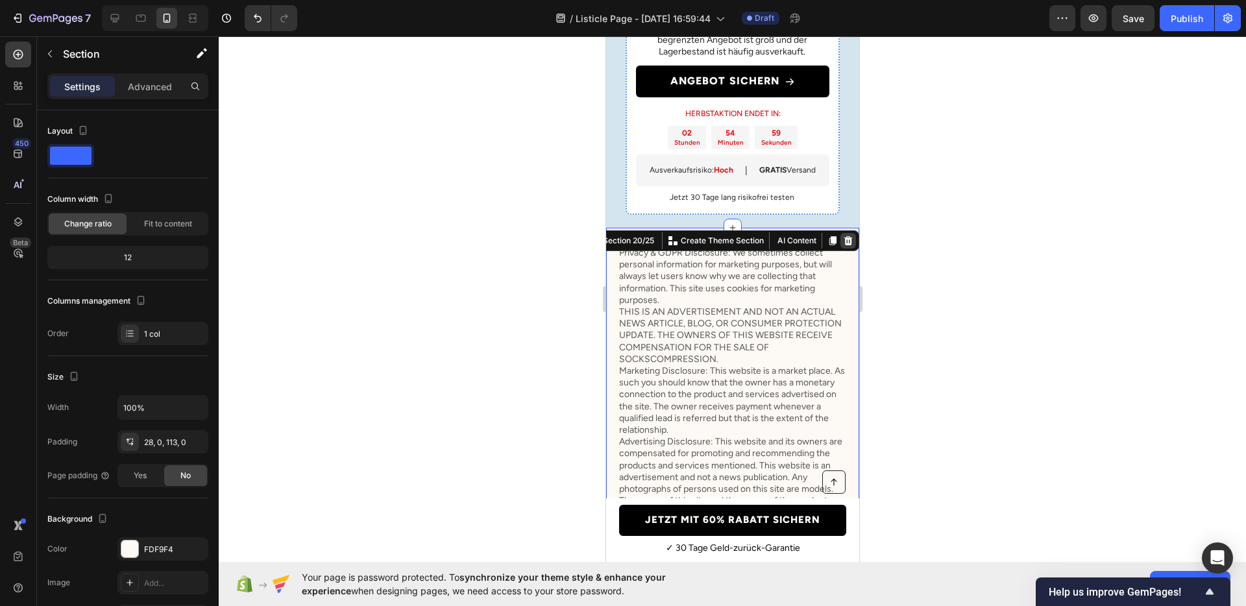
click at [843, 246] on icon at bounding box center [848, 241] width 10 height 10
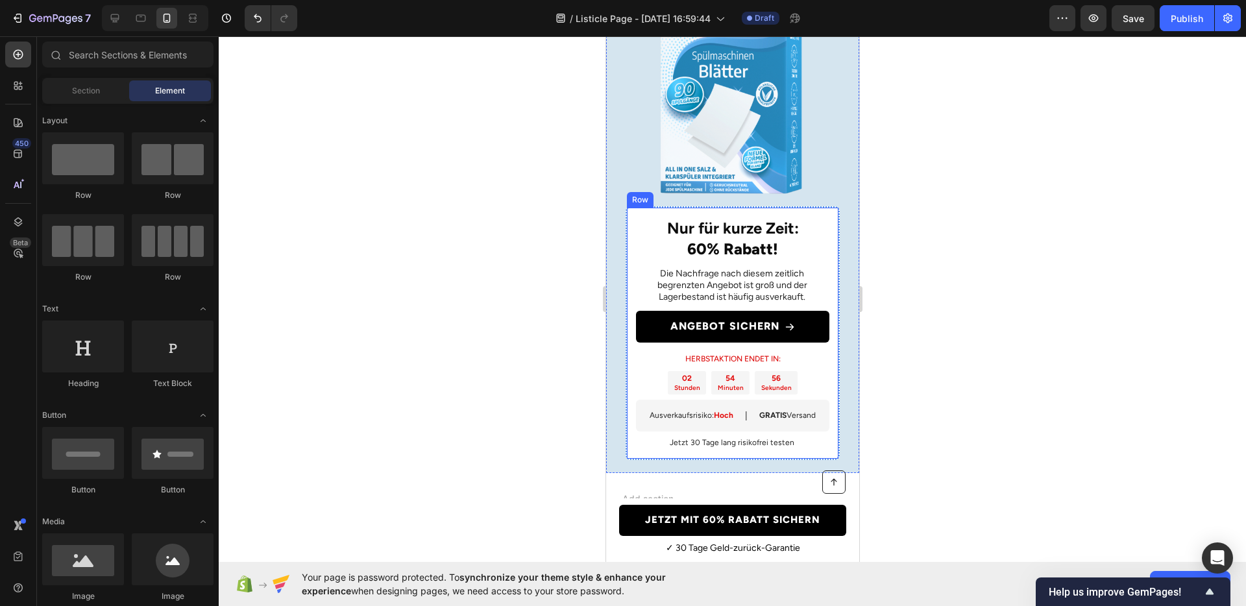
scroll to position [5033, 0]
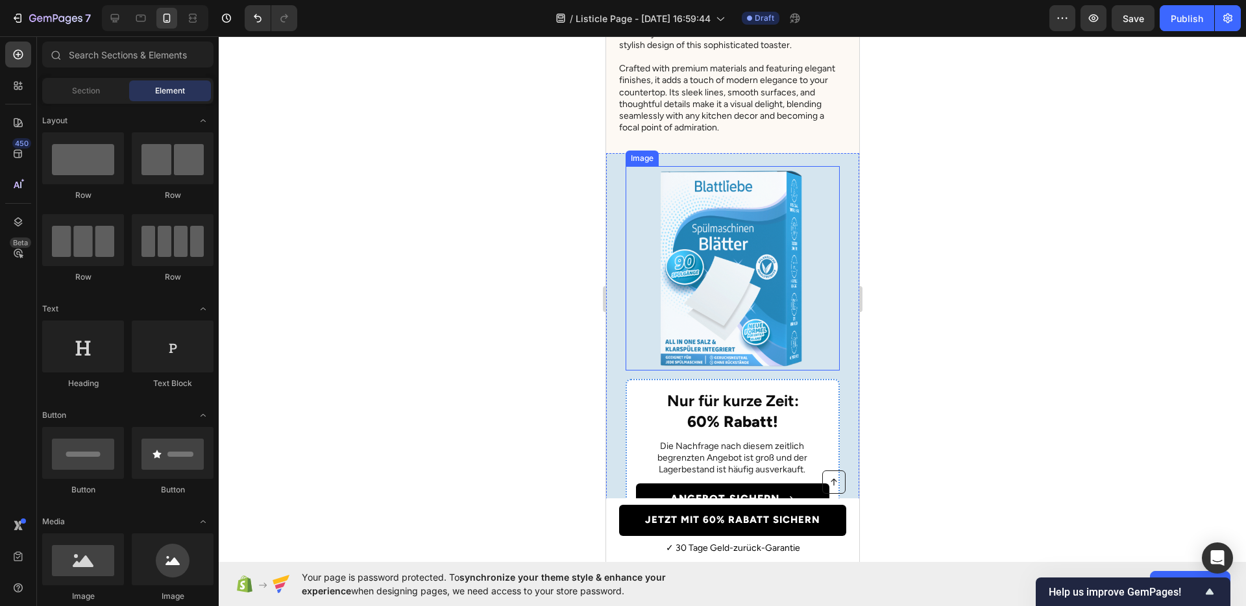
click at [754, 262] on img at bounding box center [732, 268] width 204 height 204
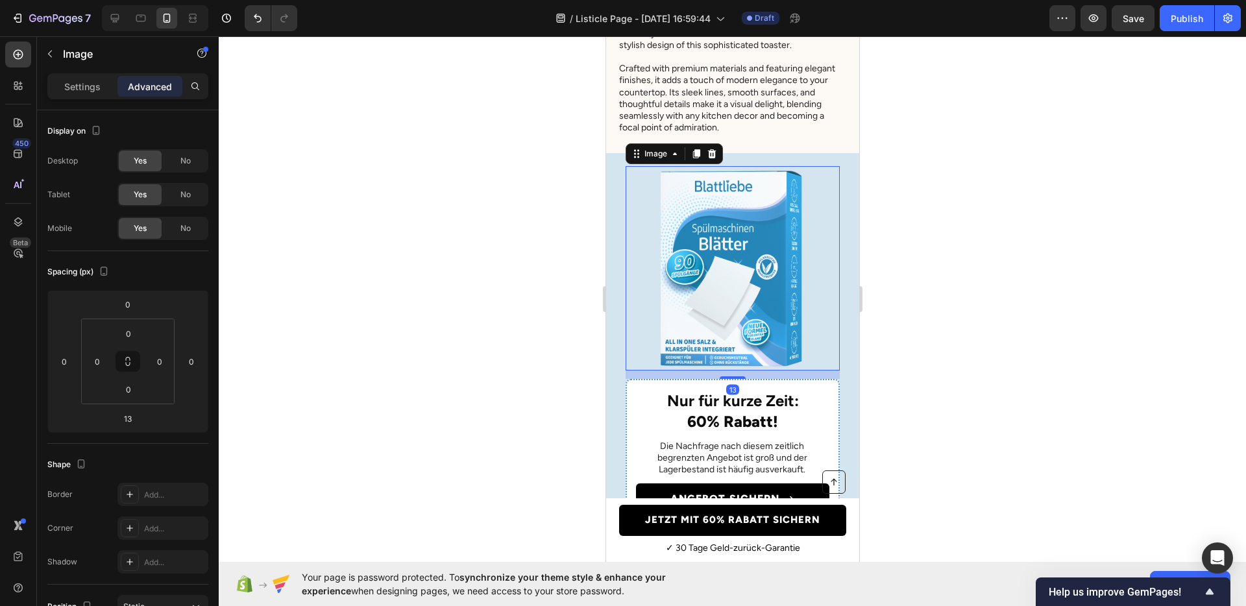
click at [93, 97] on div "Settings Advanced" at bounding box center [127, 86] width 161 height 26
click at [90, 84] on p "Settings" at bounding box center [82, 87] width 36 height 14
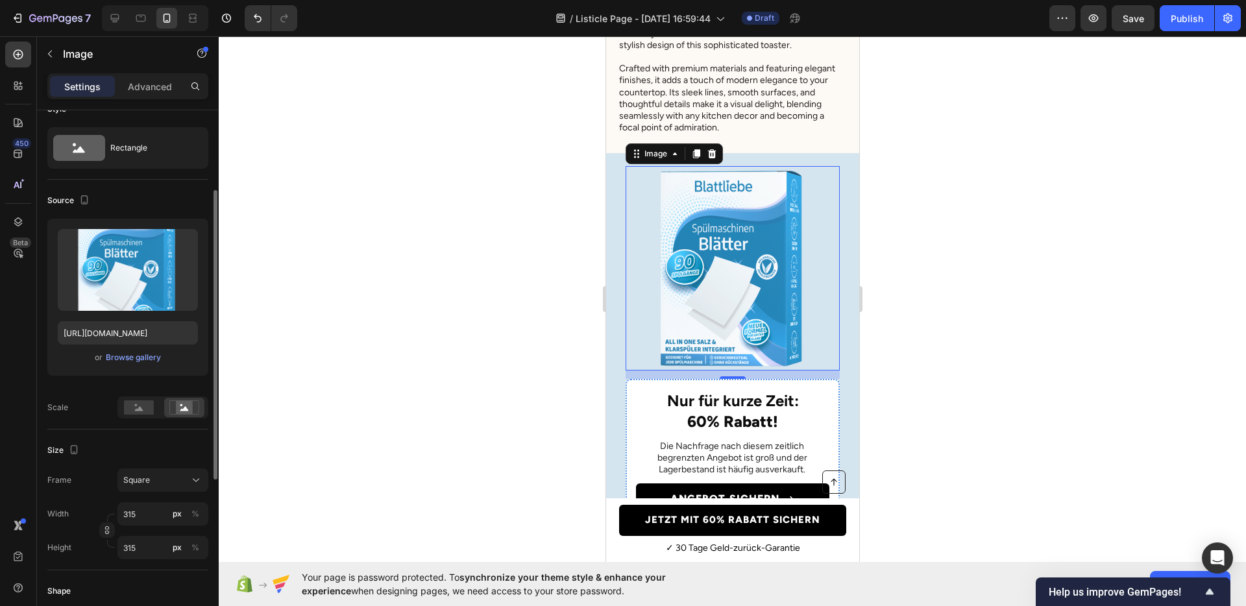
scroll to position [66, 0]
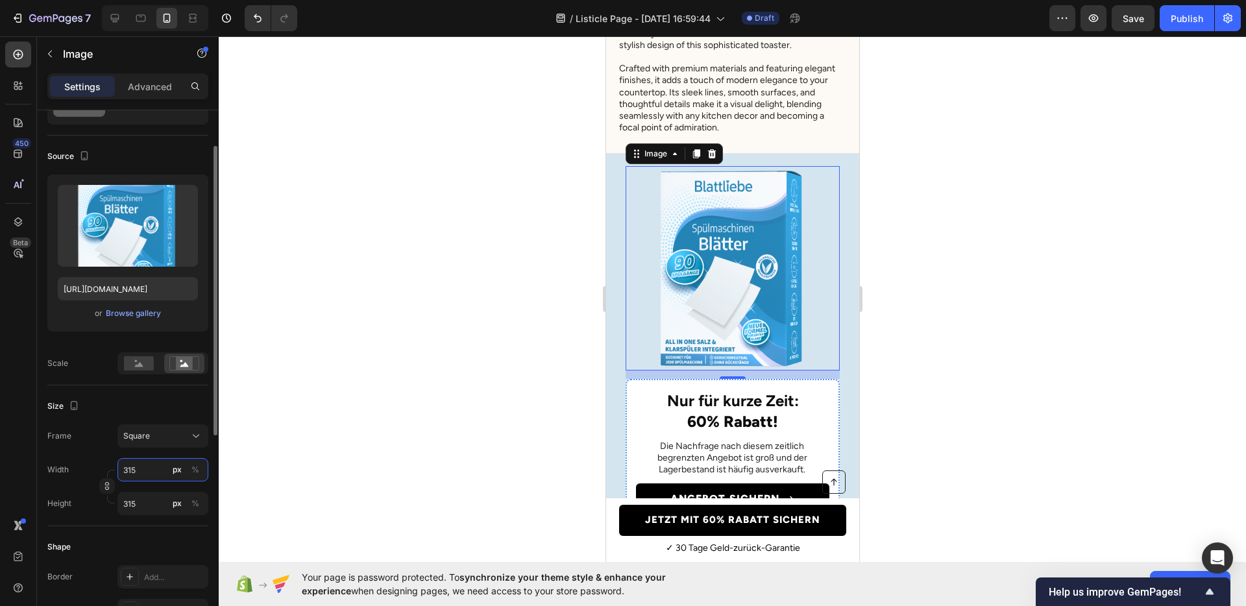
click at [138, 464] on input "315" at bounding box center [162, 469] width 91 height 23
type input "3"
type input "30"
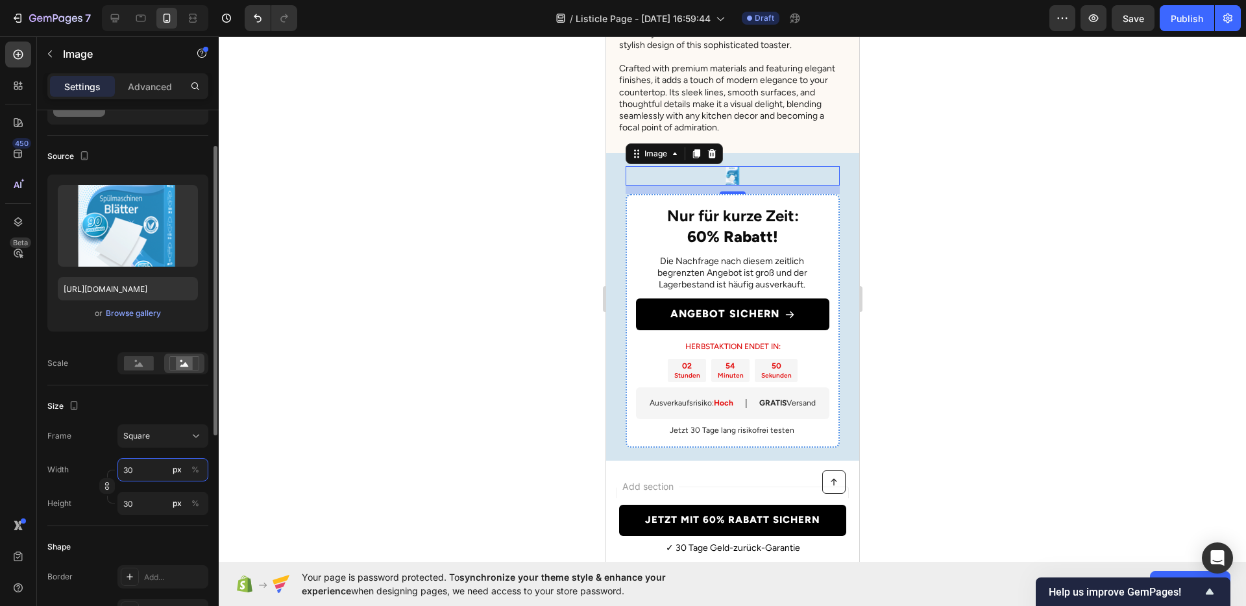
type input "300"
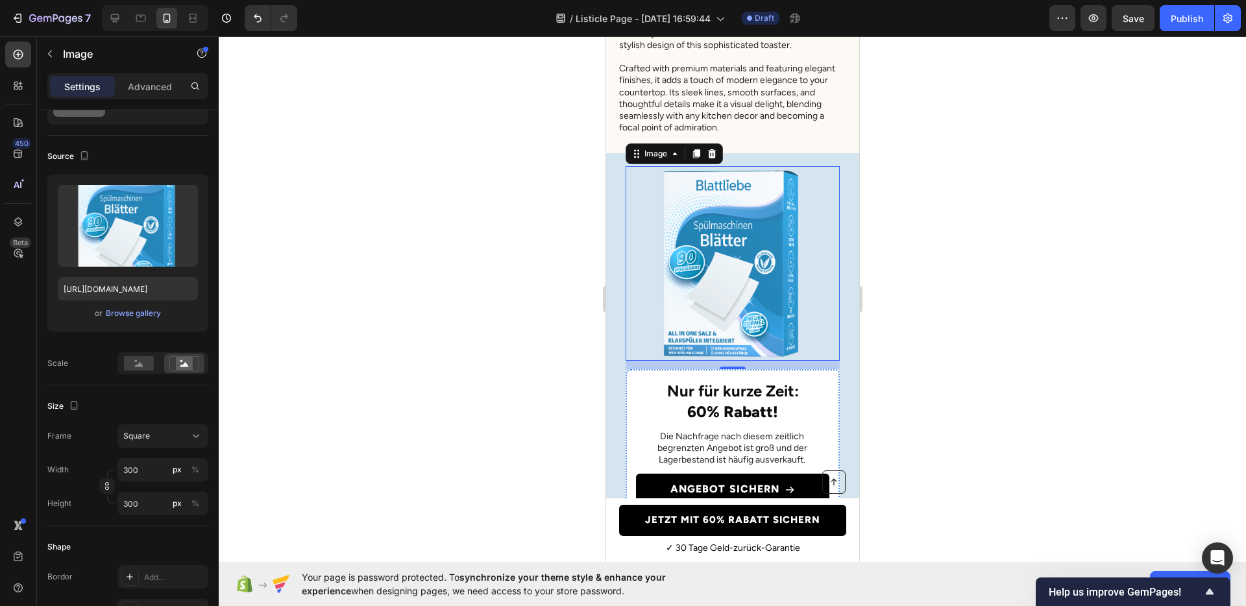
click at [495, 410] on div at bounding box center [732, 321] width 1027 height 570
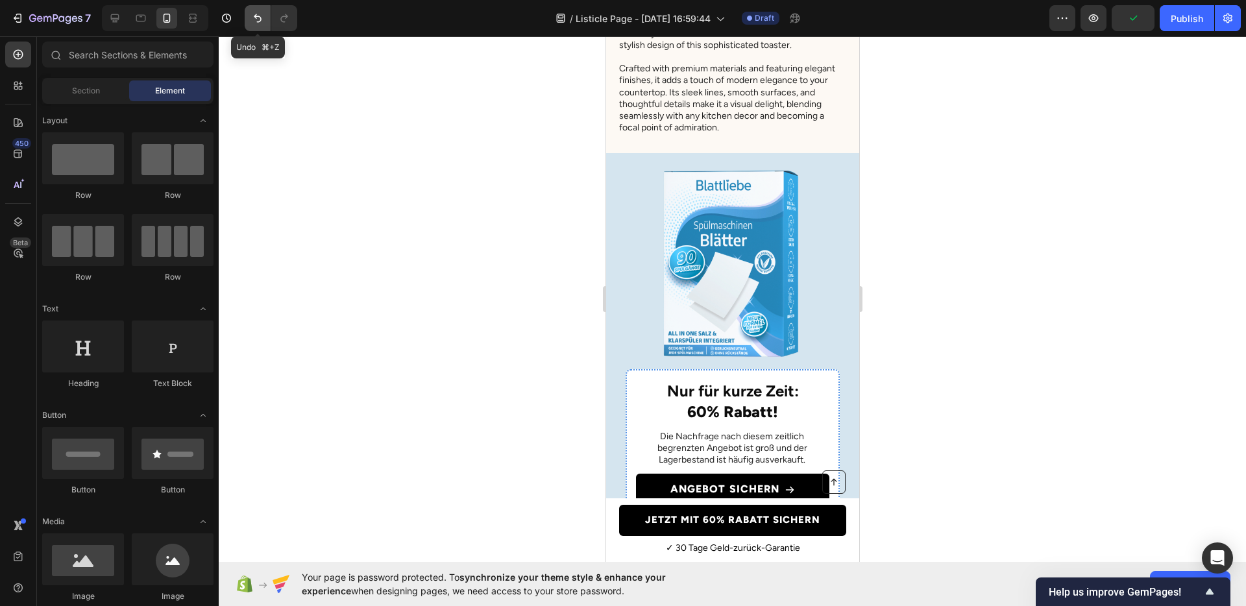
click at [263, 12] on icon "Undo/Redo" at bounding box center [257, 18] width 13 height 13
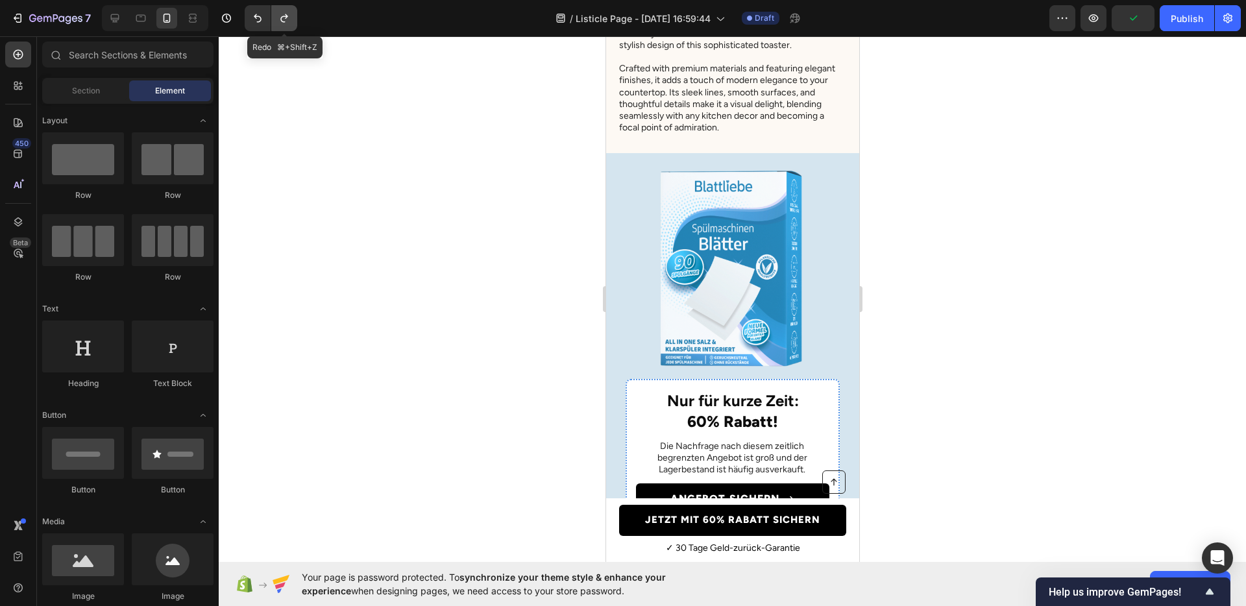
click at [282, 17] on icon "Undo/Redo" at bounding box center [283, 18] width 7 height 8
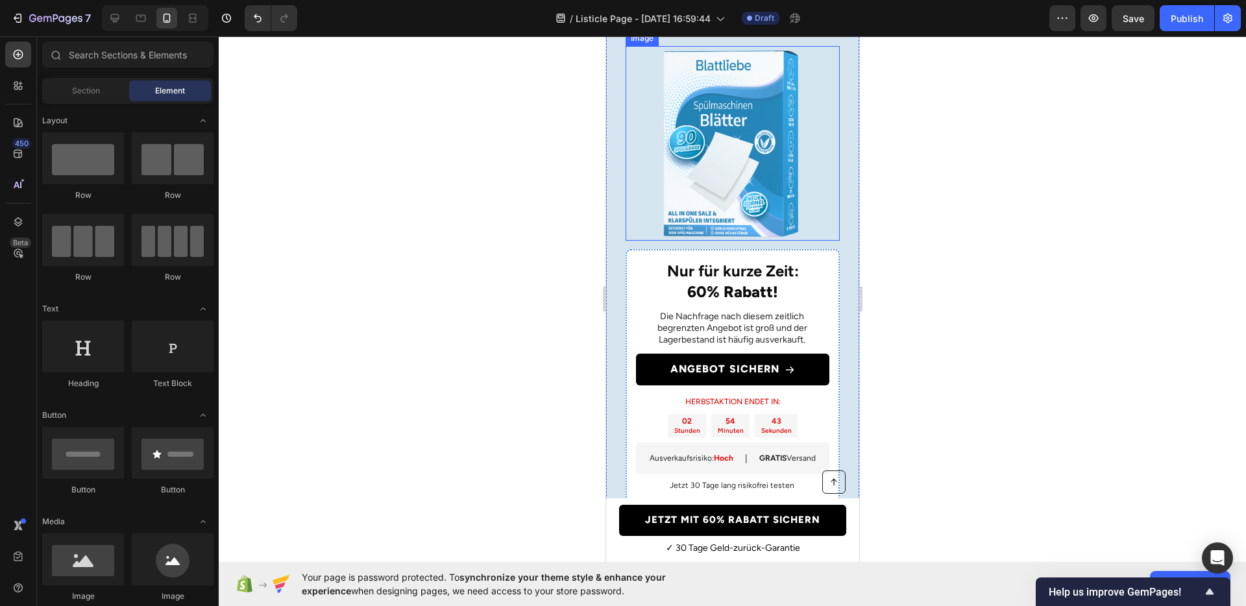
scroll to position [5171, 0]
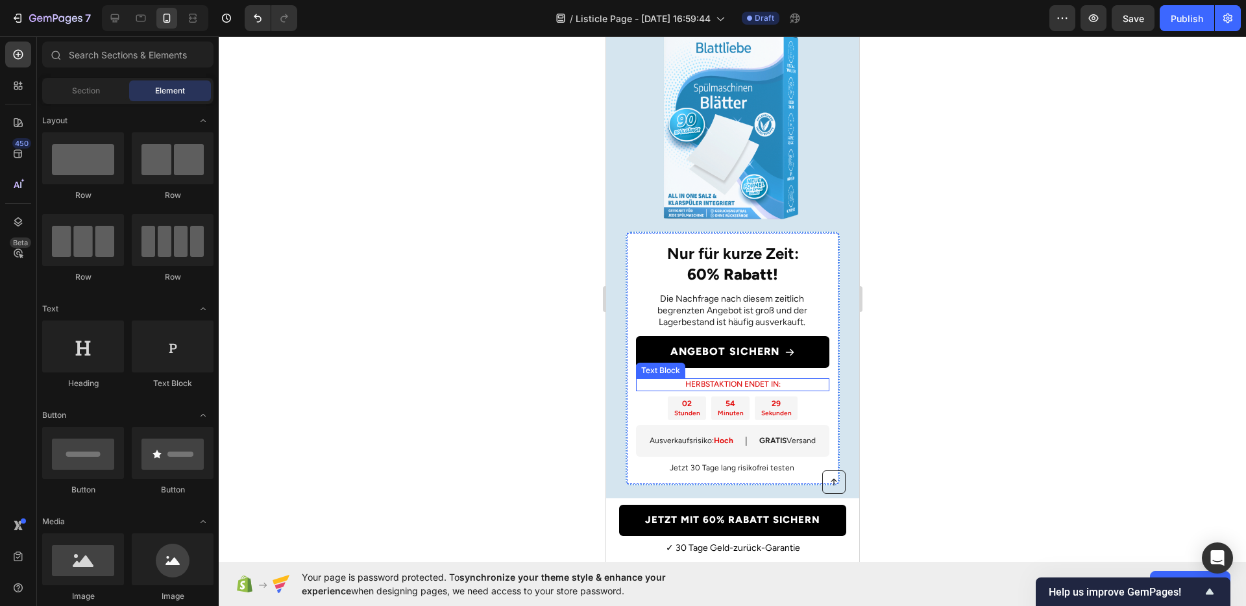
click at [766, 390] on p "HERBSTAKTION ENDET IN:" at bounding box center [732, 385] width 191 height 10
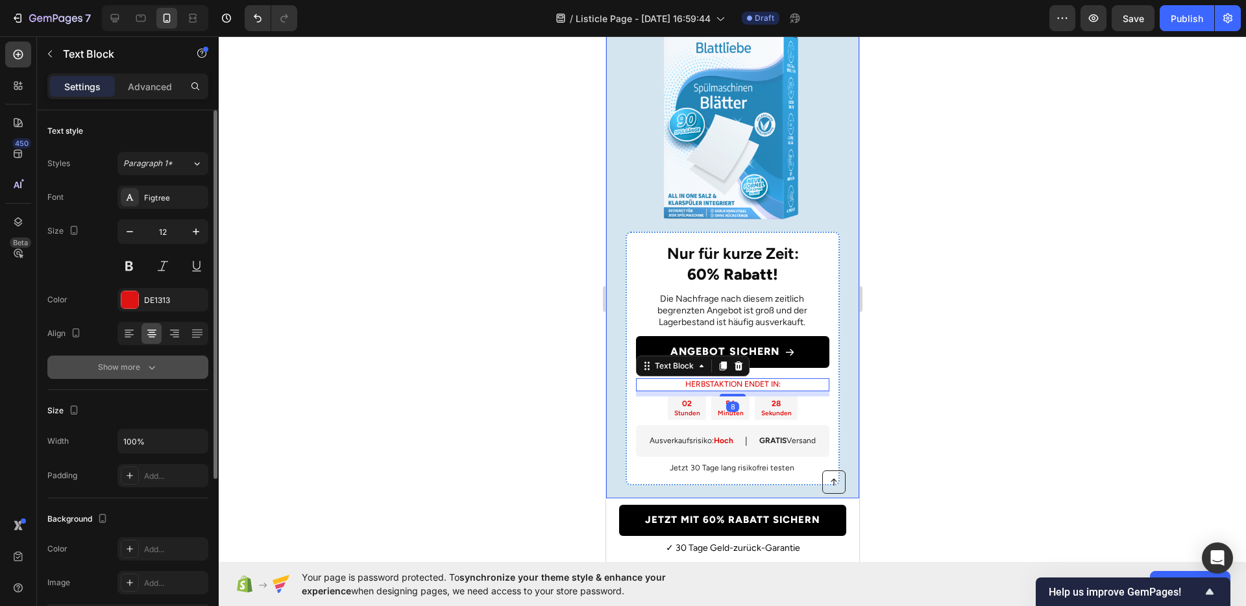
click at [130, 373] on div "Show more" at bounding box center [128, 367] width 60 height 13
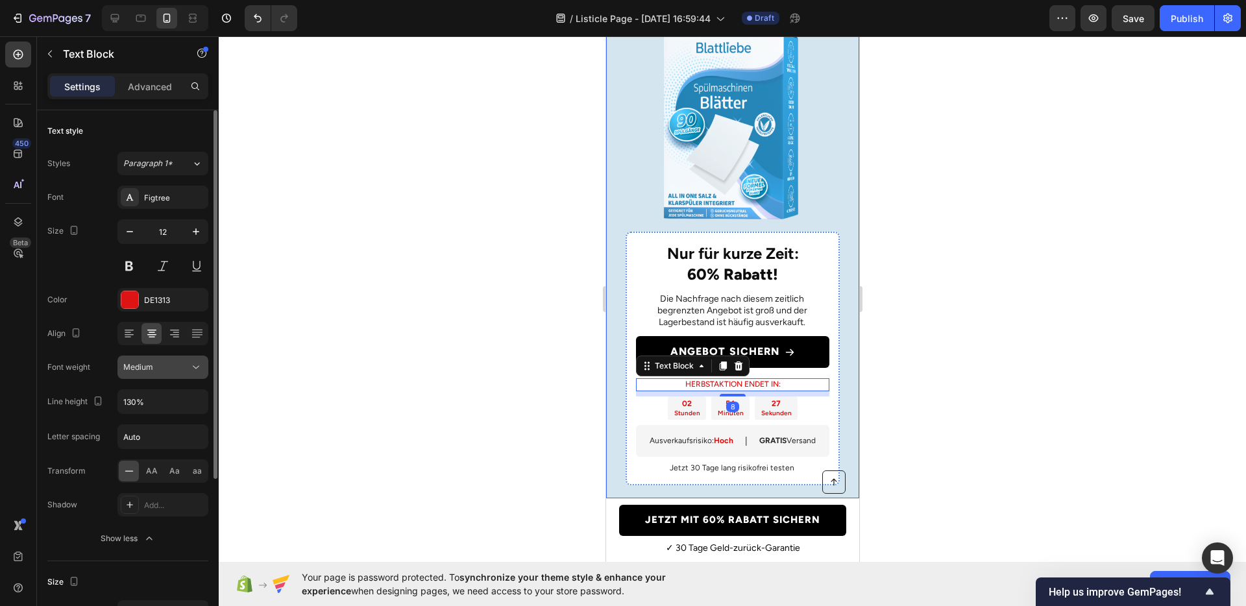
click at [152, 372] on span "Medium" at bounding box center [138, 368] width 30 height 12
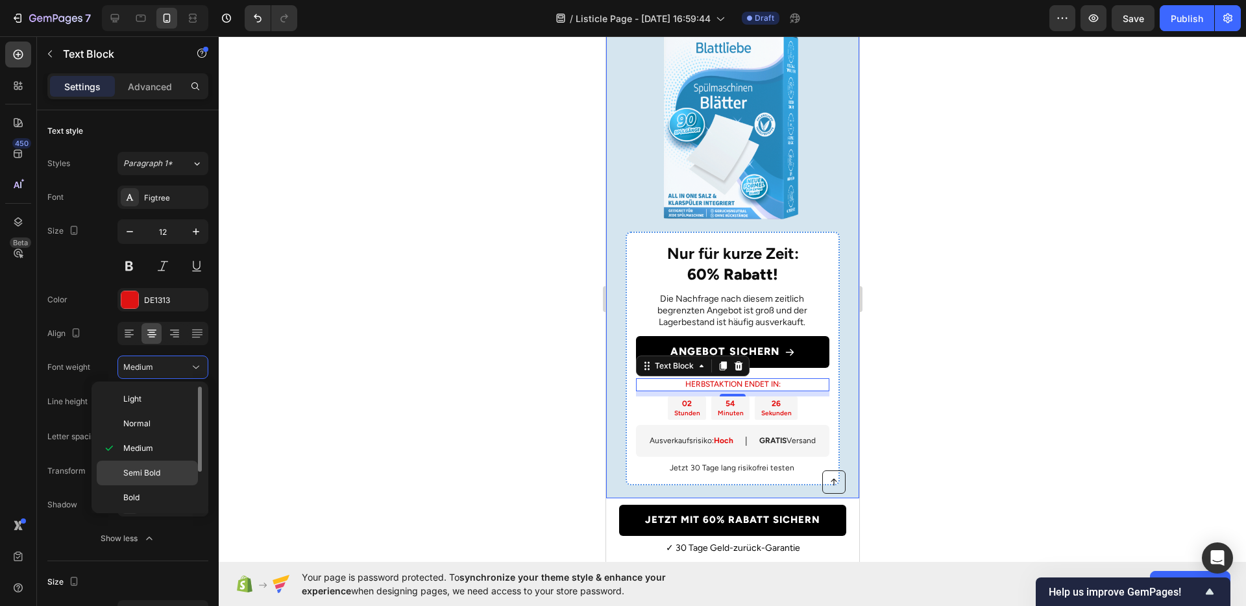
click at [154, 466] on div "Semi Bold" at bounding box center [147, 473] width 101 height 25
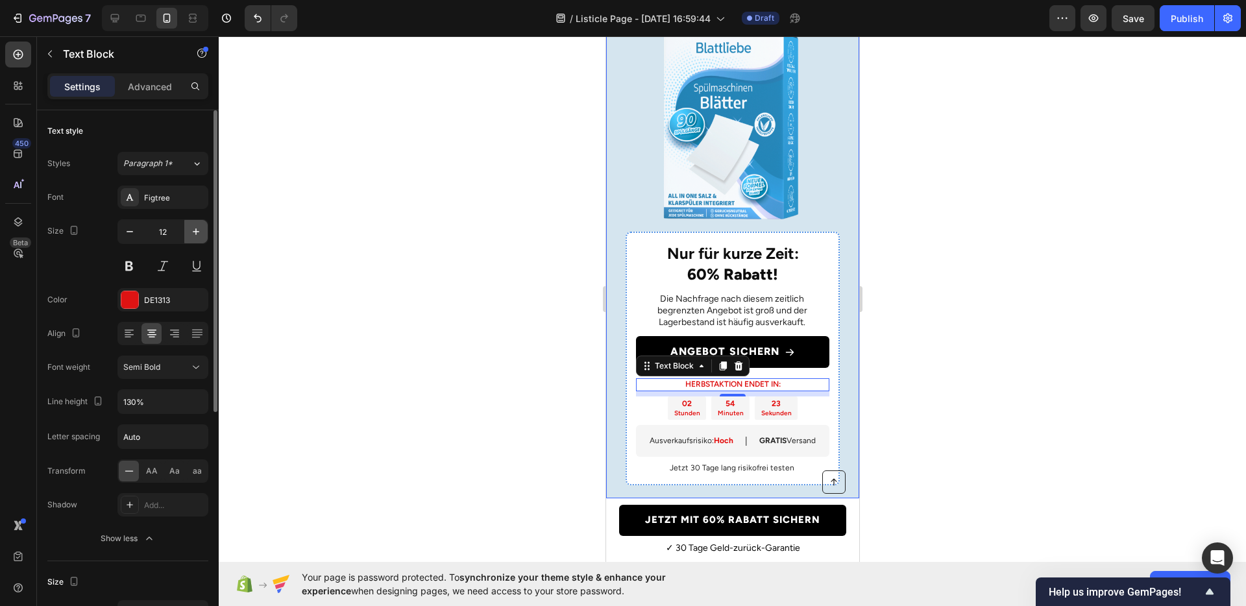
click at [191, 232] on icon "button" at bounding box center [196, 231] width 13 height 13
type input "13"
click at [500, 334] on div at bounding box center [732, 321] width 1027 height 570
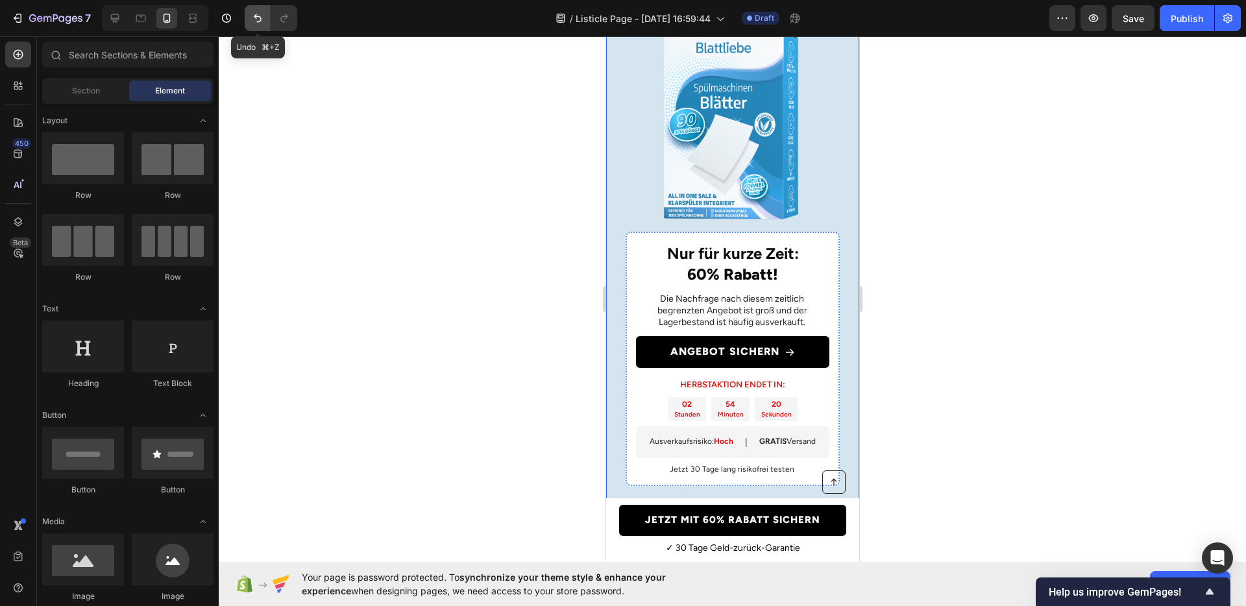
click at [262, 23] on icon "Undo/Redo" at bounding box center [257, 18] width 13 height 13
